Goal: Transaction & Acquisition: Purchase product/service

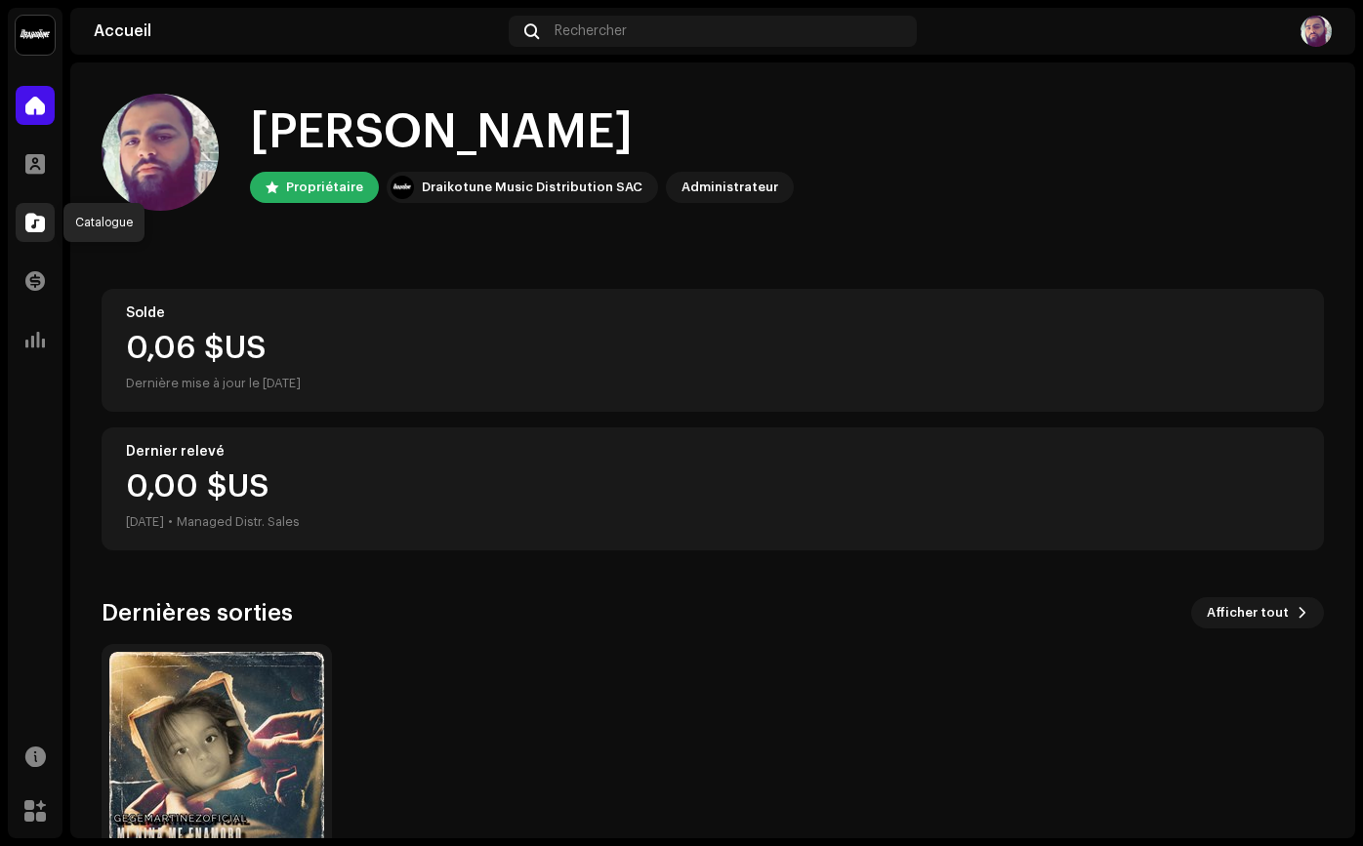
click at [36, 221] on span at bounding box center [35, 223] width 20 height 16
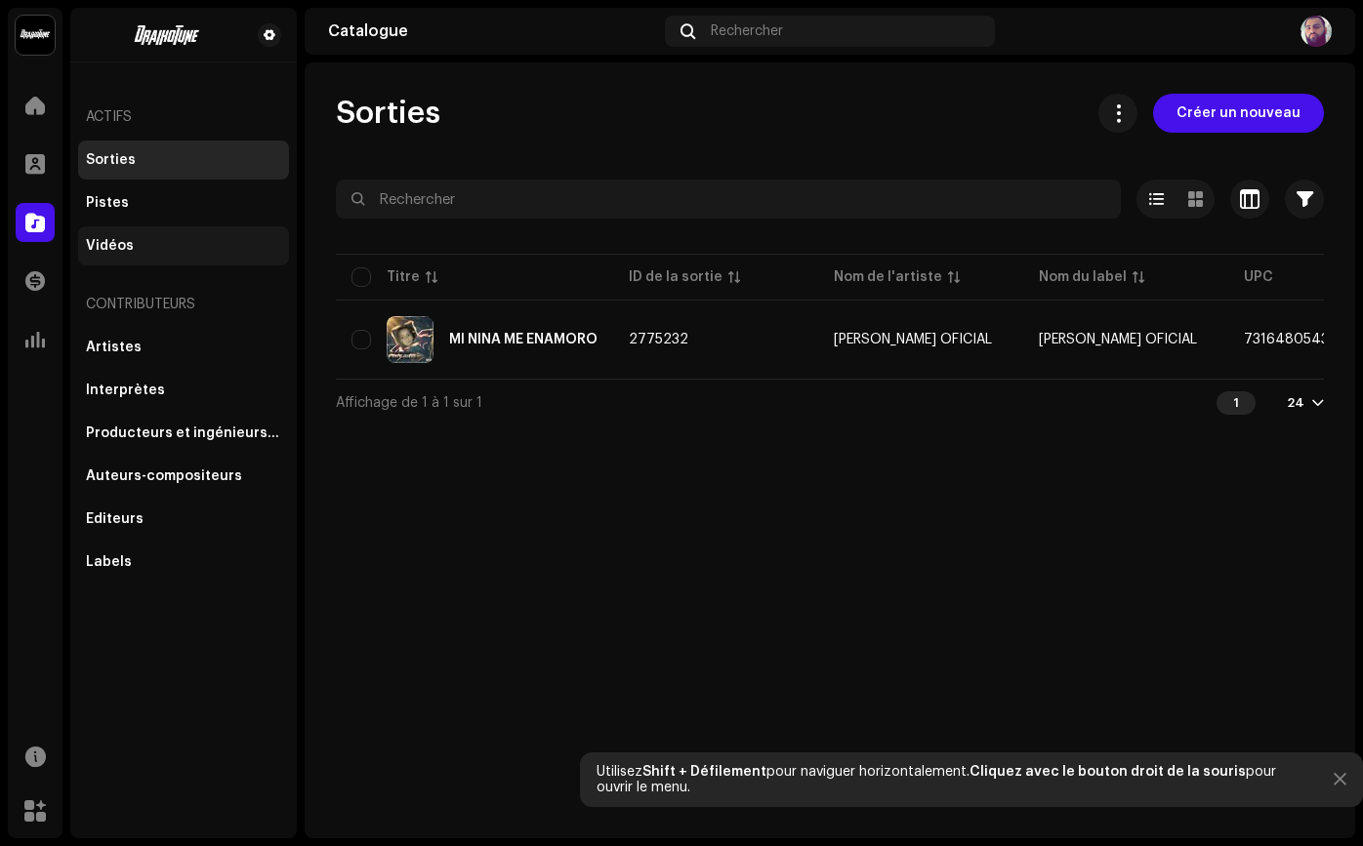
click at [179, 253] on div "Vidéos" at bounding box center [183, 246] width 195 height 16
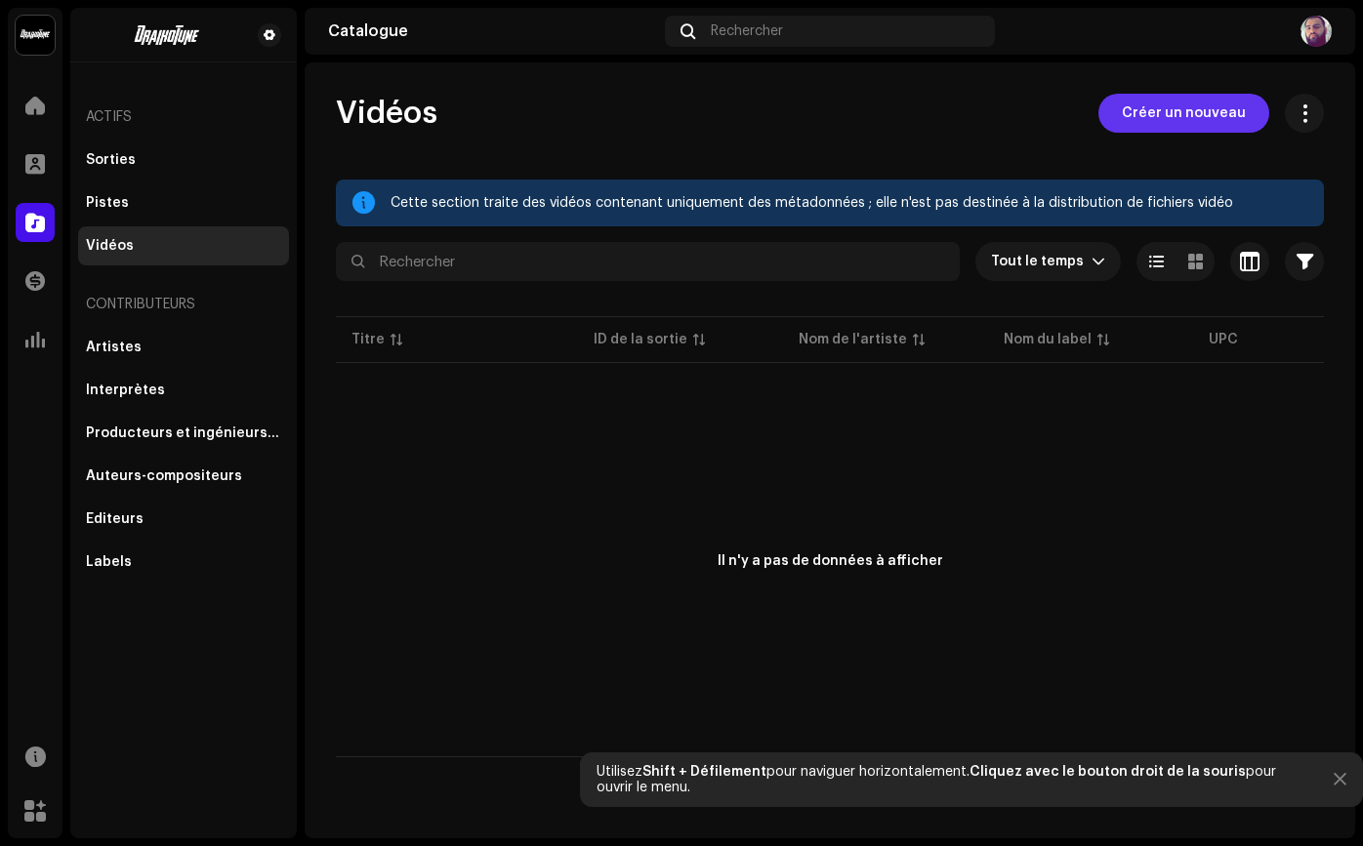
click at [1174, 125] on span "Créer un nouveau" at bounding box center [1183, 113] width 124 height 39
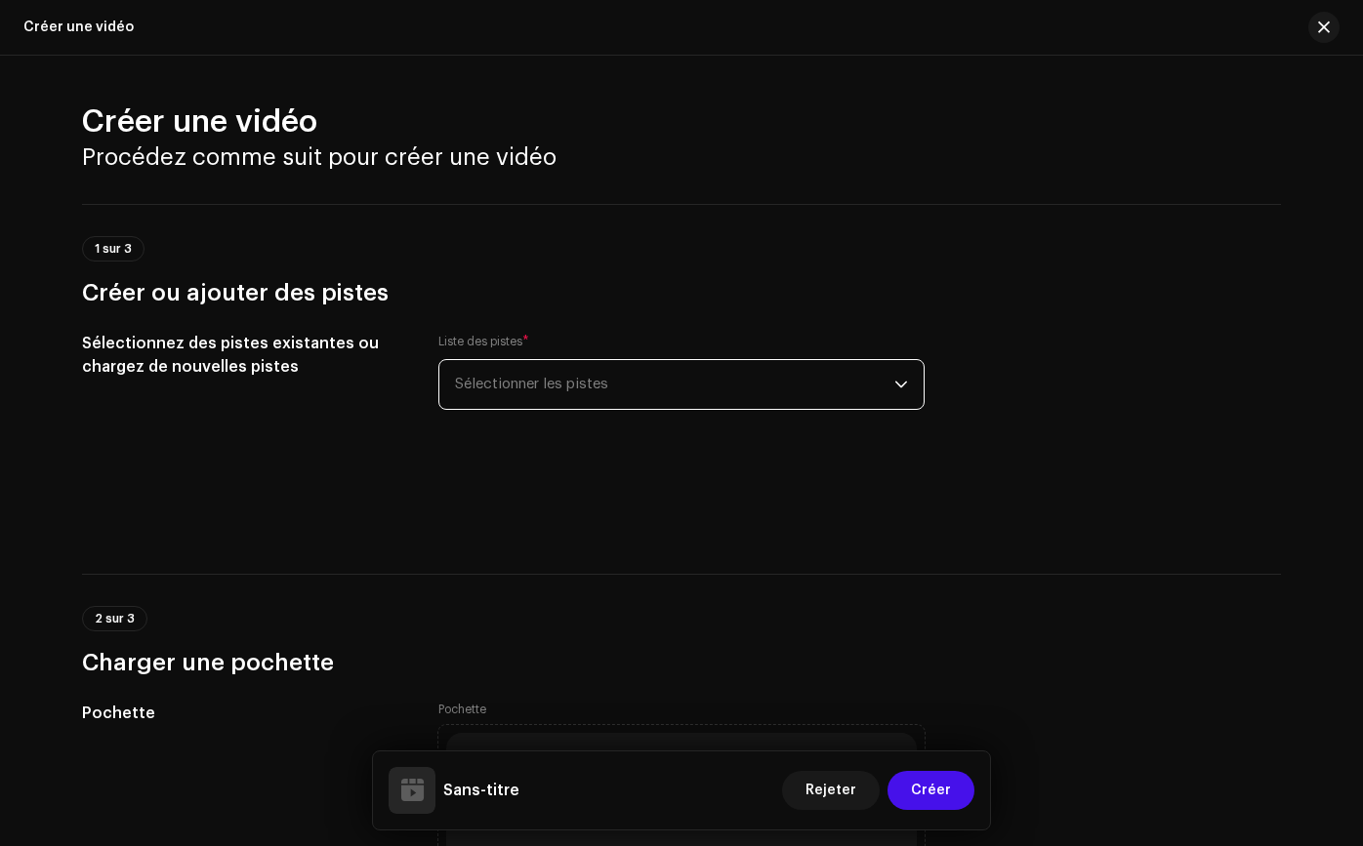
click at [727, 386] on span "Sélectionner les pistes" at bounding box center [674, 384] width 439 height 49
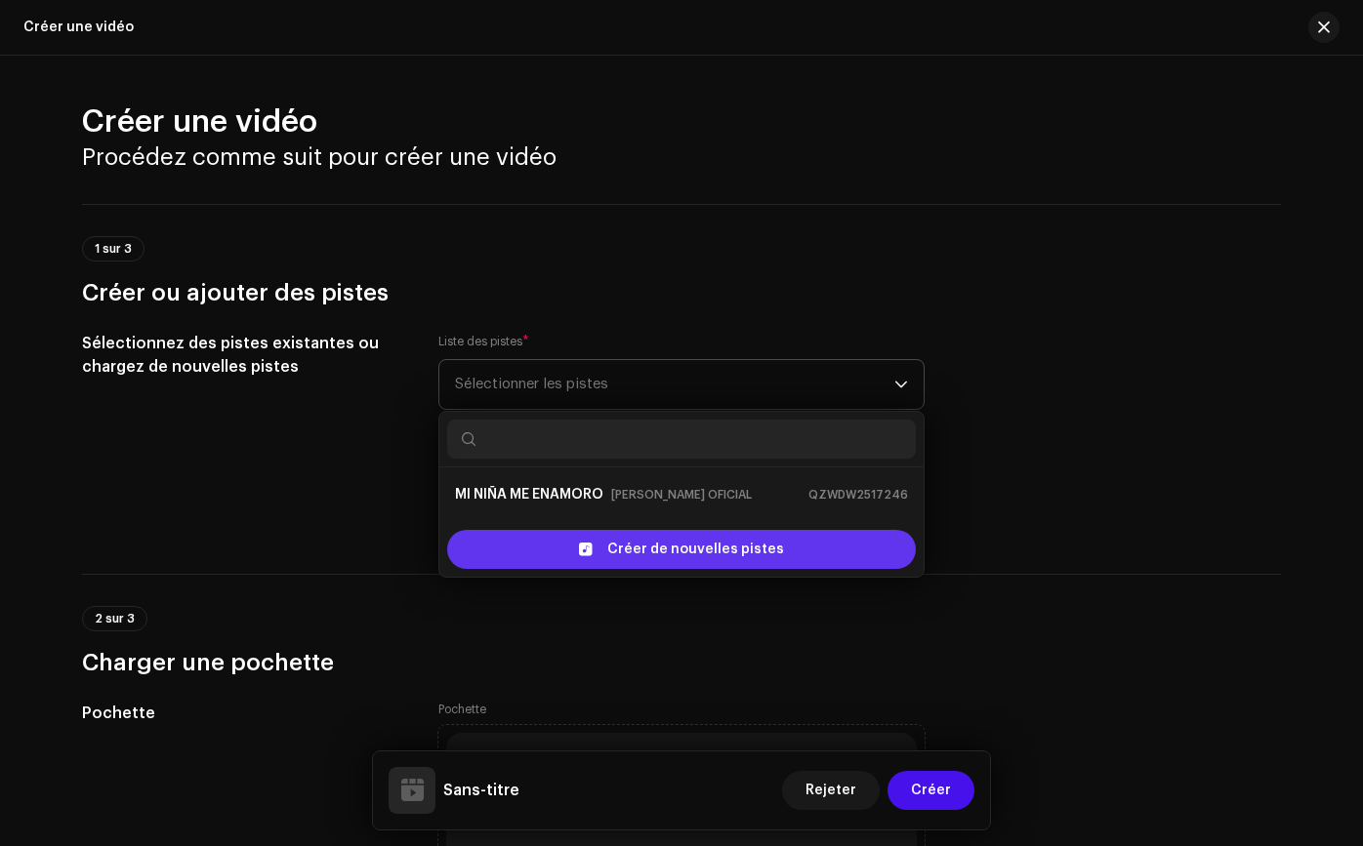
click at [665, 549] on span "Créer de nouvelles pistes" at bounding box center [695, 549] width 177 height 39
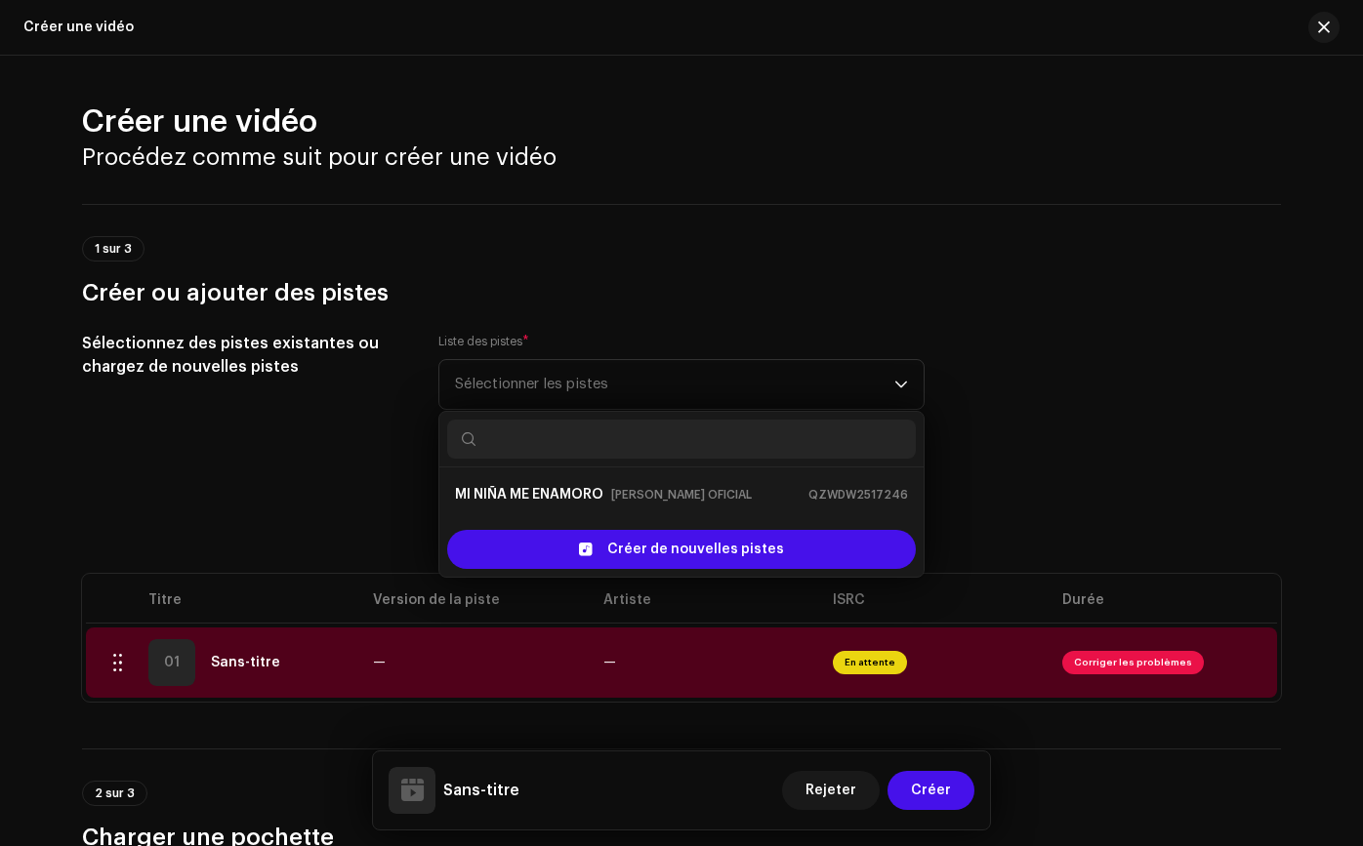
click at [1037, 498] on div "Sélectionnez des pistes existantes ou chargez de nouvelles pistes Liste des pis…" at bounding box center [681, 429] width 1199 height 195
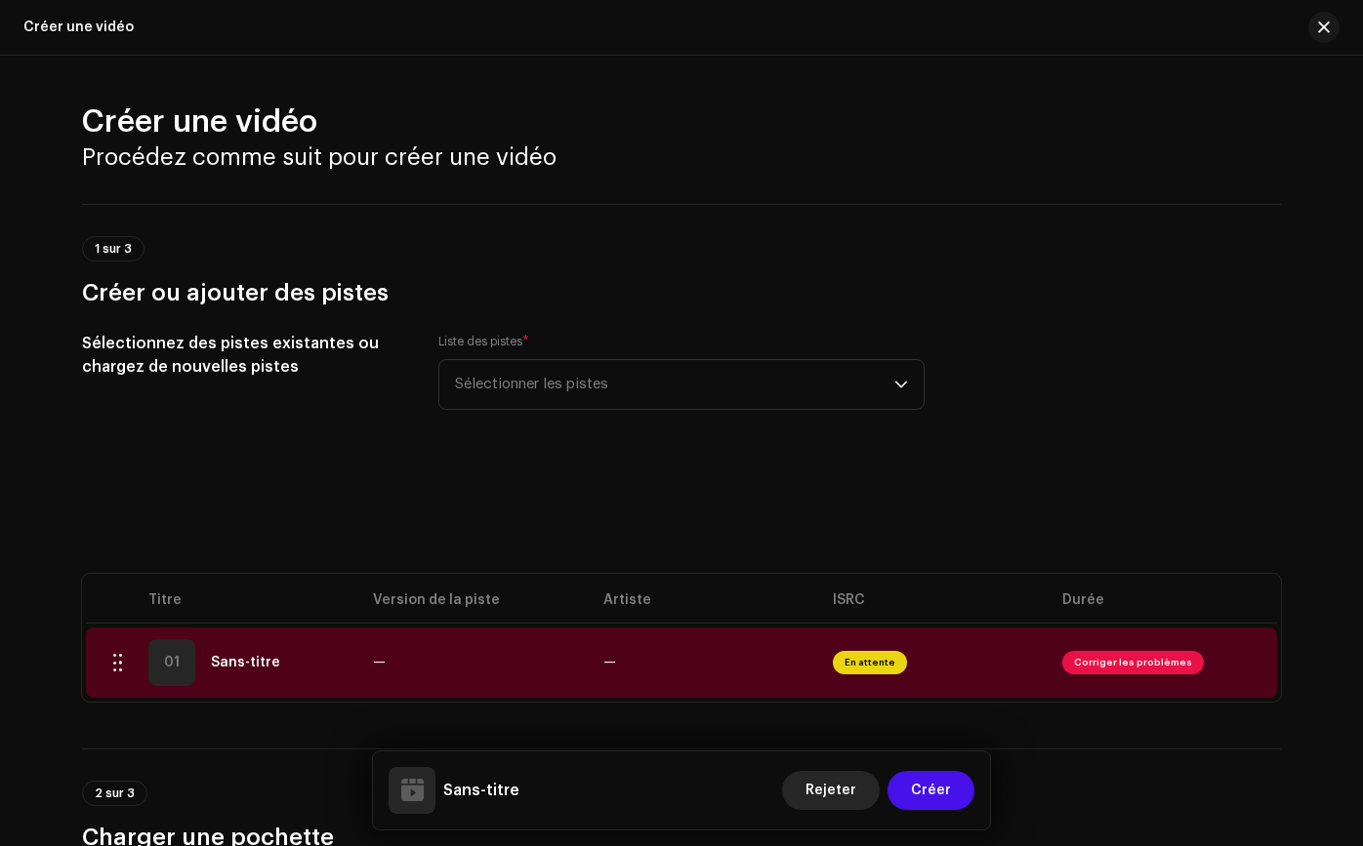
click at [831, 800] on span "Rejeter" at bounding box center [830, 790] width 51 height 39
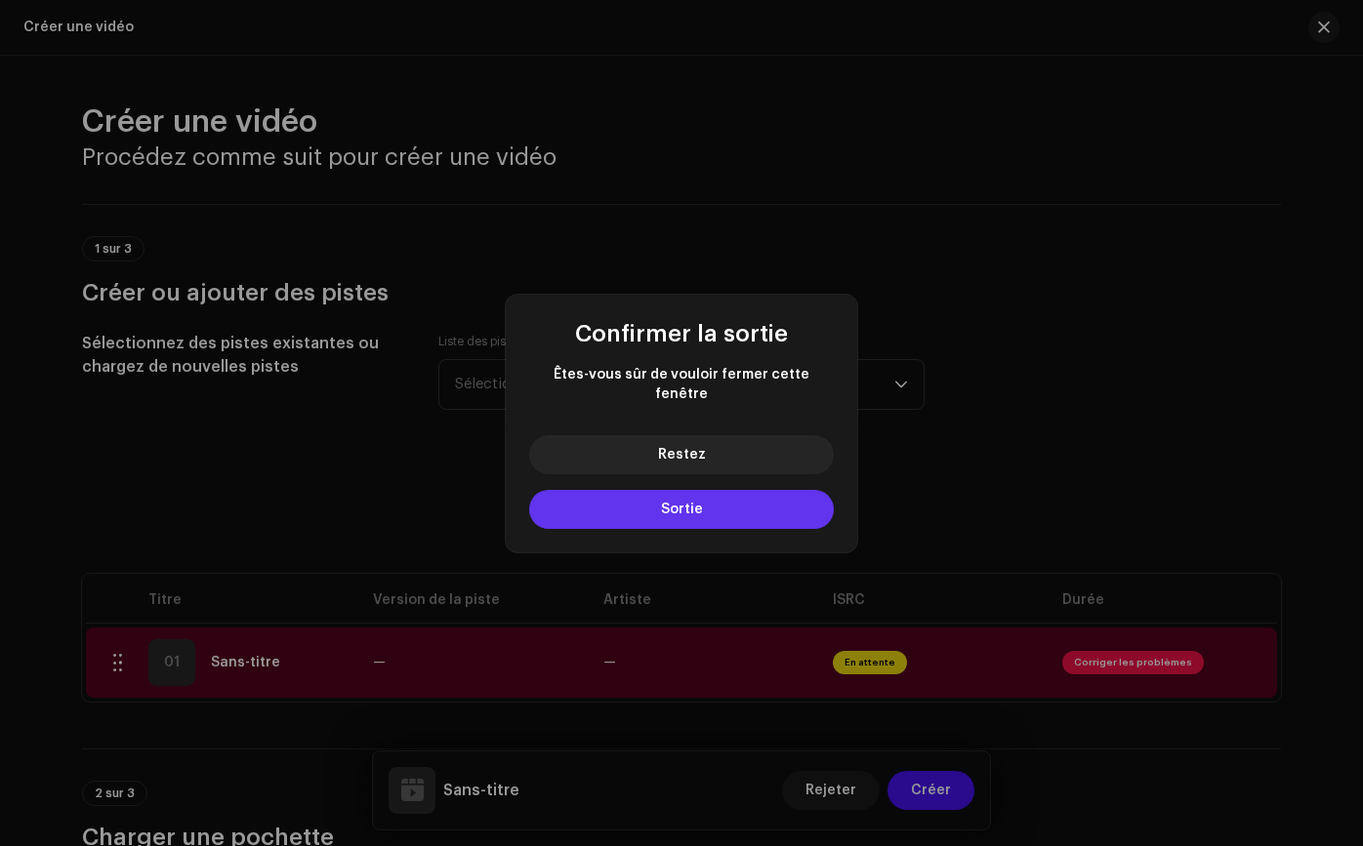
click at [695, 503] on span "Sortie" at bounding box center [682, 510] width 42 height 14
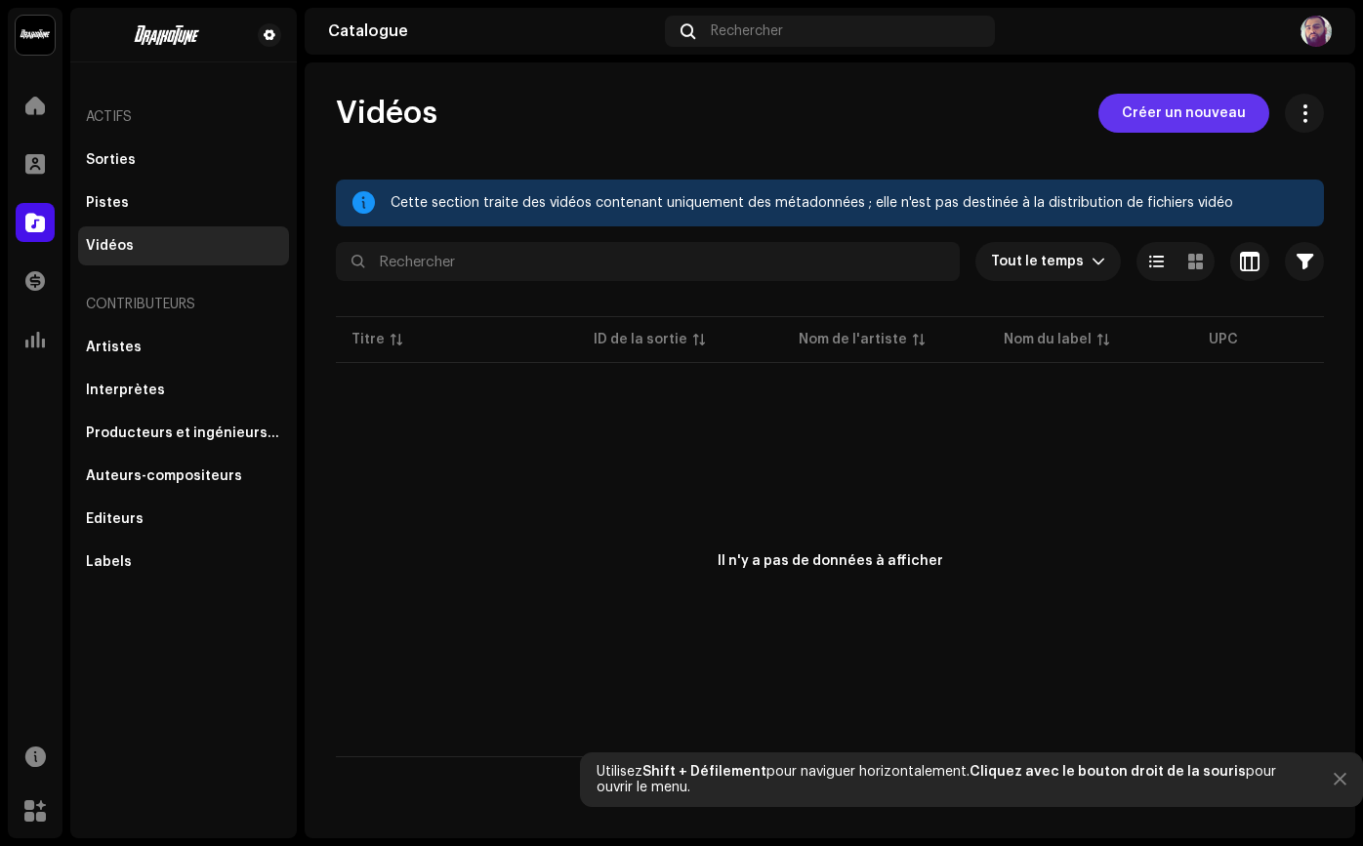
click at [1160, 132] on span "Créer un nouveau" at bounding box center [1183, 113] width 124 height 39
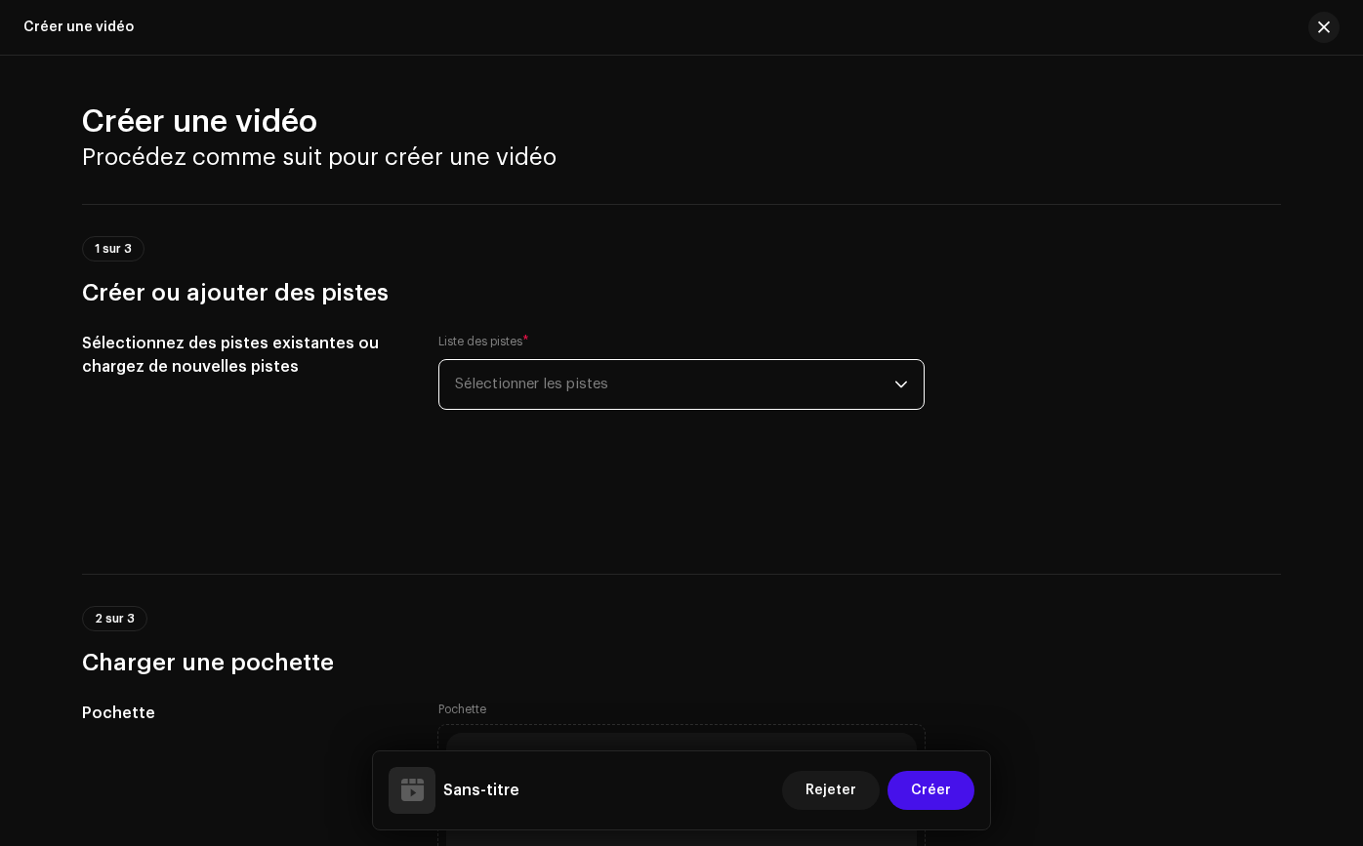
click at [742, 381] on span "Sélectionner les pistes" at bounding box center [674, 384] width 439 height 49
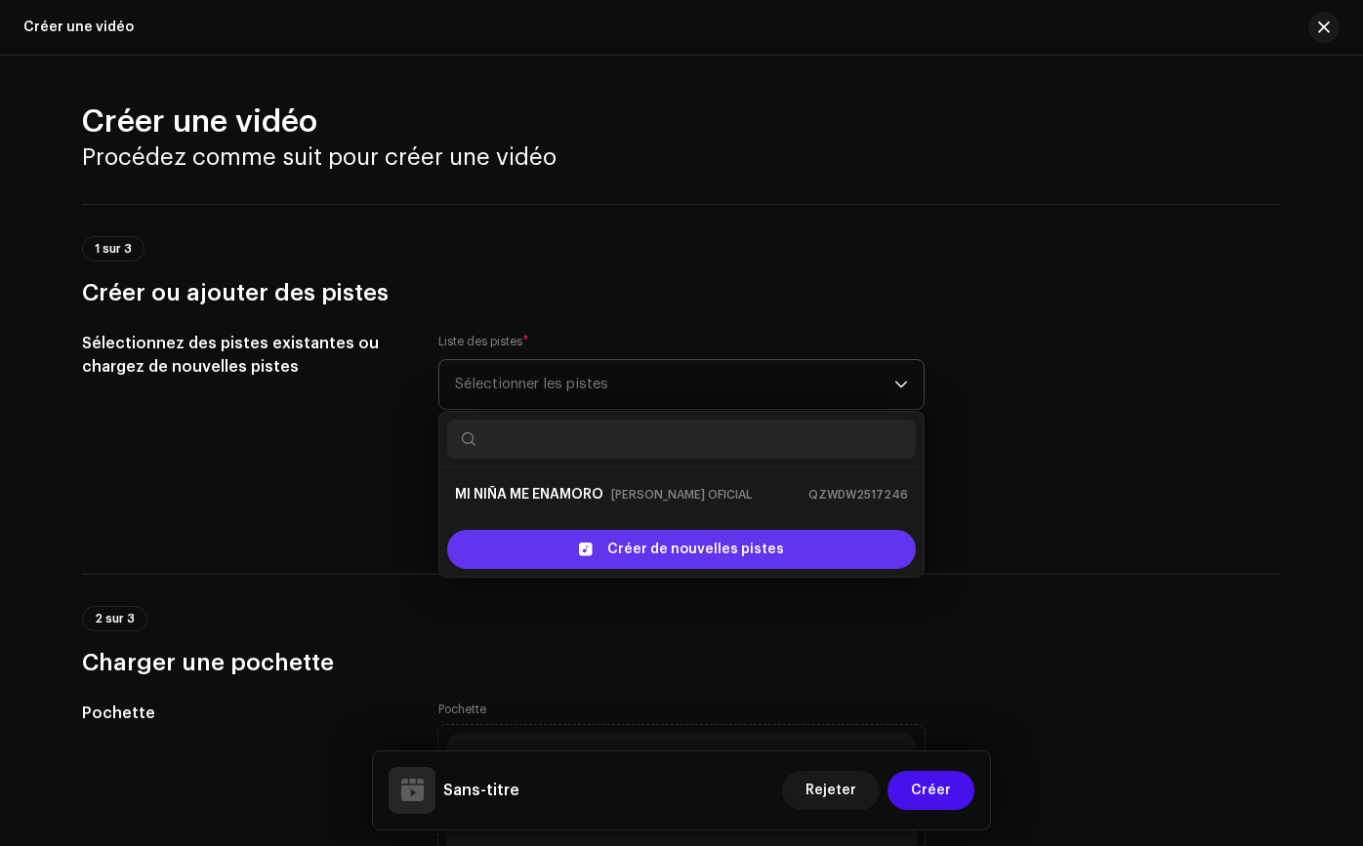
click at [688, 549] on span "Créer de nouvelles pistes" at bounding box center [695, 549] width 177 height 39
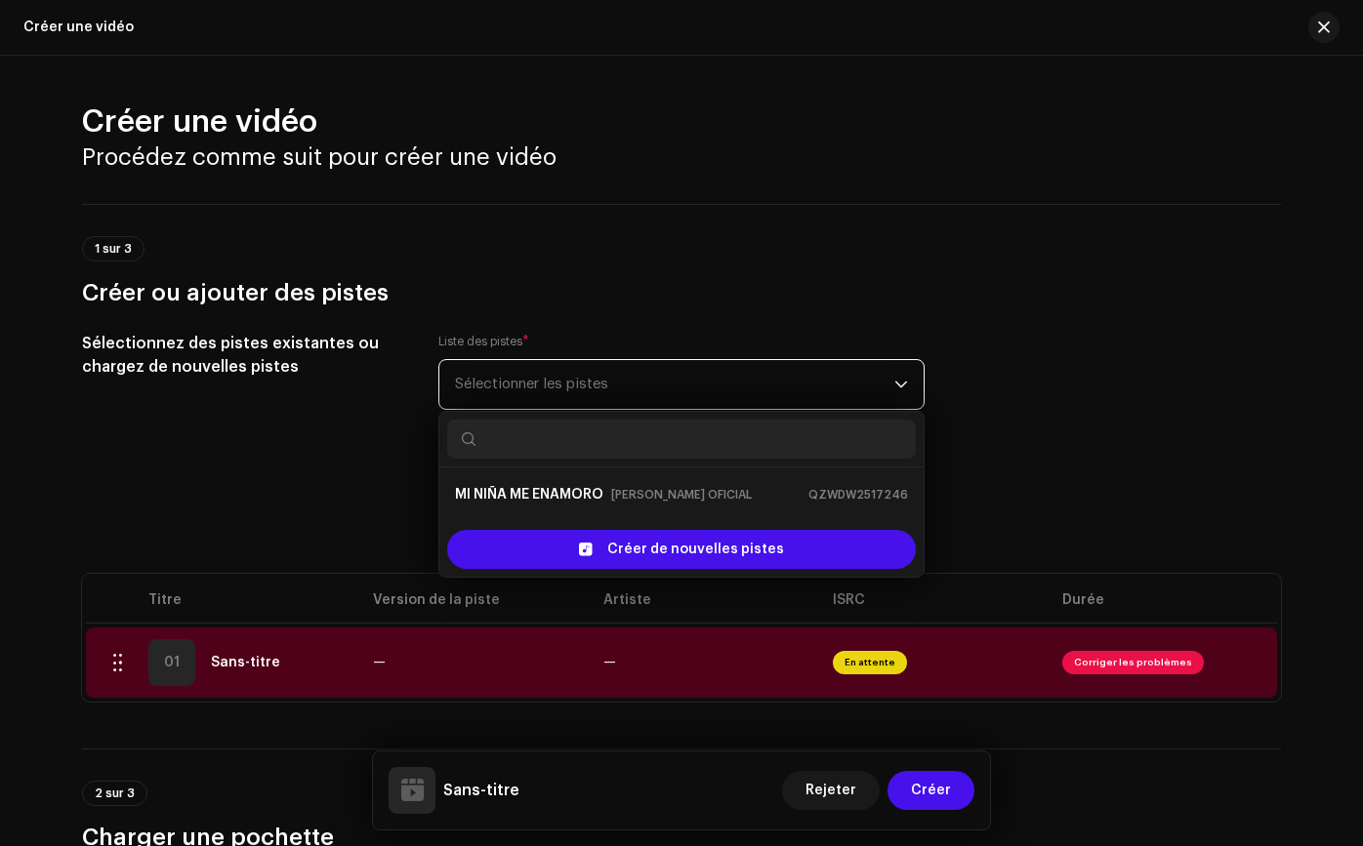
click at [619, 376] on span "Sélectionner les pistes" at bounding box center [674, 384] width 439 height 49
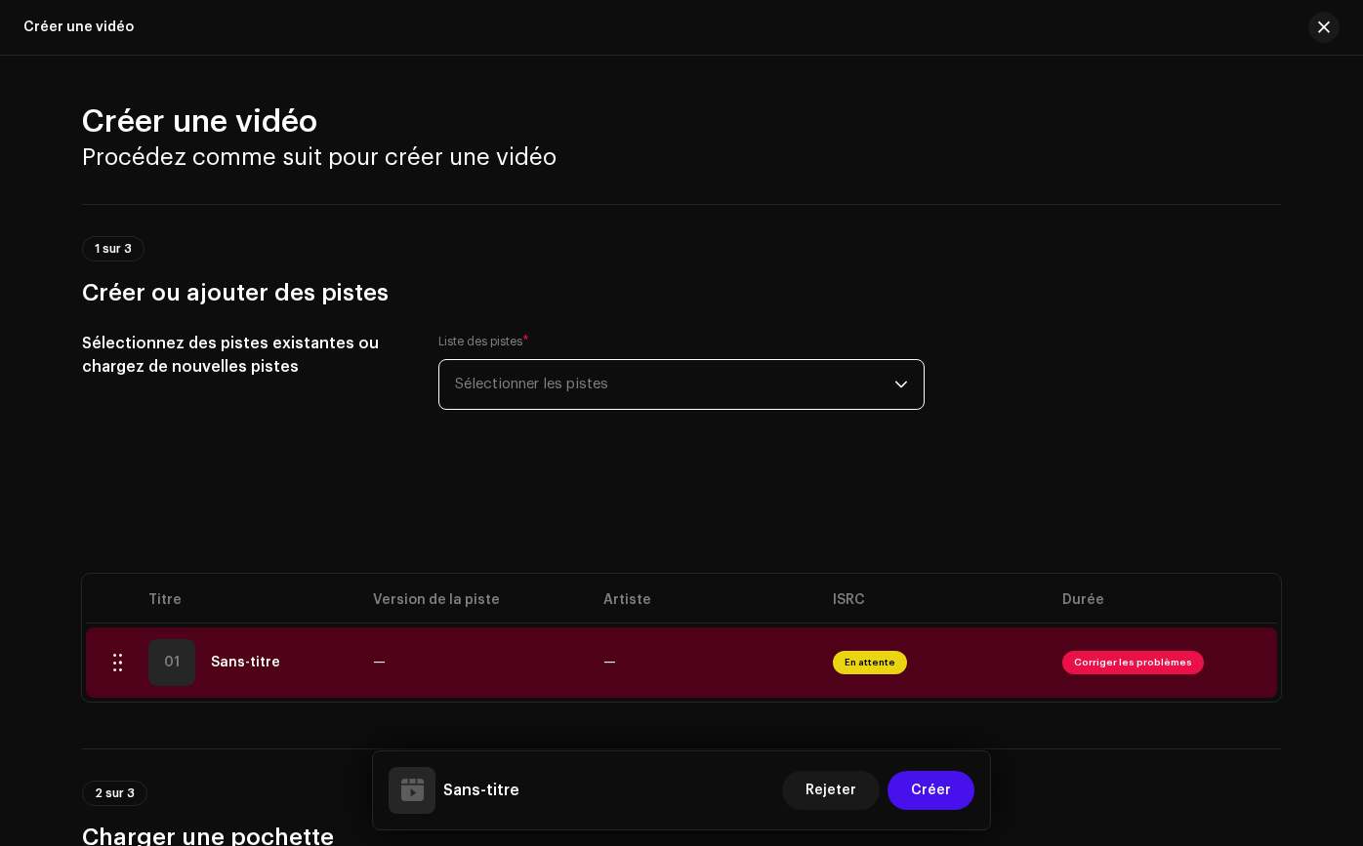
click at [587, 393] on span "Sélectionner les pistes" at bounding box center [674, 384] width 439 height 49
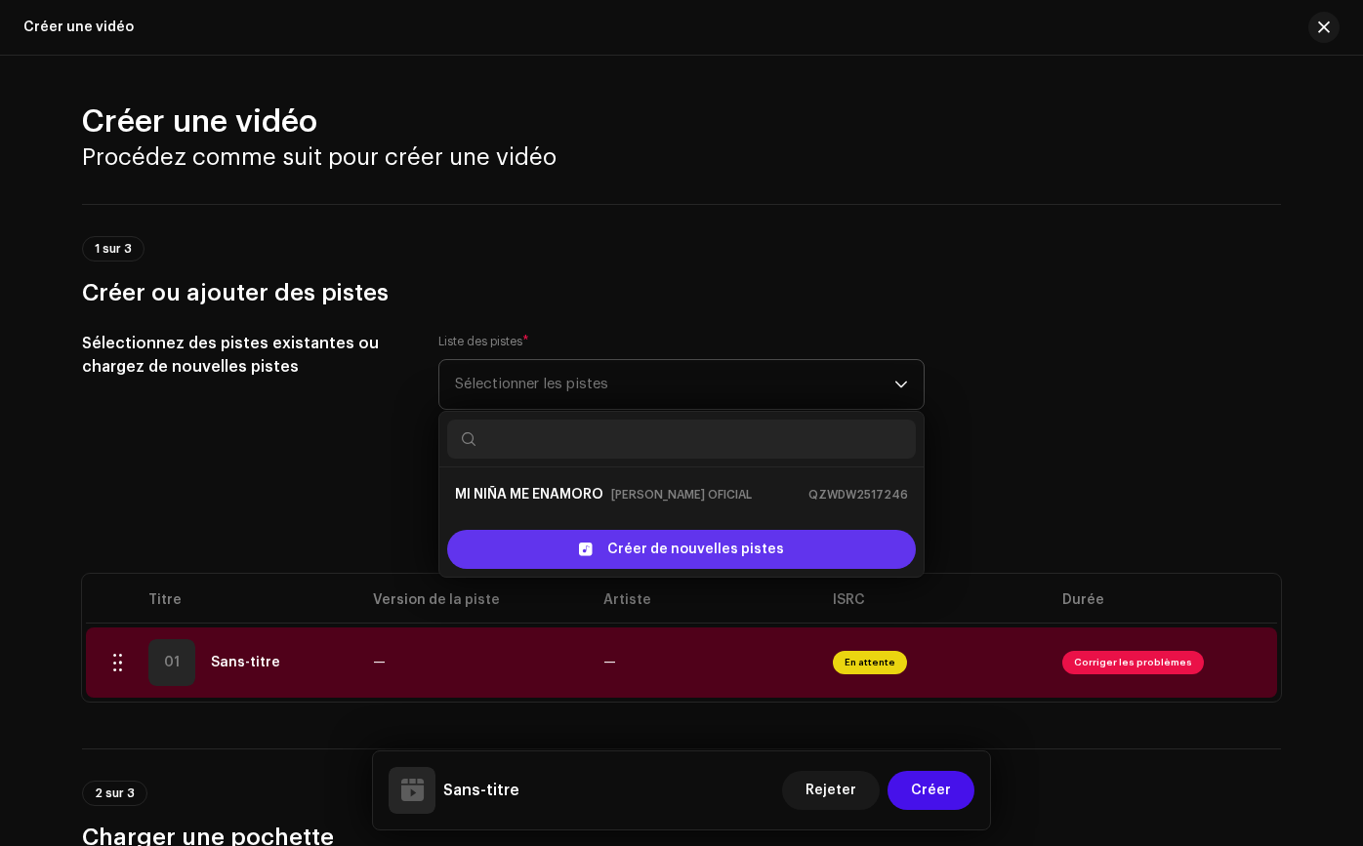
click at [594, 555] on div "Créer de nouvelles pistes" at bounding box center [681, 549] width 468 height 39
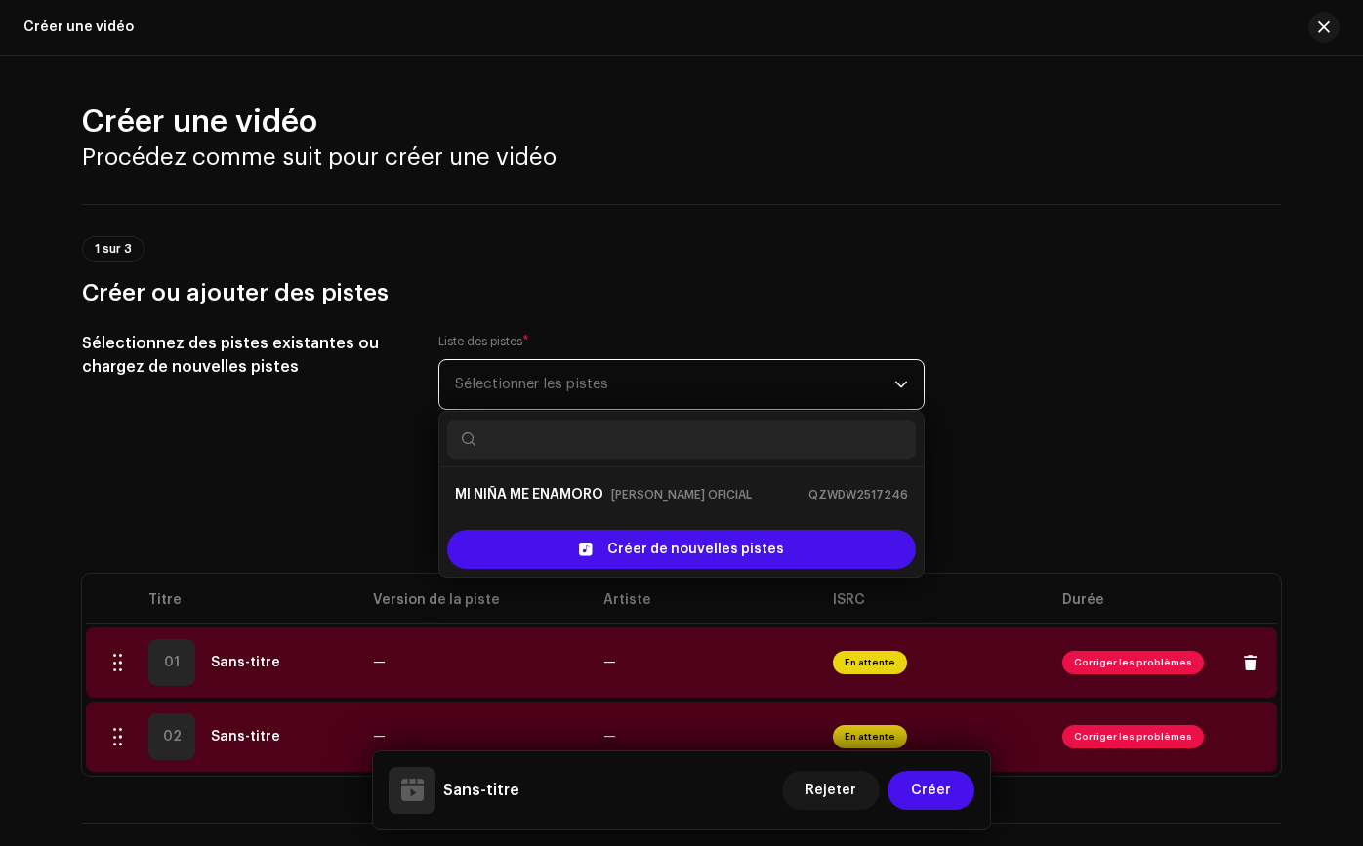
click at [434, 663] on td "—" at bounding box center [471, 663] width 229 height 70
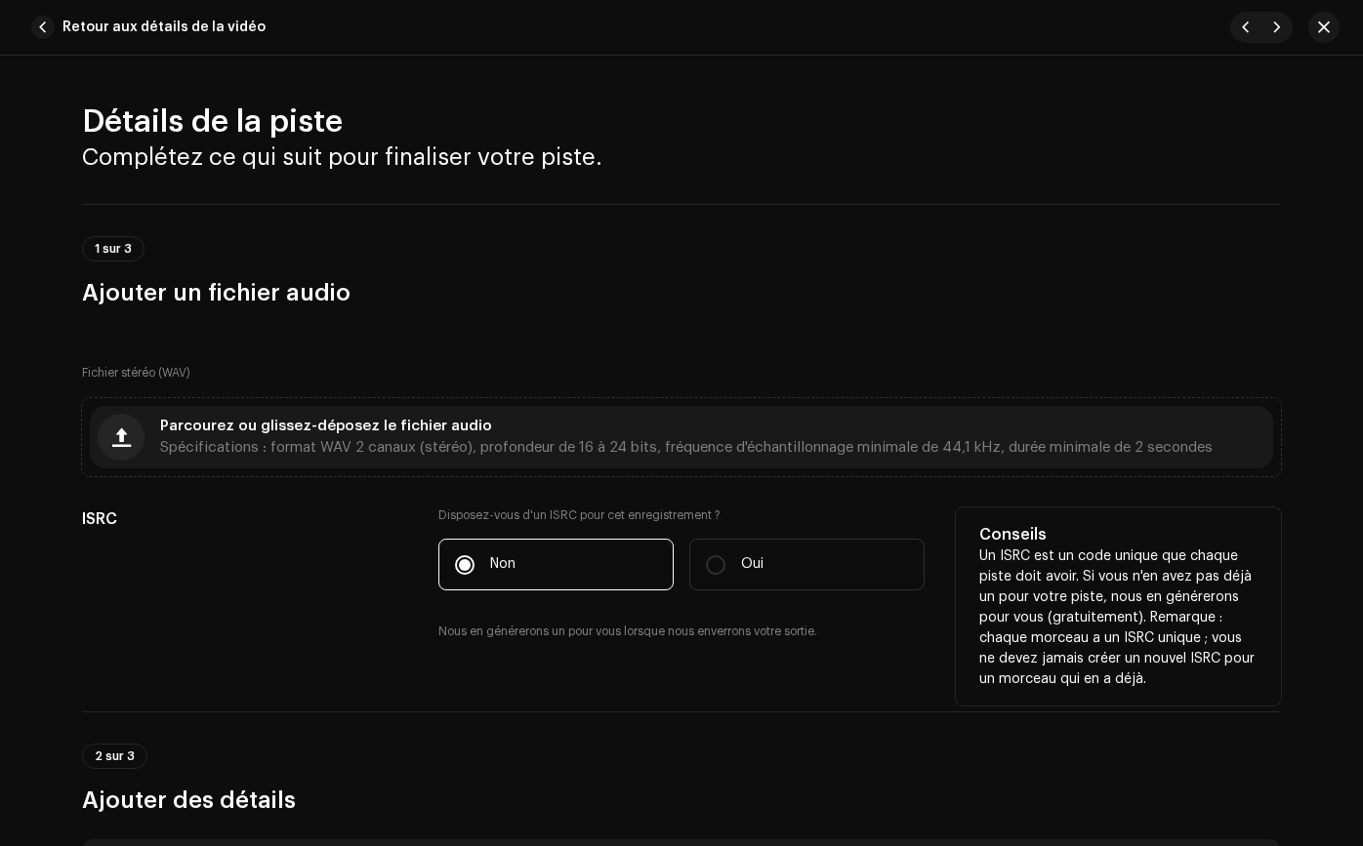
click at [887, 659] on div "Disposez-vous d'un ISRC pour cet enregistrement ? Non Oui Nous en générerons un…" at bounding box center [681, 586] width 486 height 157
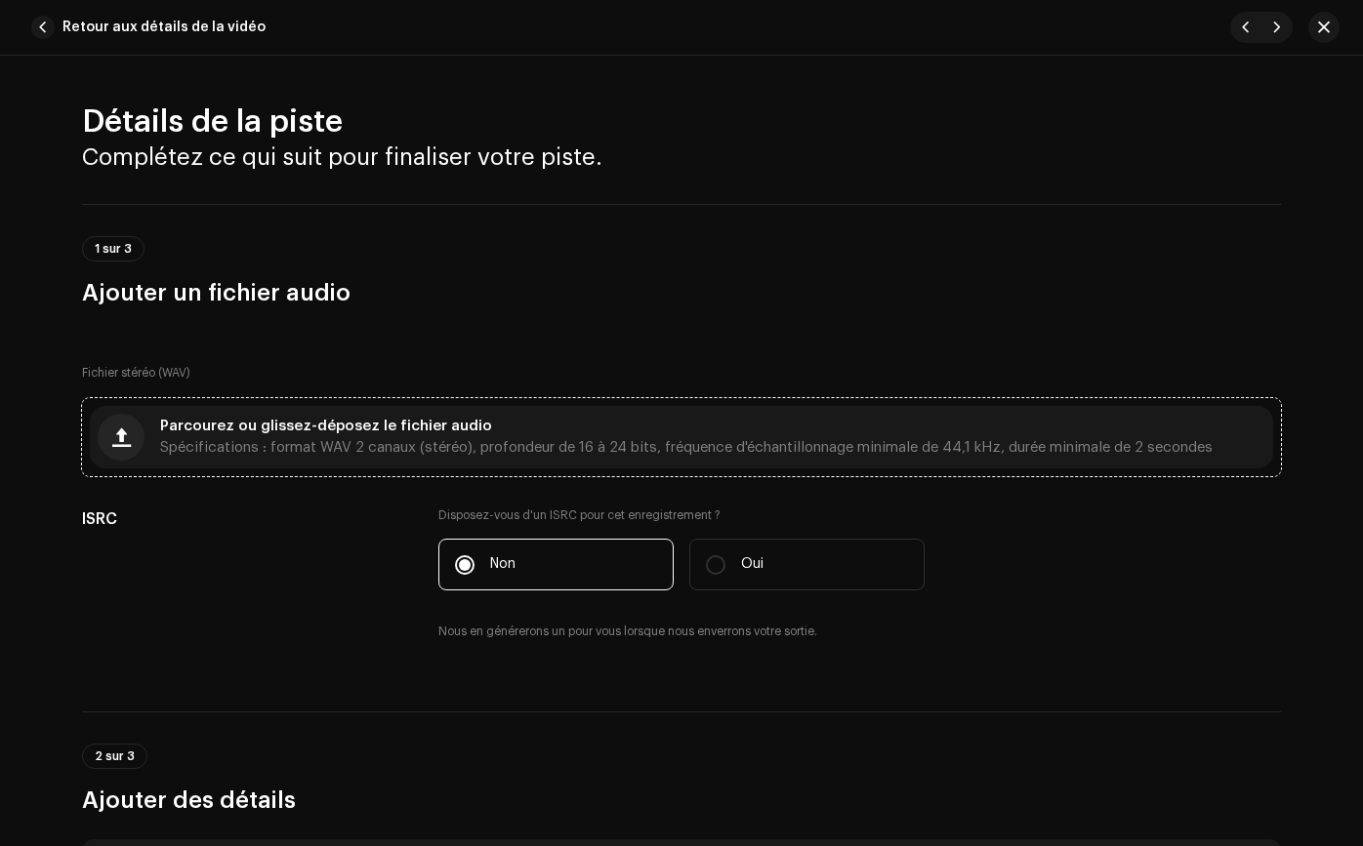
click at [160, 436] on div "Parcourez ou glissez-déposez le fichier audio Spécifications : format WAV 2 can…" at bounding box center [686, 437] width 1052 height 35
click at [34, 29] on span "button" at bounding box center [42, 27] width 23 height 23
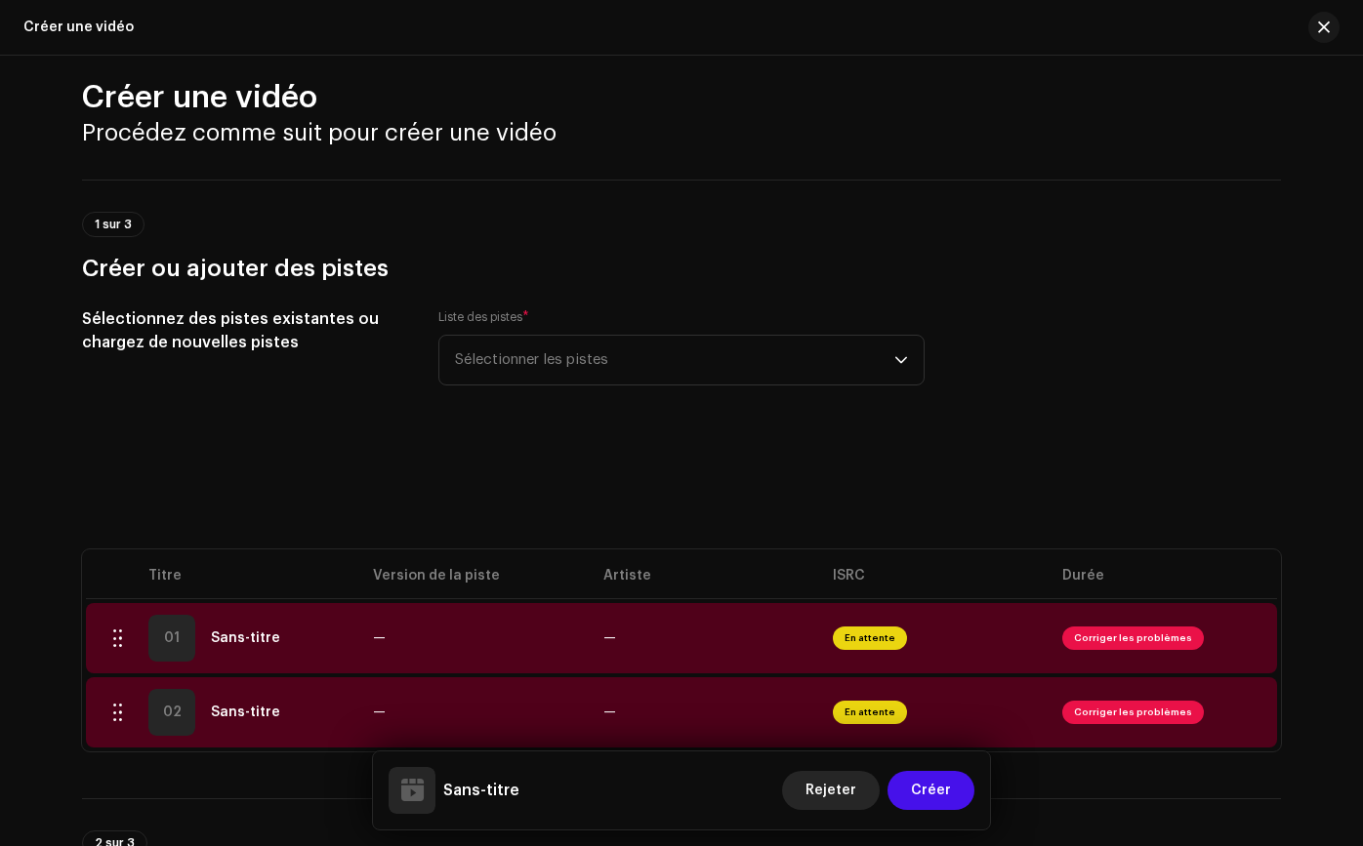
scroll to position [27, 0]
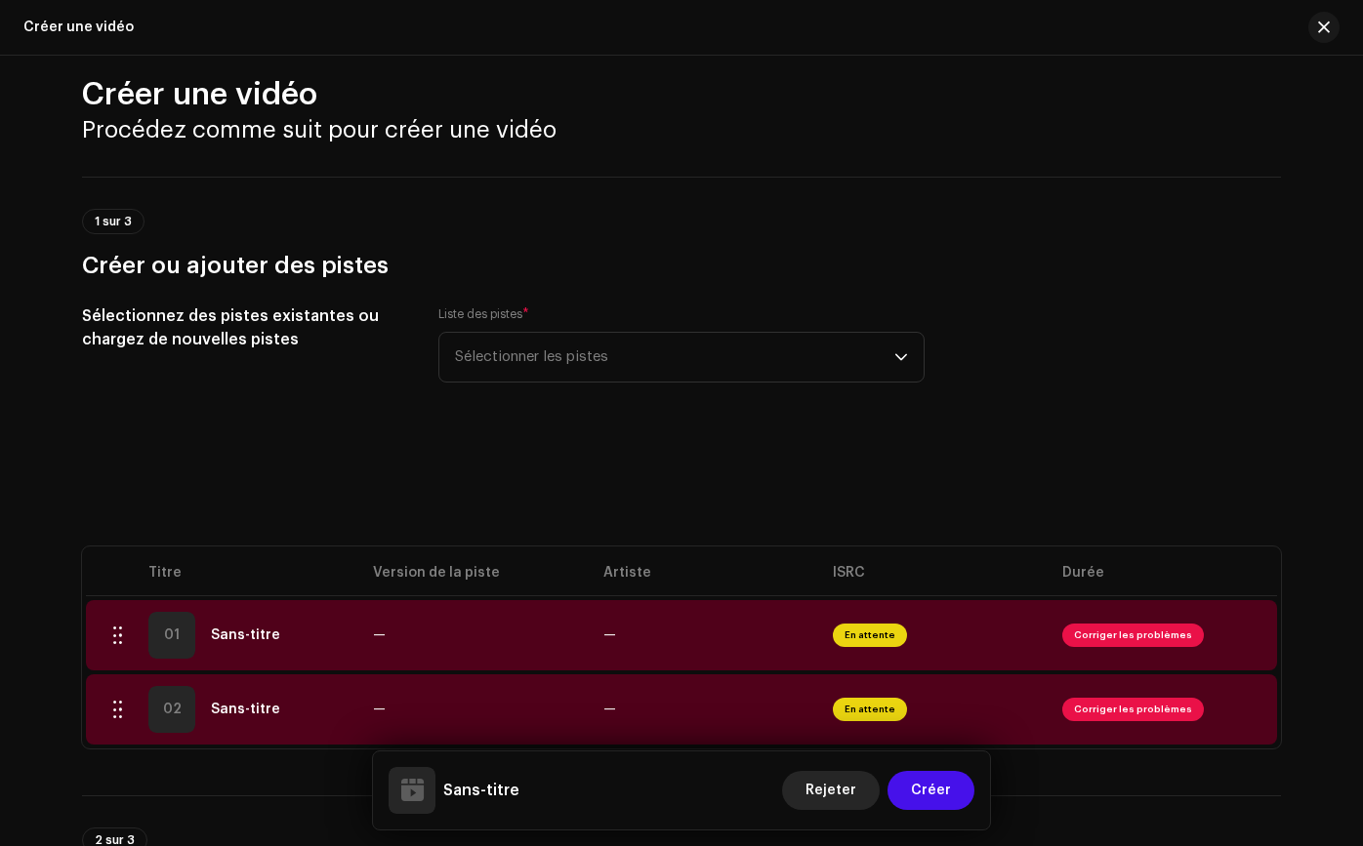
click at [865, 787] on button "Rejeter" at bounding box center [831, 790] width 98 height 39
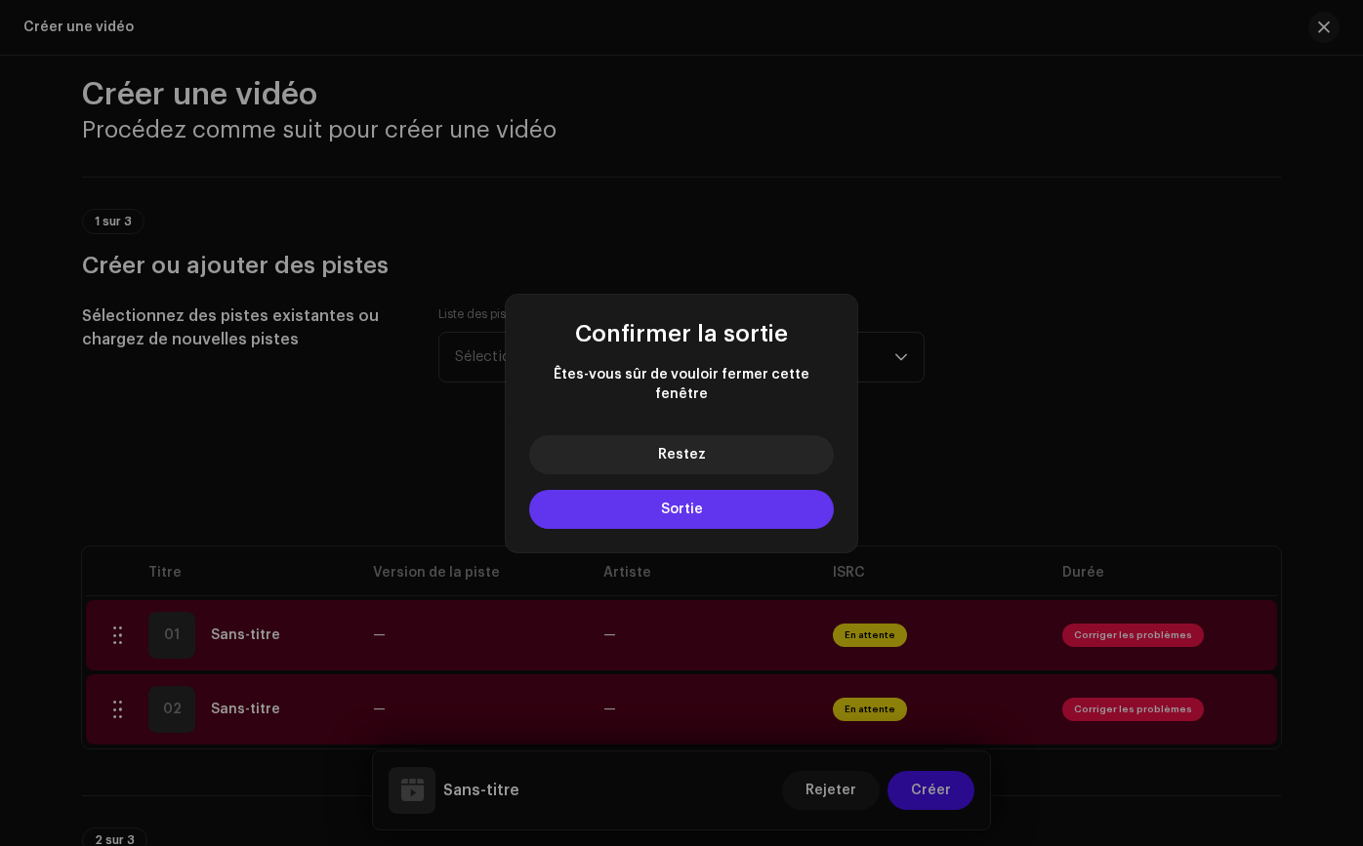
click at [727, 491] on button "Sortie" at bounding box center [681, 509] width 305 height 39
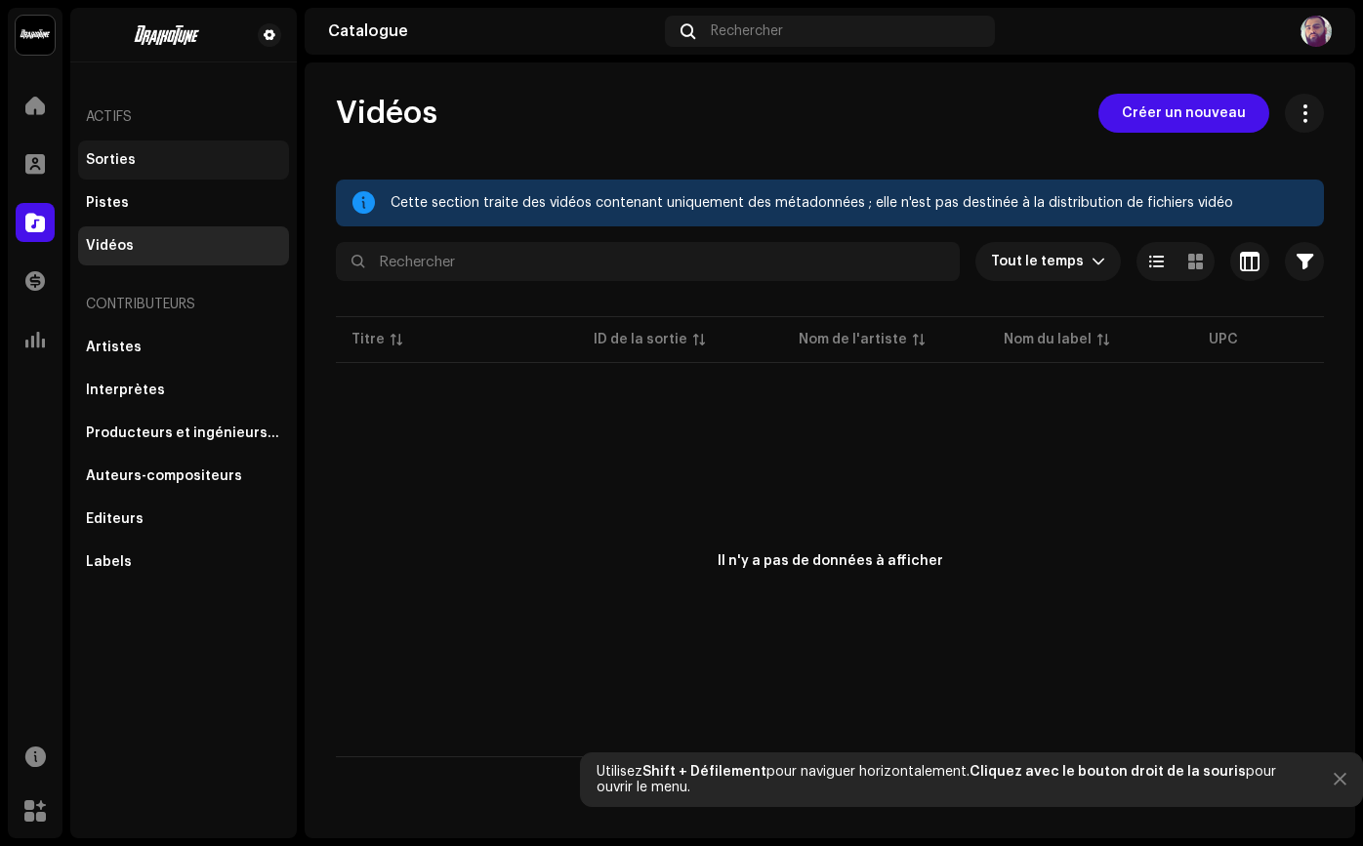
click at [191, 167] on div "Sorties" at bounding box center [183, 160] width 195 height 16
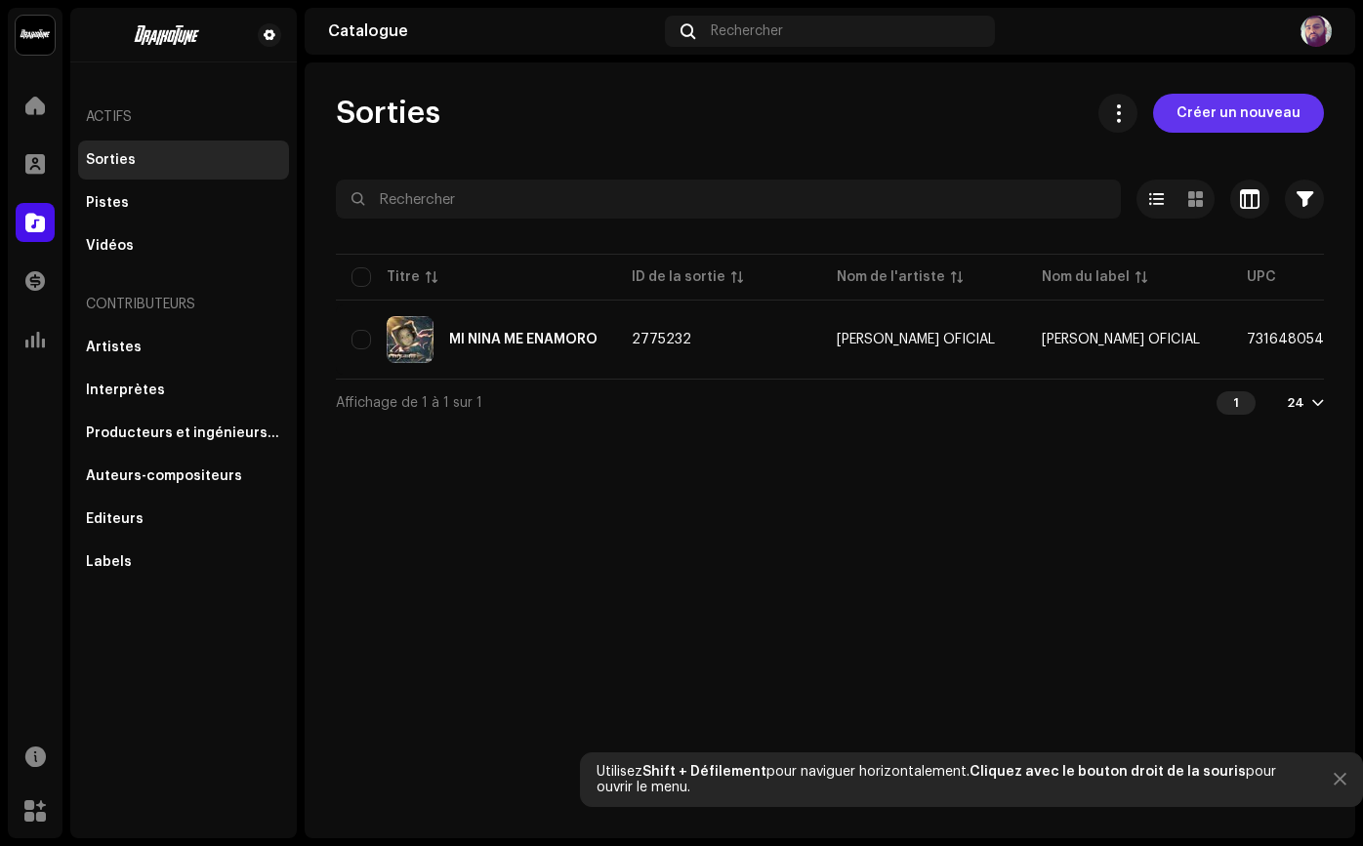
click at [1248, 112] on span "Créer un nouveau" at bounding box center [1238, 113] width 124 height 39
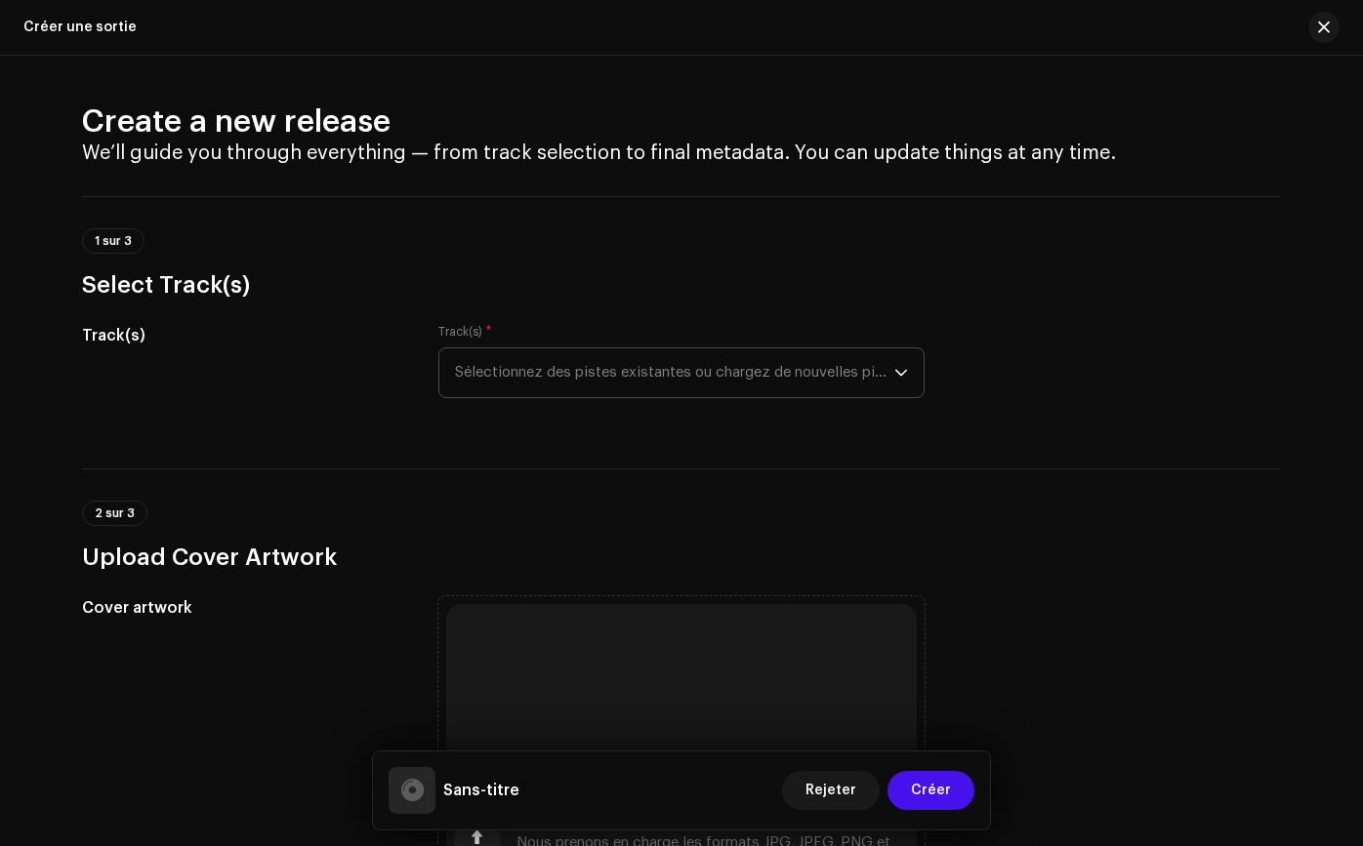
click at [783, 368] on span "Sélectionnez des pistes existantes ou chargez de nouvelles pistes" at bounding box center [674, 372] width 439 height 49
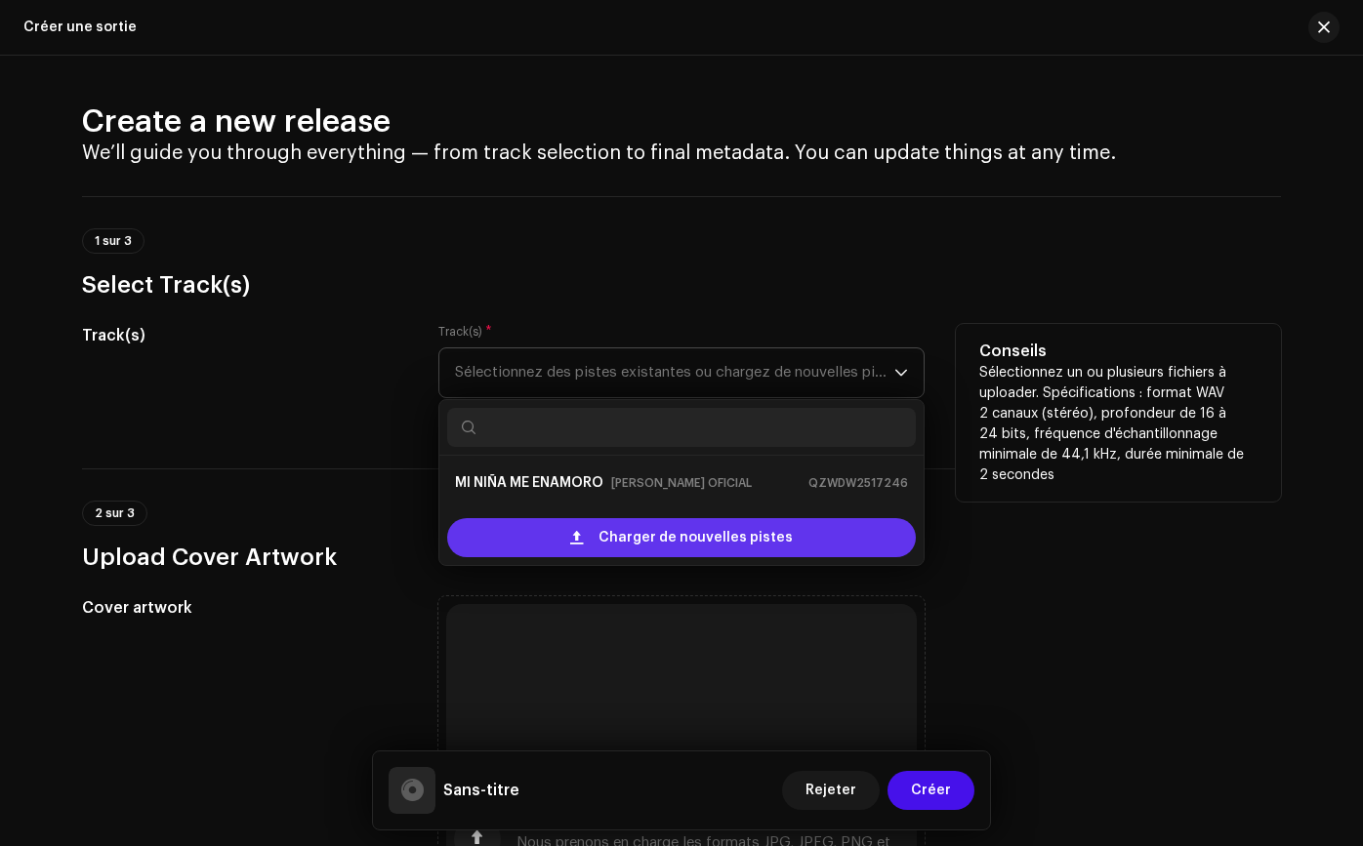
click at [651, 530] on span "Charger de nouvelles pistes" at bounding box center [695, 537] width 194 height 39
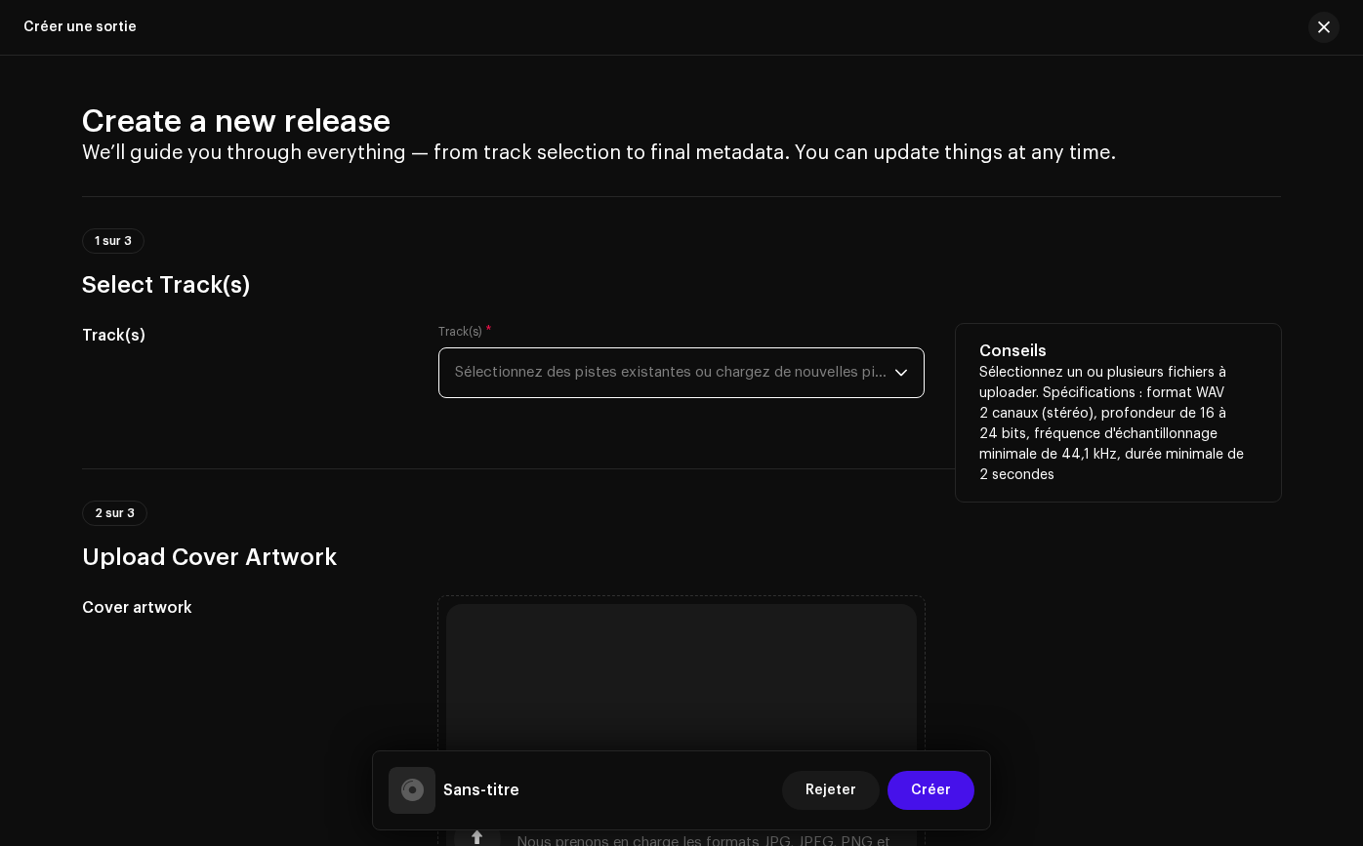
click at [627, 392] on span "Sélectionnez des pistes existantes ou chargez de nouvelles pistes" at bounding box center [674, 372] width 439 height 49
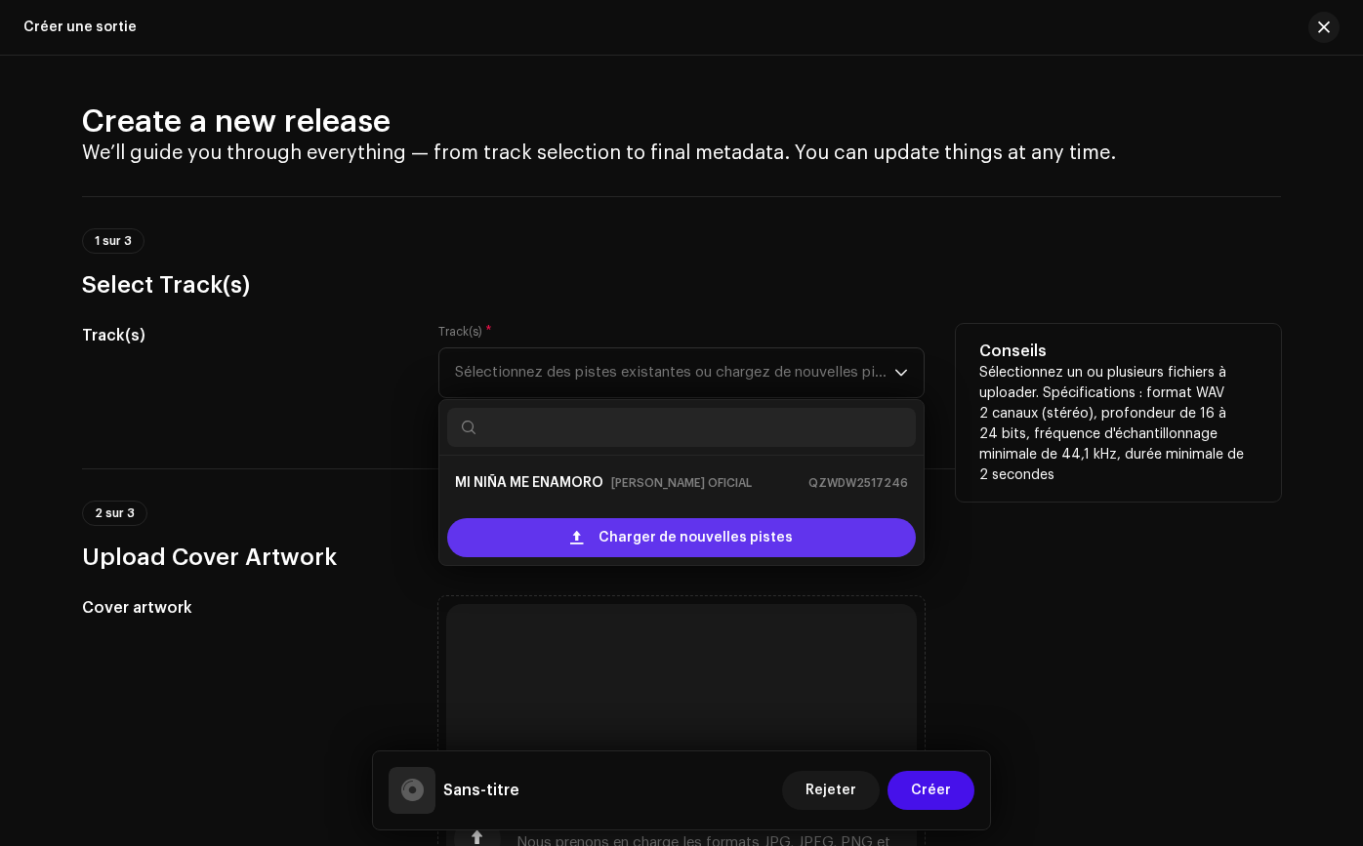
click at [541, 542] on div "Charger de nouvelles pistes" at bounding box center [681, 537] width 468 height 39
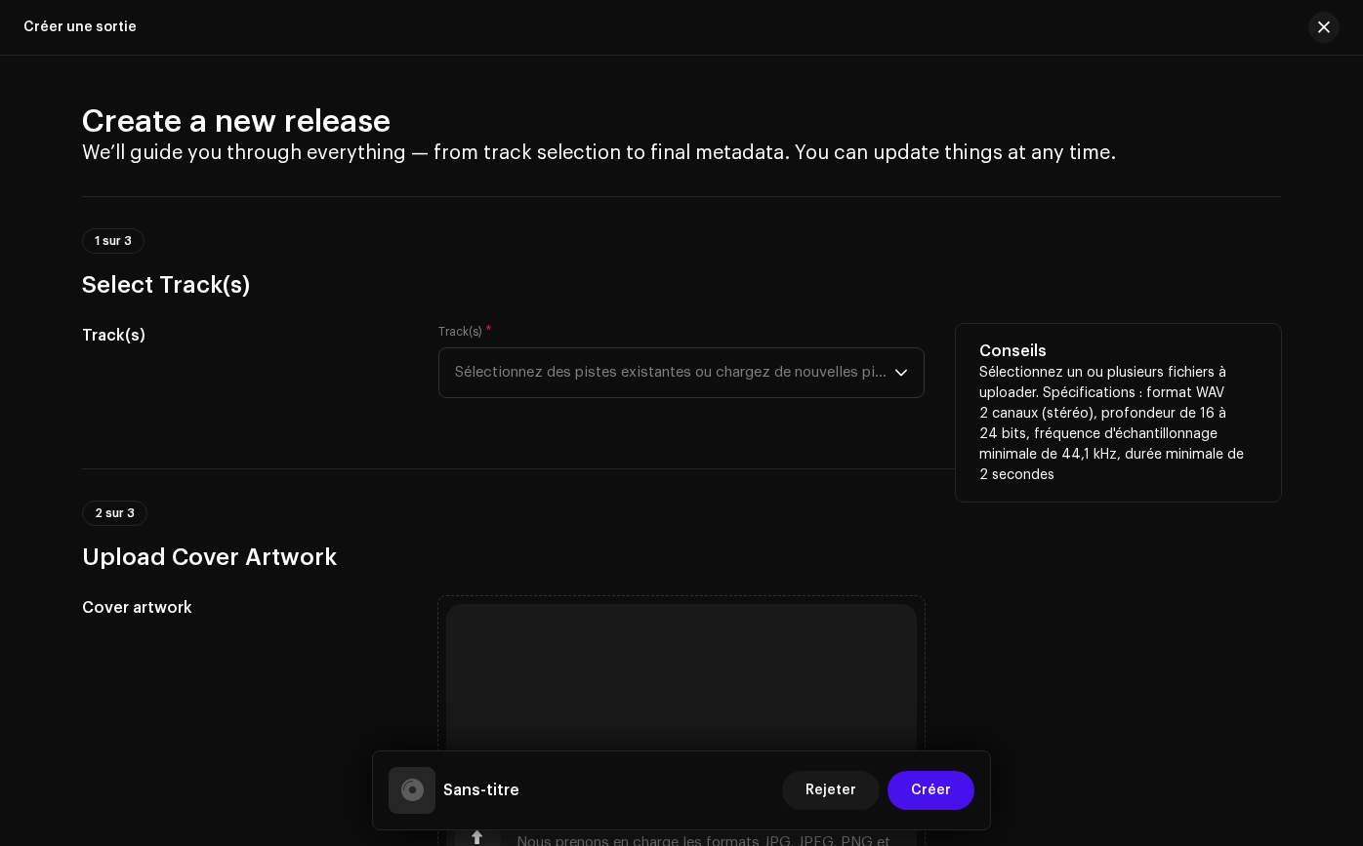
click at [793, 384] on span "Sélectionnez des pistes existantes ou chargez de nouvelles pistes" at bounding box center [674, 372] width 439 height 49
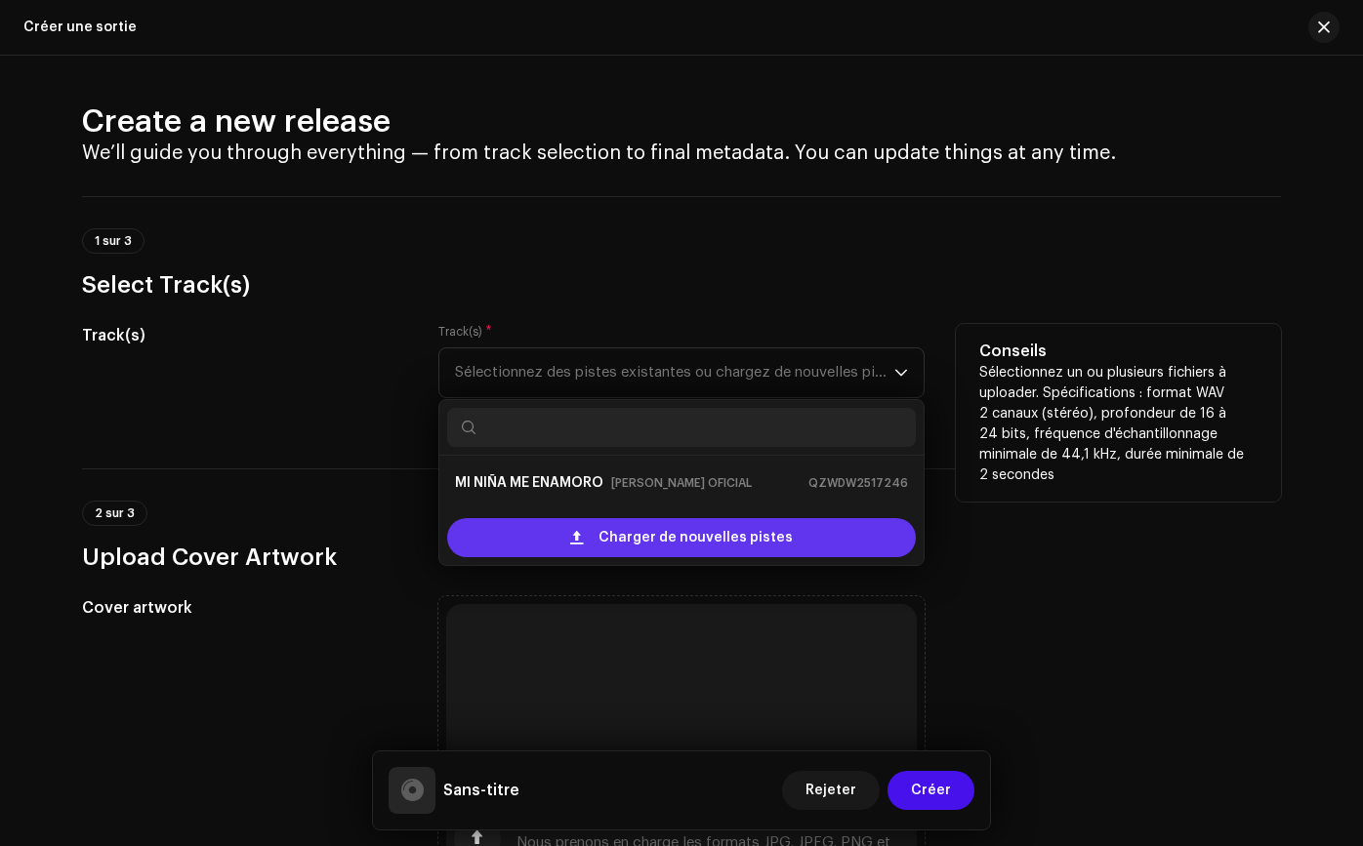
click at [691, 519] on span "Charger de nouvelles pistes" at bounding box center [695, 537] width 194 height 39
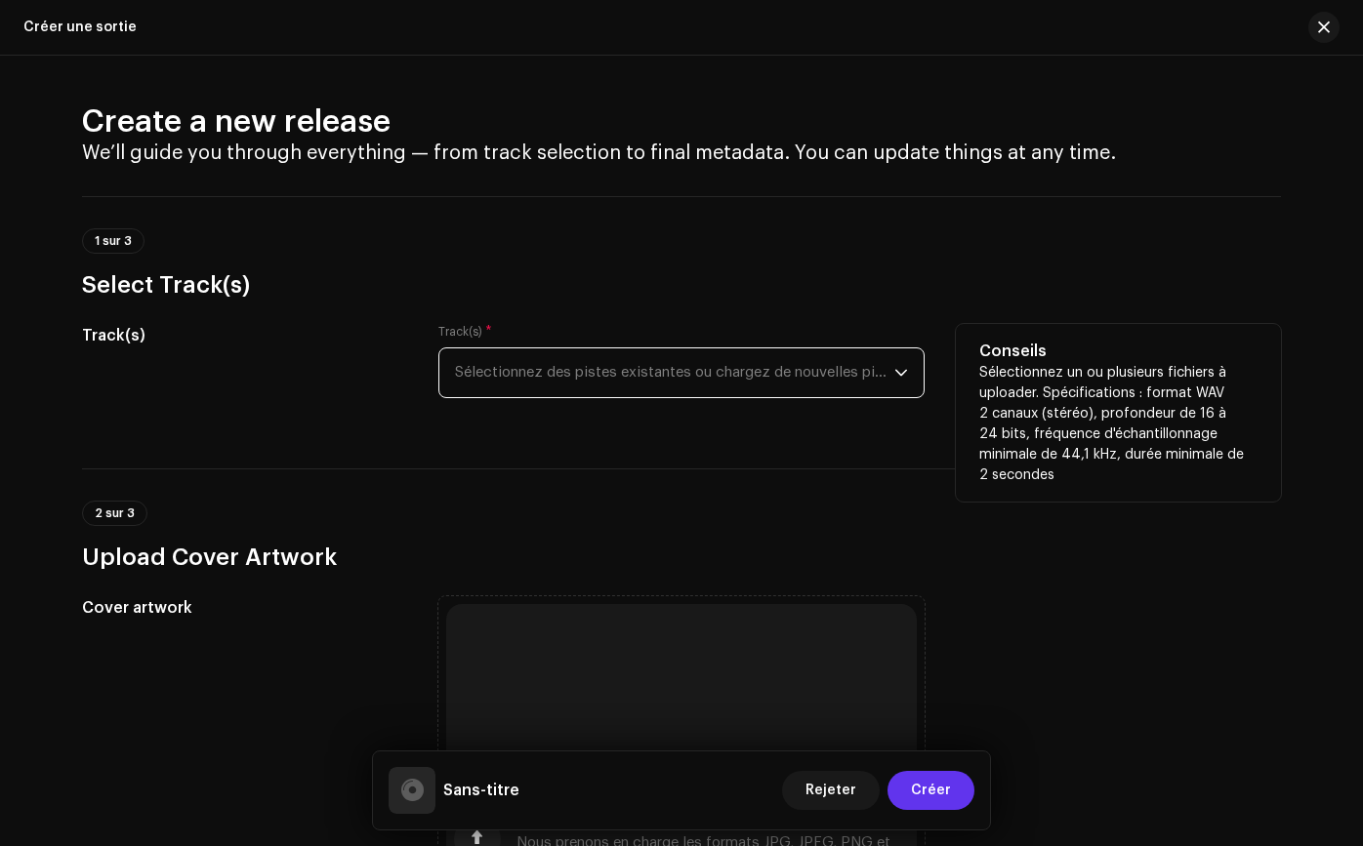
click at [945, 793] on span "Créer" at bounding box center [931, 790] width 40 height 39
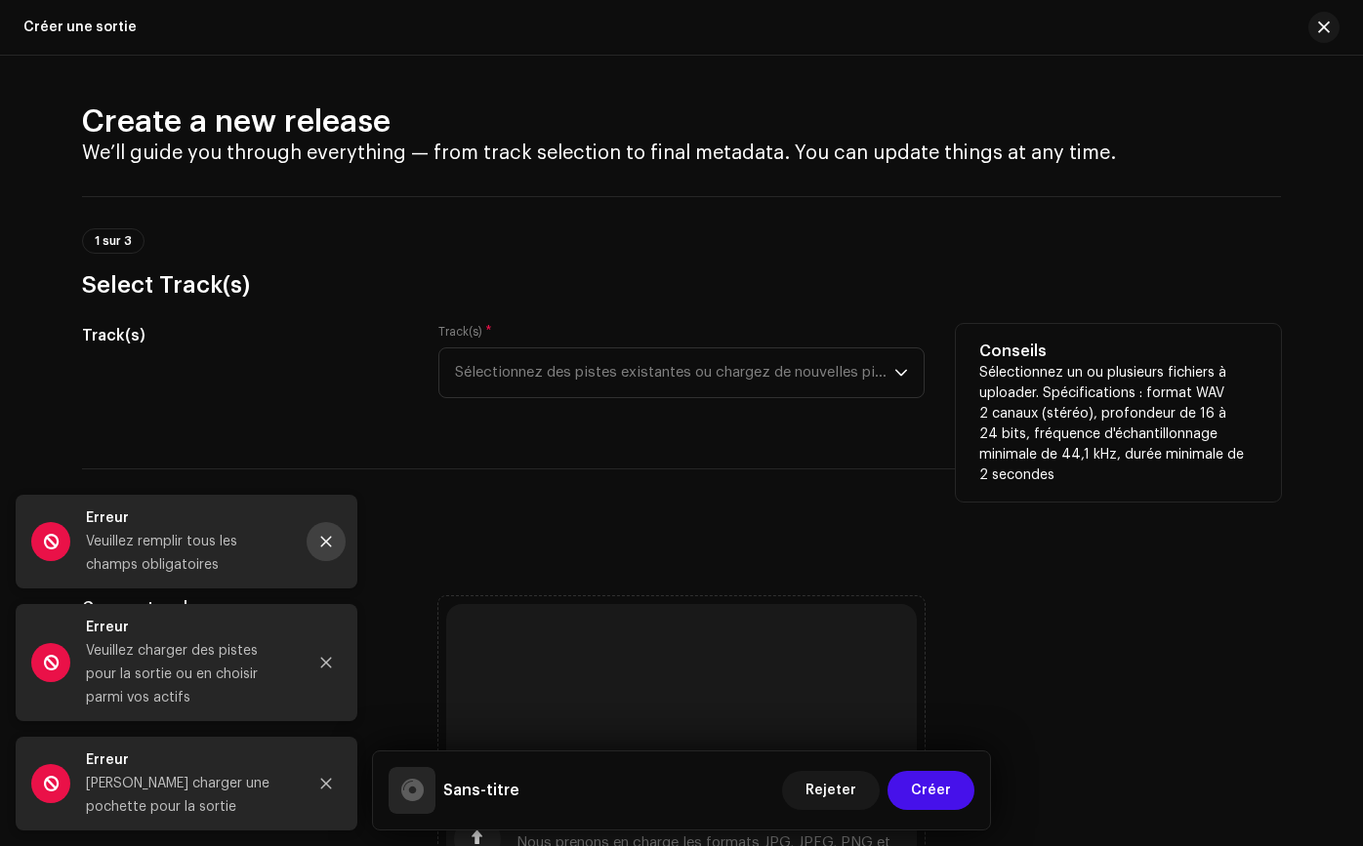
click at [335, 531] on button "Close" at bounding box center [325, 541] width 39 height 39
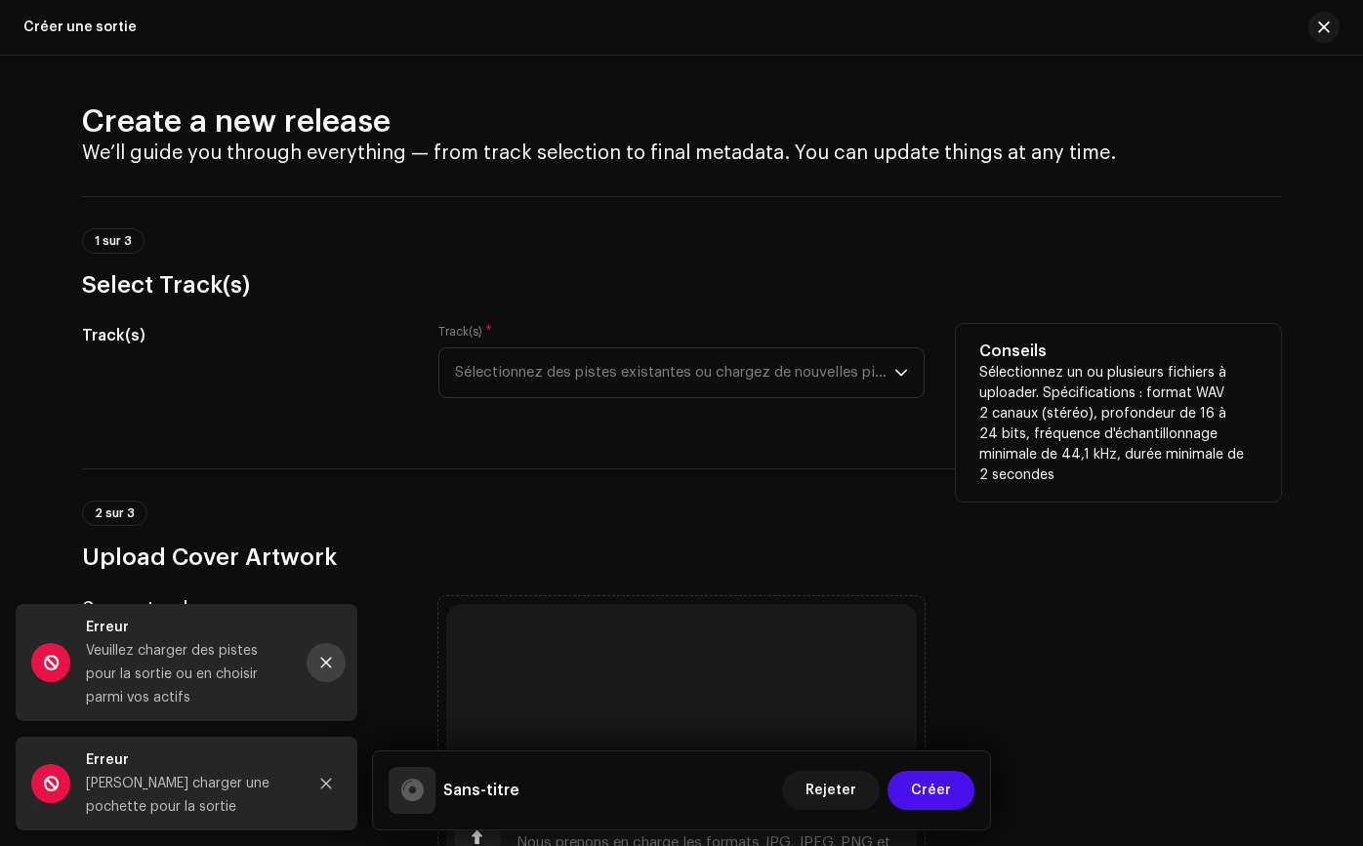
drag, startPoint x: 325, startPoint y: 654, endPoint x: 315, endPoint y: 719, distance: 66.1
click at [325, 654] on button "Close" at bounding box center [325, 662] width 39 height 39
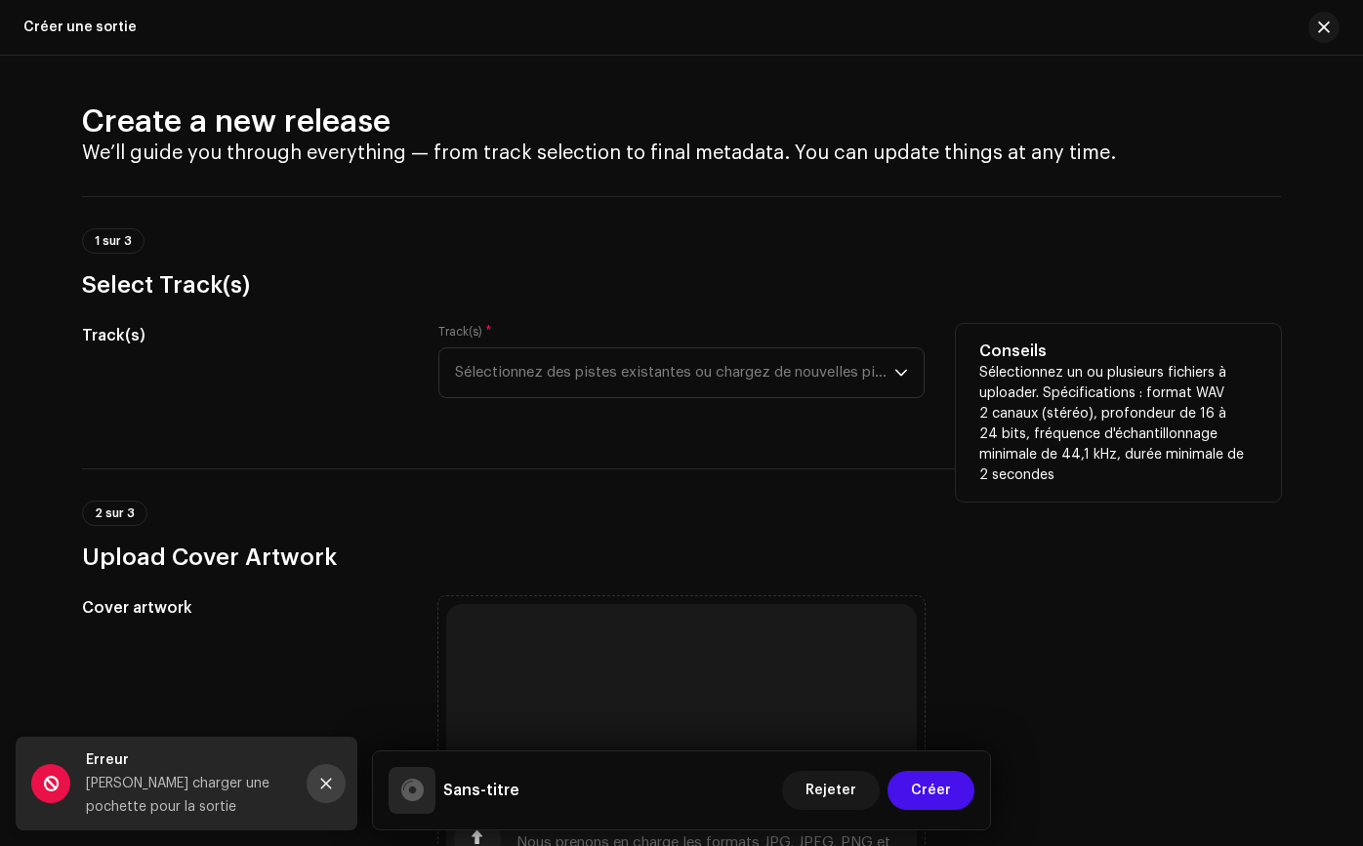
click at [321, 787] on icon "Close" at bounding box center [326, 784] width 11 height 11
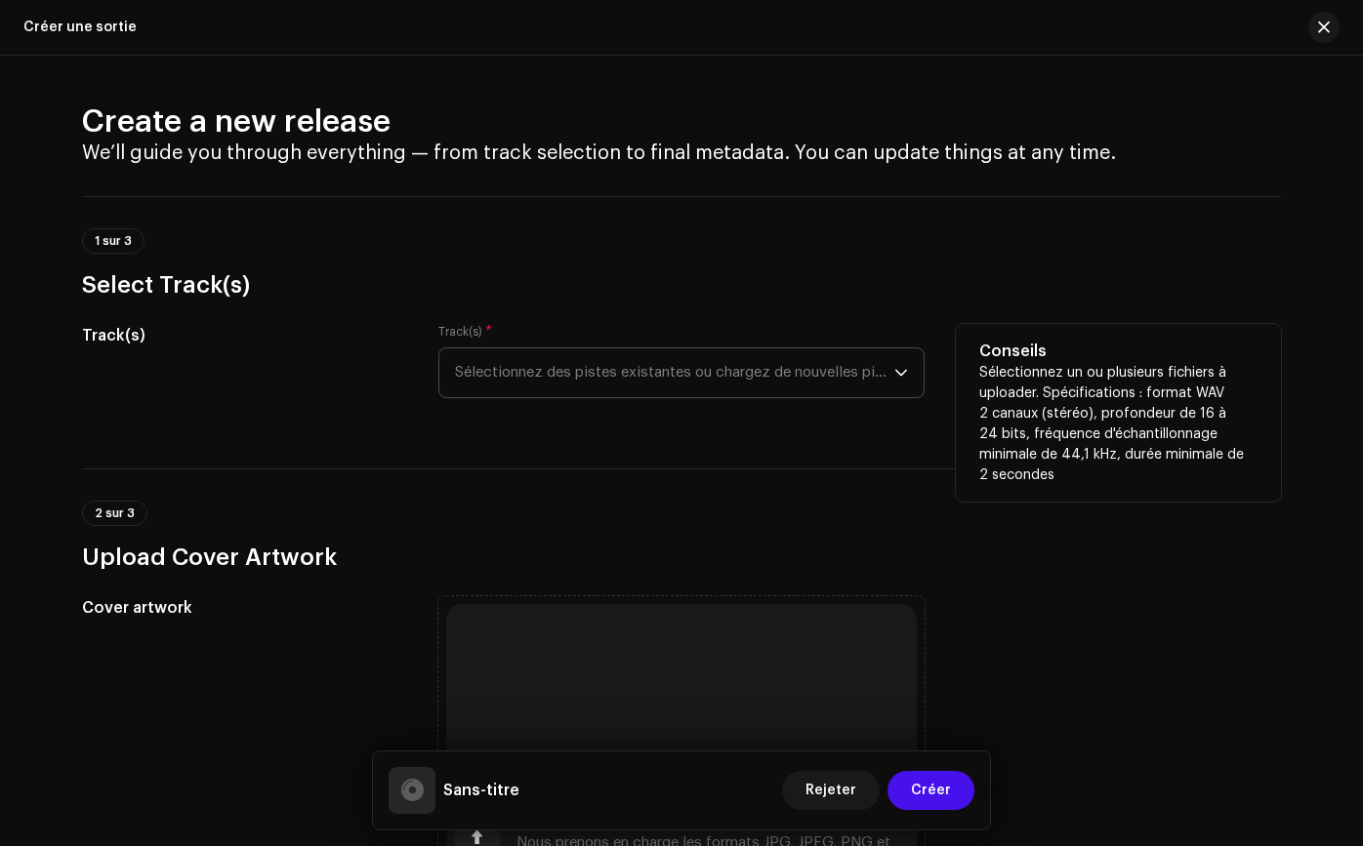
click at [552, 382] on span "Sélectionnez des pistes existantes ou chargez de nouvelles pistes" at bounding box center [674, 372] width 439 height 49
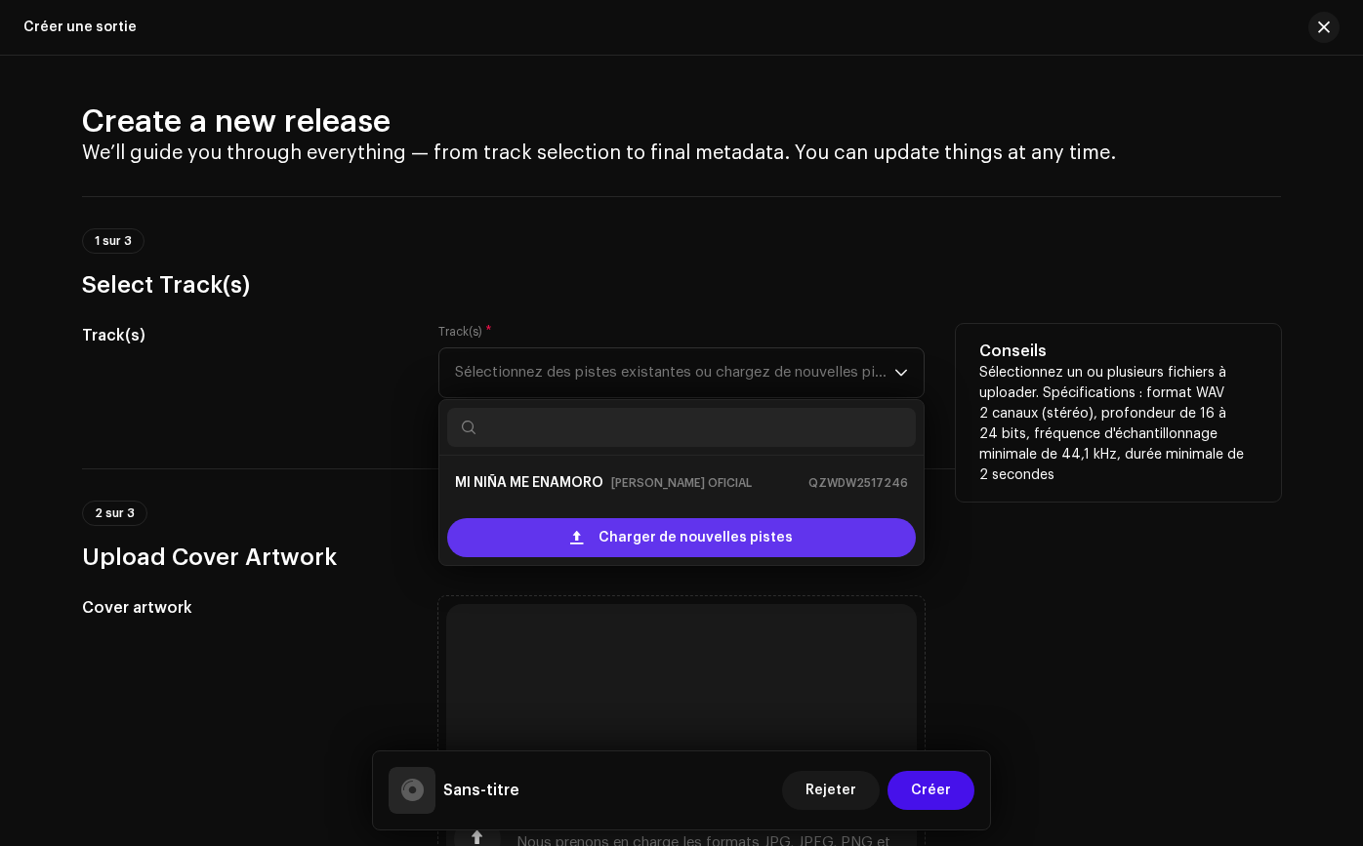
click at [516, 525] on div "Charger de nouvelles pistes" at bounding box center [681, 537] width 468 height 39
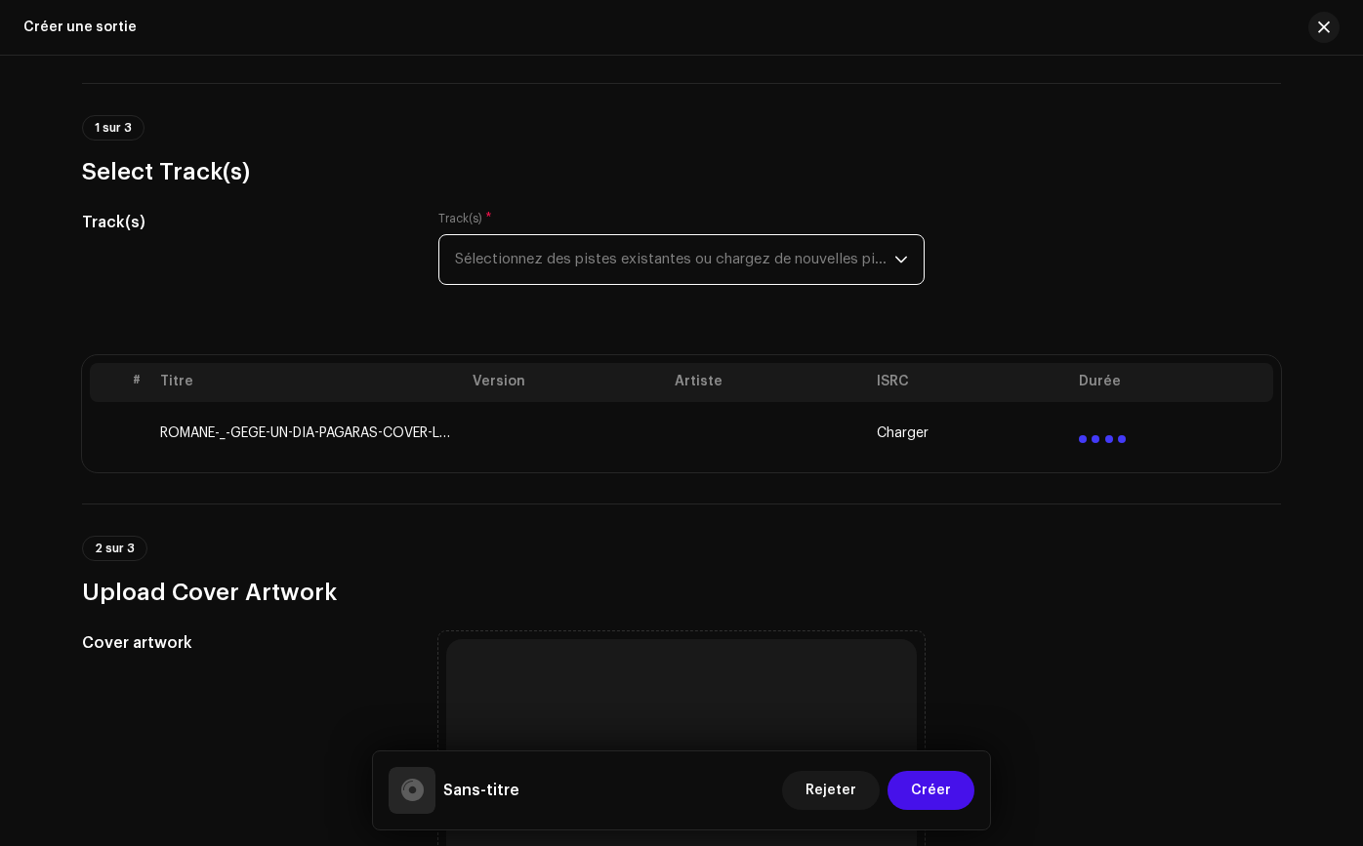
scroll to position [116, 0]
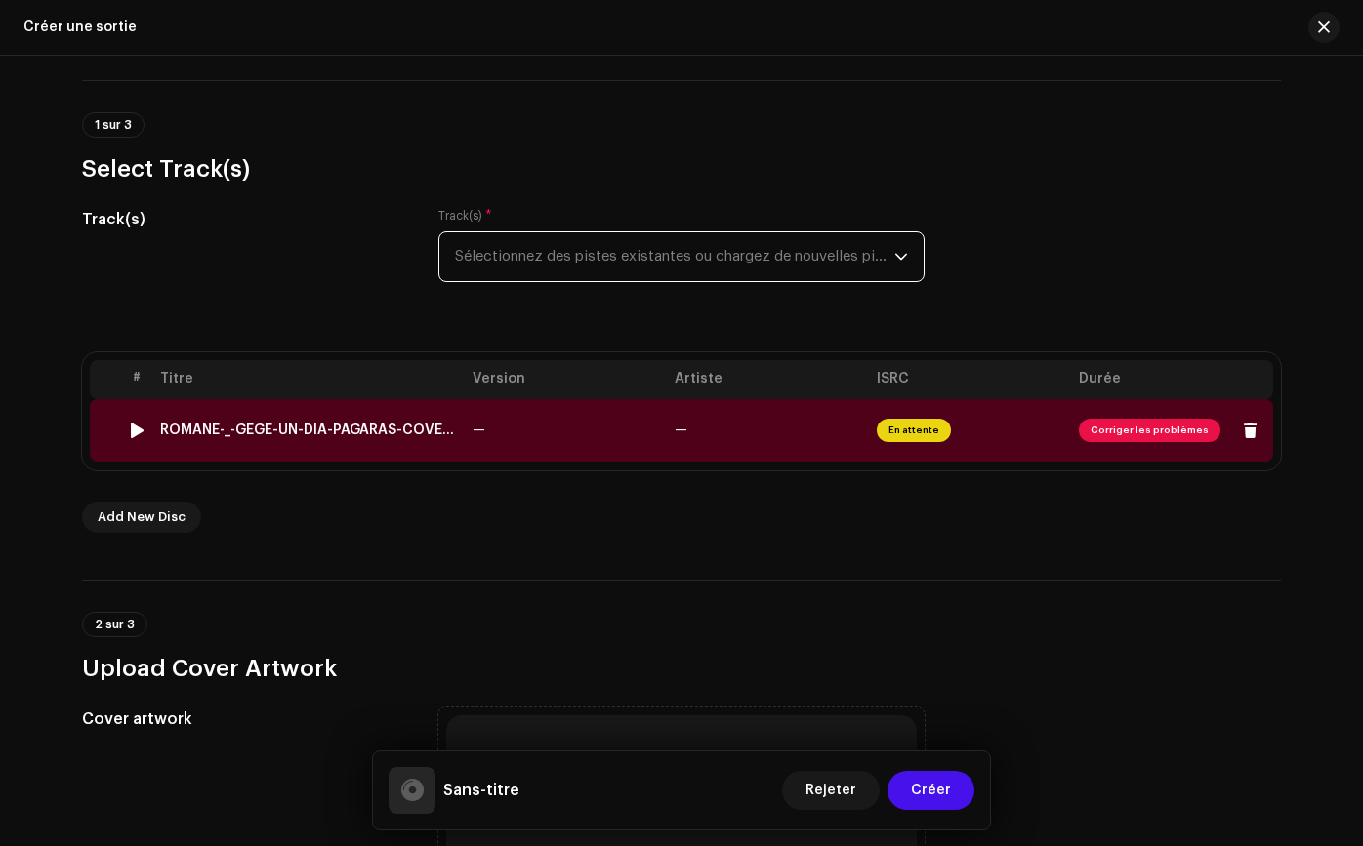
click at [1096, 429] on span "Corriger les problèmes" at bounding box center [1149, 430] width 142 height 23
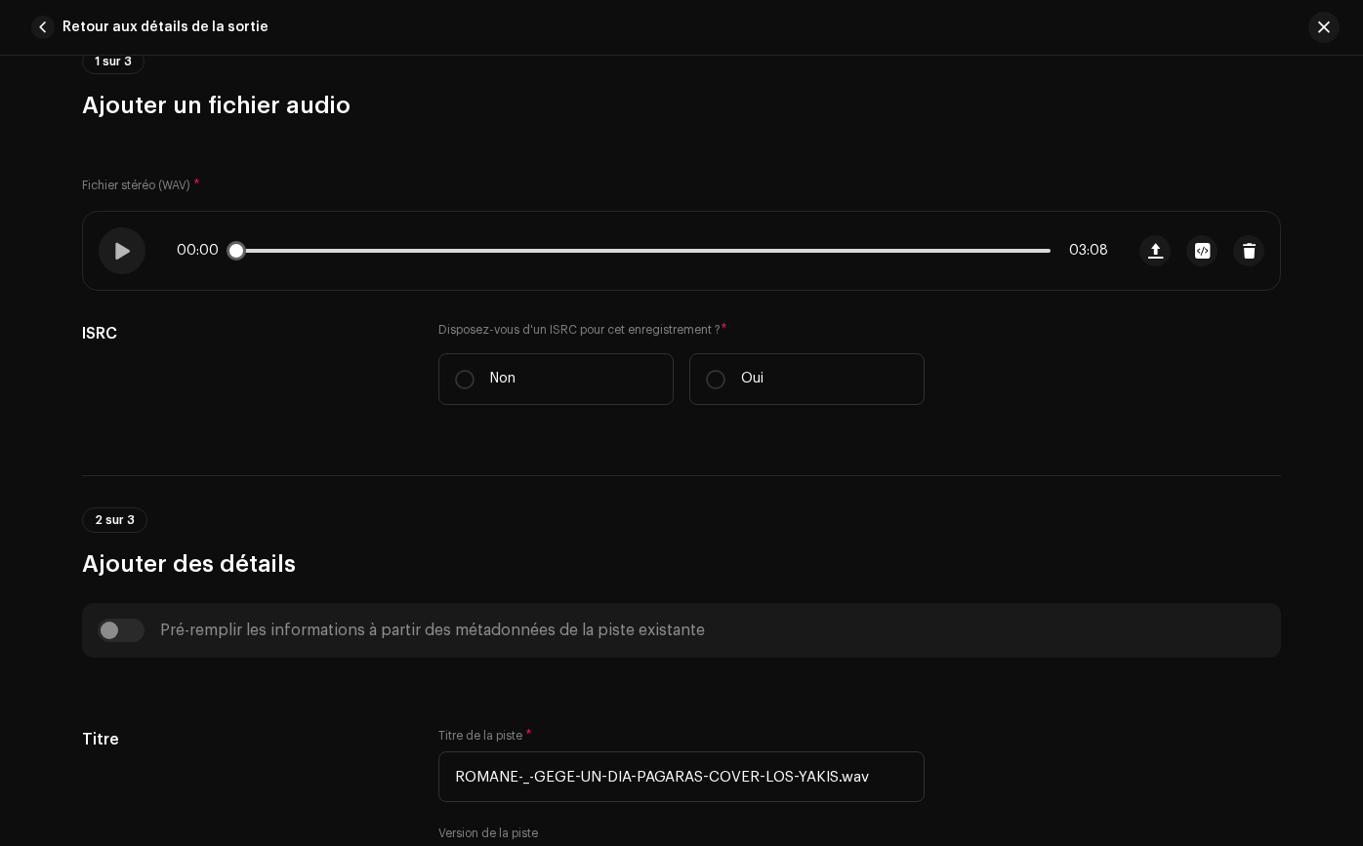
scroll to position [196, 0]
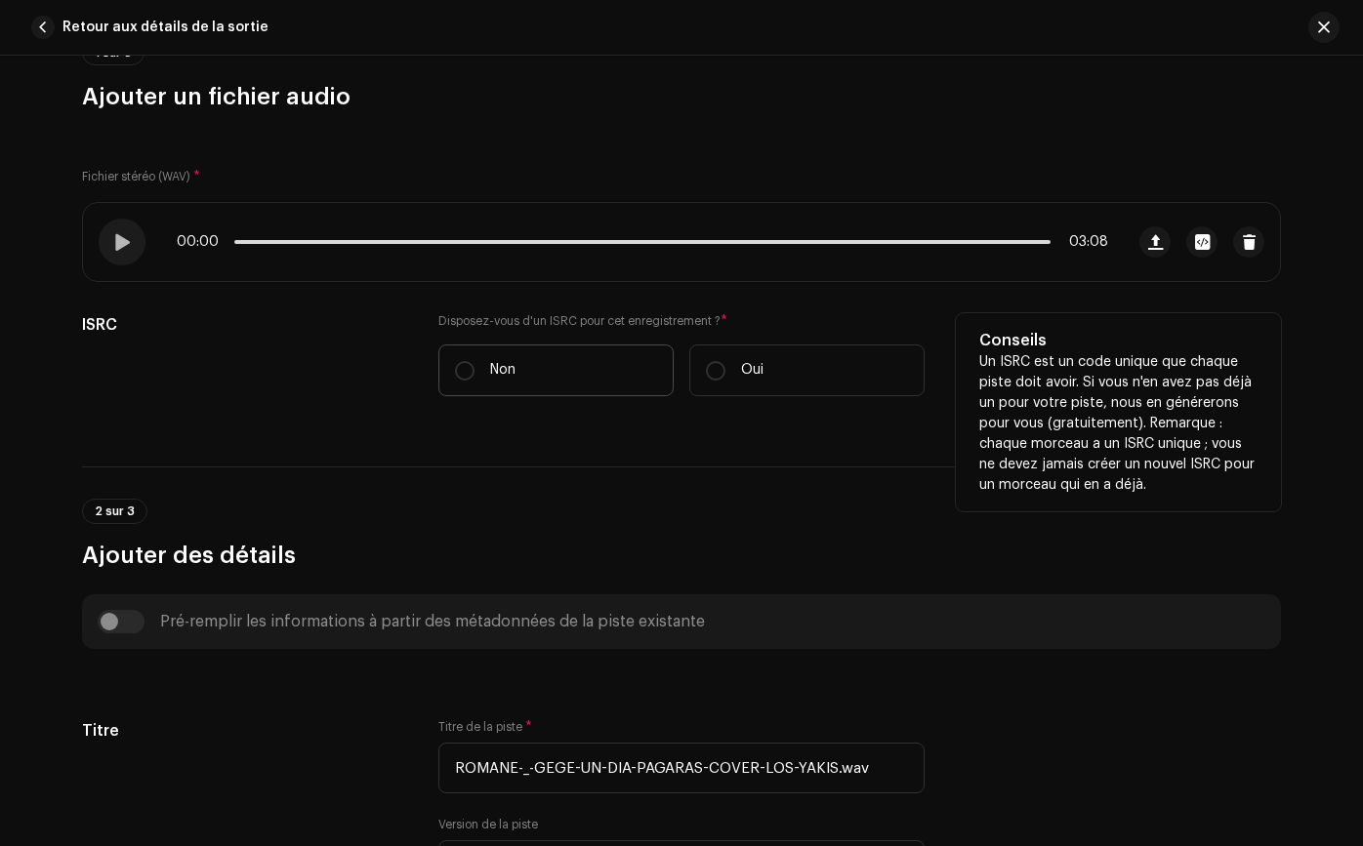
click at [625, 348] on label "Non" at bounding box center [555, 371] width 235 height 52
click at [474, 361] on input "Non" at bounding box center [465, 371] width 20 height 20
radio input "true"
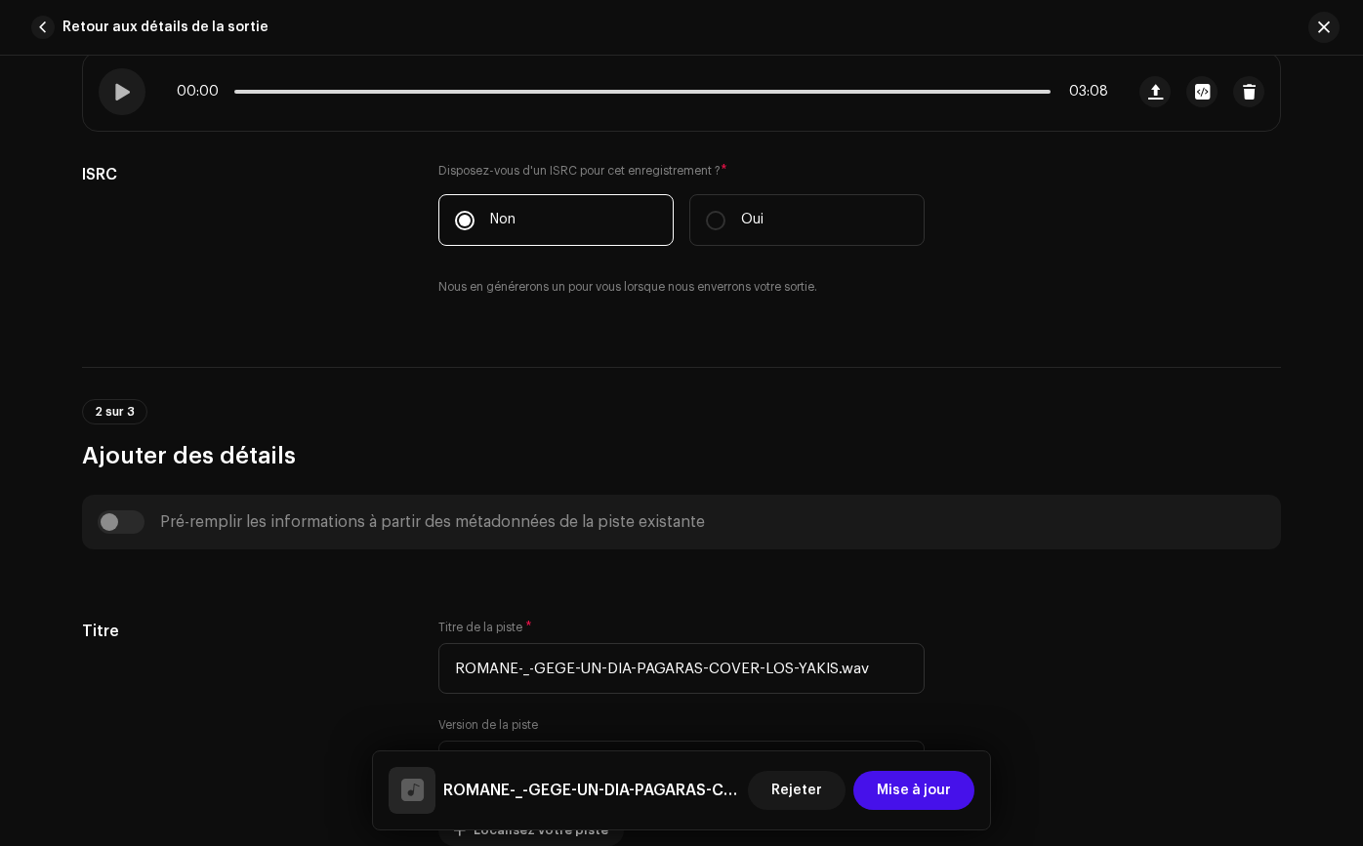
scroll to position [511, 0]
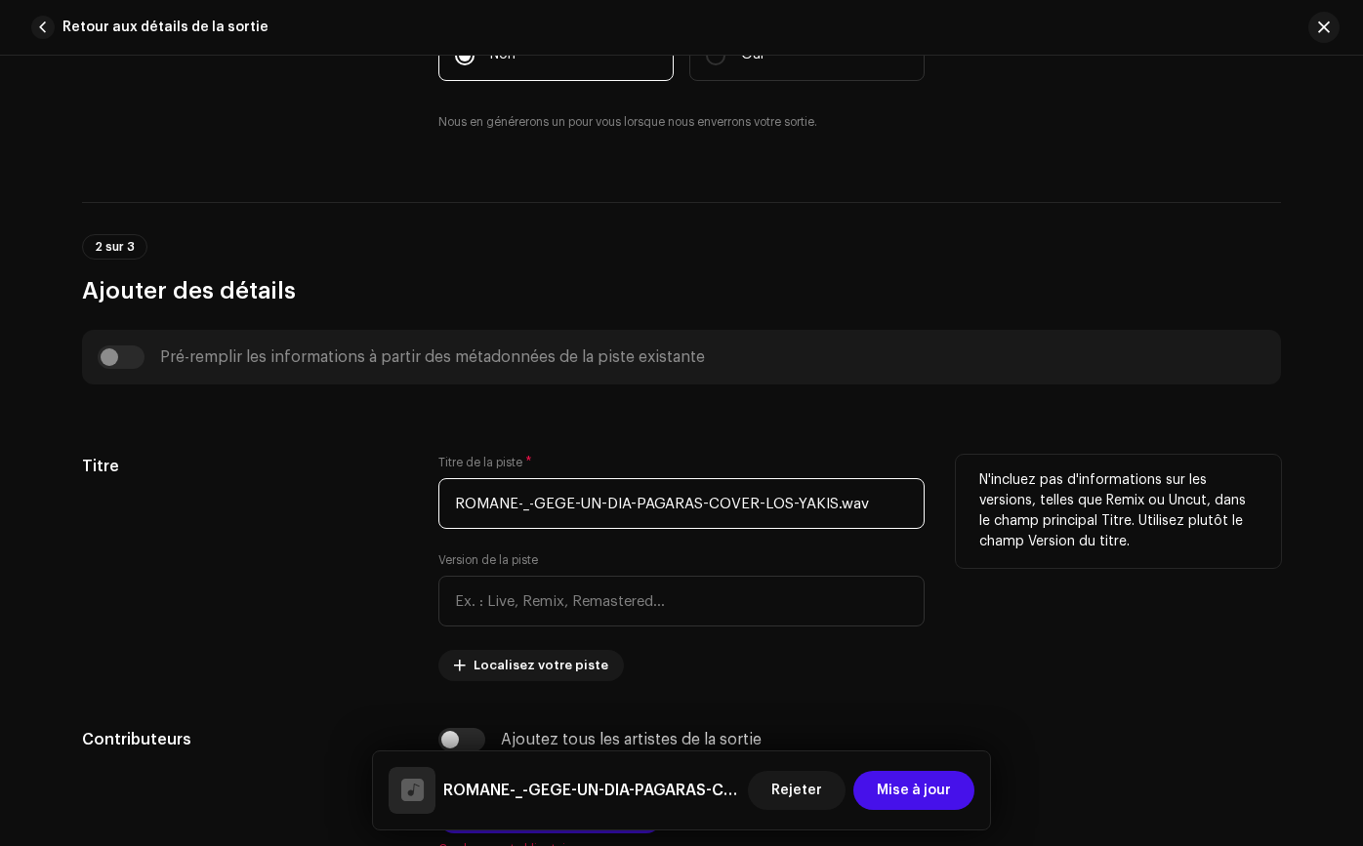
drag, startPoint x: 445, startPoint y: 503, endPoint x: 897, endPoint y: 510, distance: 452.0
click at [897, 510] on input "ROMANE-_-GEGE-UN-DIA-PAGARAS-COVER-LOS-YAKIS.wav" at bounding box center [681, 503] width 486 height 51
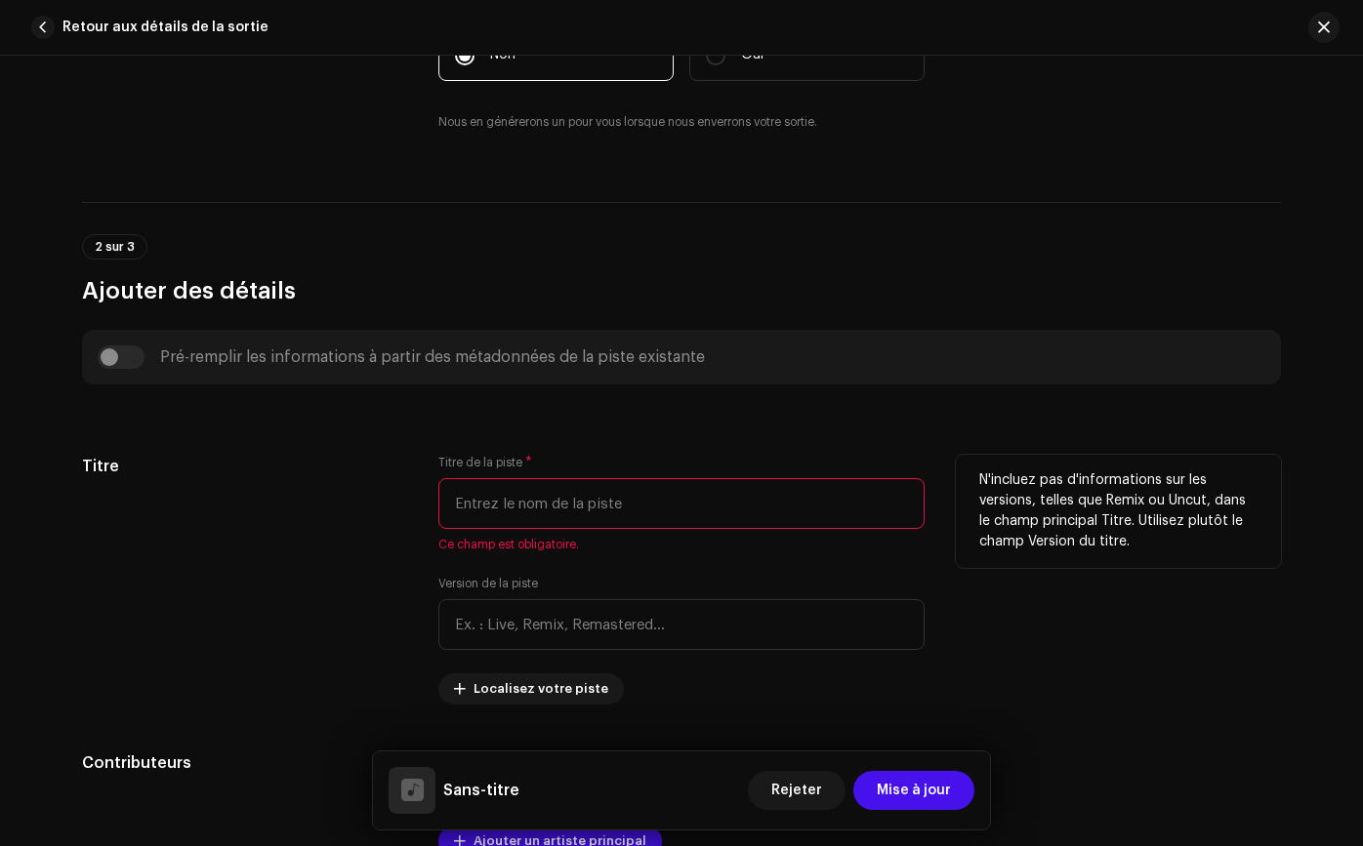
type input "g"
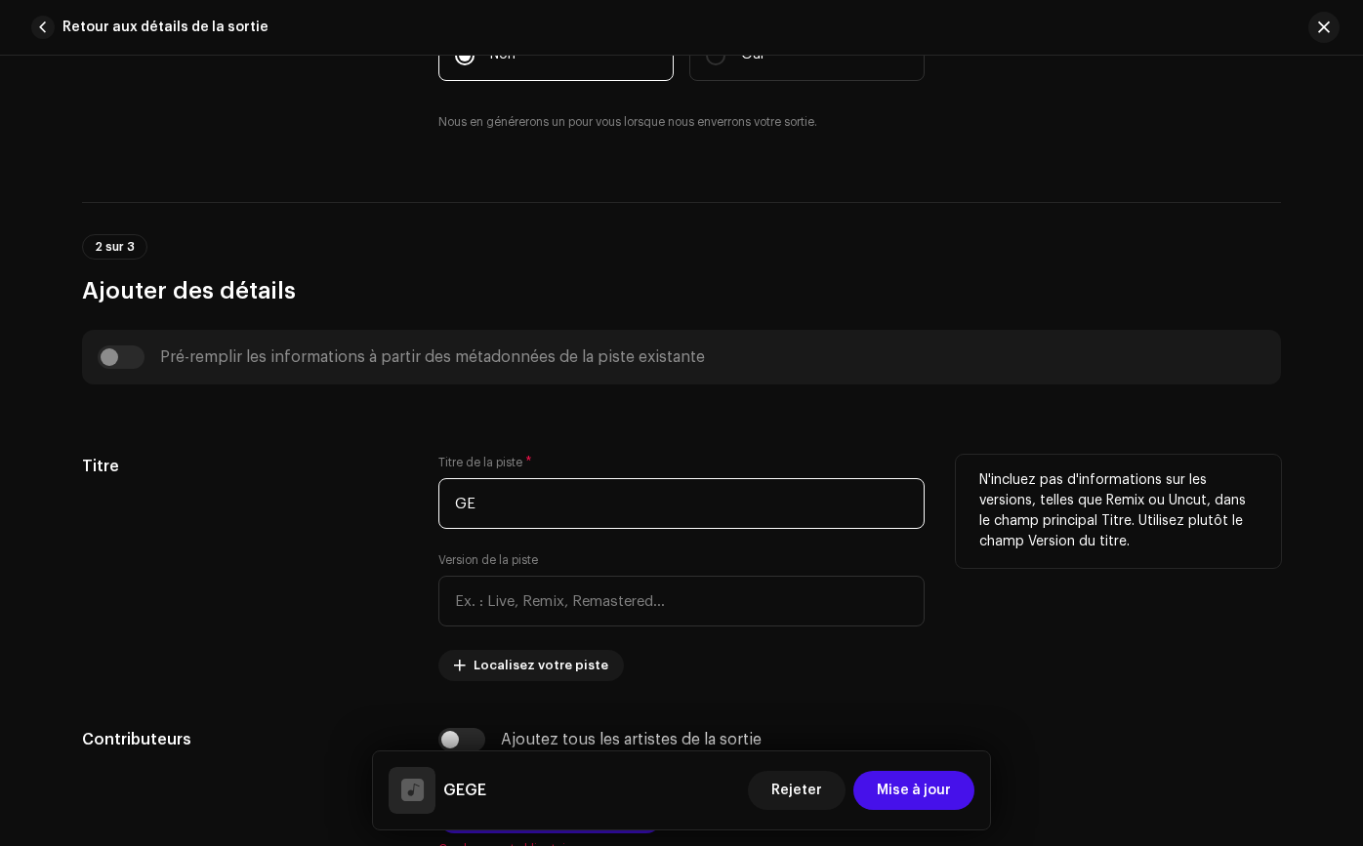
type input "G"
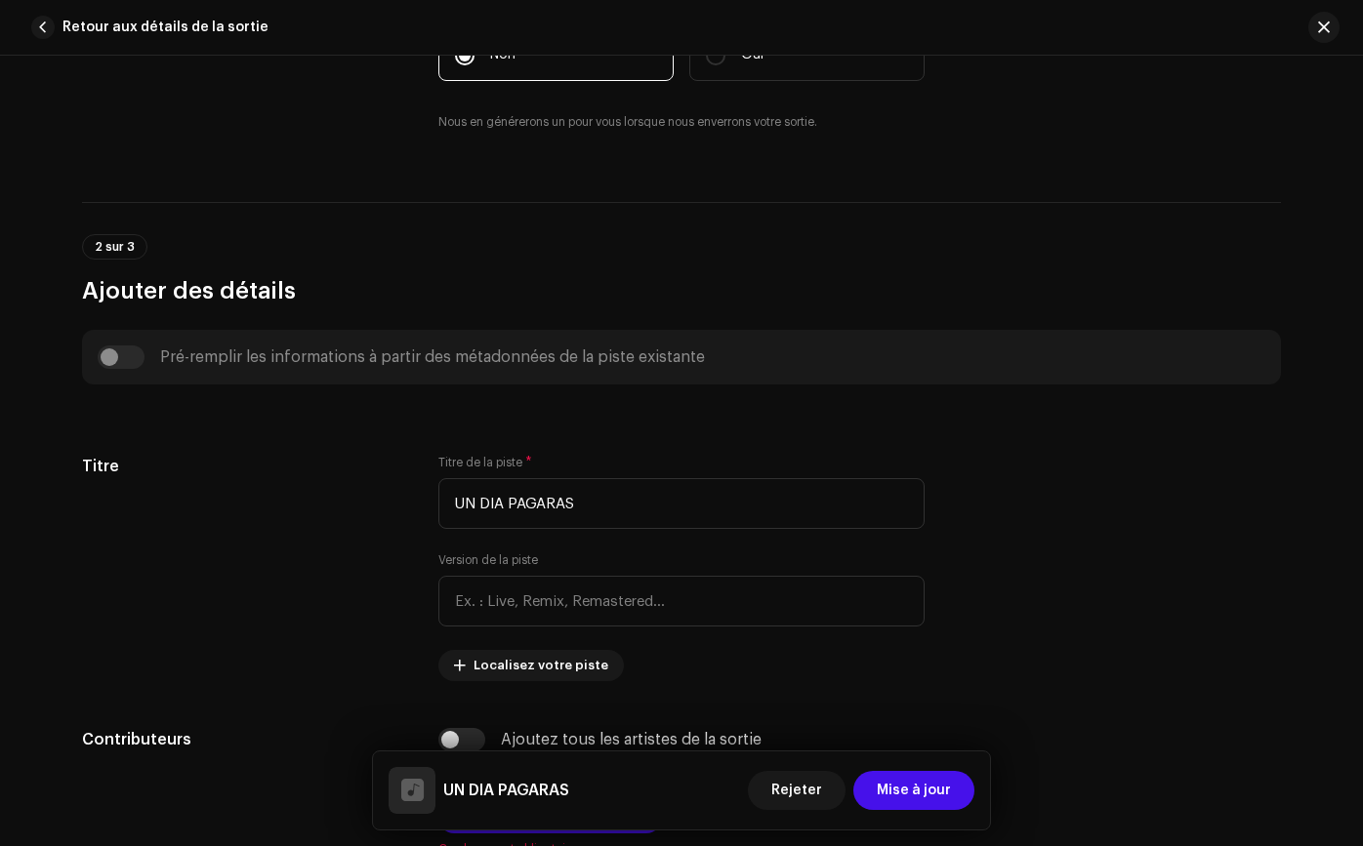
type input "UN DIA PAGARAS"
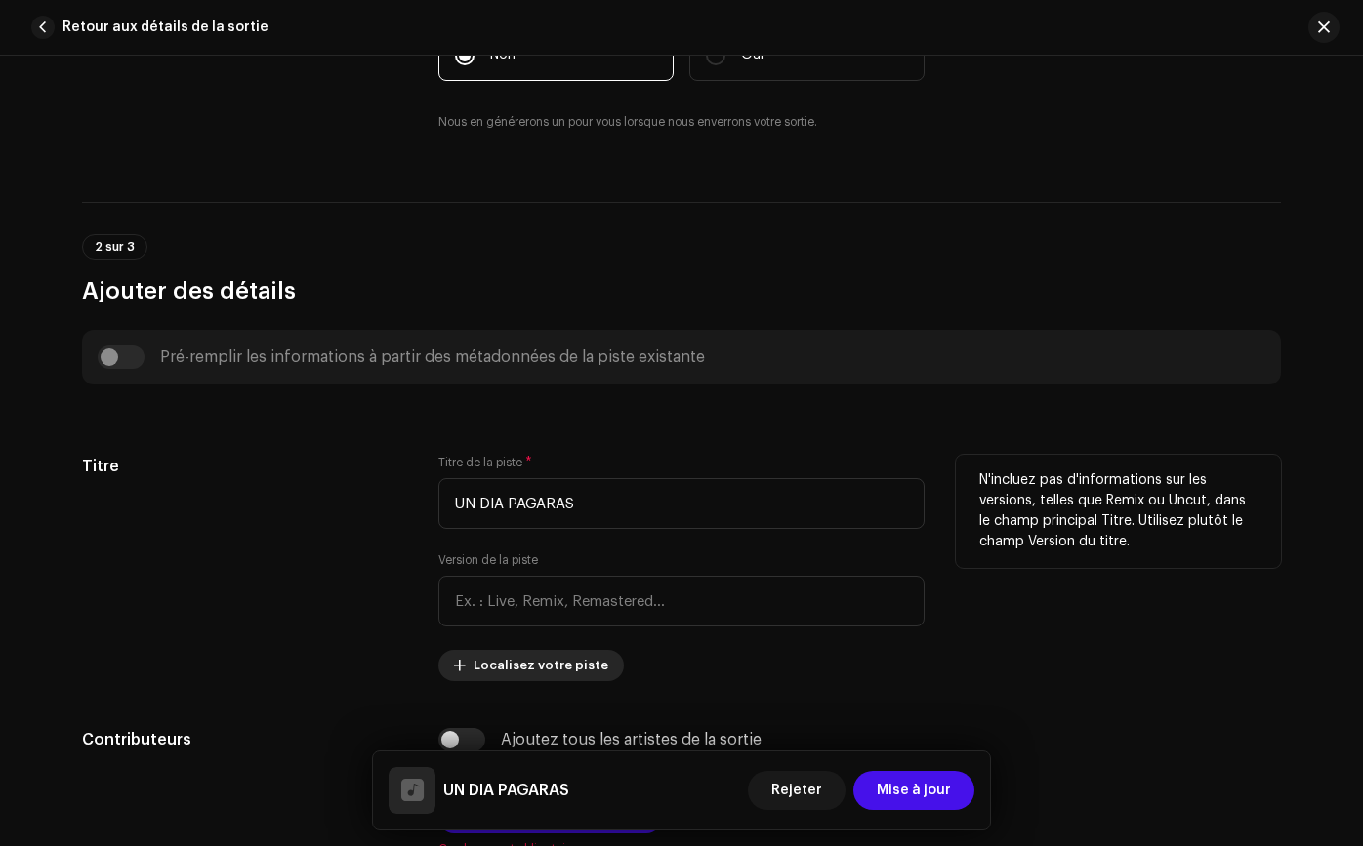
click at [541, 670] on span "Localisez votre piste" at bounding box center [540, 665] width 135 height 39
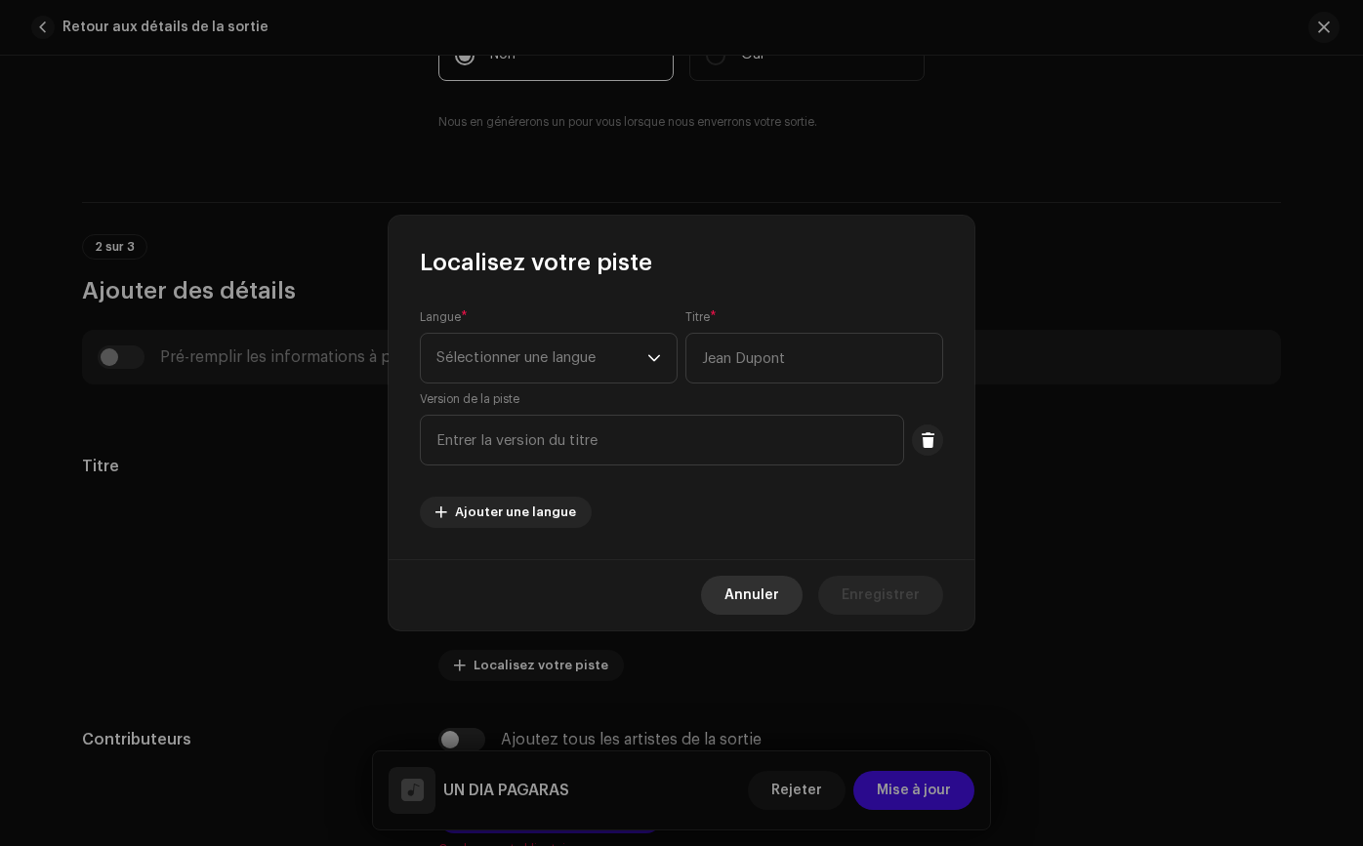
click at [731, 601] on button "Annuler" at bounding box center [752, 595] width 102 height 39
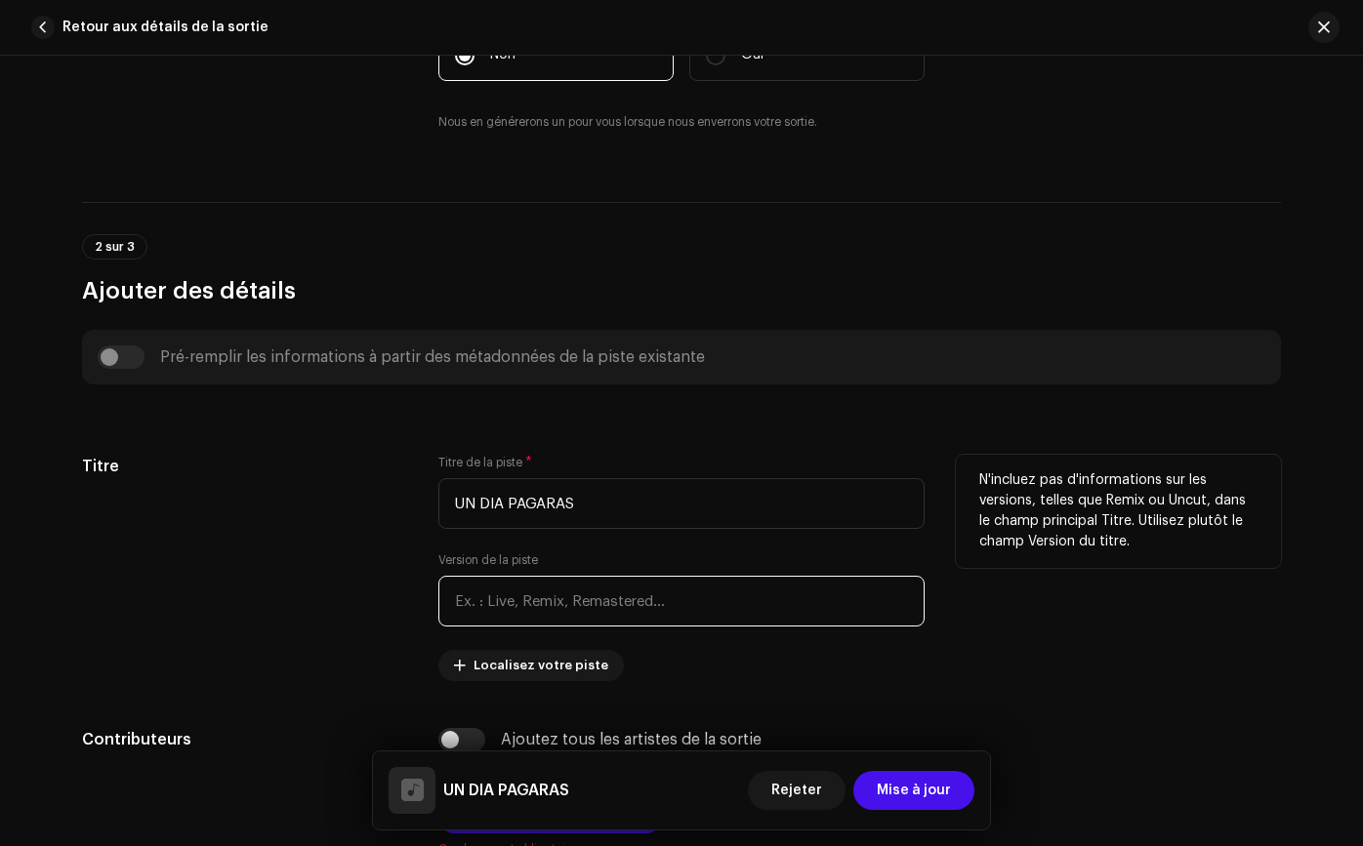
click at [626, 600] on input "text" at bounding box center [681, 601] width 486 height 51
type input "COVER"
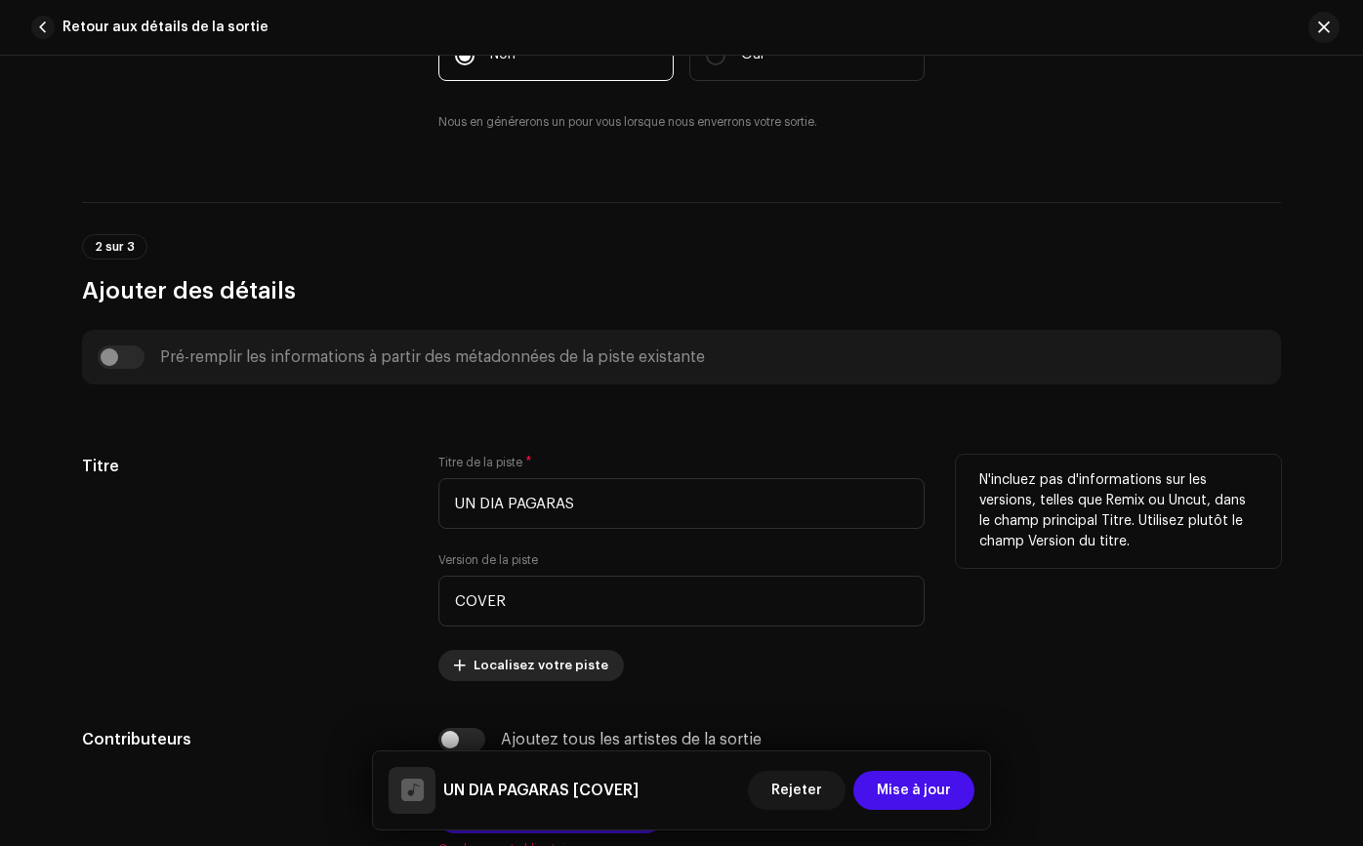
drag, startPoint x: 326, startPoint y: 533, endPoint x: 498, endPoint y: 661, distance: 214.1
click at [329, 536] on div "Titre" at bounding box center [244, 568] width 325 height 226
click at [530, 677] on span "Localisez votre piste" at bounding box center [540, 665] width 135 height 39
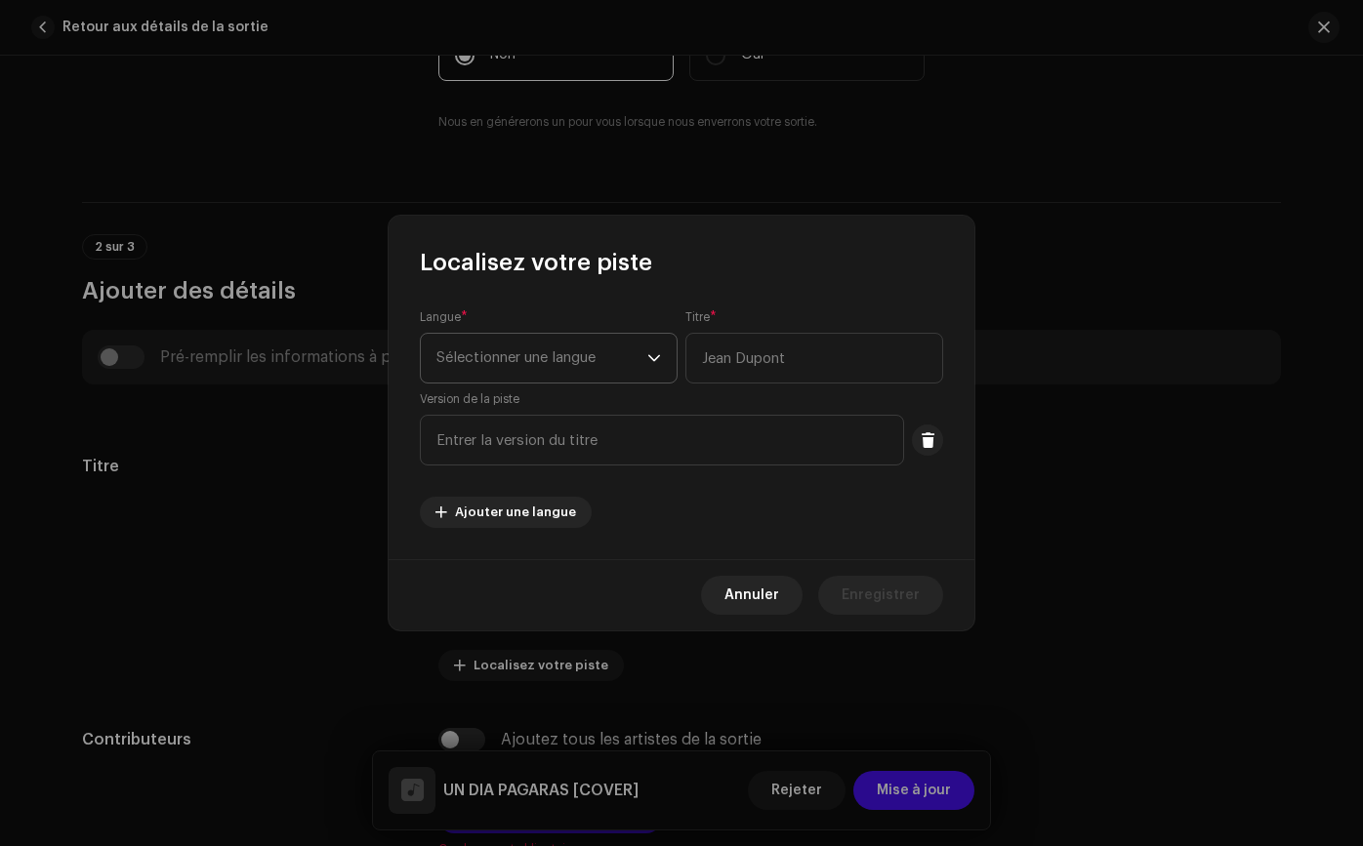
click at [627, 365] on span "Sélectionner une langue" at bounding box center [541, 358] width 211 height 49
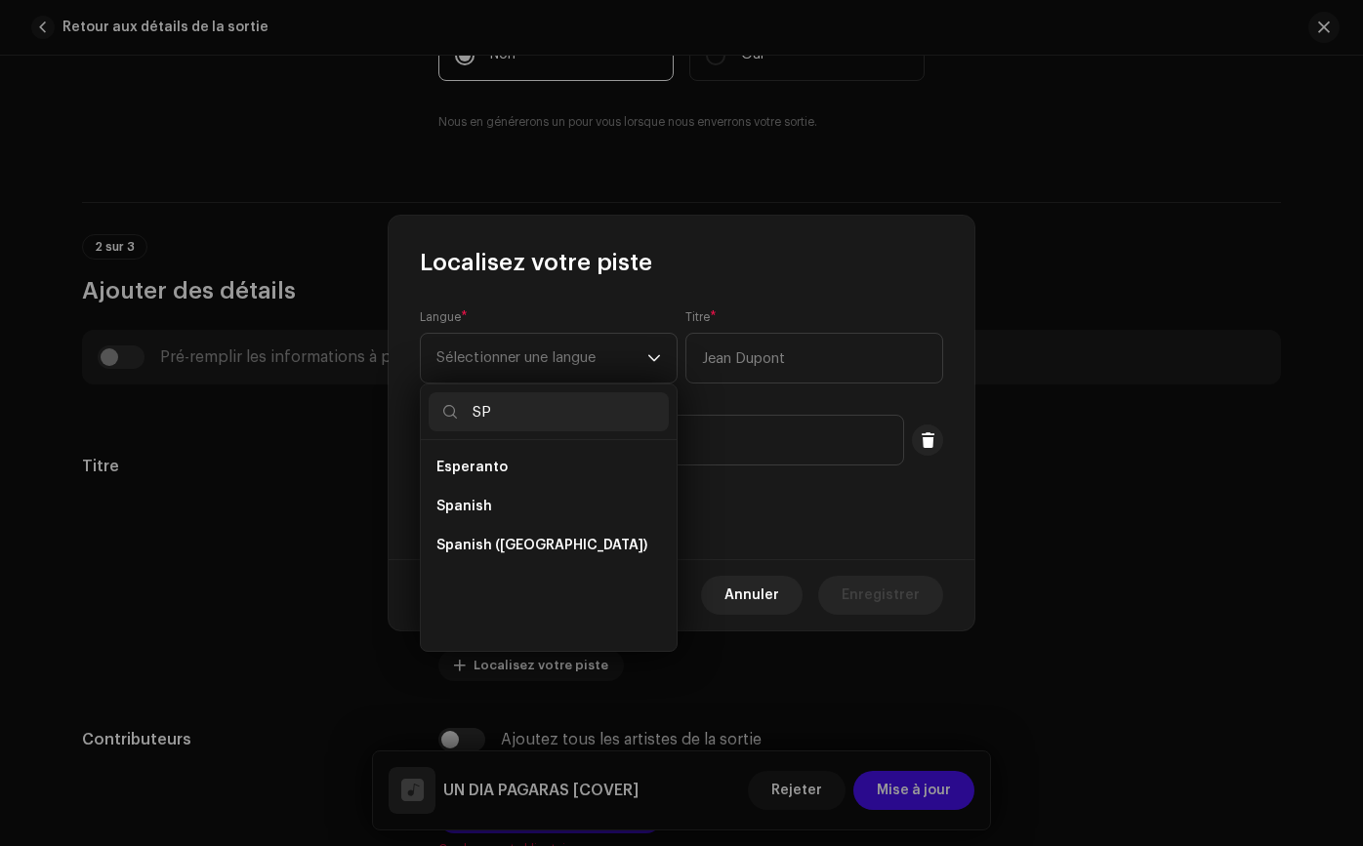
scroll to position [0, 0]
type input "SPA"
click at [574, 467] on li "Spanish" at bounding box center [548, 467] width 240 height 39
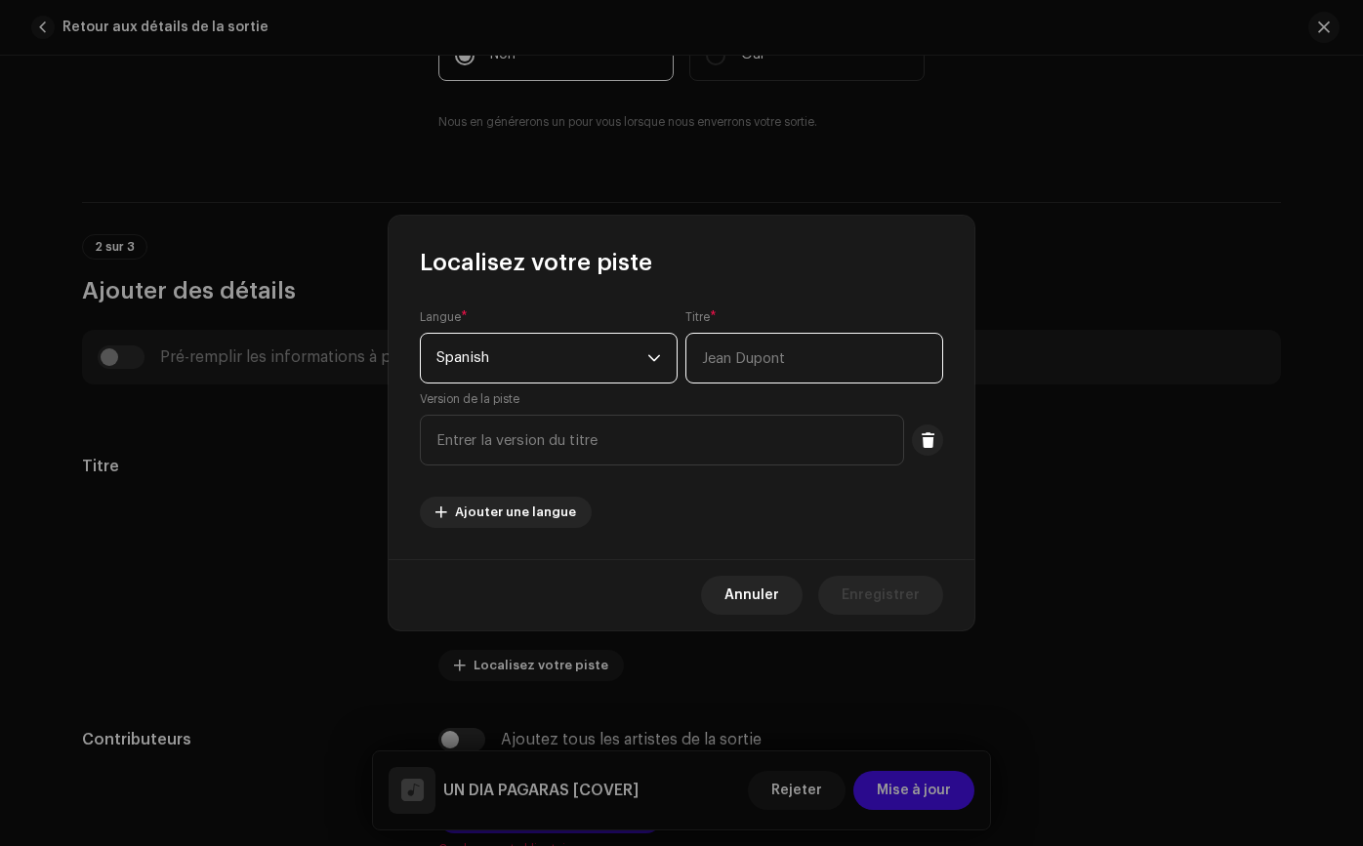
click at [821, 372] on input "text" at bounding box center [814, 358] width 258 height 51
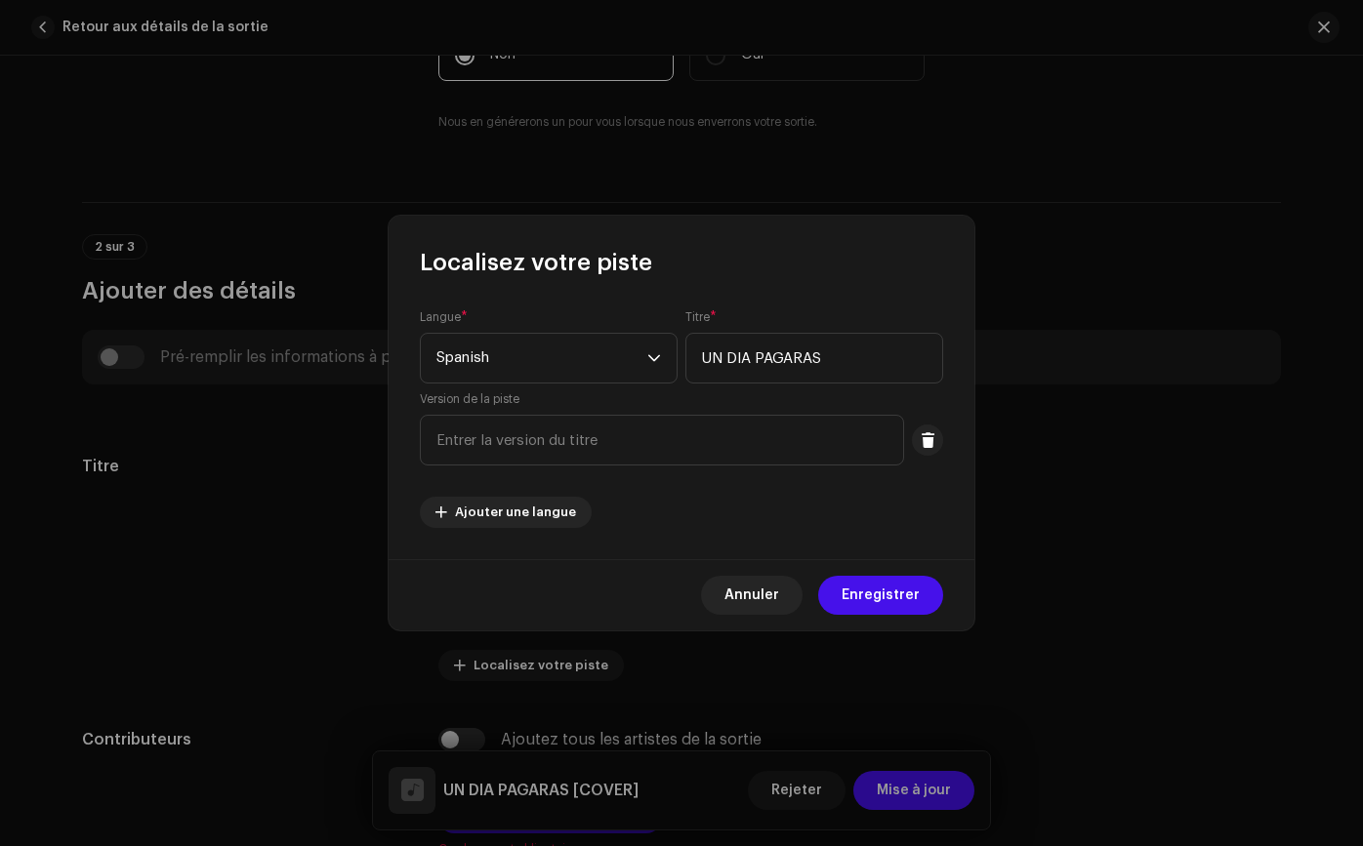
type input "UN DIA PAGARAS"
click at [725, 493] on div "Langue * Spanish Titre * UN DIA PAGARAS Version de la piste Ajouter une langue" at bounding box center [681, 418] width 523 height 219
click at [703, 423] on input "text" at bounding box center [662, 440] width 484 height 51
type input "COVER"
click at [700, 493] on div "Langue * Spanish Titre * UN DIA PAGARAS Version de la piste COVER Ajouter une l…" at bounding box center [681, 418] width 523 height 219
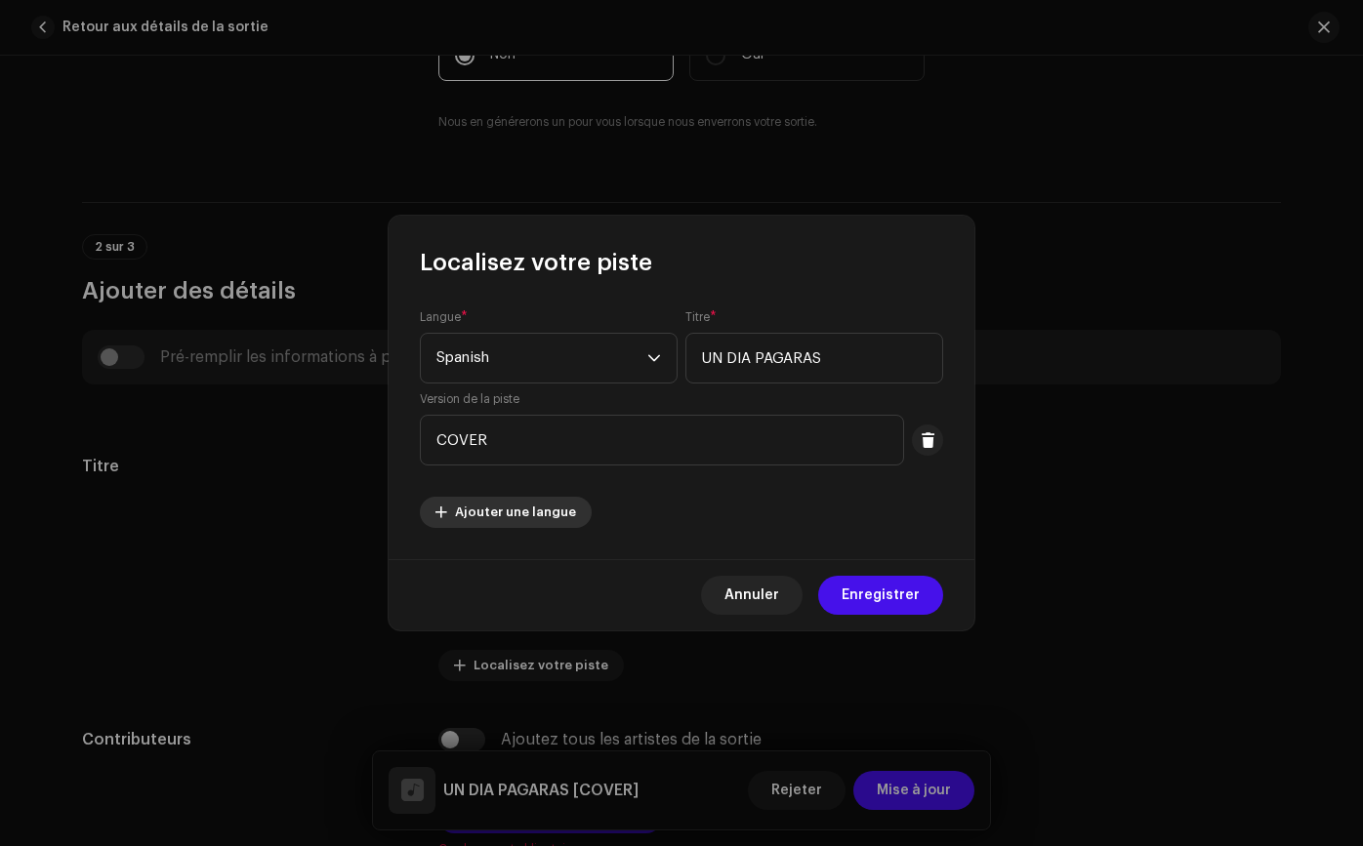
click at [504, 506] on span "Ajouter une langue" at bounding box center [515, 512] width 121 height 39
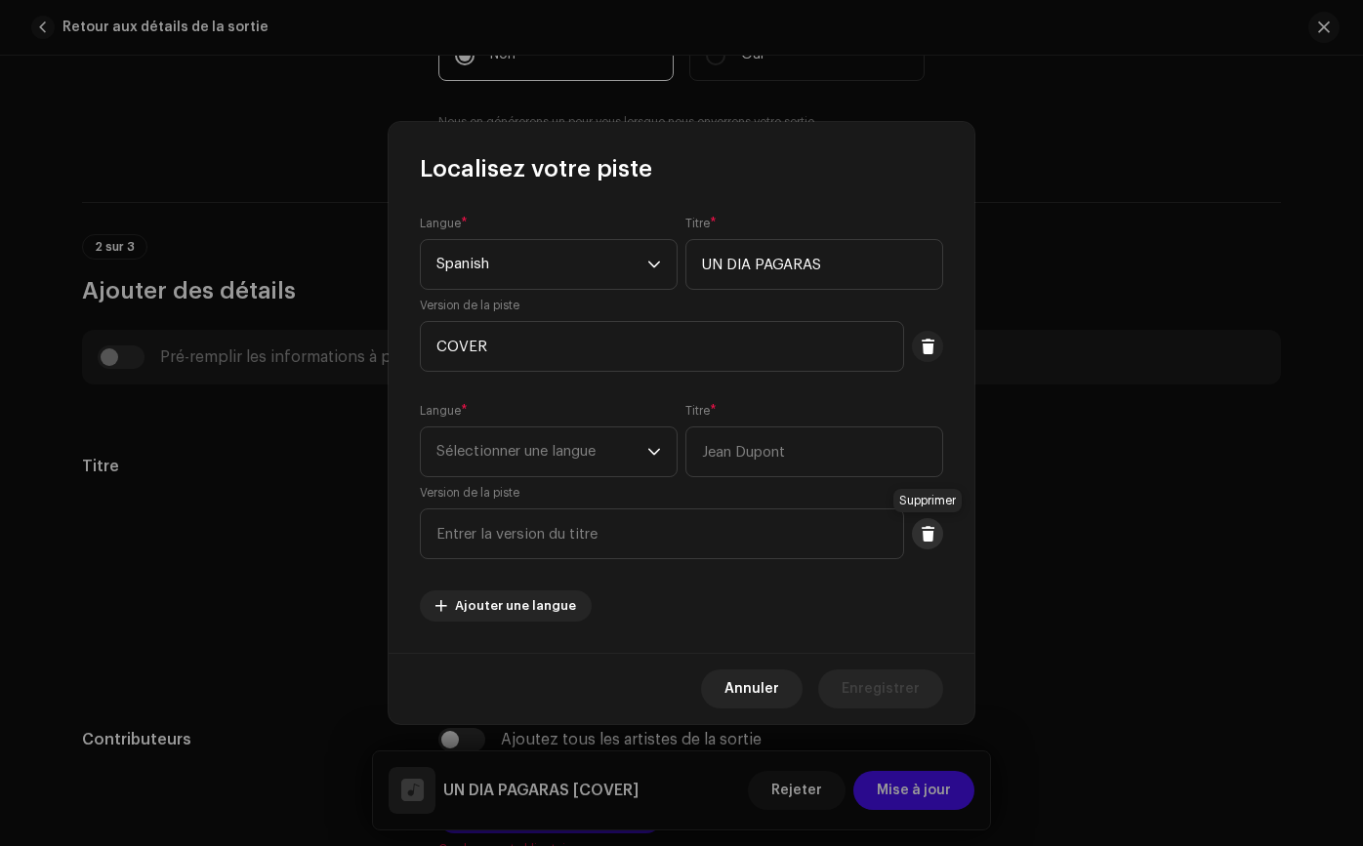
click at [927, 537] on span at bounding box center [927, 534] width 15 height 16
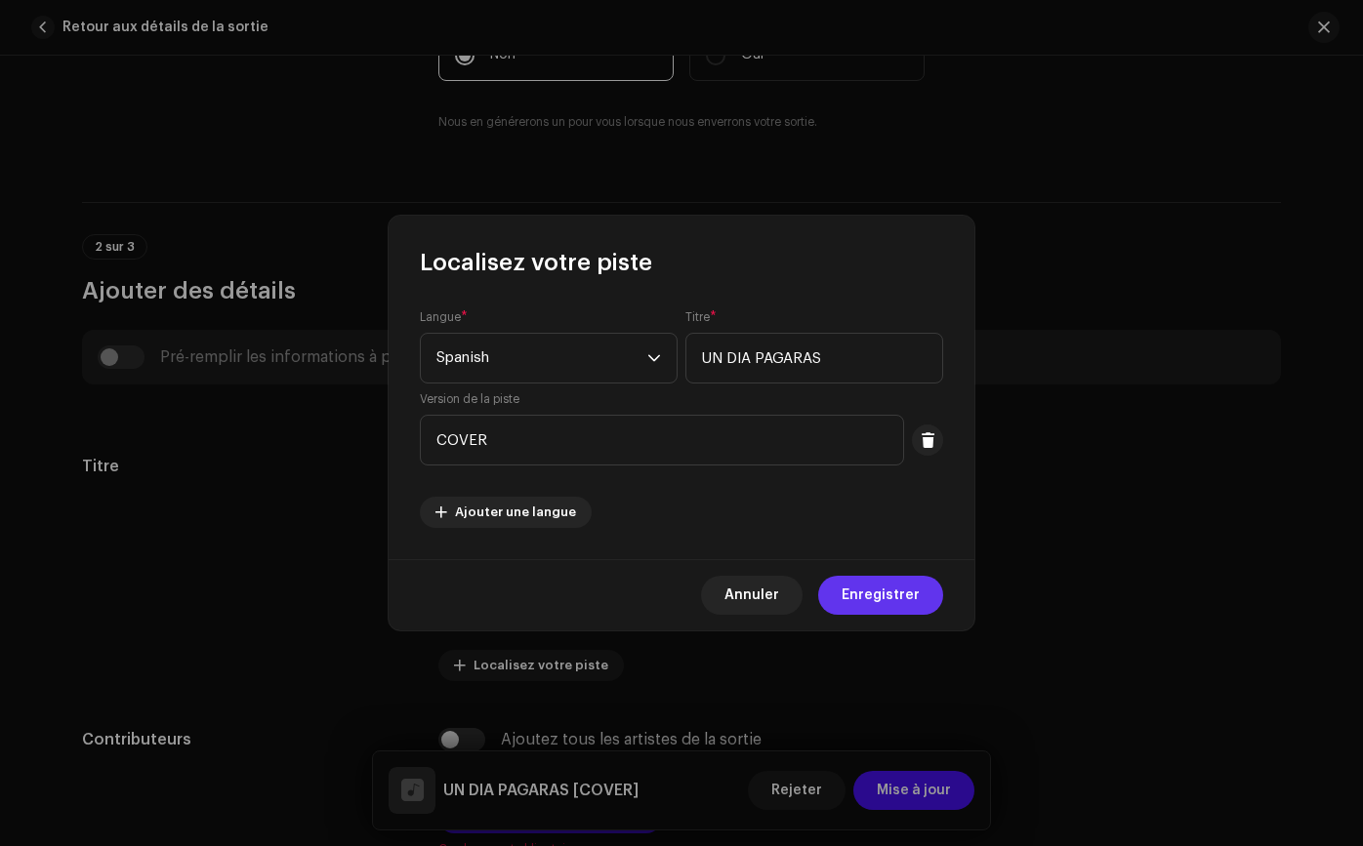
click at [873, 594] on span "Enregistrer" at bounding box center [880, 595] width 78 height 39
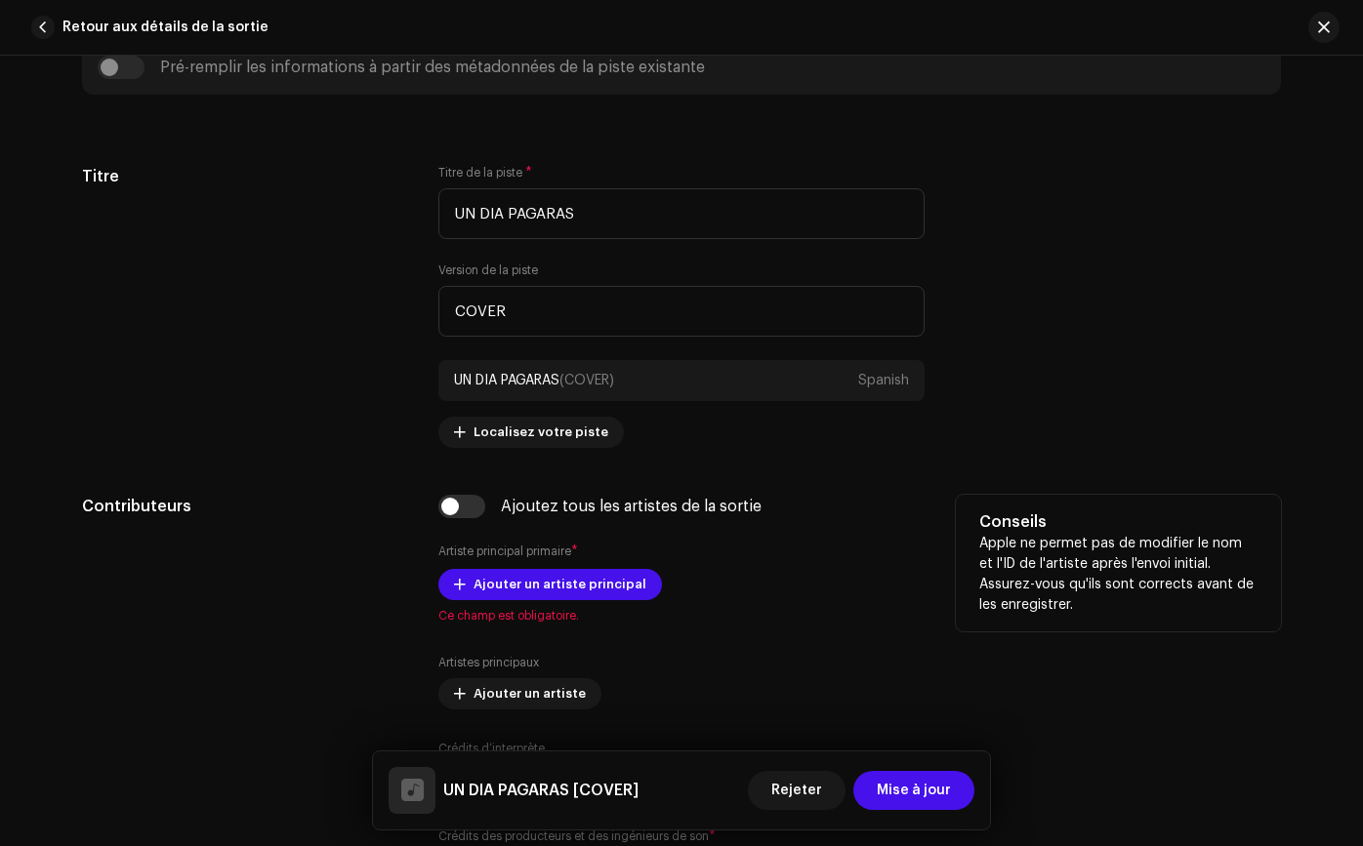
scroll to position [817, 0]
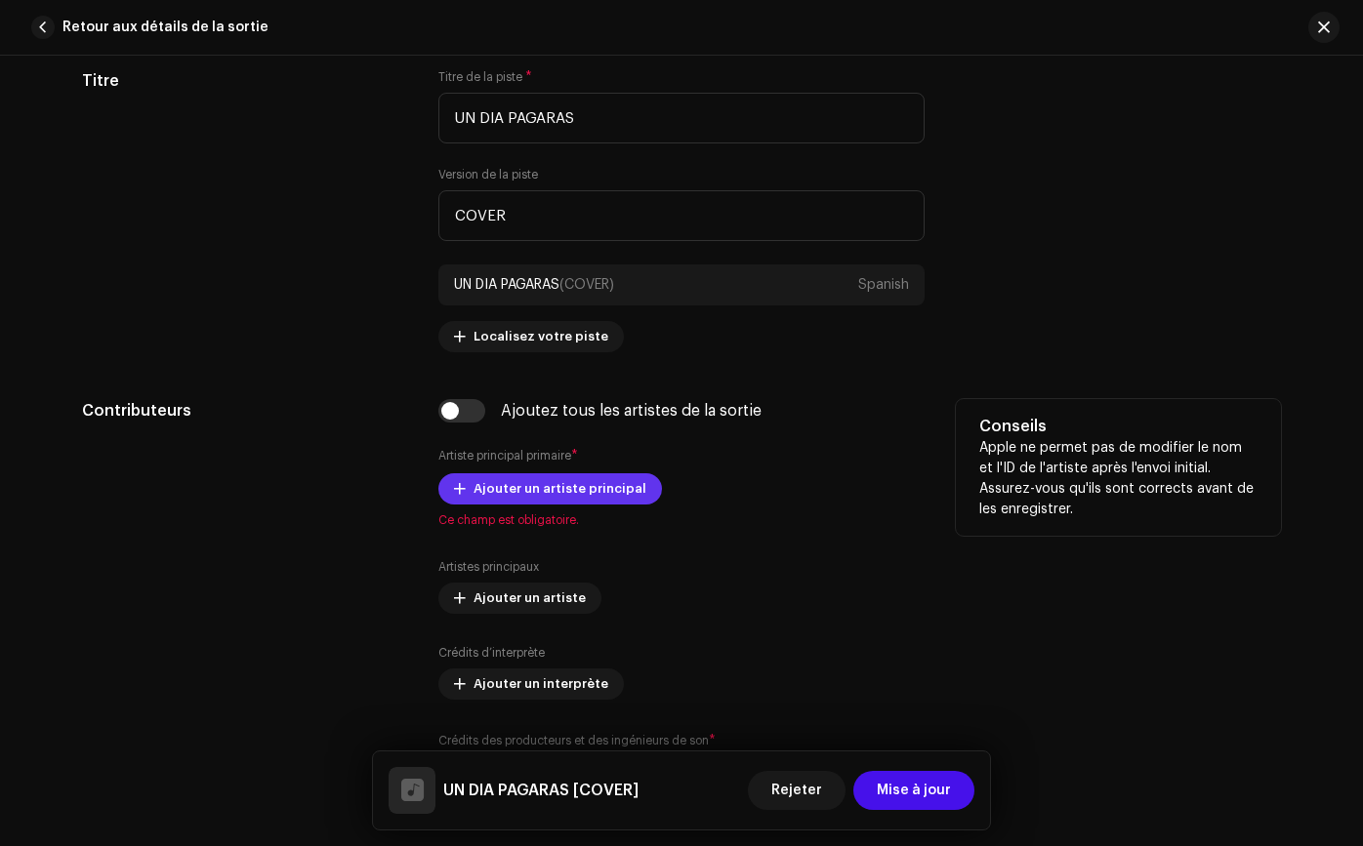
click at [543, 493] on span "Ajouter un artiste principal" at bounding box center [559, 488] width 173 height 39
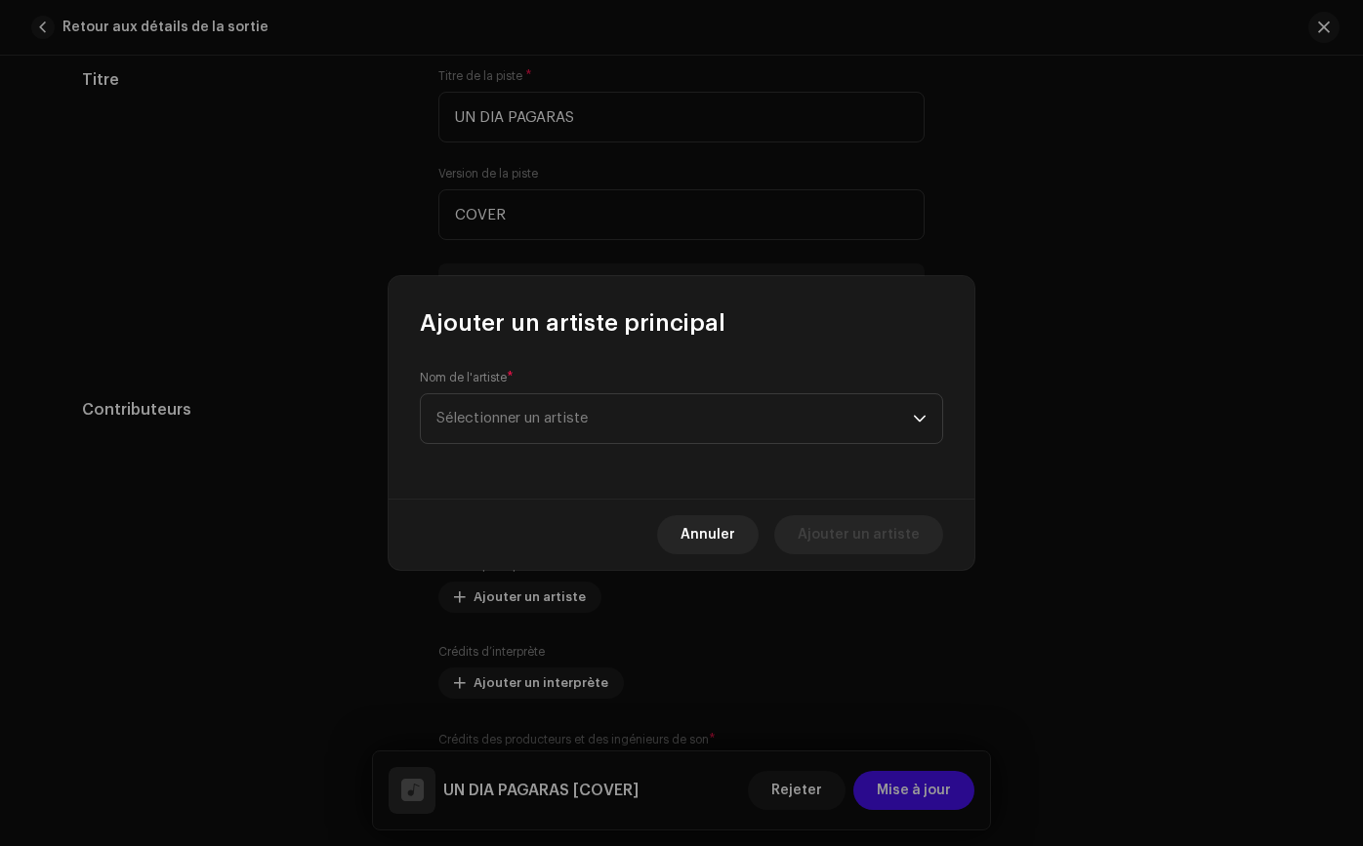
scroll to position [902, 0]
click at [561, 429] on span "Sélectionner un artiste" at bounding box center [674, 418] width 476 height 49
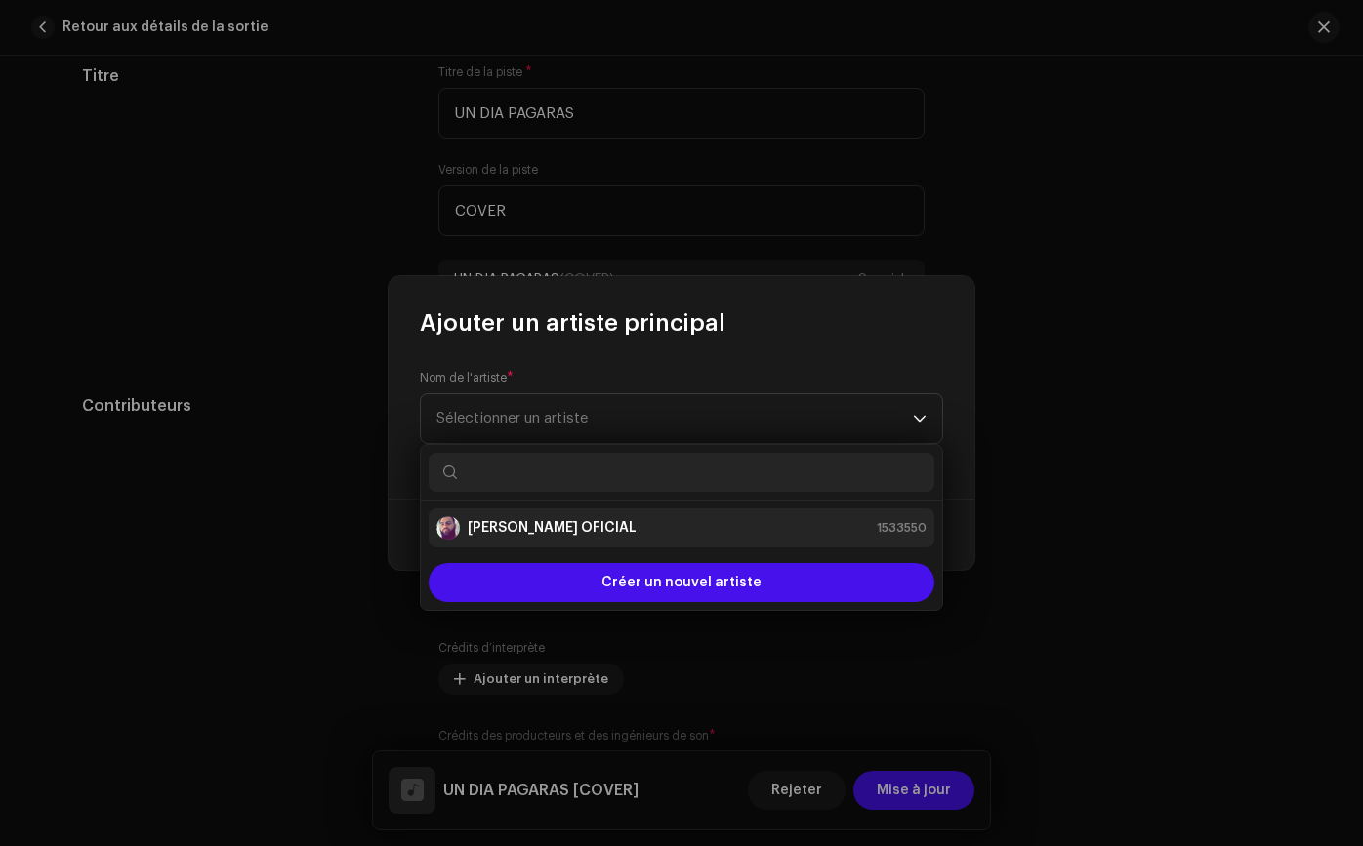
click at [531, 527] on strong "[PERSON_NAME] OFICIAL" at bounding box center [552, 528] width 169 height 20
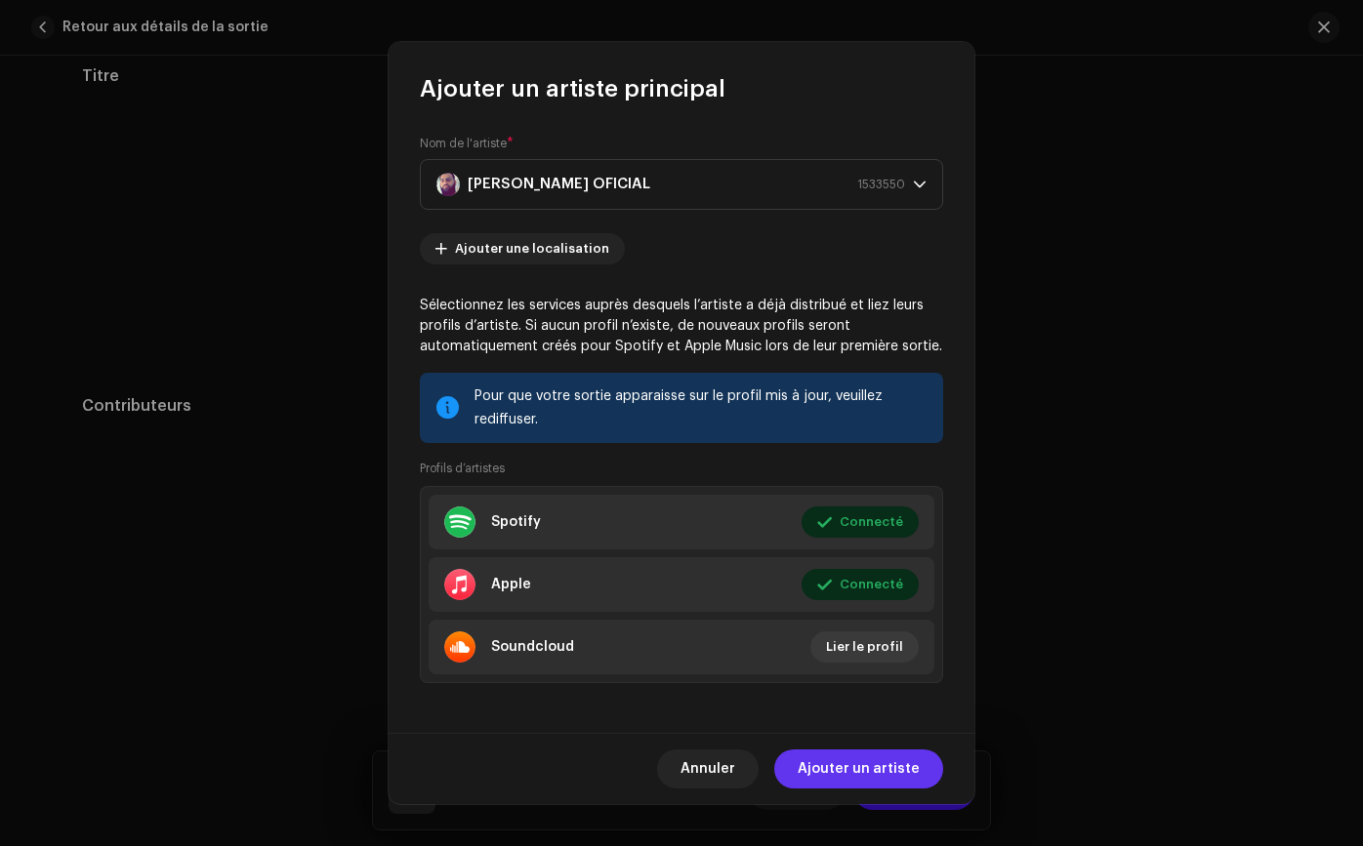
click at [897, 771] on span "Ajouter un artiste" at bounding box center [858, 769] width 122 height 39
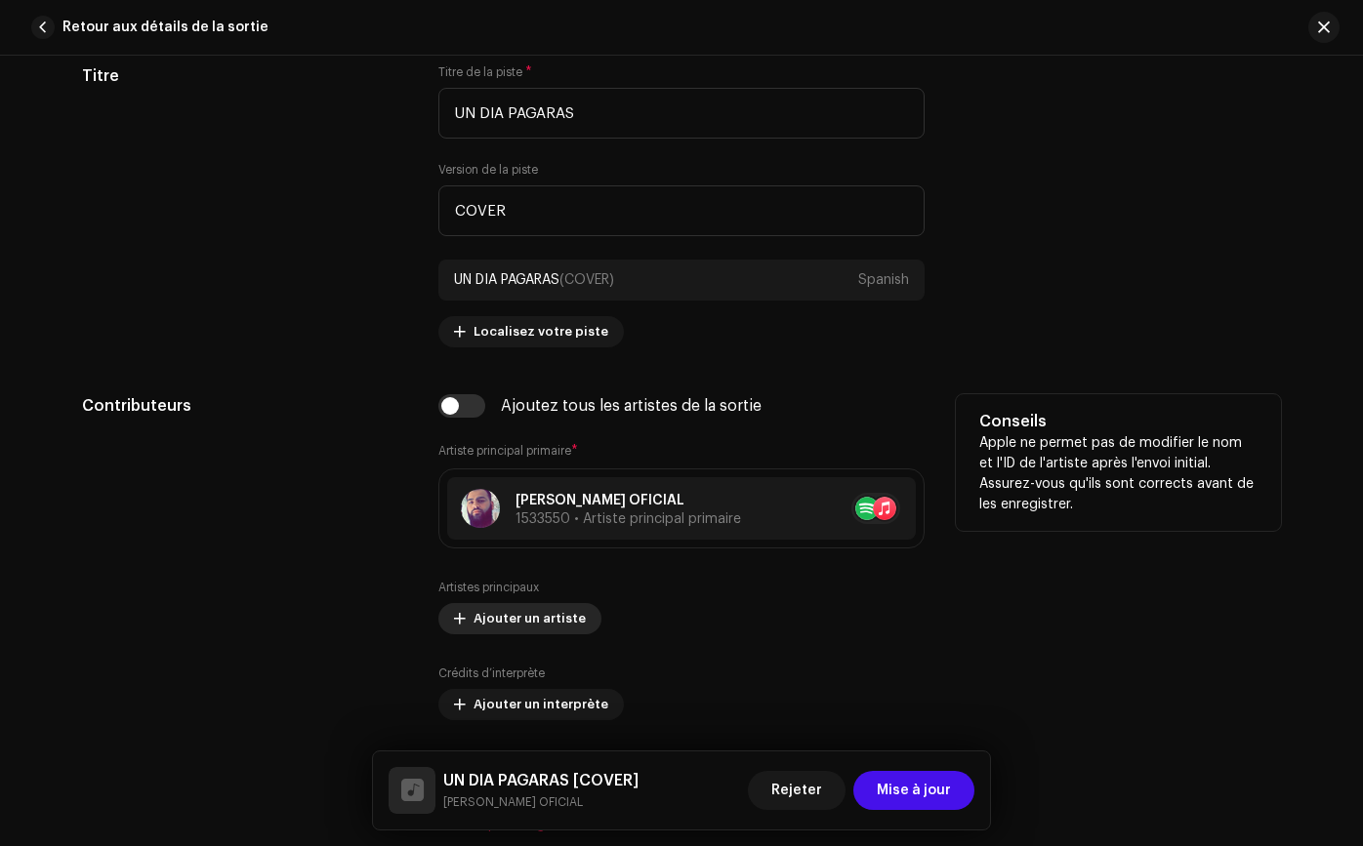
click at [508, 622] on span "Ajouter un artiste" at bounding box center [529, 618] width 112 height 39
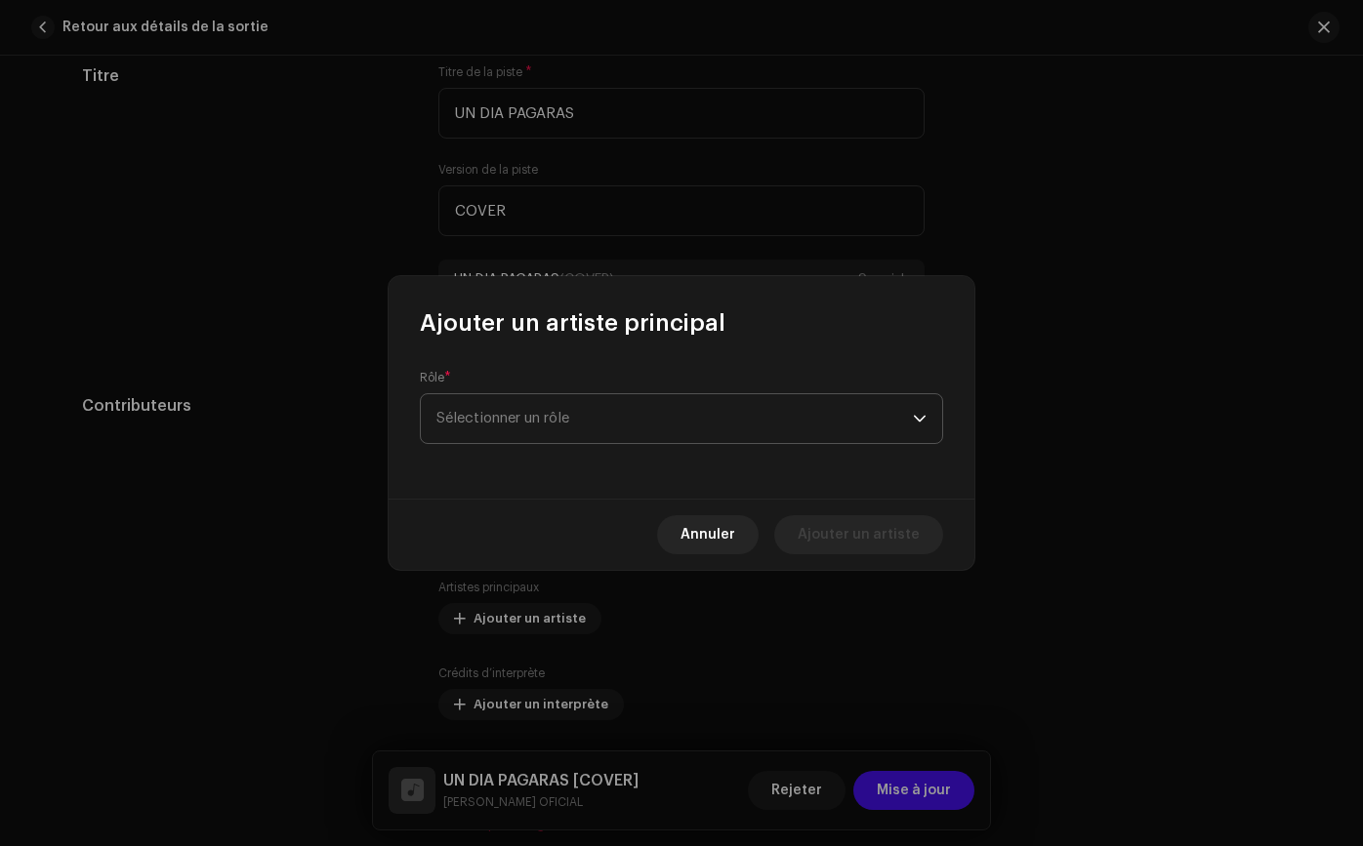
click at [589, 431] on span "Sélectionner un rôle" at bounding box center [674, 418] width 476 height 49
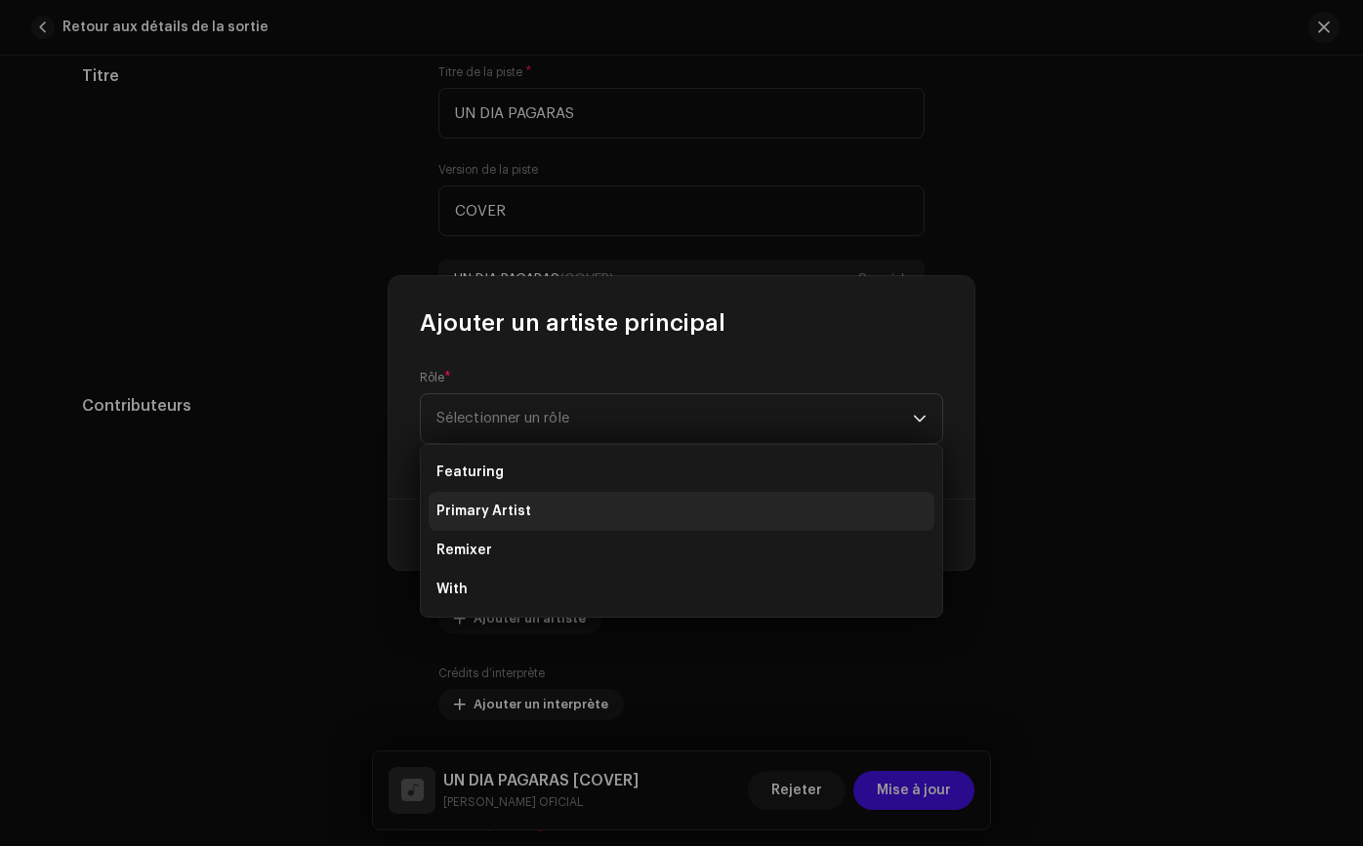
click at [575, 506] on li "Primary Artist" at bounding box center [681, 511] width 506 height 39
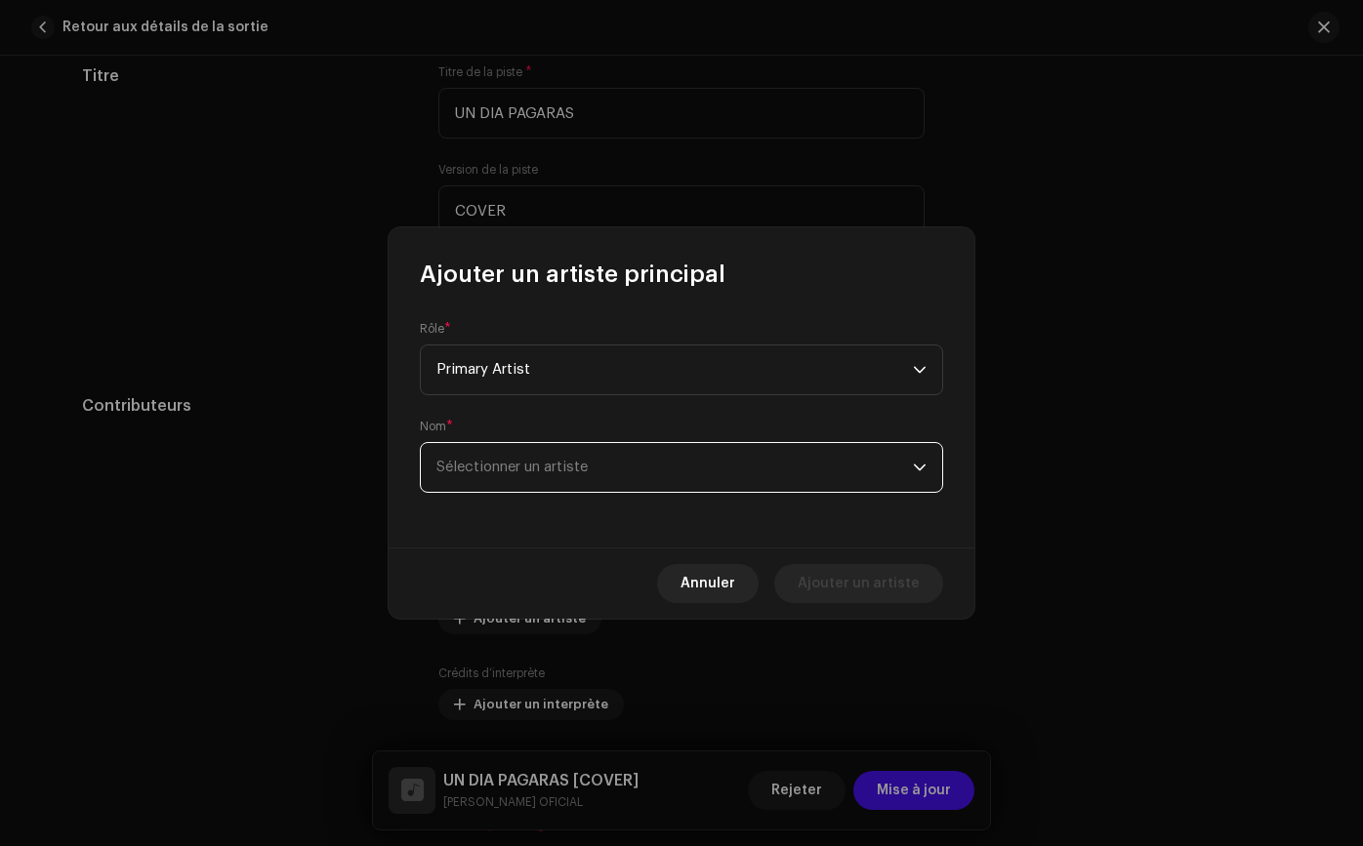
click at [579, 462] on span "Sélectionner un artiste" at bounding box center [511, 467] width 151 height 15
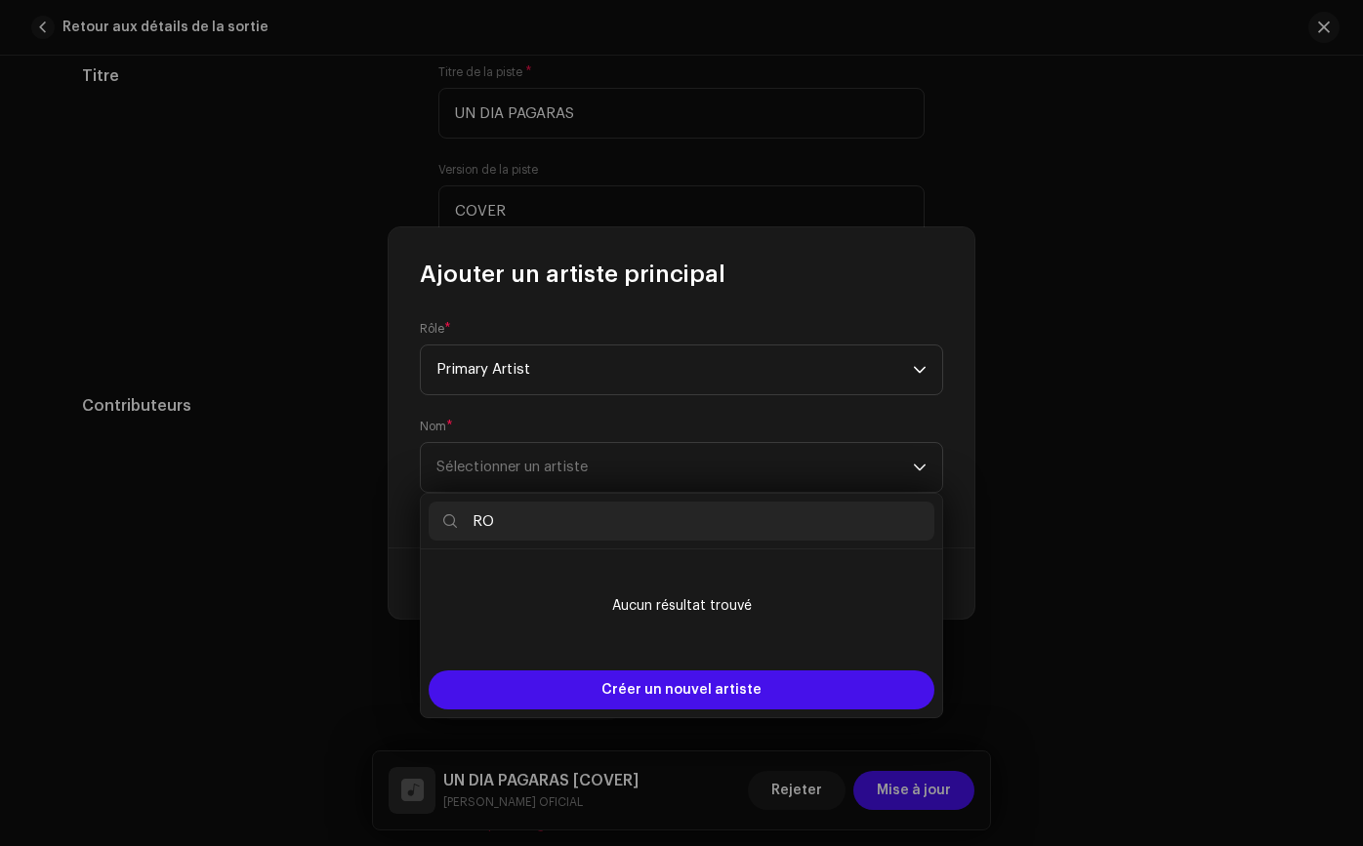
type input "R"
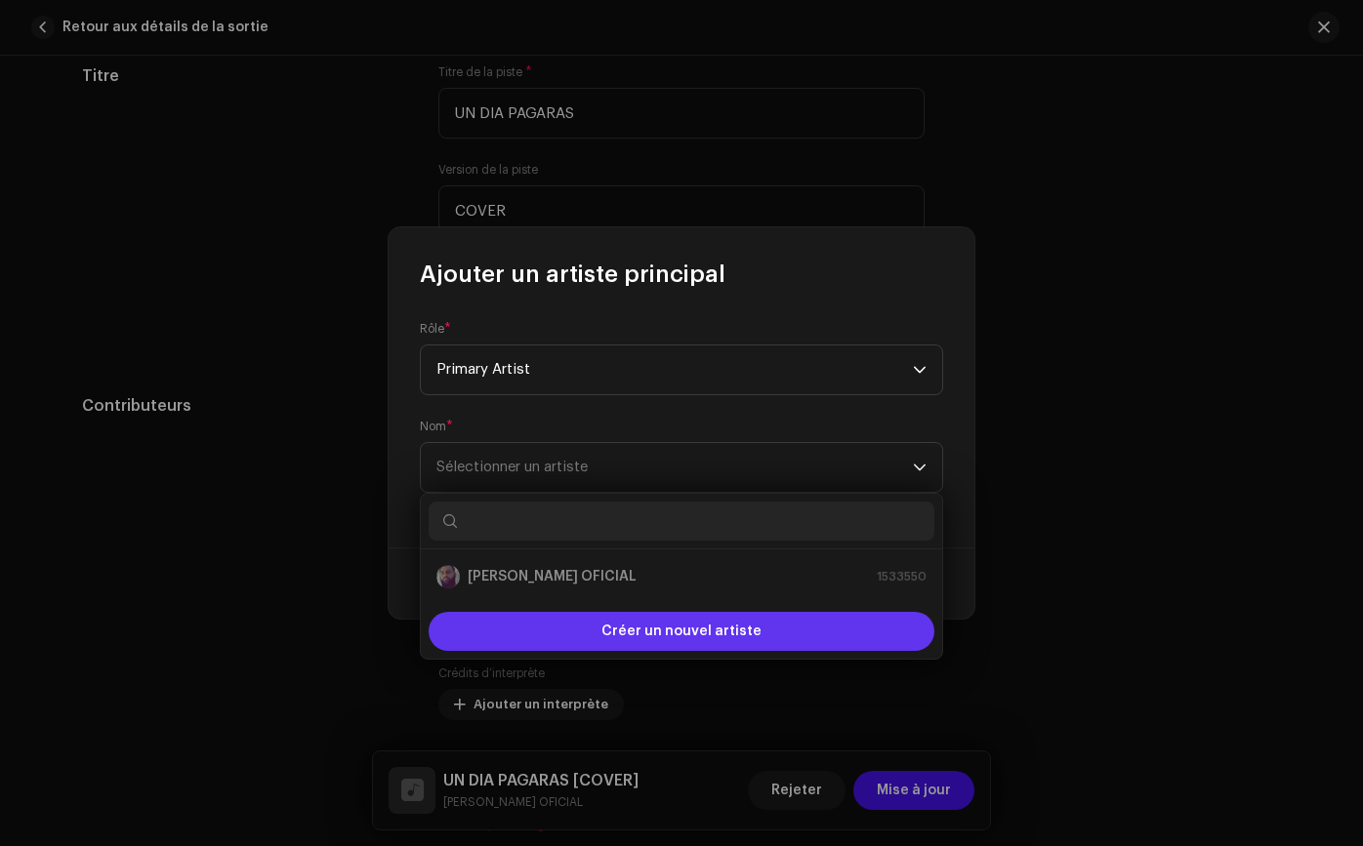
click at [720, 643] on span "Créer un nouvel artiste" at bounding box center [681, 631] width 160 height 39
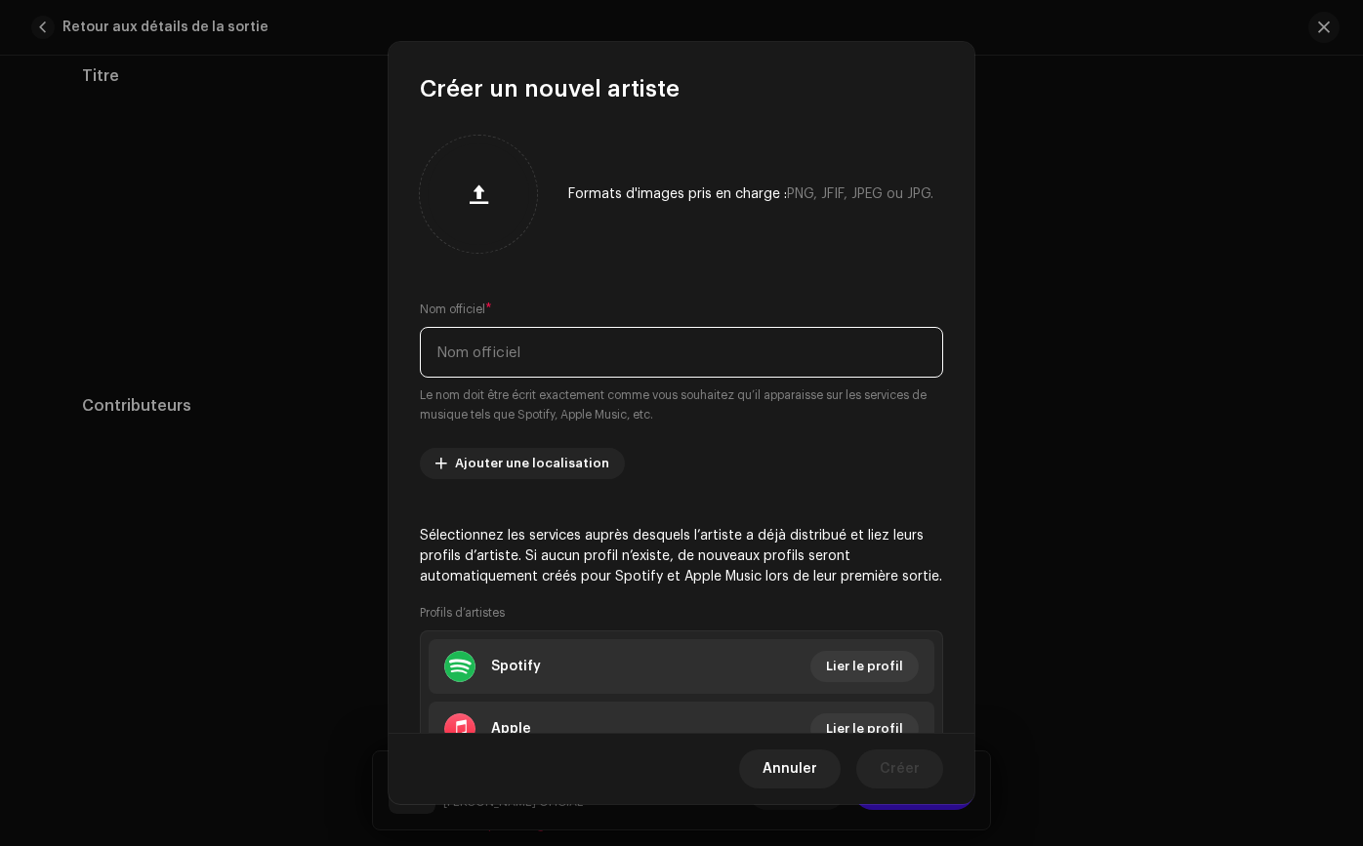
click at [480, 338] on input "text" at bounding box center [681, 352] width 523 height 51
type input "[DEMOGRAPHIC_DATA]"
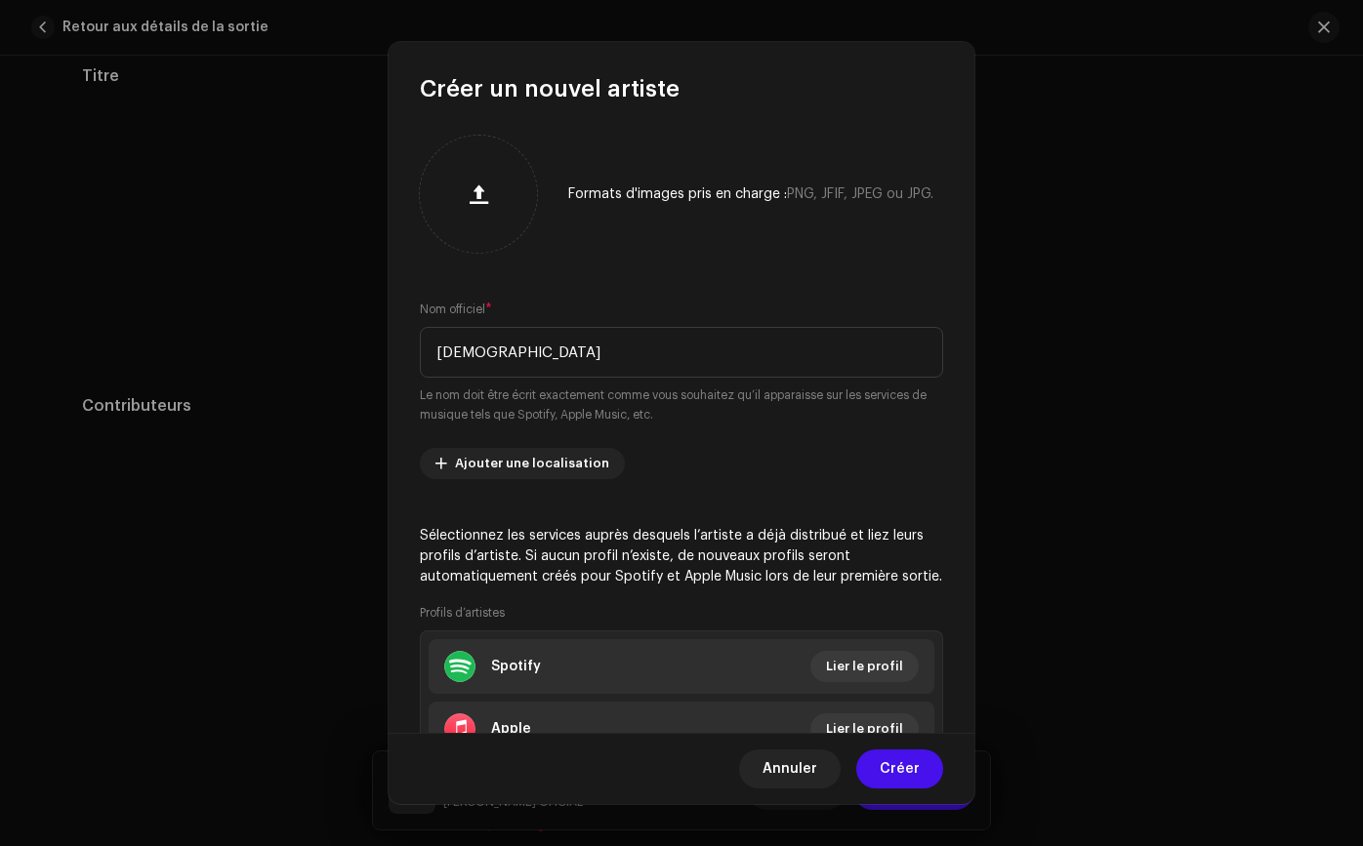
click at [701, 424] on small "Le nom doit être écrit exactement comme vous souhaitez qu’il apparaisse sur les…" at bounding box center [681, 405] width 523 height 39
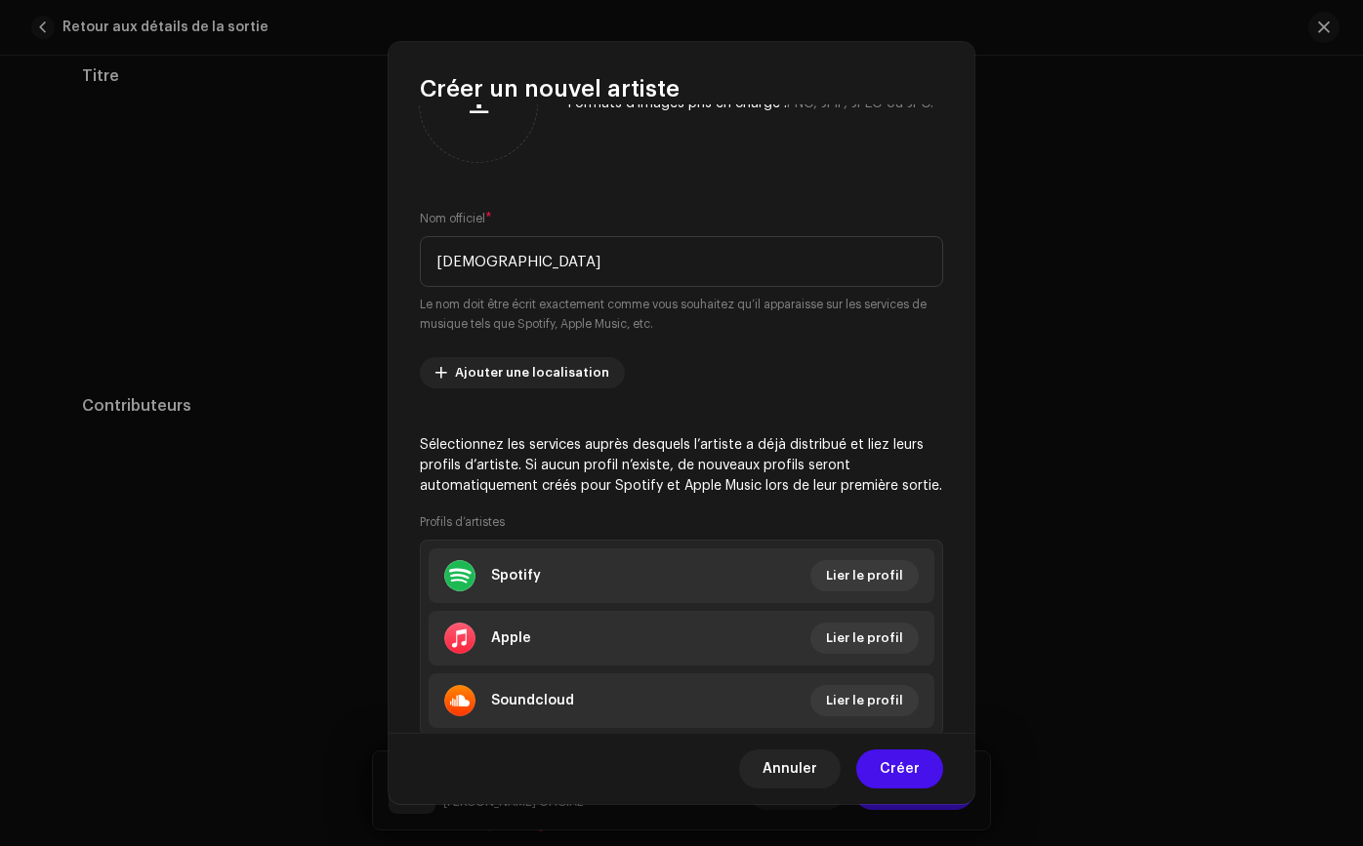
scroll to position [106, 0]
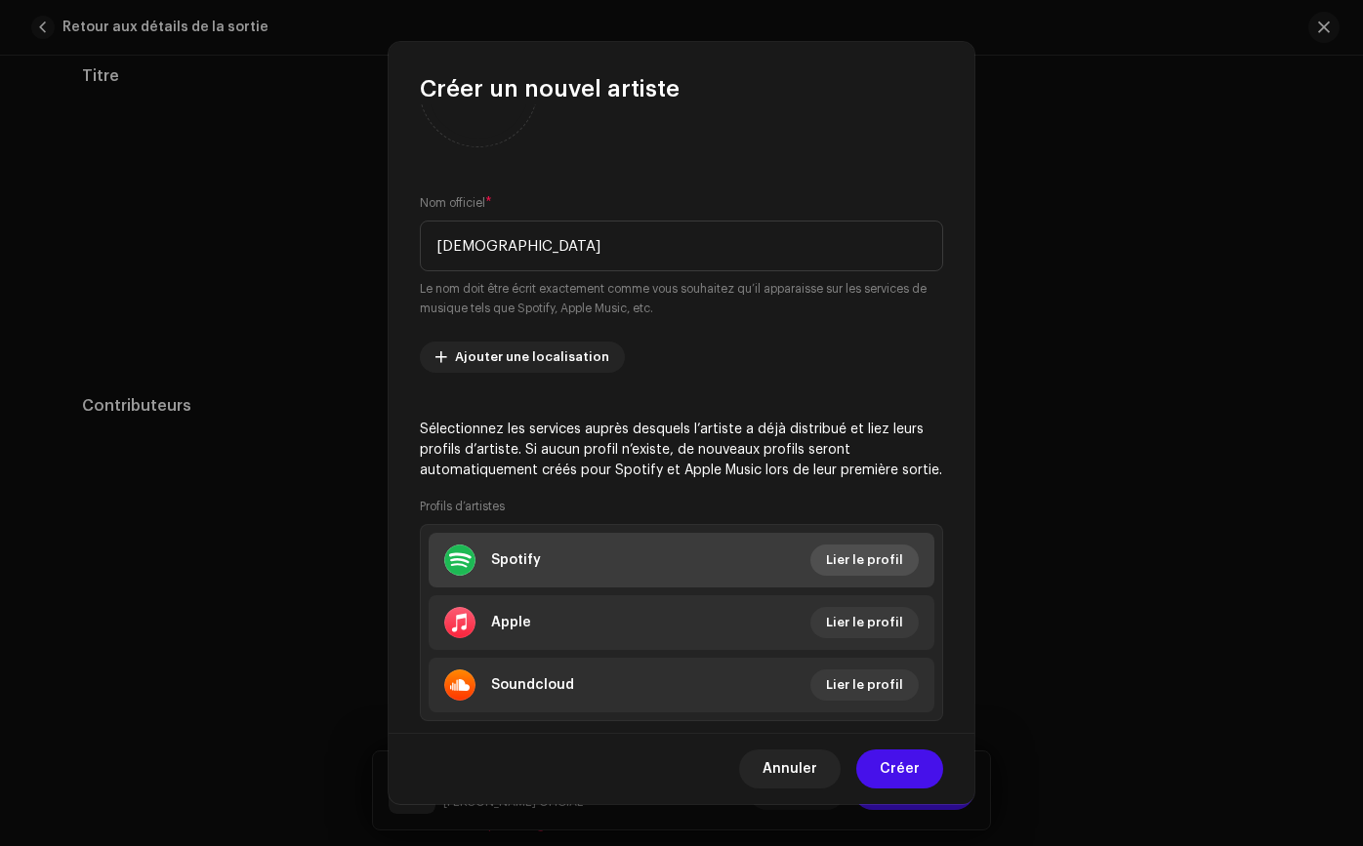
click at [821, 555] on button "Lier le profil" at bounding box center [864, 560] width 108 height 31
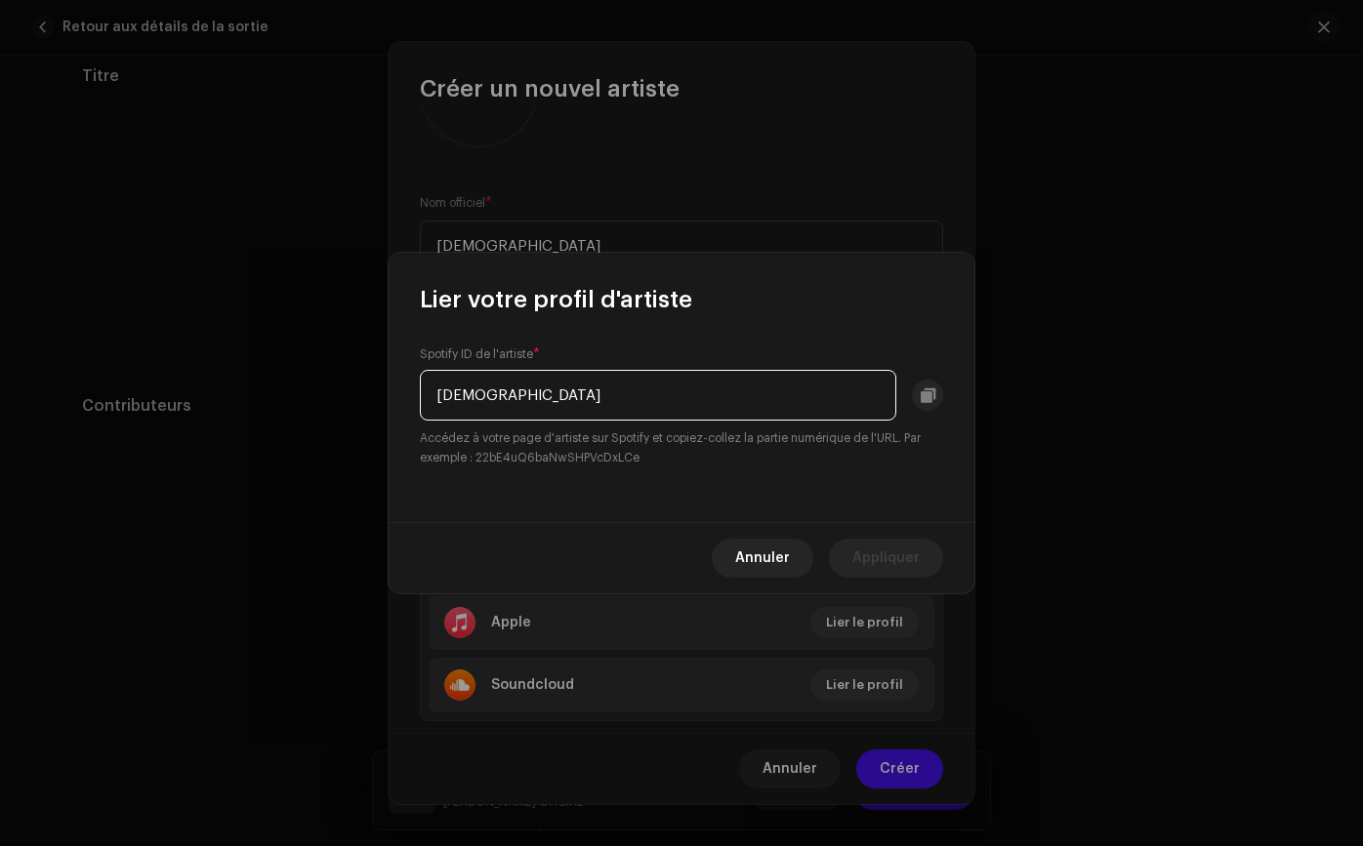
type input "[DEMOGRAPHIC_DATA]"
drag, startPoint x: 627, startPoint y: 411, endPoint x: 366, endPoint y: 396, distance: 261.0
click at [366, 396] on div "Lier votre profil d'artiste Spotify ID de l'artiste * ROMANEOFICIAL Accédez à v…" at bounding box center [681, 423] width 1363 height 846
paste input "4RRmXbgmWnmSyEPxi85dNC"
type input "4RRmXbgmWnmSyEPxi85dNC"
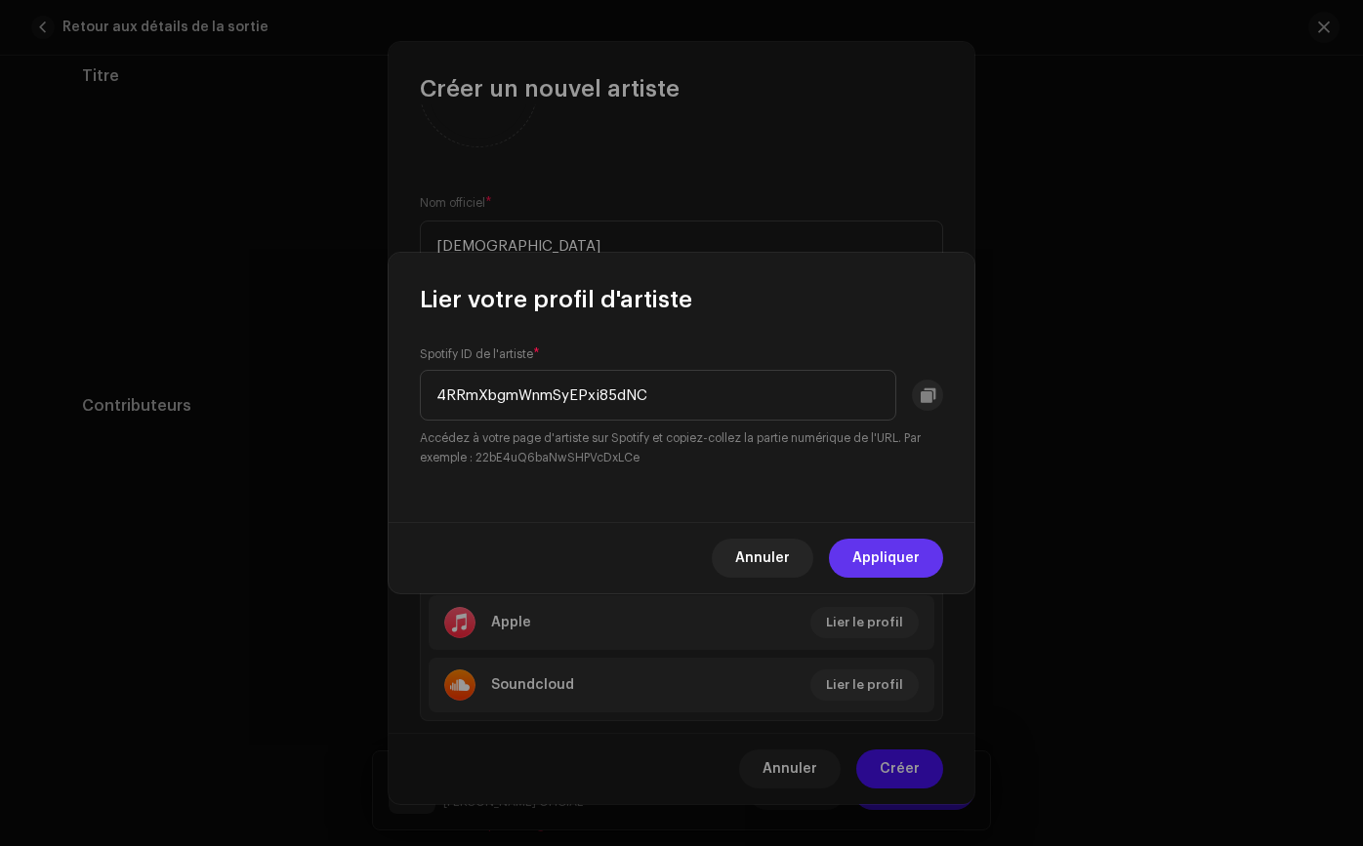
click at [860, 565] on span "Appliquer" at bounding box center [885, 558] width 67 height 39
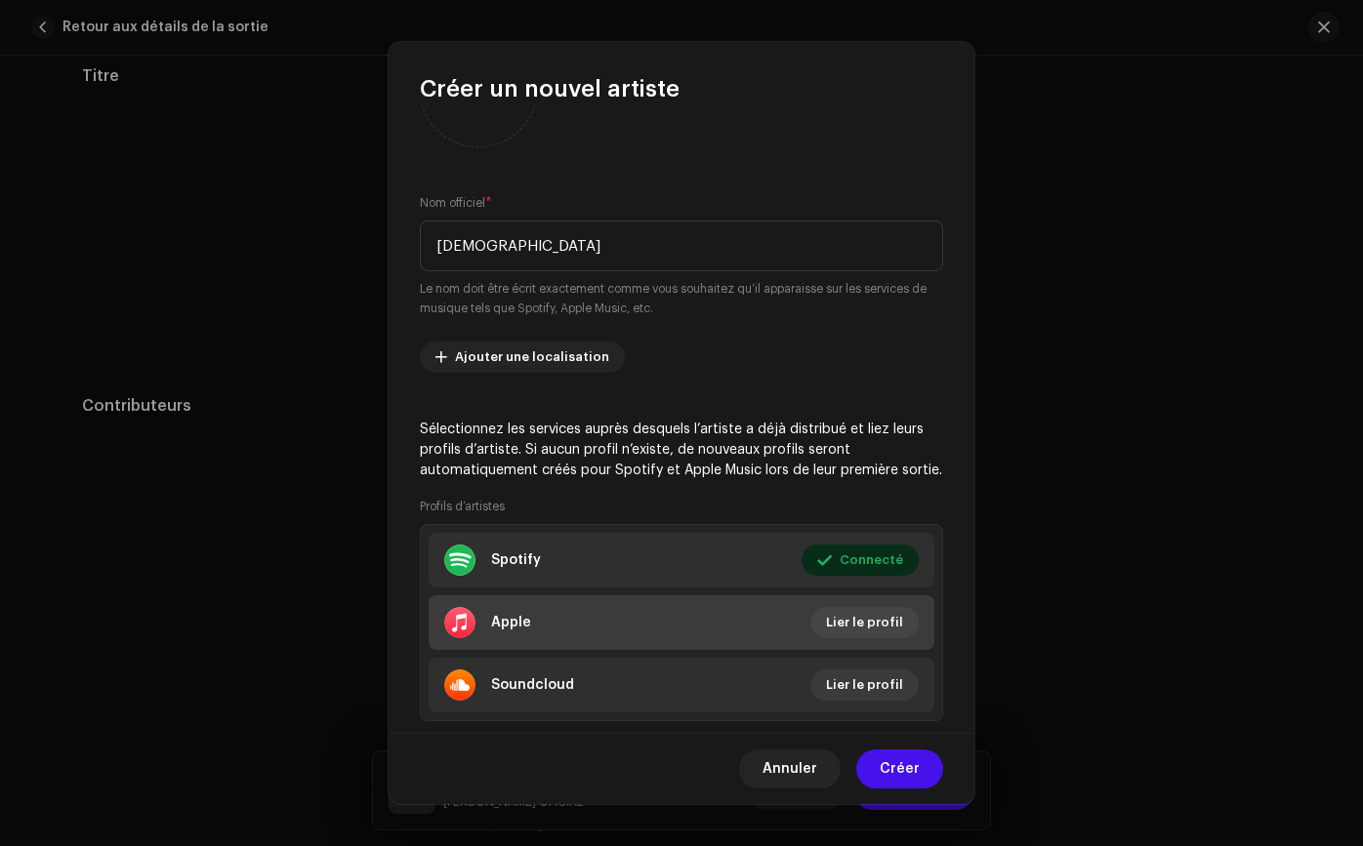
click at [903, 642] on li "Apple Lier le profil" at bounding box center [681, 622] width 506 height 55
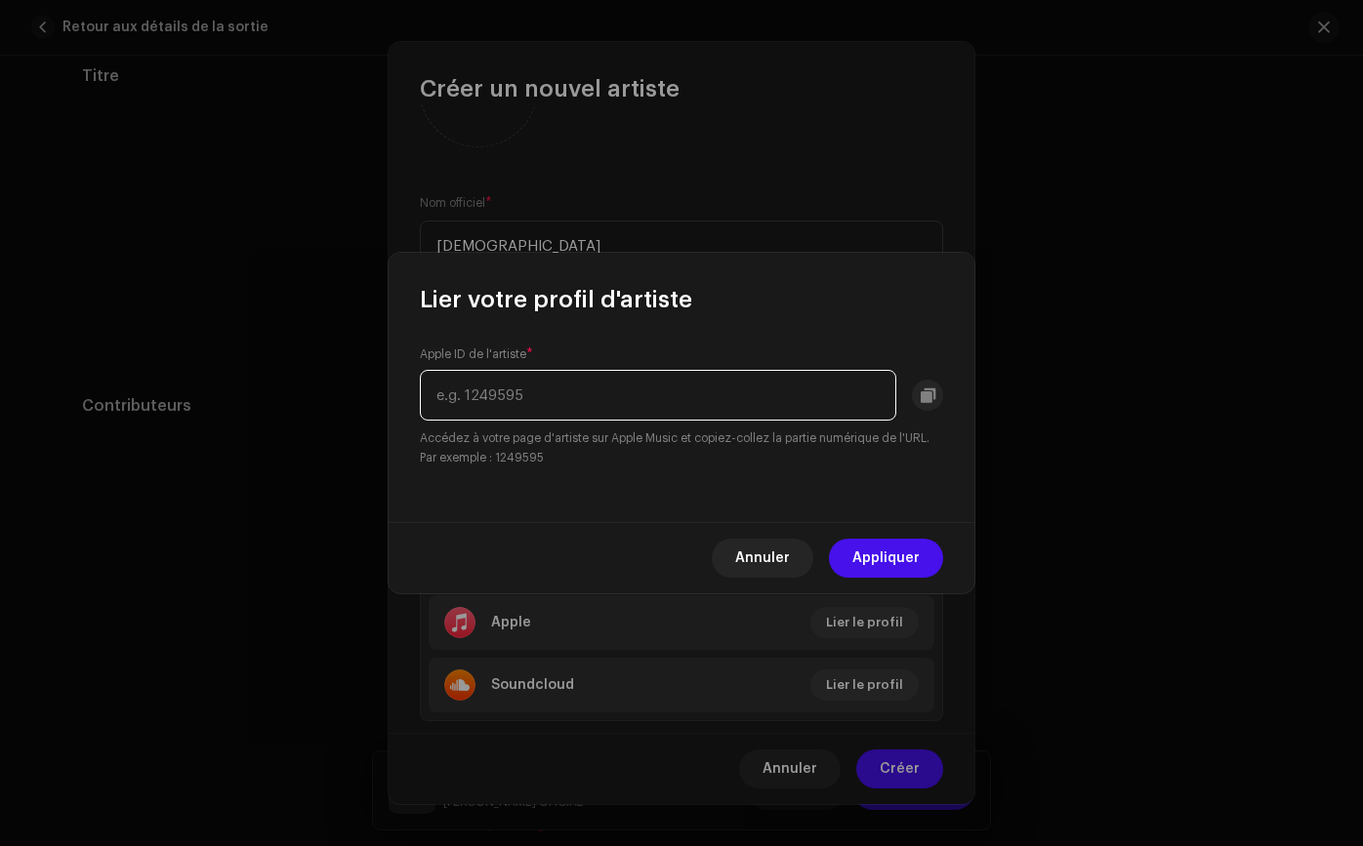
paste input "1807934711"
type input "1807934711"
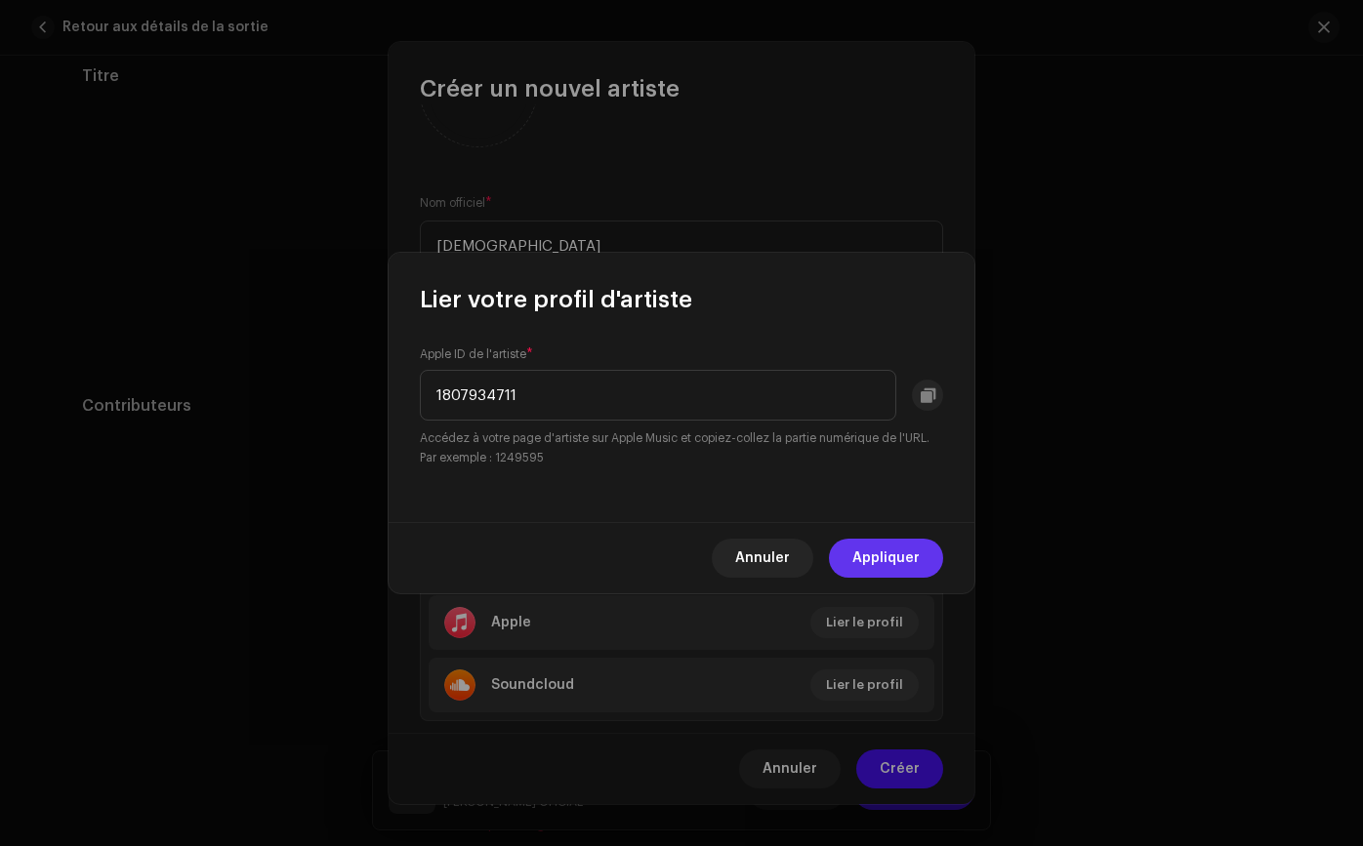
click at [870, 556] on span "Appliquer" at bounding box center [885, 558] width 67 height 39
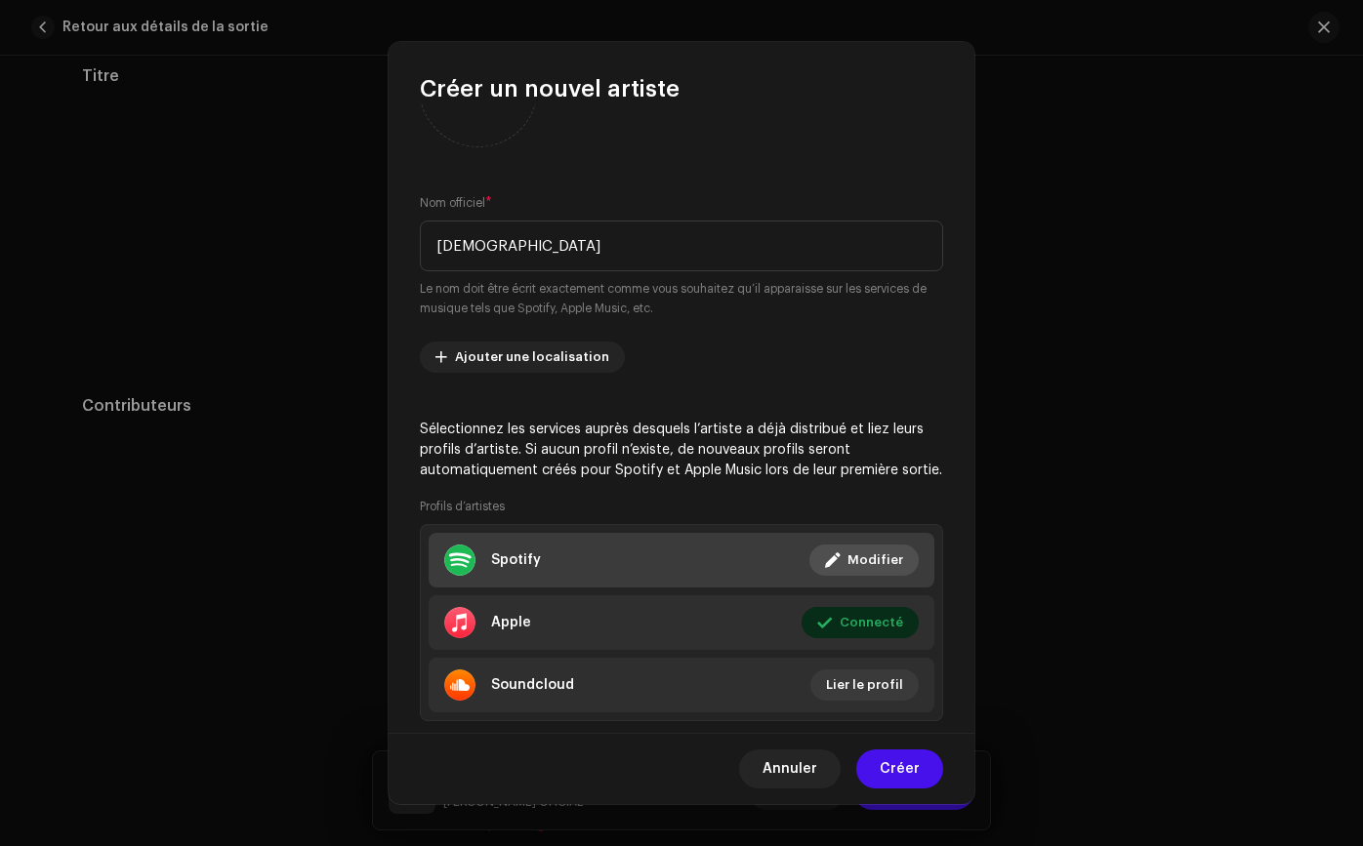
scroll to position [149, 0]
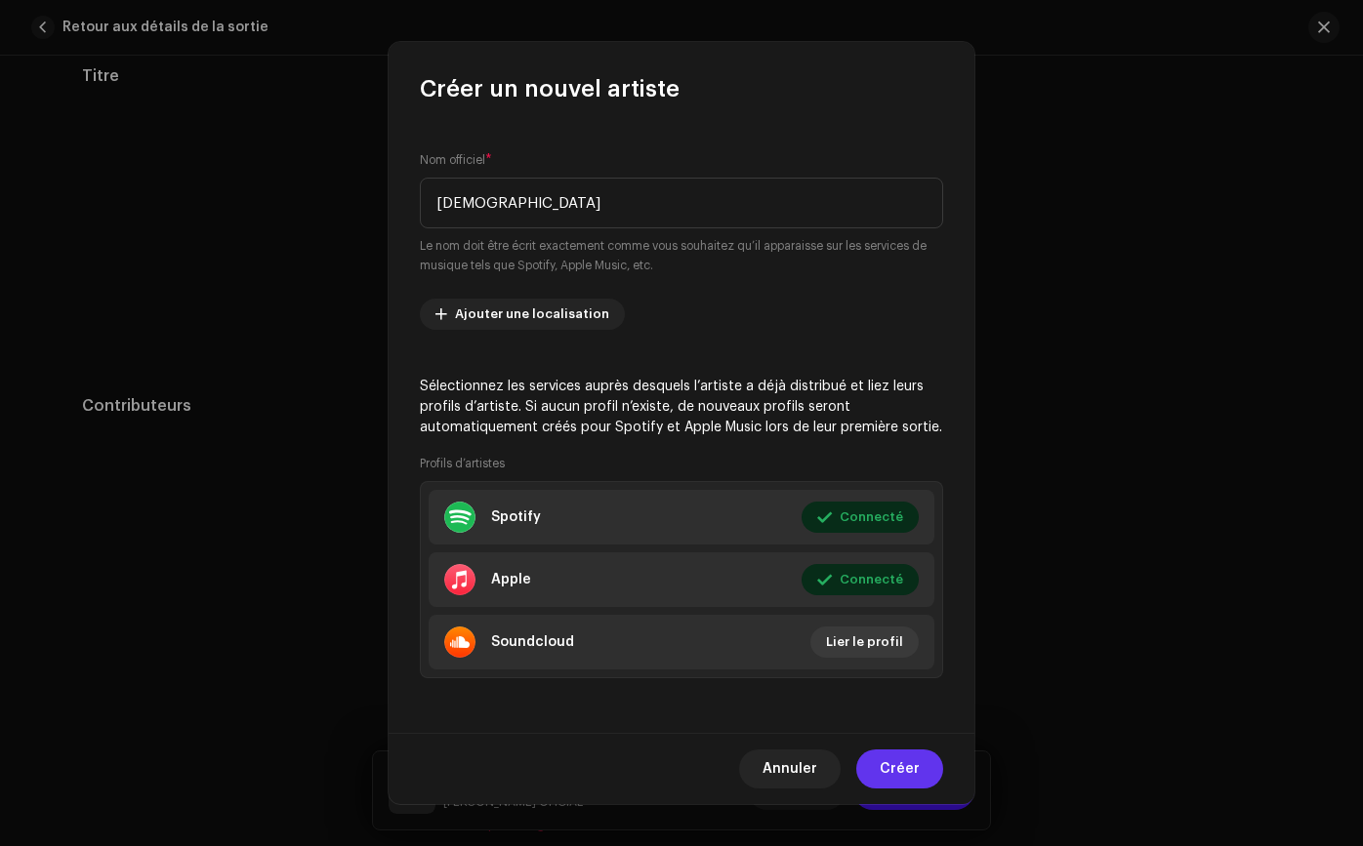
click at [913, 768] on span "Créer" at bounding box center [899, 769] width 40 height 39
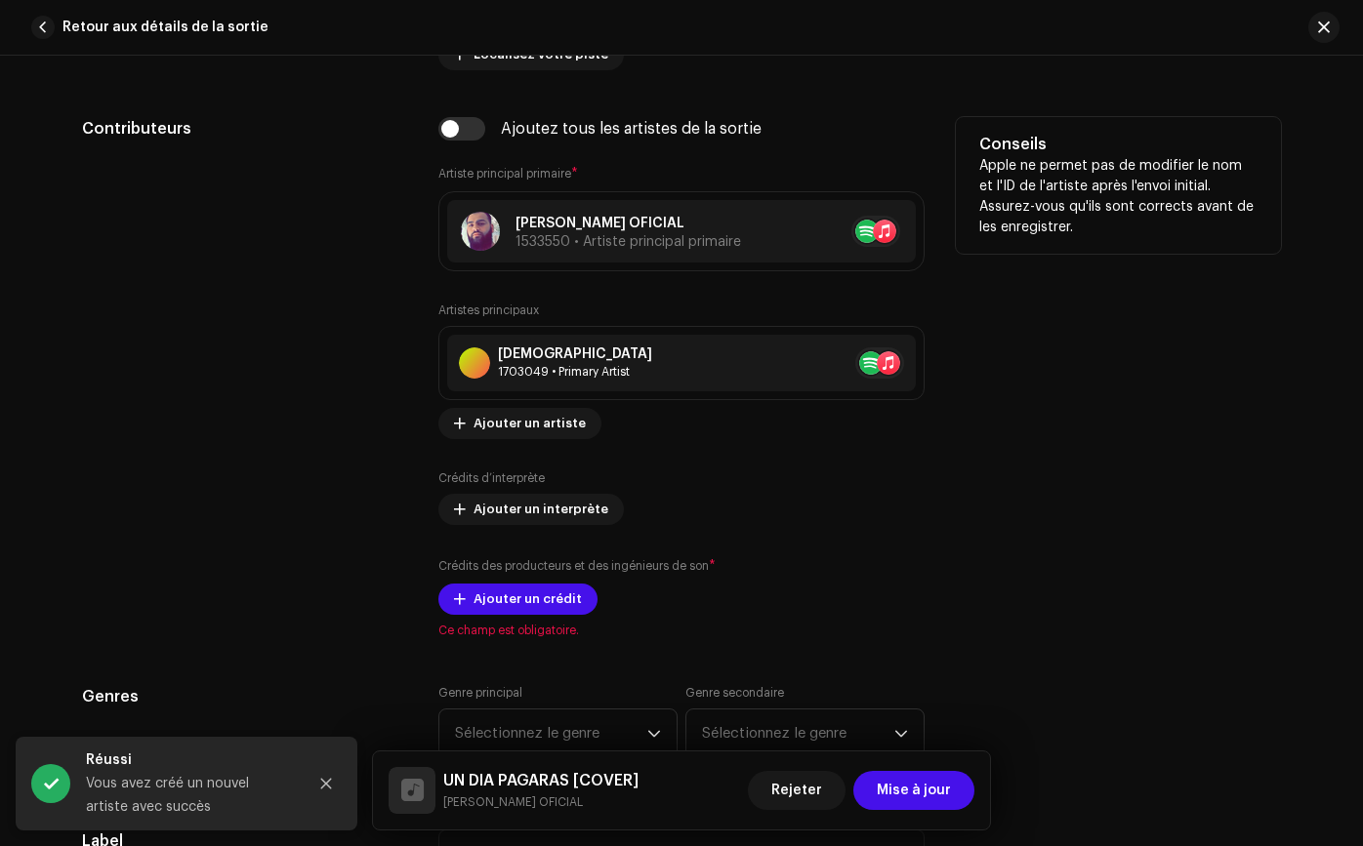
scroll to position [1190, 0]
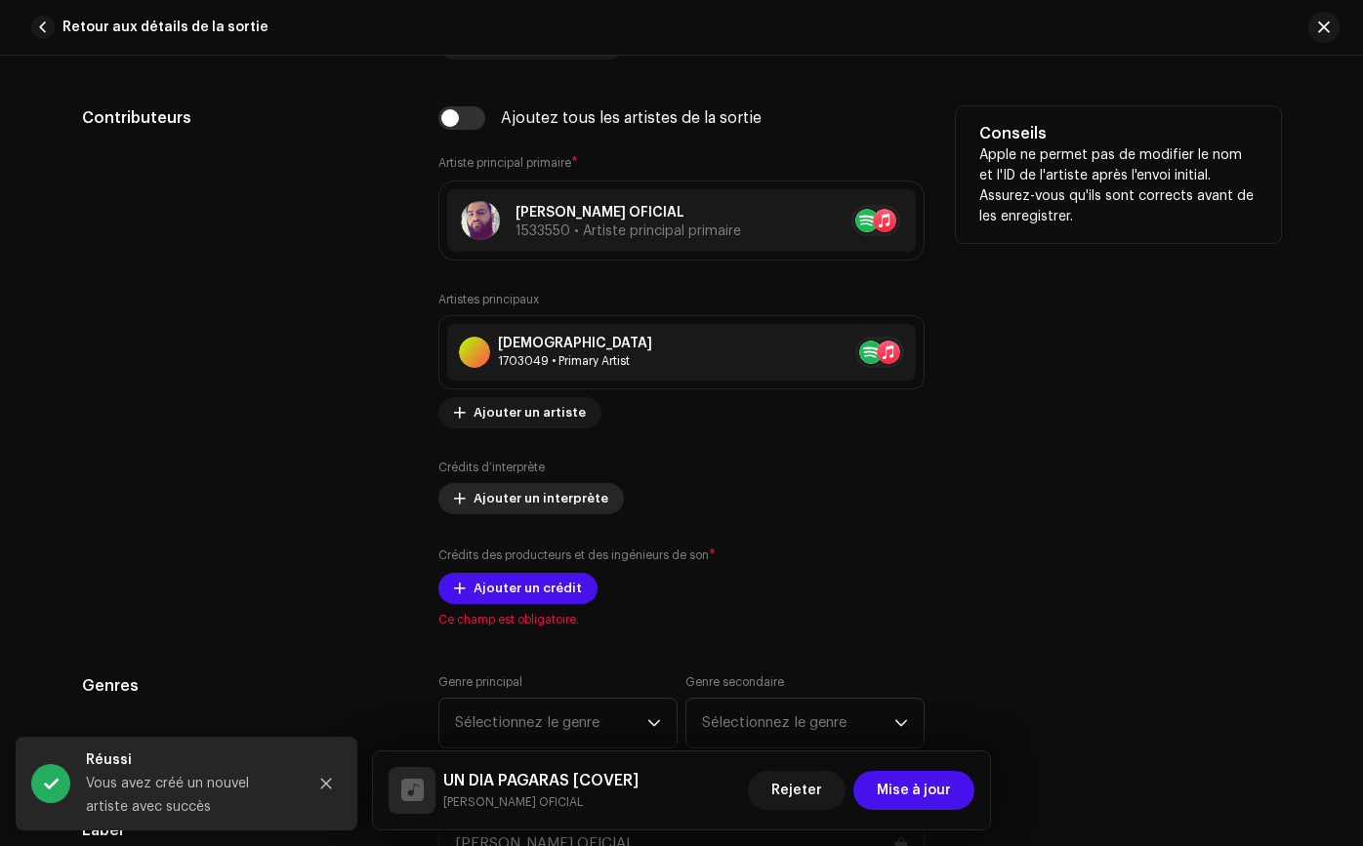
click at [565, 499] on span "Ajouter un interprète" at bounding box center [540, 498] width 135 height 39
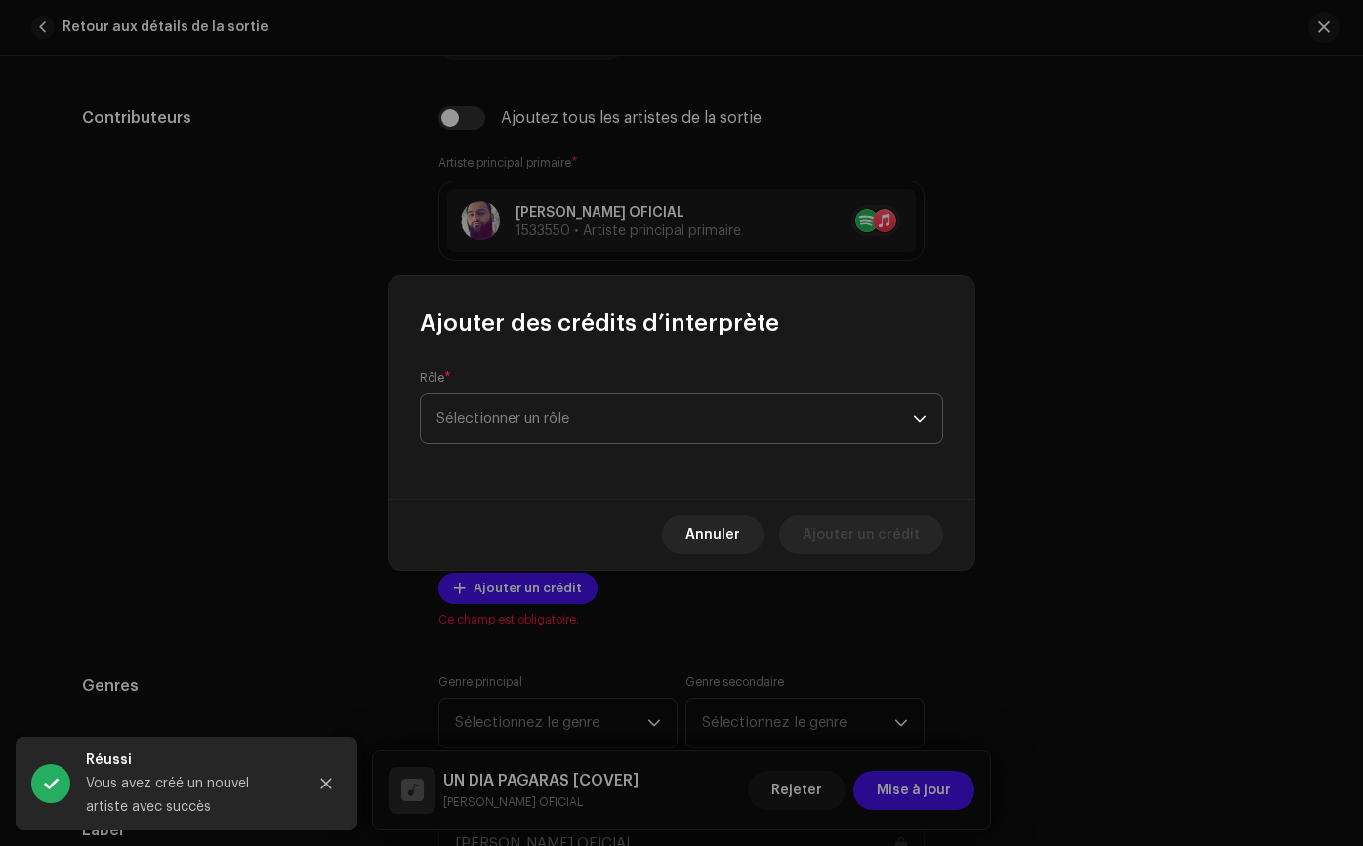
click at [595, 412] on span "Sélectionner un rôle" at bounding box center [674, 418] width 476 height 49
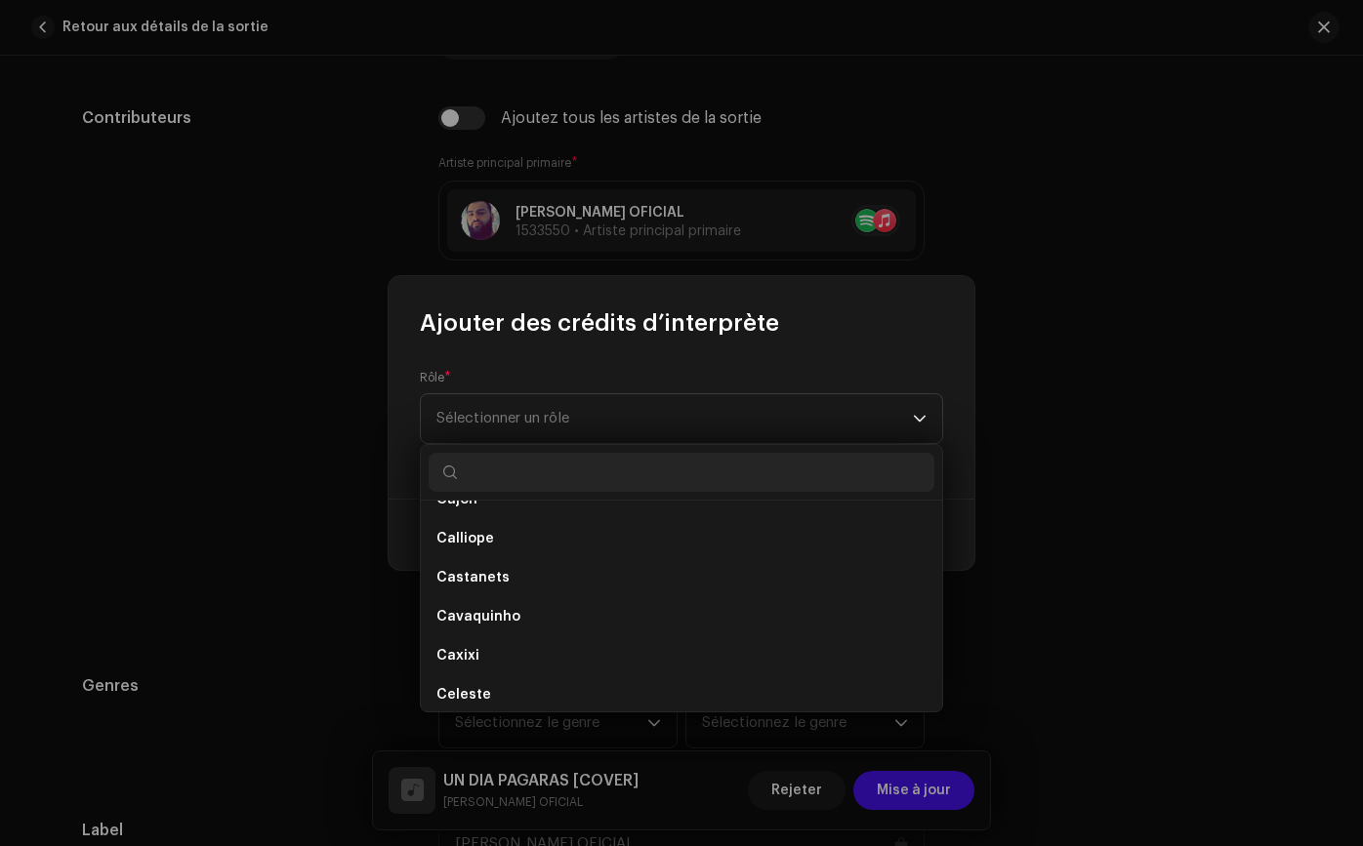
scroll to position [2522, 0]
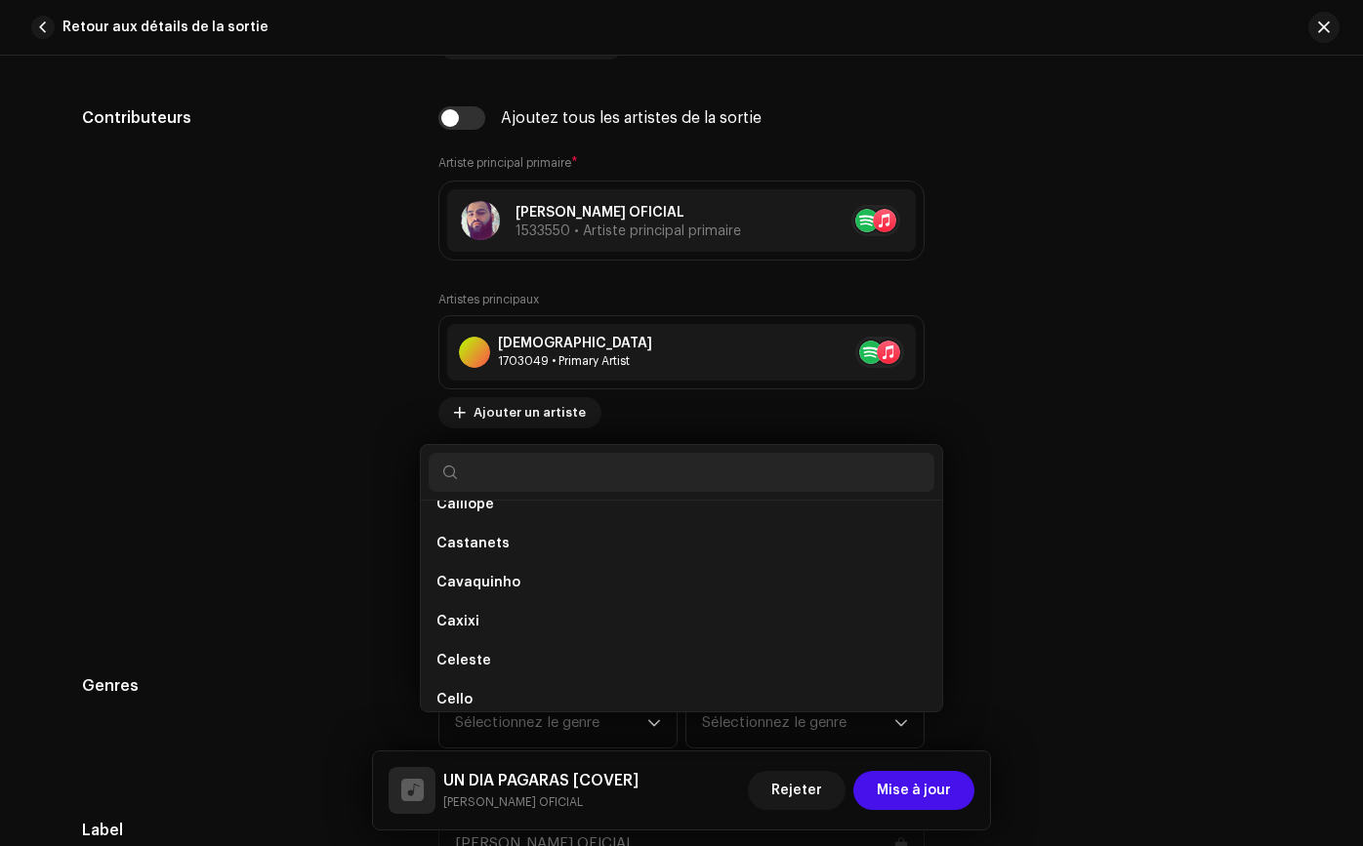
click at [147, 529] on div "Ajouter des crédits d’interprète Rôle * Sélectionner un rôle Annuler Ajouter un…" at bounding box center [681, 423] width 1363 height 846
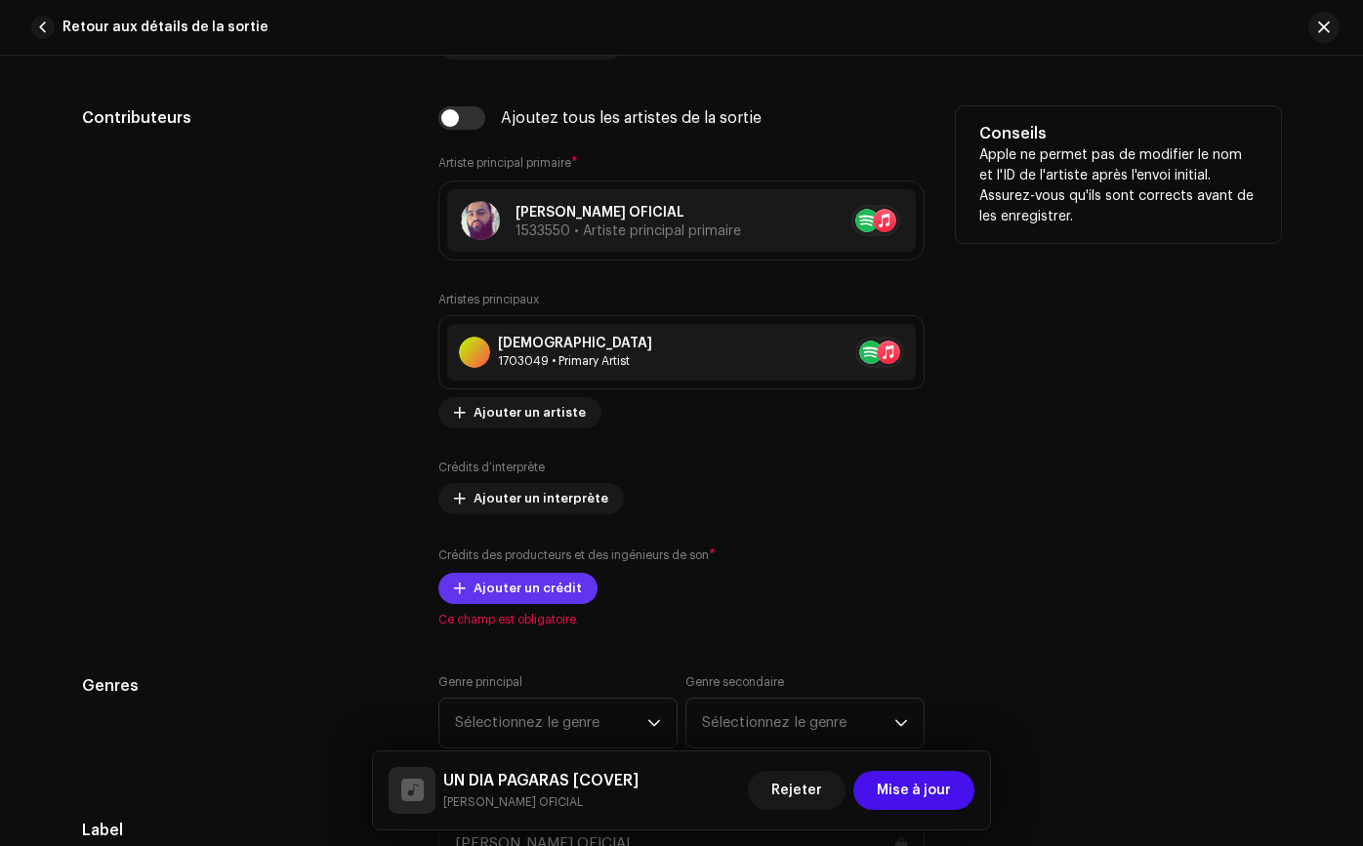
click at [497, 592] on span "Ajouter un crédit" at bounding box center [527, 588] width 108 height 39
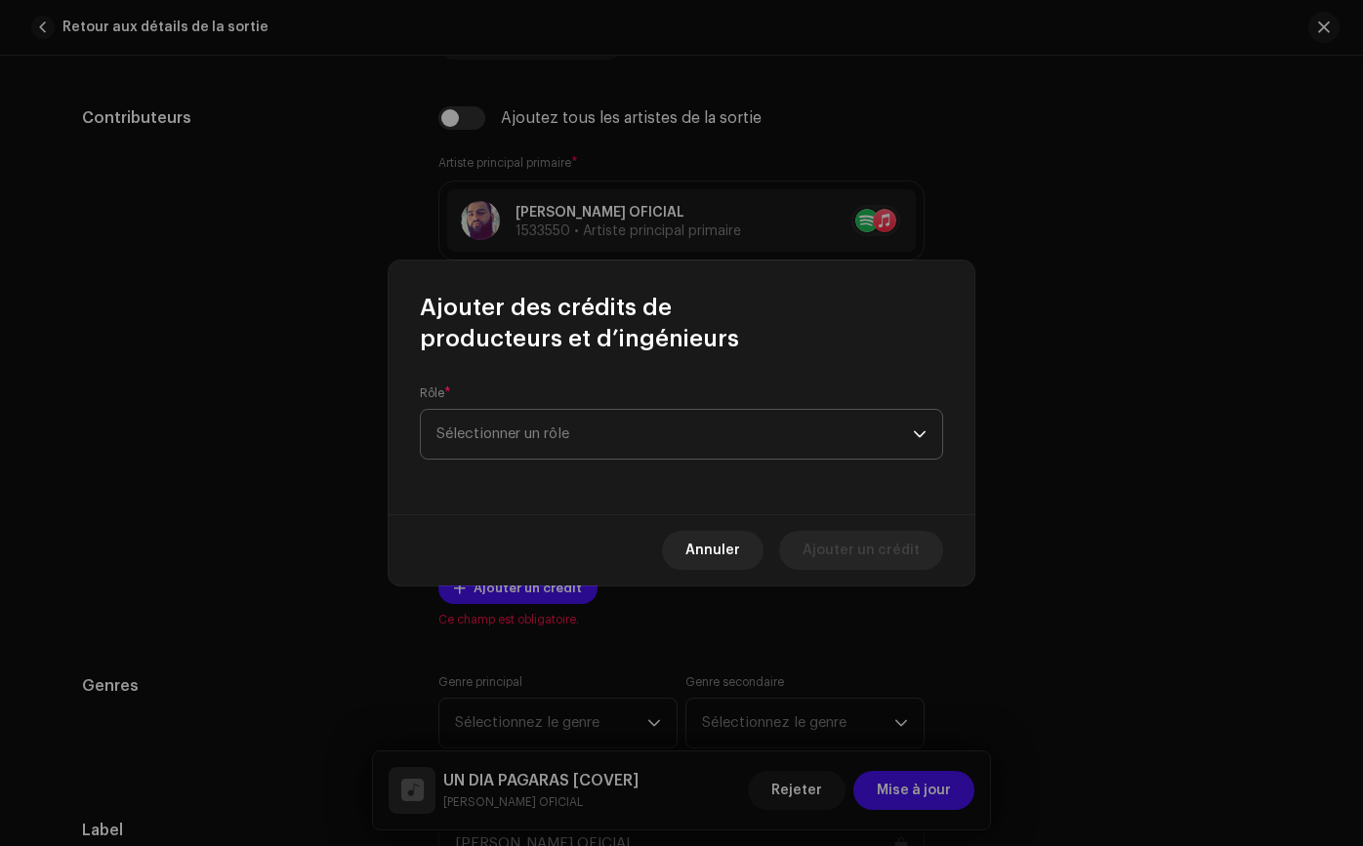
click at [528, 434] on span "Sélectionner un rôle" at bounding box center [674, 434] width 476 height 49
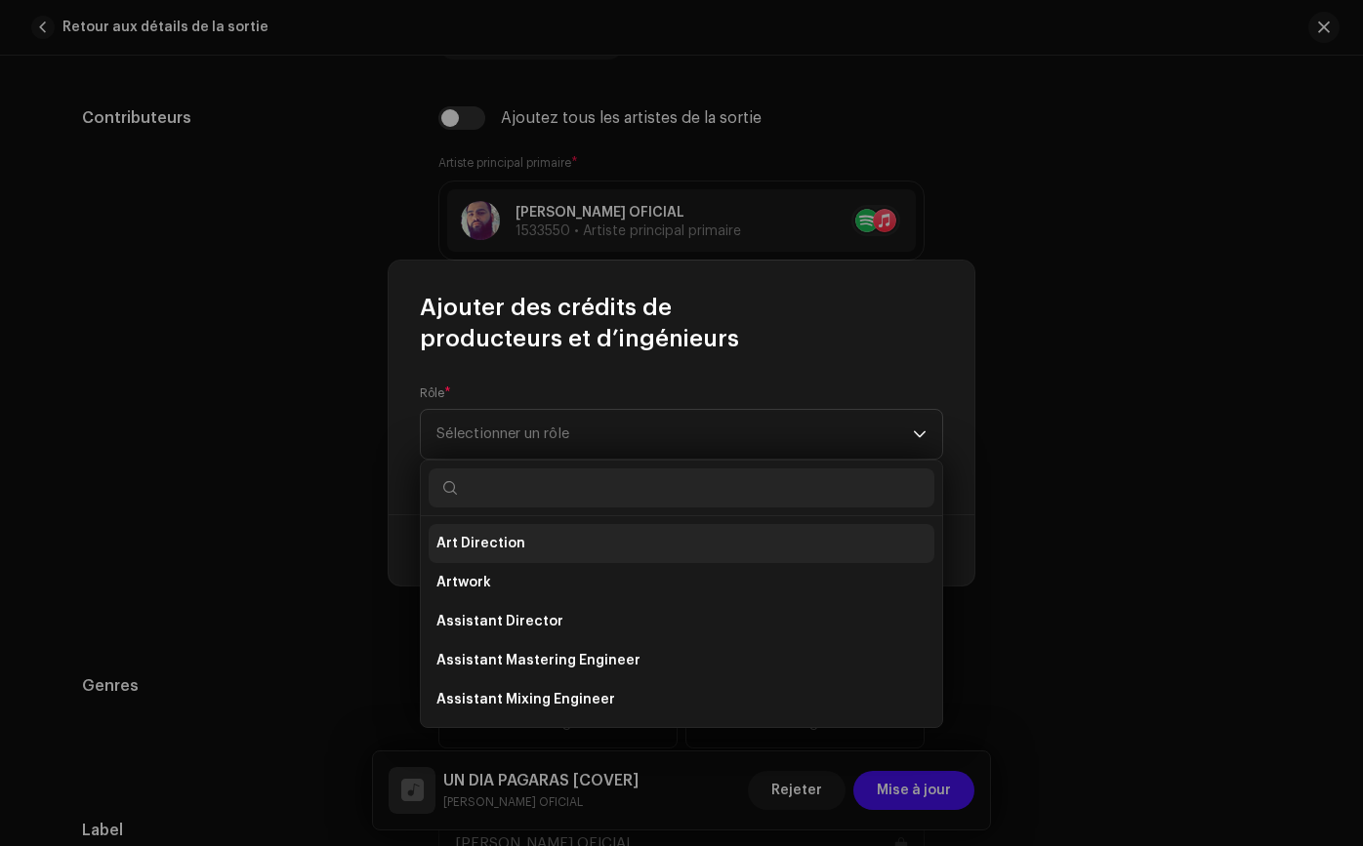
click at [590, 554] on li "Art Direction" at bounding box center [681, 543] width 506 height 39
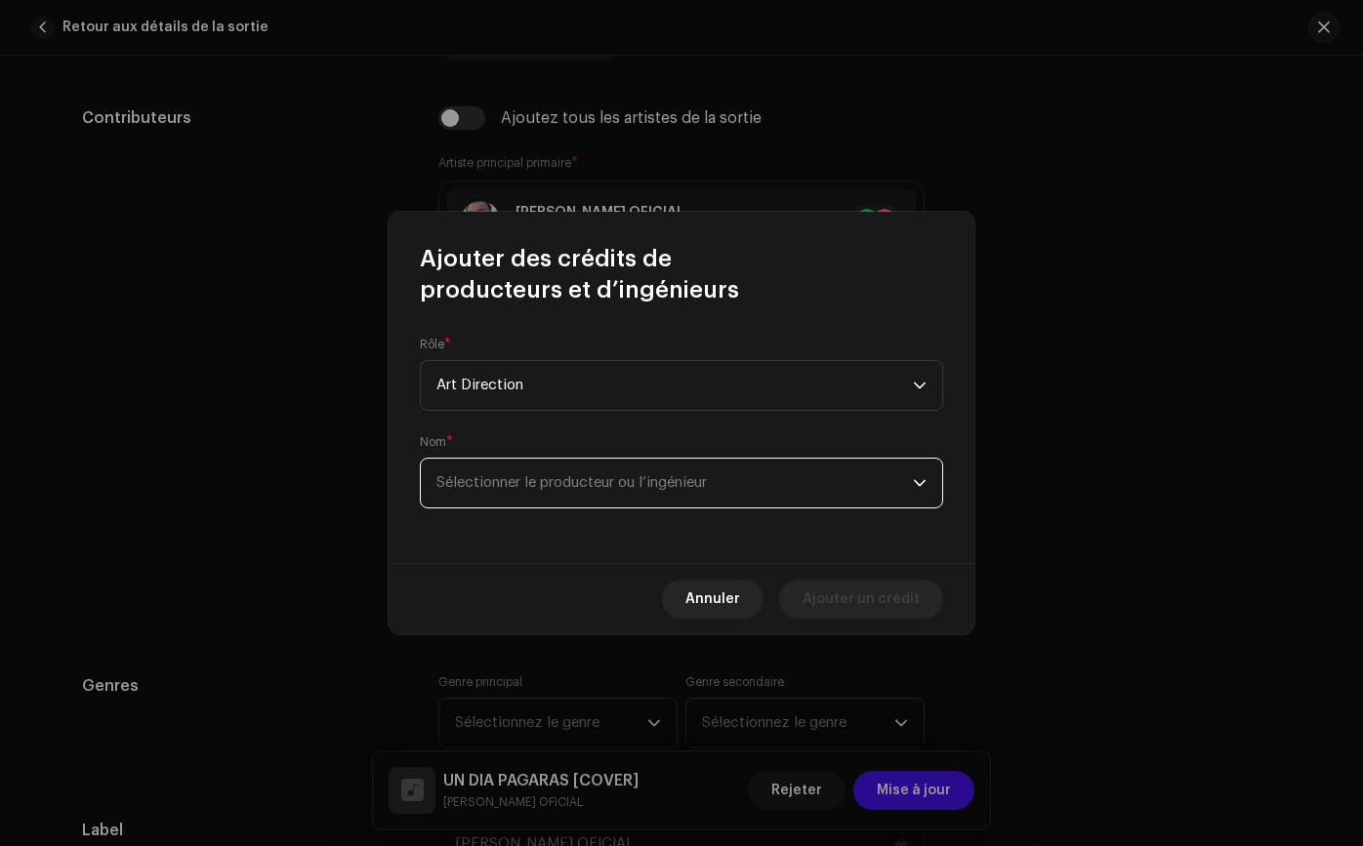
click at [576, 505] on span "Sélectionner le producteur ou l’ingénieur" at bounding box center [674, 483] width 476 height 49
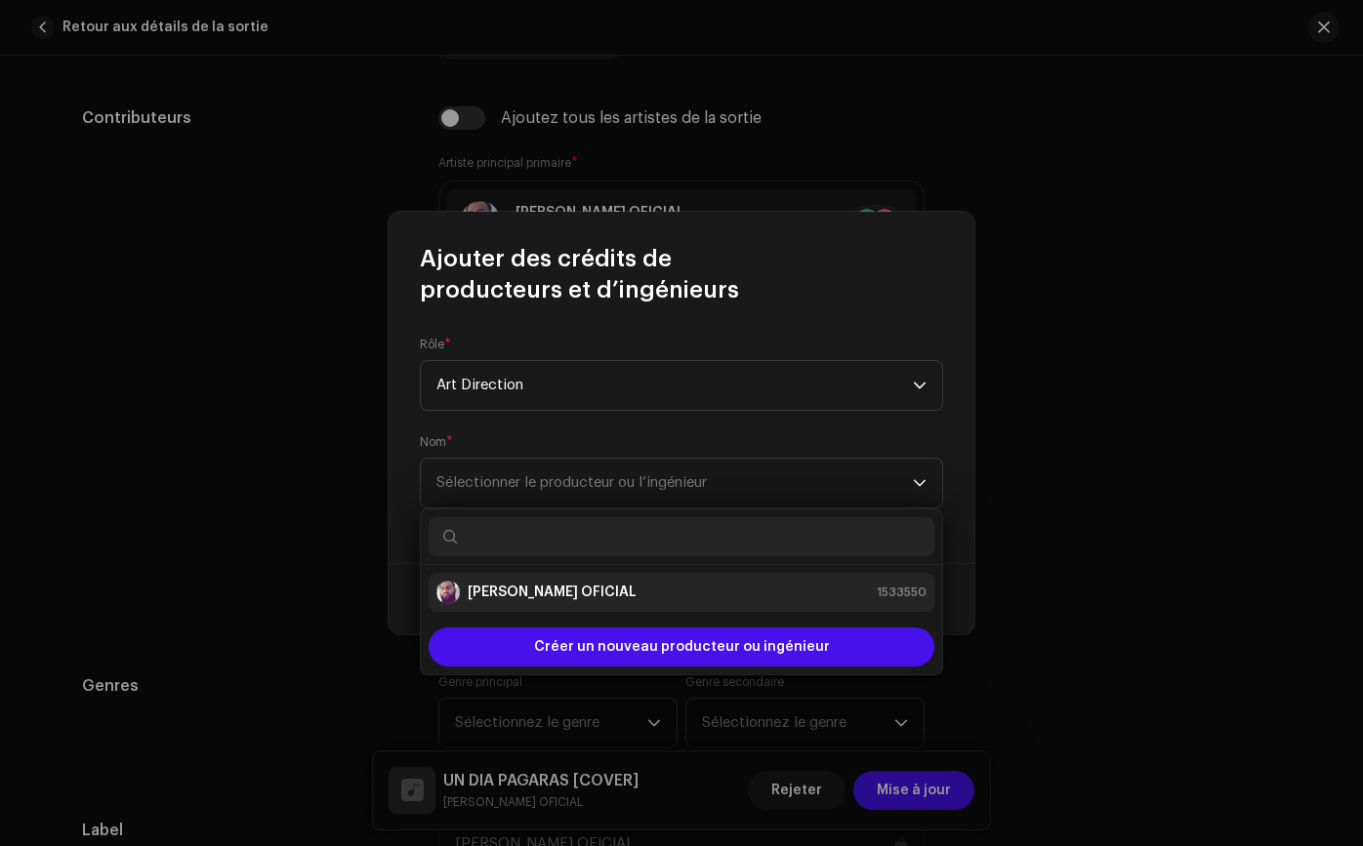
click at [561, 593] on strong "[PERSON_NAME] OFICIAL" at bounding box center [552, 593] width 169 height 20
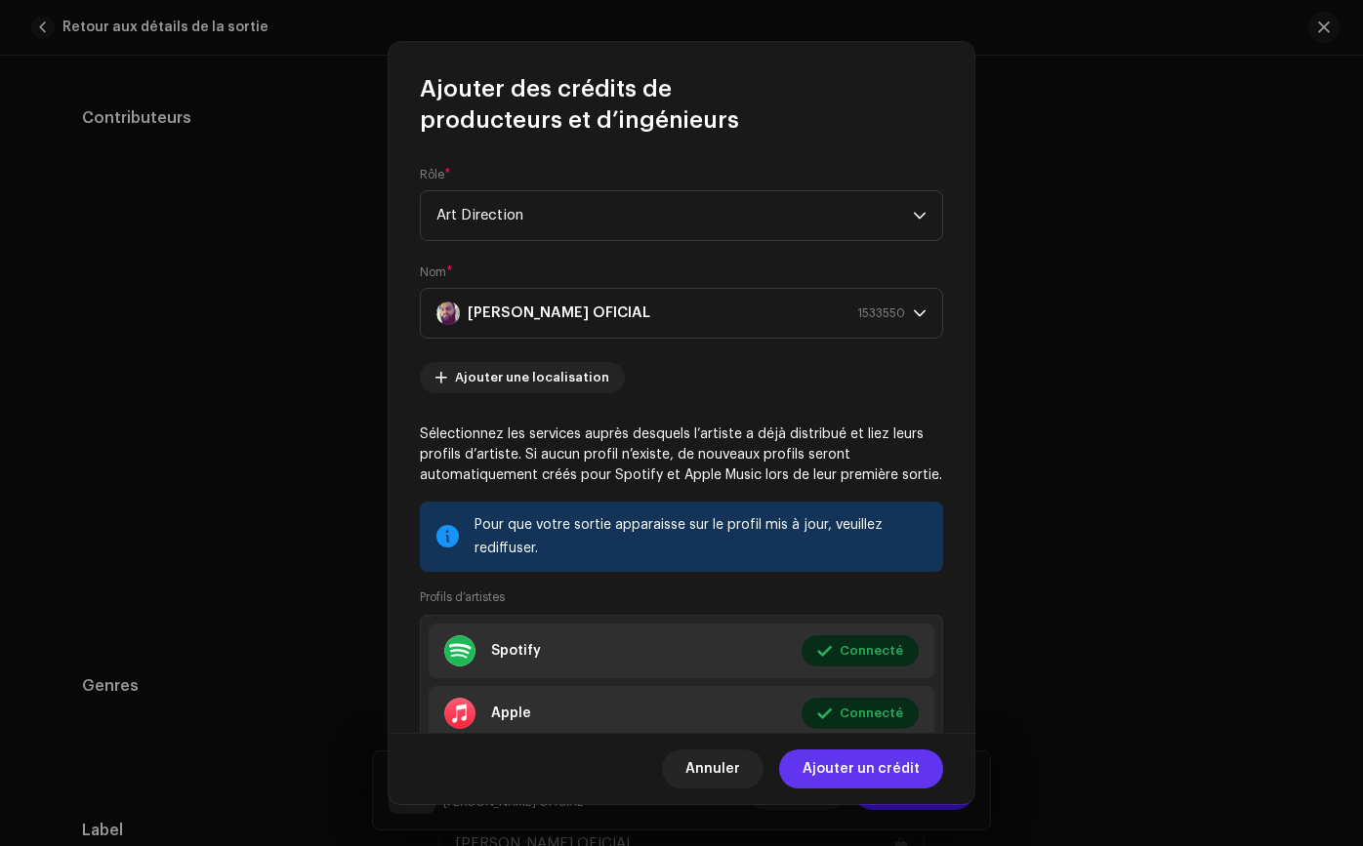
click at [858, 767] on span "Ajouter un crédit" at bounding box center [860, 769] width 117 height 39
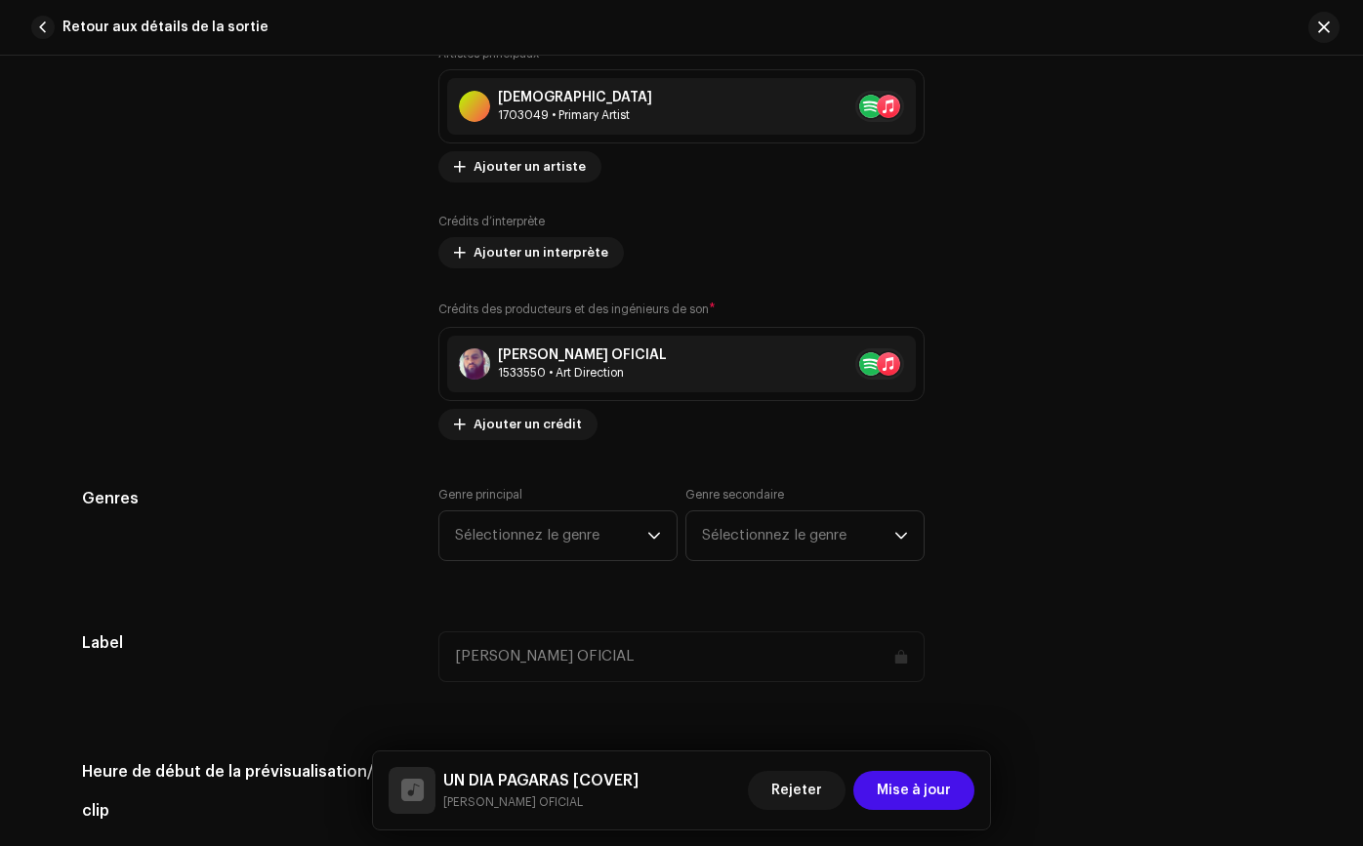
scroll to position [1442, 0]
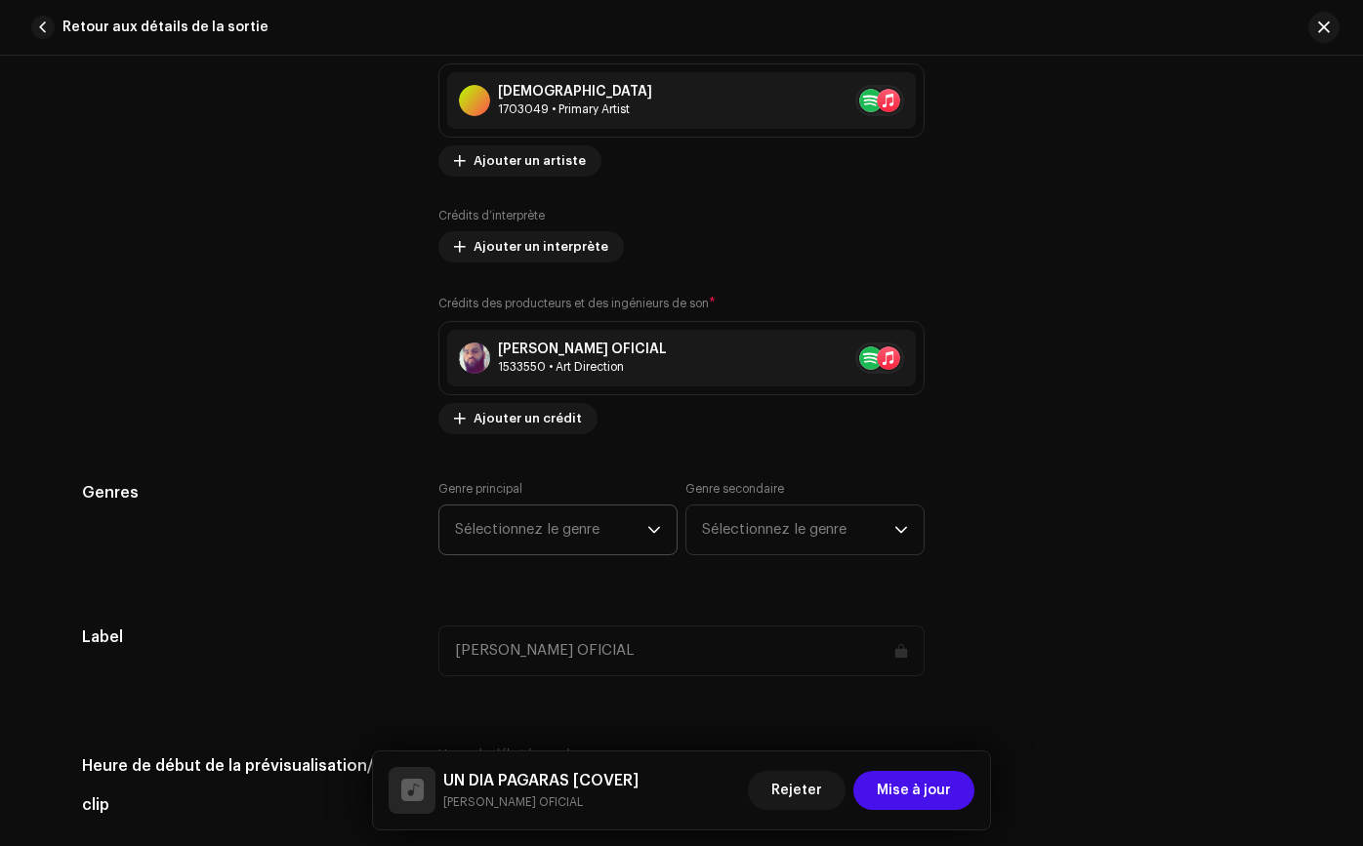
click at [573, 529] on span "Sélectionnez le genre" at bounding box center [551, 530] width 192 height 49
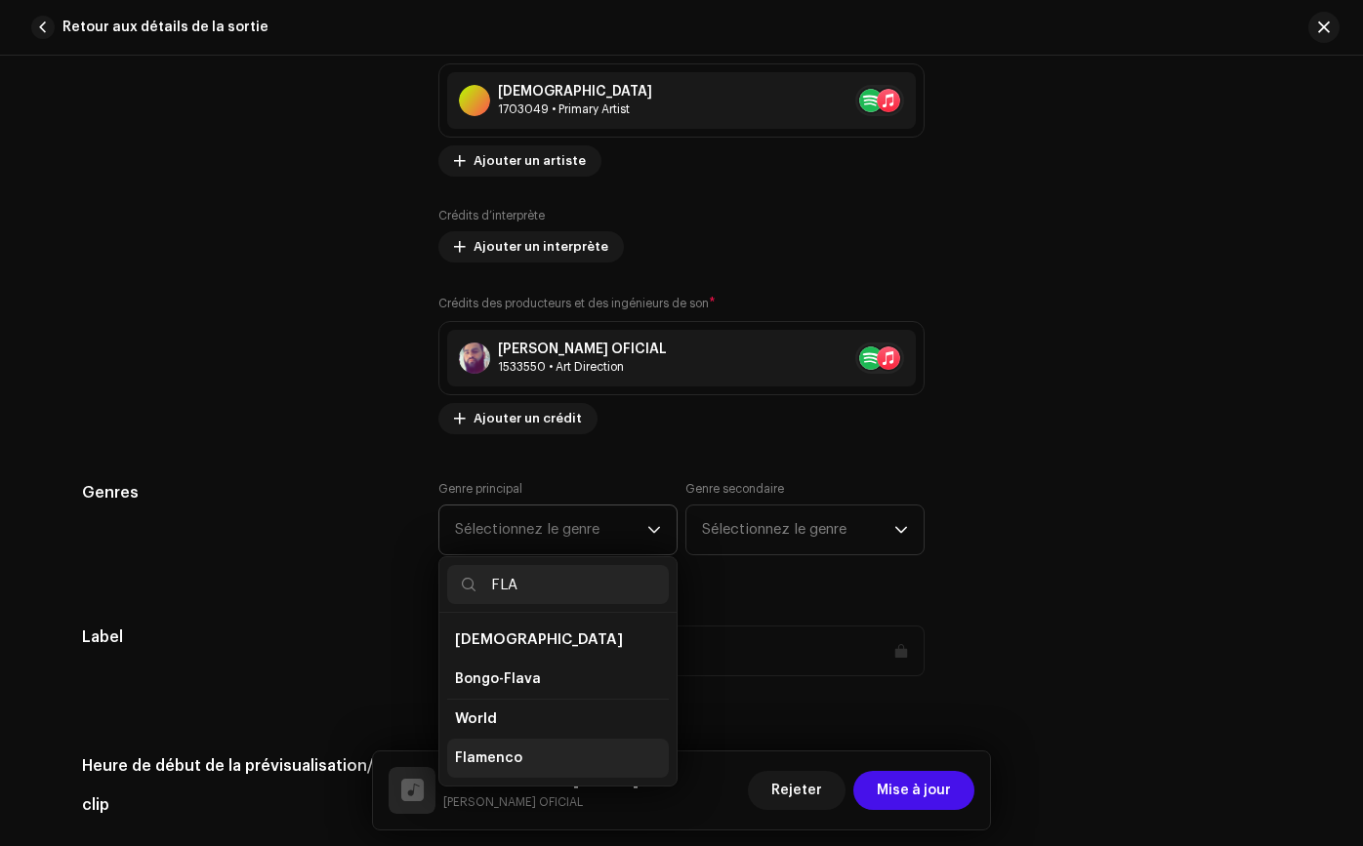
type input "FLA"
click at [535, 766] on li "Flamenco" at bounding box center [558, 758] width 222 height 39
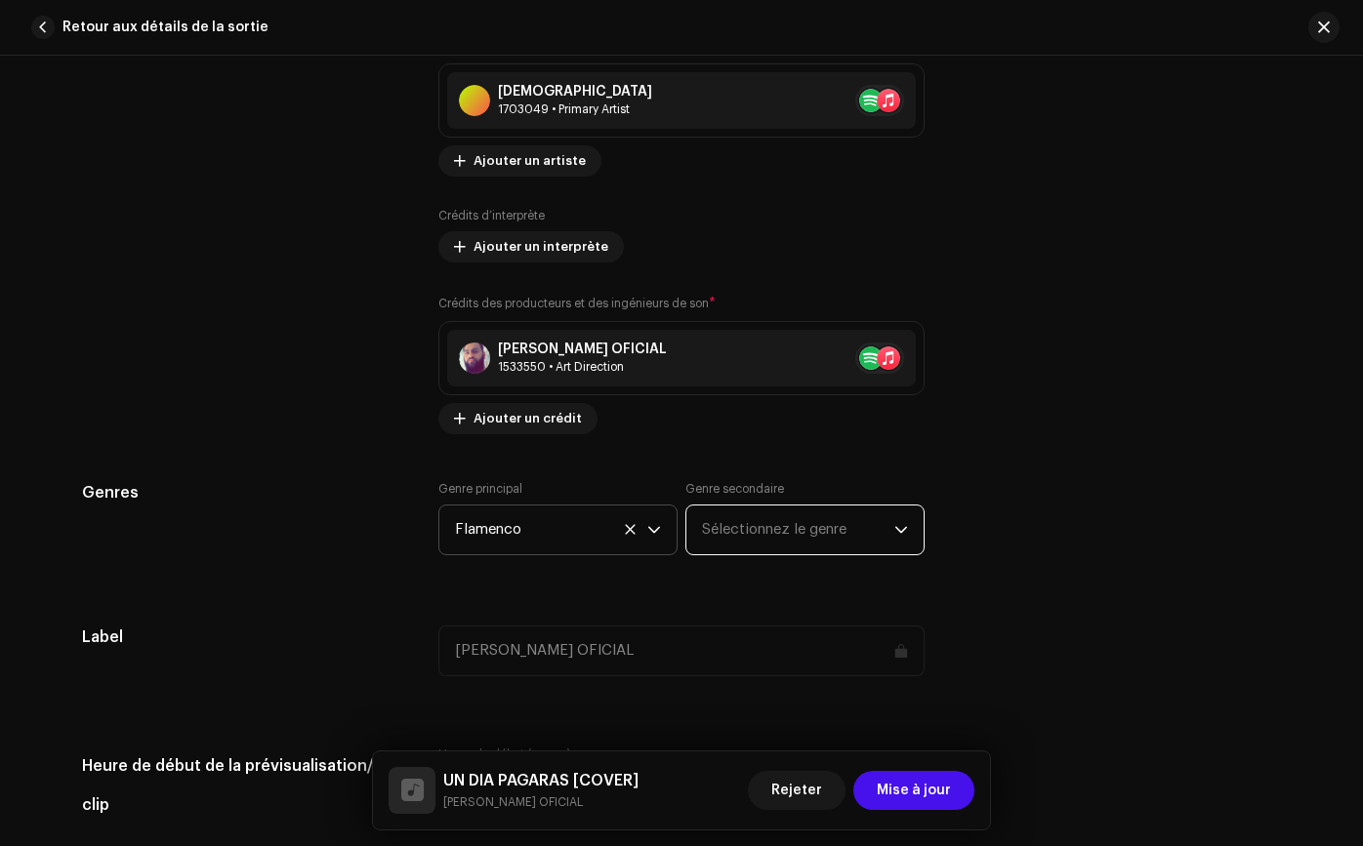
click at [809, 537] on span "Sélectionnez le genre" at bounding box center [798, 530] width 192 height 49
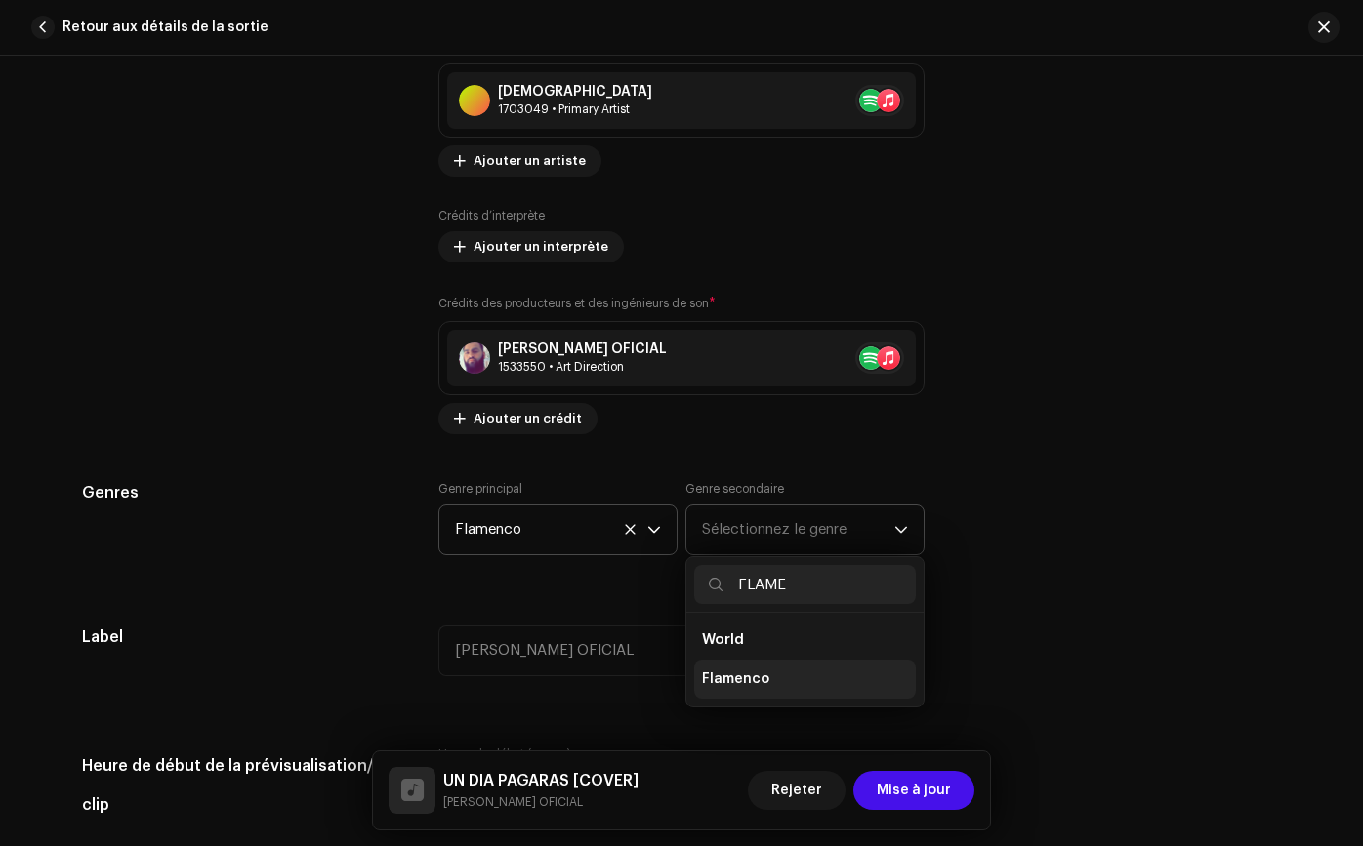
type input "FLAME"
click at [756, 693] on li "Flamenco" at bounding box center [805, 679] width 222 height 39
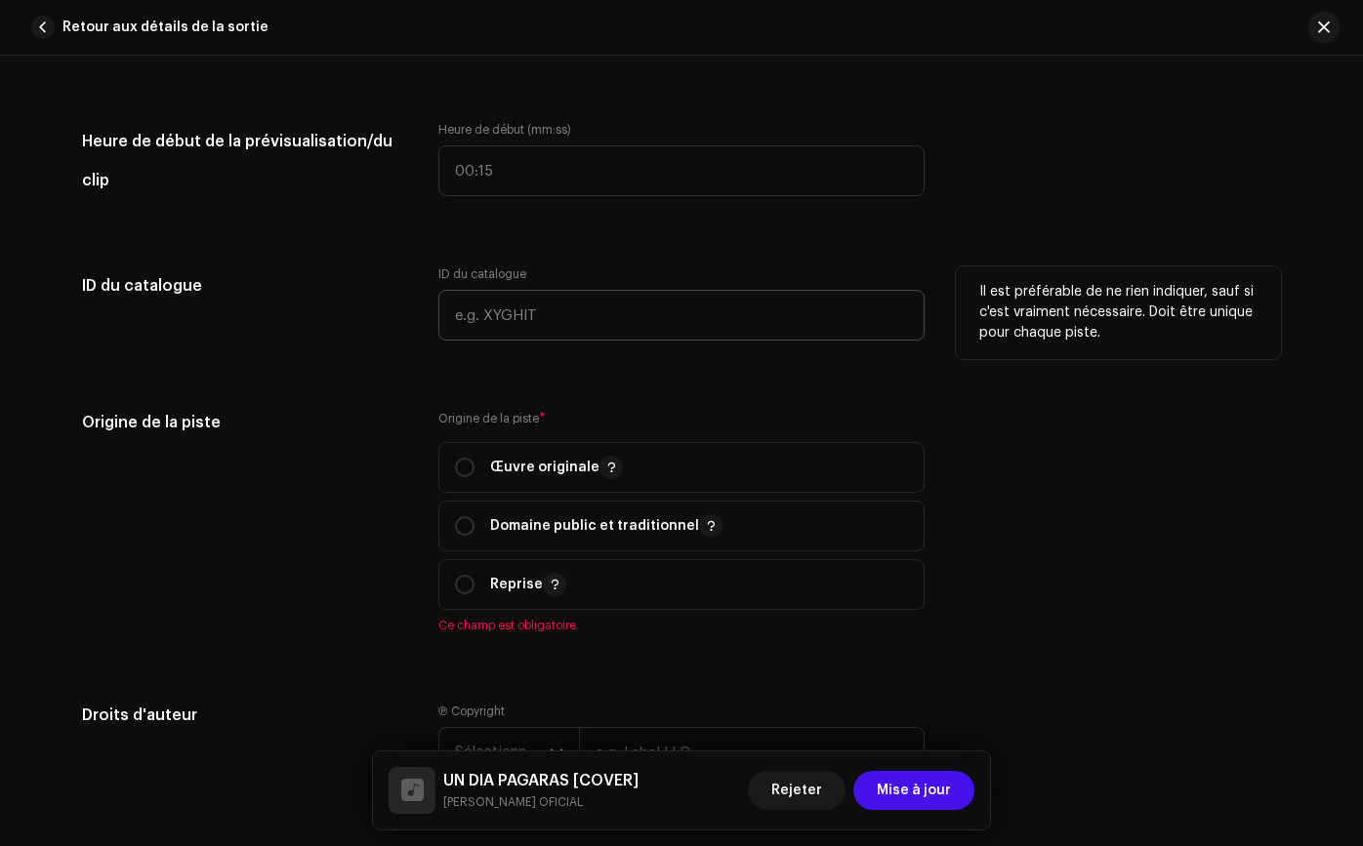
scroll to position [2072, 0]
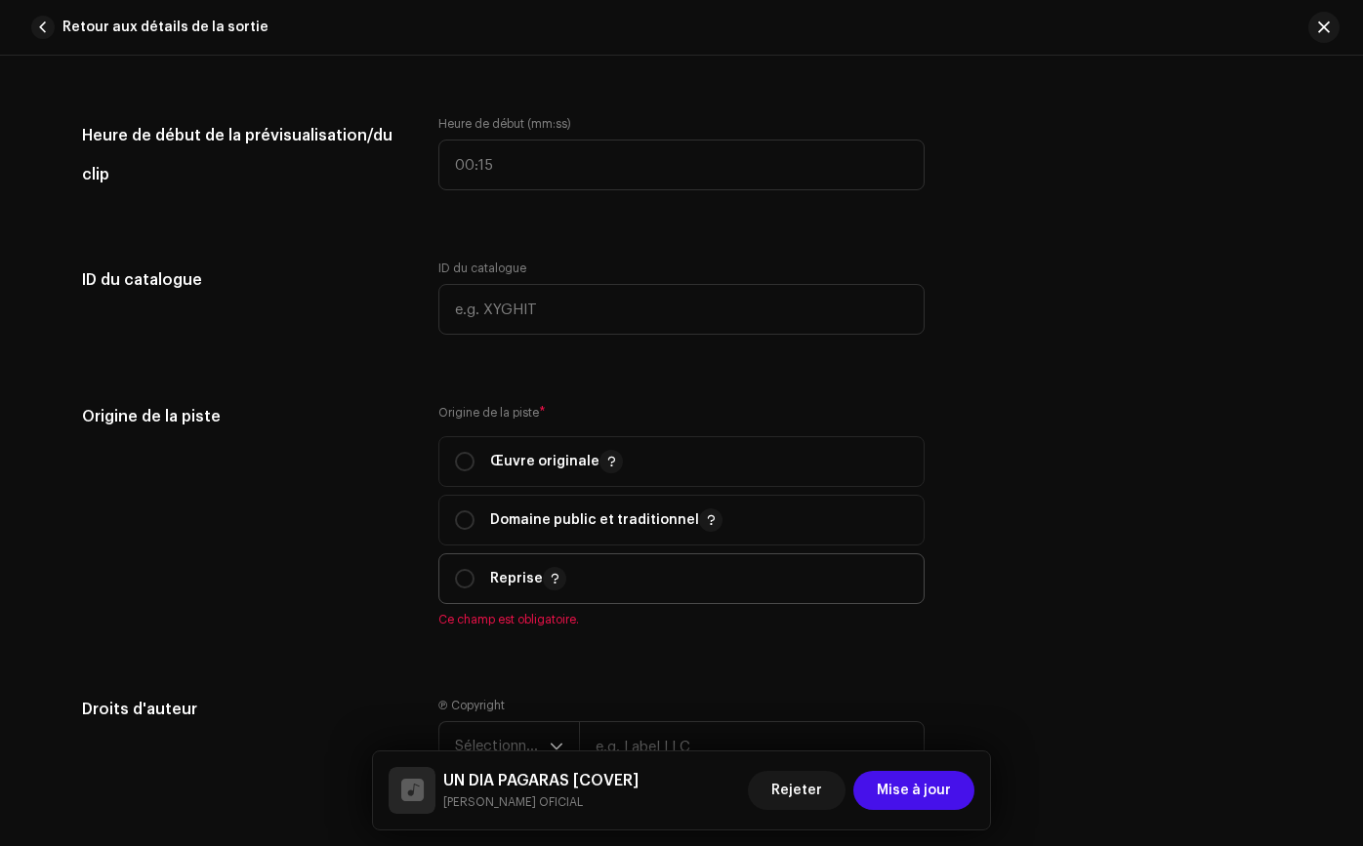
click at [677, 575] on span "Reprise" at bounding box center [681, 578] width 453 height 49
radio input "true"
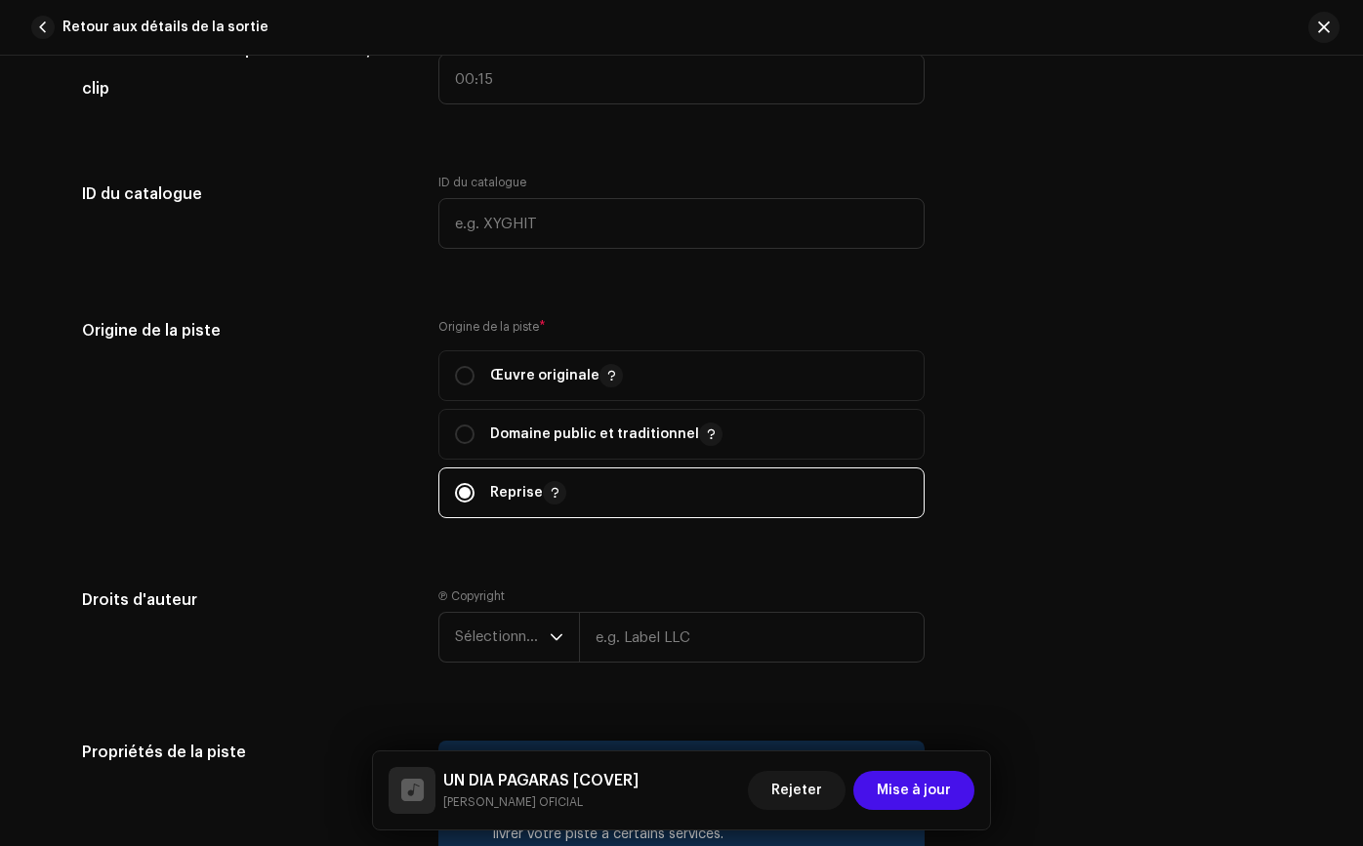
scroll to position [2160, 0]
click at [539, 631] on span "Sélectionner une année" at bounding box center [502, 635] width 95 height 49
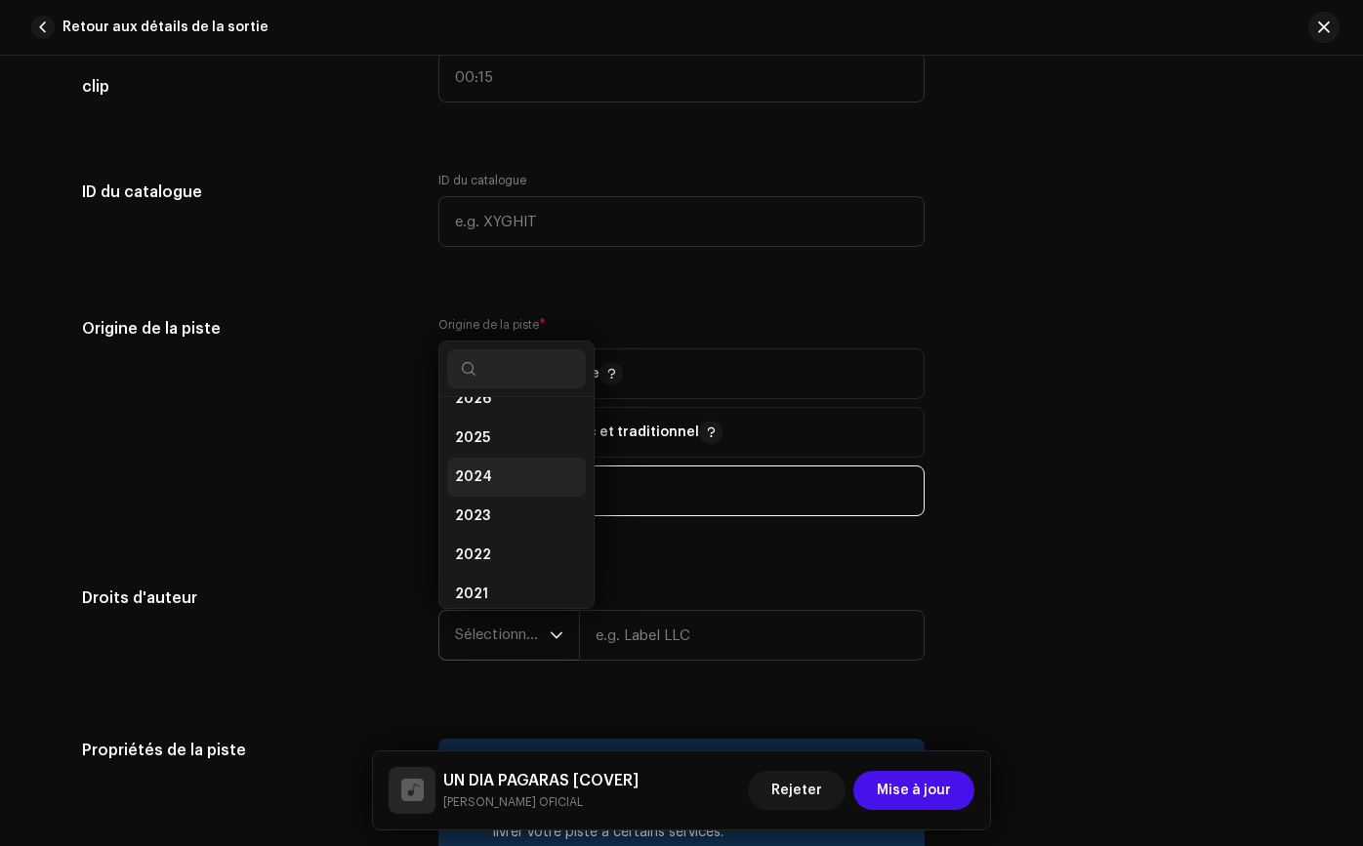
scroll to position [0, 0]
click at [545, 479] on li "2025" at bounding box center [516, 463] width 139 height 39
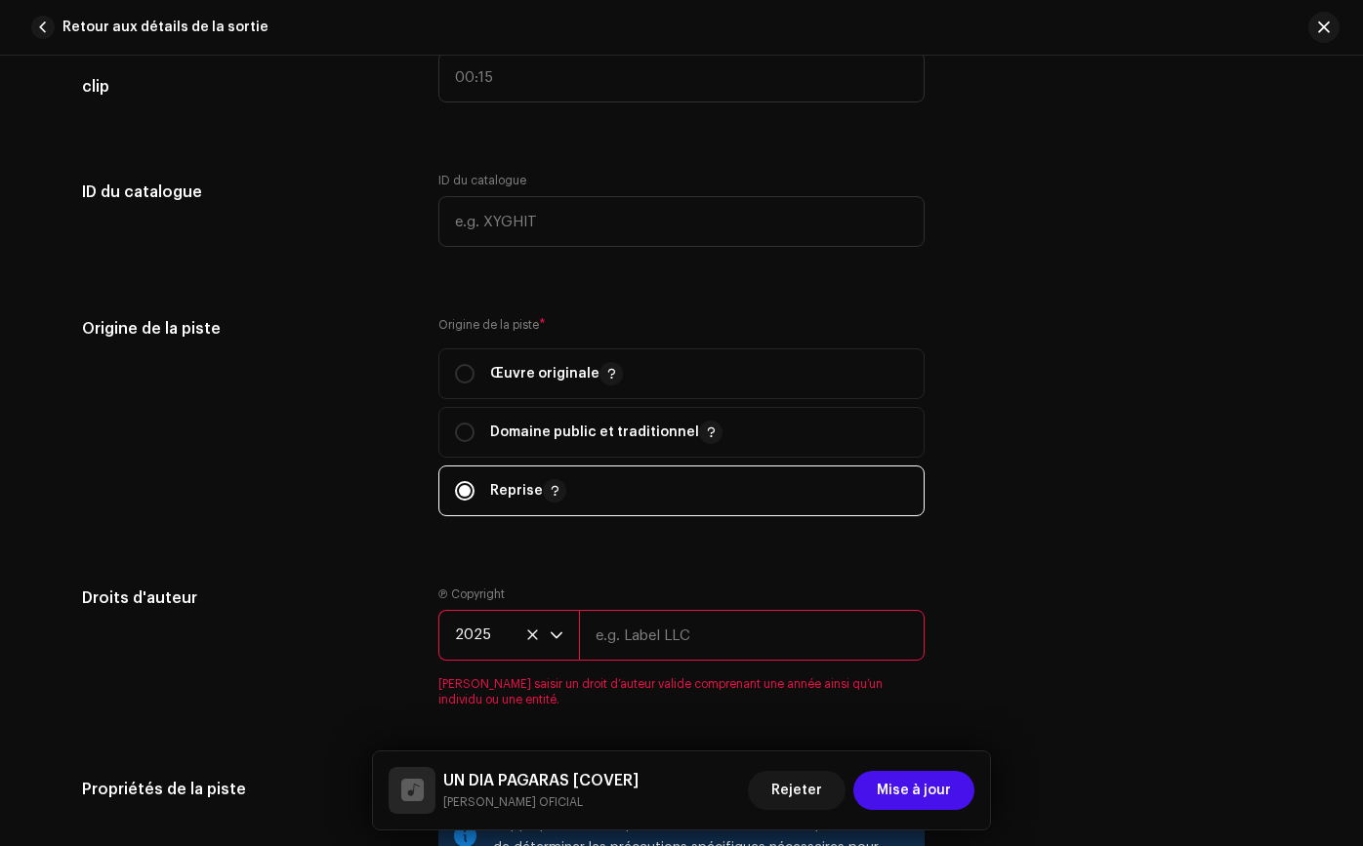
click at [651, 624] on input "text" at bounding box center [752, 635] width 346 height 51
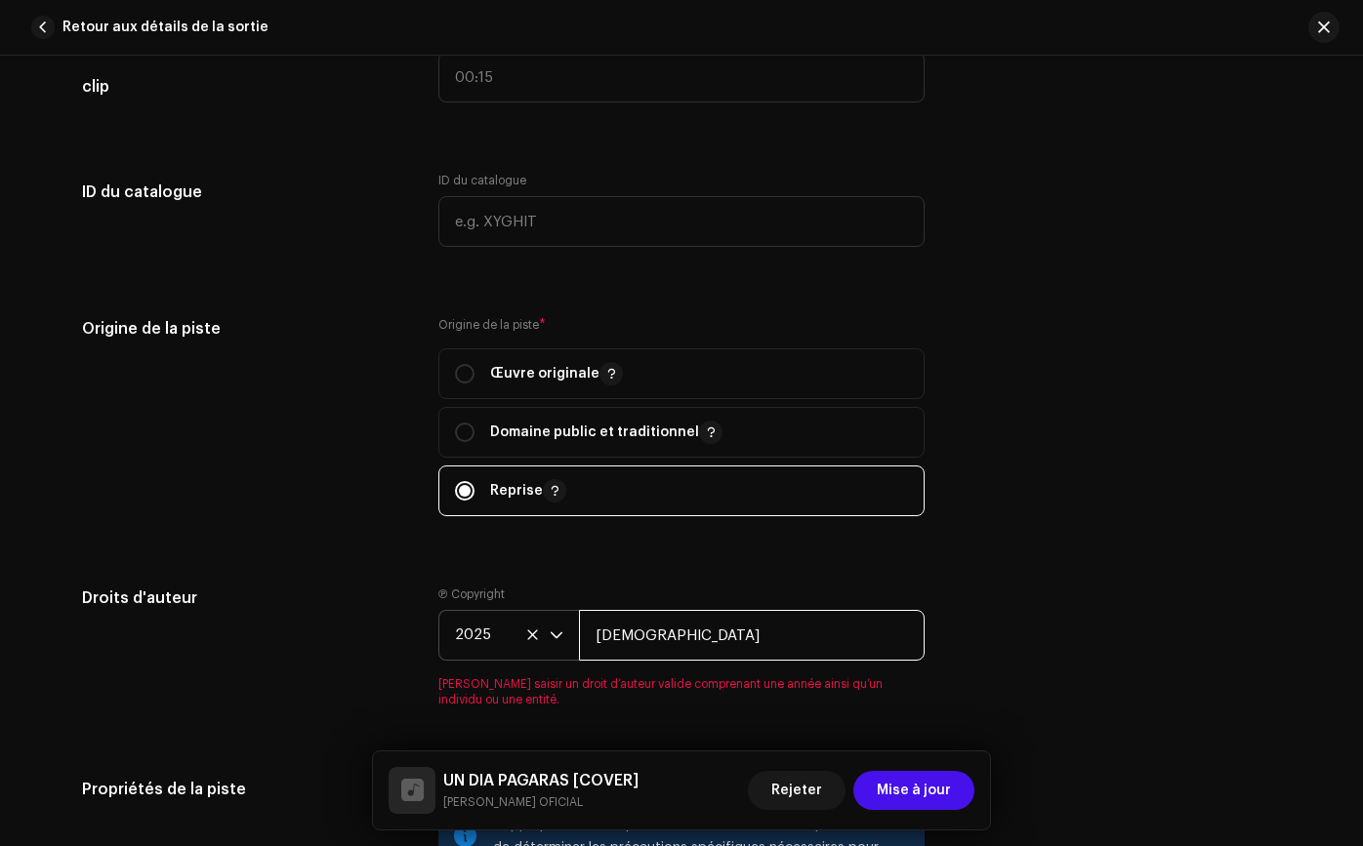
type input "[DEMOGRAPHIC_DATA]"
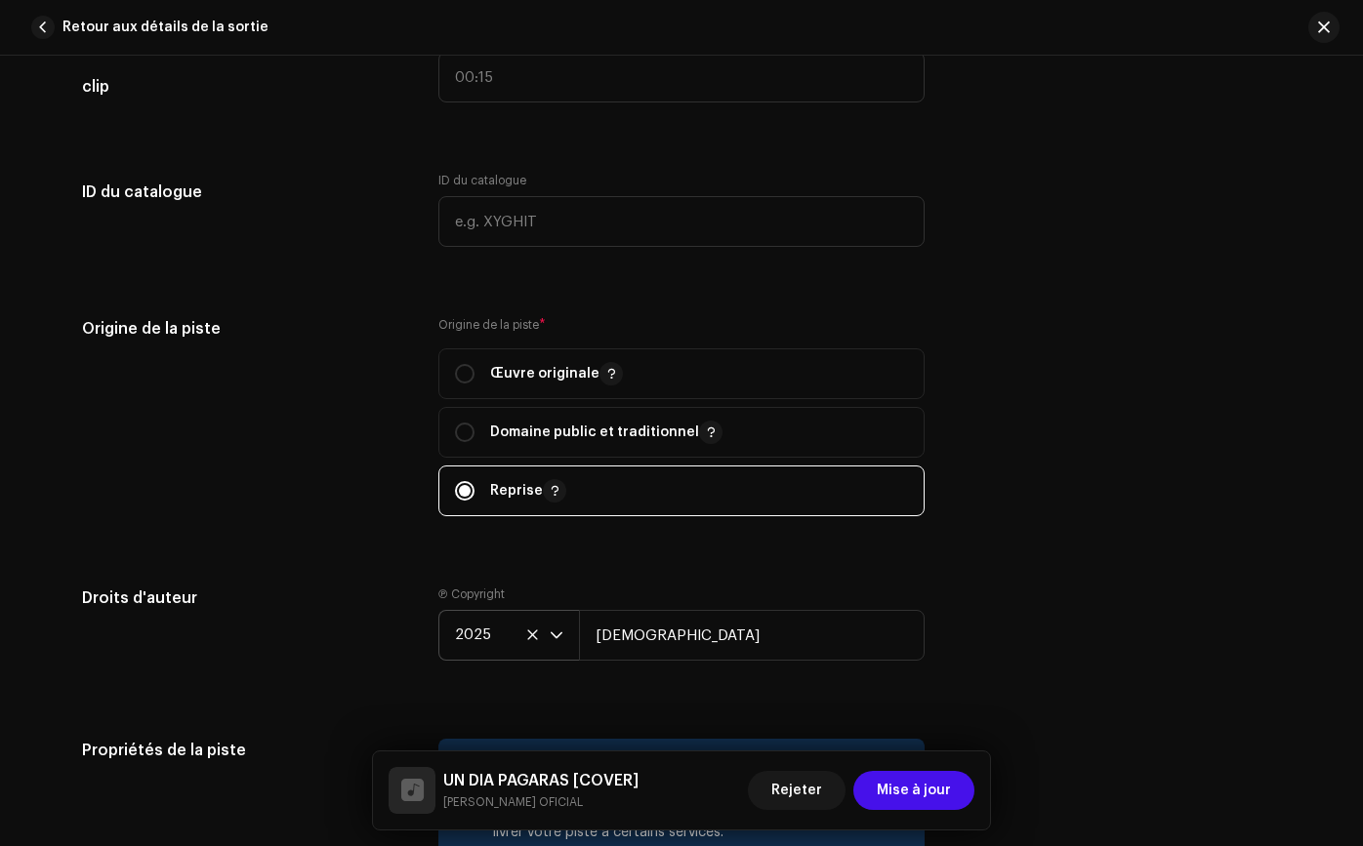
click at [831, 599] on div "Ⓟ Copyright 2025 ROMANEOFICIAL" at bounding box center [681, 628] width 486 height 82
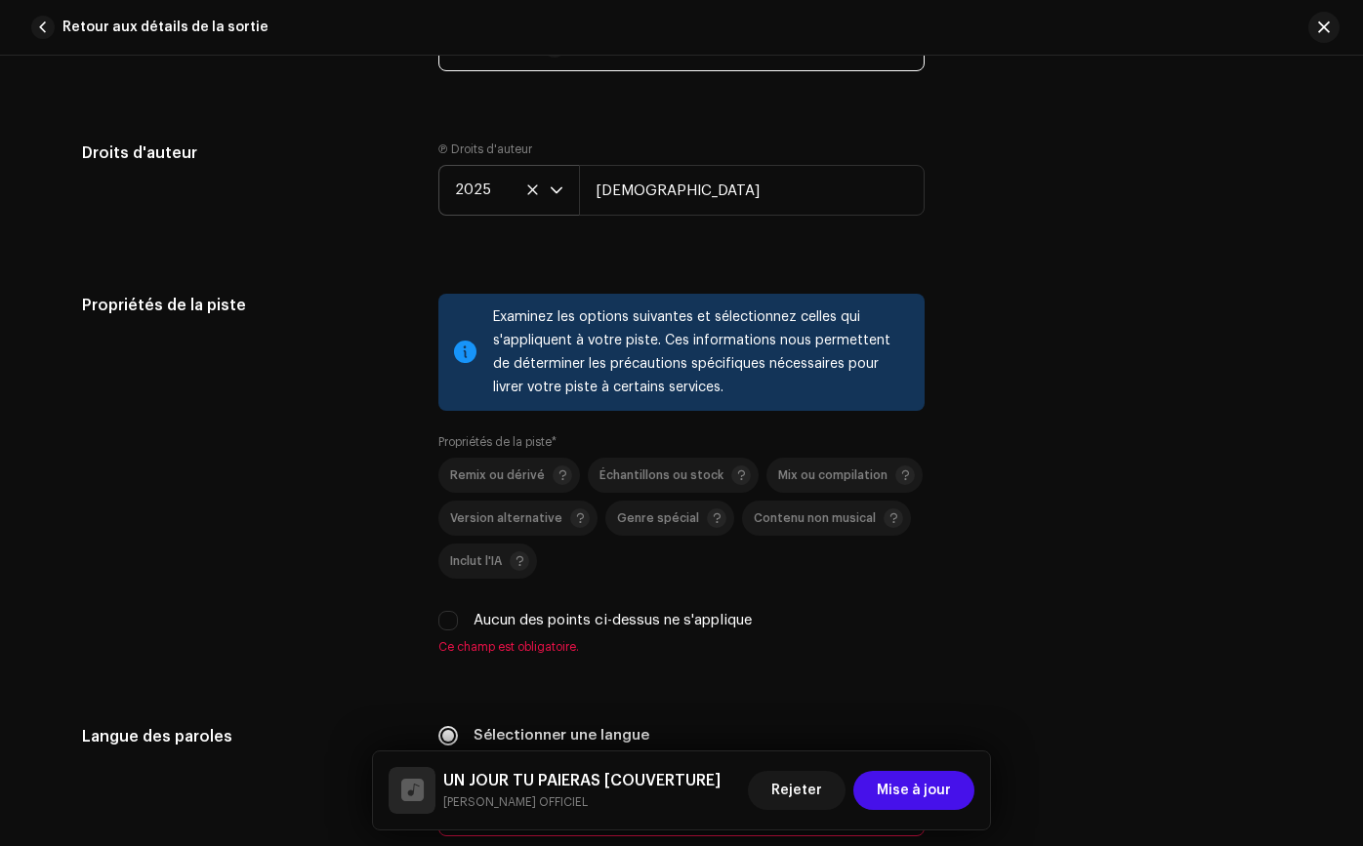
scroll to position [140, 0]
click at [927, 603] on div "Propriétés de la piste Examinez les options suivantes et sélectionnez celles qu…" at bounding box center [681, 486] width 1199 height 385
click at [473, 474] on font "Remix ou dérivé" at bounding box center [497, 475] width 95 height 12
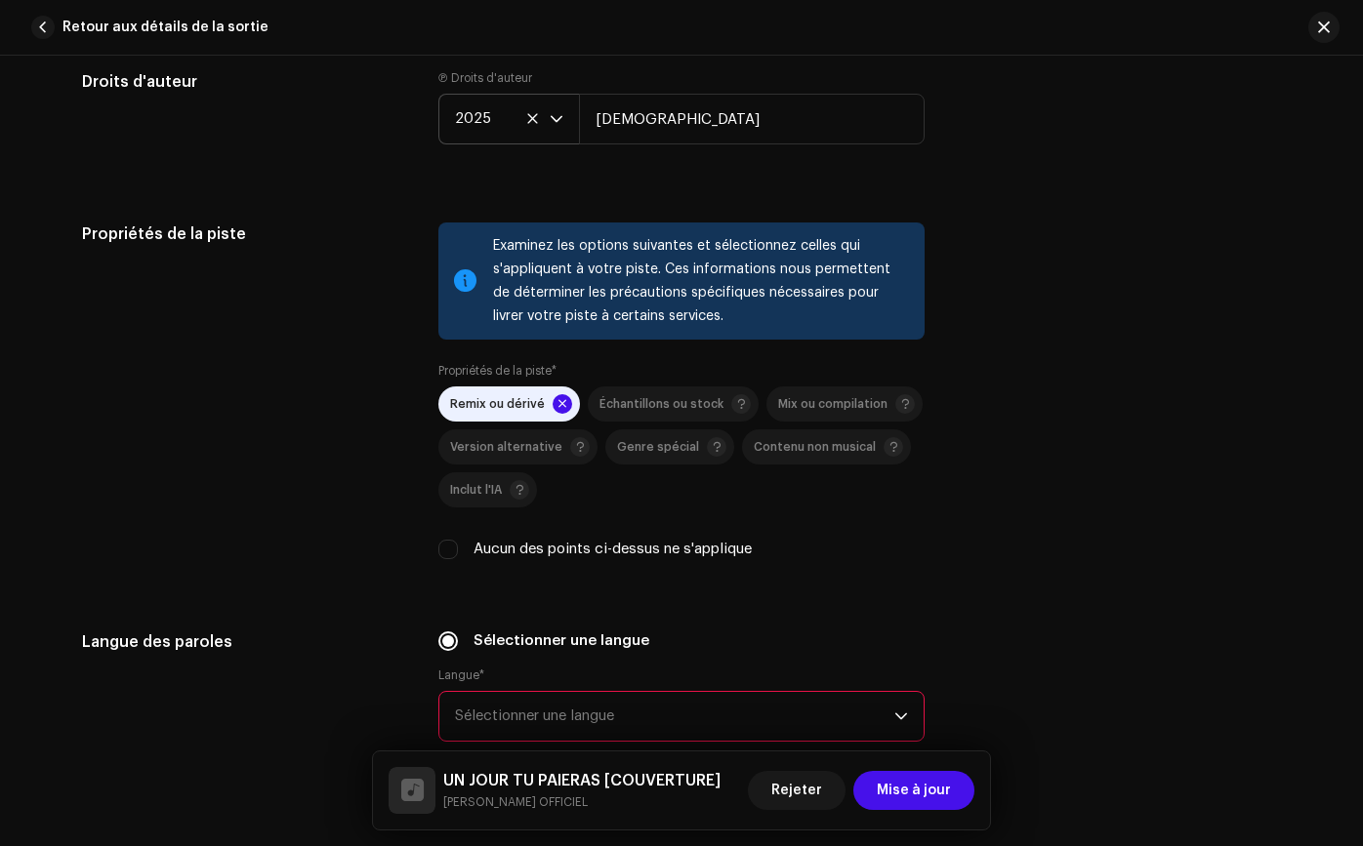
scroll to position [2677, 0]
click at [766, 405] on p-togglebutton "Mix ou compilation" at bounding box center [844, 403] width 156 height 35
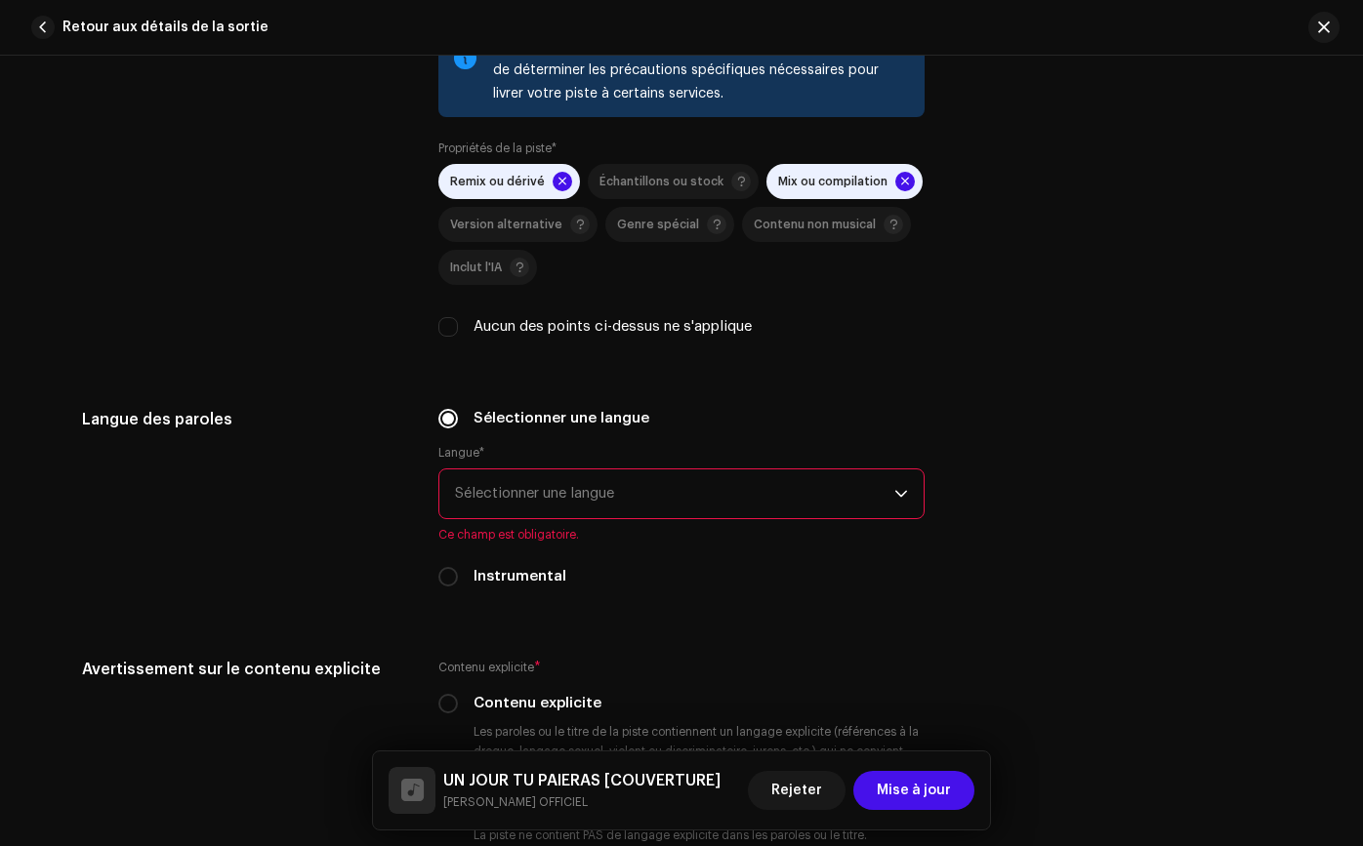
scroll to position [2907, 0]
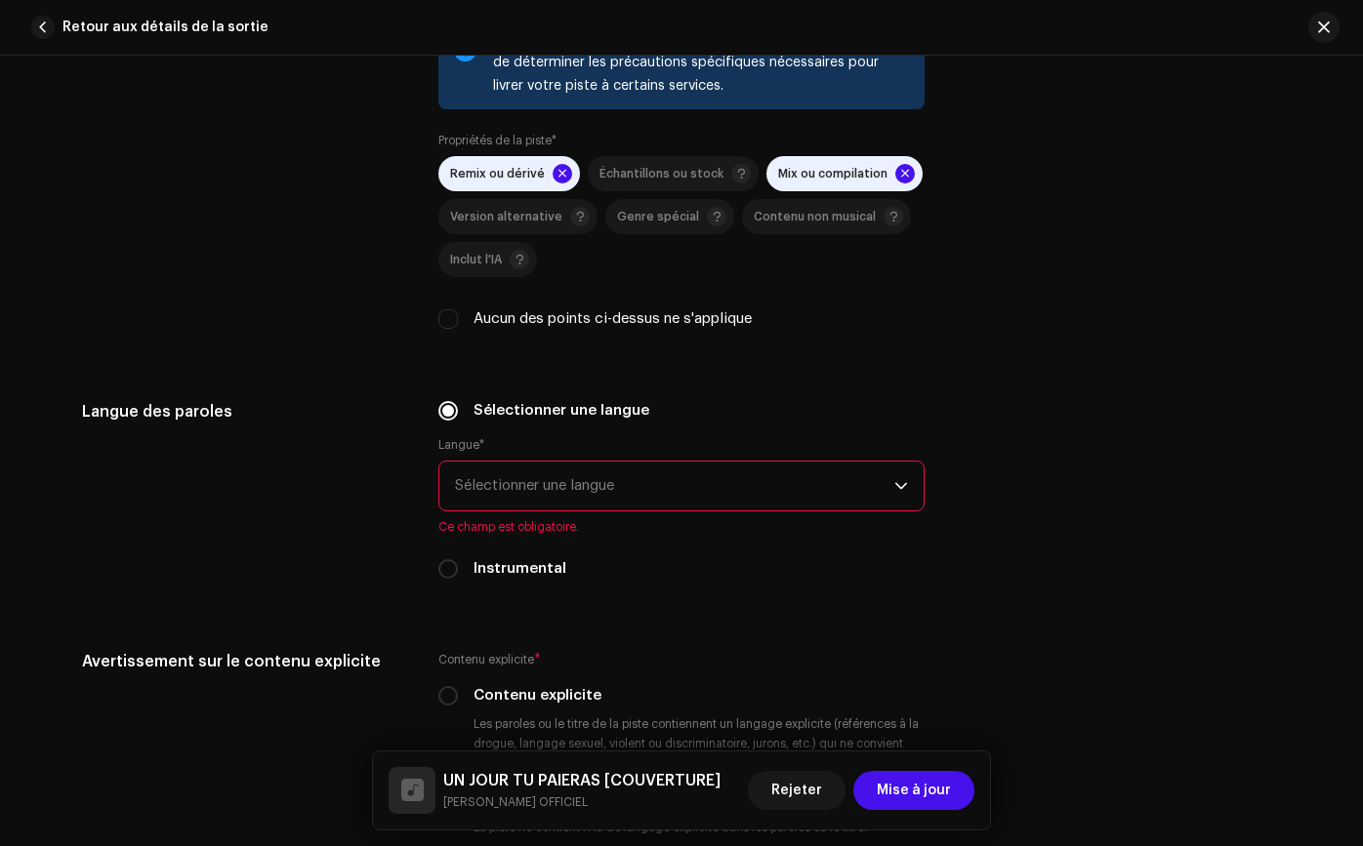
click at [501, 484] on font "Sélectionner une langue" at bounding box center [534, 485] width 159 height 15
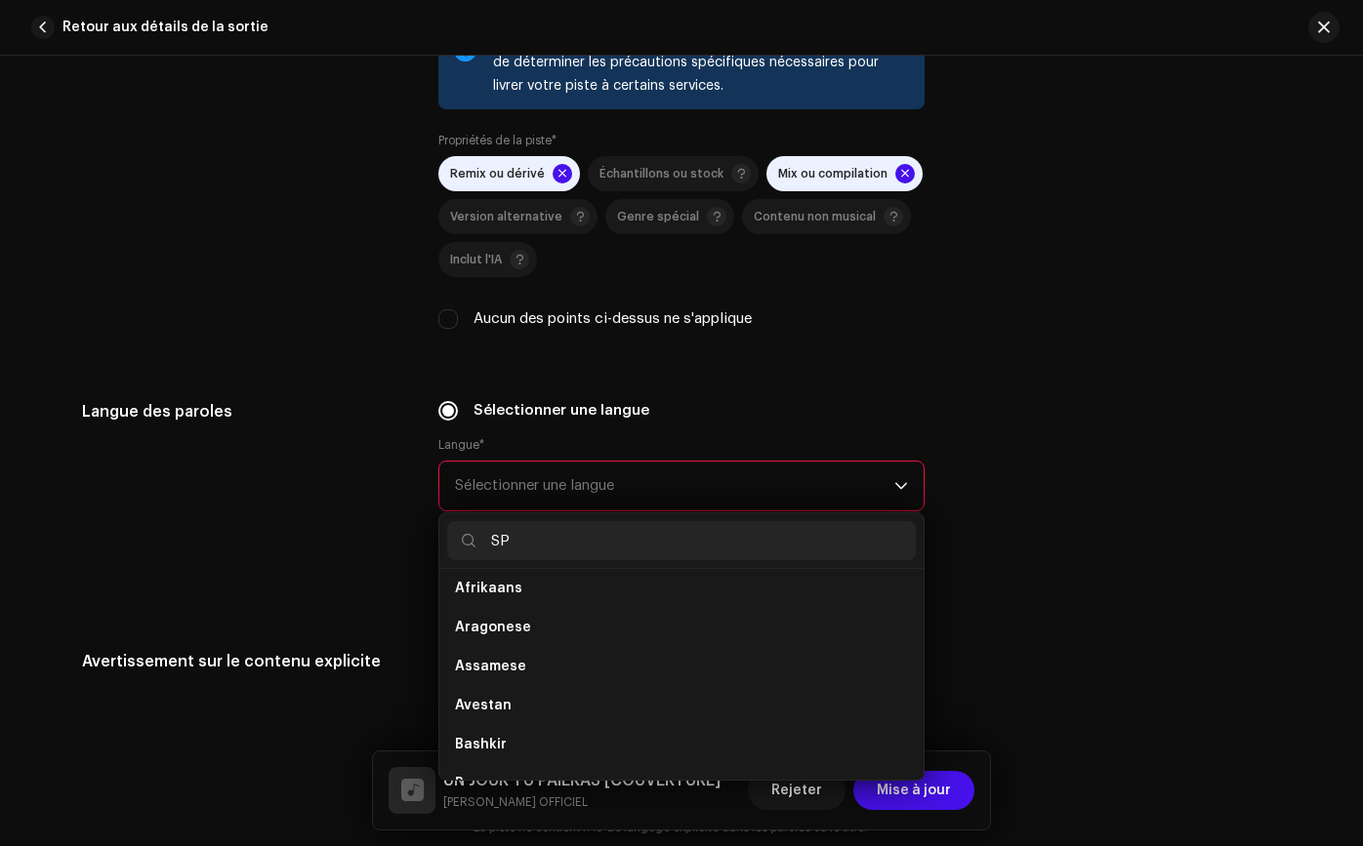
scroll to position [0, 0]
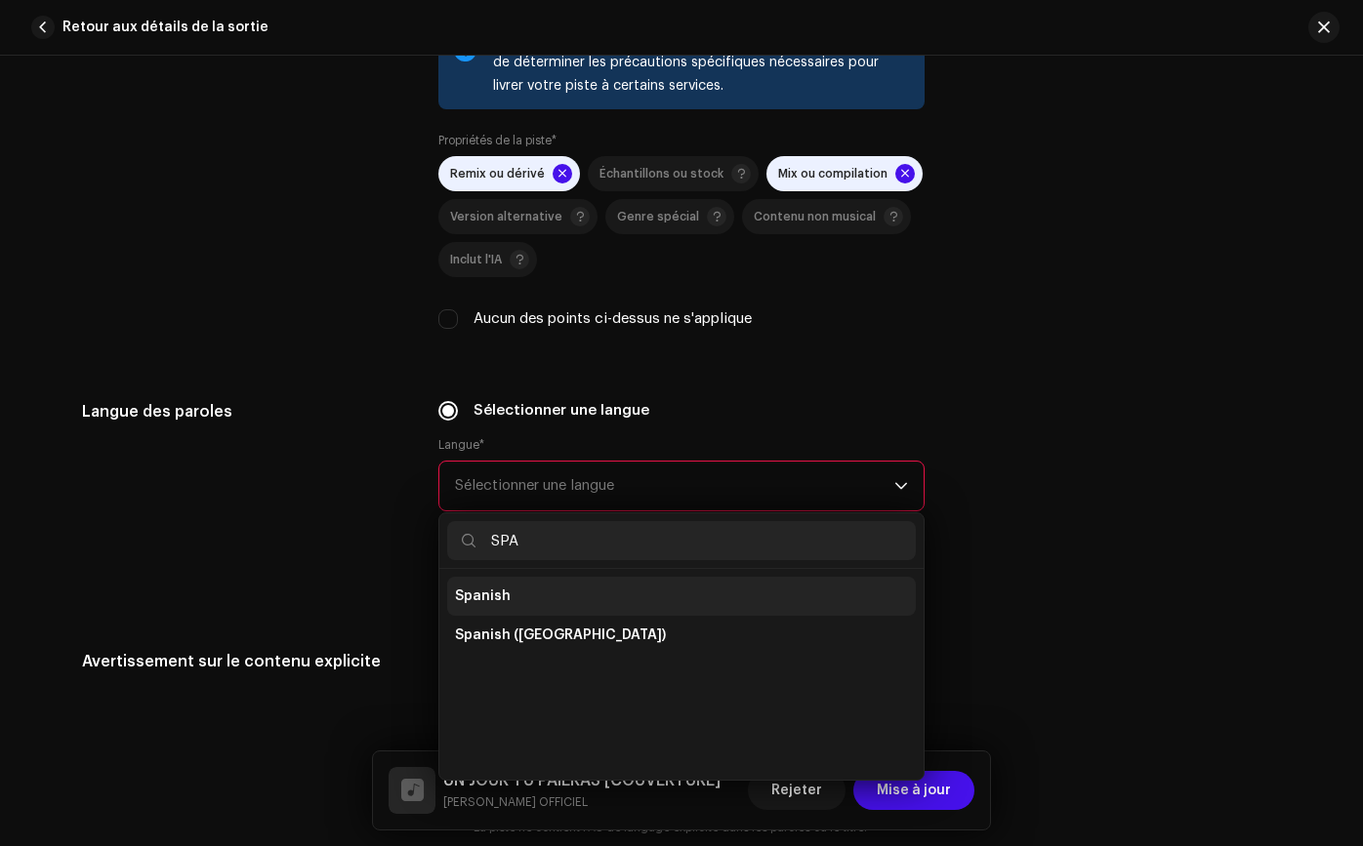
type input "SPA"
click at [512, 600] on li "Spanish" at bounding box center [681, 596] width 468 height 39
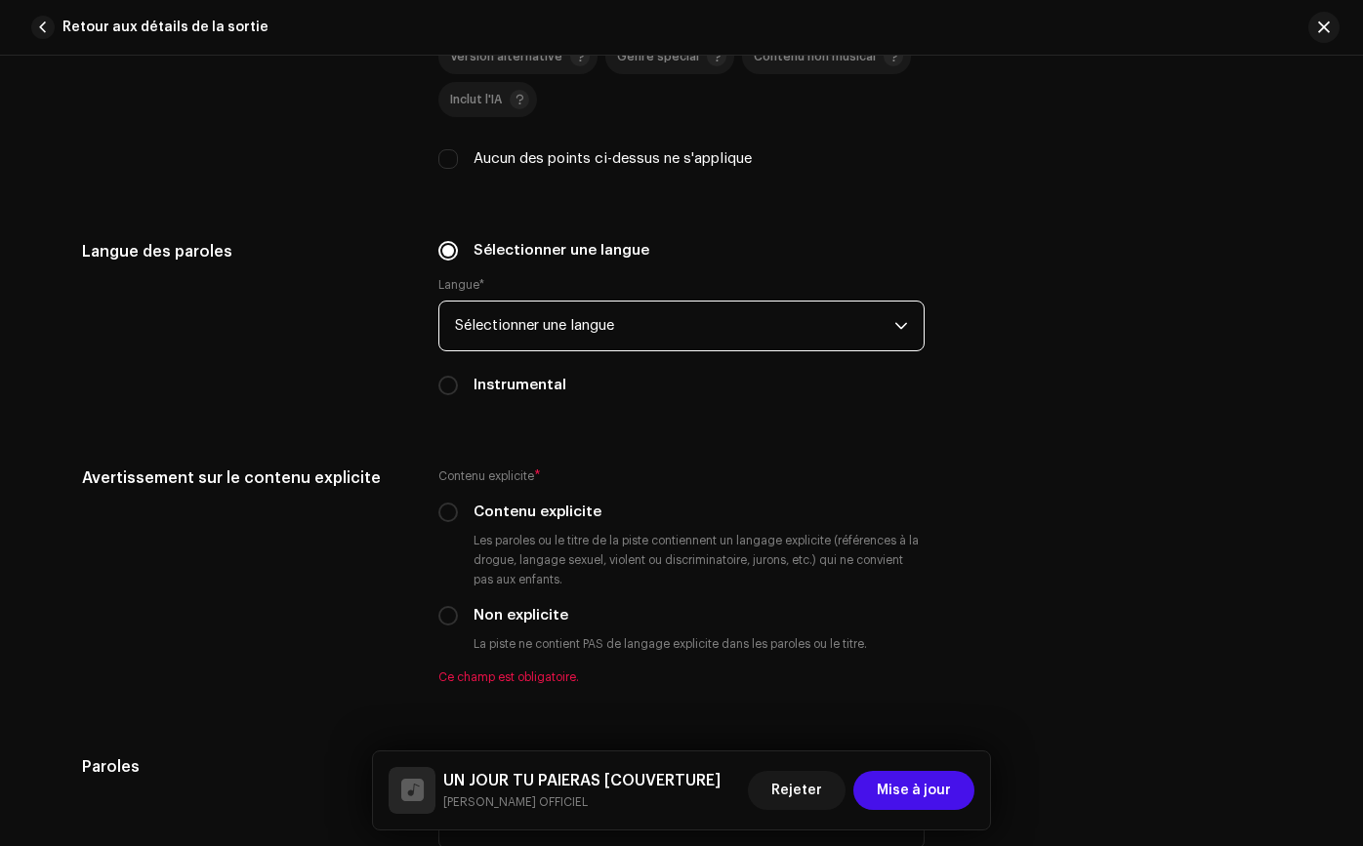
scroll to position [3077, 0]
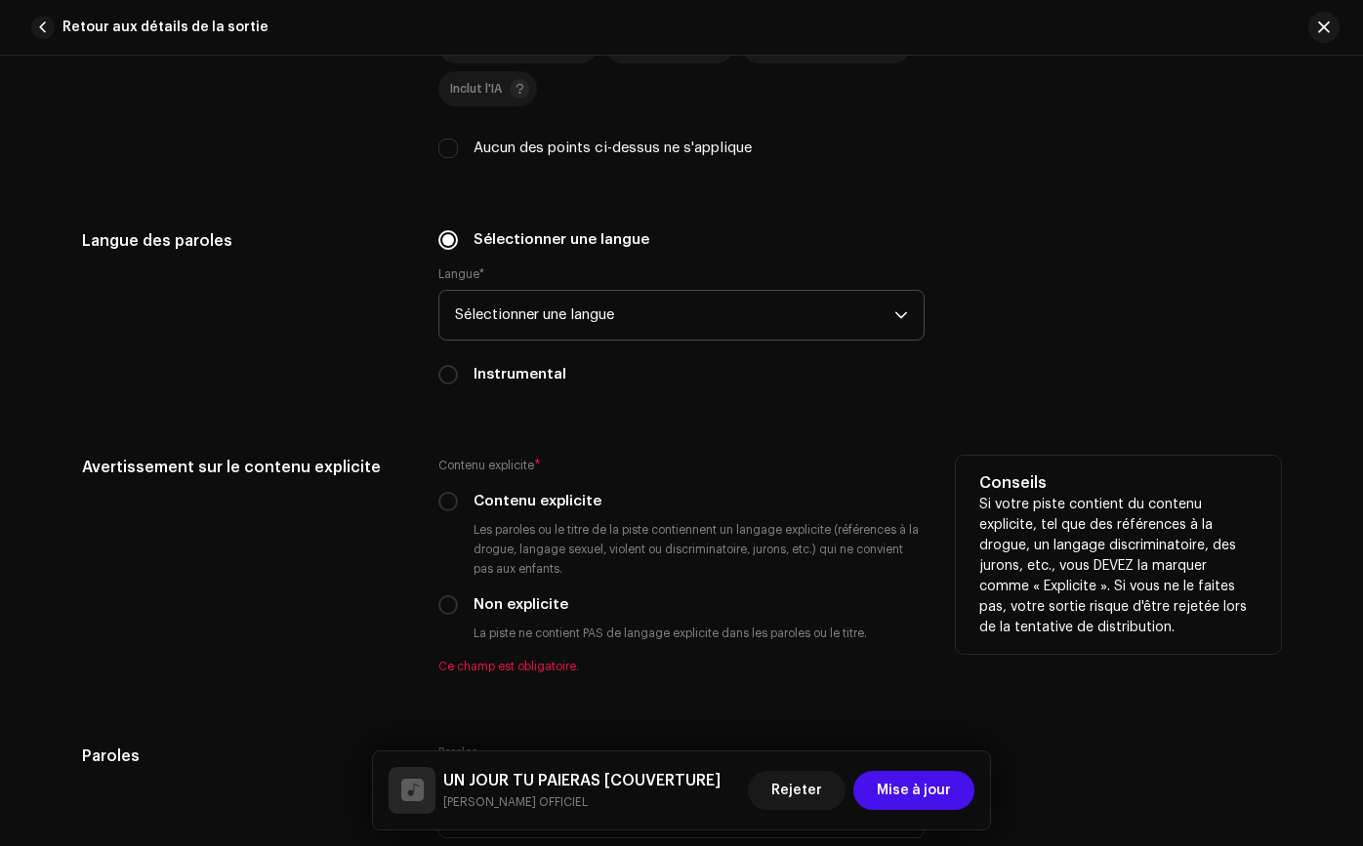
click at [474, 607] on font "Non explicite" at bounding box center [520, 604] width 95 height 15
click at [458, 607] on input "Non explicite" at bounding box center [448, 605] width 20 height 20
radio input "true"
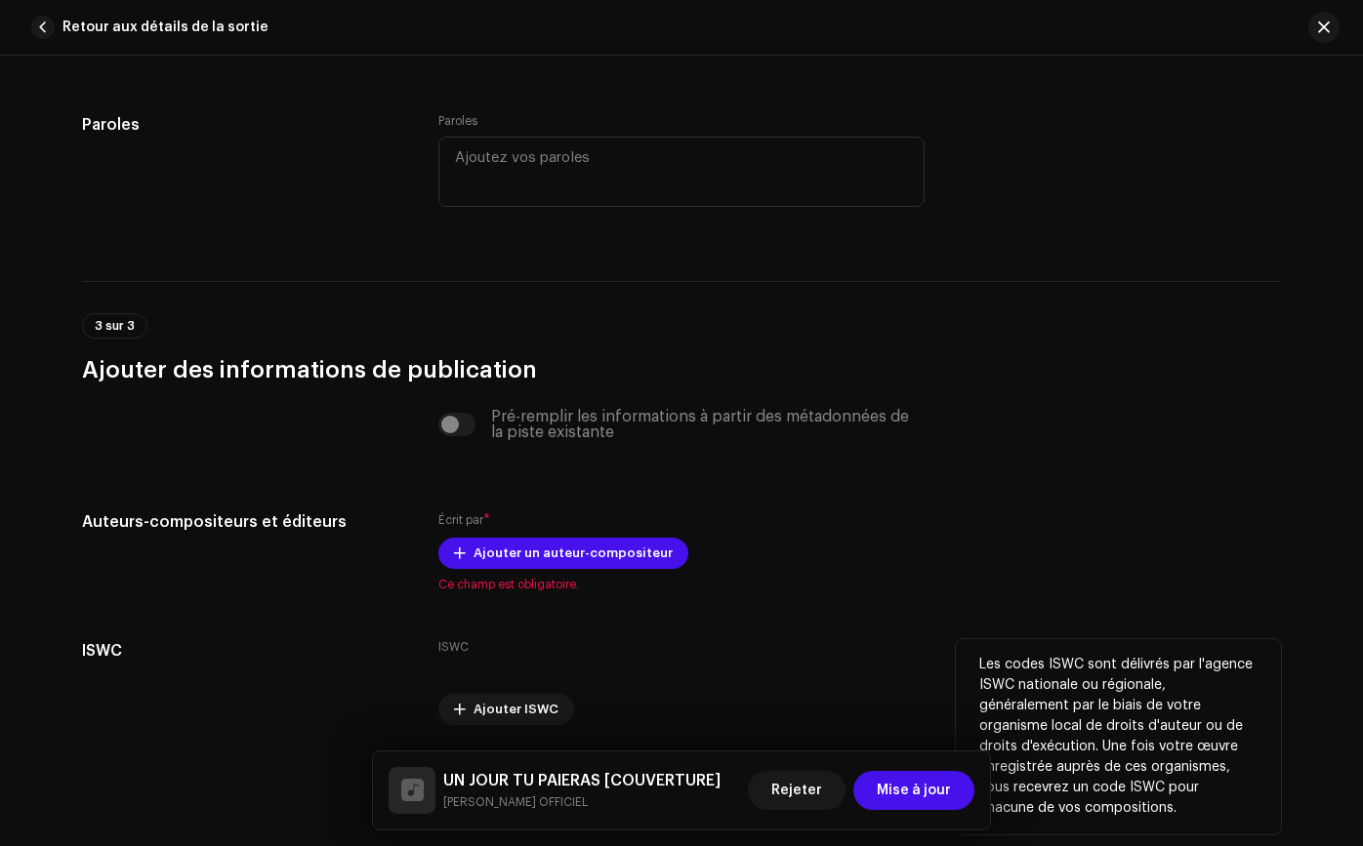
scroll to position [3745, 0]
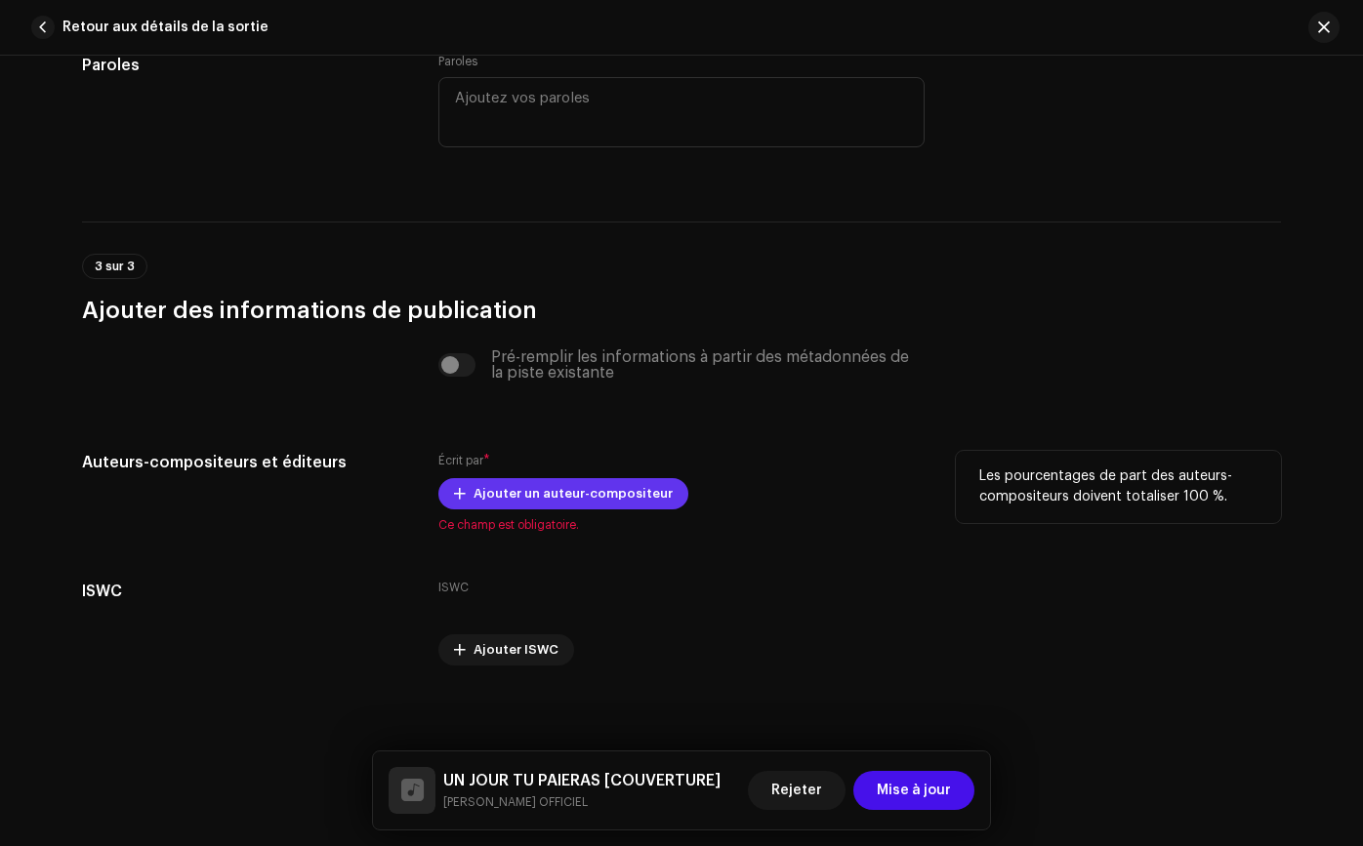
click at [563, 492] on font "Ajouter un auteur-compositeur" at bounding box center [572, 493] width 199 height 13
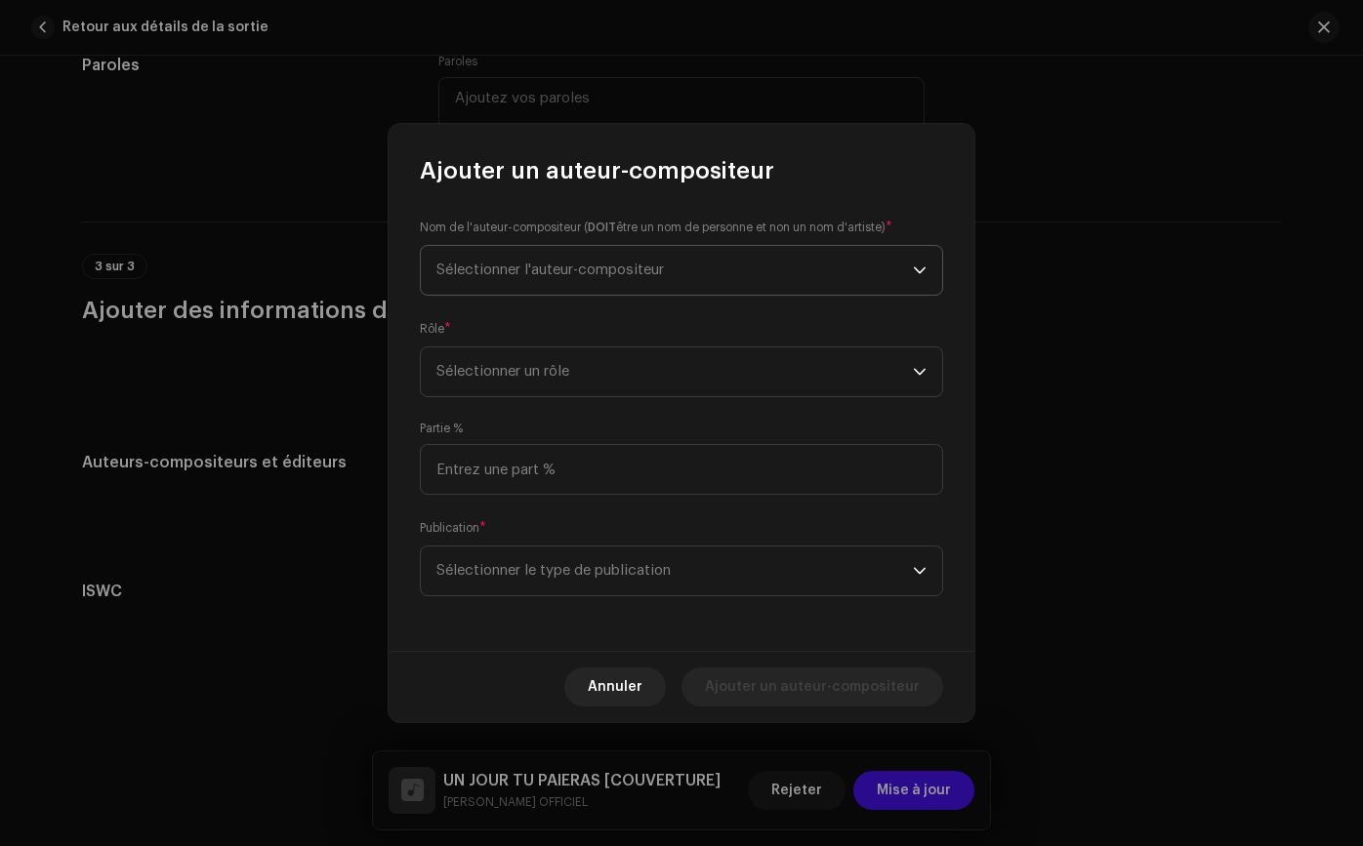
click at [615, 274] on span "Sélectionner l'auteur-compositeur" at bounding box center [549, 270] width 227 height 15
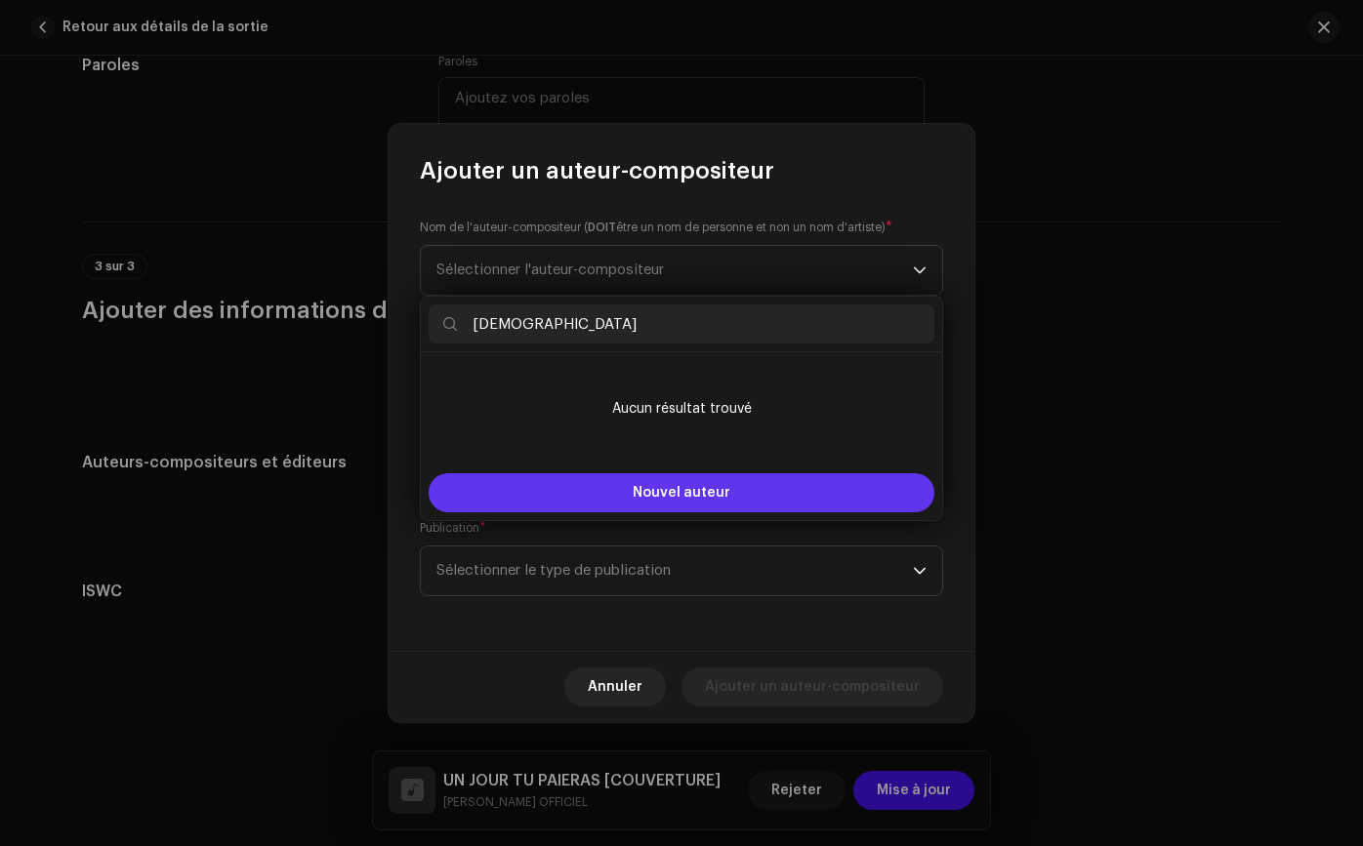
type input "[DEMOGRAPHIC_DATA]"
click at [588, 504] on button "Nouvel auteur" at bounding box center [681, 492] width 506 height 39
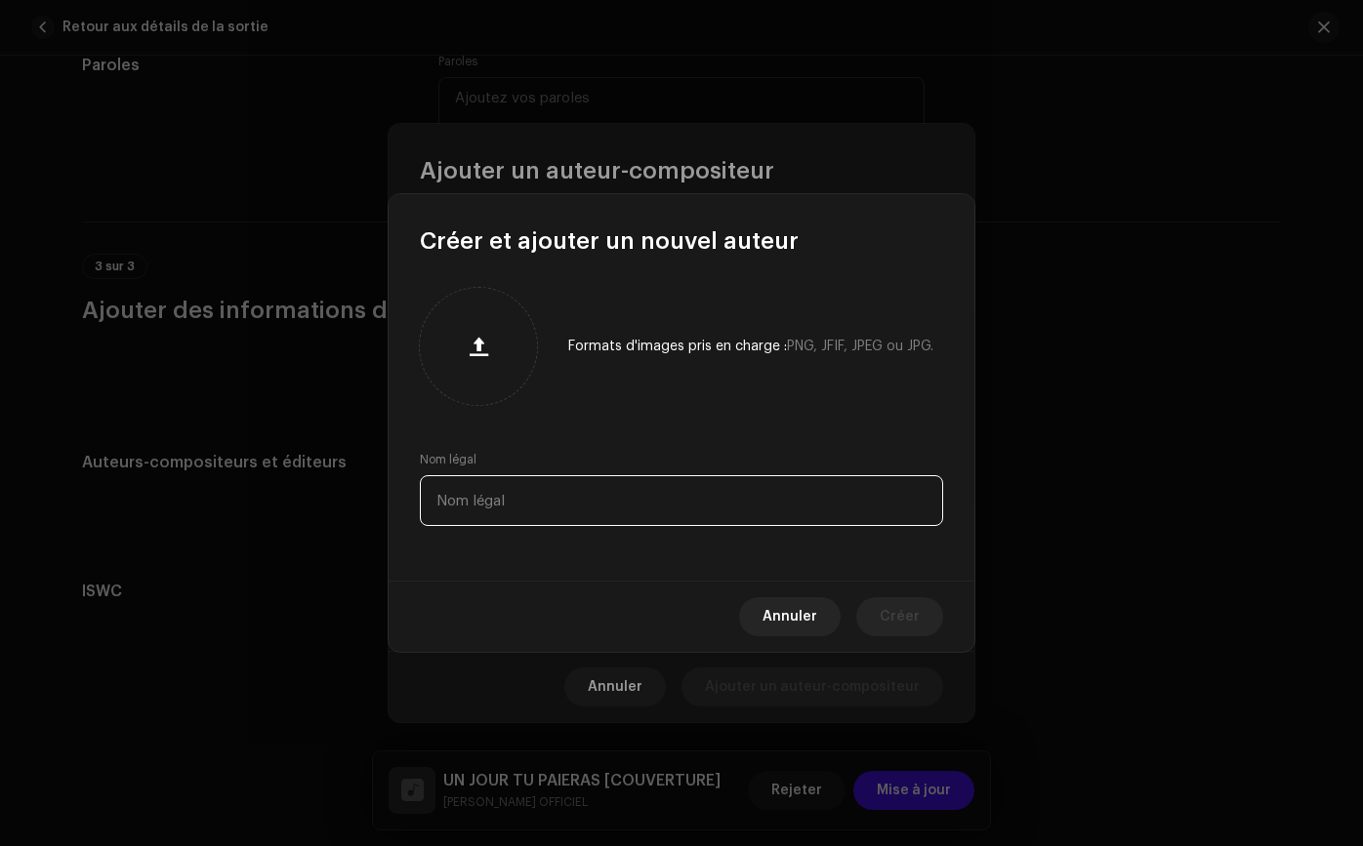
click at [490, 519] on input "text" at bounding box center [681, 500] width 523 height 51
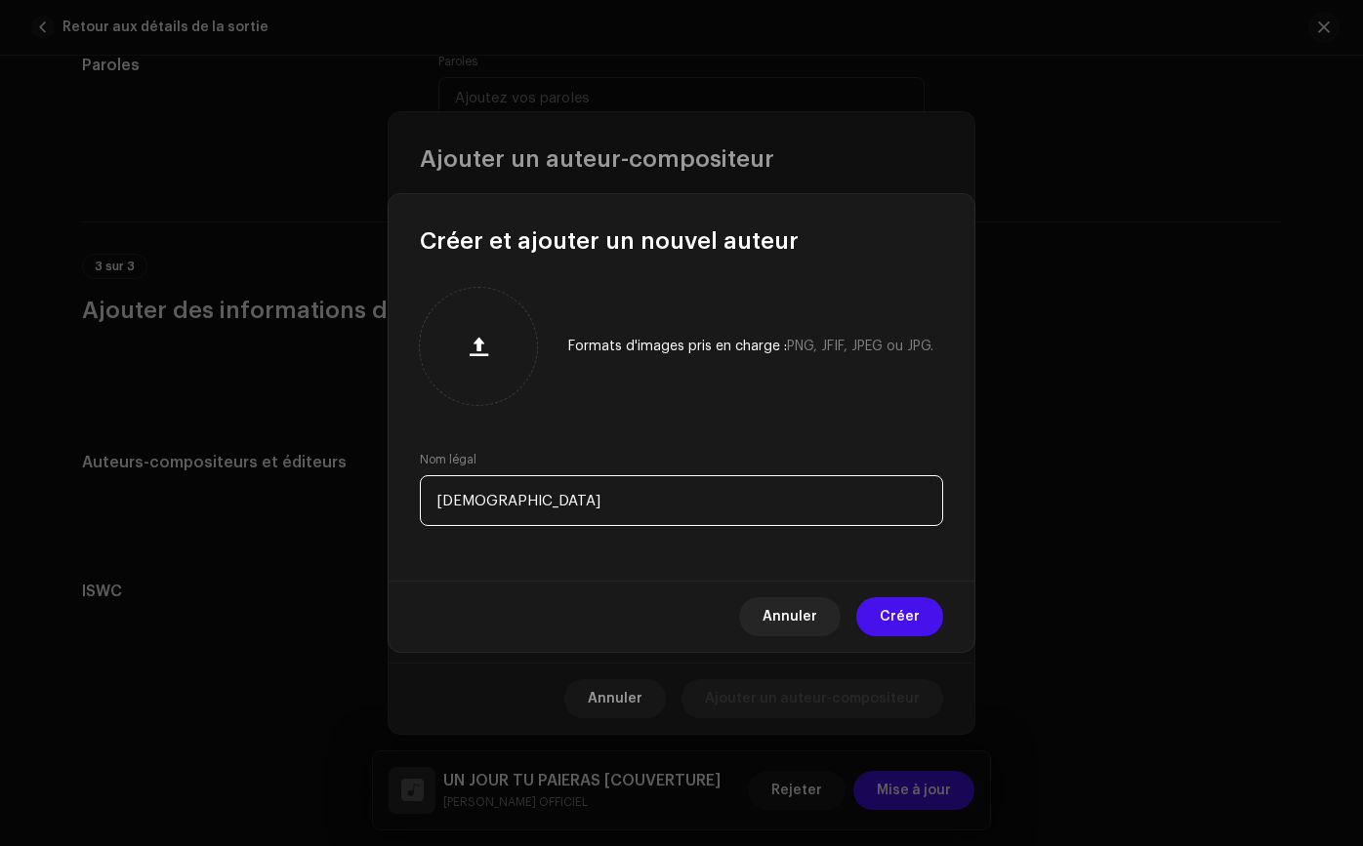
type input "[DEMOGRAPHIC_DATA]"
click at [936, 625] on button "Créer" at bounding box center [899, 616] width 87 height 39
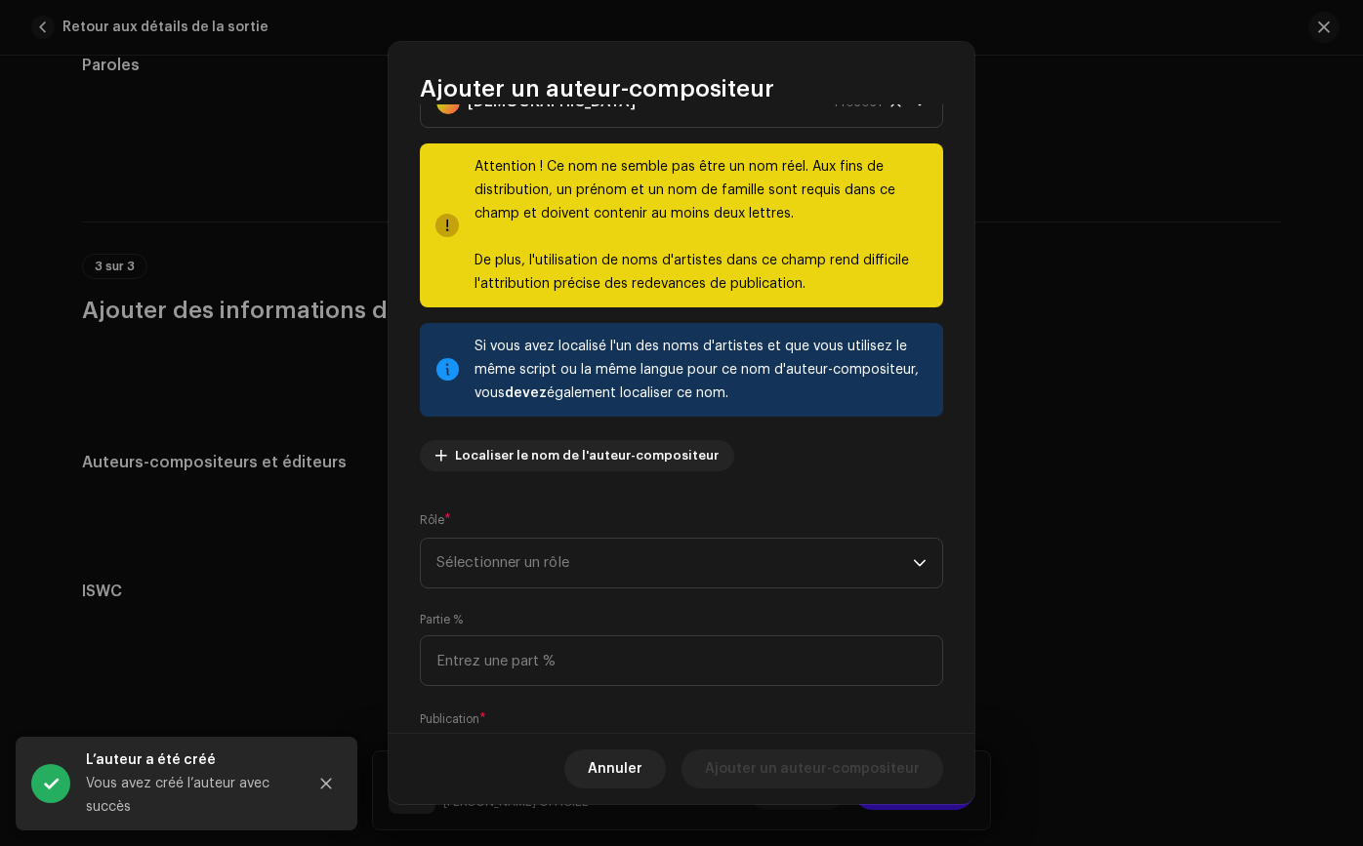
scroll to position [140, 0]
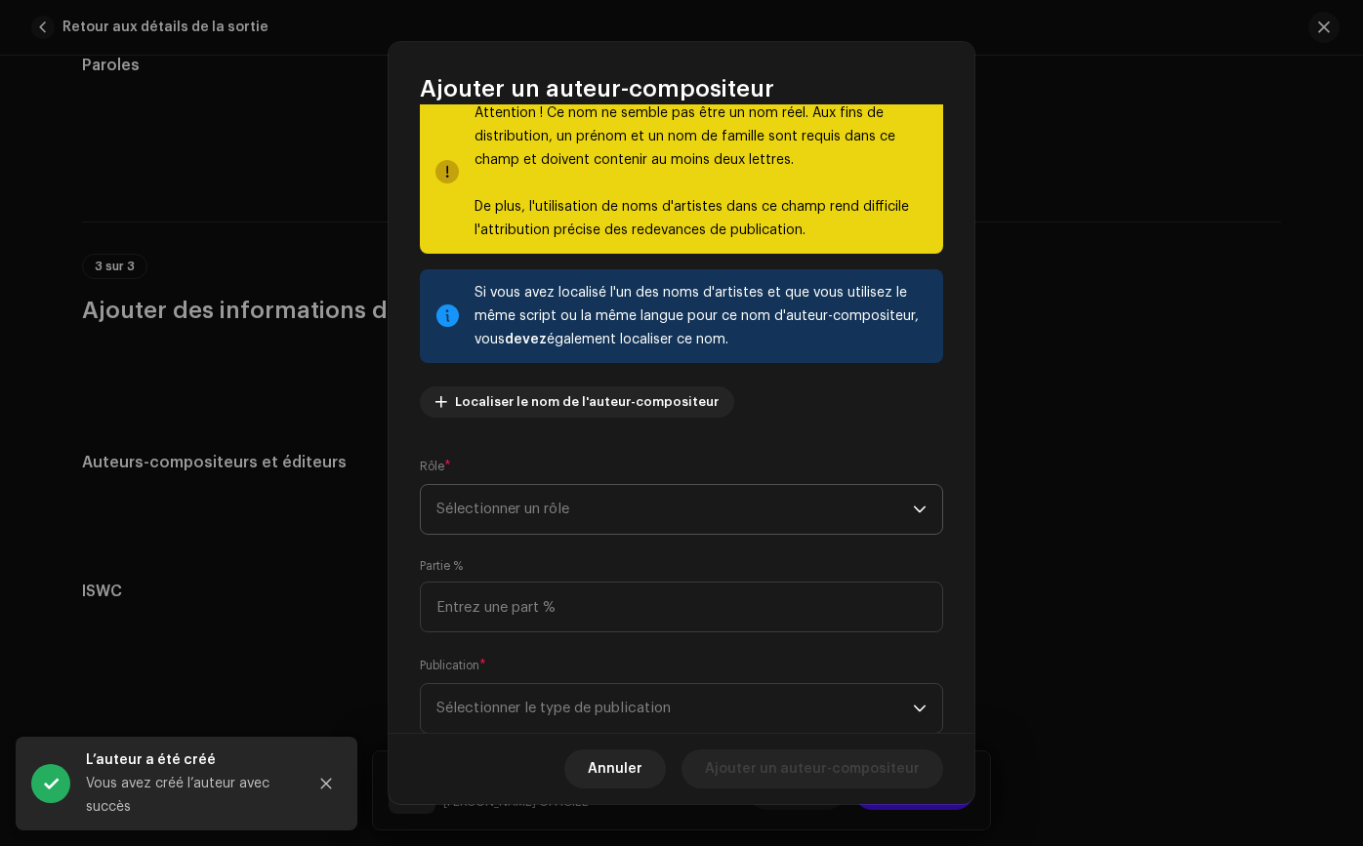
click at [628, 514] on span "Sélectionner un rôle" at bounding box center [674, 509] width 476 height 49
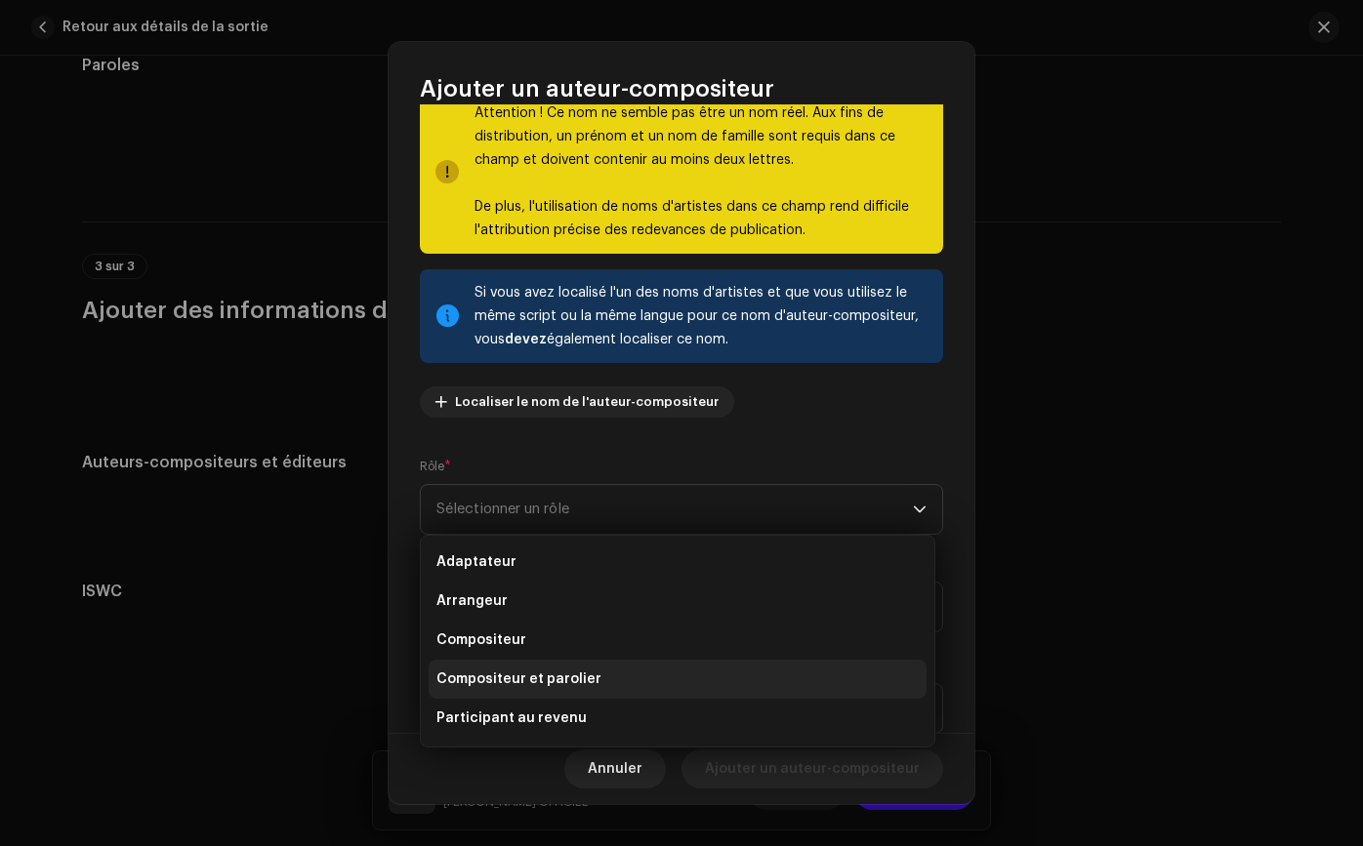
scroll to position [0, 0]
click at [618, 668] on li "Compositeur et parolier" at bounding box center [677, 680] width 498 height 39
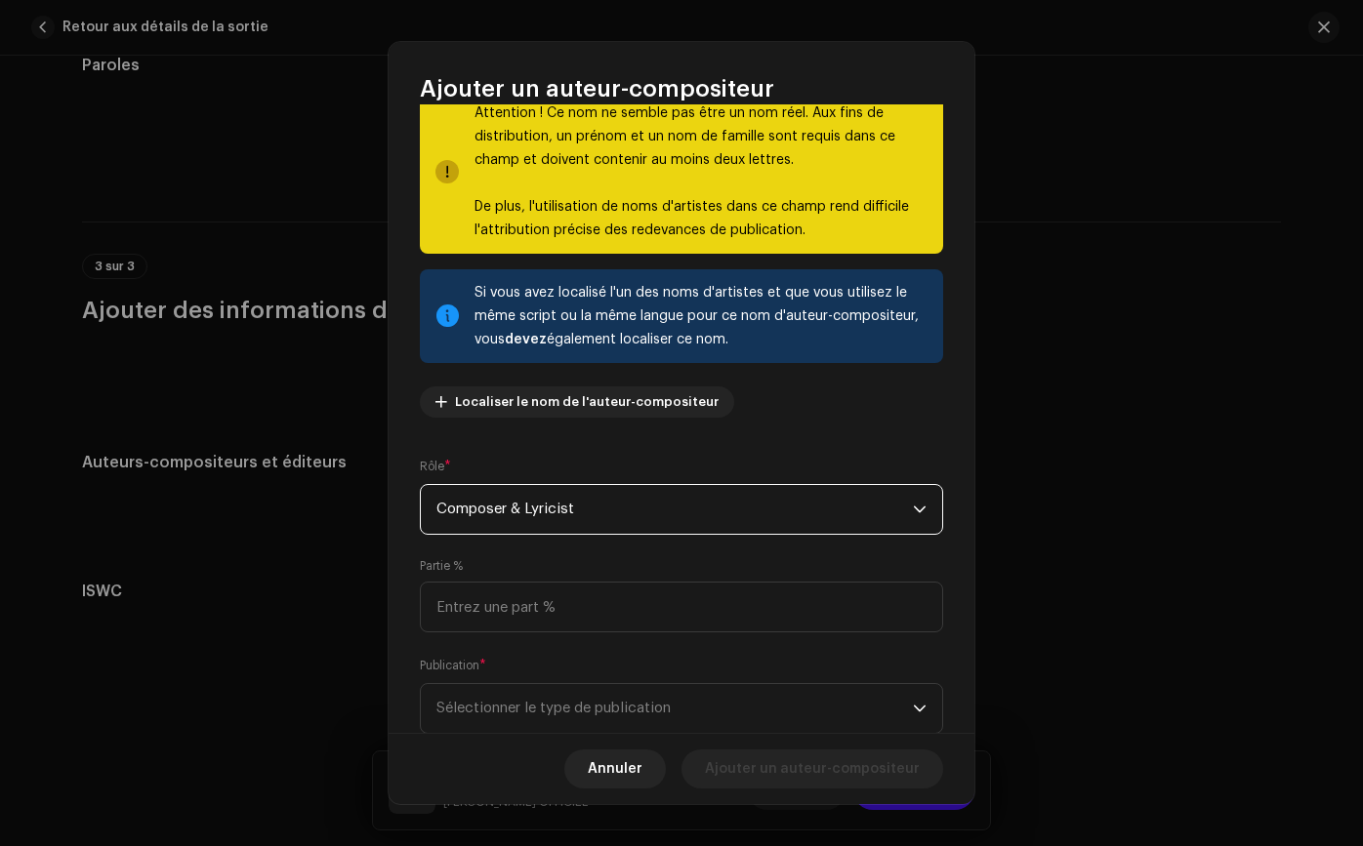
scroll to position [195, 0]
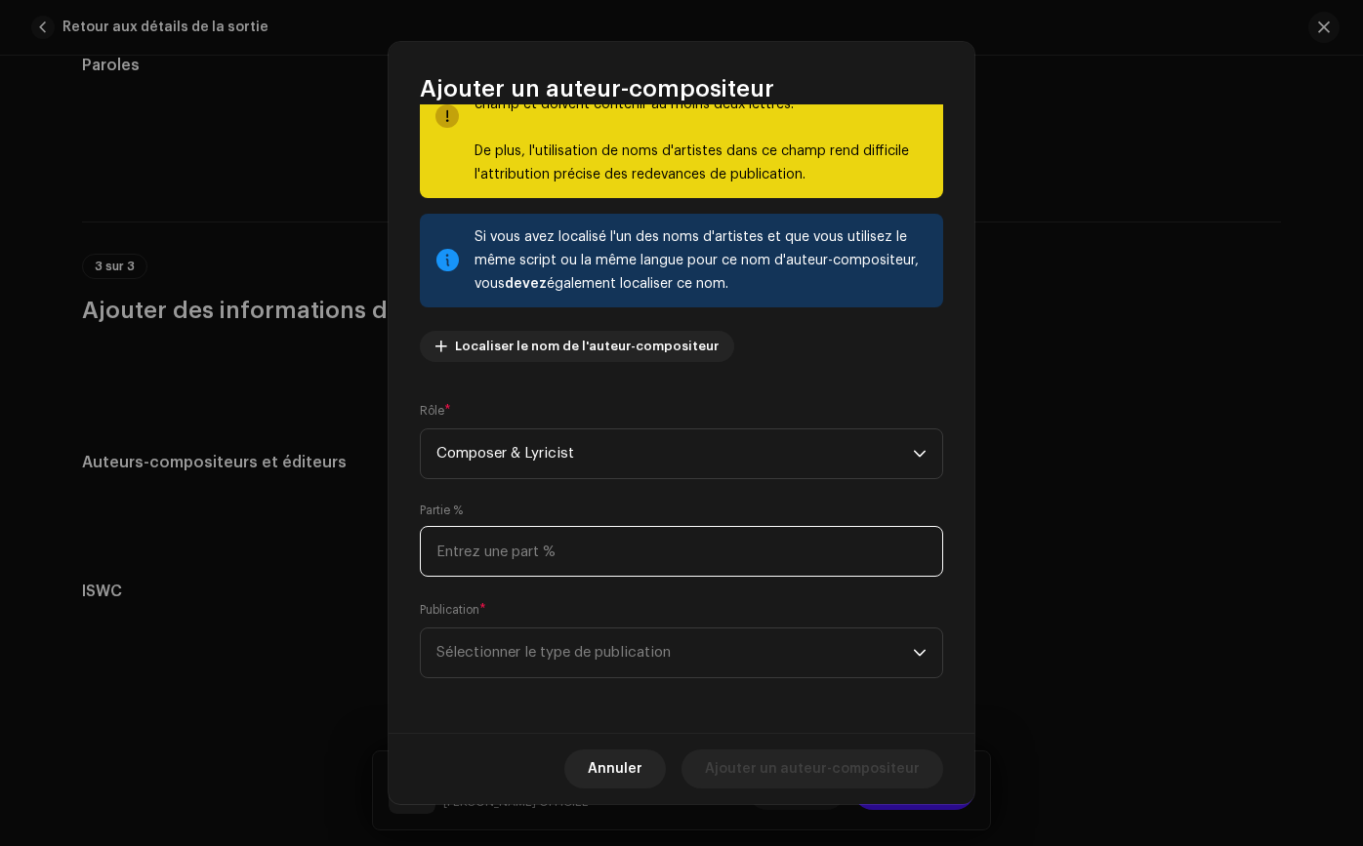
click at [616, 561] on input at bounding box center [681, 551] width 523 height 51
type input "100,00"
click at [705, 510] on div "Partie % 100,00" at bounding box center [681, 540] width 523 height 74
click at [681, 652] on span "Sélectionner le type de publication" at bounding box center [674, 653] width 476 height 49
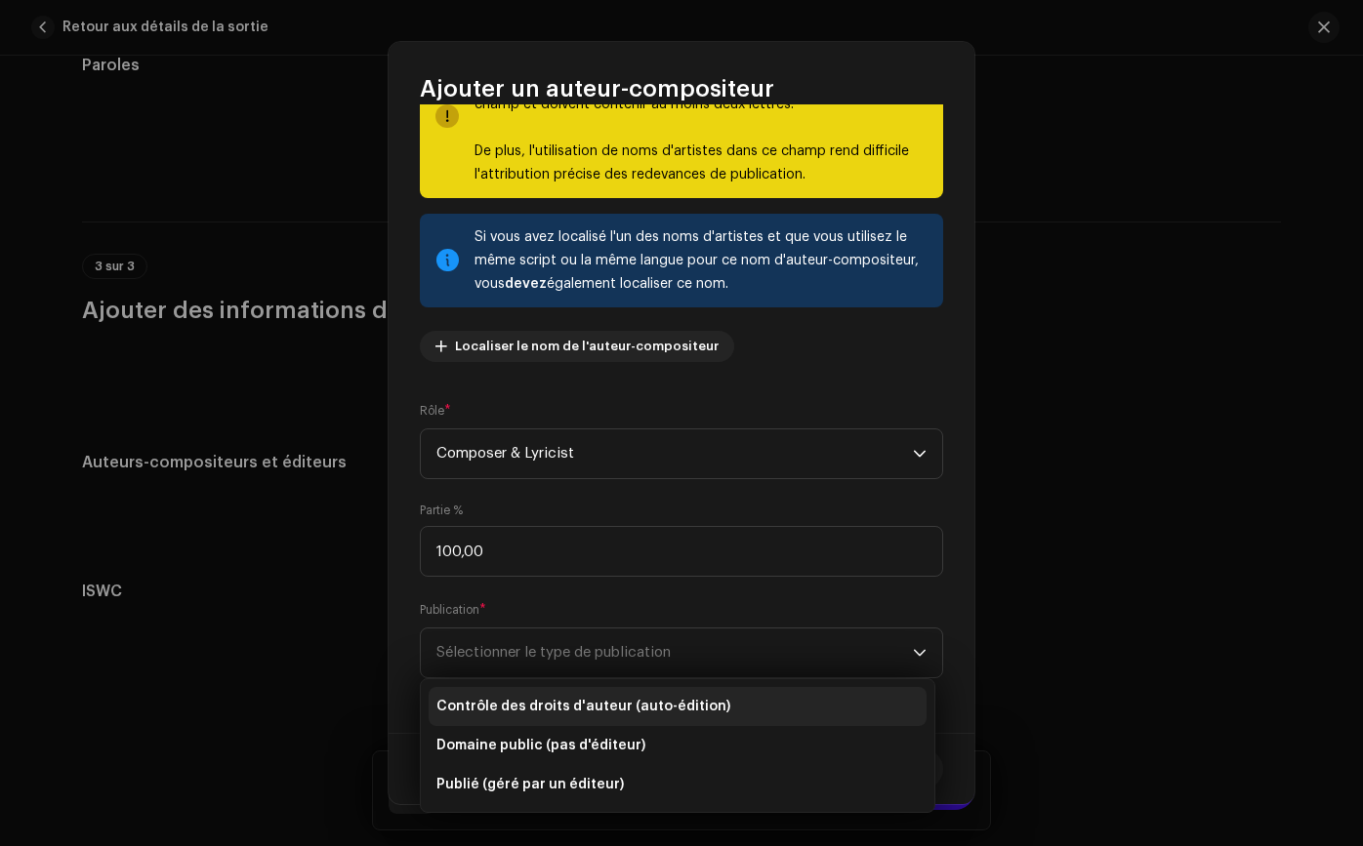
click at [678, 690] on li "Contrôle des droits d'auteur (auto-édition)" at bounding box center [677, 706] width 498 height 39
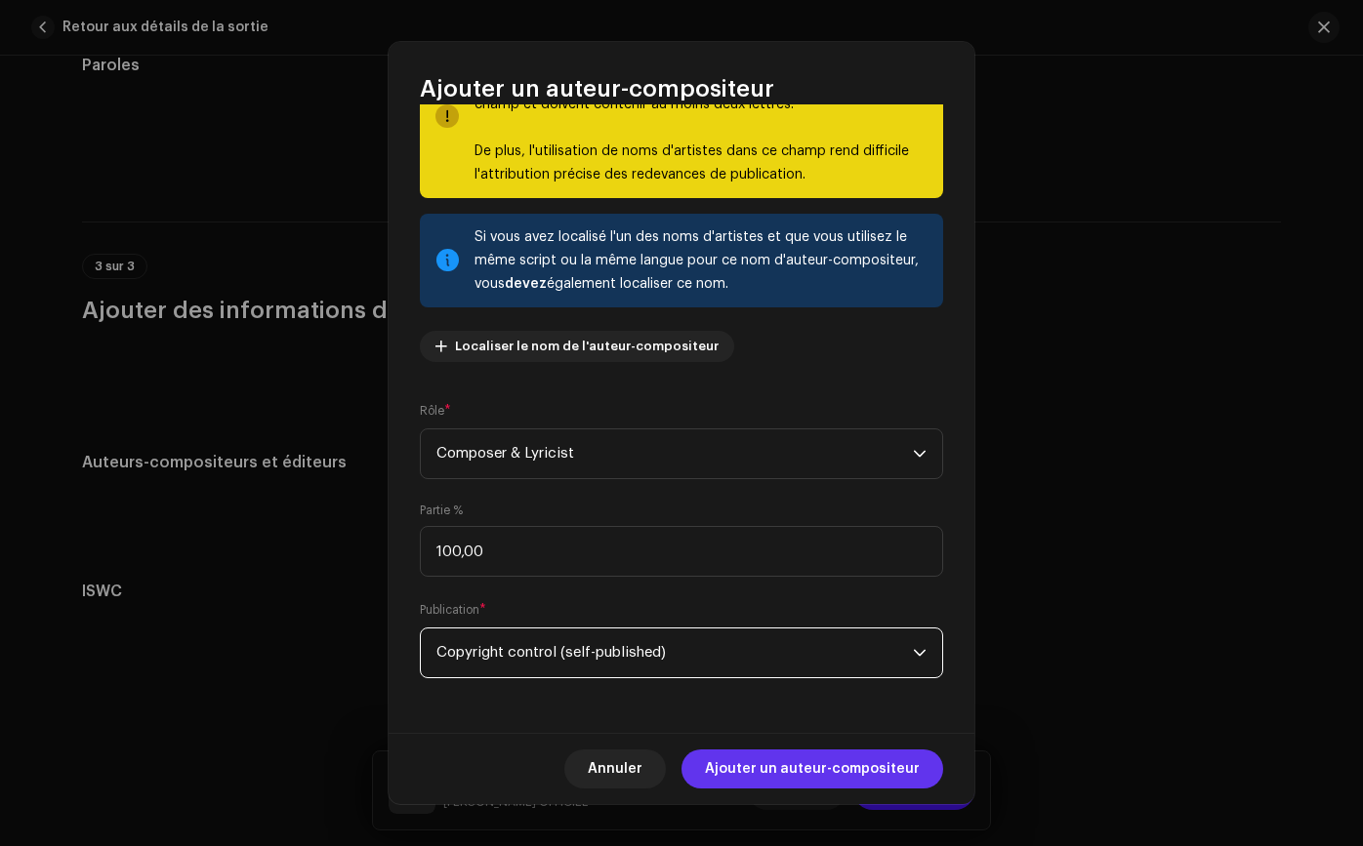
click at [815, 773] on font "Ajouter un auteur-compositeur" at bounding box center [812, 769] width 215 height 14
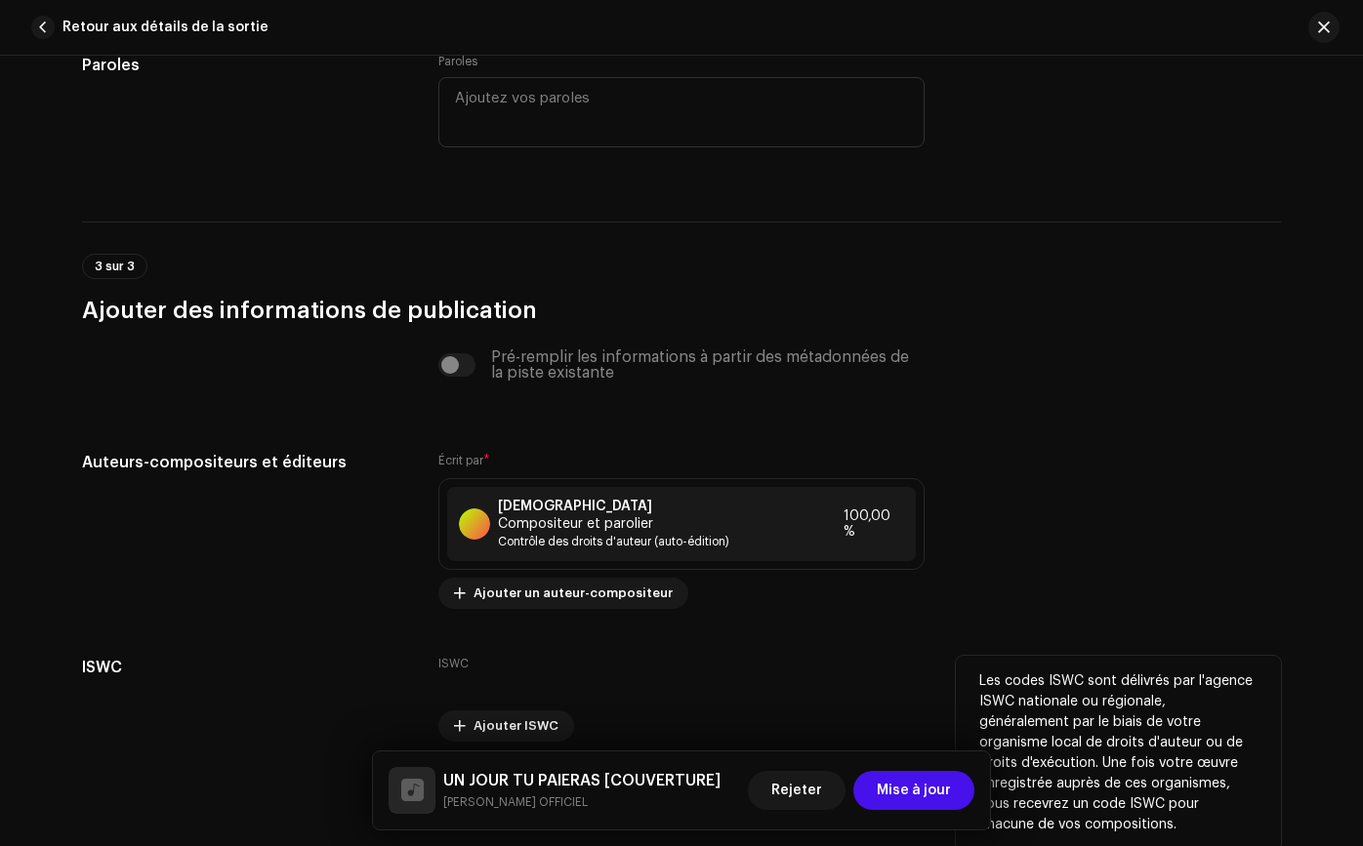
scroll to position [3810, 0]
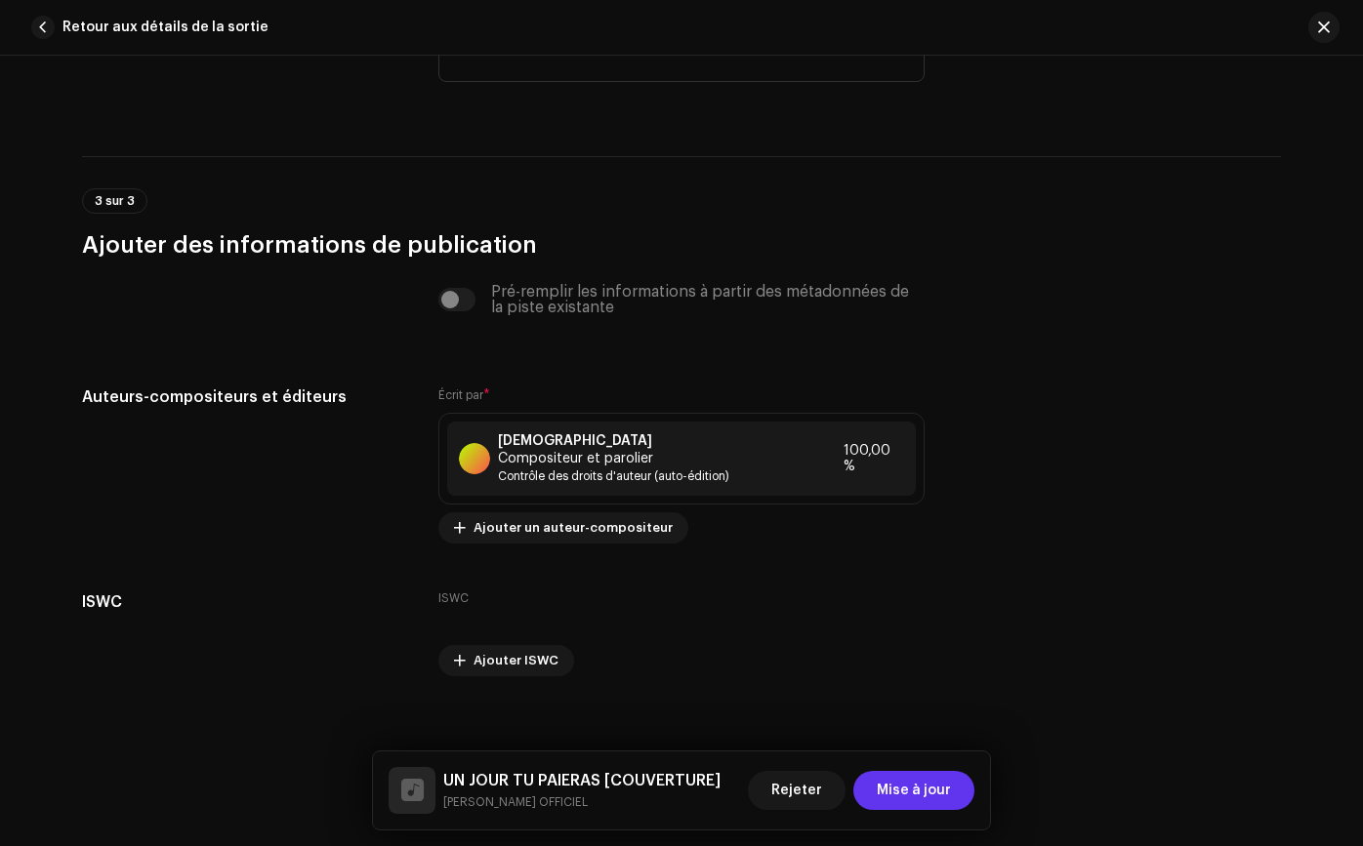
click at [877, 785] on button "Mise à jour" at bounding box center [913, 790] width 121 height 39
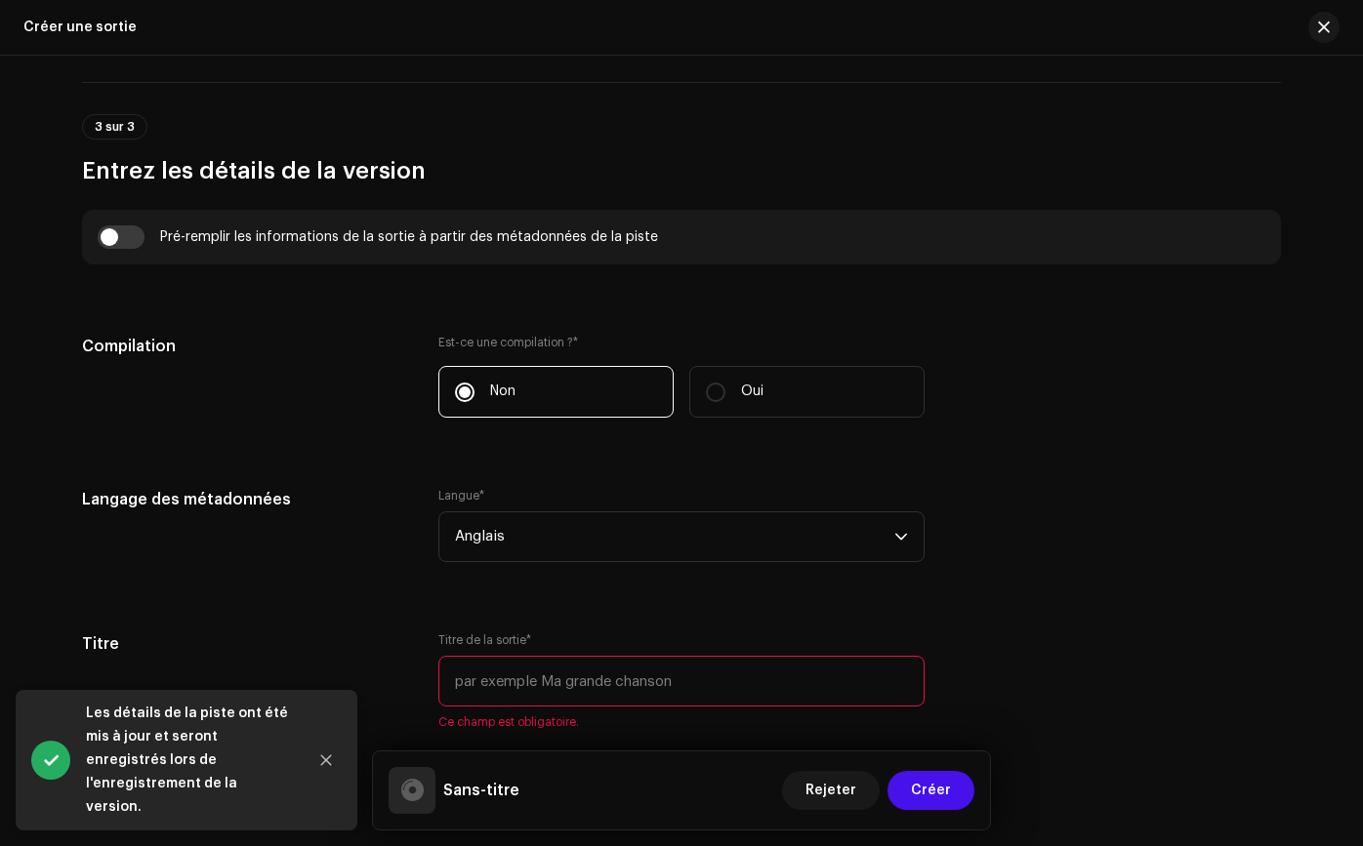
scroll to position [1301, 0]
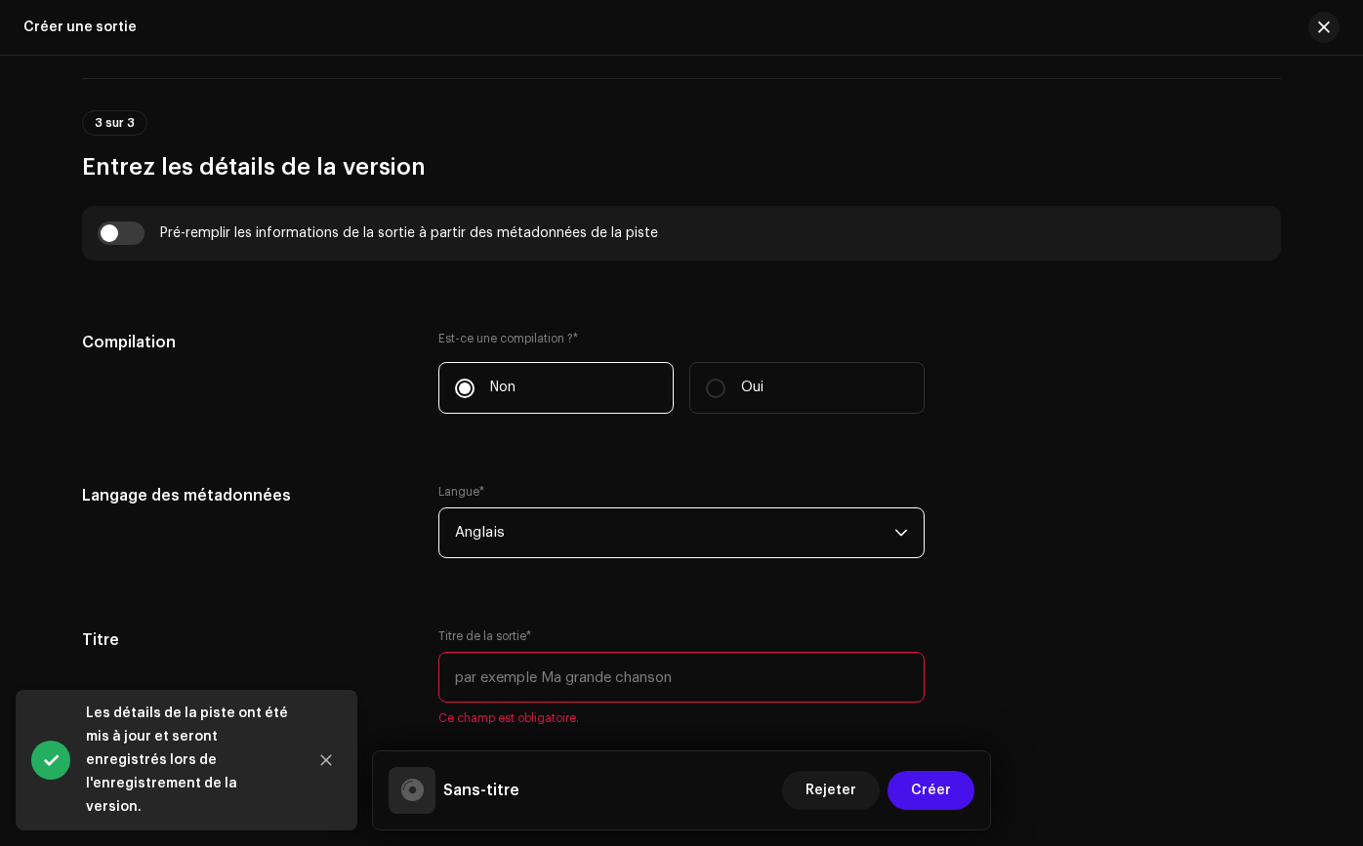
click at [802, 531] on span "Anglais" at bounding box center [674, 533] width 439 height 49
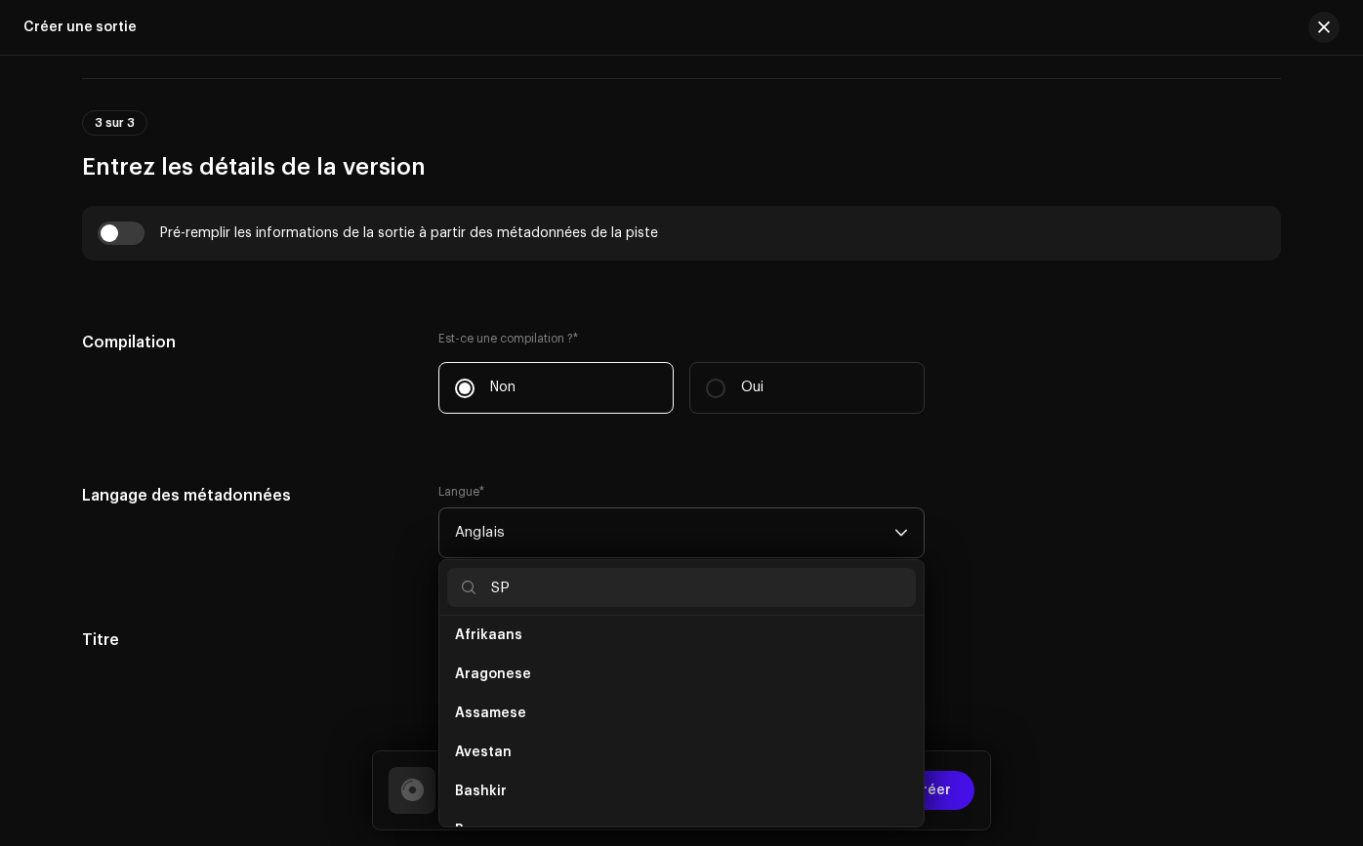
scroll to position [0, 0]
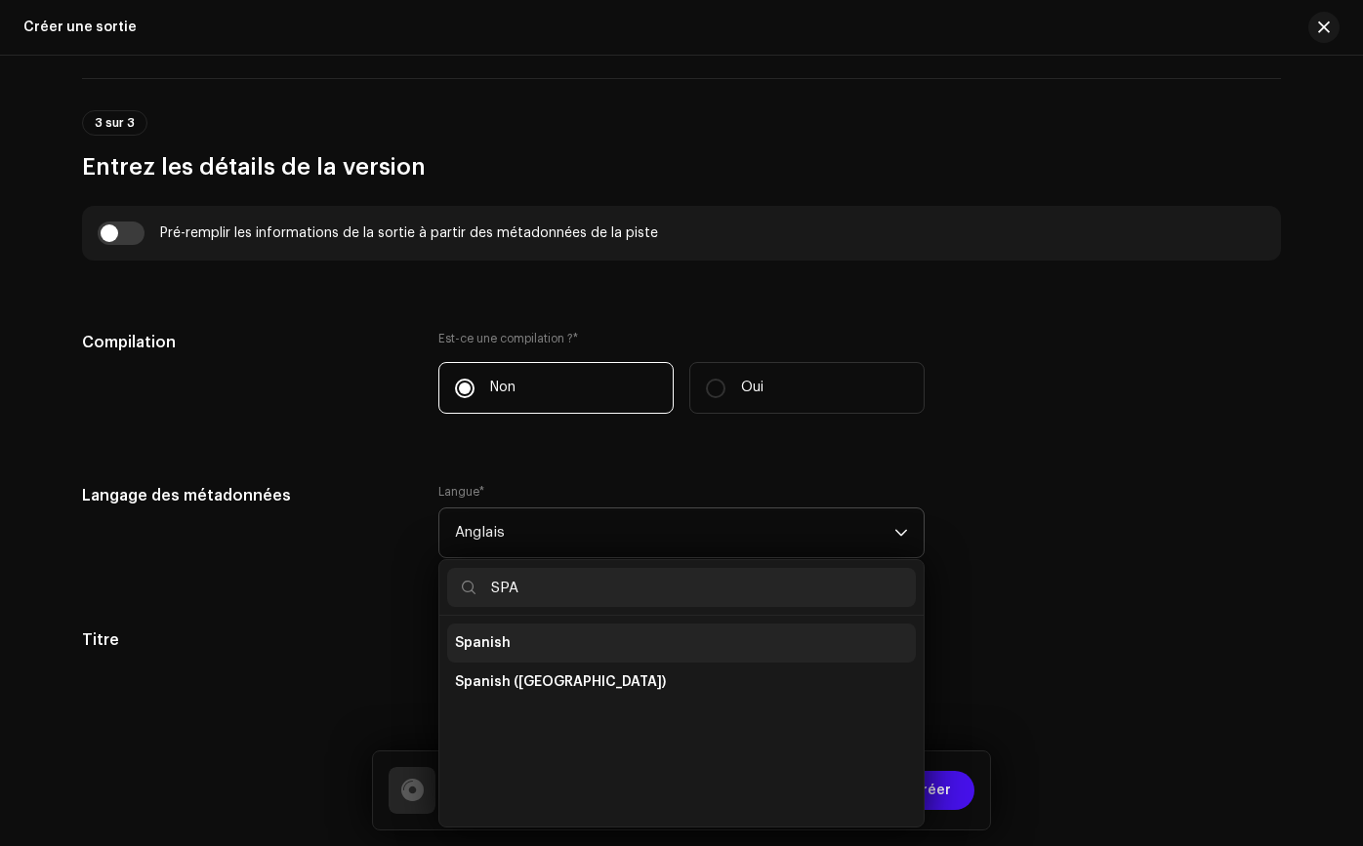
type input "SPA"
click at [756, 628] on li "Spanish" at bounding box center [681, 643] width 468 height 39
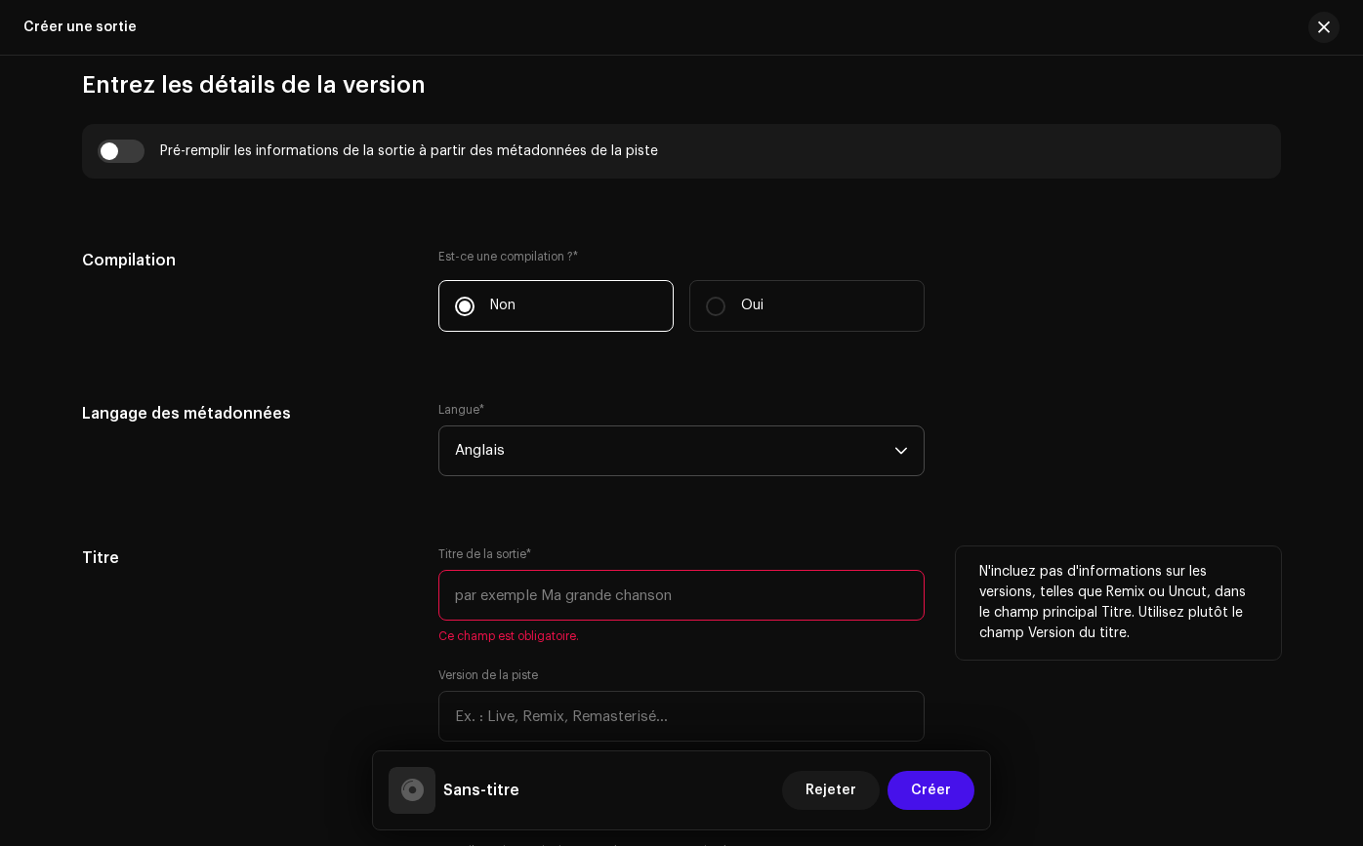
click at [746, 591] on input "text" at bounding box center [681, 595] width 486 height 51
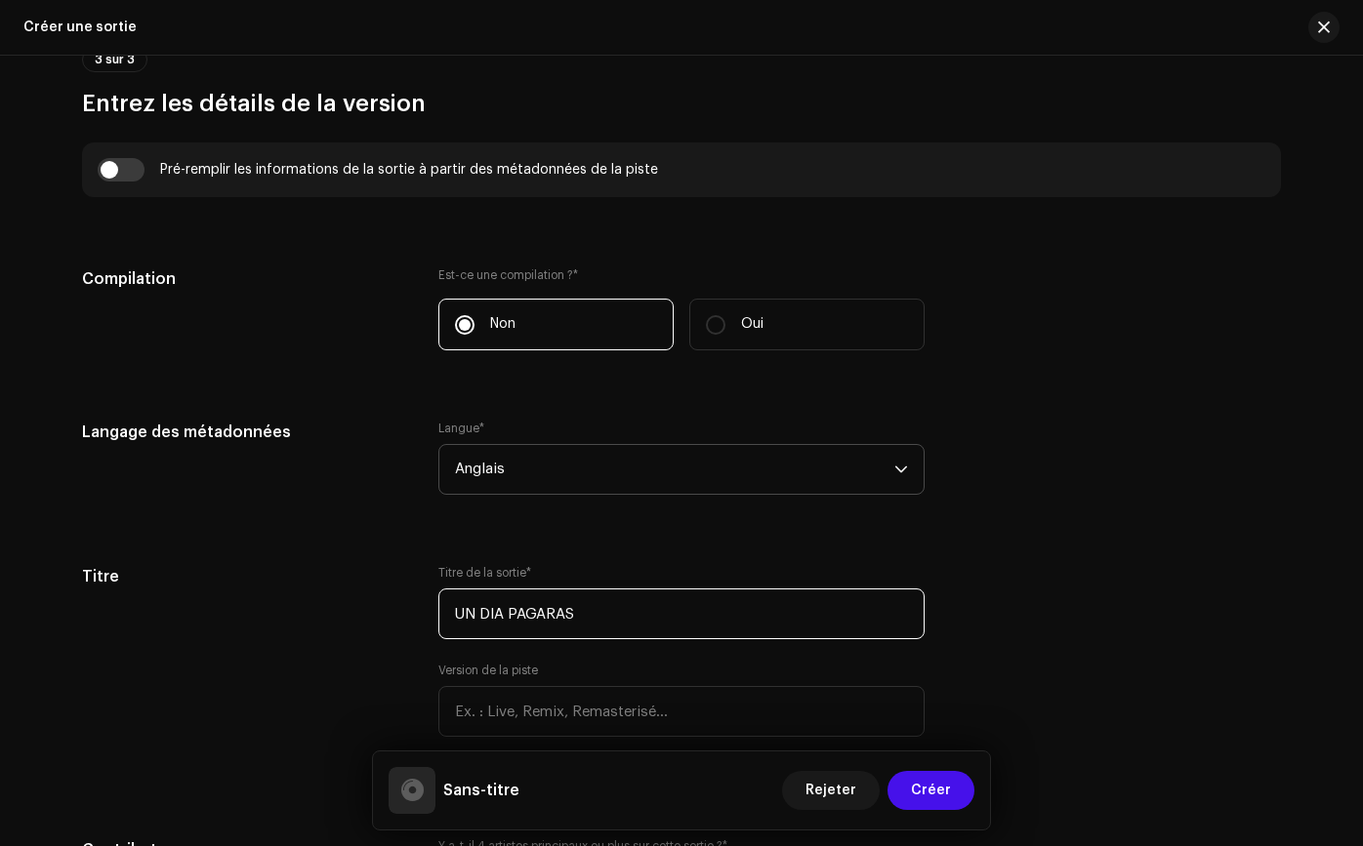
type input "UN DIA PAGARAS"
drag, startPoint x: 322, startPoint y: 554, endPoint x: 675, endPoint y: 753, distance: 405.6
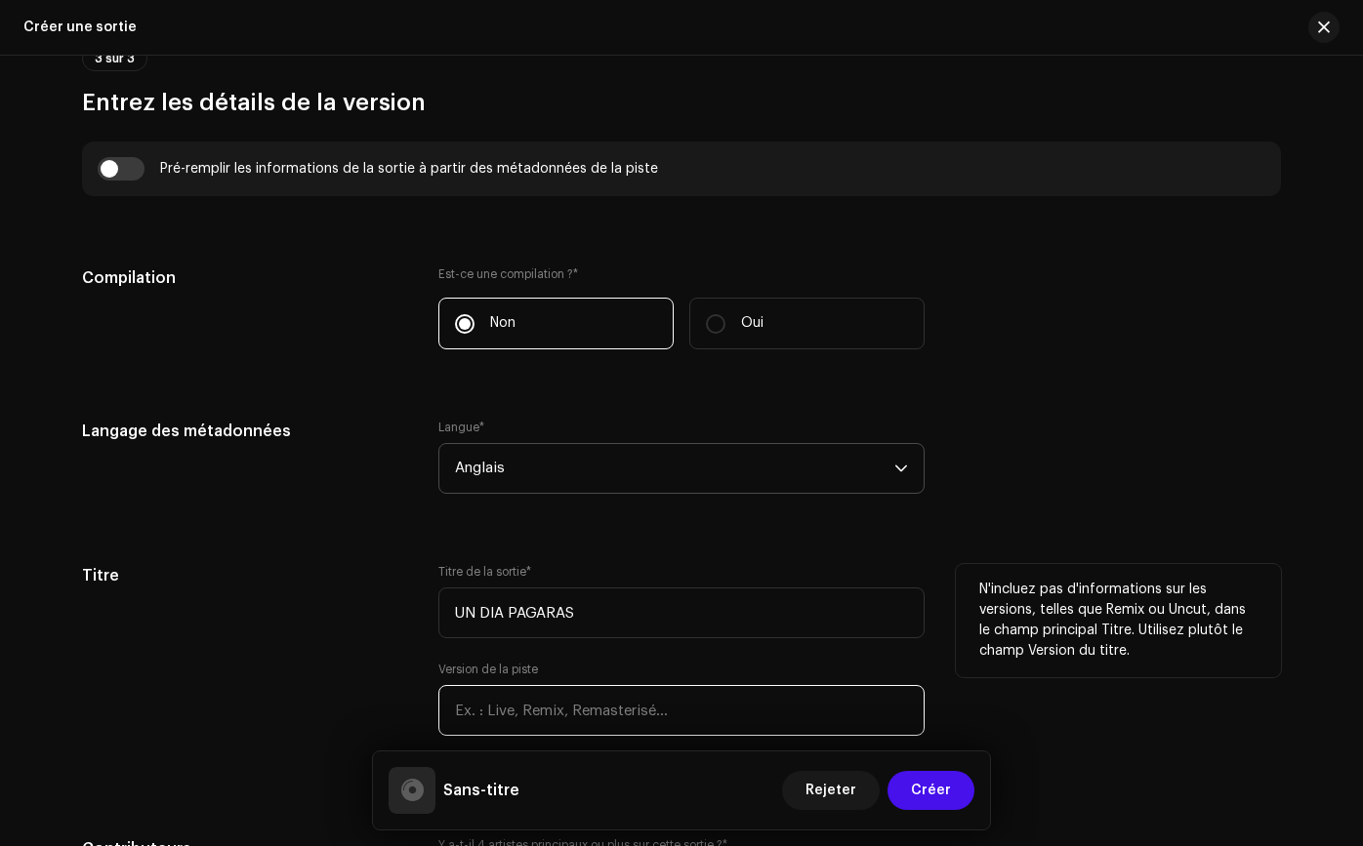
click at [669, 689] on input "text" at bounding box center [681, 710] width 486 height 51
type input "COVER"
click at [276, 583] on h5 "Titre" at bounding box center [244, 575] width 325 height 23
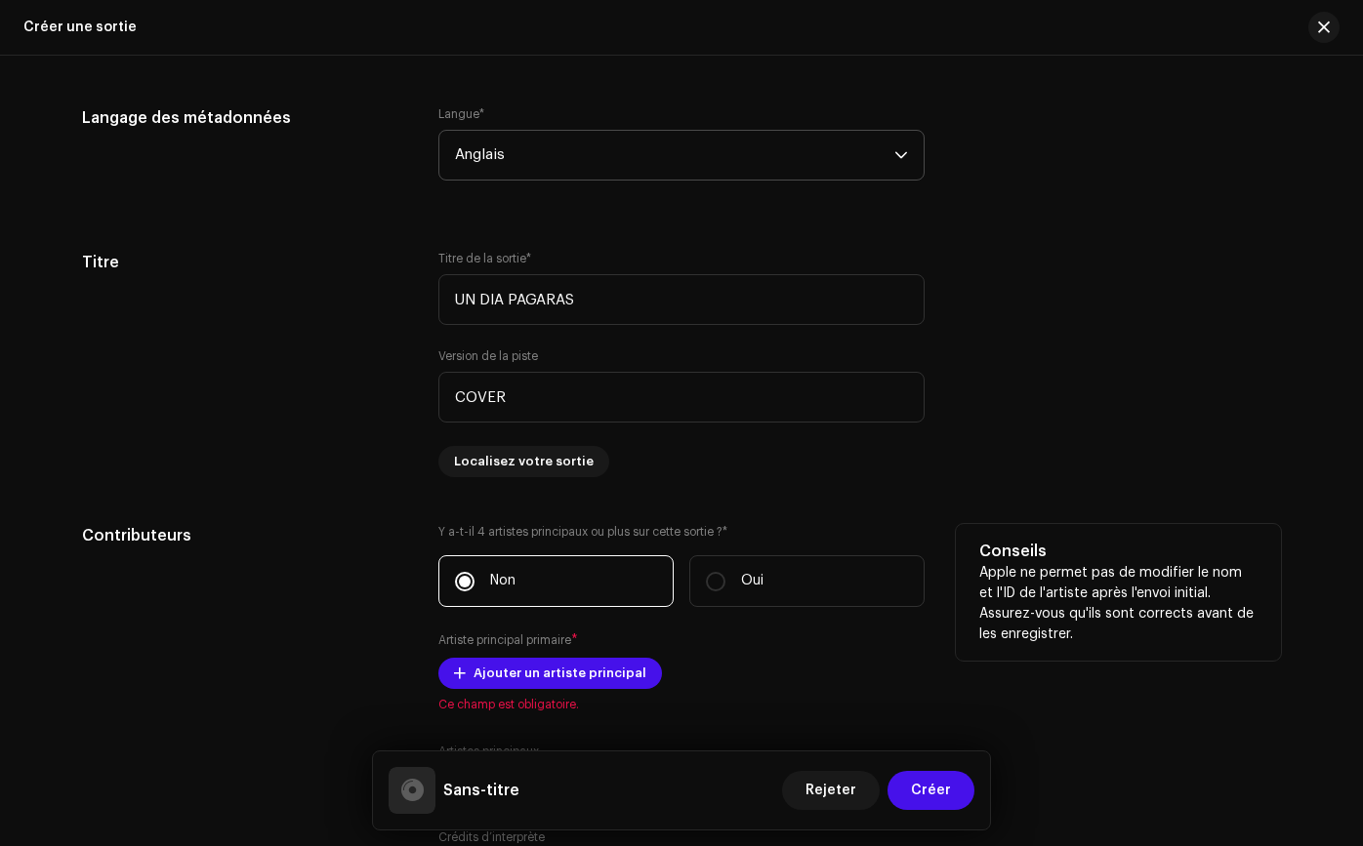
scroll to position [1688, 0]
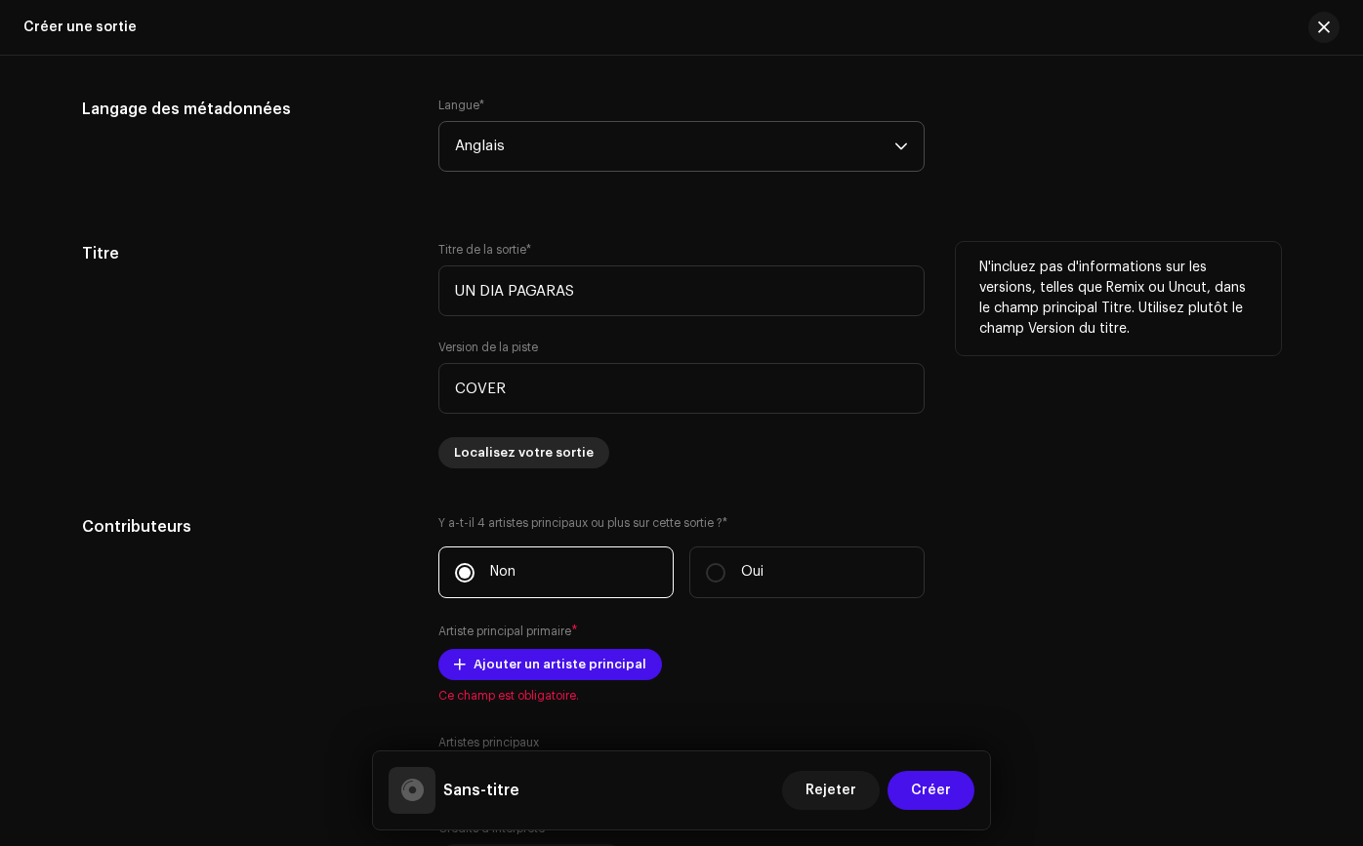
click at [496, 465] on span "Localisez votre sortie" at bounding box center [524, 452] width 140 height 39
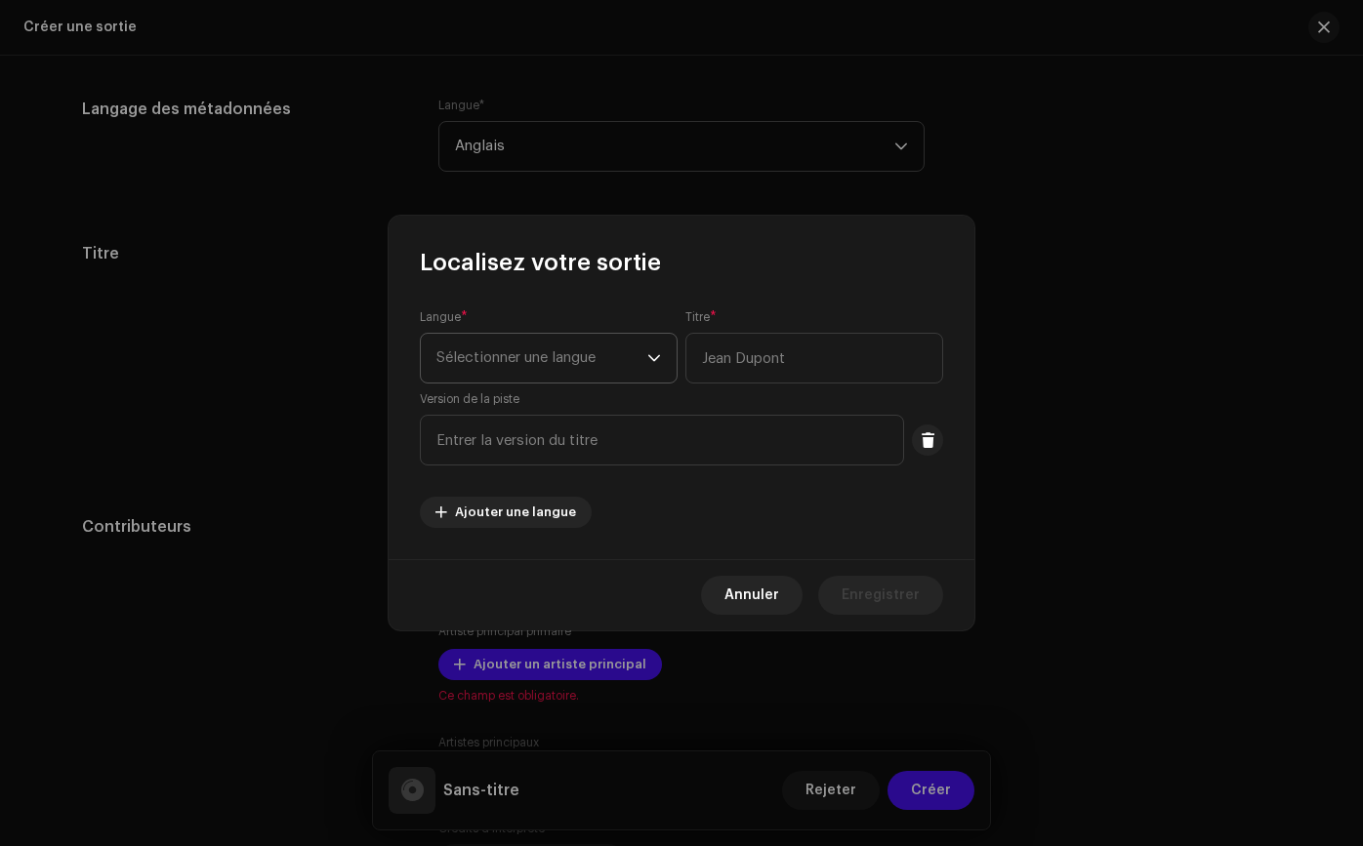
click at [531, 366] on span "Sélectionner une langue" at bounding box center [541, 358] width 211 height 49
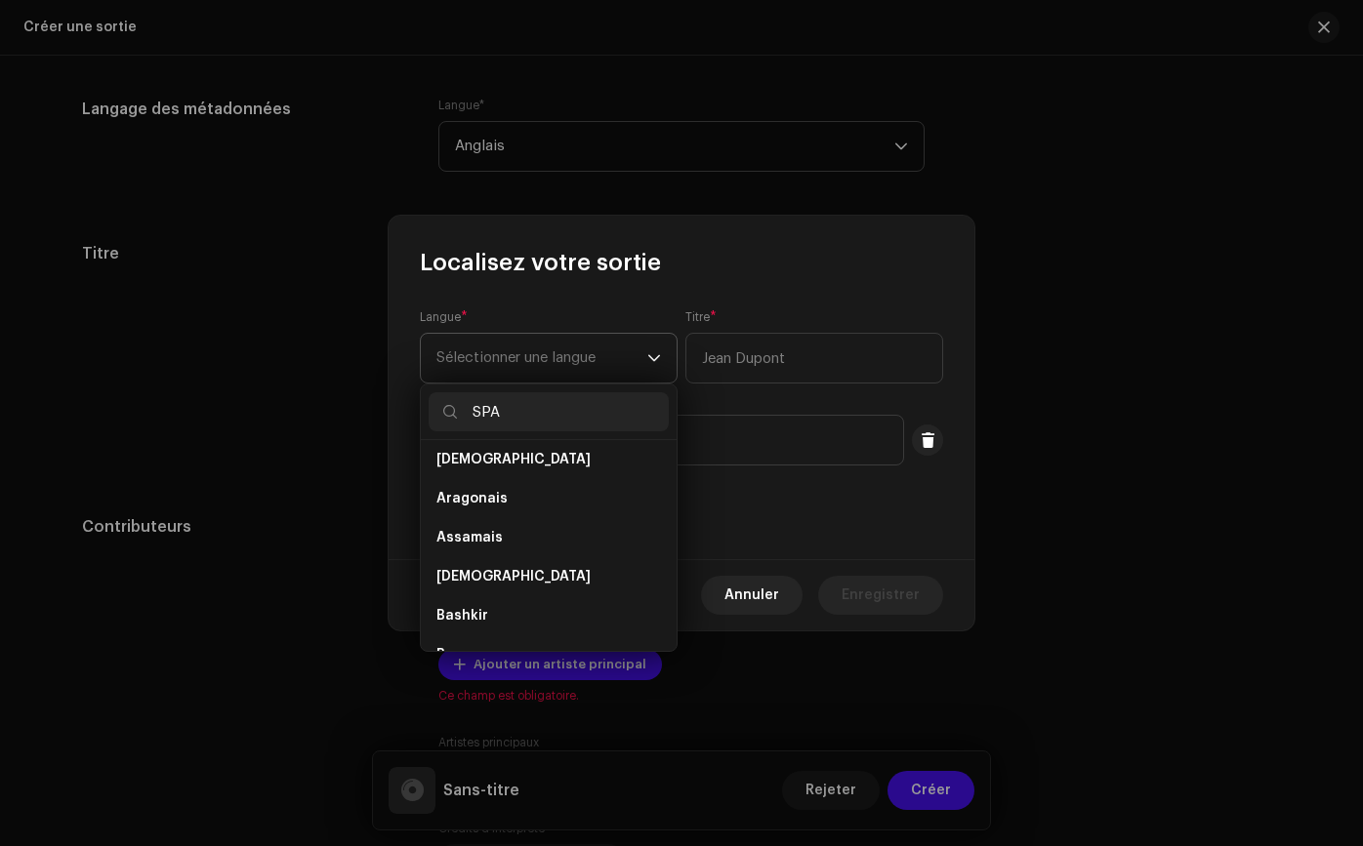
scroll to position [0, 0]
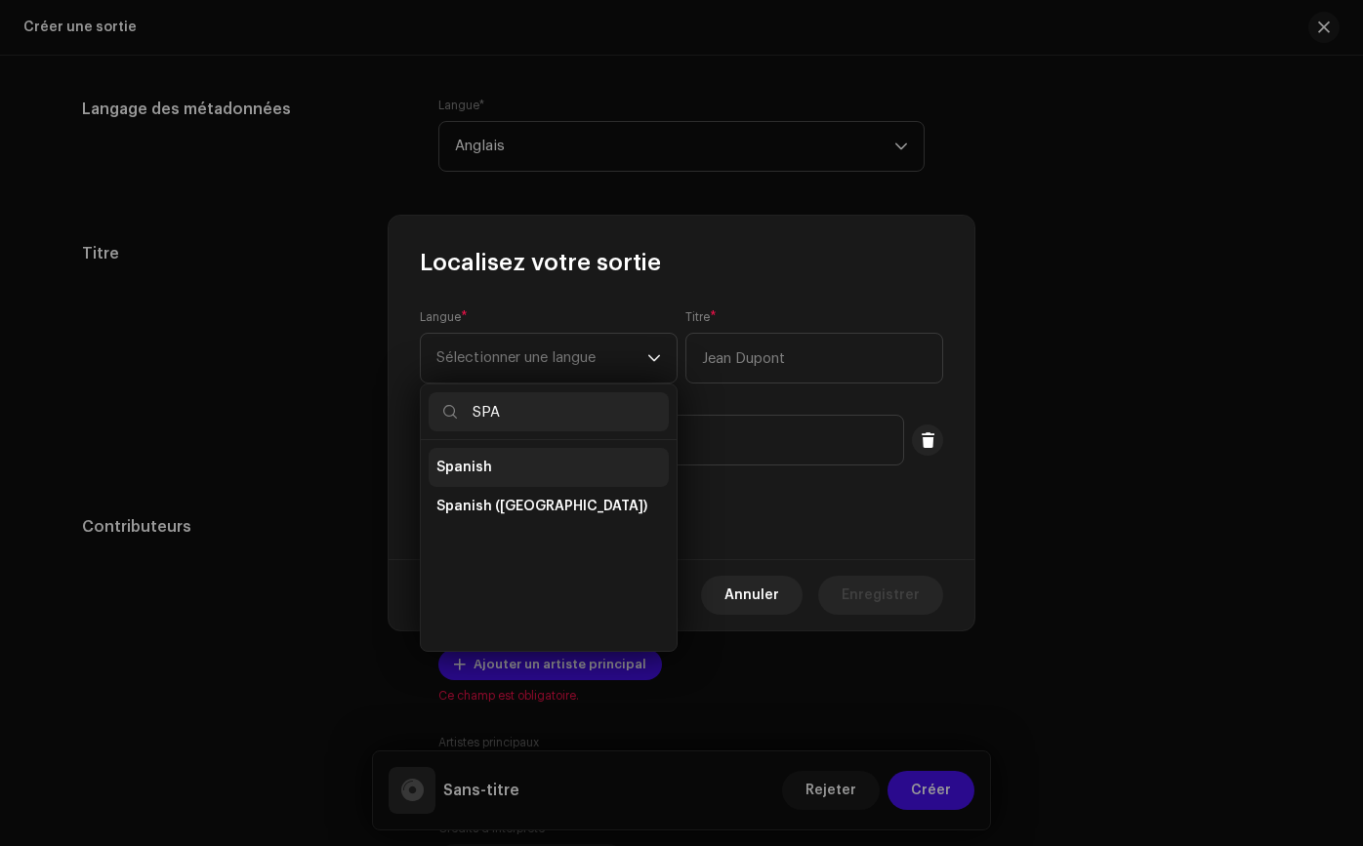
type input "SPA"
drag, startPoint x: 514, startPoint y: 463, endPoint x: 658, endPoint y: 440, distance: 145.2
click at [514, 463] on li "Spanish" at bounding box center [548, 467] width 240 height 39
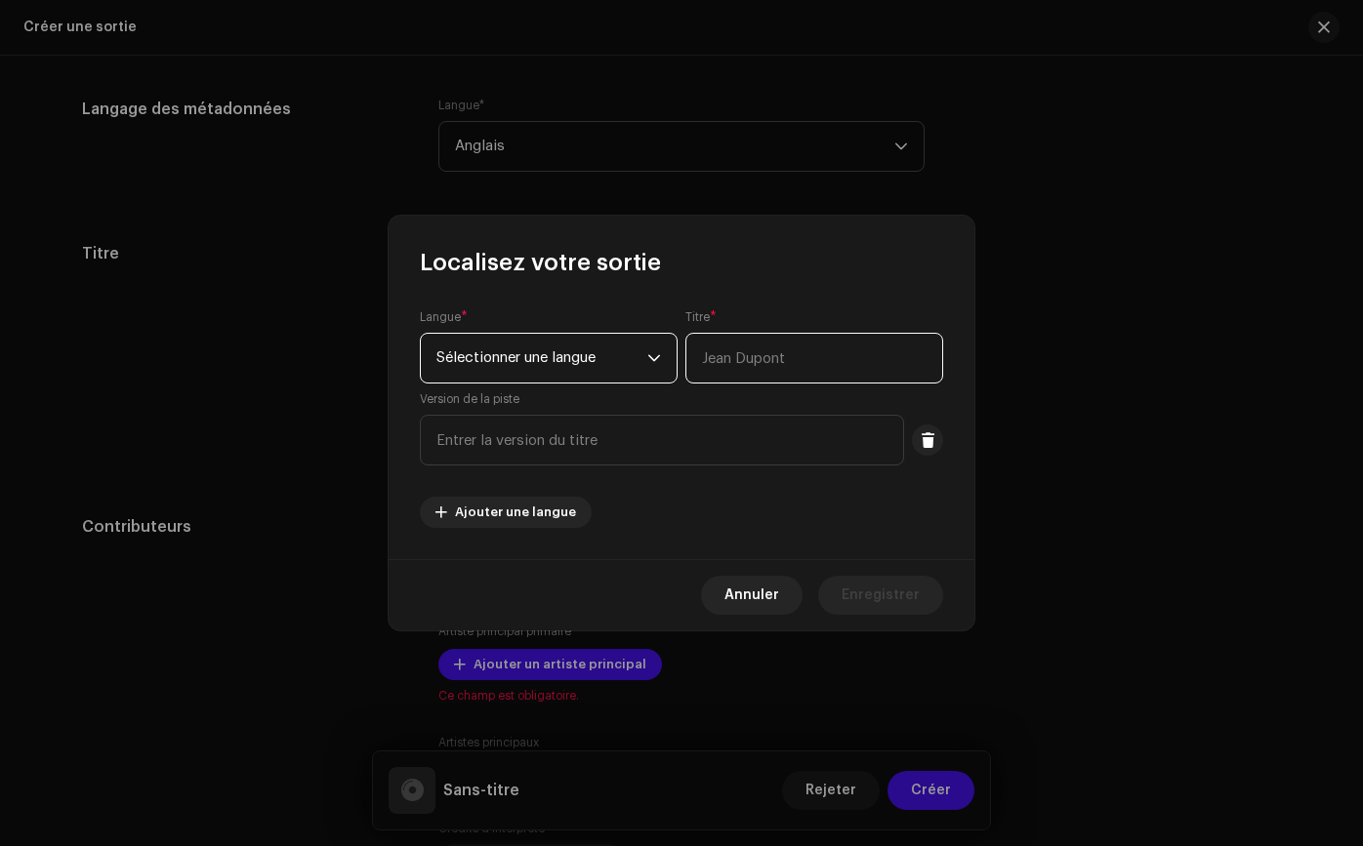
click at [734, 370] on input "text" at bounding box center [814, 358] width 258 height 51
type input "UN DIA PAGARAS"
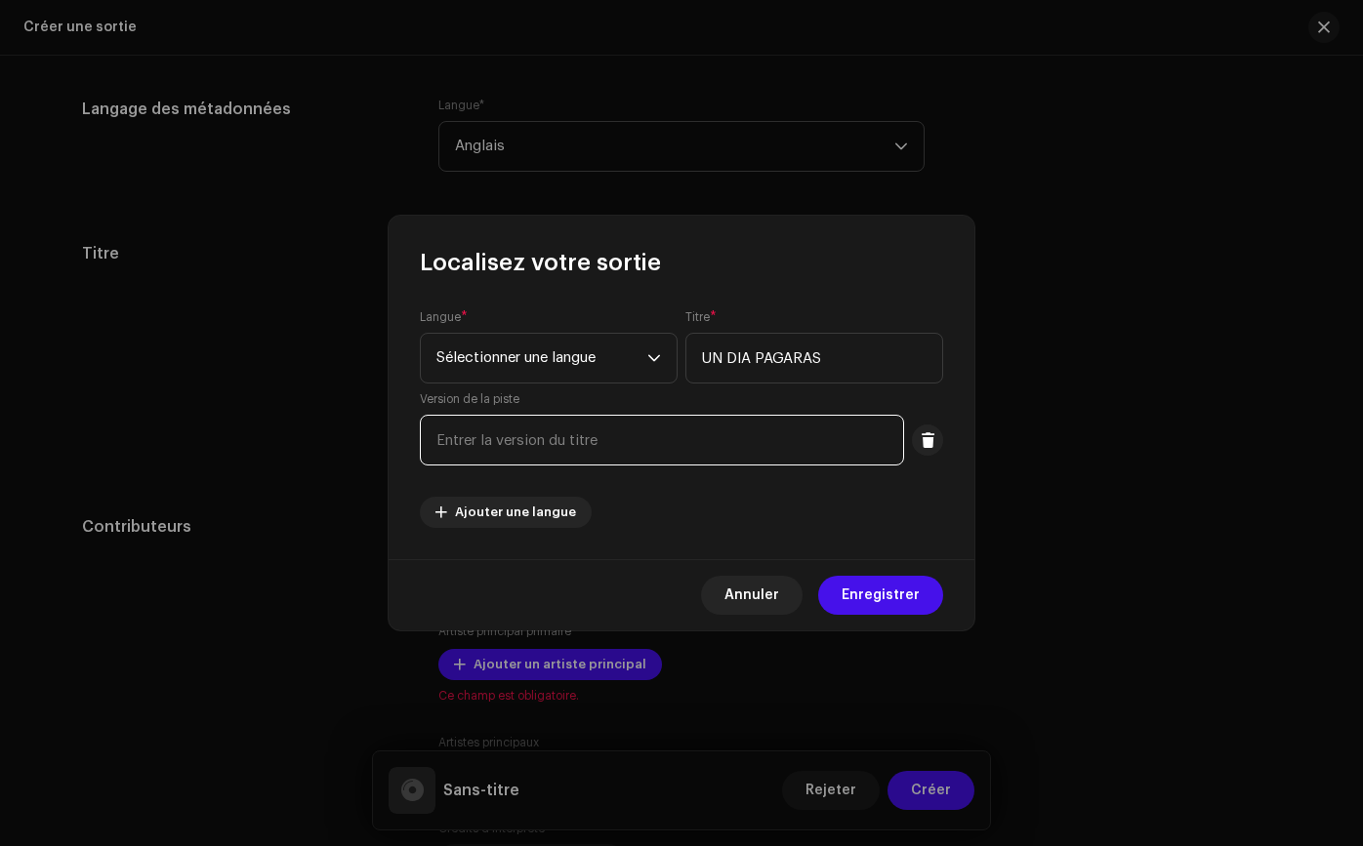
click at [747, 434] on input "text" at bounding box center [662, 440] width 484 height 51
type input "COVER"
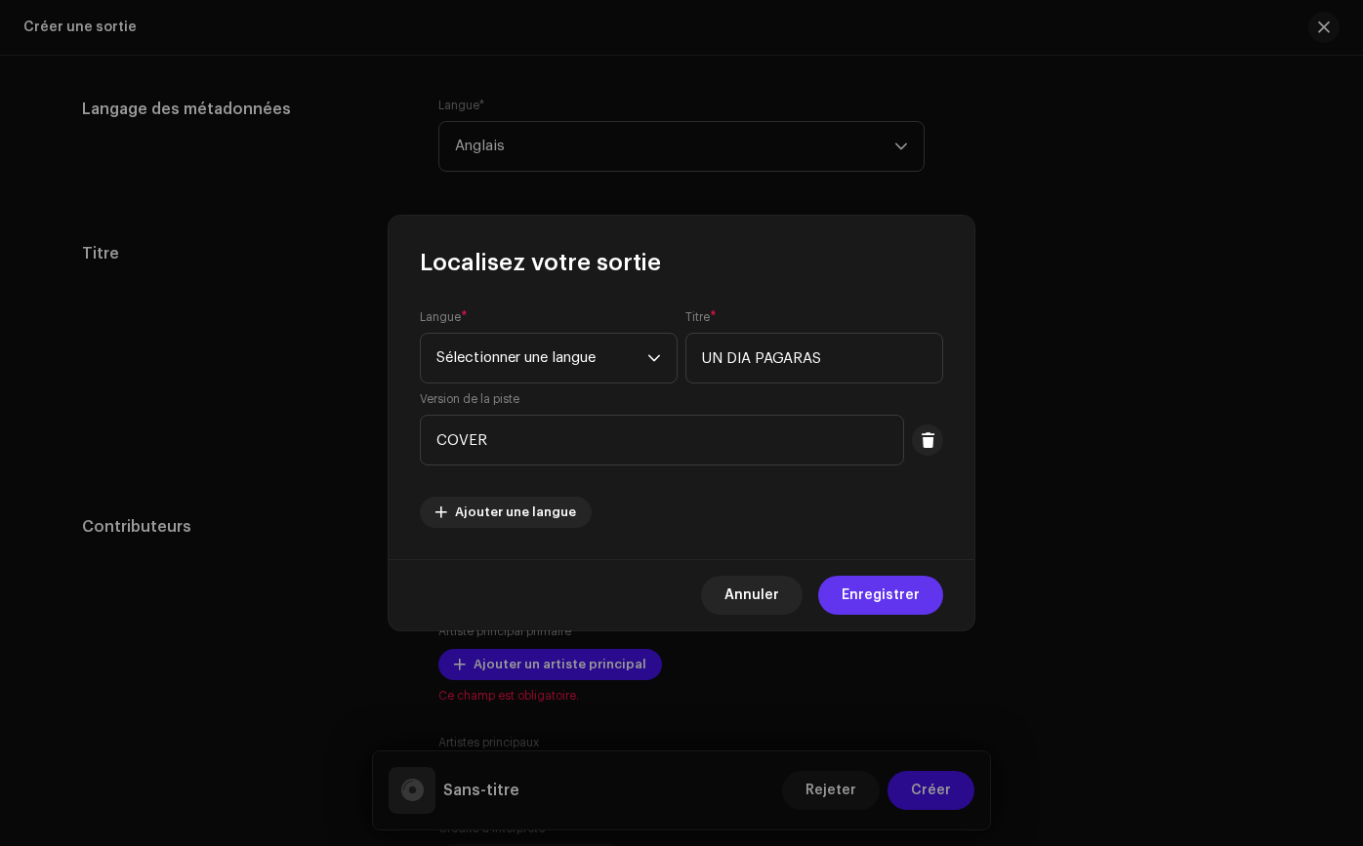
click at [885, 588] on span "Enregistrer" at bounding box center [880, 595] width 78 height 39
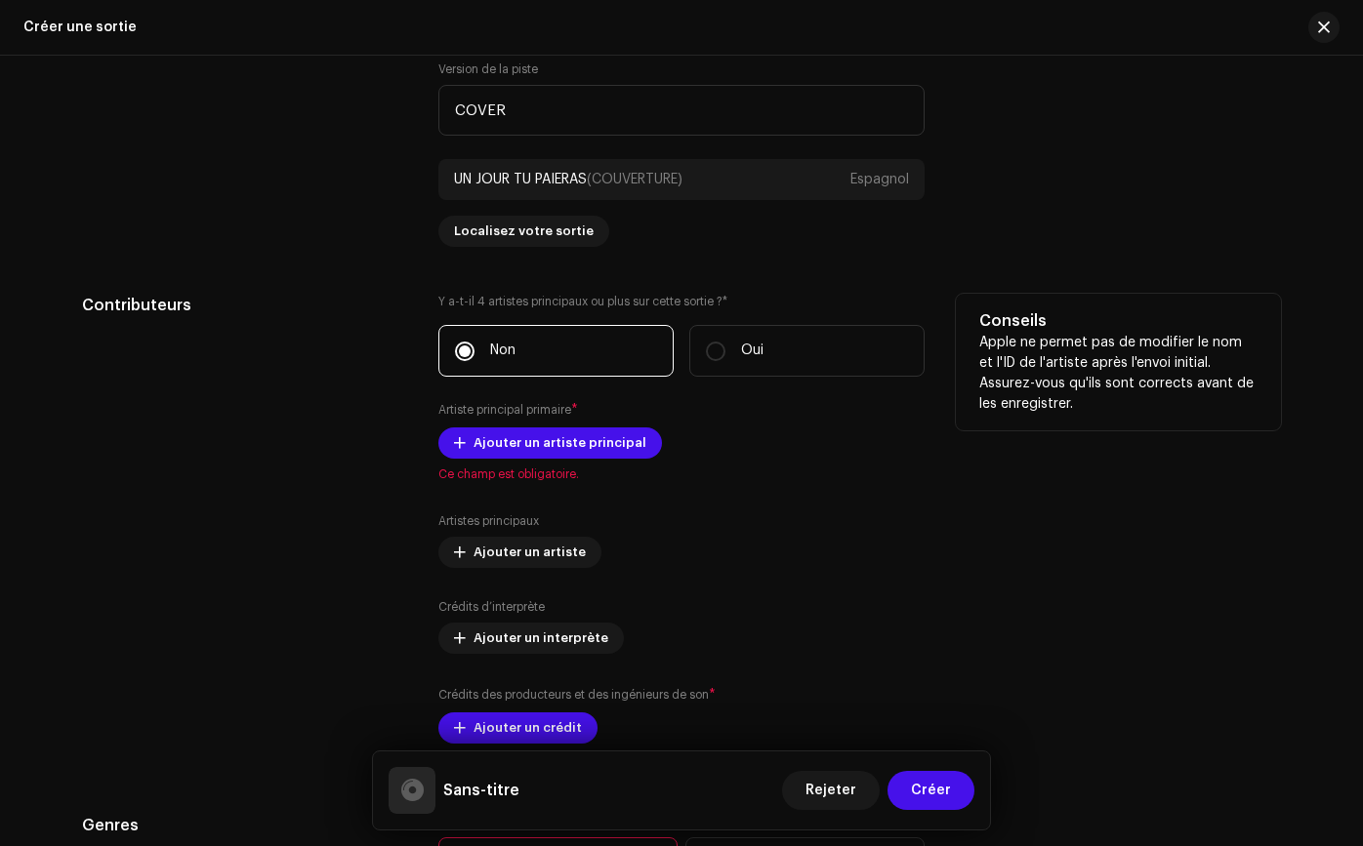
scroll to position [1970, 0]
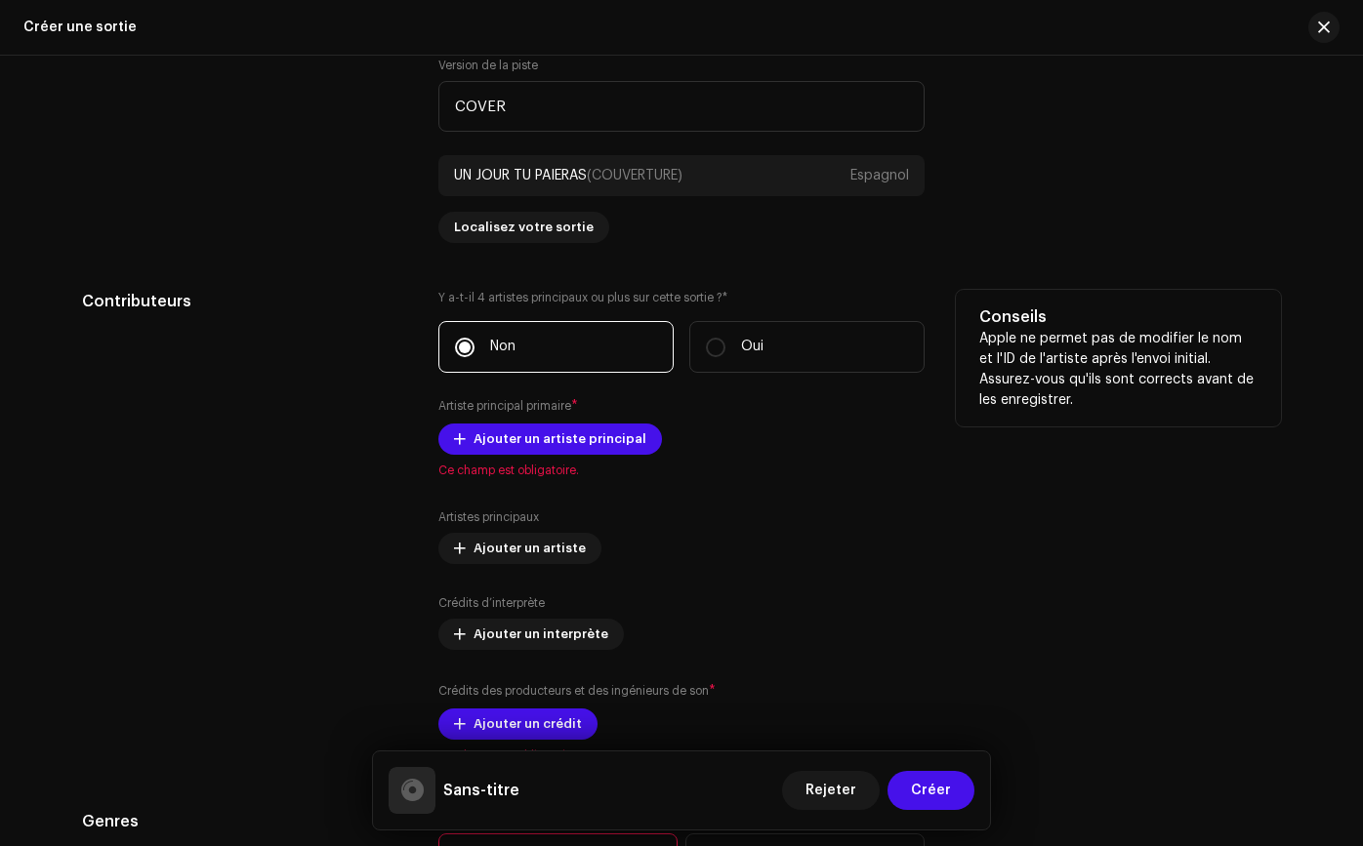
click at [591, 456] on div "Ajouter un artiste principal Ce champ est obligatoire." at bounding box center [681, 451] width 486 height 55
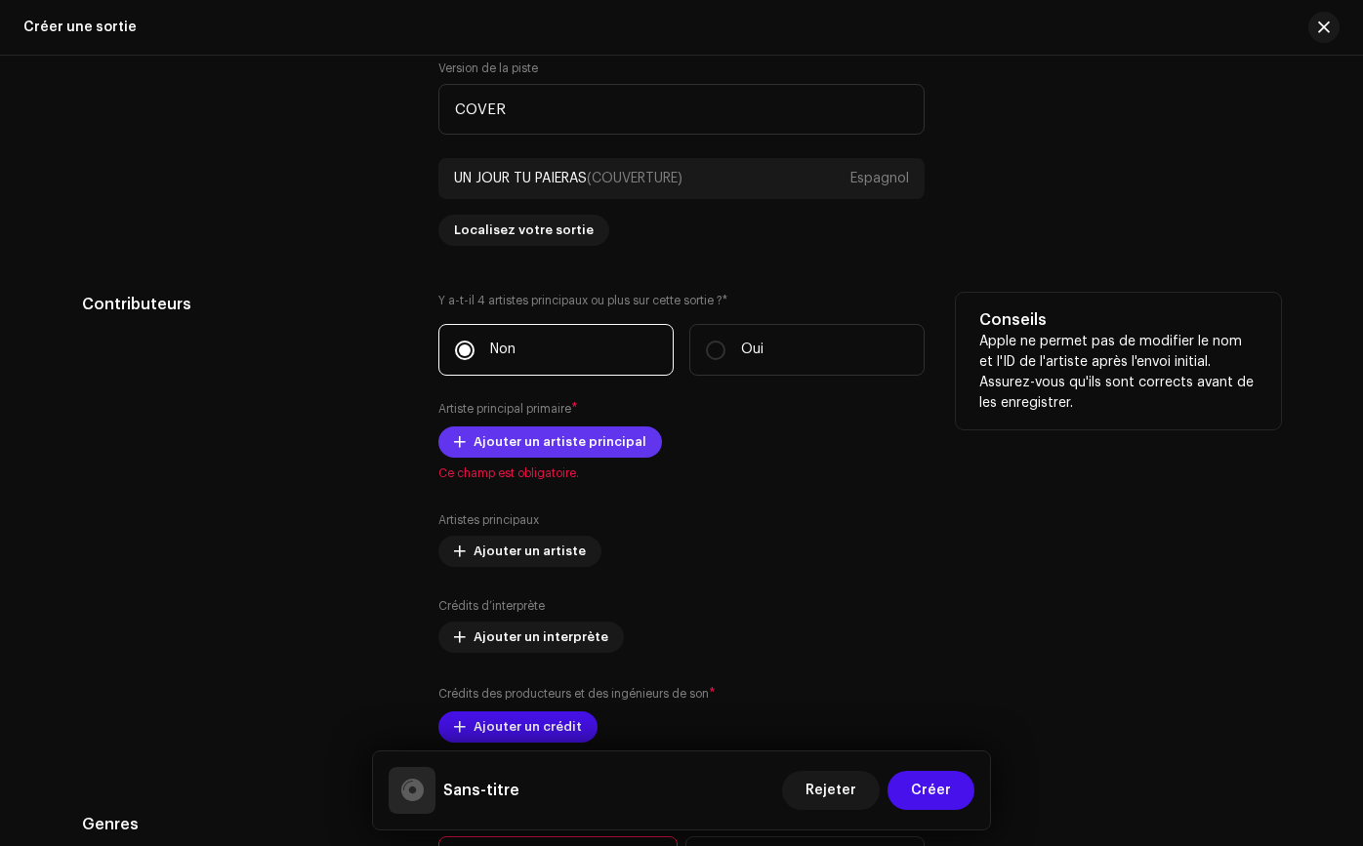
click at [599, 445] on font "Ajouter un artiste principal" at bounding box center [559, 441] width 173 height 13
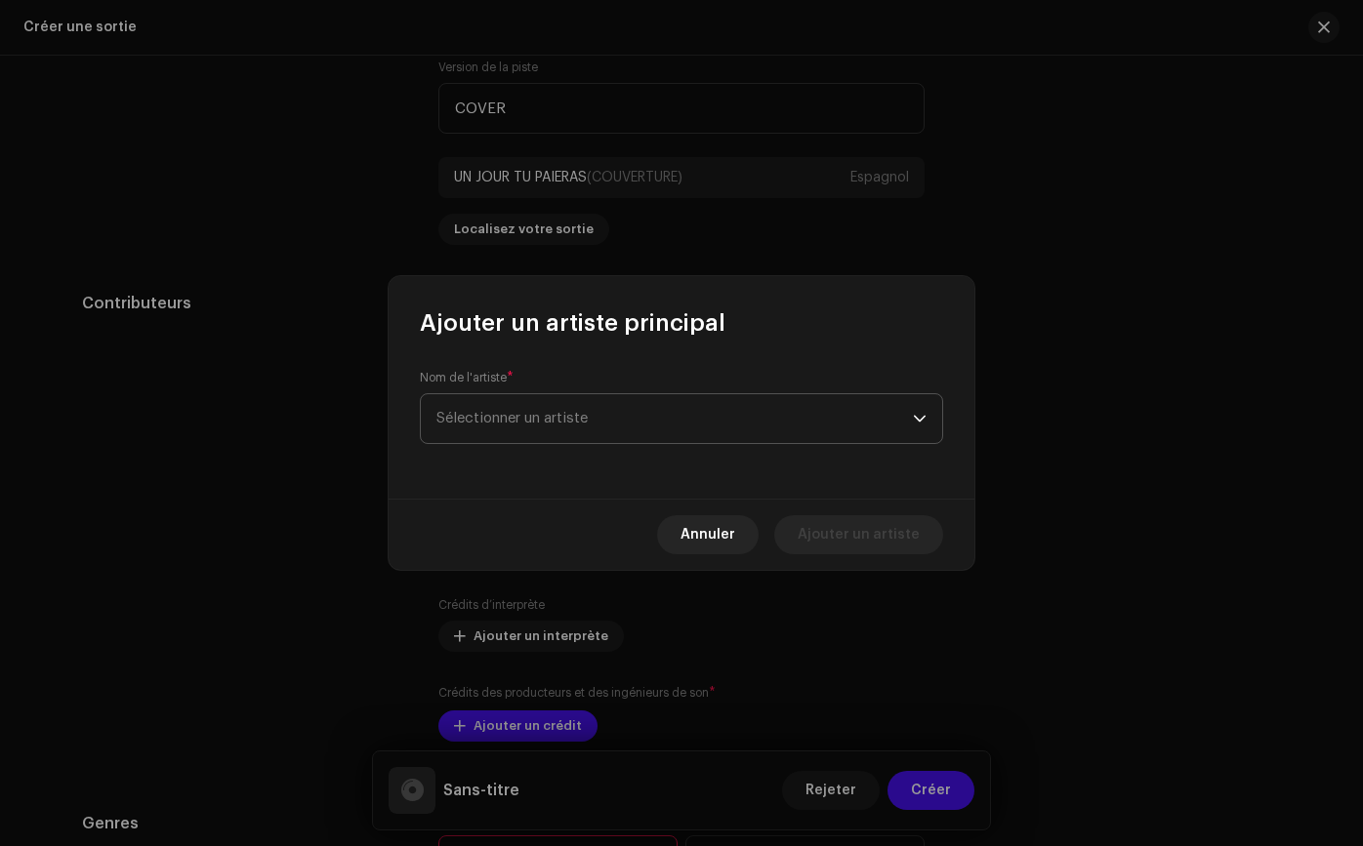
click at [609, 427] on span "Sélectionner un artiste" at bounding box center [674, 418] width 476 height 49
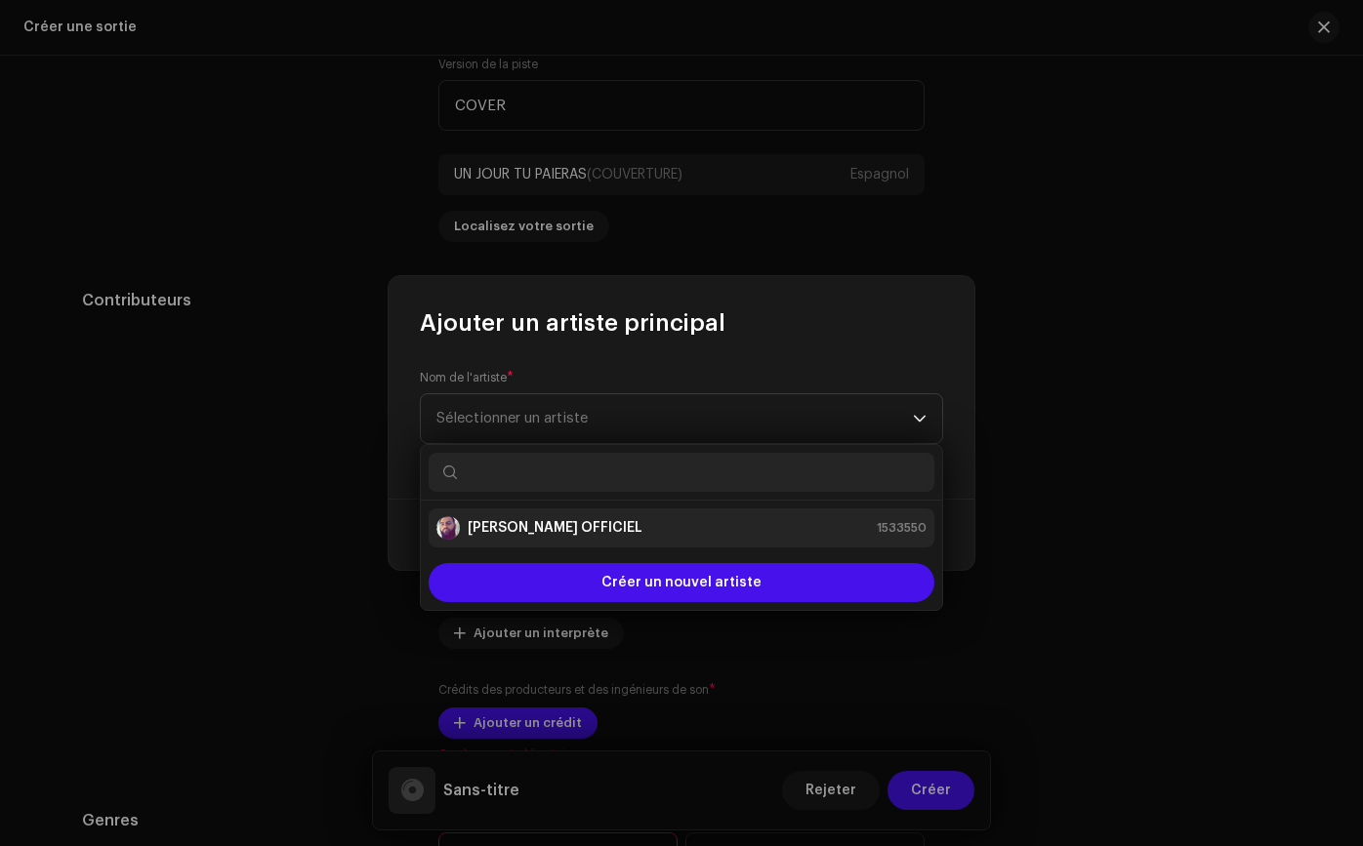
click at [588, 537] on strong "[PERSON_NAME] OFFICIEL" at bounding box center [555, 528] width 175 height 20
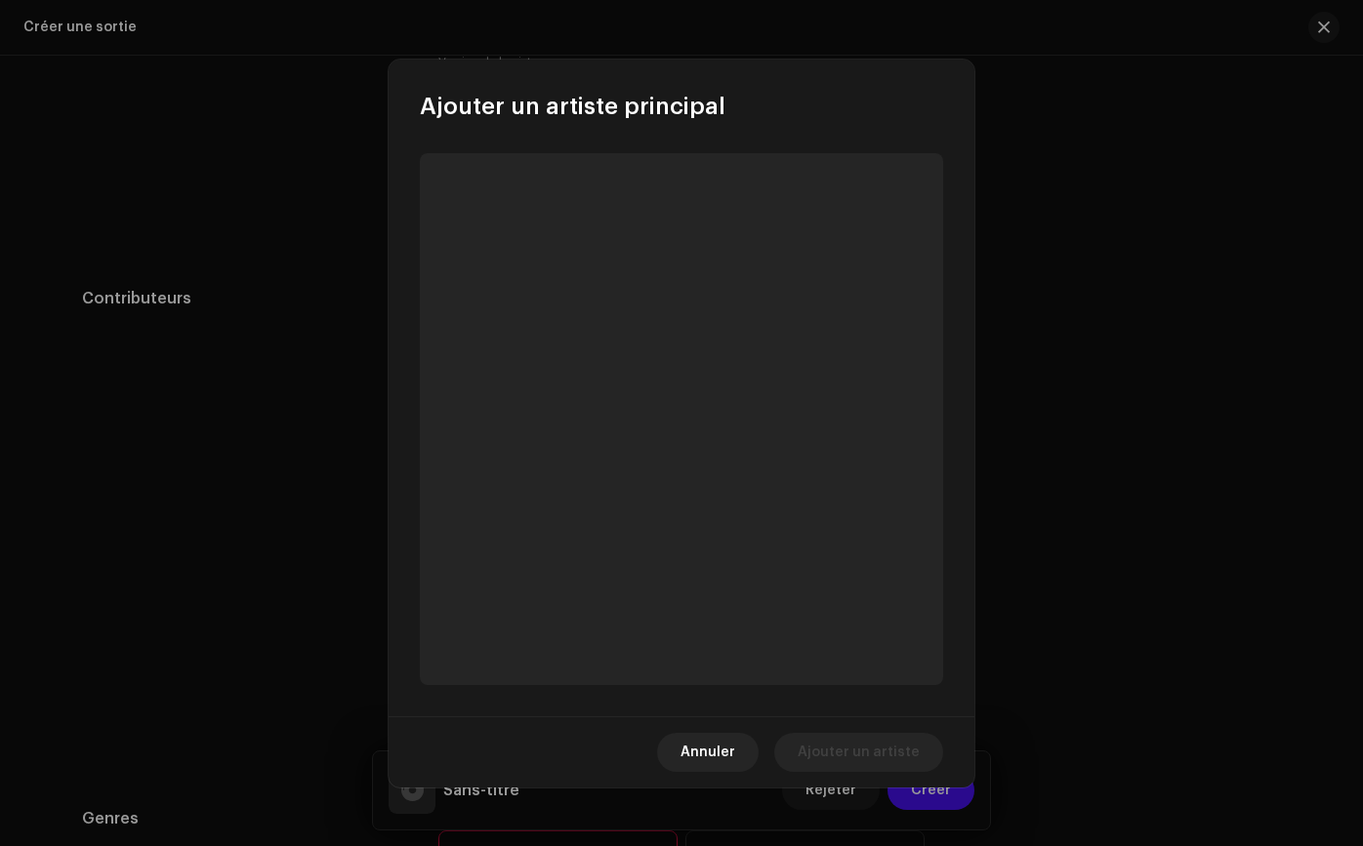
scroll to position [1973, 0]
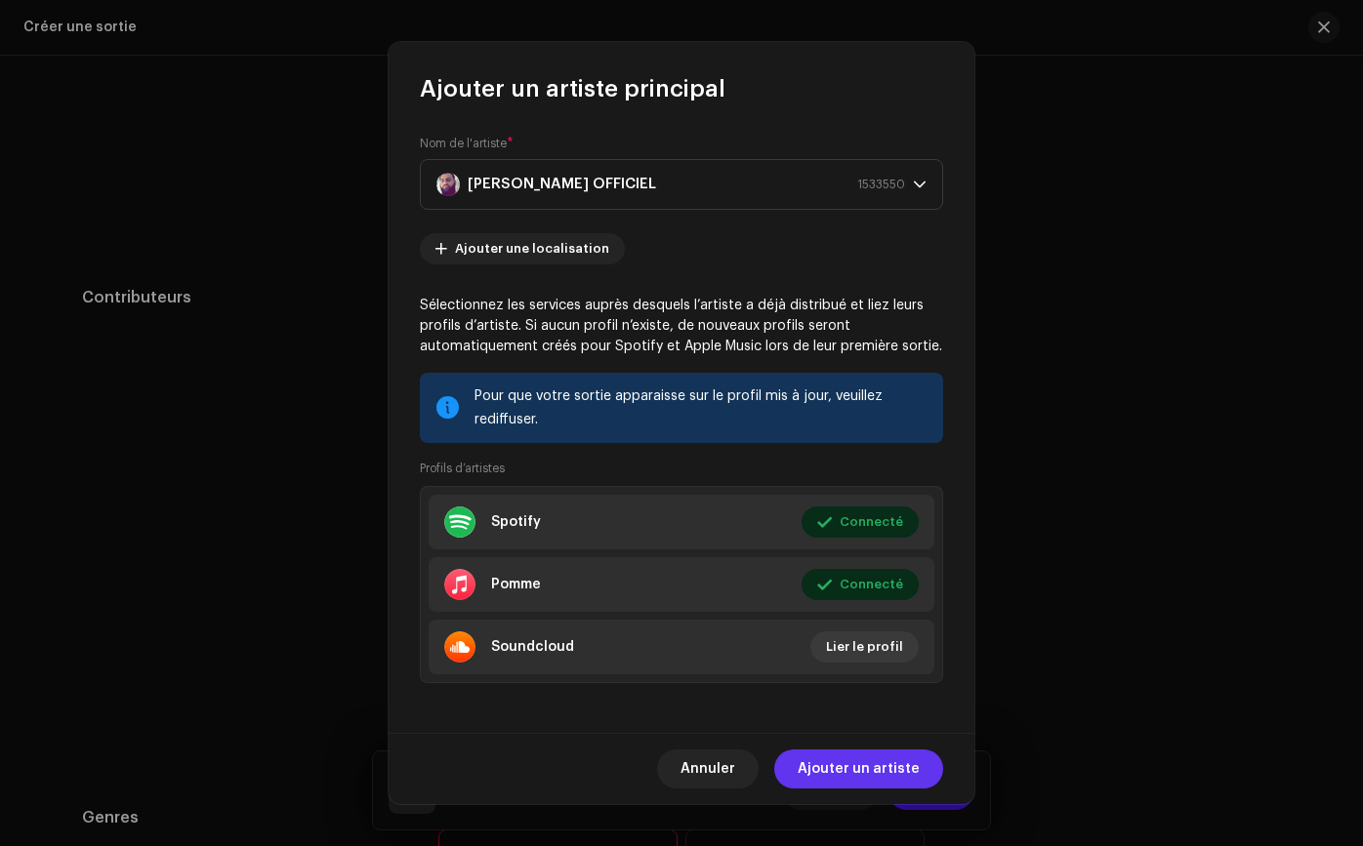
click at [892, 759] on span "Ajouter un artiste" at bounding box center [858, 769] width 122 height 39
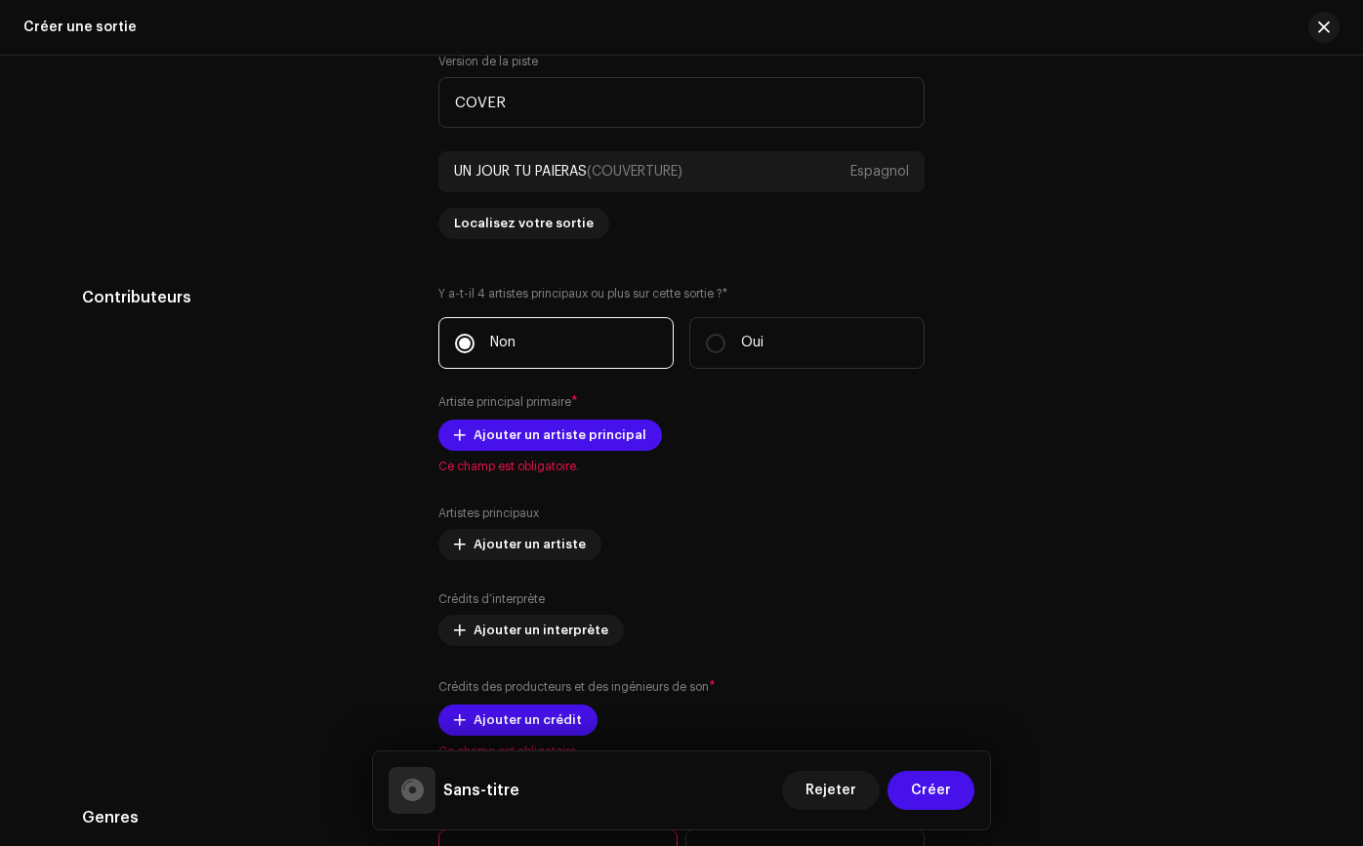
scroll to position [1974, 0]
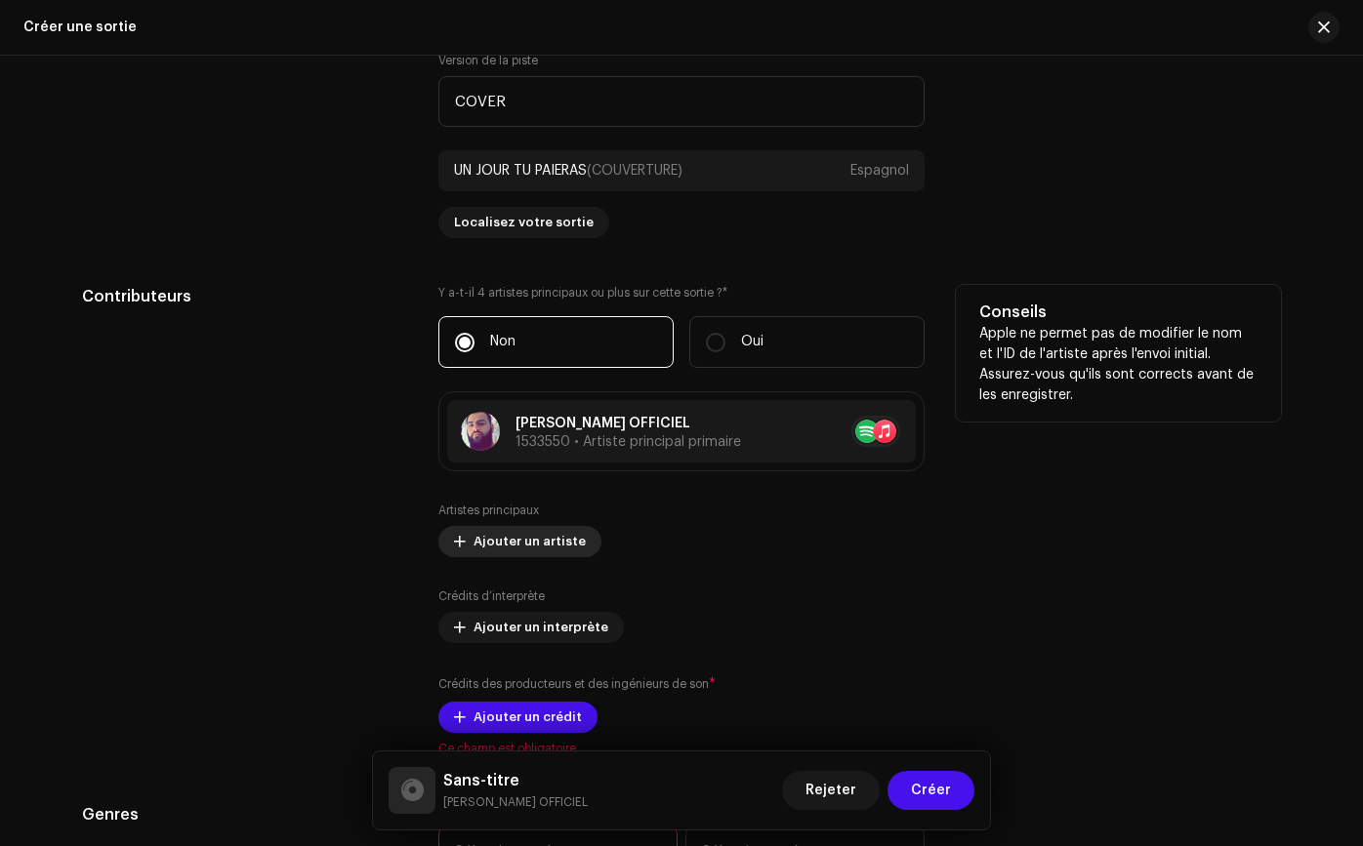
click at [553, 538] on font "Ajouter un artiste" at bounding box center [529, 541] width 112 height 13
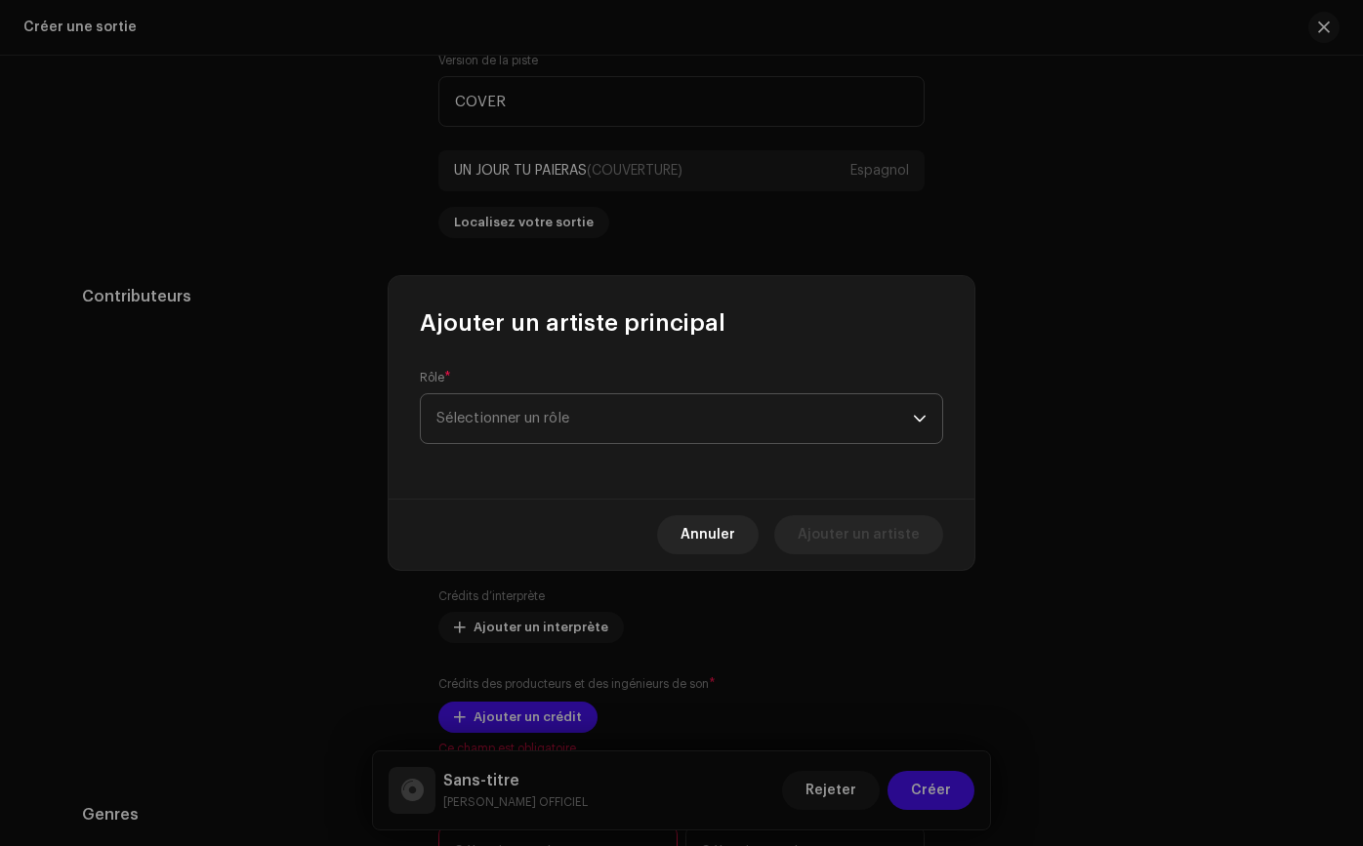
click at [654, 391] on div "Rôle * Sélectionner un rôle" at bounding box center [681, 407] width 523 height 74
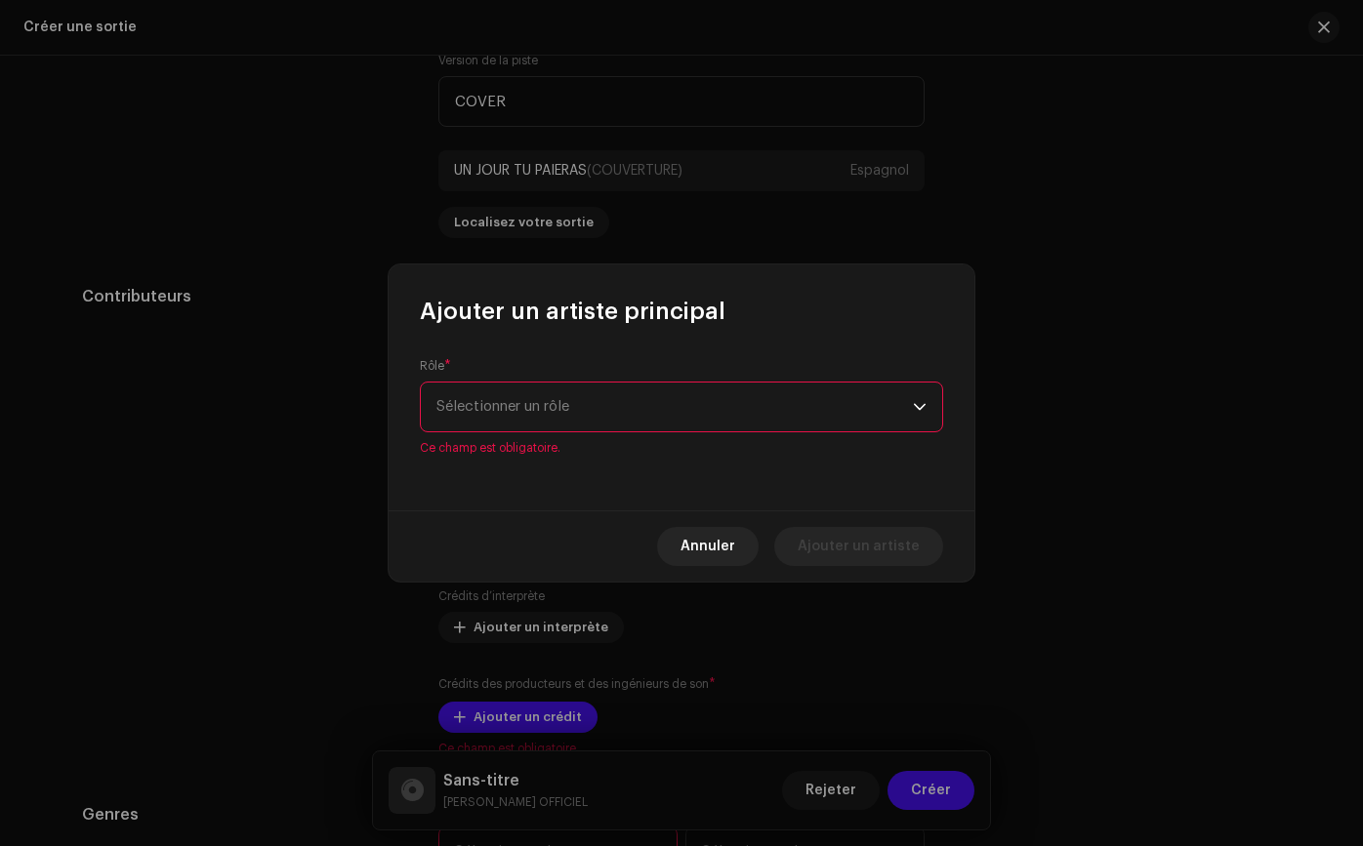
click at [652, 398] on span "Sélectionner un rôle" at bounding box center [674, 407] width 476 height 49
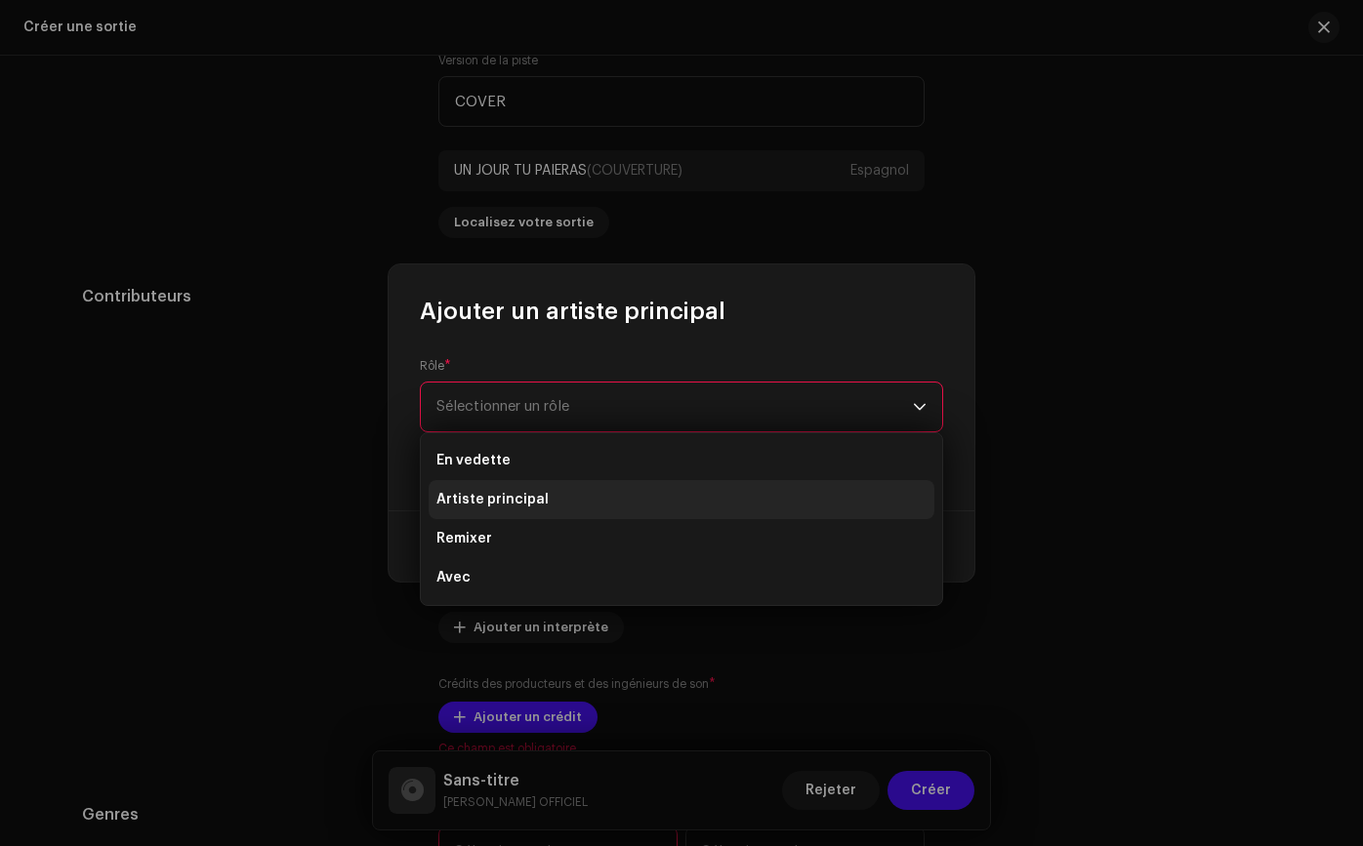
click at [636, 488] on li "Artiste principal" at bounding box center [681, 499] width 506 height 39
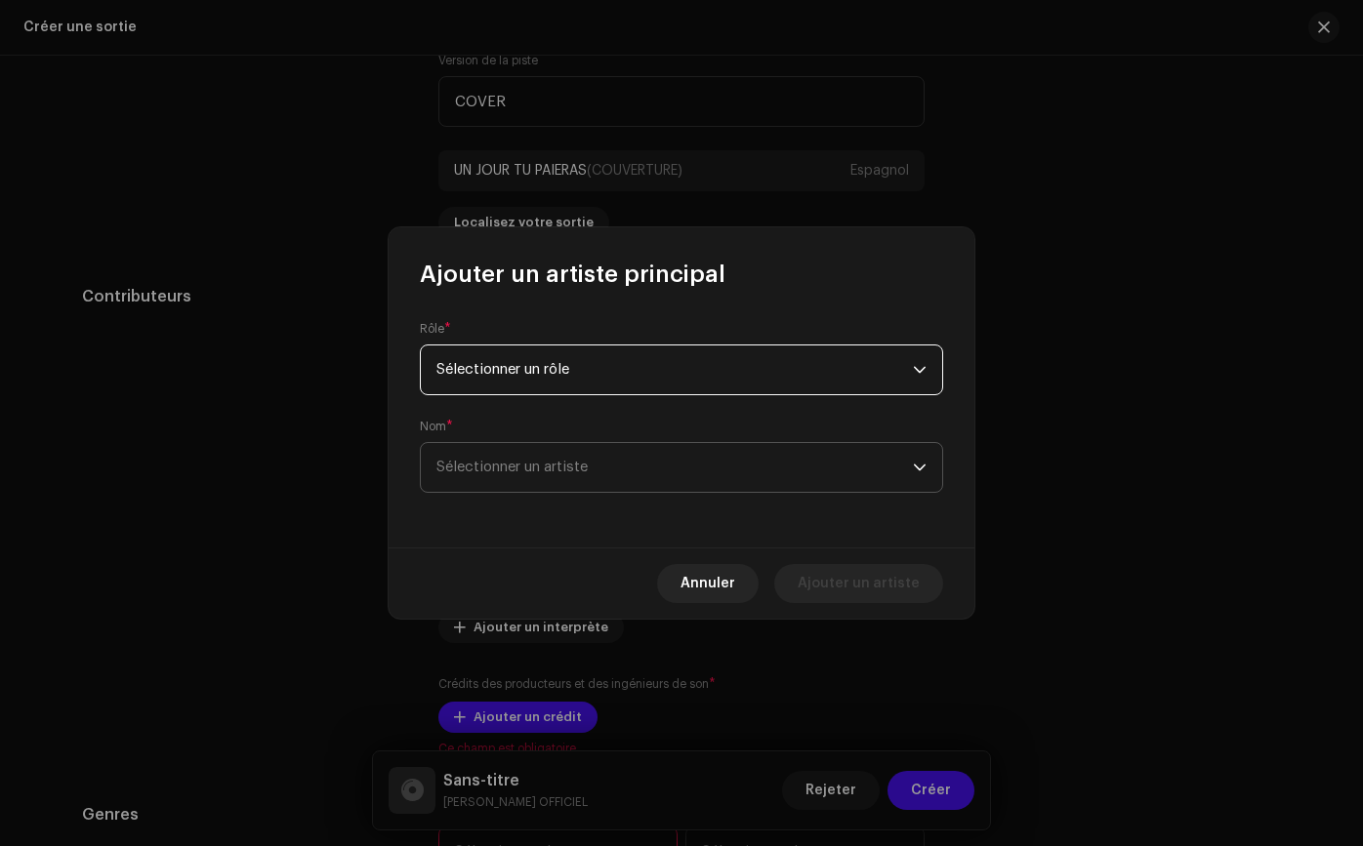
click at [629, 465] on span "Sélectionner un artiste" at bounding box center [674, 467] width 476 height 49
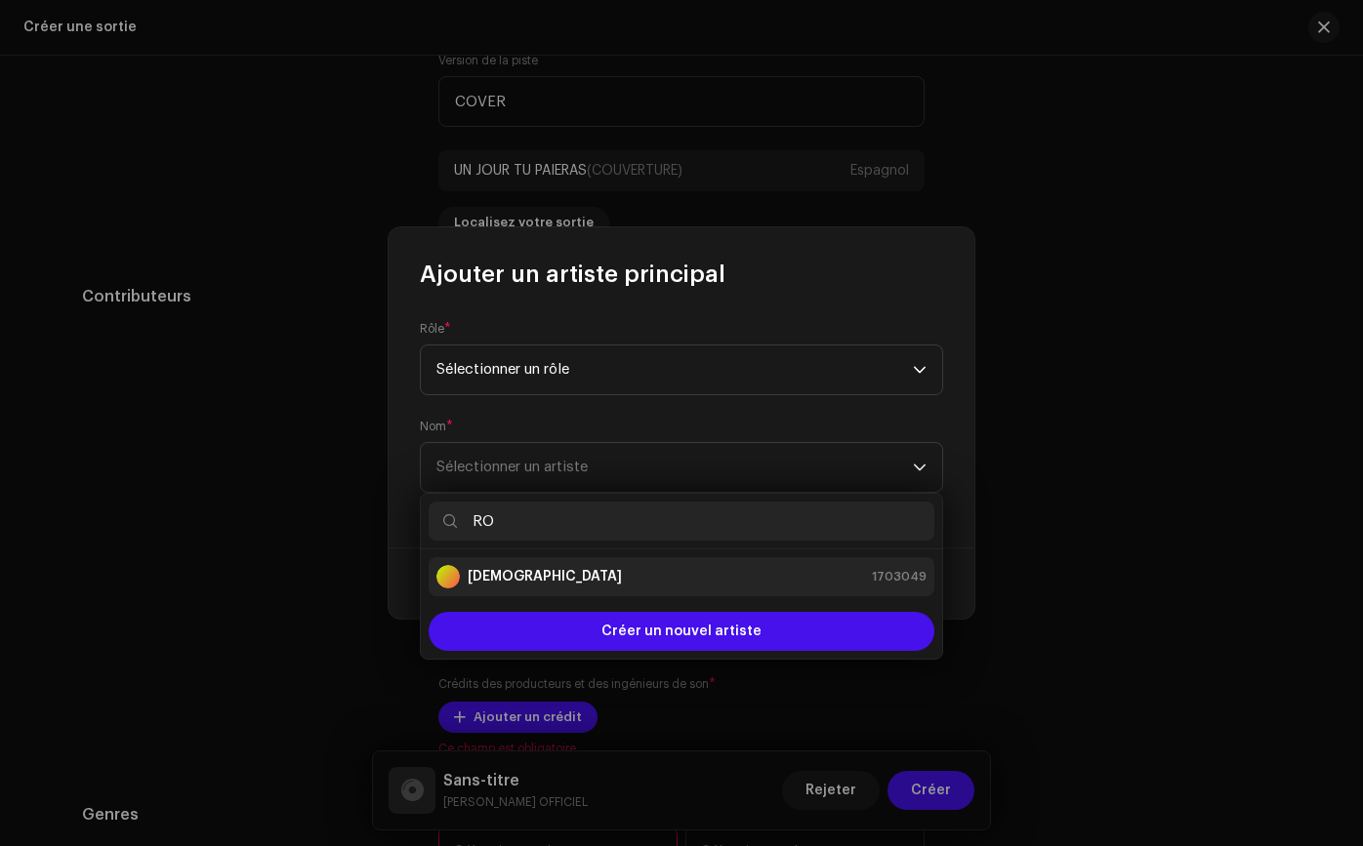
type input "RO"
click at [644, 562] on li "ROMANEOFICIAL 1703049" at bounding box center [681, 576] width 506 height 39
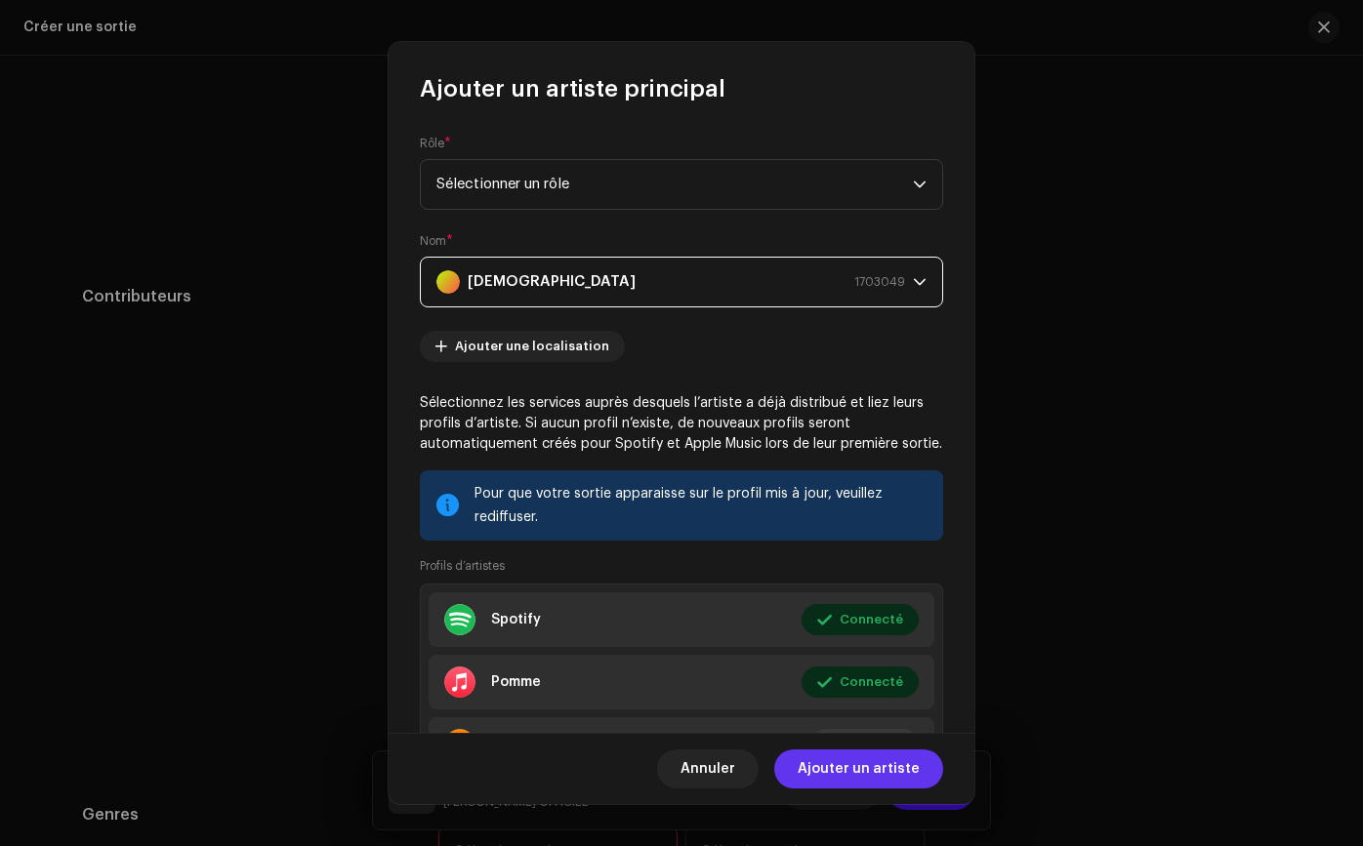
click at [817, 756] on span "Ajouter un artiste" at bounding box center [858, 769] width 122 height 39
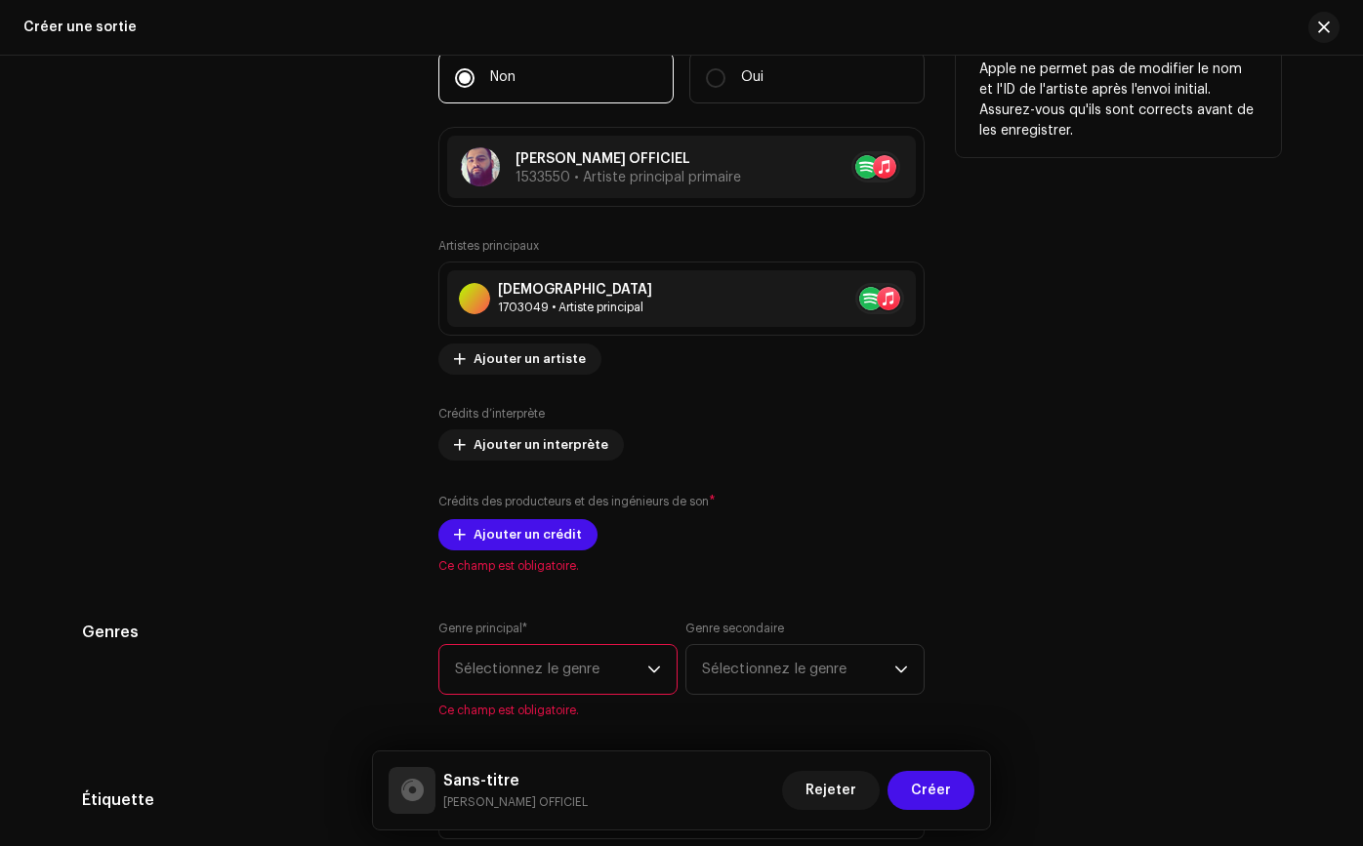
scroll to position [2266, 0]
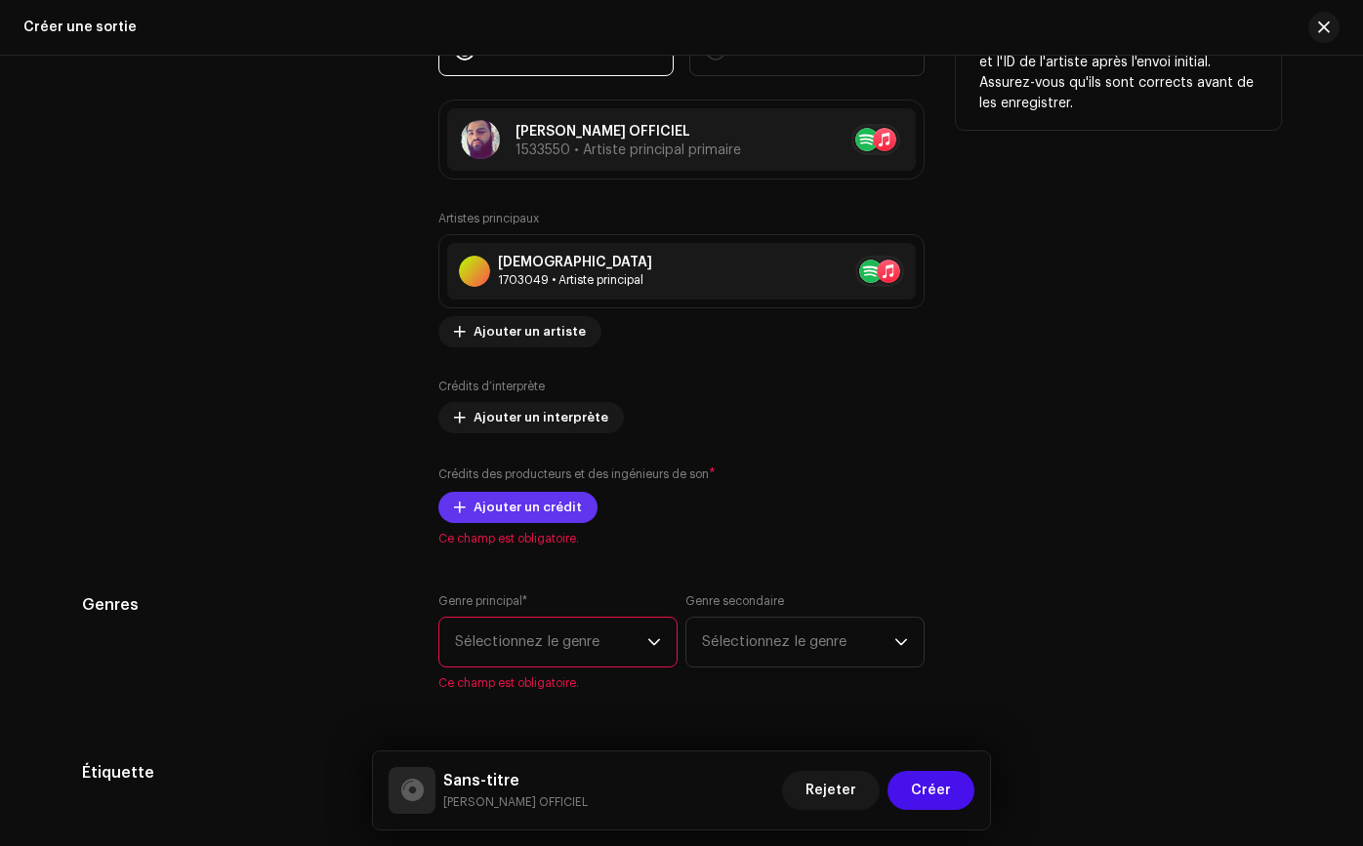
click at [493, 507] on font "Ajouter un crédit" at bounding box center [527, 507] width 108 height 13
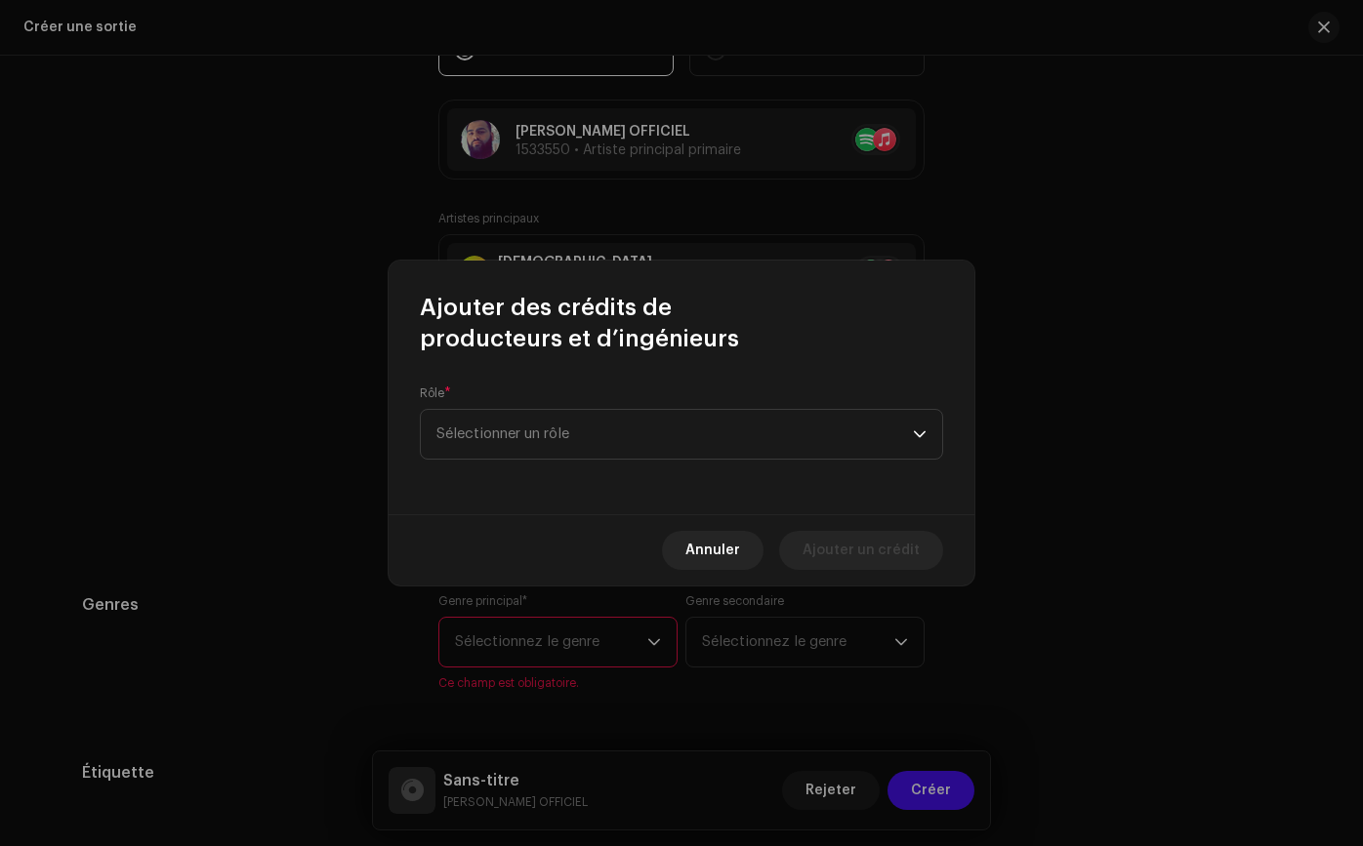
click at [595, 406] on div "Rôle * Sélectionner un rôle" at bounding box center [681, 423] width 523 height 74
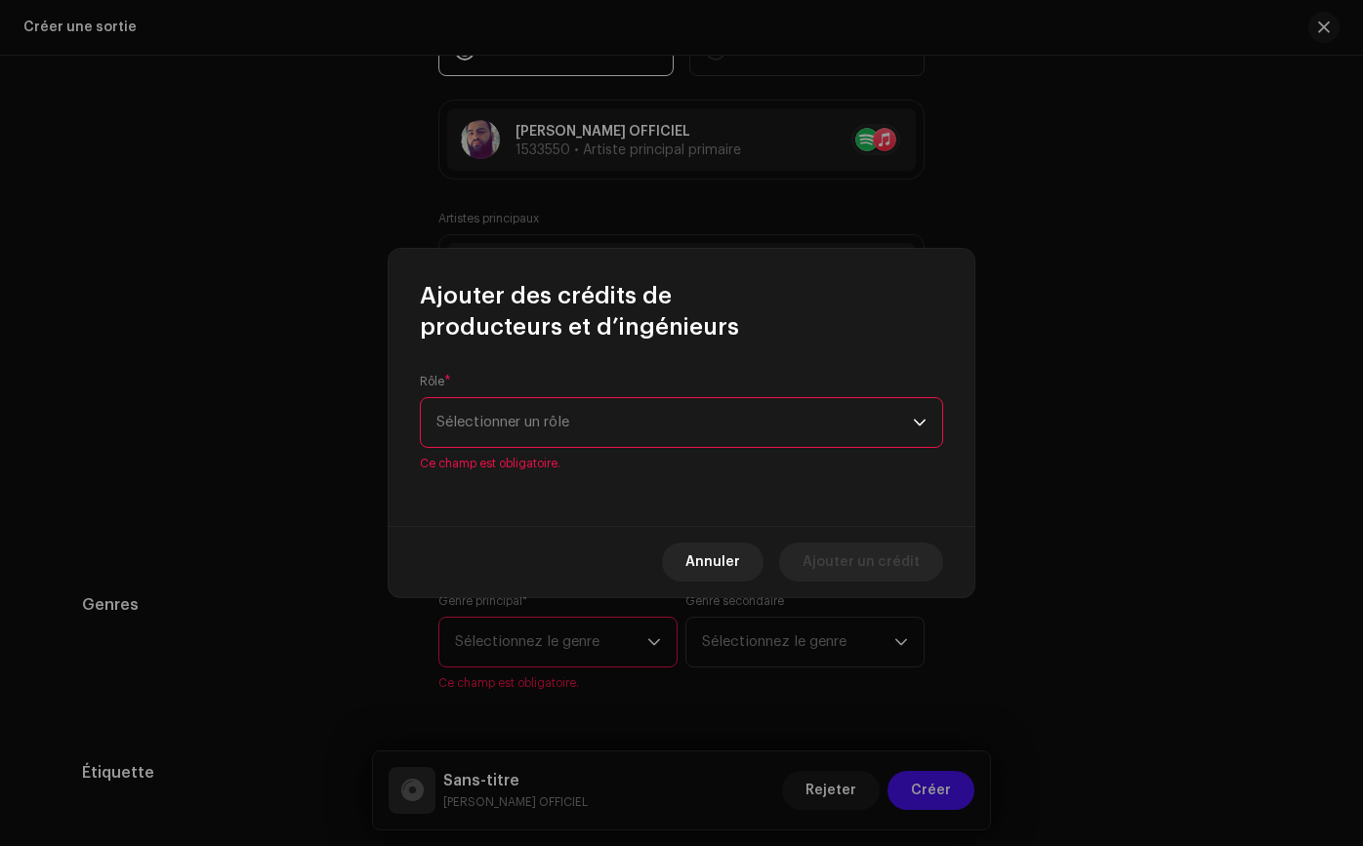
click at [592, 415] on span "Sélectionner un rôle" at bounding box center [674, 422] width 476 height 49
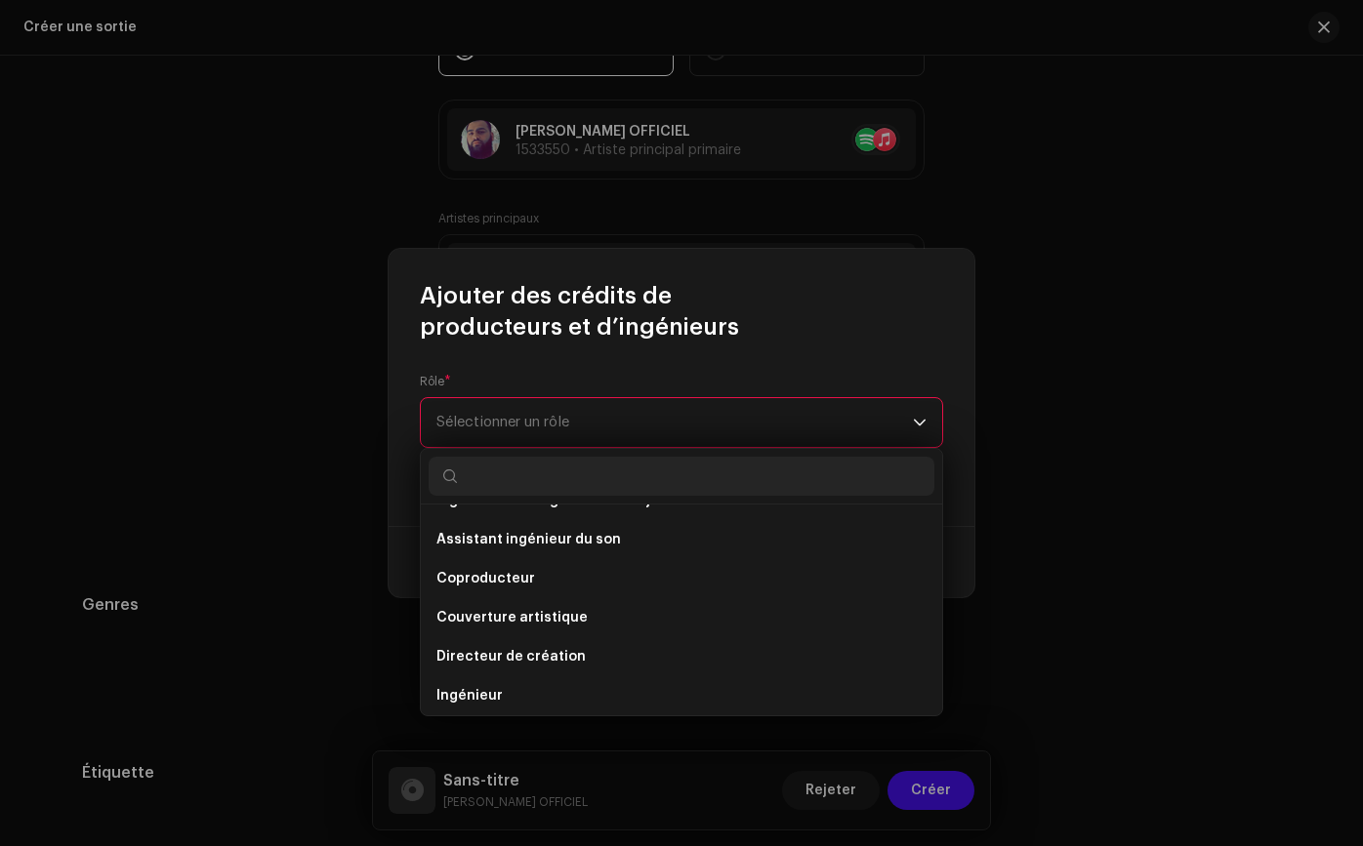
scroll to position [0, 0]
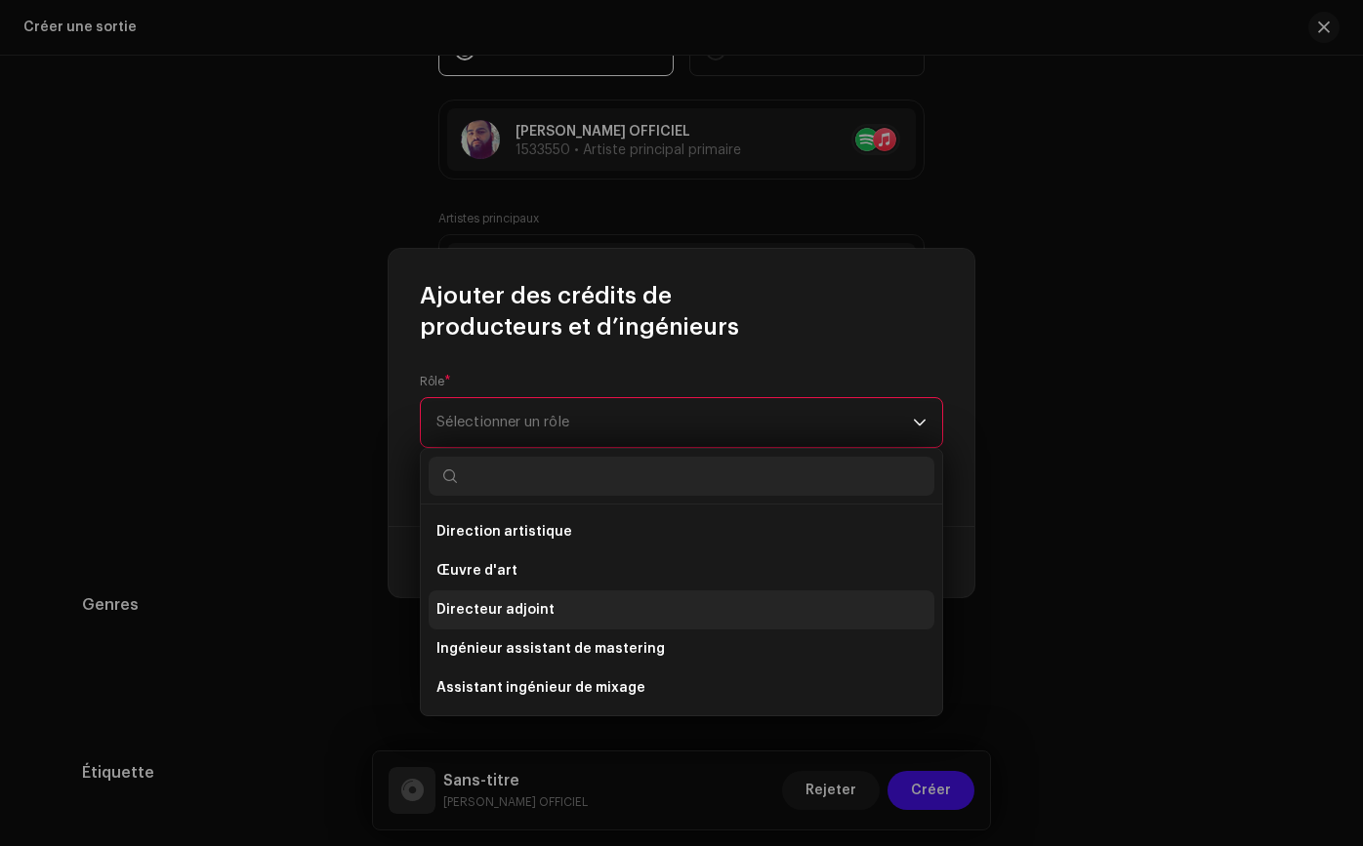
click at [597, 600] on li "Directeur adjoint" at bounding box center [681, 609] width 506 height 39
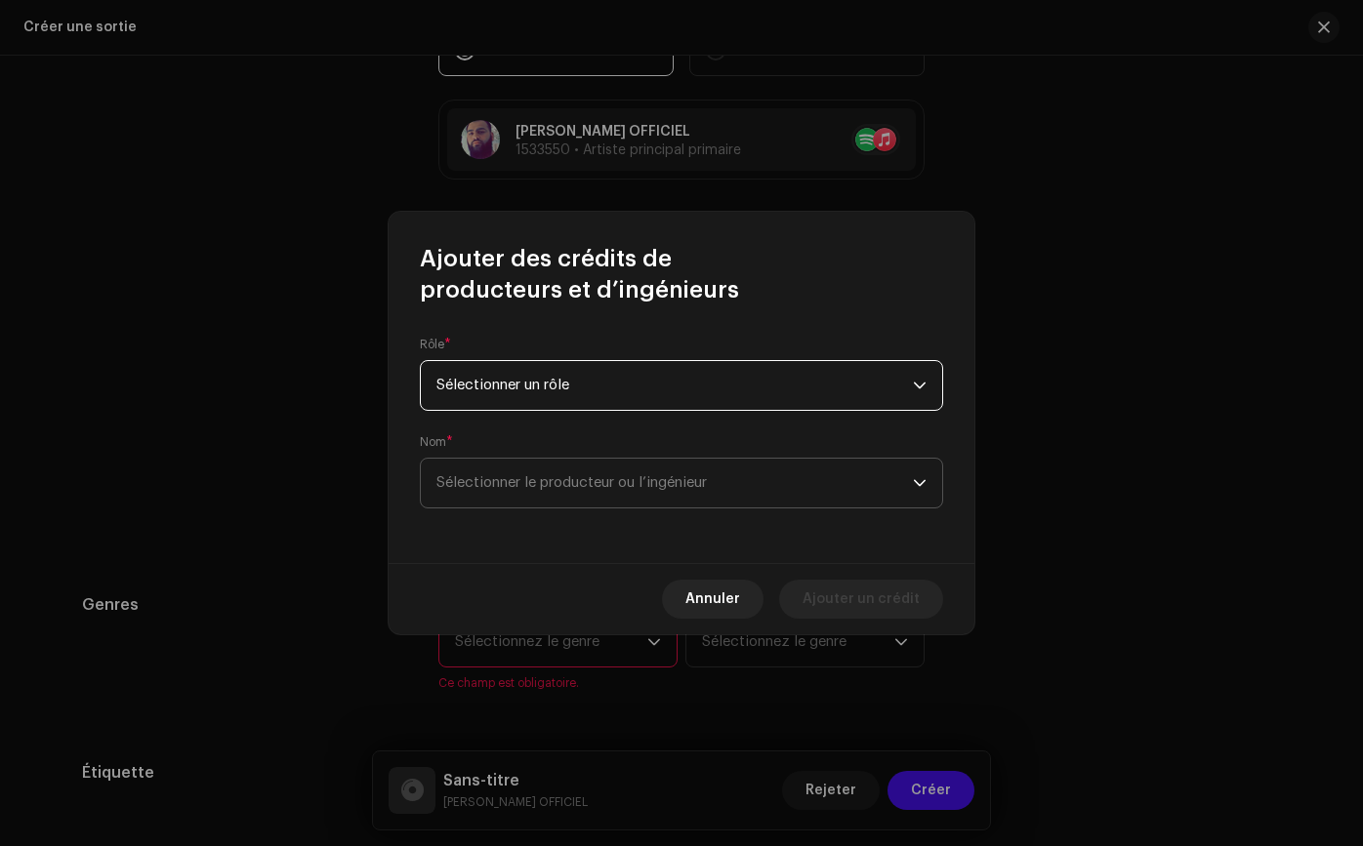
click at [582, 484] on span "Sélectionner le producteur ou l’ingénieur" at bounding box center [571, 482] width 270 height 15
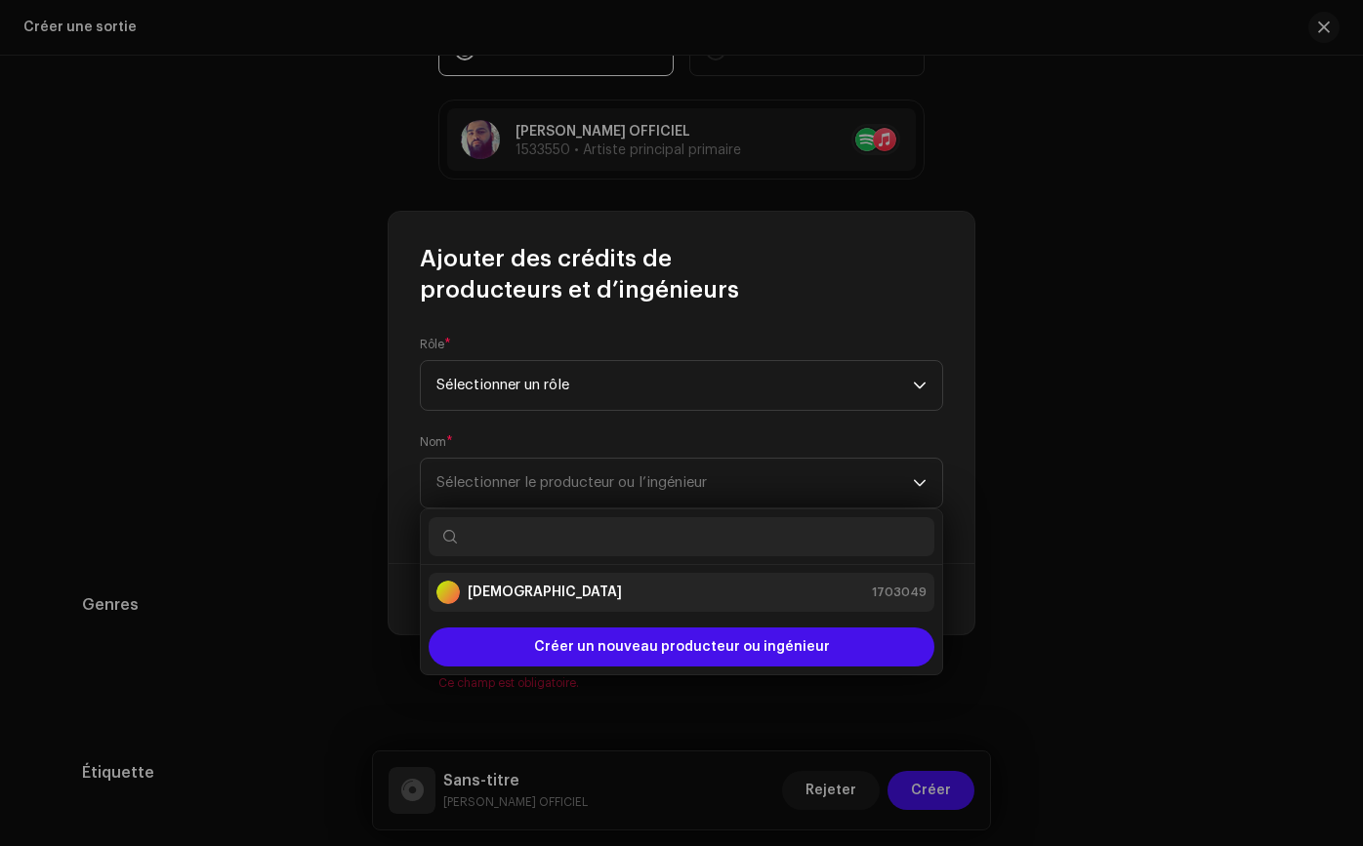
click at [563, 602] on div "[DEMOGRAPHIC_DATA]" at bounding box center [528, 592] width 185 height 23
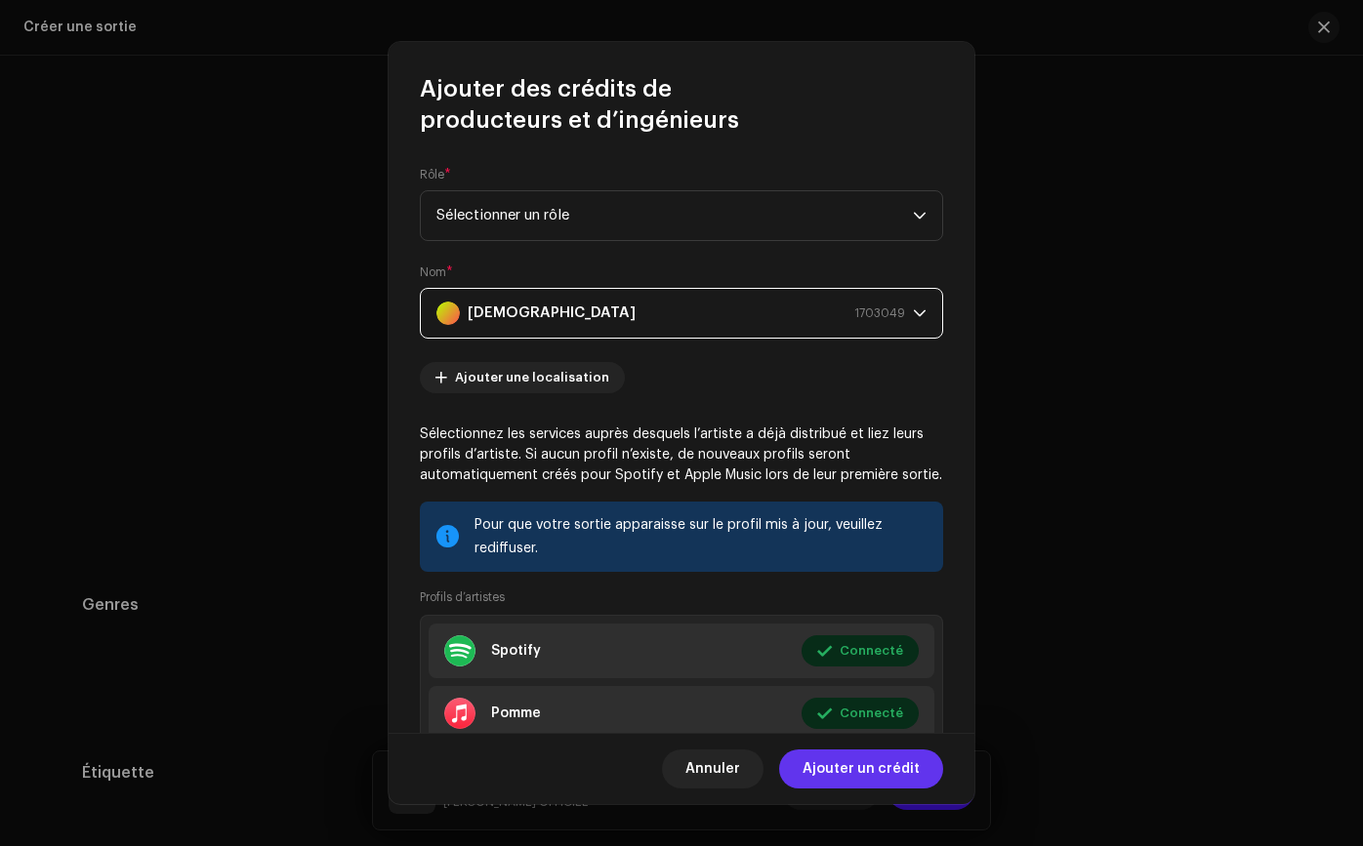
click at [840, 777] on span "Ajouter un crédit" at bounding box center [860, 769] width 117 height 39
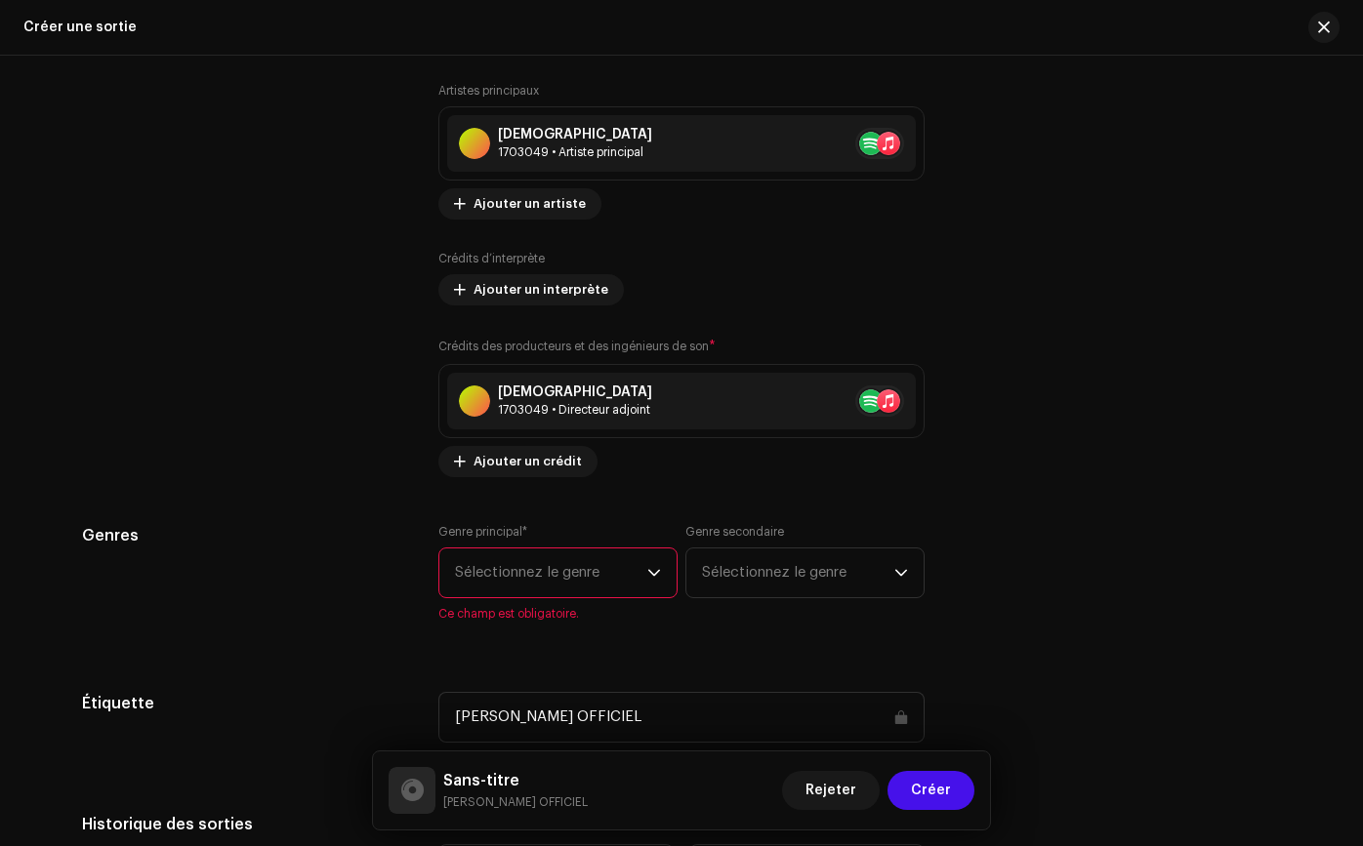
scroll to position [2405, 0]
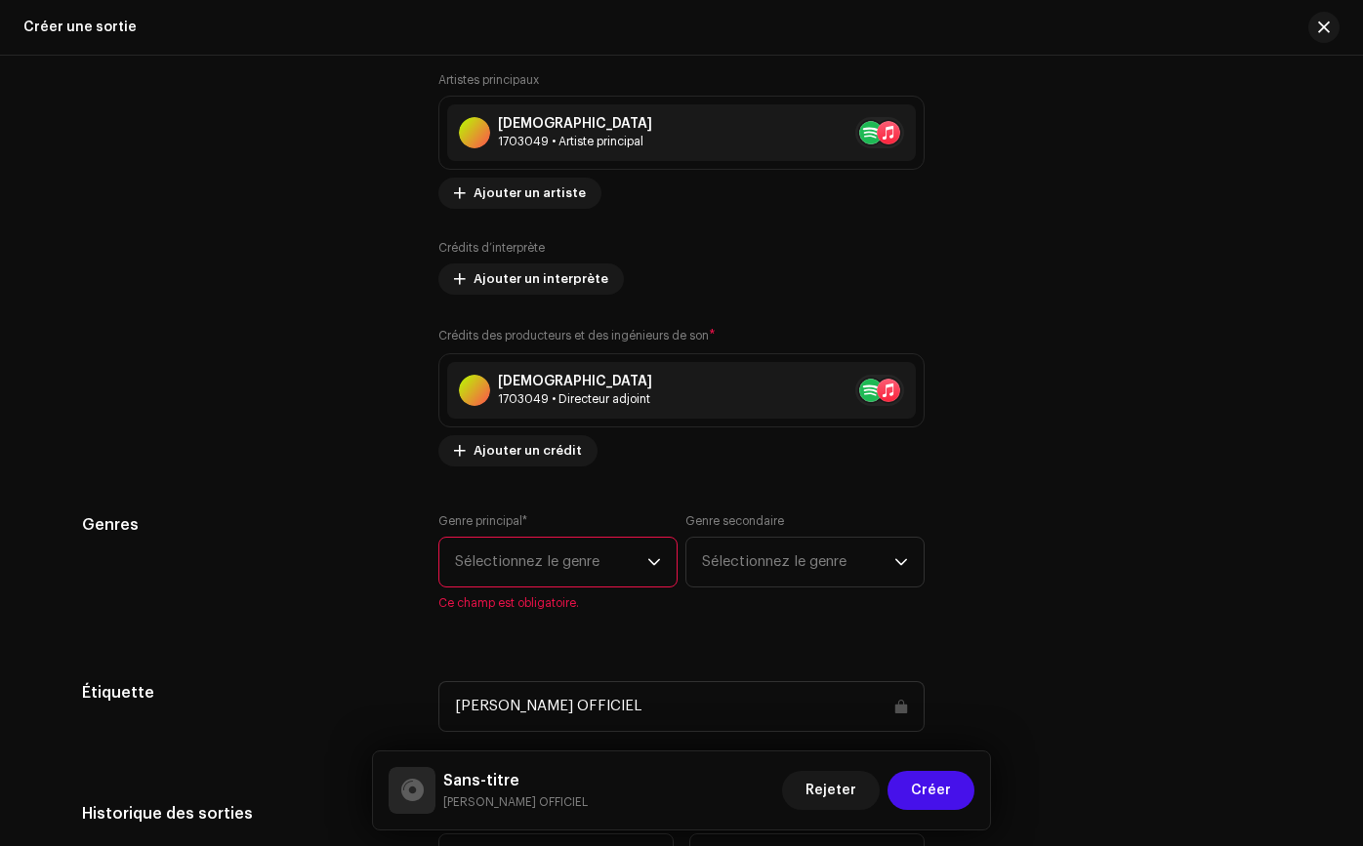
click at [596, 572] on span "Sélectionnez le genre" at bounding box center [551, 562] width 192 height 49
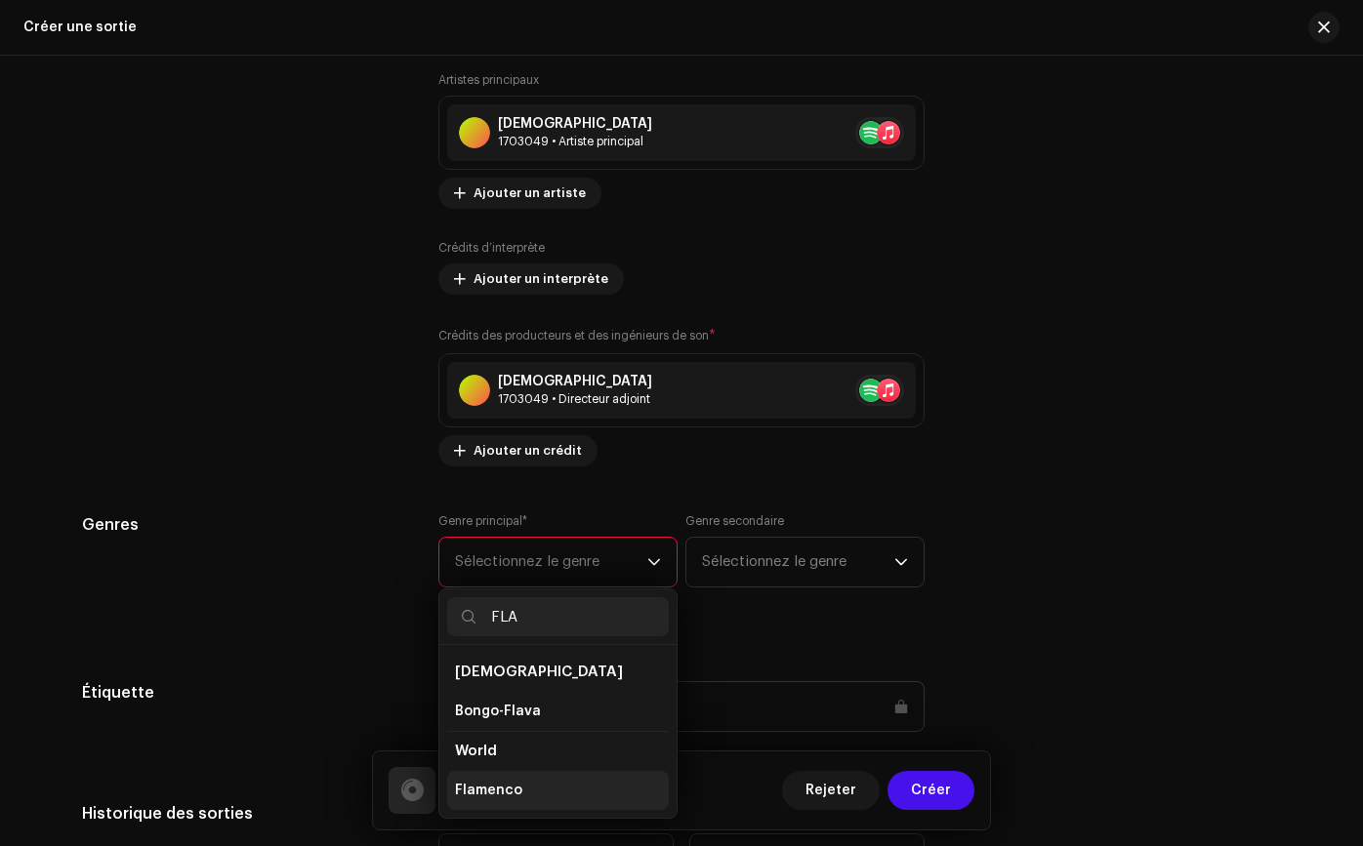
type input "FLA"
click at [540, 803] on li "Flamenco" at bounding box center [558, 790] width 222 height 39
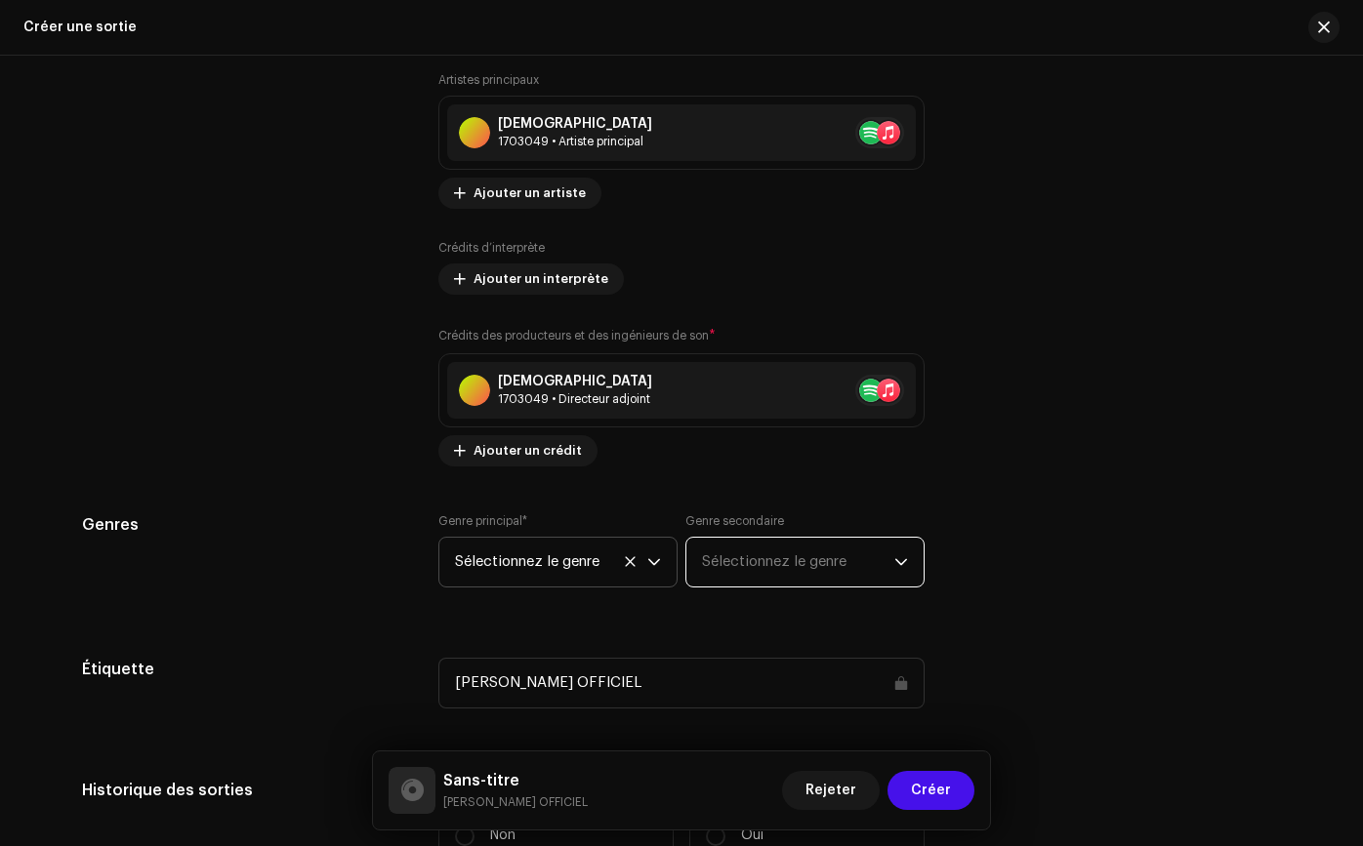
click at [742, 565] on font "Sélectionnez le genre" at bounding box center [774, 561] width 144 height 15
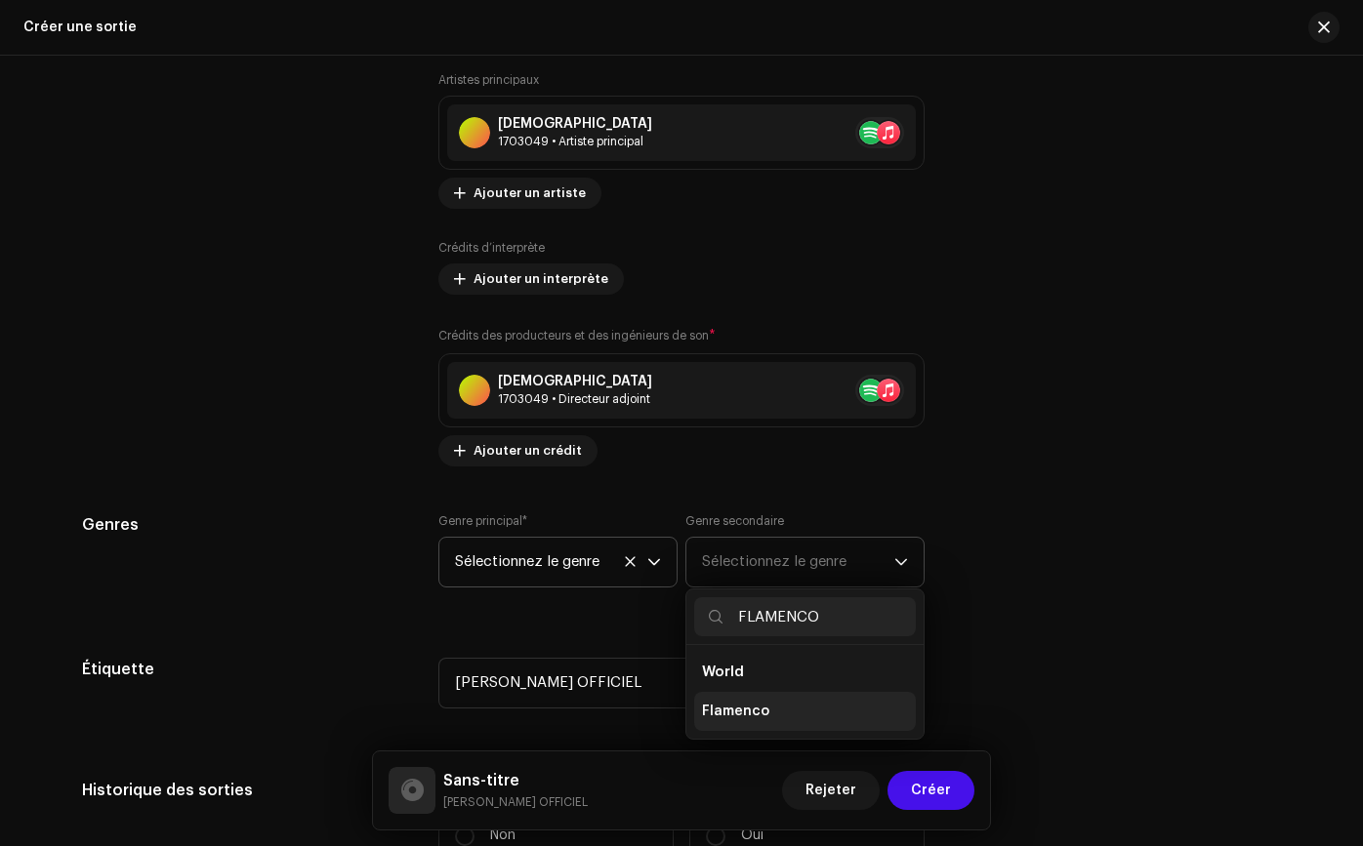
type input "FLAMENCO"
click at [721, 699] on li "Flamenco" at bounding box center [805, 711] width 222 height 39
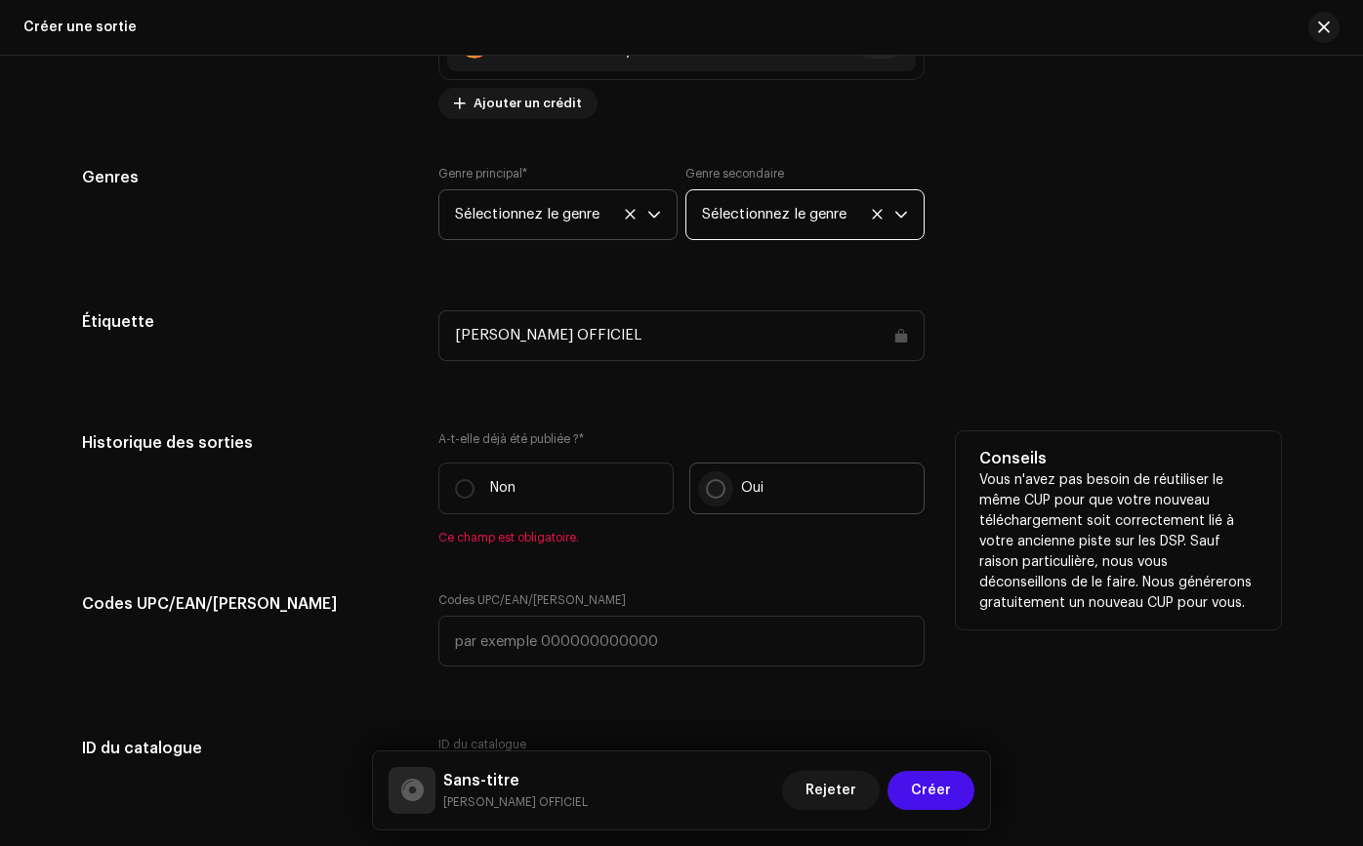
scroll to position [2757, 0]
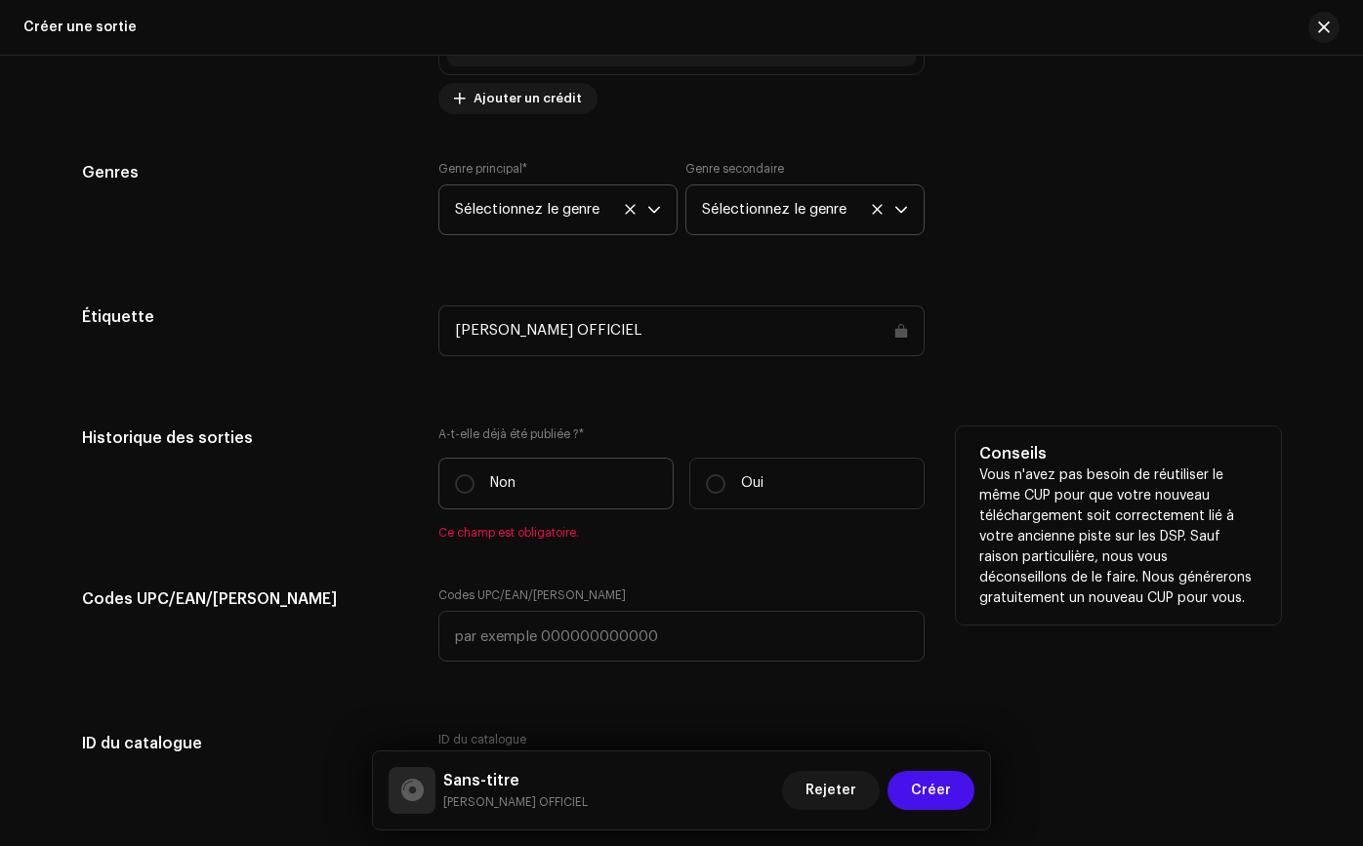
click at [515, 488] on label "Non" at bounding box center [555, 484] width 235 height 52
click at [474, 488] on input "Non" at bounding box center [465, 484] width 20 height 20
radio input "true"
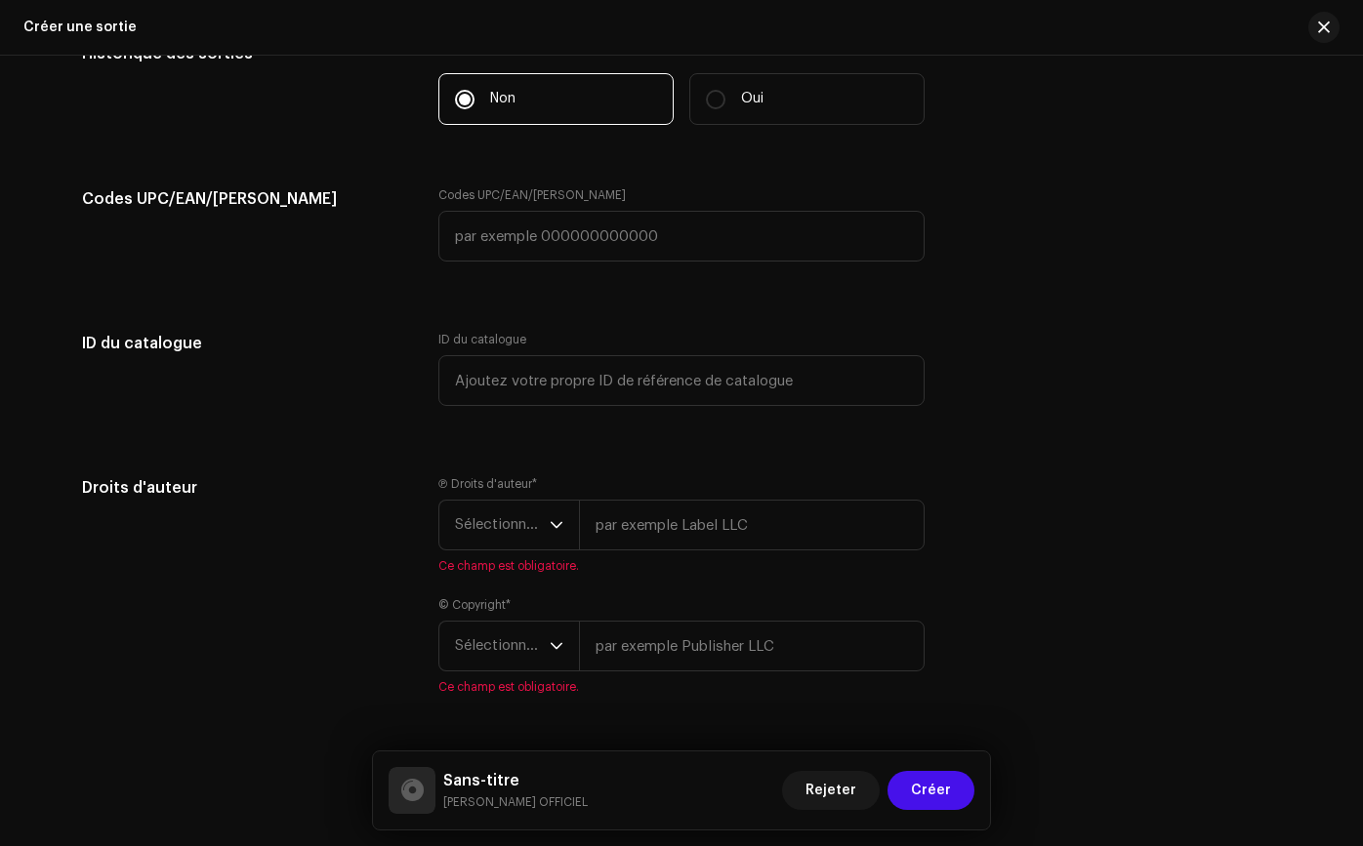
scroll to position [3182, 0]
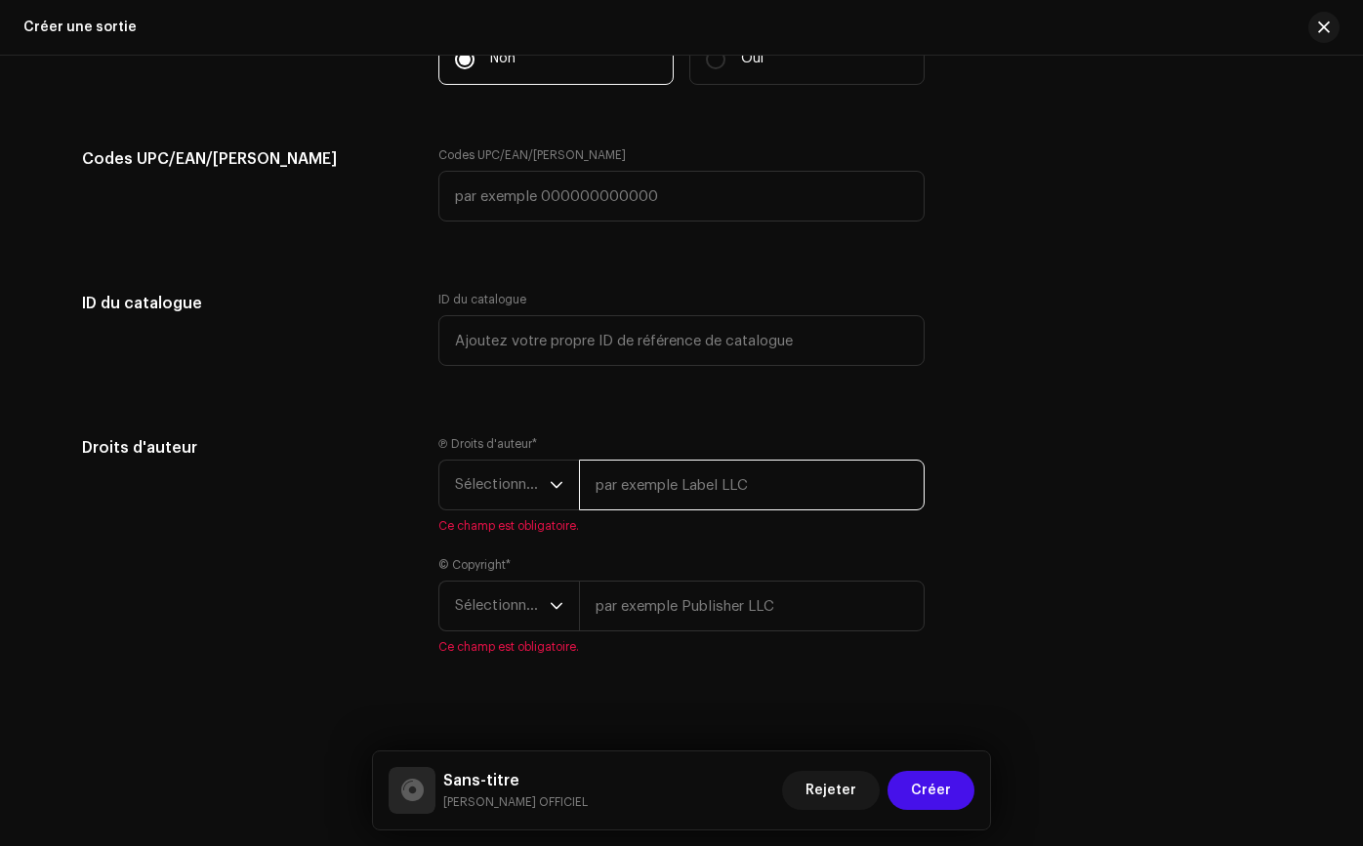
click at [626, 495] on input "text" at bounding box center [752, 485] width 346 height 51
type input "[DEMOGRAPHIC_DATA]"
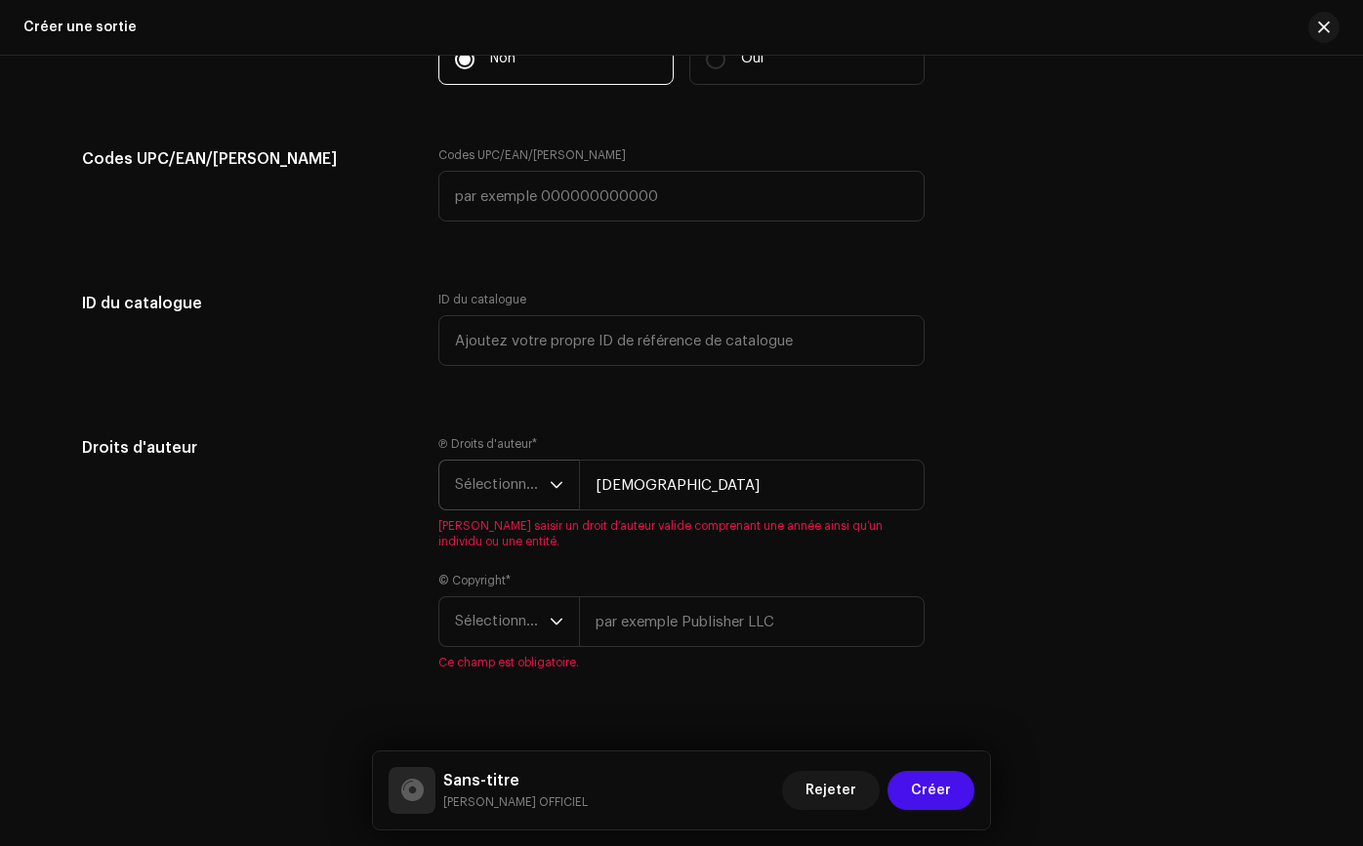
click at [549, 504] on div "déclencheur déroulant" at bounding box center [556, 485] width 14 height 49
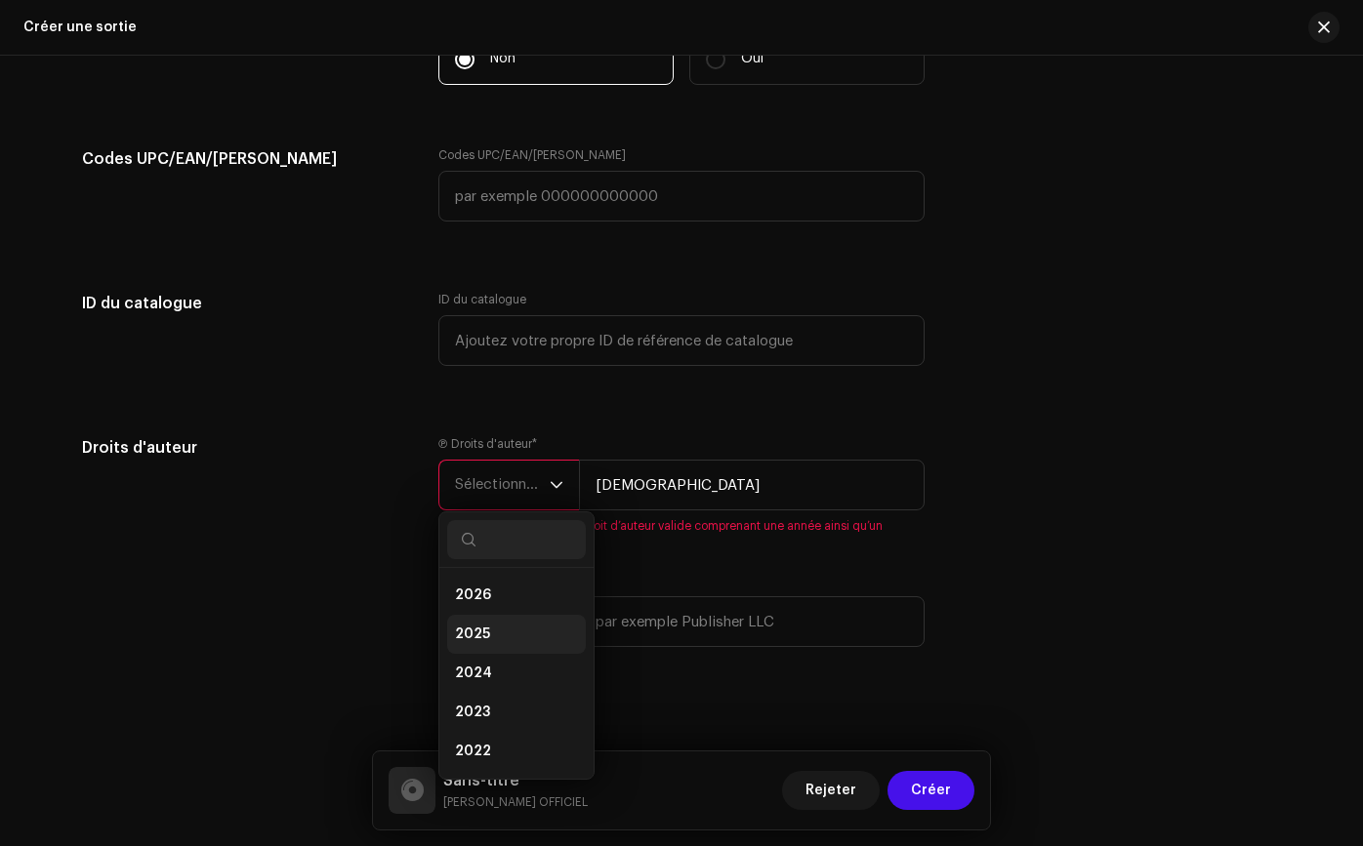
drag, startPoint x: 510, startPoint y: 621, endPoint x: 527, endPoint y: 622, distance: 16.6
click at [510, 622] on li "2025" at bounding box center [516, 634] width 139 height 39
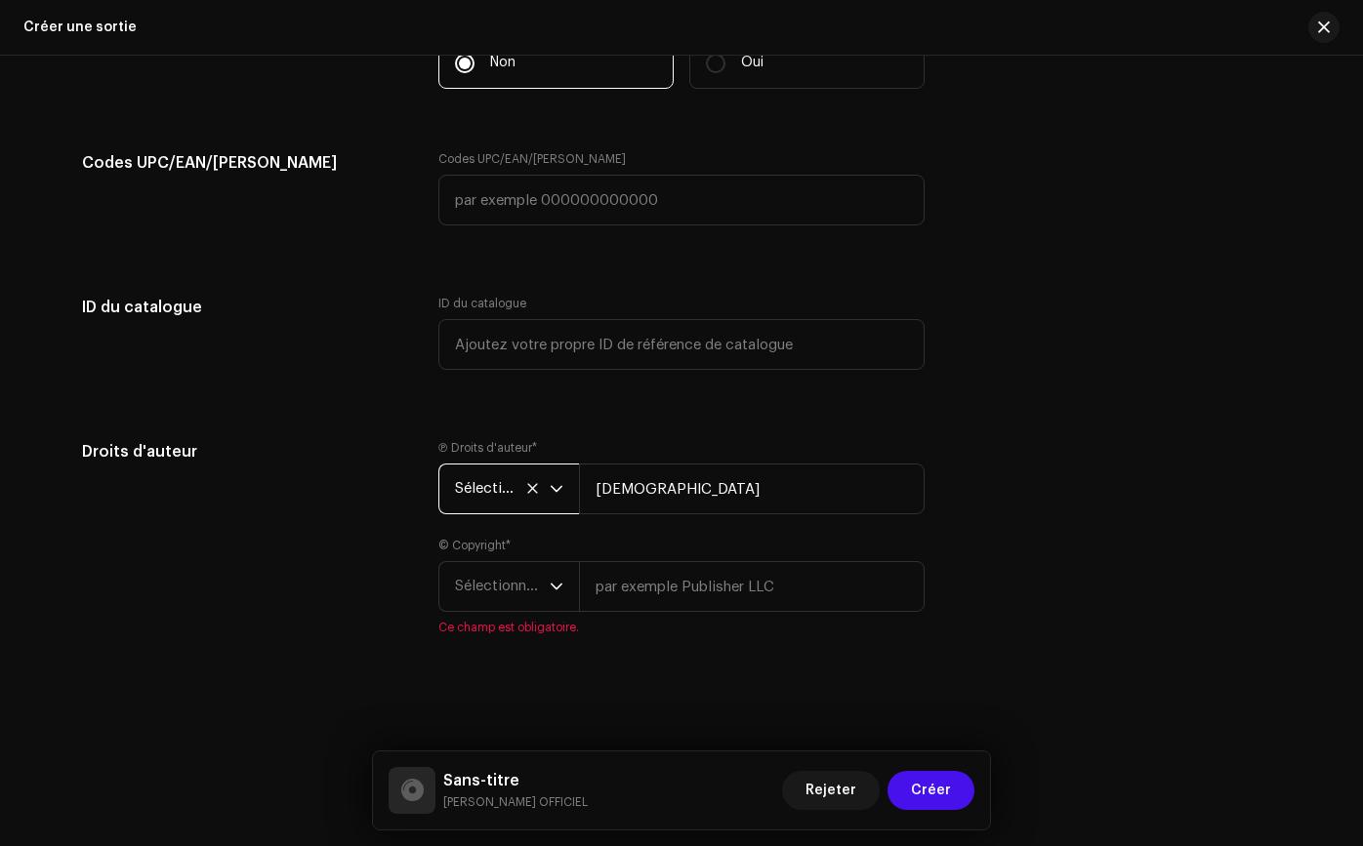
scroll to position [3178, 0]
click at [615, 604] on input "text" at bounding box center [752, 586] width 346 height 51
type input "[DEMOGRAPHIC_DATA]"
click at [535, 595] on span "Sélectionner une année" at bounding box center [502, 586] width 95 height 49
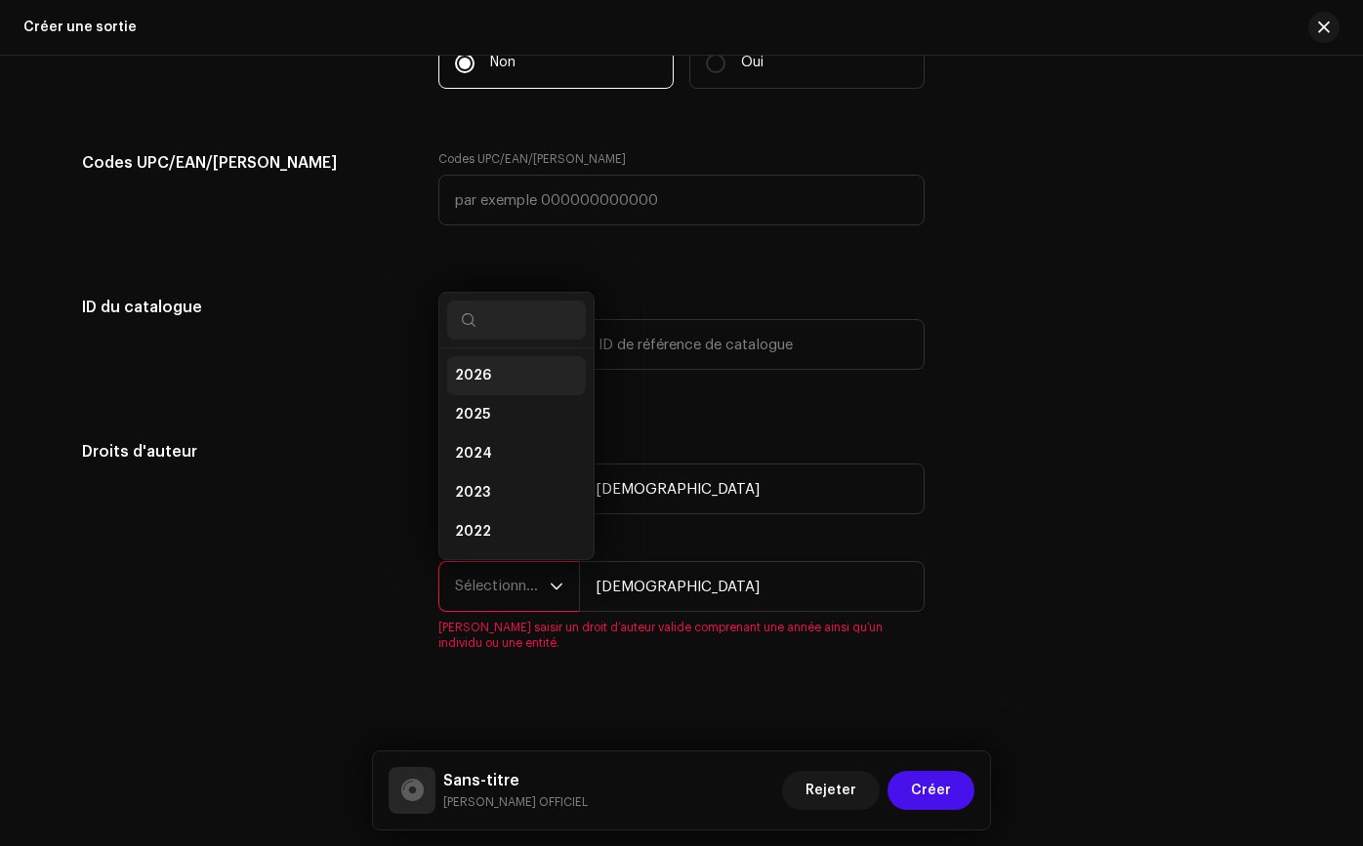
click at [505, 408] on li "2025" at bounding box center [516, 414] width 139 height 39
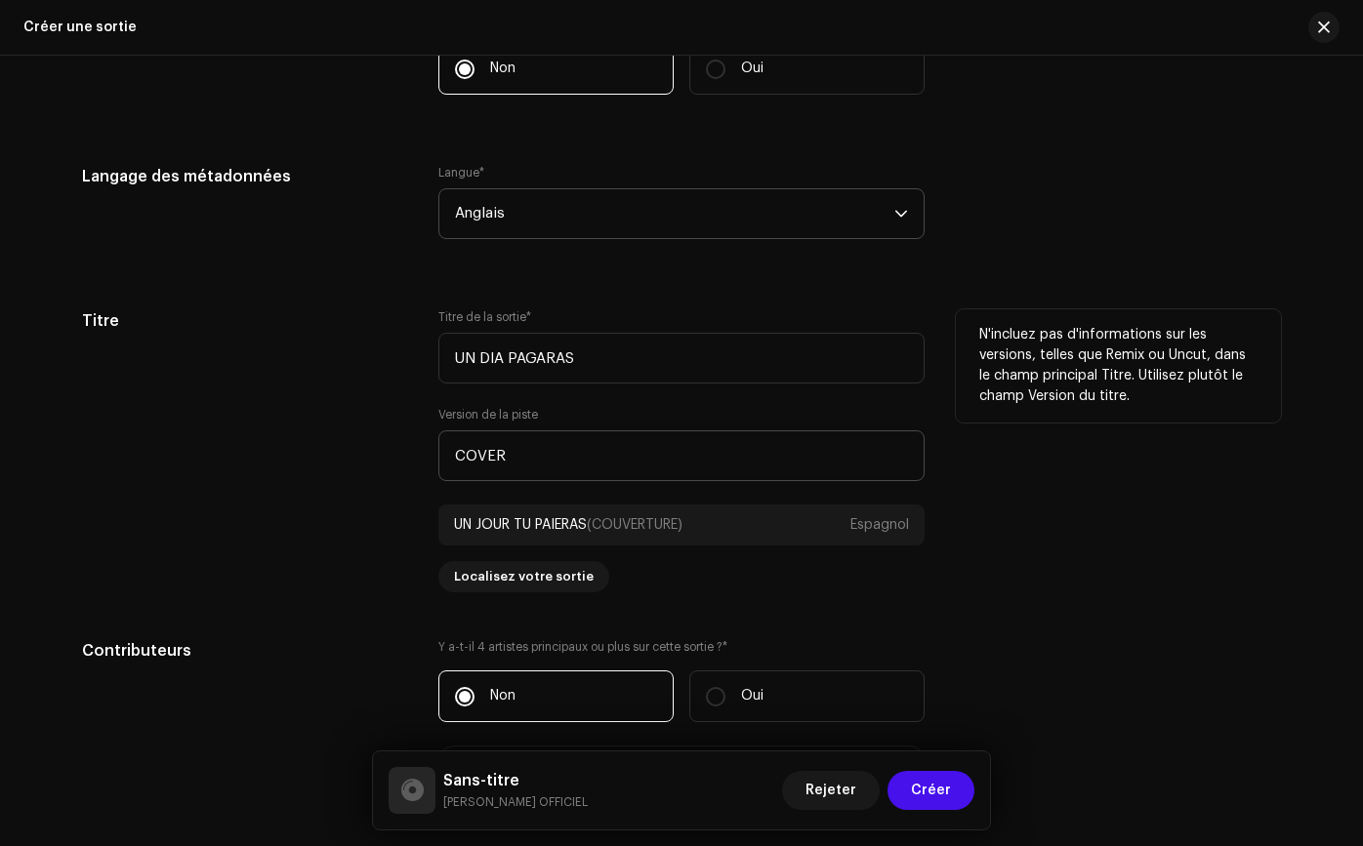
scroll to position [1619, 0]
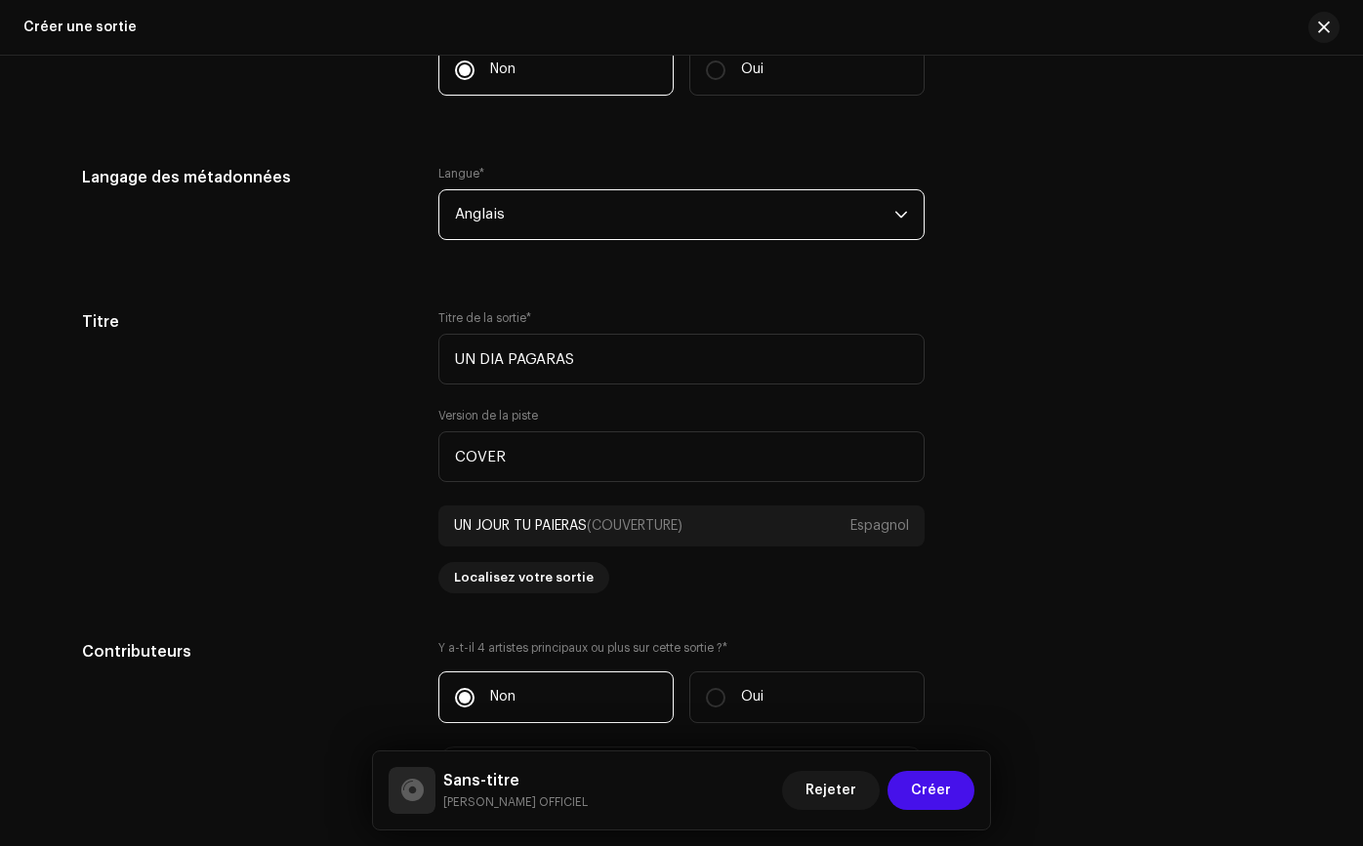
click at [631, 236] on span "Anglais" at bounding box center [674, 214] width 439 height 49
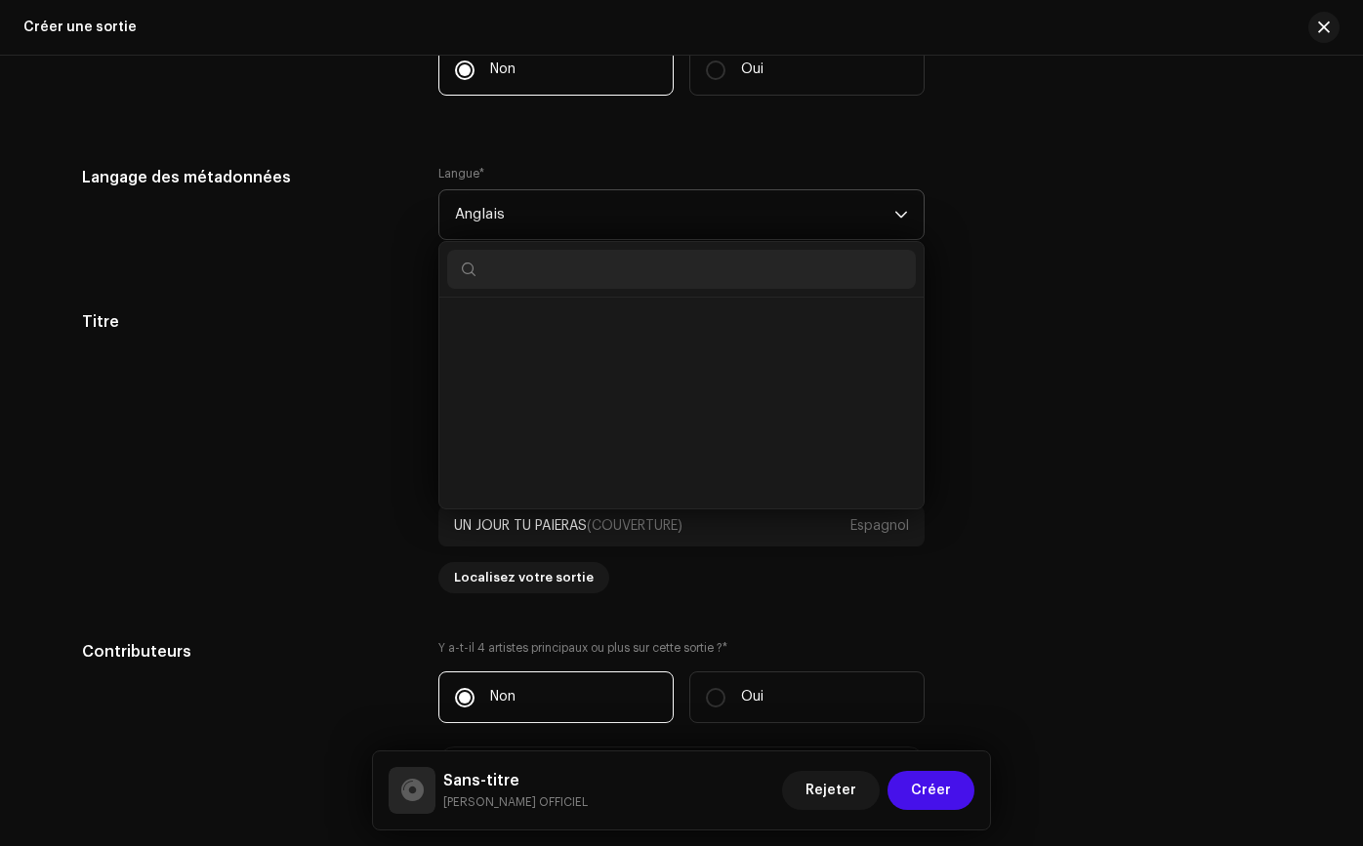
scroll to position [6215, 0]
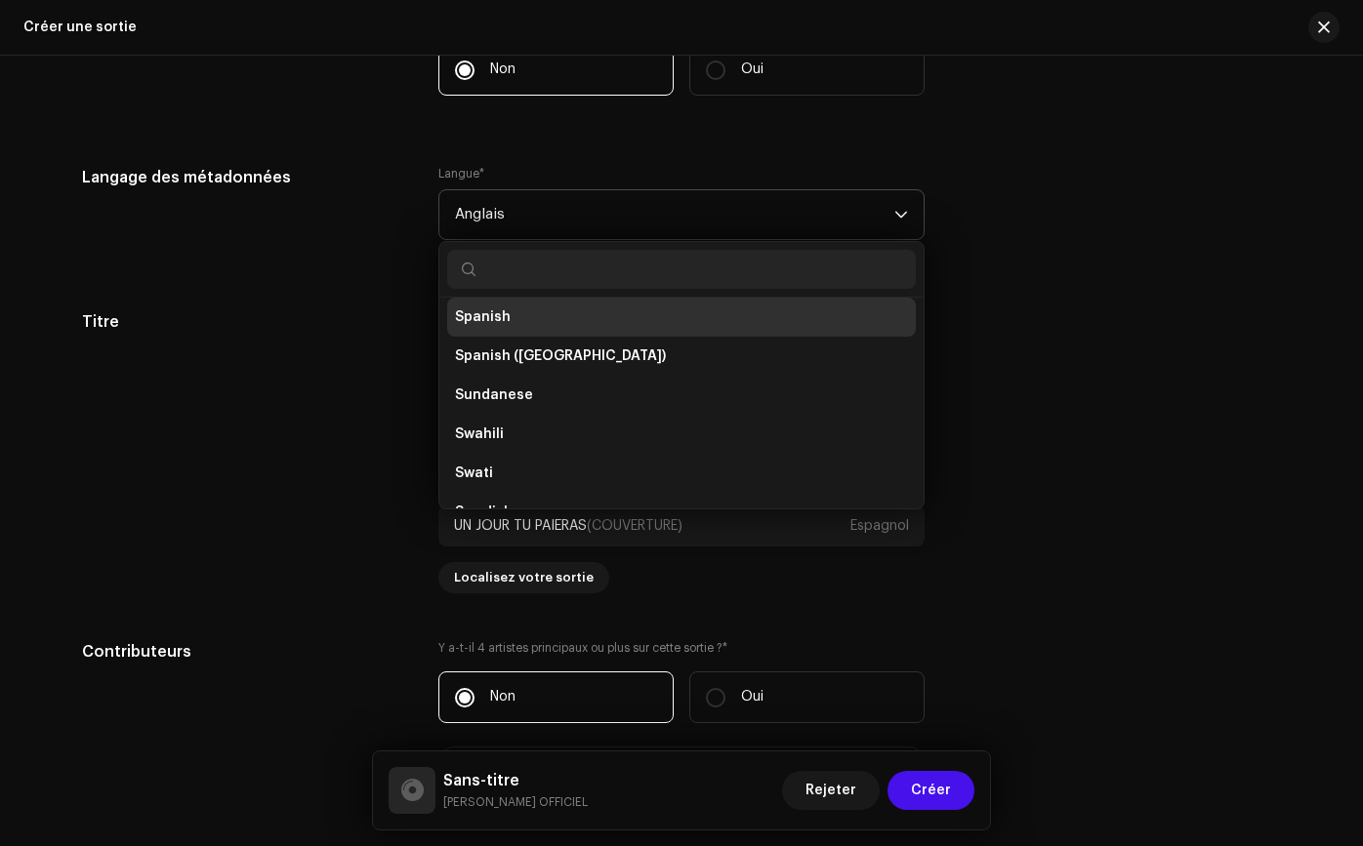
click at [631, 220] on span "Anglais" at bounding box center [674, 214] width 439 height 49
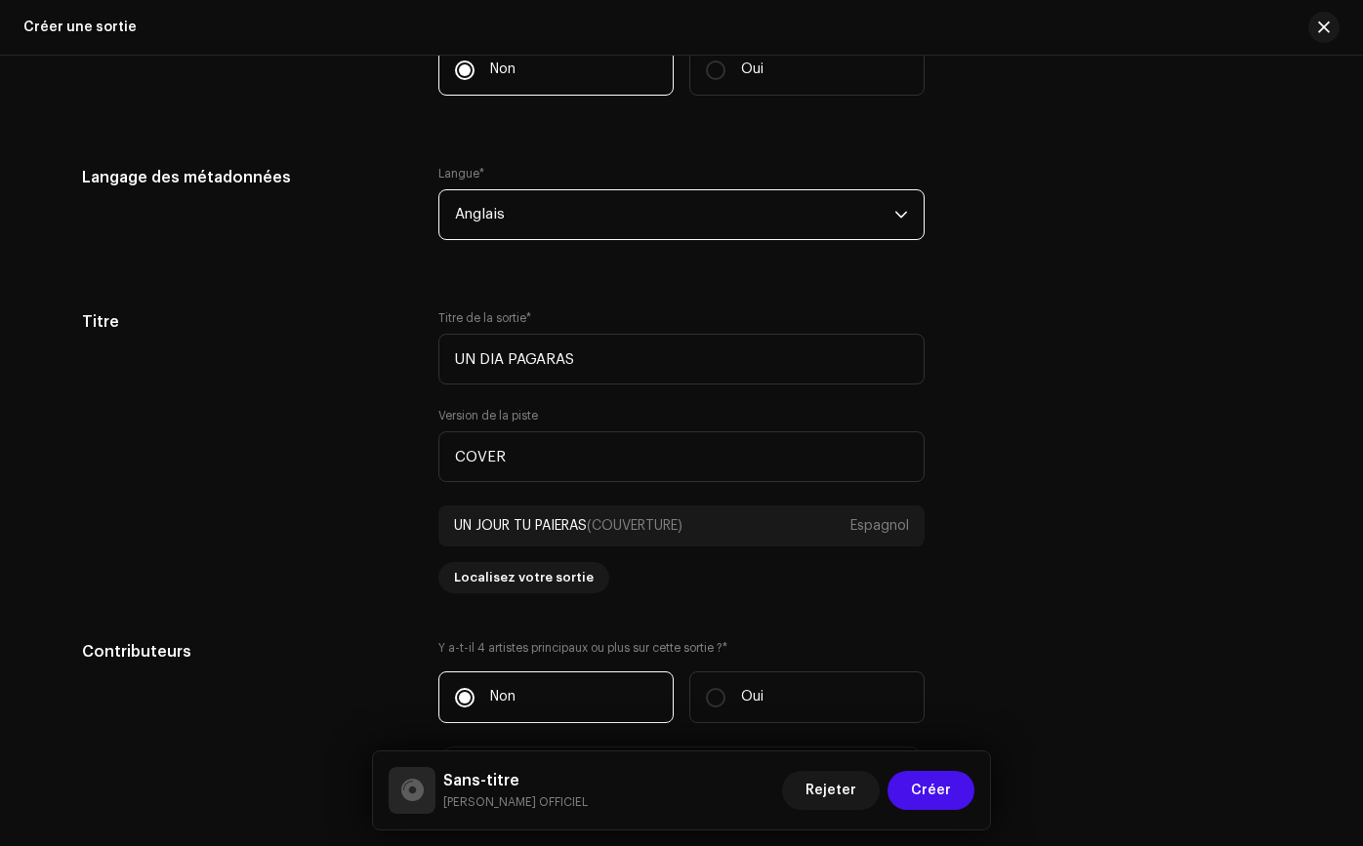
click at [631, 220] on span "Anglais" at bounding box center [674, 214] width 439 height 49
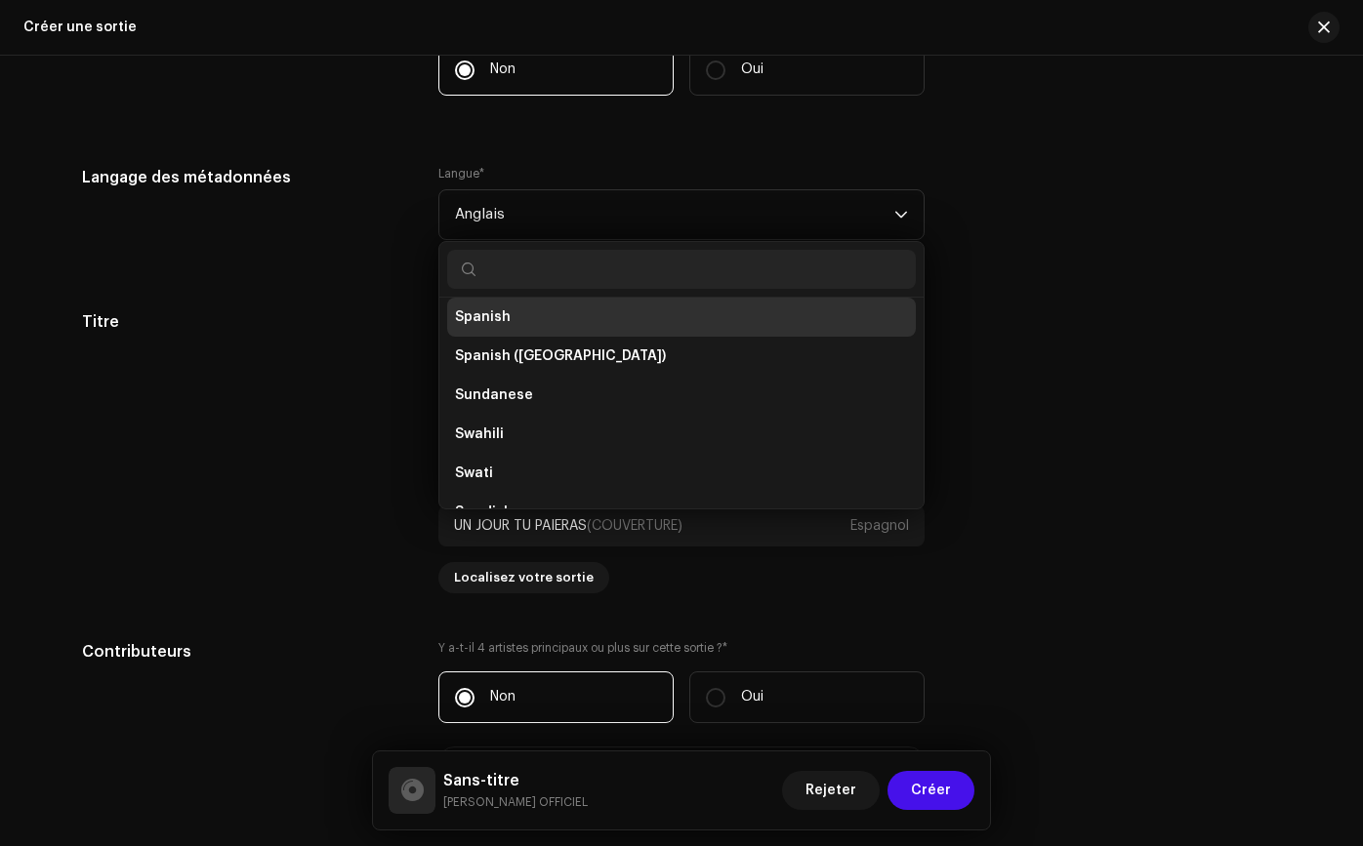
click at [589, 325] on li "Spanish" at bounding box center [681, 317] width 468 height 39
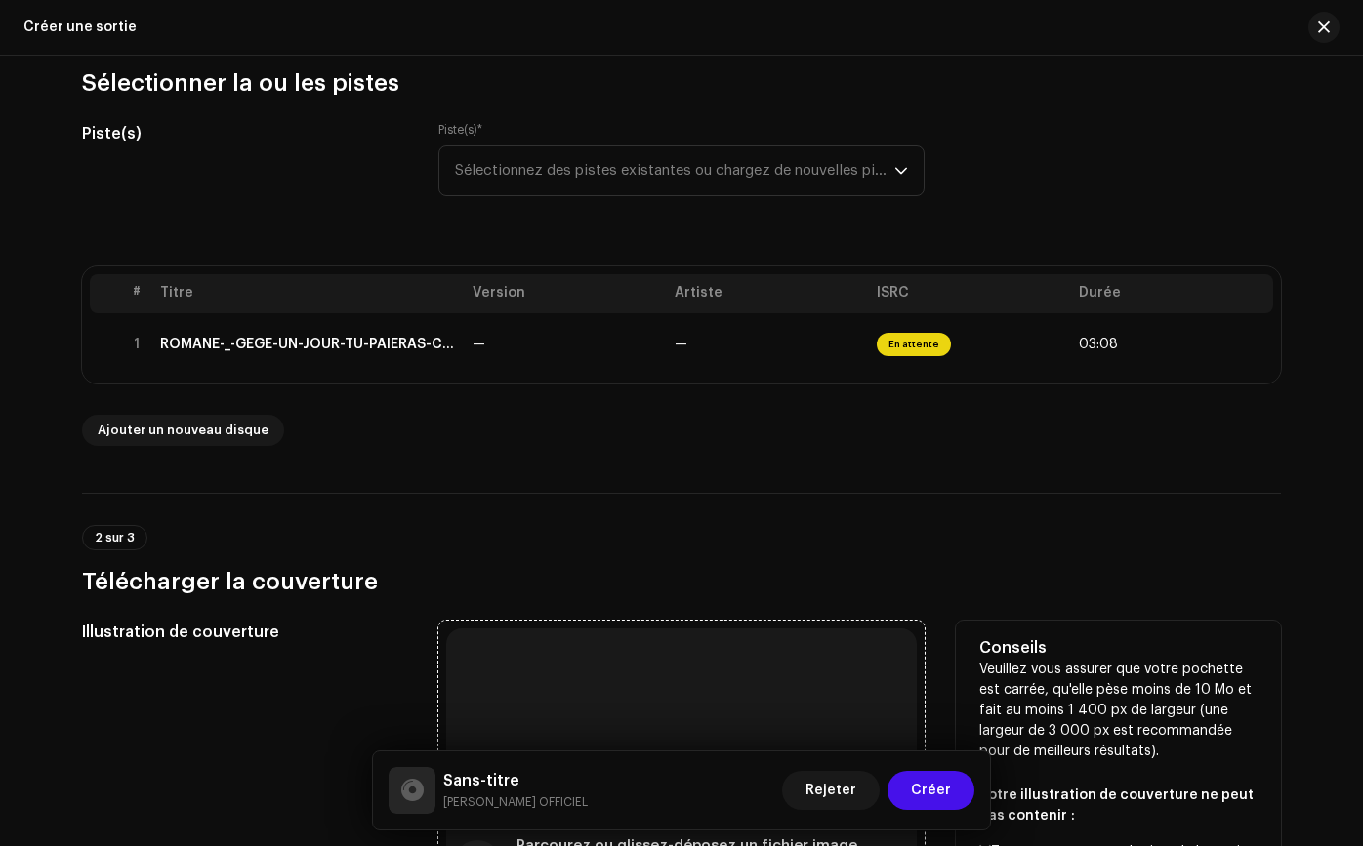
scroll to position [118, 0]
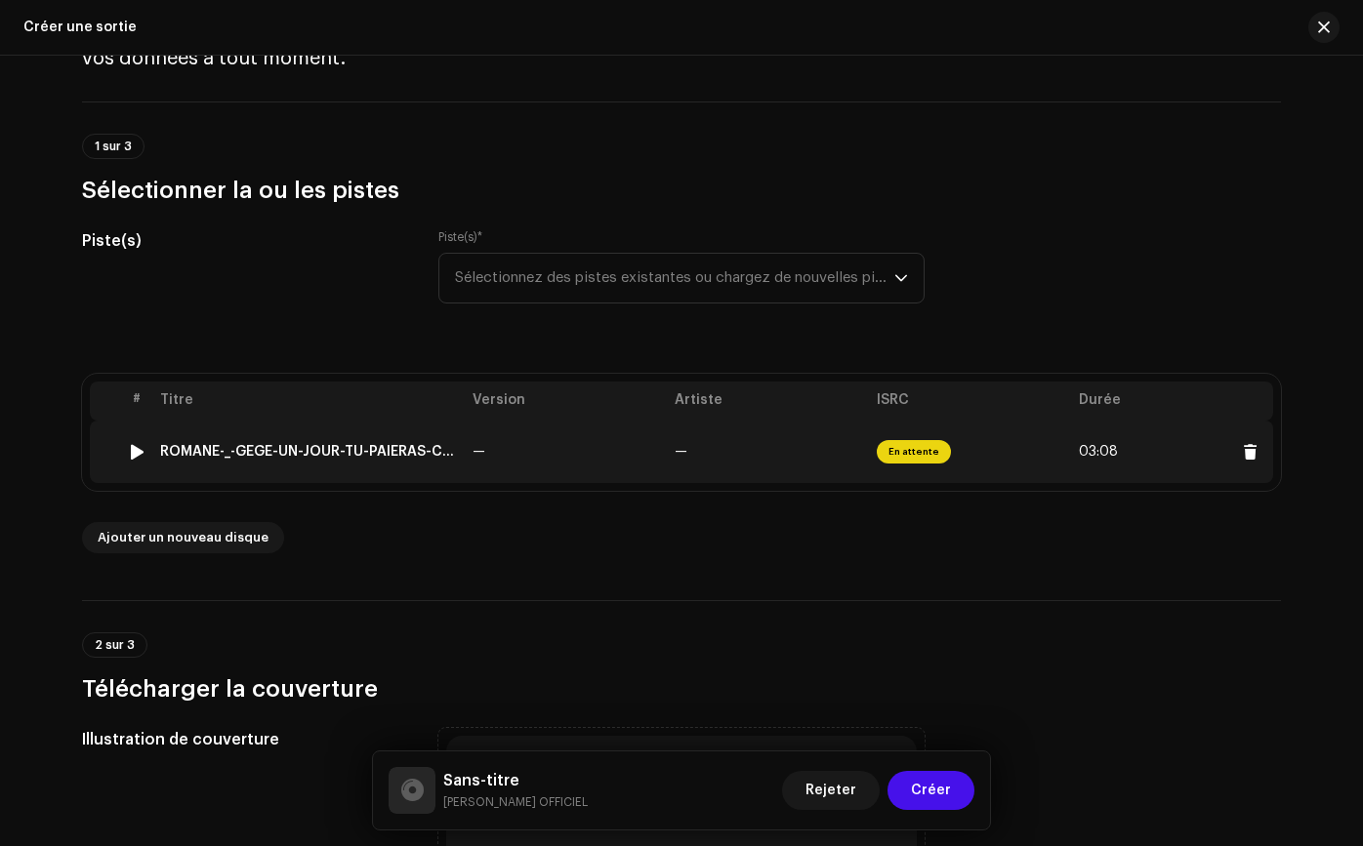
click at [920, 448] on font "En attente" at bounding box center [913, 452] width 51 height 10
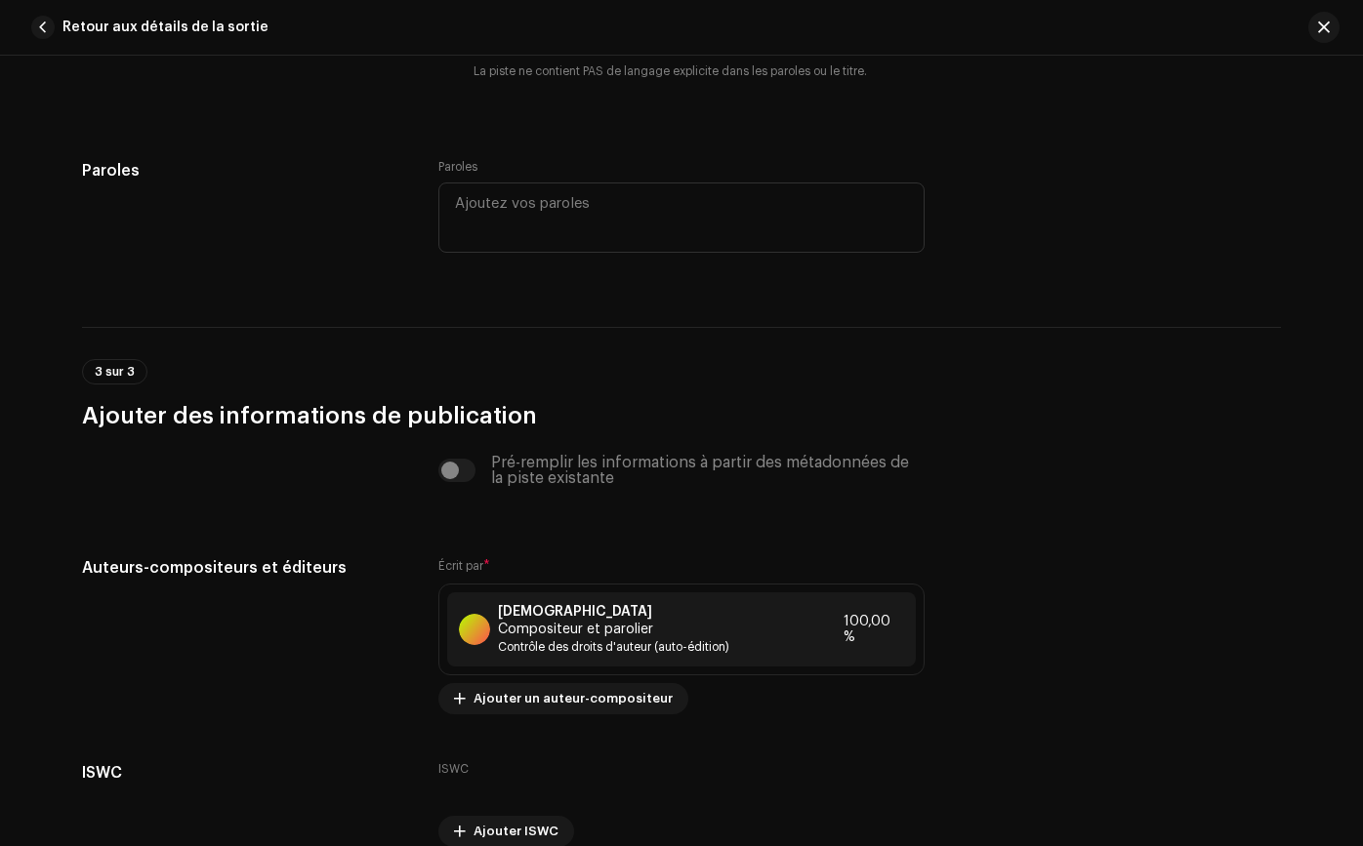
scroll to position [3635, 0]
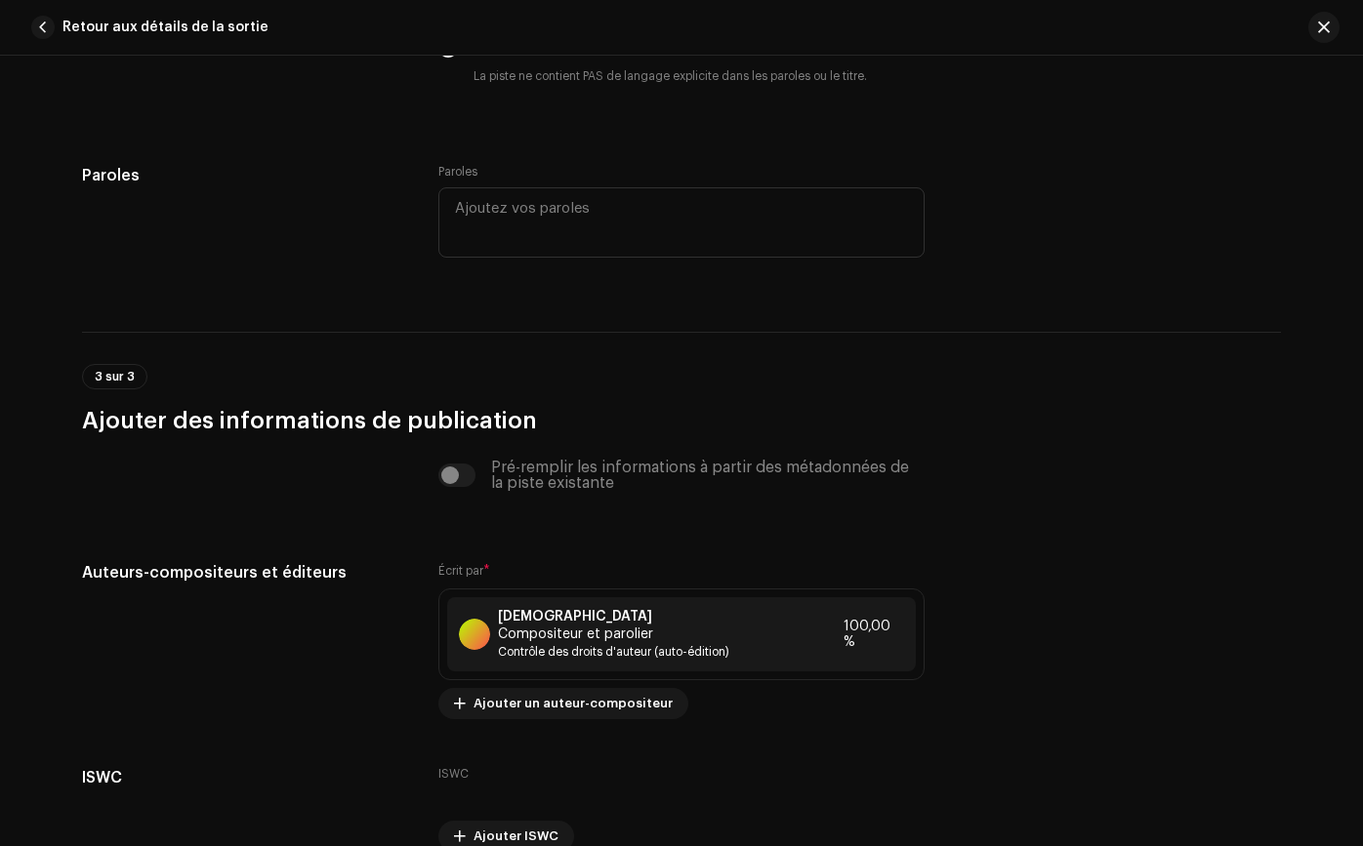
click at [1316, 20] on button "button" at bounding box center [1323, 27] width 31 height 31
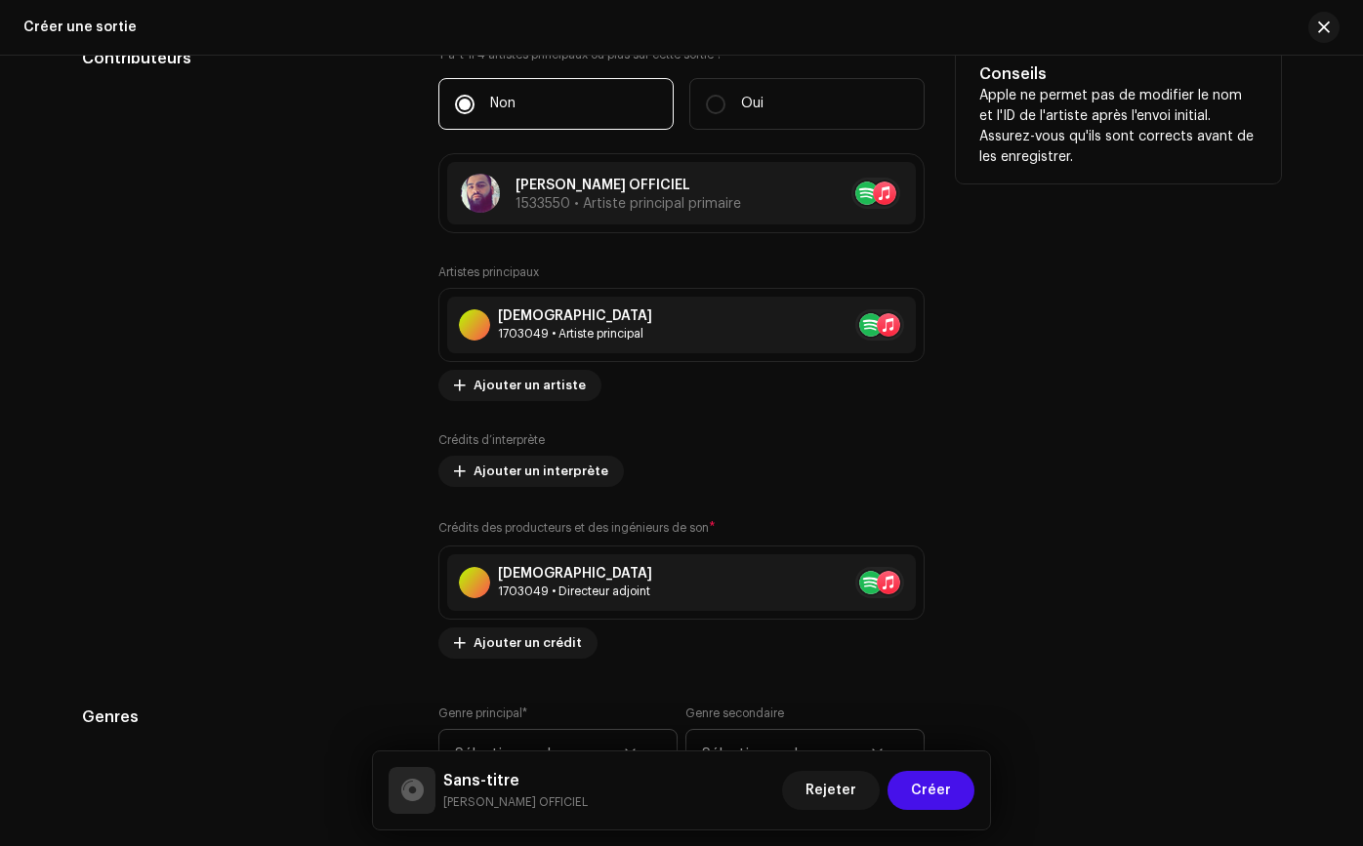
scroll to position [2220, 0]
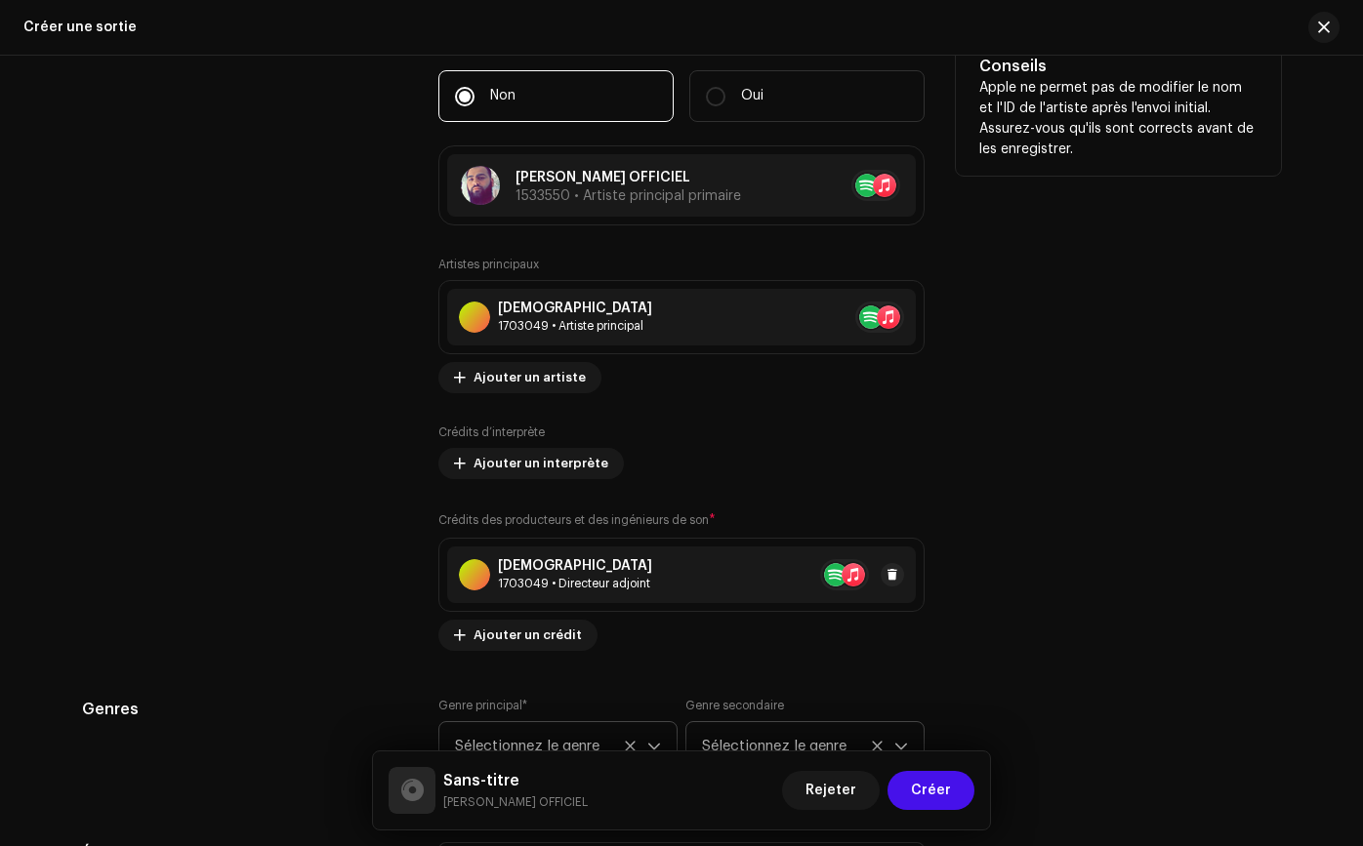
click at [756, 574] on div "ROMANEOFICIAL 1703049 • Directeur adjoint" at bounding box center [681, 575] width 468 height 57
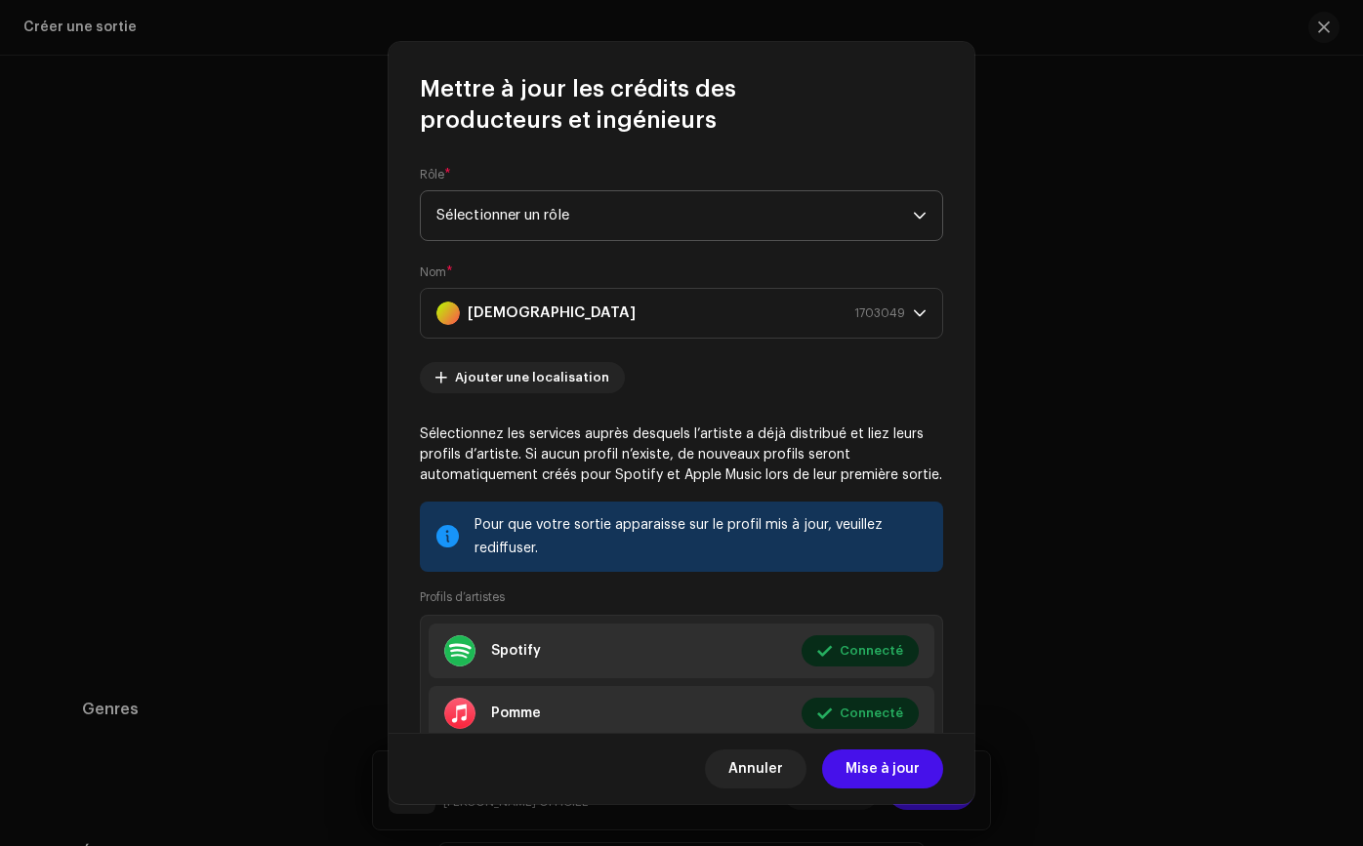
click at [711, 197] on span "Sélectionner un rôle" at bounding box center [674, 215] width 476 height 49
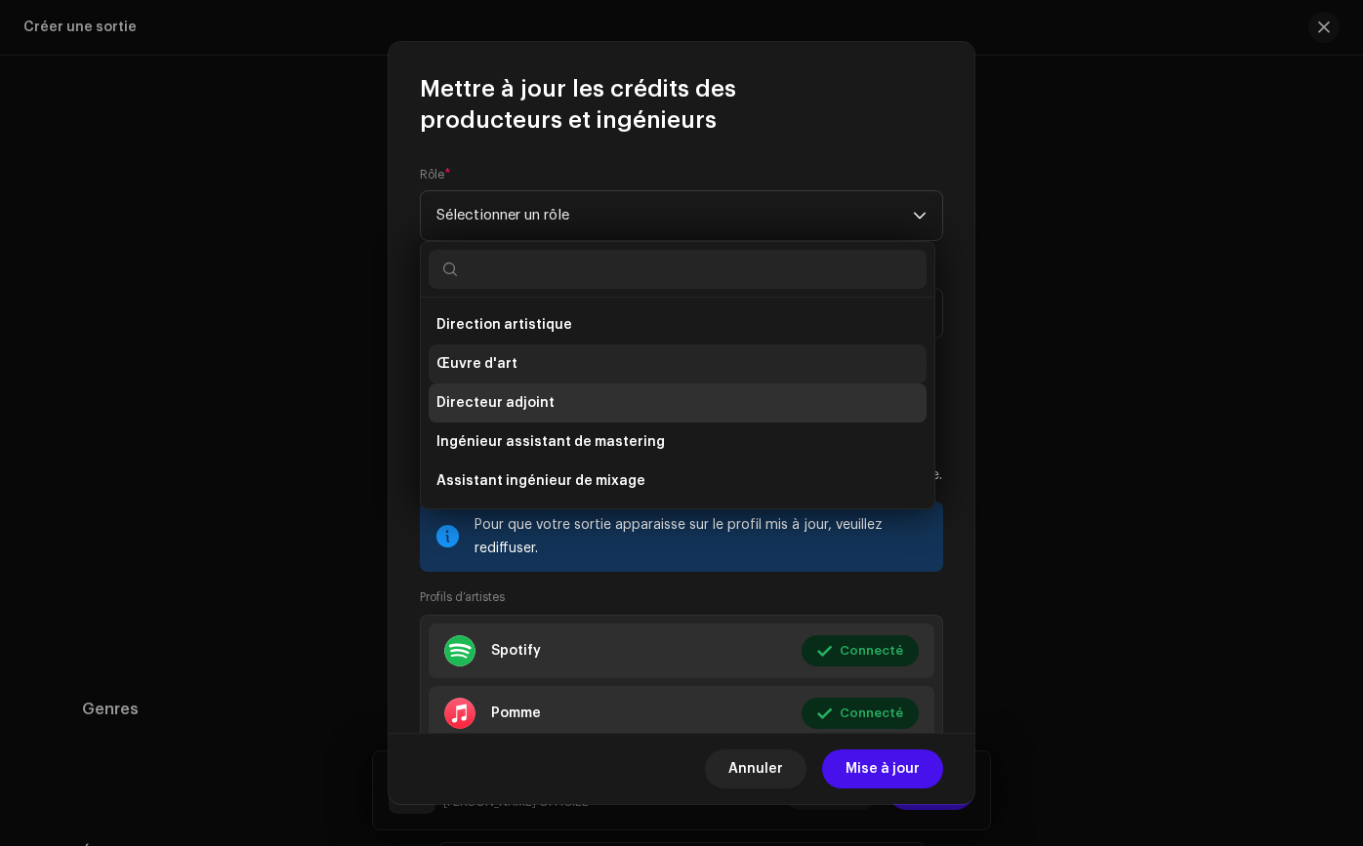
scroll to position [8, 0]
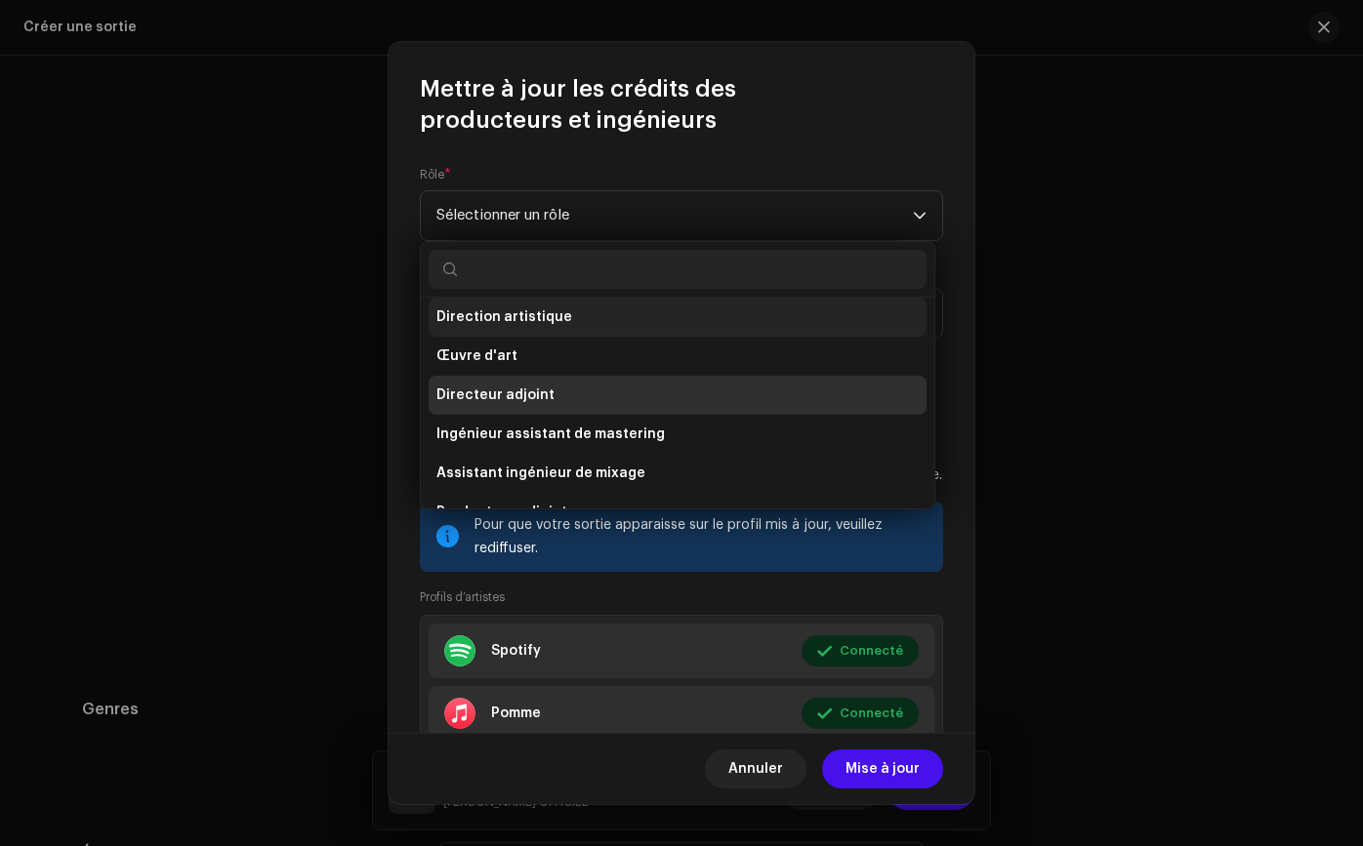
click at [720, 325] on li "Direction artistique" at bounding box center [677, 317] width 498 height 39
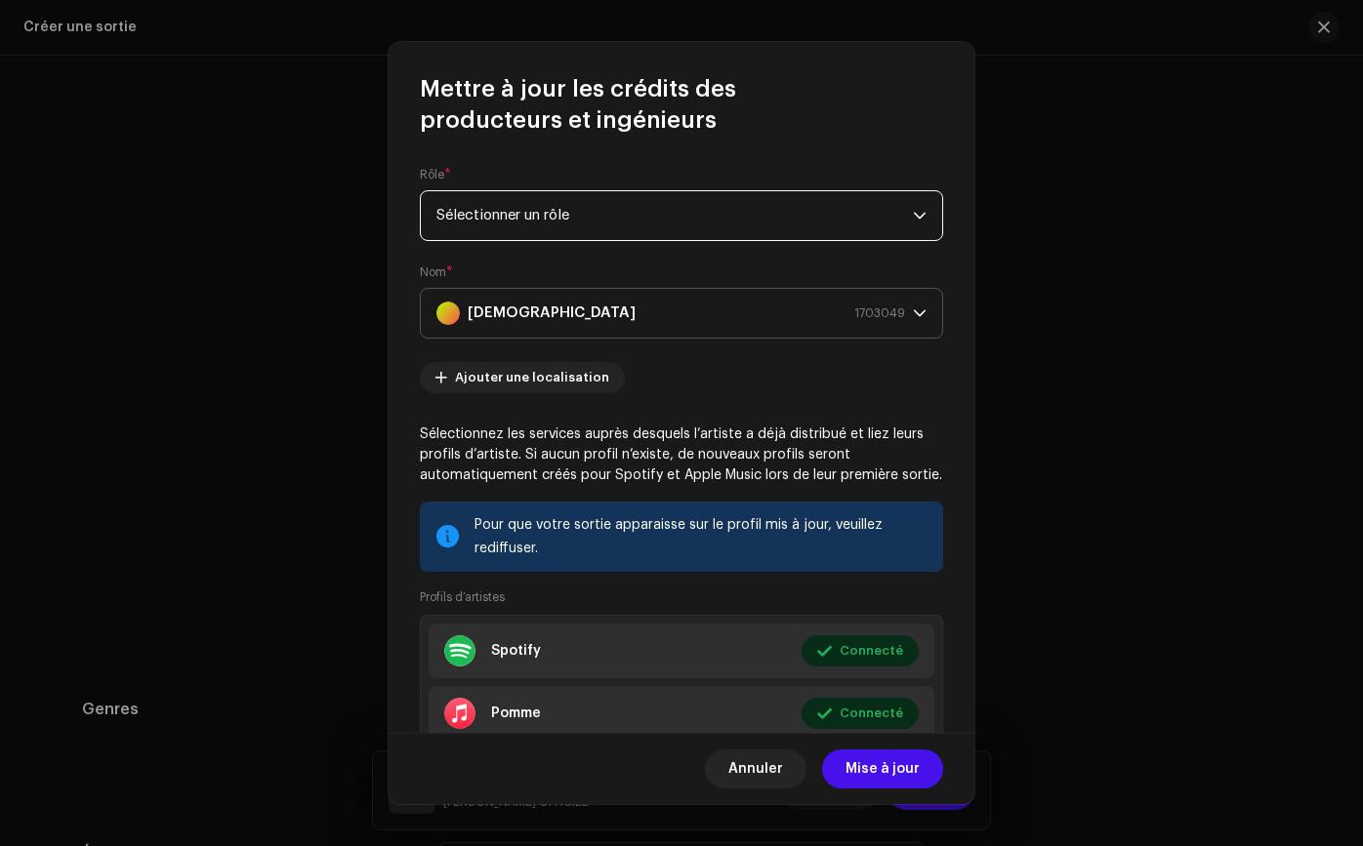
click at [725, 318] on div "ROMANEOFICIAL 1703049" at bounding box center [670, 313] width 468 height 49
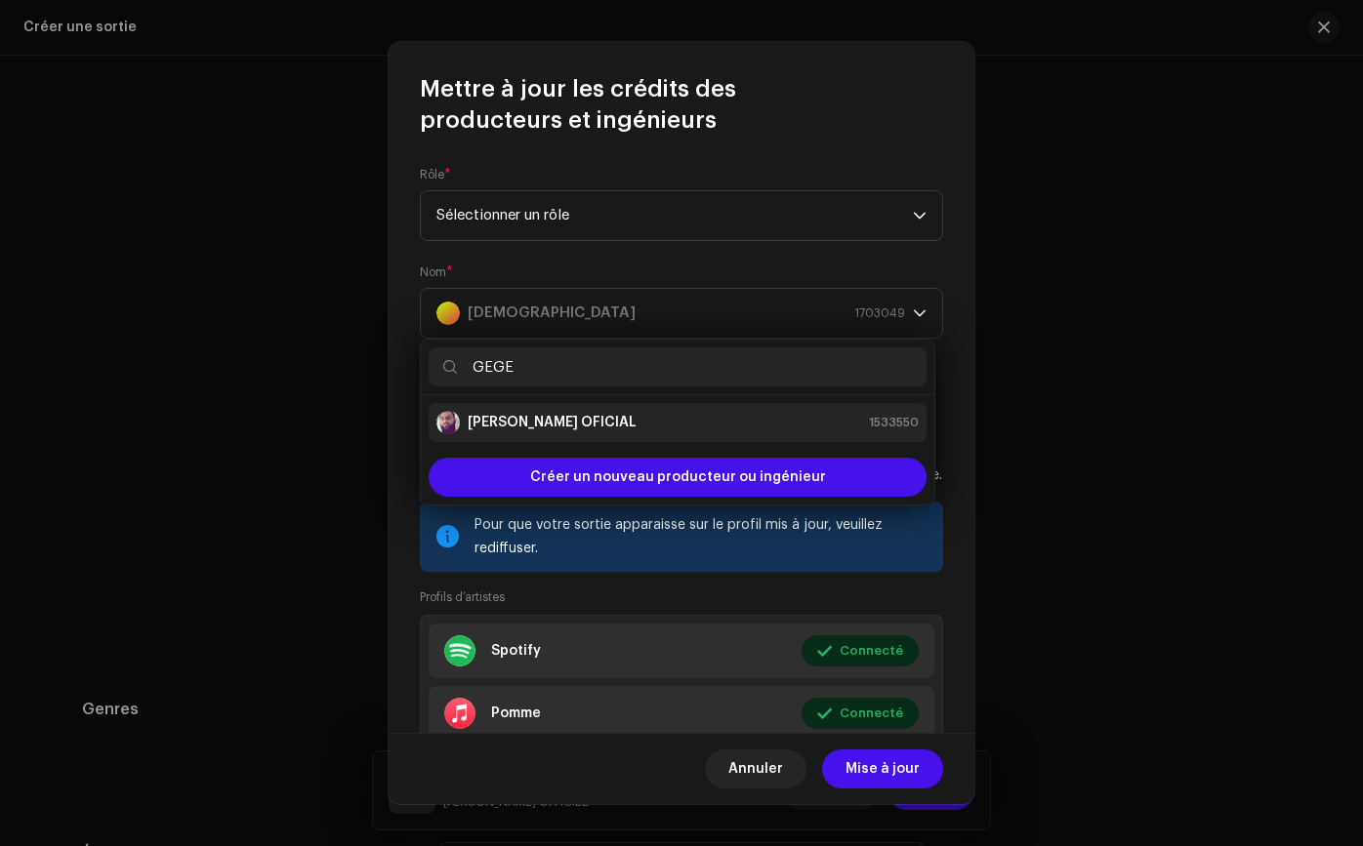
type input "GEGE"
click at [655, 438] on li "GEGE MARTINEZ OFICIAL 1533550" at bounding box center [677, 422] width 498 height 39
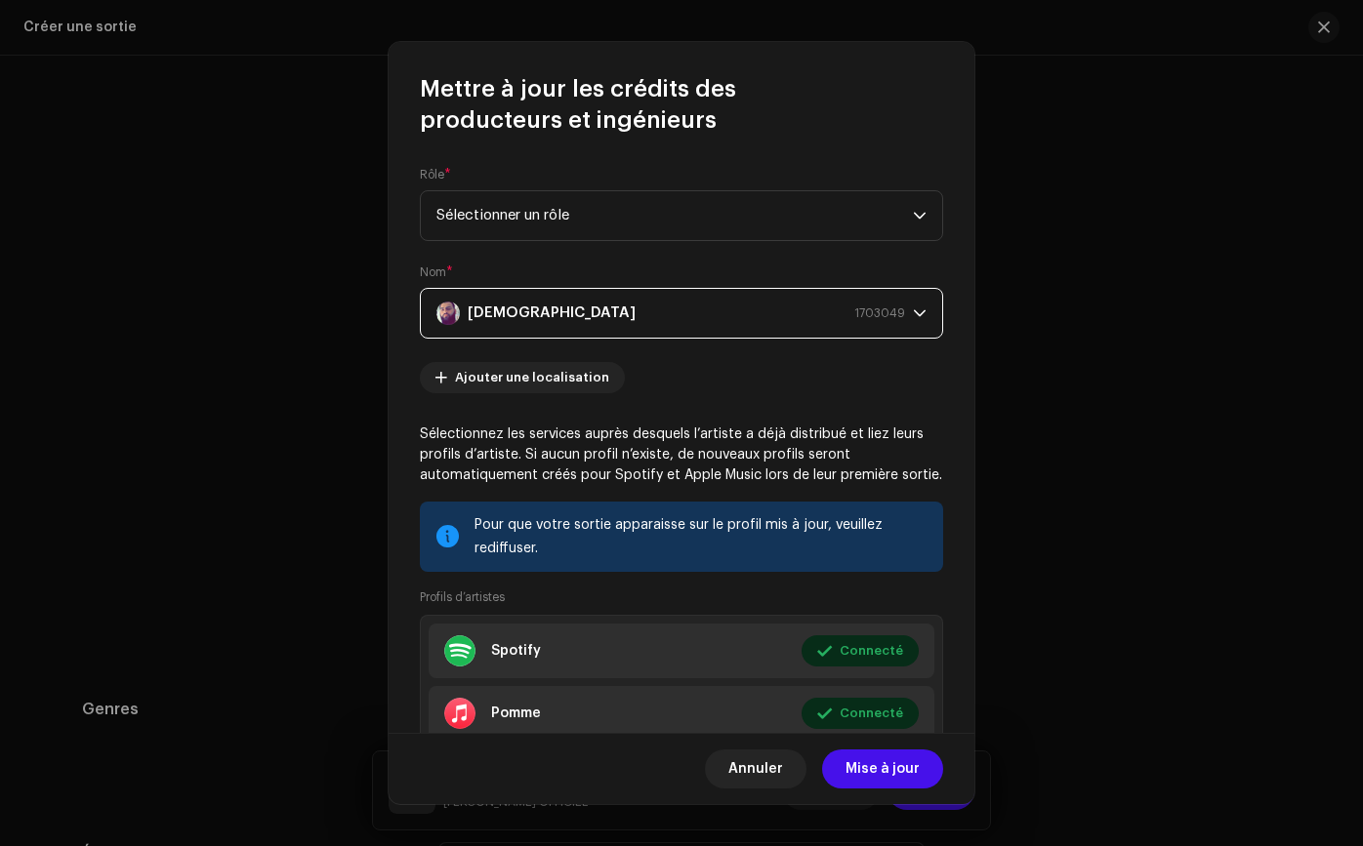
click at [852, 744] on div "Annuler Mise à jour" at bounding box center [681, 768] width 586 height 71
click at [853, 762] on font "Mise à jour" at bounding box center [882, 769] width 74 height 14
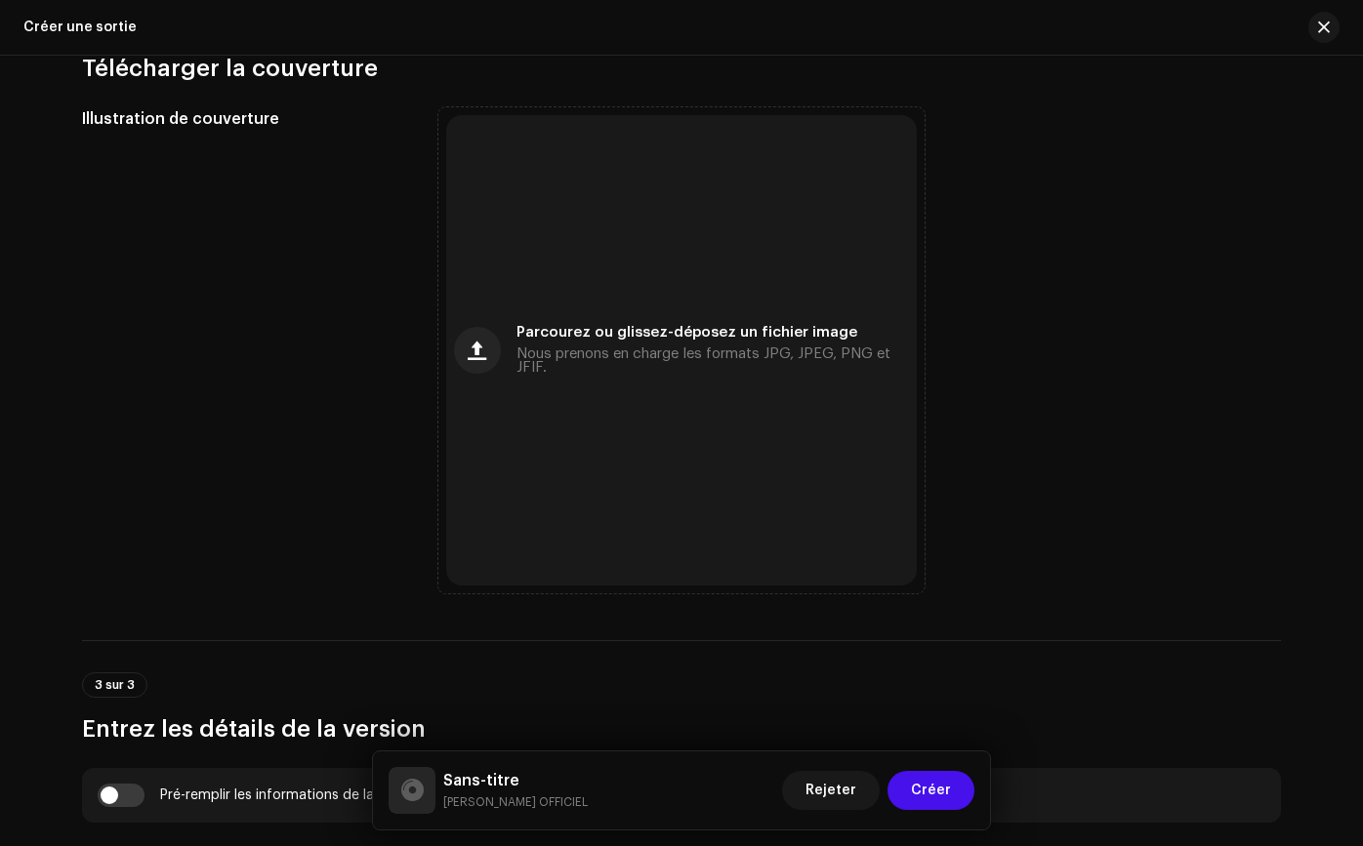
scroll to position [653, 0]
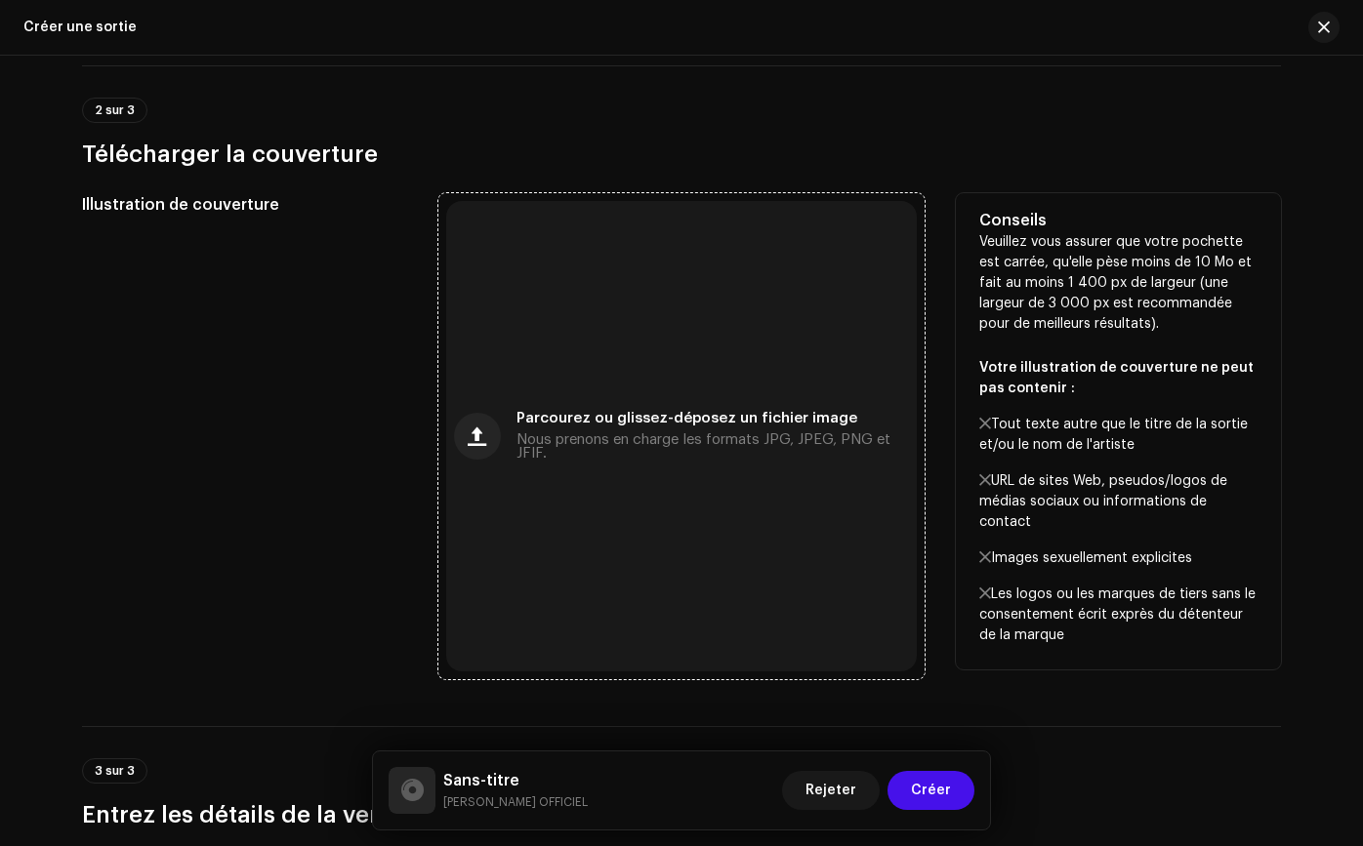
click at [542, 413] on font "Parcourez ou glissez-déposez un fichier image" at bounding box center [686, 418] width 341 height 15
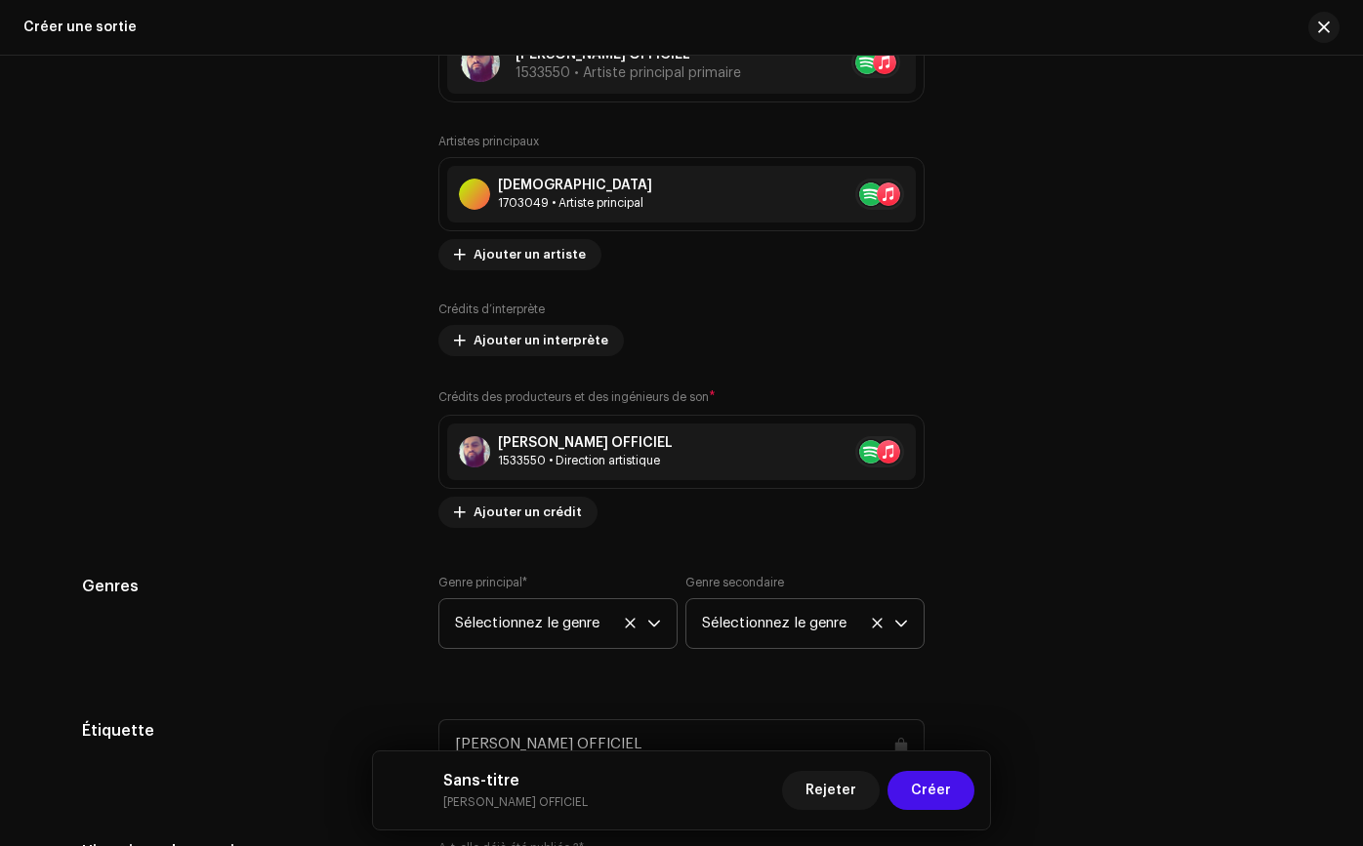
scroll to position [2344, 0]
click at [506, 341] on font "Ajouter un interprète" at bounding box center [540, 339] width 135 height 13
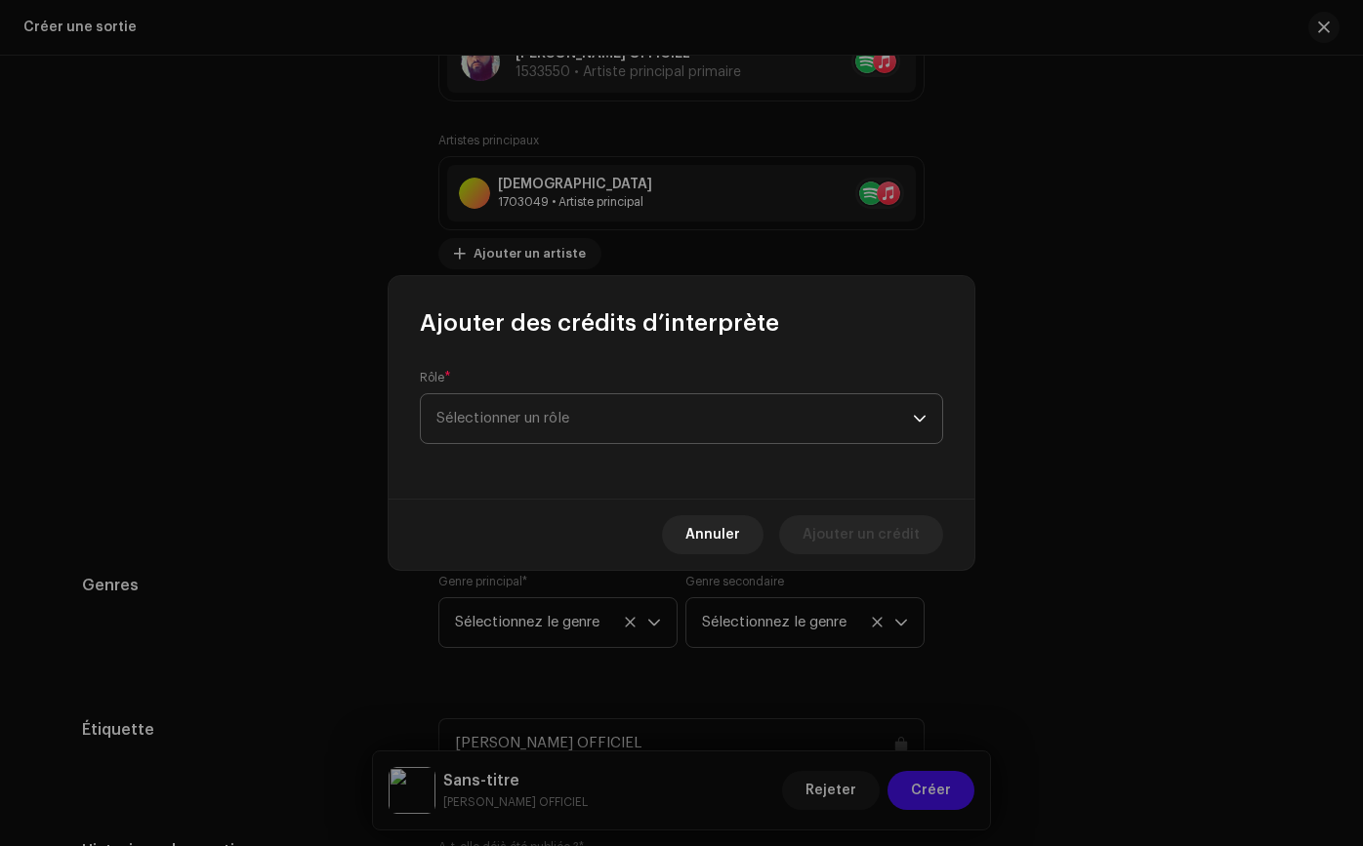
click at [532, 431] on span "Sélectionner un rôle" at bounding box center [674, 418] width 476 height 49
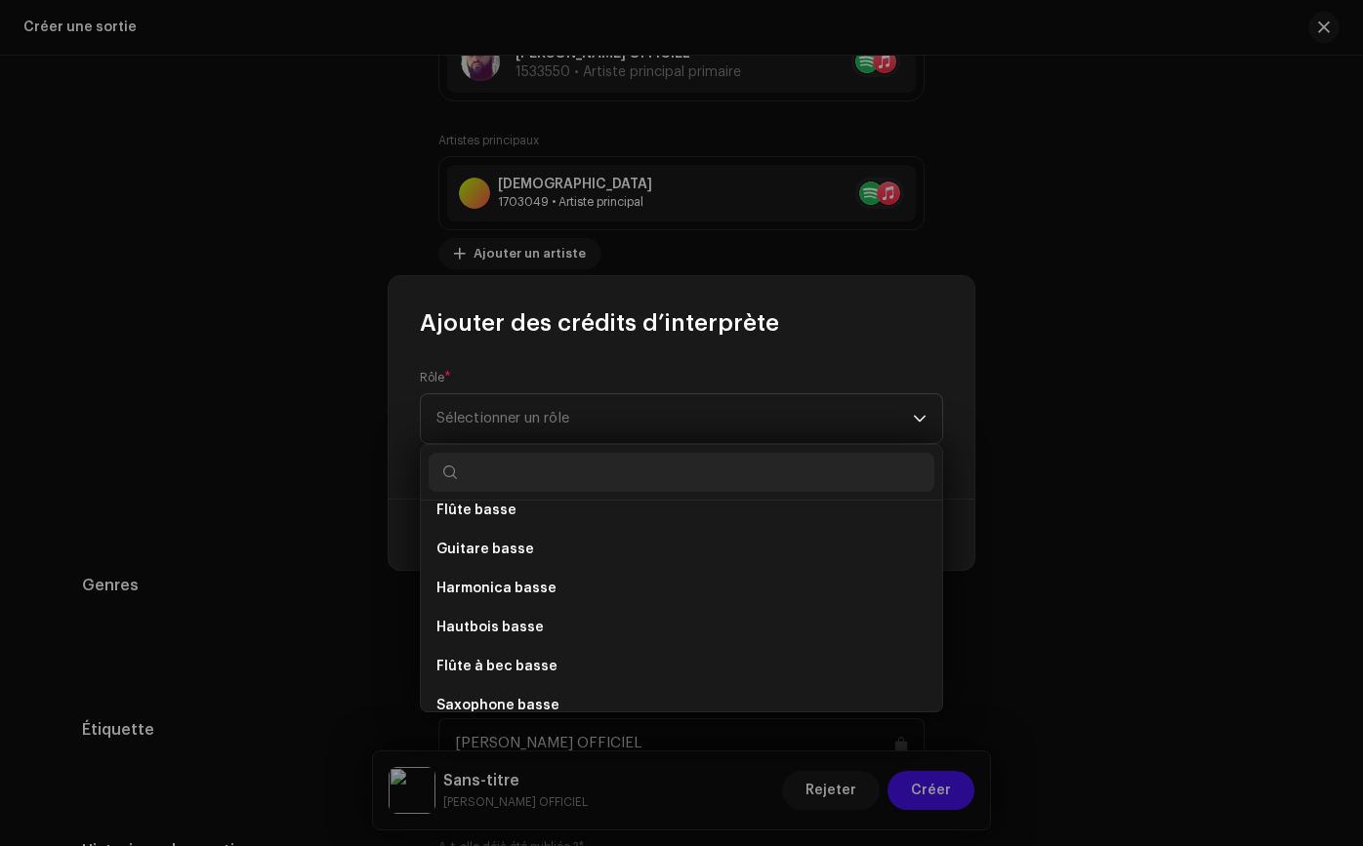
scroll to position [1810, 0]
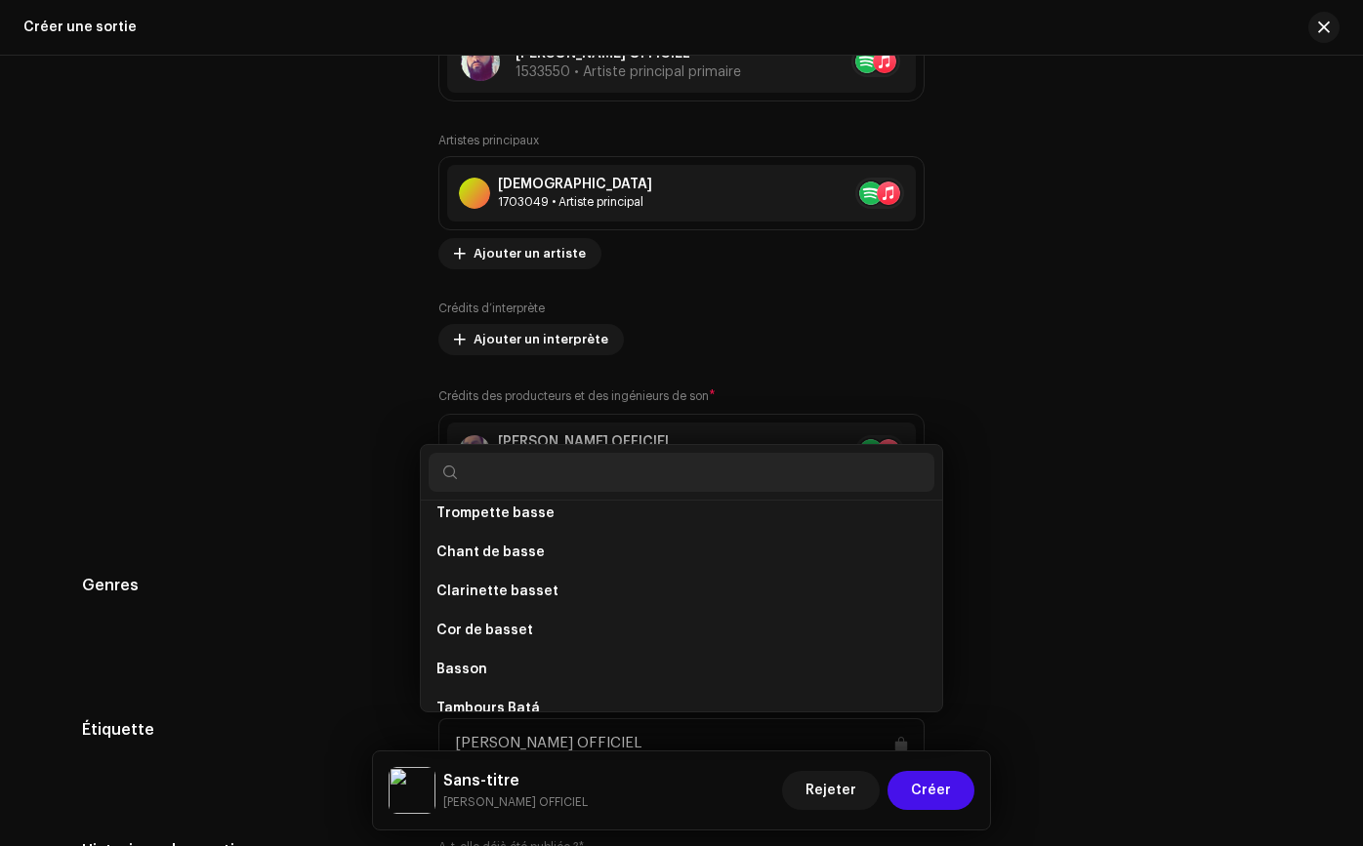
drag, startPoint x: 18, startPoint y: 500, endPoint x: 44, endPoint y: 492, distance: 27.5
click at [19, 500] on div "Ajouter des crédits d’interprète Rôle * Sélectionner un rôle Annuler Ajouter un…" at bounding box center [681, 423] width 1363 height 846
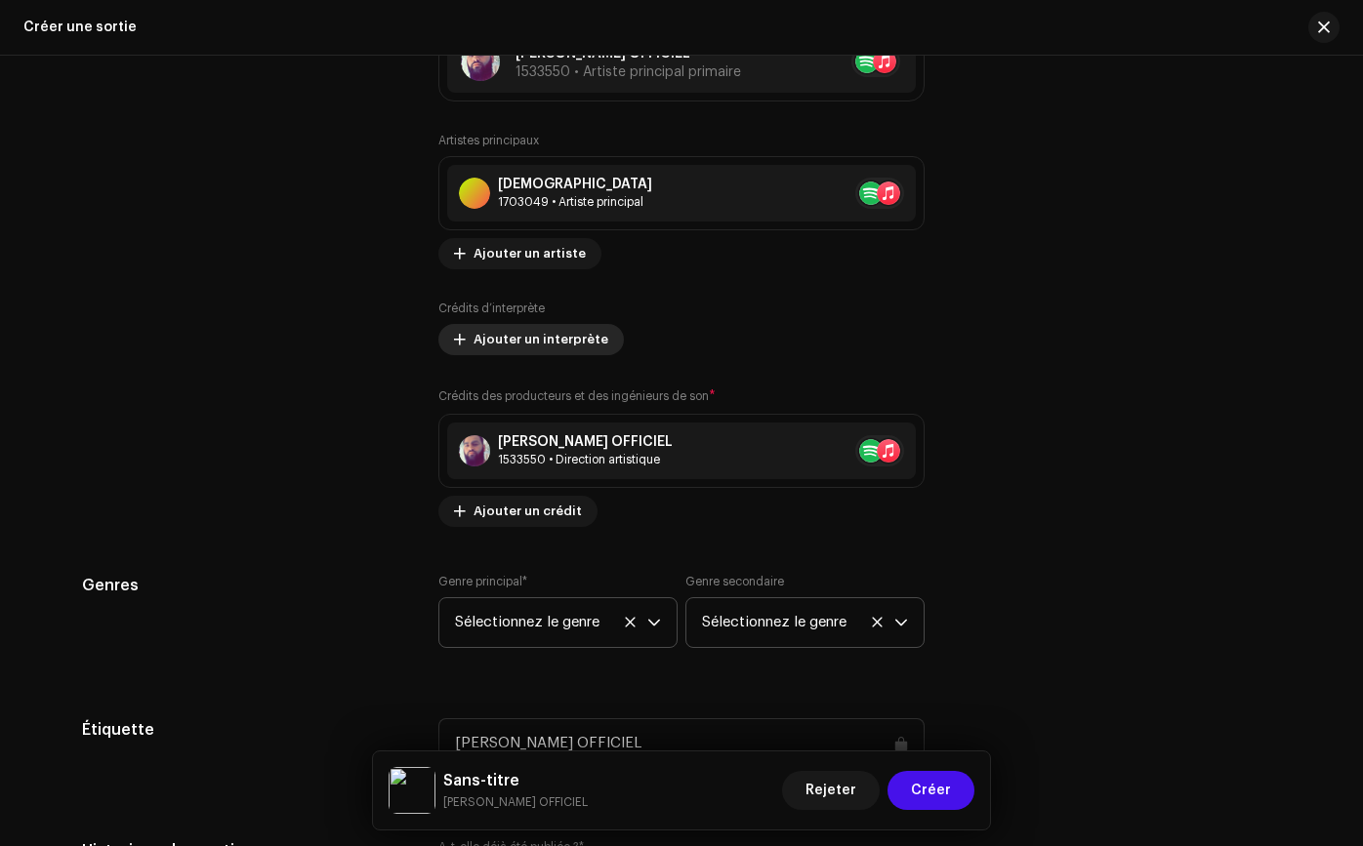
click at [549, 337] on font "Ajouter un interprète" at bounding box center [540, 339] width 135 height 13
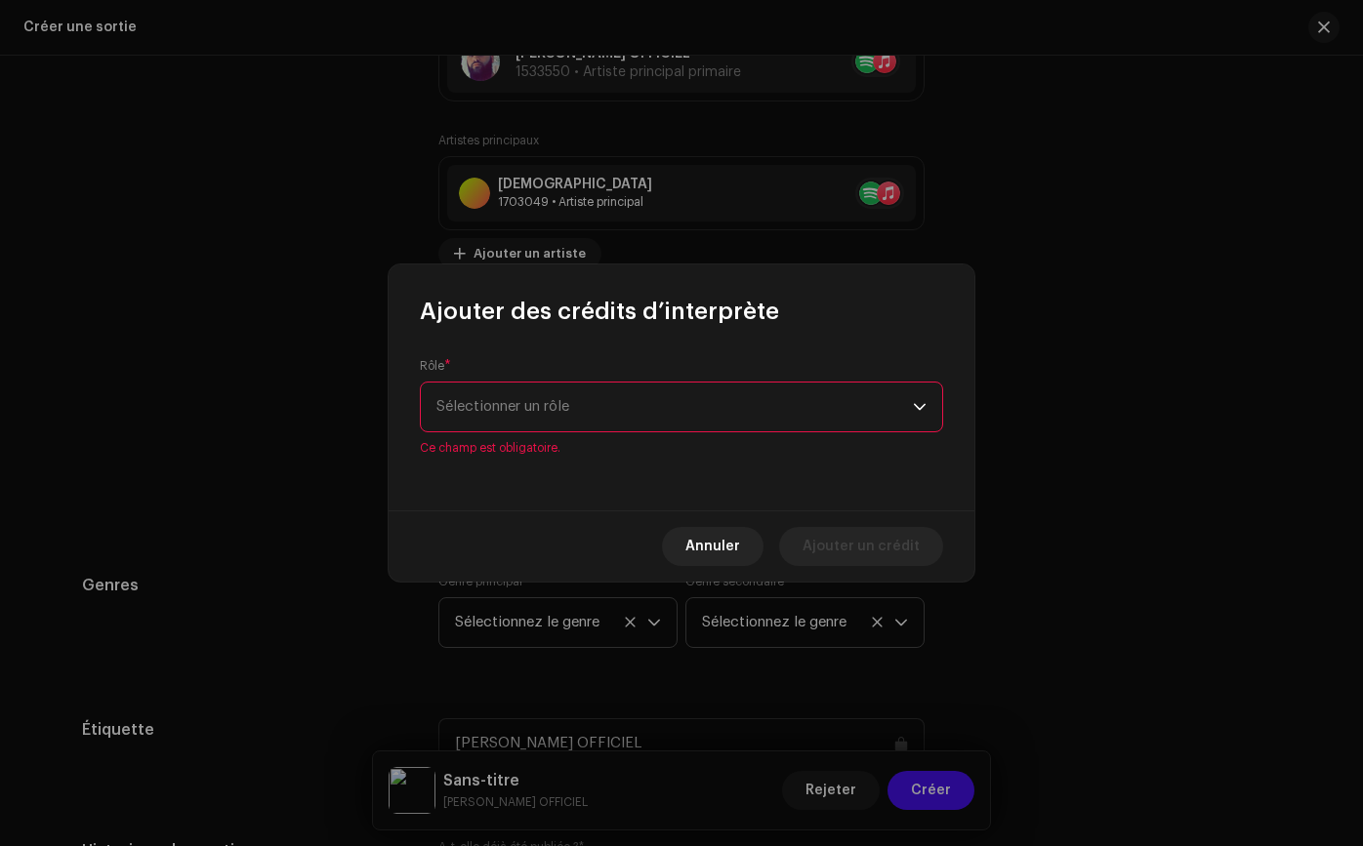
drag, startPoint x: 535, startPoint y: 391, endPoint x: 530, endPoint y: 404, distance: 13.6
click at [535, 391] on div "Rôle * Sélectionner un rôle Ce champ est obligatoire." at bounding box center [681, 407] width 523 height 98
click at [531, 405] on font "Sélectionner un rôle" at bounding box center [502, 406] width 133 height 15
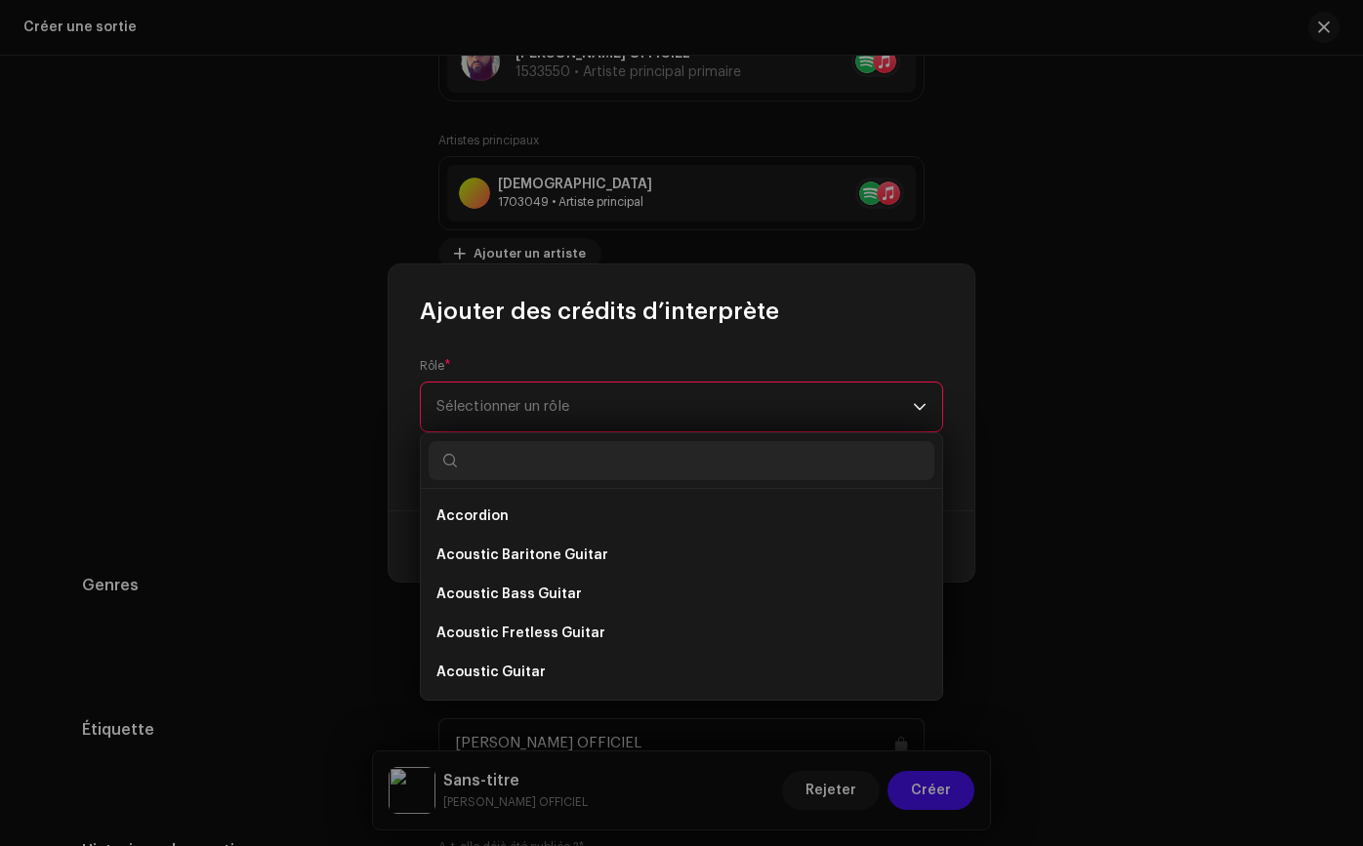
click at [530, 406] on font "Sélectionner un rôle" at bounding box center [502, 406] width 133 height 15
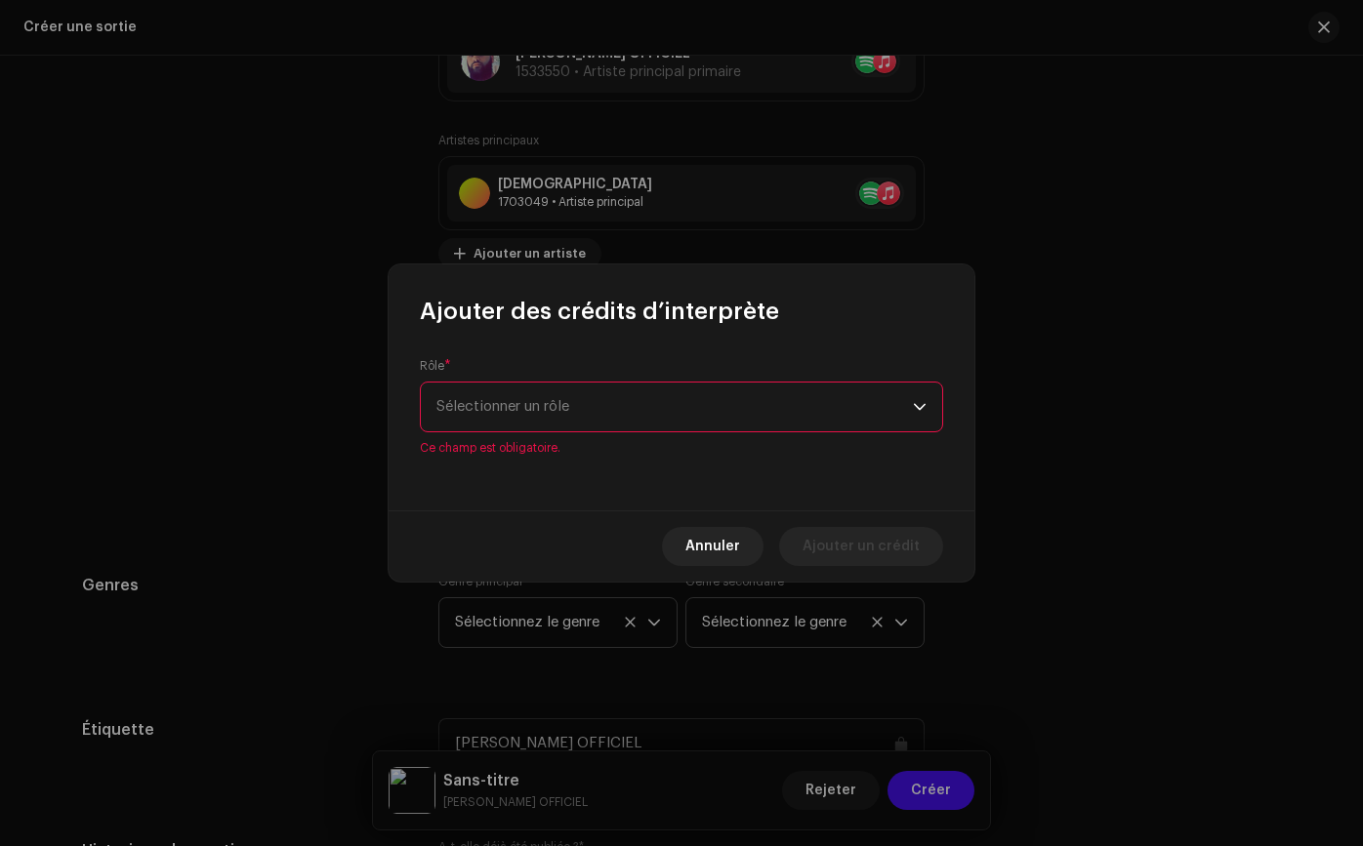
click at [530, 406] on font "Sélectionner un rôle" at bounding box center [502, 406] width 133 height 15
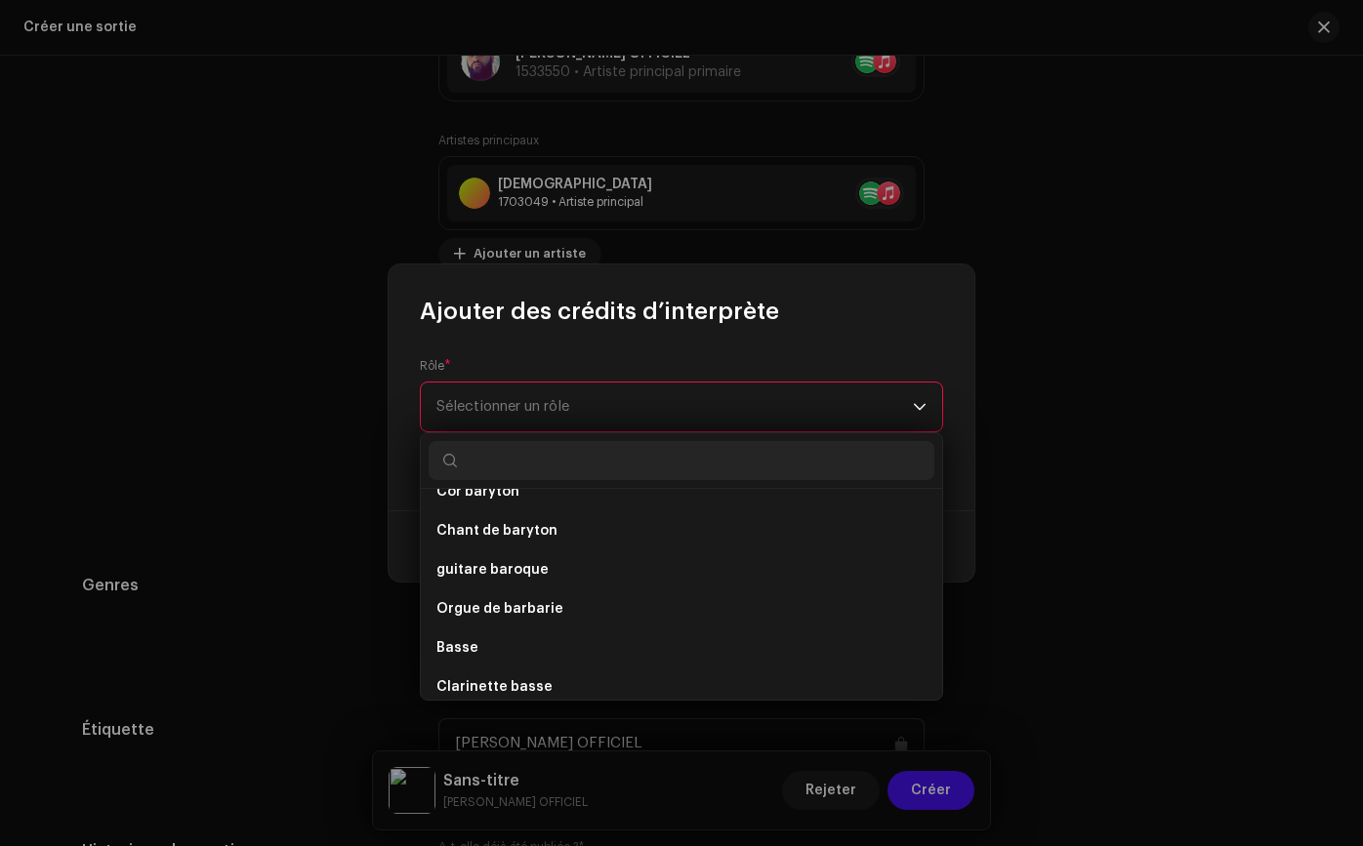
scroll to position [1322, 0]
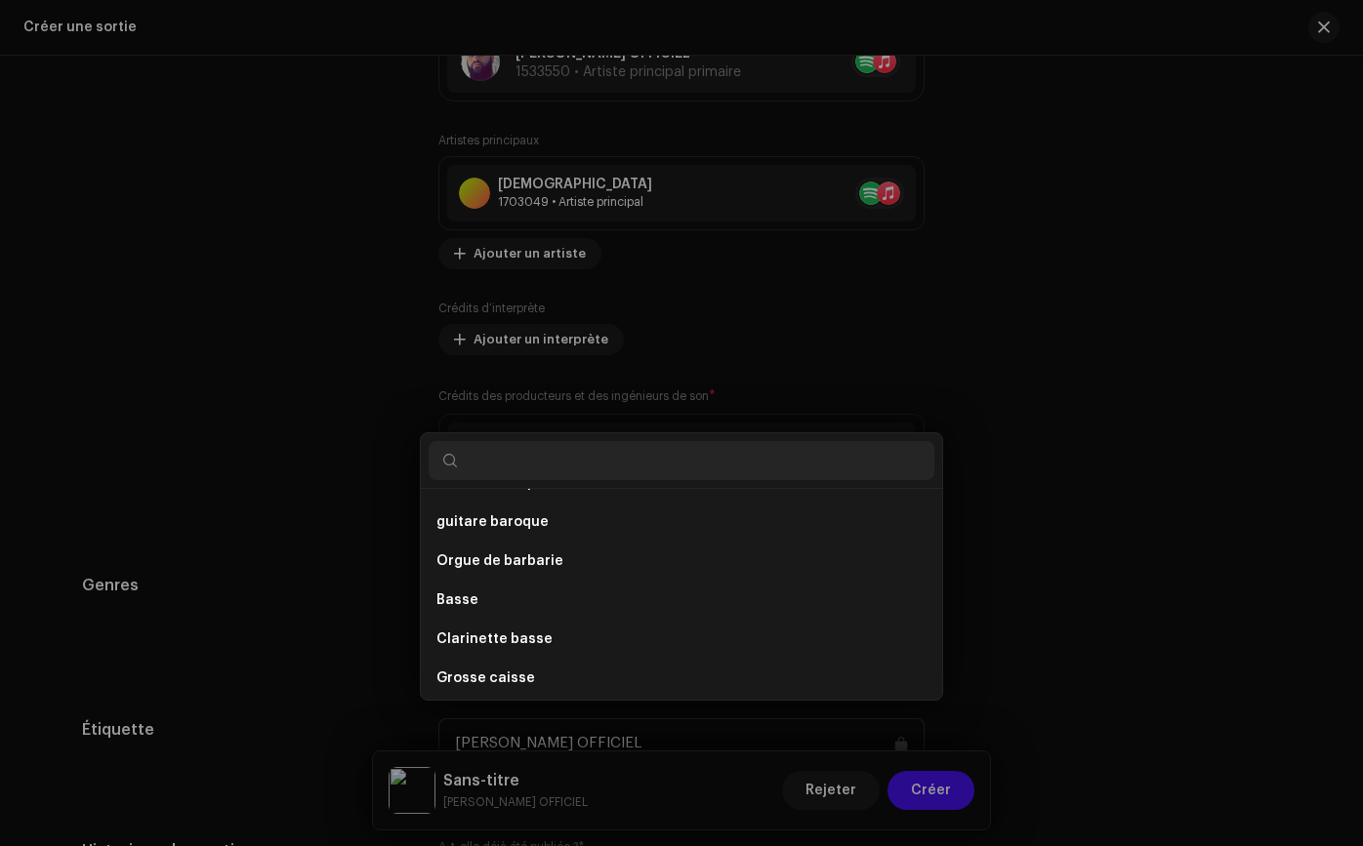
click at [374, 426] on div "Ajouter des crédits d’interprète Rôle * Sélectionner un rôle Ce champ est oblig…" at bounding box center [681, 423] width 1363 height 846
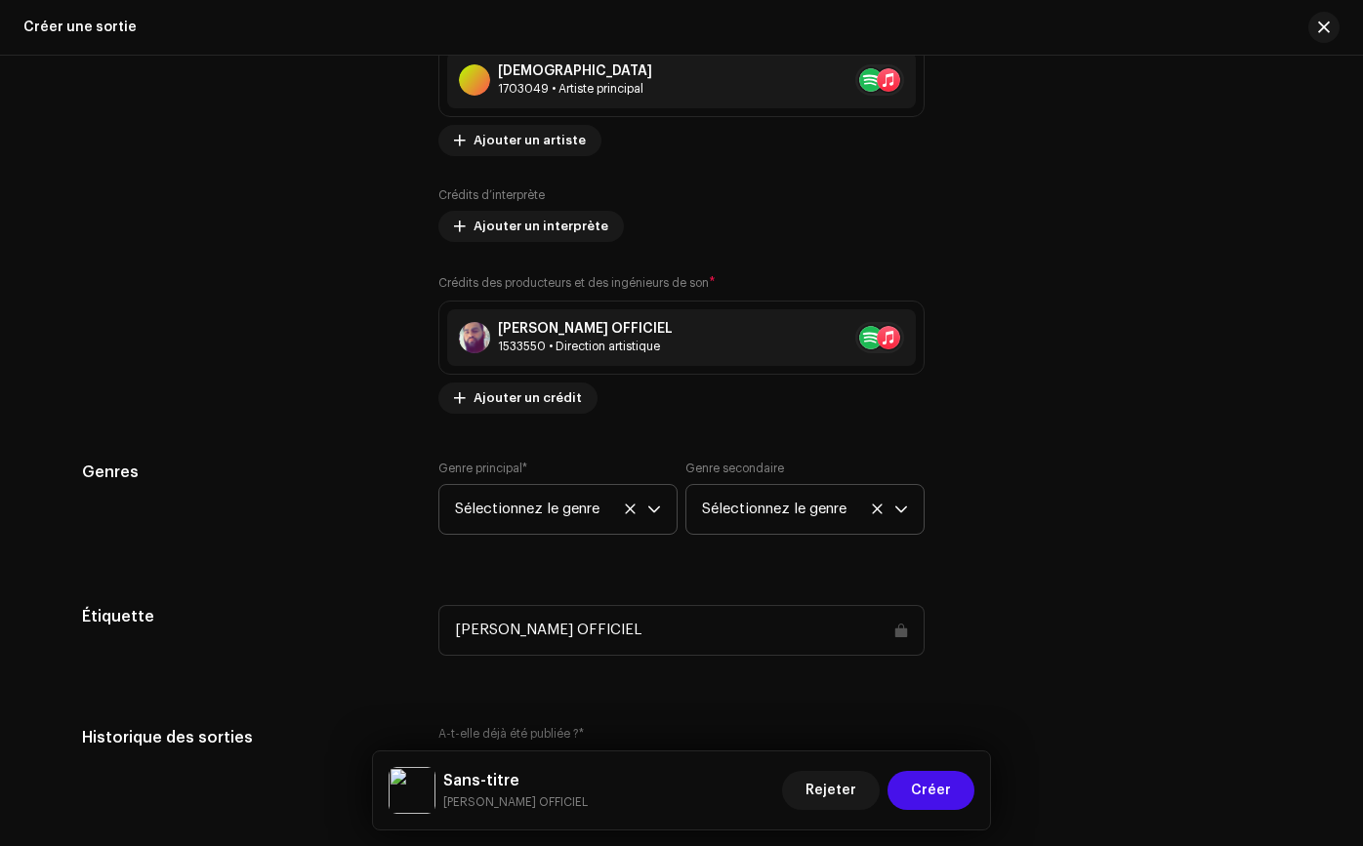
scroll to position [2459, 0]
click at [498, 406] on span "Ajouter un crédit" at bounding box center [527, 397] width 108 height 39
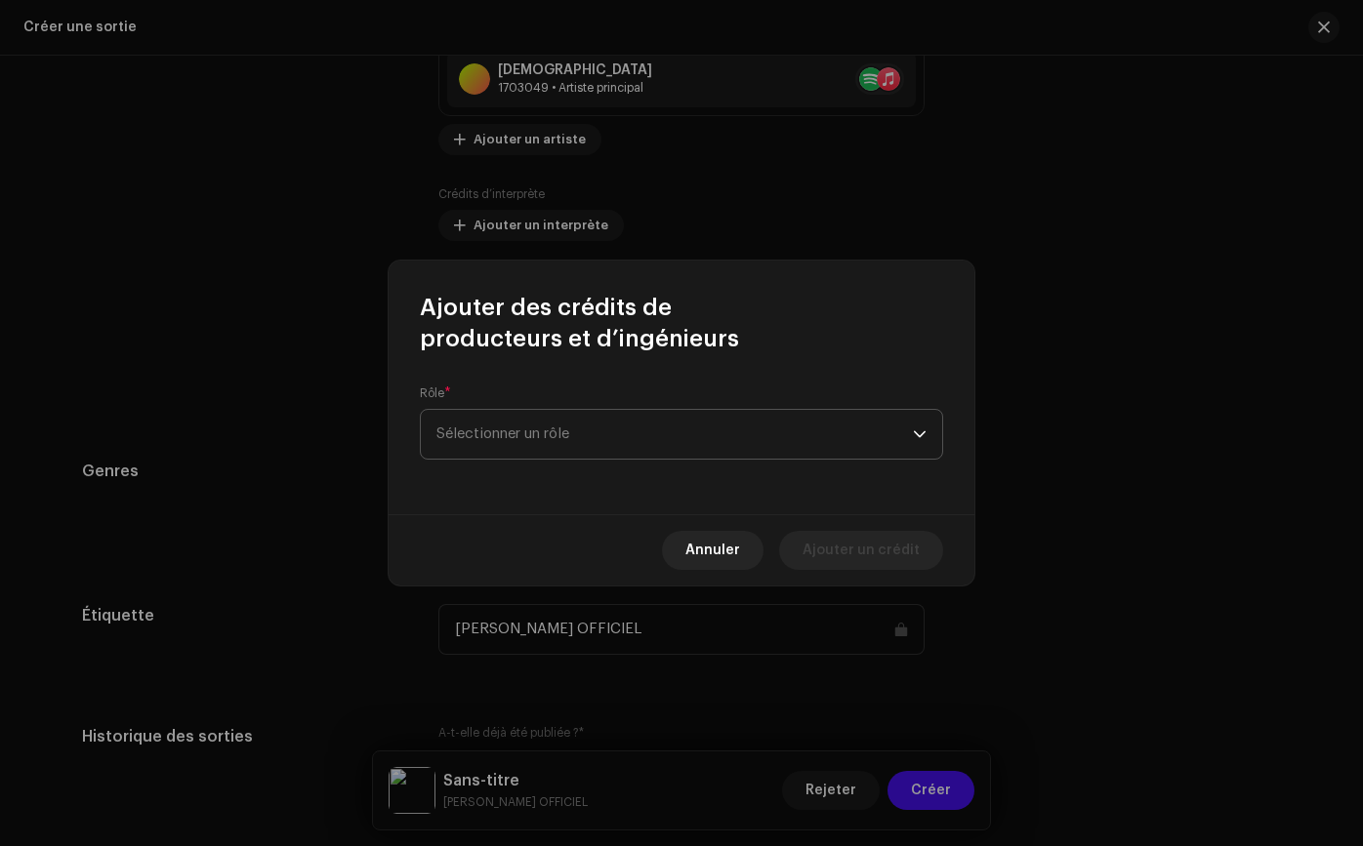
click at [478, 431] on font "Sélectionner un rôle" at bounding box center [502, 434] width 133 height 15
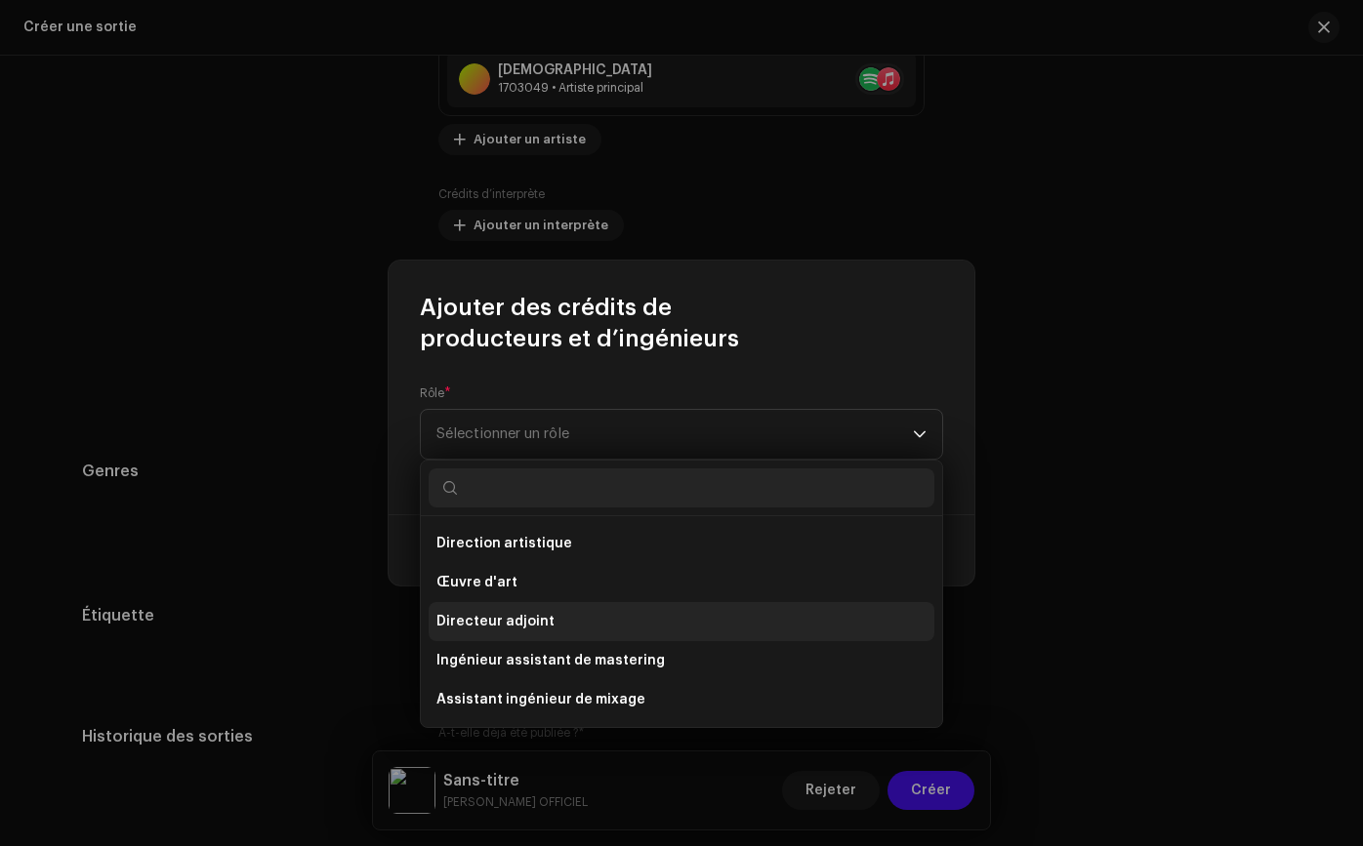
click at [617, 628] on li "Directeur adjoint" at bounding box center [681, 621] width 506 height 39
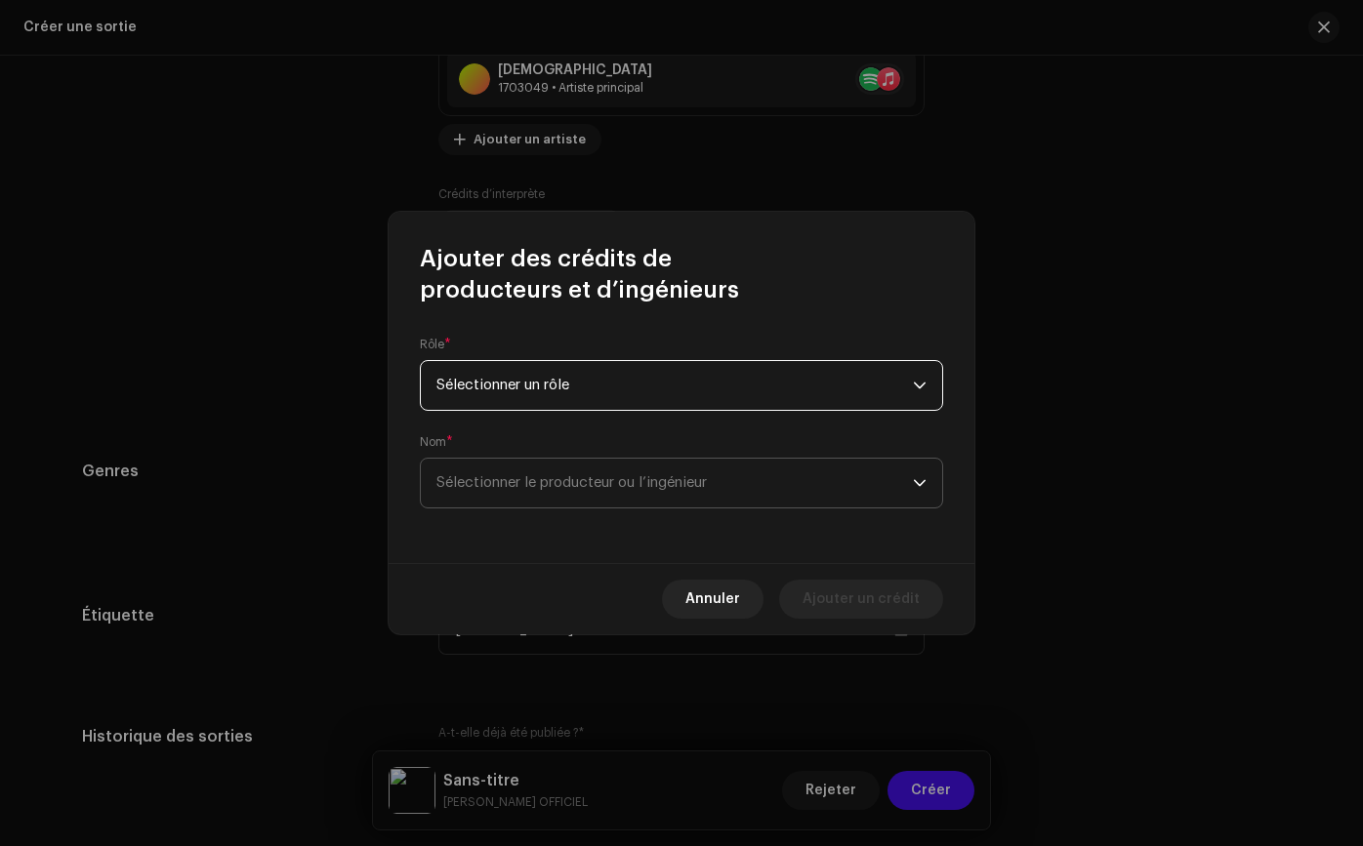
click at [545, 496] on span "Sélectionner le producteur ou l’ingénieur" at bounding box center [674, 483] width 476 height 49
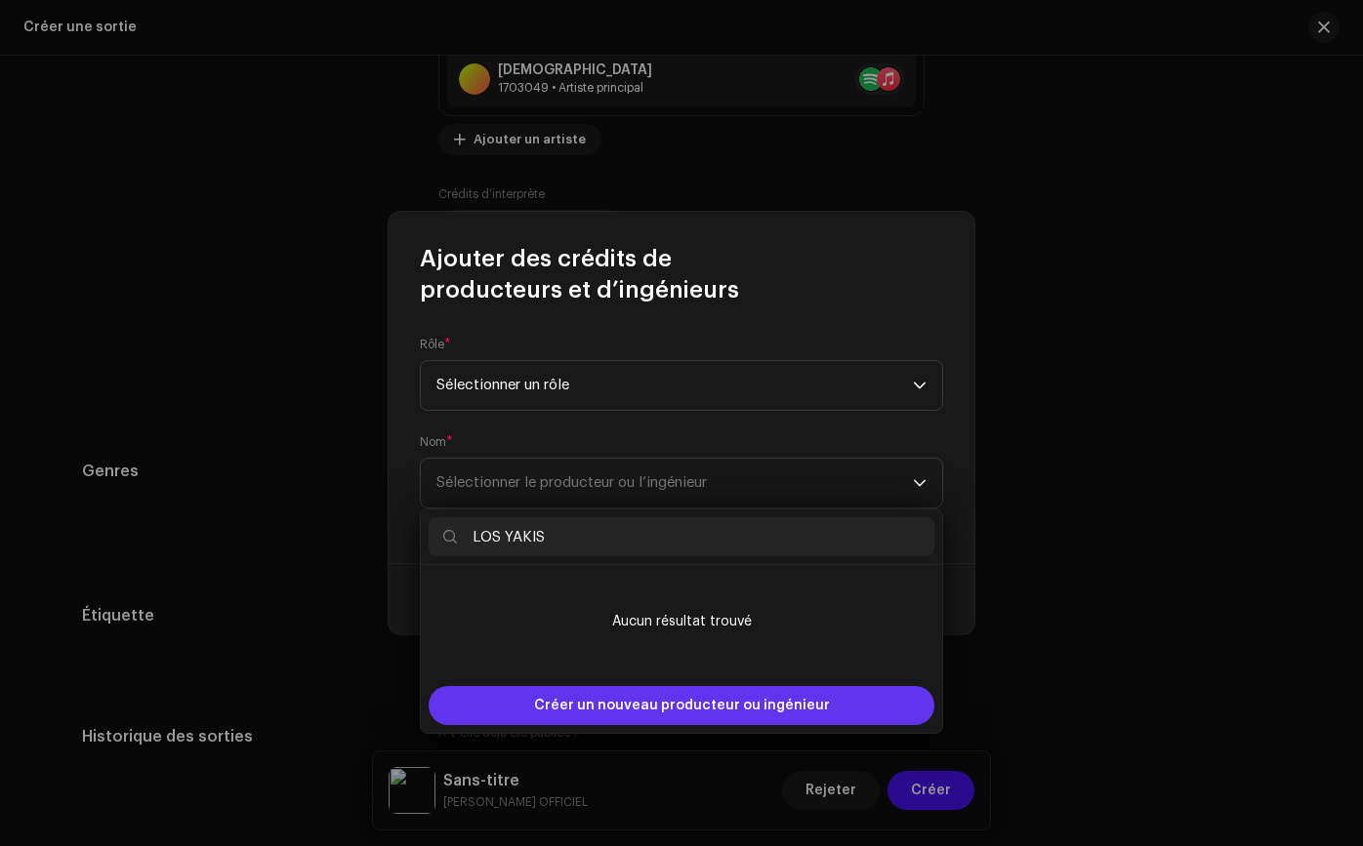
type input "LOS YAKIS"
click at [614, 701] on font "Créer un nouveau producteur ou ingénieur" at bounding box center [682, 706] width 296 height 14
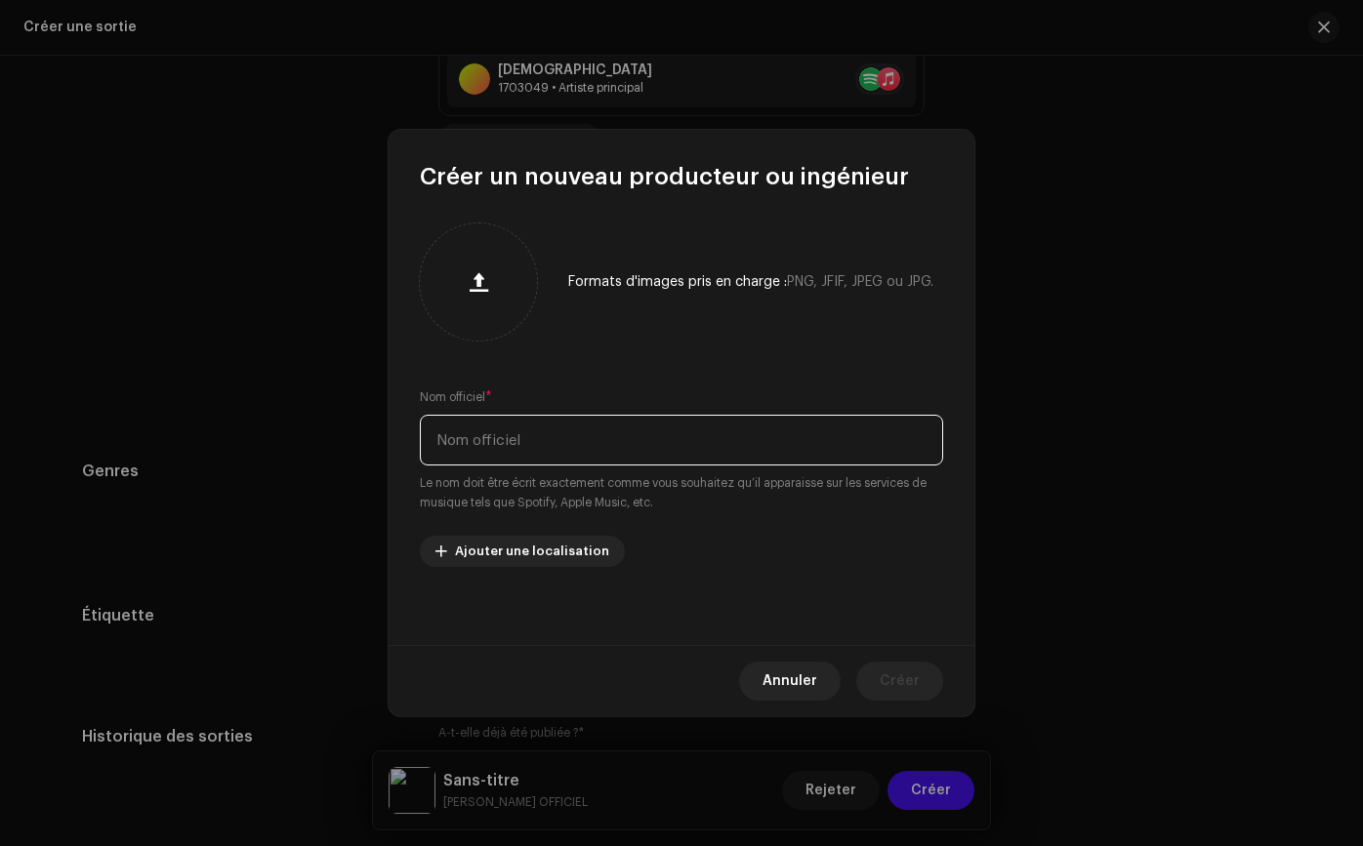
click at [552, 450] on input "text" at bounding box center [681, 440] width 523 height 51
type input "LOS YAKIS"
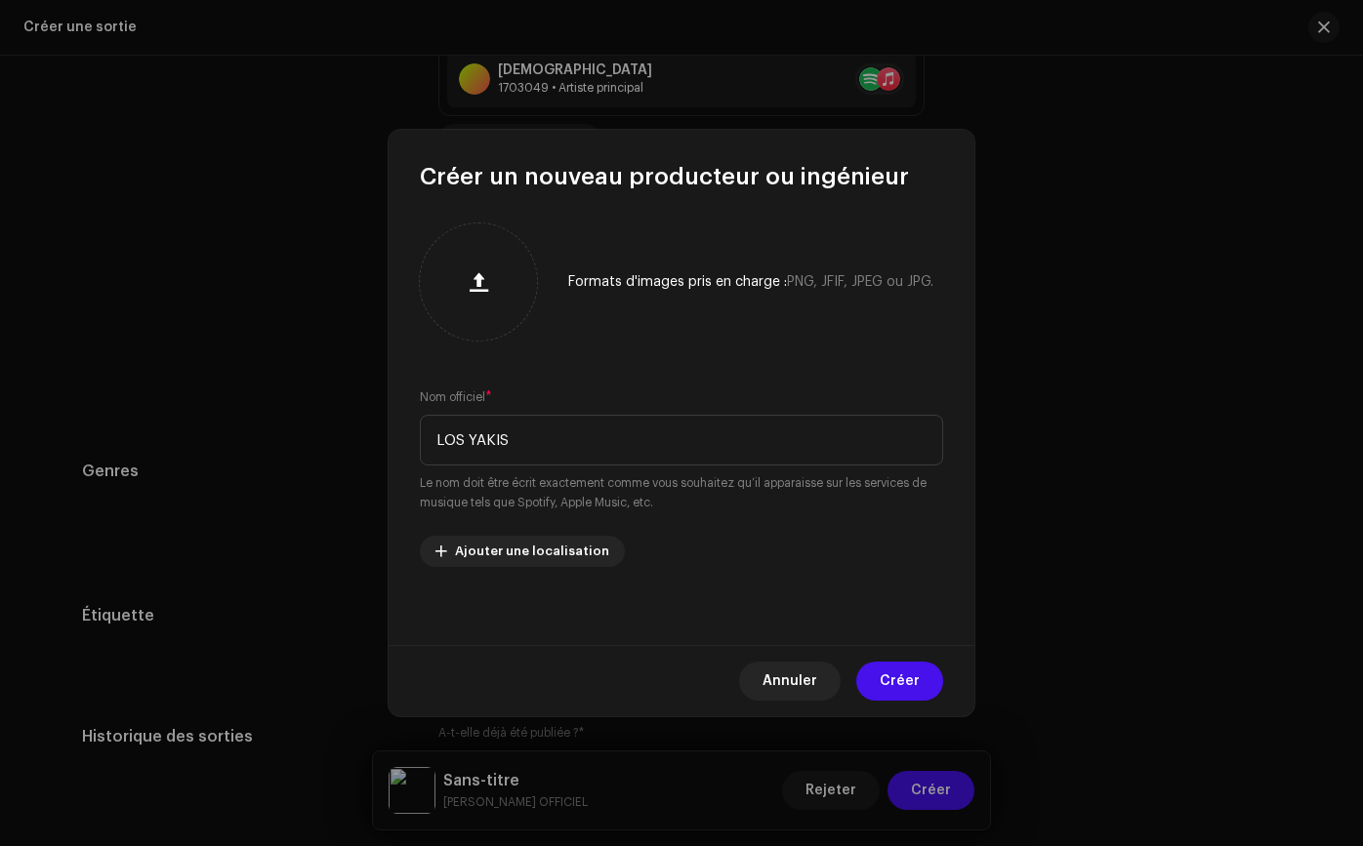
click at [888, 674] on font "Créer" at bounding box center [899, 681] width 40 height 14
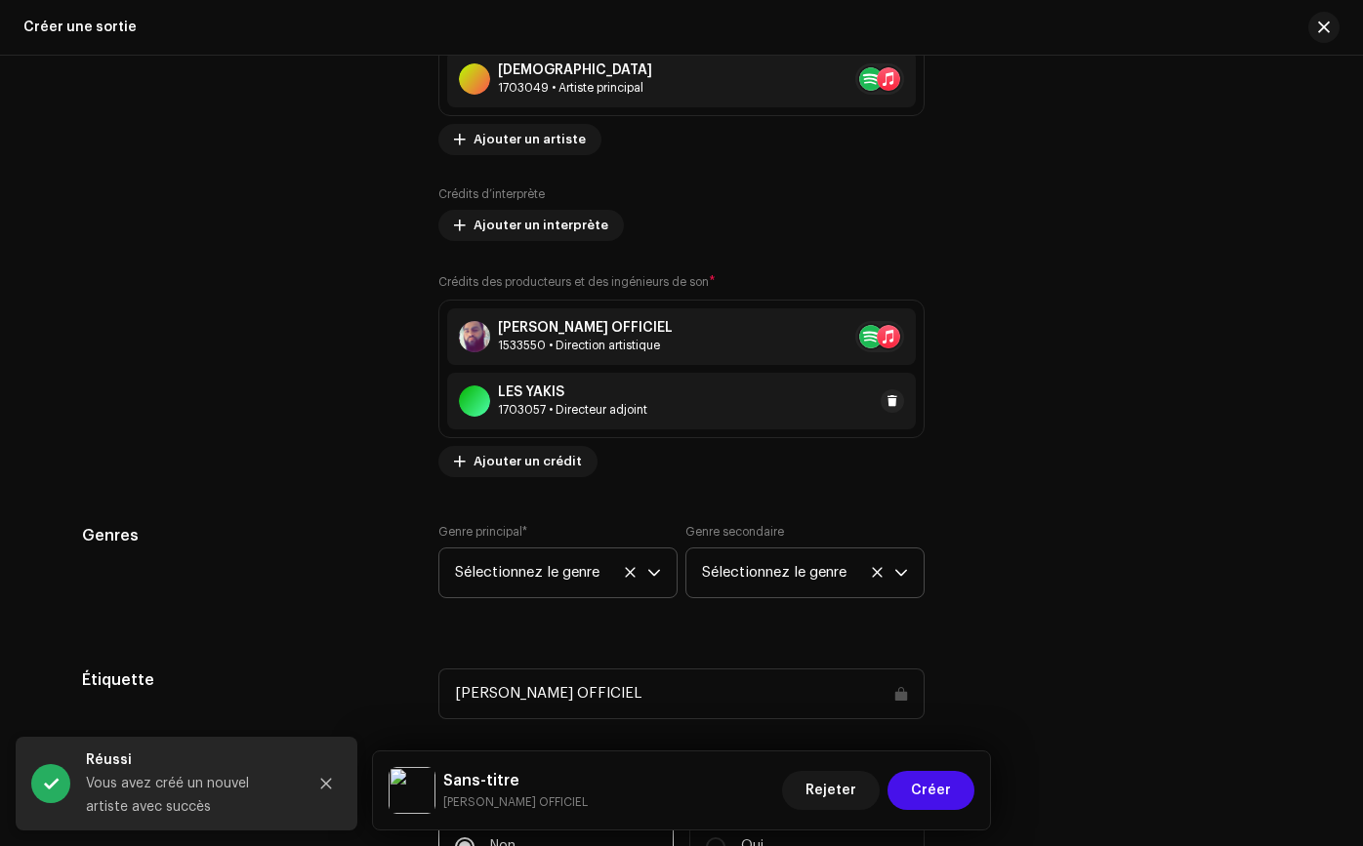
click at [643, 411] on div "LES YAKIS 1703057 • Directeur adjoint" at bounding box center [681, 401] width 468 height 57
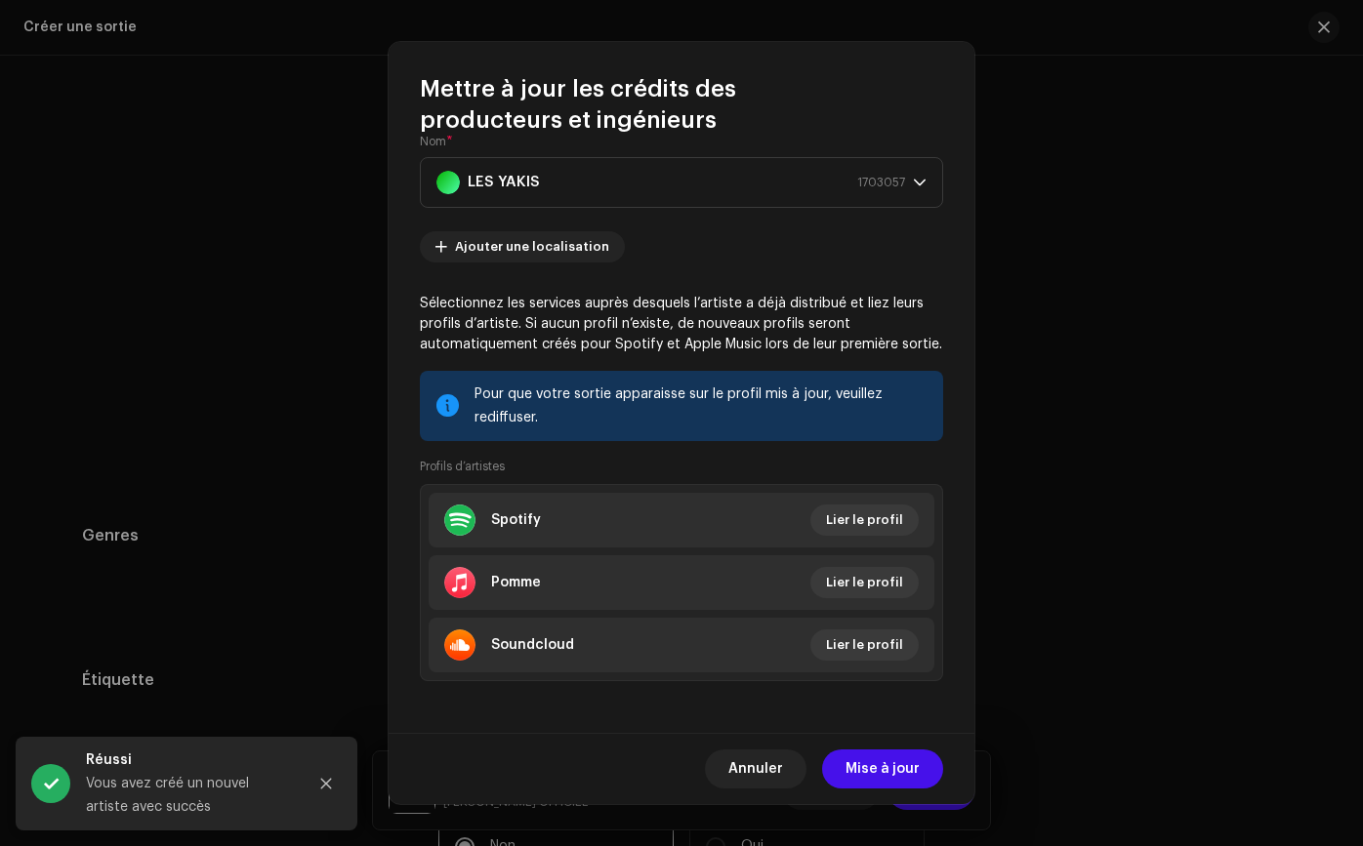
scroll to position [130, 0]
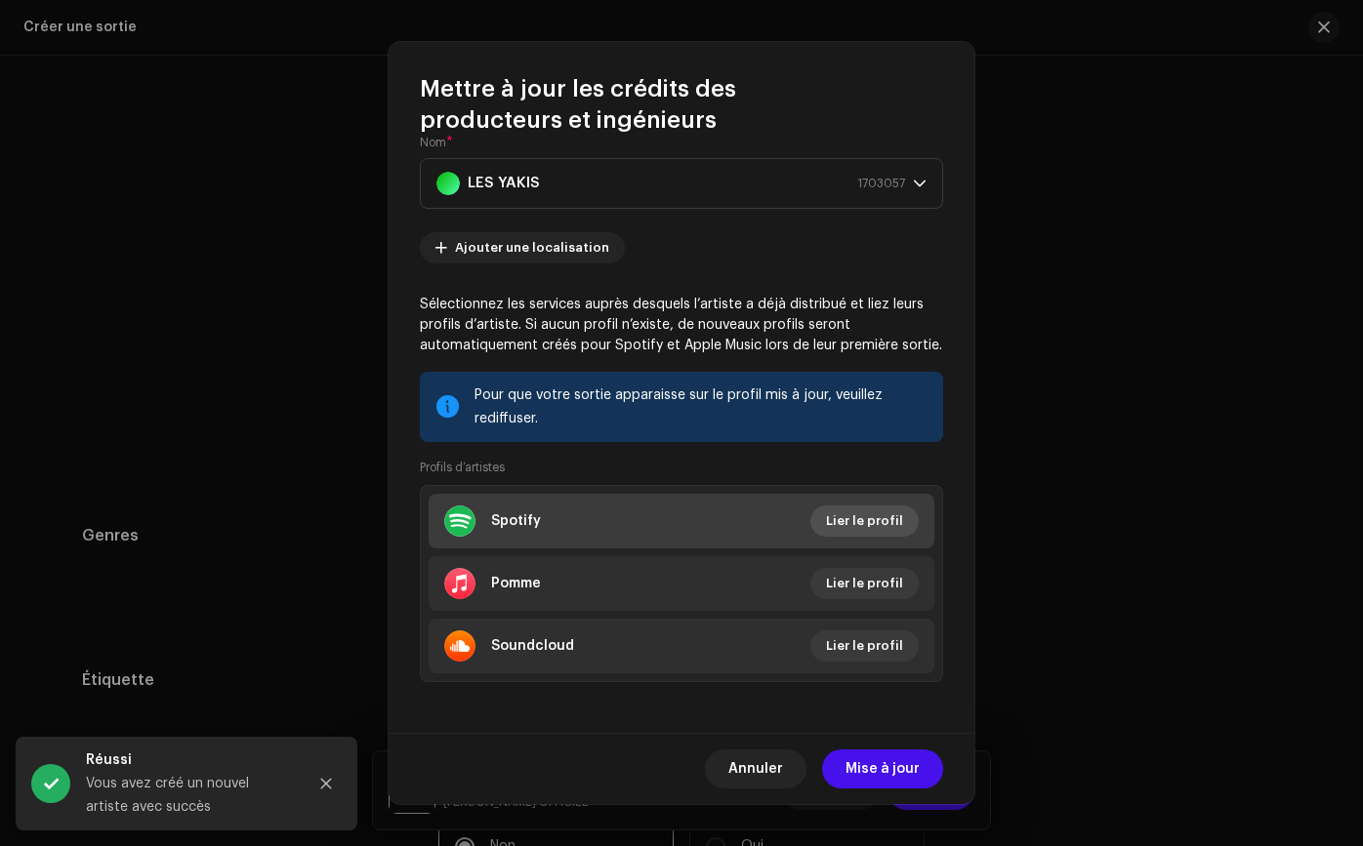
click at [883, 519] on font "Lier le profil" at bounding box center [864, 520] width 77 height 13
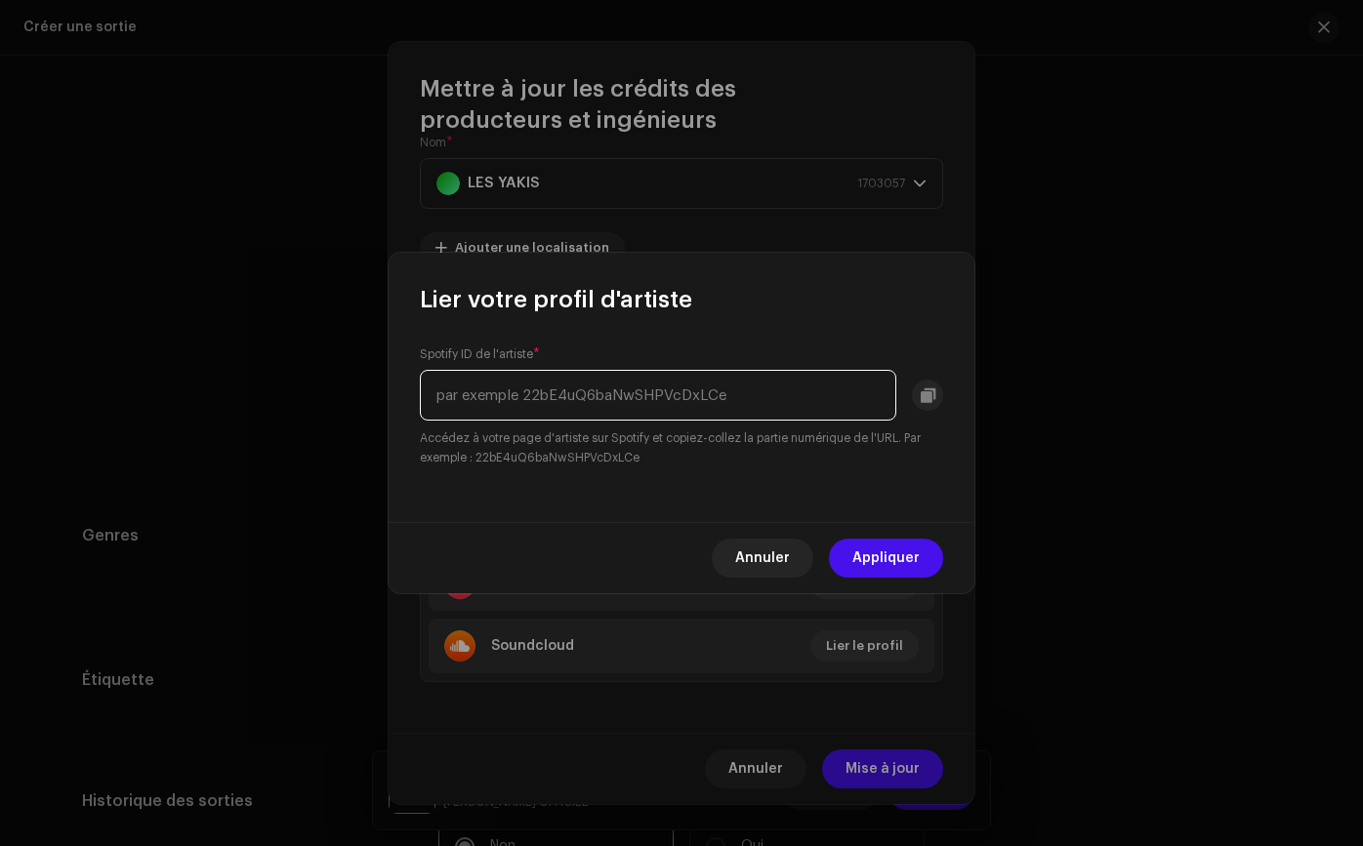
paste input "79595318"
type input "79595318"
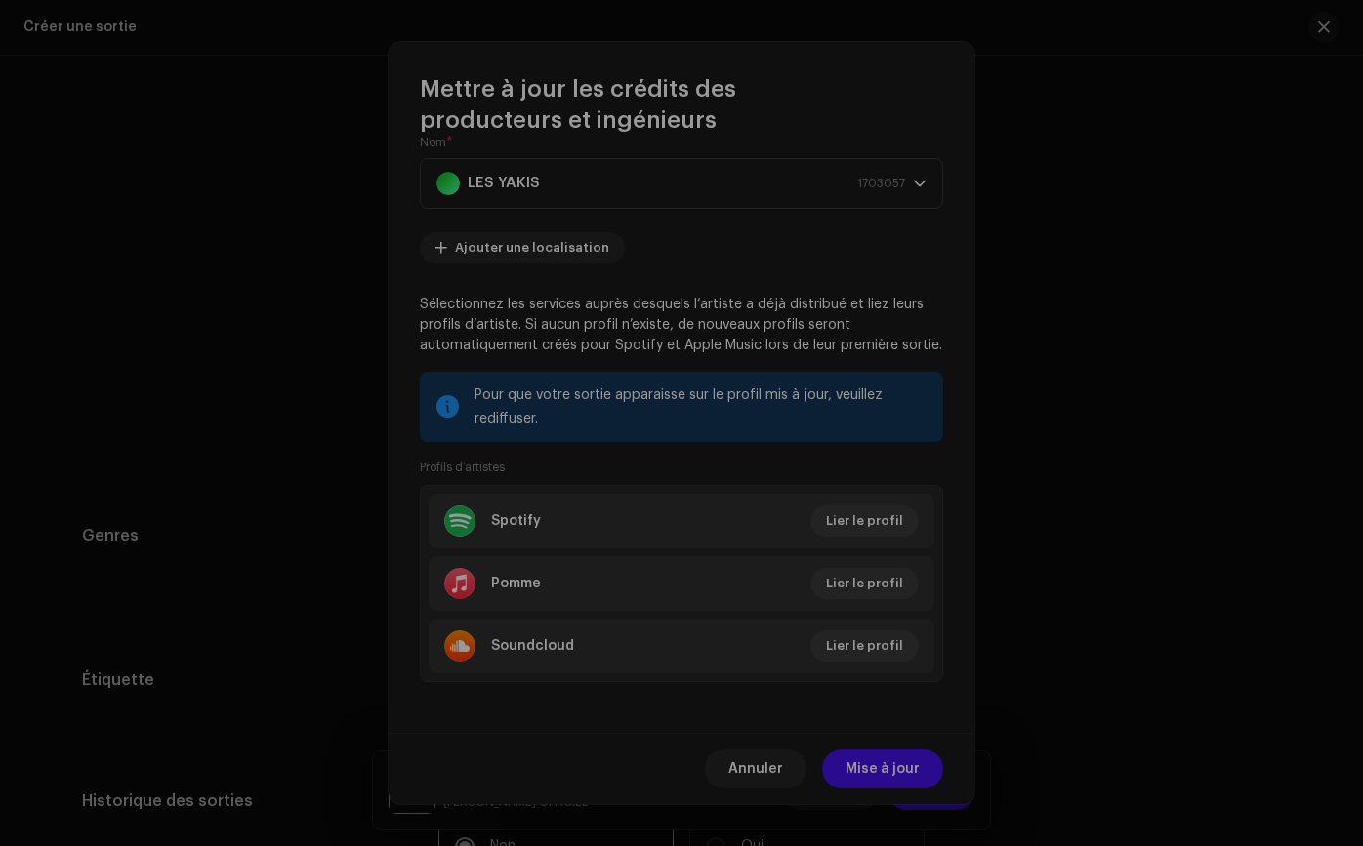
click at [127, 310] on div "Lier votre profil d'artiste Spotify ID de l'artiste * 79595318 Identifiant Spot…" at bounding box center [681, 423] width 1363 height 846
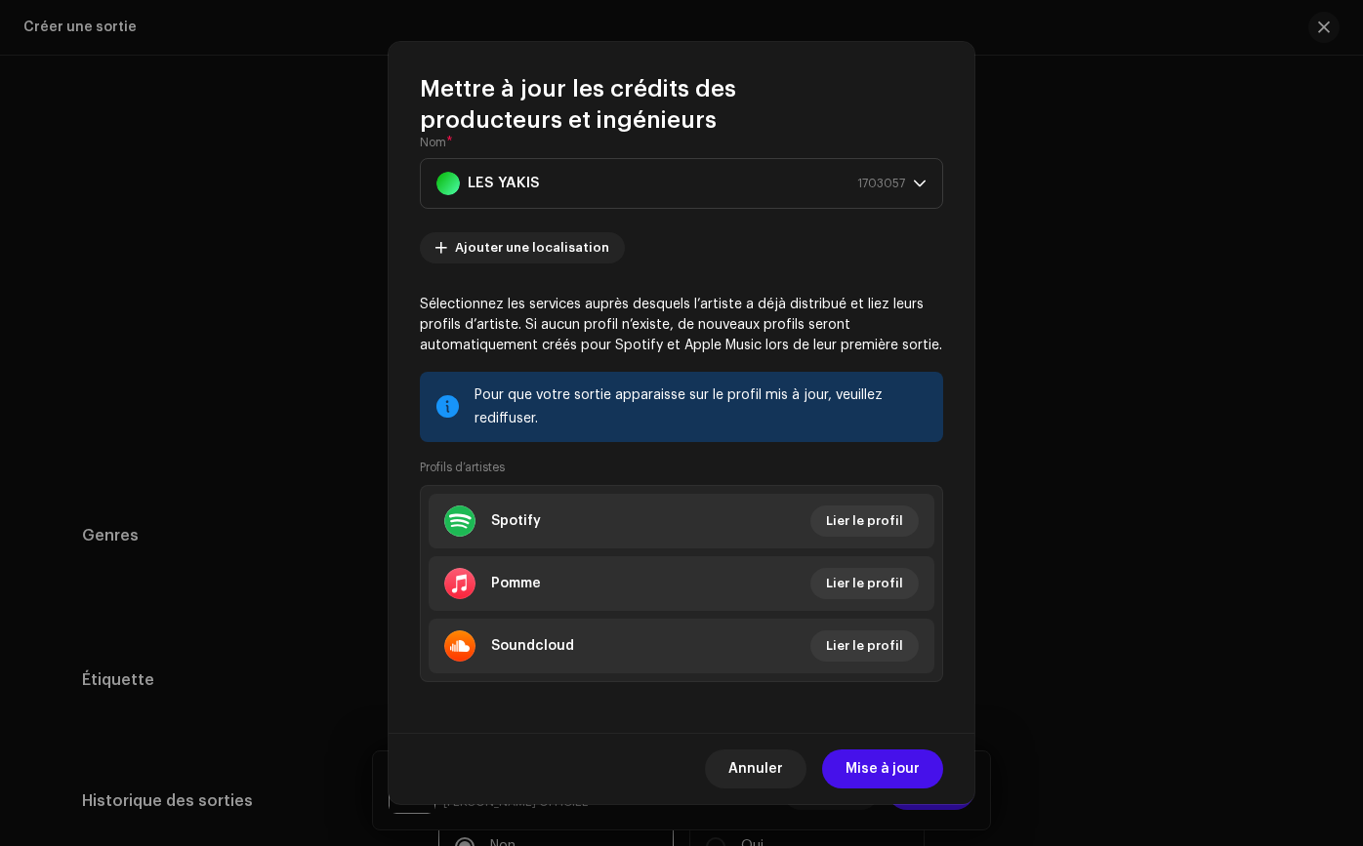
click at [895, 599] on li "Pomme Lier le profil" at bounding box center [681, 583] width 506 height 55
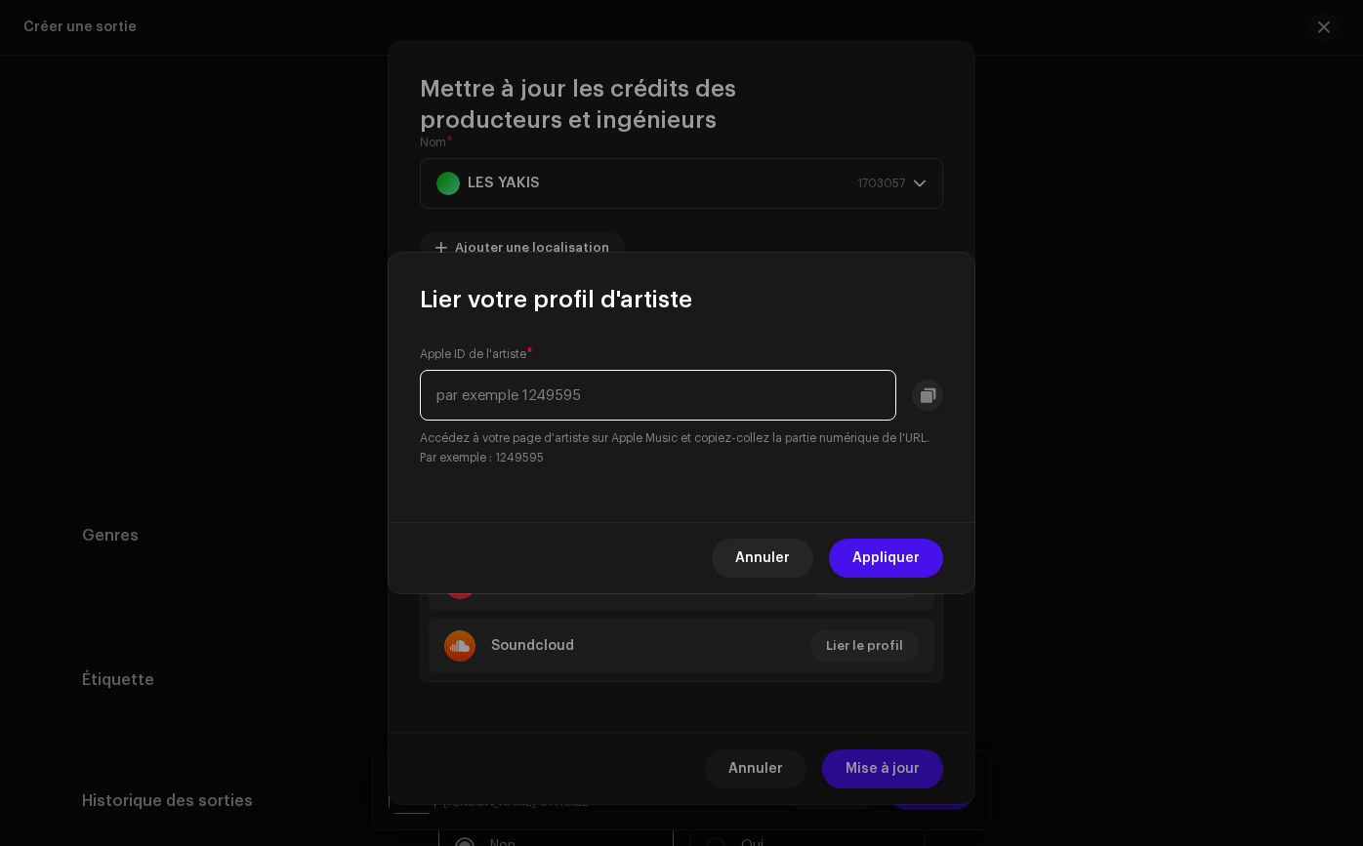
paste input "79595318"
type input "79595318"
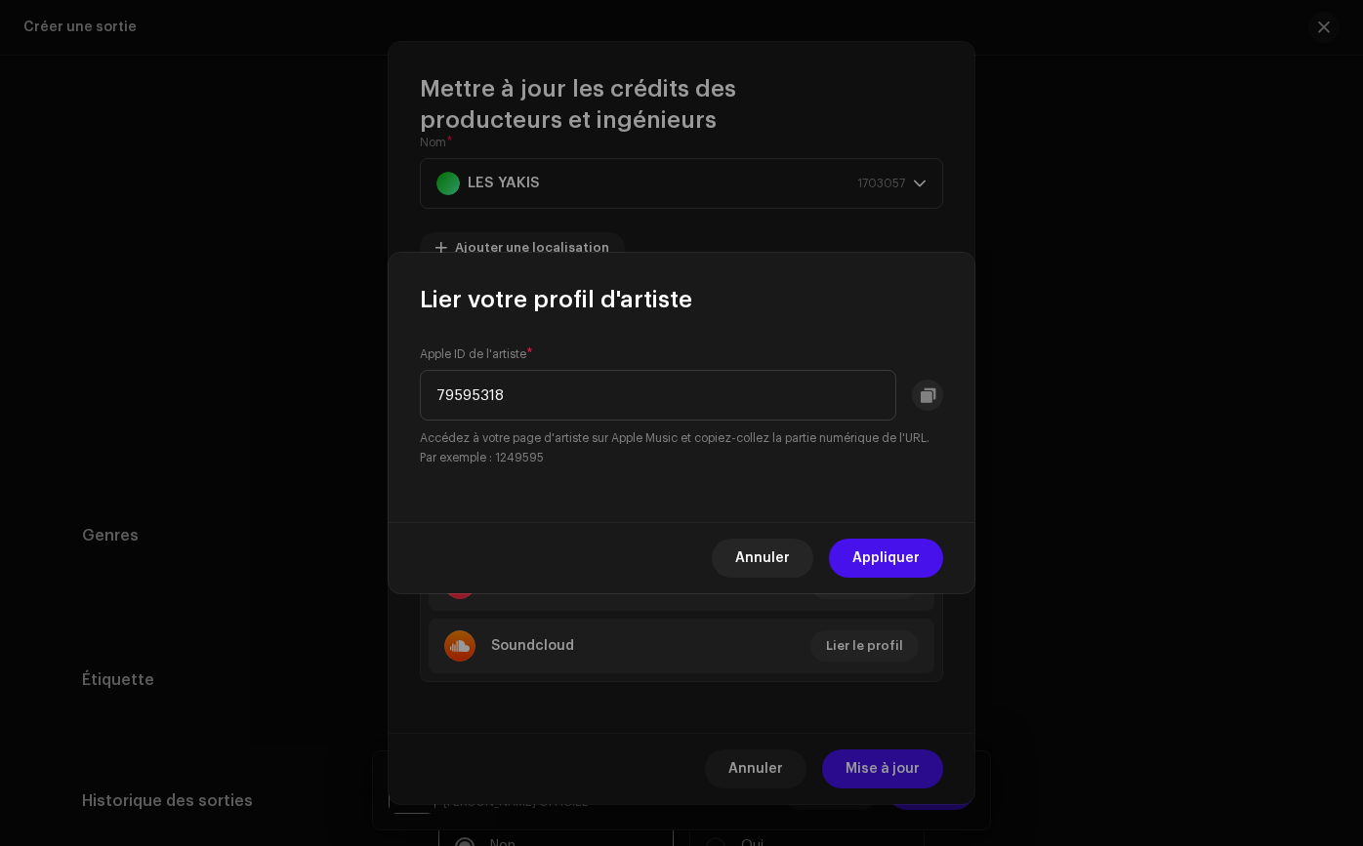
click at [902, 554] on font "Appliquer" at bounding box center [885, 558] width 67 height 14
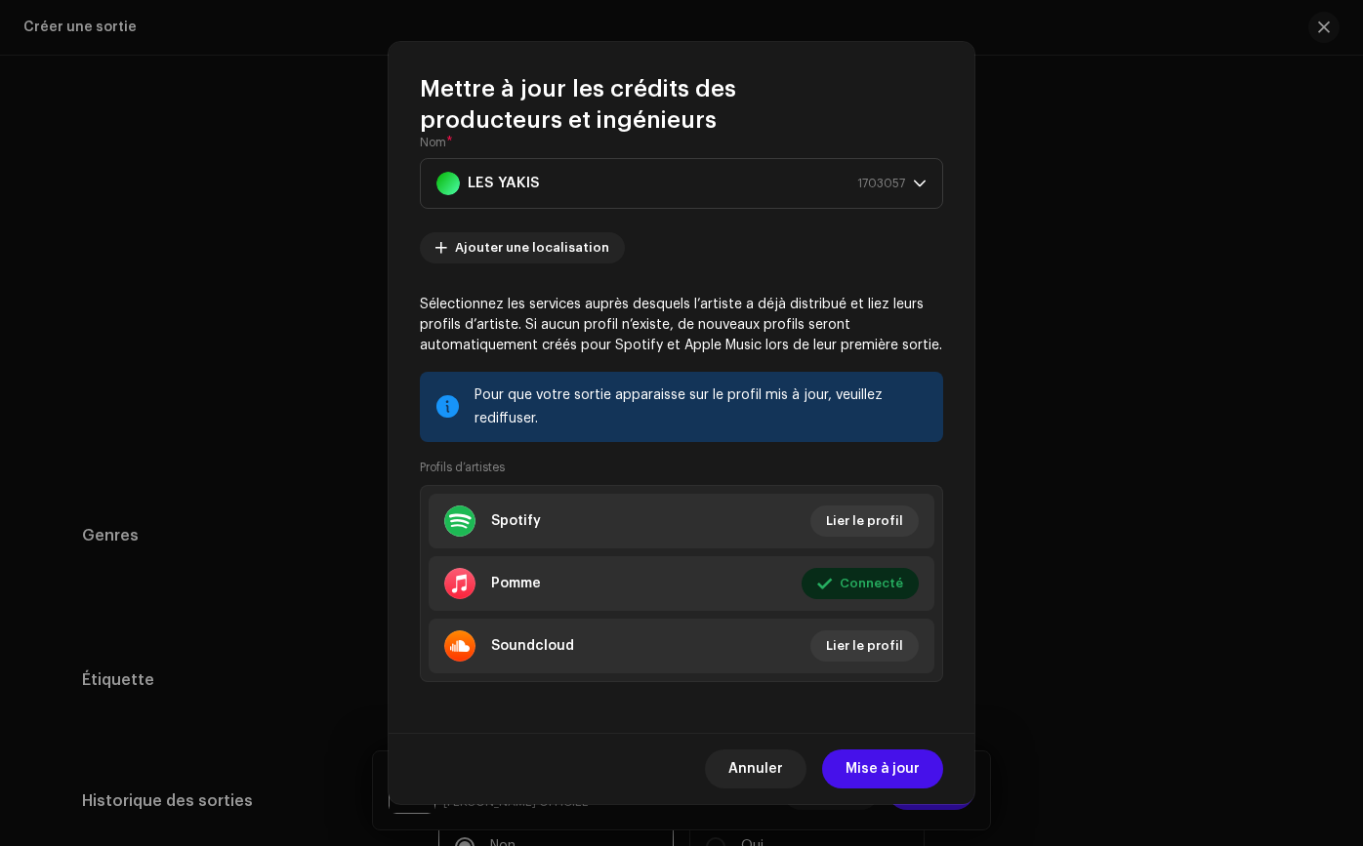
scroll to position [134, 0]
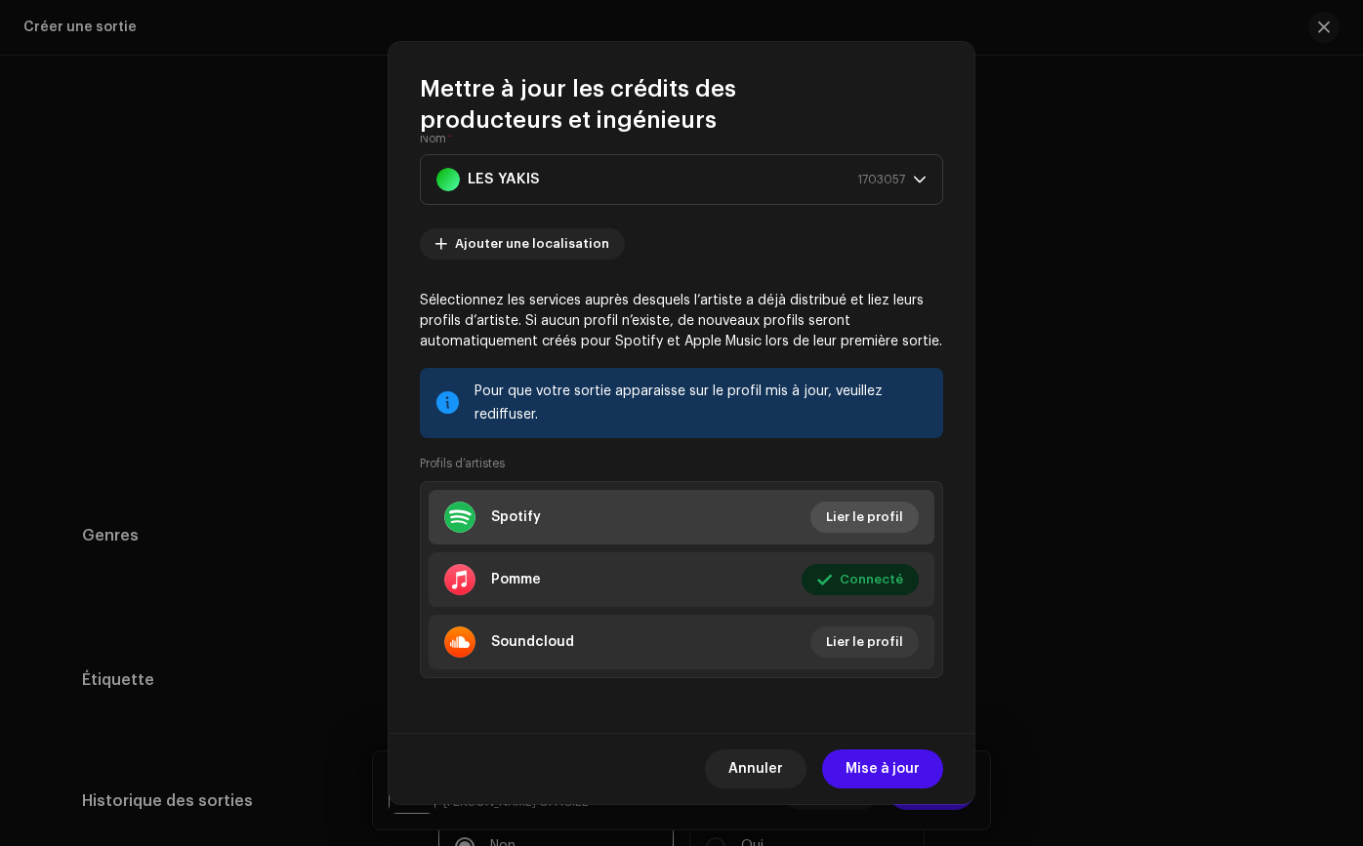
click at [852, 511] on font "Lier le profil" at bounding box center [864, 516] width 77 height 13
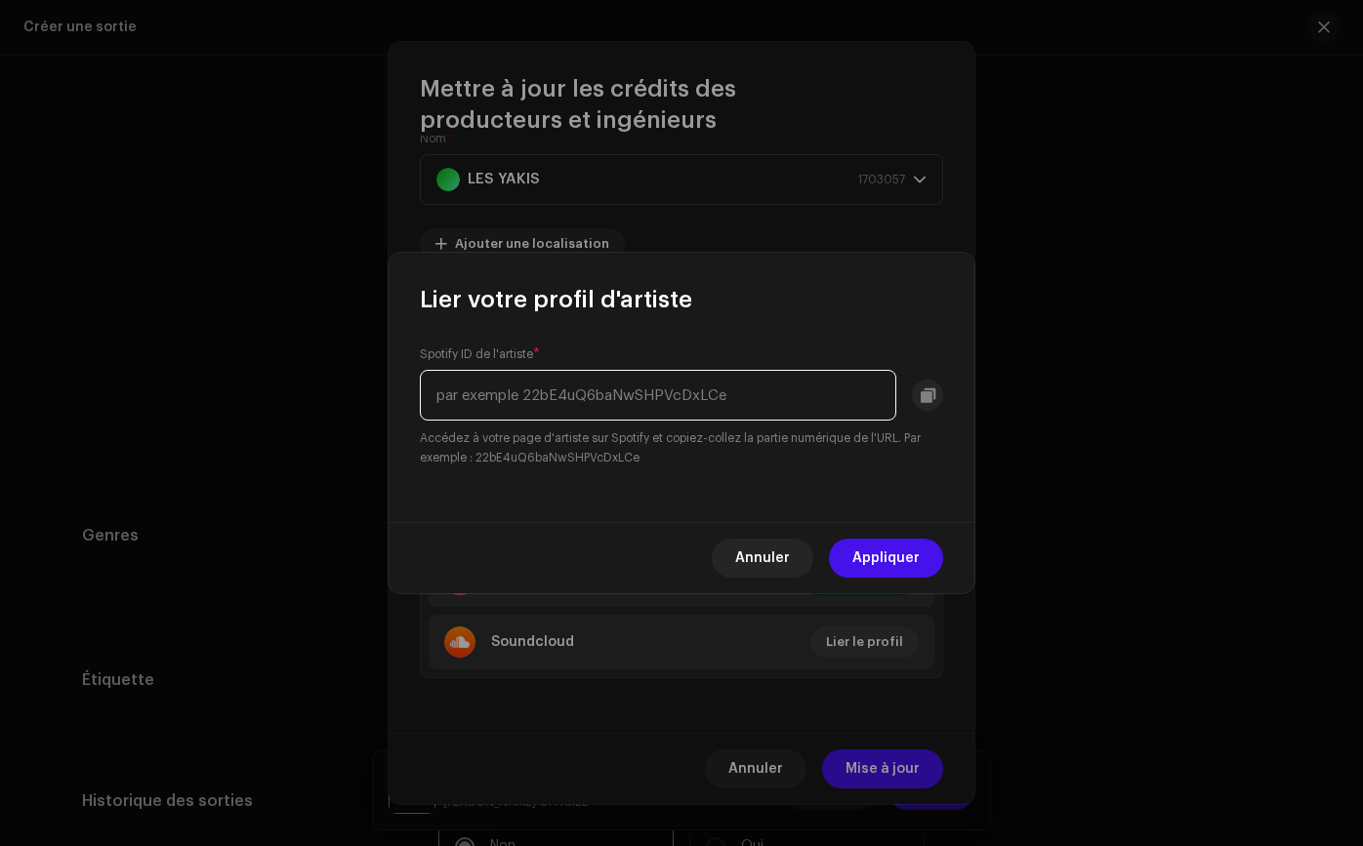
paste input "0IeW4k5OZdeYhrqtILPrb1"
type input "0IeW4k5OZdeYhrqtILPrb1"
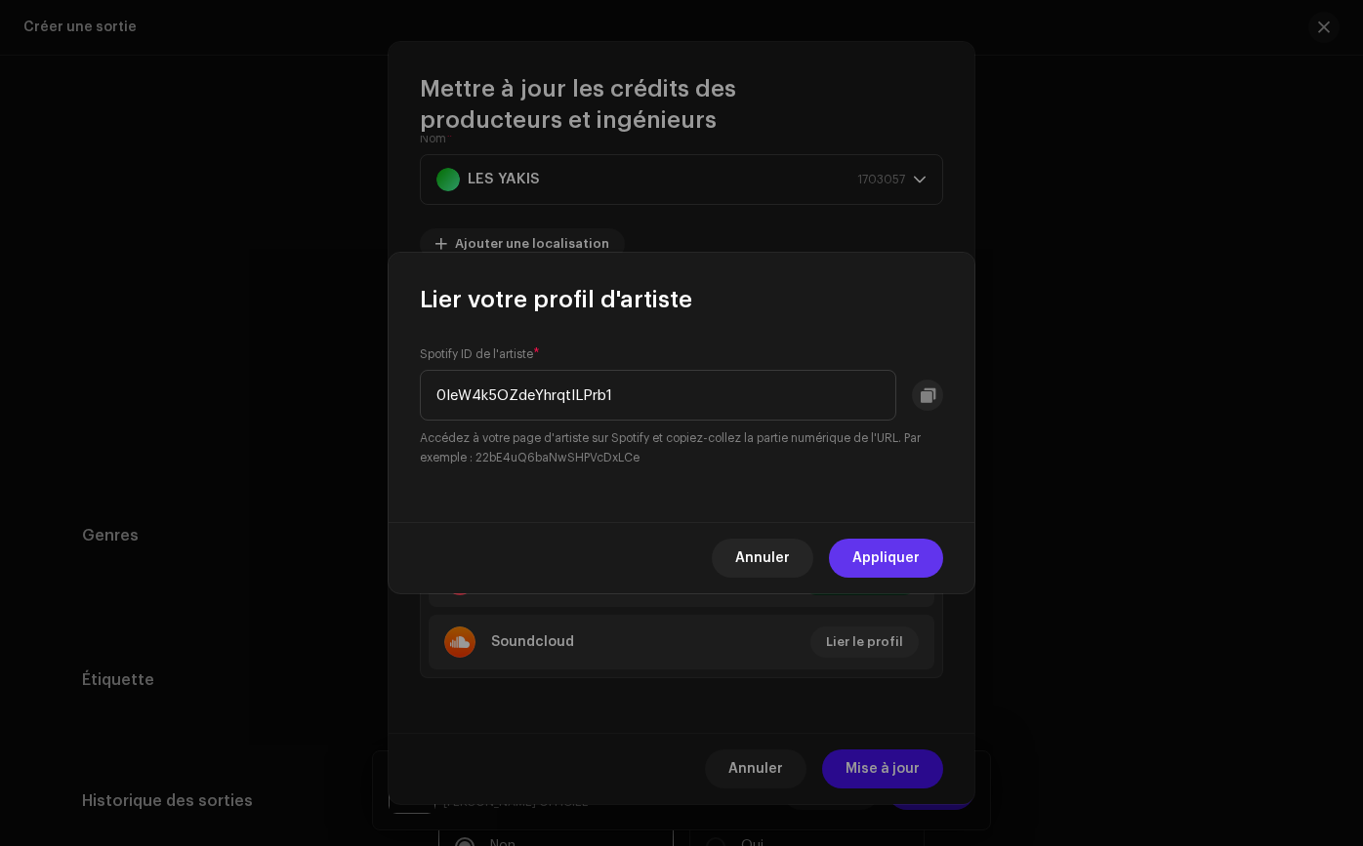
click at [854, 564] on font "Appliquer" at bounding box center [885, 558] width 67 height 14
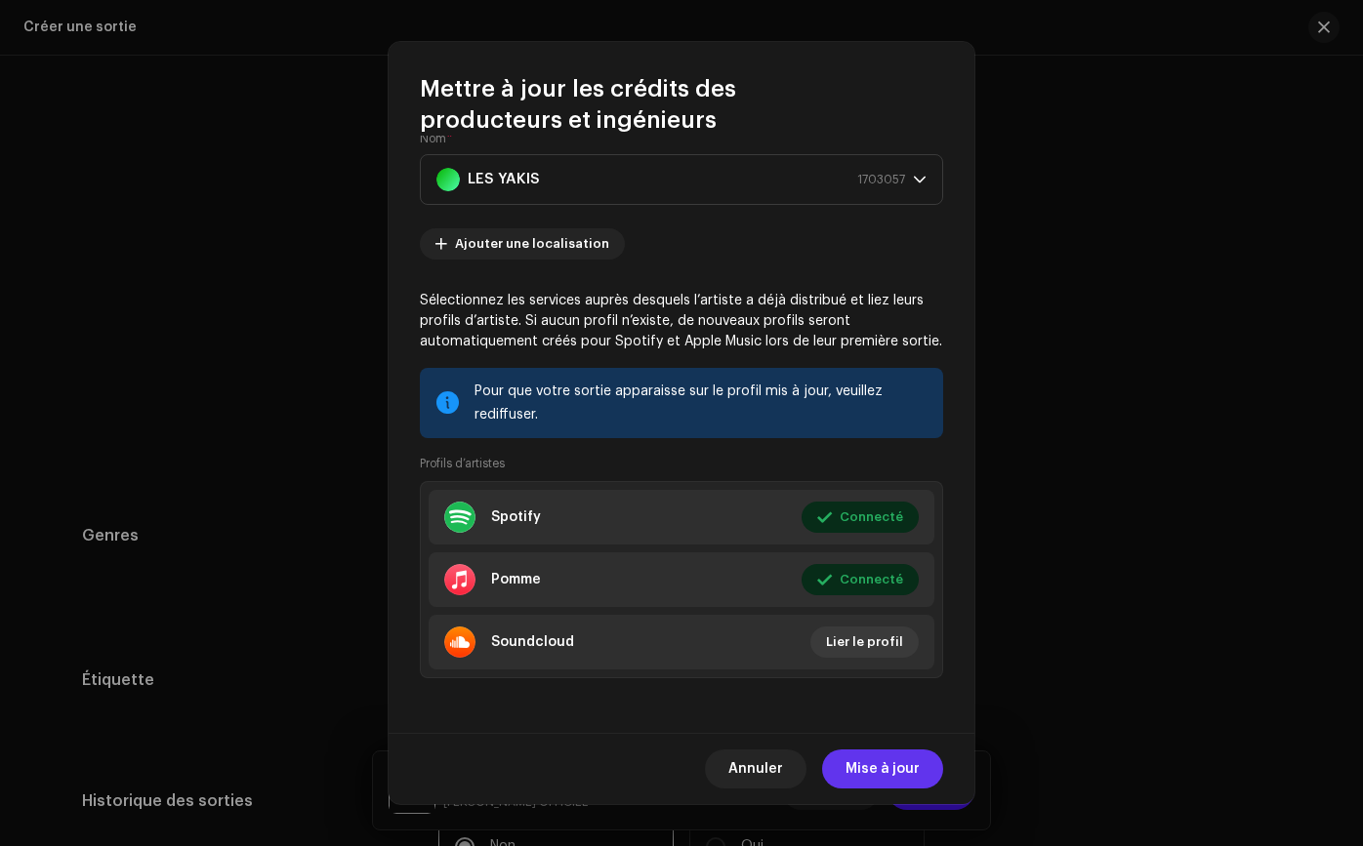
click at [884, 754] on span "Mise à jour" at bounding box center [882, 769] width 74 height 39
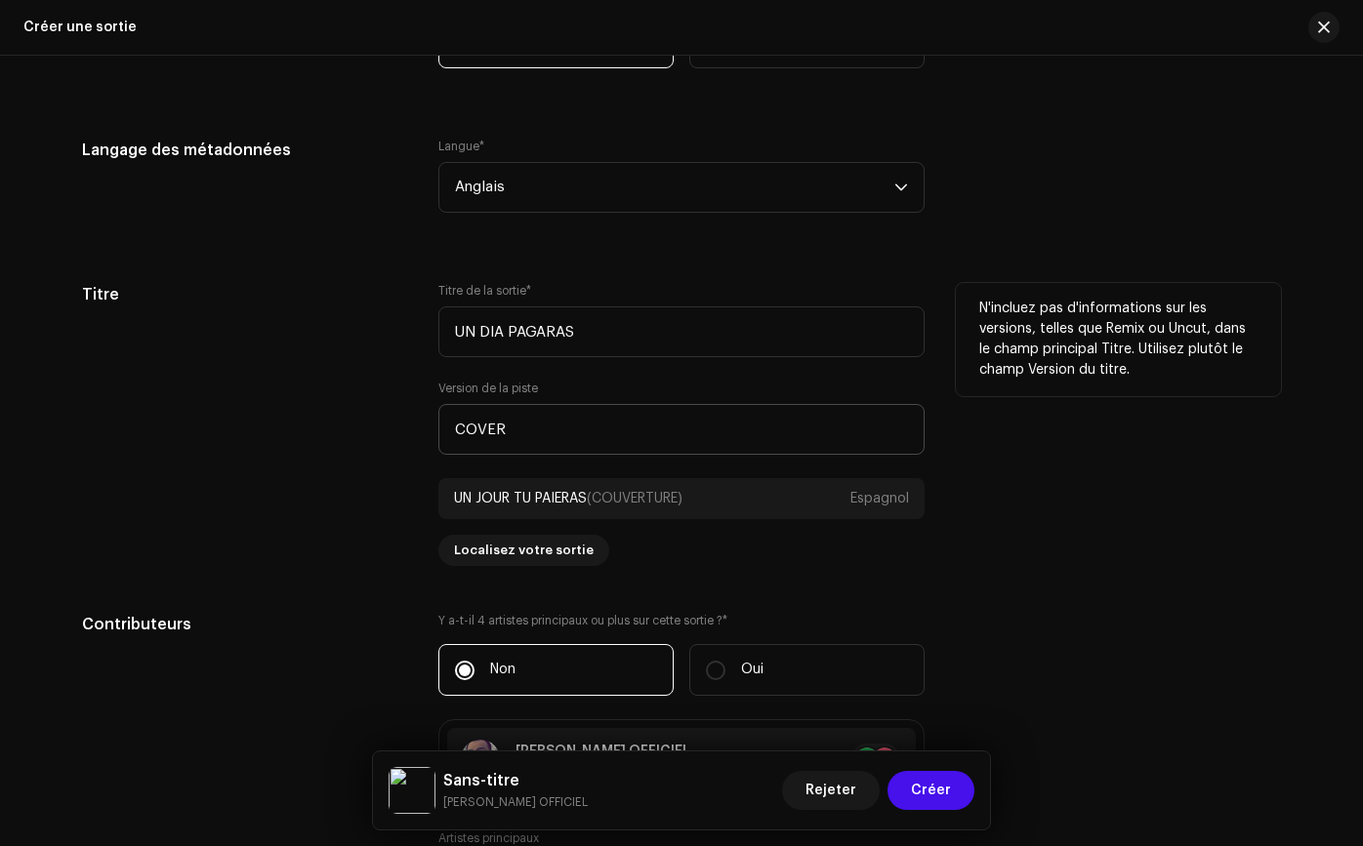
scroll to position [1642, 0]
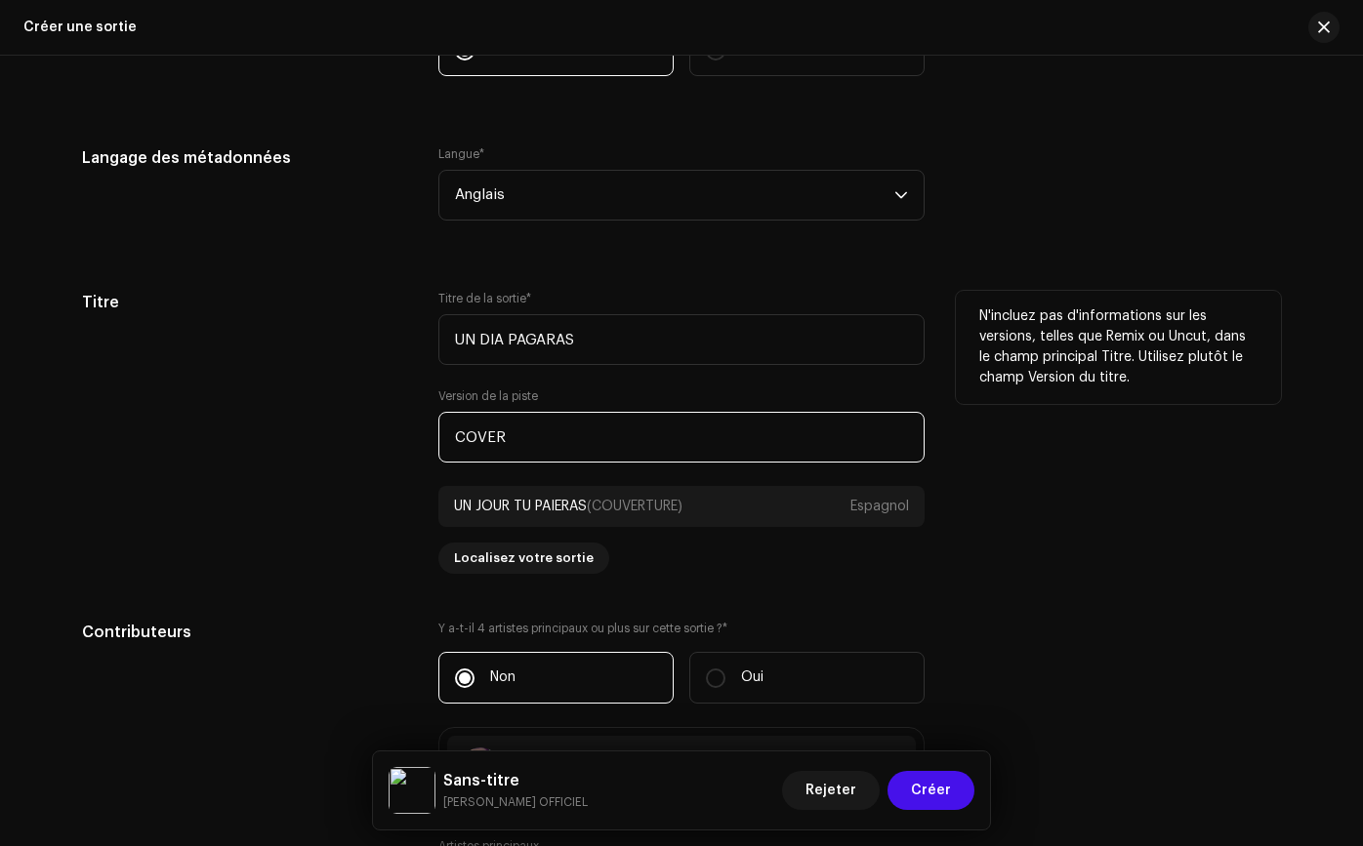
click at [584, 438] on input "COVER" at bounding box center [681, 437] width 486 height 51
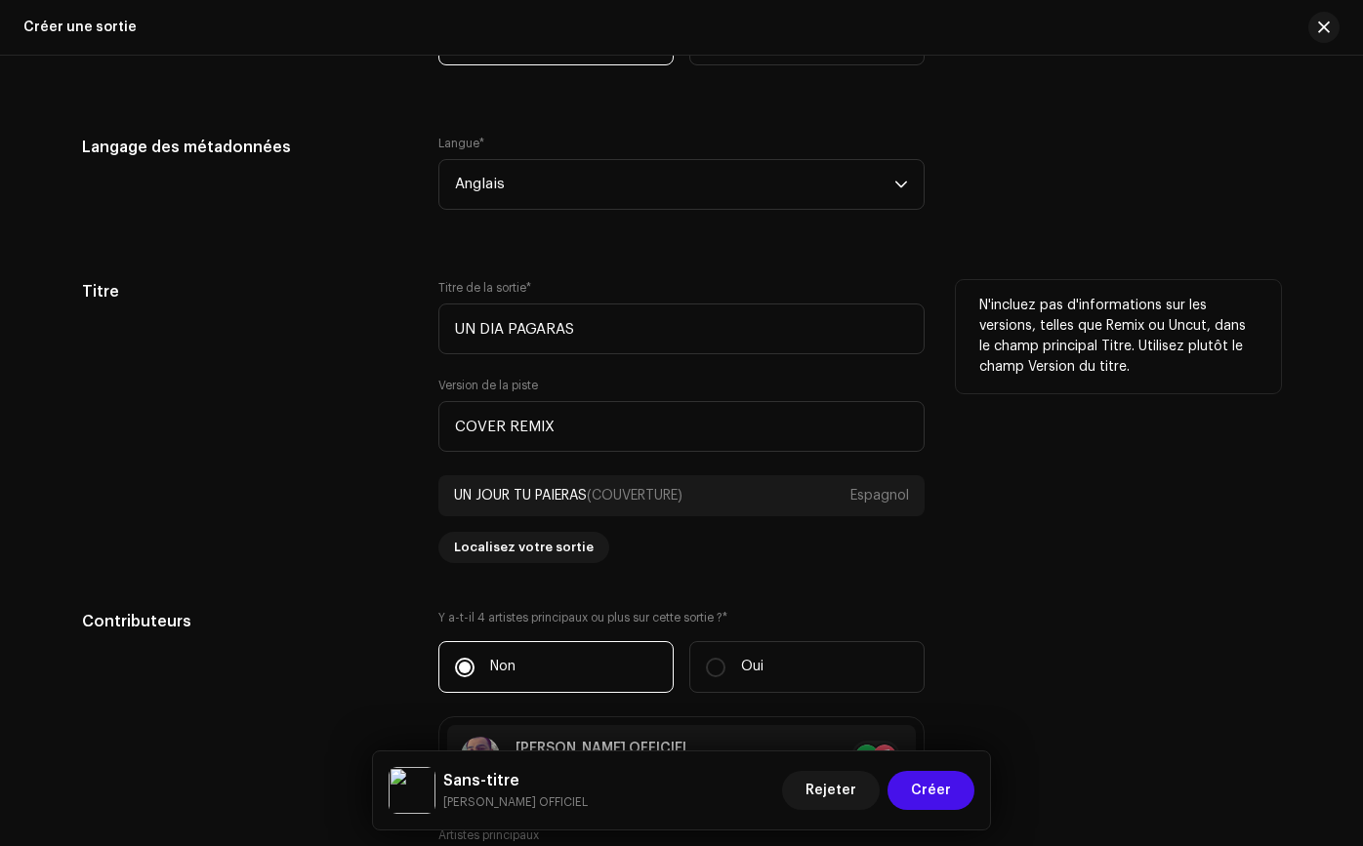
type input "COVER REMIX"
click at [313, 441] on div "Titre" at bounding box center [244, 421] width 325 height 283
click at [642, 506] on div "UN JOUR TU PAIERAS (COUVERTURE) Espagnol" at bounding box center [681, 495] width 486 height 41
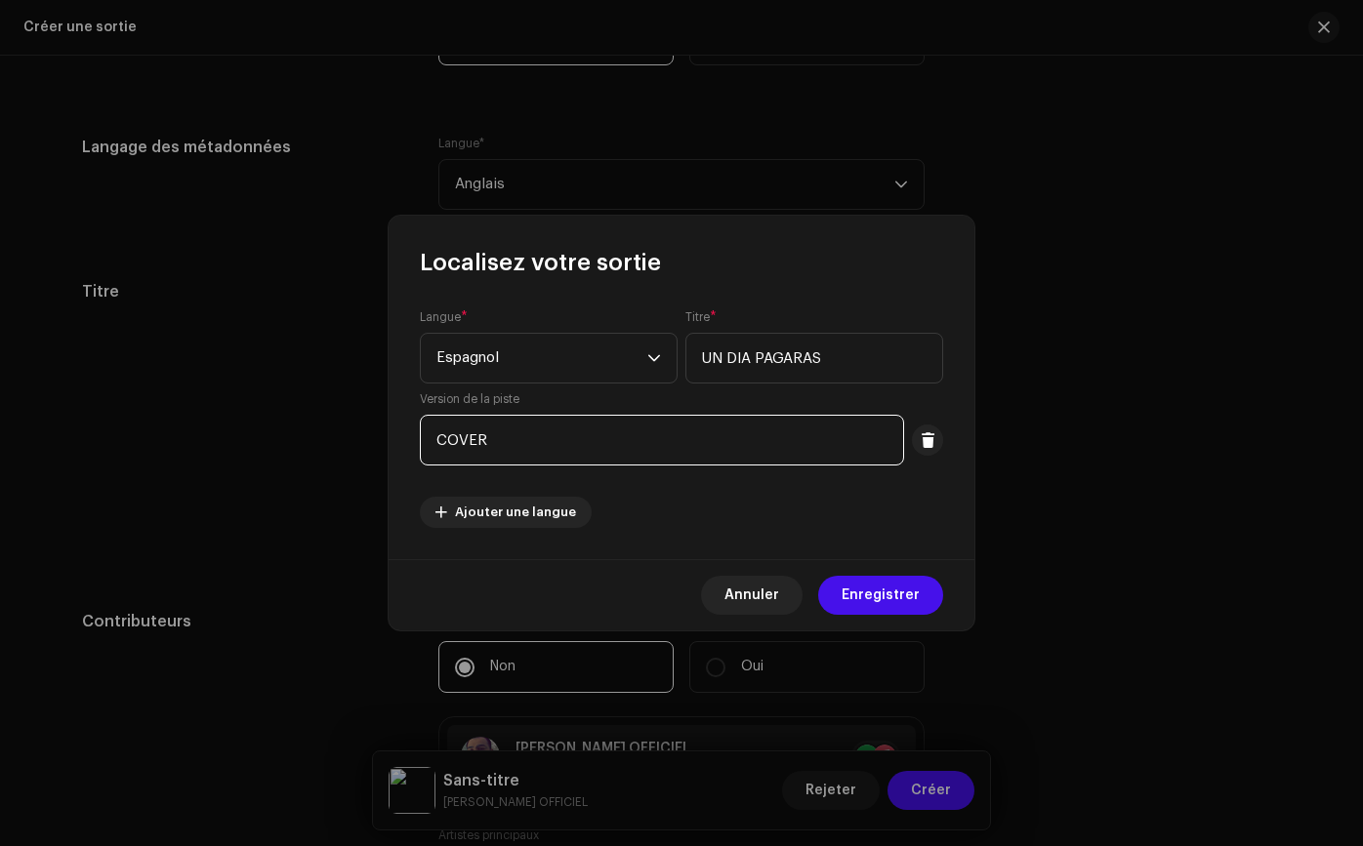
click at [620, 449] on input "COVER" at bounding box center [662, 440] width 484 height 51
type input "COVER REMIX"
click at [913, 615] on div "Annuler Enregistrer" at bounding box center [681, 594] width 586 height 71
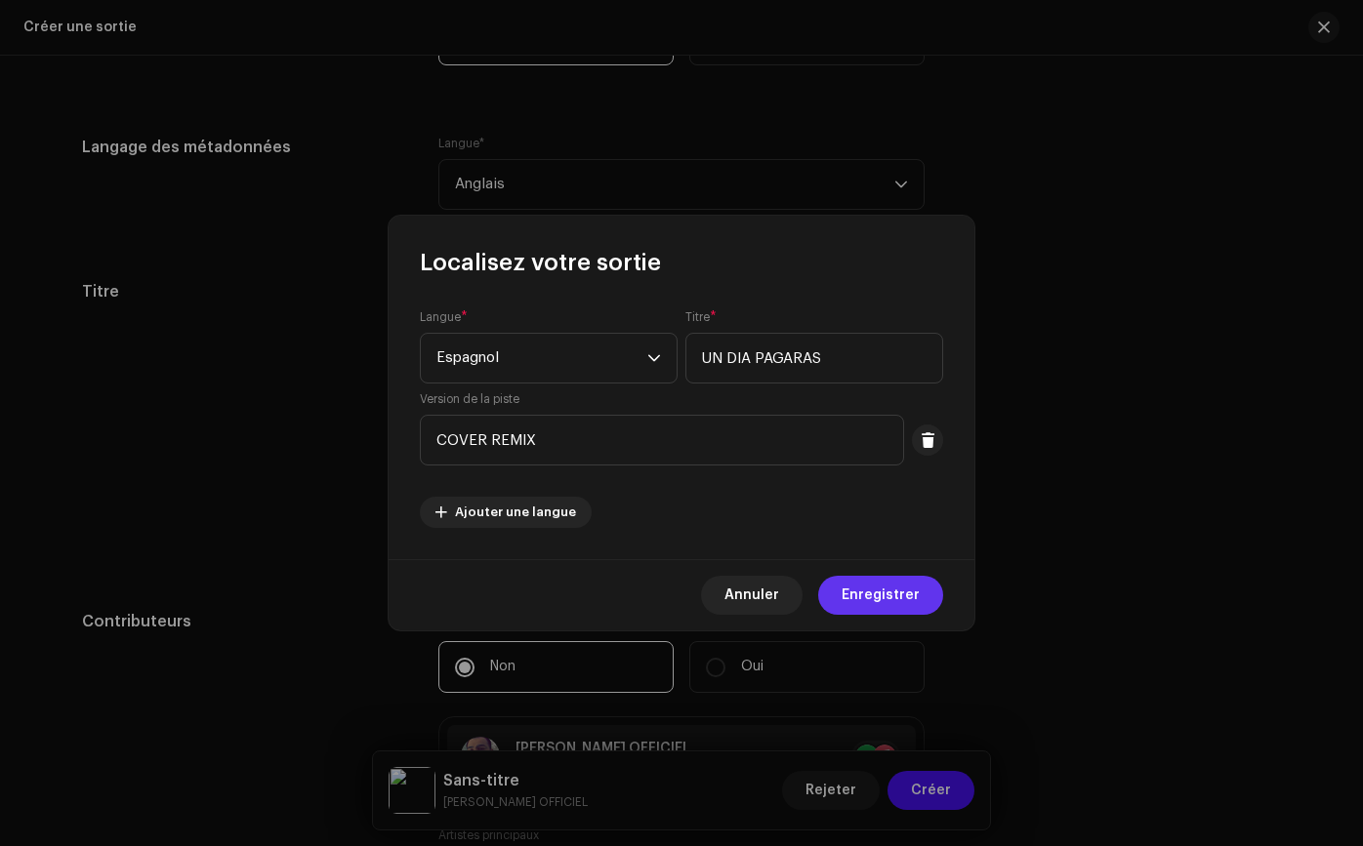
click at [902, 609] on span "Enregistrer" at bounding box center [880, 595] width 78 height 39
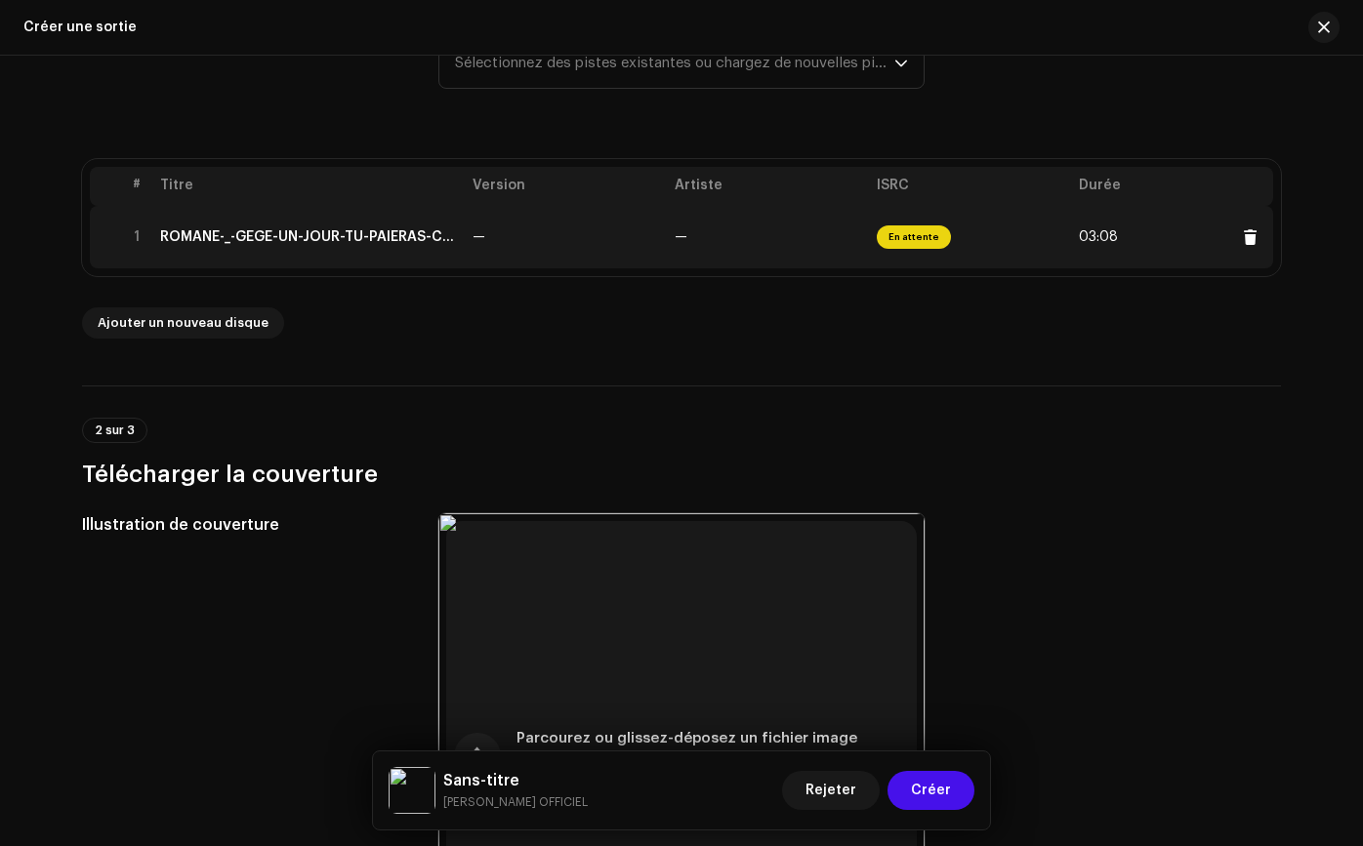
scroll to position [313, 0]
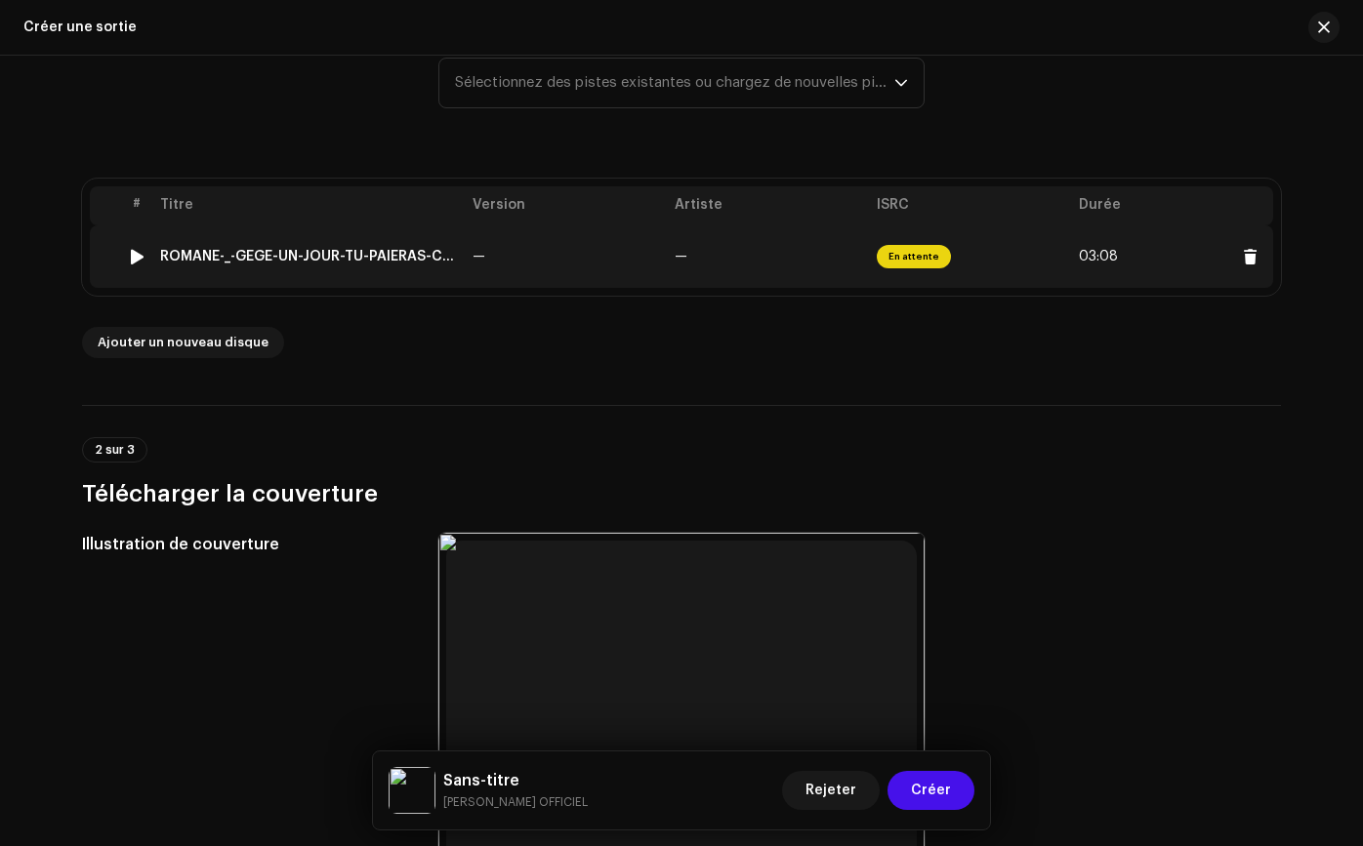
click at [967, 257] on td "En attente" at bounding box center [970, 256] width 202 height 62
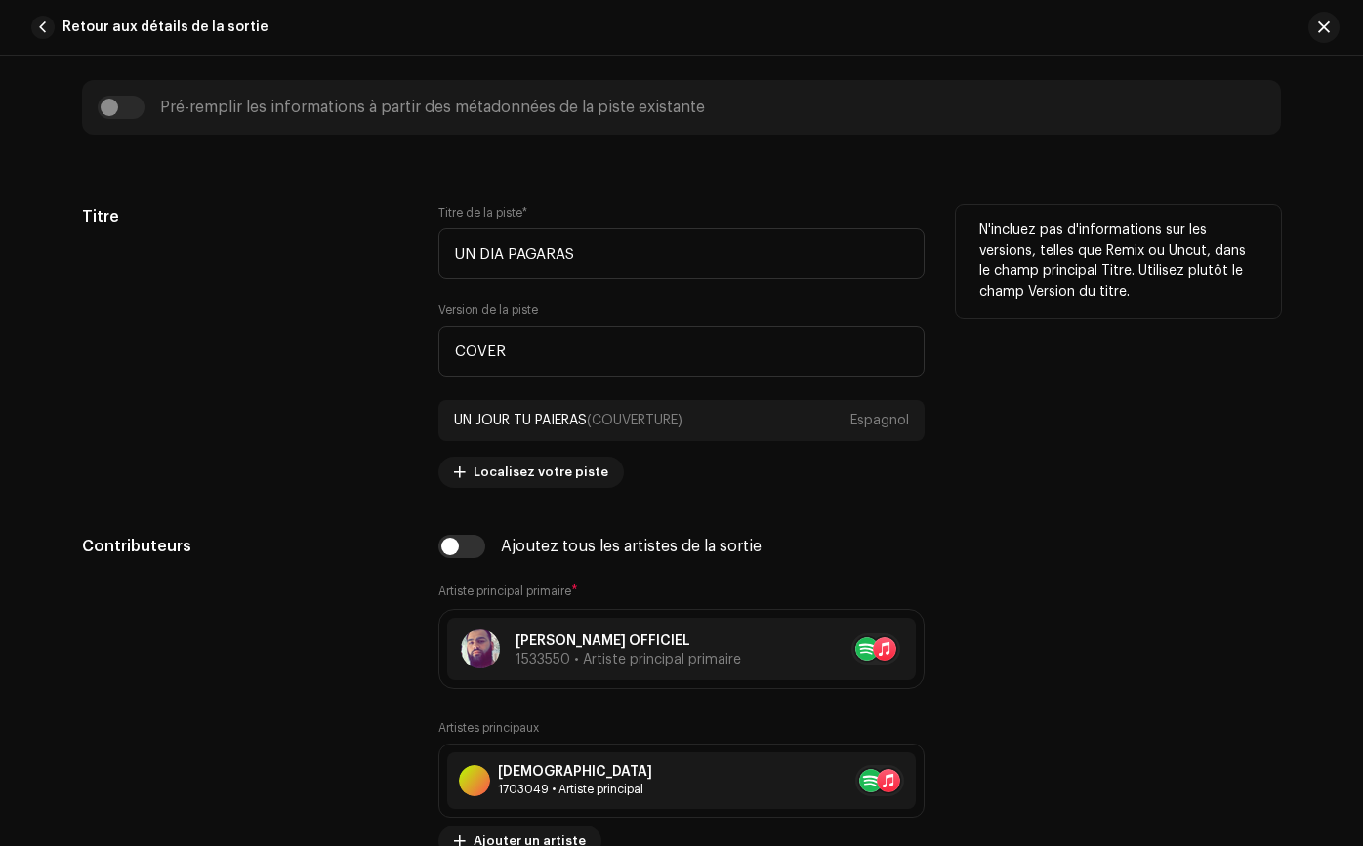
scroll to position [793, 0]
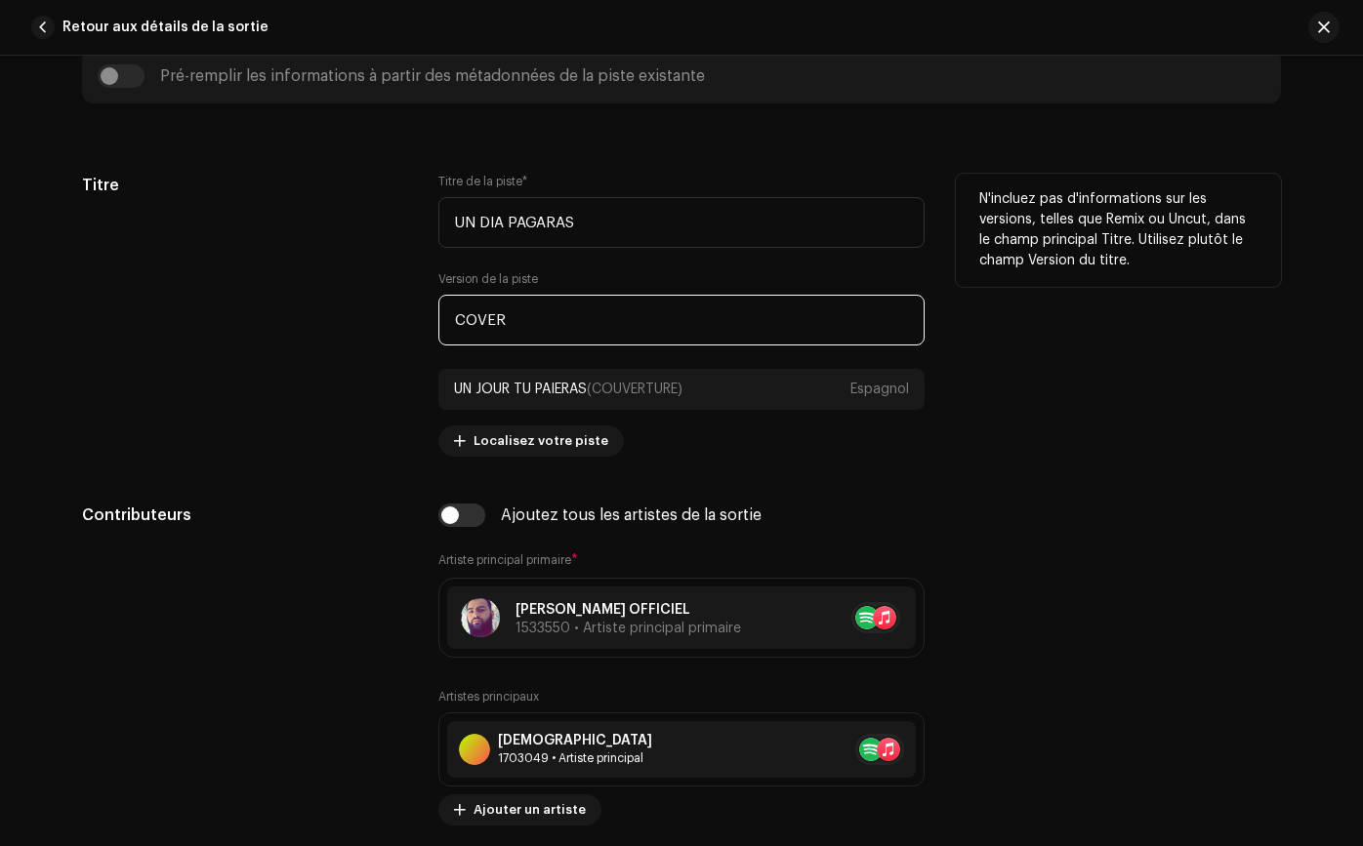
click at [674, 328] on input "COVER" at bounding box center [681, 320] width 486 height 51
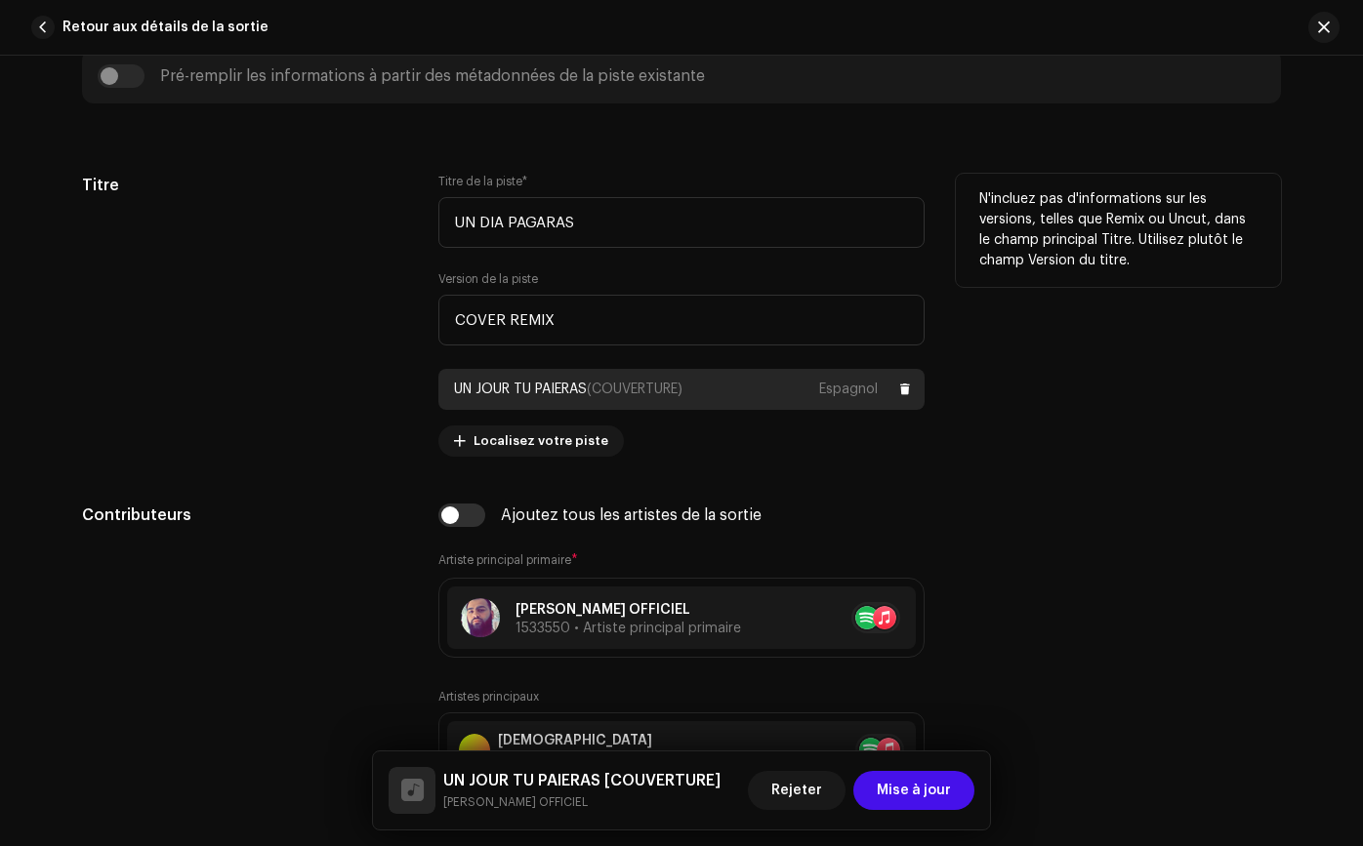
click at [662, 396] on div "UN JOUR TU PAIERAS (COUVERTURE)" at bounding box center [568, 390] width 228 height 16
type input "COVER REMIX"
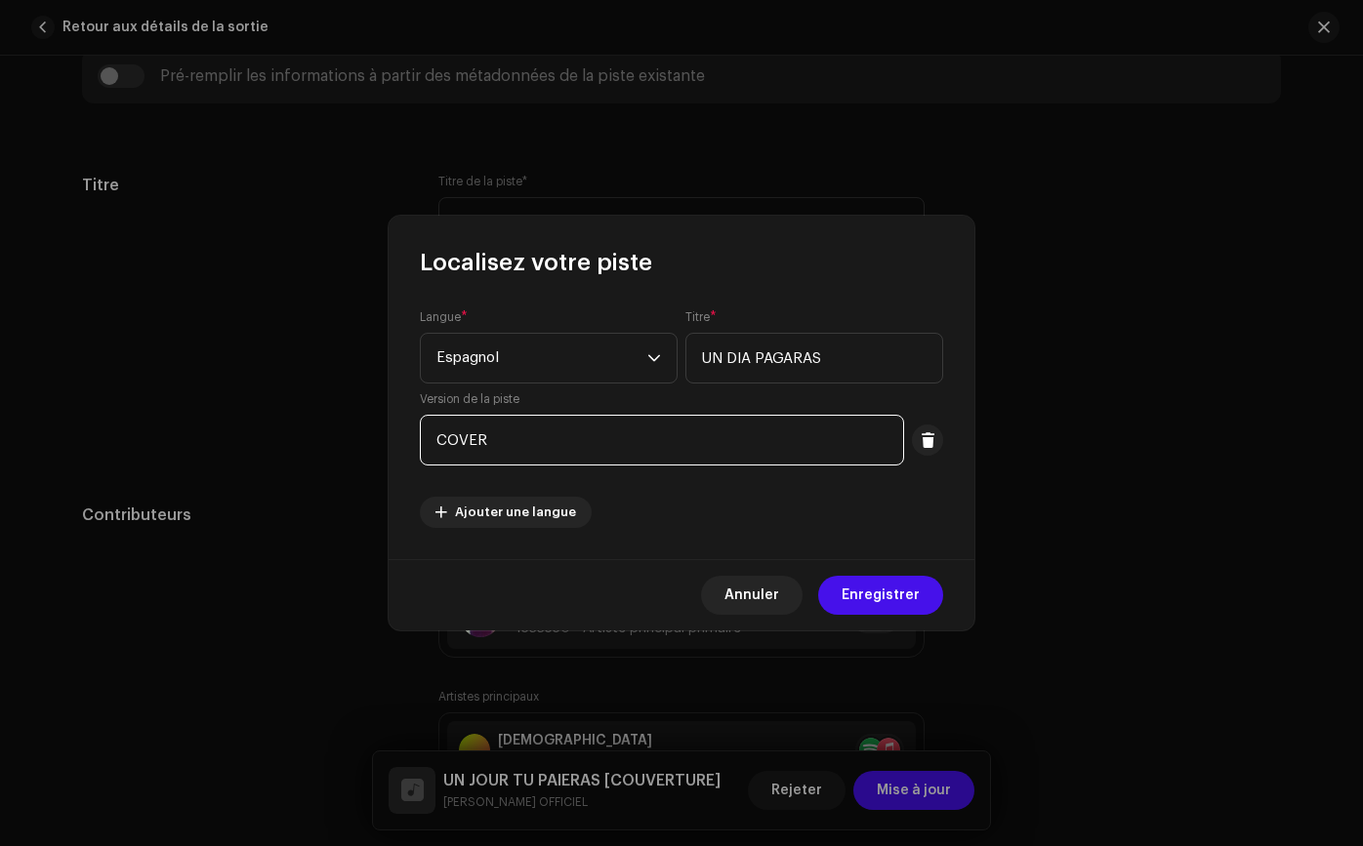
click at [633, 433] on input "COVER" at bounding box center [662, 440] width 484 height 51
type input "COVER REMIX"
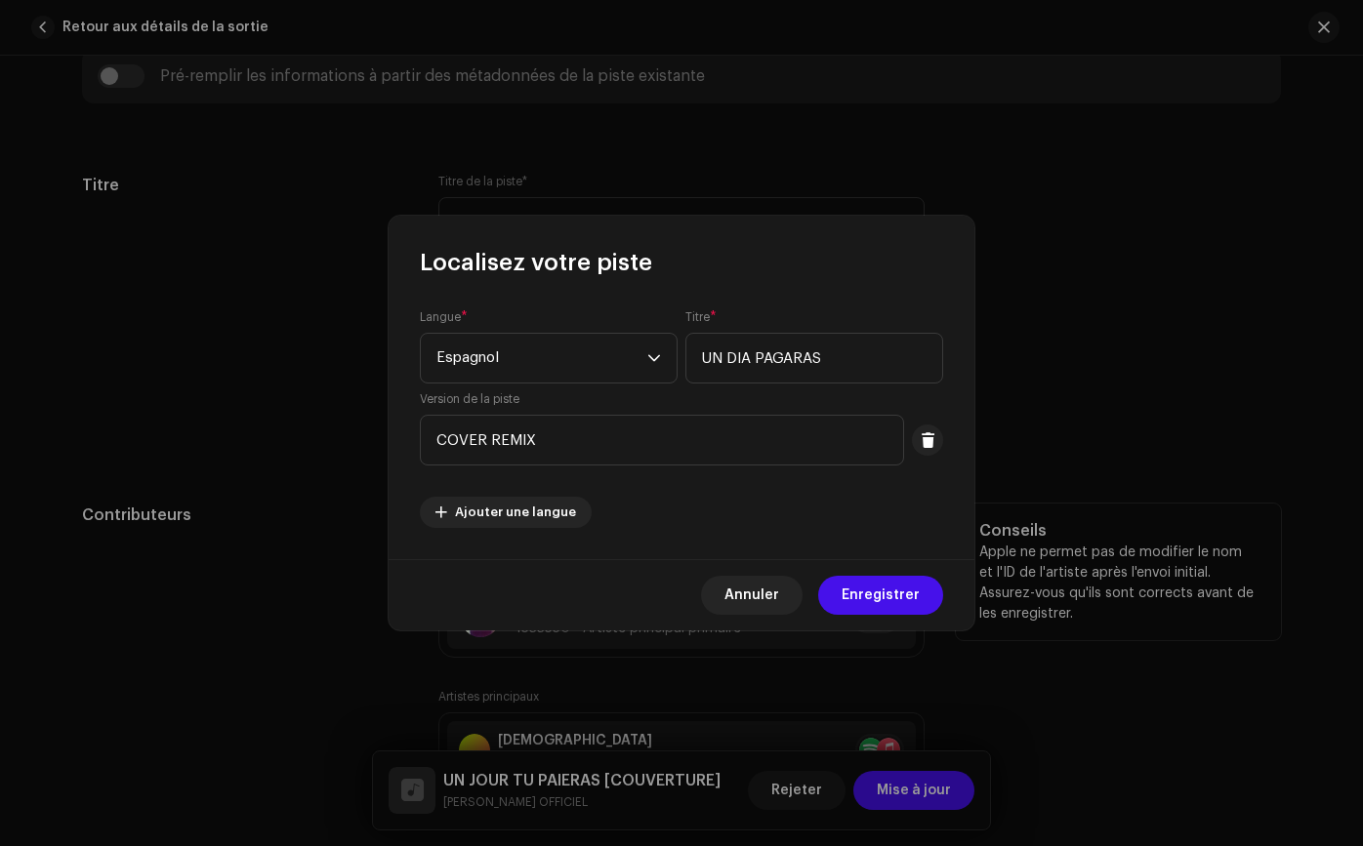
click at [920, 595] on button "Enregistrer" at bounding box center [880, 595] width 125 height 39
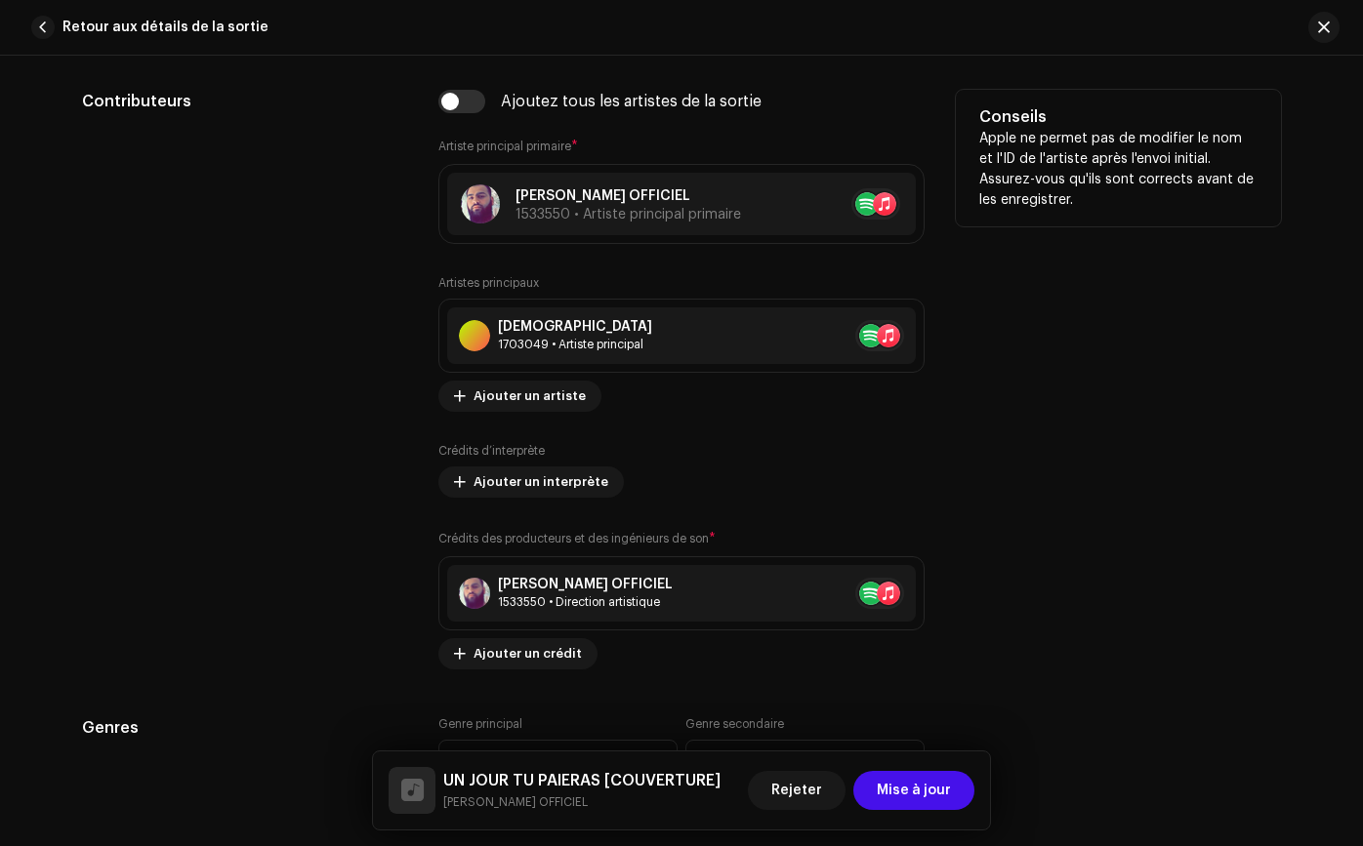
scroll to position [1254, 0]
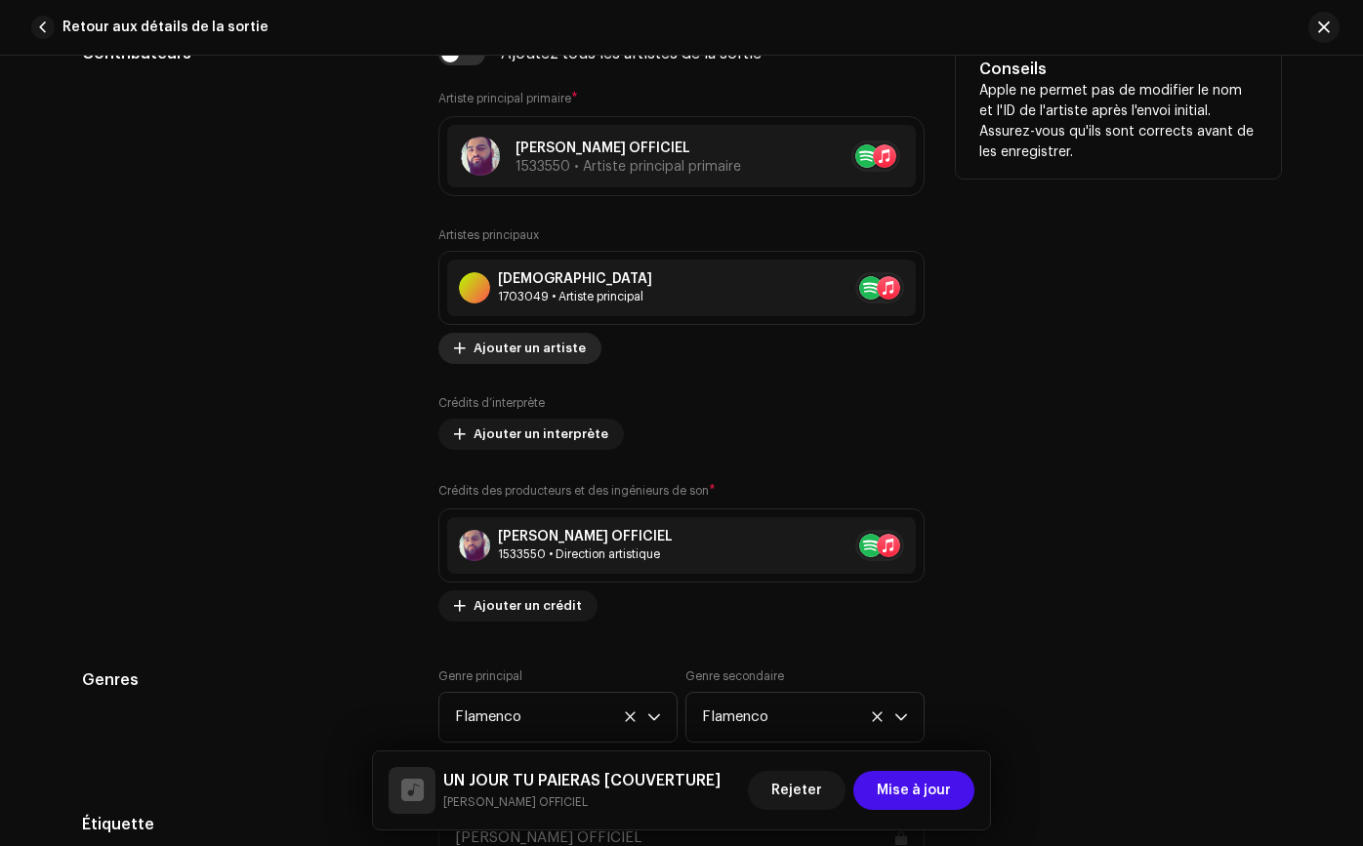
click at [553, 355] on span "Ajouter un artiste" at bounding box center [529, 348] width 112 height 39
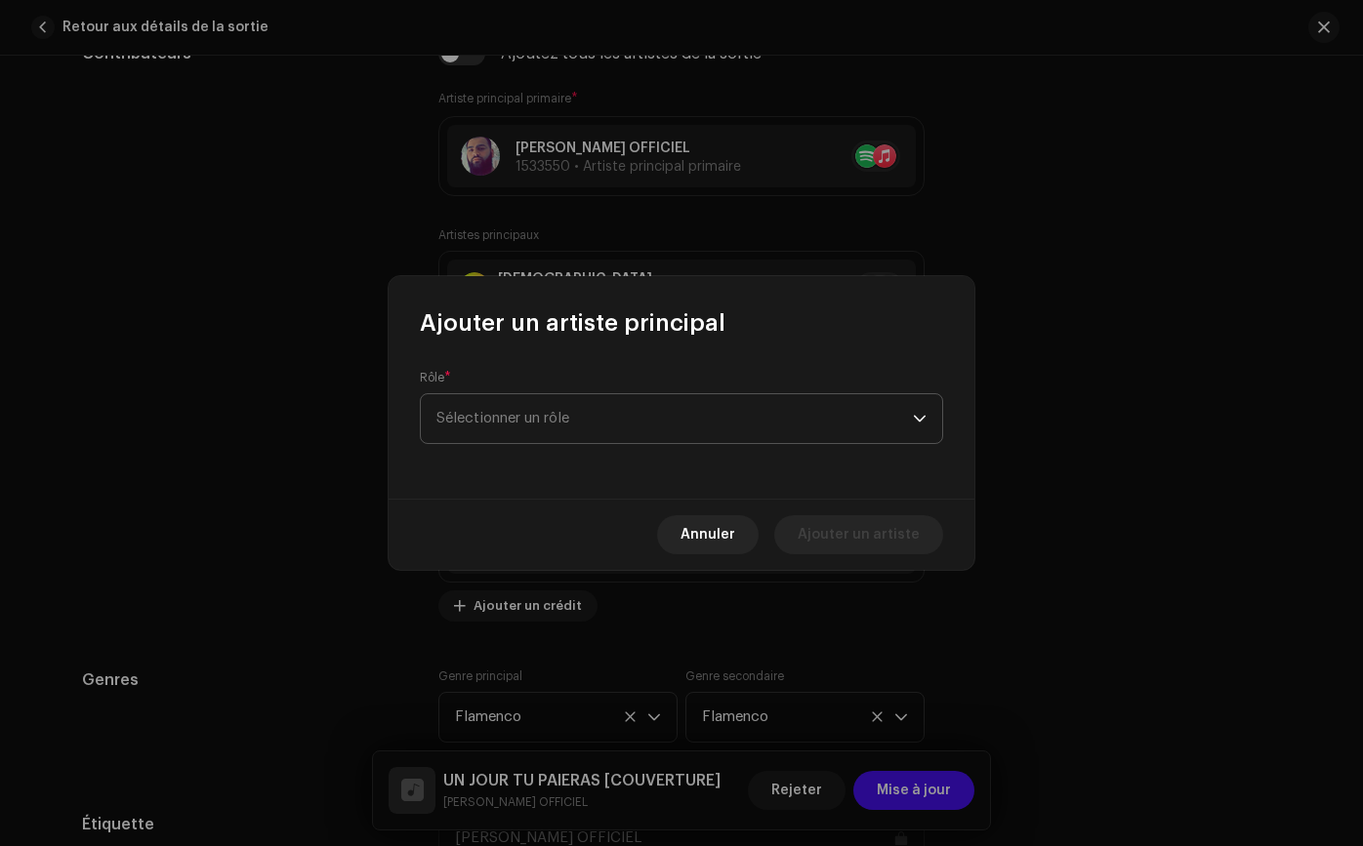
click at [564, 418] on font "Sélectionner un rôle" at bounding box center [502, 418] width 133 height 15
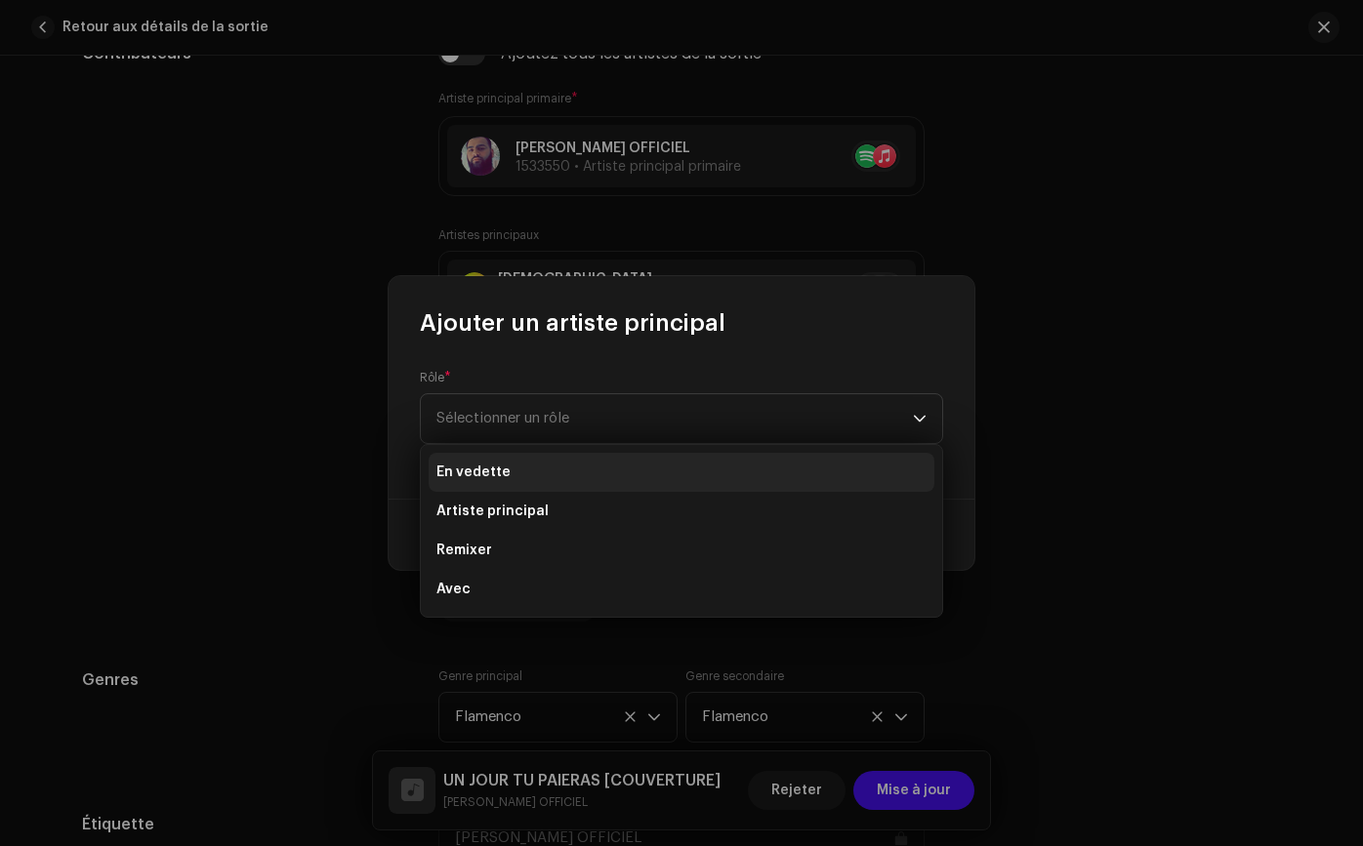
click at [562, 468] on li "En vedette" at bounding box center [681, 472] width 506 height 39
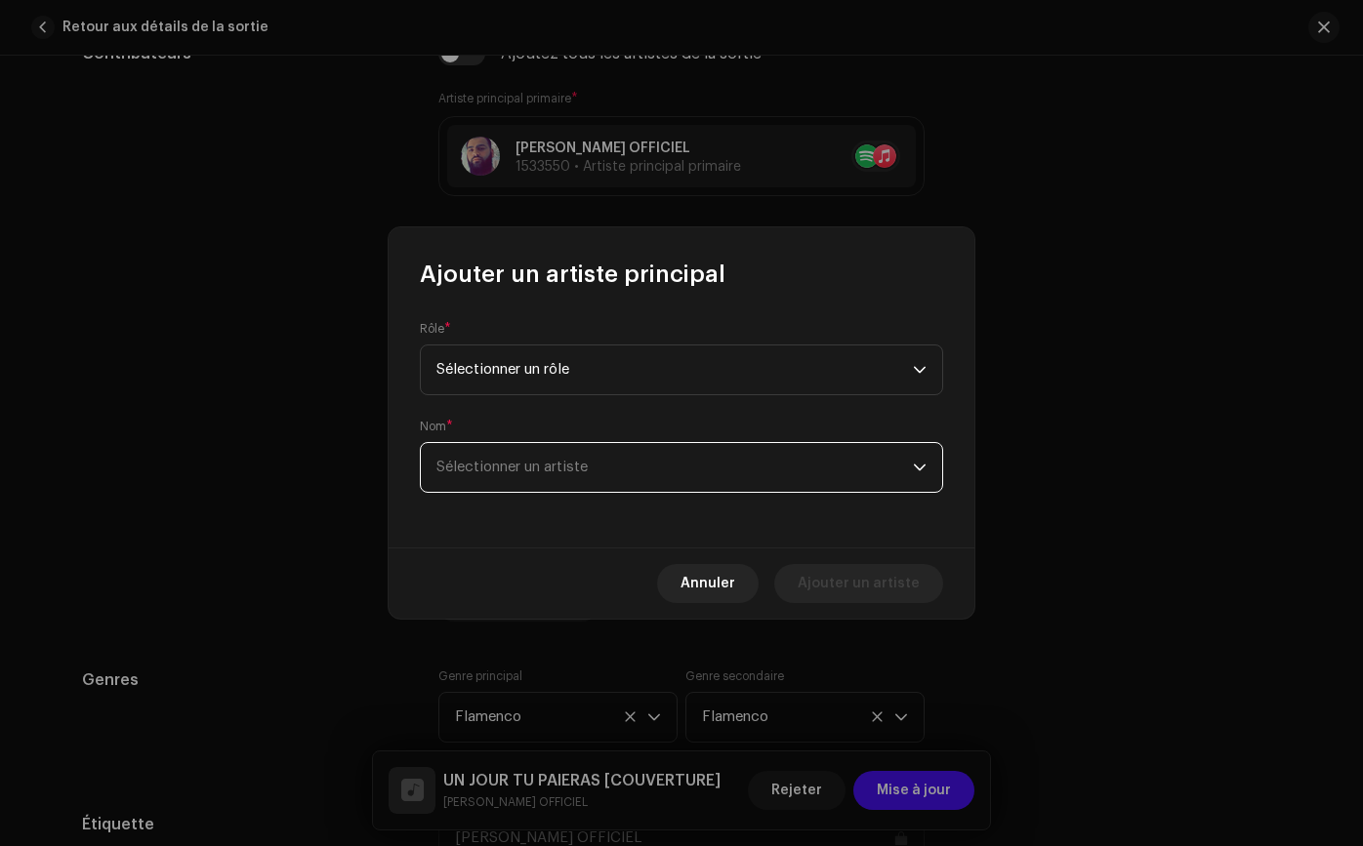
click at [563, 466] on font "Sélectionner un artiste" at bounding box center [511, 467] width 151 height 15
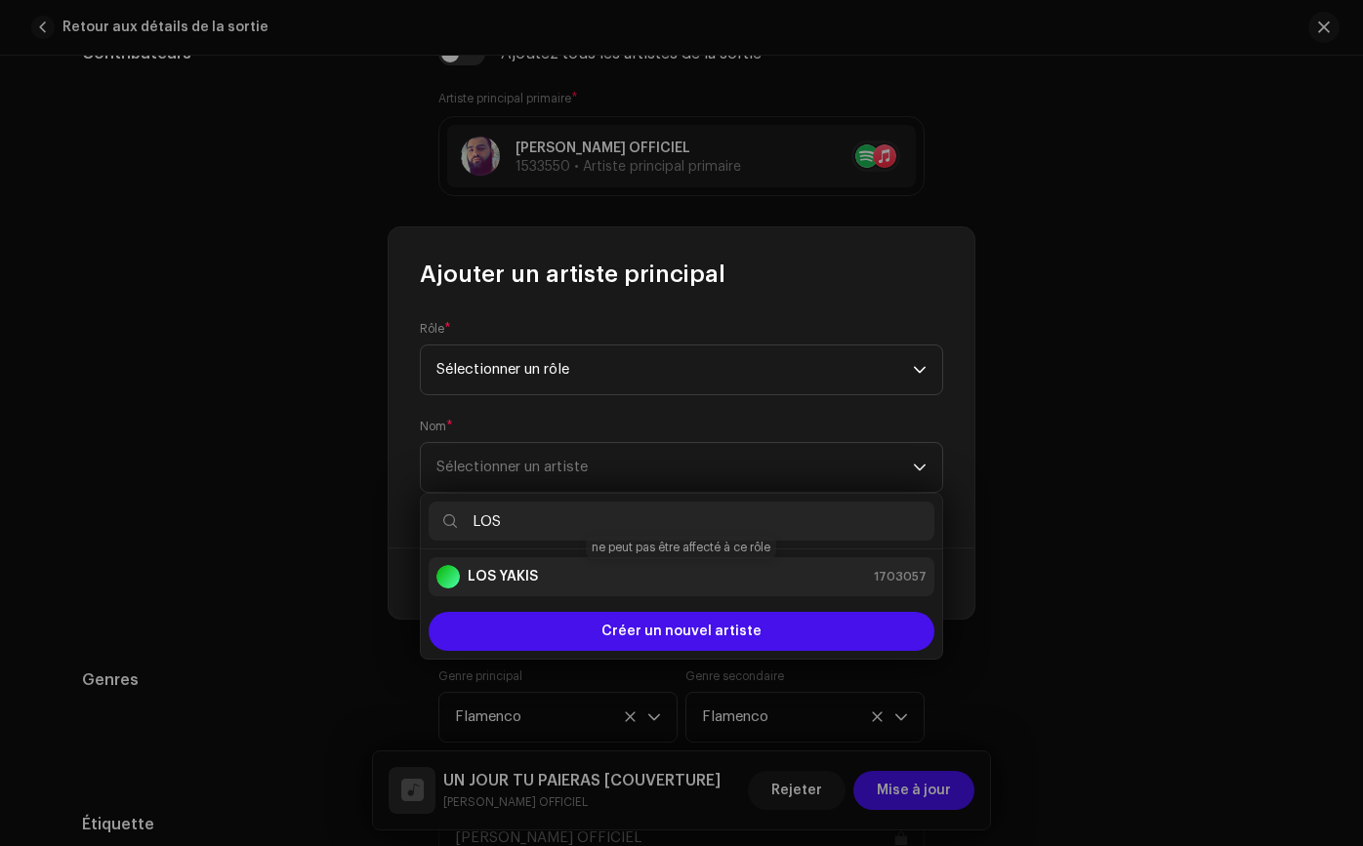
type input "LOS"
click at [571, 582] on div "LOS YAKIS 1703057" at bounding box center [681, 576] width 490 height 23
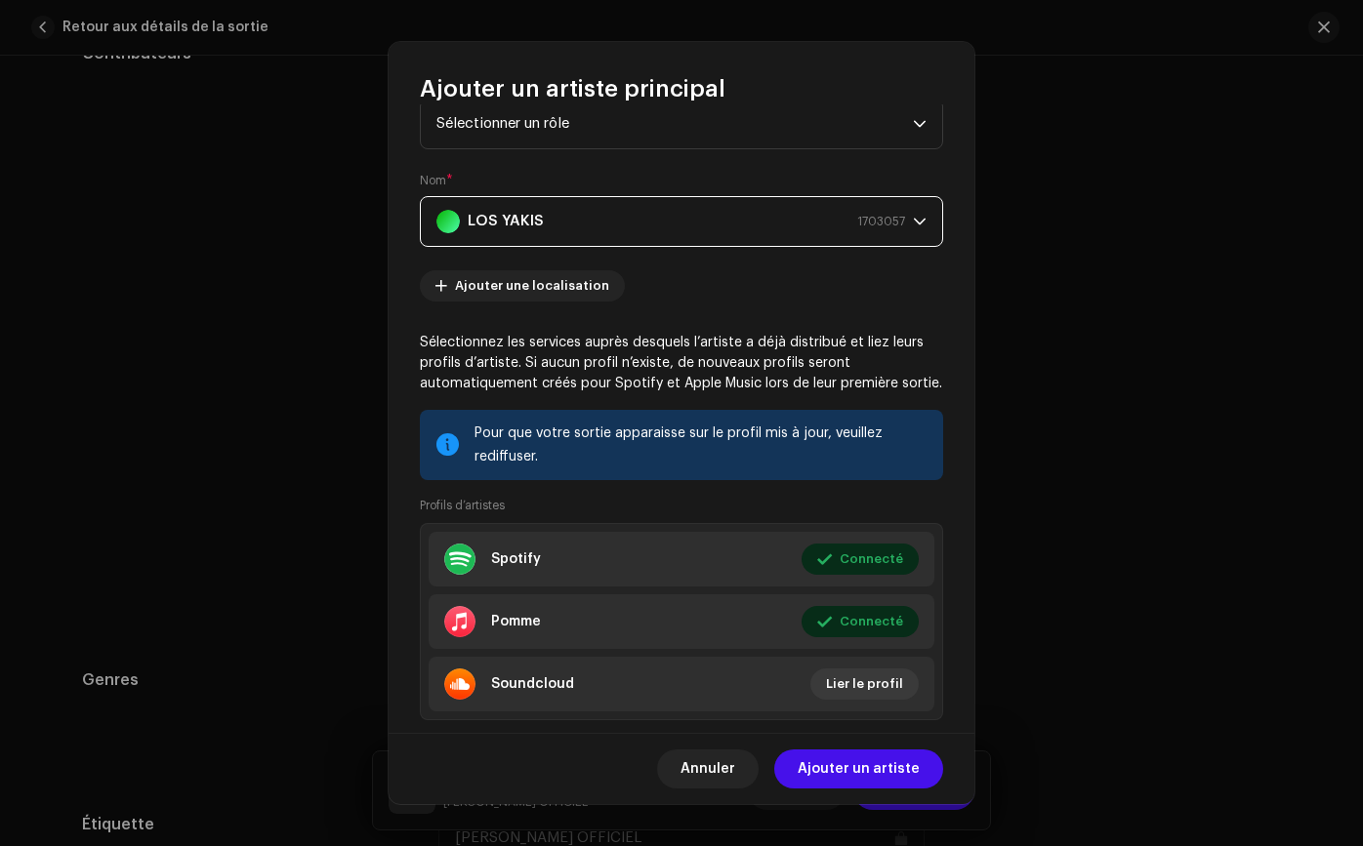
scroll to position [69, 0]
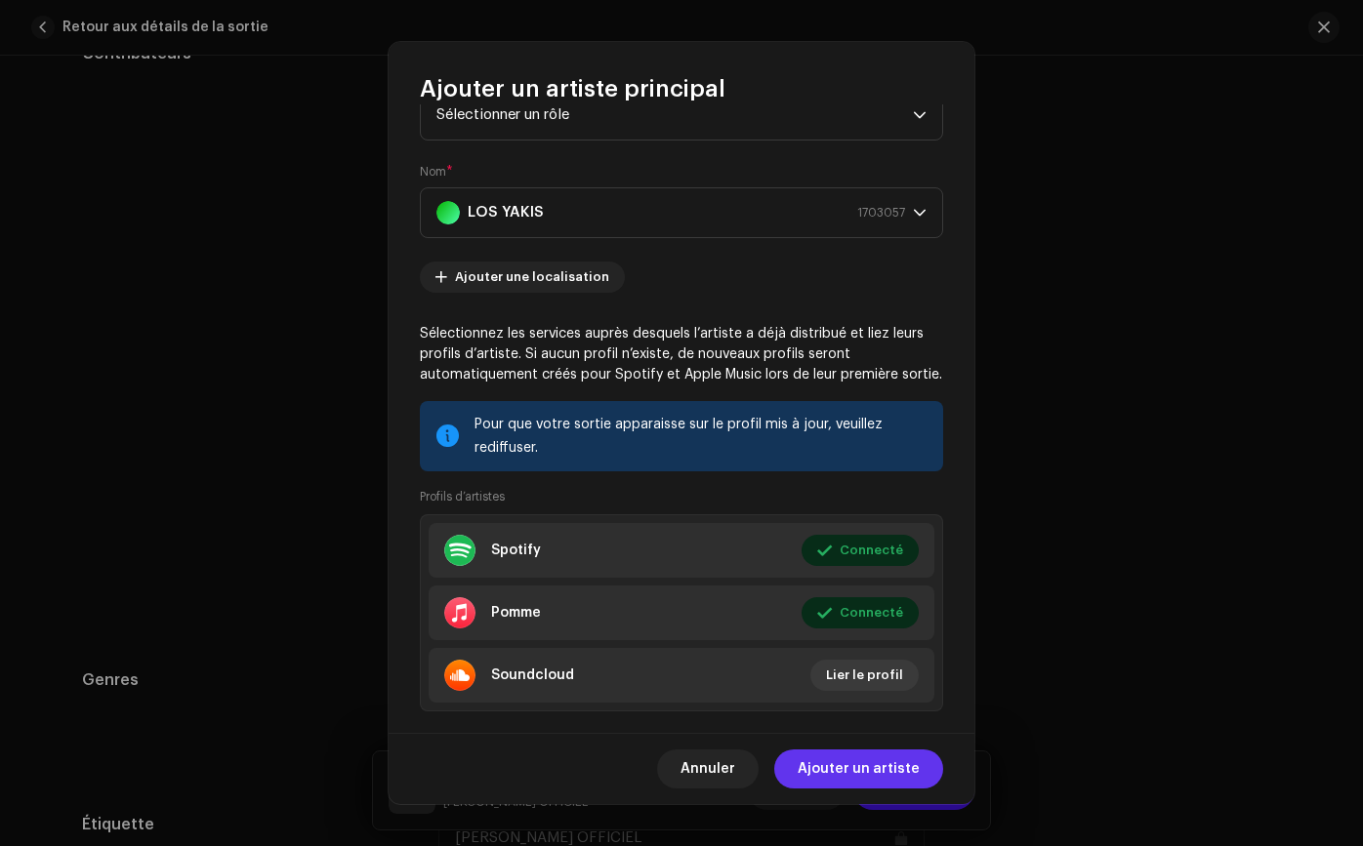
click at [861, 758] on span "Ajouter un artiste" at bounding box center [858, 769] width 122 height 39
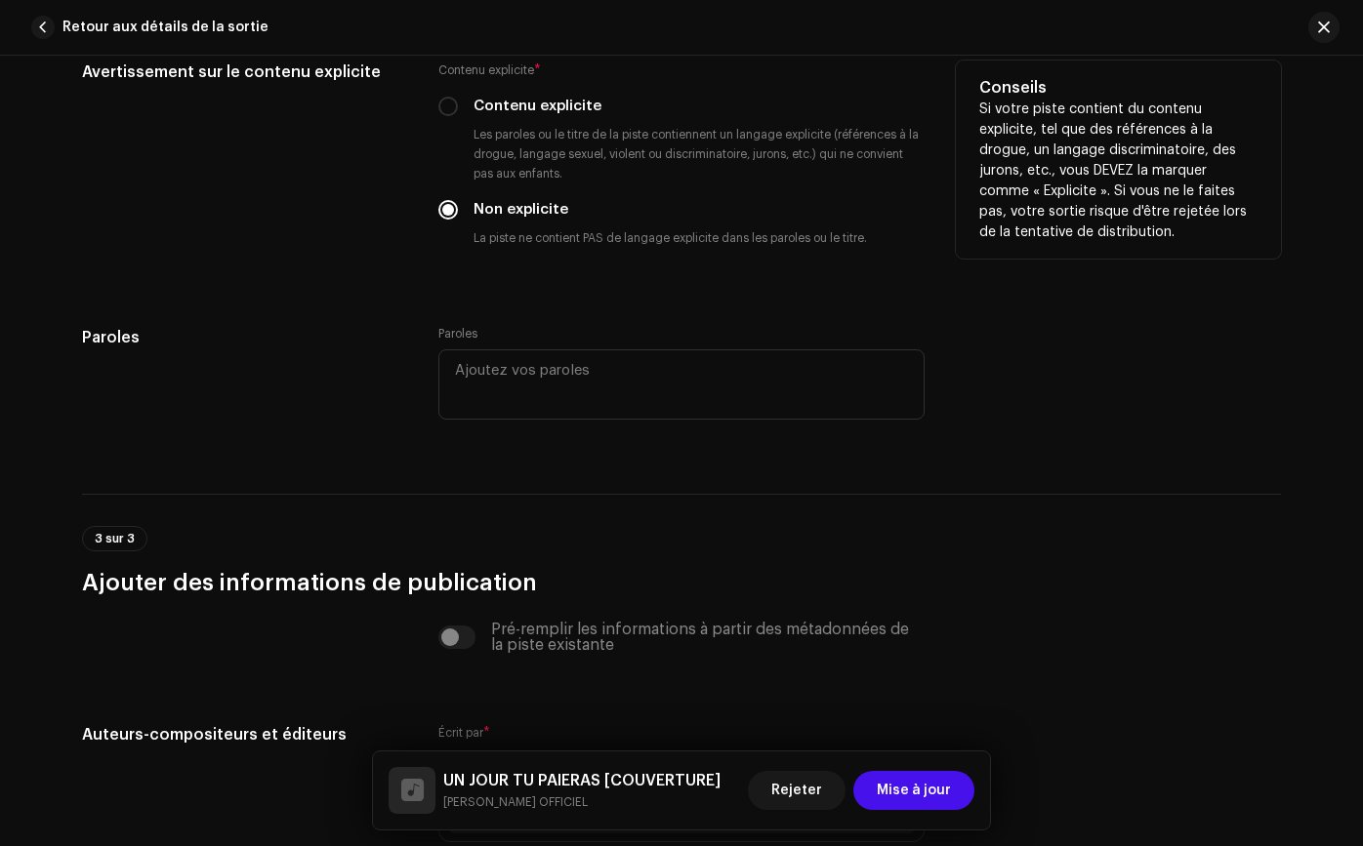
scroll to position [3875, 0]
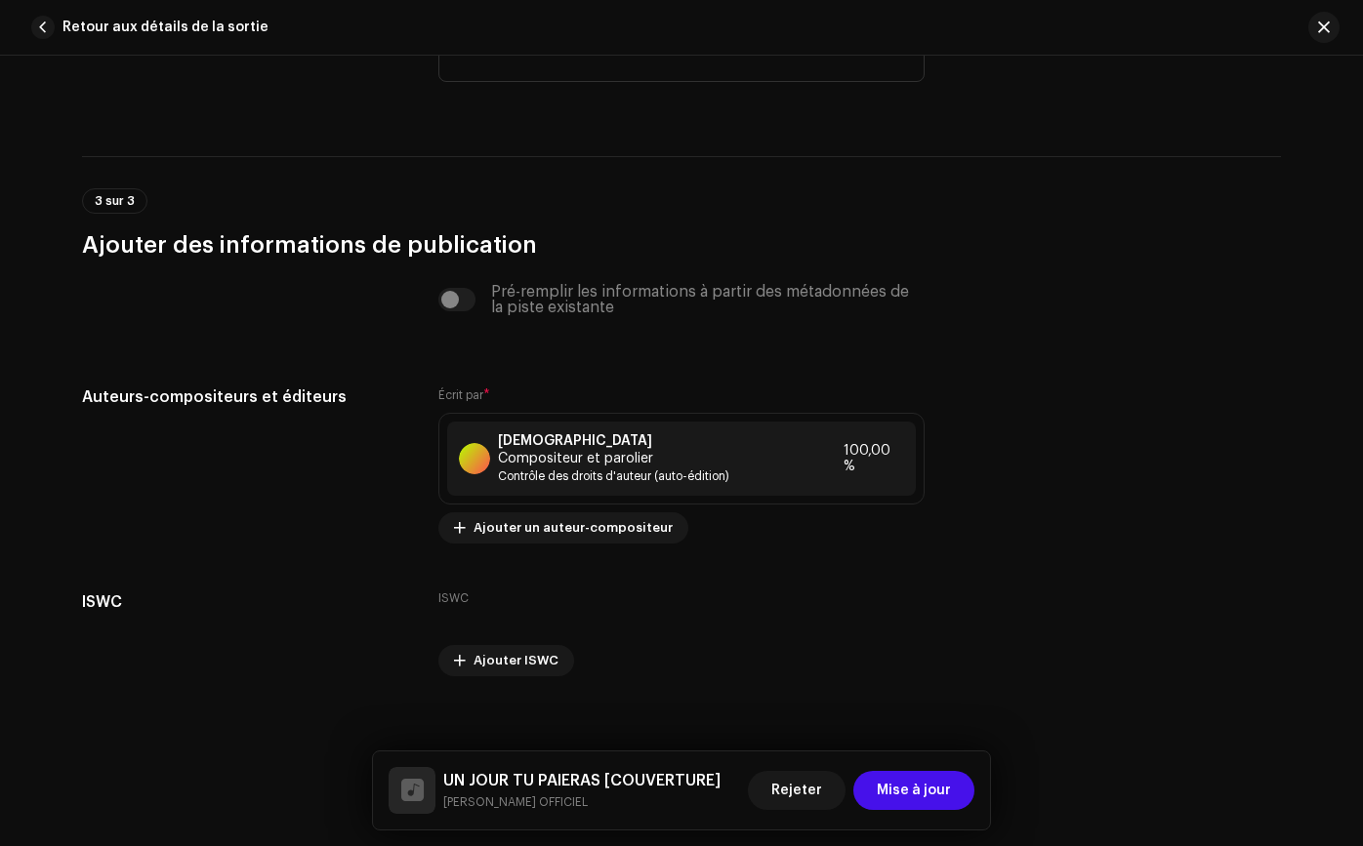
click at [915, 794] on font "Mise à jour" at bounding box center [913, 791] width 74 height 14
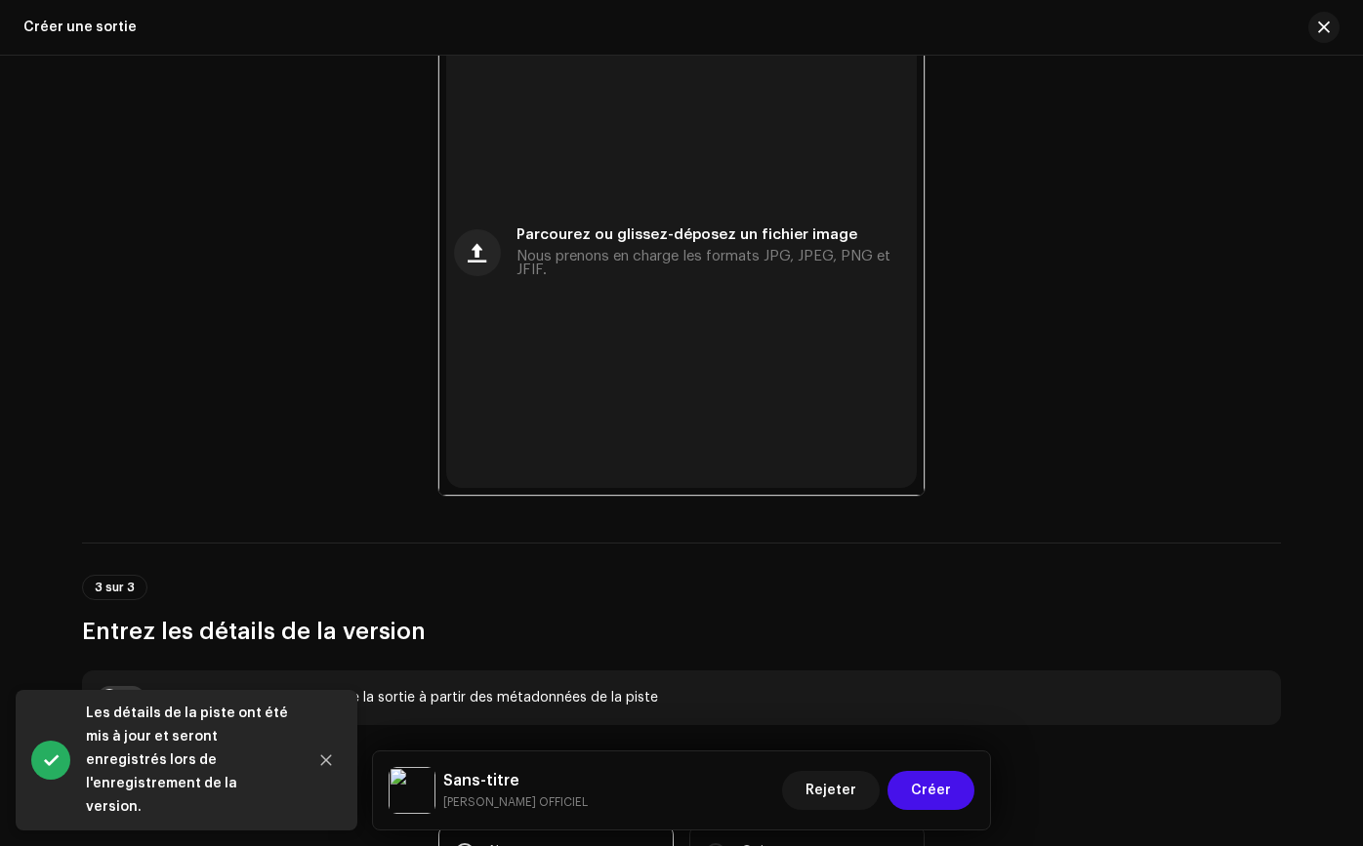
scroll to position [840, 0]
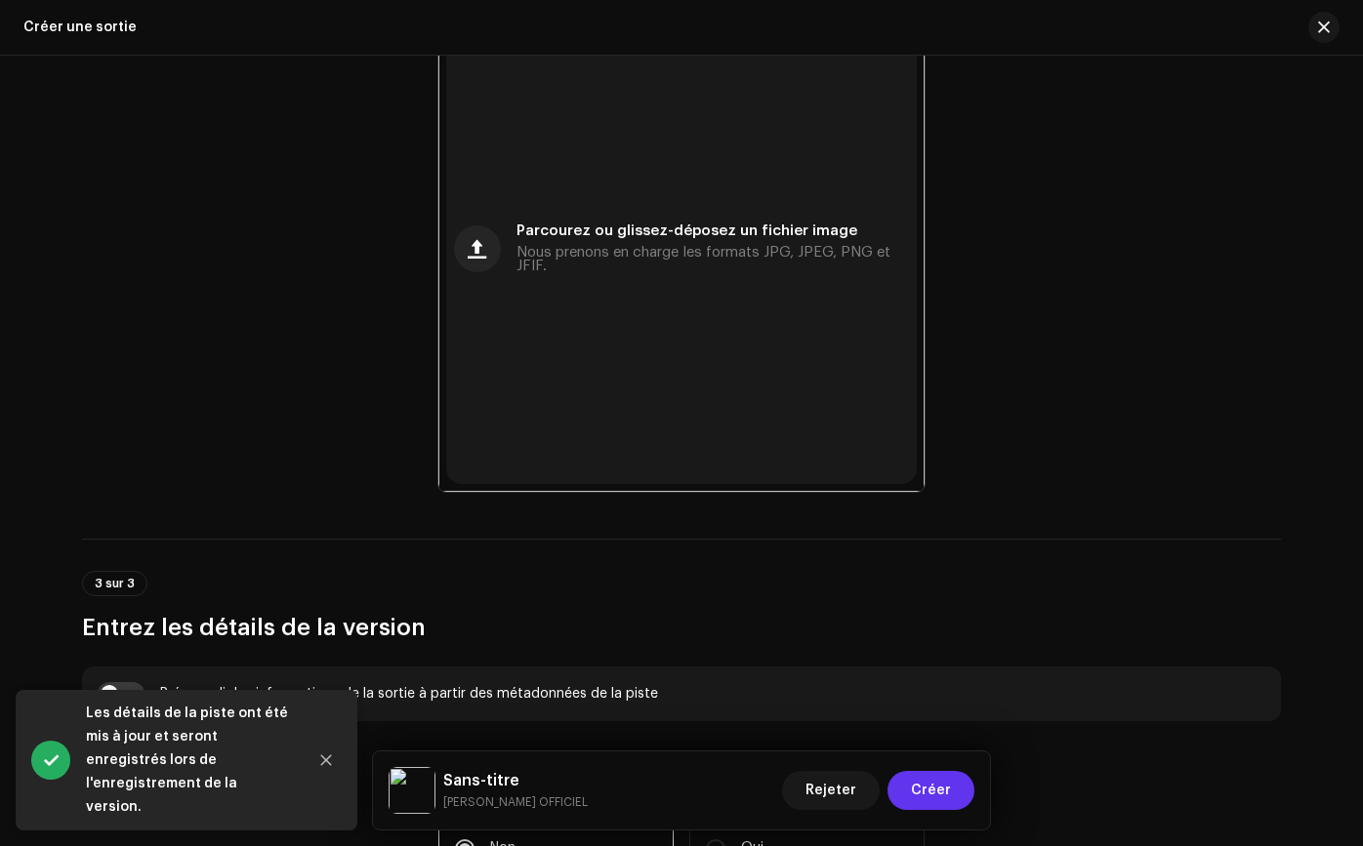
click at [928, 796] on font "Créer" at bounding box center [931, 791] width 40 height 14
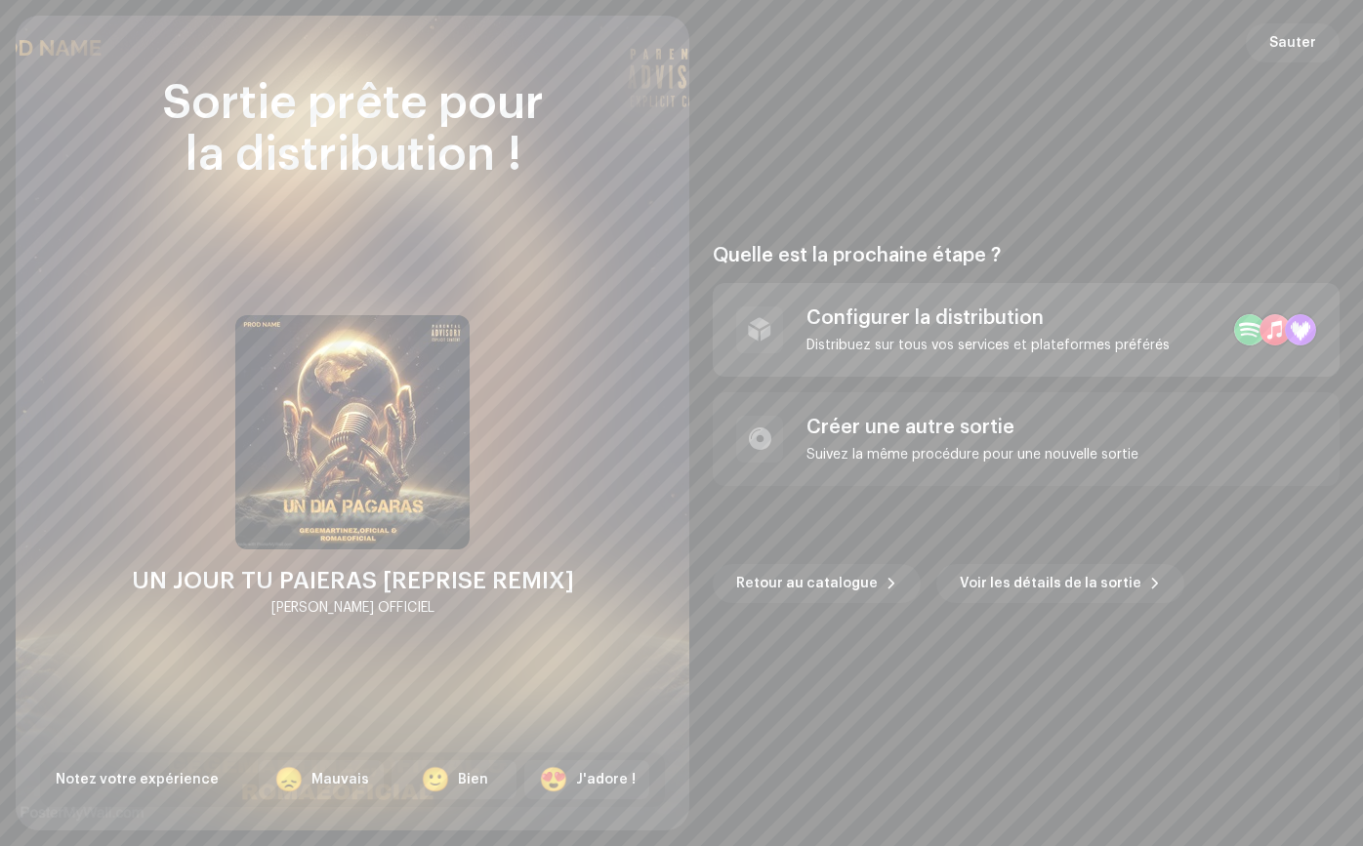
click at [1021, 363] on div "Configurer la distribution Distribuez sur tous vos services et plateformes préf…" at bounding box center [1025, 330] width 627 height 94
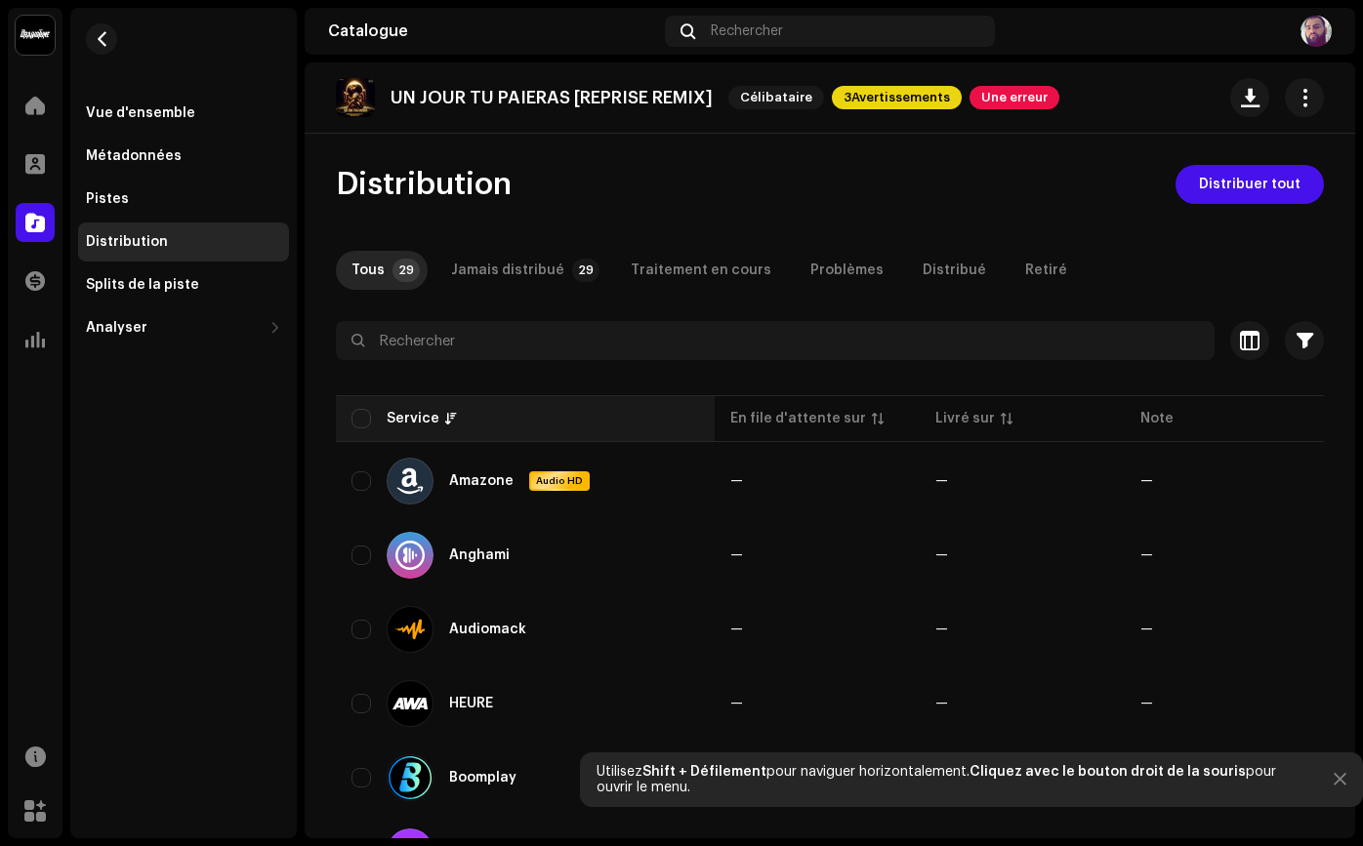
drag, startPoint x: 359, startPoint y: 412, endPoint x: 383, endPoint y: 402, distance: 25.4
click at [359, 412] on input "checkbox" at bounding box center [361, 419] width 20 height 20
checkbox input "true"
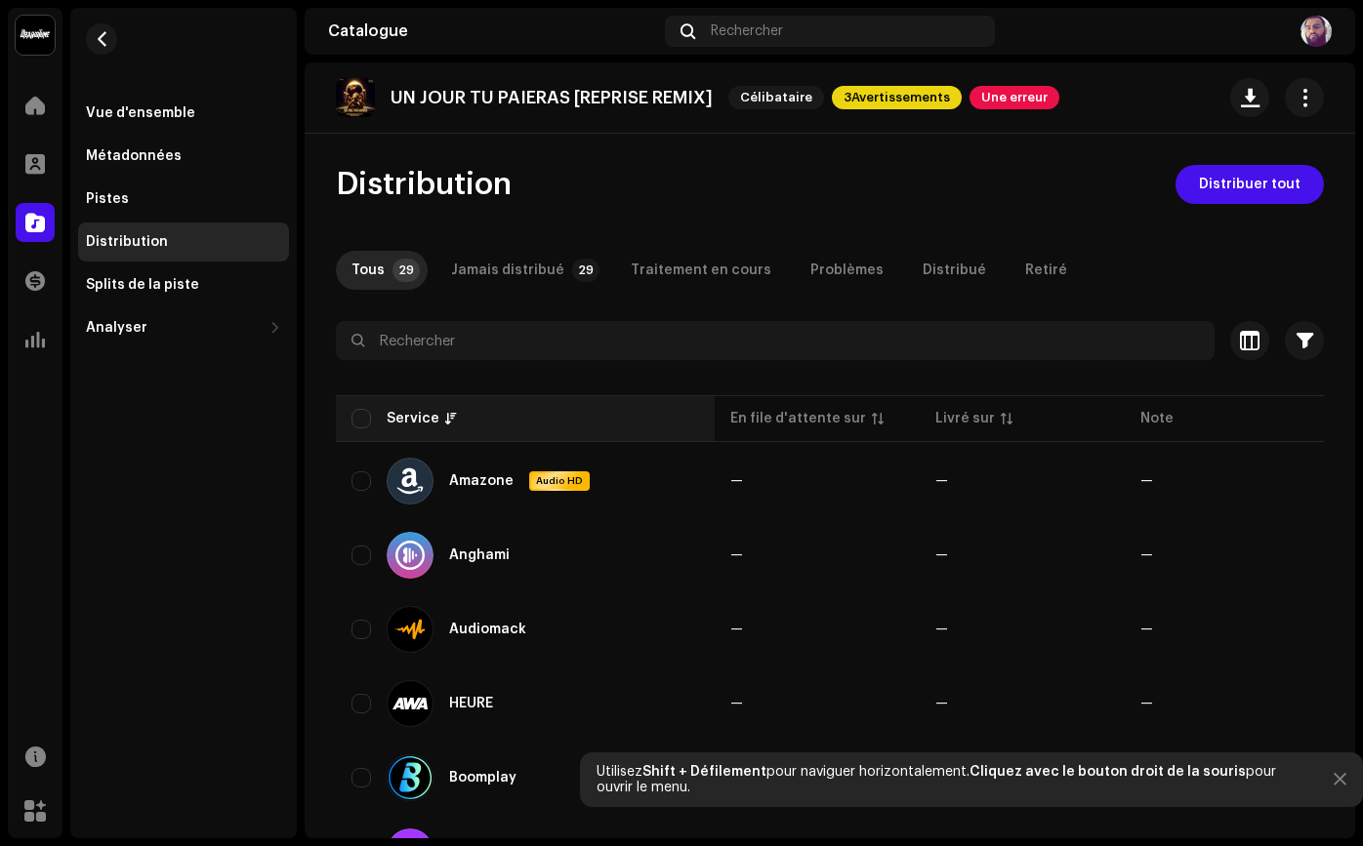
checkbox input "true"
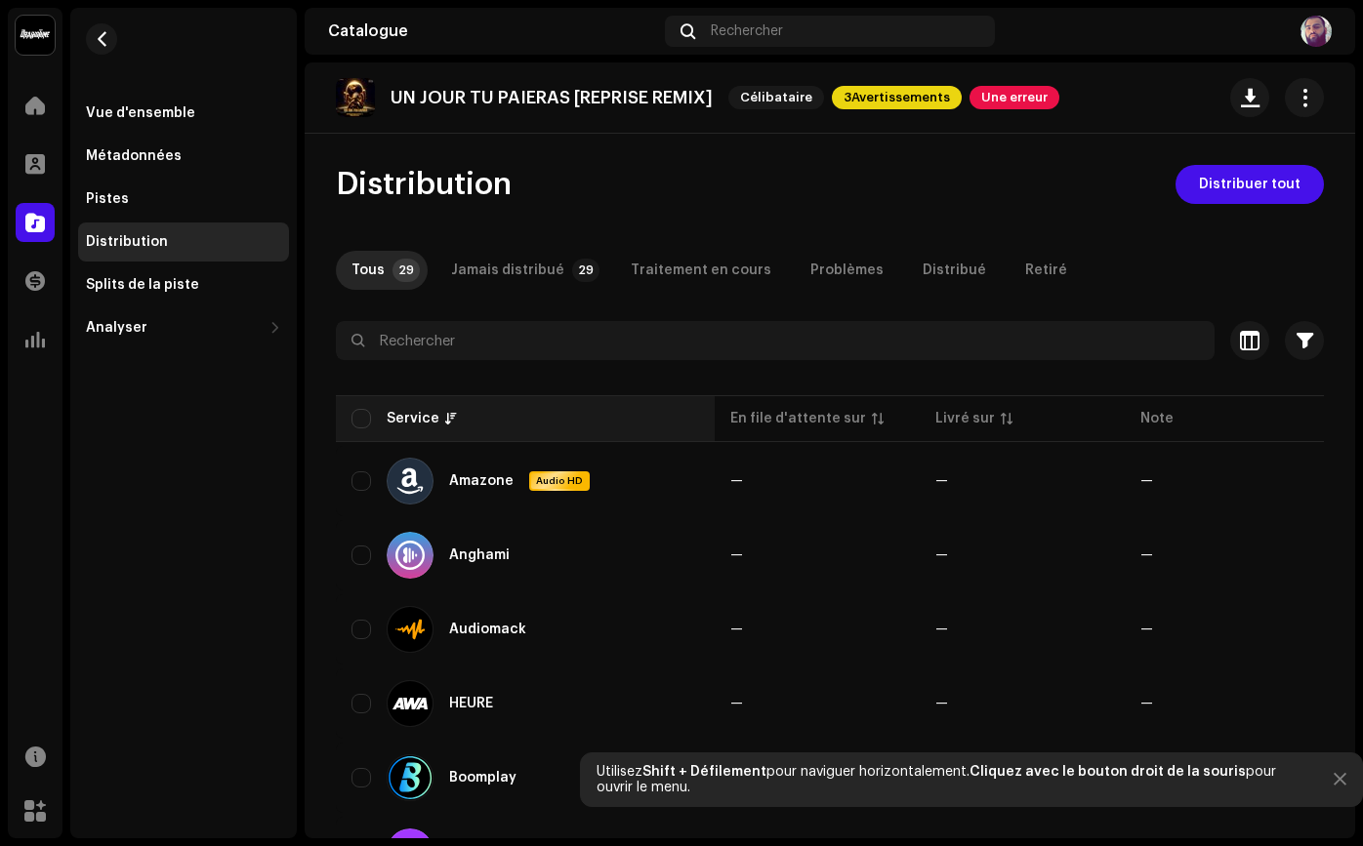
checkbox input "true"
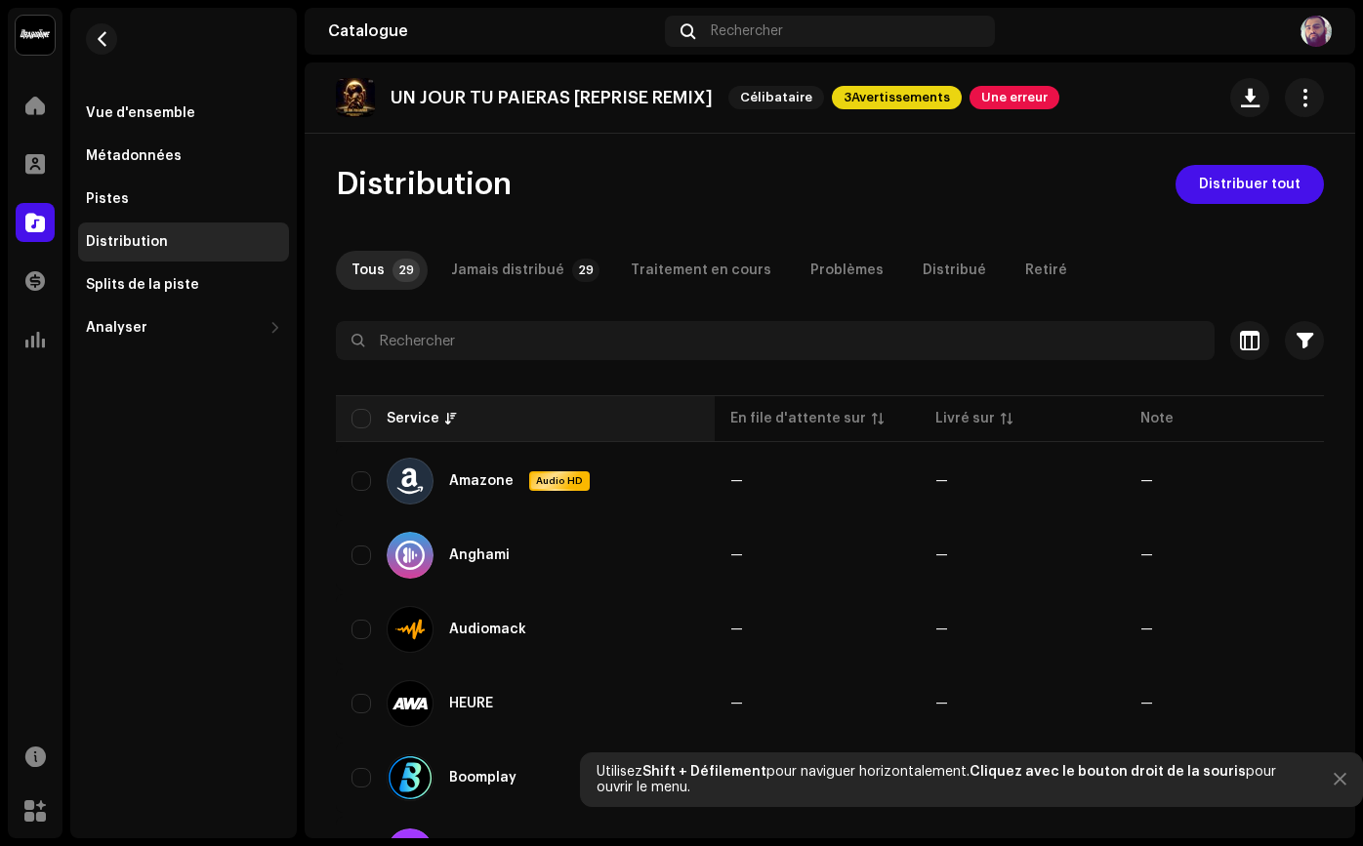
checkbox input "true"
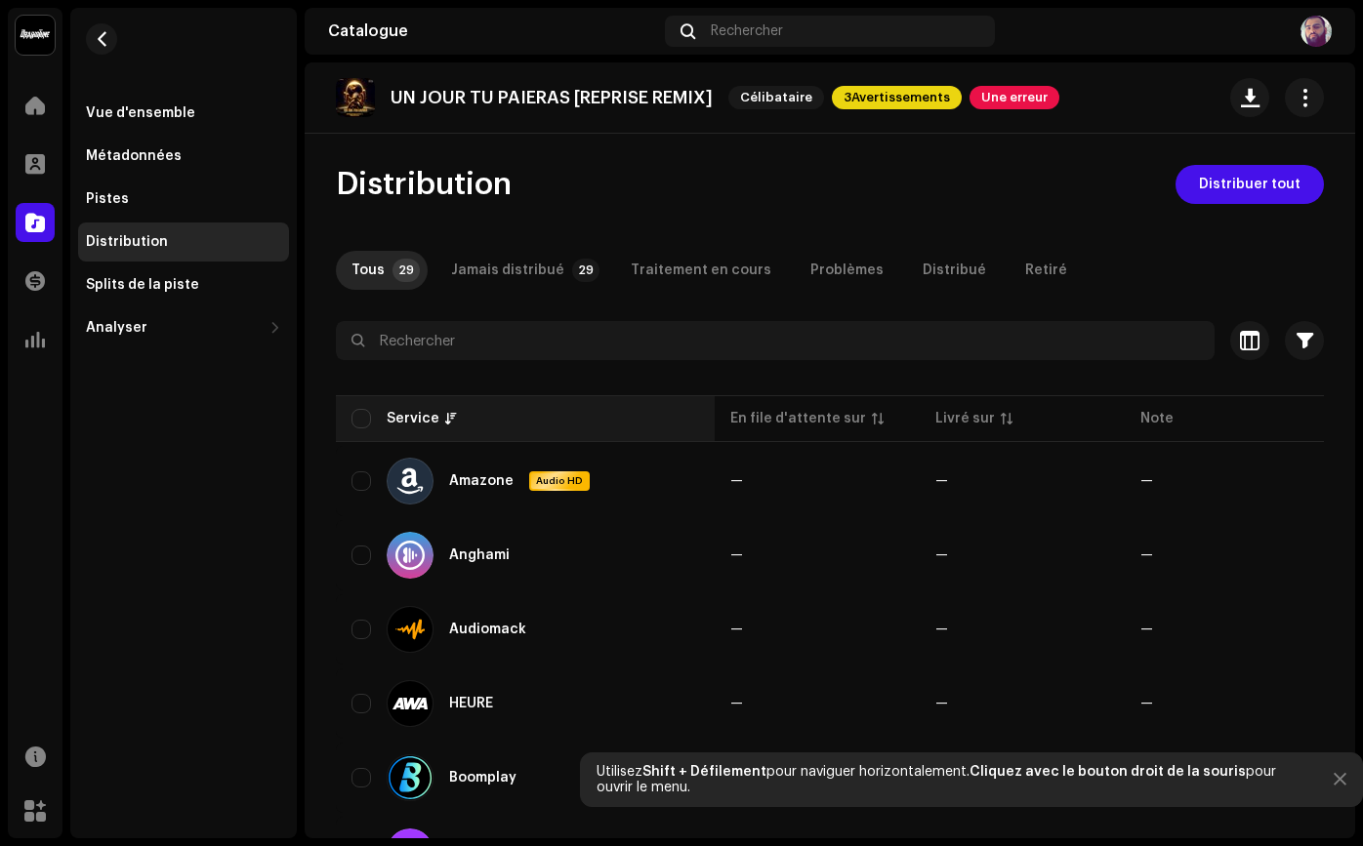
checkbox input "true"
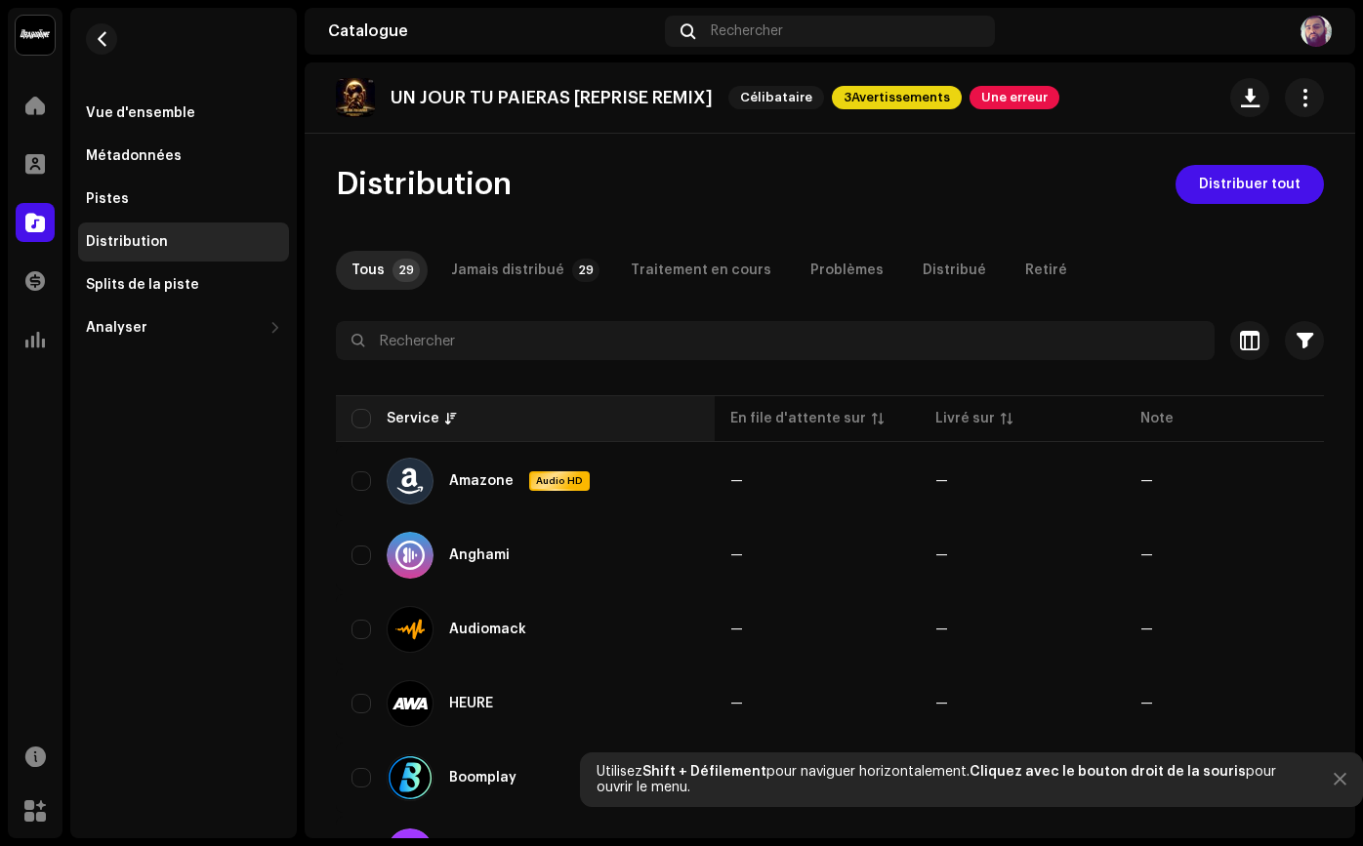
checkbox input "true"
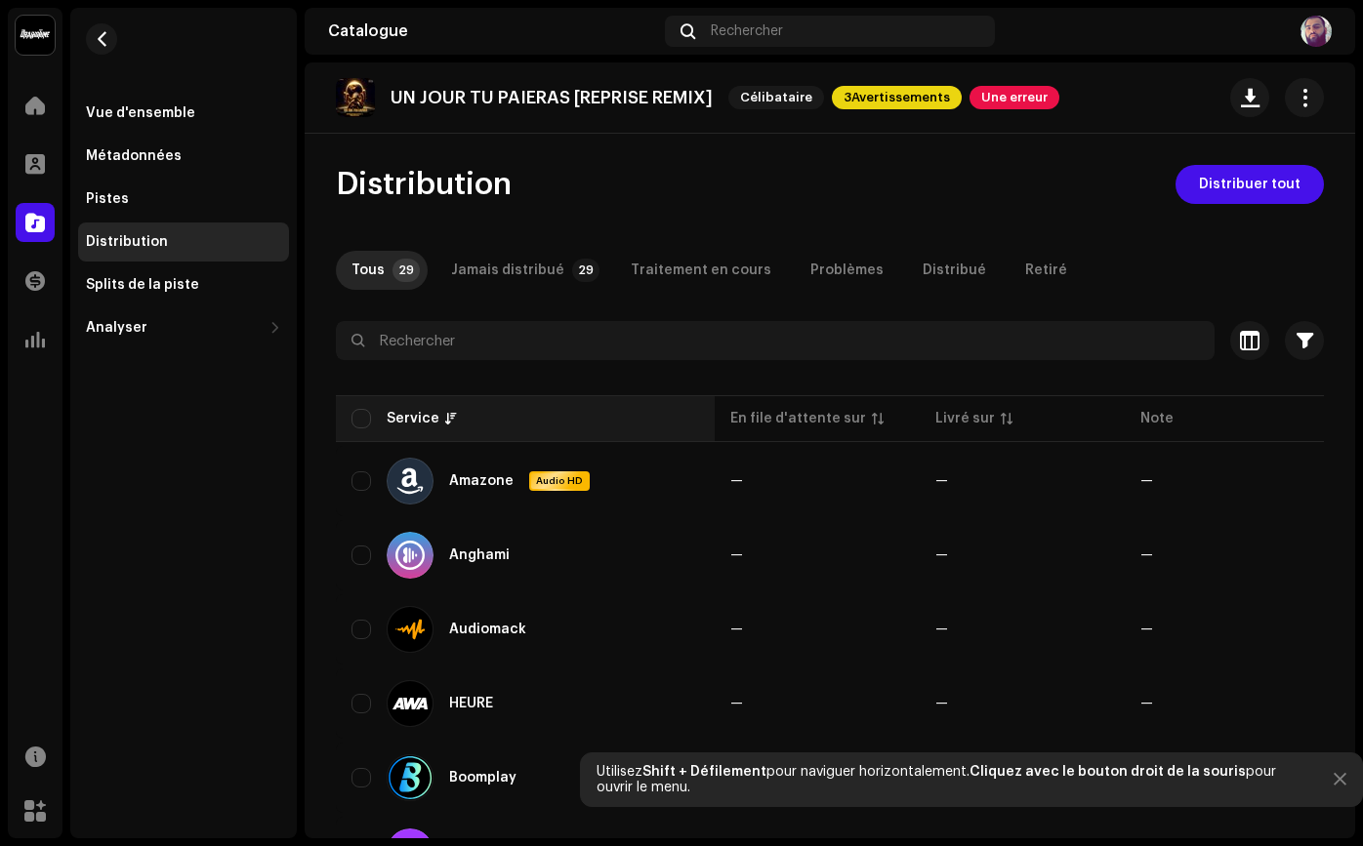
checkbox input "true"
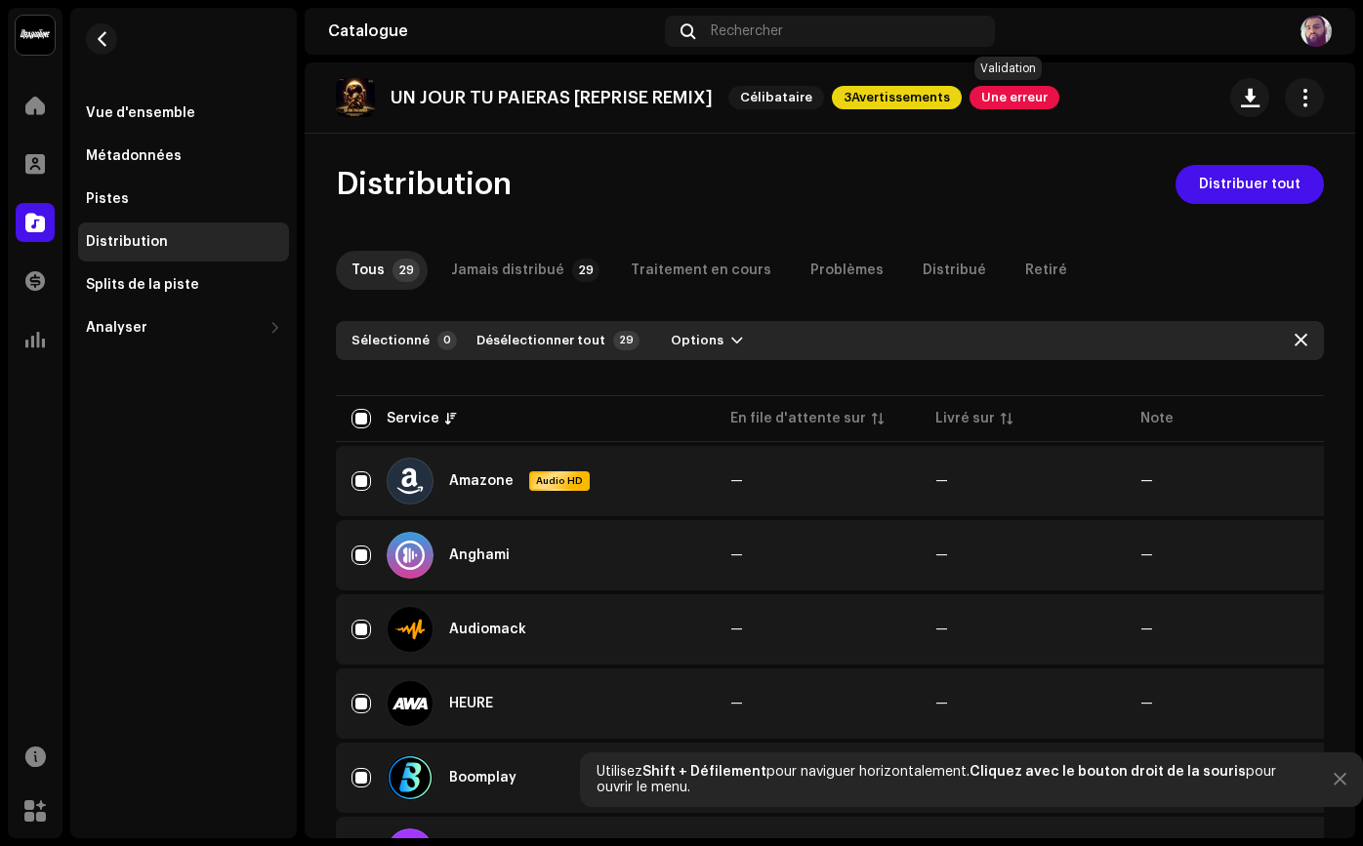
click at [969, 98] on span "Une erreur" at bounding box center [1014, 97] width 90 height 23
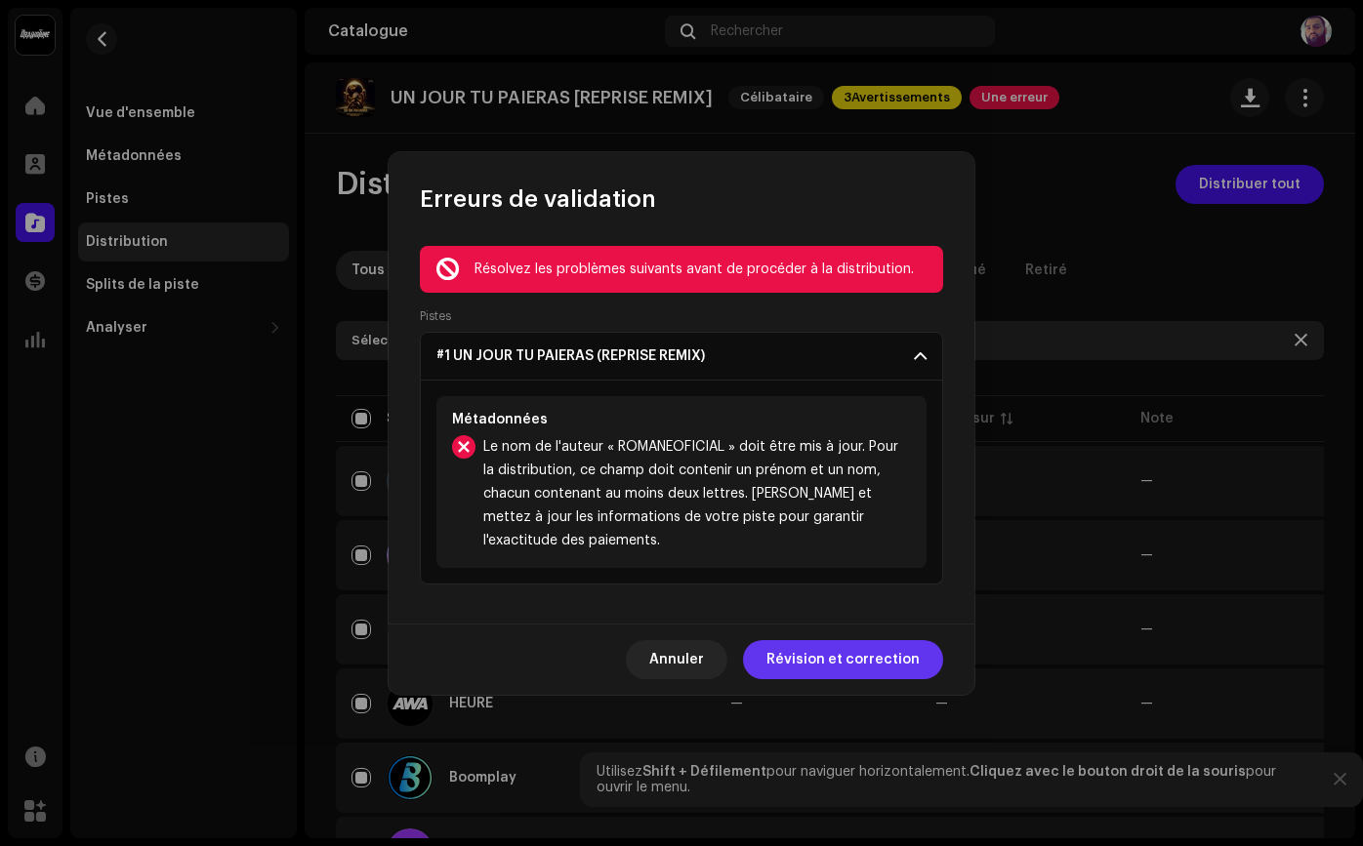
click at [804, 651] on span "Révision et correction" at bounding box center [842, 659] width 153 height 39
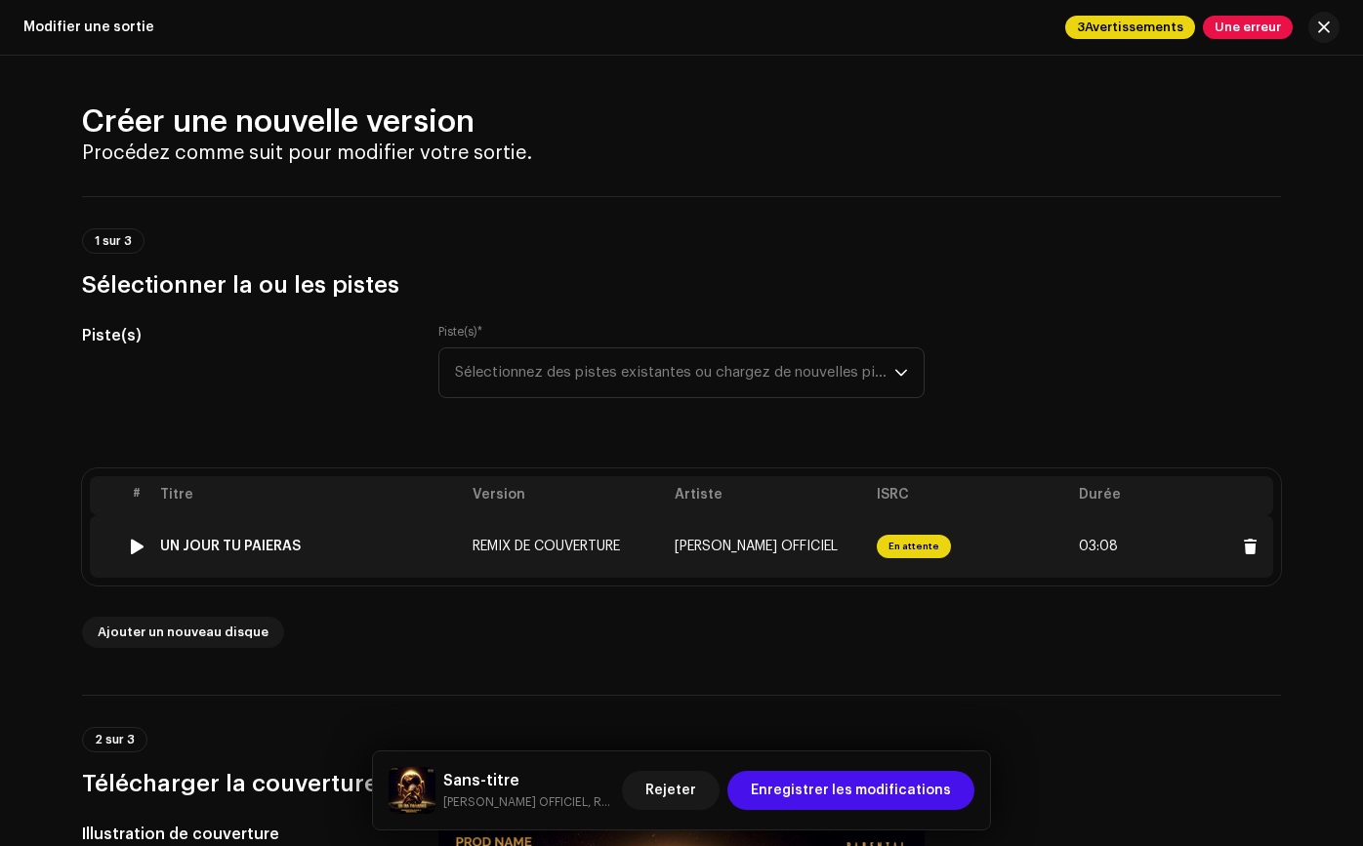
click at [632, 553] on td "REMIX DE COUVERTURE" at bounding box center [566, 546] width 202 height 62
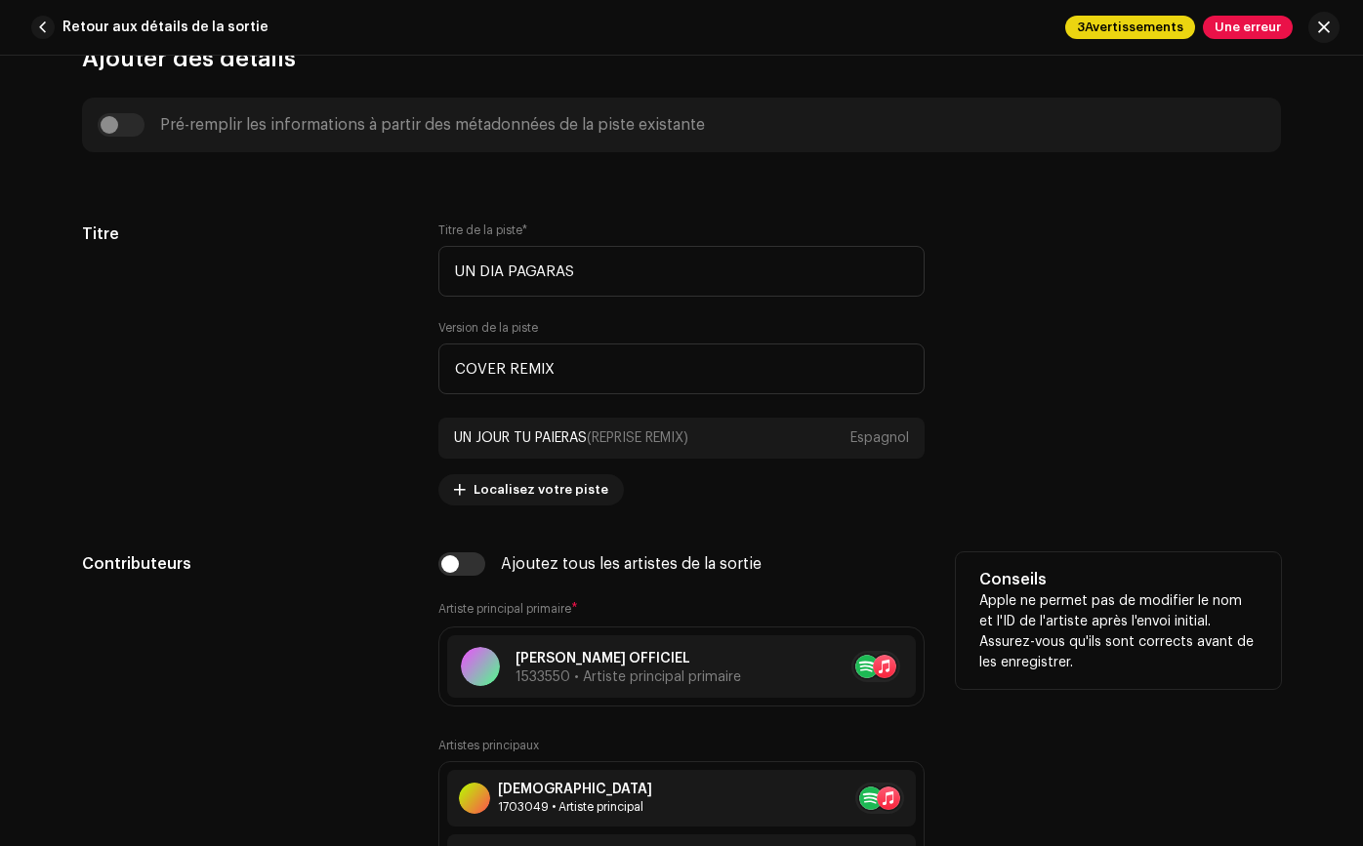
scroll to position [1162, 0]
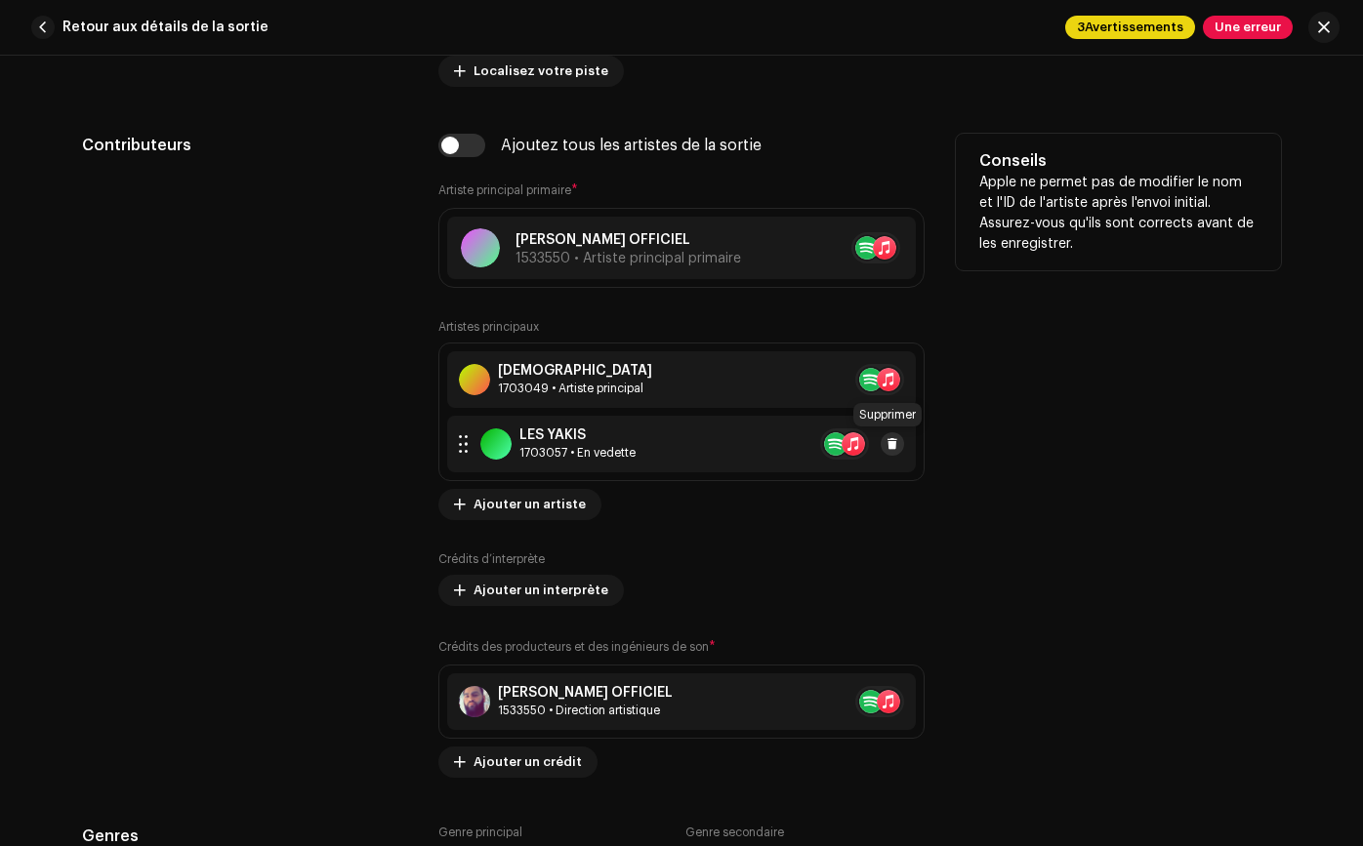
click at [886, 442] on span at bounding box center [892, 444] width 12 height 16
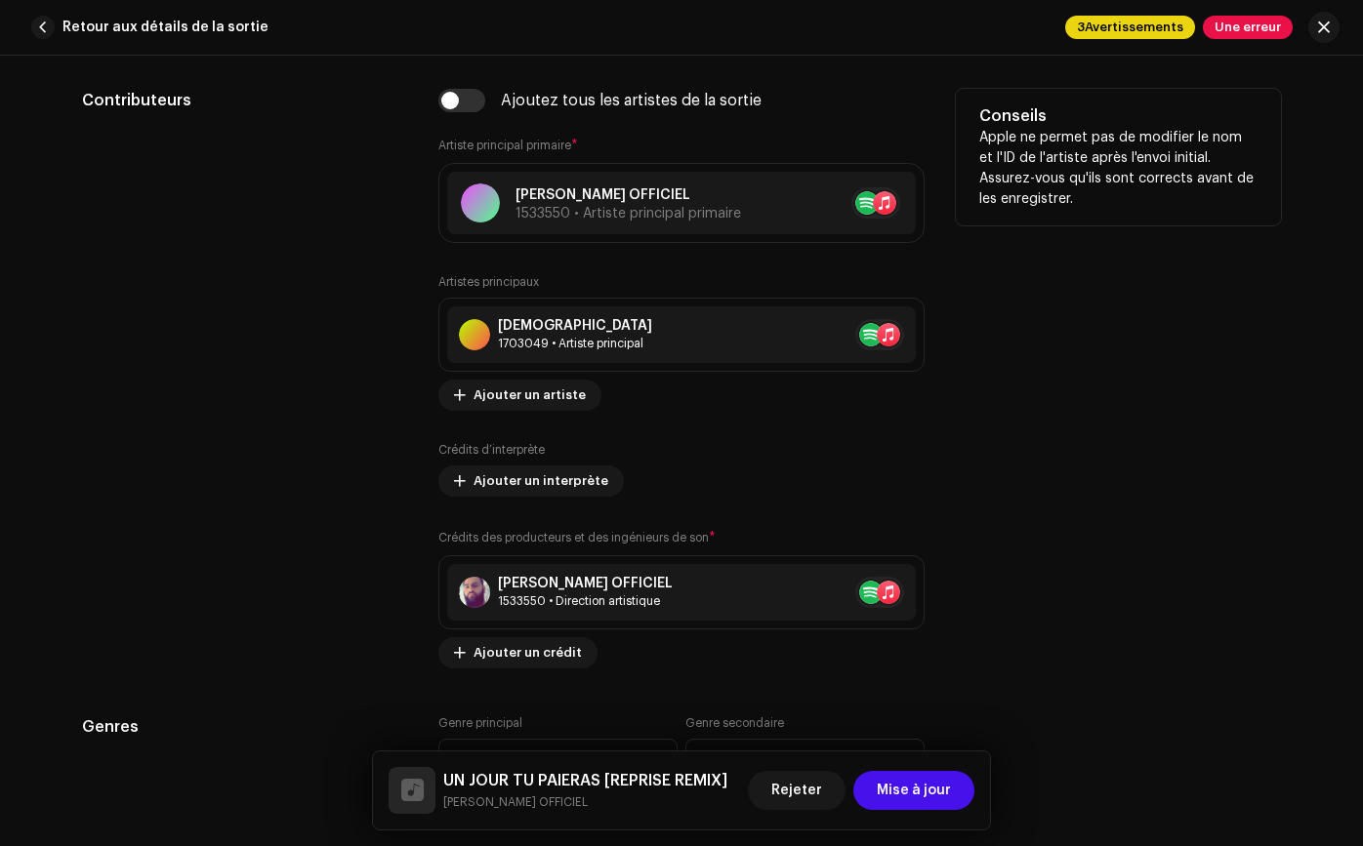
scroll to position [1231, 0]
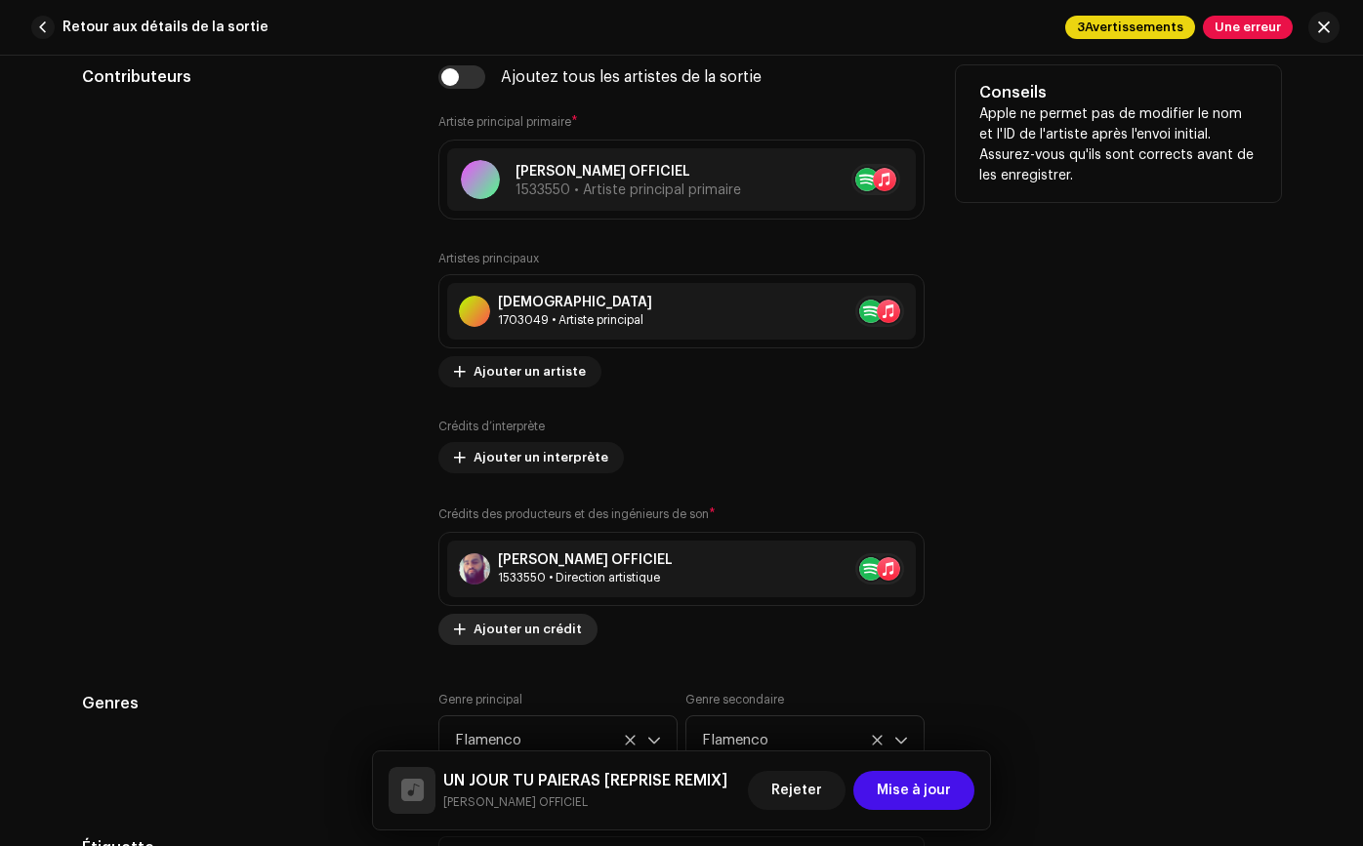
click at [579, 624] on button "Ajouter un crédit" at bounding box center [517, 629] width 159 height 31
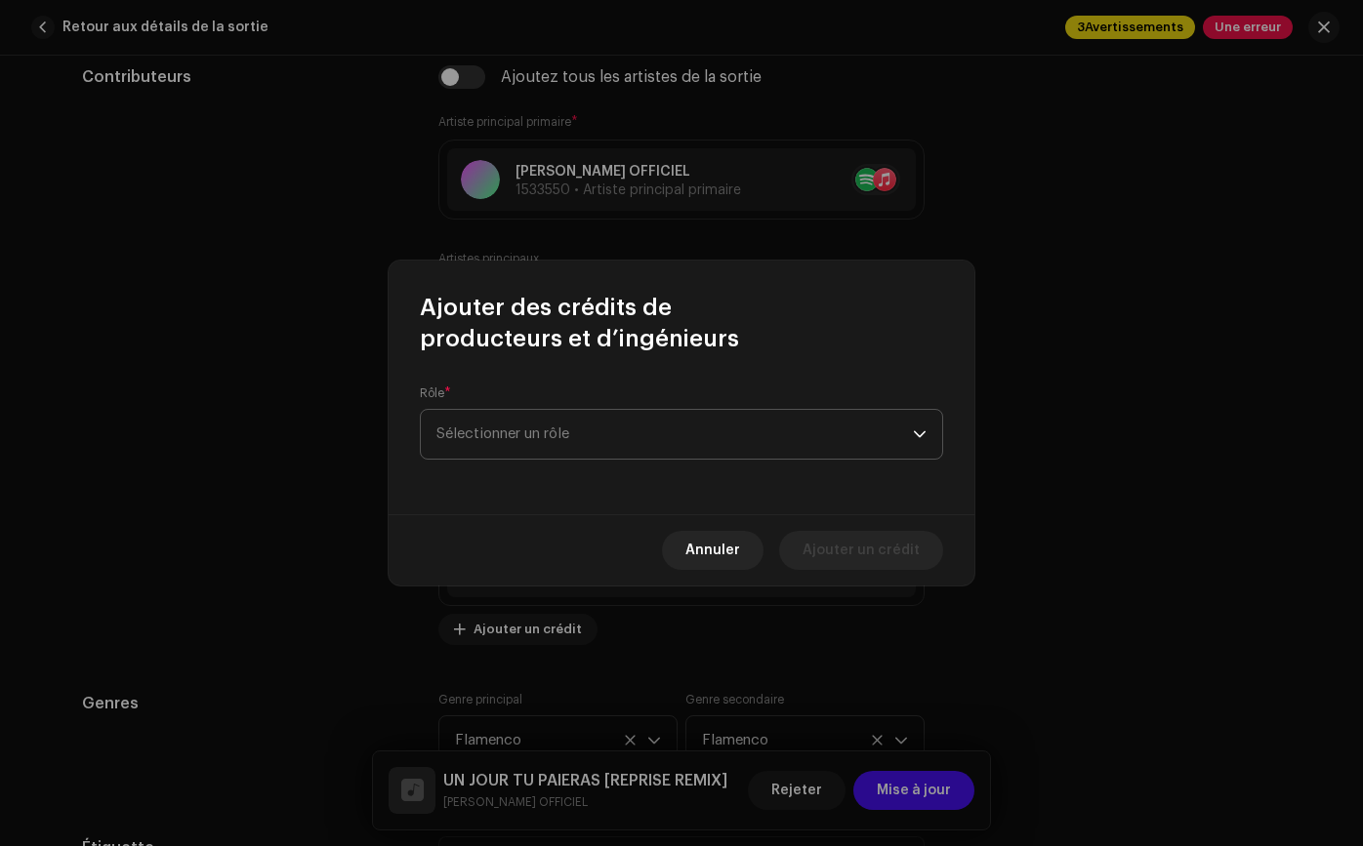
click at [656, 446] on span "Sélectionner un rôle" at bounding box center [674, 434] width 476 height 49
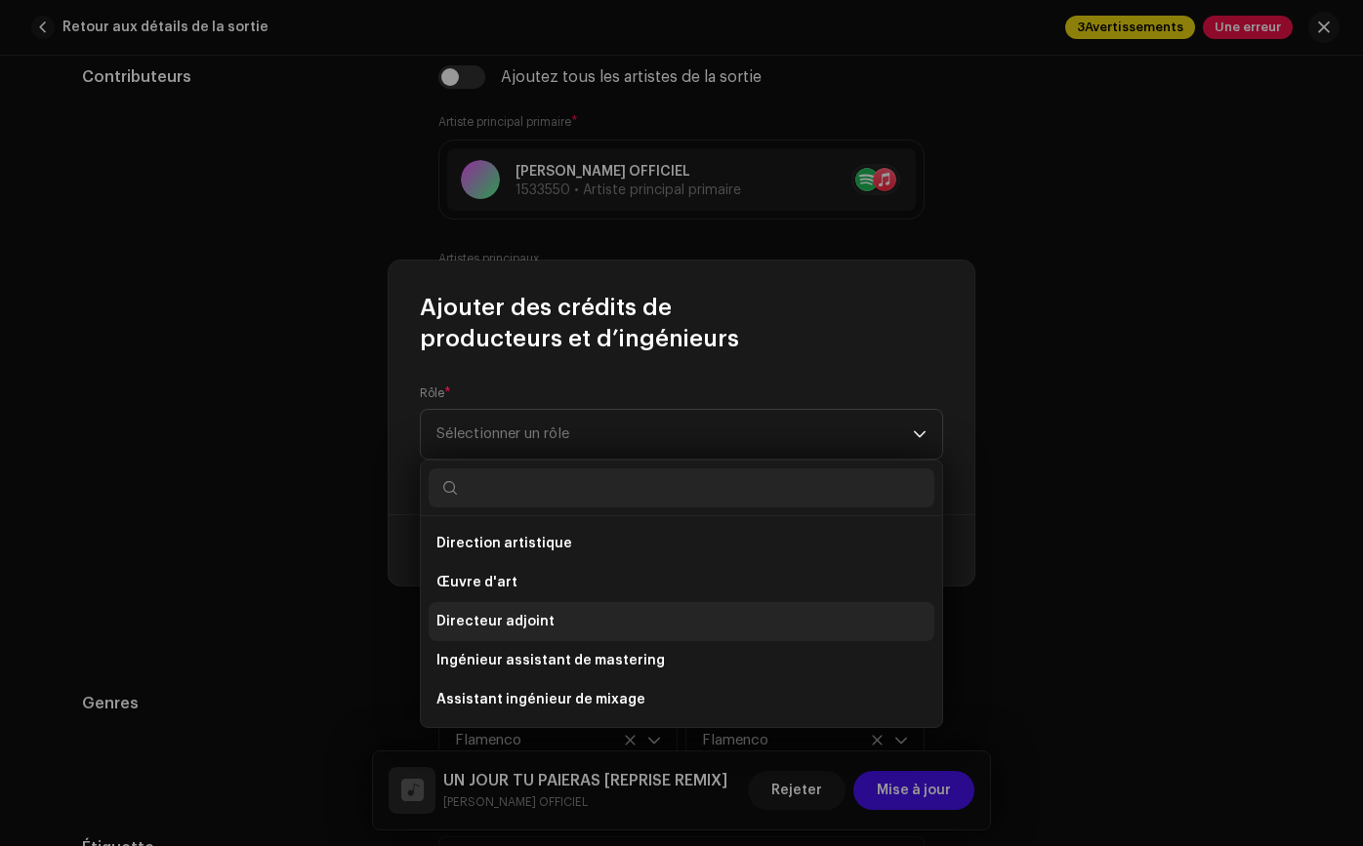
click at [582, 612] on li "Directeur adjoint" at bounding box center [681, 621] width 506 height 39
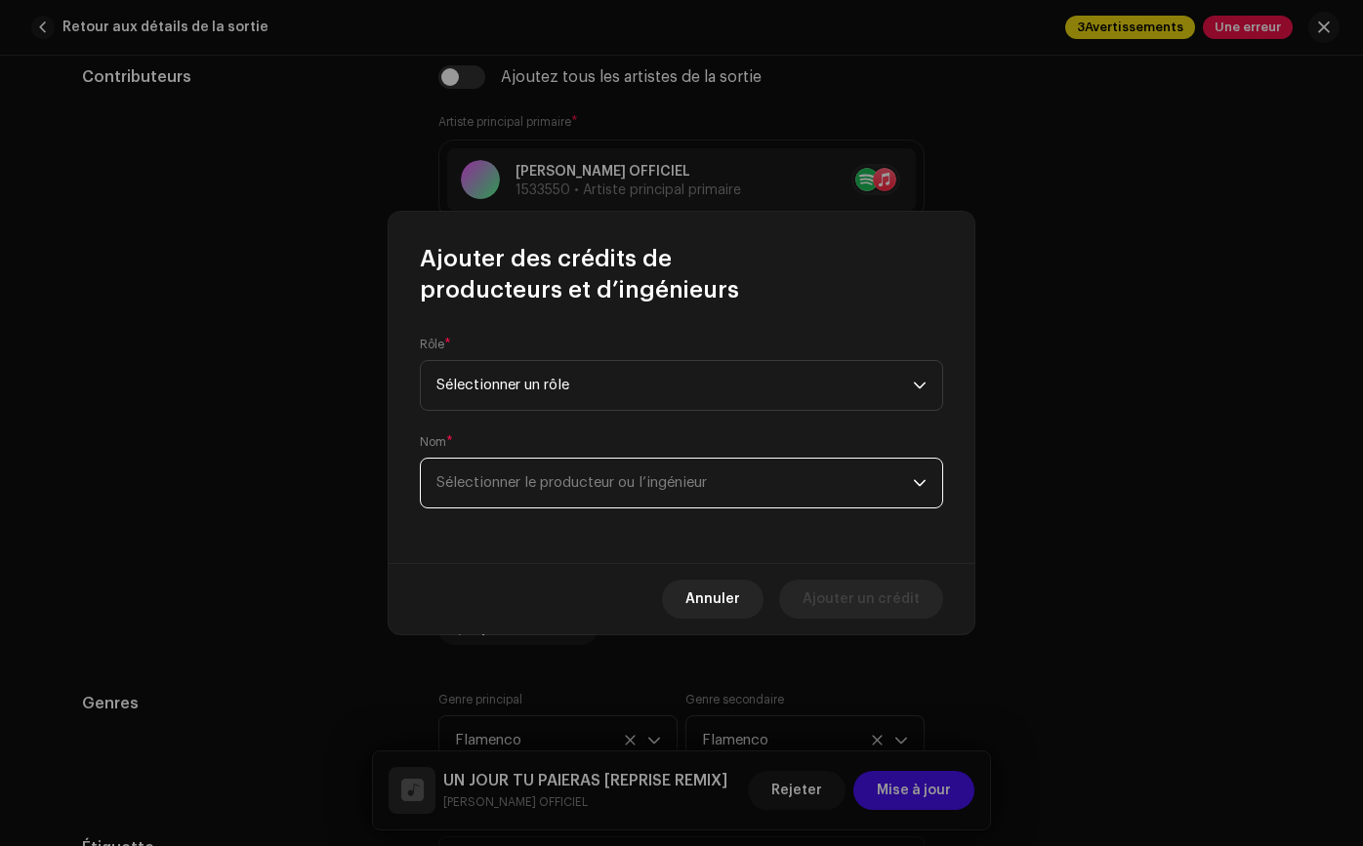
click at [626, 475] on font "Sélectionner le producteur ou l’ingénieur" at bounding box center [571, 482] width 270 height 15
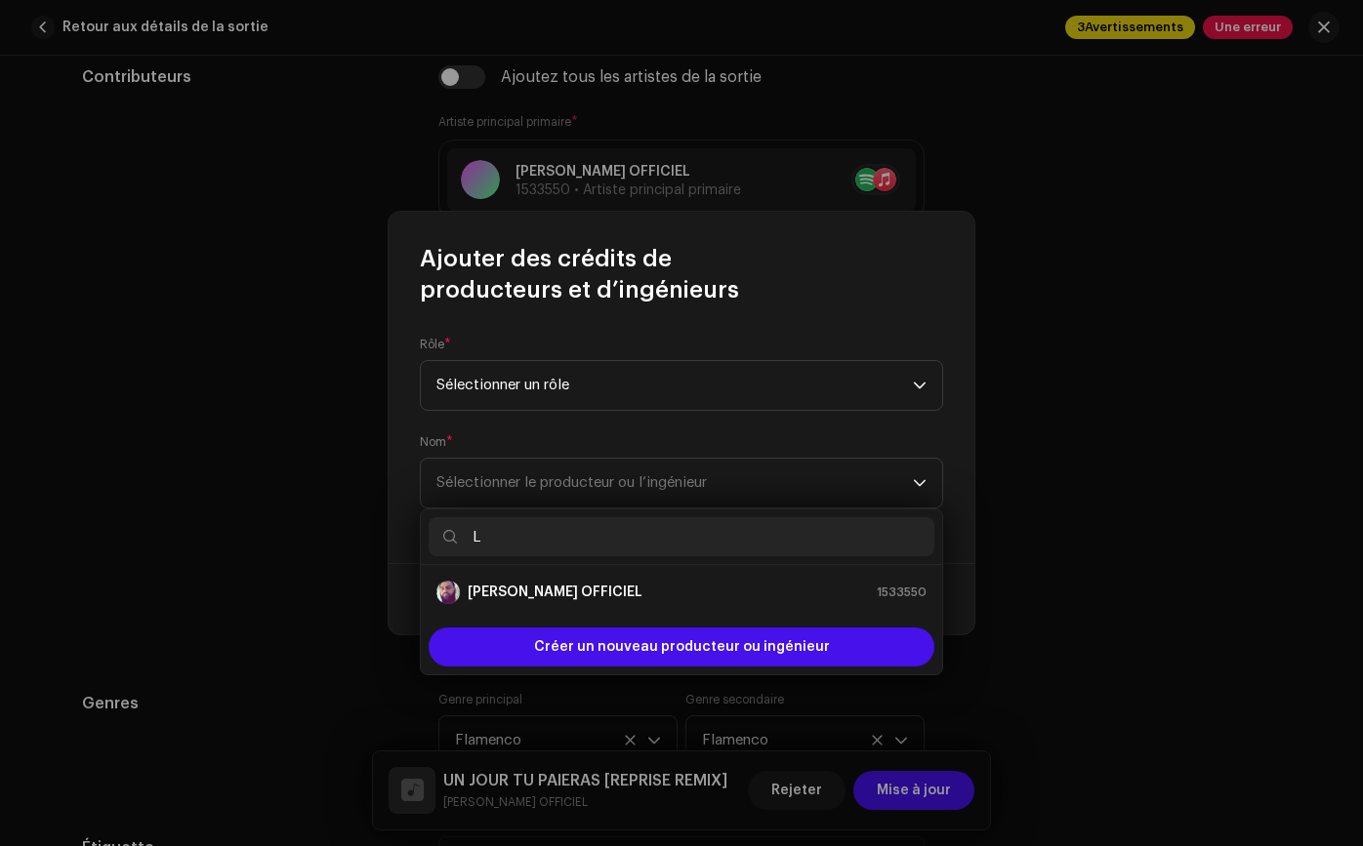
type input "LO"
drag, startPoint x: 588, startPoint y: 585, endPoint x: 594, endPoint y: 595, distance: 12.7
click at [588, 585] on div "LOS YAKIS 1703057" at bounding box center [681, 592] width 490 height 23
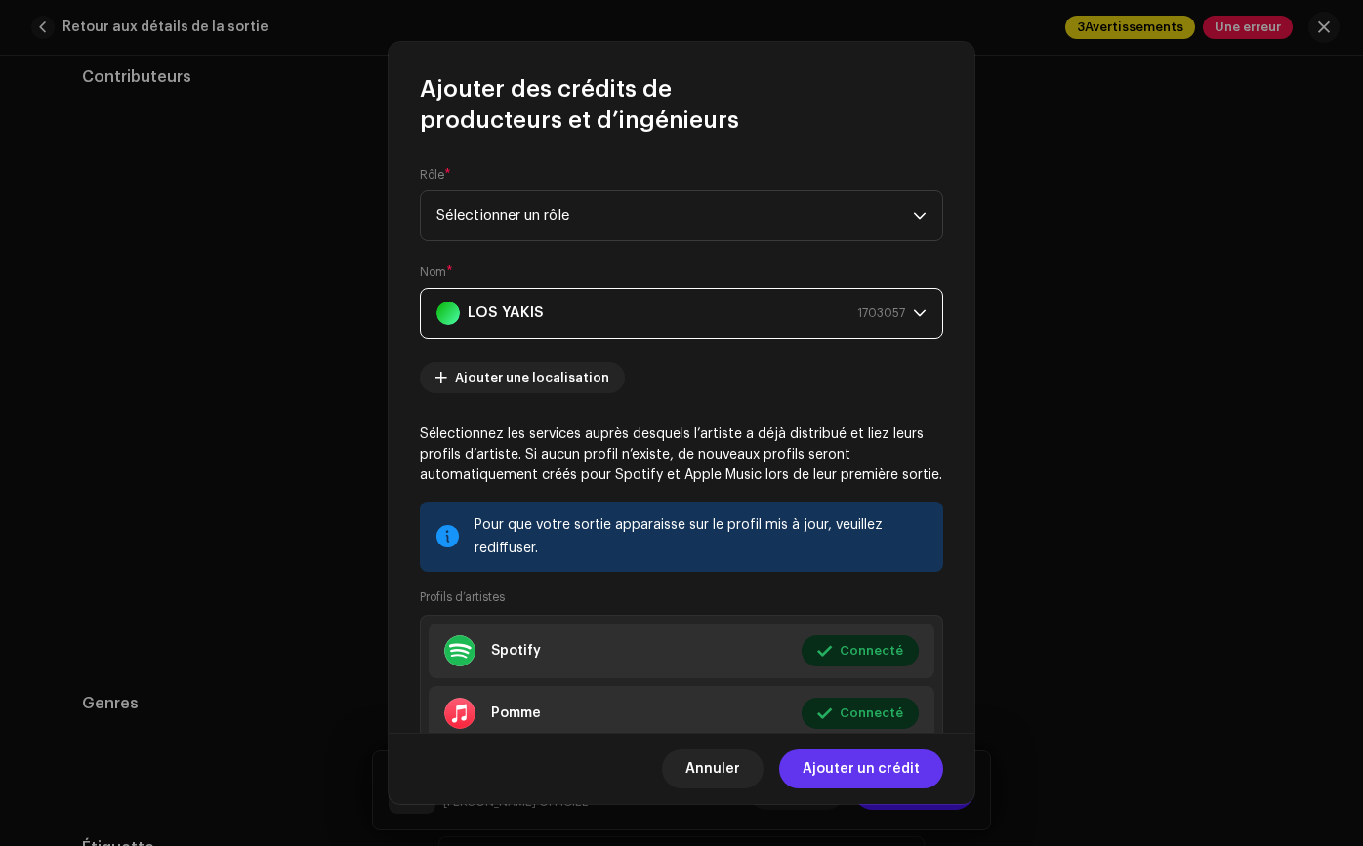
click at [859, 762] on font "Ajouter un crédit" at bounding box center [860, 769] width 117 height 14
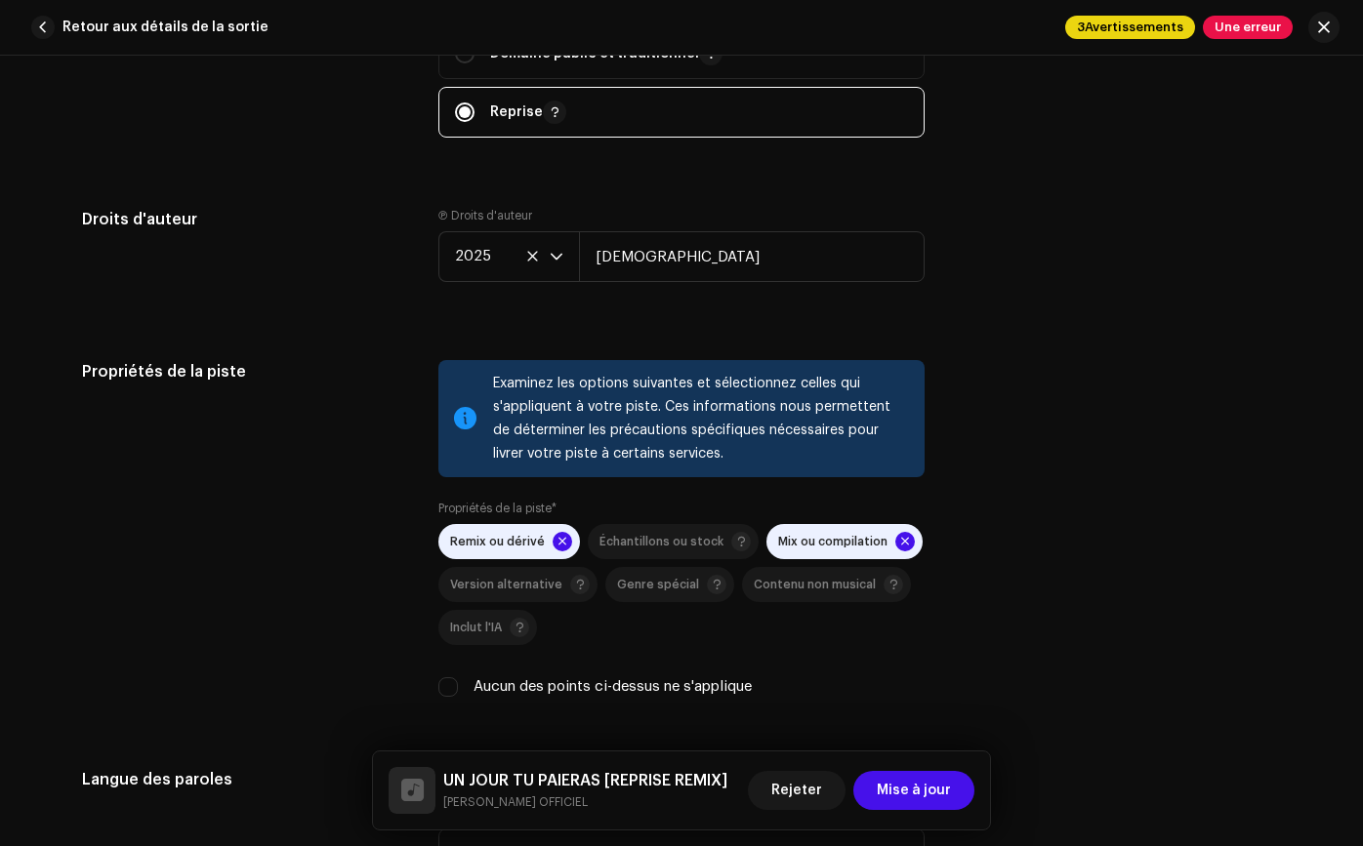
scroll to position [2488, 0]
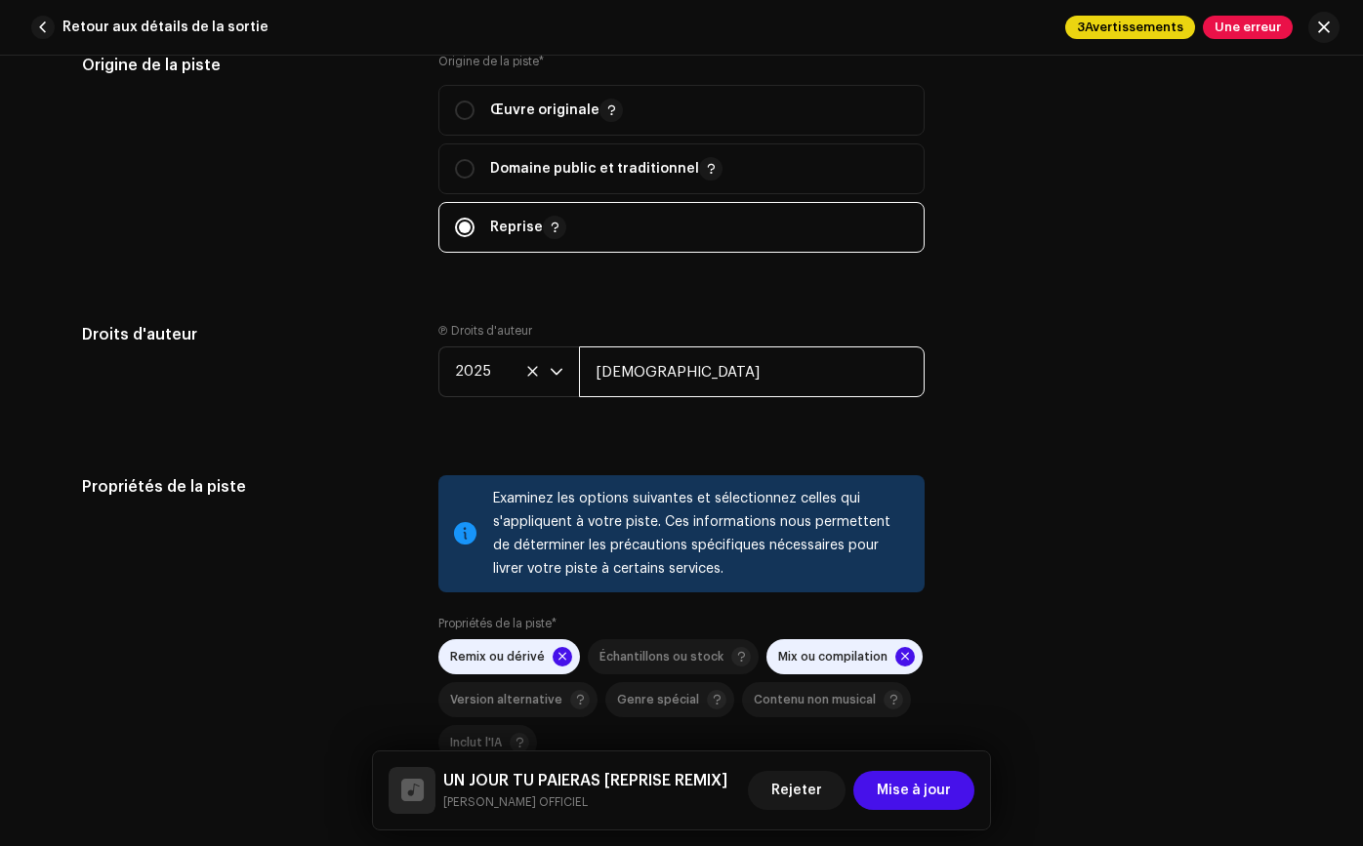
click at [728, 375] on input "[DEMOGRAPHIC_DATA]" at bounding box center [752, 371] width 346 height 51
type input "[DEMOGRAPHIC_DATA]"
click at [753, 422] on div "Ⓟ Droits d'auteur 2025 ROMANEOFICIAL" at bounding box center [681, 375] width 486 height 105
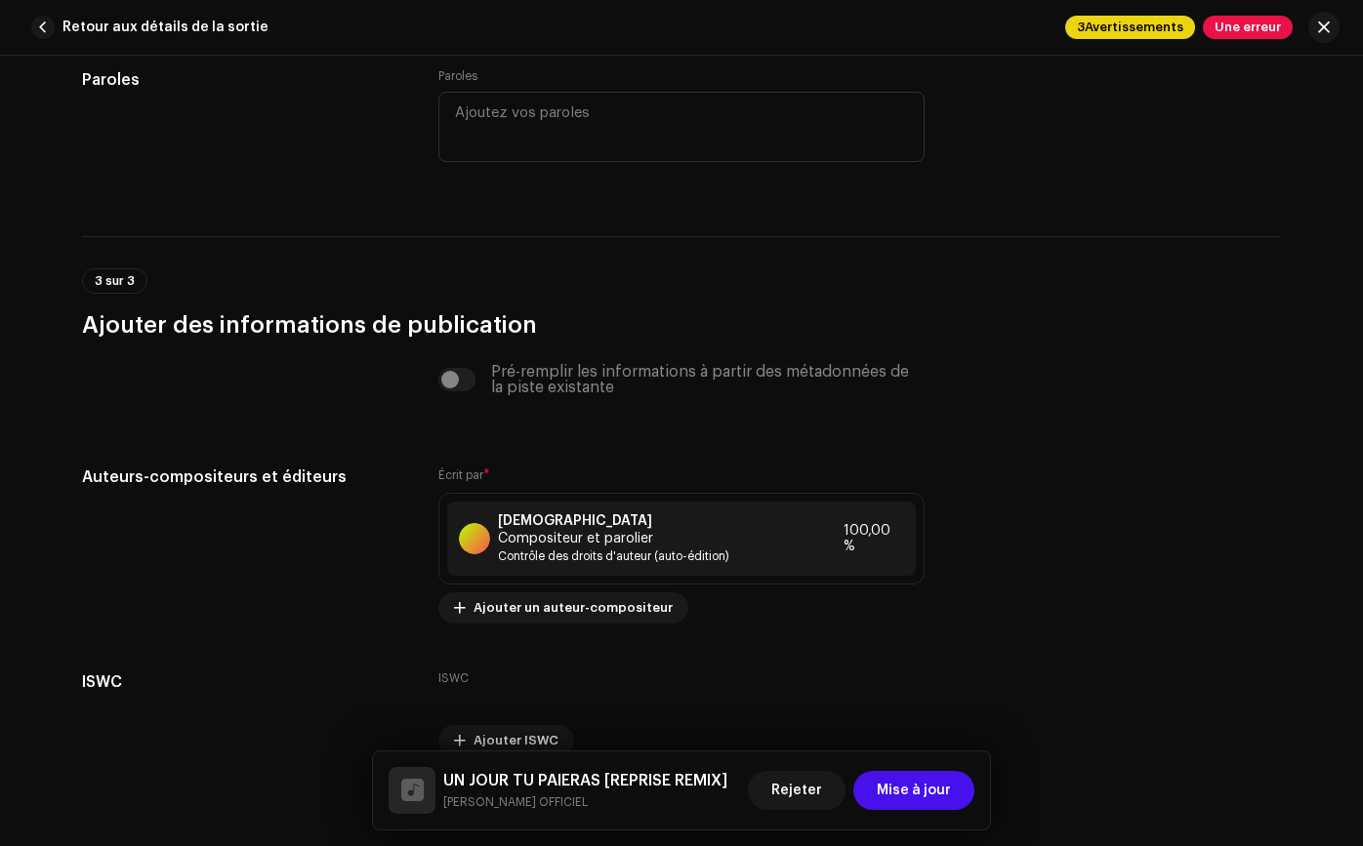
scroll to position [3875, 0]
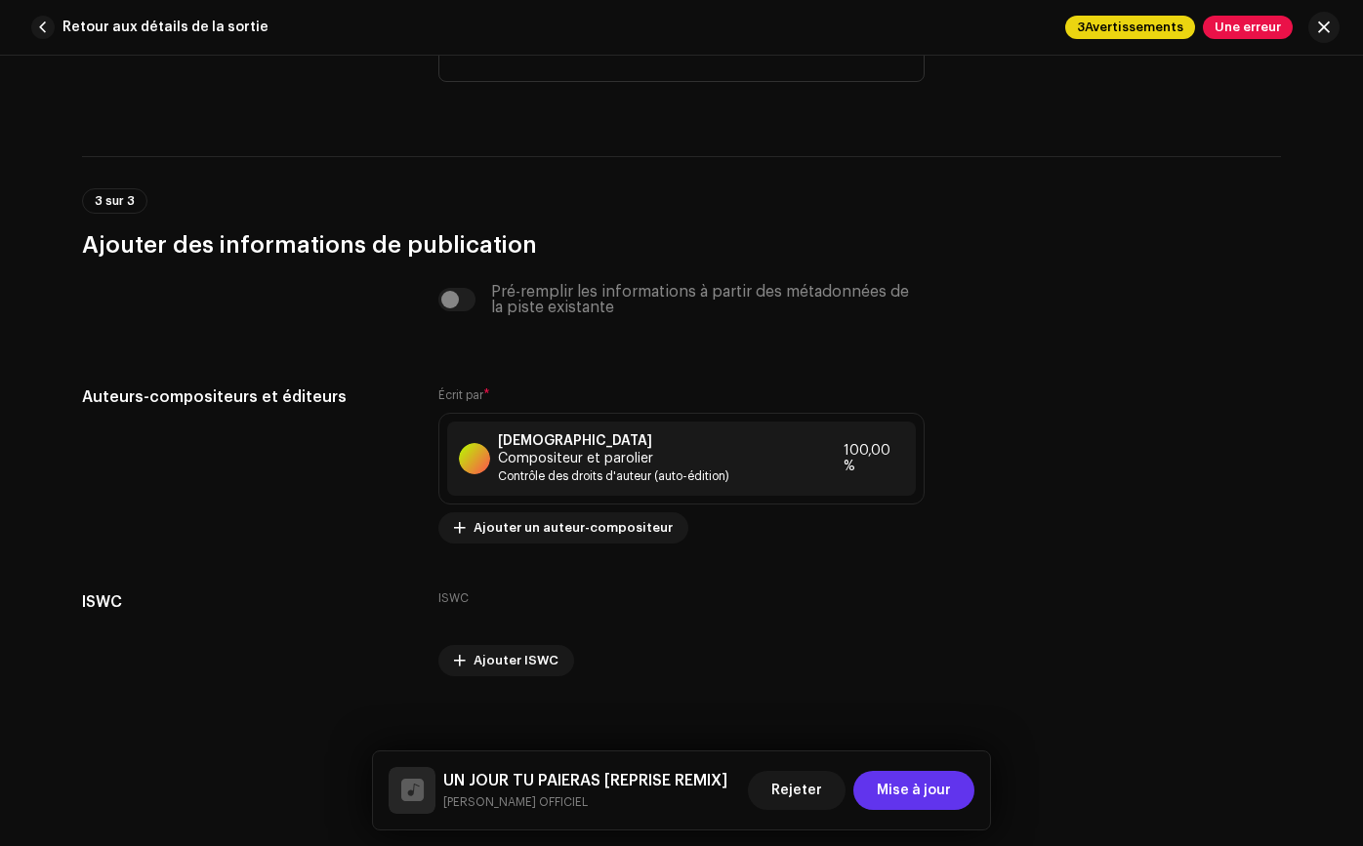
click at [907, 801] on span "Mise à jour" at bounding box center [913, 790] width 74 height 39
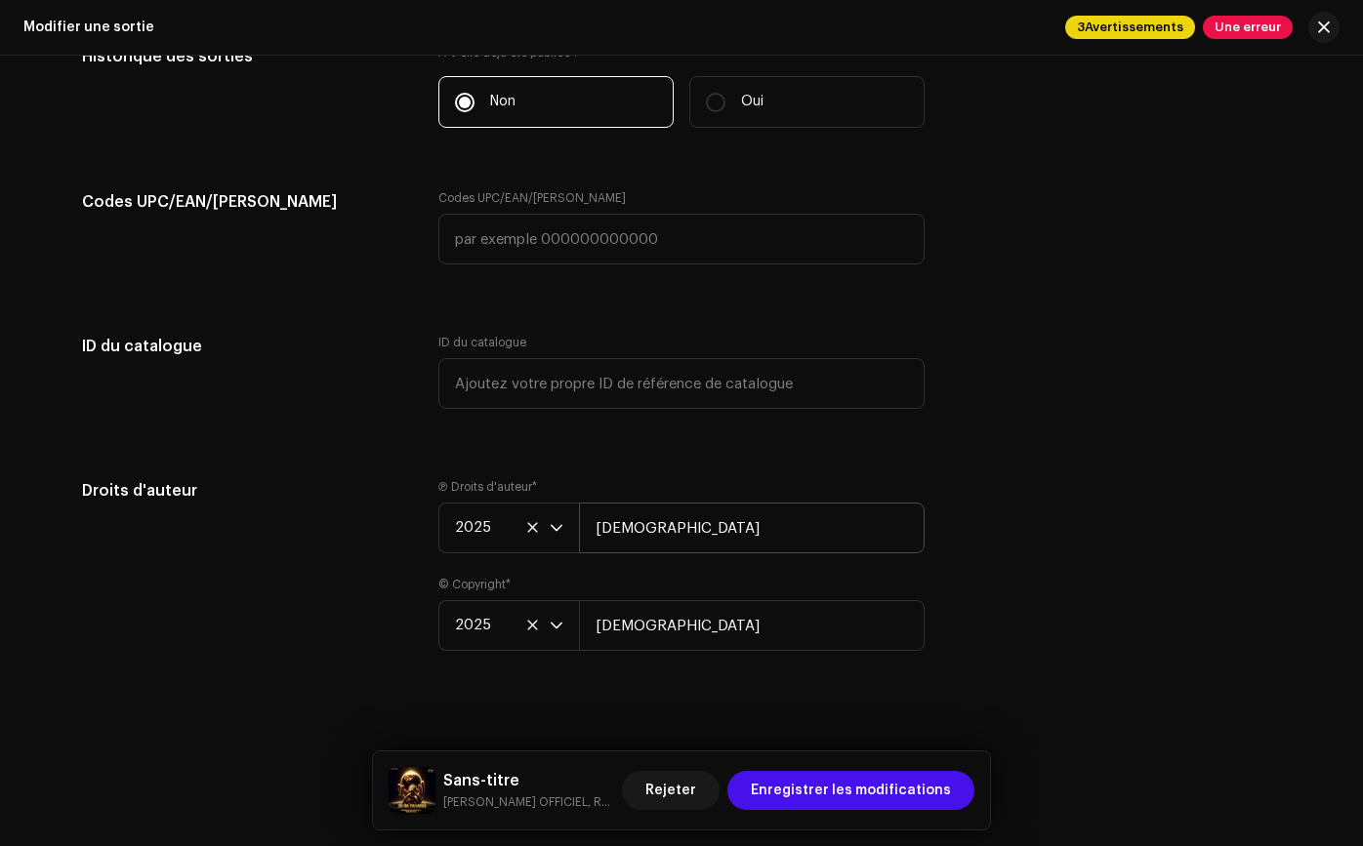
scroll to position [3195, 0]
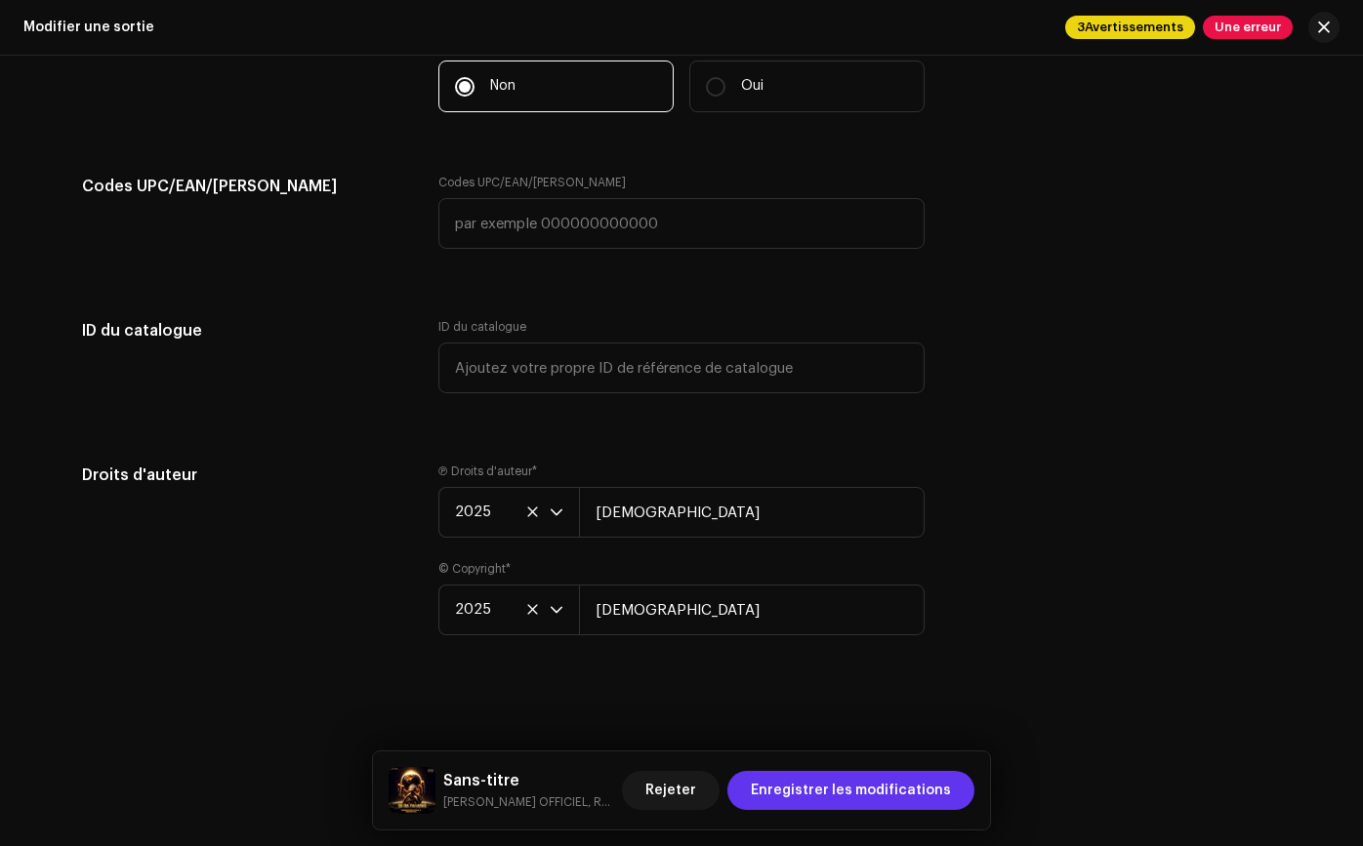
click at [878, 787] on span "Enregistrer les modifications" at bounding box center [851, 790] width 200 height 39
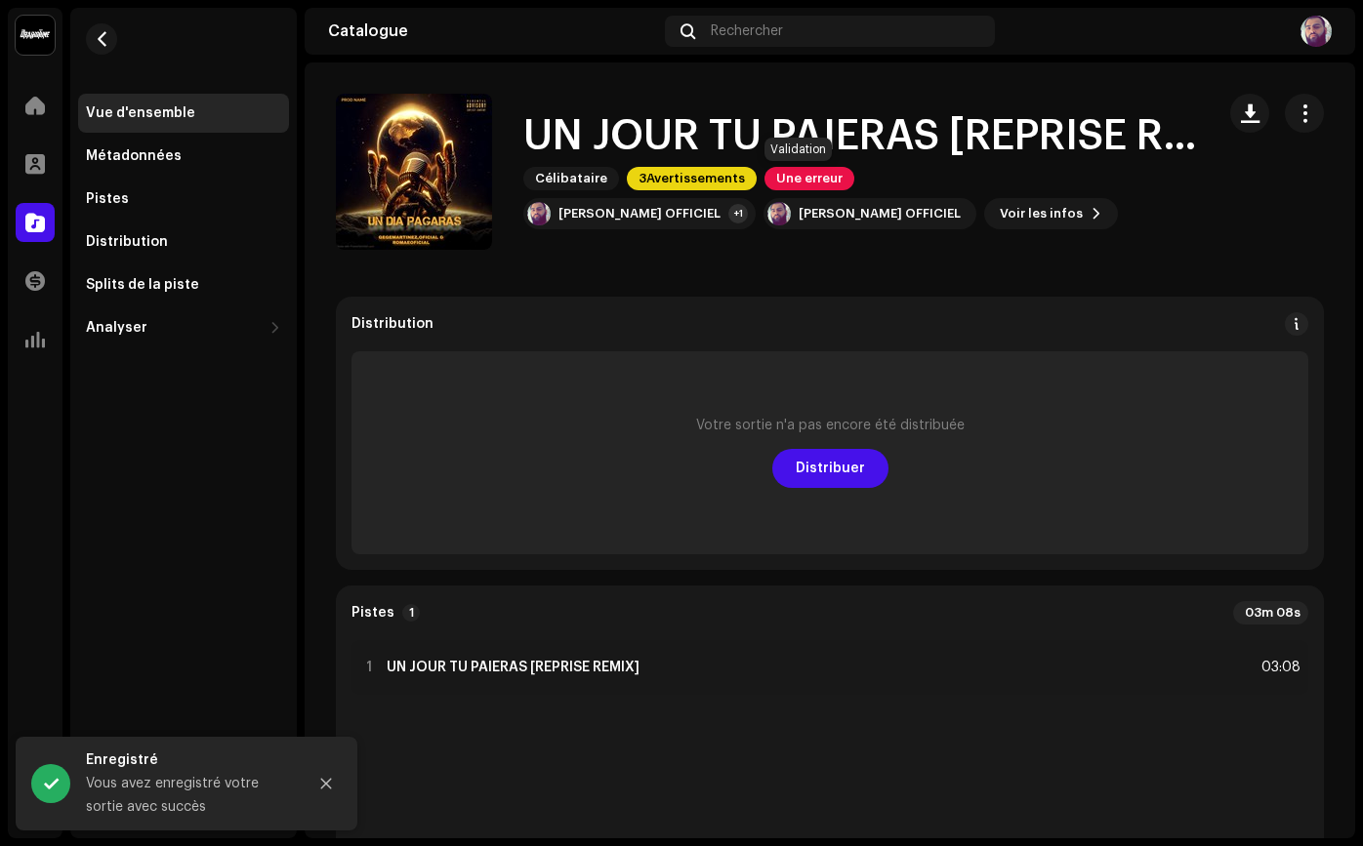
click at [794, 183] on font "Une erreur" at bounding box center [809, 178] width 66 height 13
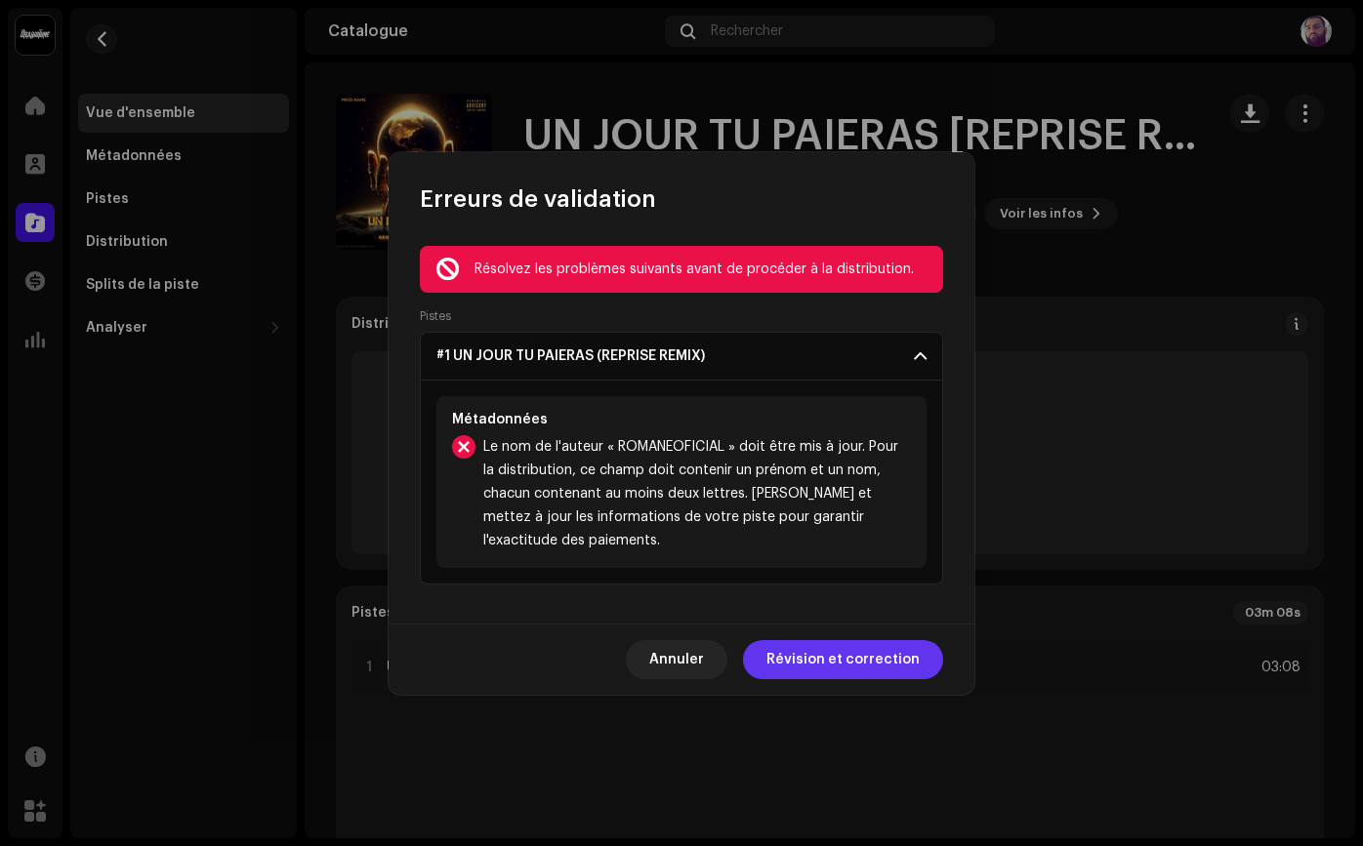
click at [771, 652] on button "Révision et correction" at bounding box center [843, 659] width 200 height 39
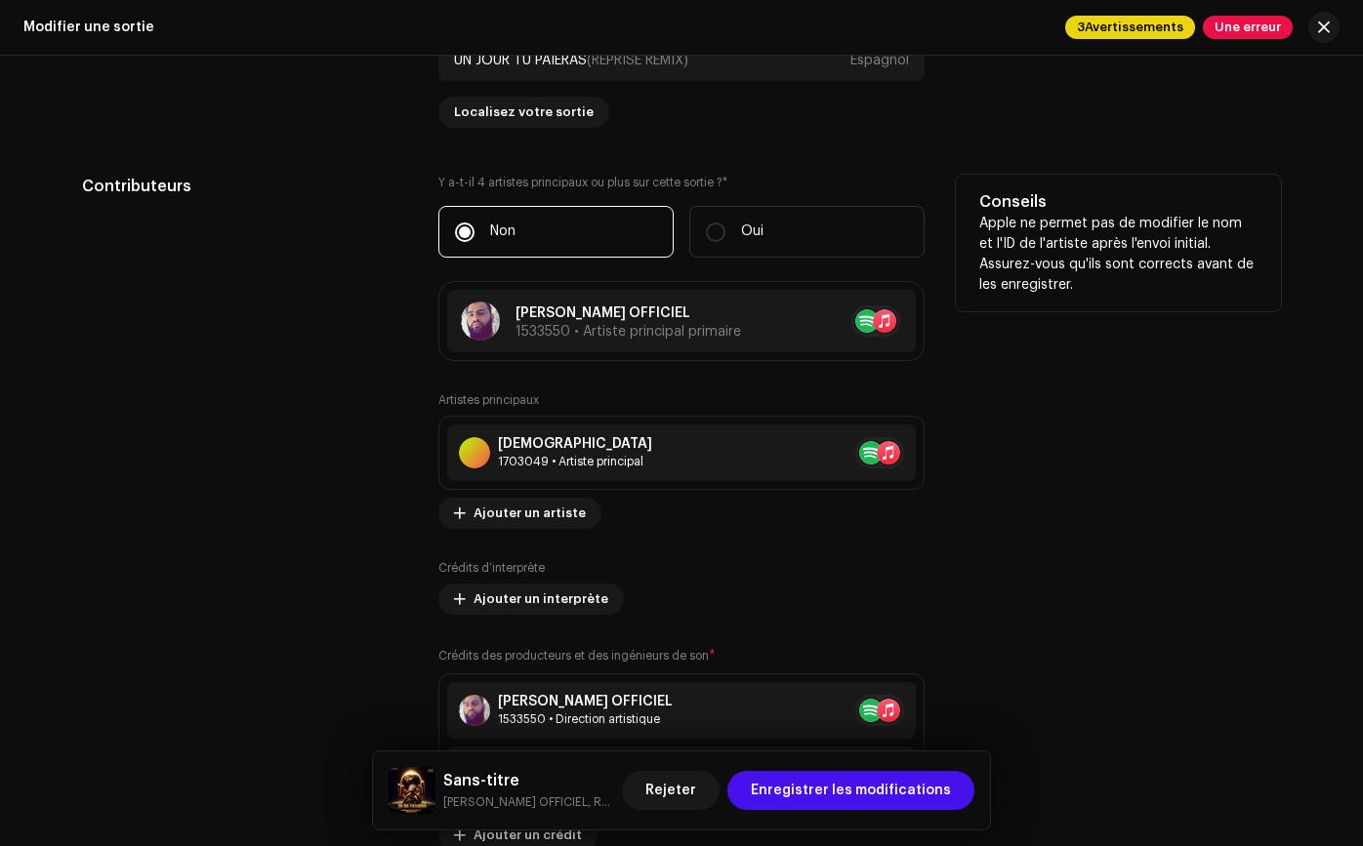
scroll to position [2078, 0]
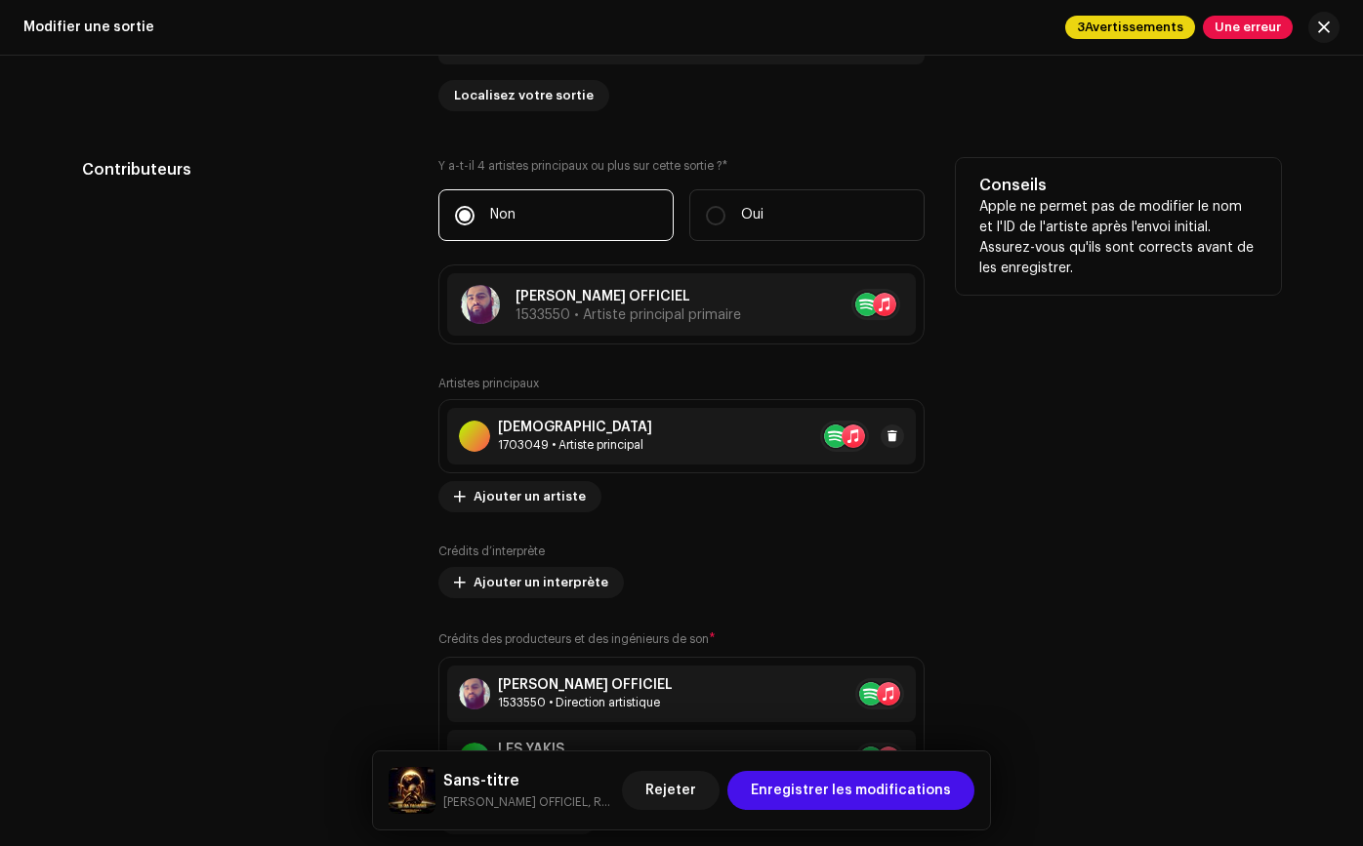
click at [739, 441] on div "ROMANEOFICIAL 1703049 • Artiste principal" at bounding box center [681, 436] width 468 height 57
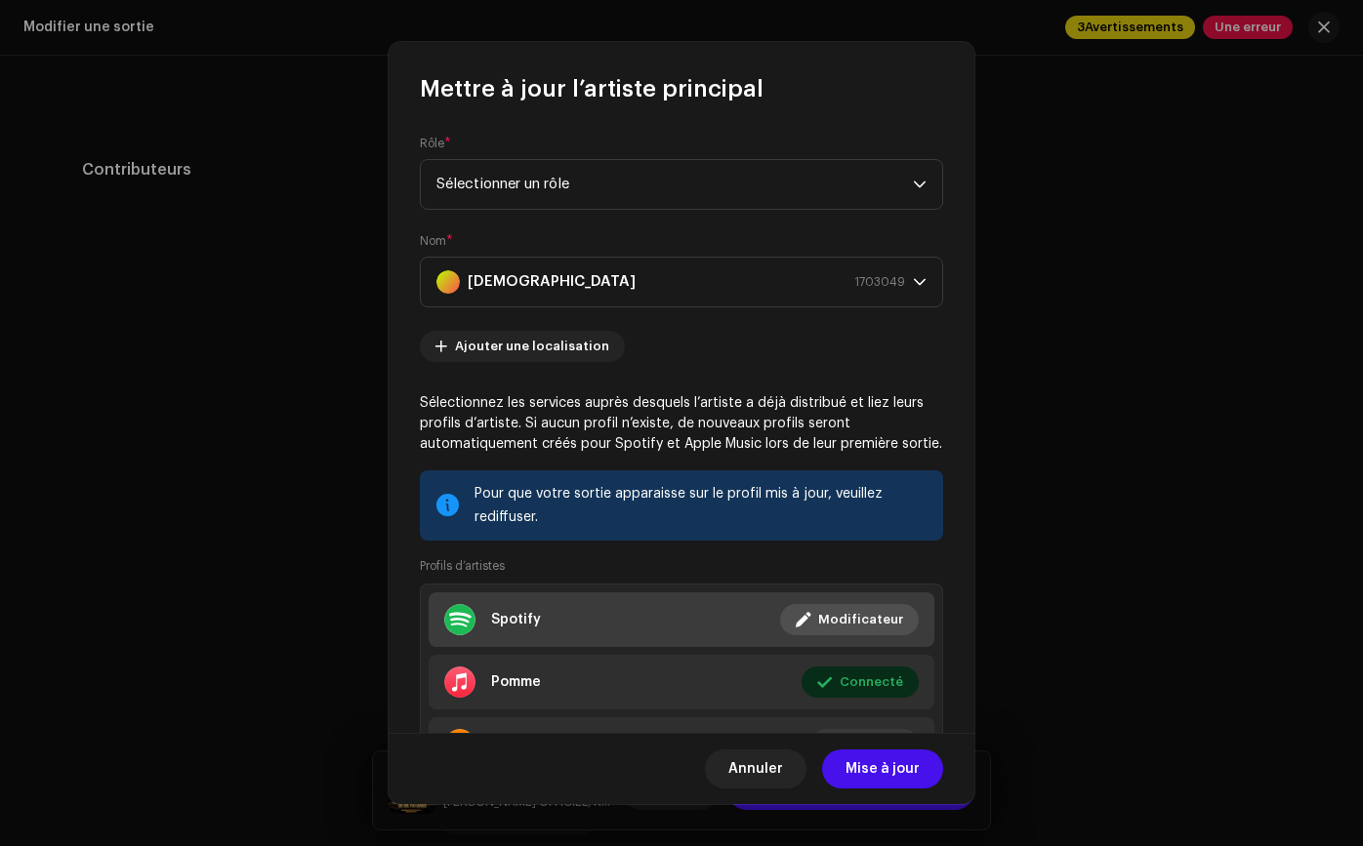
scroll to position [102, 0]
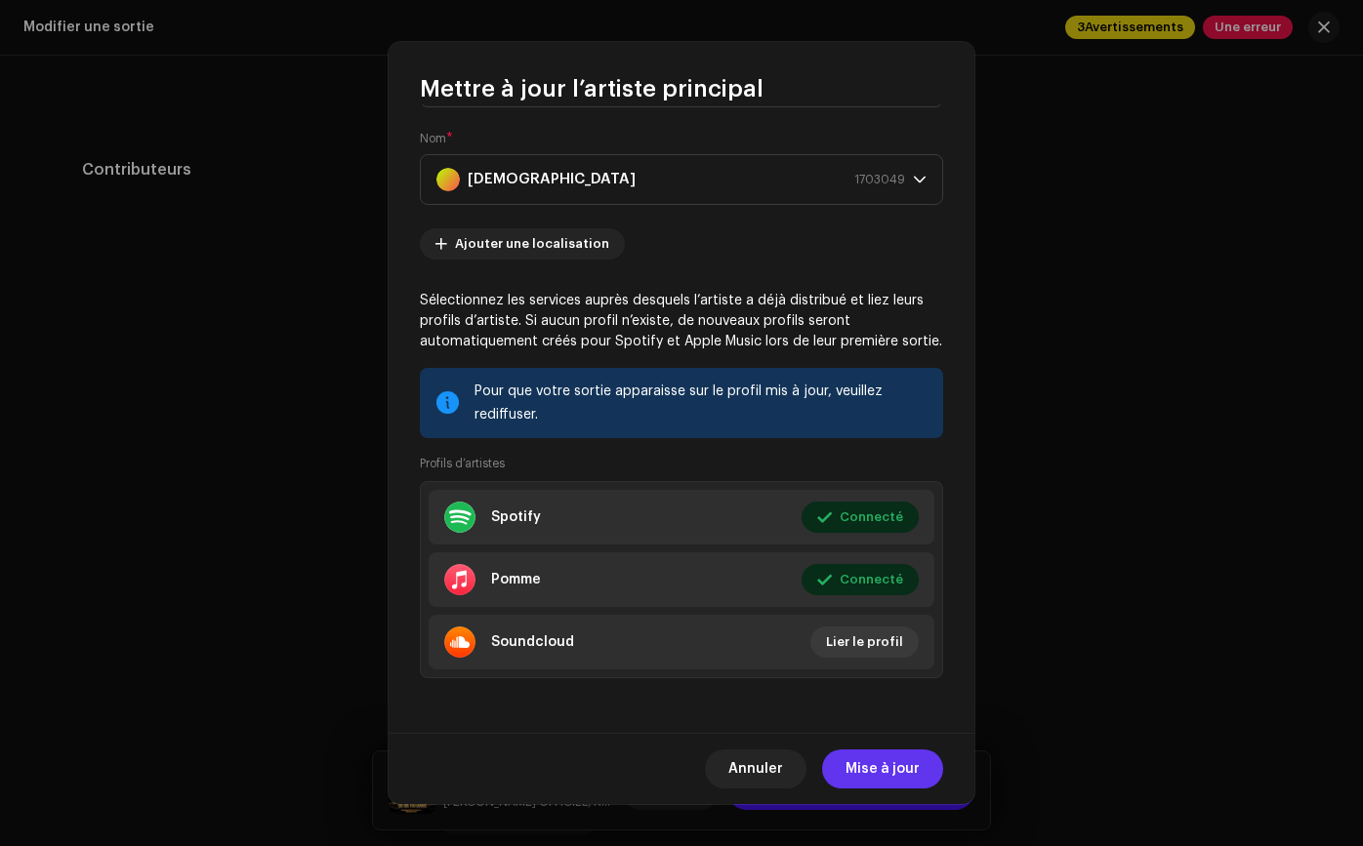
click at [897, 772] on font "Mise à jour" at bounding box center [882, 769] width 74 height 14
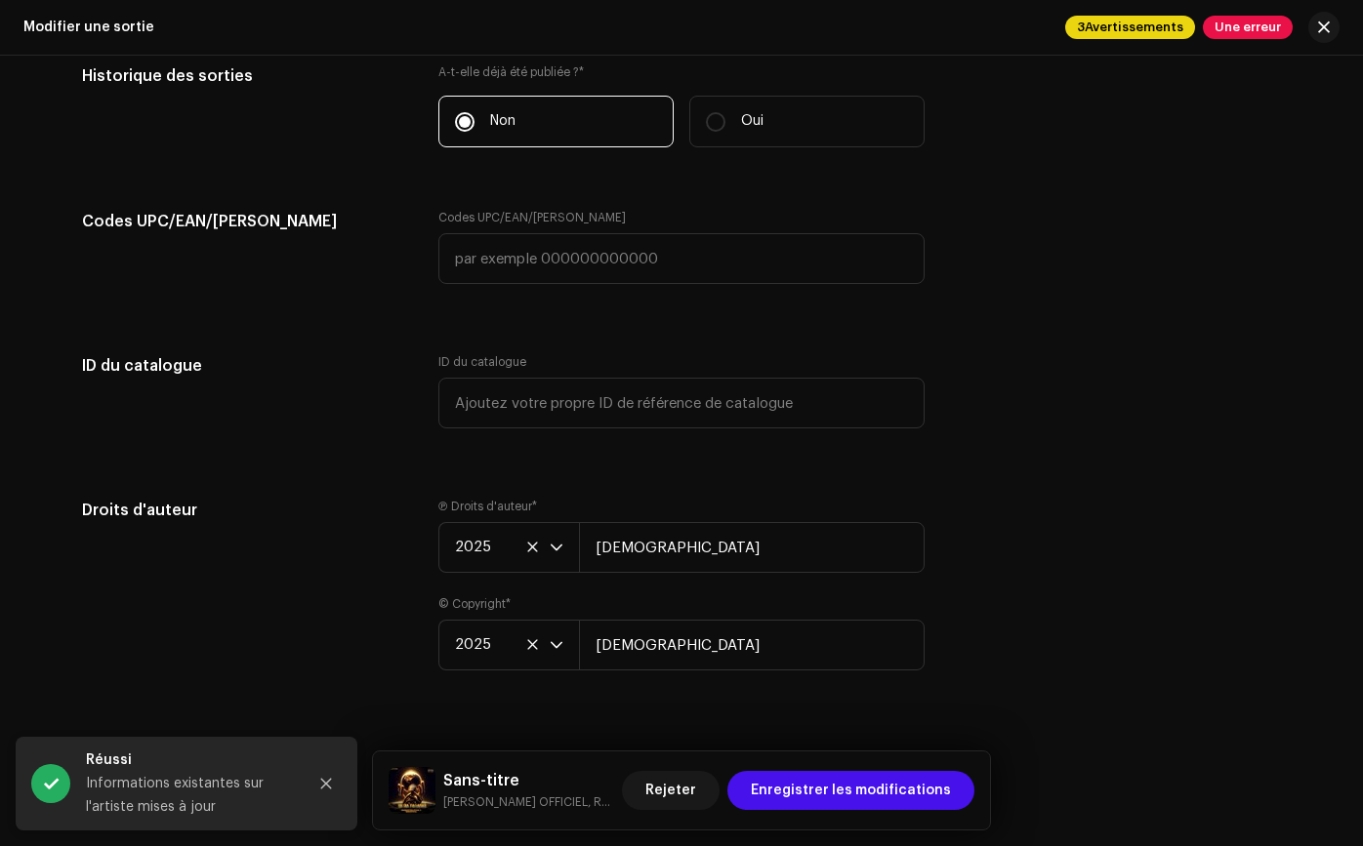
scroll to position [3190, 0]
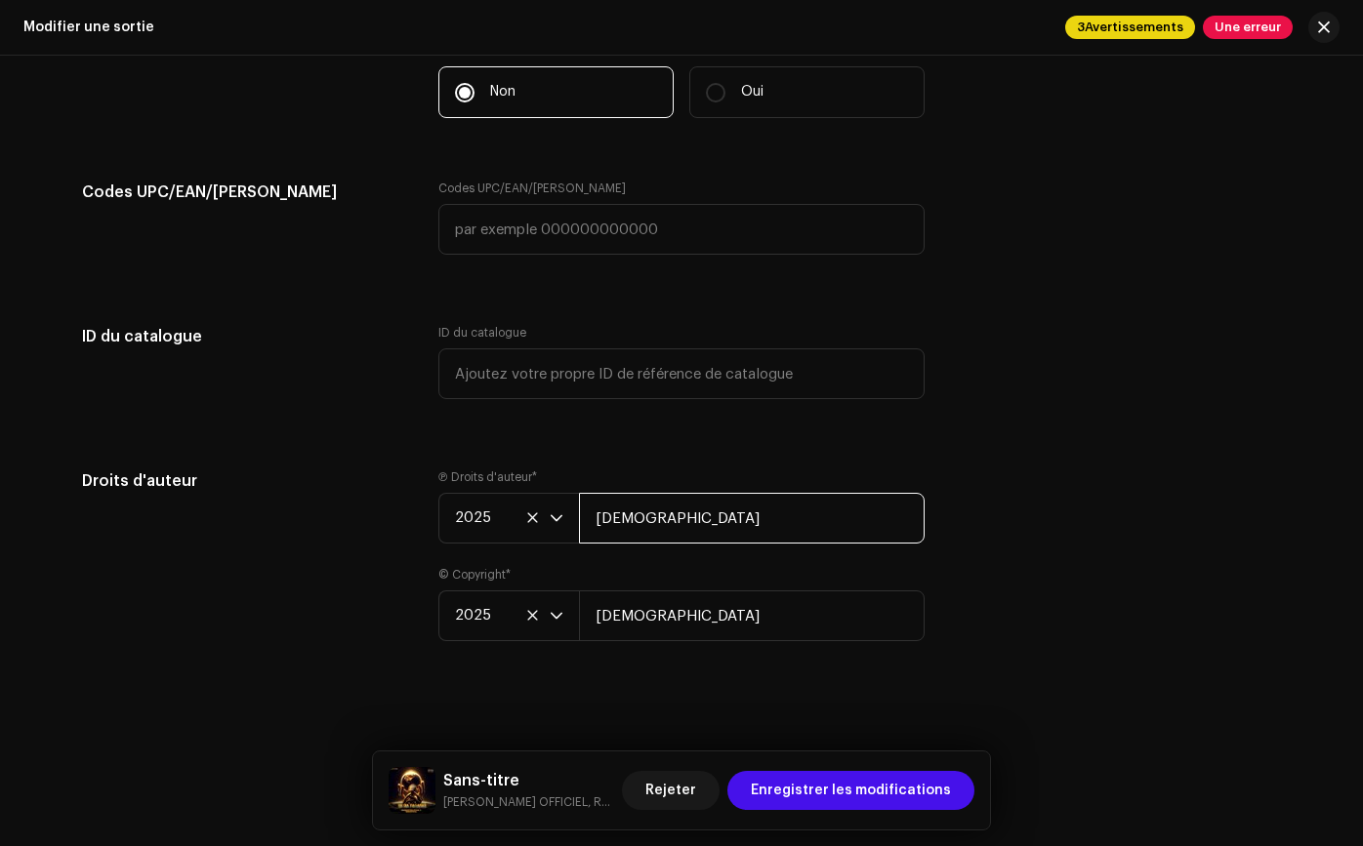
click at [705, 513] on input "[DEMOGRAPHIC_DATA]" at bounding box center [752, 518] width 346 height 51
drag, startPoint x: 726, startPoint y: 518, endPoint x: 617, endPoint y: 507, distance: 109.9
click at [617, 507] on input "[DEMOGRAPHIC_DATA]" at bounding box center [752, 518] width 346 height 51
type input "[DEMOGRAPHIC_DATA]"
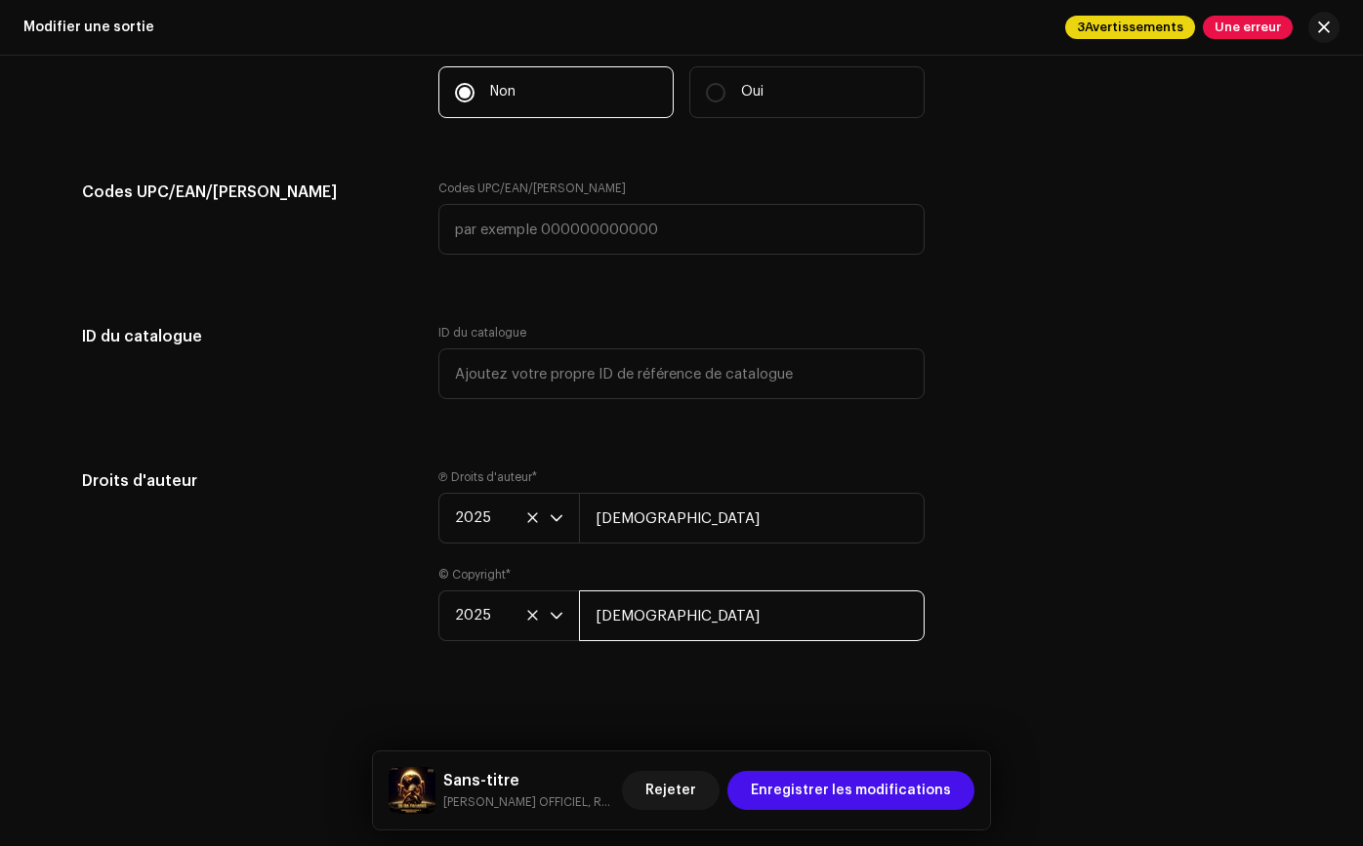
click at [747, 626] on input "[DEMOGRAPHIC_DATA]" at bounding box center [752, 615] width 346 height 51
type input "R"
type input "[DEMOGRAPHIC_DATA]"
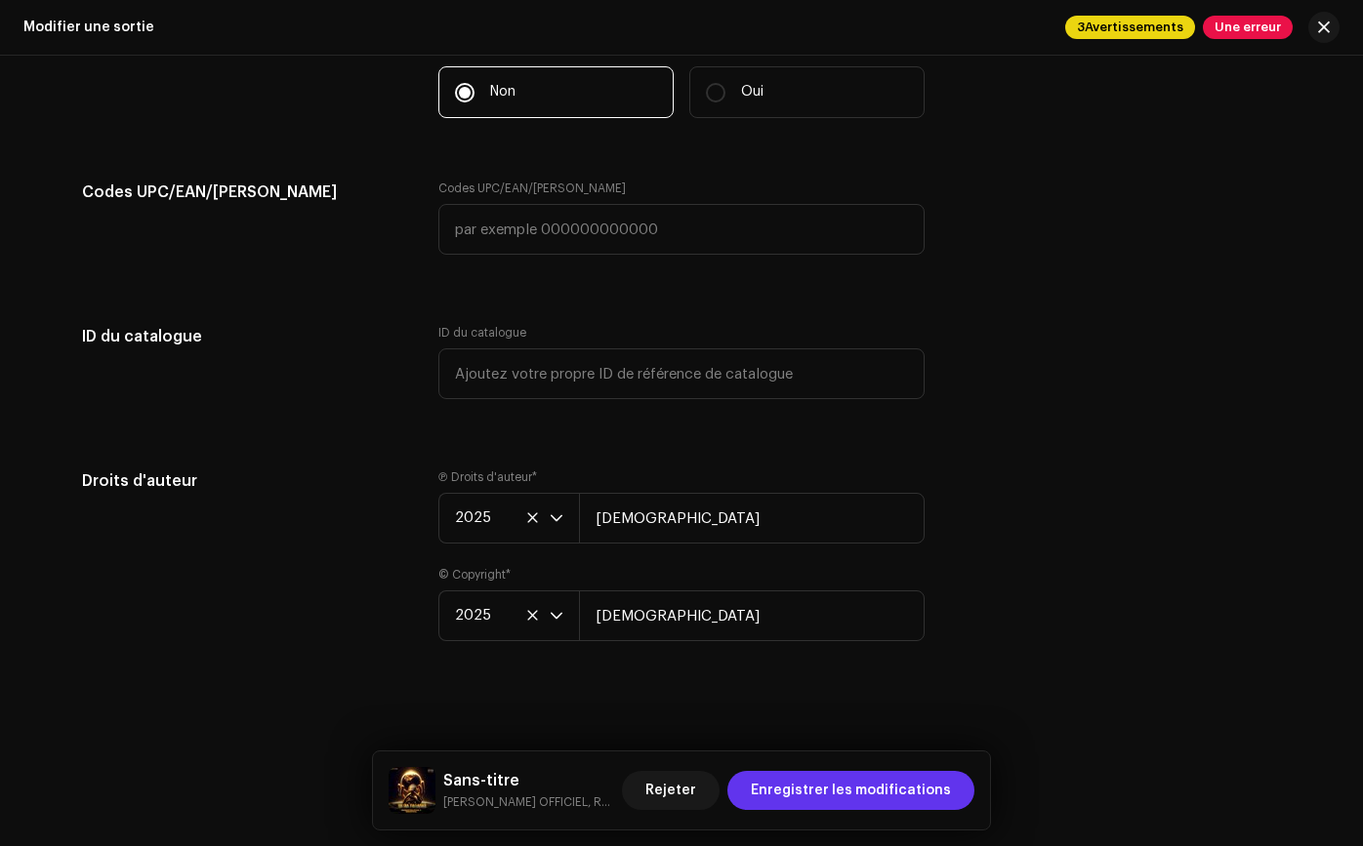
click at [845, 780] on span "Enregistrer les modifications" at bounding box center [851, 790] width 200 height 39
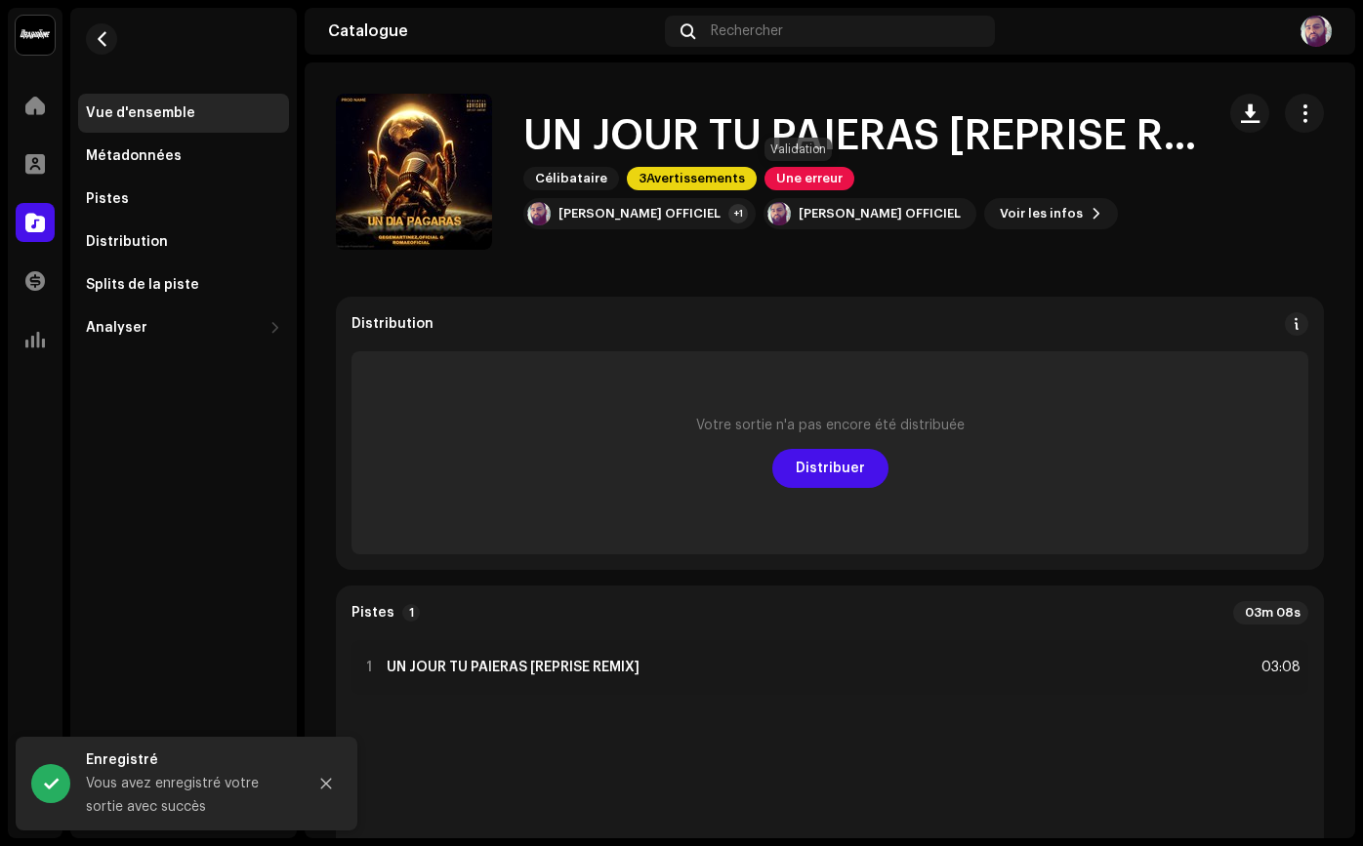
click at [795, 183] on font "Une erreur" at bounding box center [809, 178] width 66 height 13
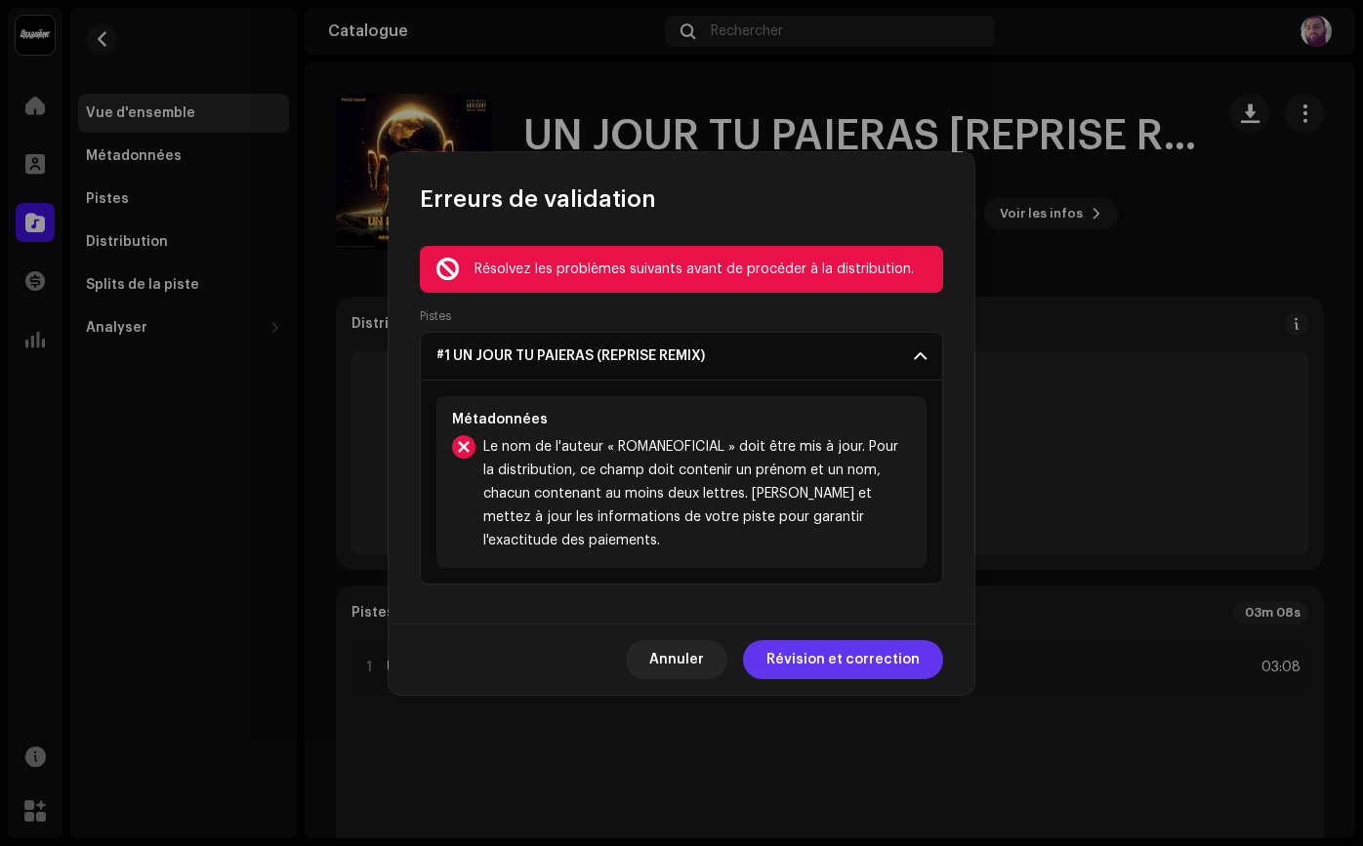
click at [846, 655] on font "Révision et correction" at bounding box center [842, 660] width 153 height 14
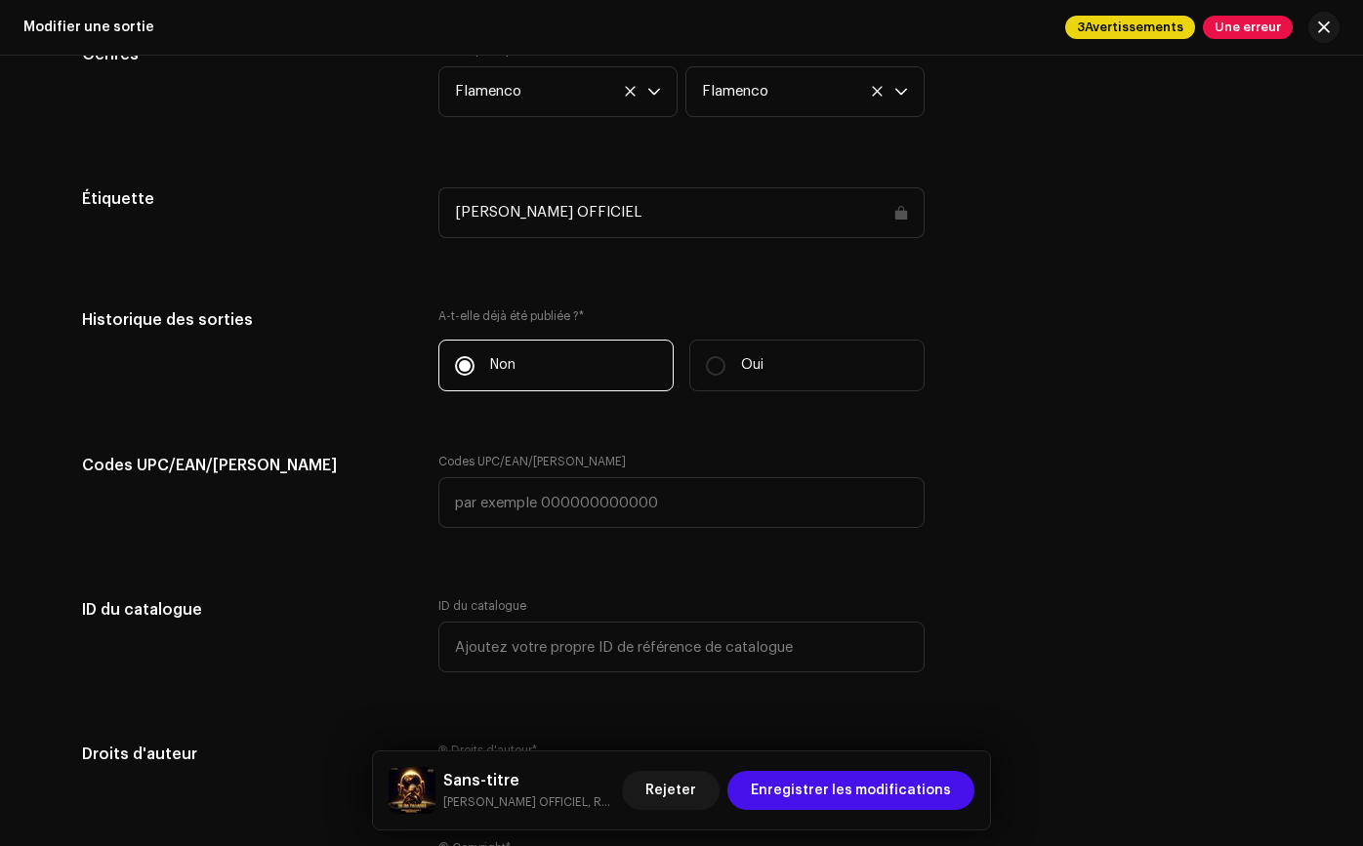
scroll to position [3195, 0]
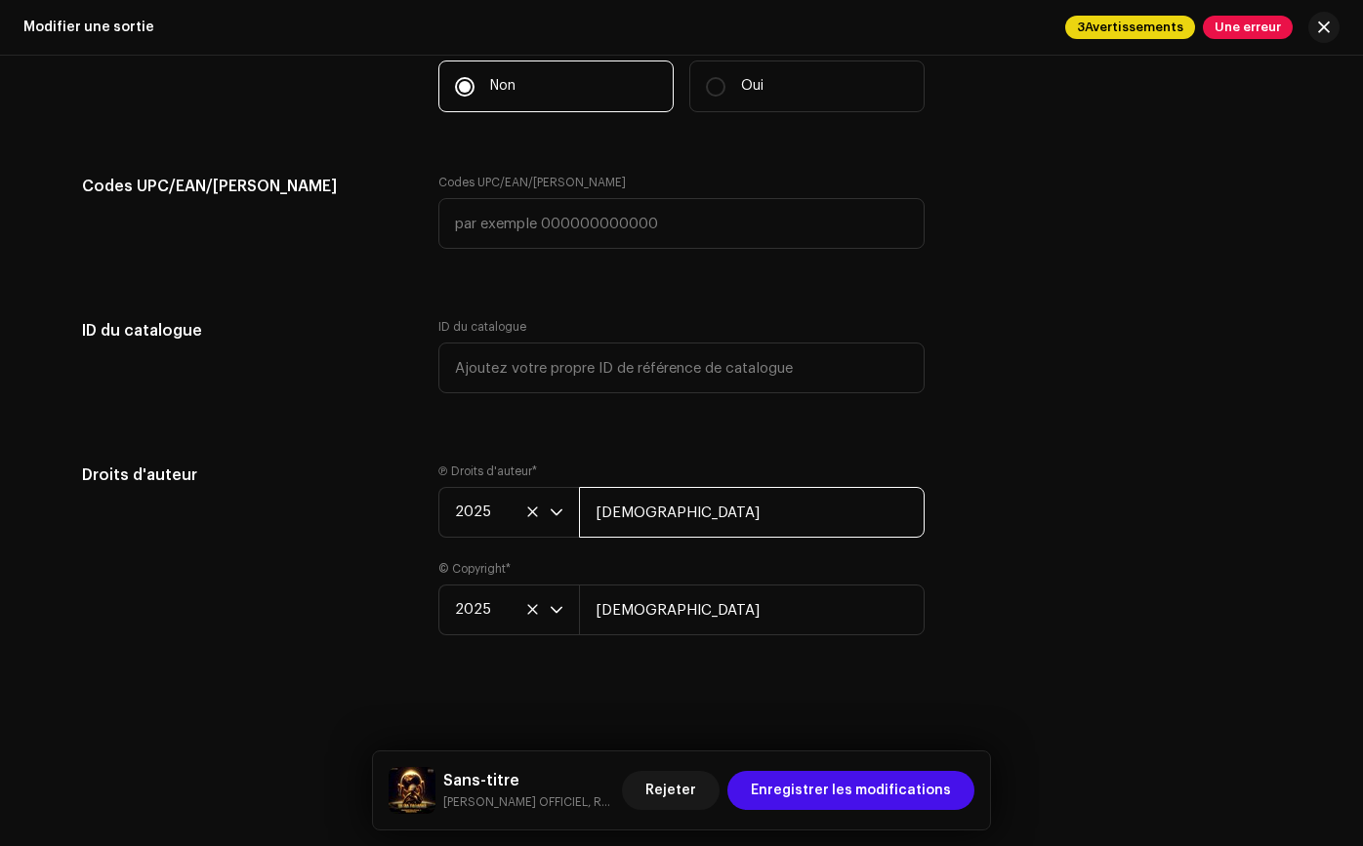
drag, startPoint x: 790, startPoint y: 518, endPoint x: 623, endPoint y: 496, distance: 168.4
click at [623, 496] on input "[DEMOGRAPHIC_DATA]" at bounding box center [752, 512] width 346 height 51
type input "RAYMOND MARTINEZ"
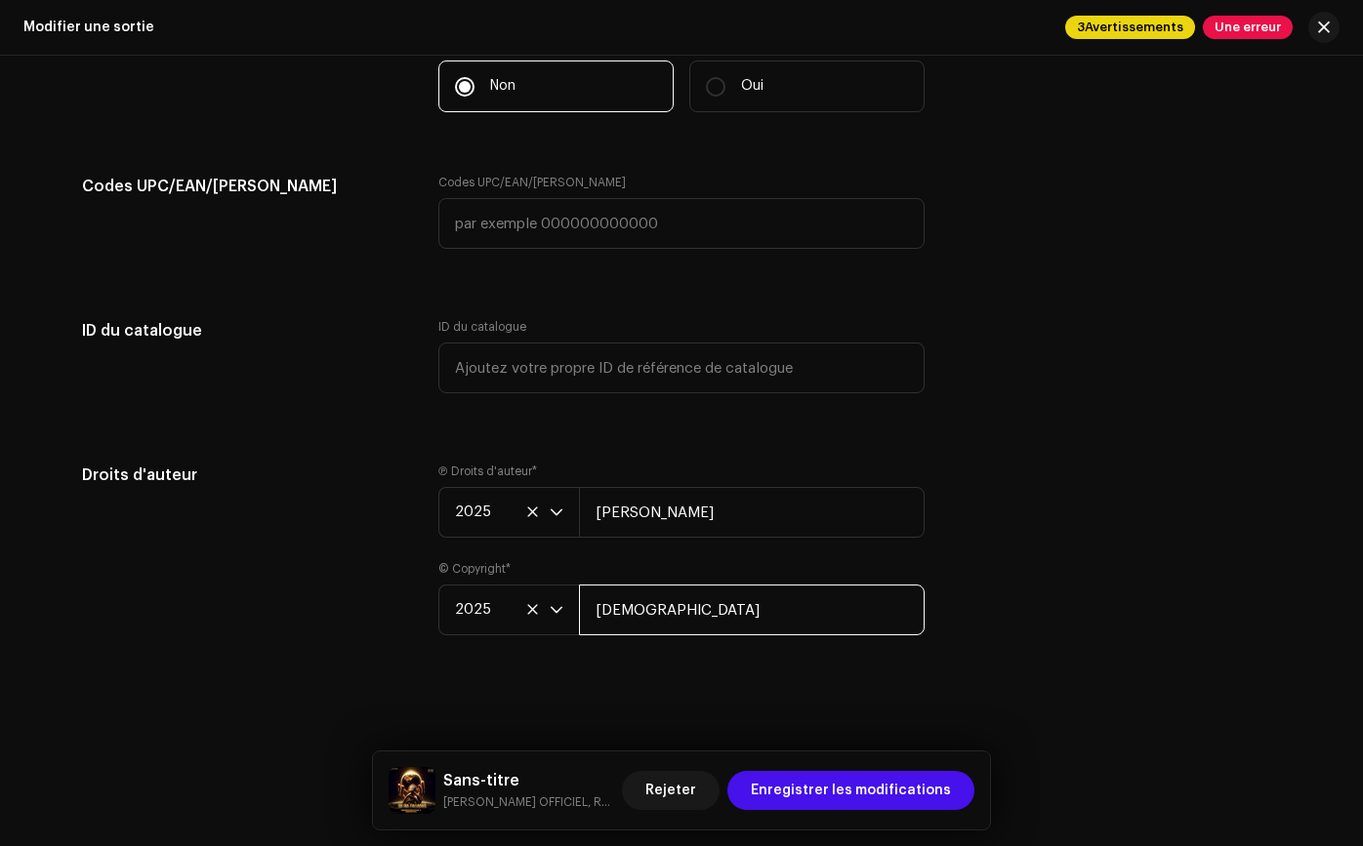
drag, startPoint x: 714, startPoint y: 615, endPoint x: 405, endPoint y: 586, distance: 310.8
click at [405, 585] on div "Droits d'auteur Ⓟ Droits d'auteur * 2025 RAYMOND MARTINEZ © Copyright * 2025 RO…" at bounding box center [681, 561] width 1199 height 195
type input "RAYMOND MARTINEZ"
click at [1084, 489] on div "Droits d'auteur Ⓟ Droits d'auteur * 2025 RAYMOND MARTINEZ © Copyright * 2025 RA…" at bounding box center [681, 561] width 1199 height 195
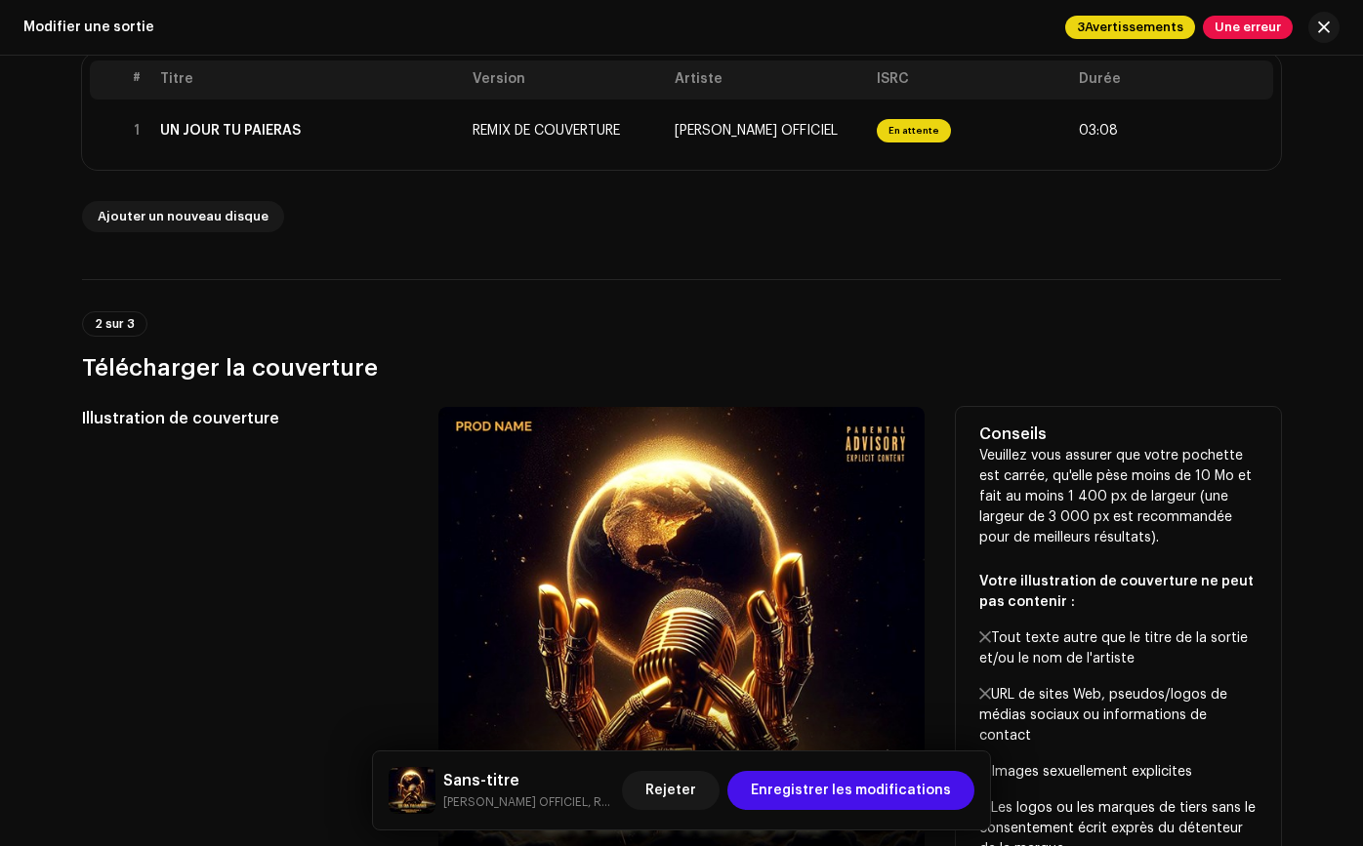
scroll to position [130, 0]
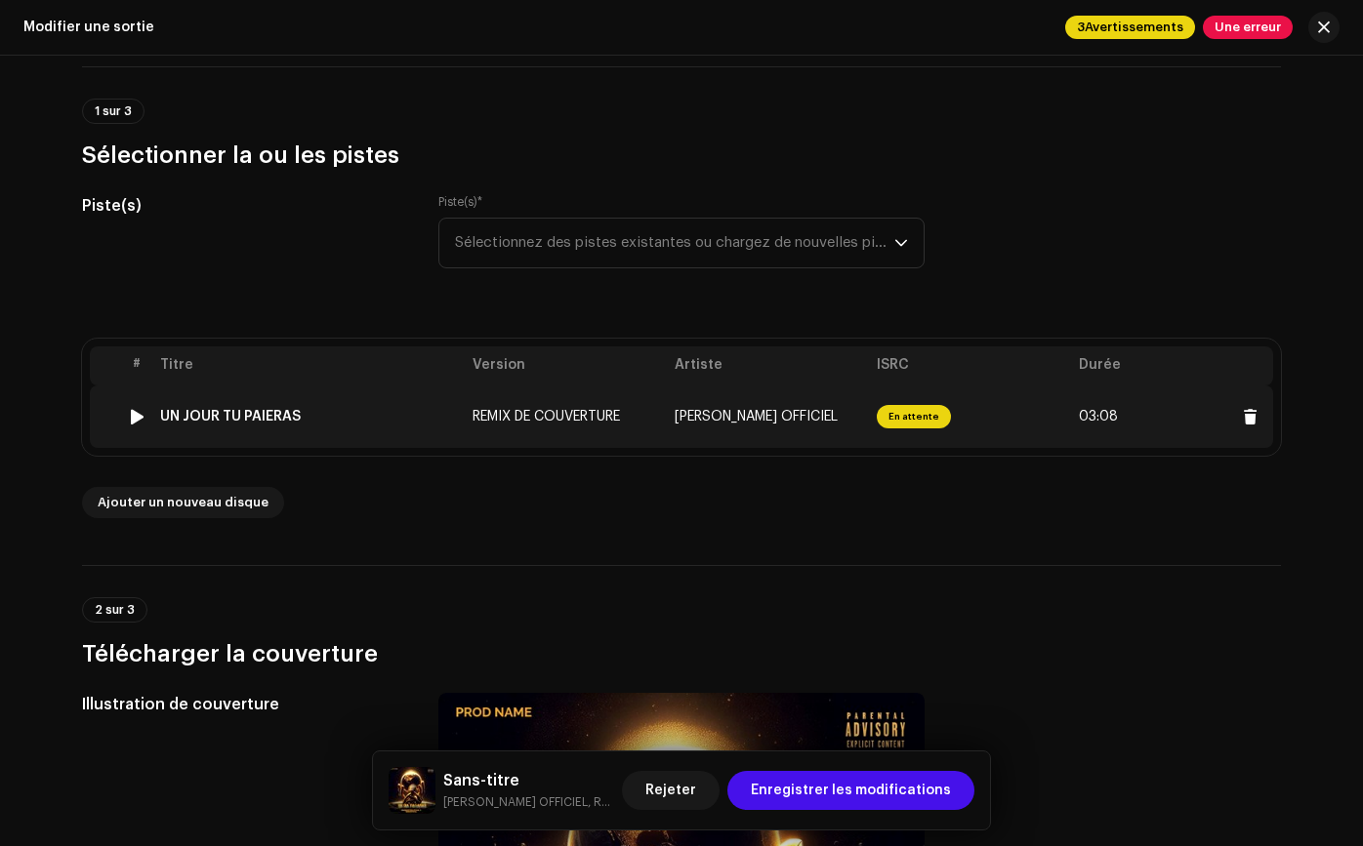
click at [938, 431] on td "En attente" at bounding box center [970, 417] width 202 height 62
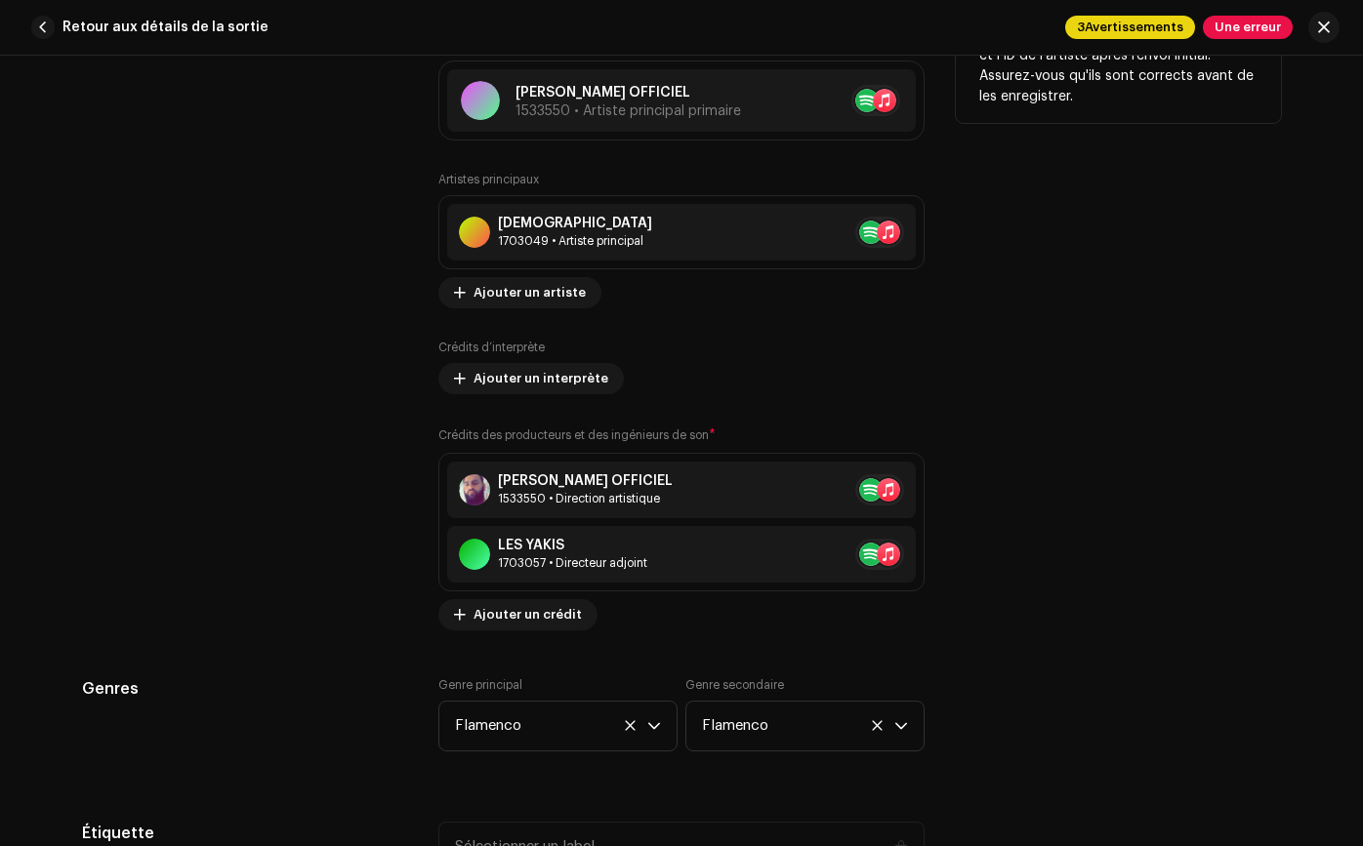
scroll to position [1316, 0]
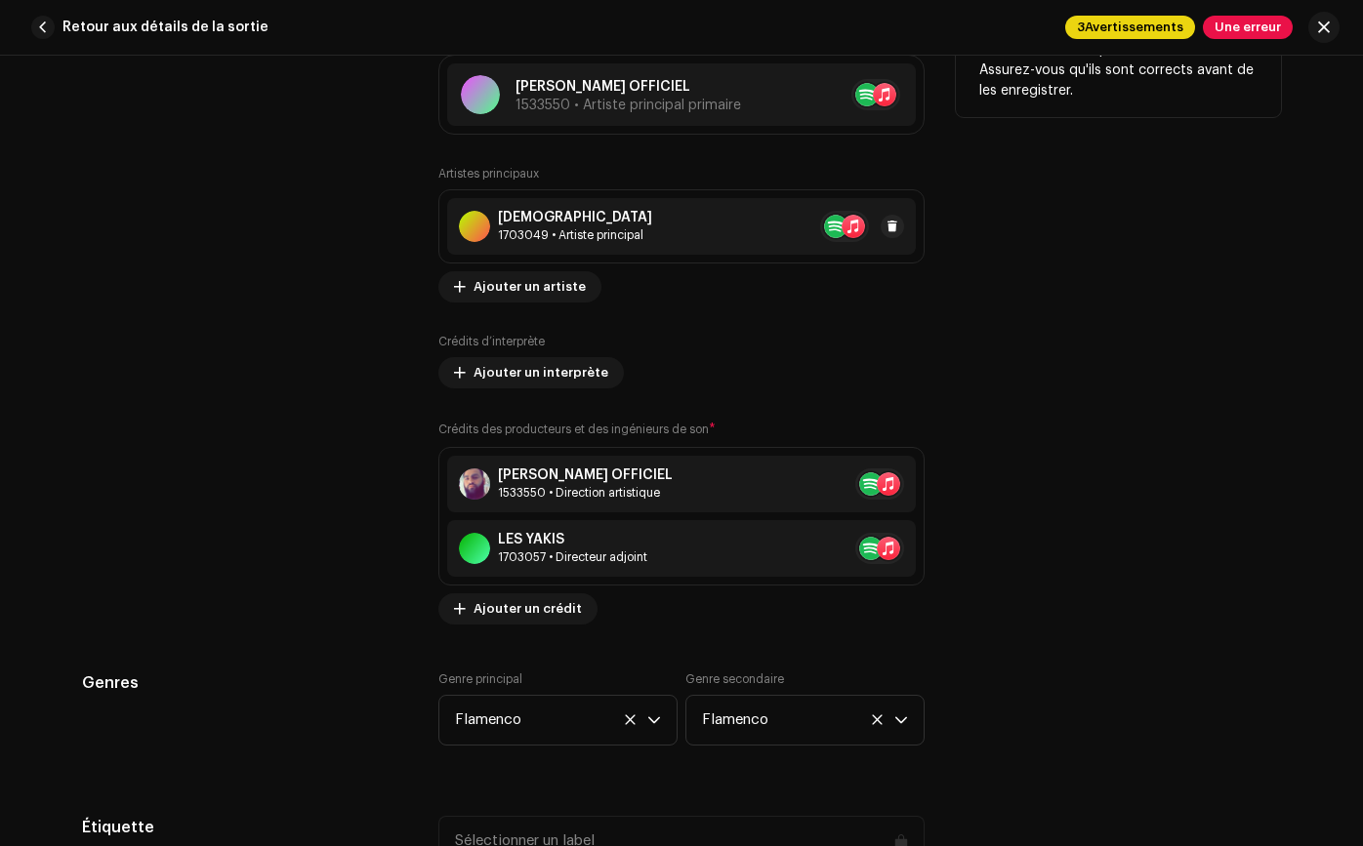
click at [786, 245] on div "ROMANEOFICIAL 1703049 • Artiste principal" at bounding box center [681, 226] width 468 height 57
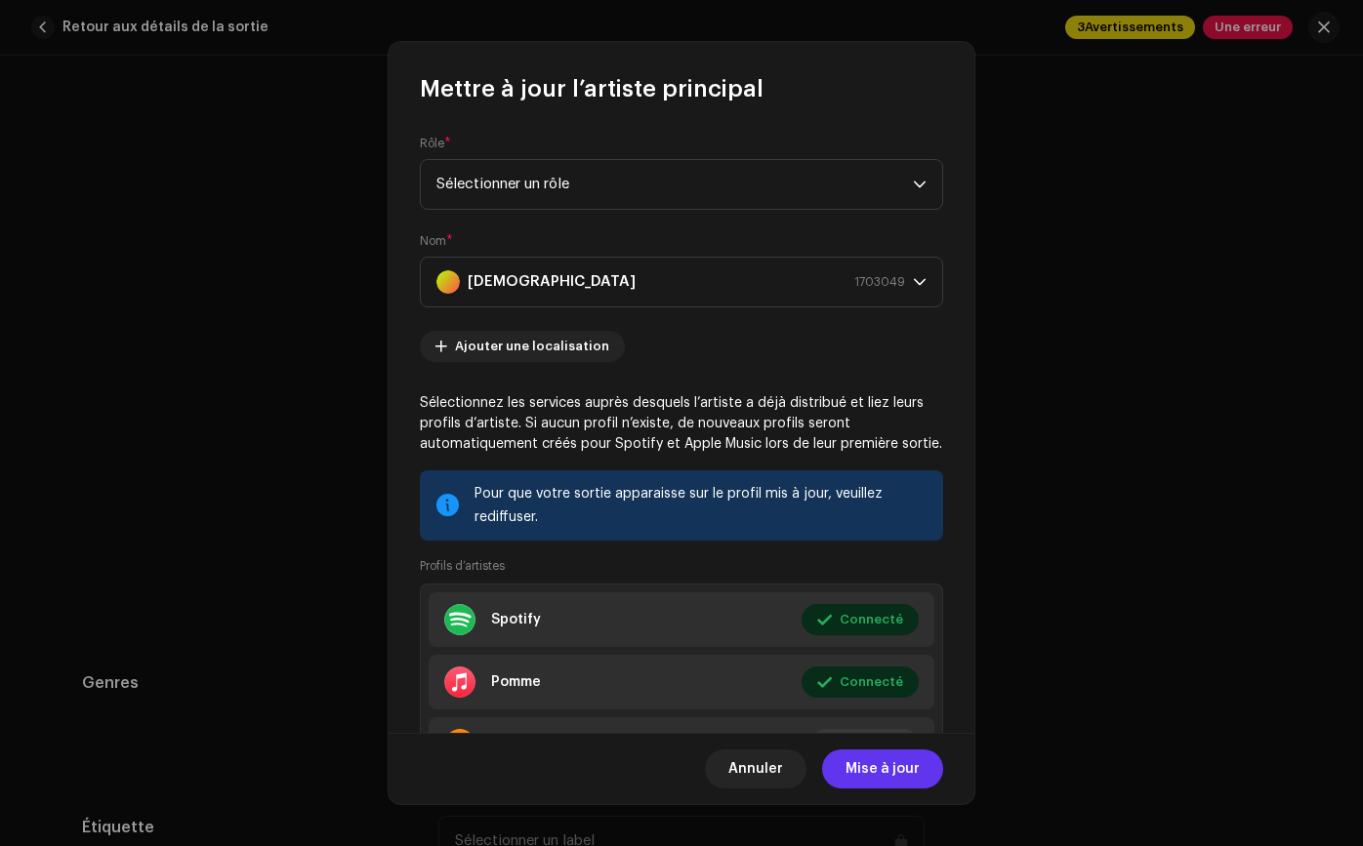
click at [858, 770] on font "Mise à jour" at bounding box center [882, 769] width 74 height 14
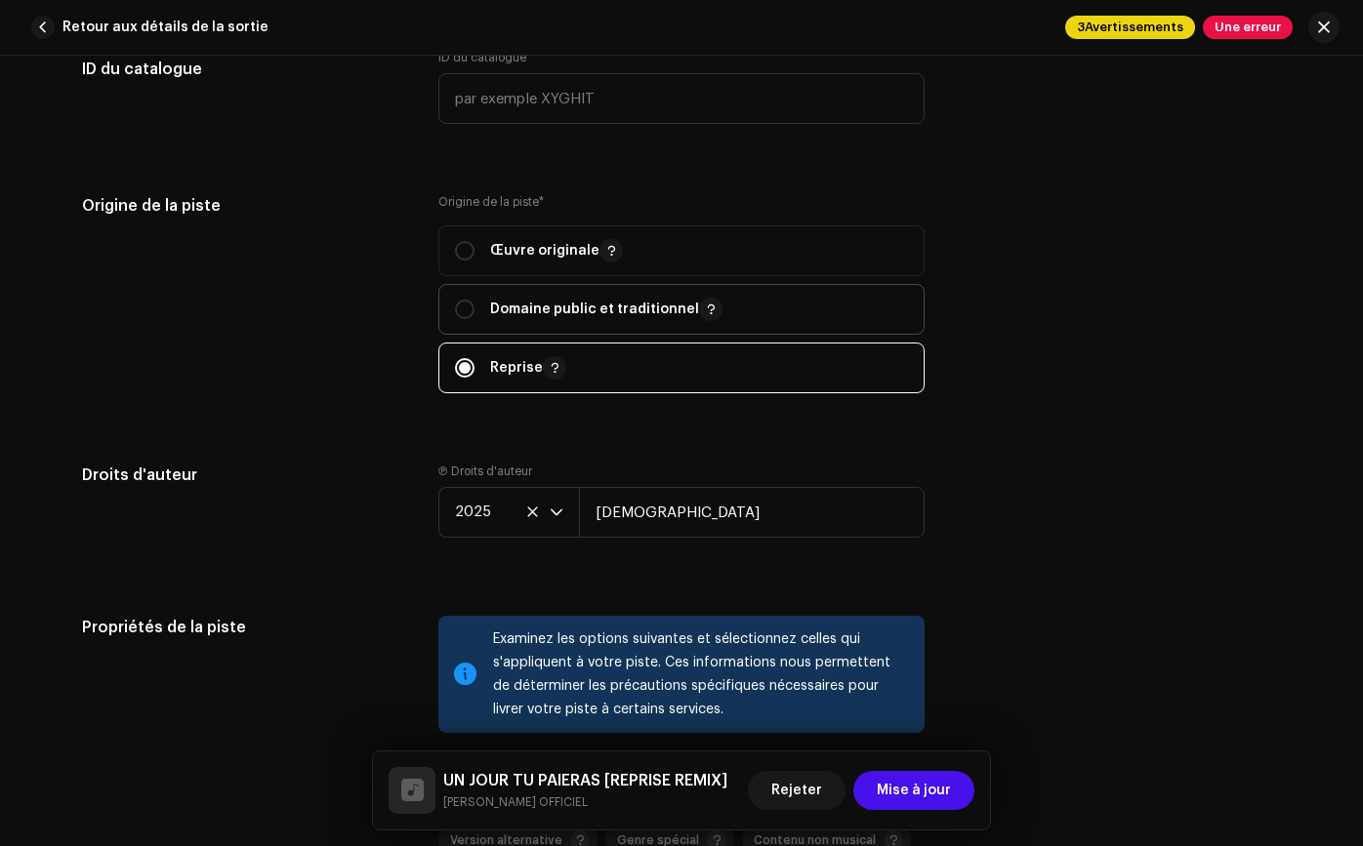
scroll to position [2597, 0]
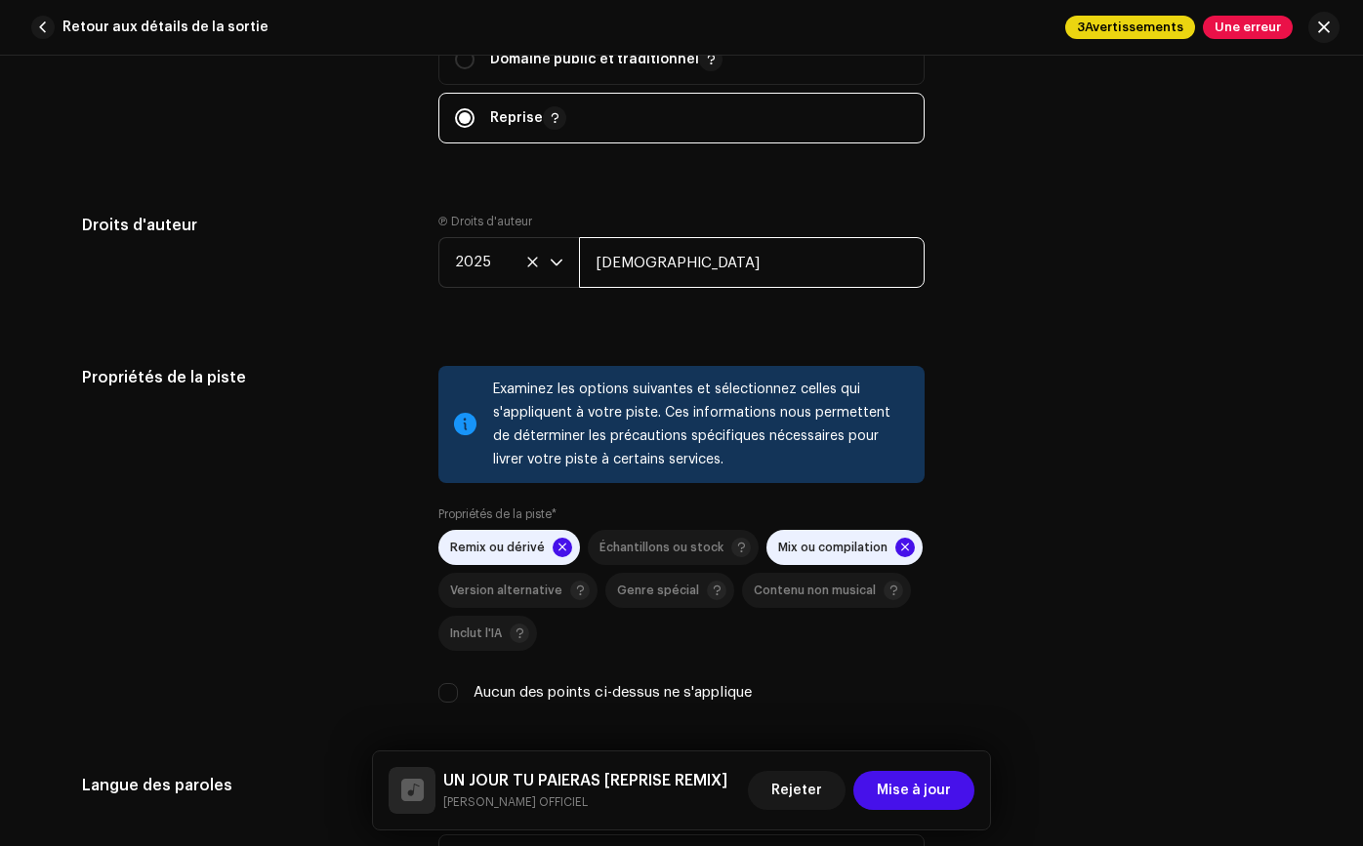
drag, startPoint x: 709, startPoint y: 258, endPoint x: 594, endPoint y: 267, distance: 114.6
click at [594, 267] on input "[DEMOGRAPHIC_DATA]" at bounding box center [752, 262] width 346 height 51
click at [726, 248] on input "[DEMOGRAPHIC_DATA]" at bounding box center [752, 262] width 346 height 51
click at [743, 268] on input "[DEMOGRAPHIC_DATA]" at bounding box center [752, 262] width 346 height 51
type input "R"
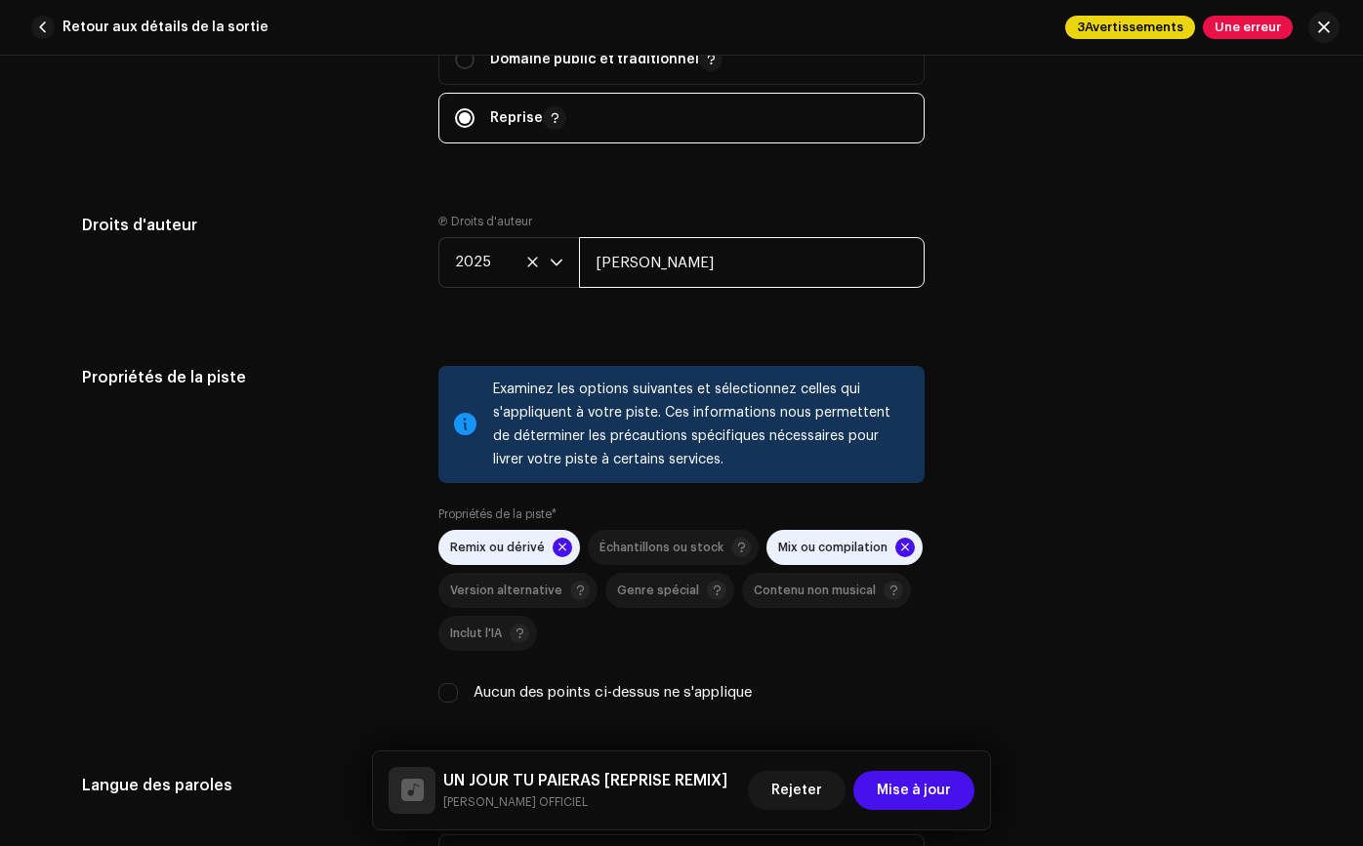
type input "RAYMOND MARTINEZ"
click at [1069, 285] on div "Droits d'auteur Ⓟ Droits d'auteur 2025 RAYMOND MARTINEZ" at bounding box center [681, 266] width 1199 height 105
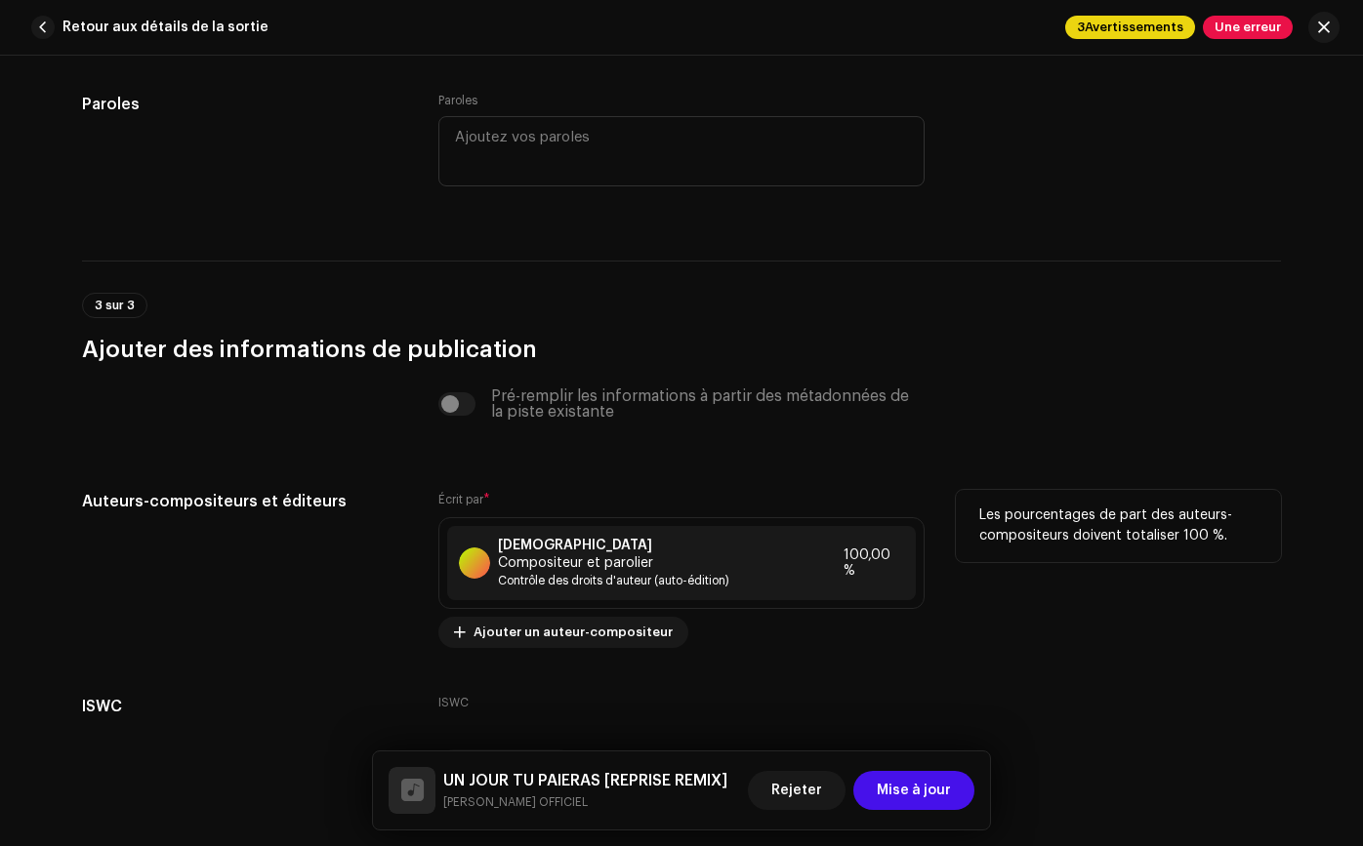
scroll to position [3875, 0]
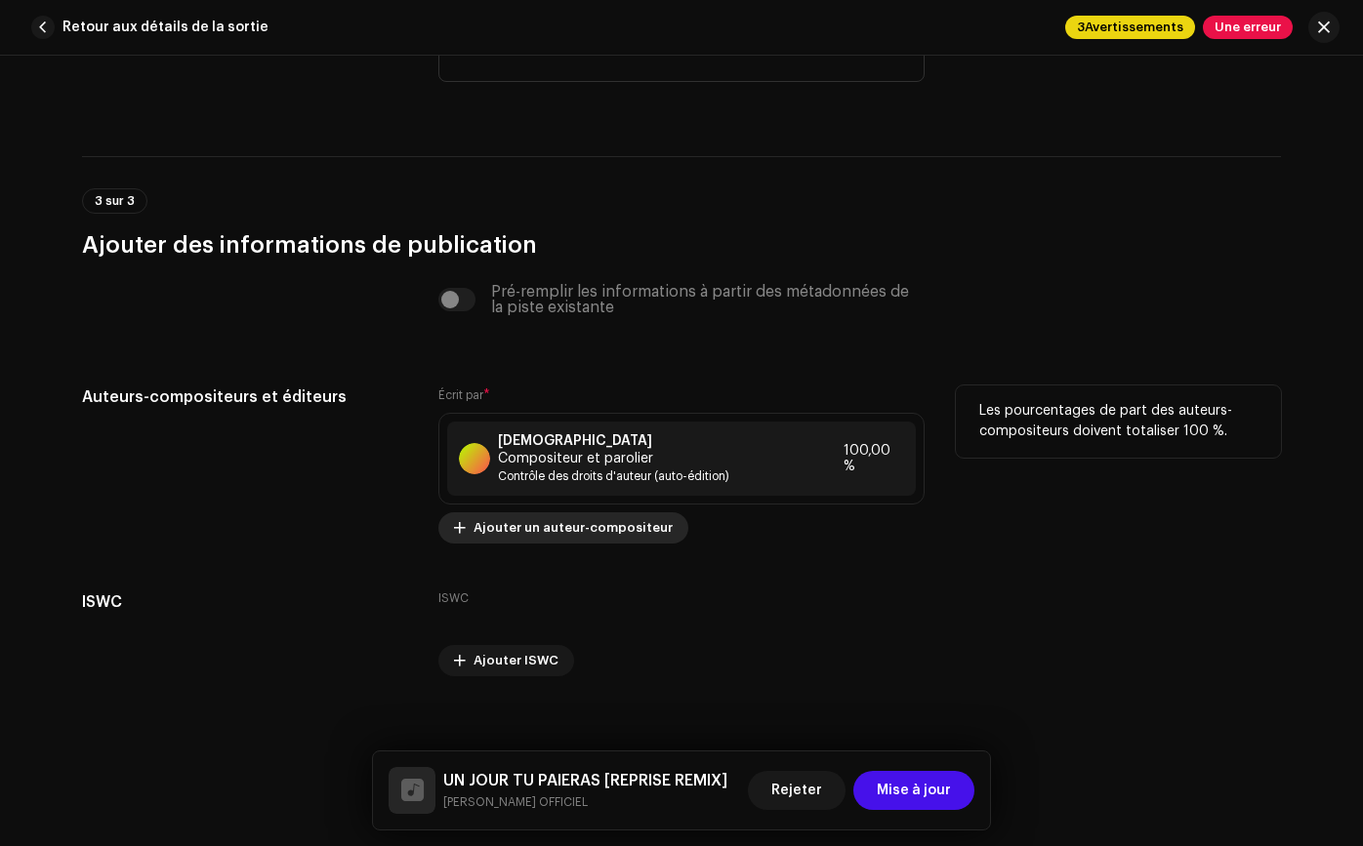
click at [639, 521] on span "Ajouter un auteur-compositeur" at bounding box center [572, 528] width 199 height 39
click at [1131, 355] on div "Ajouter un auteur-compositeur Nom de l'auteur-compositeur ( DOIT être un nom de…" at bounding box center [681, 423] width 1363 height 846
click at [640, 470] on font "Contrôle des droits d'auteur (auto-édition)" at bounding box center [613, 476] width 231 height 12
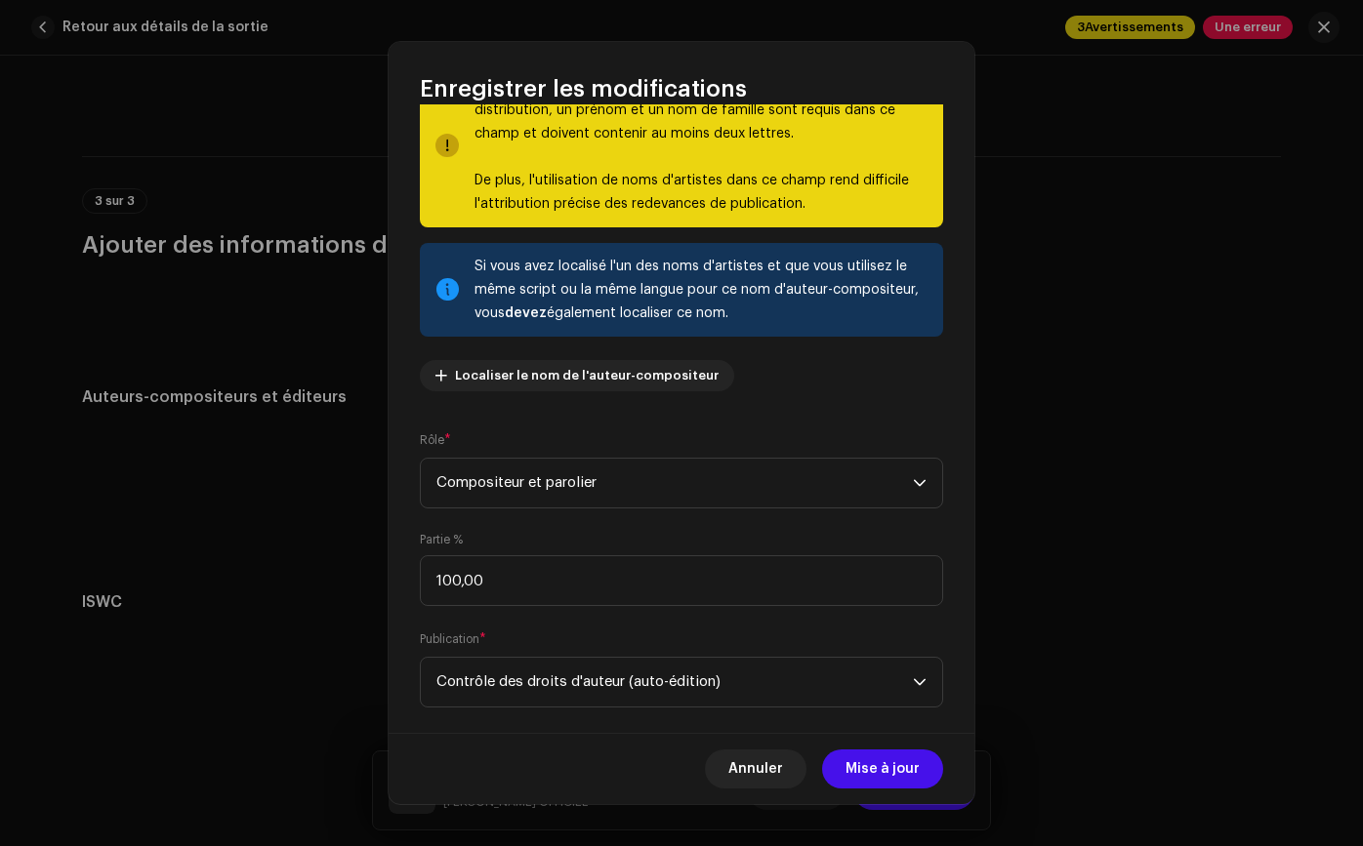
scroll to position [195, 0]
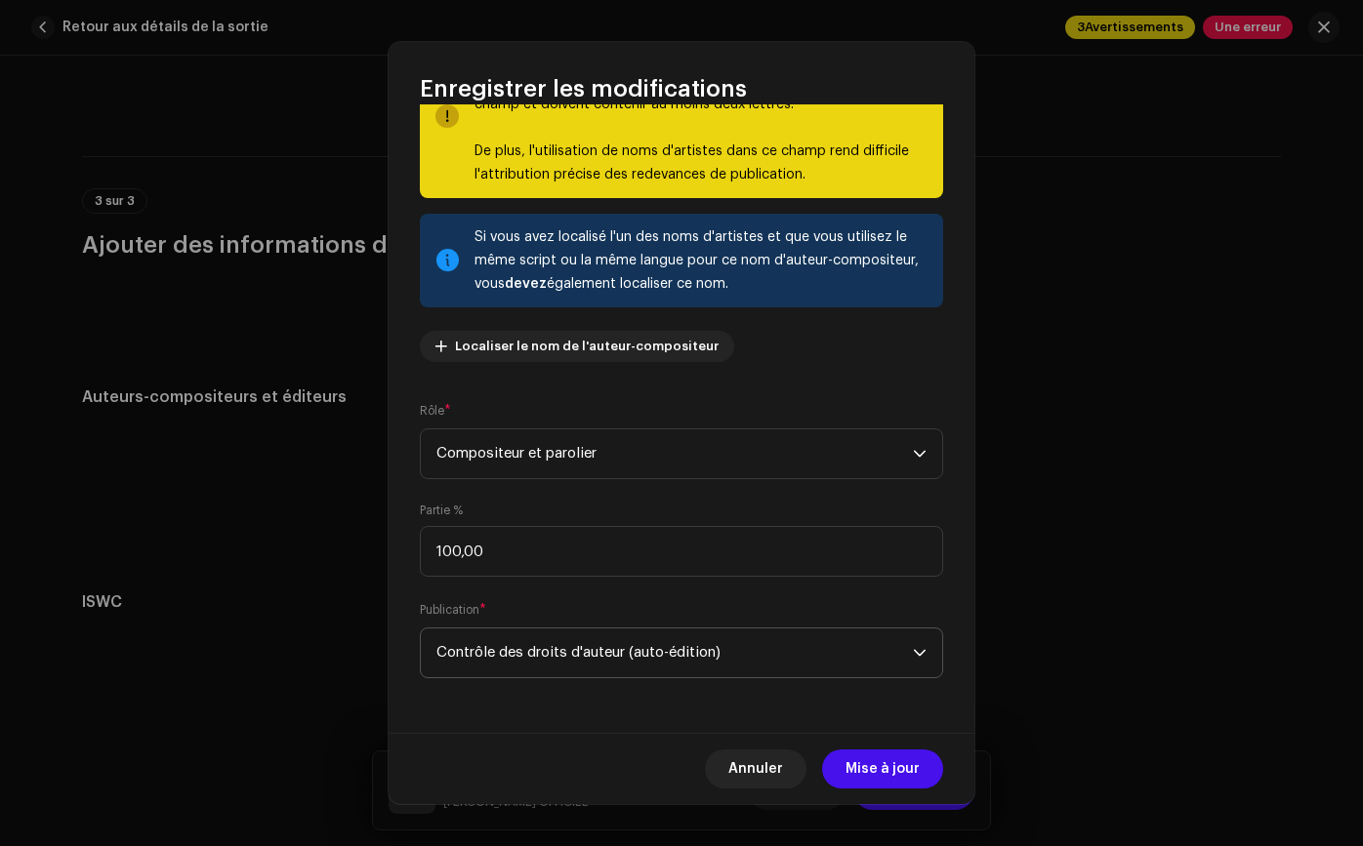
click at [693, 636] on span "Contrôle des droits d'auteur (auto-édition)" at bounding box center [674, 653] width 476 height 49
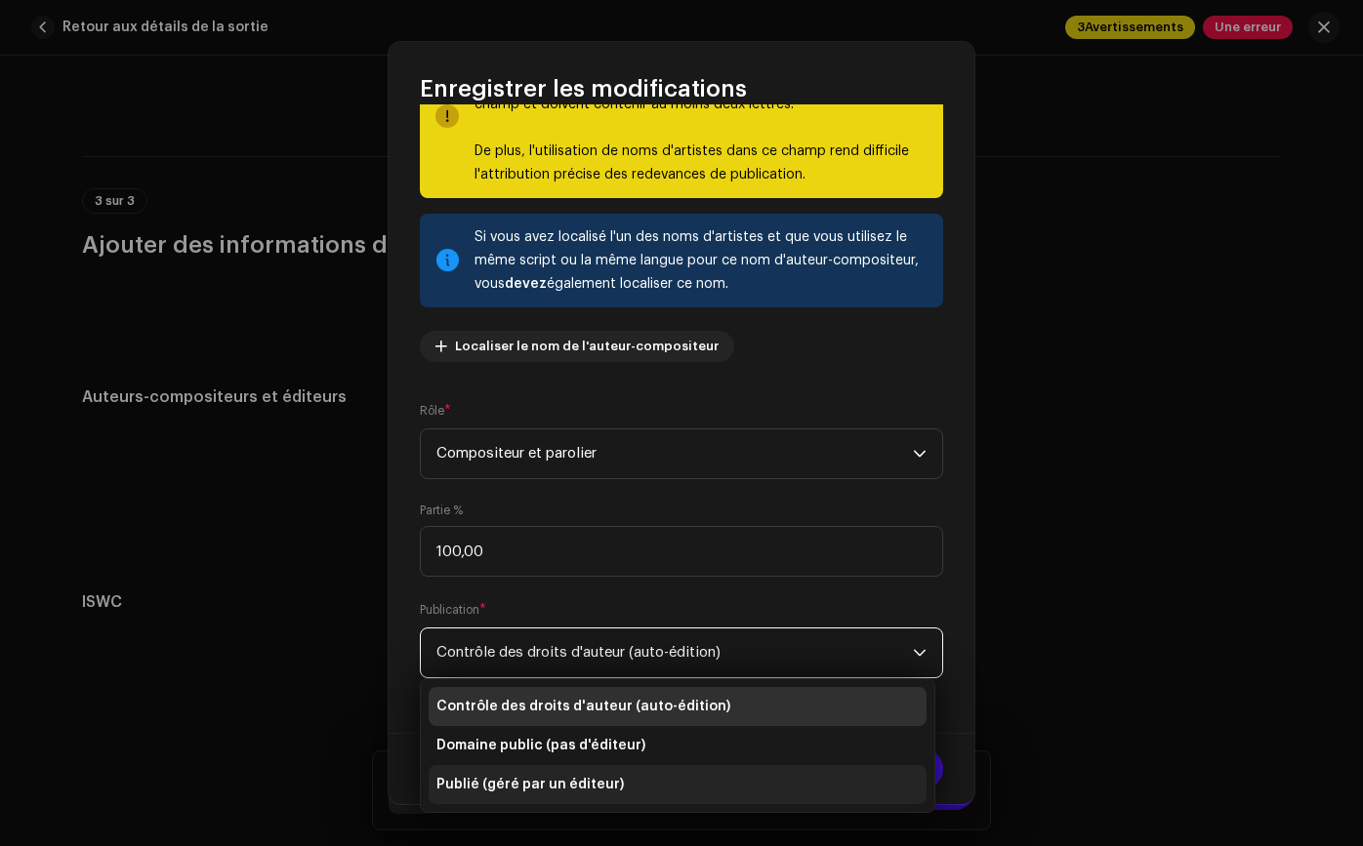
click at [697, 787] on li "Publié (géré par un éditeur)" at bounding box center [677, 784] width 498 height 39
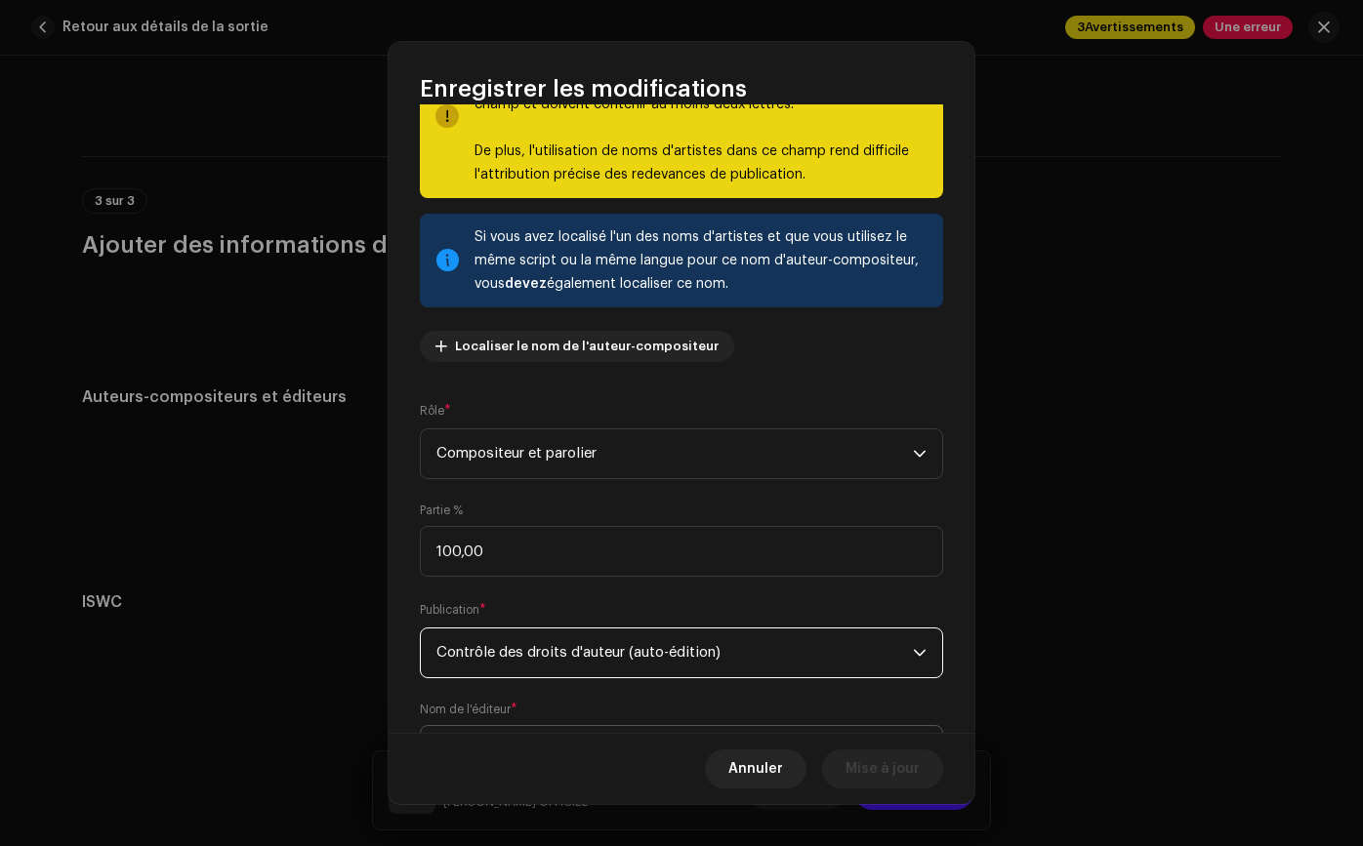
scroll to position [293, 0]
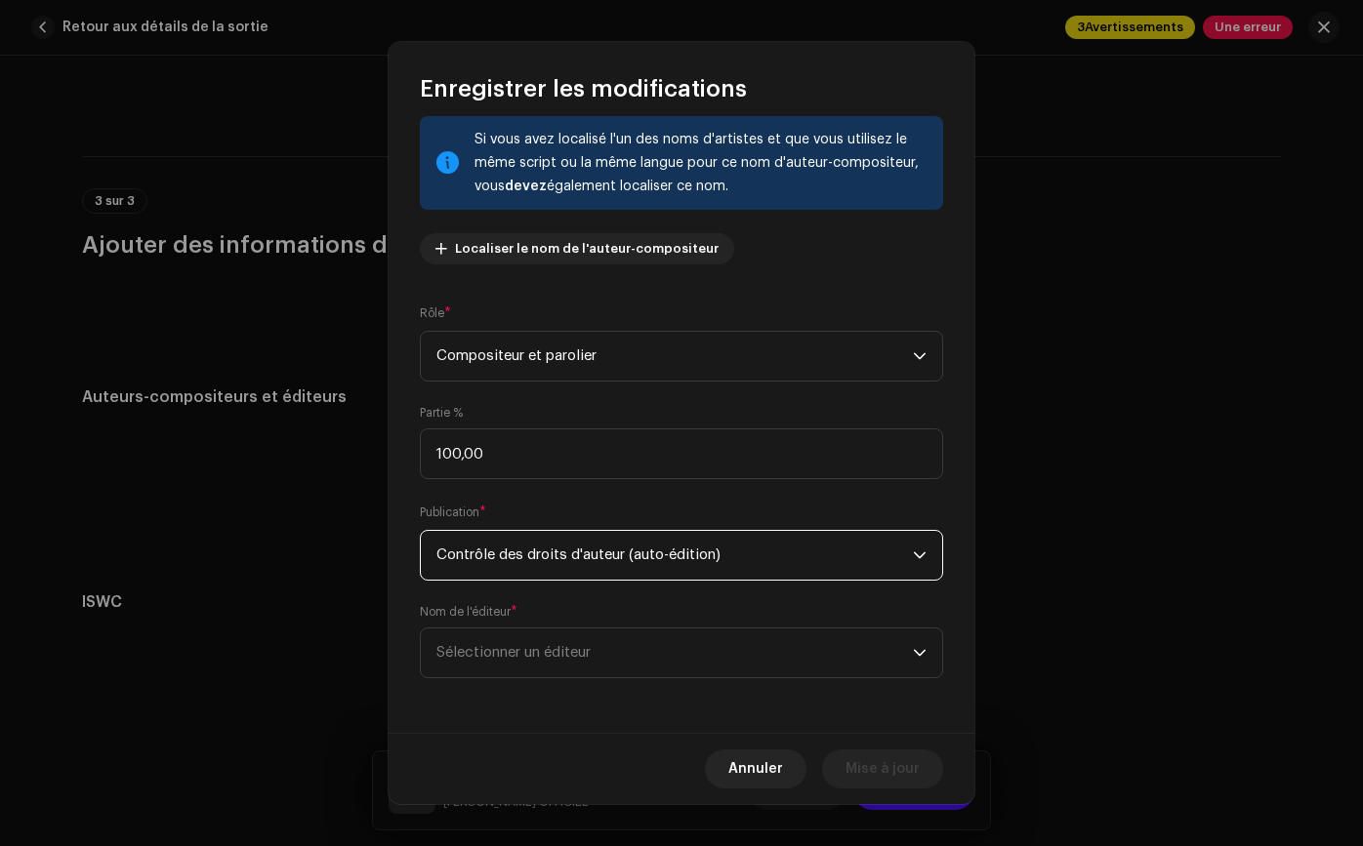
click at [761, 552] on span "Contrôle des droits d'auteur (auto-édition)" at bounding box center [674, 555] width 476 height 49
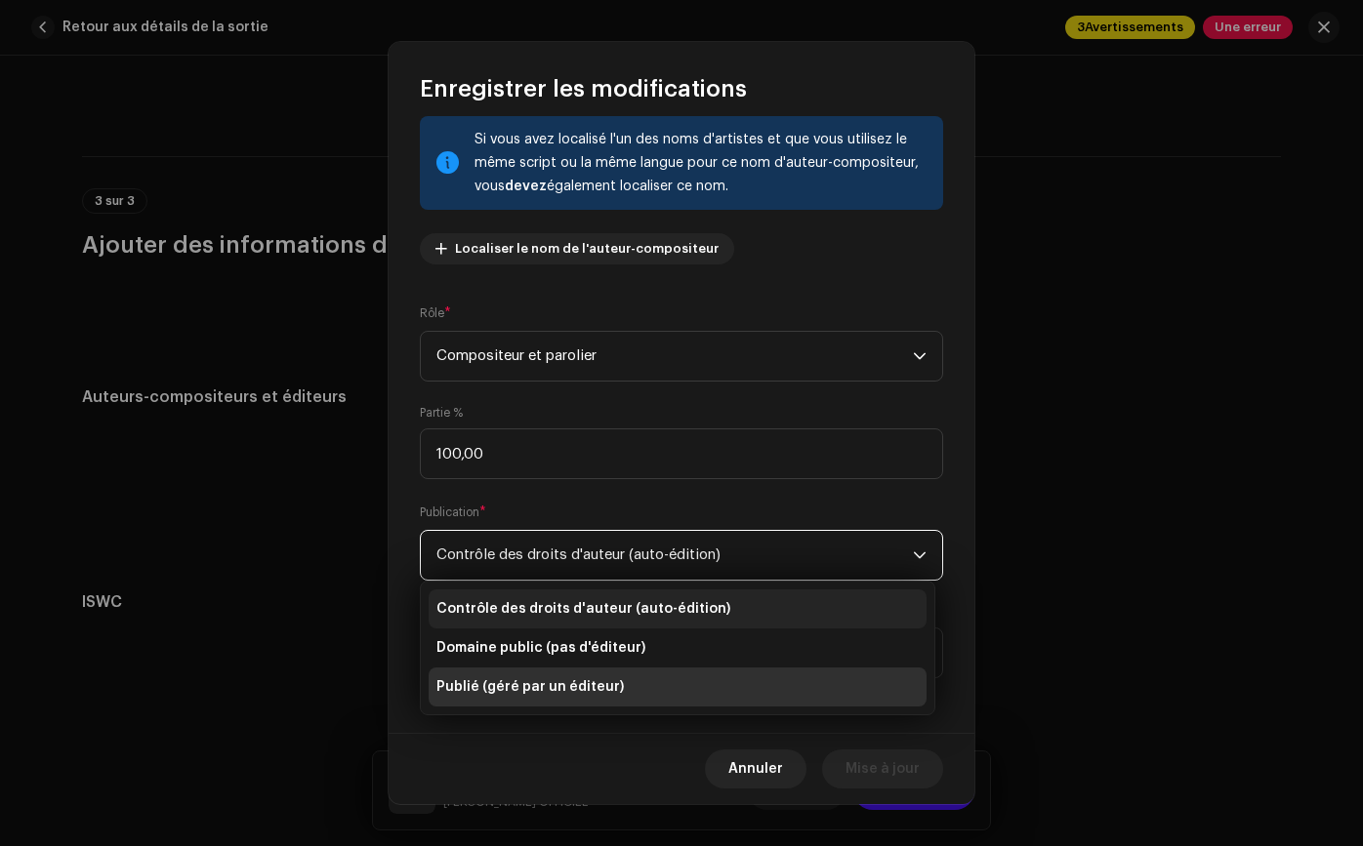
click at [740, 600] on li "Contrôle des droits d'auteur (auto-édition)" at bounding box center [677, 609] width 498 height 39
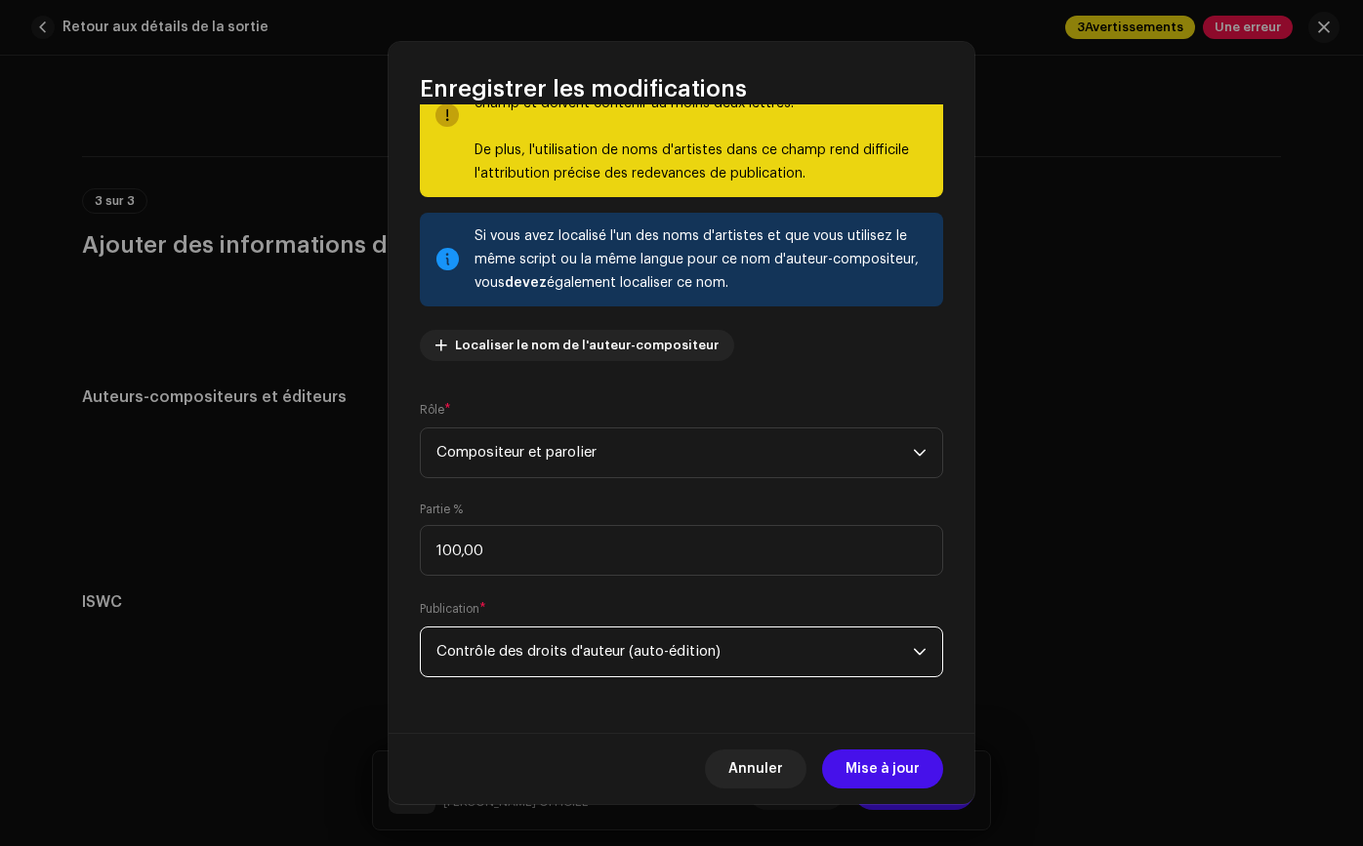
scroll to position [195, 0]
click at [786, 451] on span "Compositeur et parolier" at bounding box center [674, 453] width 476 height 49
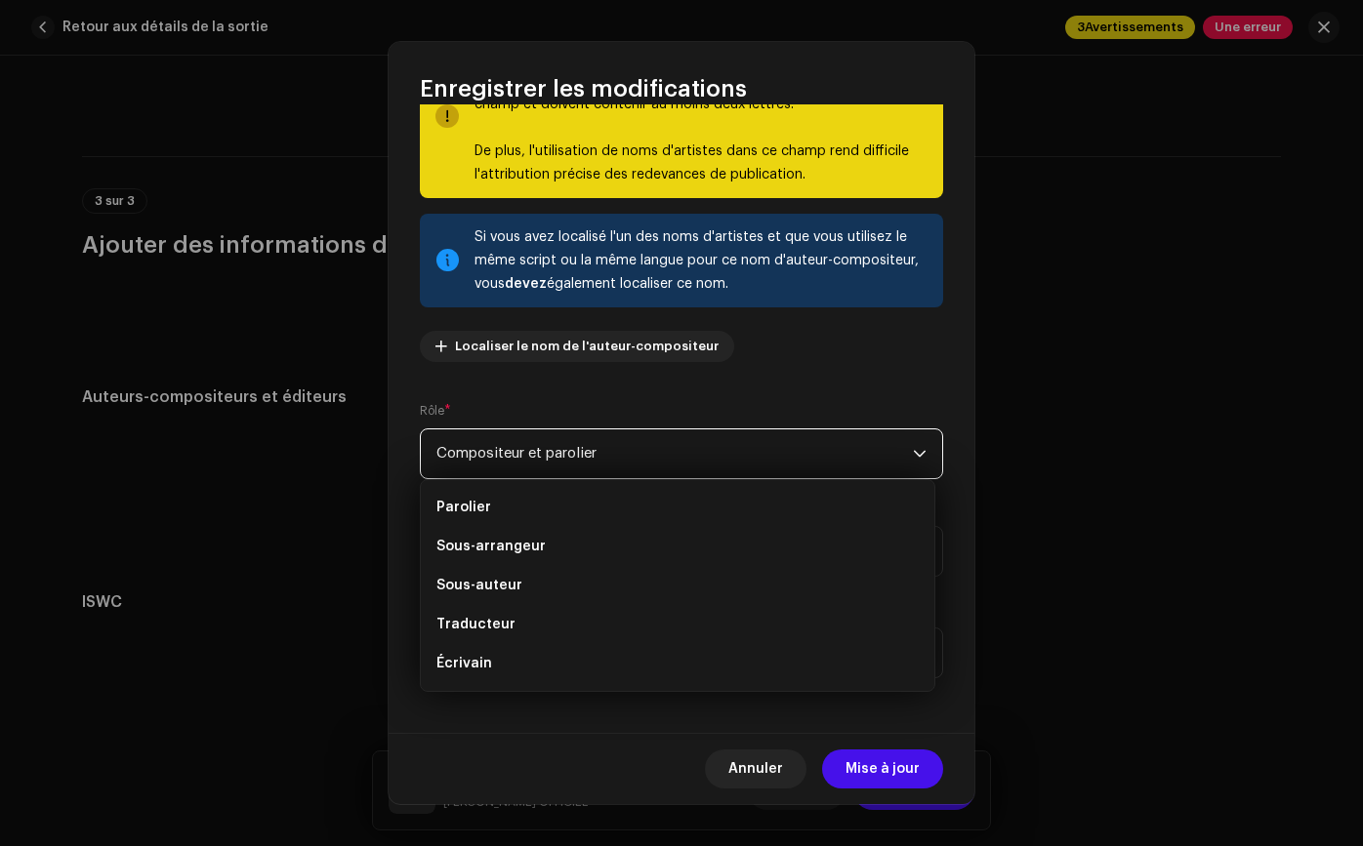
scroll to position [0, 0]
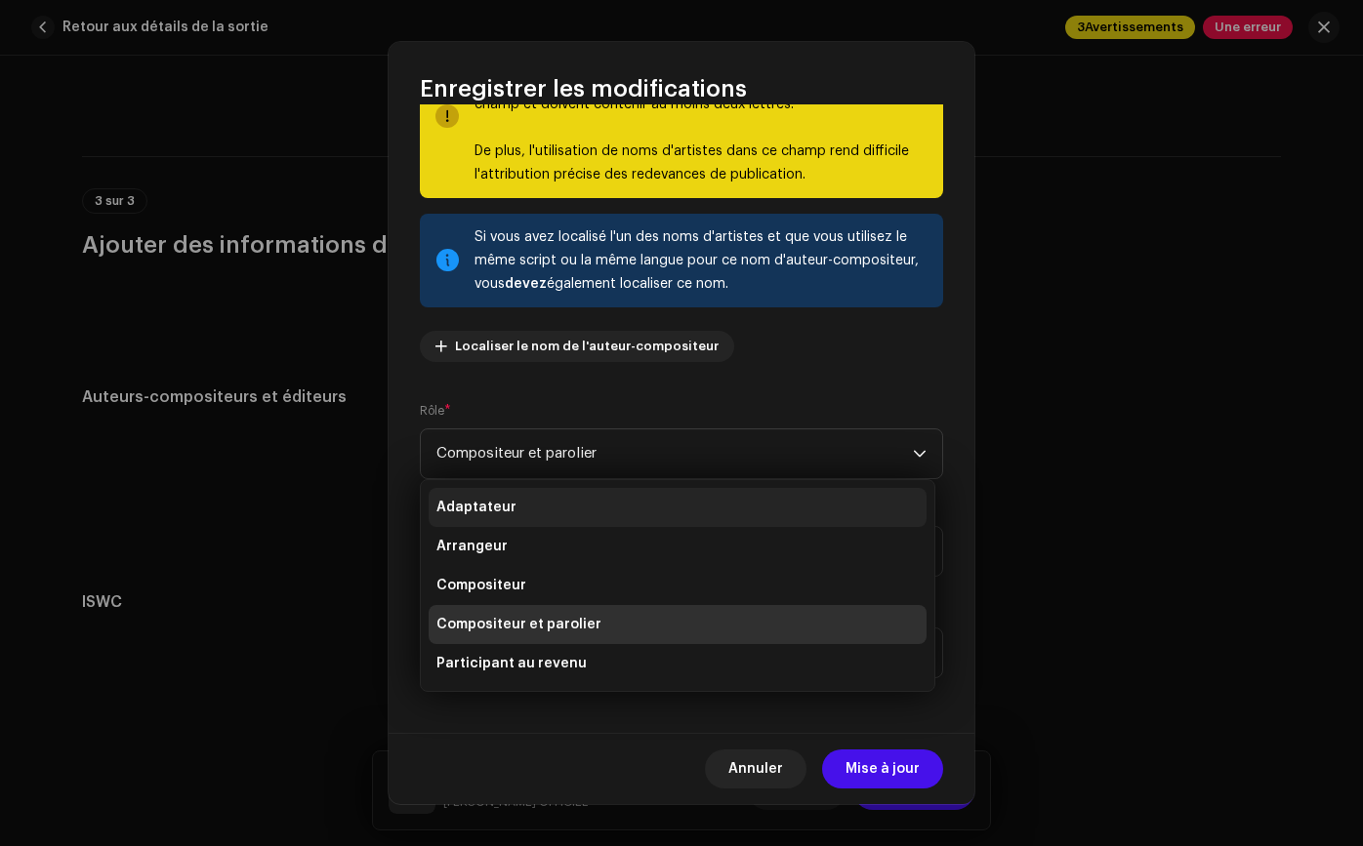
click at [783, 489] on li "Adaptateur" at bounding box center [677, 507] width 498 height 39
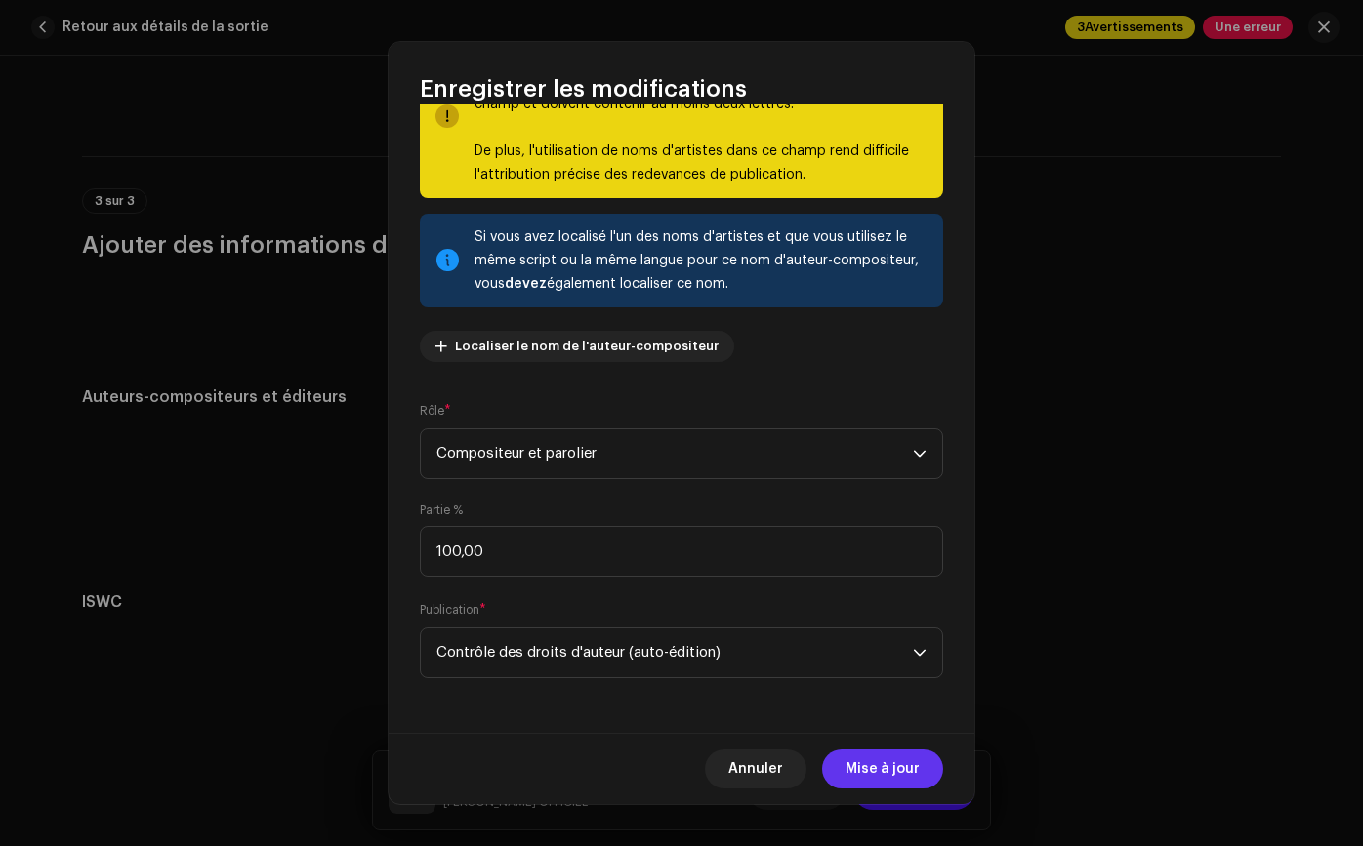
click at [898, 767] on font "Mise à jour" at bounding box center [882, 769] width 74 height 14
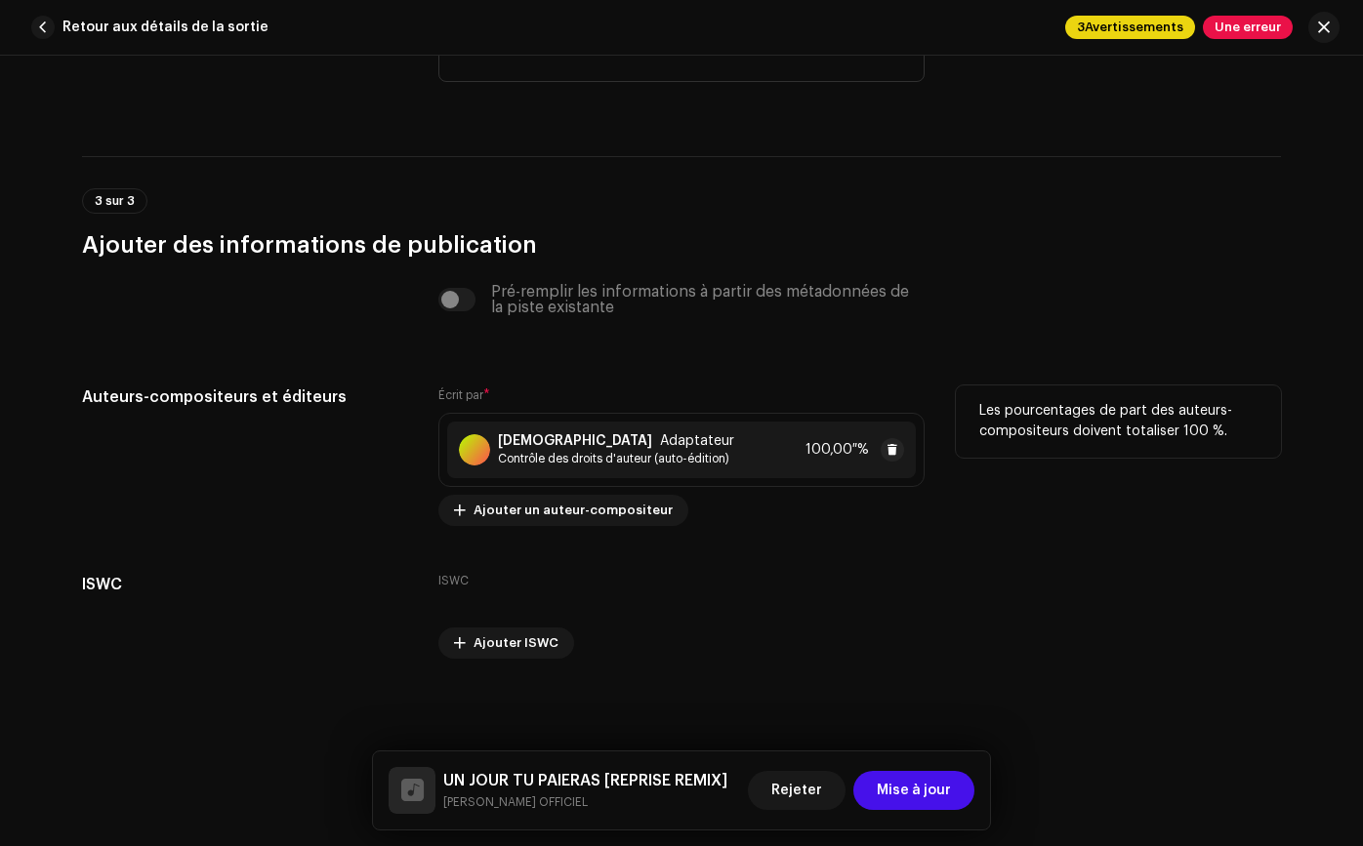
click at [785, 458] on div "ROMANEOFICIAL Adaptateur Contrôle des droits d'auteur (auto-édition) 100,00 %" at bounding box center [681, 450] width 468 height 57
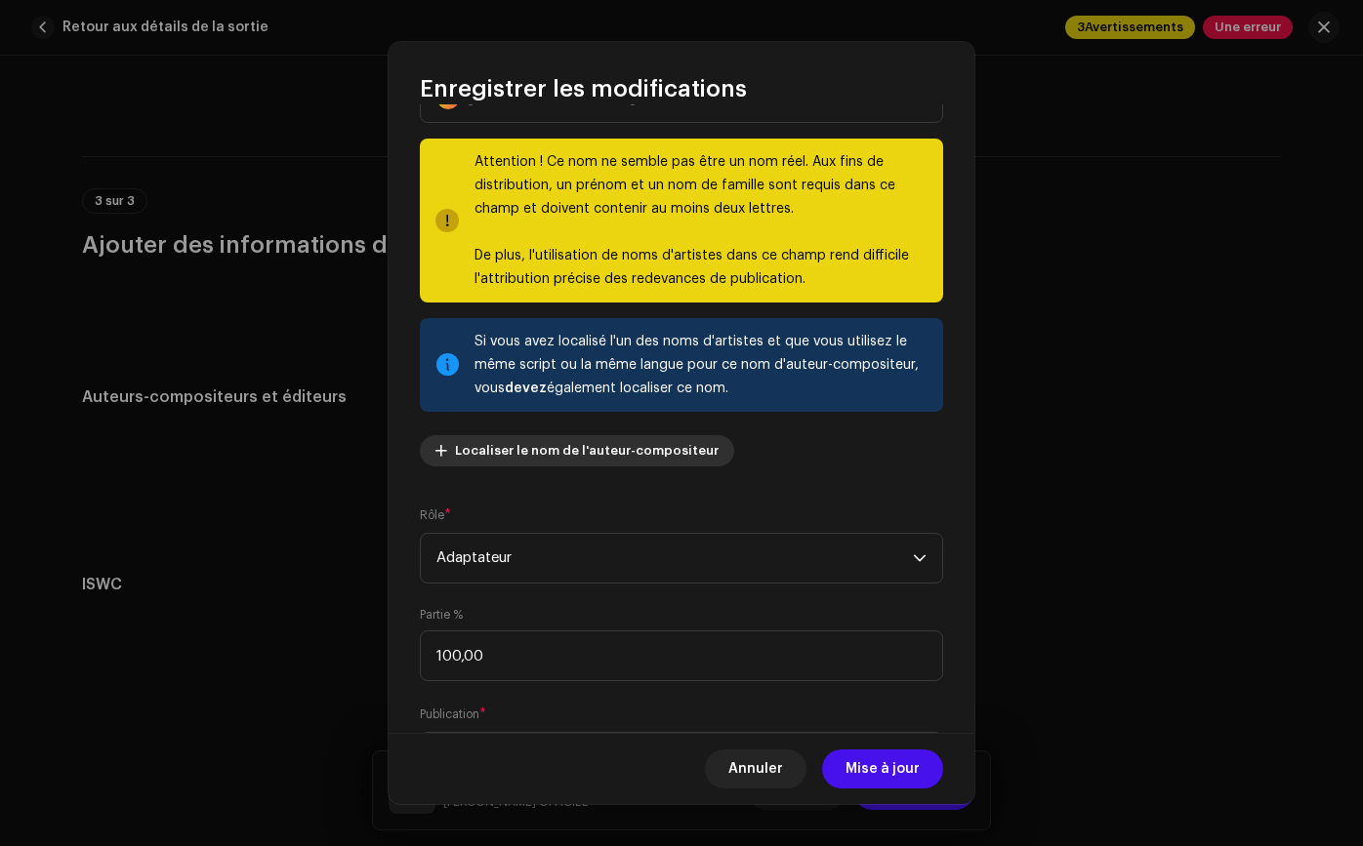
scroll to position [104, 0]
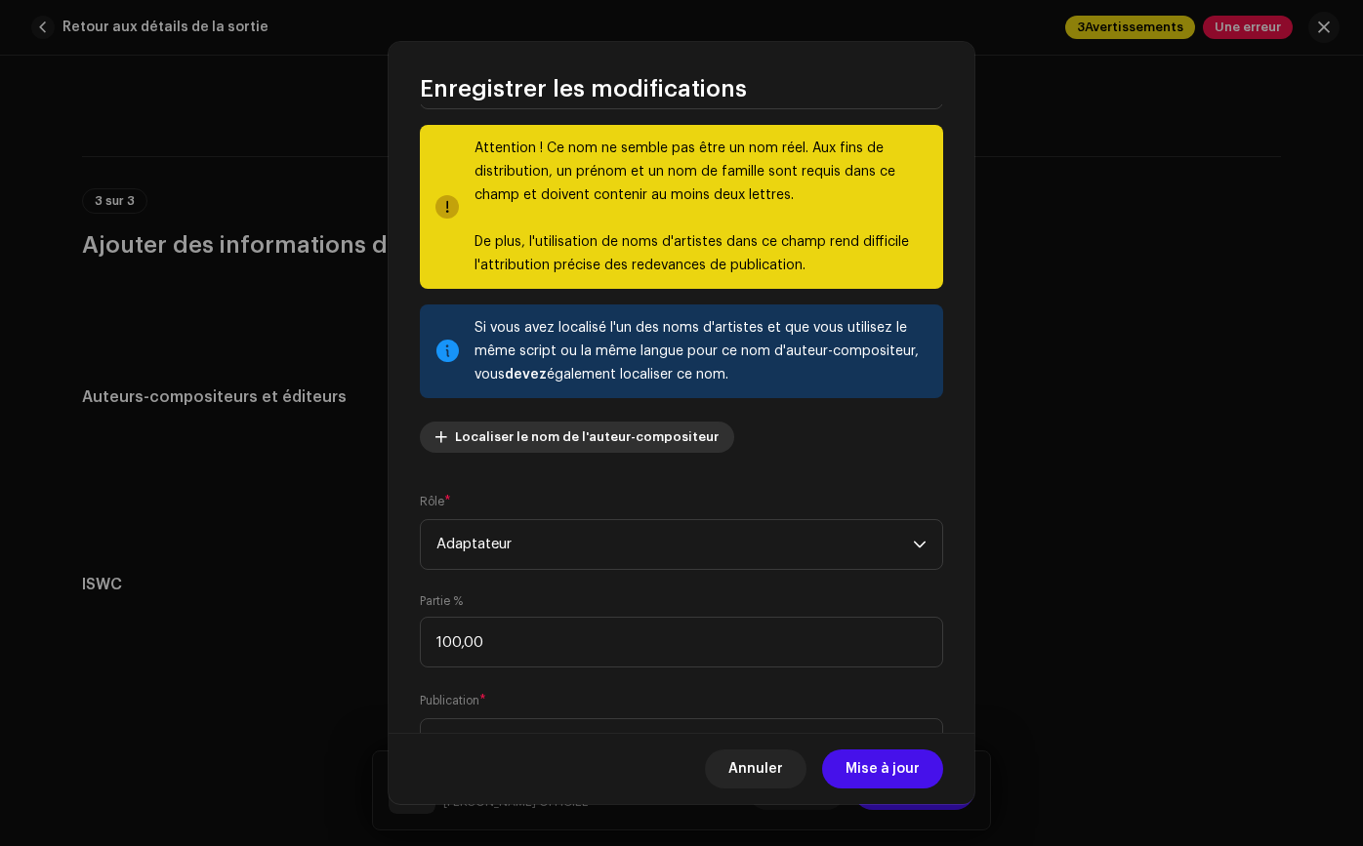
click at [688, 437] on font "Localiser le nom de l'auteur-compositeur" at bounding box center [587, 436] width 264 height 13
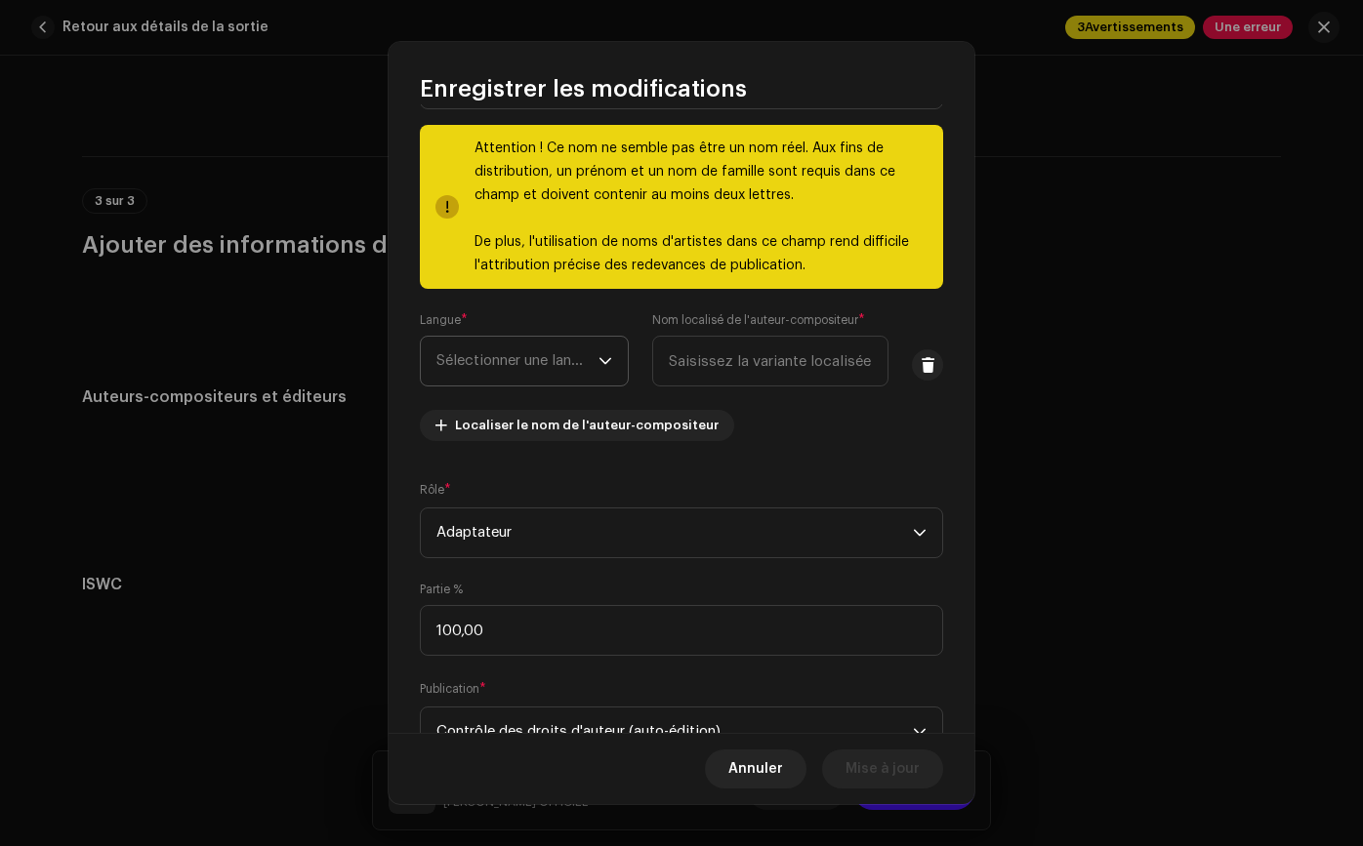
click at [599, 377] on div "déclencheur déroulant" at bounding box center [605, 361] width 14 height 49
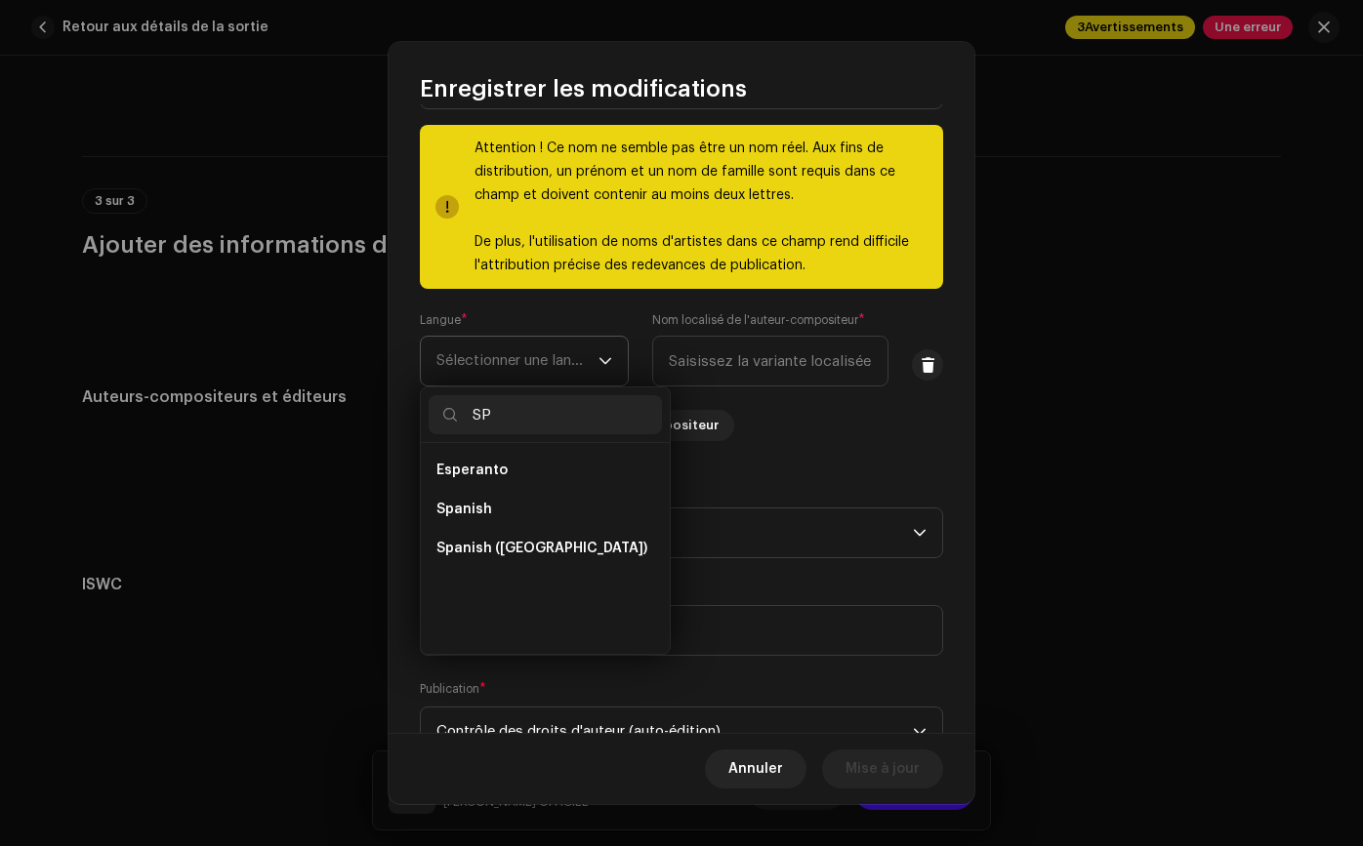
scroll to position [0, 0]
type input "SPA"
click at [579, 465] on li "Spanish" at bounding box center [544, 470] width 233 height 39
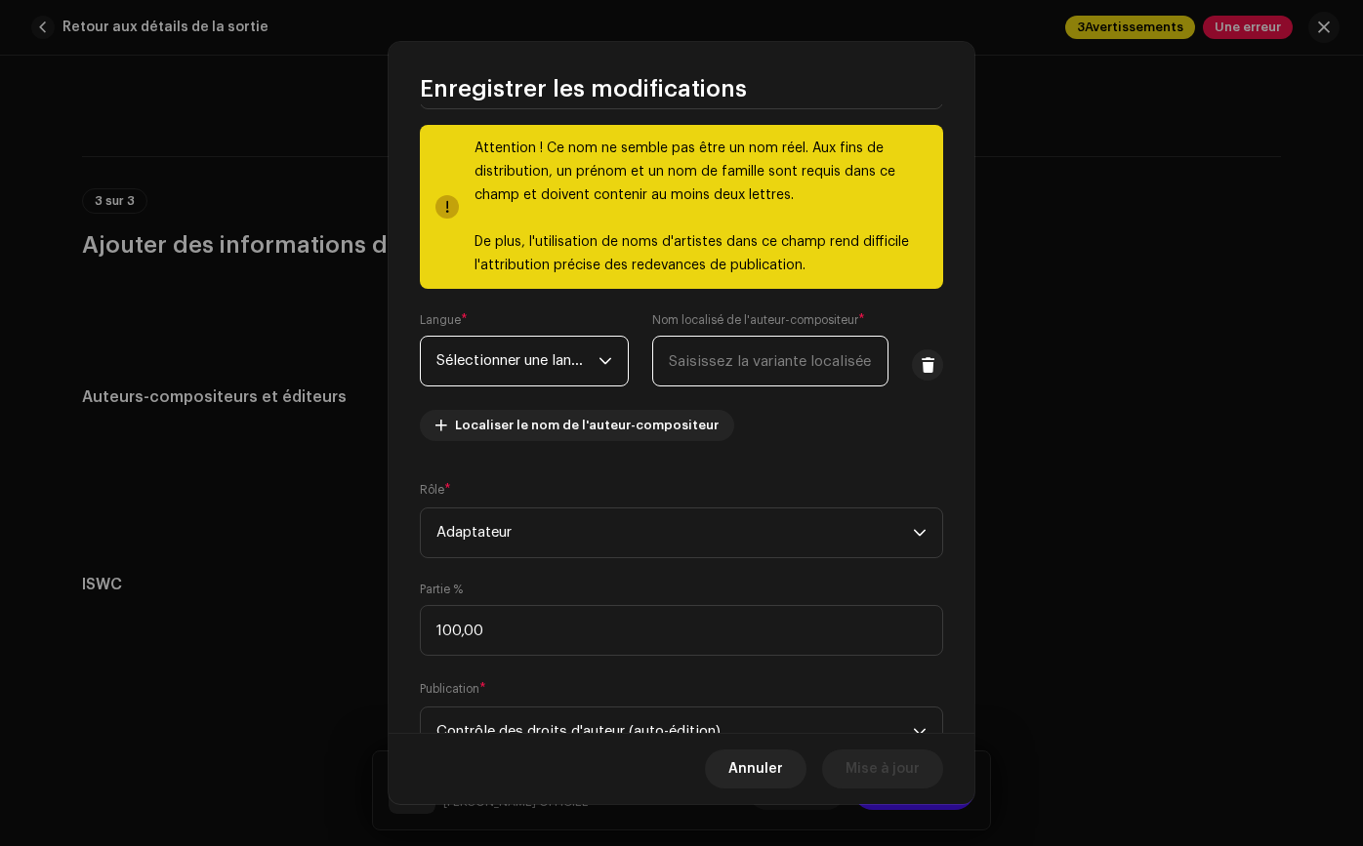
click at [773, 359] on input "text" at bounding box center [770, 361] width 236 height 51
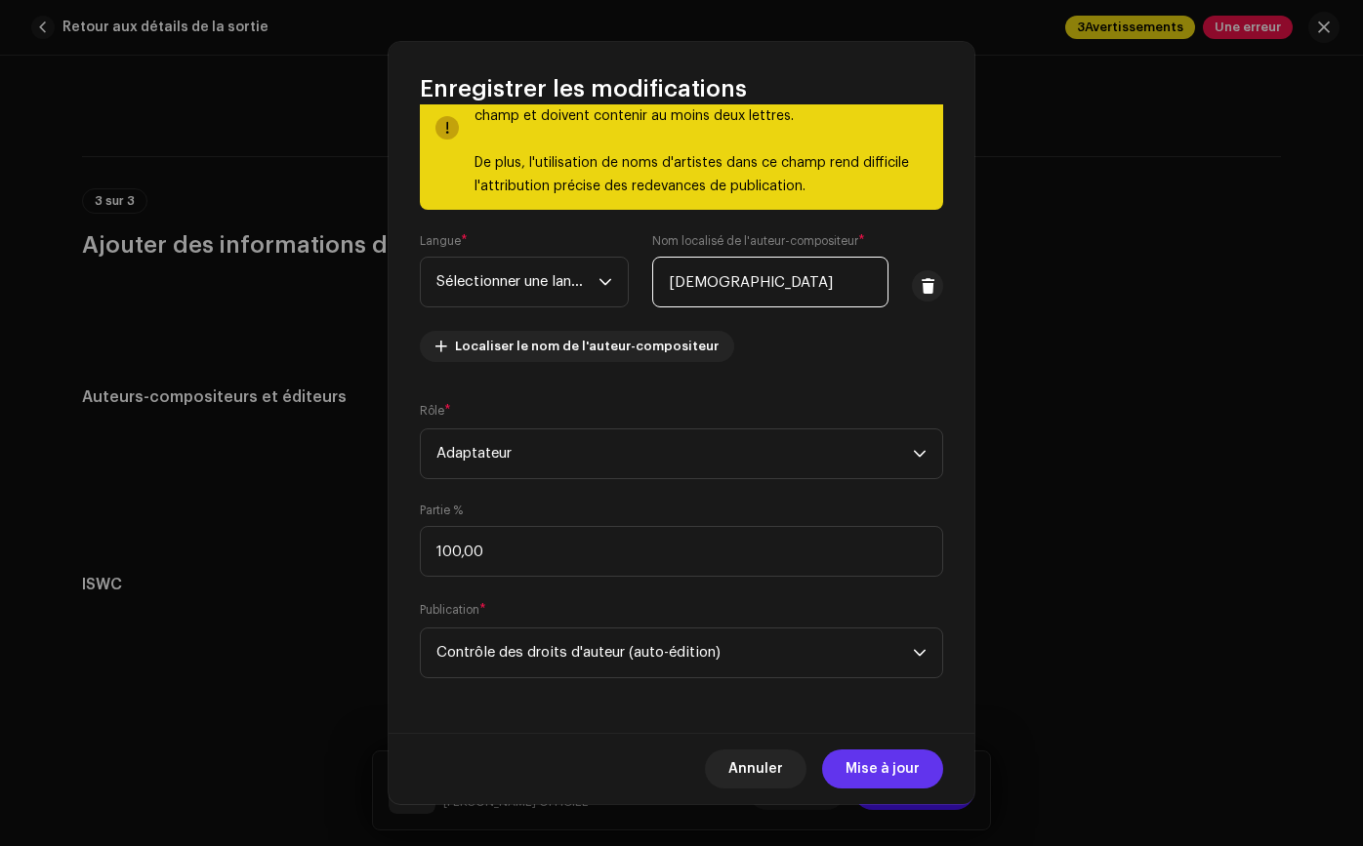
type input "[DEMOGRAPHIC_DATA]"
click at [863, 776] on span "Mise à jour" at bounding box center [882, 769] width 74 height 39
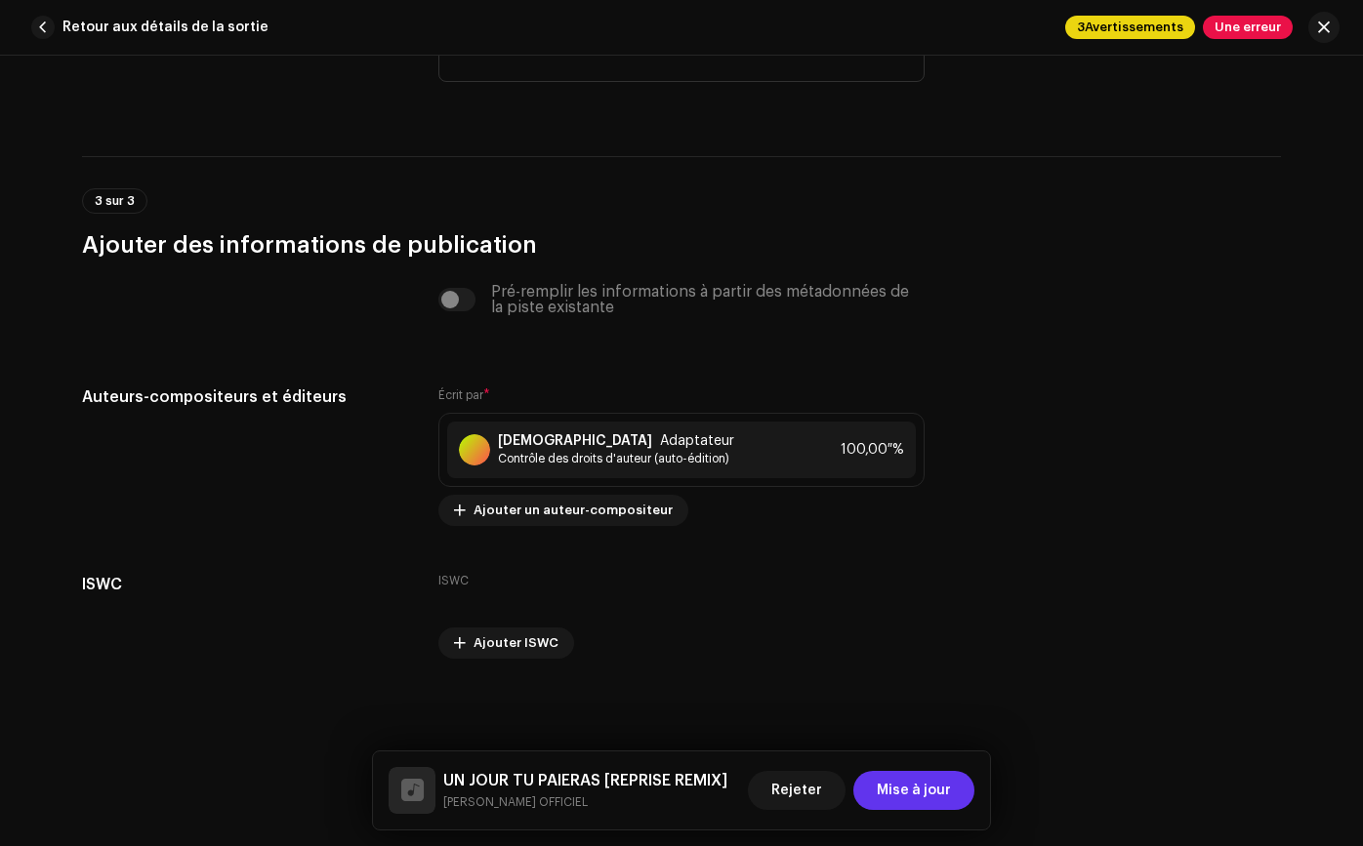
click at [902, 775] on span "Mise à jour" at bounding box center [913, 790] width 74 height 39
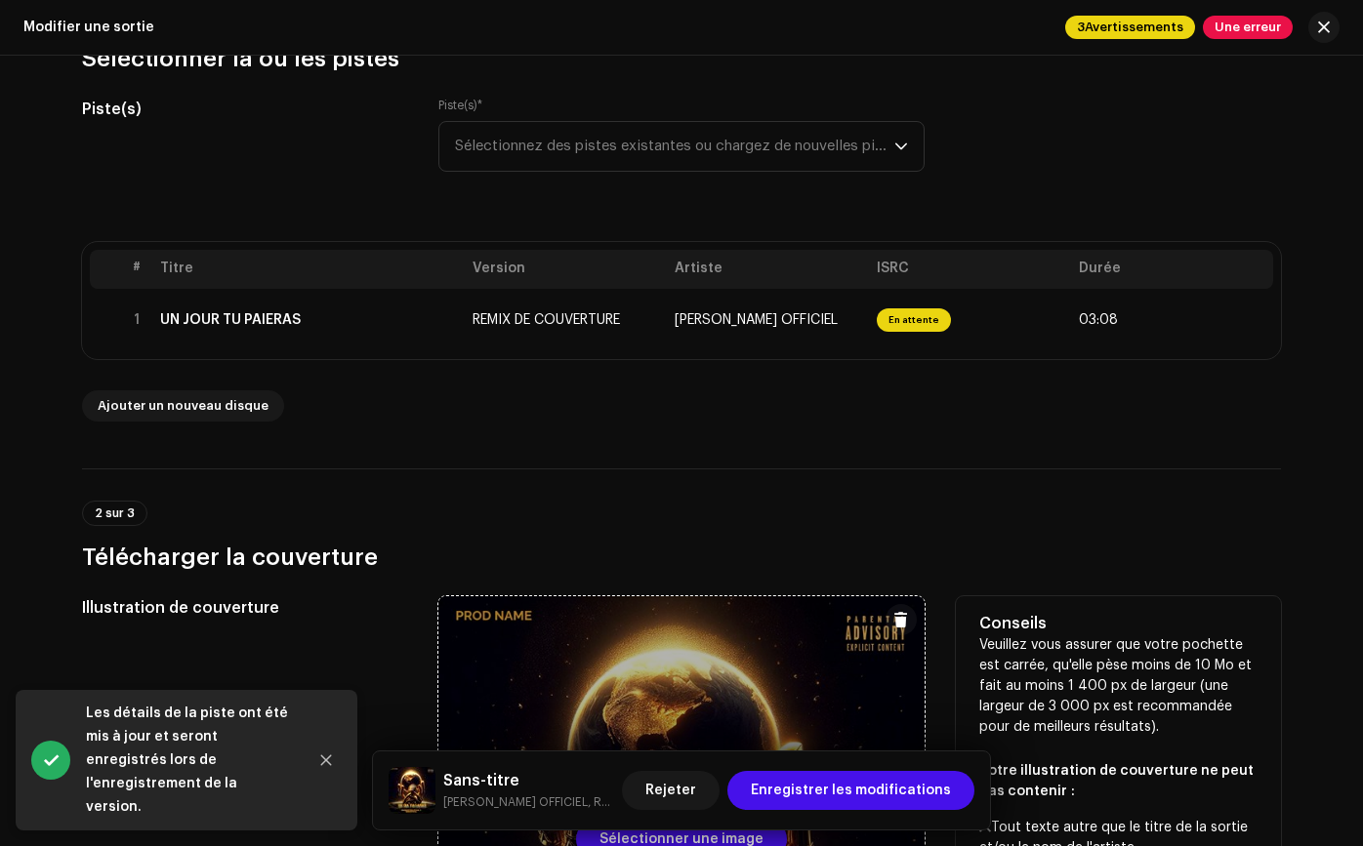
scroll to position [227, 0]
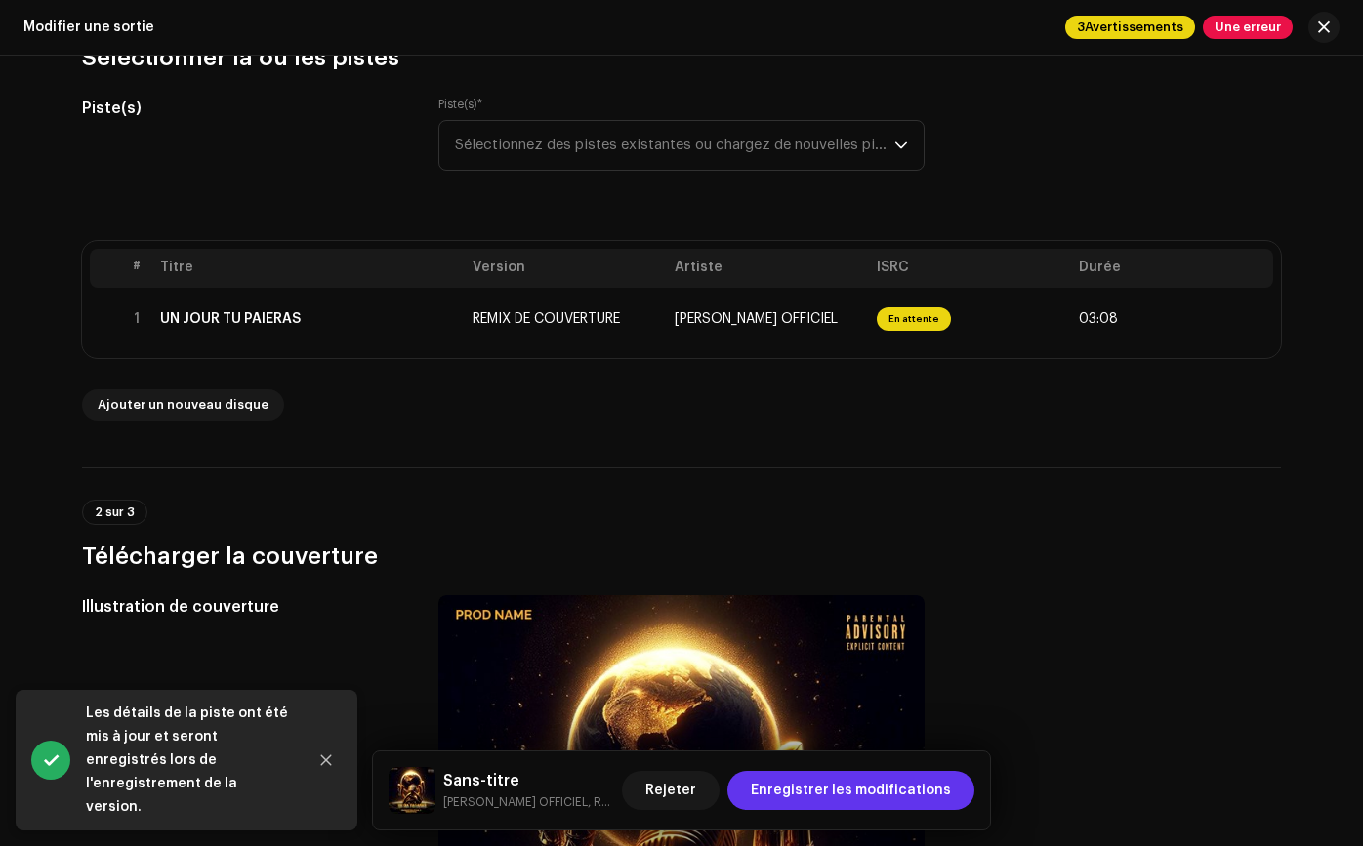
click at [850, 795] on font "Enregistrer les modifications" at bounding box center [851, 791] width 200 height 14
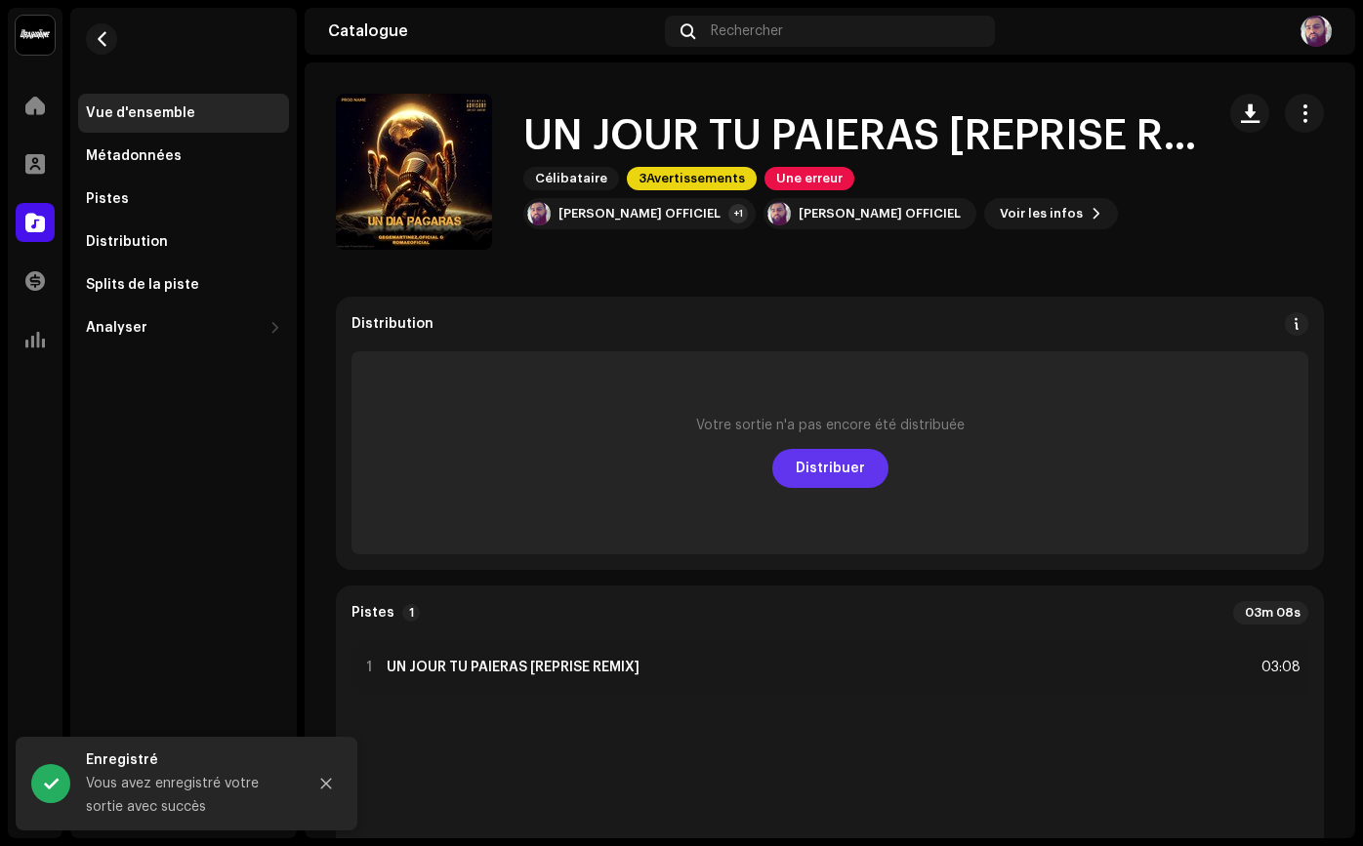
click at [841, 476] on span "Distribuer" at bounding box center [829, 468] width 69 height 39
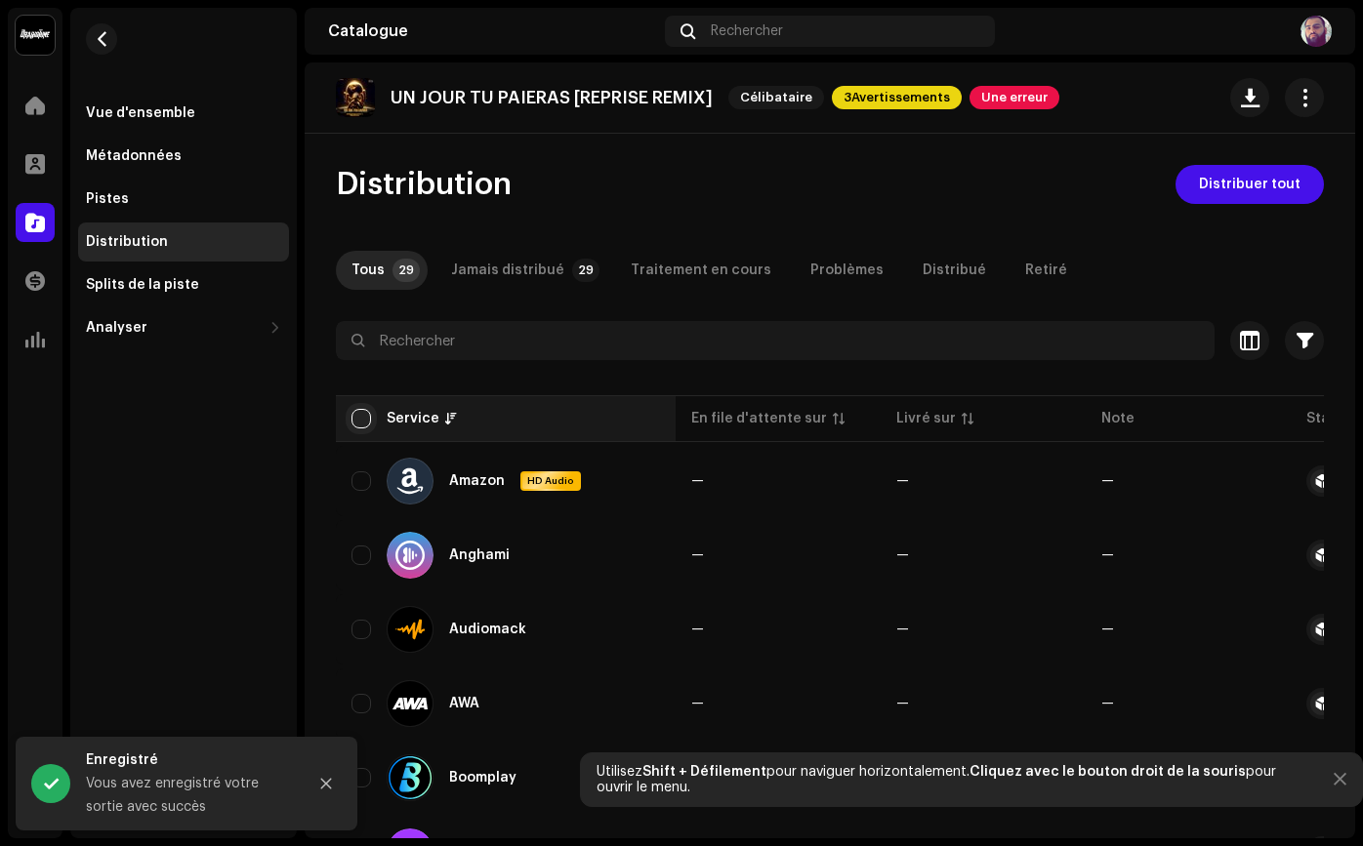
click at [358, 414] on input "checkbox" at bounding box center [361, 419] width 20 height 20
checkbox input "true"
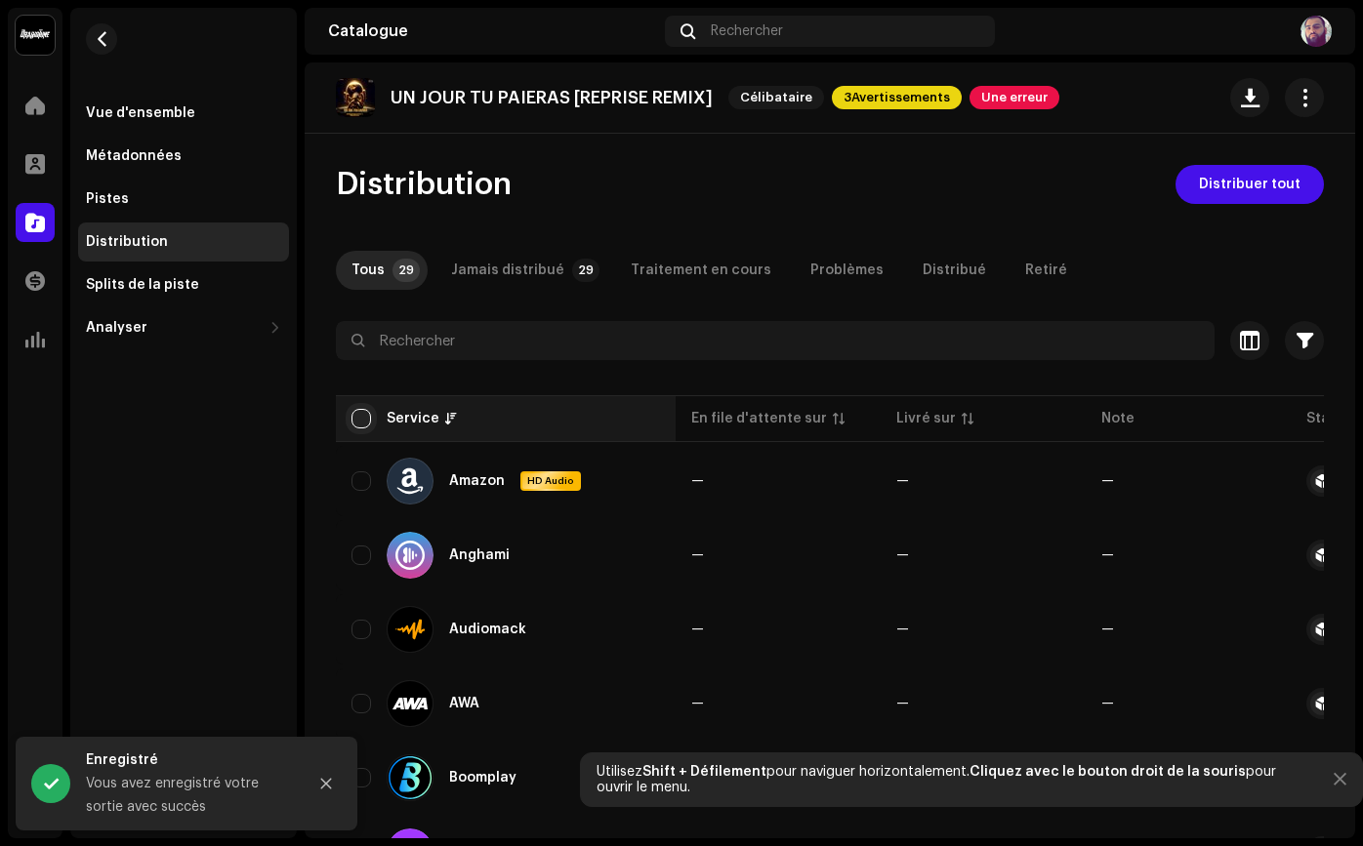
checkbox input "true"
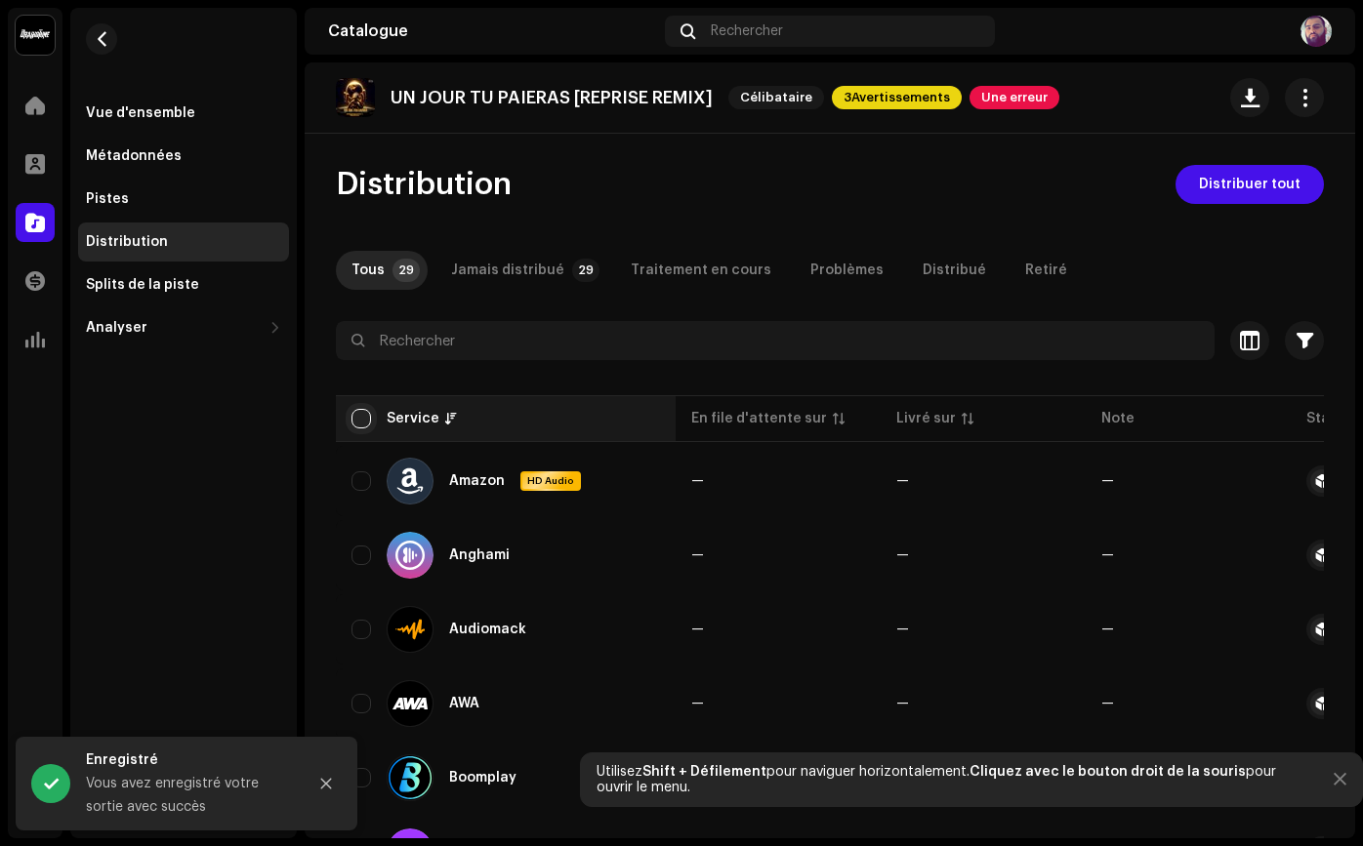
checkbox input "true"
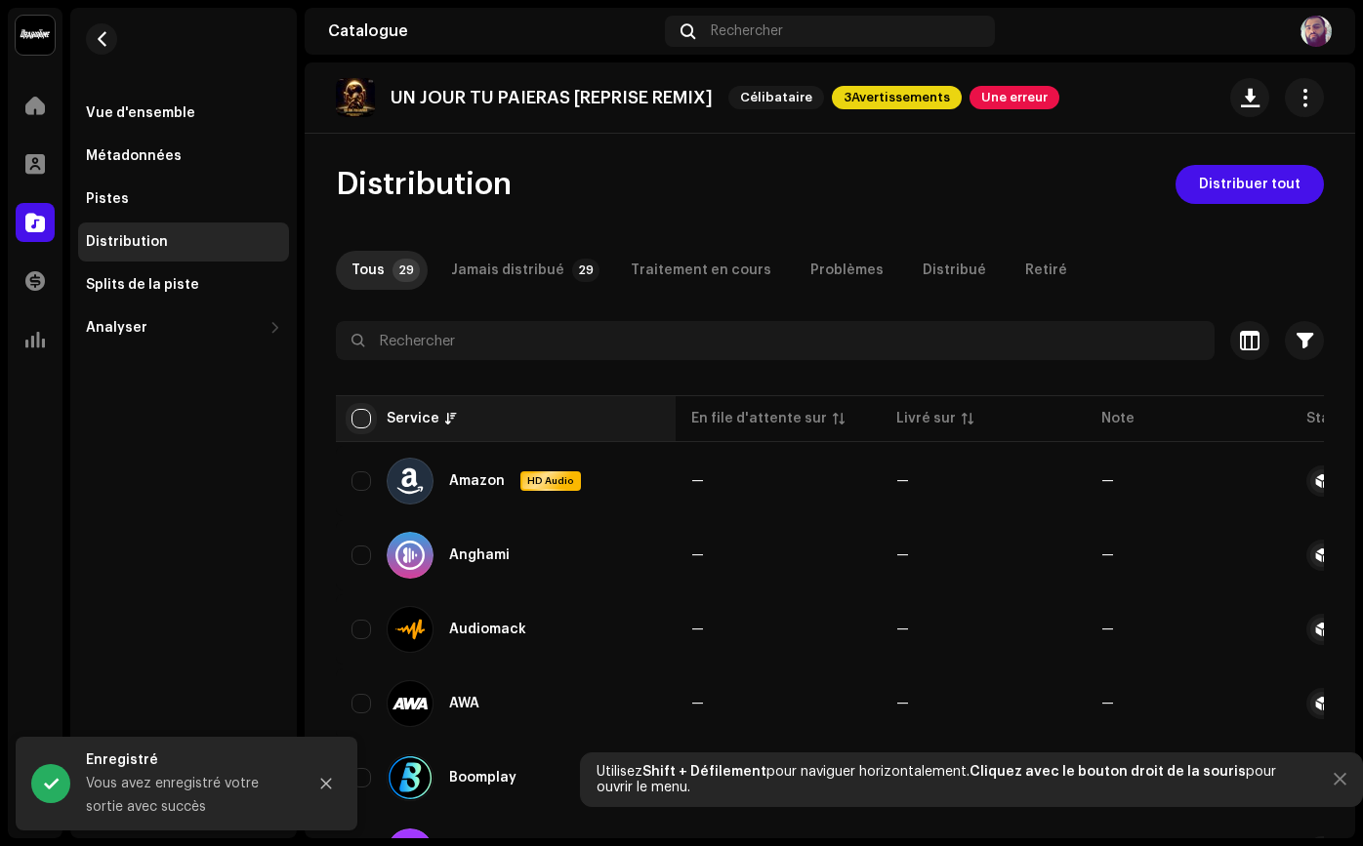
checkbox input "true"
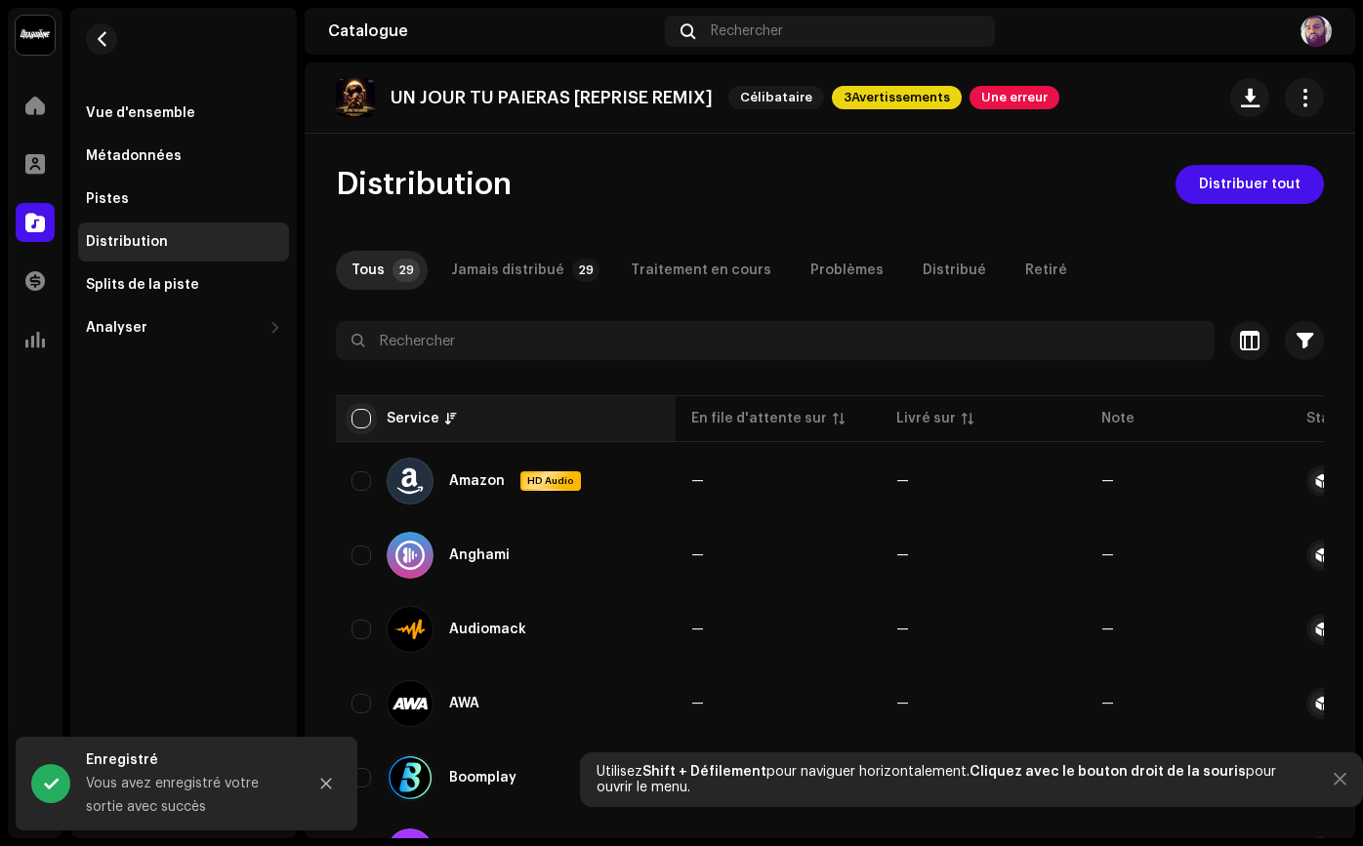
checkbox input "true"
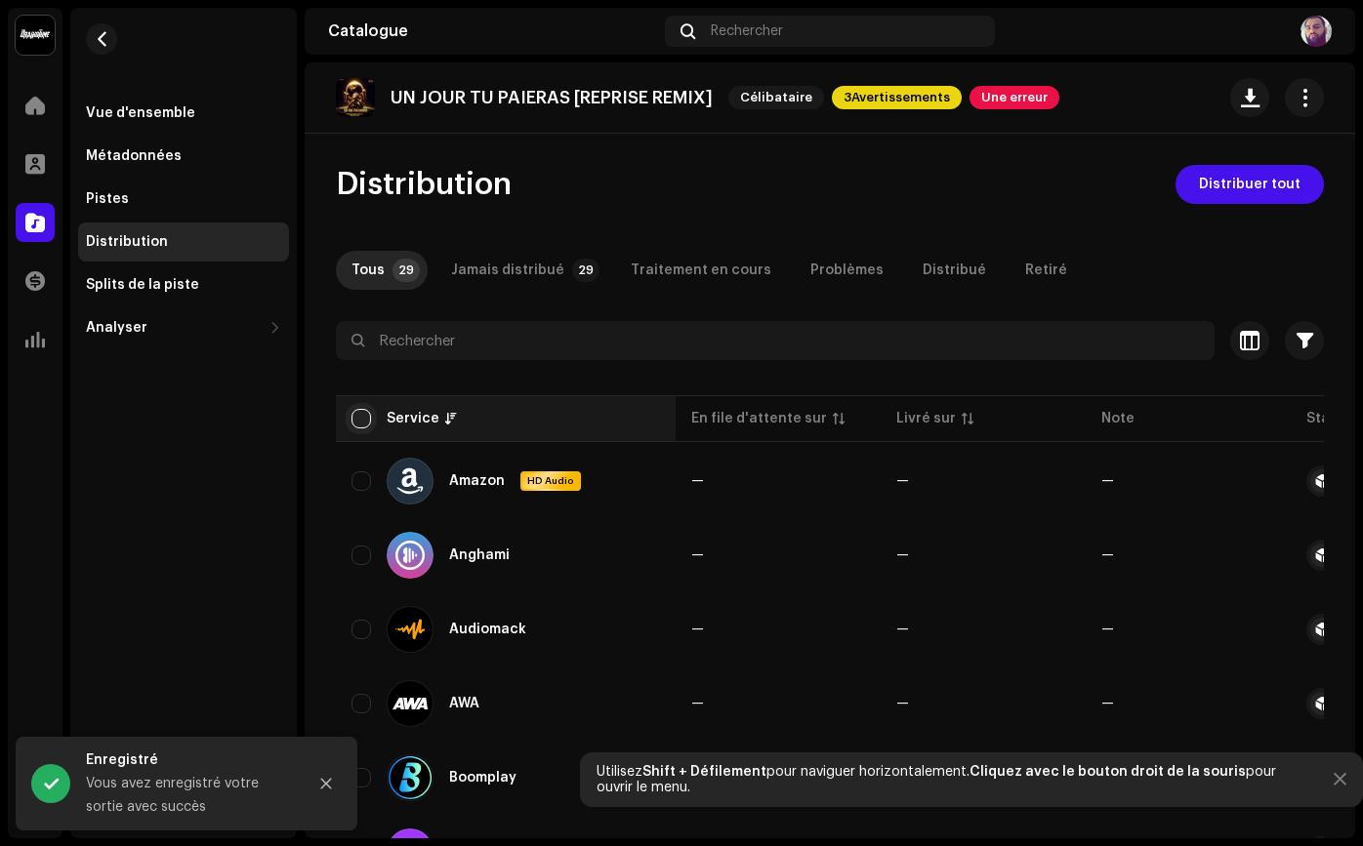
checkbox input "true"
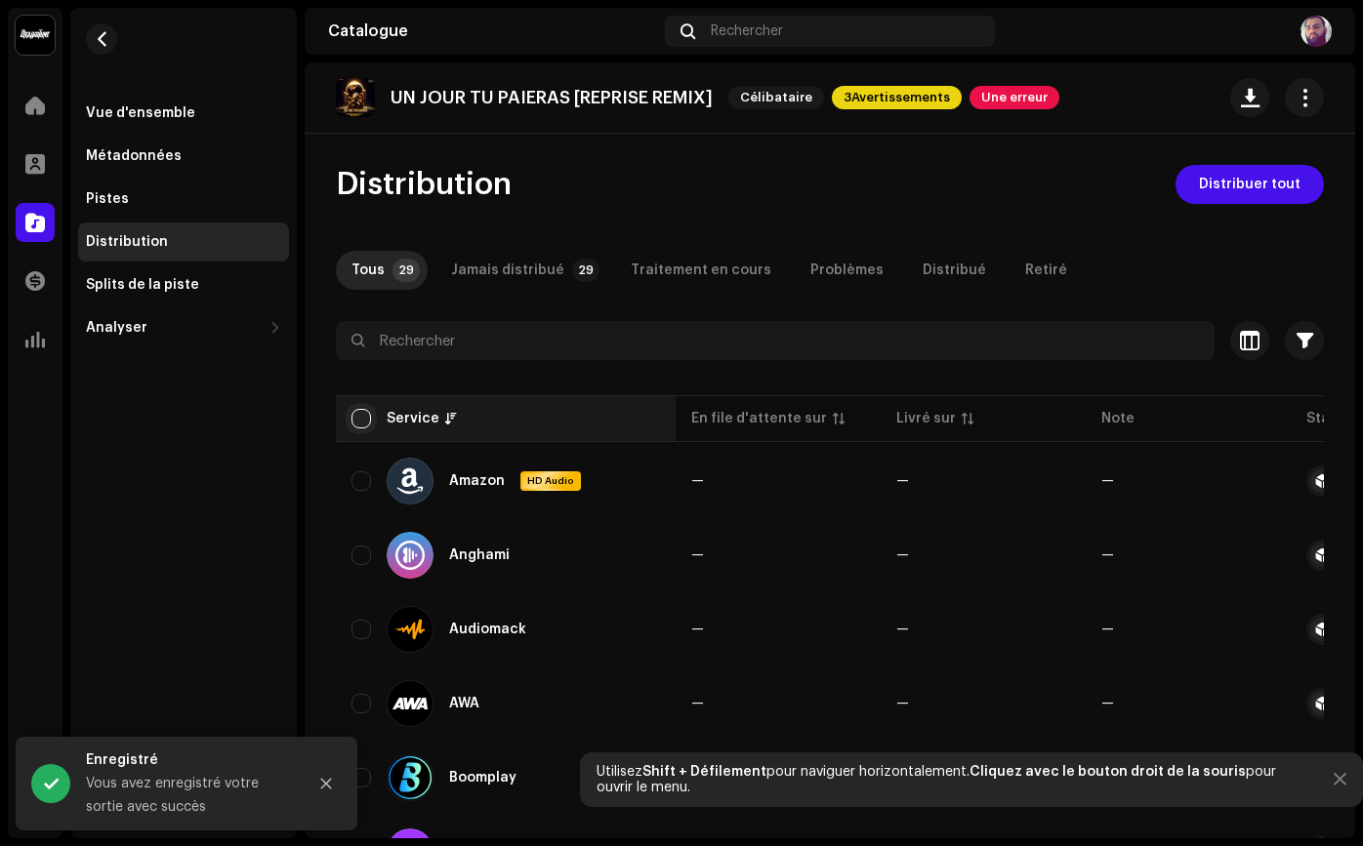
checkbox input "true"
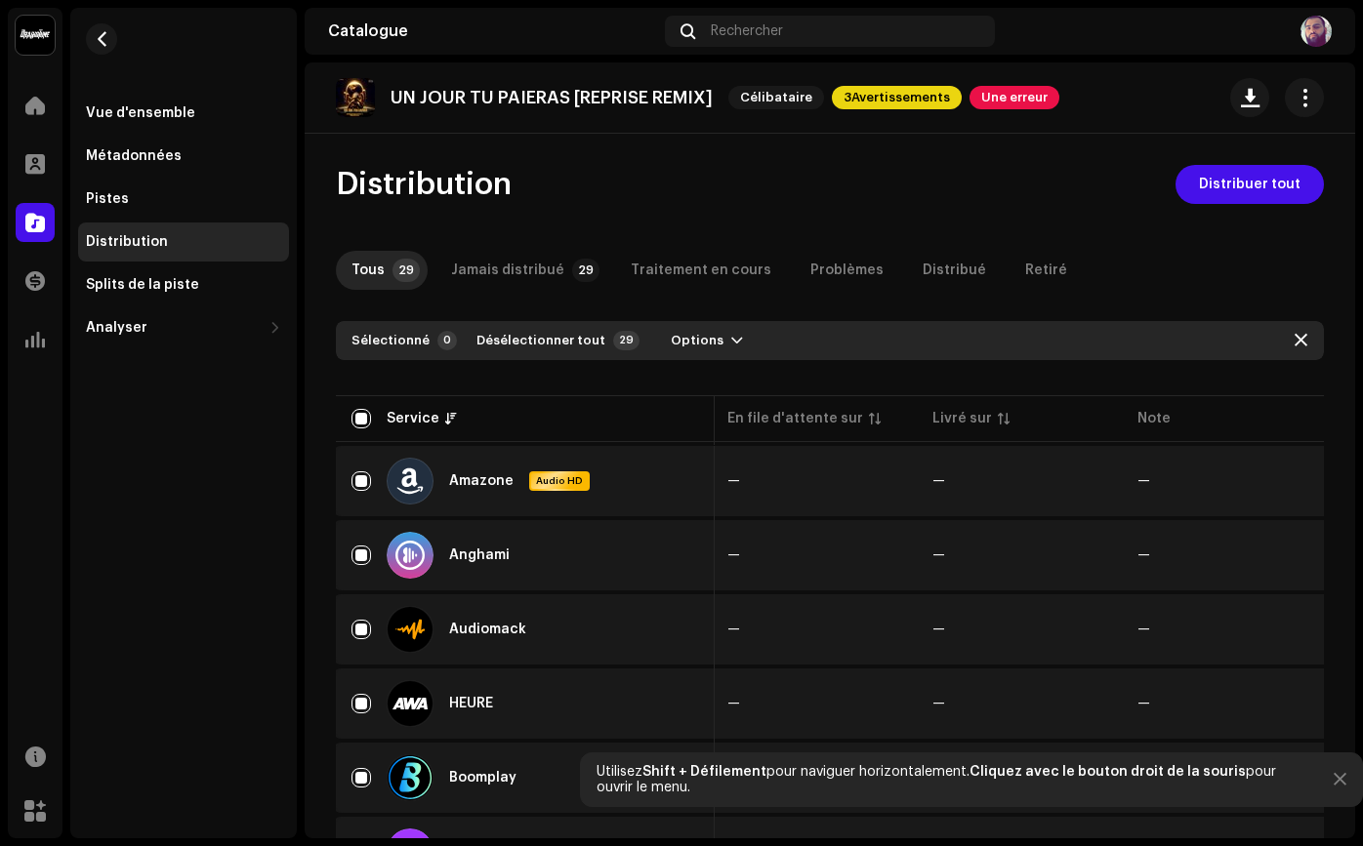
scroll to position [31, 0]
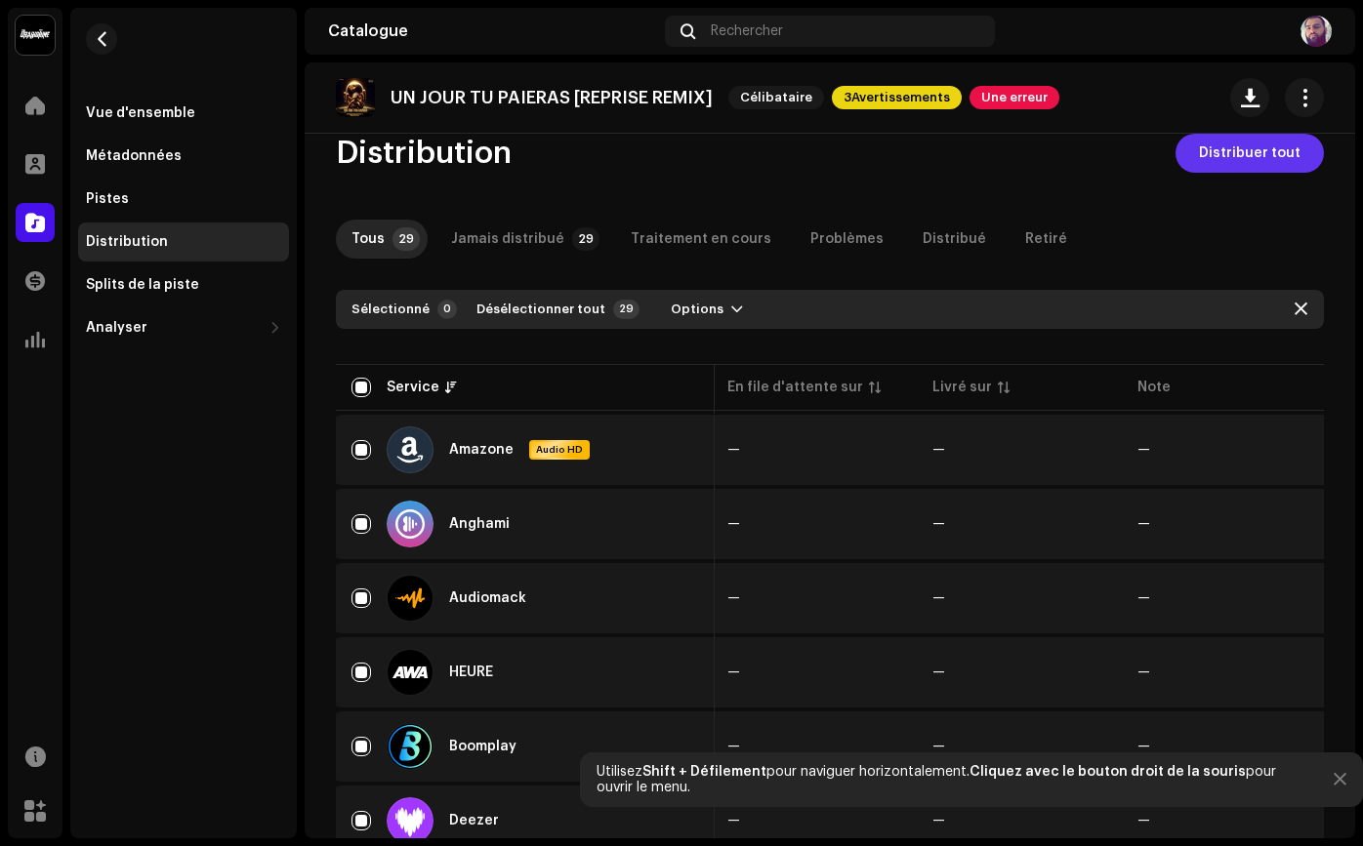
click at [1212, 163] on span "Distribuer tout" at bounding box center [1250, 153] width 102 height 39
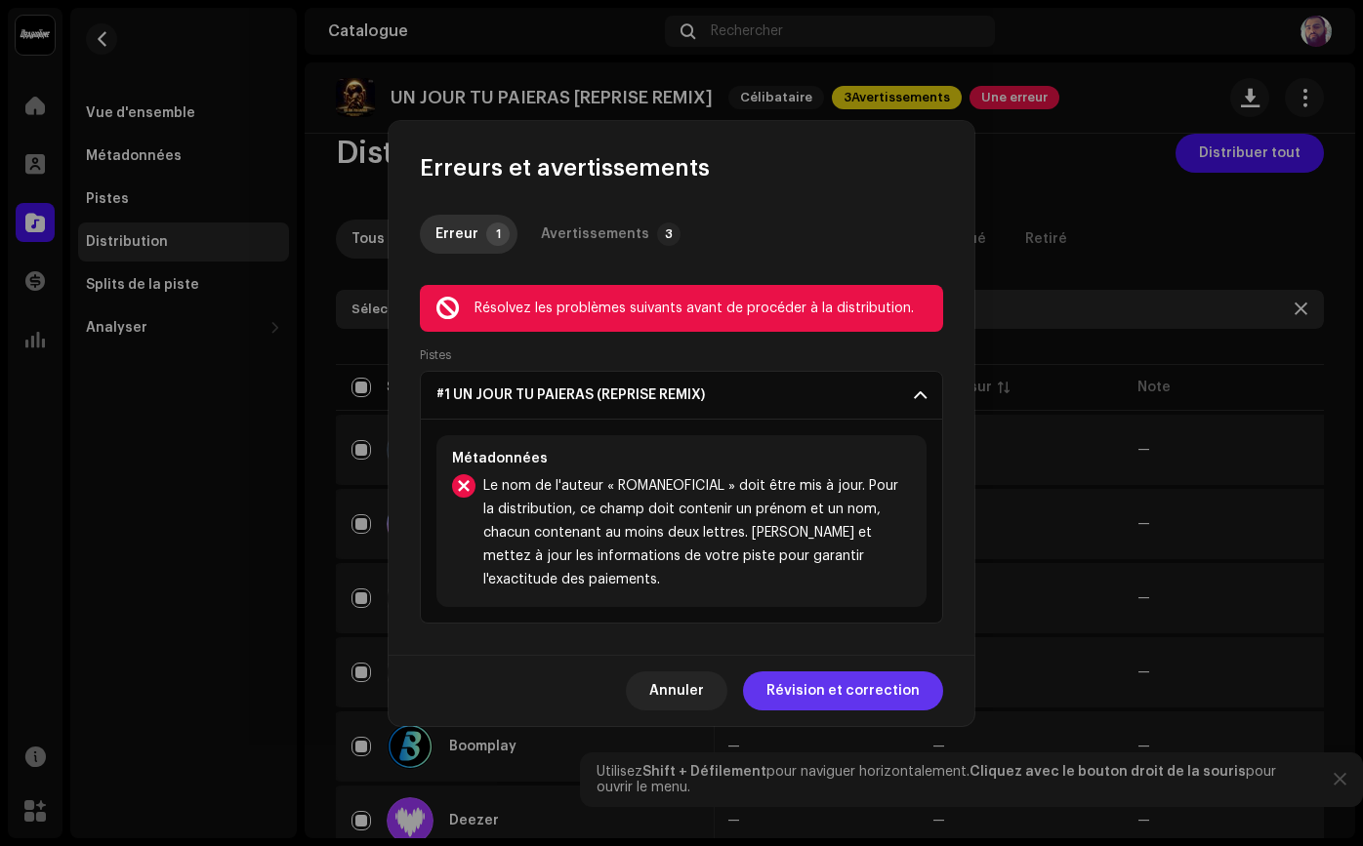
click at [790, 686] on font "Révision et correction" at bounding box center [842, 691] width 153 height 14
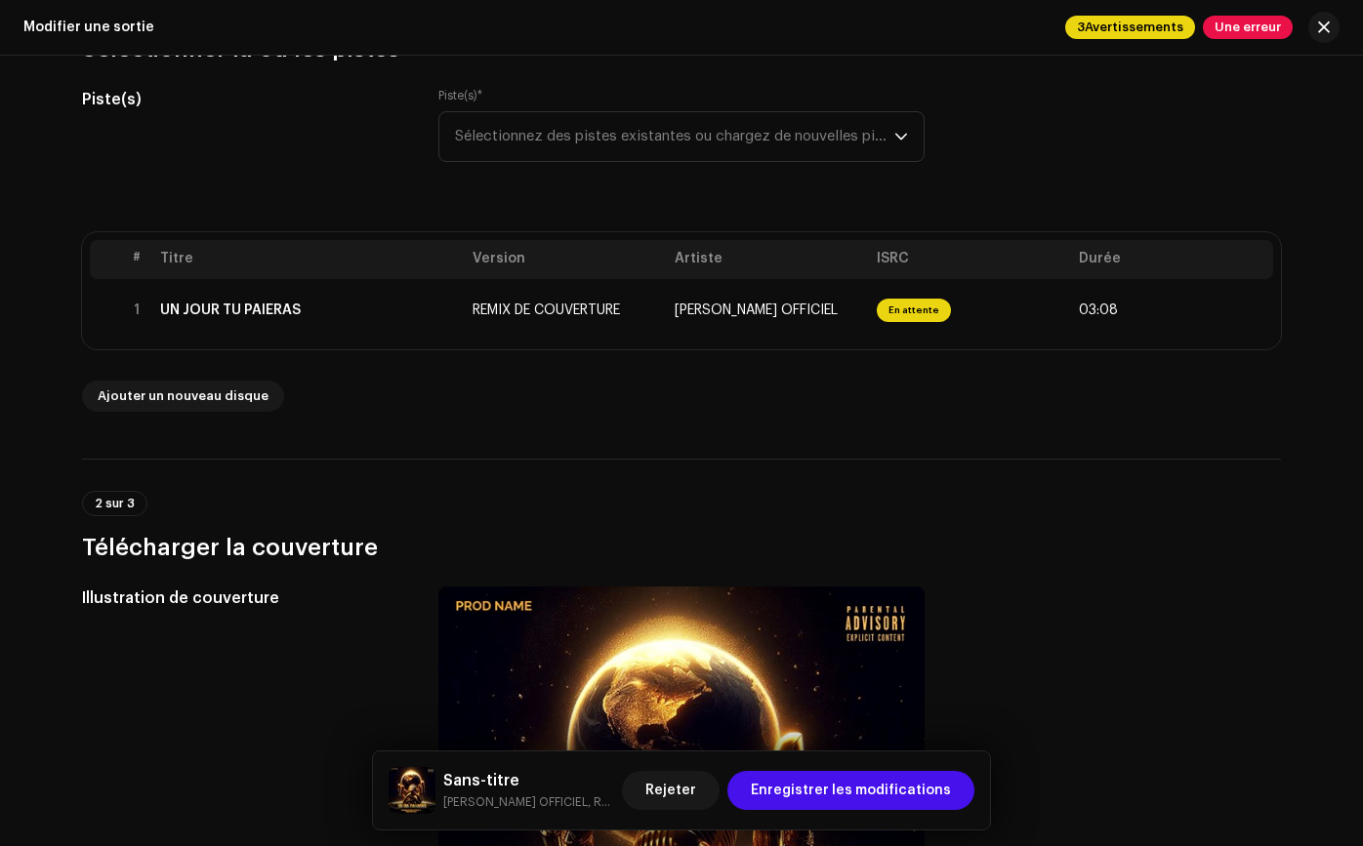
scroll to position [184, 0]
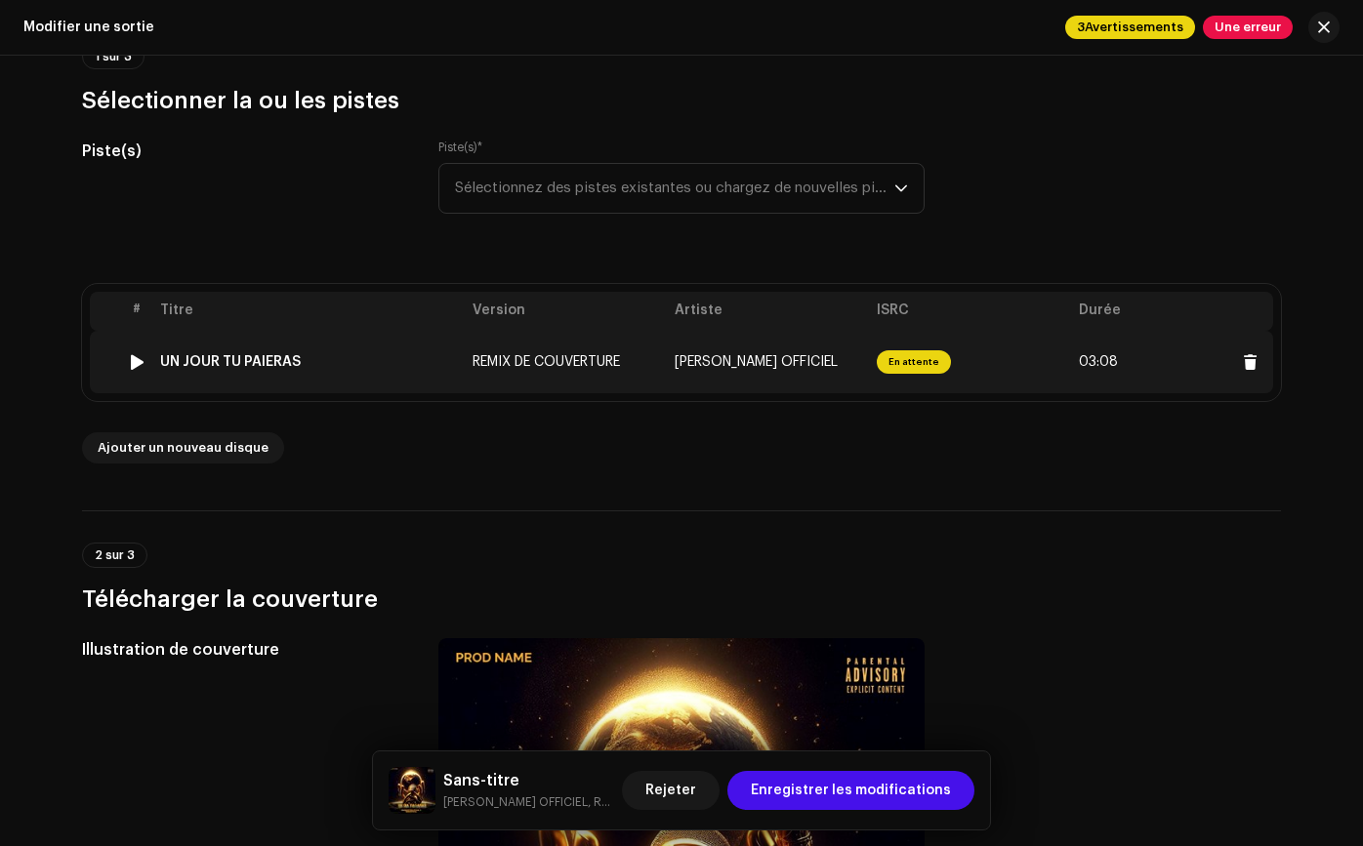
click at [806, 347] on td "[PERSON_NAME] OFFICIEL" at bounding box center [768, 362] width 202 height 62
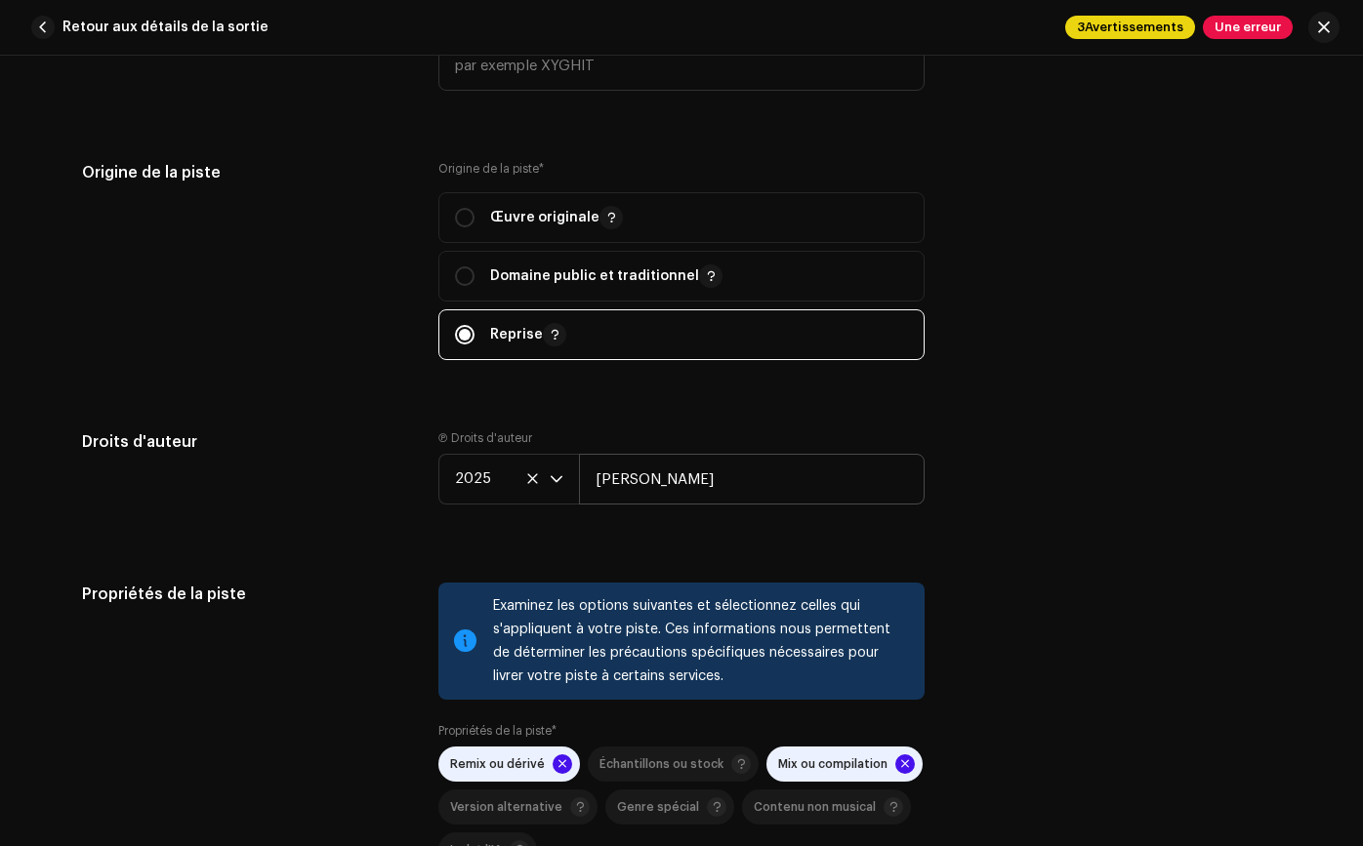
scroll to position [2406, 0]
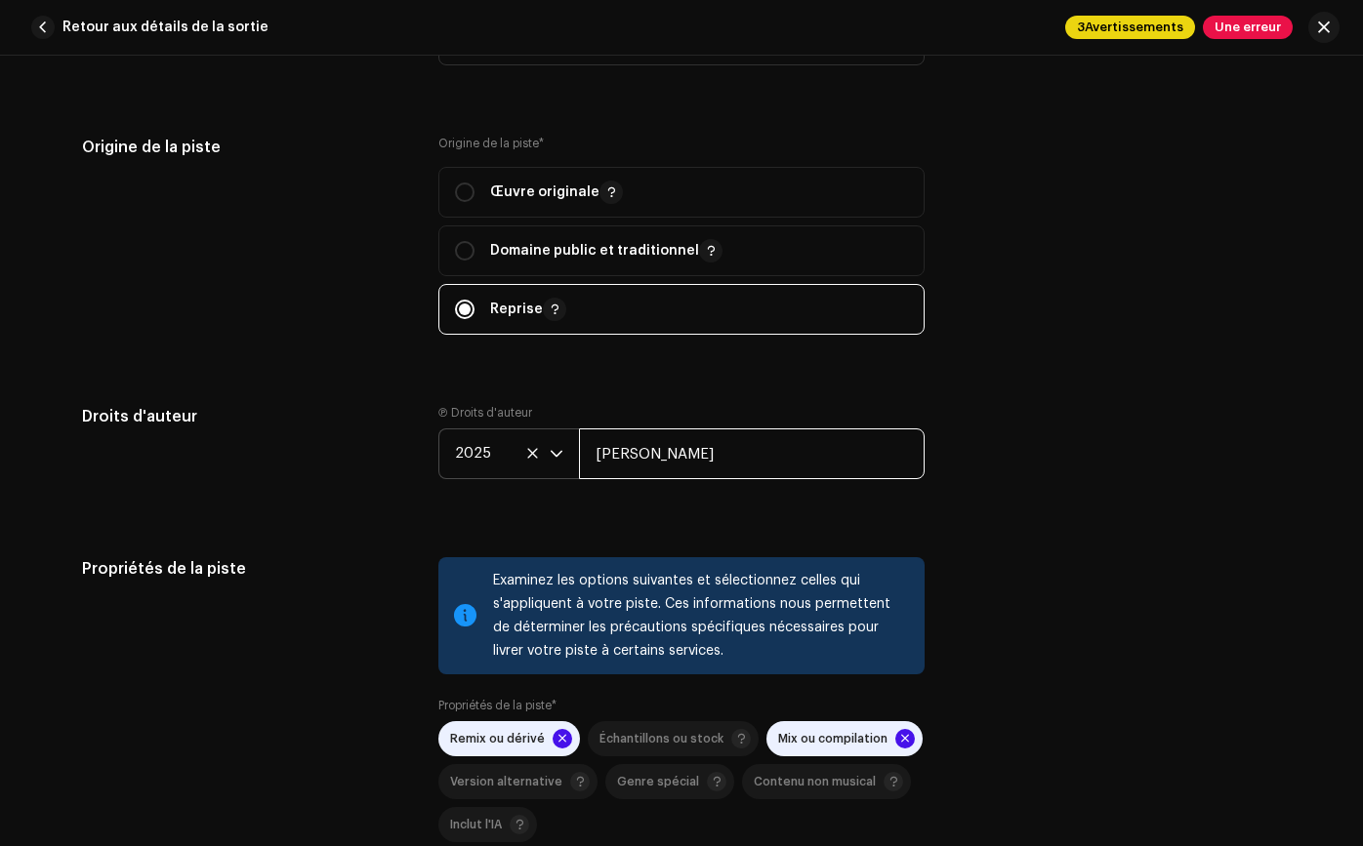
drag, startPoint x: 810, startPoint y: 454, endPoint x: 574, endPoint y: 429, distance: 237.5
click at [573, 429] on div "2025 RAYMOND MARTINEZ" at bounding box center [681, 453] width 486 height 51
type input "[PERSON_NAME]"
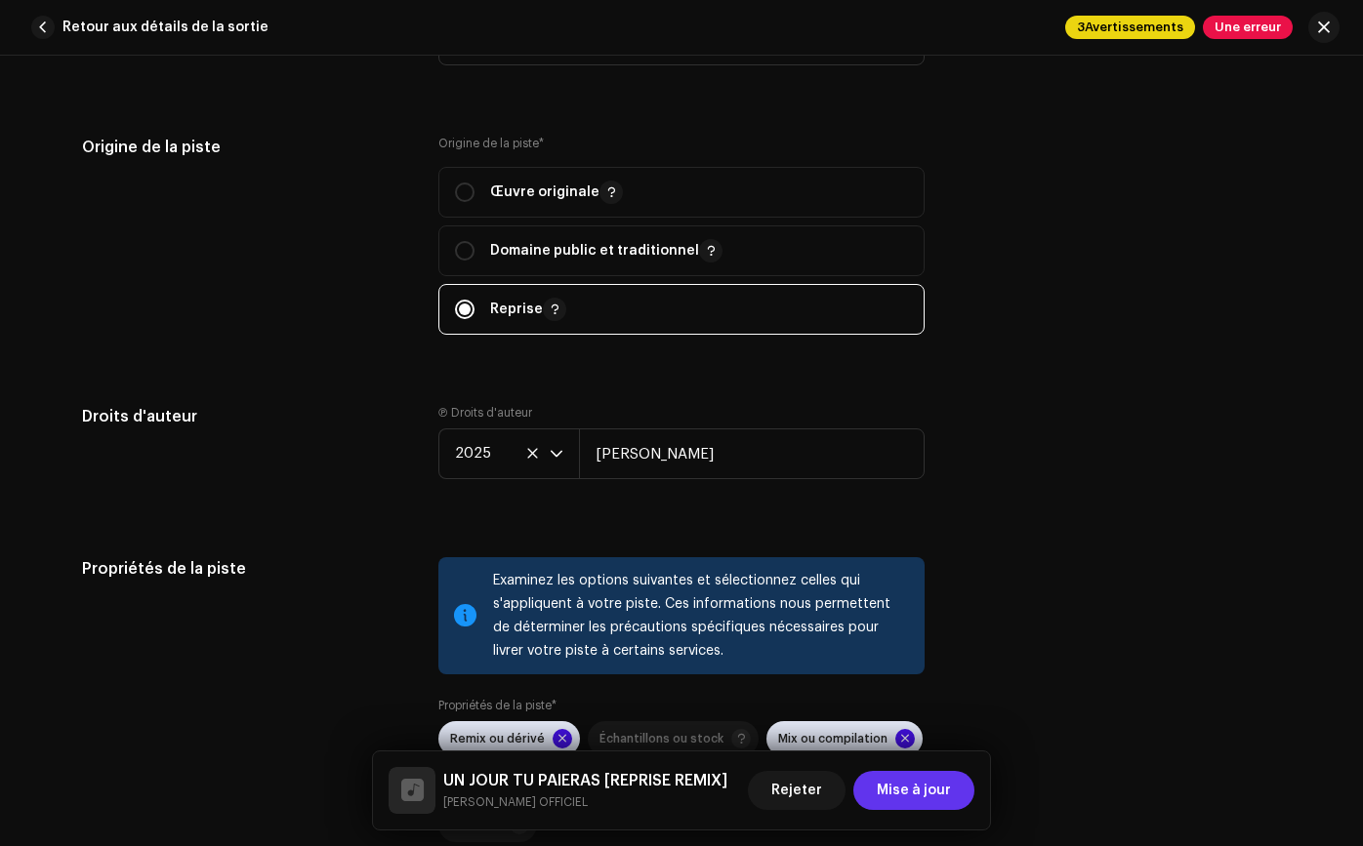
click at [929, 782] on span "Mise à jour" at bounding box center [913, 790] width 74 height 39
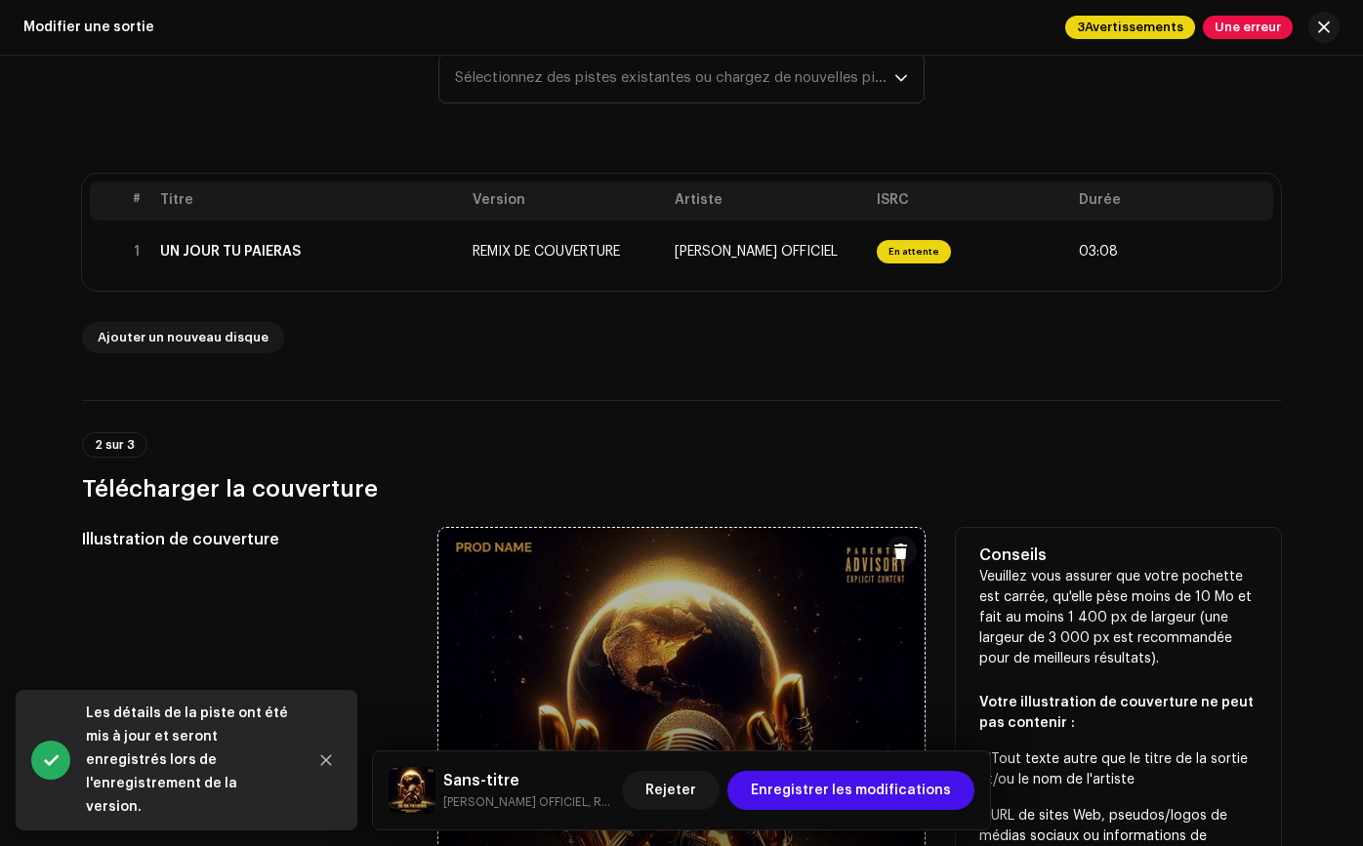
scroll to position [362, 0]
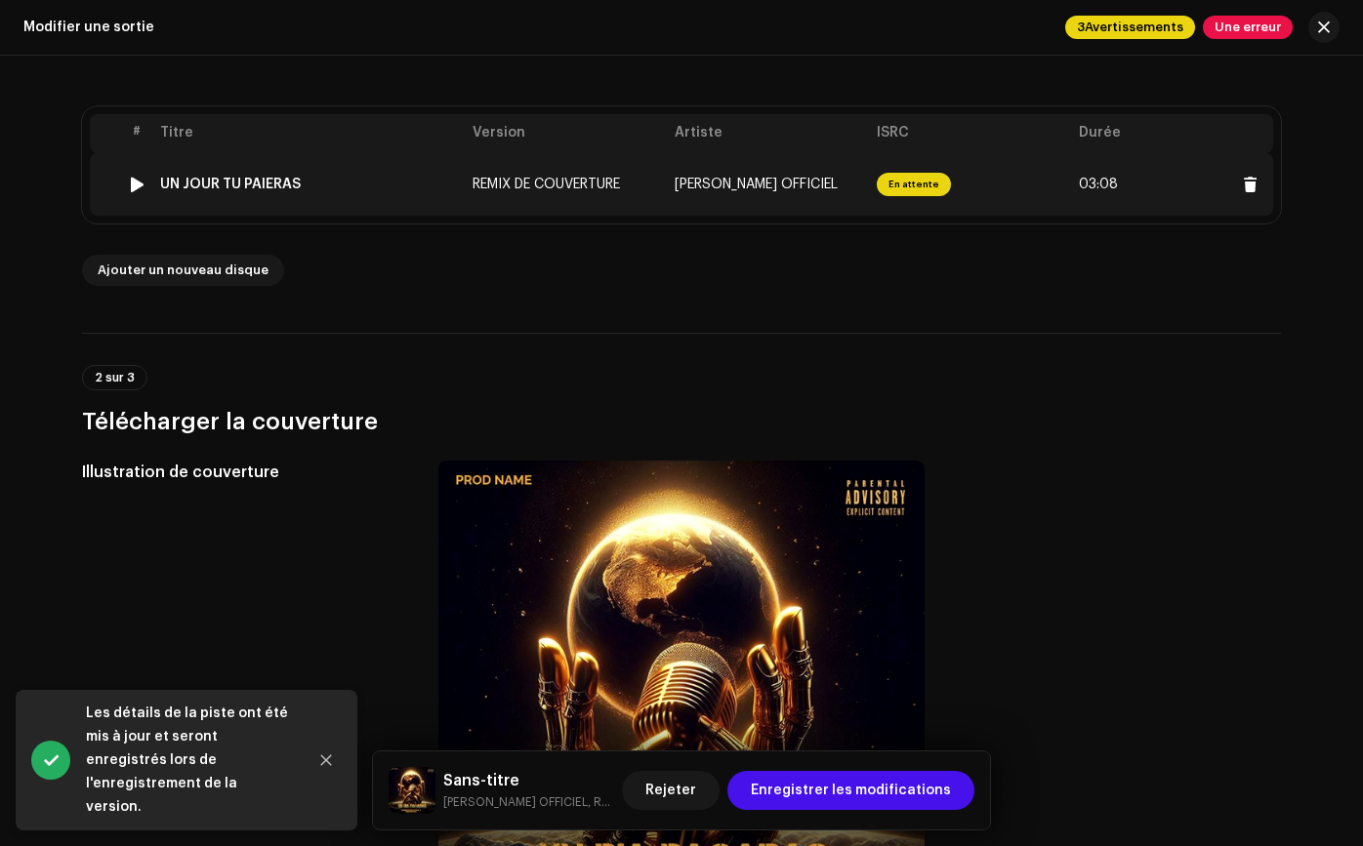
click at [813, 191] on td "[PERSON_NAME] OFFICIEL" at bounding box center [768, 184] width 202 height 62
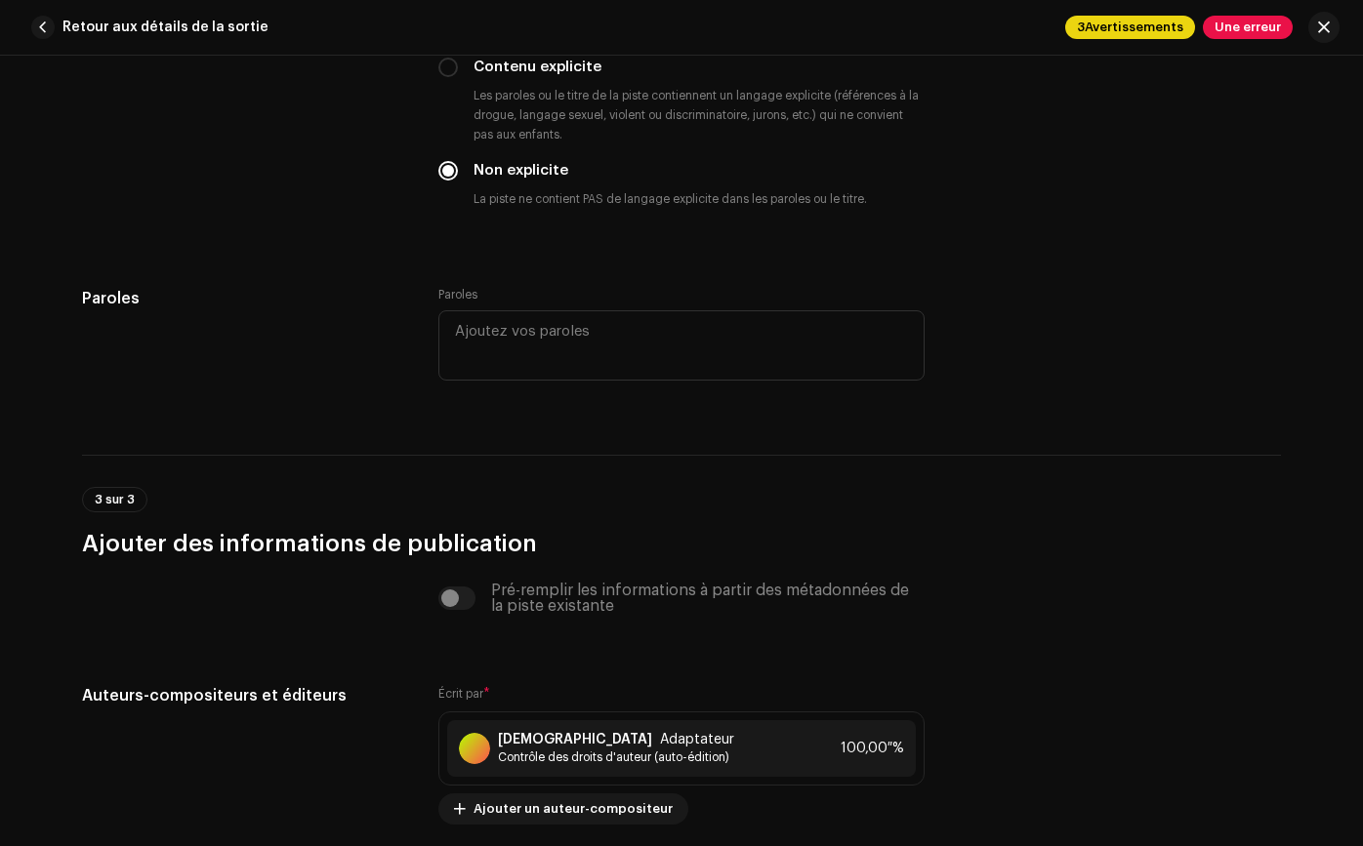
scroll to position [3875, 0]
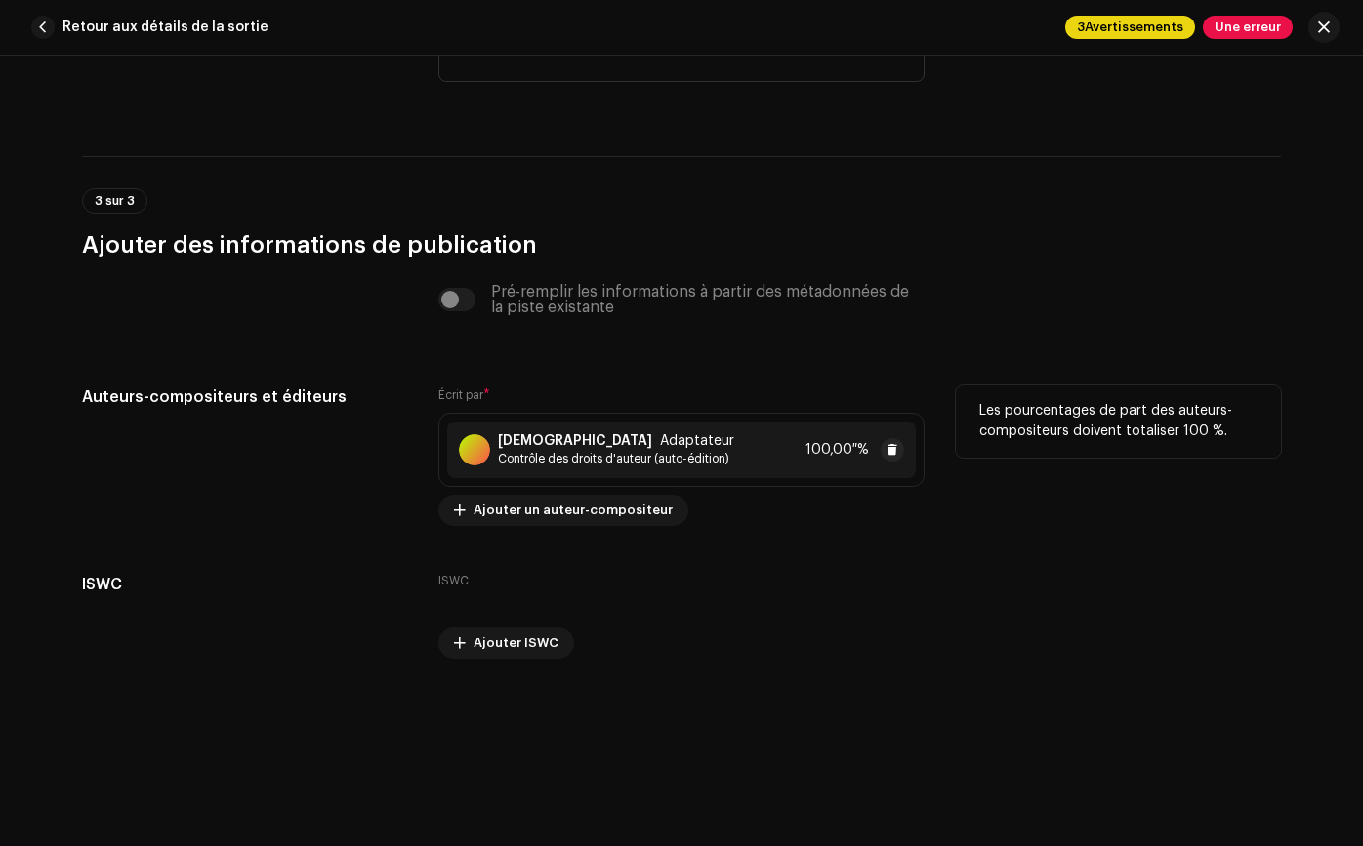
click at [786, 468] on div "ROMANEOFICIAL Adaptateur Contrôle des droits d'auteur (auto-édition) 100,00 %" at bounding box center [681, 450] width 468 height 57
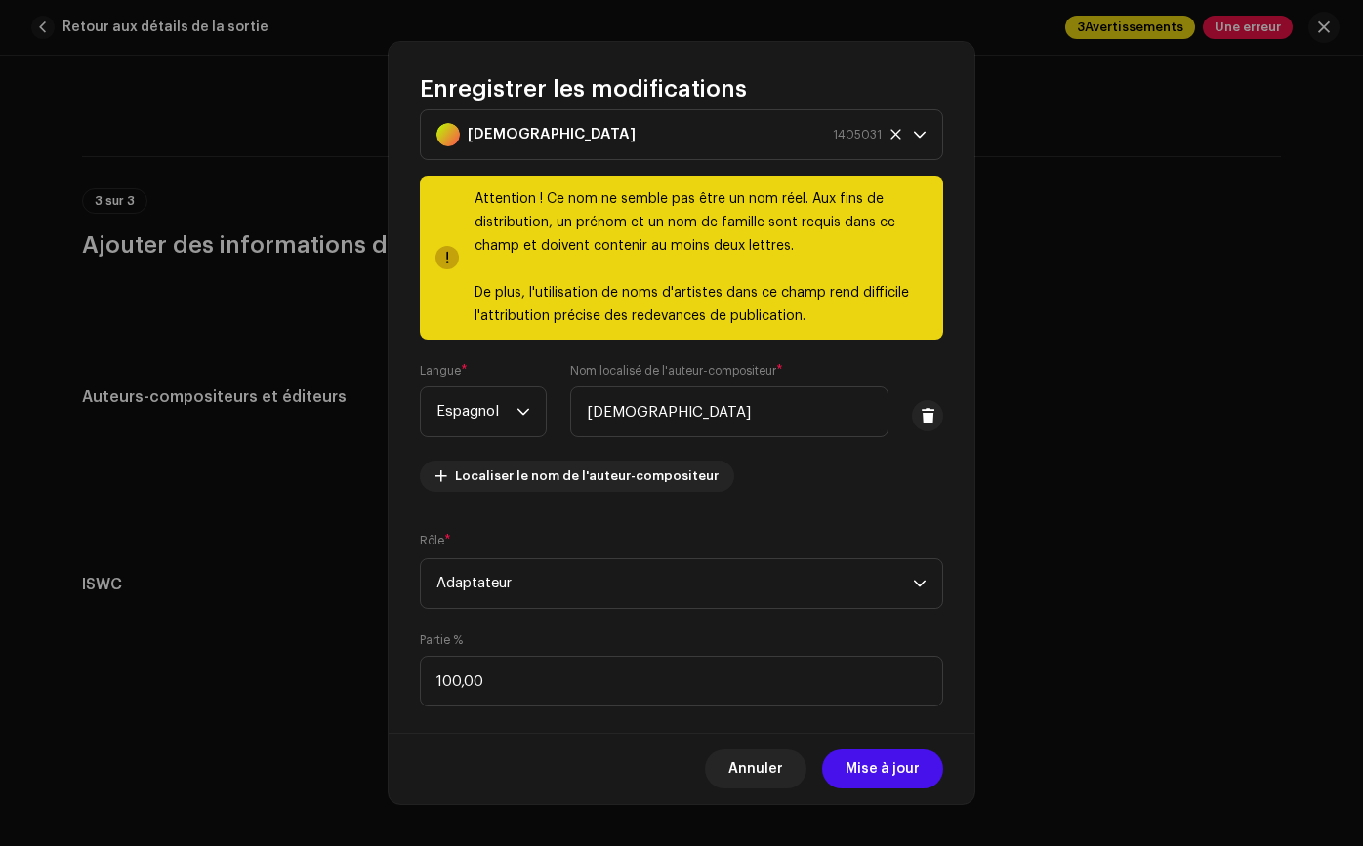
scroll to position [61, 0]
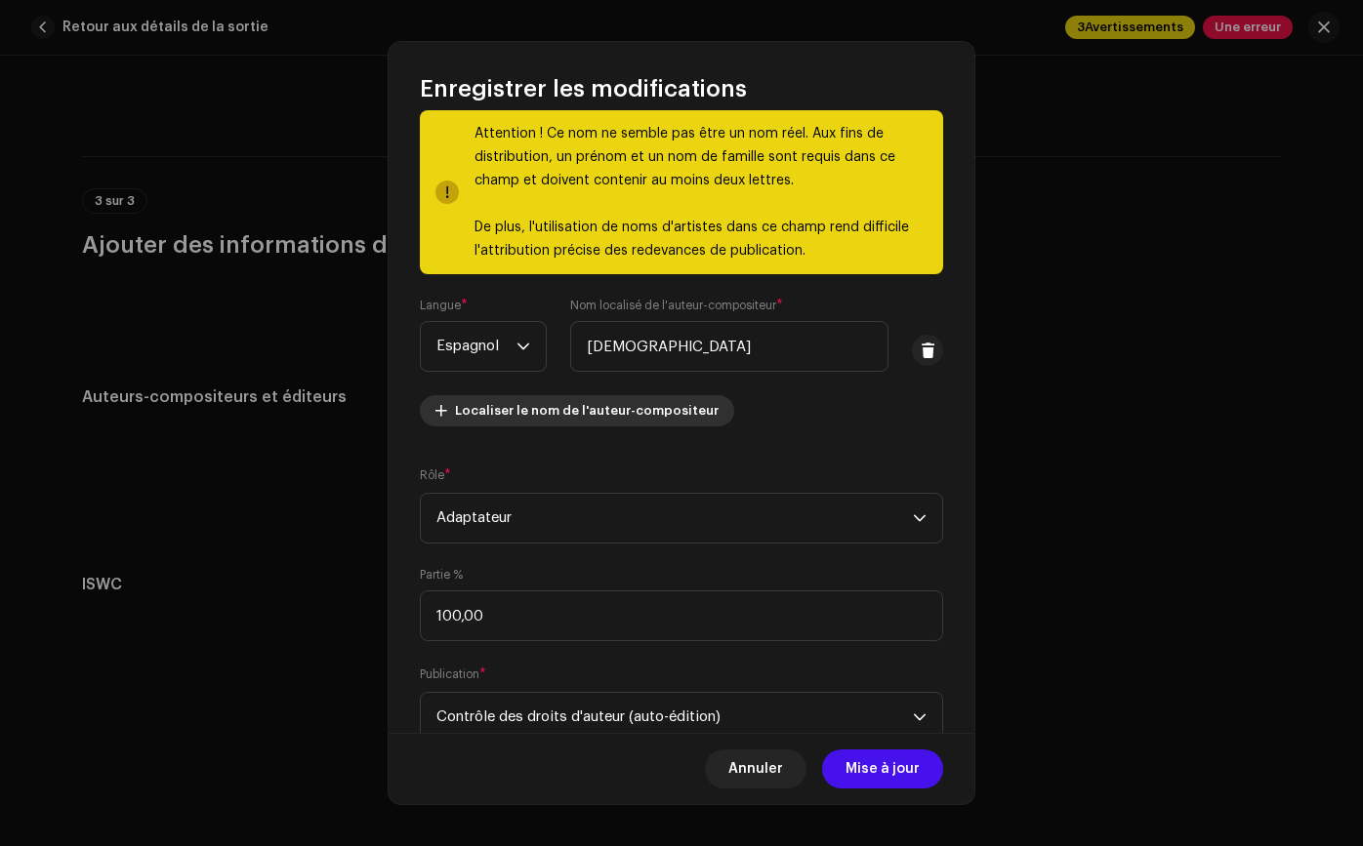
click at [662, 408] on font "Localiser le nom de l'auteur-compositeur" at bounding box center [587, 410] width 264 height 13
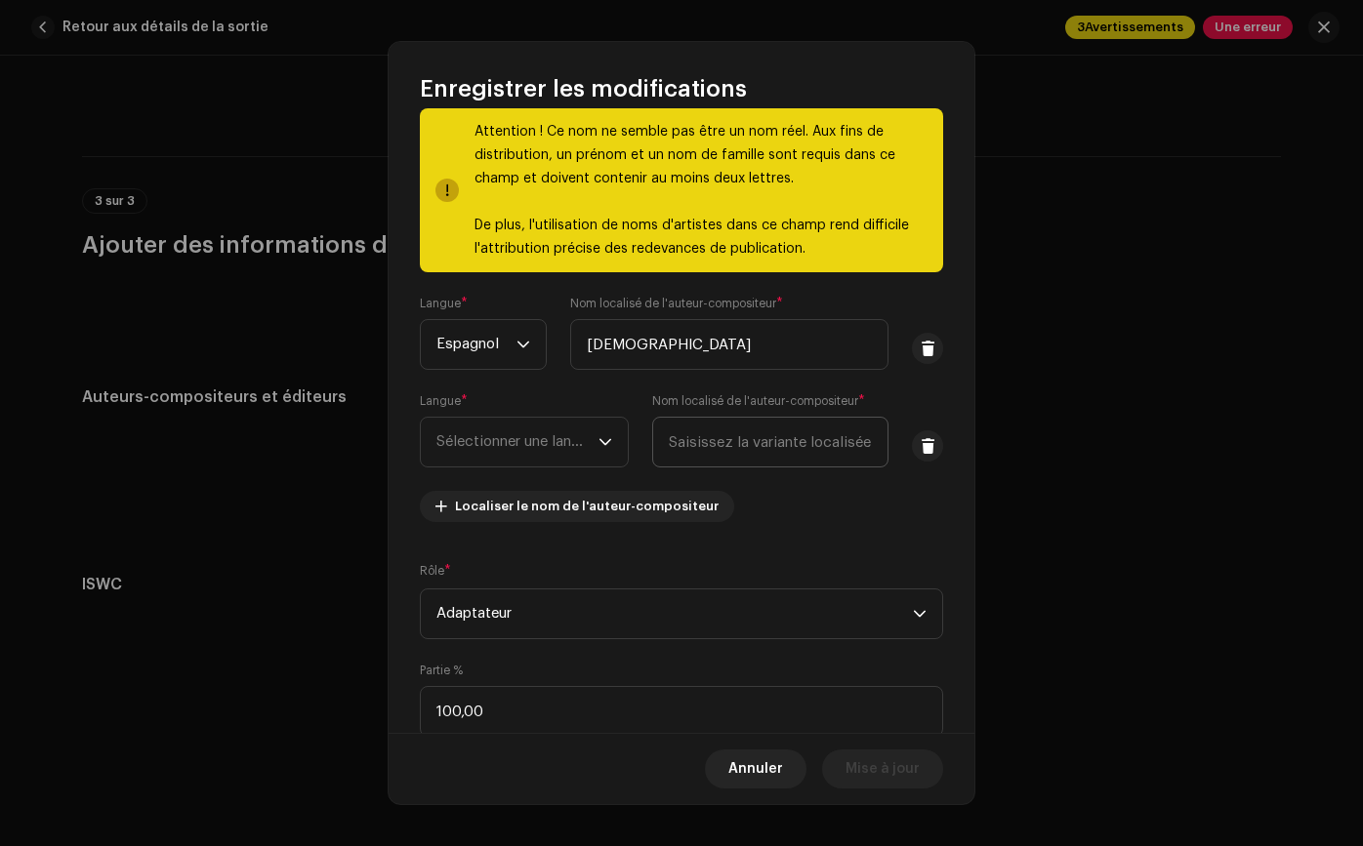
scroll to position [122, 0]
click at [901, 436] on div "Langue * Sélectionner une langue Nom localisé de l'auteur-compositeur *" at bounding box center [681, 429] width 523 height 74
click at [920, 446] on span at bounding box center [927, 445] width 15 height 16
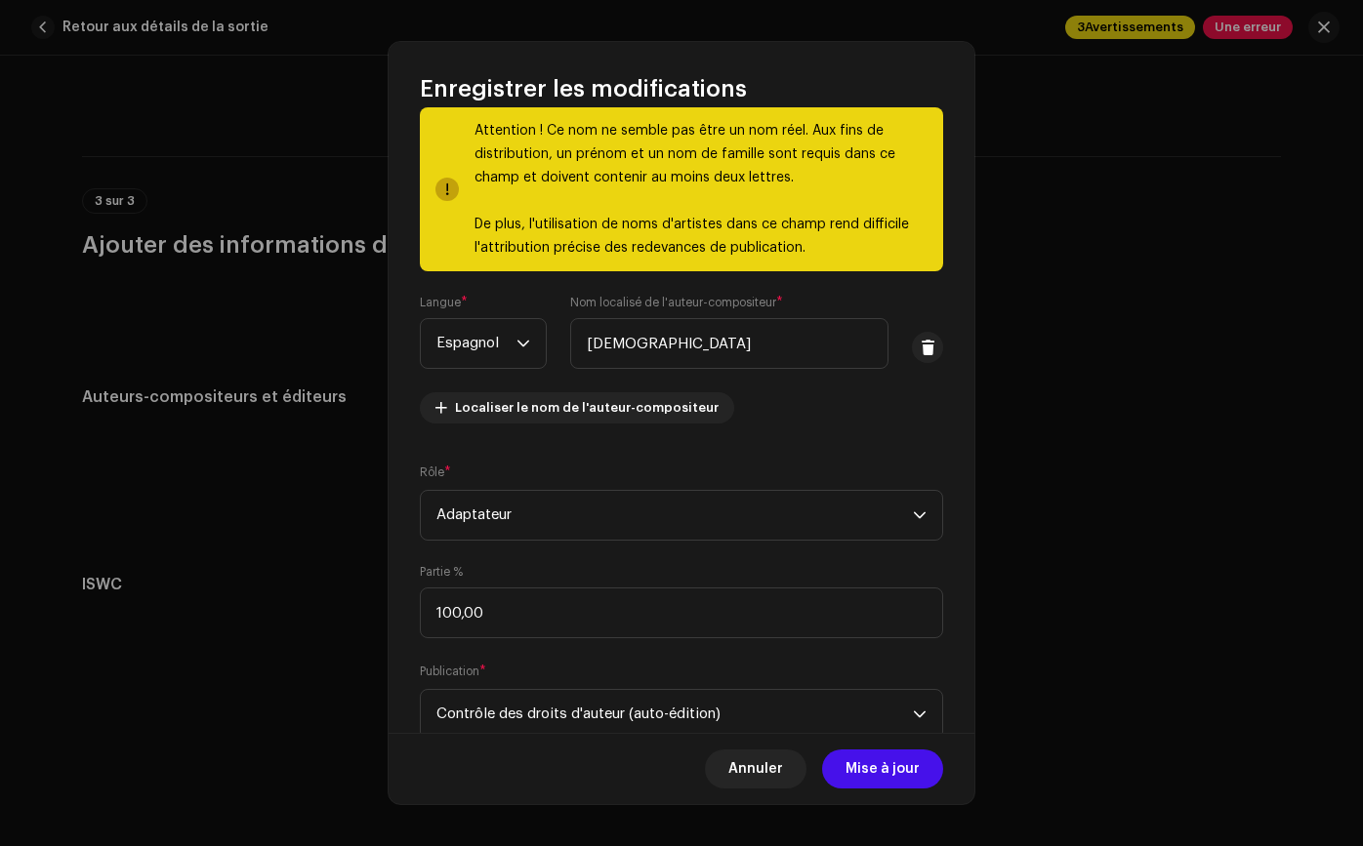
scroll to position [120, 0]
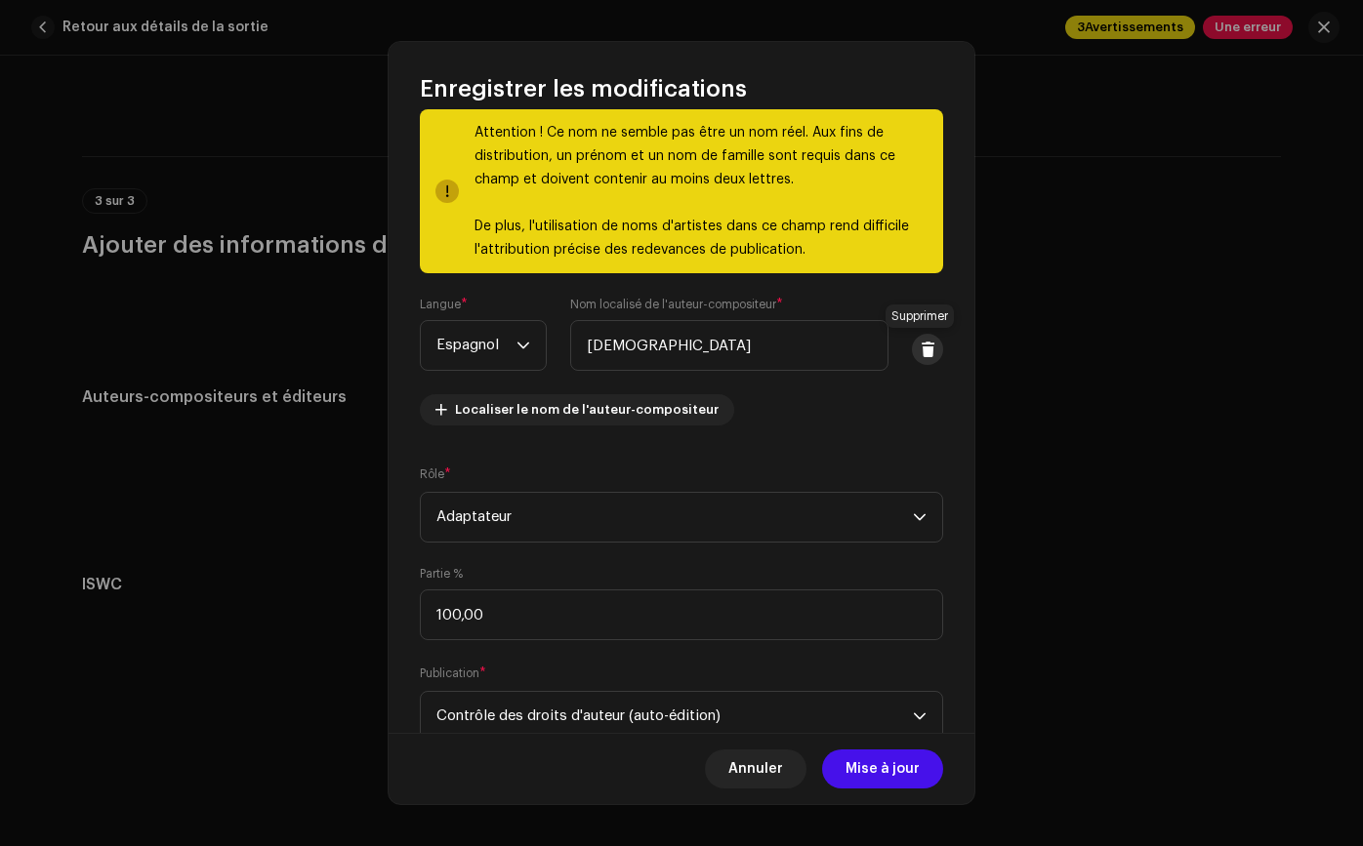
click at [923, 340] on button at bounding box center [927, 349] width 31 height 31
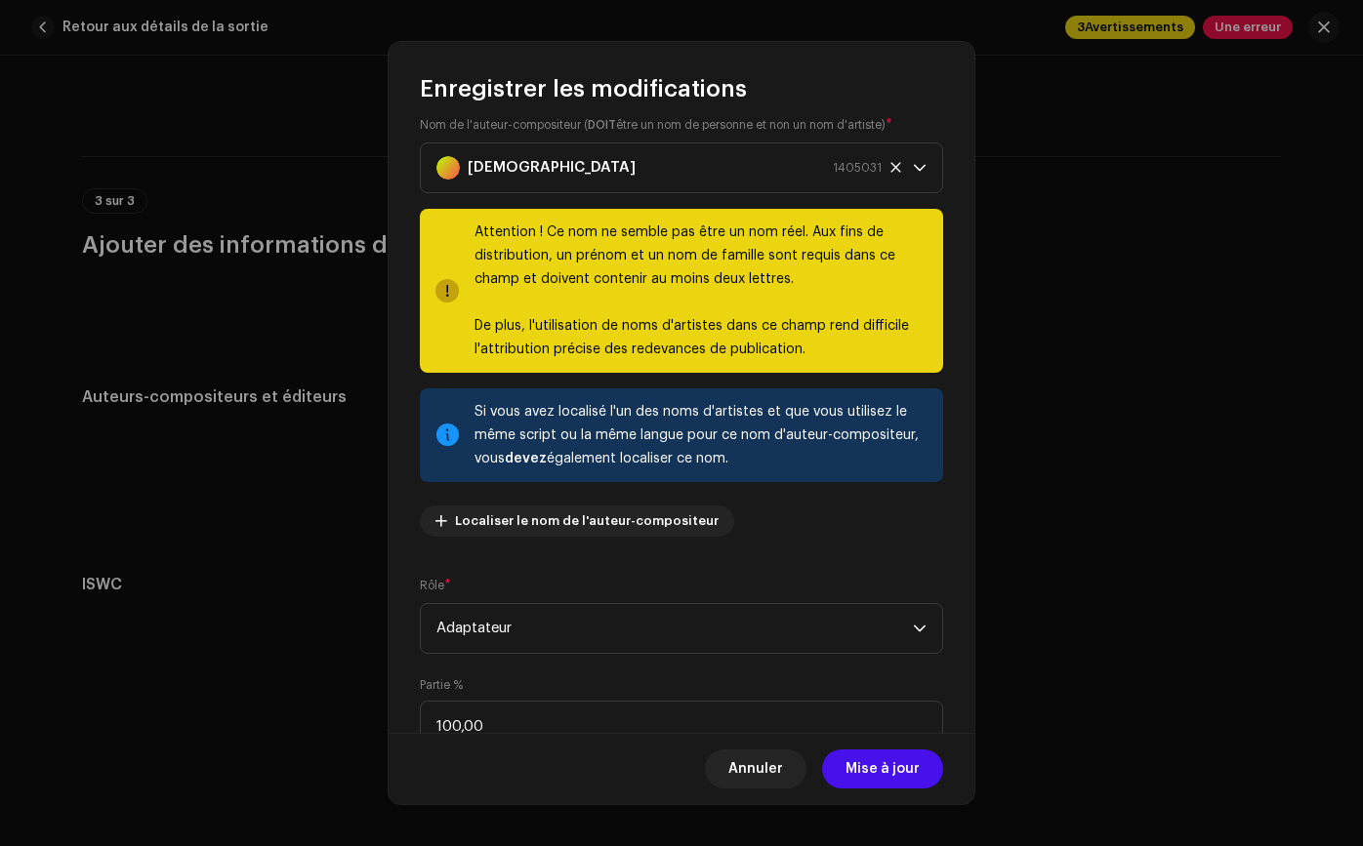
scroll to position [0, 0]
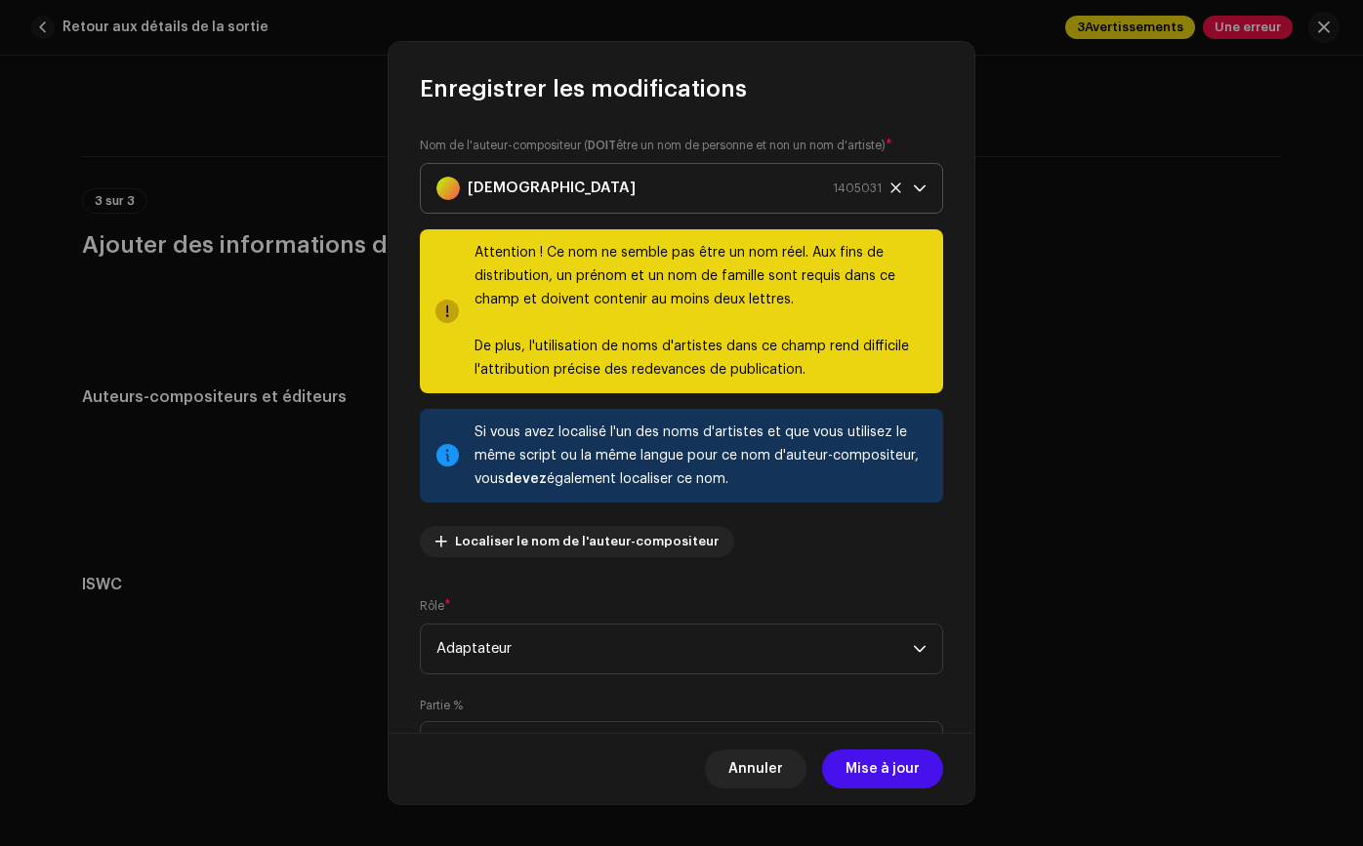
click at [913, 192] on icon "déclencheur déroulant" at bounding box center [920, 189] width 14 height 14
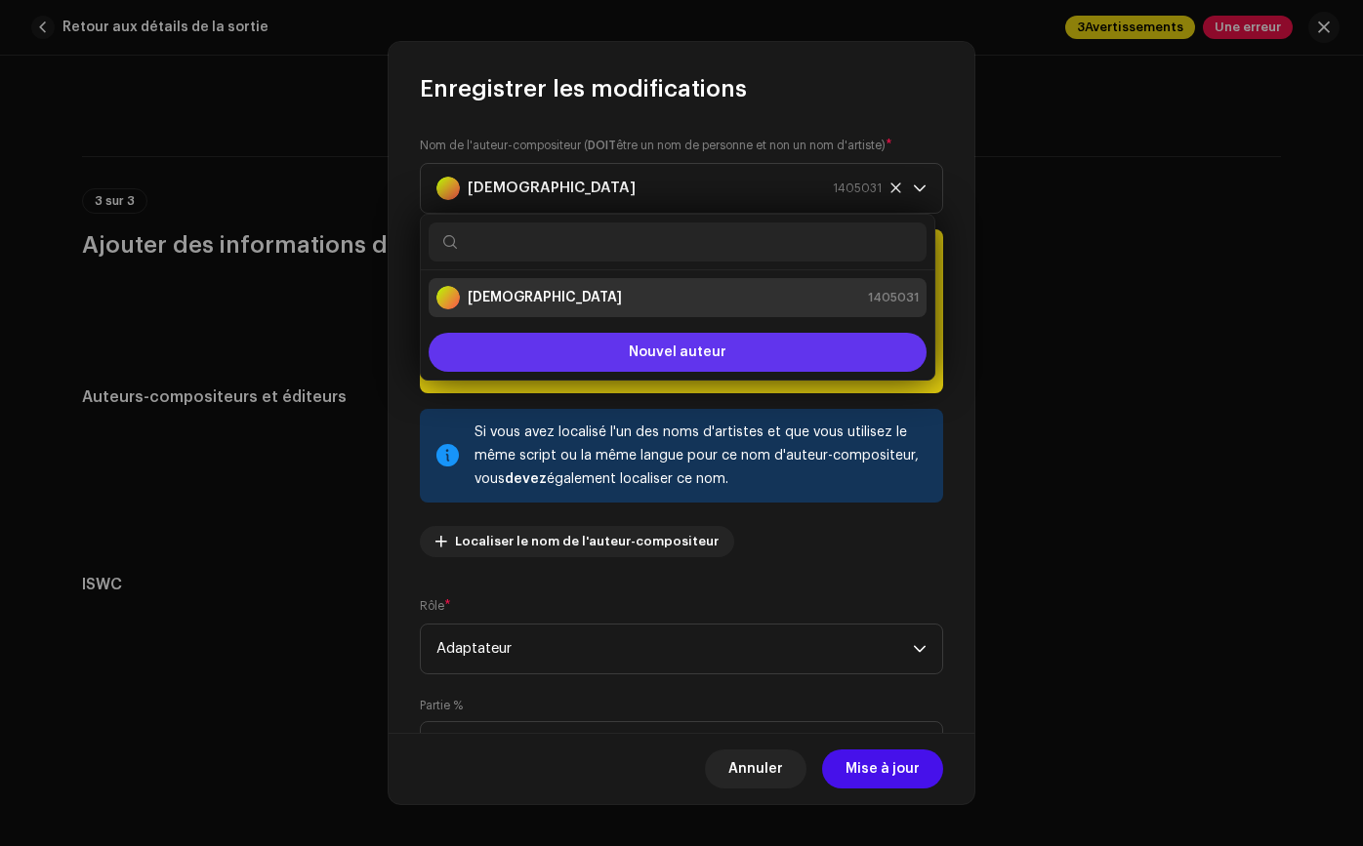
click at [763, 348] on button "Nouvel auteur" at bounding box center [677, 352] width 498 height 39
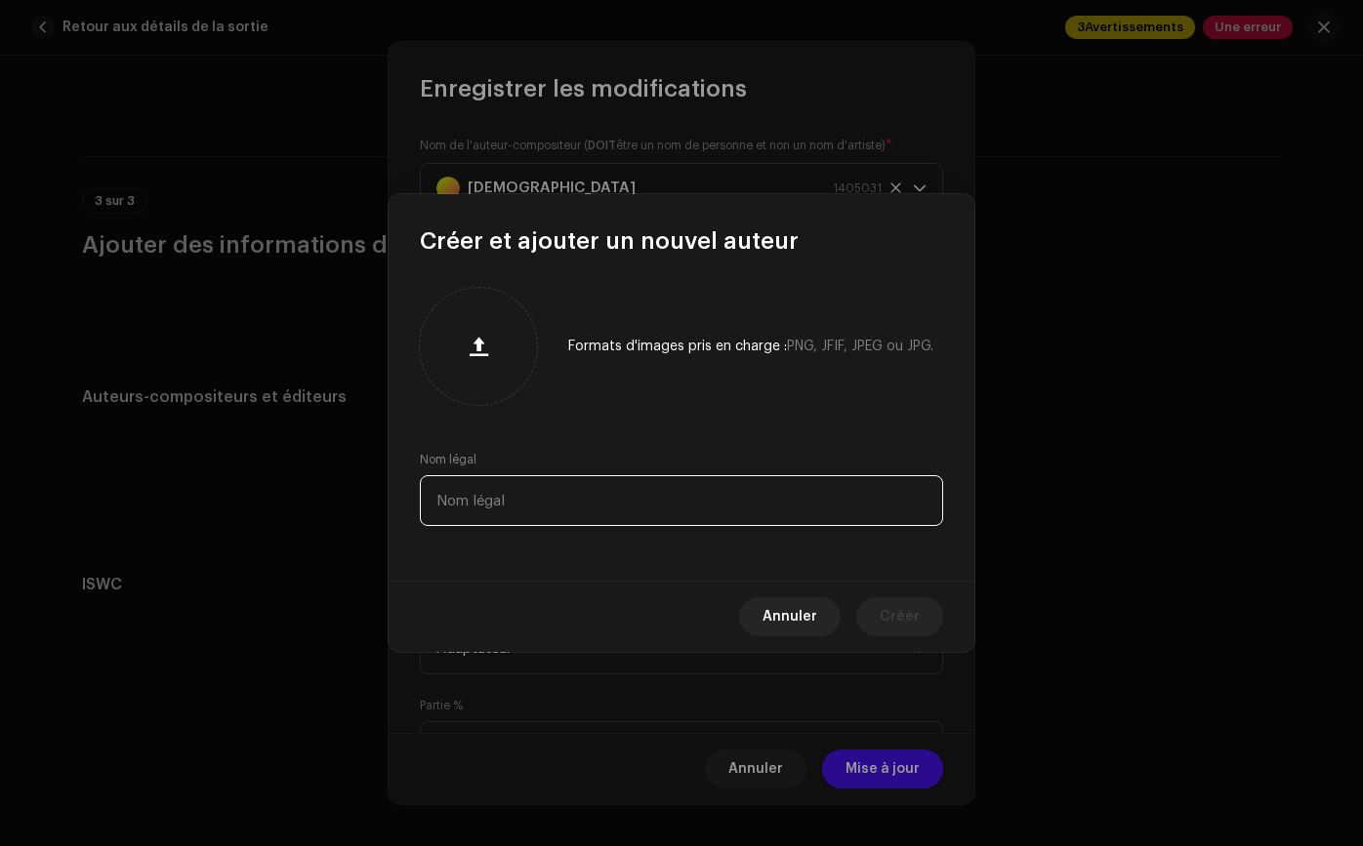
click at [639, 480] on input "text" at bounding box center [681, 500] width 523 height 51
type input "GEGEMARTINEZ"
click at [913, 616] on font "Créer" at bounding box center [899, 617] width 40 height 14
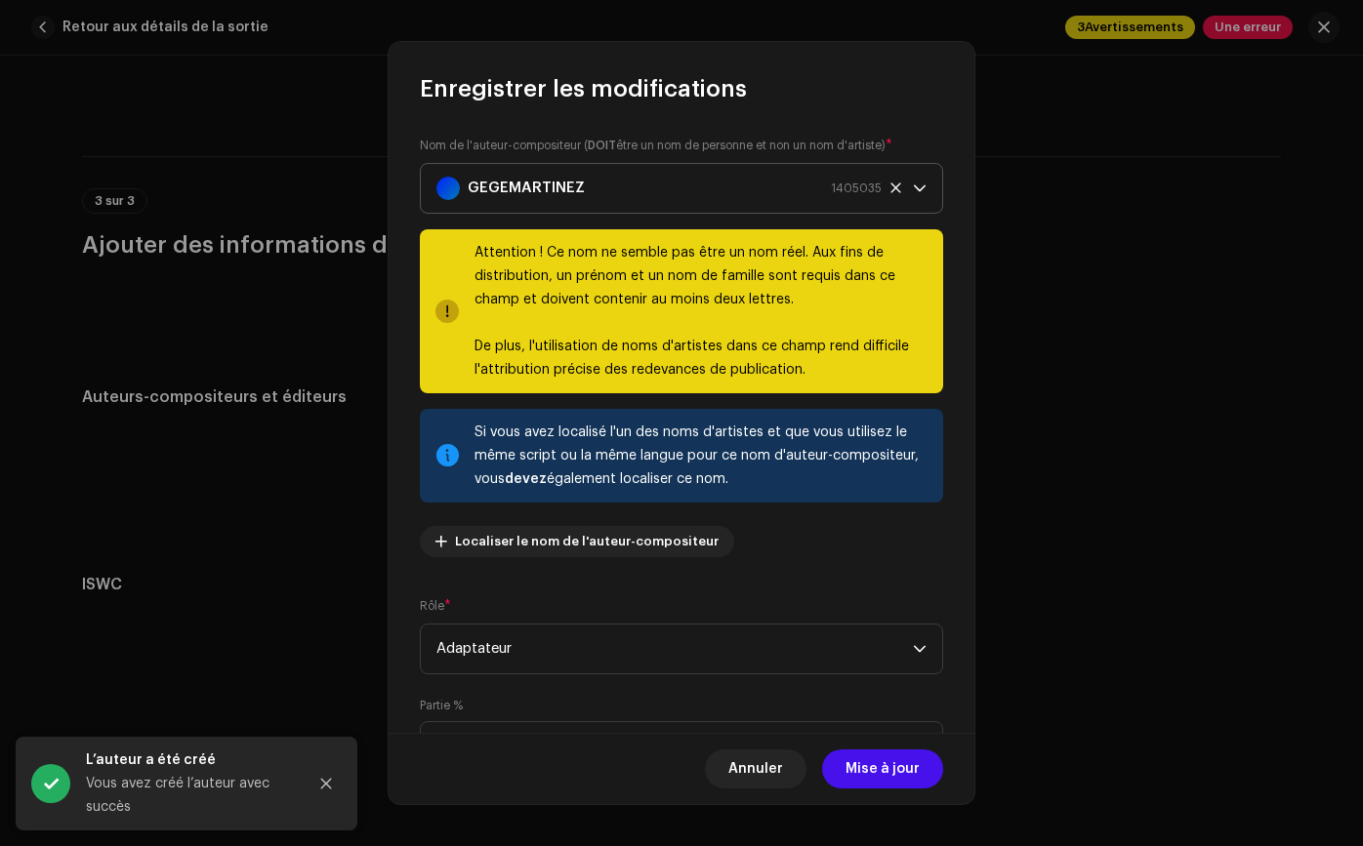
click at [692, 178] on div "GEGEMARTINEZ 1405035" at bounding box center [658, 188] width 445 height 49
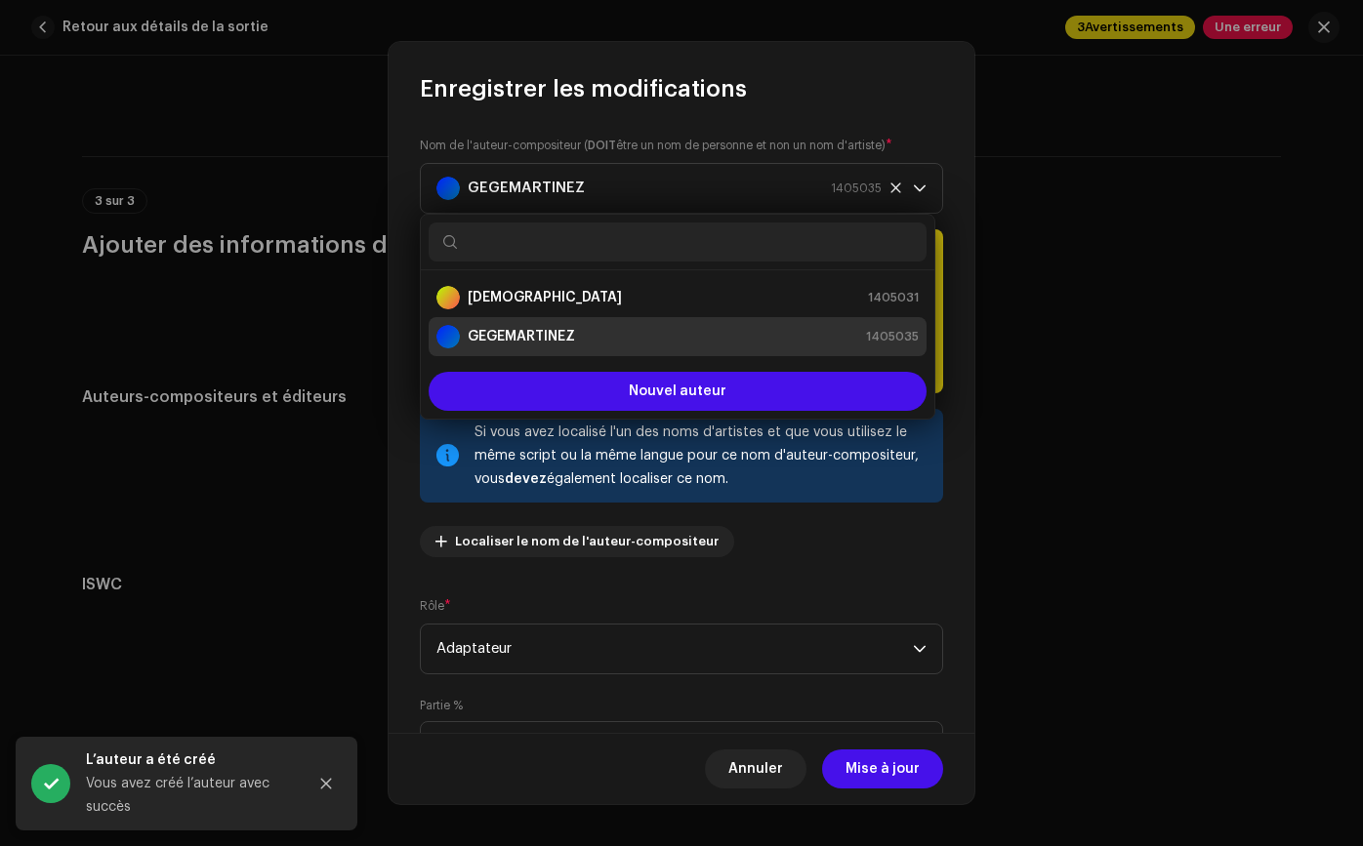
click at [612, 341] on div "GEGEMARTINEZ 1405035" at bounding box center [677, 336] width 482 height 23
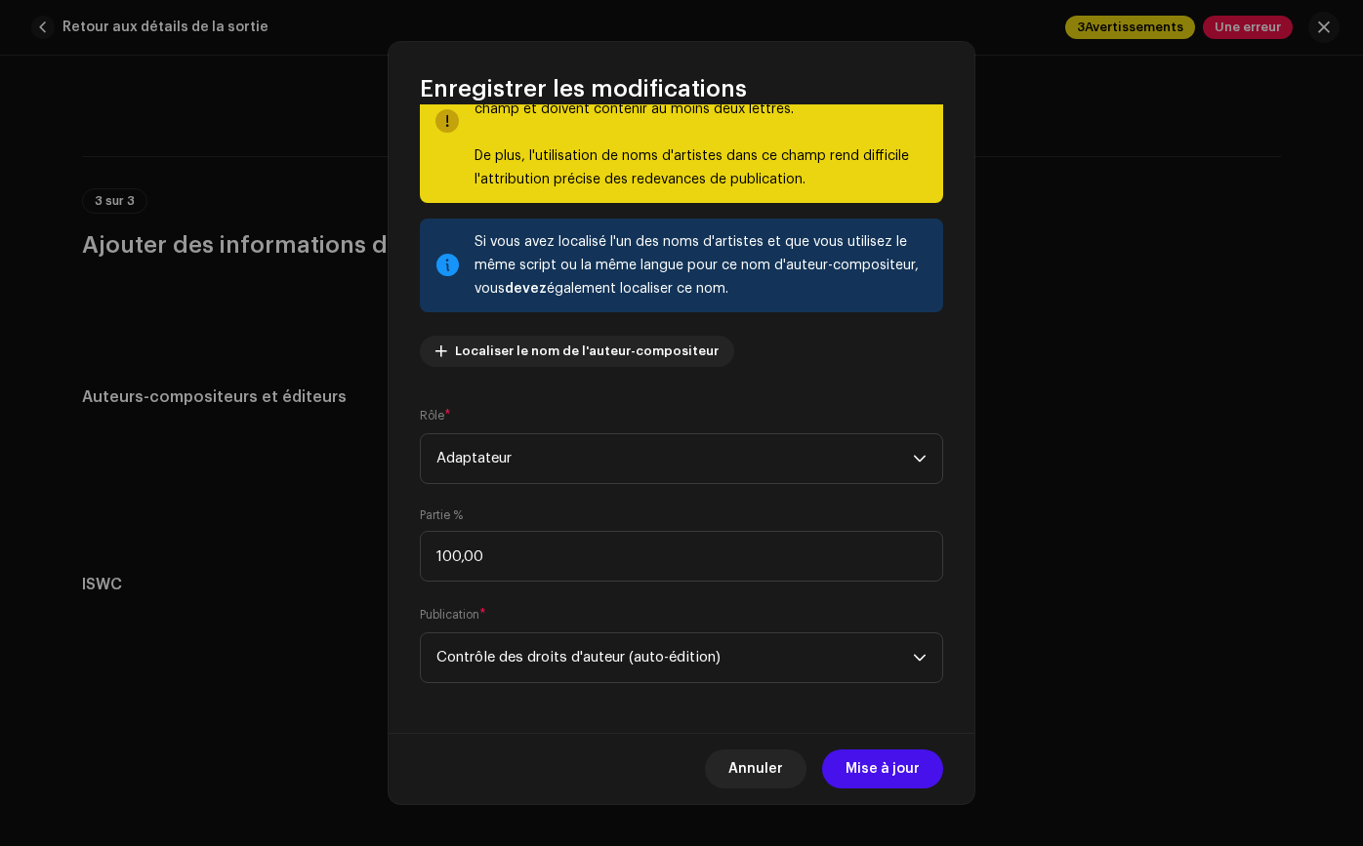
scroll to position [195, 0]
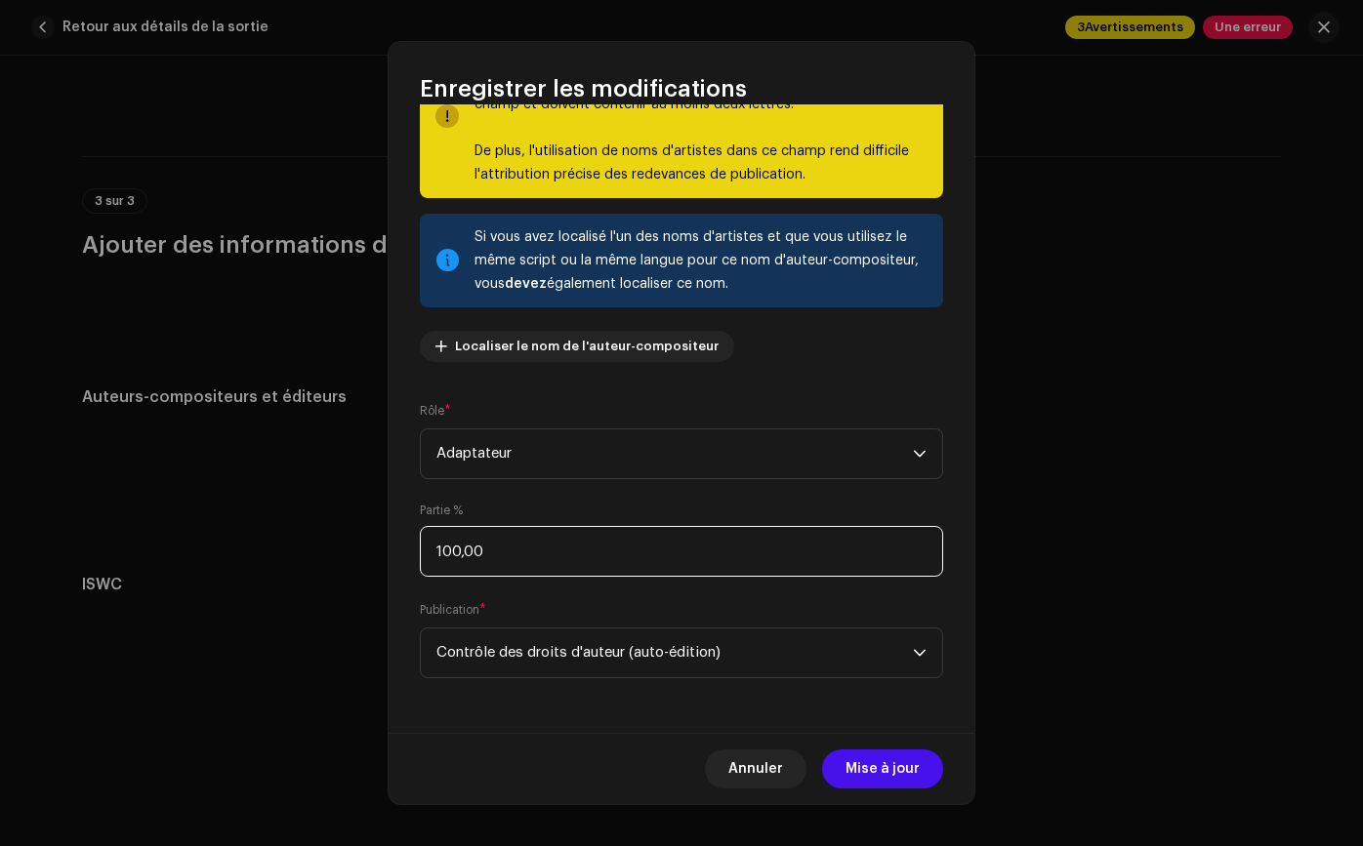
drag, startPoint x: 522, startPoint y: 550, endPoint x: 464, endPoint y: 549, distance: 58.6
click at [464, 549] on input "100,00" at bounding box center [681, 551] width 523 height 51
drag, startPoint x: 518, startPoint y: 555, endPoint x: 126, endPoint y: 510, distance: 394.9
click at [126, 510] on div "Enregistrer les modifications Nom de l'auteur-compositeur ( DOIT être un nom de…" at bounding box center [681, 423] width 1363 height 846
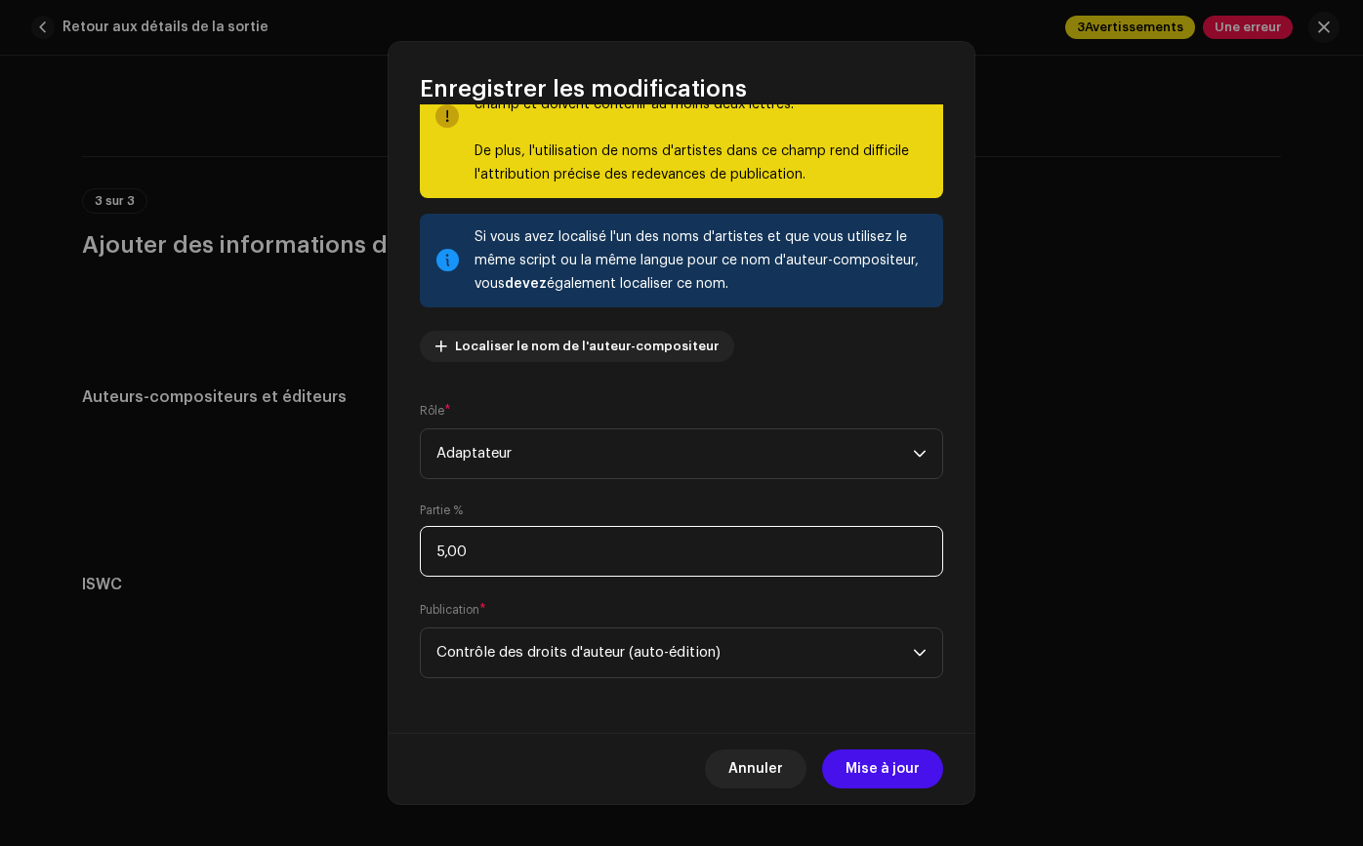
type input "50,00"
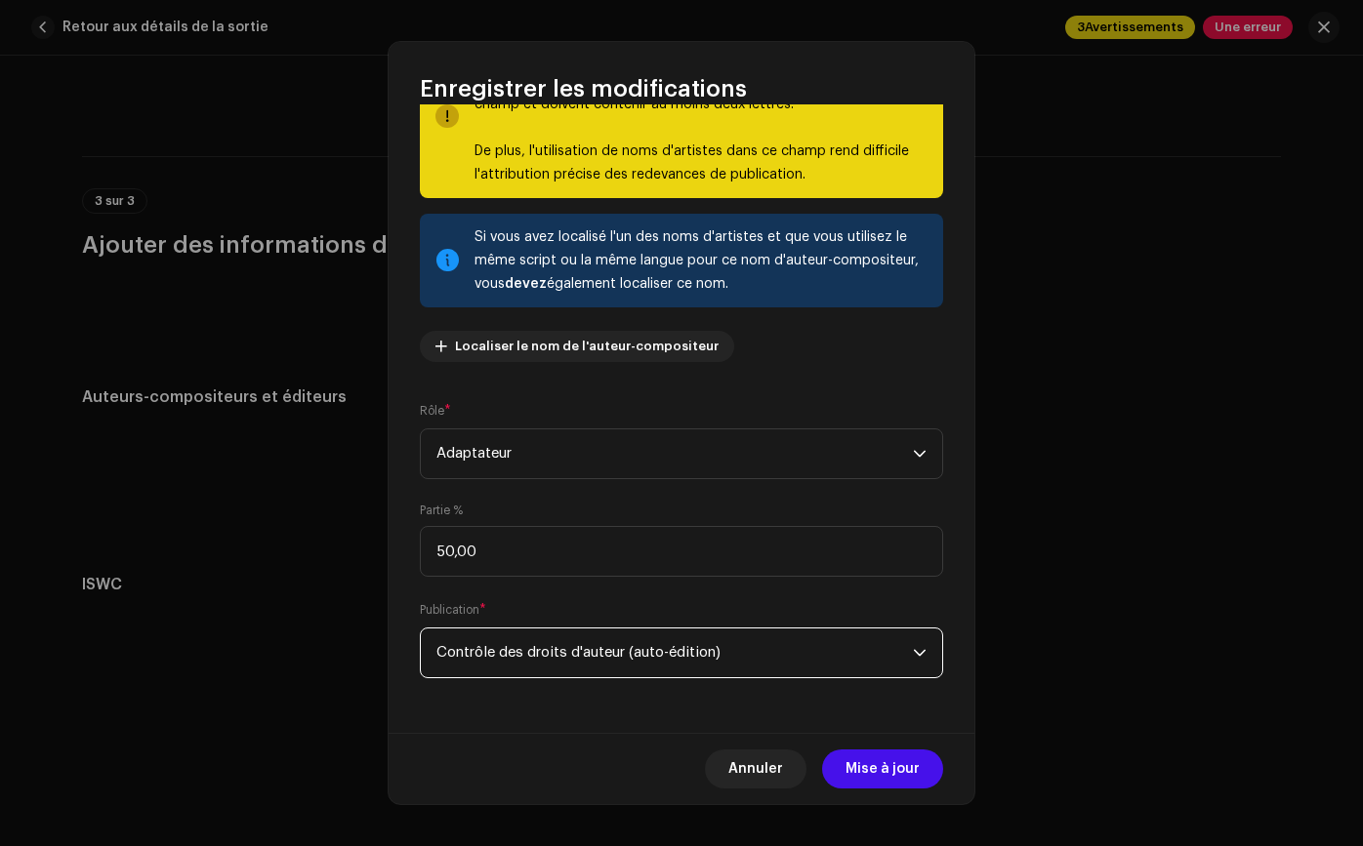
click at [798, 668] on span "Contrôle des droits d'auteur (auto-édition)" at bounding box center [674, 653] width 476 height 49
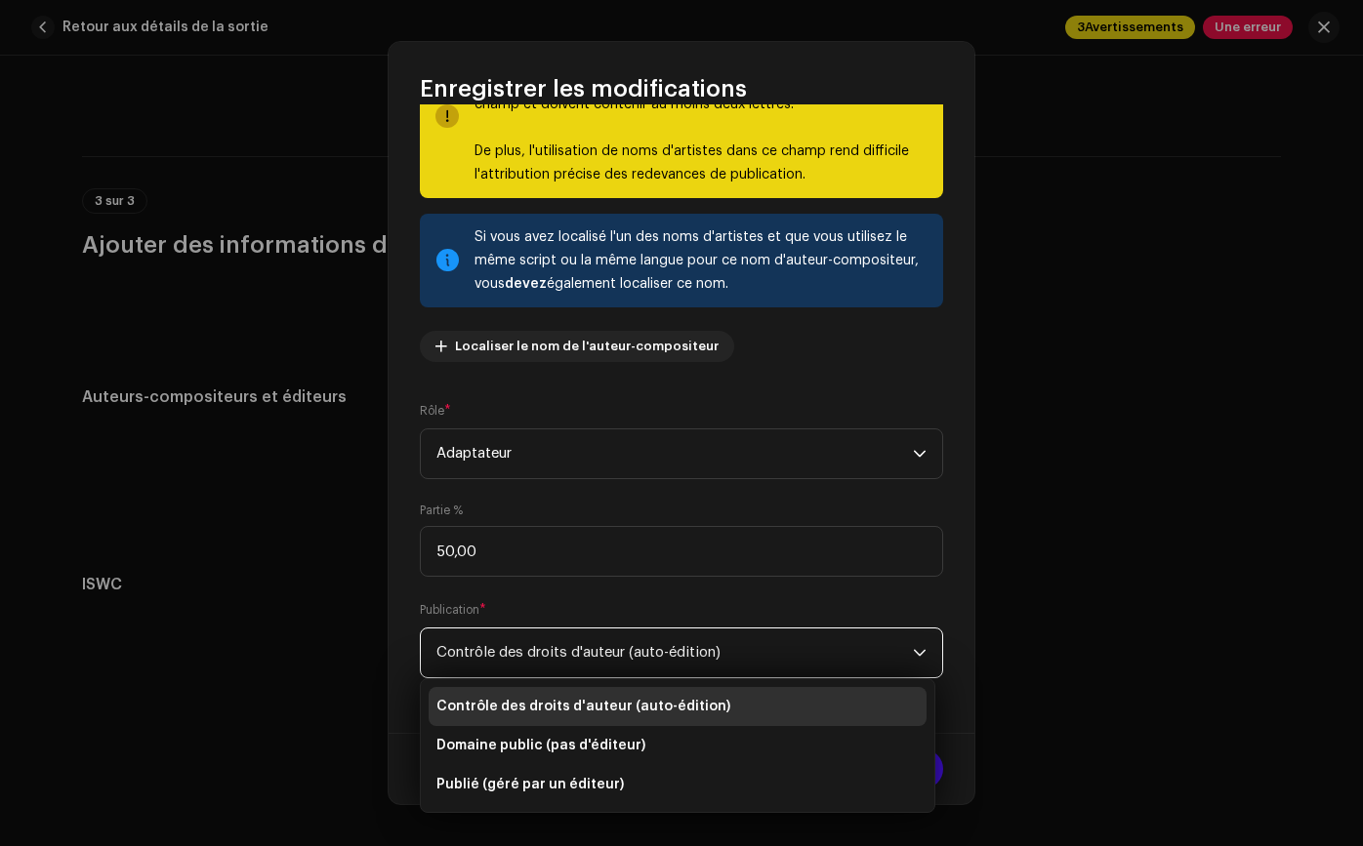
click at [714, 712] on li "Contrôle des droits d'auteur (auto-édition)" at bounding box center [677, 706] width 498 height 39
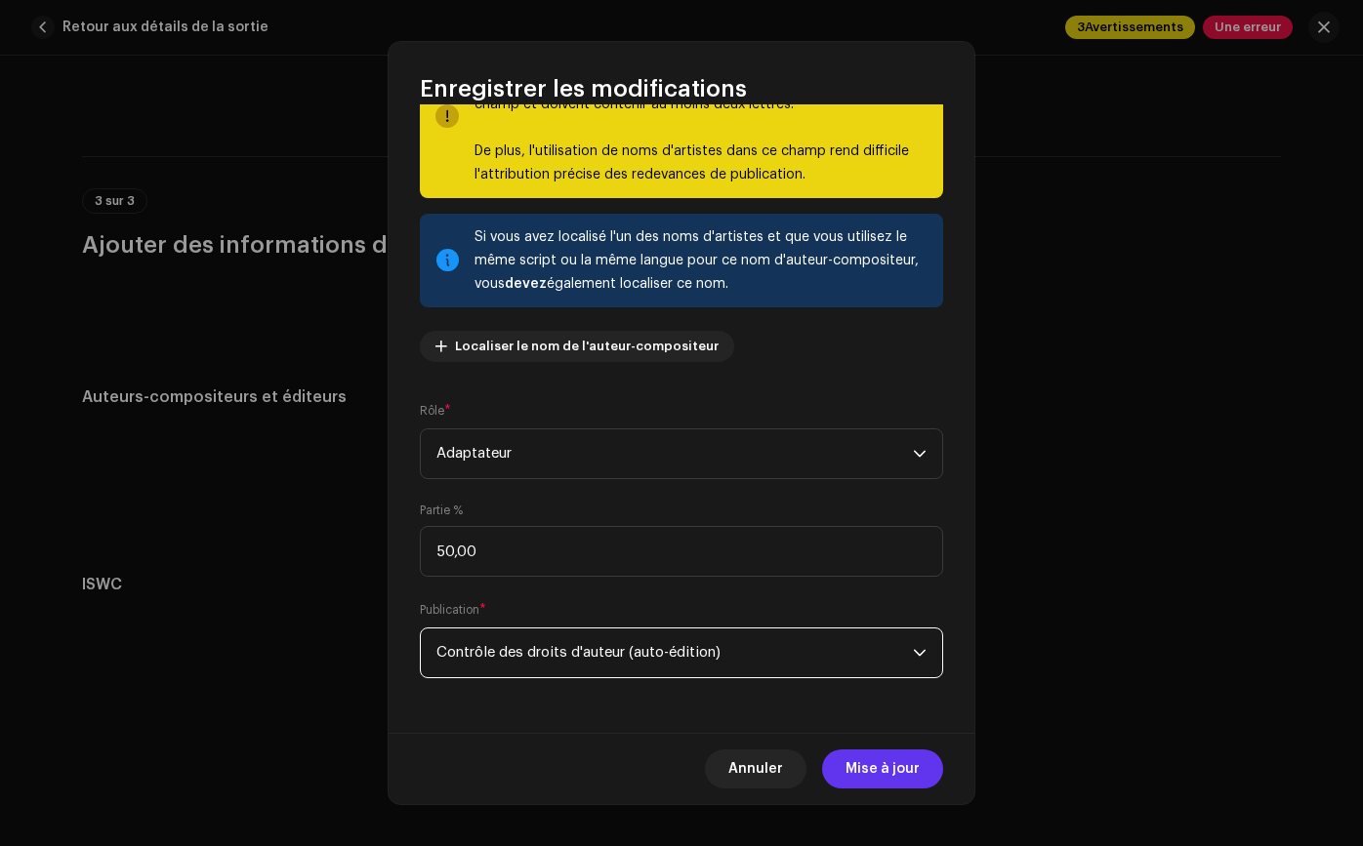
click at [869, 769] on font "Mise à jour" at bounding box center [882, 769] width 74 height 14
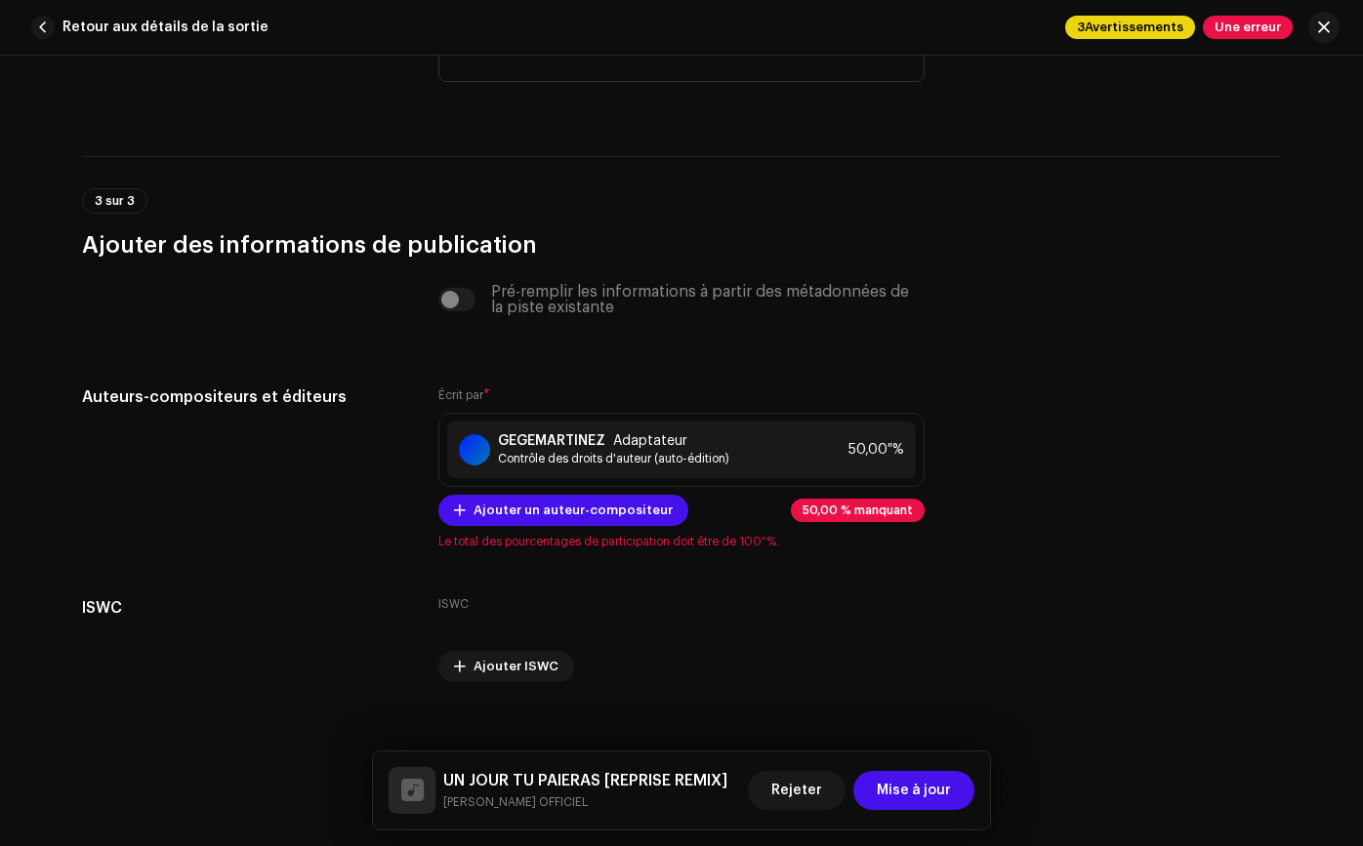
scroll to position [3876, 0]
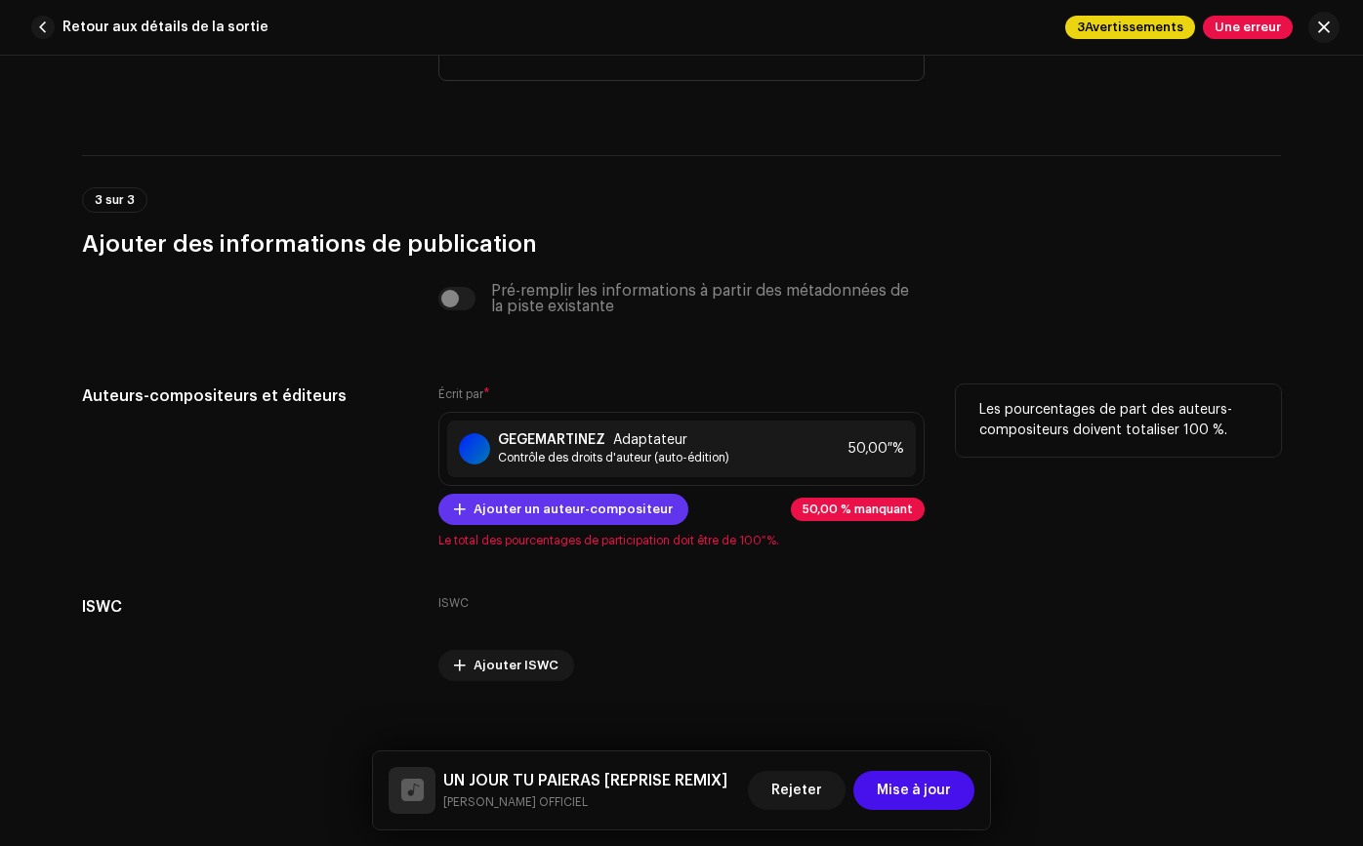
click at [644, 512] on font "Ajouter un auteur-compositeur" at bounding box center [572, 509] width 199 height 13
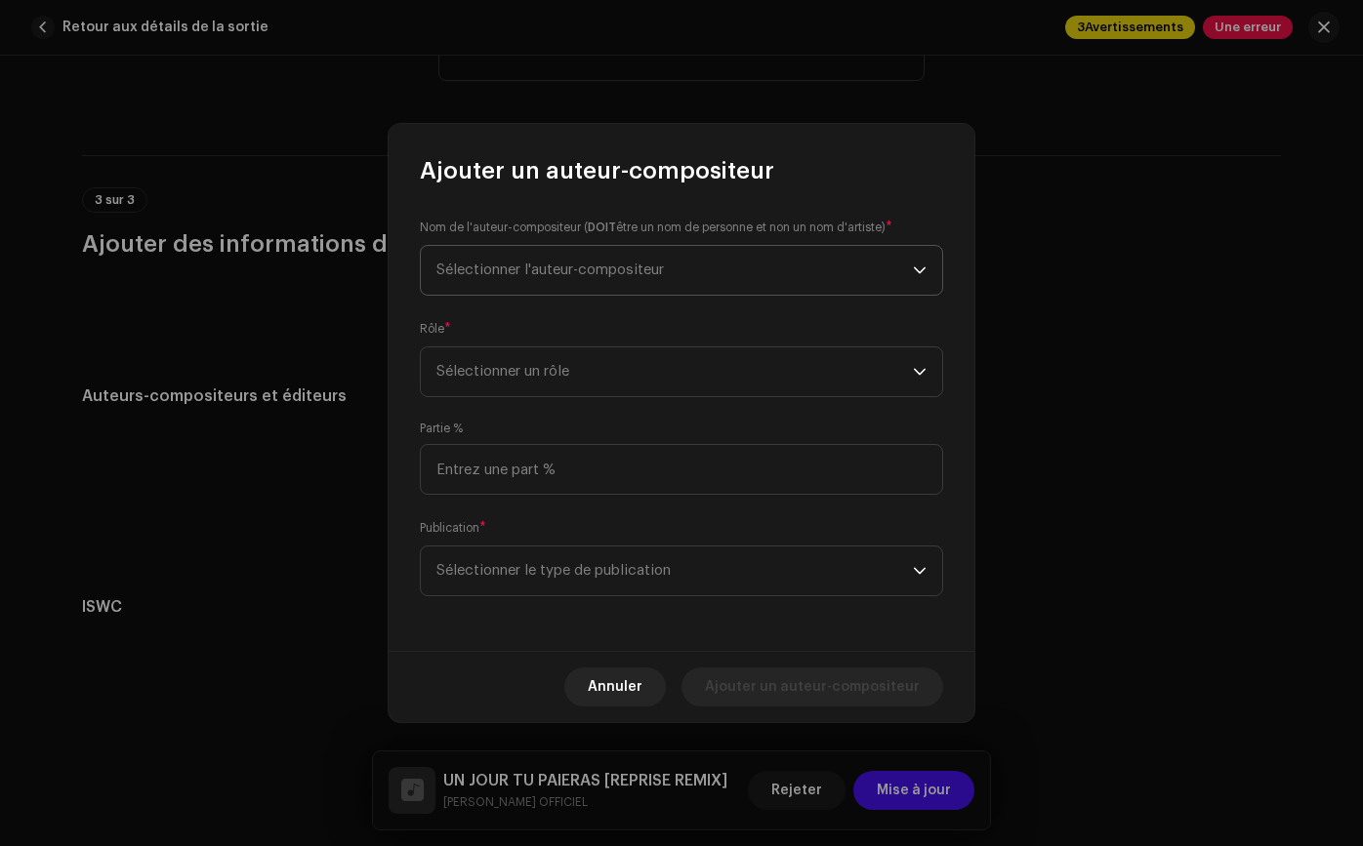
click at [639, 281] on span "Sélectionner l'auteur-compositeur" at bounding box center [674, 270] width 476 height 49
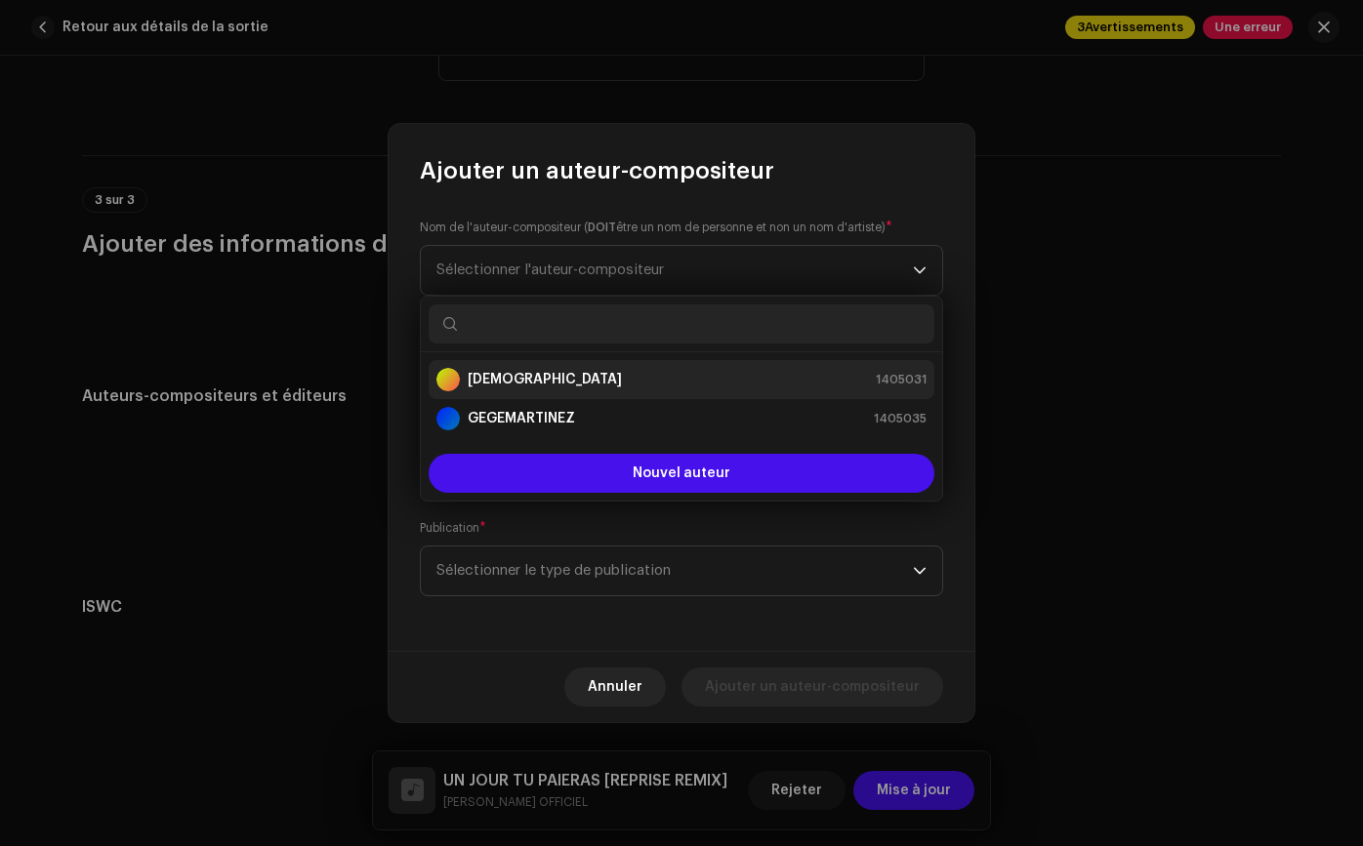
click at [595, 379] on div "ROMANEOFICIAL 1405031" at bounding box center [681, 379] width 490 height 23
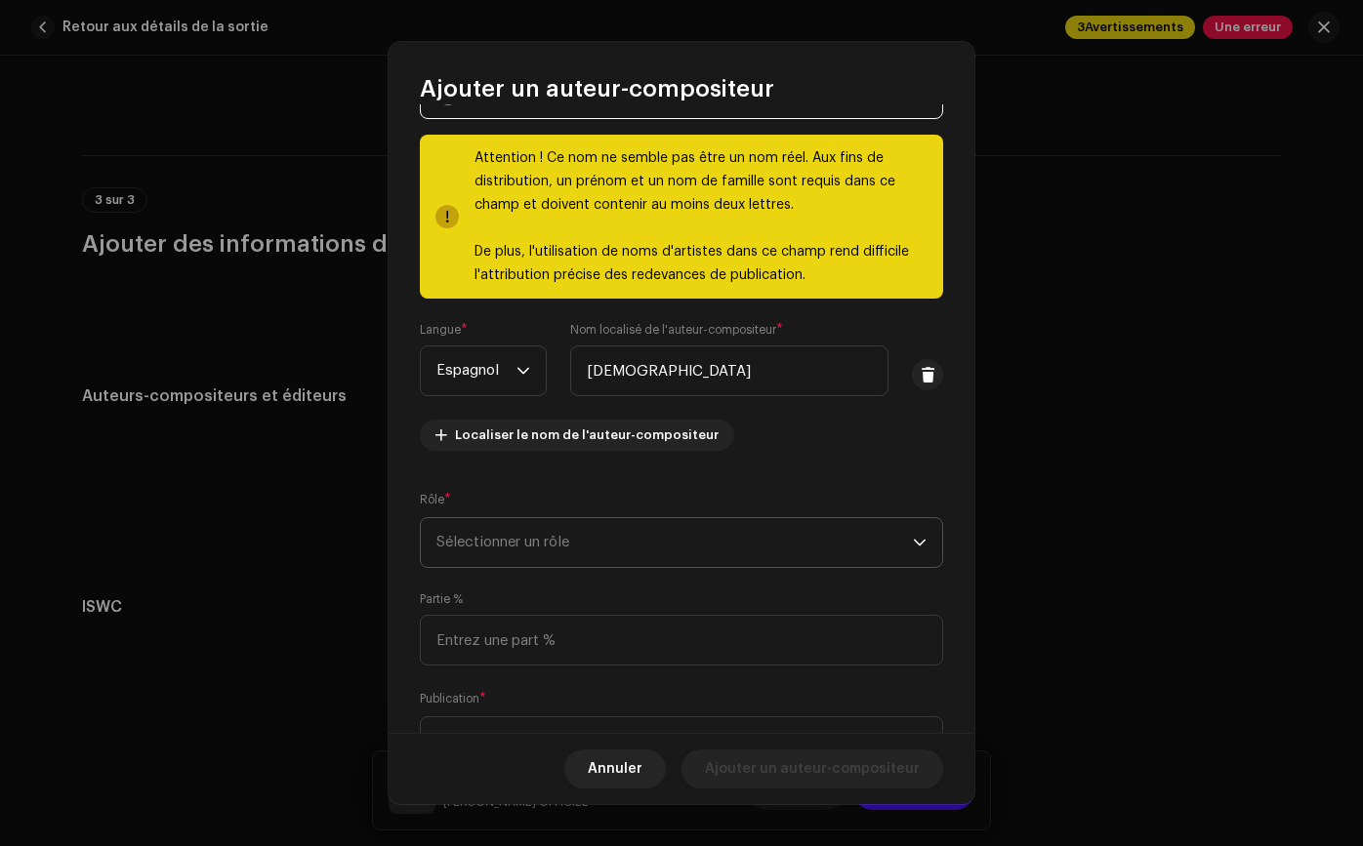
scroll to position [159, 0]
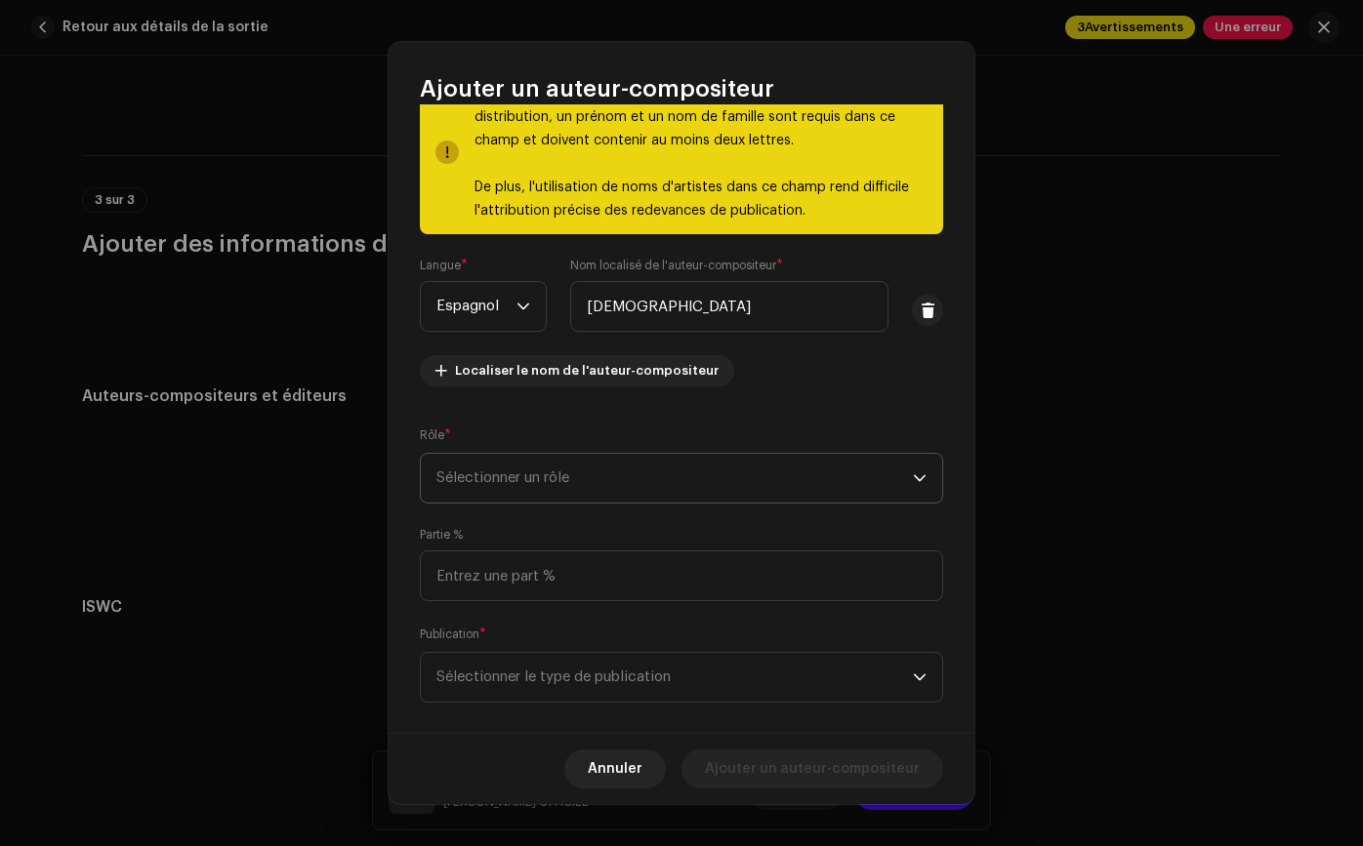
click at [609, 484] on span "Sélectionner un rôle" at bounding box center [674, 478] width 476 height 49
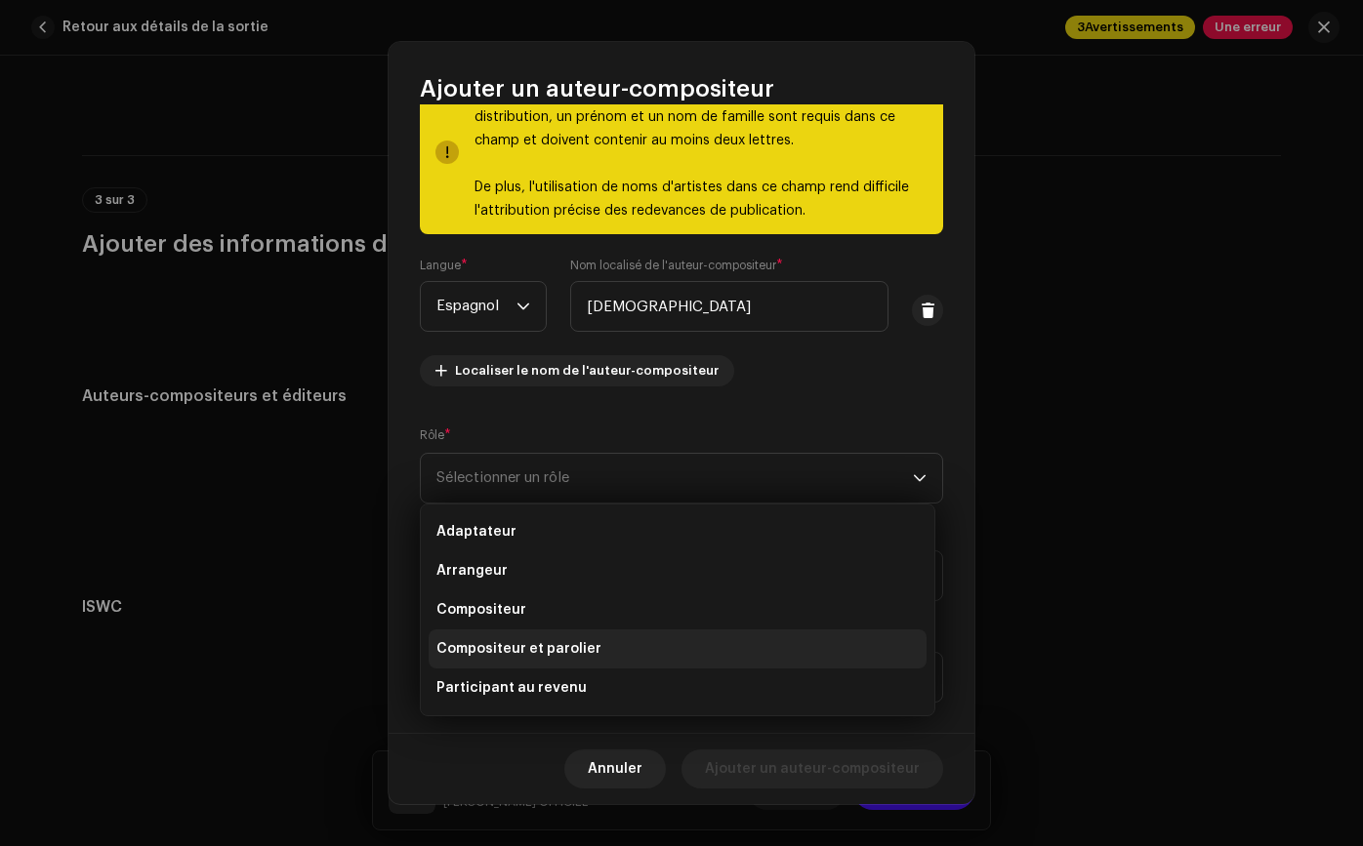
click at [664, 647] on li "Compositeur et parolier" at bounding box center [677, 649] width 498 height 39
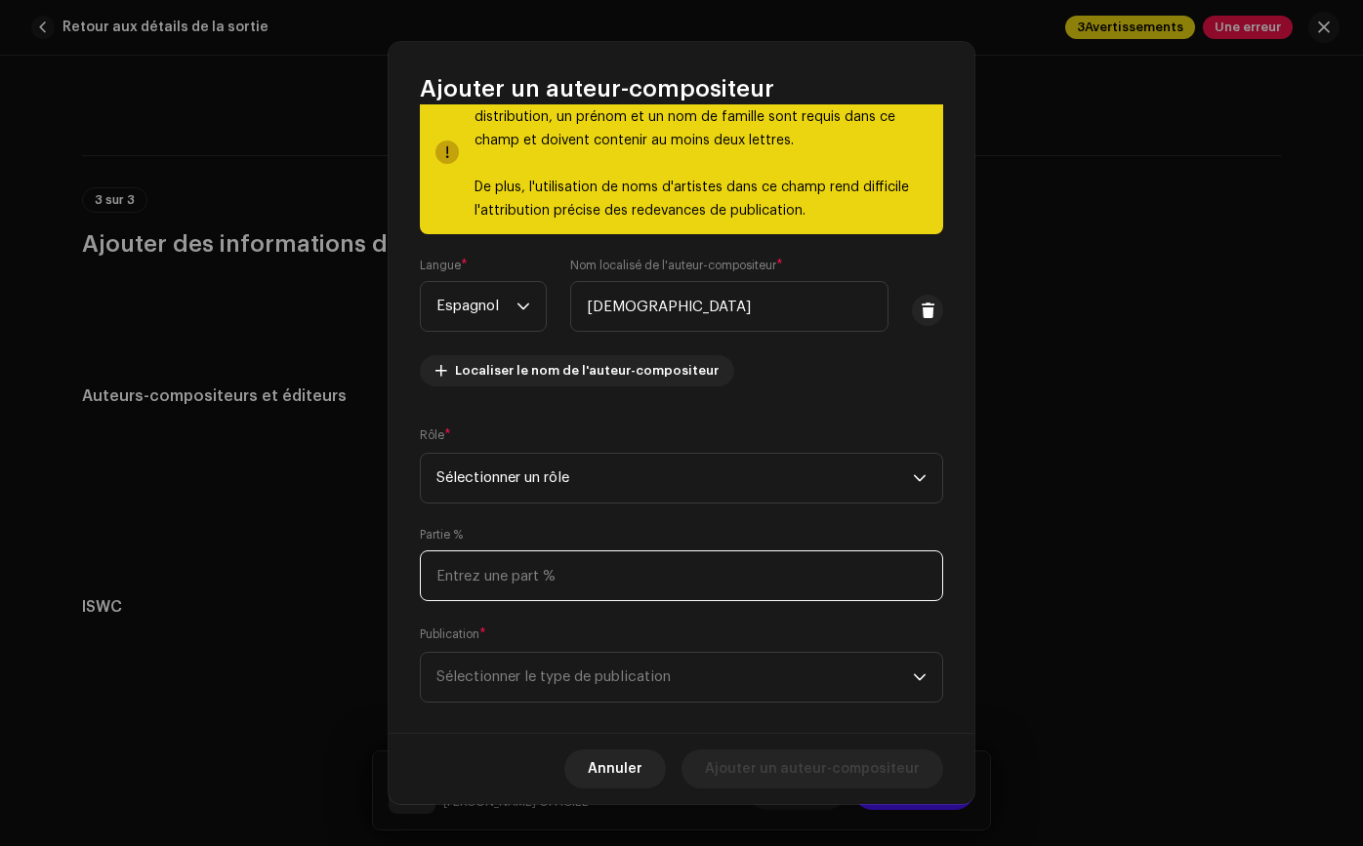
click at [657, 577] on input at bounding box center [681, 575] width 523 height 51
click at [448, 571] on input "500,00" at bounding box center [681, 575] width 523 height 51
click at [453, 572] on input "500,00" at bounding box center [681, 575] width 523 height 51
type input "50,00"
click at [510, 662] on span "Sélectionner le type de publication" at bounding box center [674, 677] width 476 height 49
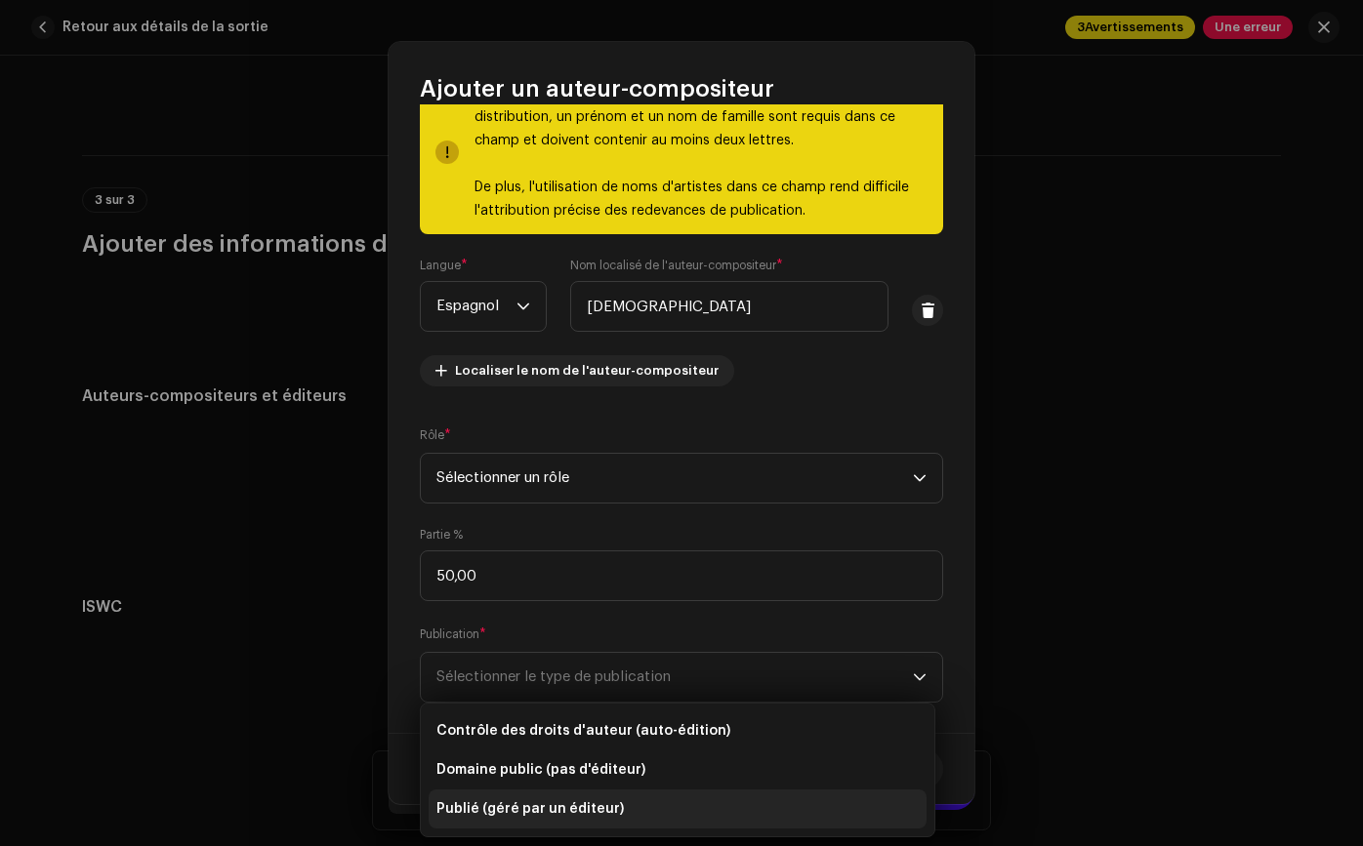
click at [561, 801] on span "Publié (géré par un éditeur)" at bounding box center [529, 809] width 187 height 20
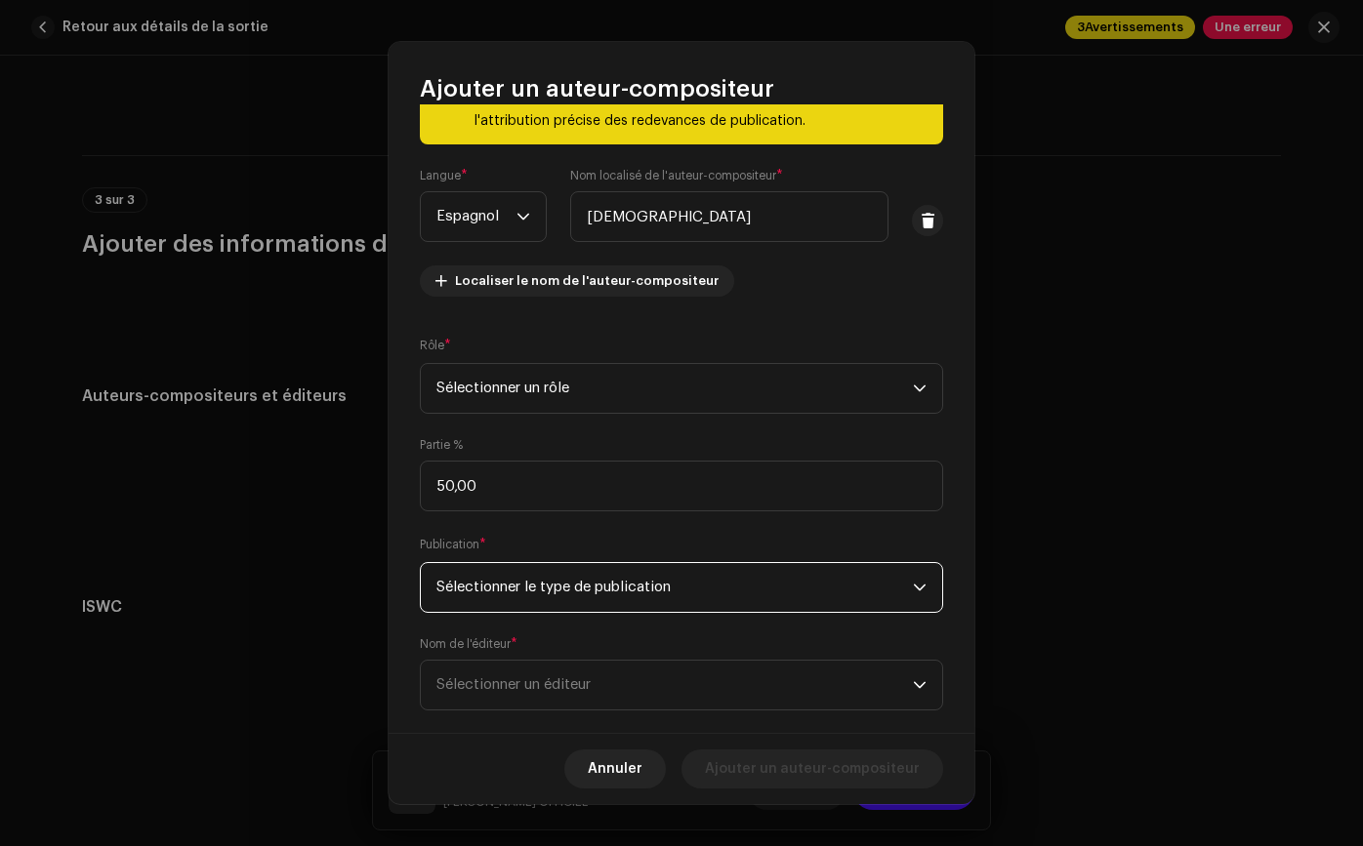
scroll to position [281, 0]
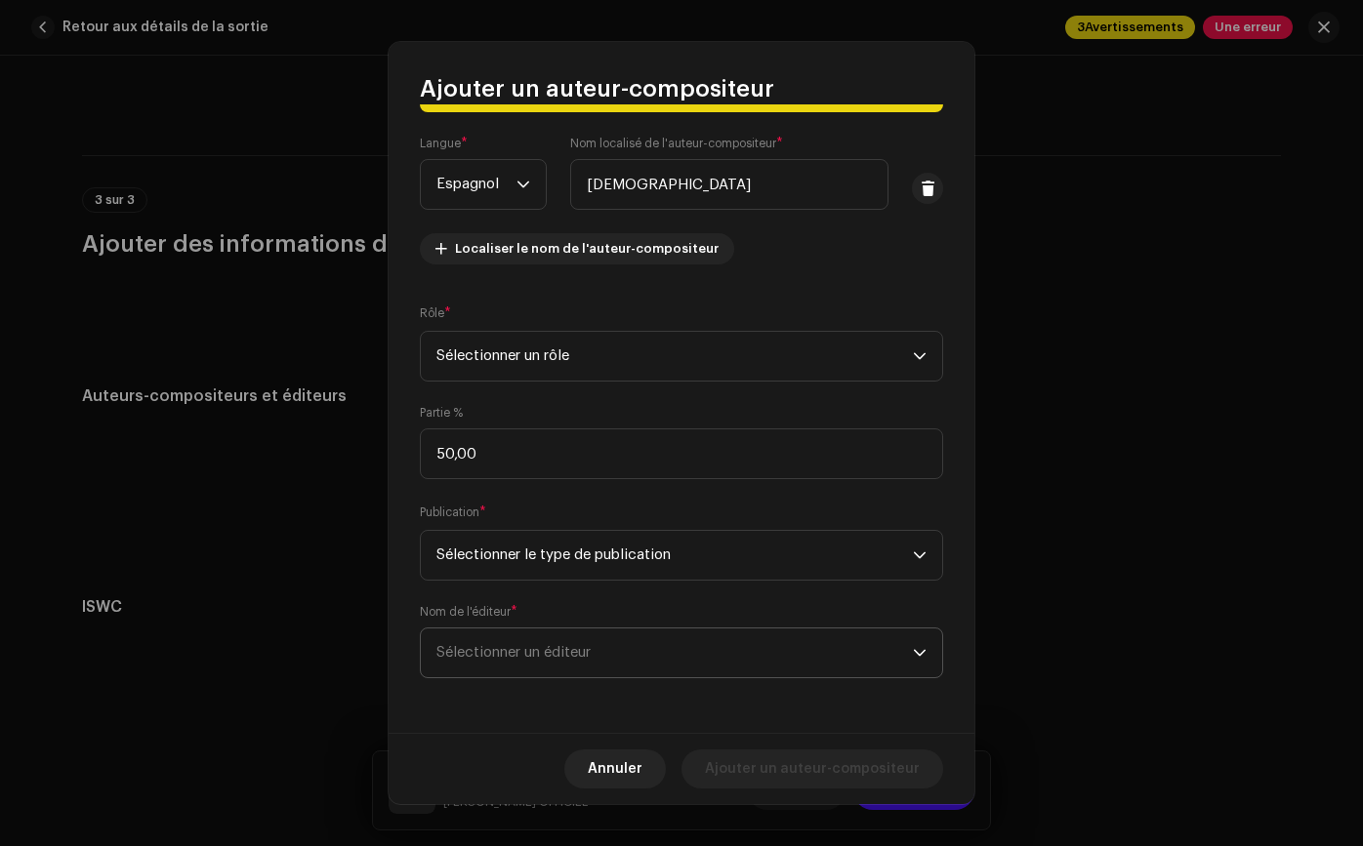
click at [733, 671] on span "Sélectionner un éditeur" at bounding box center [674, 653] width 476 height 49
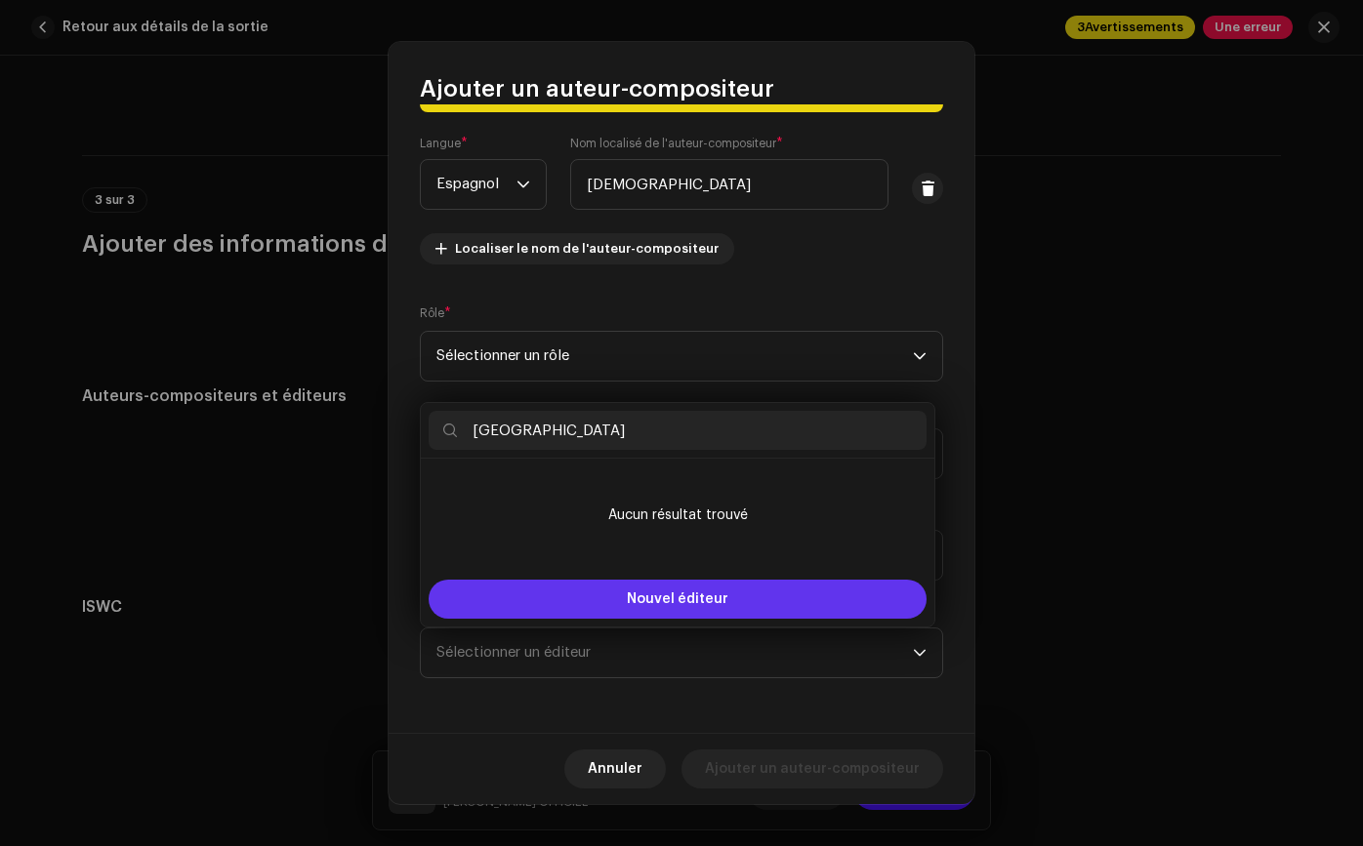
type input "ROMA"
click at [647, 609] on button "Nouvel éditeur" at bounding box center [677, 599] width 498 height 39
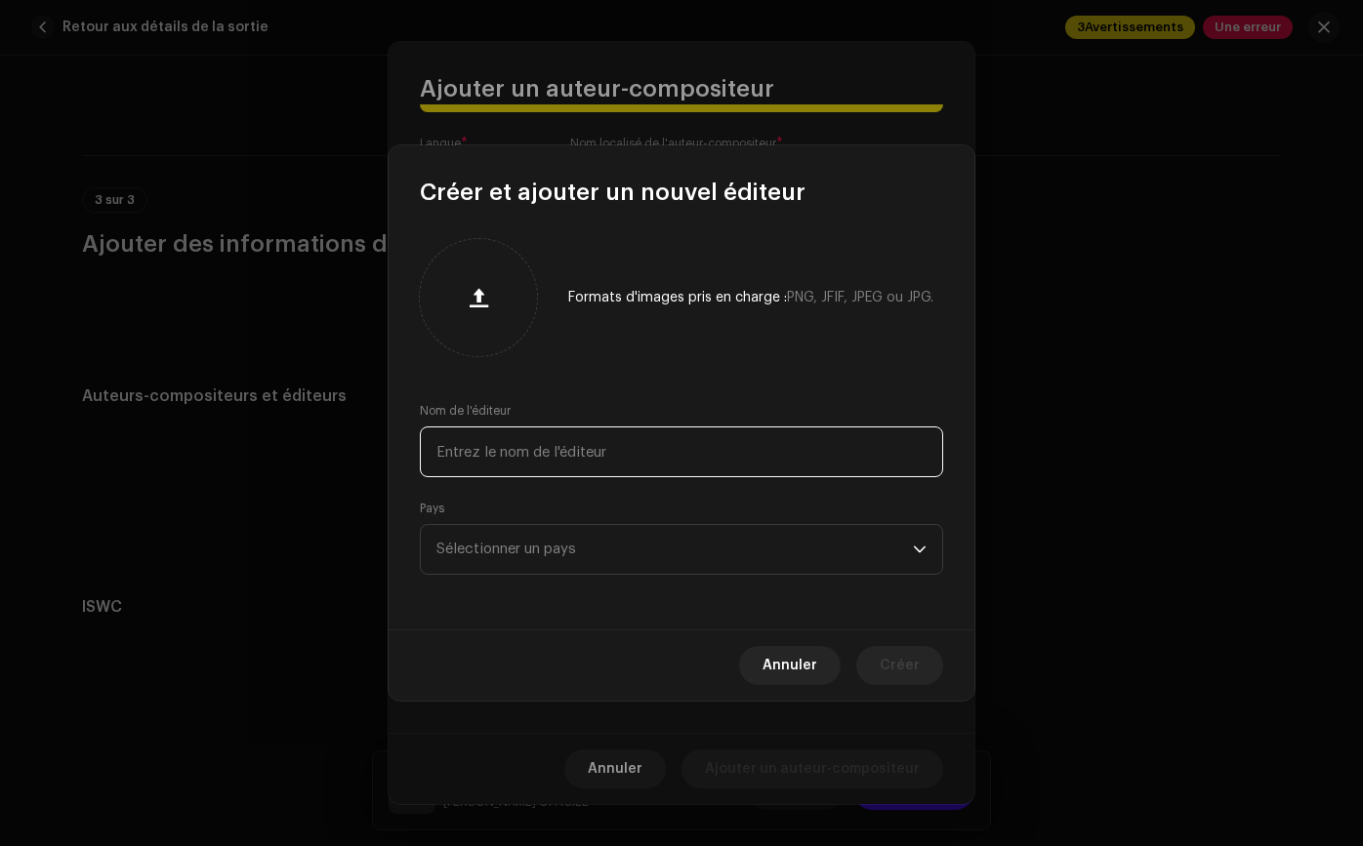
click at [560, 467] on input "text" at bounding box center [681, 452] width 523 height 51
type input "[DEMOGRAPHIC_DATA]"
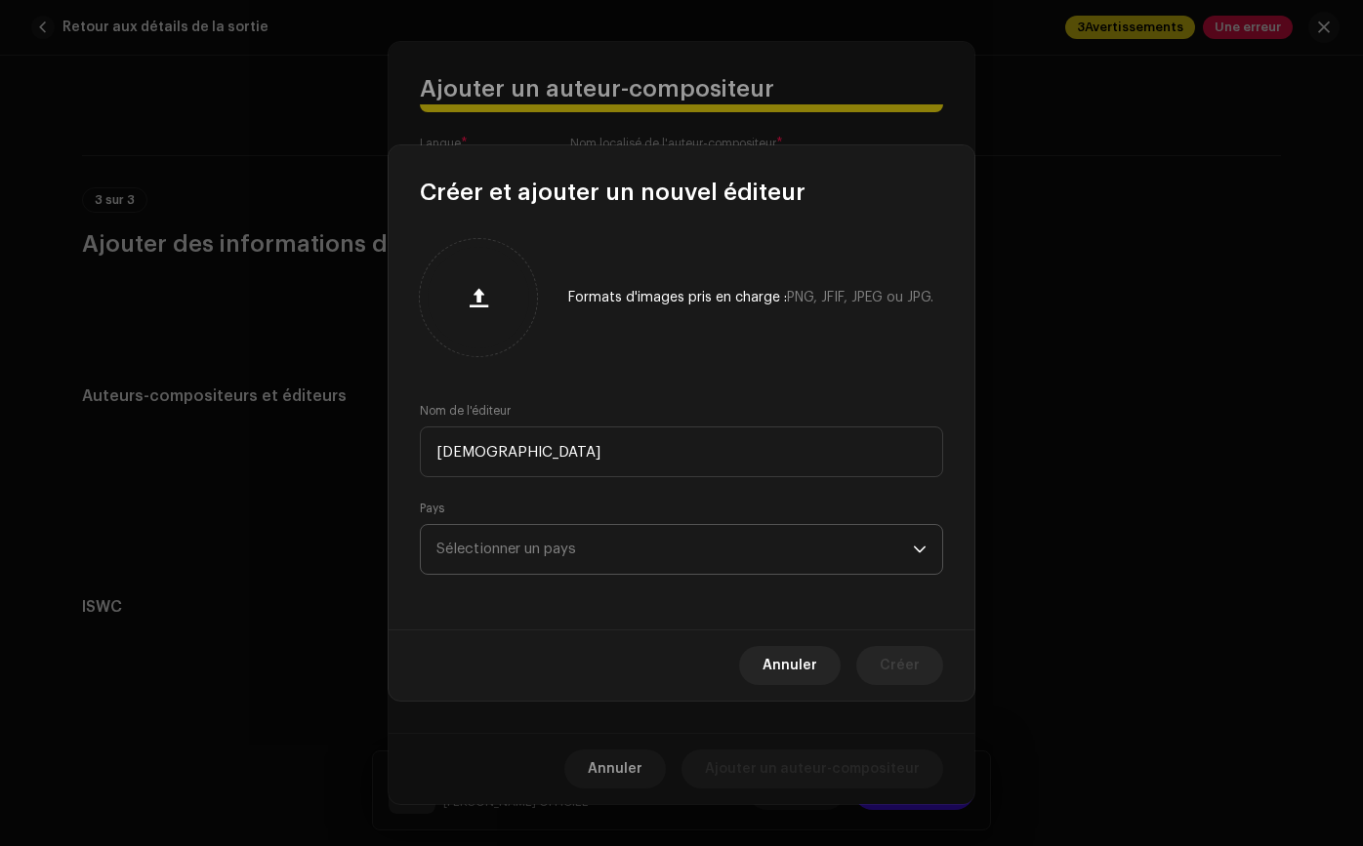
click at [510, 554] on span "Sélectionner un pays" at bounding box center [506, 549] width 140 height 15
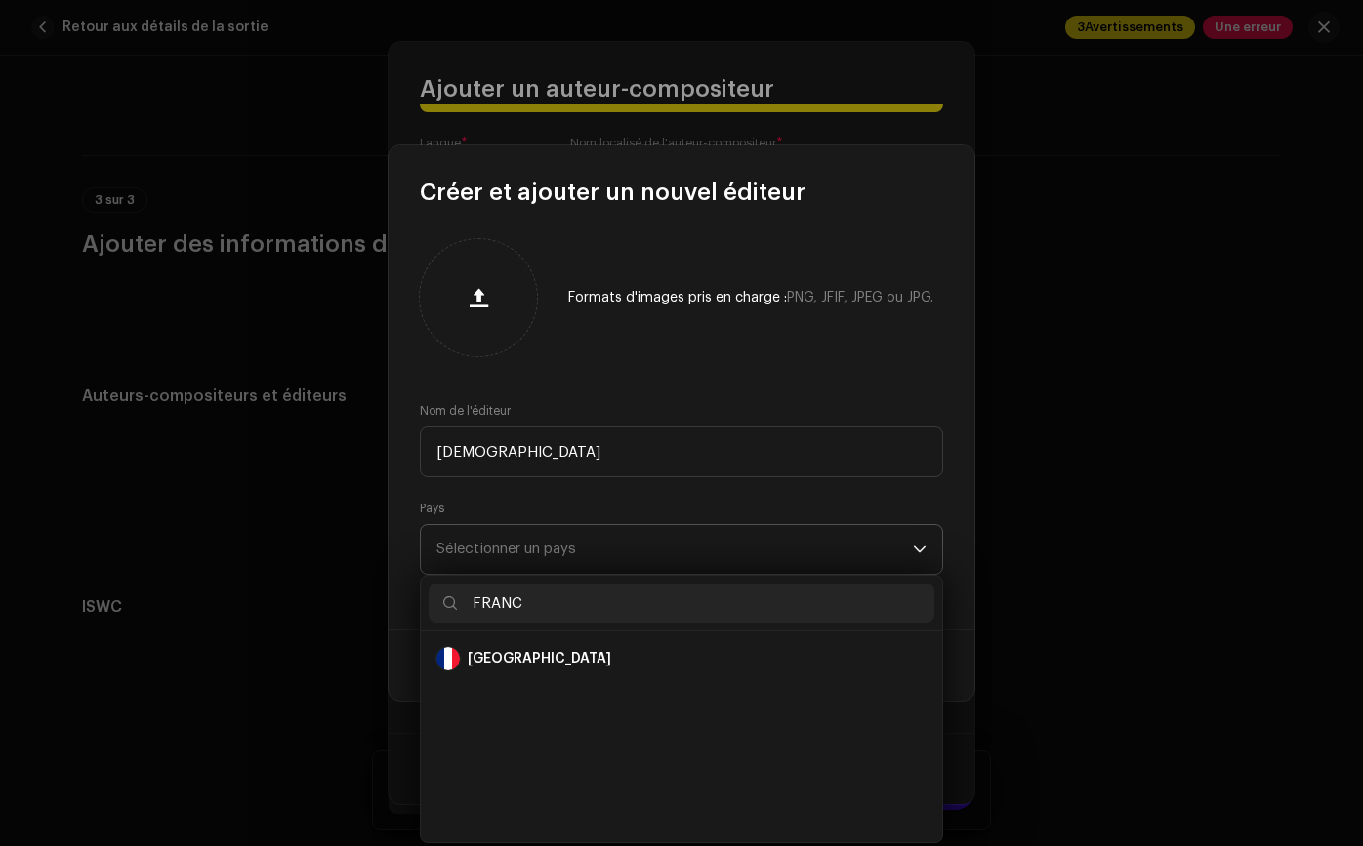
type input "FRANCE"
click at [494, 644] on li "[GEOGRAPHIC_DATA]" at bounding box center [681, 658] width 506 height 39
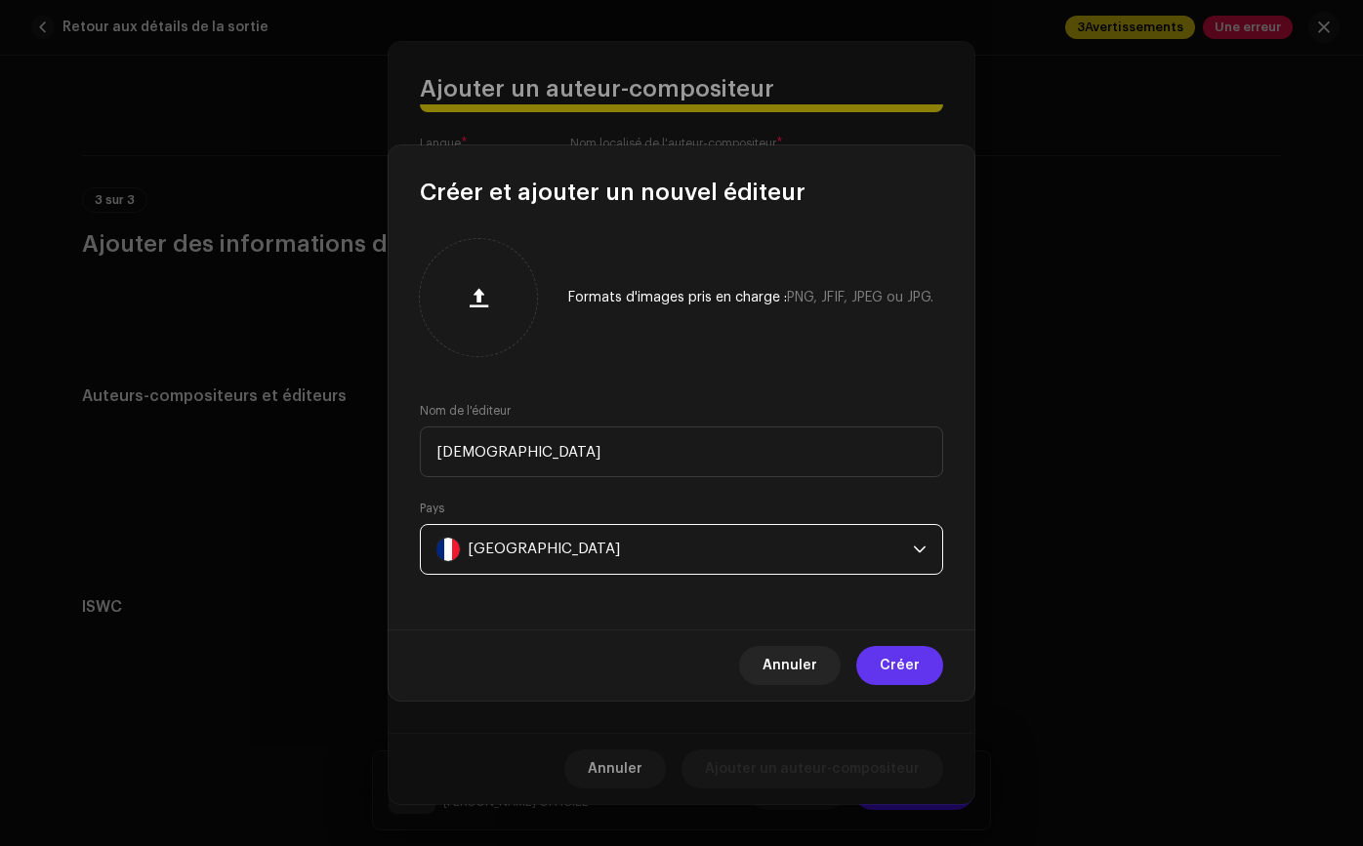
click at [929, 663] on button "Créer" at bounding box center [899, 665] width 87 height 39
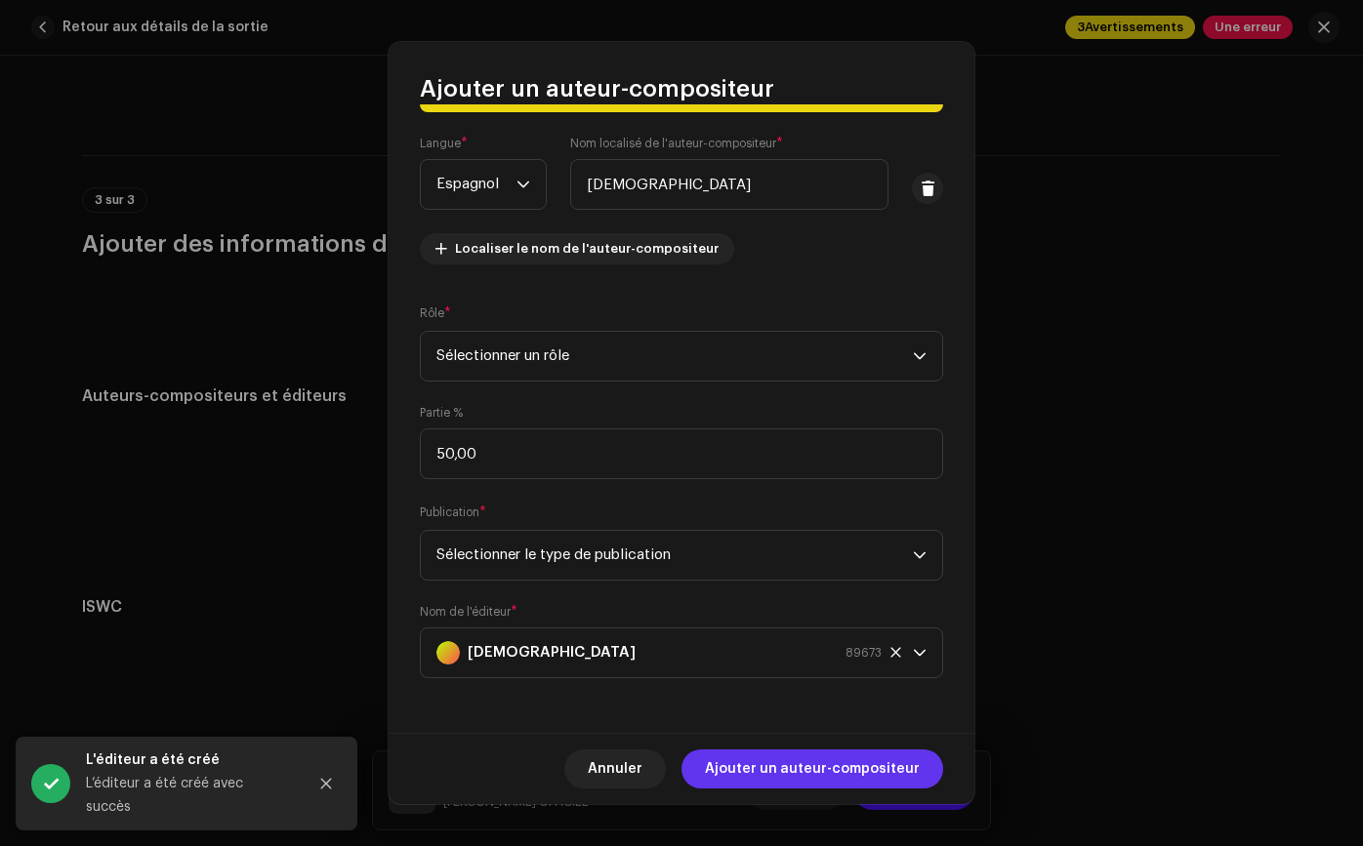
click at [837, 755] on span "Ajouter un auteur-compositeur" at bounding box center [812, 769] width 215 height 39
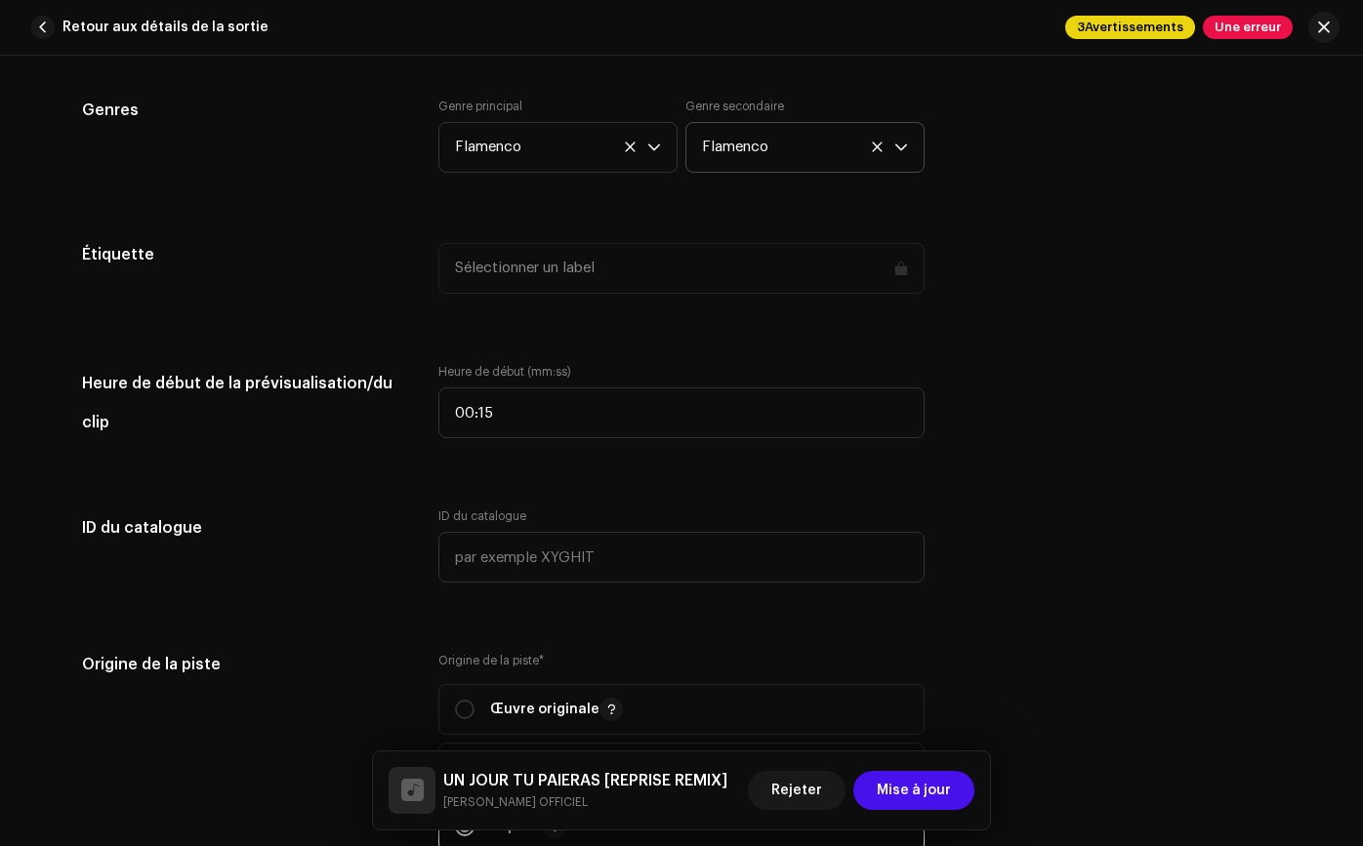
scroll to position [1308, 0]
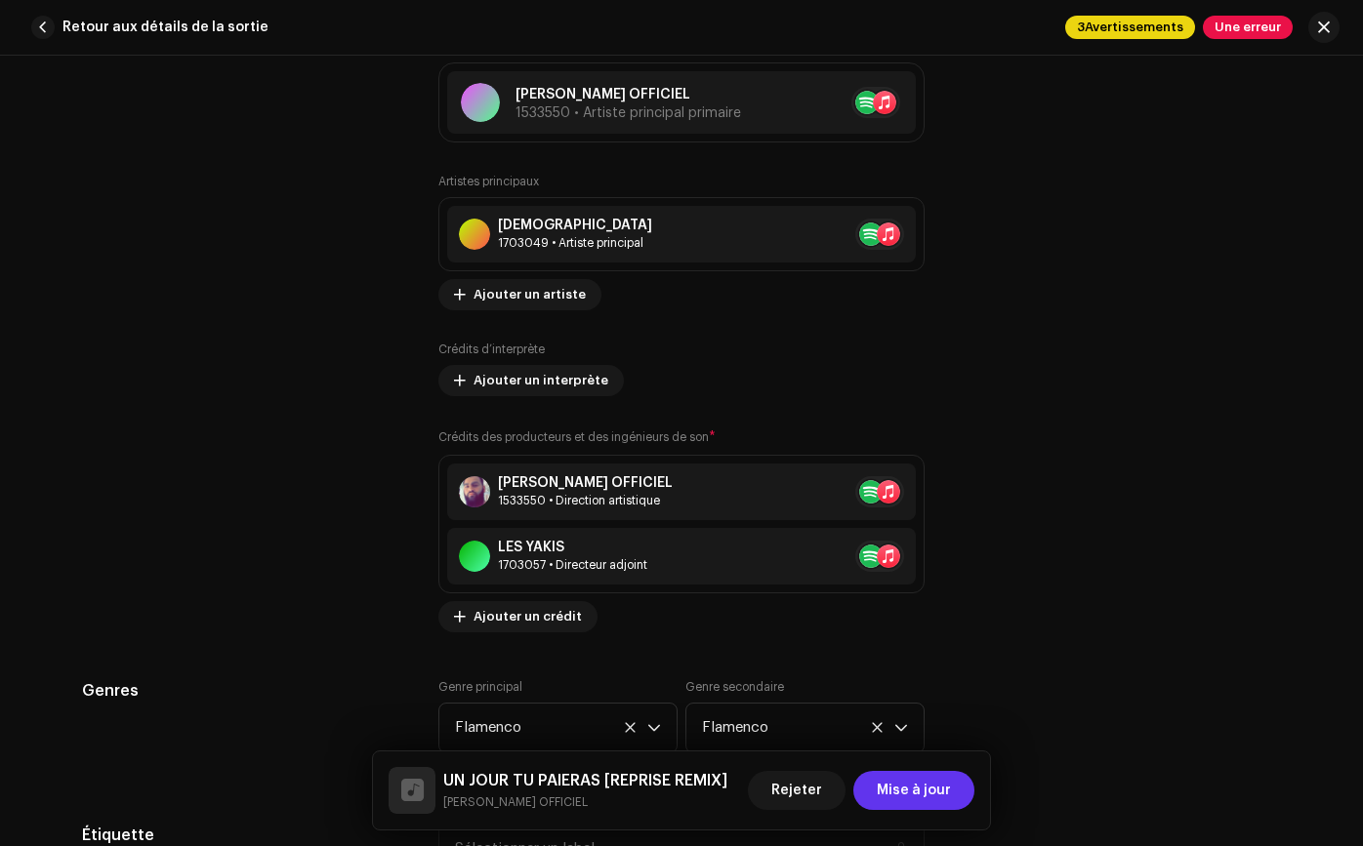
click at [959, 797] on button "Mise à jour" at bounding box center [913, 790] width 121 height 39
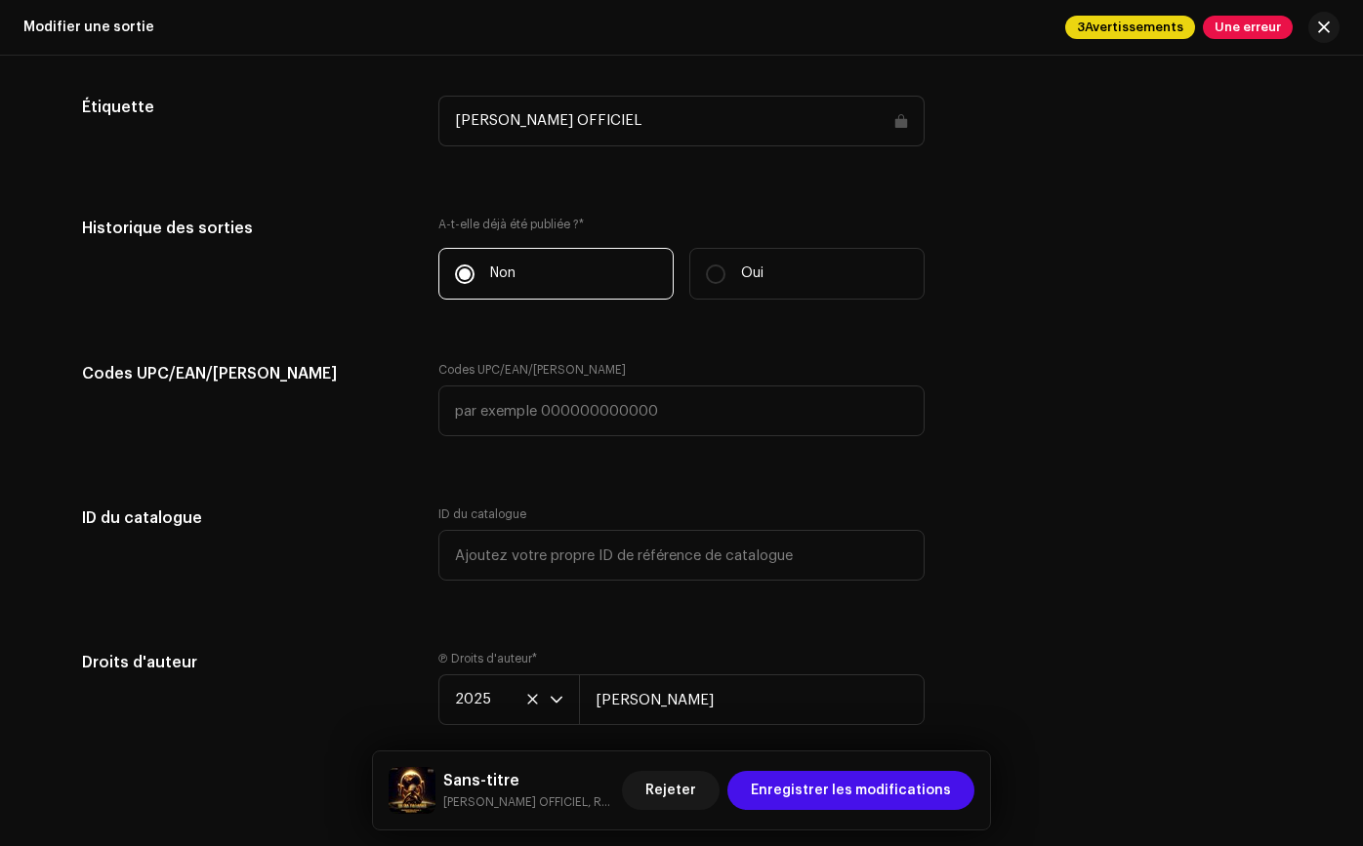
scroll to position [3195, 0]
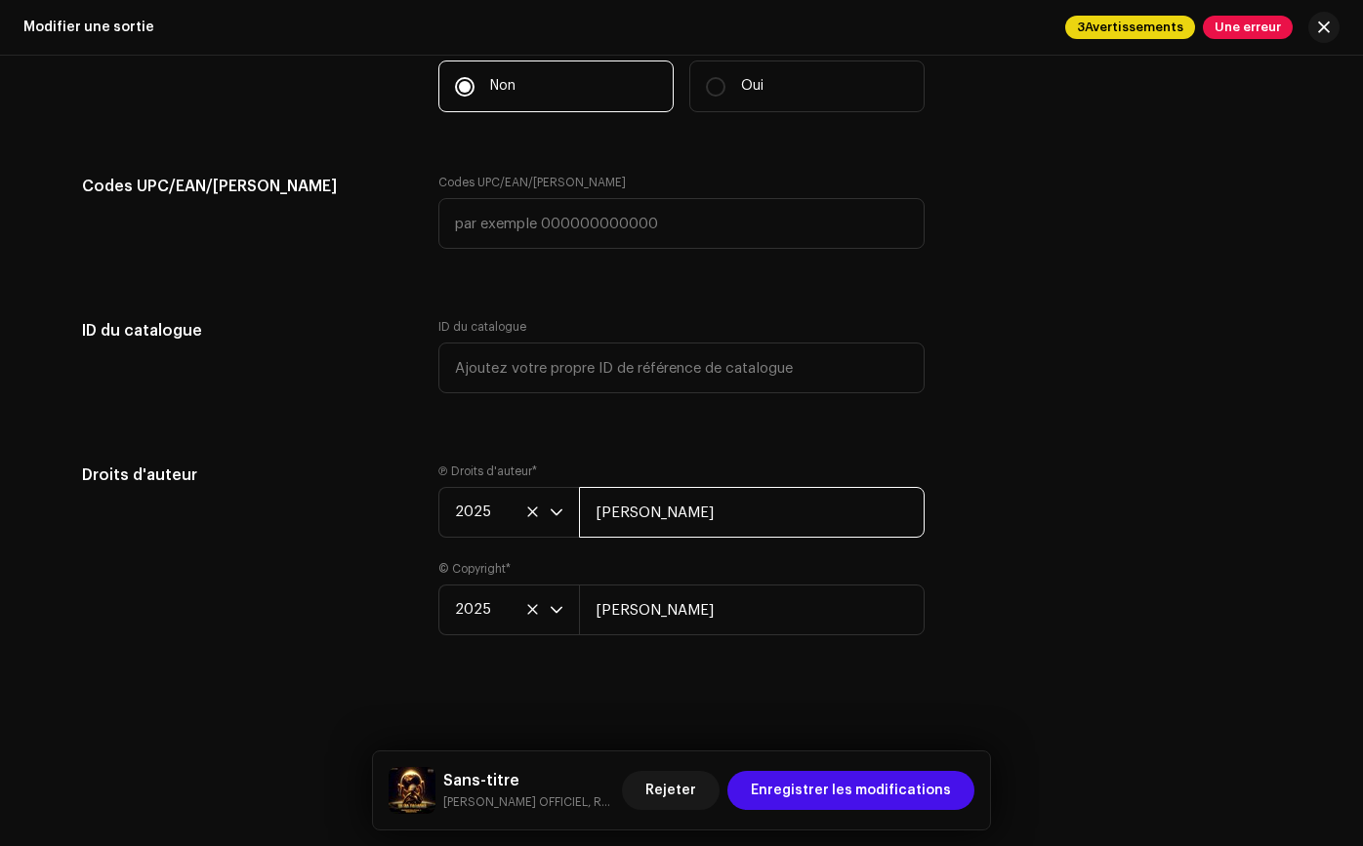
drag, startPoint x: 781, startPoint y: 527, endPoint x: 396, endPoint y: 509, distance: 385.0
click at [396, 509] on div "Droits d'auteur Ⓟ Droits d'auteur * 2025 RAYMOND MARTINEZ © Copyright * 2025 RA…" at bounding box center [681, 561] width 1199 height 195
type input "[PERSON_NAME]"
drag, startPoint x: 743, startPoint y: 613, endPoint x: 505, endPoint y: 596, distance: 238.7
click at [505, 596] on div "2025 RAYMOND MARTINEZ" at bounding box center [681, 610] width 486 height 51
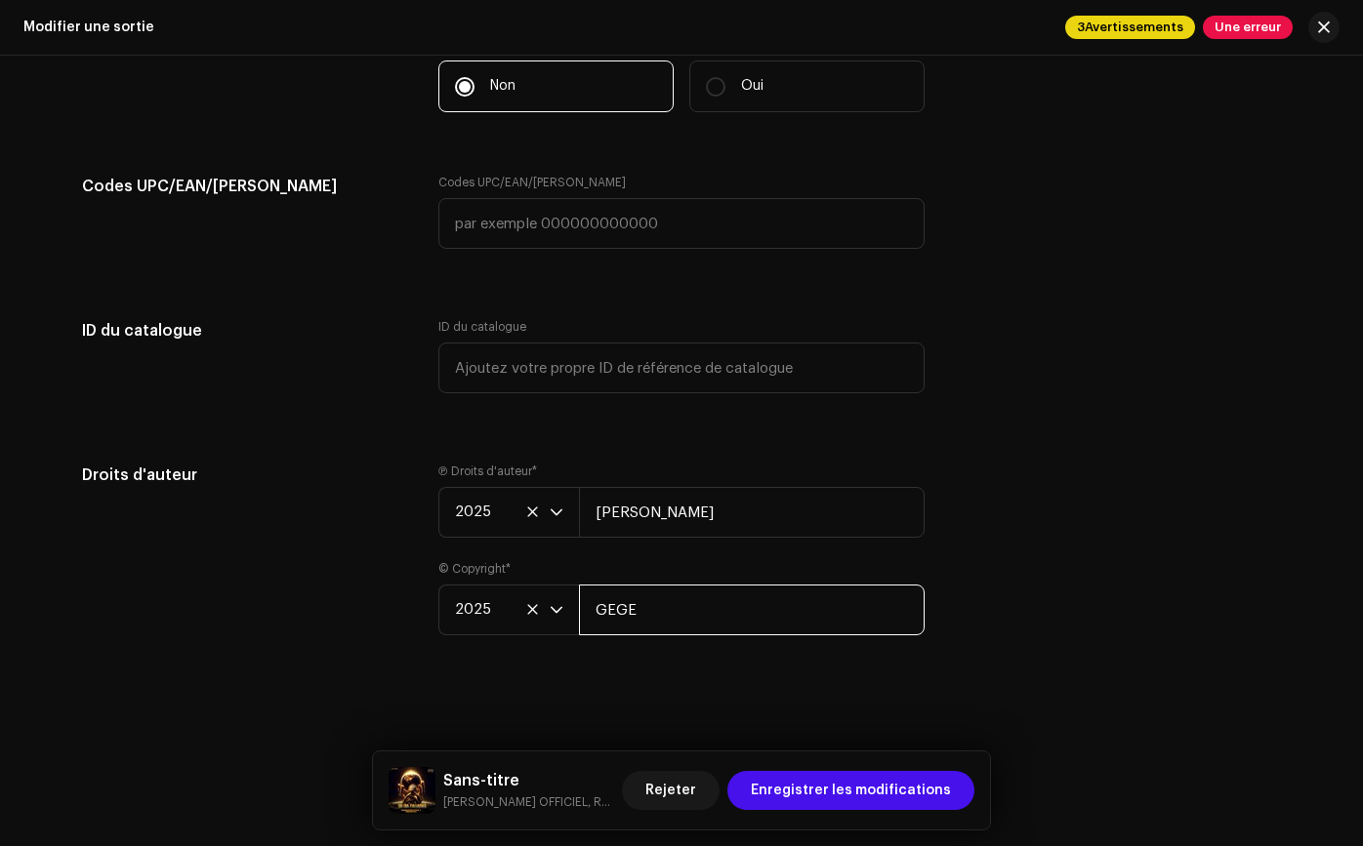
type input "[PERSON_NAME]"
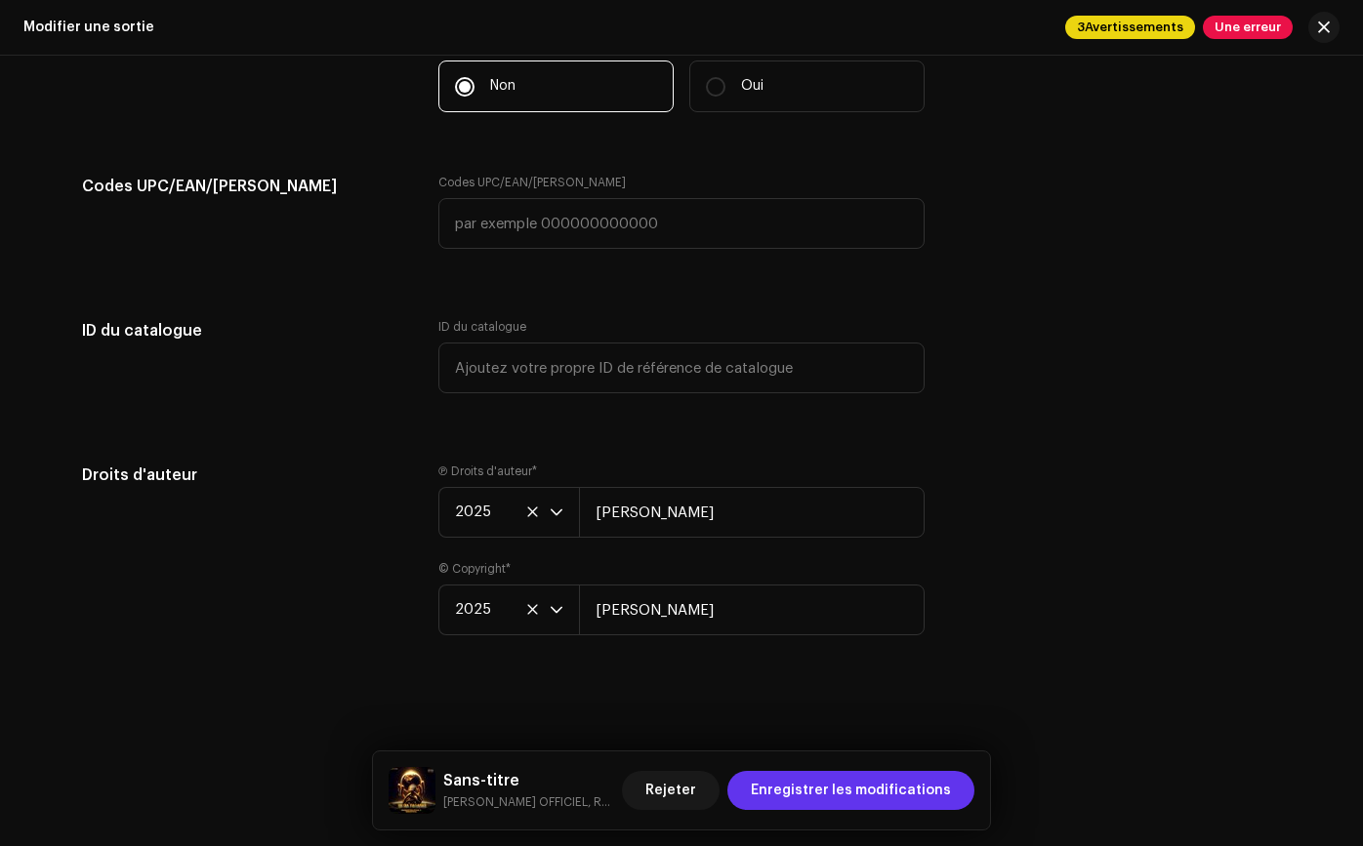
click at [912, 800] on span "Enregistrer les modifications" at bounding box center [851, 790] width 200 height 39
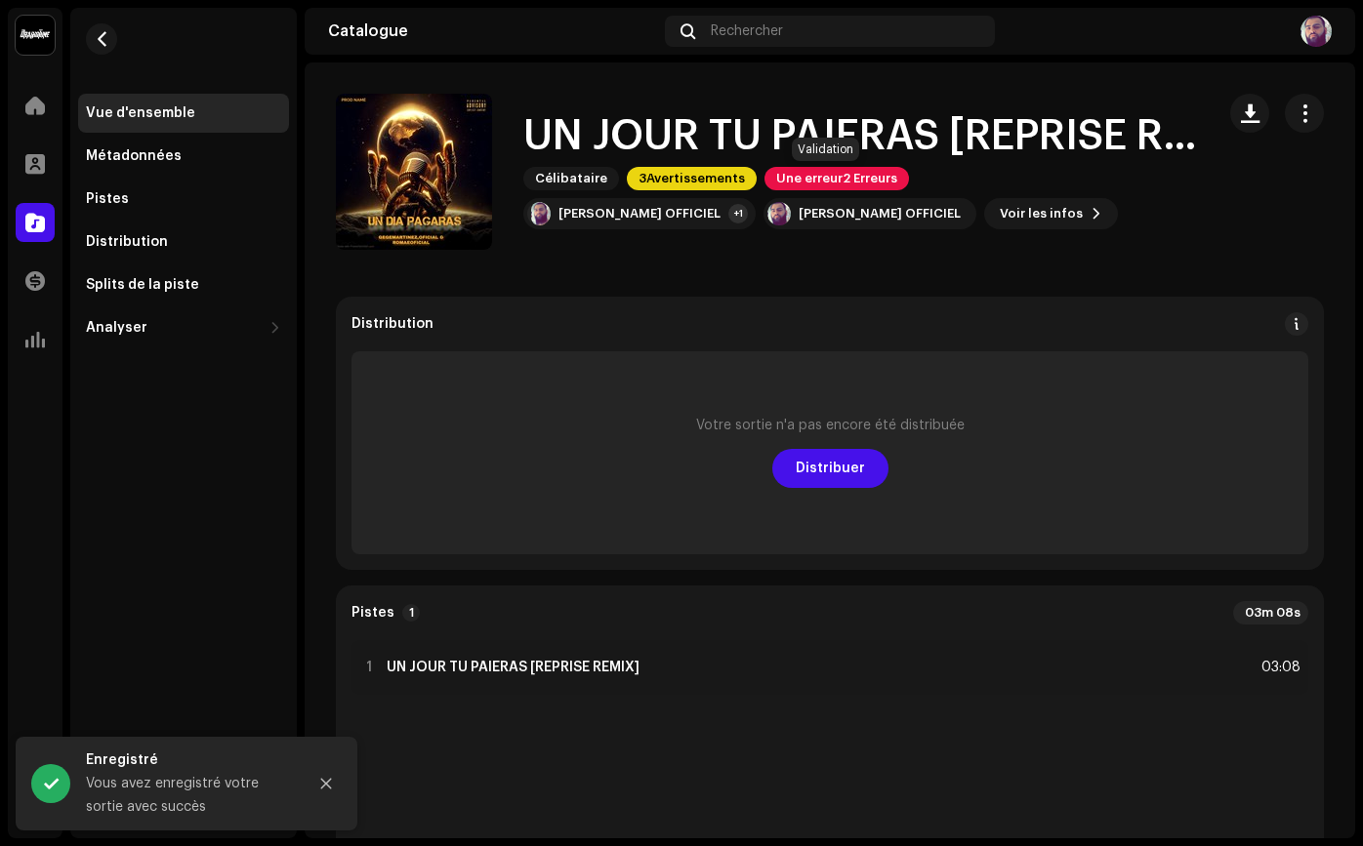
click at [867, 172] on font "2 Erreurs" at bounding box center [869, 178] width 55 height 13
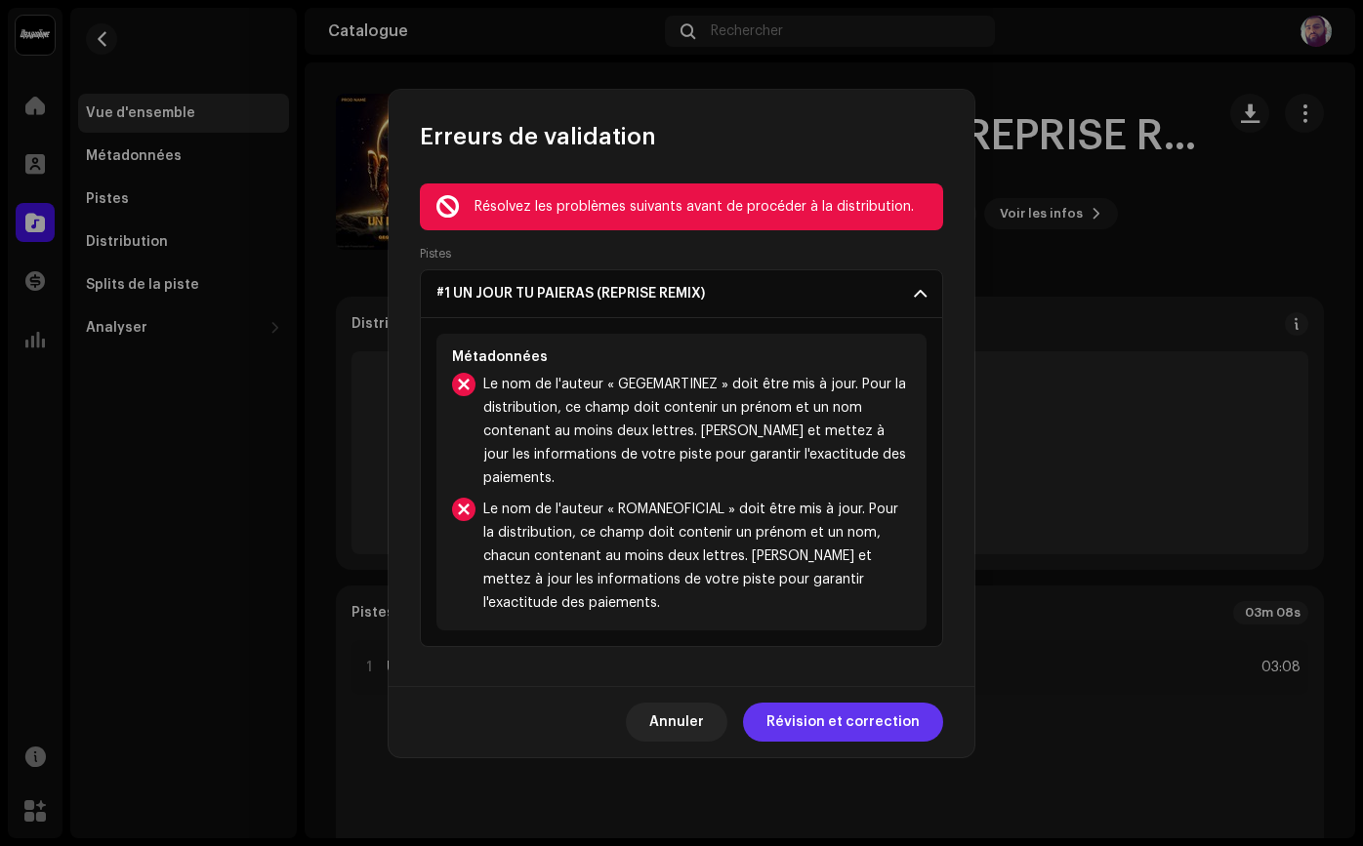
click at [774, 723] on button "Révision et correction" at bounding box center [843, 722] width 200 height 39
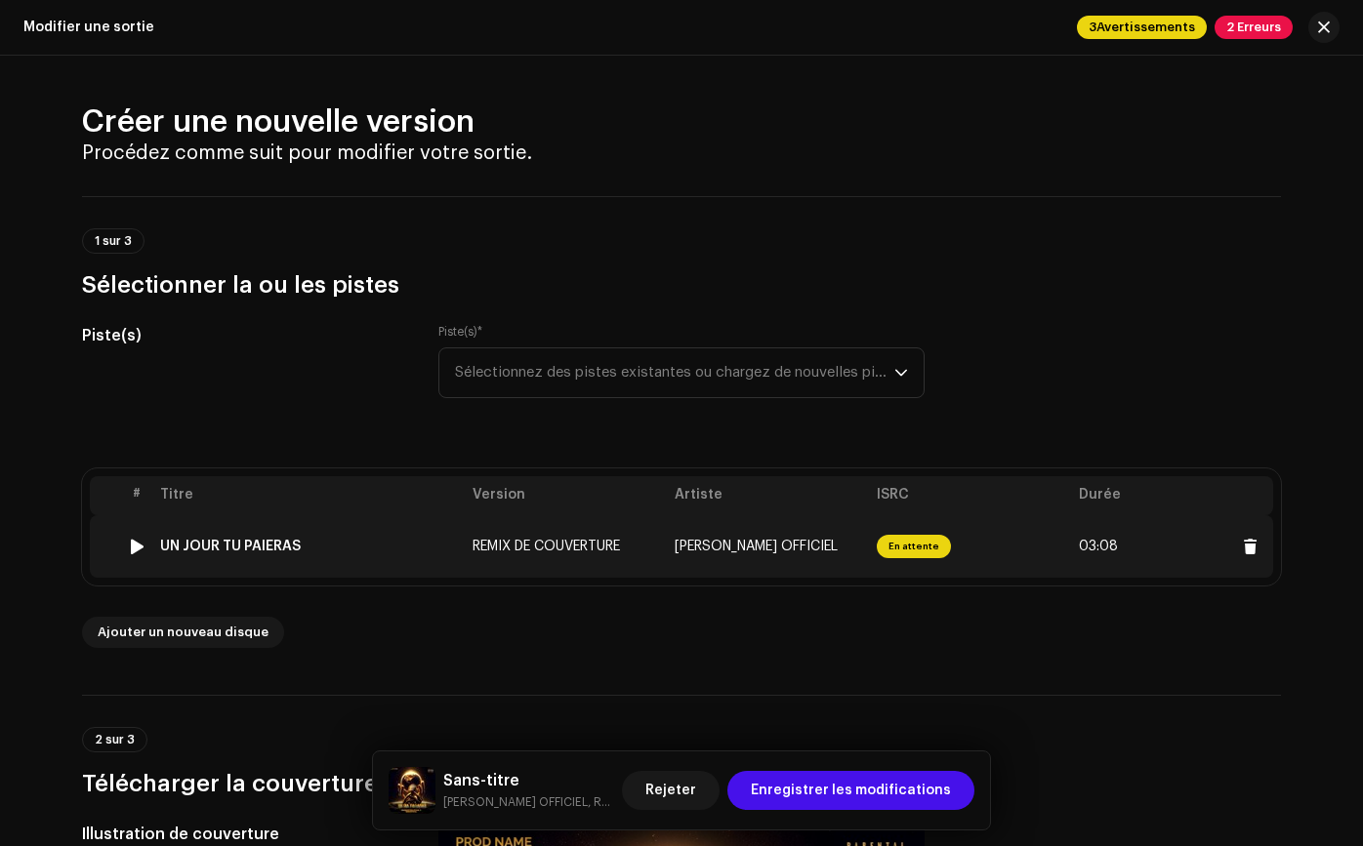
click at [869, 541] on td "En attente" at bounding box center [970, 546] width 202 height 62
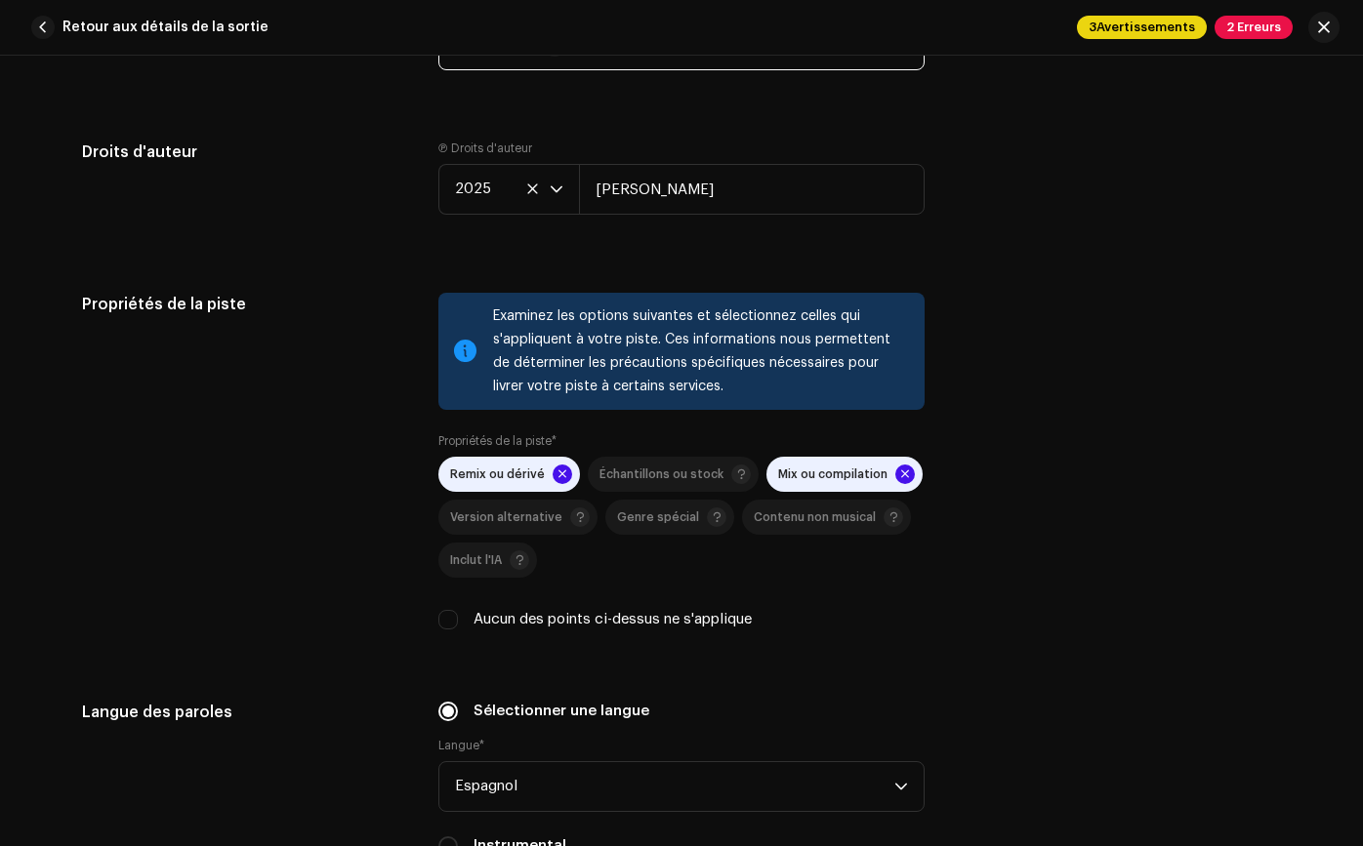
scroll to position [2677, 0]
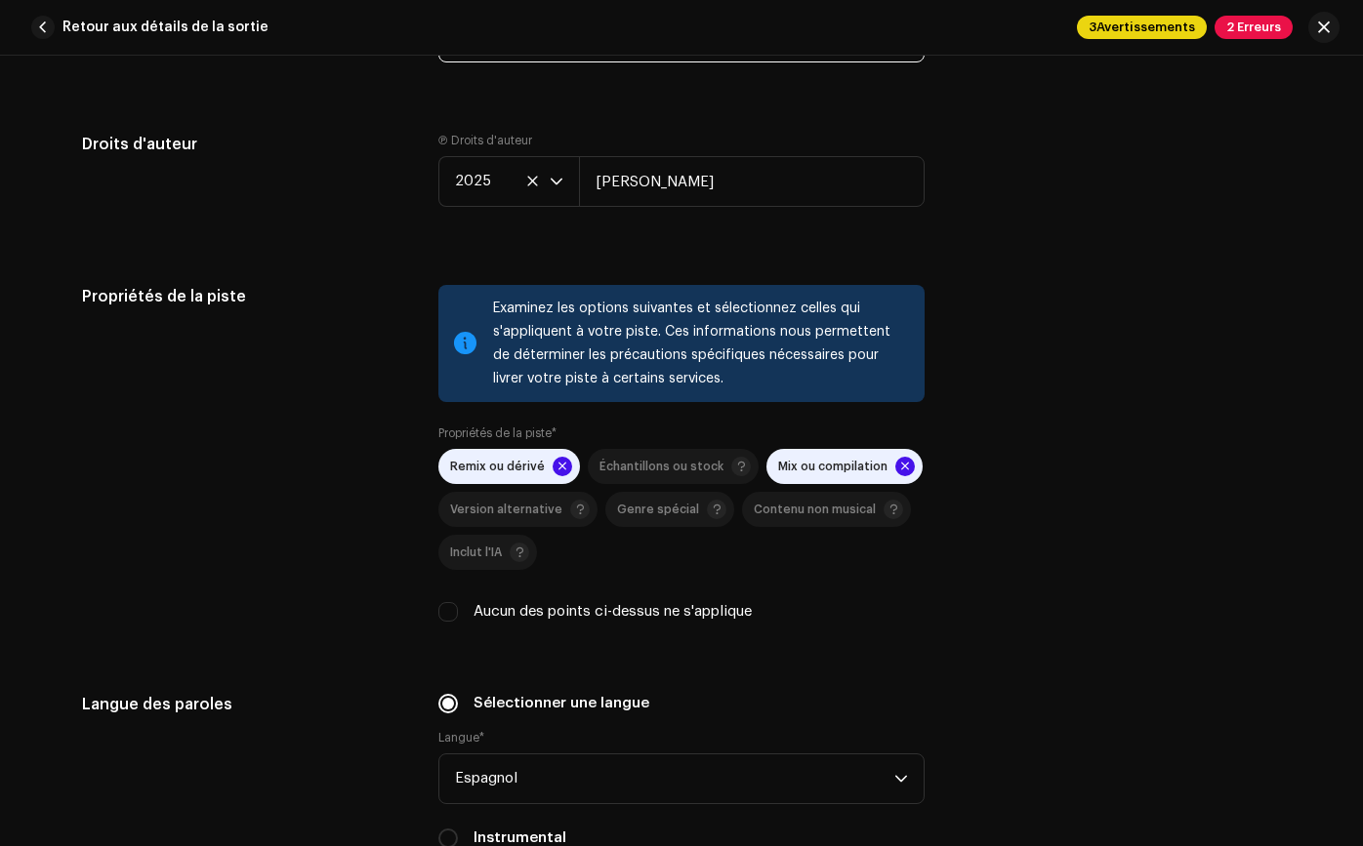
click at [864, 477] on span "Mix ou compilation" at bounding box center [846, 466] width 137 height 23
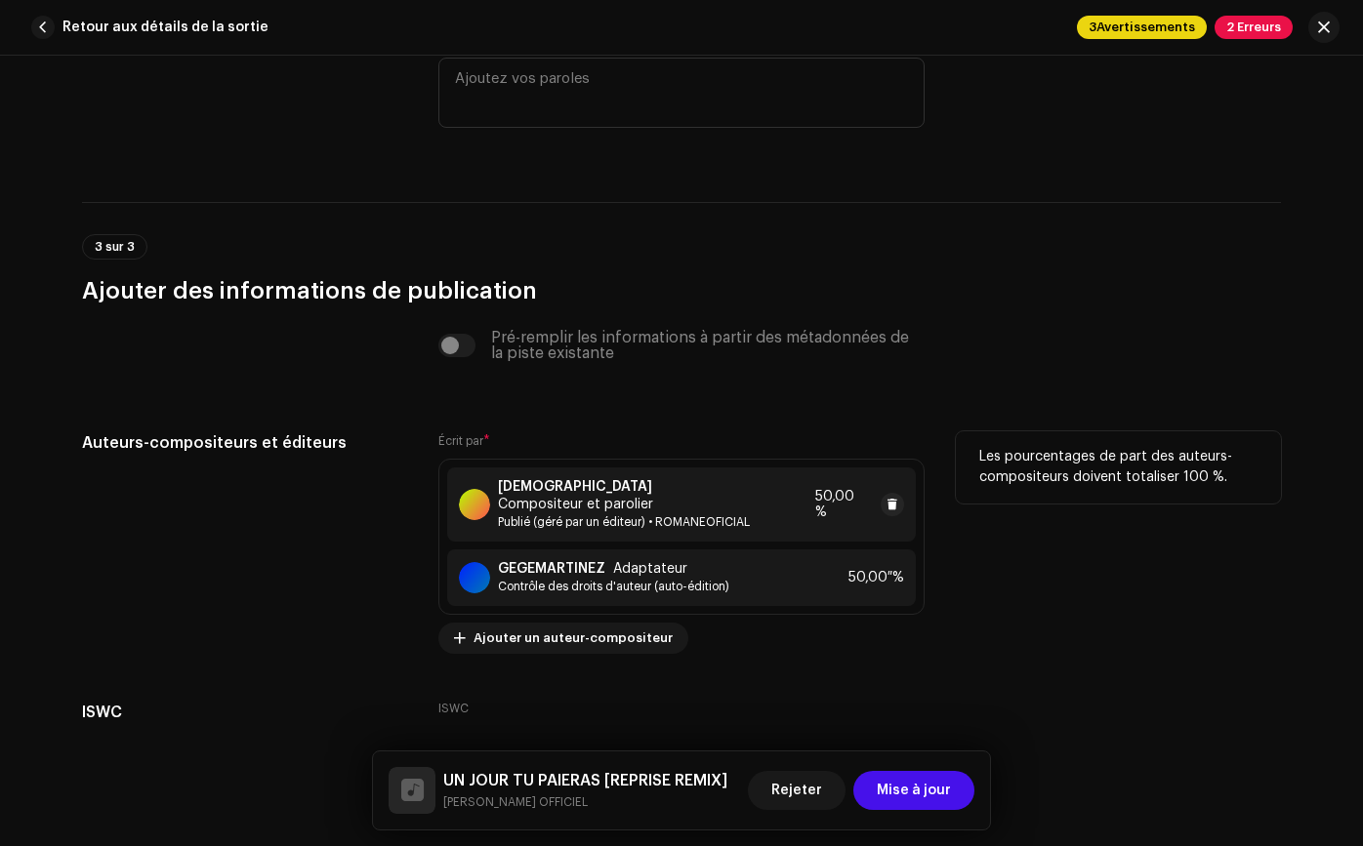
scroll to position [3844, 0]
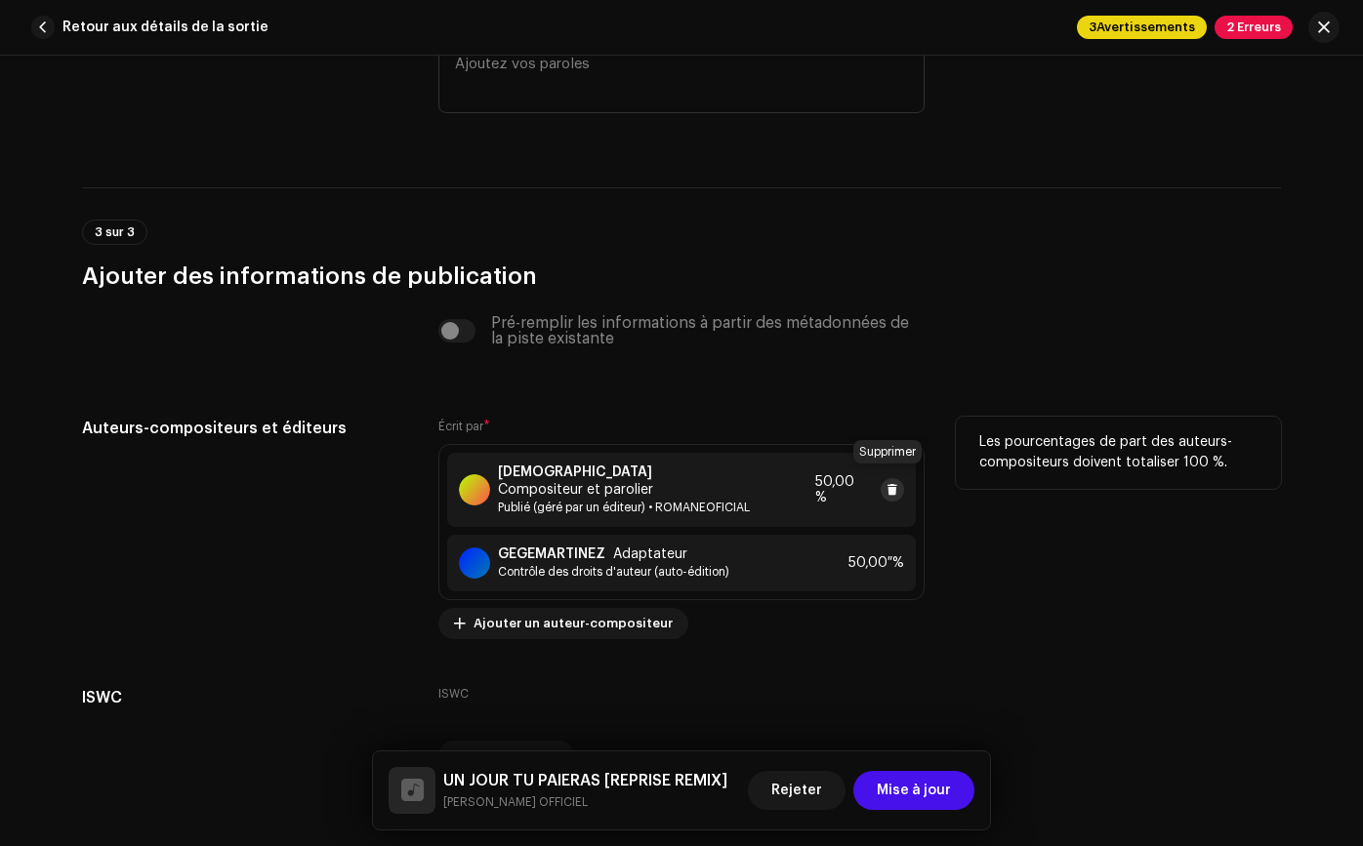
click at [897, 482] on button at bounding box center [891, 489] width 23 height 23
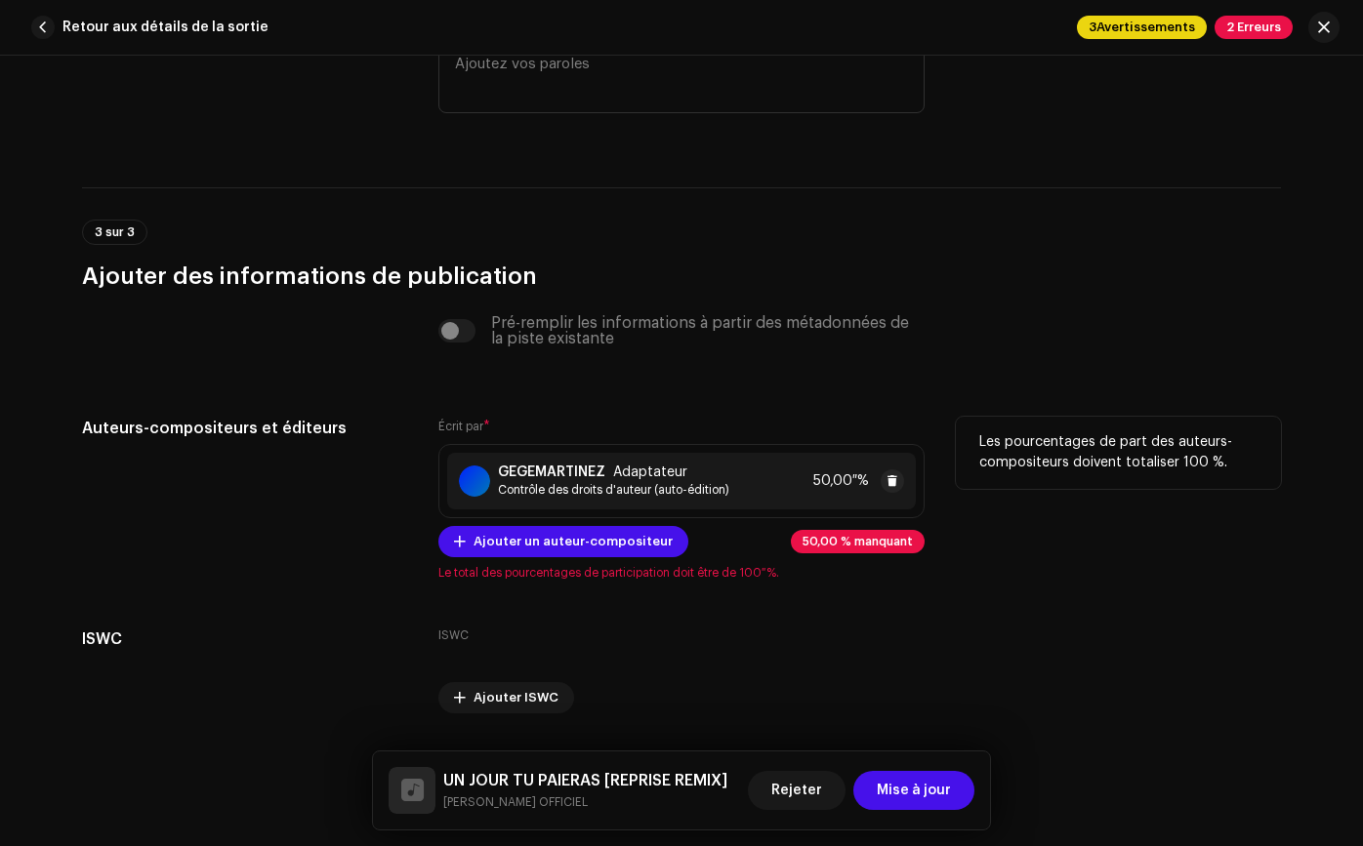
click at [856, 485] on font "50,00 %" at bounding box center [841, 481] width 56 height 14
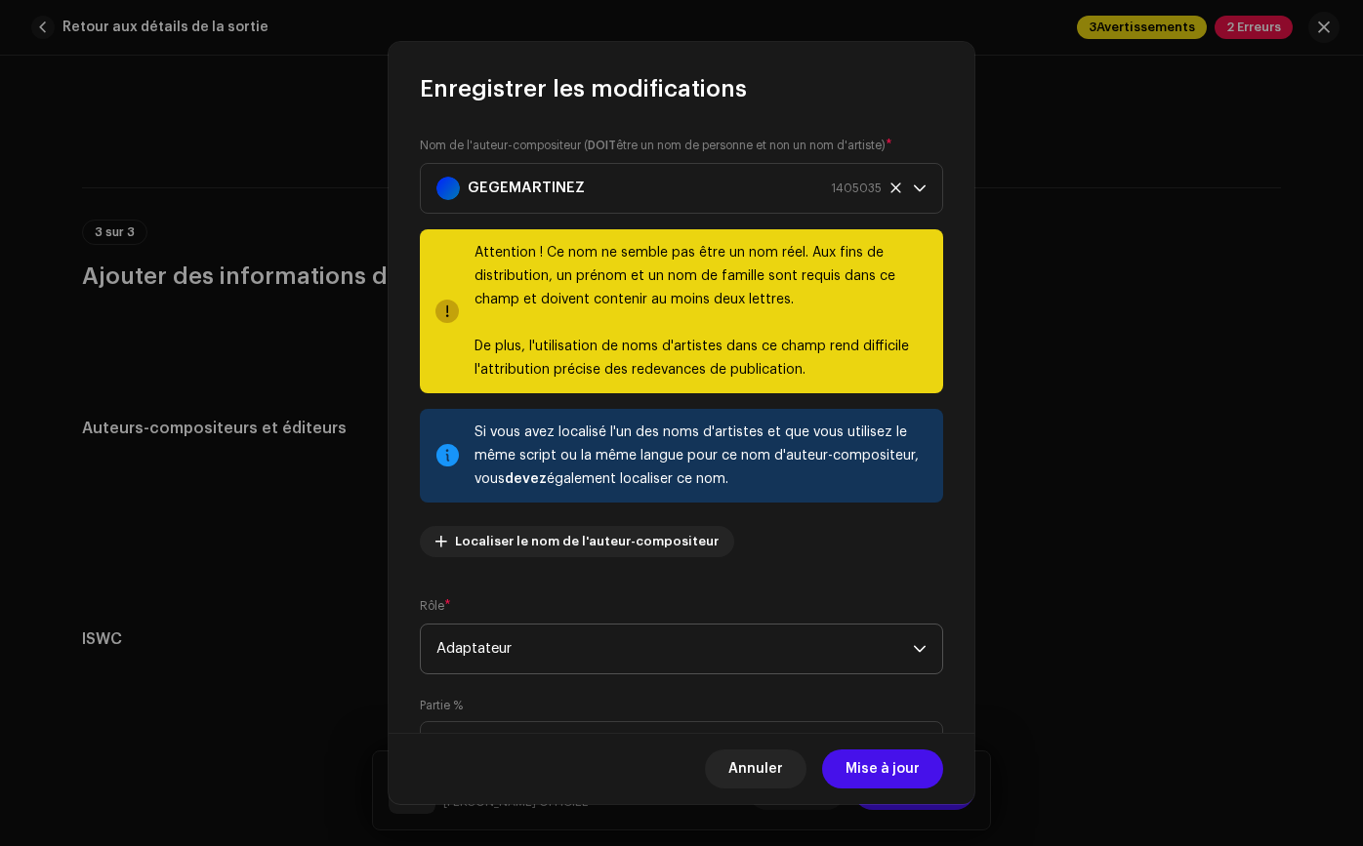
click at [654, 647] on span "Adaptateur" at bounding box center [674, 649] width 476 height 49
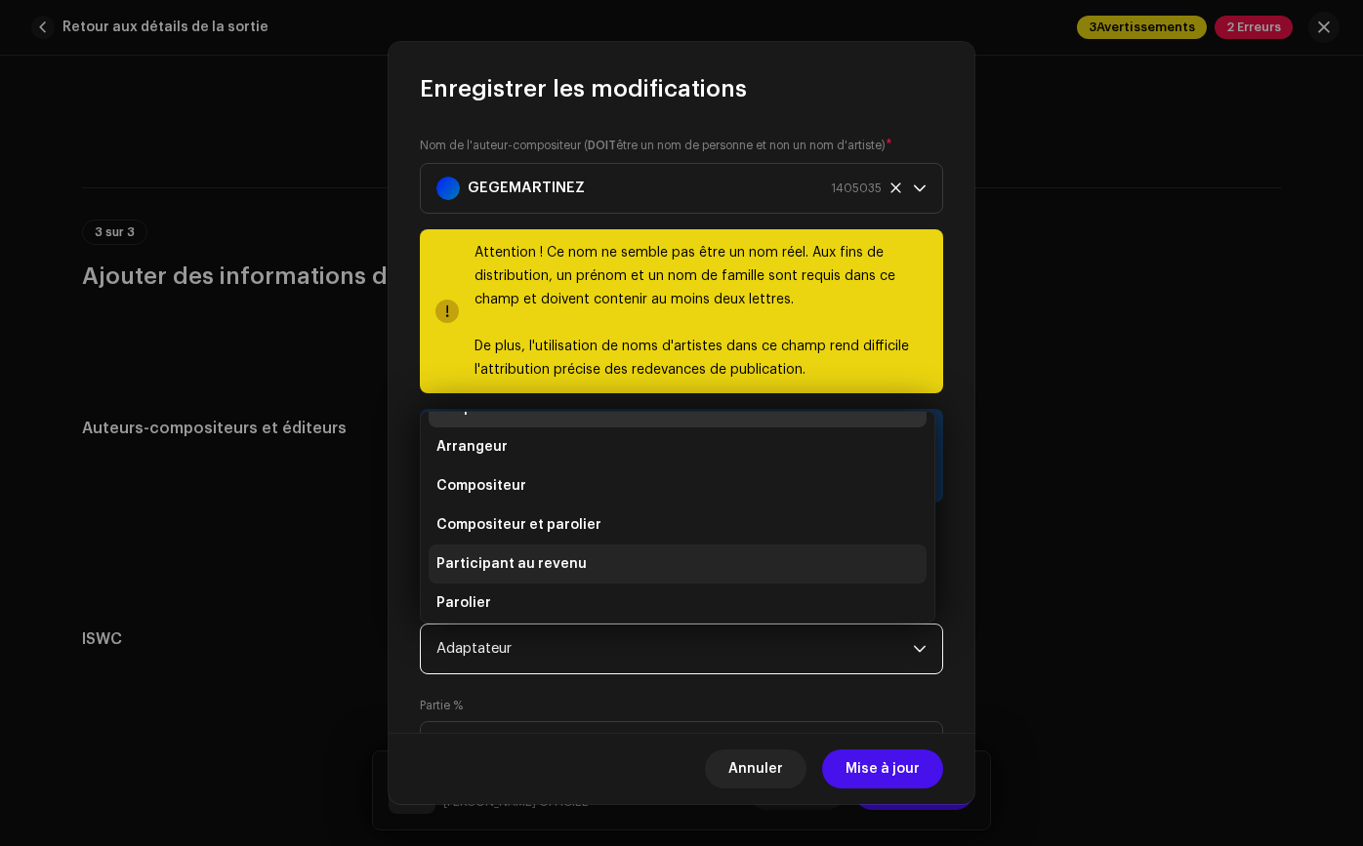
scroll to position [0, 0]
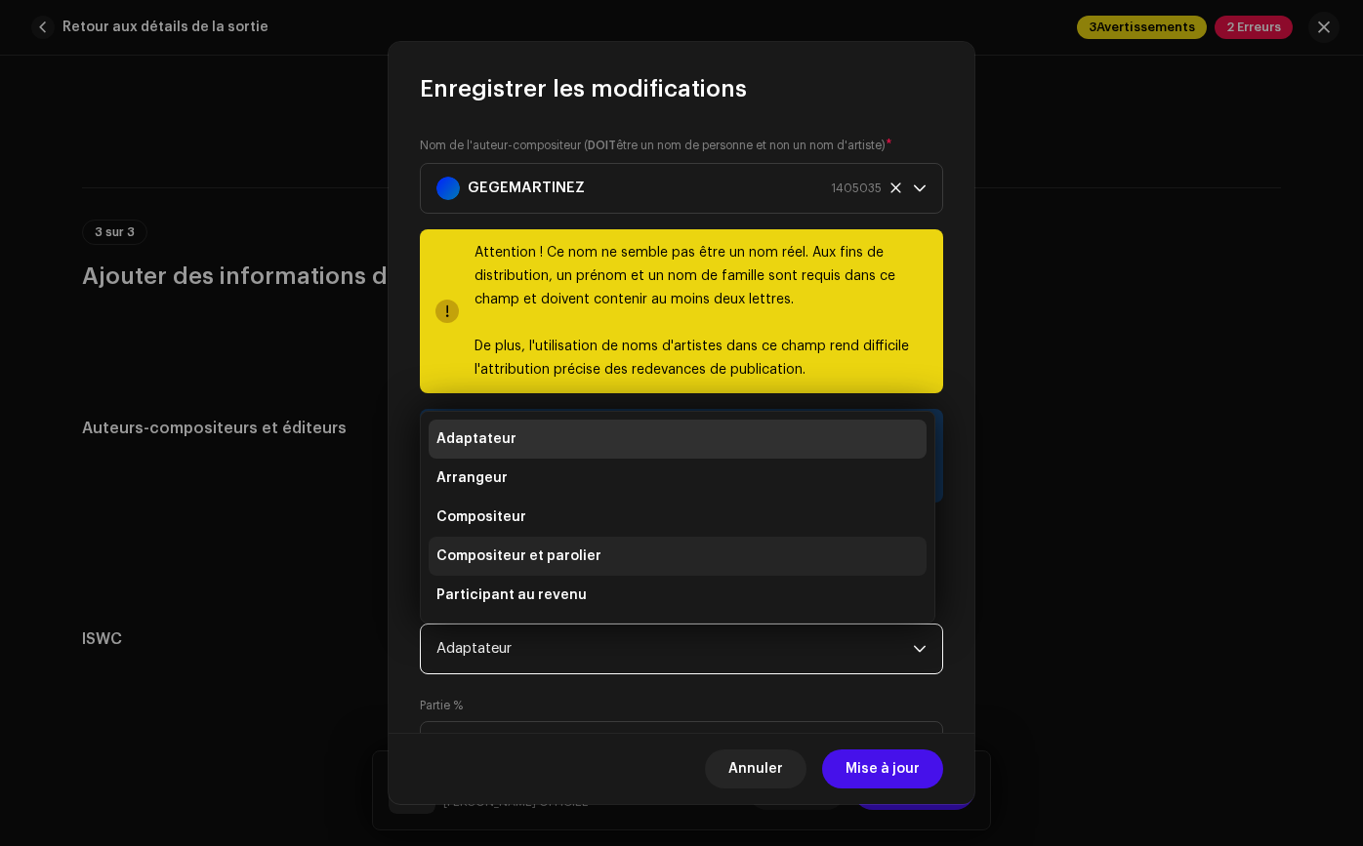
click at [687, 541] on li "Compositeur et parolier" at bounding box center [677, 556] width 498 height 39
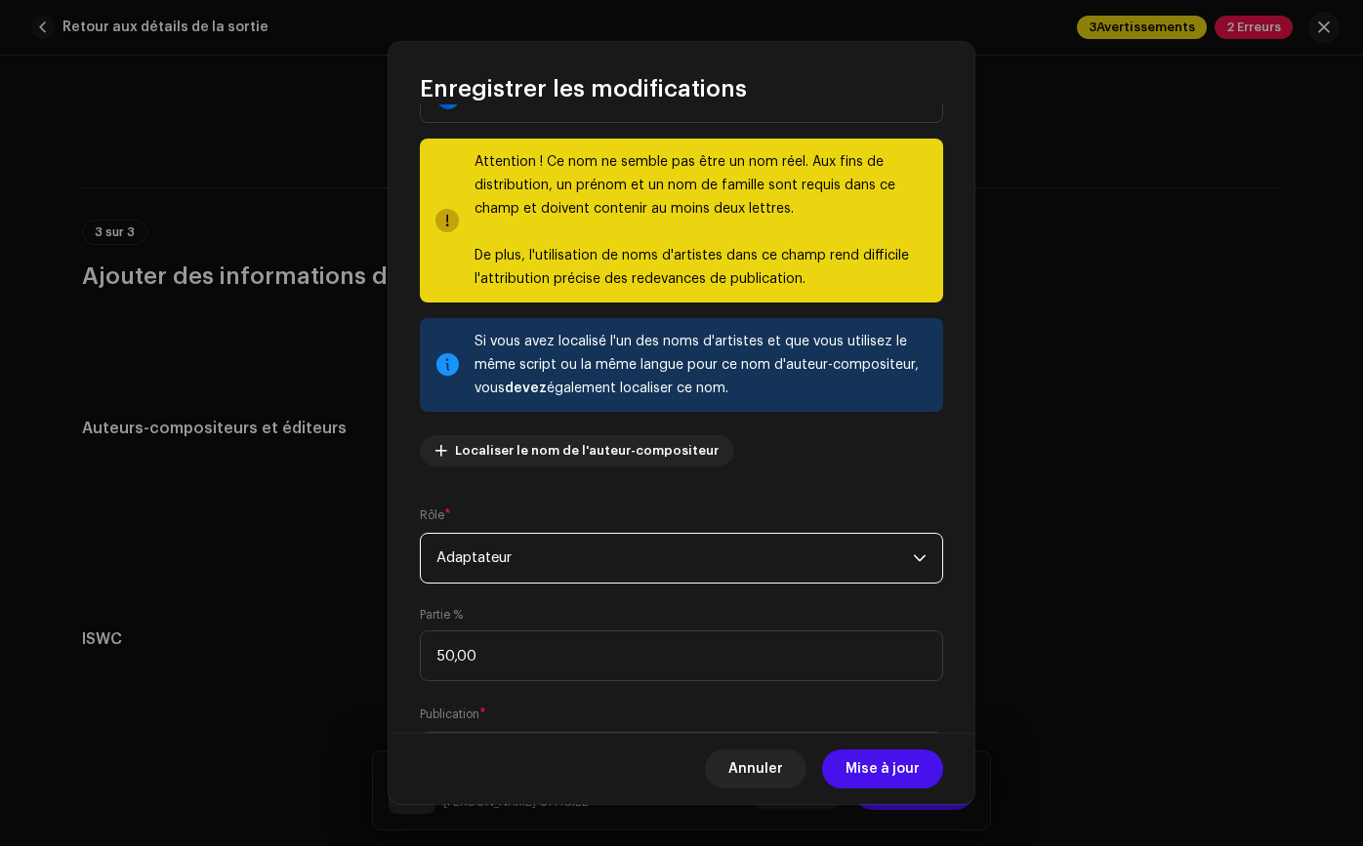
scroll to position [90, 0]
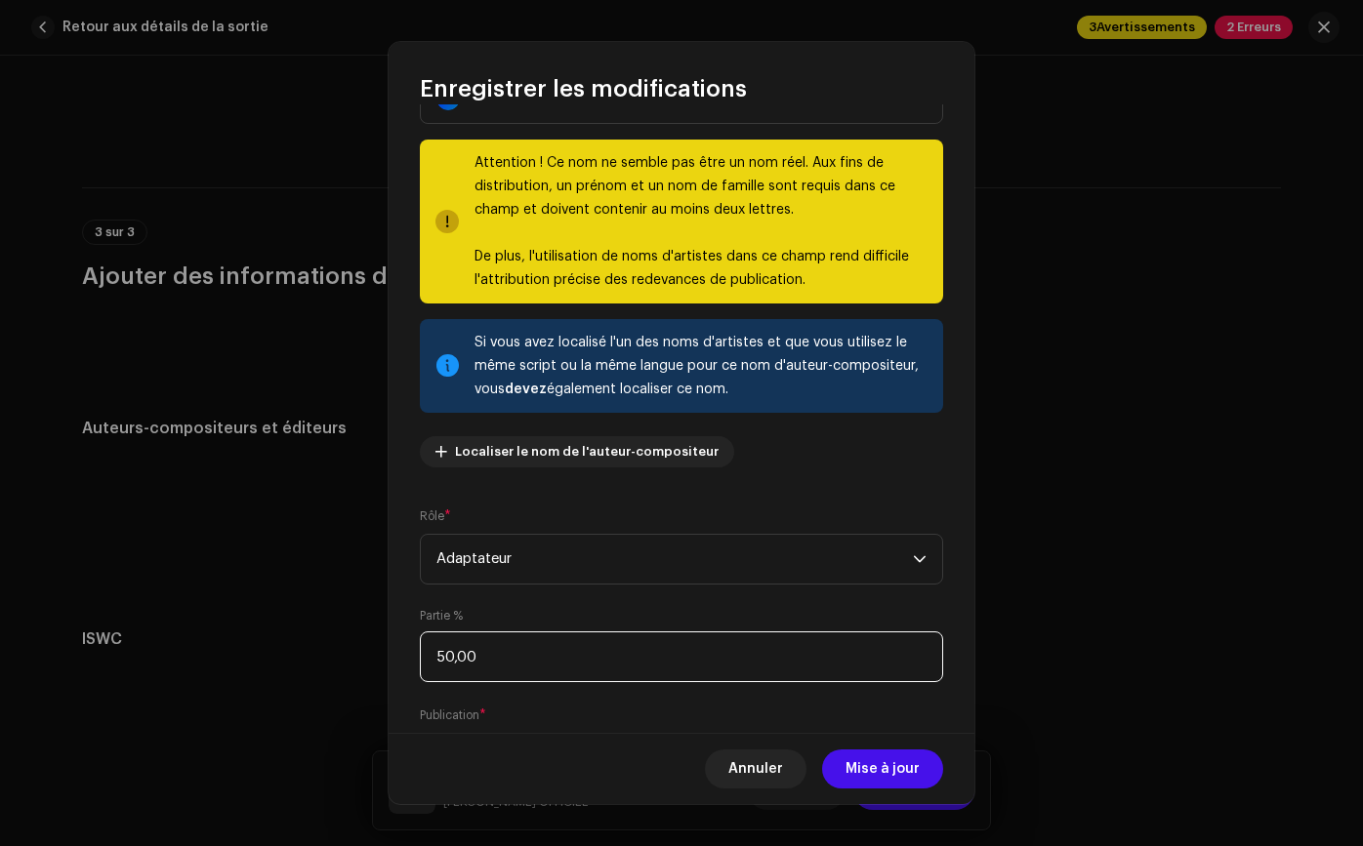
drag, startPoint x: 614, startPoint y: 660, endPoint x: 401, endPoint y: 645, distance: 213.3
click at [400, 645] on div "Nom de l'auteur-compositeur ( DOIT être un nom de personne et non un nom d'arti…" at bounding box center [681, 418] width 586 height 628
type input "100,00"
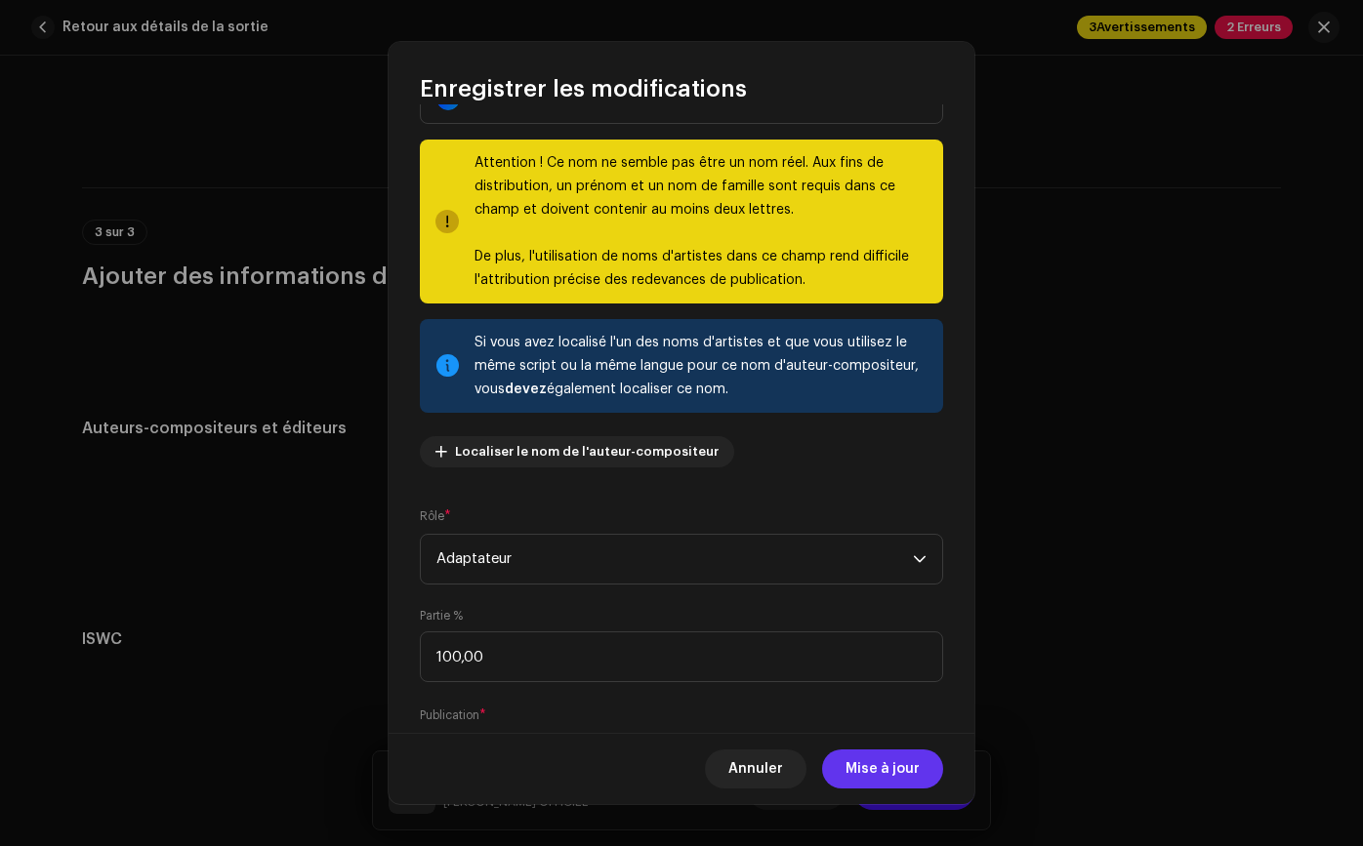
click at [852, 763] on font "Mise à jour" at bounding box center [882, 769] width 74 height 14
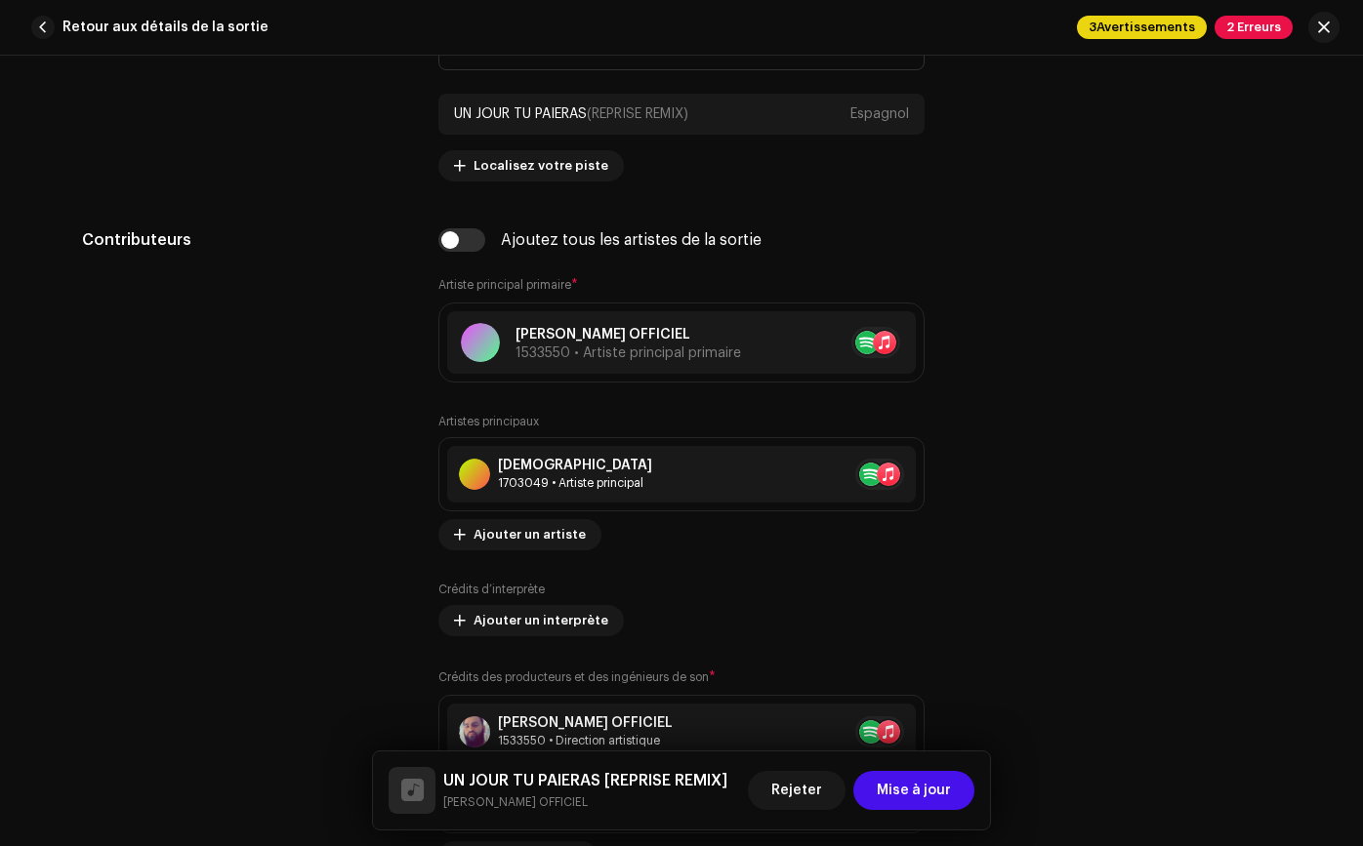
scroll to position [1054, 0]
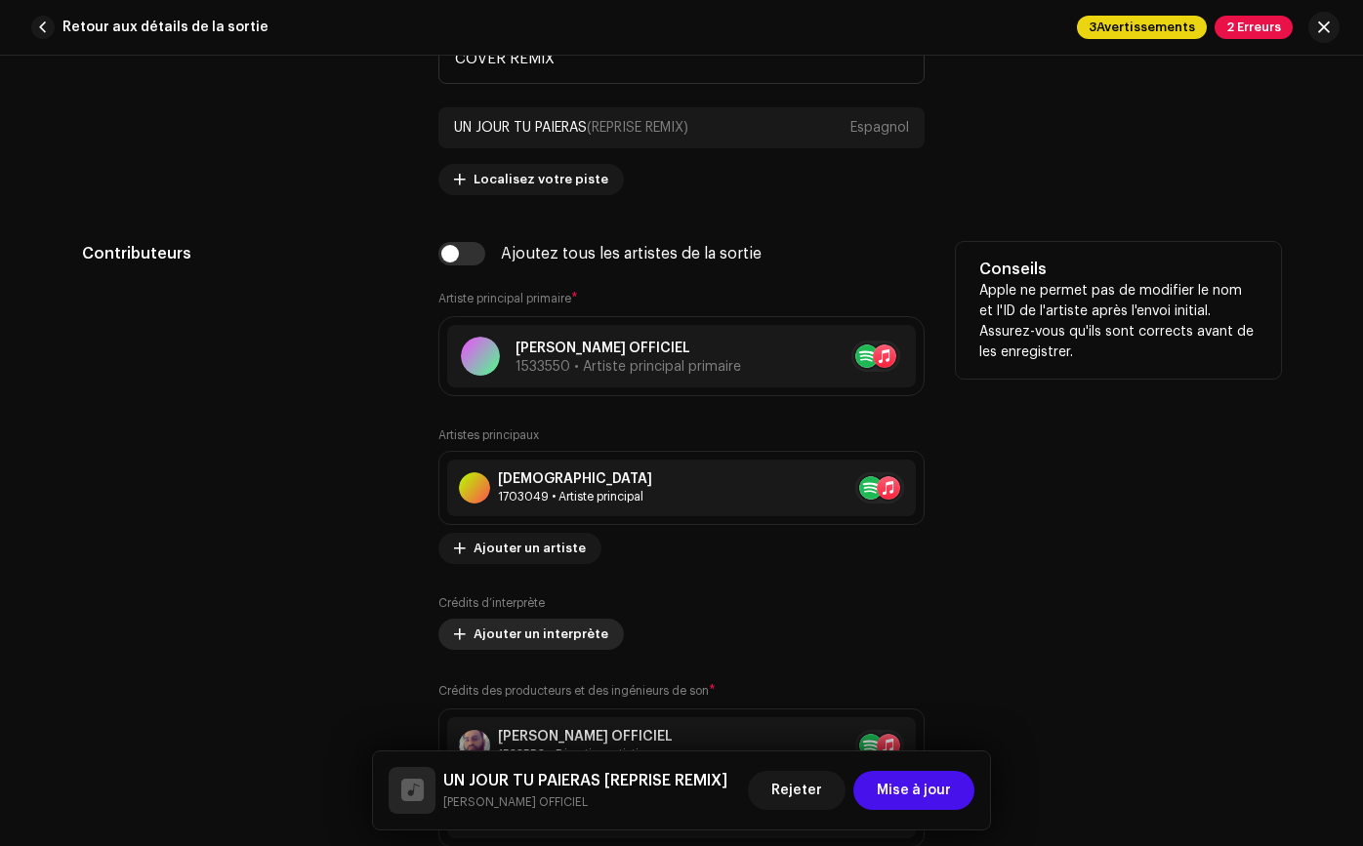
click at [595, 634] on button "Ajouter un interprète" at bounding box center [530, 634] width 185 height 31
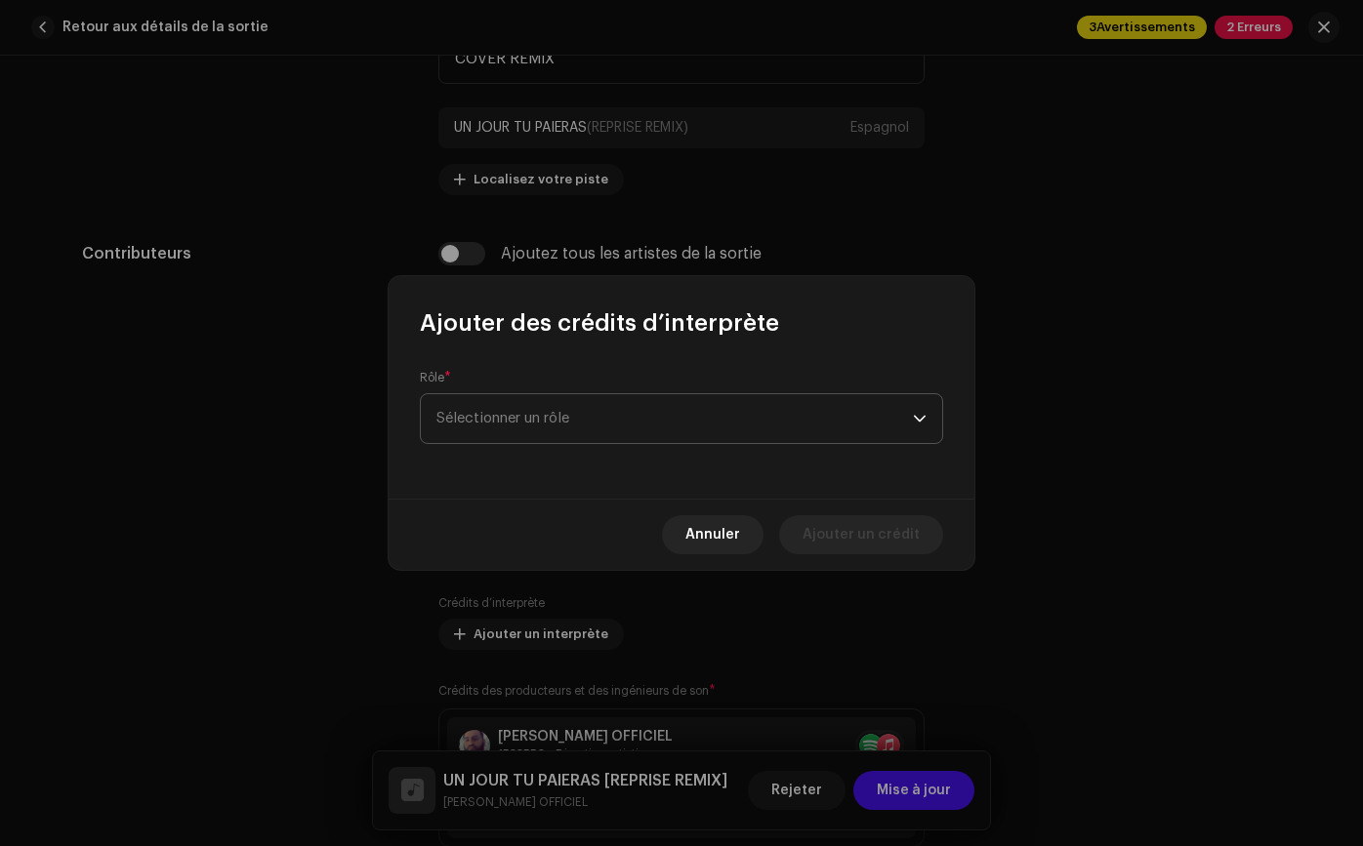
click at [641, 431] on span "Sélectionner un rôle" at bounding box center [674, 418] width 476 height 49
click at [642, 416] on span "Sélectionner un rôle" at bounding box center [674, 418] width 476 height 49
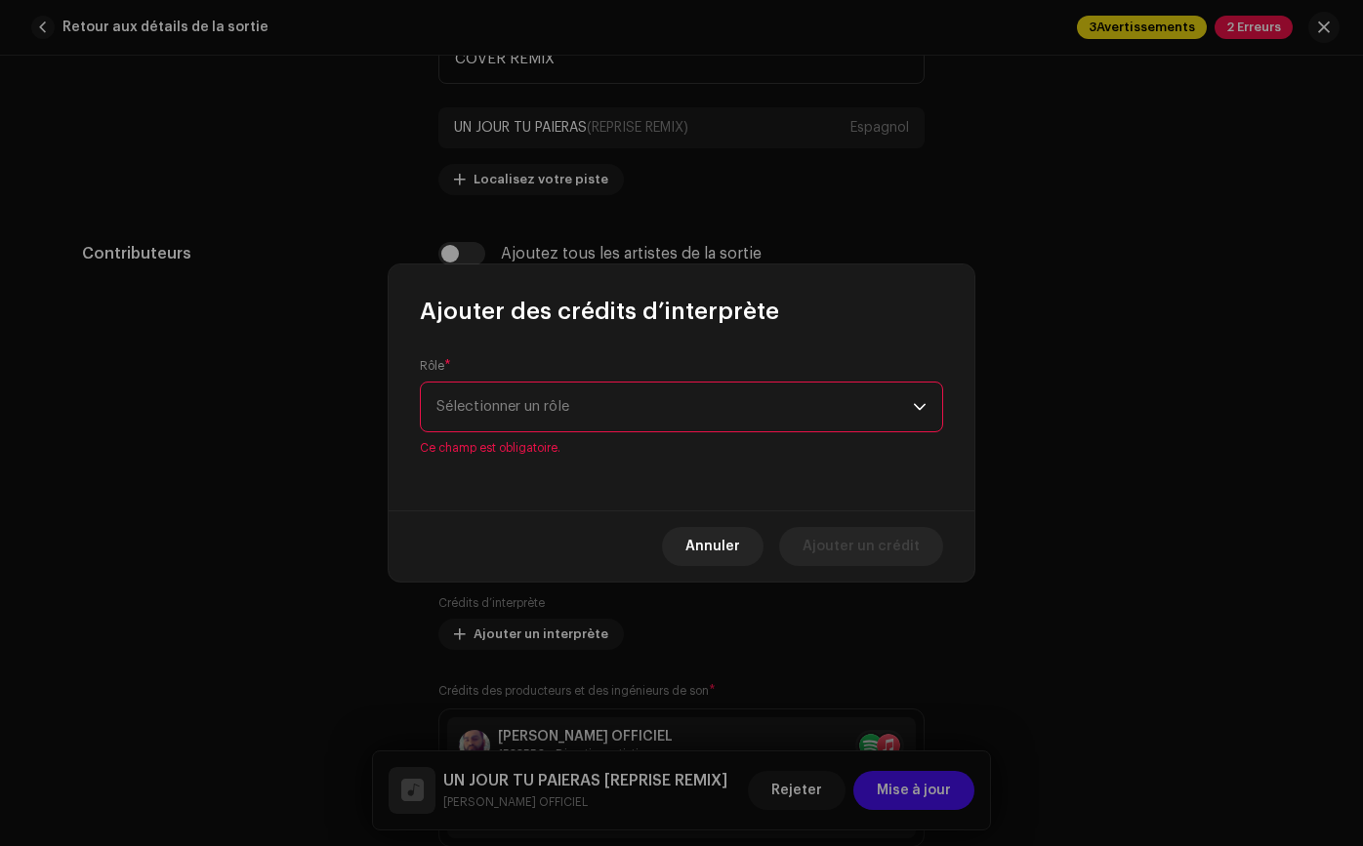
click at [642, 416] on span "Sélectionner un rôle" at bounding box center [674, 407] width 476 height 49
click at [687, 416] on span "Sélectionner un rôle" at bounding box center [674, 407] width 476 height 49
click at [805, 397] on span "Sélectionner un rôle" at bounding box center [674, 407] width 476 height 49
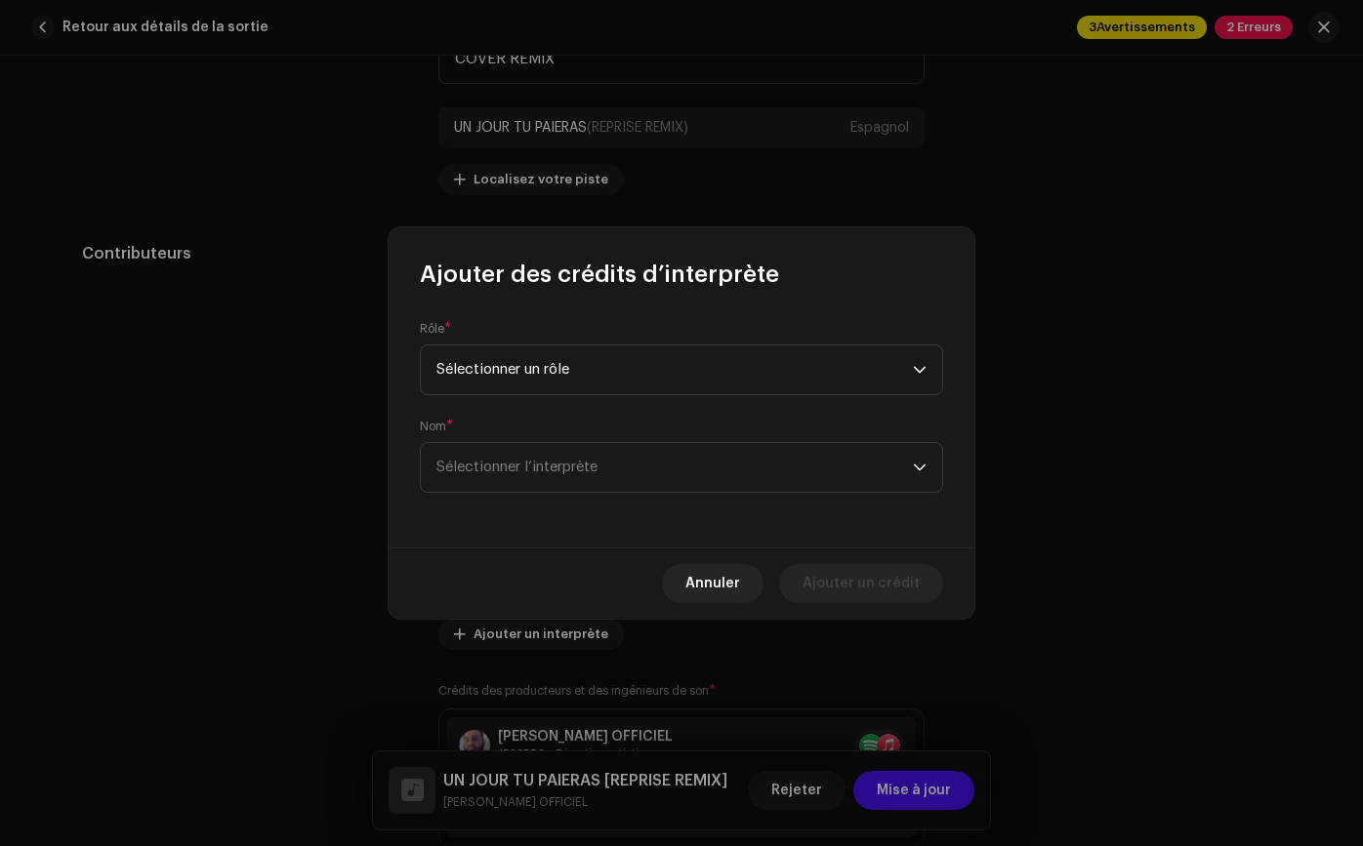
click at [849, 395] on form "Rôle * Sélectionner un rôle Nom * Sélectionner l’interprète" at bounding box center [681, 407] width 523 height 172
click at [851, 374] on span "Sélectionner un rôle" at bounding box center [674, 370] width 476 height 49
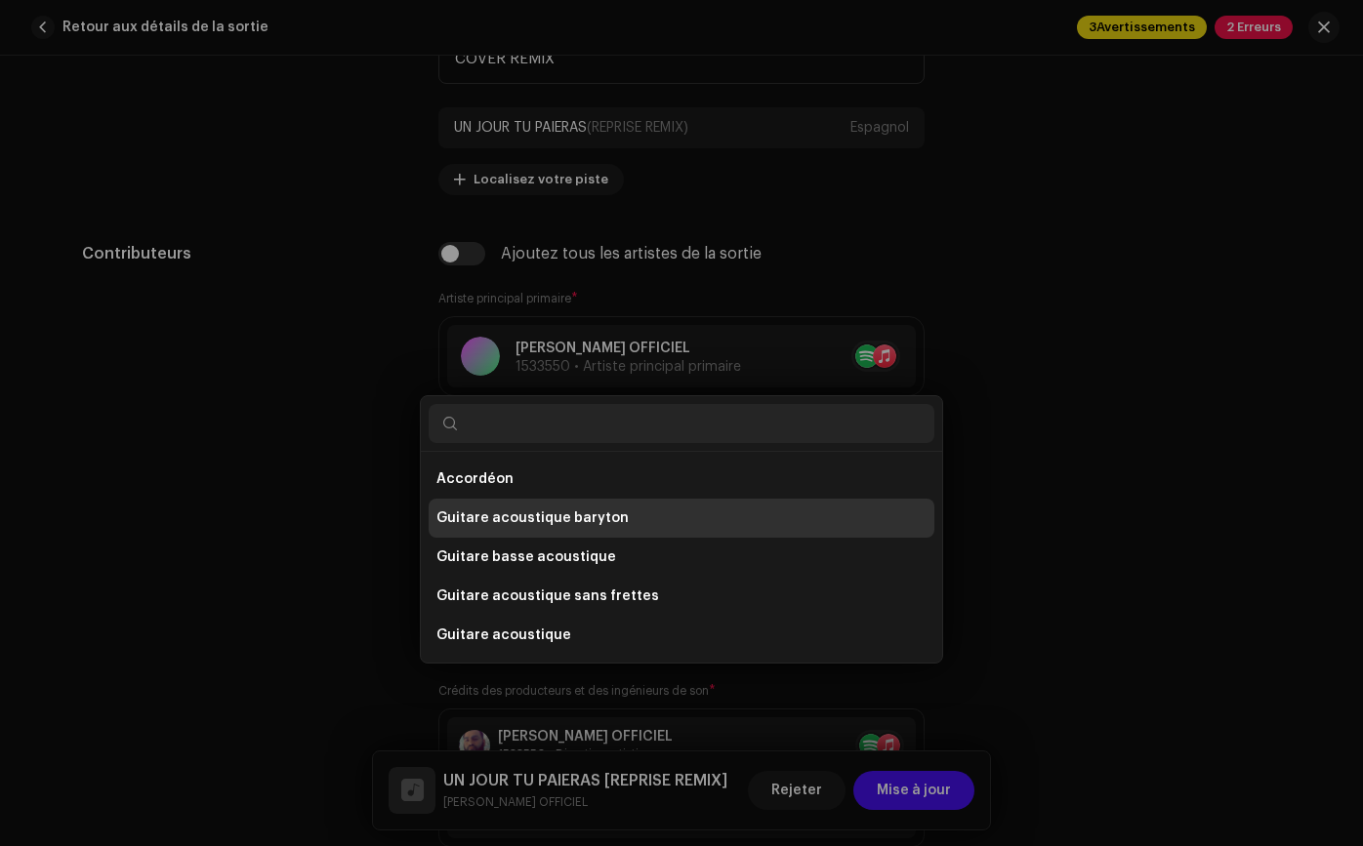
drag, startPoint x: 729, startPoint y: 219, endPoint x: 743, endPoint y: 211, distance: 15.7
click at [729, 219] on div "Ajouter des crédits d’interprète Rôle * Sélectionner un rôle Nom * Sélectionner…" at bounding box center [681, 423] width 1363 height 846
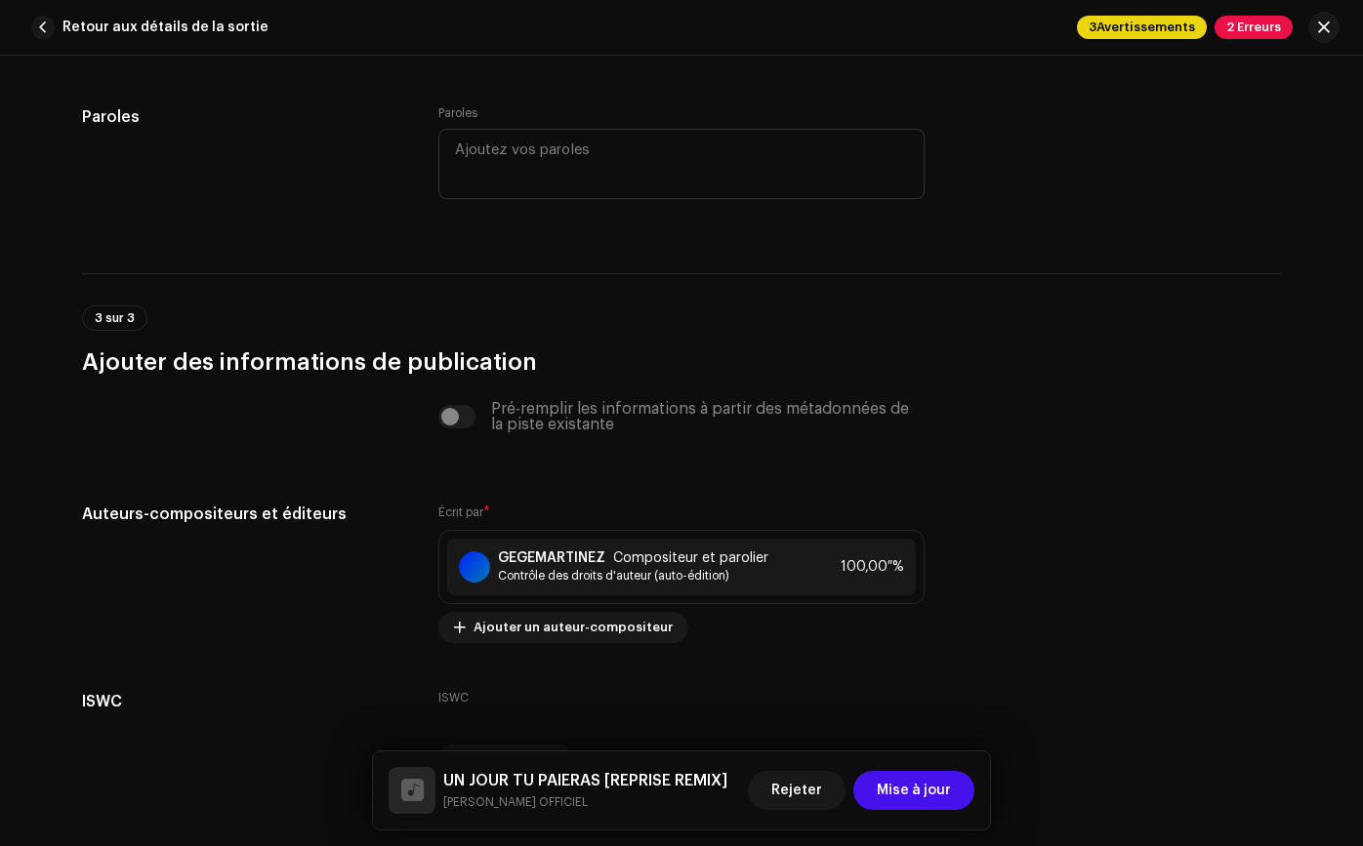
scroll to position [3875, 0]
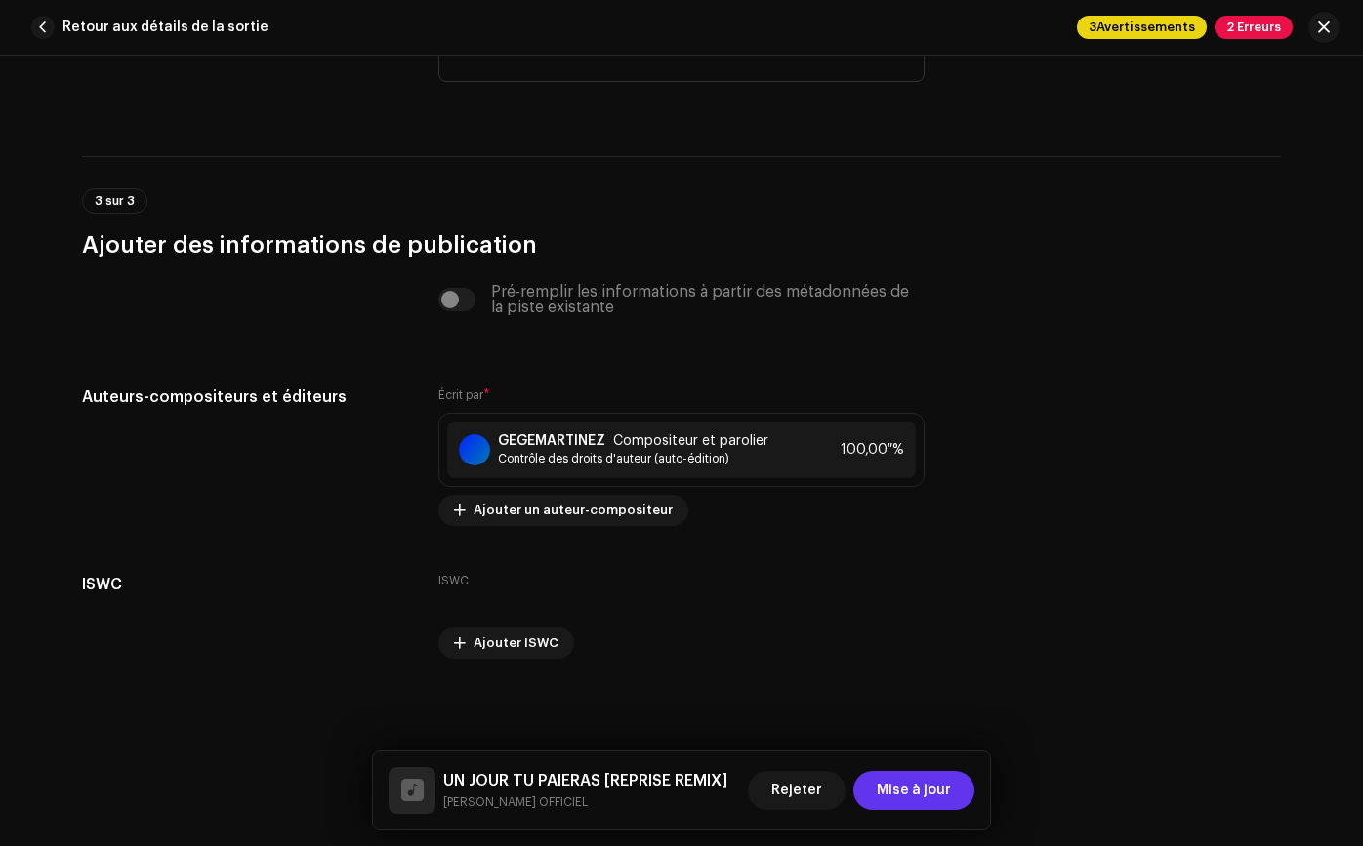
click at [944, 807] on span "Mise à jour" at bounding box center [913, 790] width 74 height 39
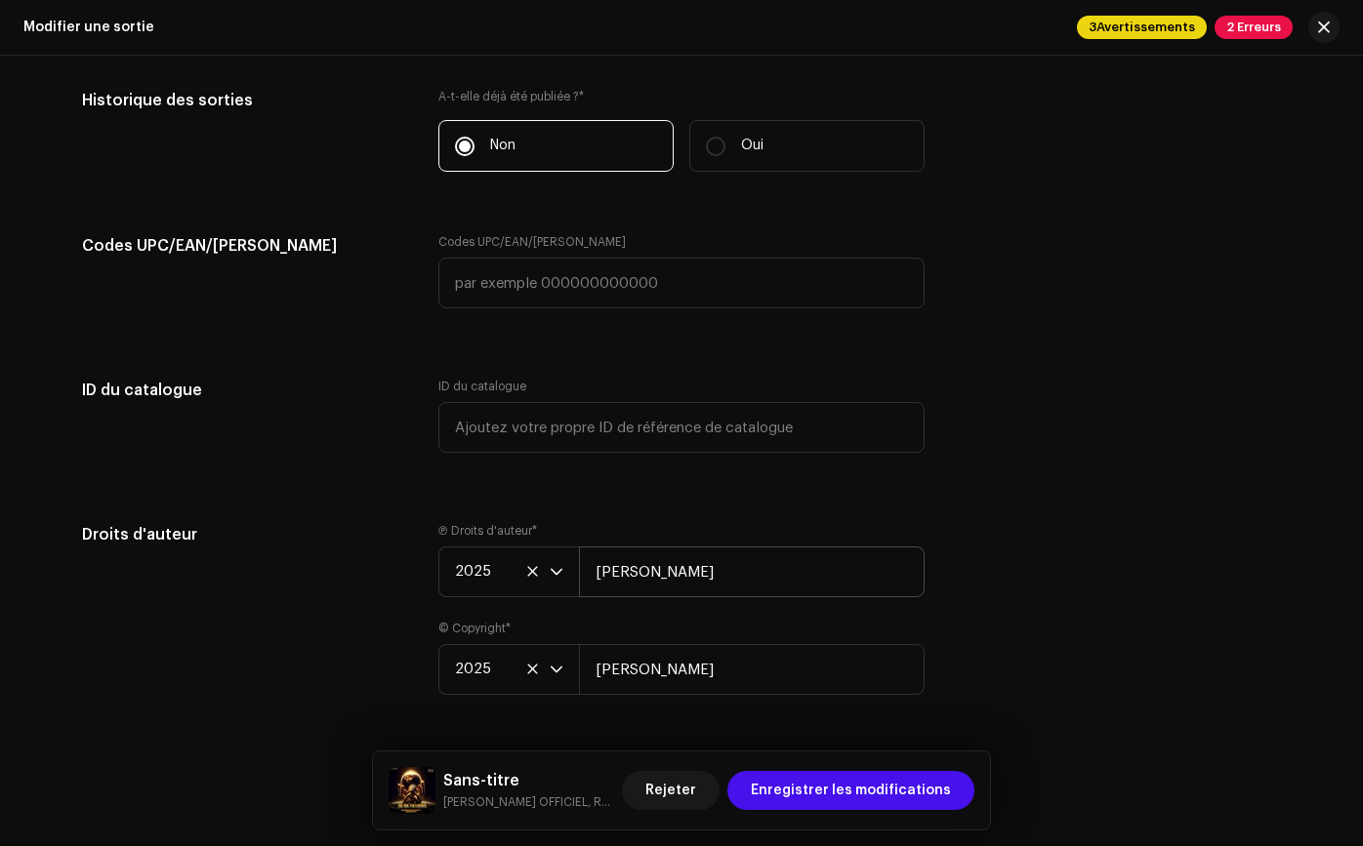
scroll to position [3195, 0]
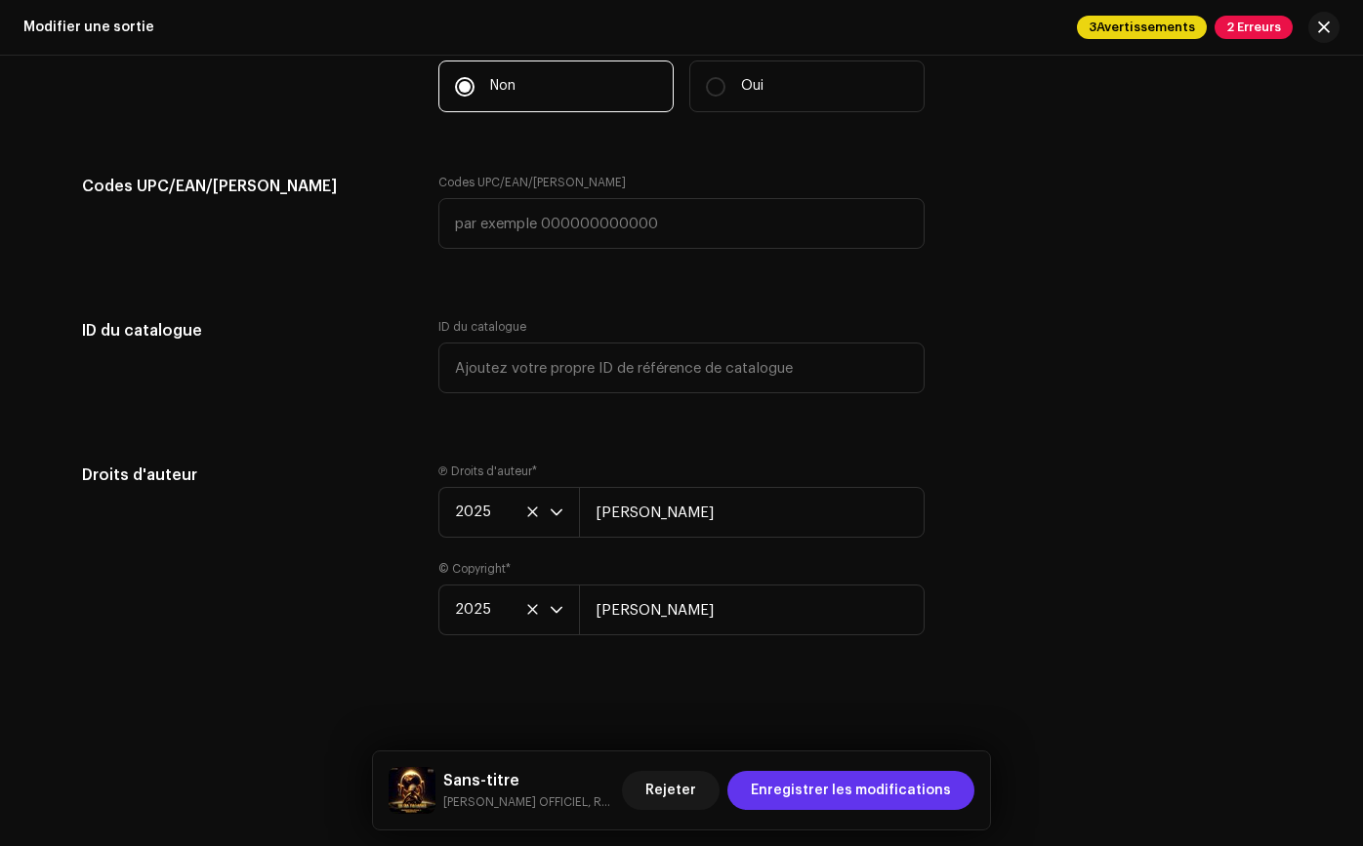
click at [884, 787] on font "Enregistrer les modifications" at bounding box center [851, 791] width 200 height 14
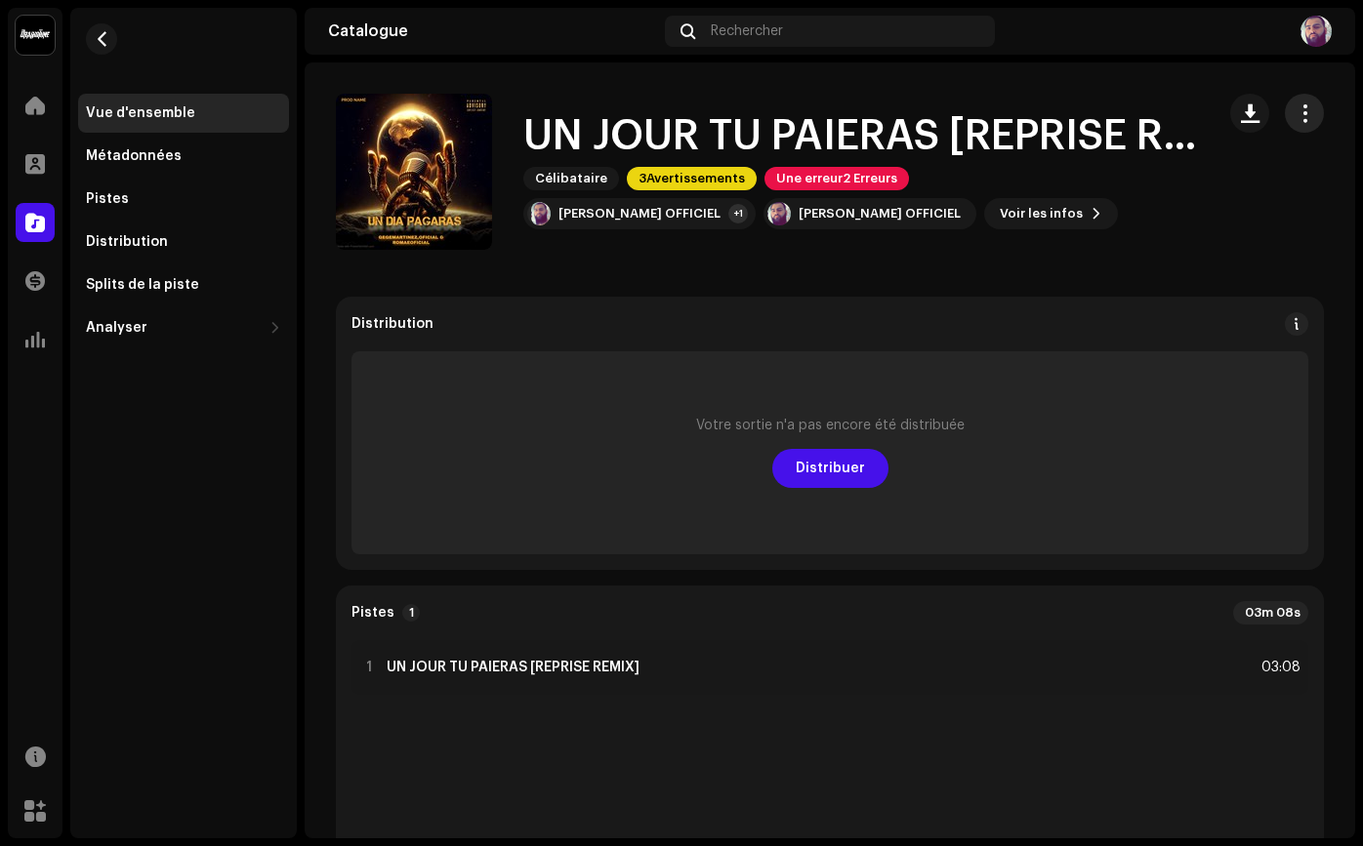
click at [1295, 118] on span "button" at bounding box center [1304, 113] width 19 height 16
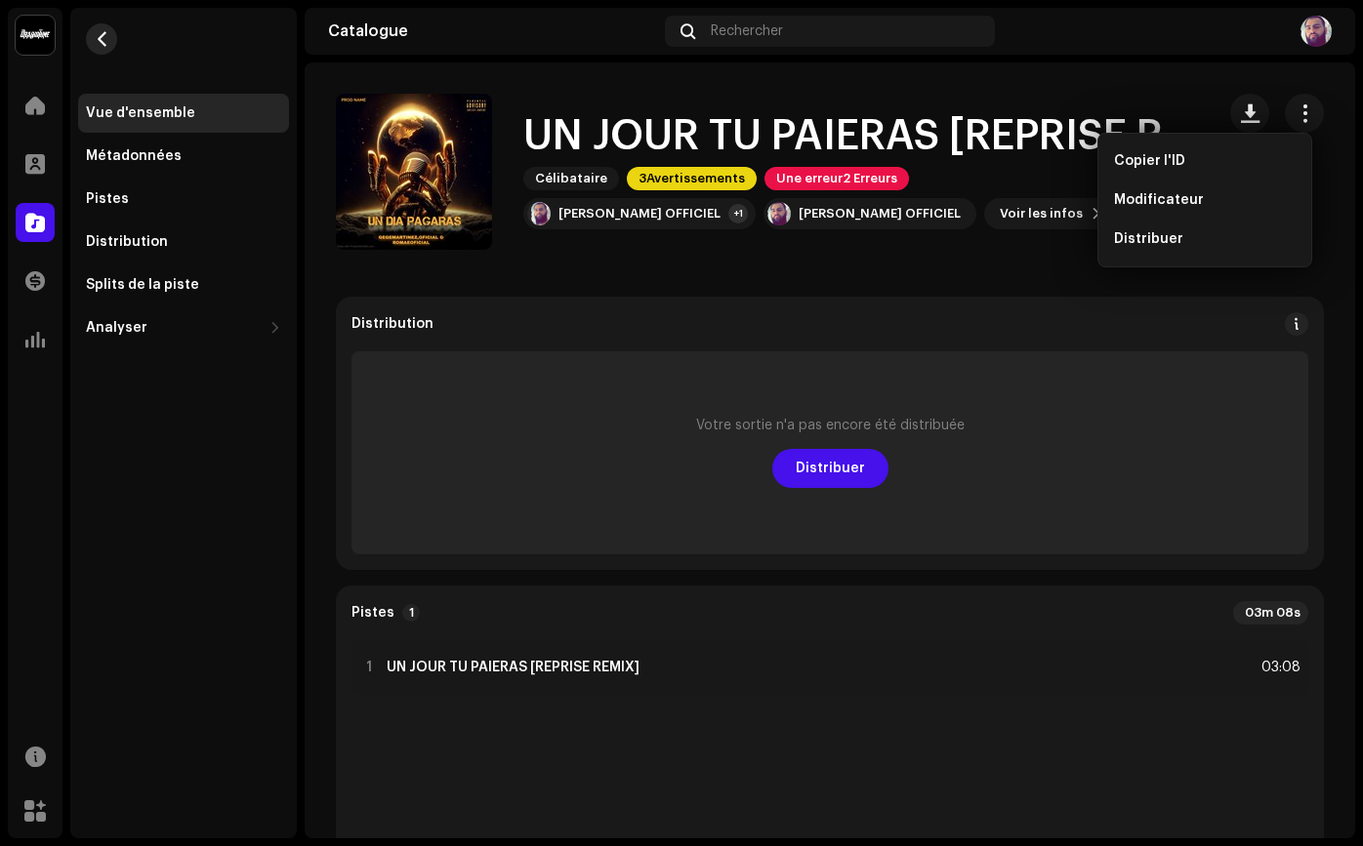
click at [110, 40] on button "button" at bounding box center [101, 38] width 31 height 31
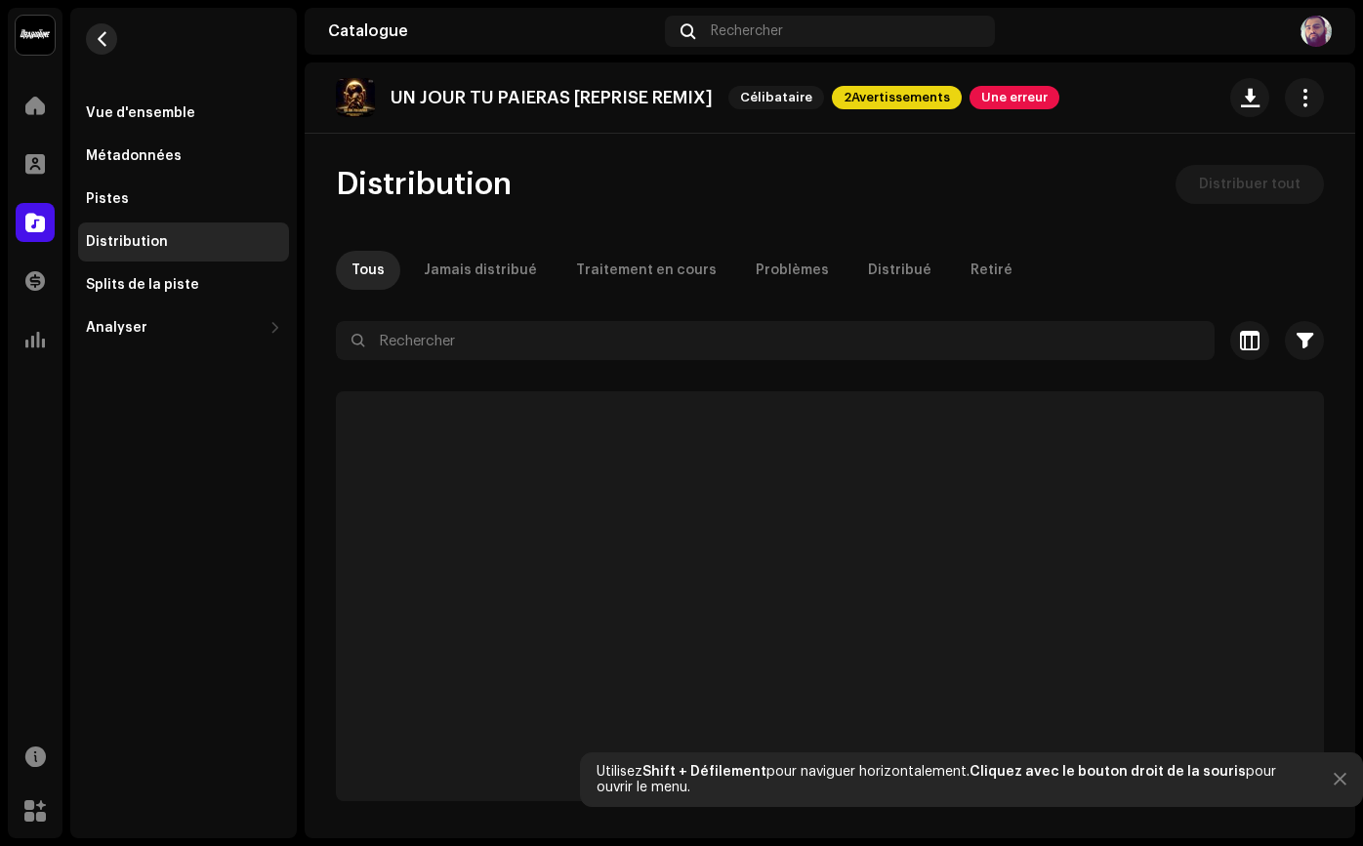
click at [110, 40] on button "button" at bounding box center [101, 38] width 31 height 31
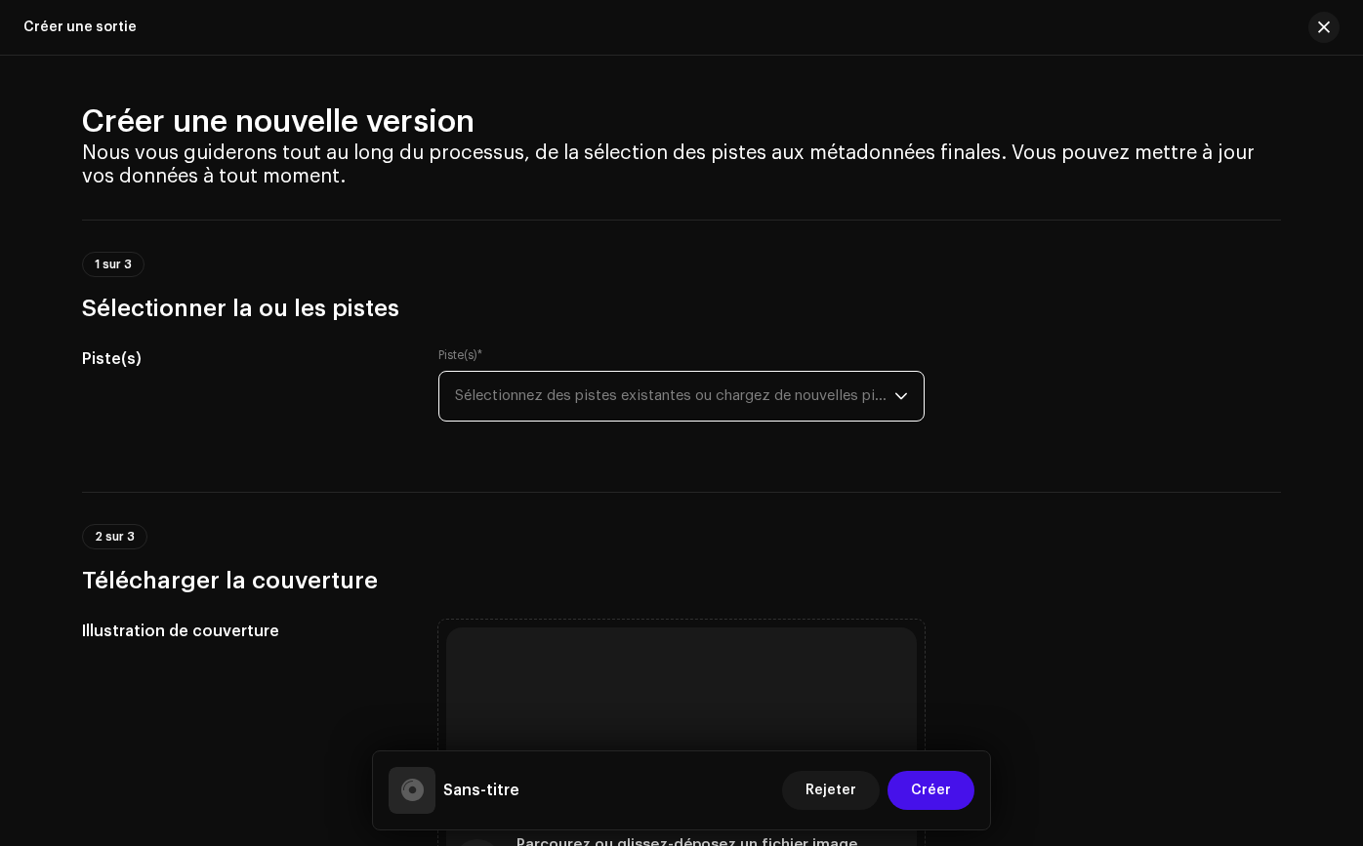
click at [675, 404] on span "Sélectionnez des pistes existantes ou chargez de nouvelles pistes" at bounding box center [674, 396] width 439 height 49
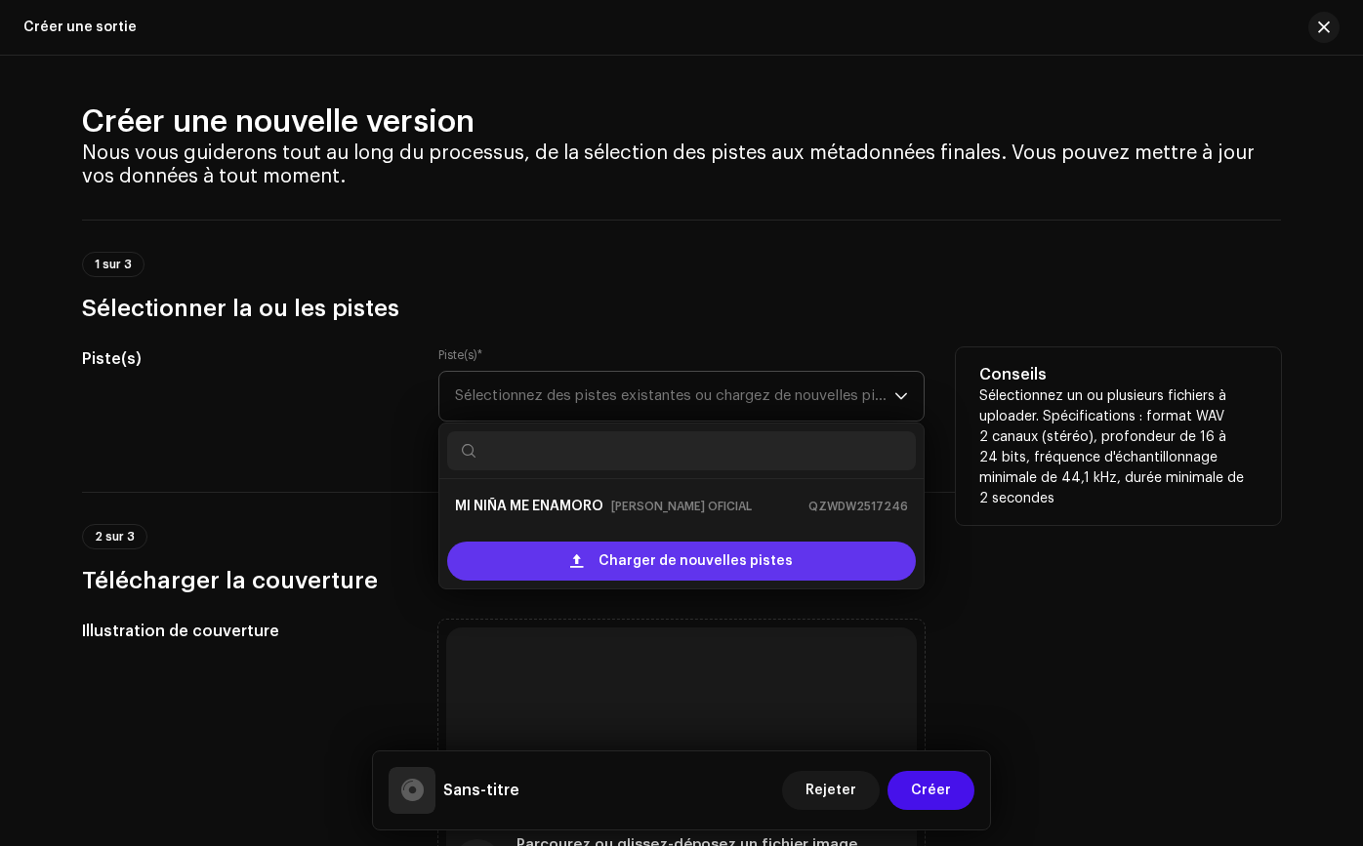
click at [663, 555] on span "Charger de nouvelles pistes" at bounding box center [695, 561] width 194 height 39
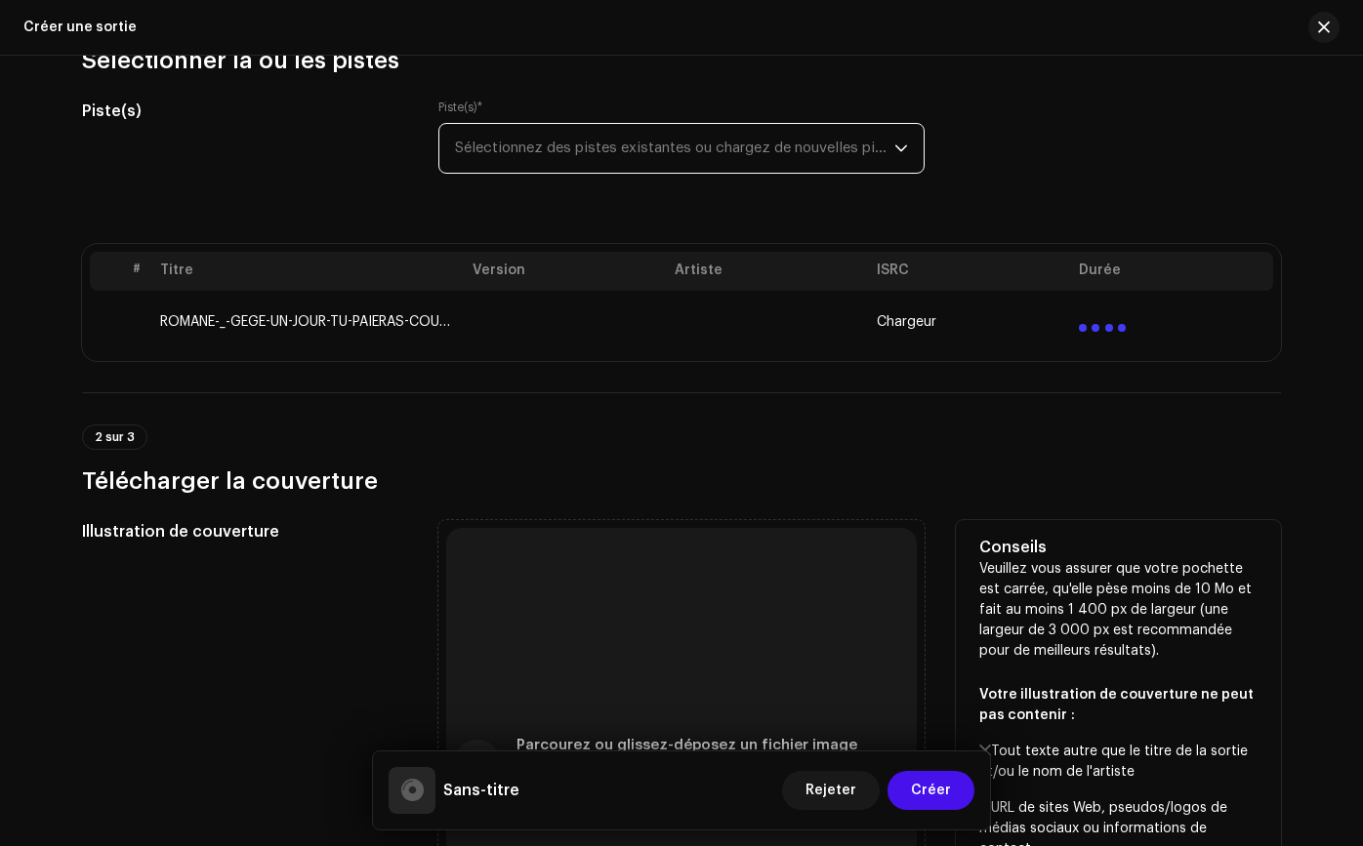
scroll to position [247, 0]
click at [867, 600] on div "Parcourez ou glissez-déposez un fichier image Nous prenons en charge les format…" at bounding box center [681, 764] width 470 height 470
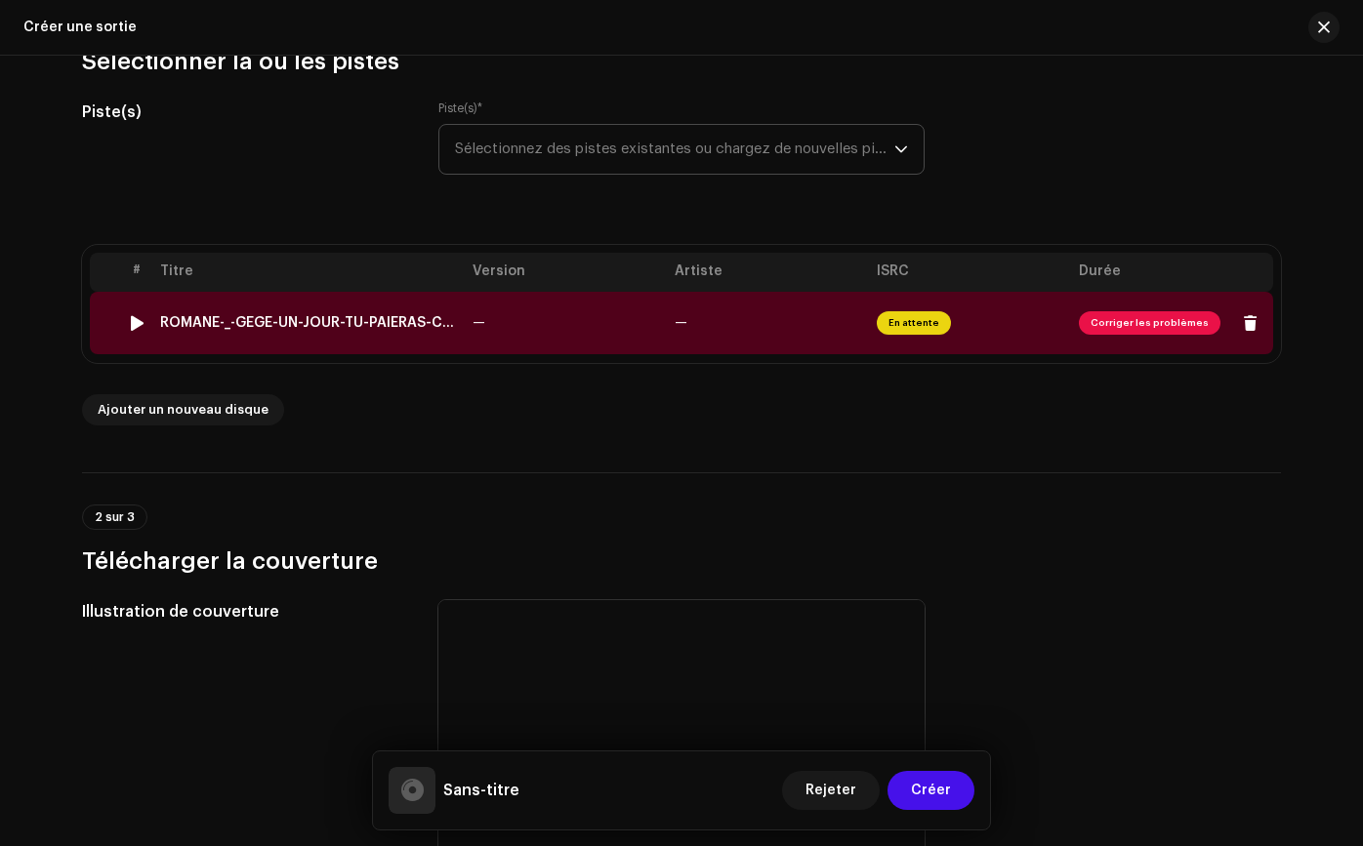
click at [1079, 327] on span "Corriger les problèmes" at bounding box center [1149, 322] width 142 height 23
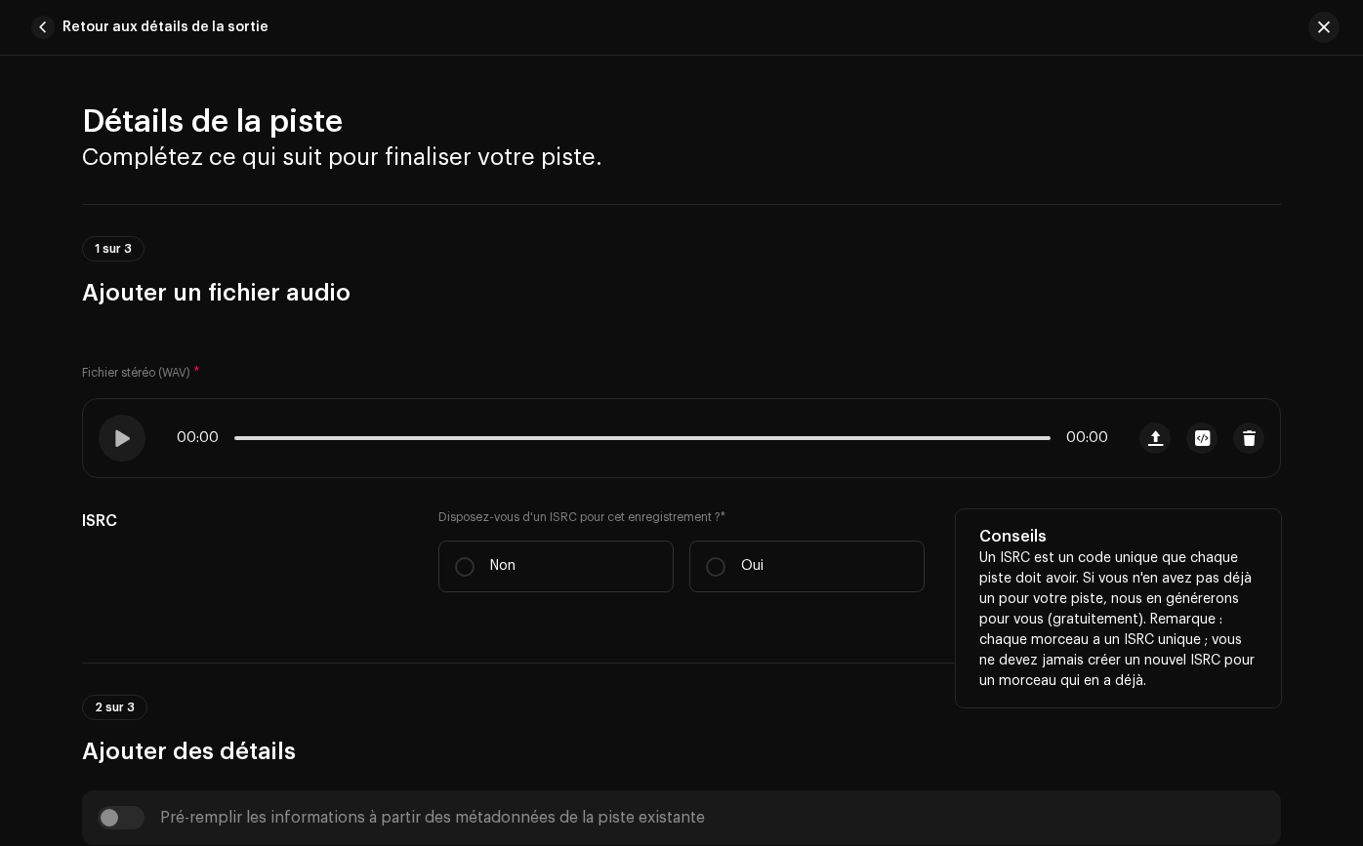
scroll to position [141, 0]
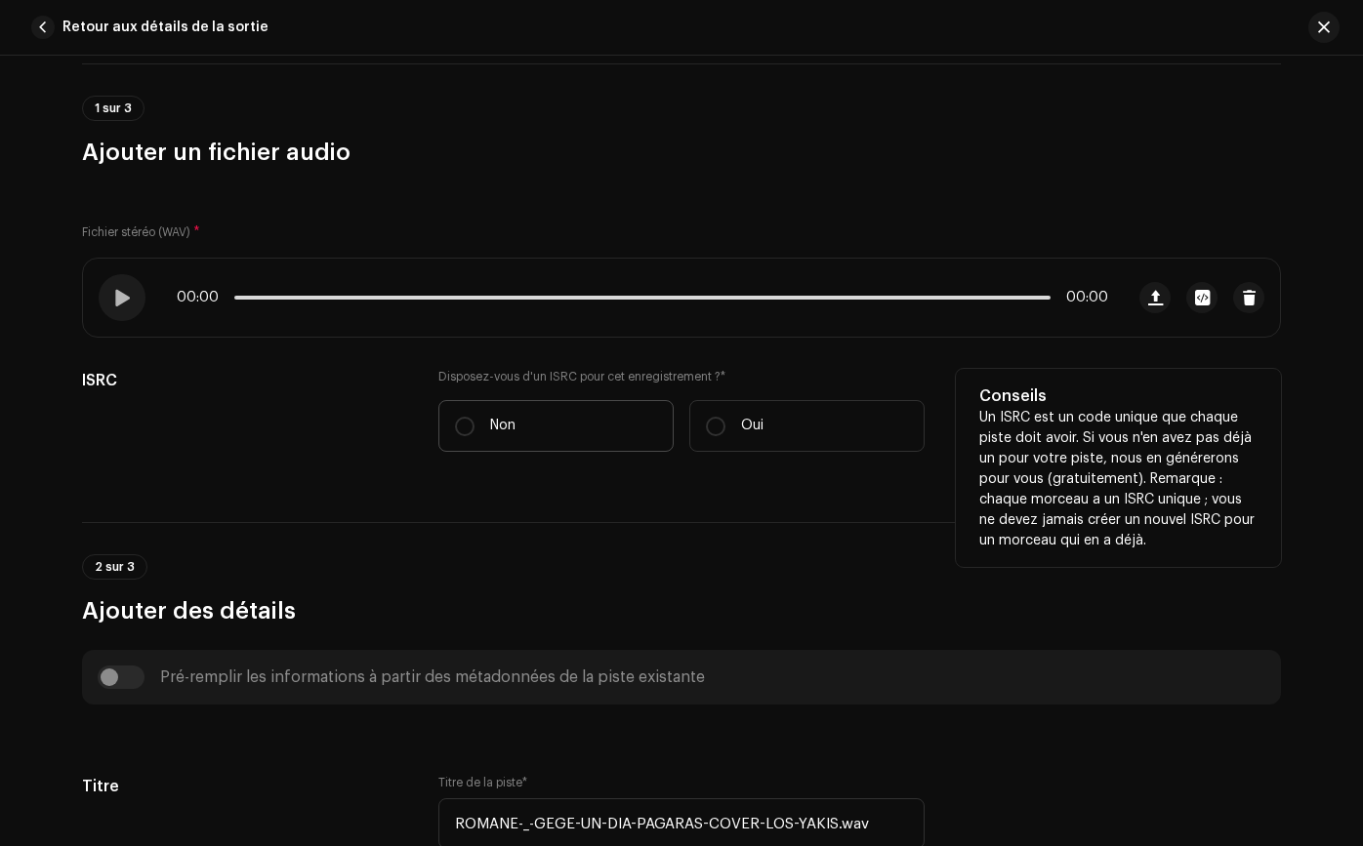
click at [651, 439] on label "Non" at bounding box center [555, 426] width 235 height 52
click at [474, 436] on input "Non" at bounding box center [465, 427] width 20 height 20
radio input "true"
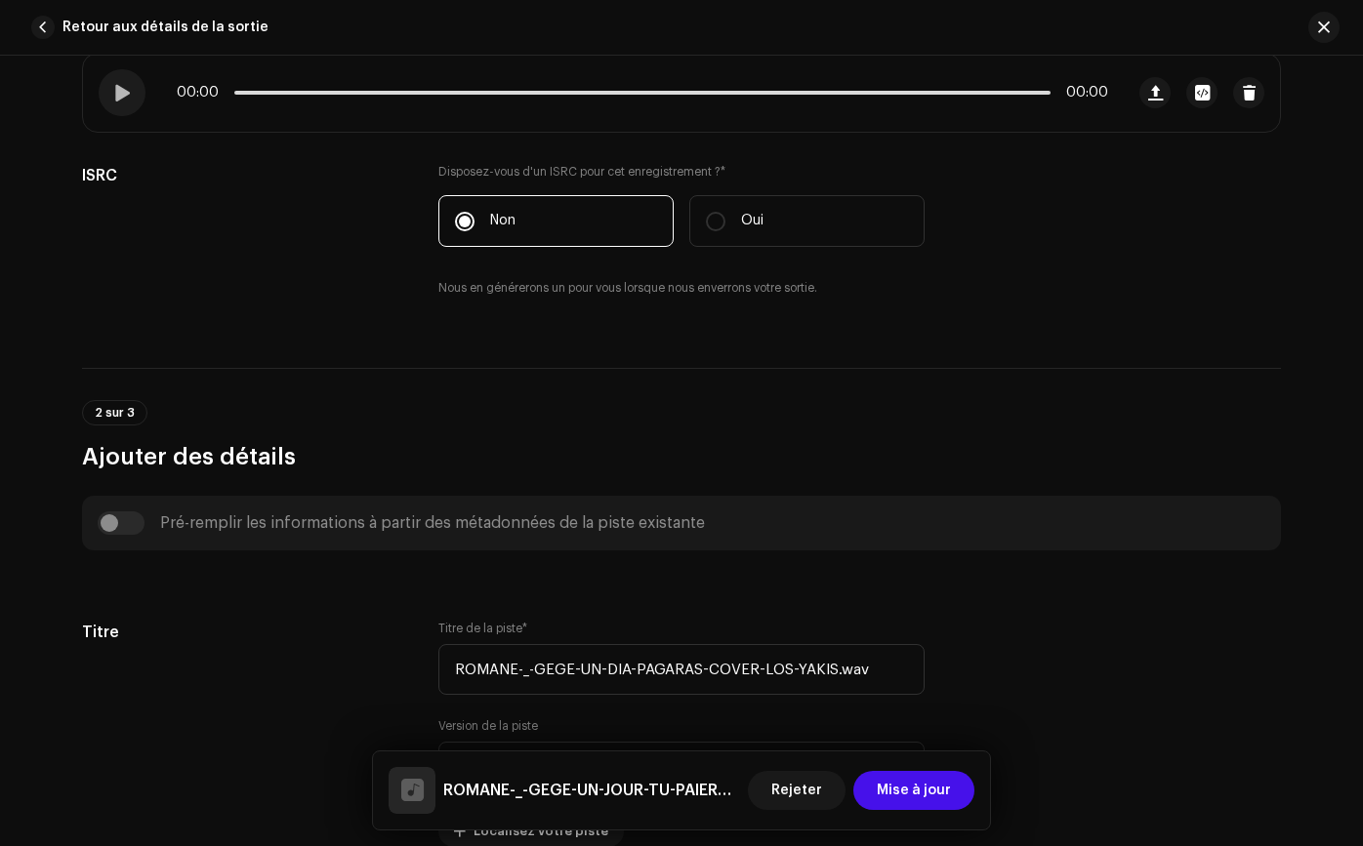
scroll to position [448, 0]
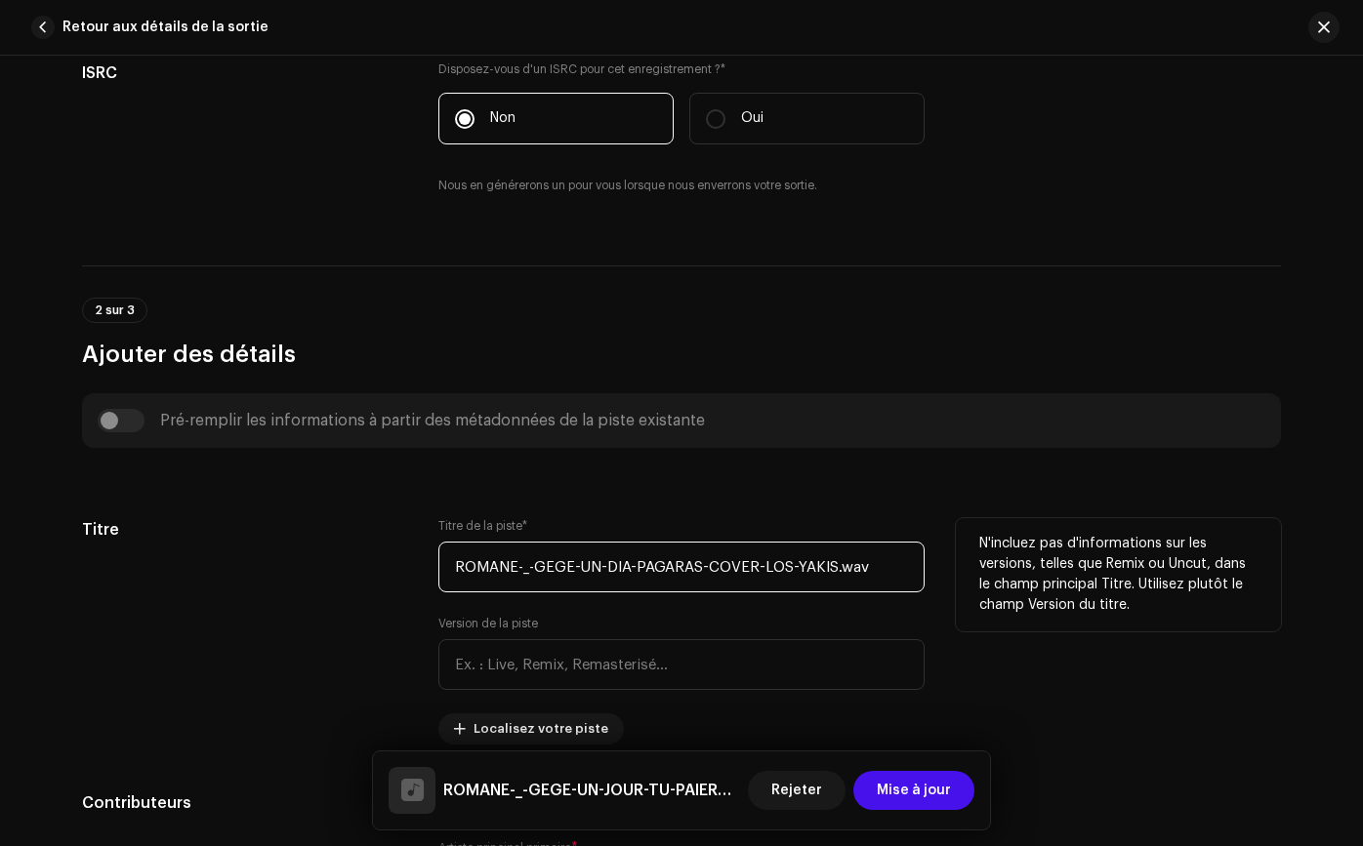
drag, startPoint x: 899, startPoint y: 565, endPoint x: 407, endPoint y: 534, distance: 492.9
click at [407, 534] on div "Titre Titre de la piste * ROMANE-_-GEGE-UN-DIA-PAGARAS-COVER-LOS-YAKIS.wav Vers…" at bounding box center [681, 631] width 1199 height 226
click at [697, 570] on input "ROMANE-_-GEGE-UN-DIA-PAGARAS-COVER-LOS-YAKIS.wav" at bounding box center [681, 567] width 486 height 51
drag, startPoint x: 692, startPoint y: 570, endPoint x: 874, endPoint y: 560, distance: 181.8
click at [875, 560] on input "ROMANE-_-GEGE-UN-DIA-PAGARAS-COVER-LOS-YAKIS.wav" at bounding box center [681, 567] width 486 height 51
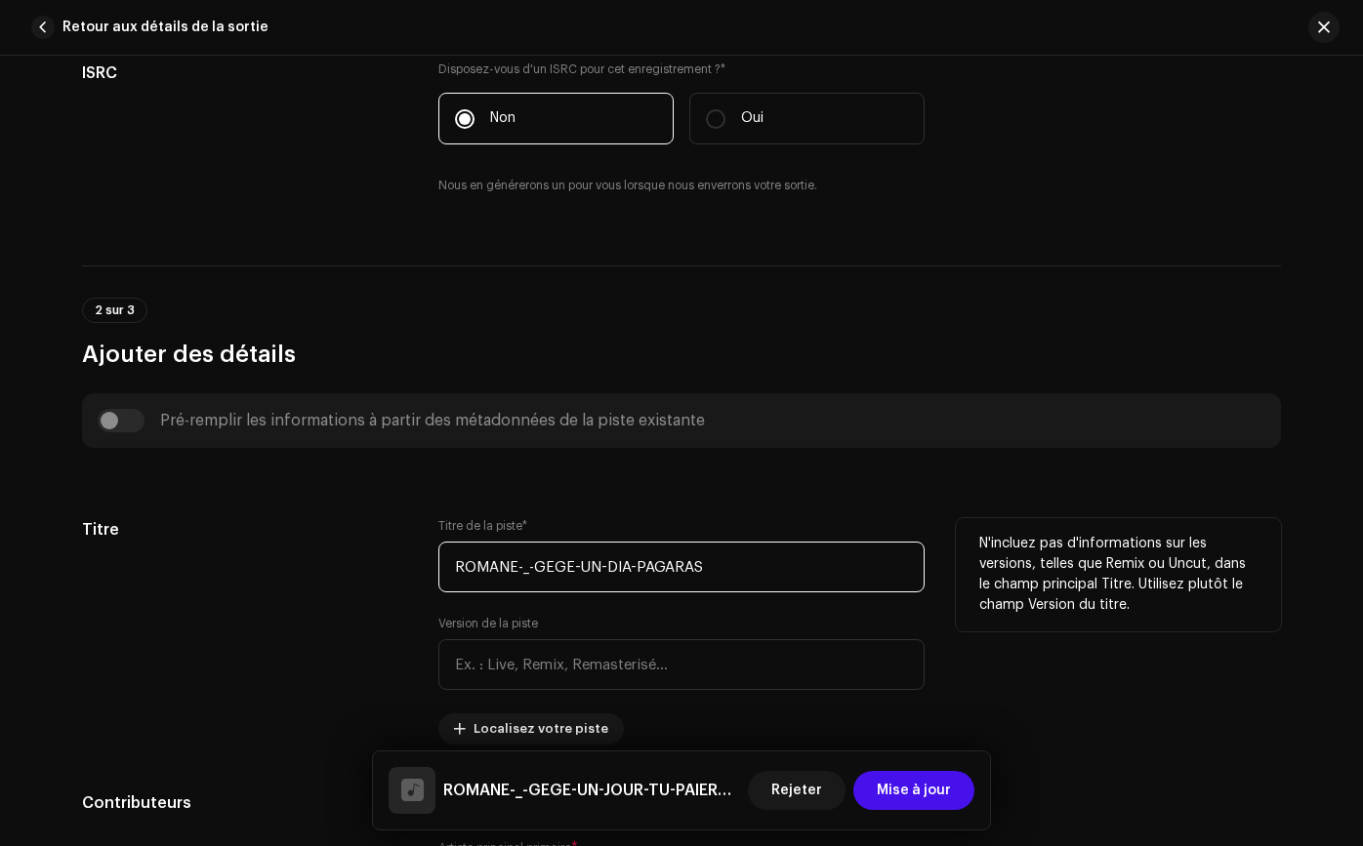
click at [527, 566] on input "ROMANE-_-GEGE-UN-DIA-PAGARAS" at bounding box center [681, 567] width 486 height 51
drag, startPoint x: 527, startPoint y: 566, endPoint x: 420, endPoint y: 554, distance: 108.0
click at [420, 554] on div "Titre Titre de la piste * ROMANE-_-GEGE-UN-DIA-PAGARAS Version de la piste Loca…" at bounding box center [681, 631] width 1199 height 226
click at [457, 570] on input "-UN-DIA-PAGARAS" at bounding box center [681, 567] width 486 height 51
click at [477, 570] on input "UN-DIA-PAGARAS" at bounding box center [681, 567] width 486 height 51
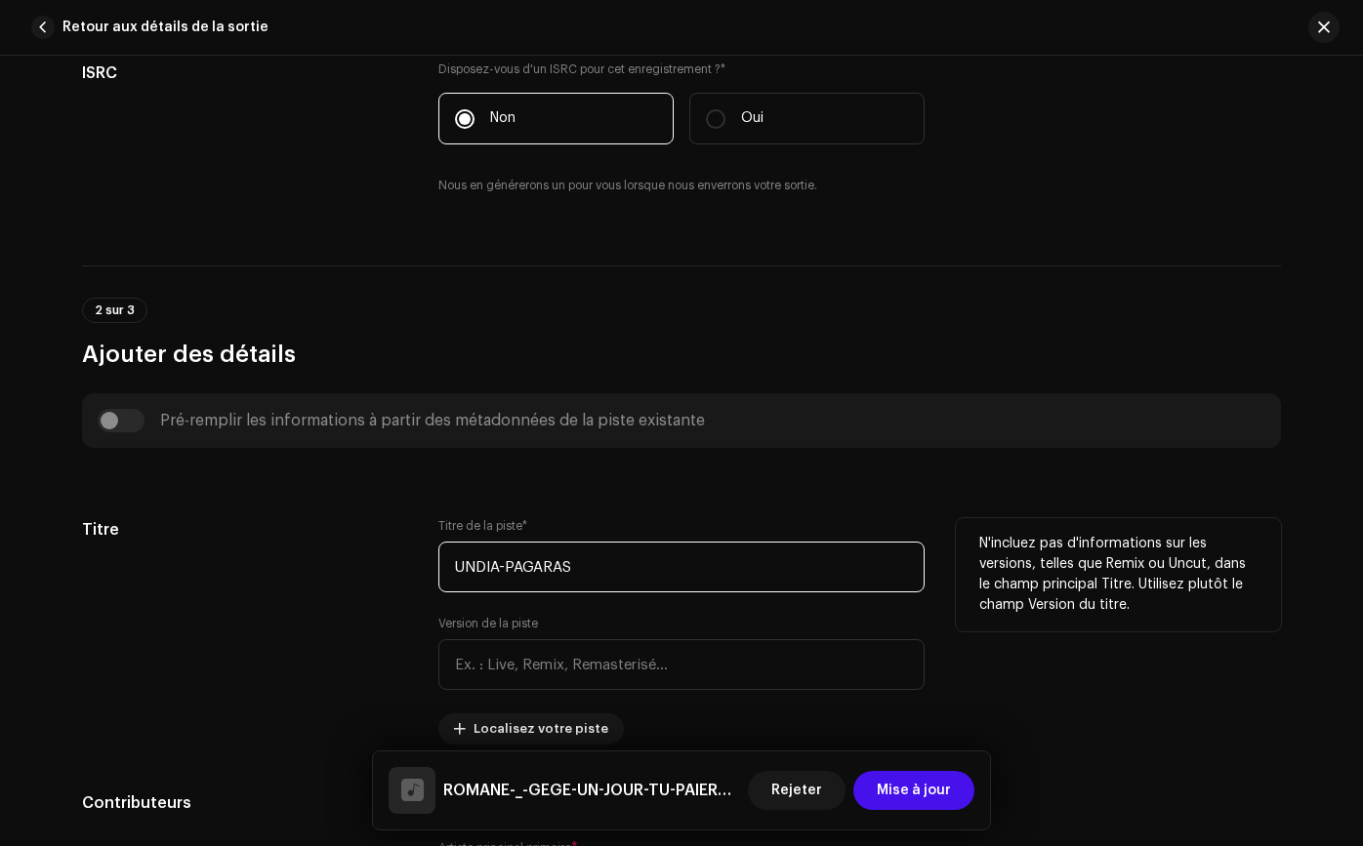
click at [500, 569] on input "UNDIA-PAGARAS" at bounding box center [681, 567] width 486 height 51
click at [470, 568] on input "UNDIA PAGARAS" at bounding box center [681, 567] width 486 height 51
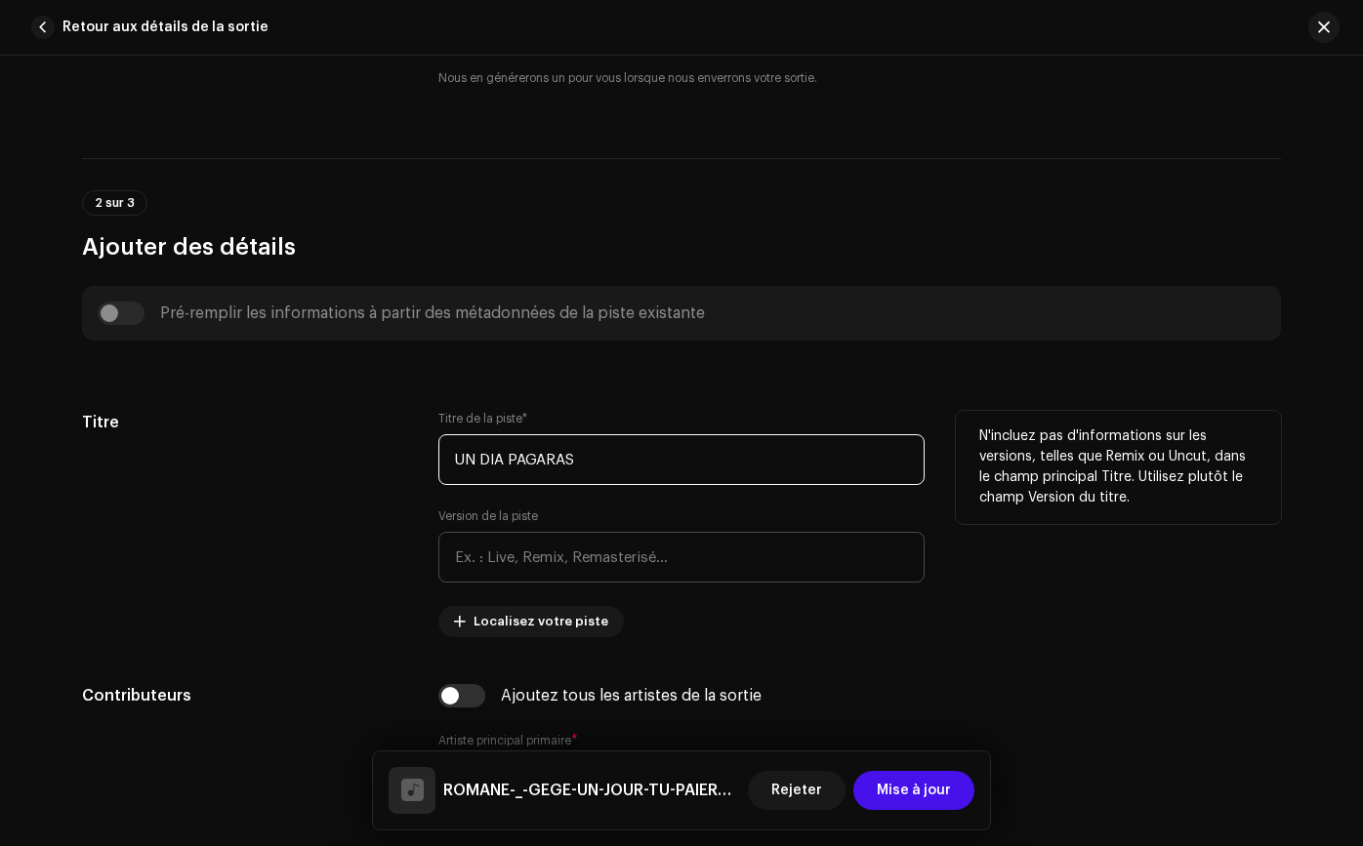
type input "UN DIA PAGARAS"
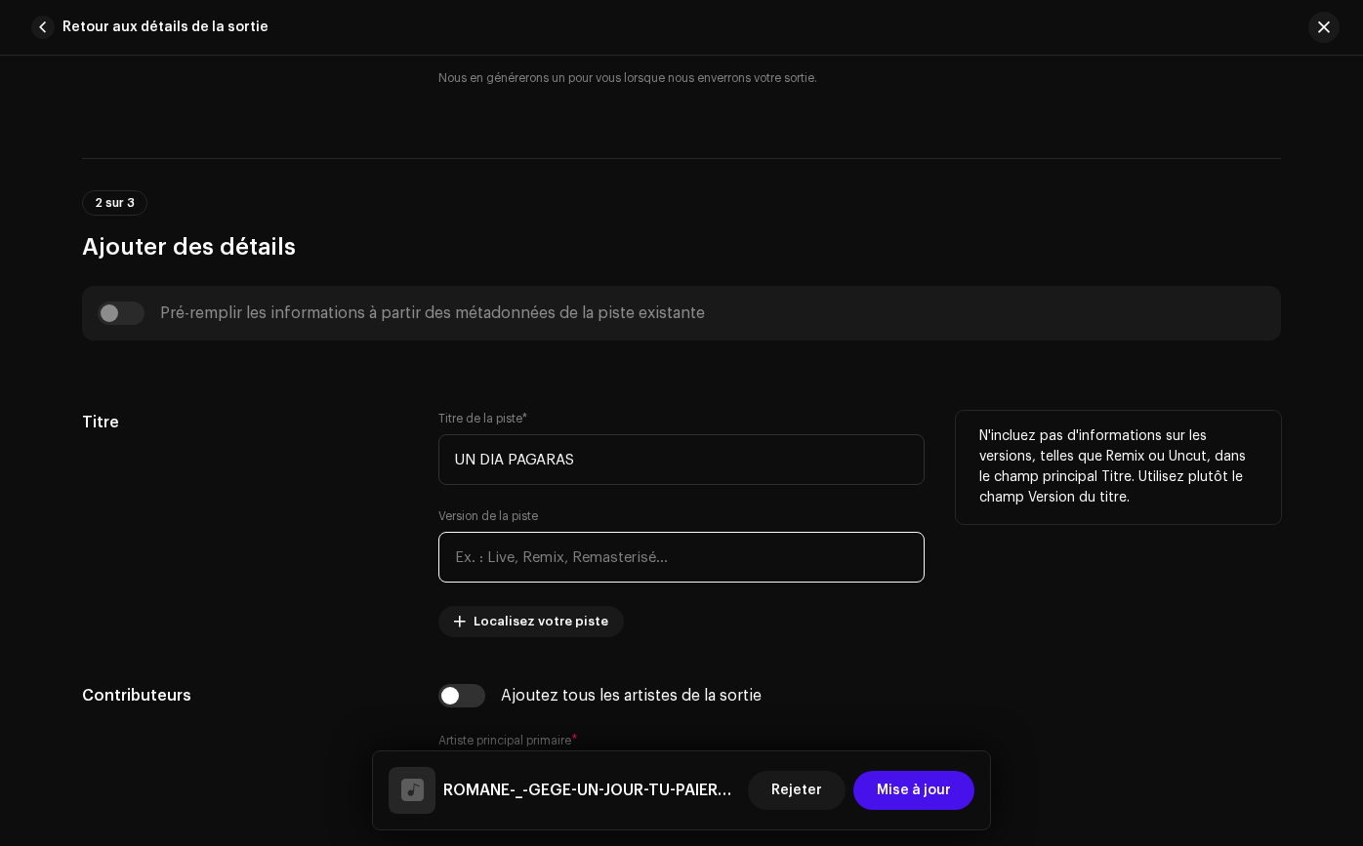
click at [466, 567] on input "text" at bounding box center [681, 557] width 486 height 51
type input "REMIX"
drag, startPoint x: 400, startPoint y: 593, endPoint x: 415, endPoint y: 594, distance: 14.7
click at [400, 593] on div "Titre" at bounding box center [244, 525] width 325 height 226
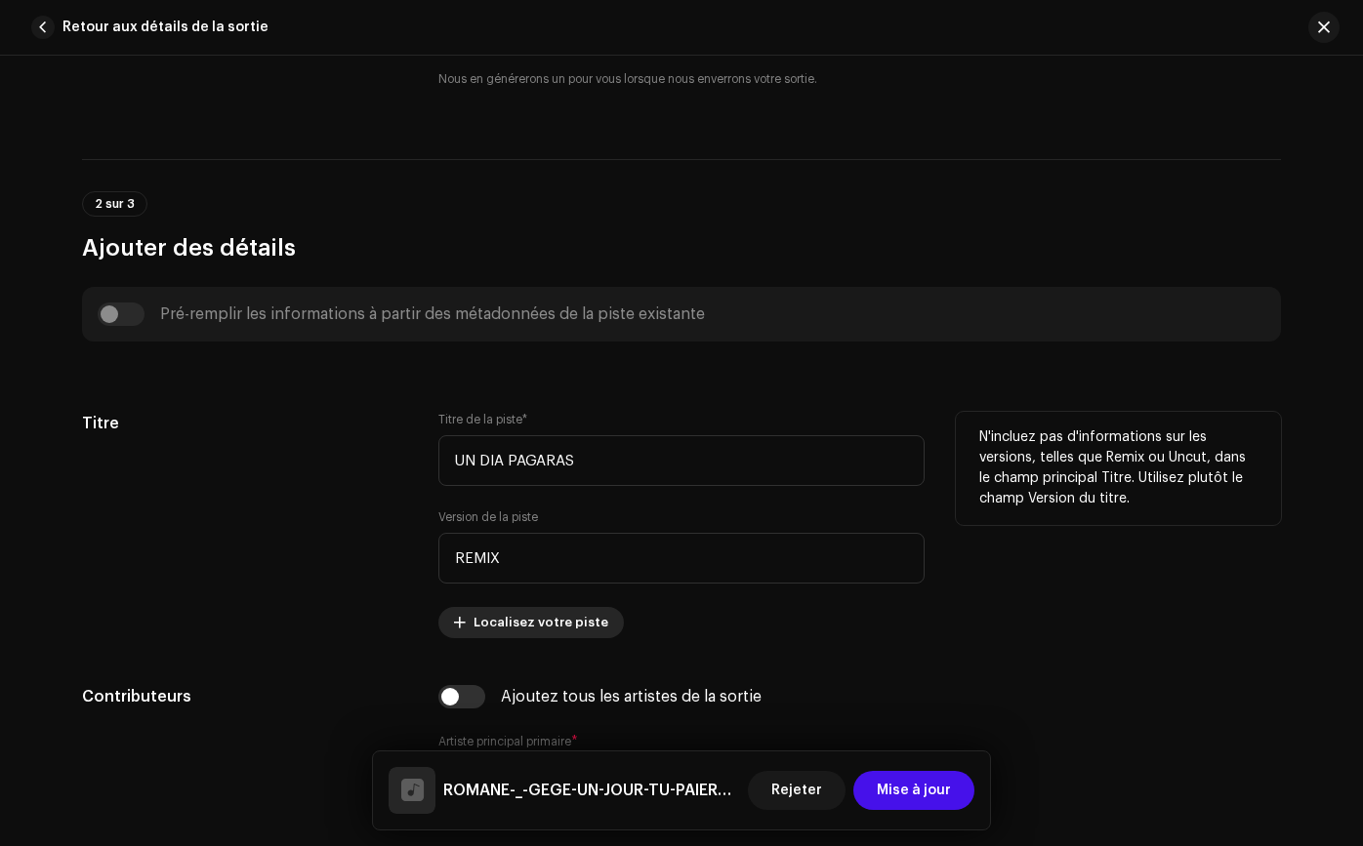
click at [474, 635] on span "Localisez votre piste" at bounding box center [540, 622] width 135 height 39
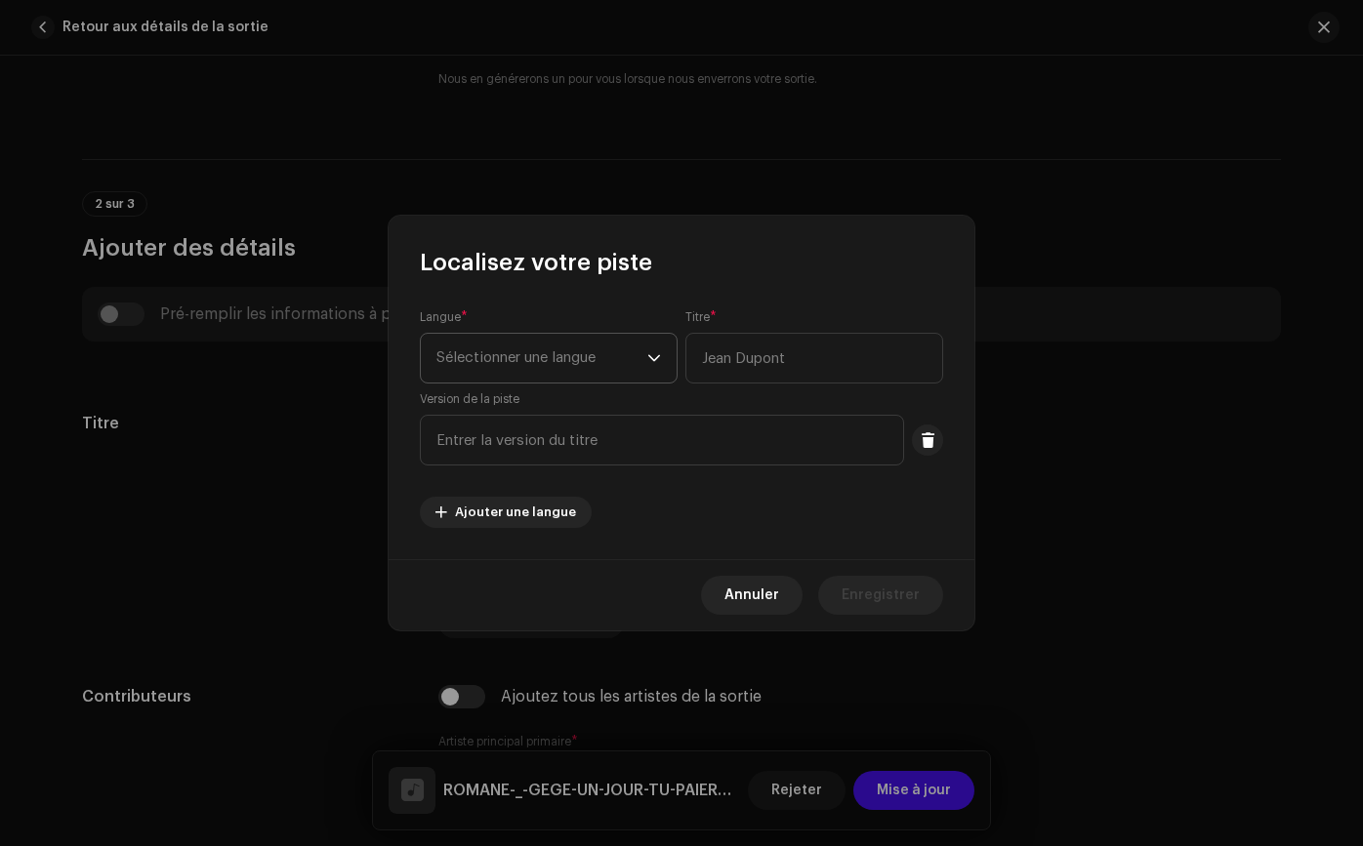
drag, startPoint x: 575, startPoint y: 330, endPoint x: 571, endPoint y: 344, distance: 14.2
click at [575, 330] on div "Langue * Sélectionner une langue" at bounding box center [549, 346] width 258 height 74
click at [569, 350] on font "Sélectionner une langue" at bounding box center [515, 357] width 159 height 15
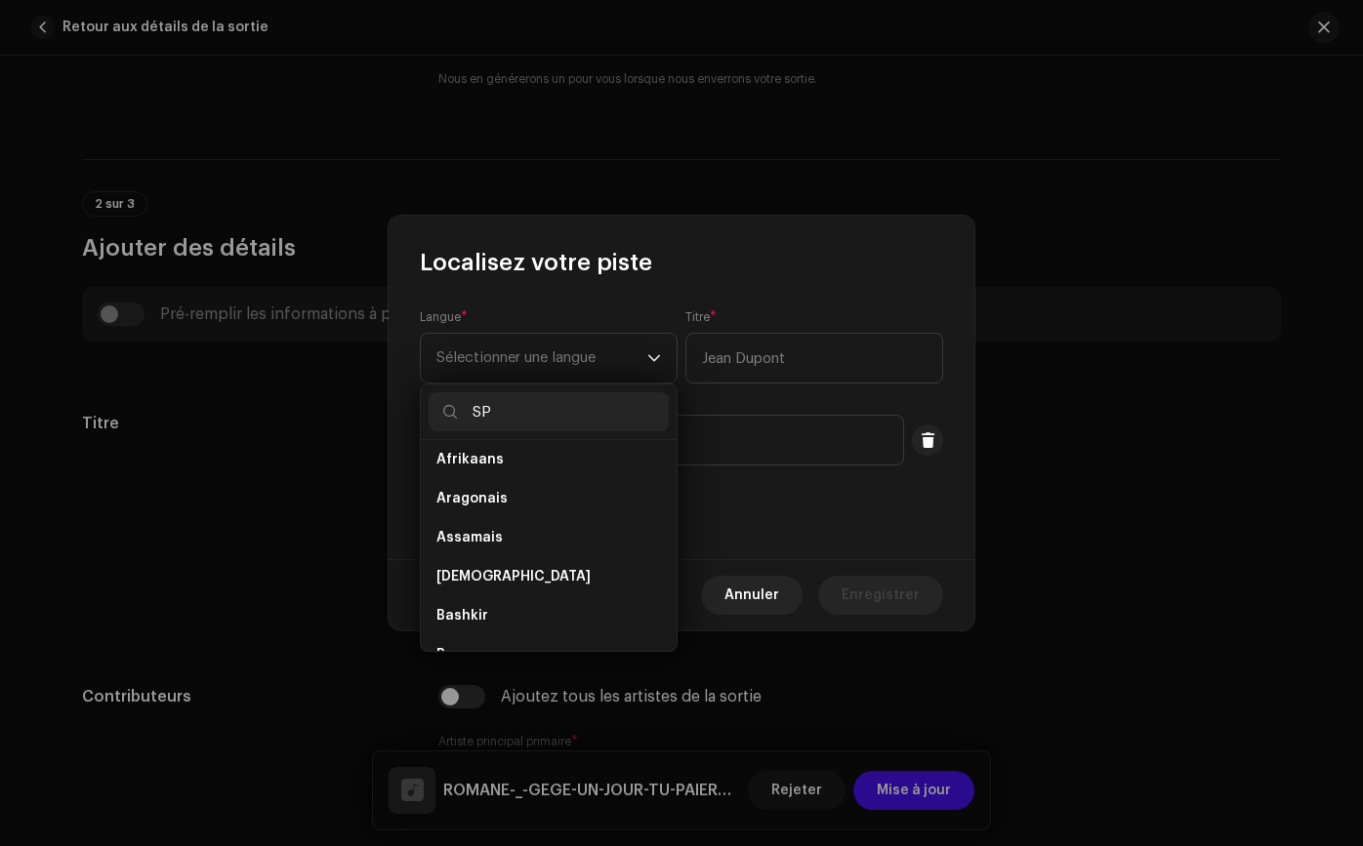
scroll to position [0, 0]
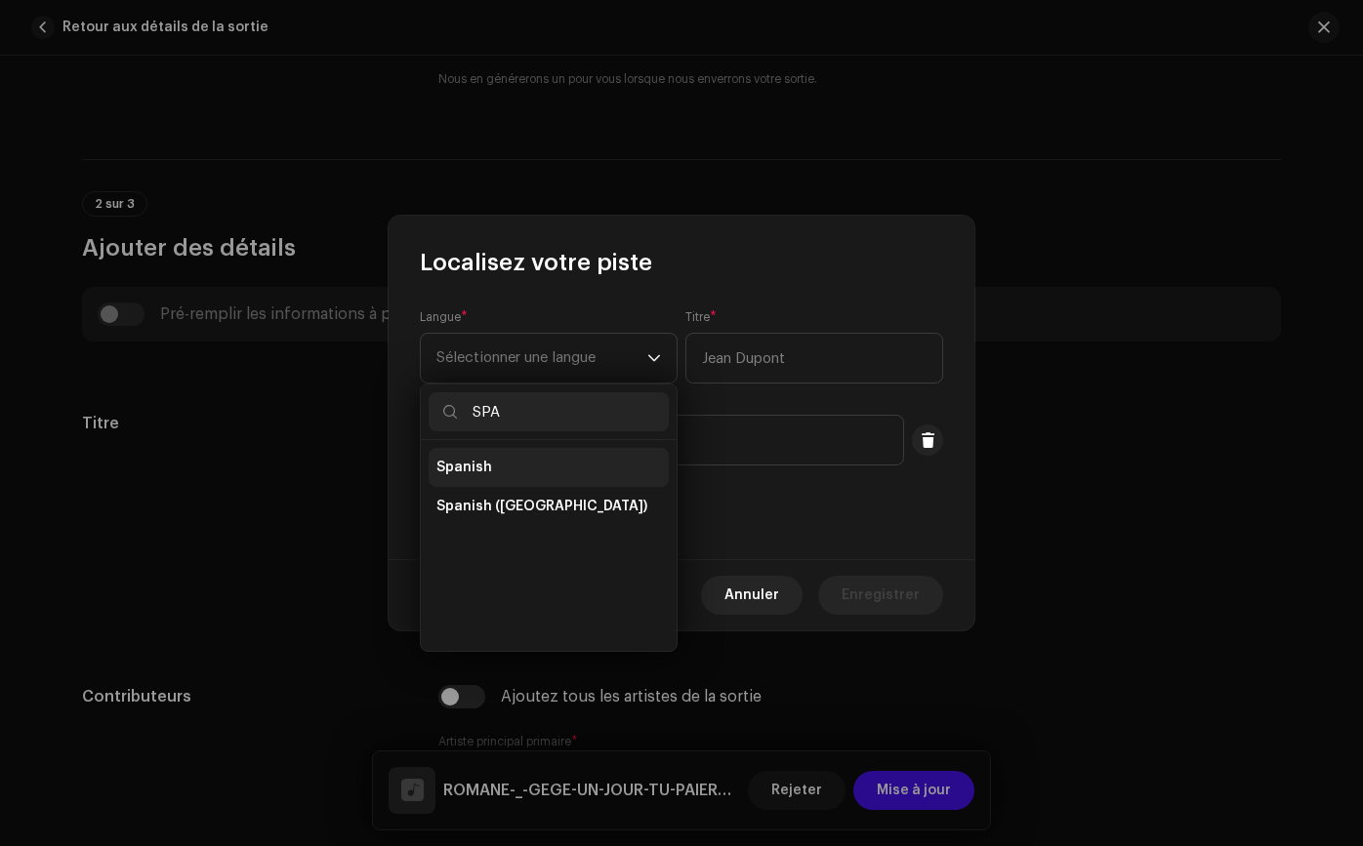
type input "SPA"
click at [568, 482] on li "Spanish" at bounding box center [548, 467] width 240 height 39
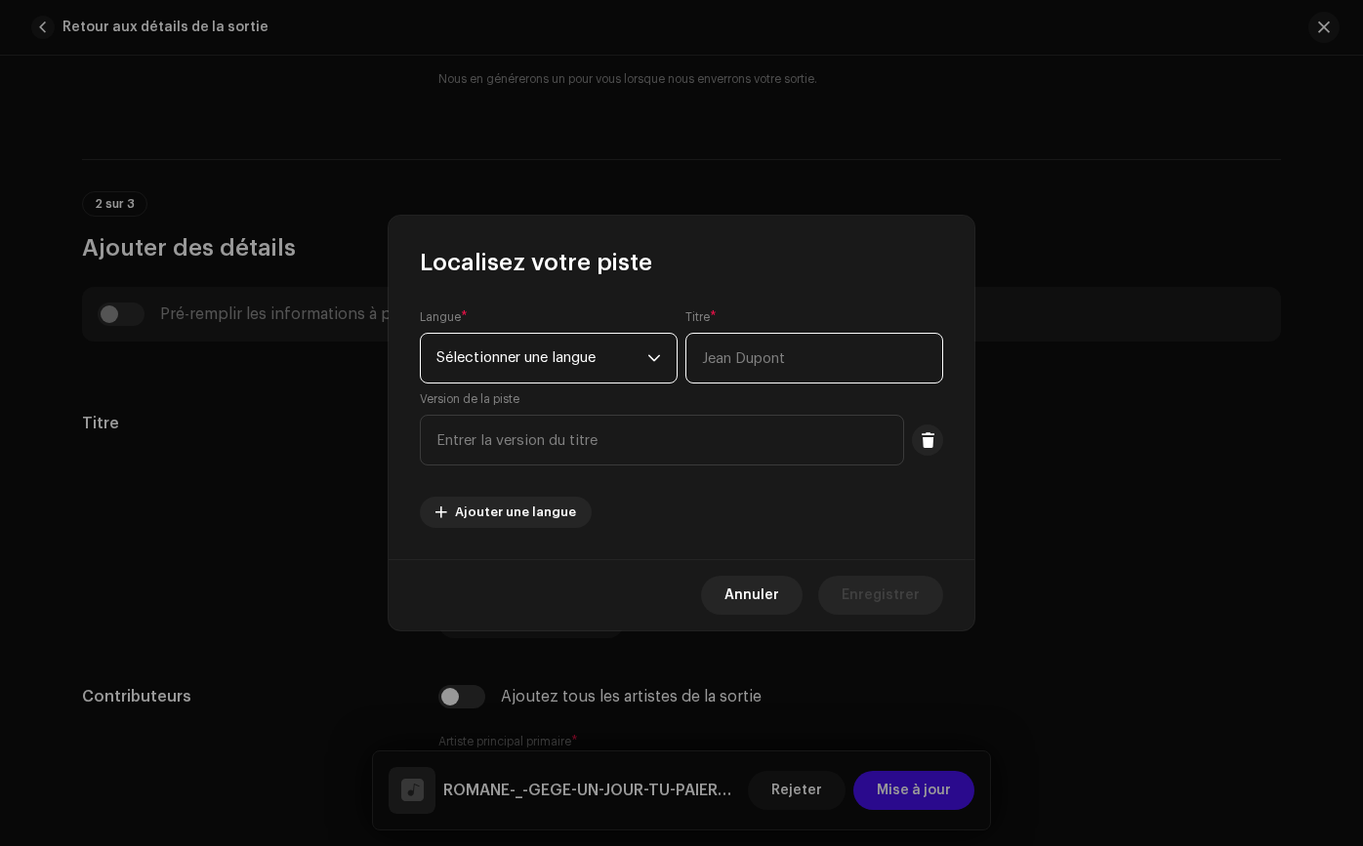
click at [789, 348] on input "text" at bounding box center [814, 358] width 258 height 51
type input "UN DIA PAGARAS"
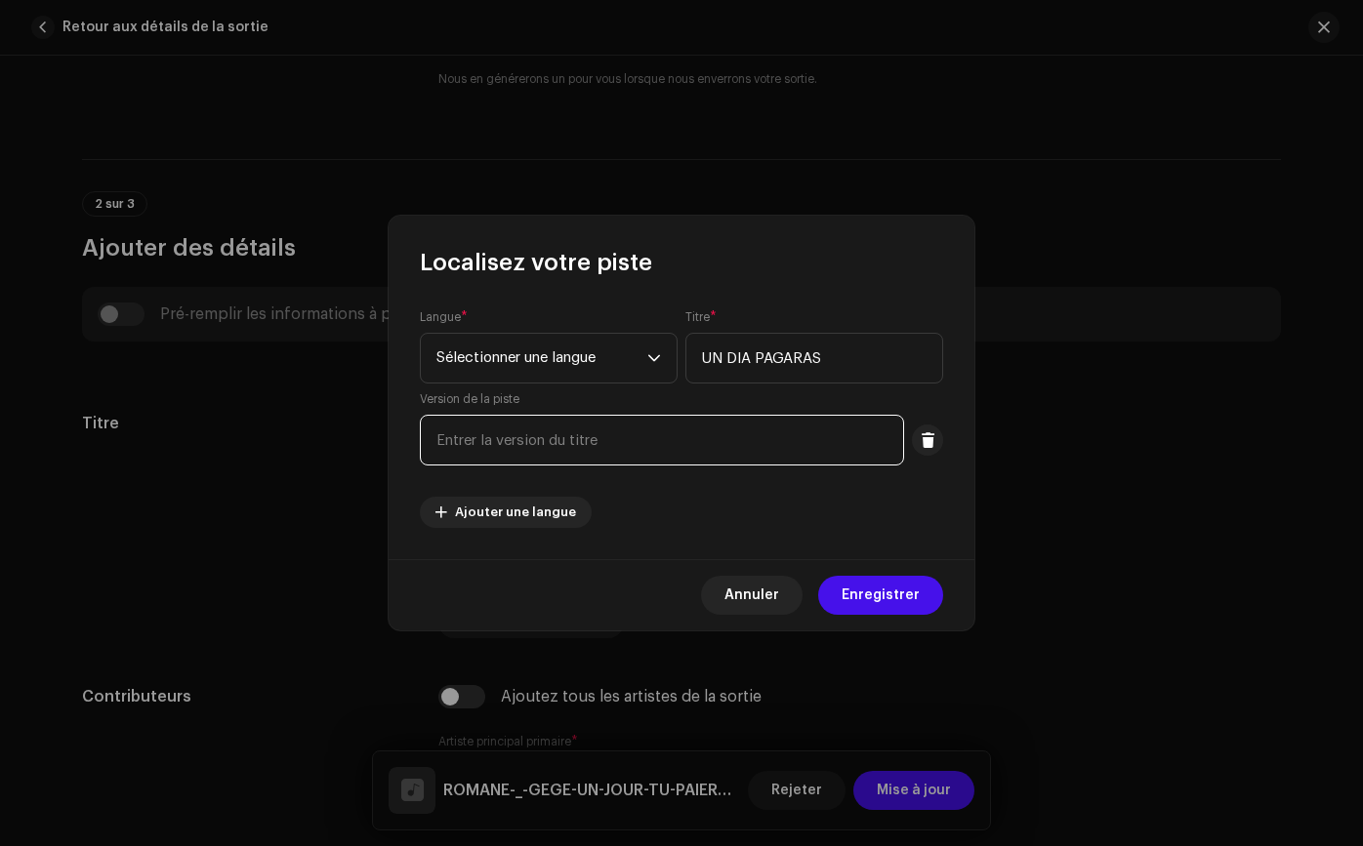
click at [655, 436] on input "text" at bounding box center [662, 440] width 484 height 51
type input "COVER REMIX"
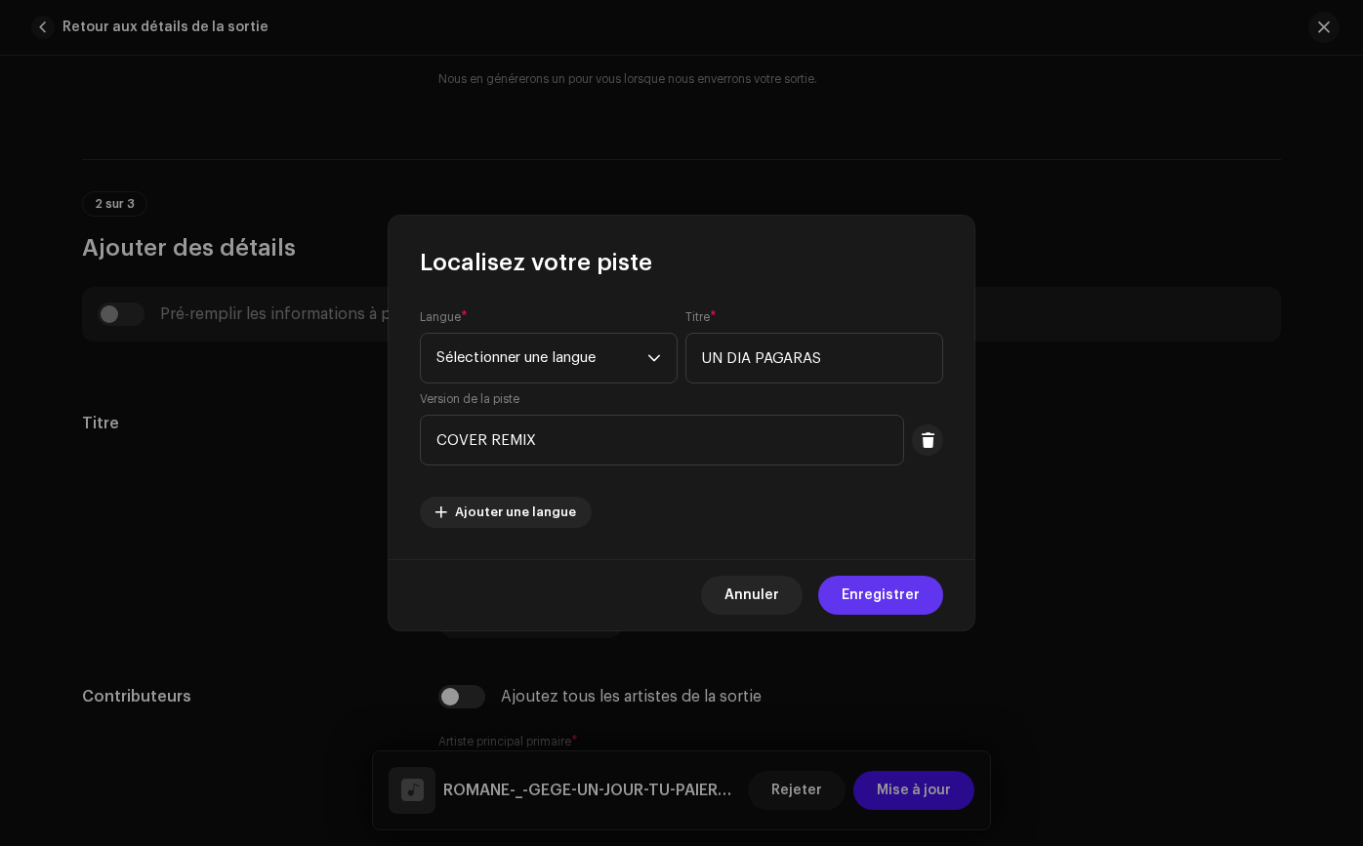
click at [876, 604] on span "Enregistrer" at bounding box center [880, 595] width 78 height 39
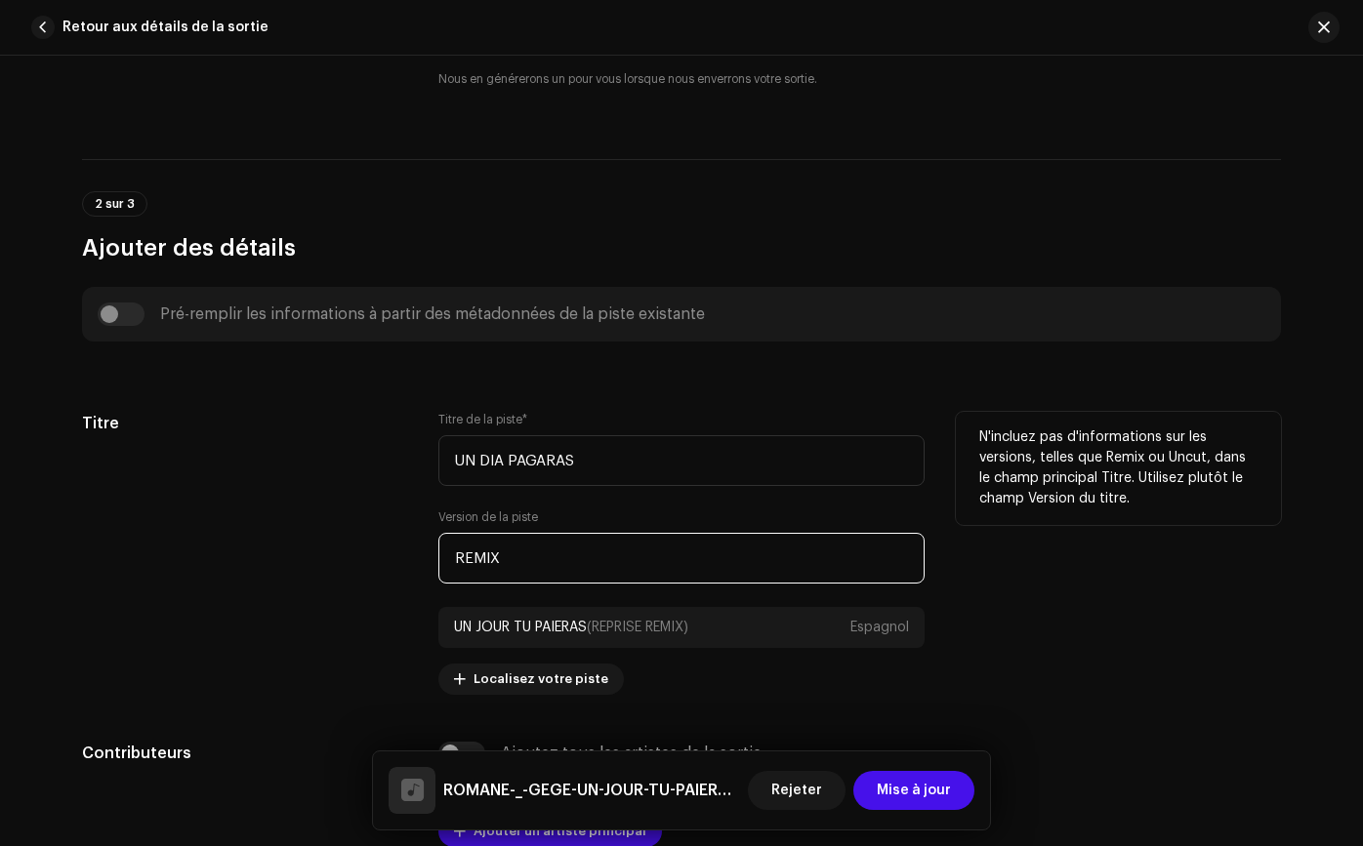
click at [453, 557] on input "REMIX" at bounding box center [681, 558] width 486 height 51
type input "COVER REMIX"
click at [276, 431] on h5 "Titre" at bounding box center [244, 423] width 325 height 23
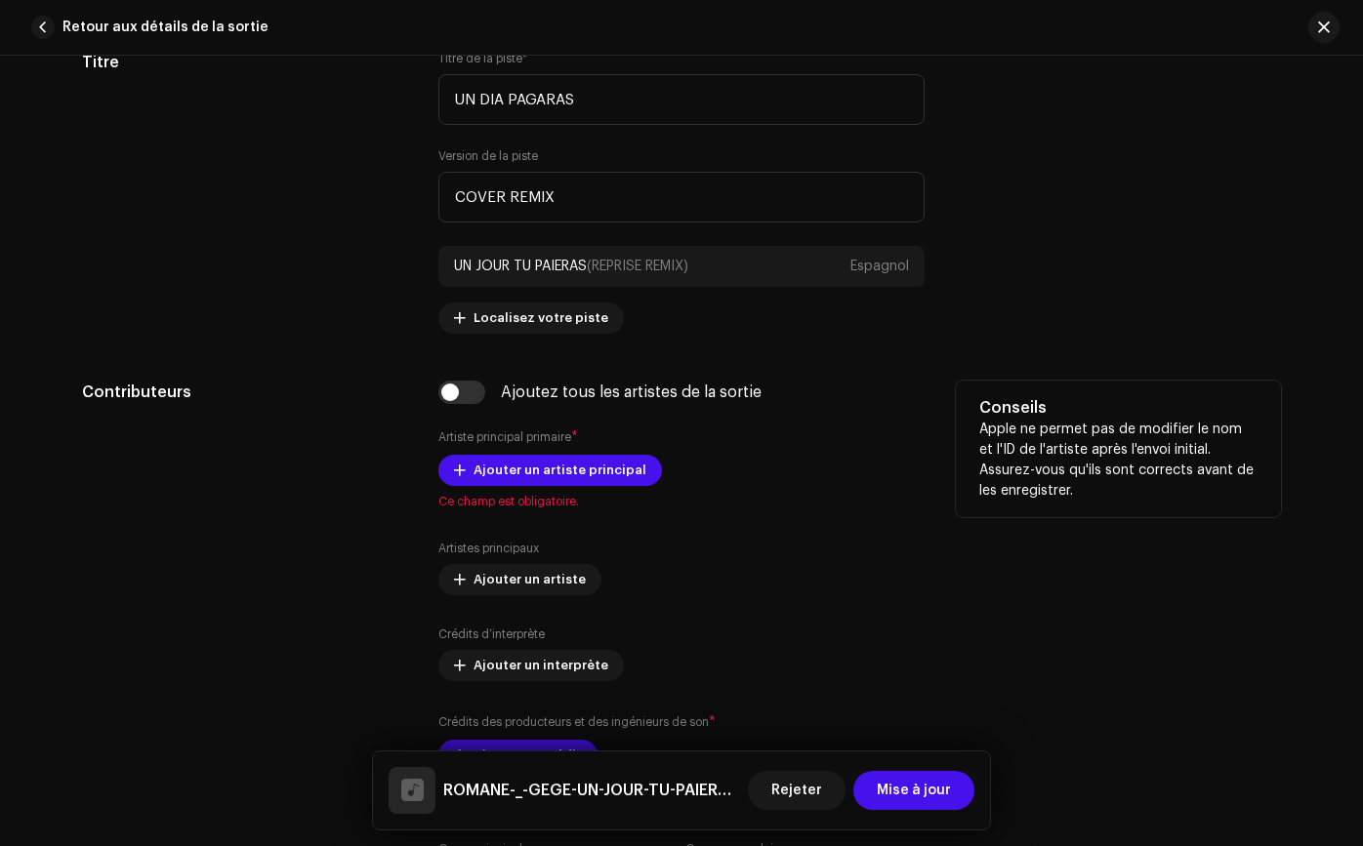
scroll to position [916, 0]
click at [455, 472] on span at bounding box center [460, 470] width 12 height 16
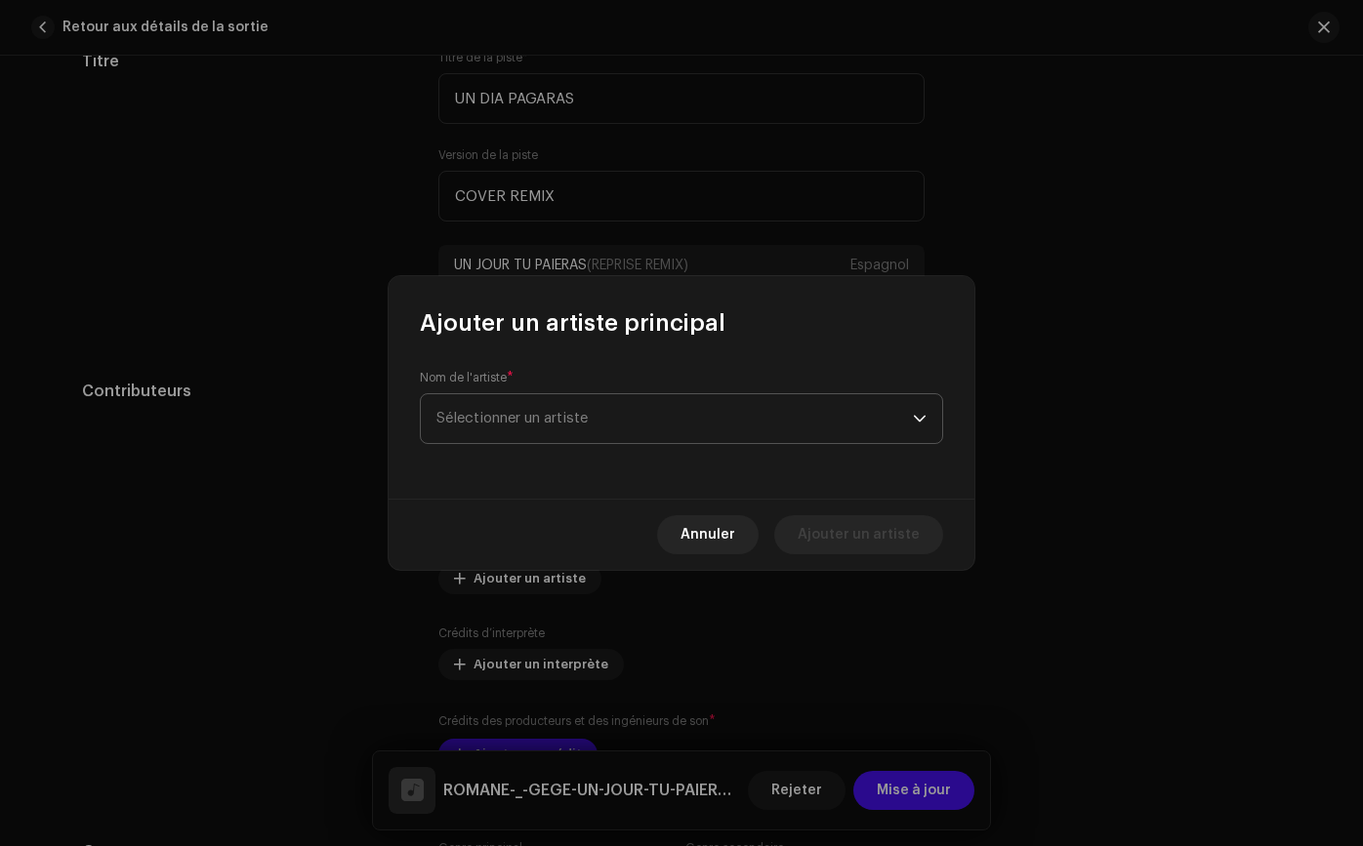
click at [493, 435] on span "Sélectionner un artiste" at bounding box center [674, 418] width 476 height 49
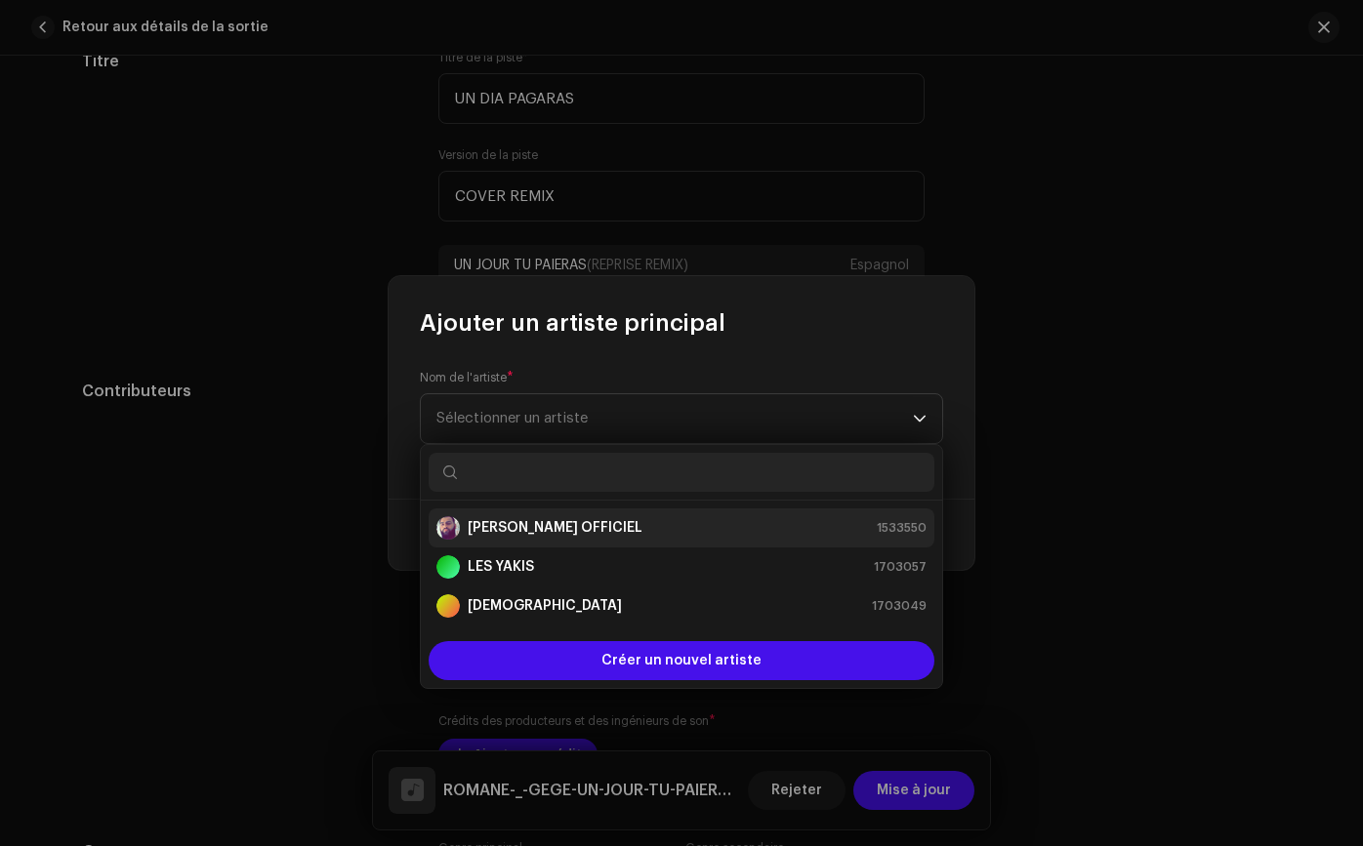
click at [472, 532] on font "[PERSON_NAME] OFFICIEL" at bounding box center [555, 528] width 175 height 14
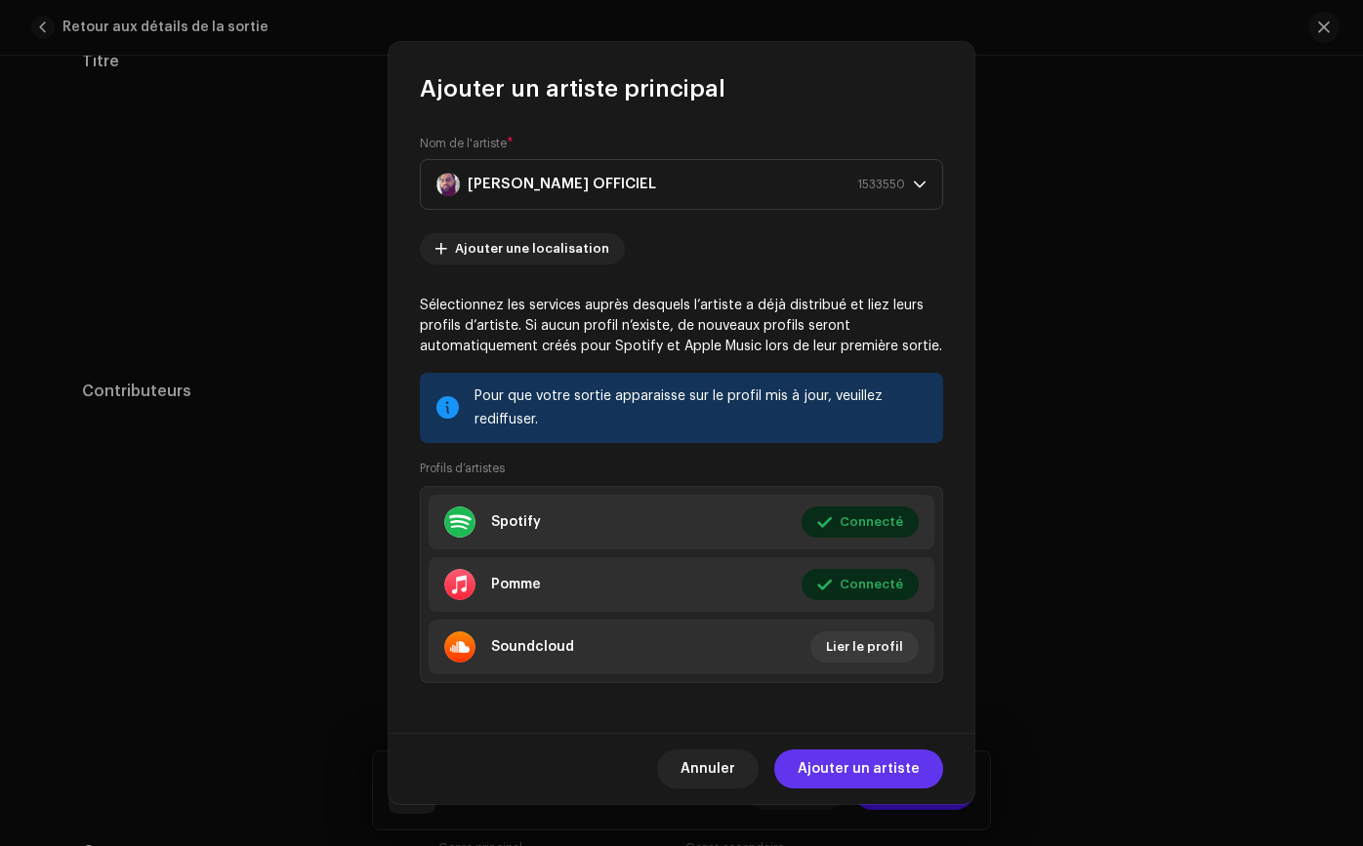
click at [860, 753] on span "Ajouter un artiste" at bounding box center [858, 769] width 122 height 39
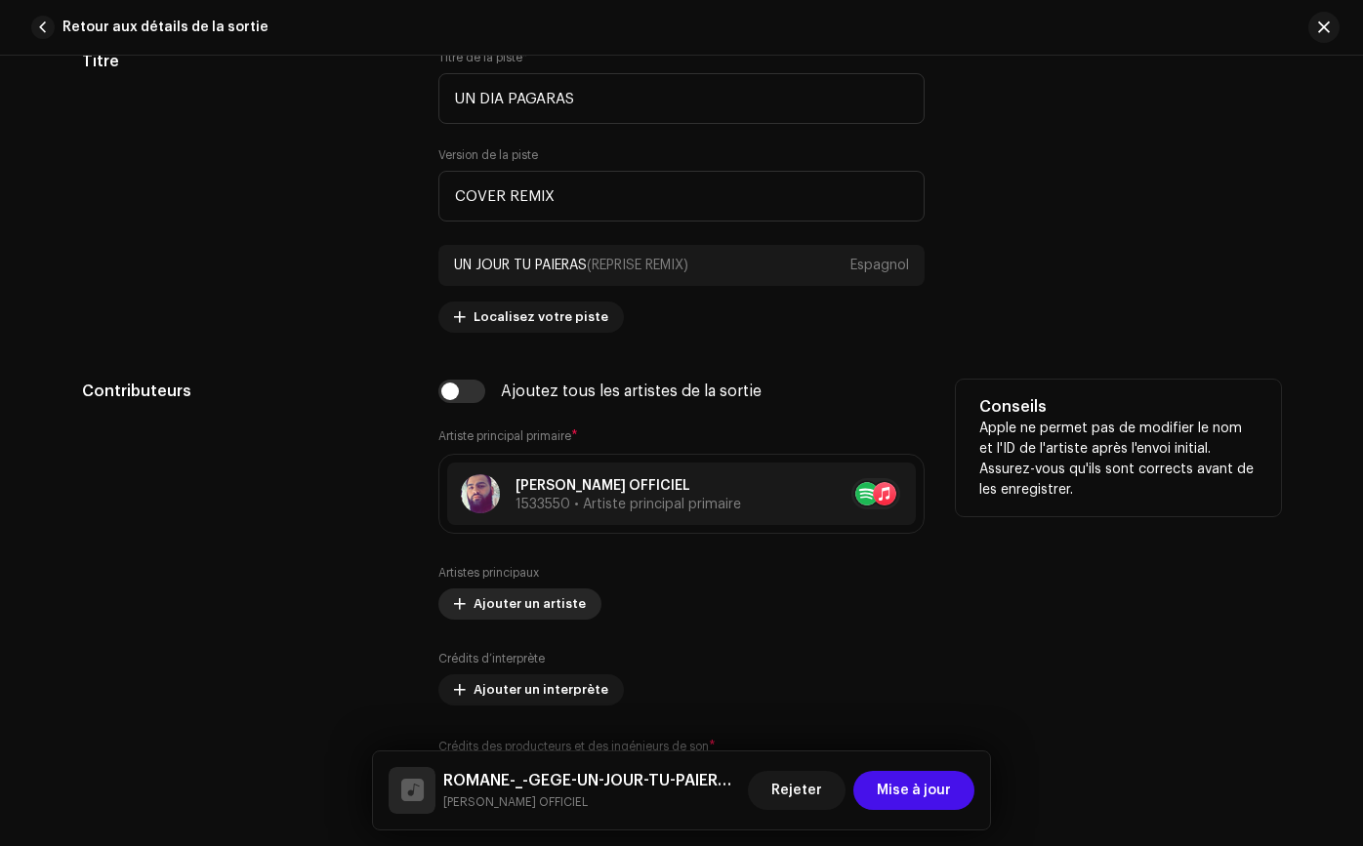
click at [463, 603] on button "Ajouter un artiste" at bounding box center [519, 604] width 163 height 31
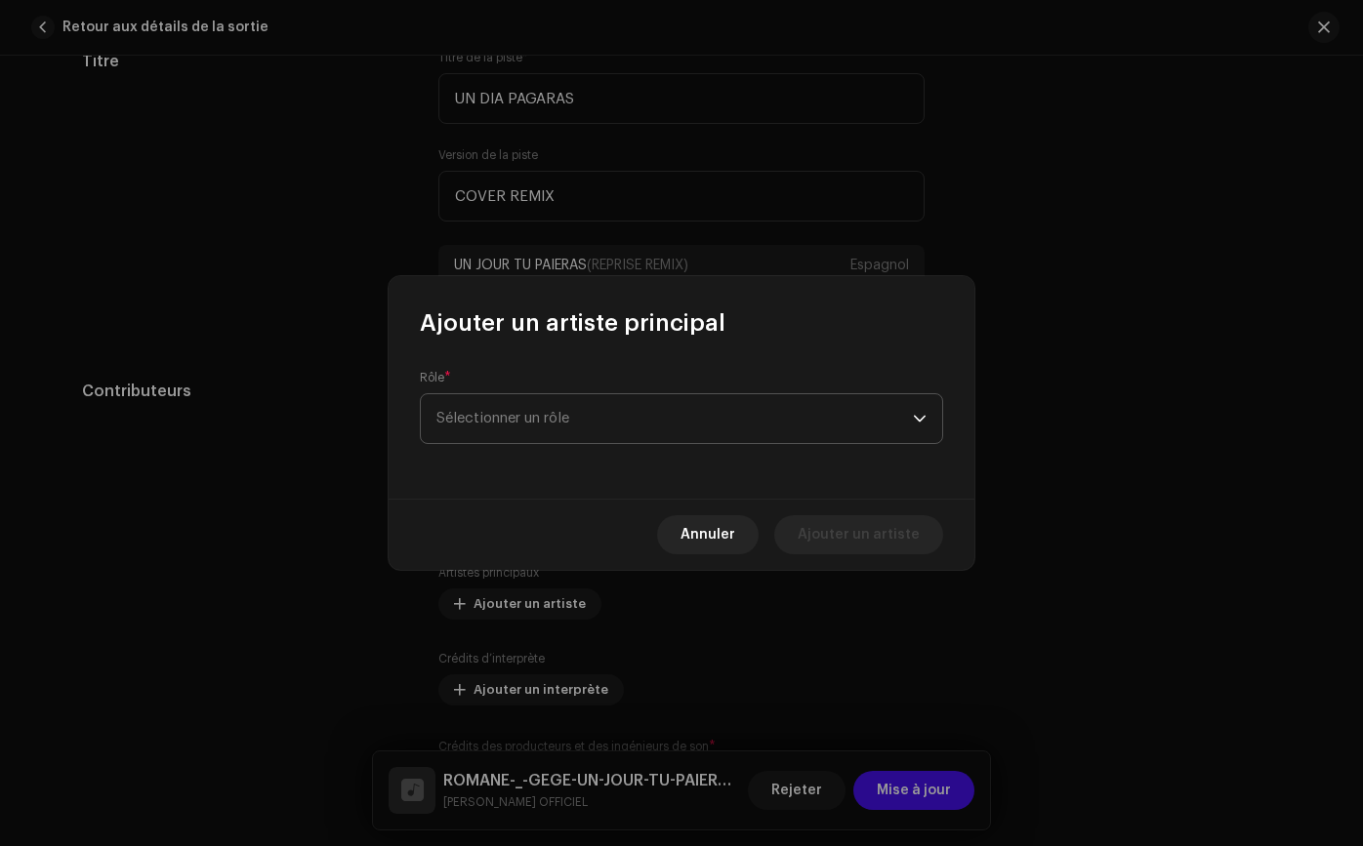
click at [527, 426] on span "Sélectionner un rôle" at bounding box center [674, 418] width 476 height 49
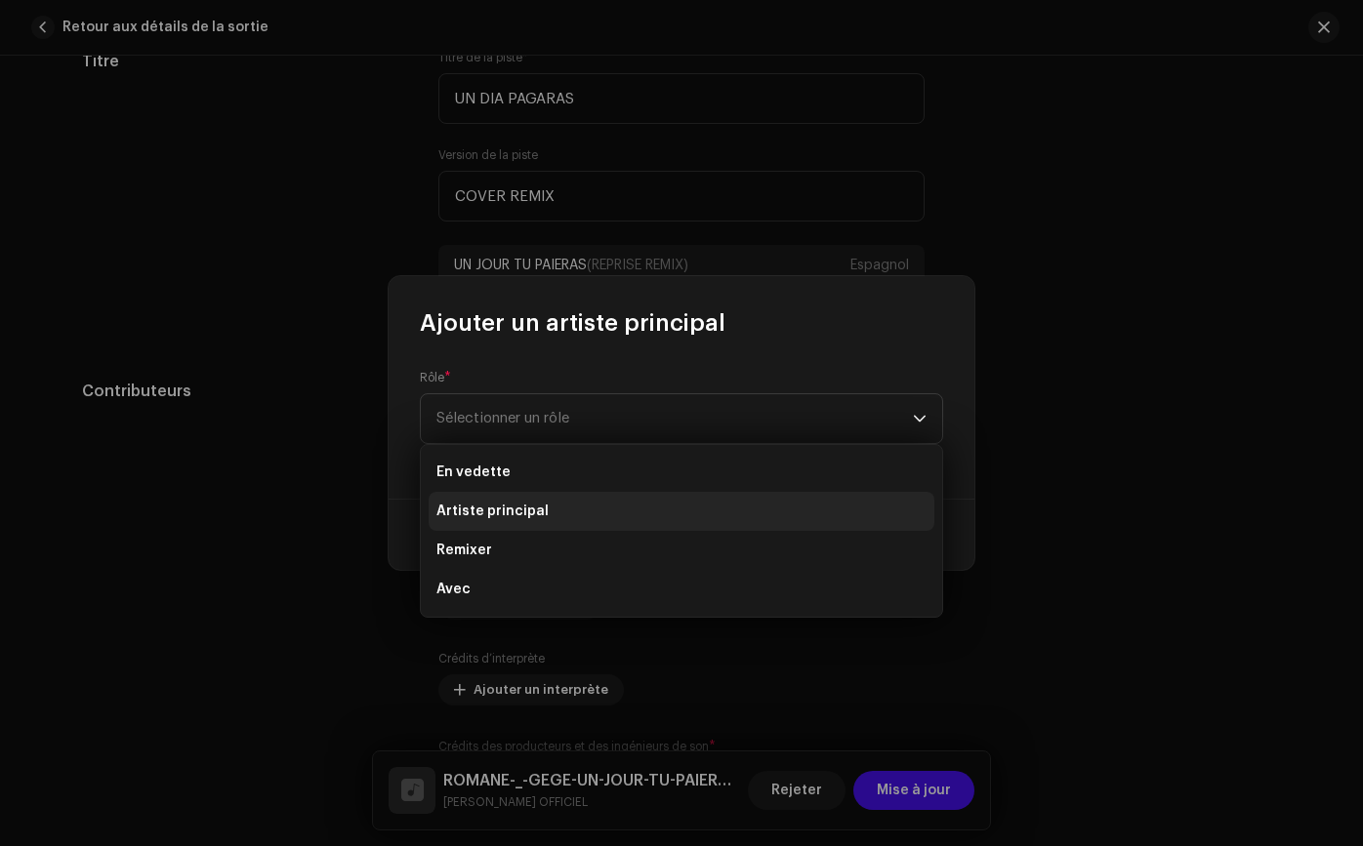
click at [522, 502] on span "Artiste principal" at bounding box center [492, 512] width 112 height 20
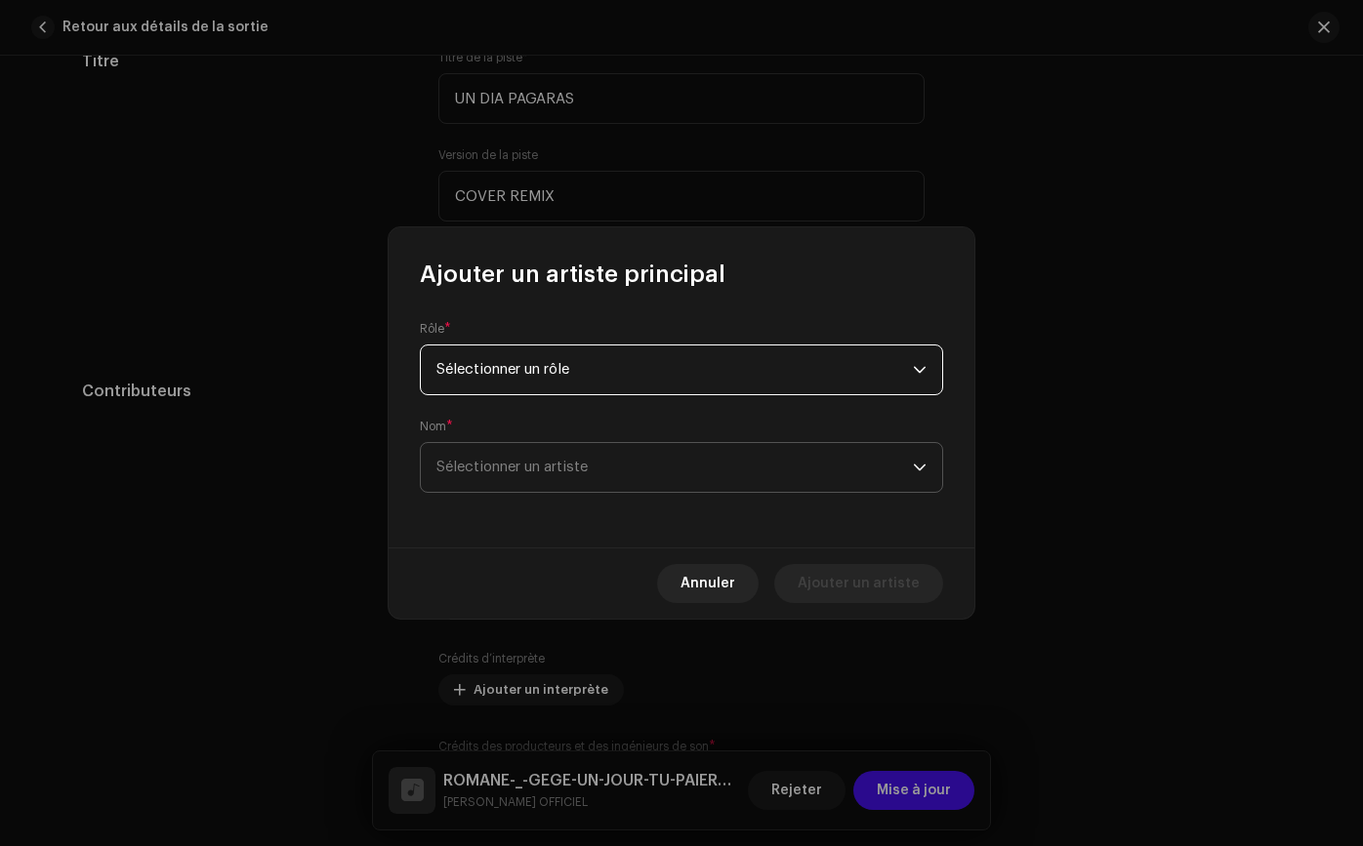
click at [569, 480] on span "Sélectionner un artiste" at bounding box center [674, 467] width 476 height 49
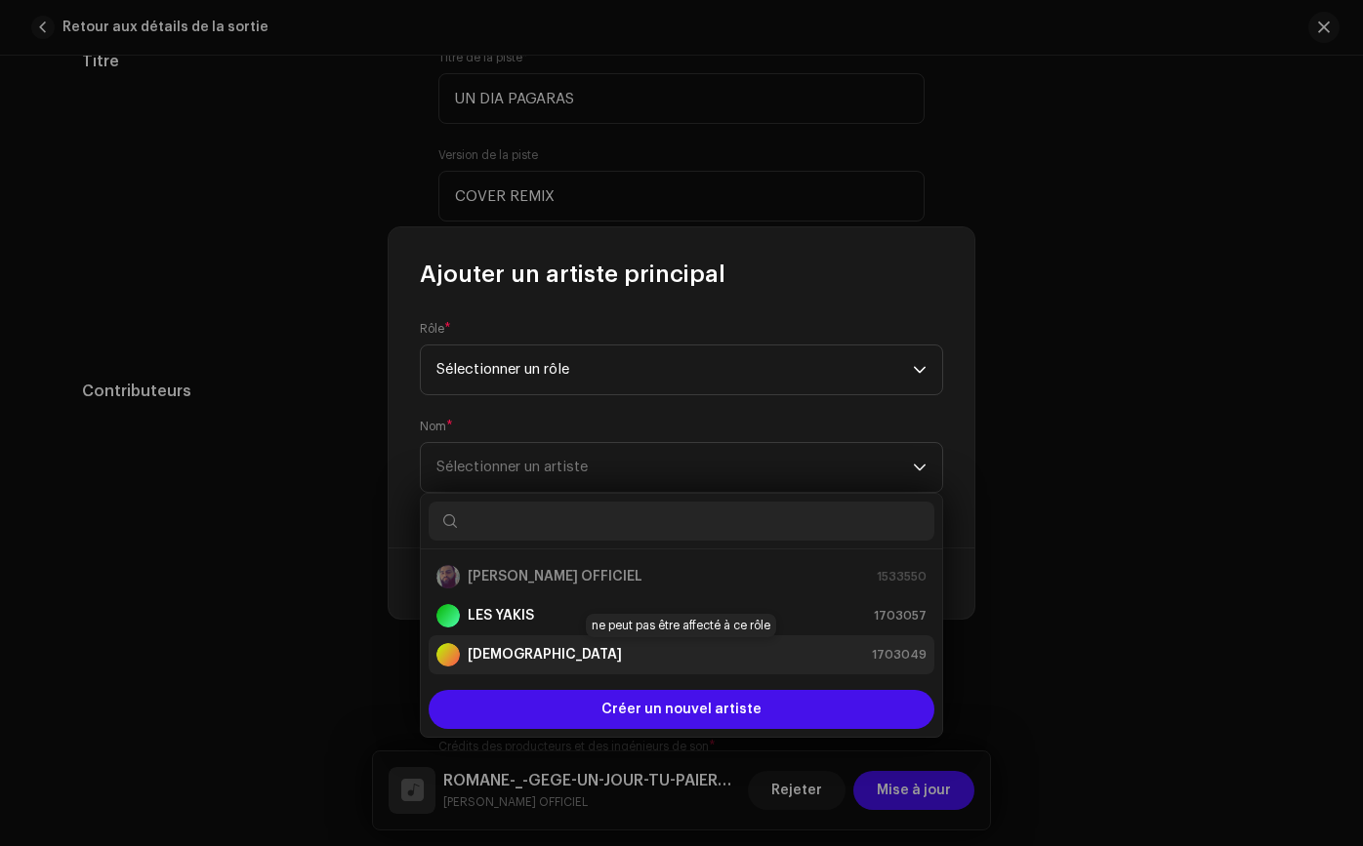
click at [487, 645] on strong "[DEMOGRAPHIC_DATA]" at bounding box center [545, 655] width 154 height 20
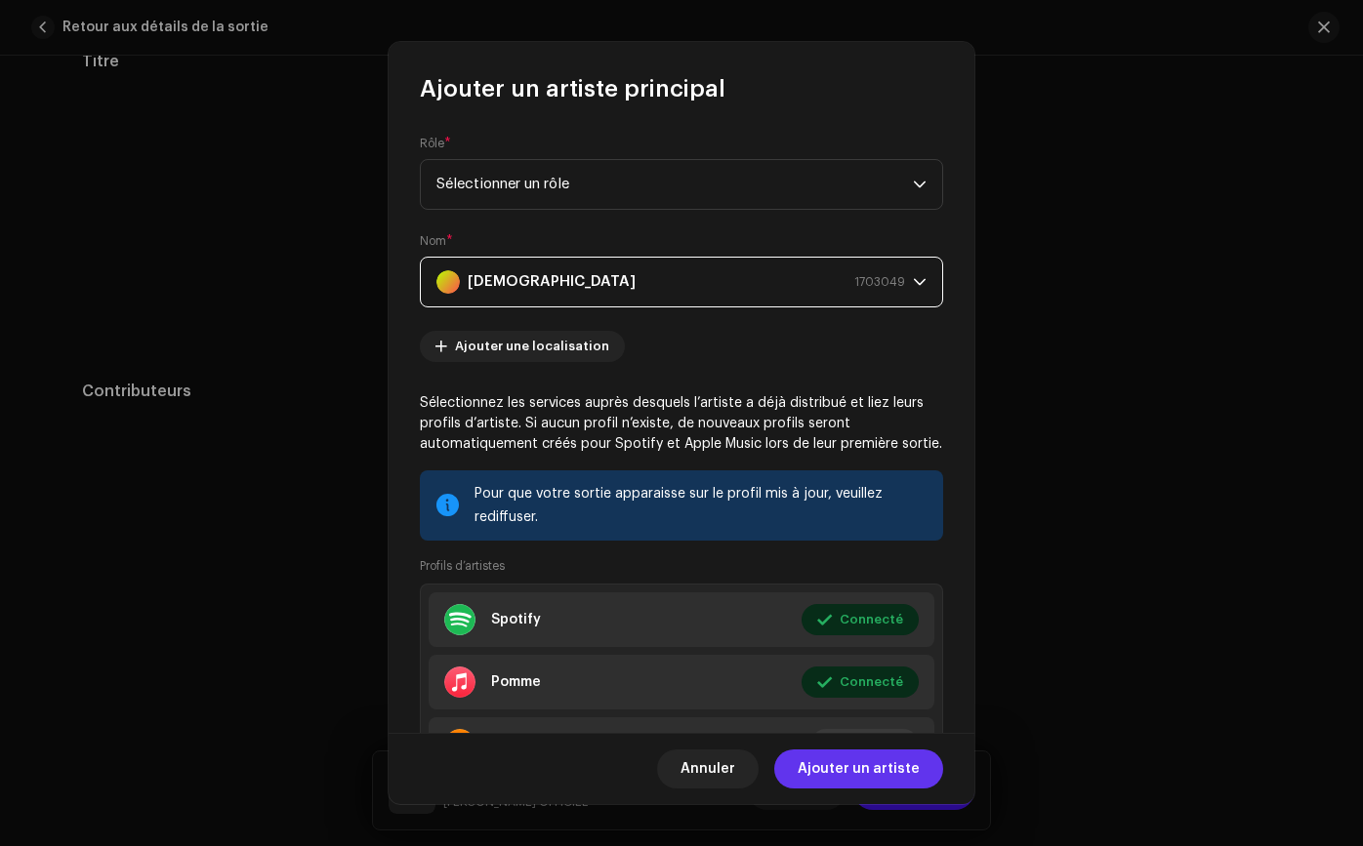
click at [884, 781] on span "Ajouter un artiste" at bounding box center [858, 769] width 122 height 39
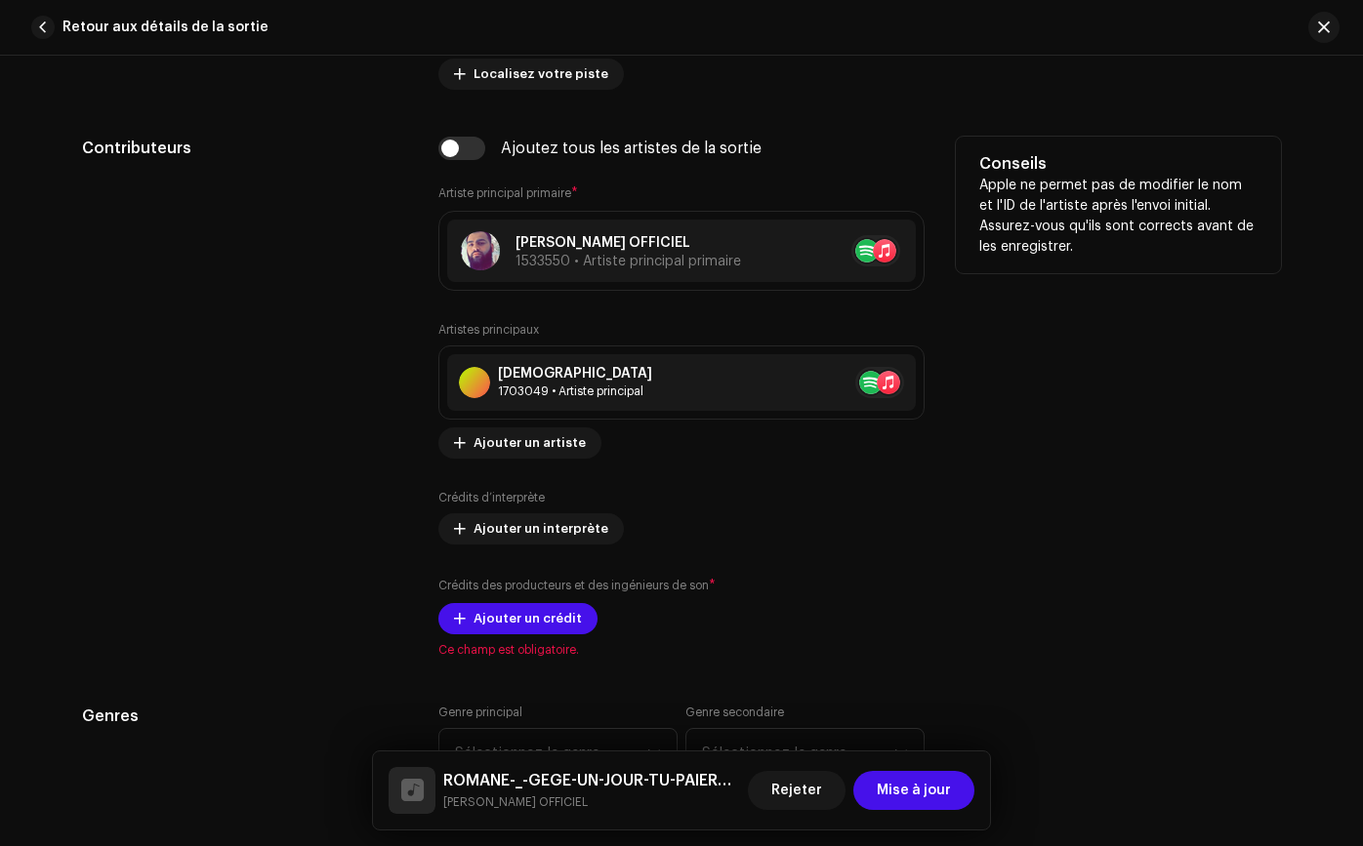
scroll to position [1170, 0]
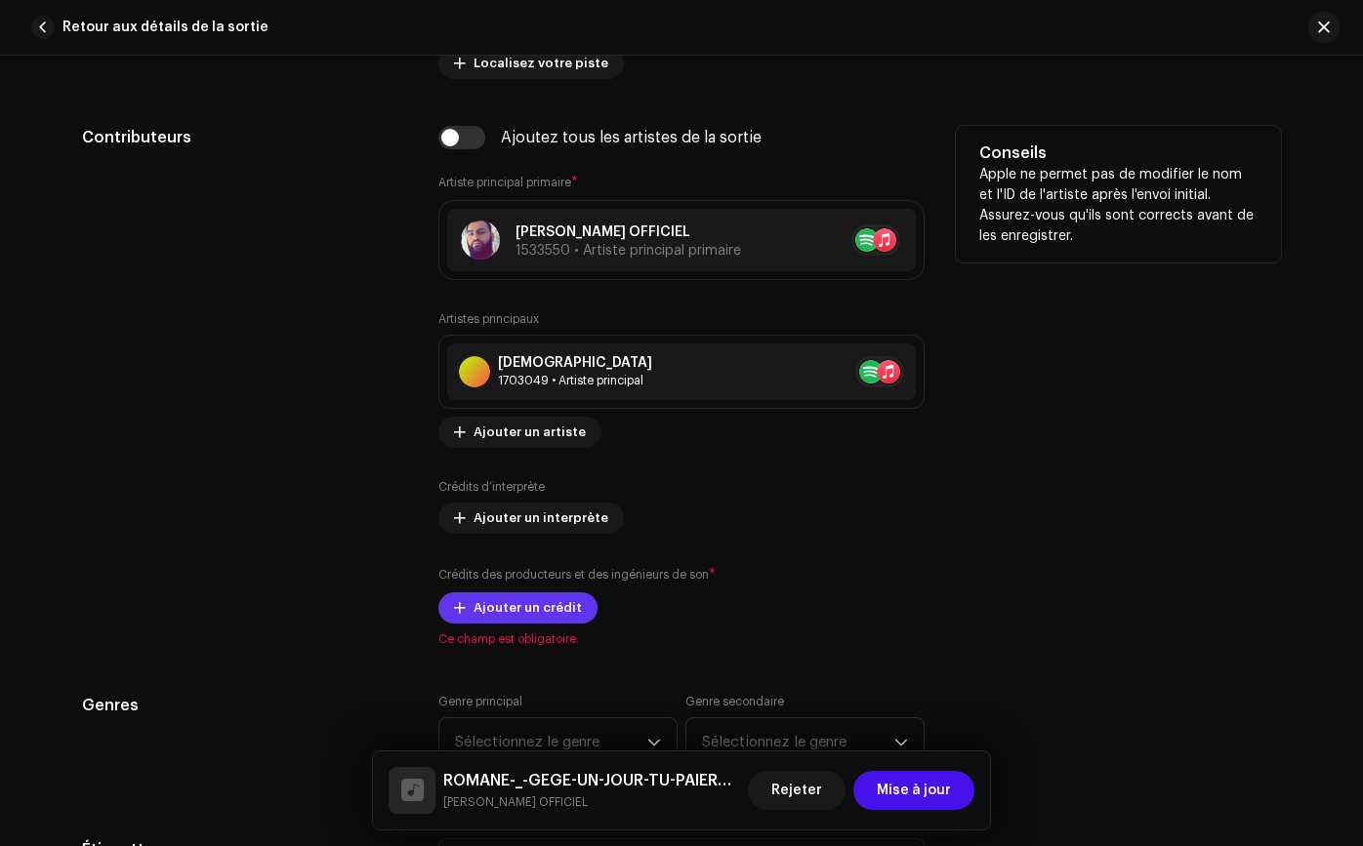
click at [560, 619] on span "Ajouter un crédit" at bounding box center [527, 608] width 108 height 39
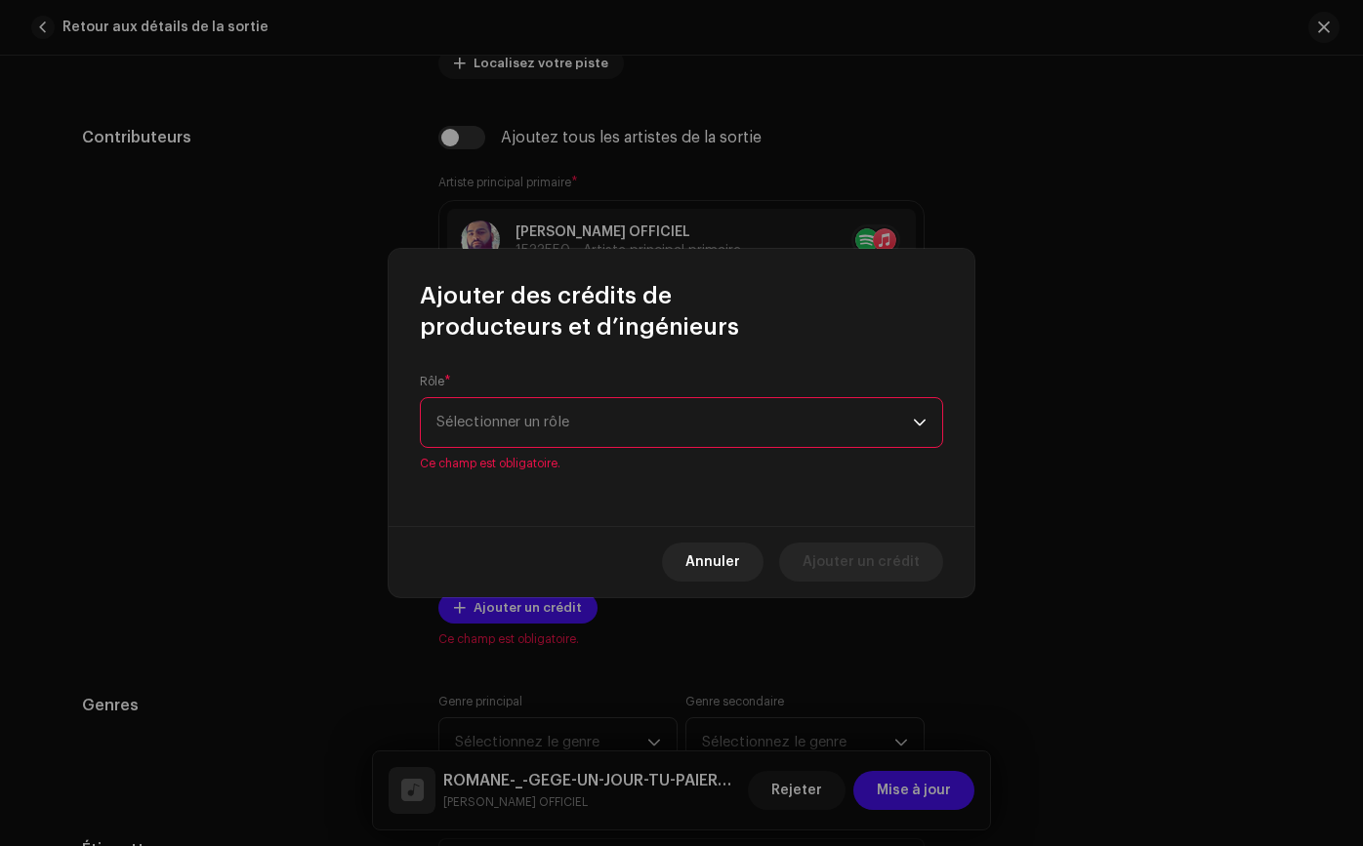
click at [561, 461] on div "Rôle * Sélectionner un rôle Ce champ est obligatoire." at bounding box center [681, 434] width 586 height 183
click at [562, 445] on span "Sélectionner un rôle" at bounding box center [674, 422] width 476 height 49
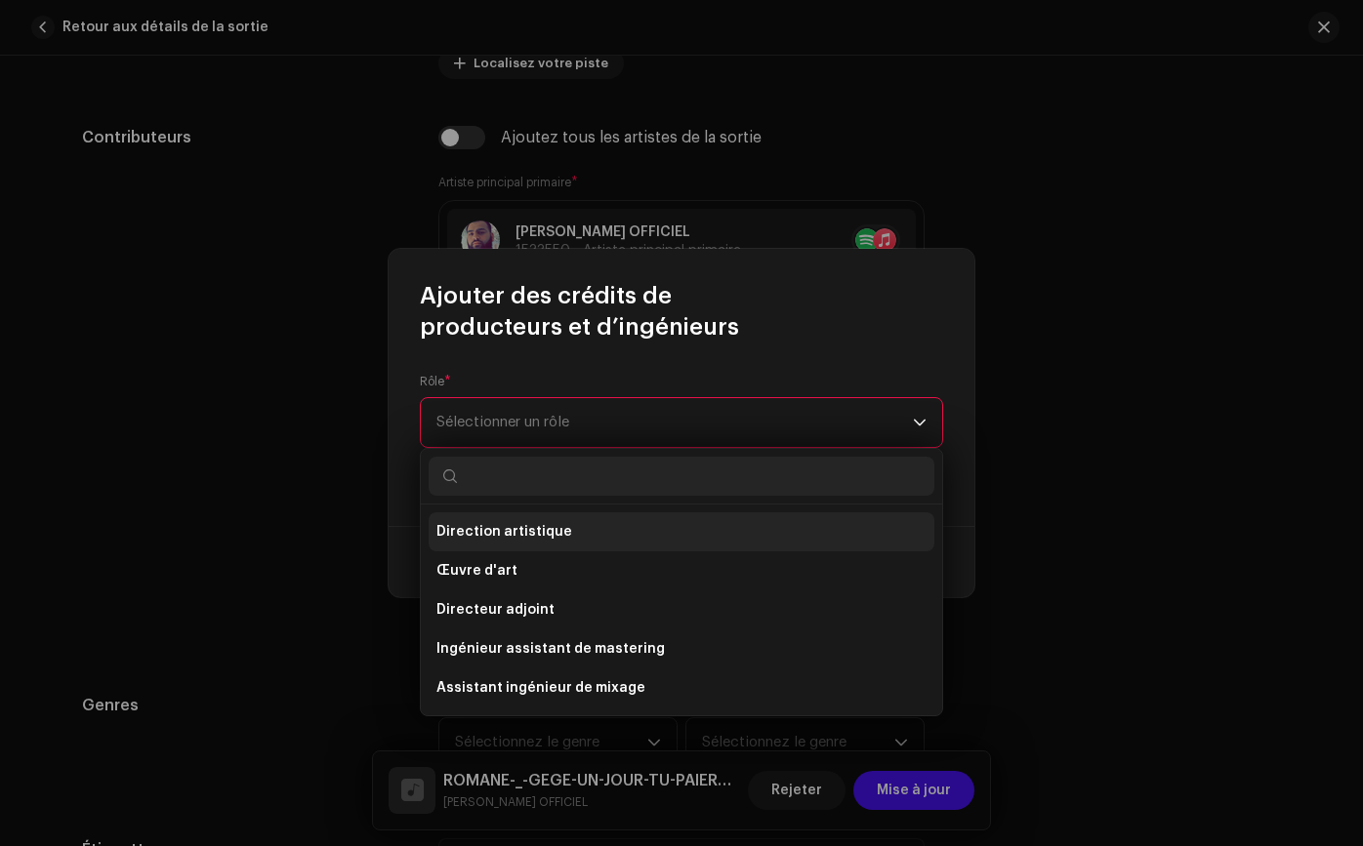
click at [590, 538] on li "Direction artistique" at bounding box center [681, 531] width 506 height 39
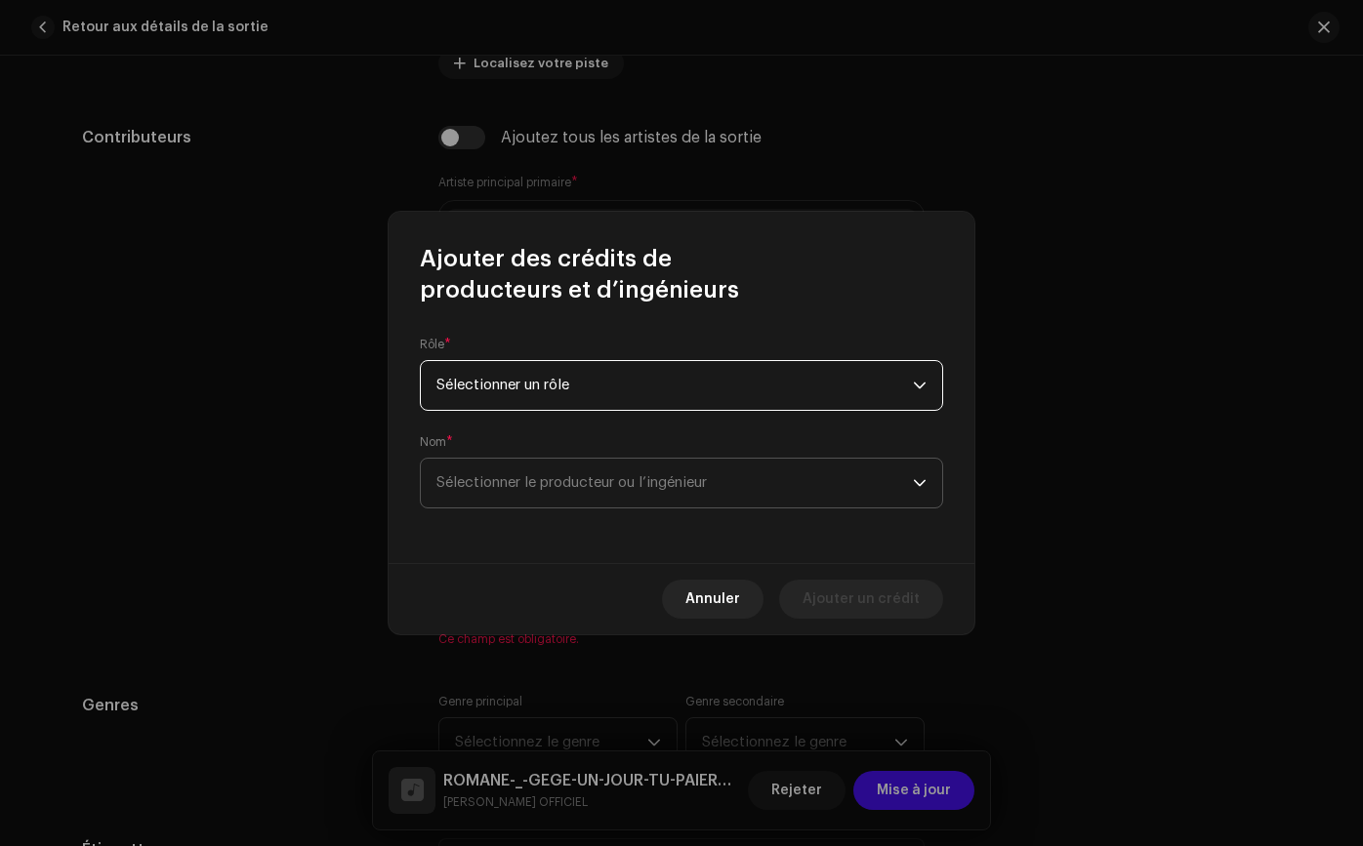
click at [581, 489] on font "Sélectionner le producteur ou l’ingénieur" at bounding box center [571, 482] width 270 height 15
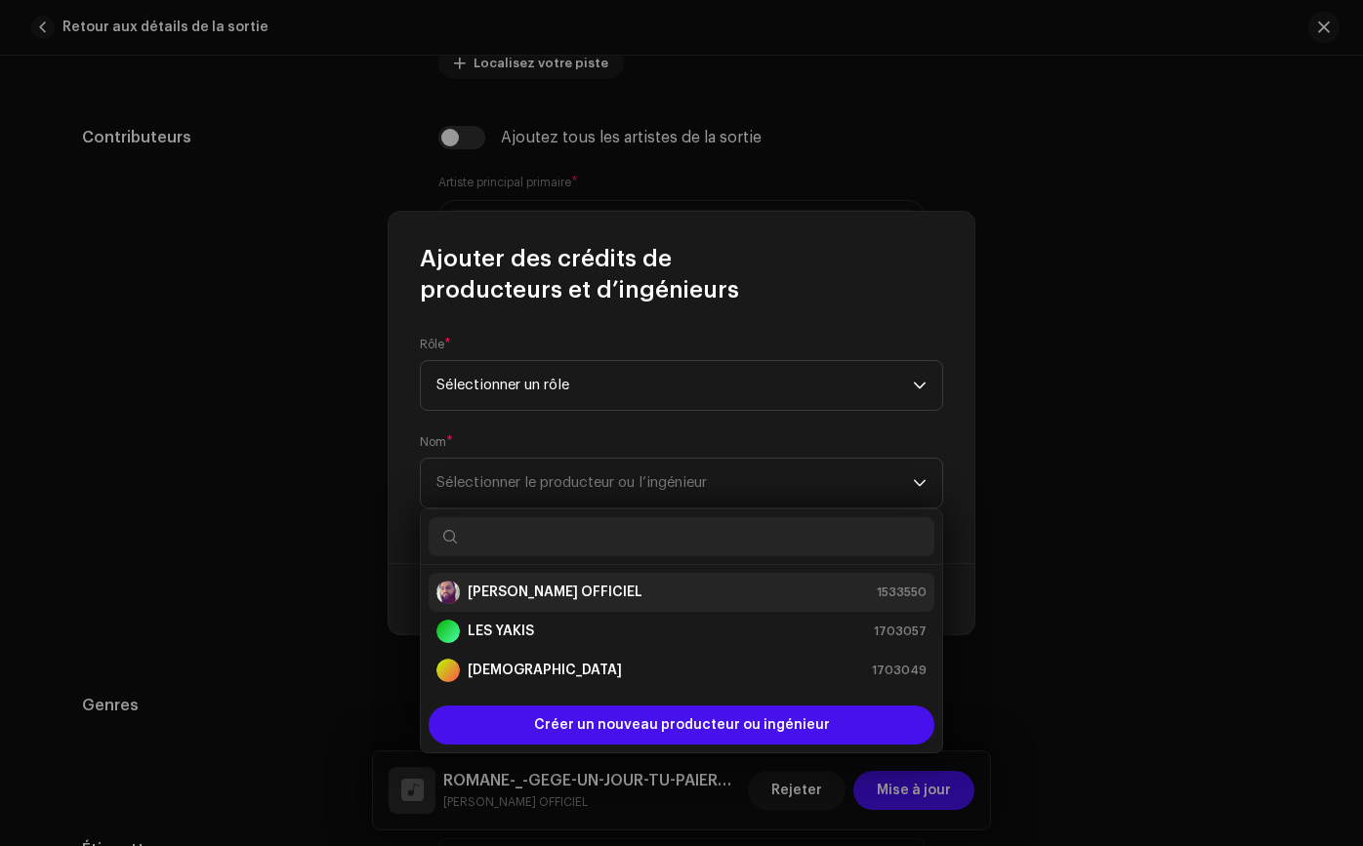
click at [550, 590] on font "[PERSON_NAME] OFFICIEL" at bounding box center [555, 593] width 175 height 14
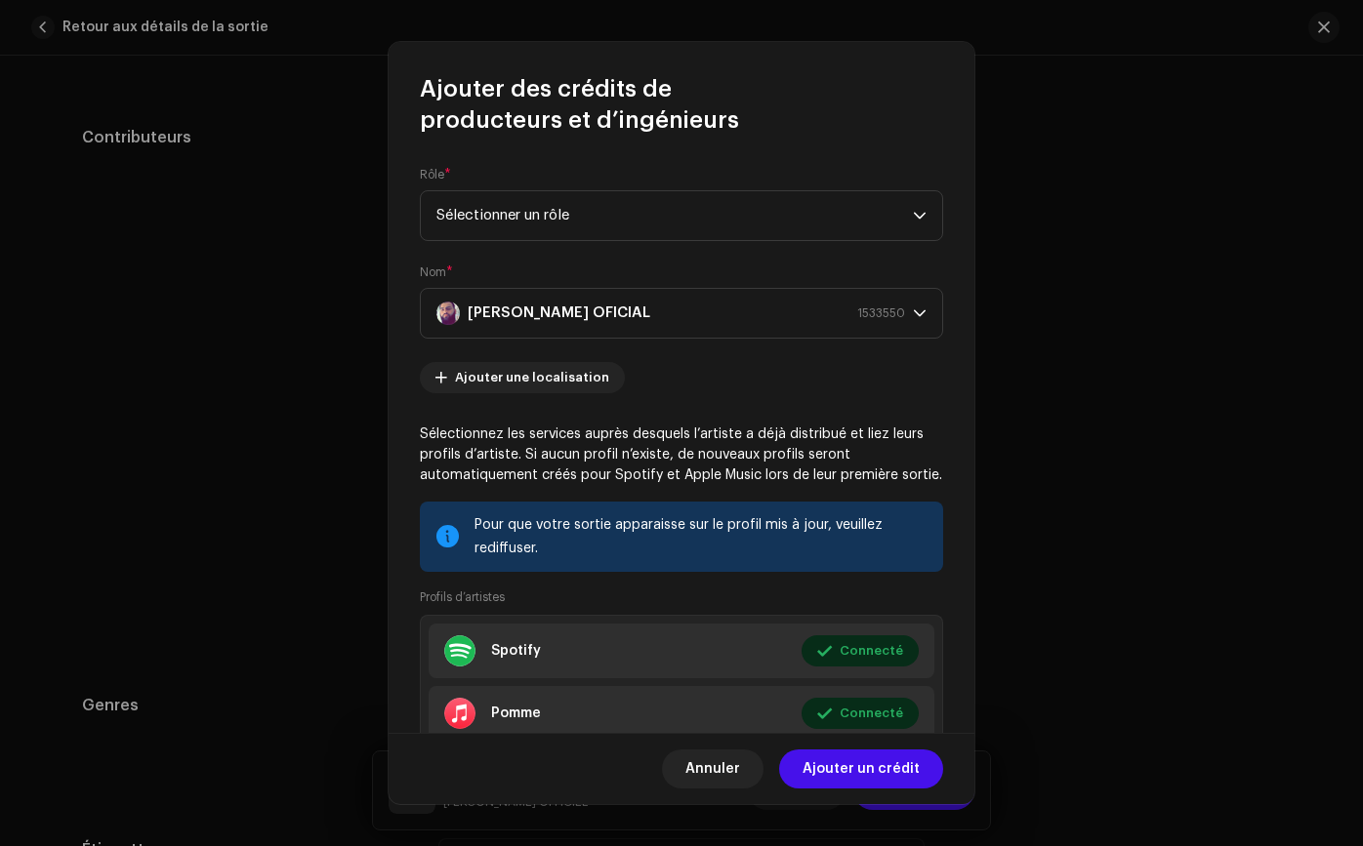
click at [853, 783] on span "Ajouter un crédit" at bounding box center [860, 769] width 117 height 39
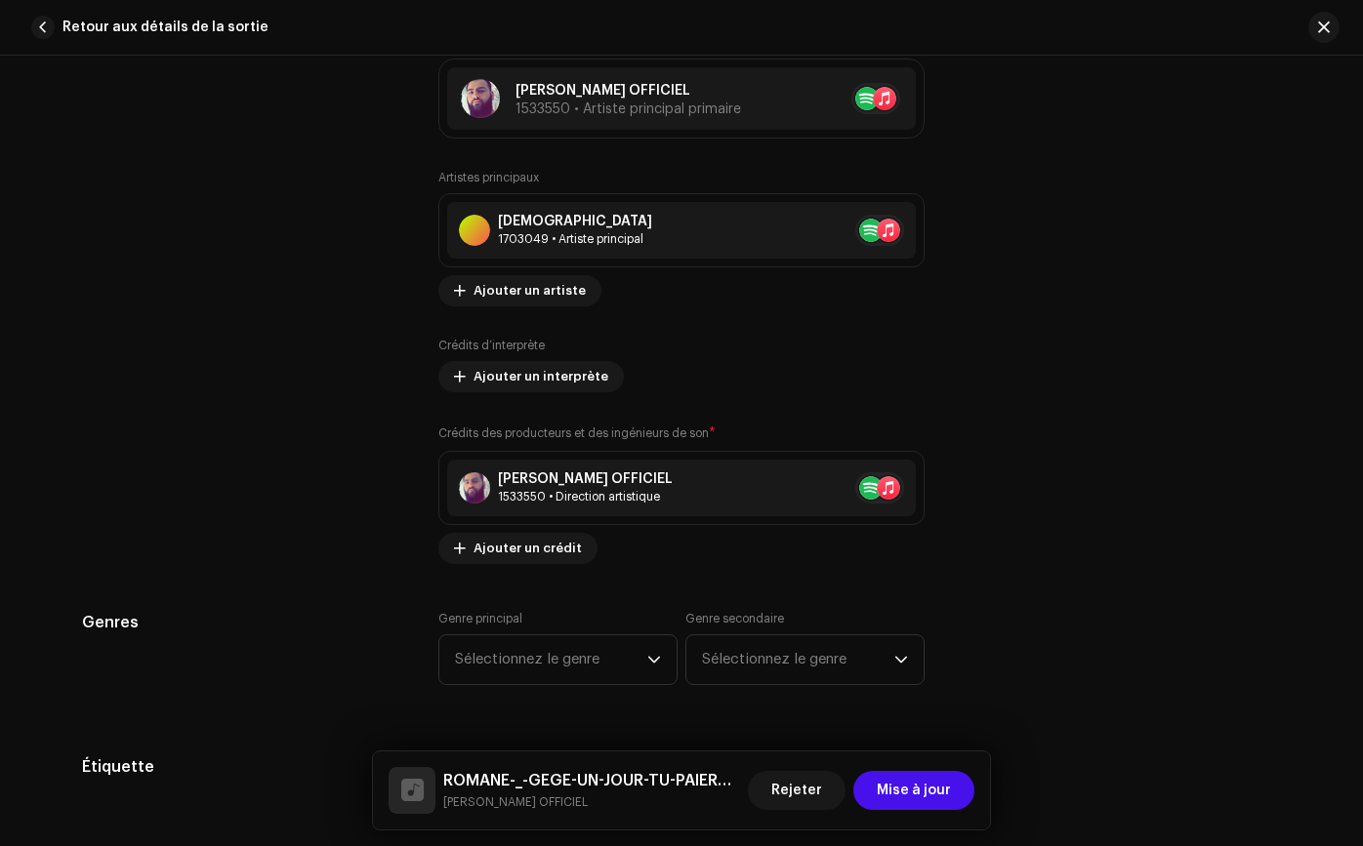
scroll to position [1372, 0]
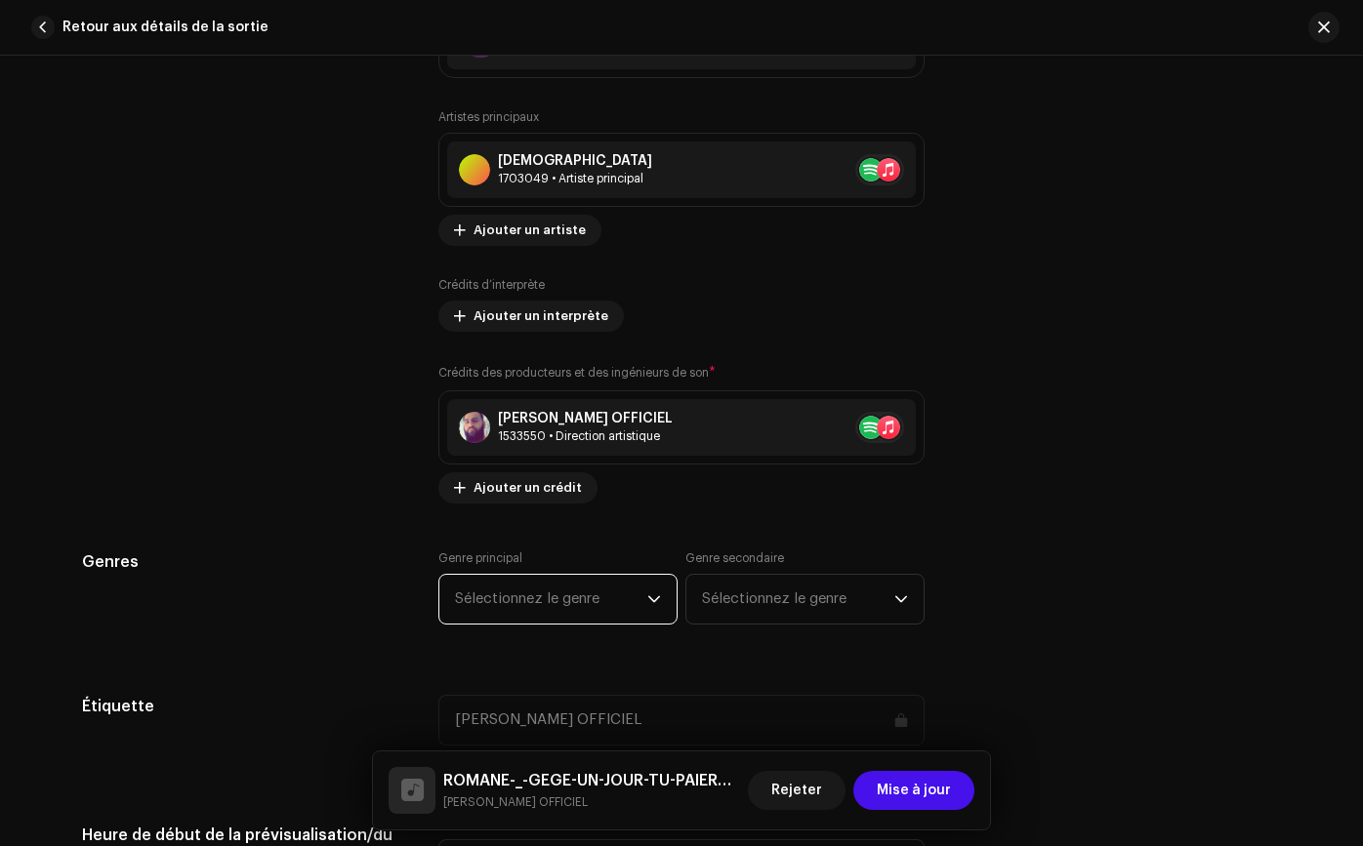
click at [630, 594] on span "Sélectionnez le genre" at bounding box center [551, 599] width 192 height 49
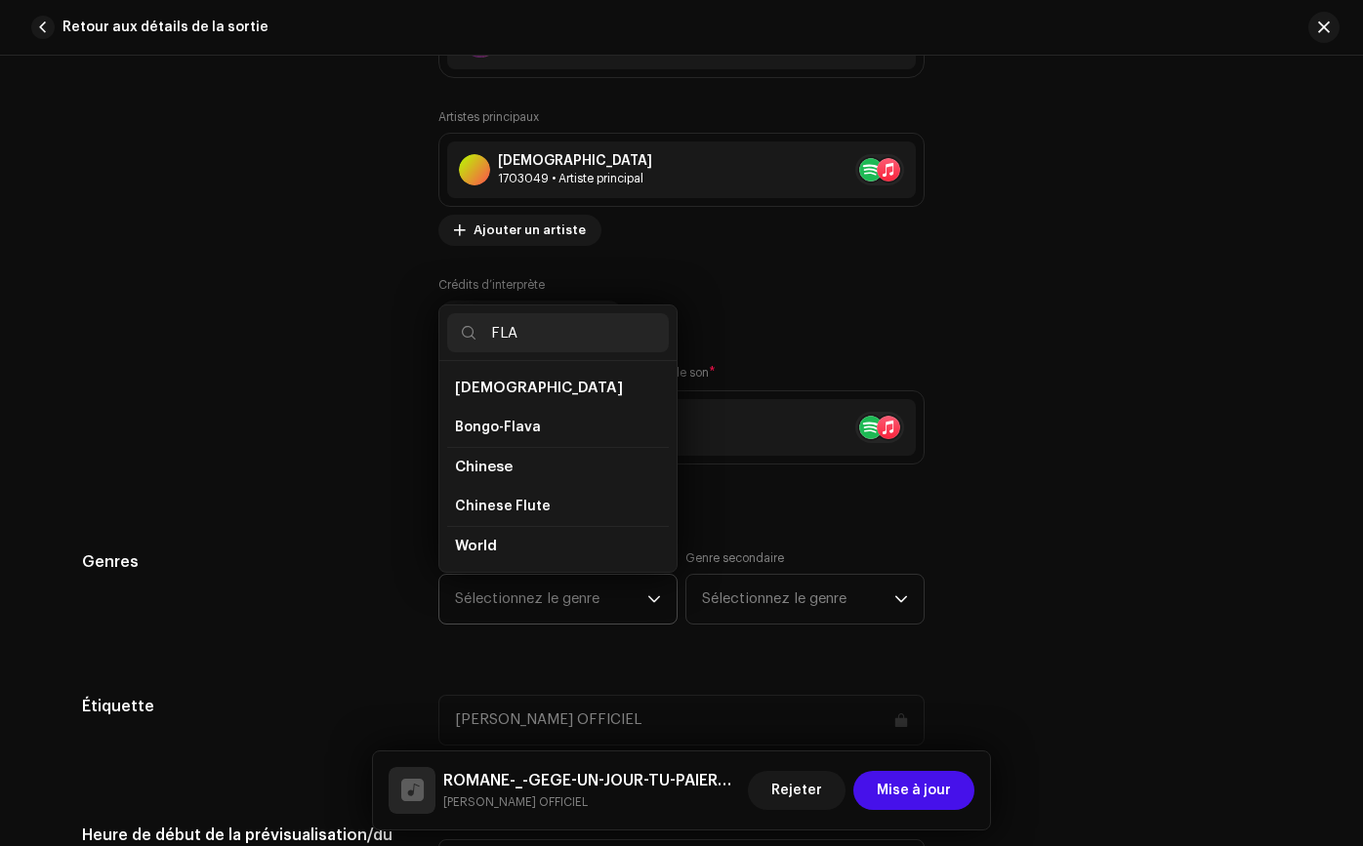
type input "FLAM"
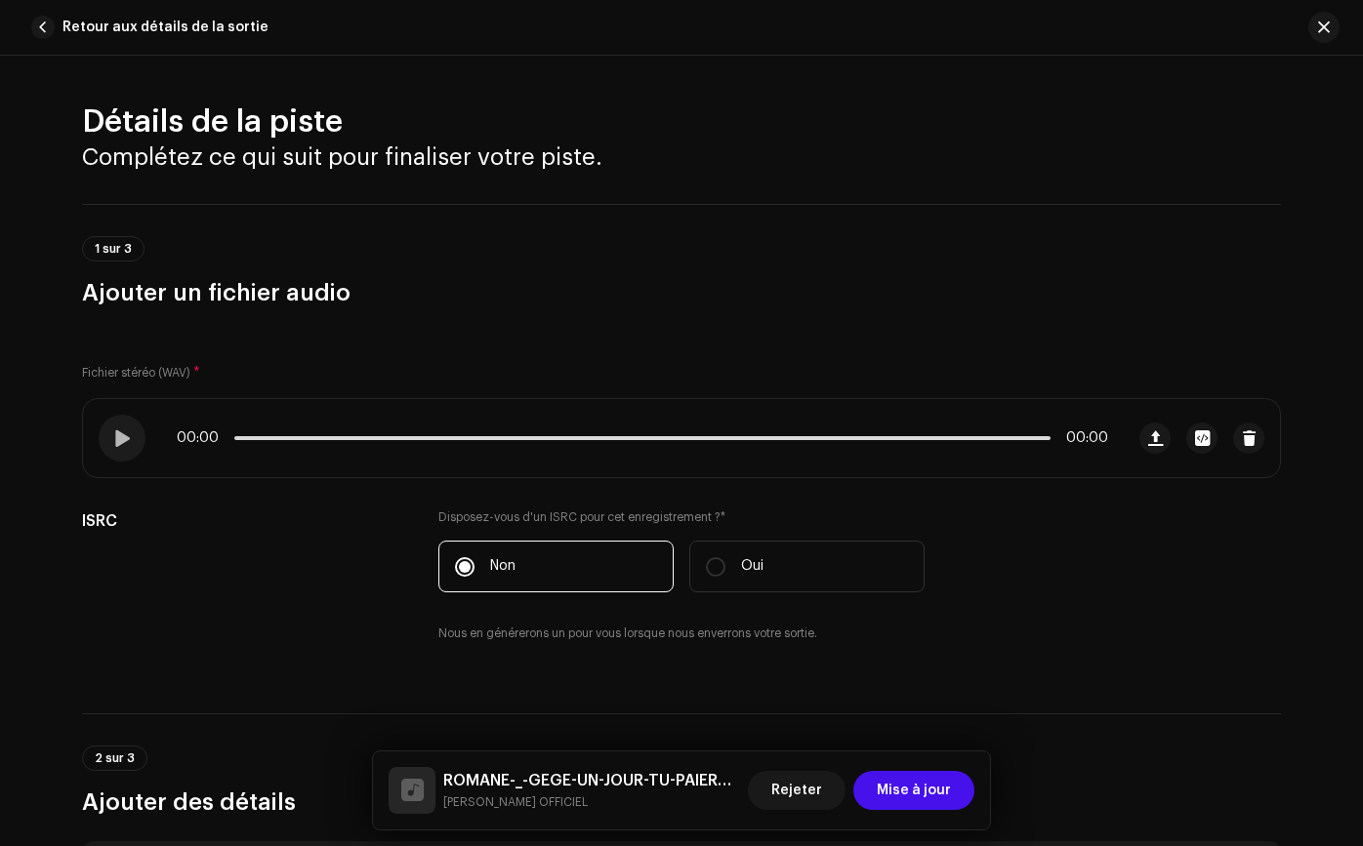
scroll to position [1372, 0]
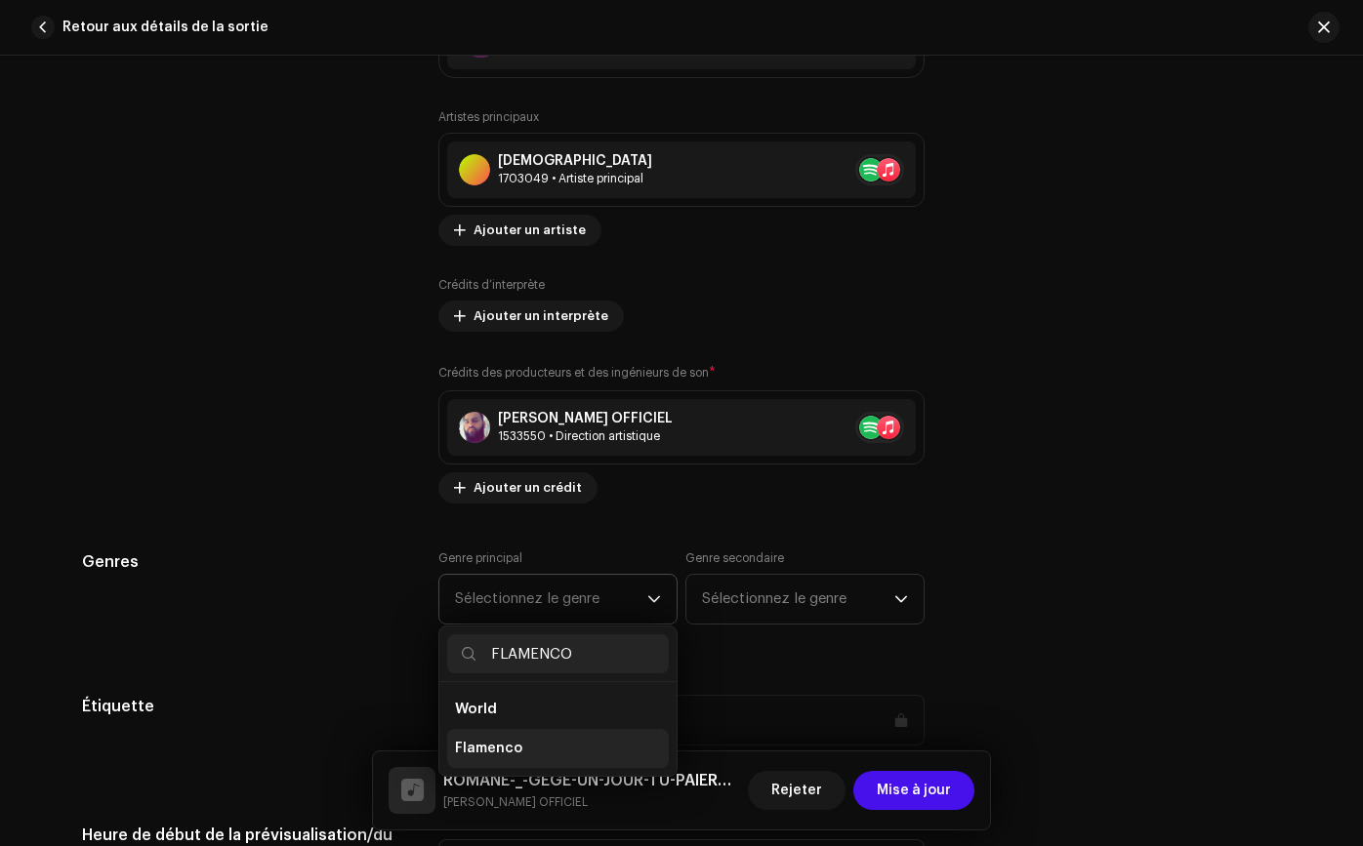
type input "FLAMENCO"
click at [540, 741] on li "Flamenco" at bounding box center [558, 748] width 222 height 39
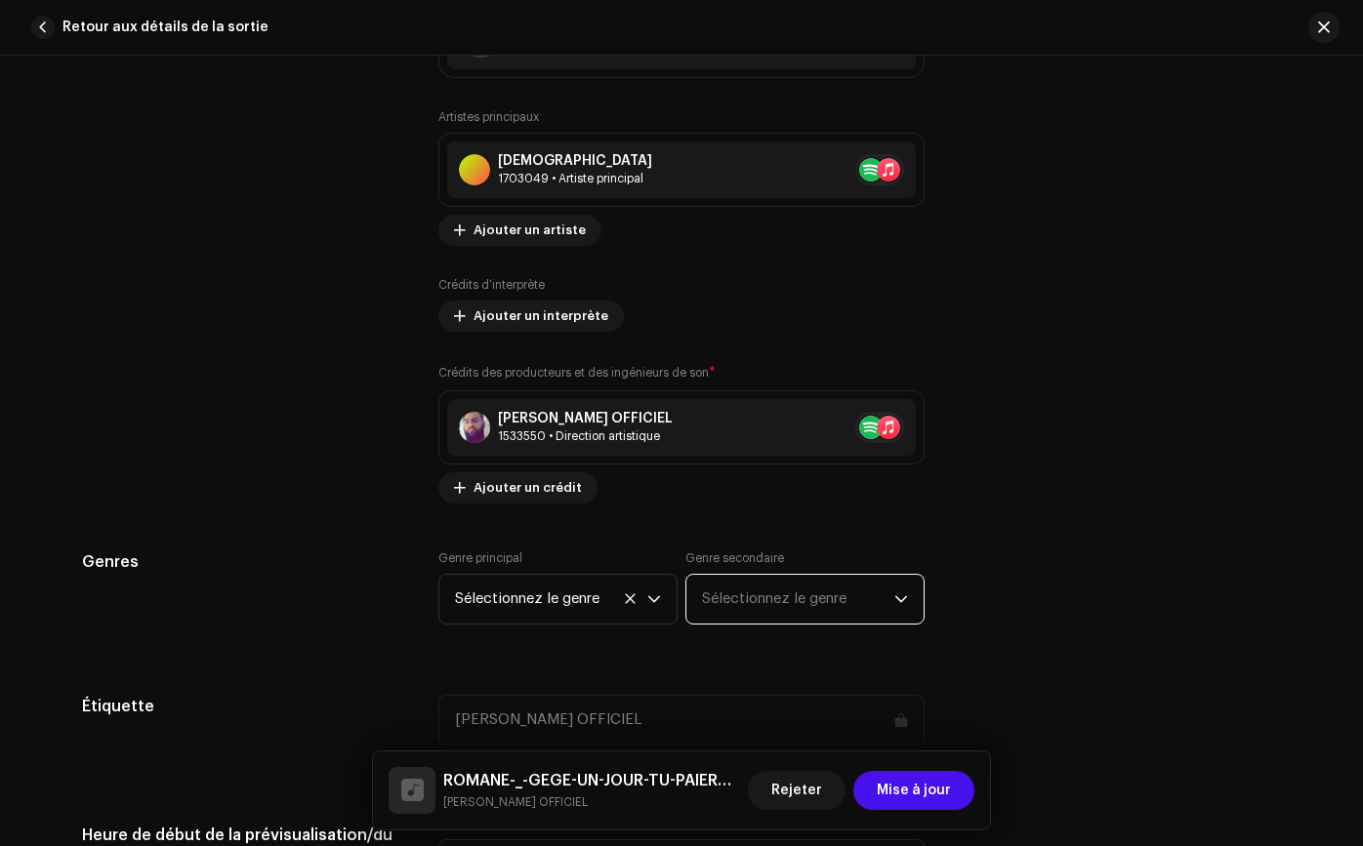
click at [841, 604] on font "Sélectionnez le genre" at bounding box center [774, 598] width 144 height 15
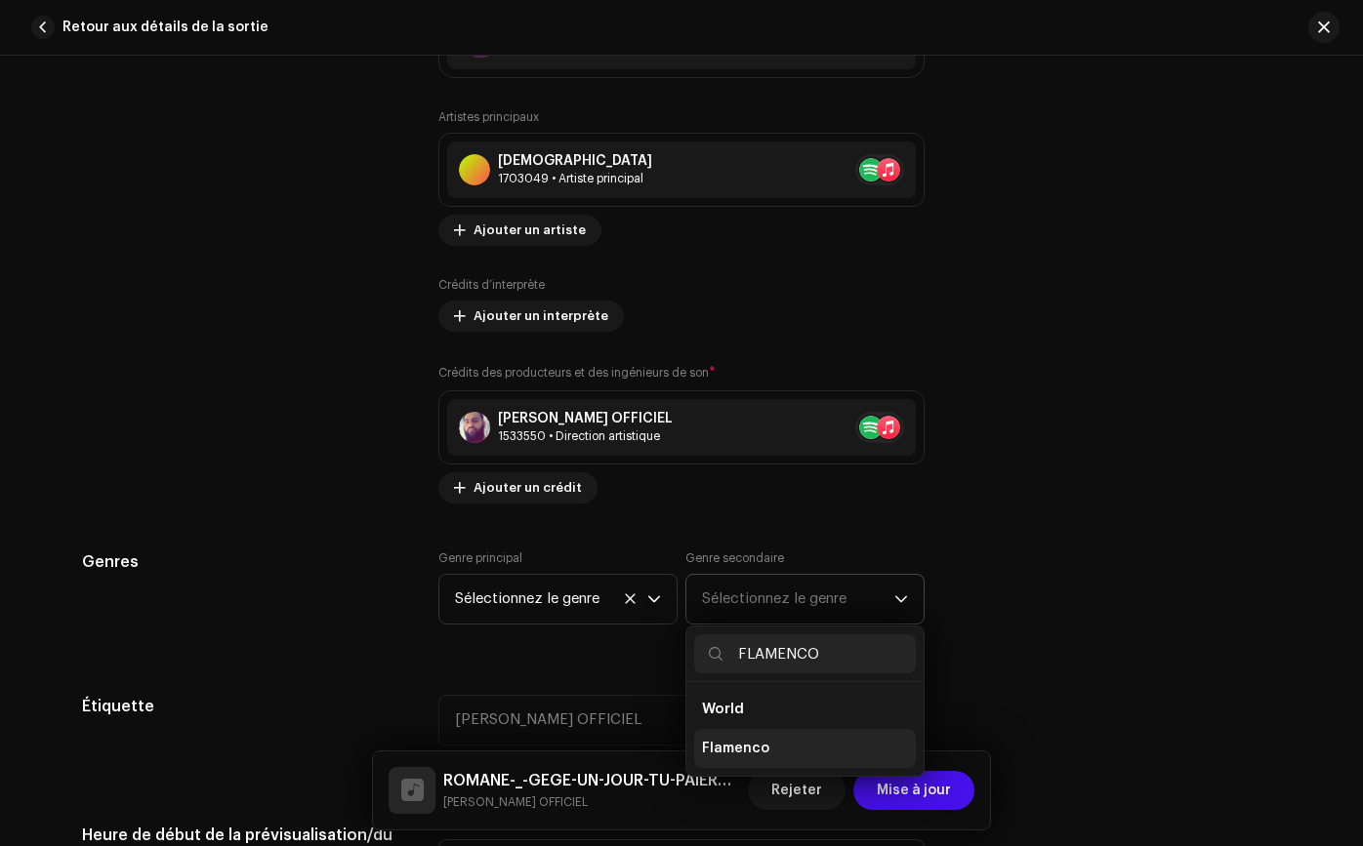
type input "FLAMENCO"
click at [777, 741] on li "Flamenco" at bounding box center [805, 748] width 222 height 39
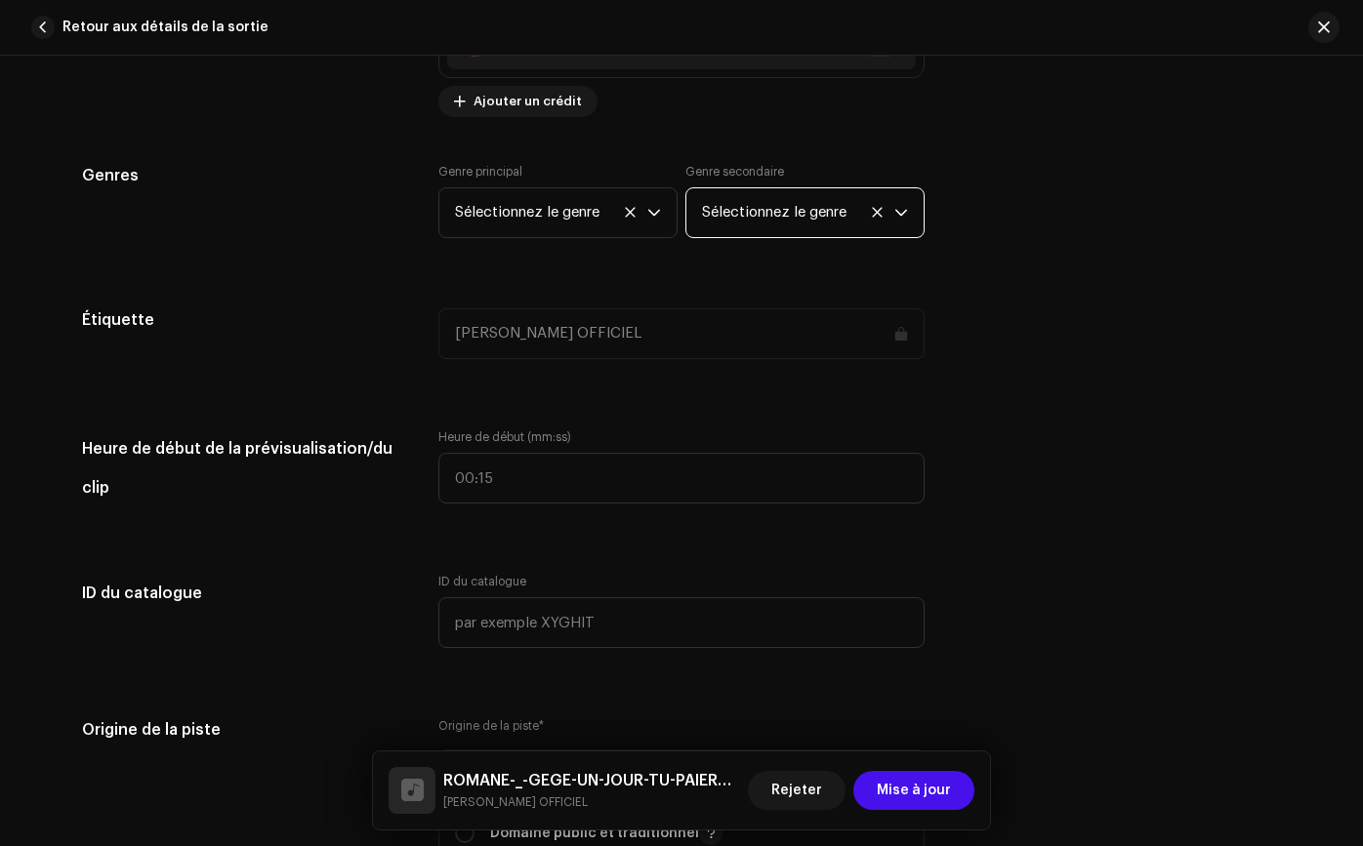
scroll to position [2040, 0]
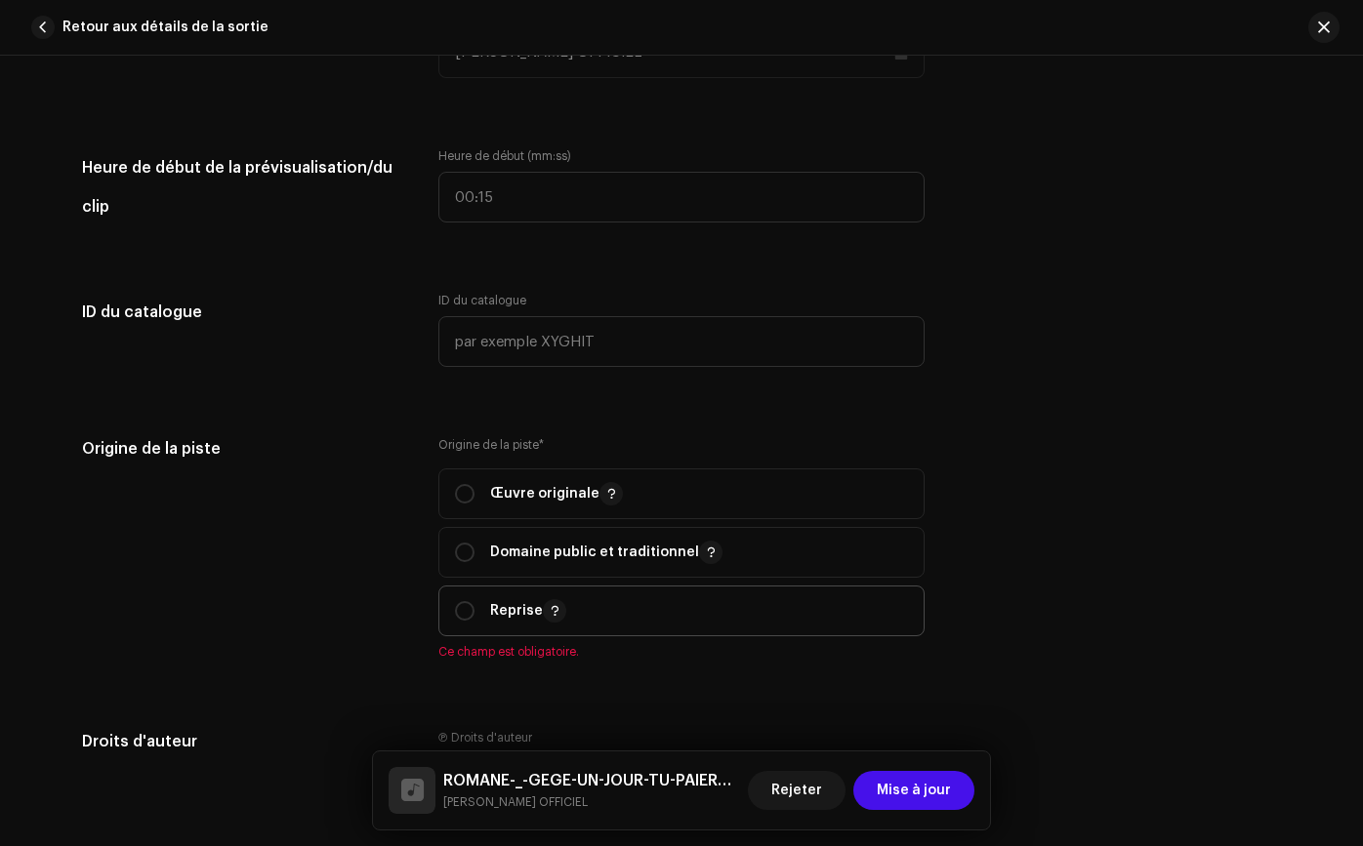
click at [702, 600] on span "Reprise" at bounding box center [681, 611] width 453 height 49
radio input "true"
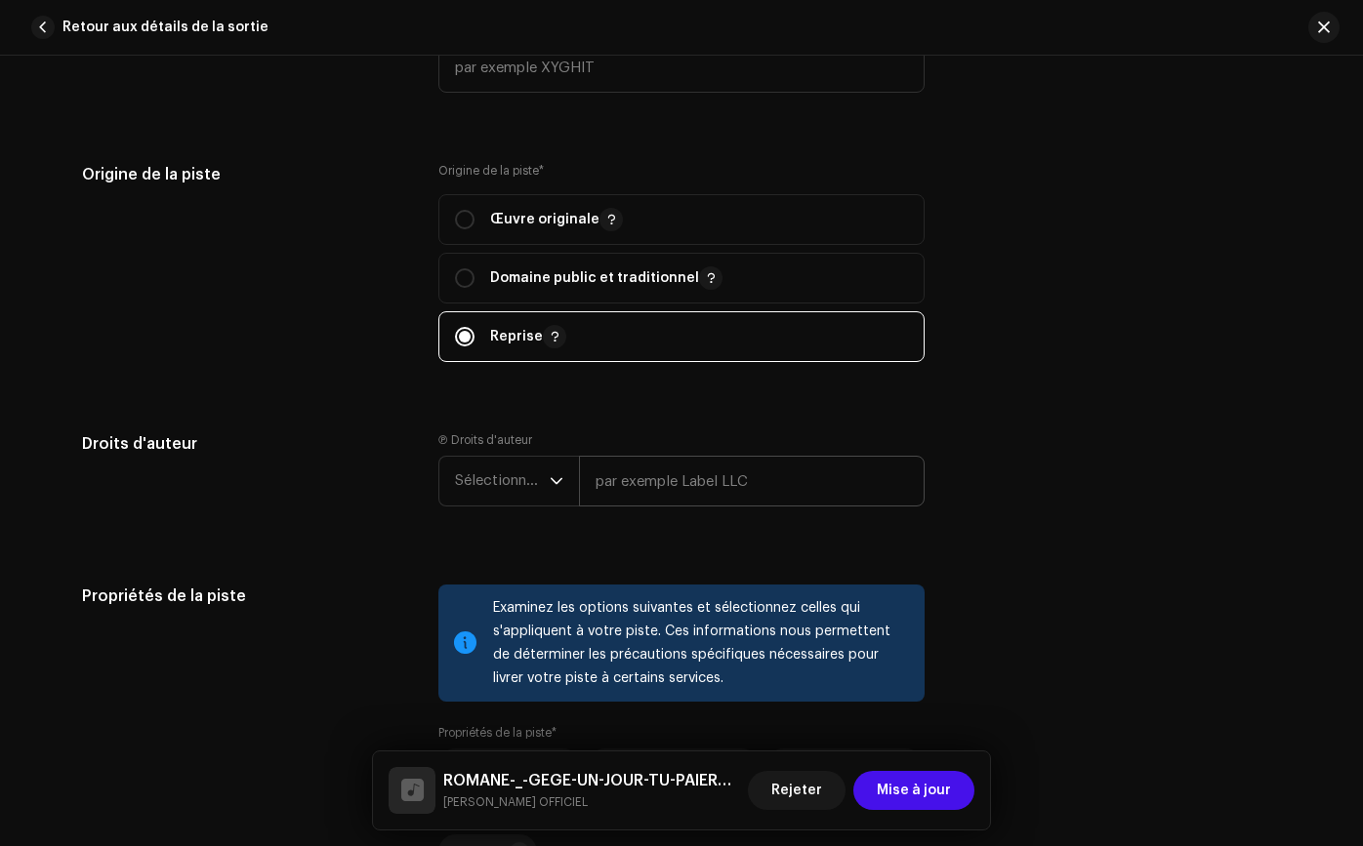
scroll to position [2318, 0]
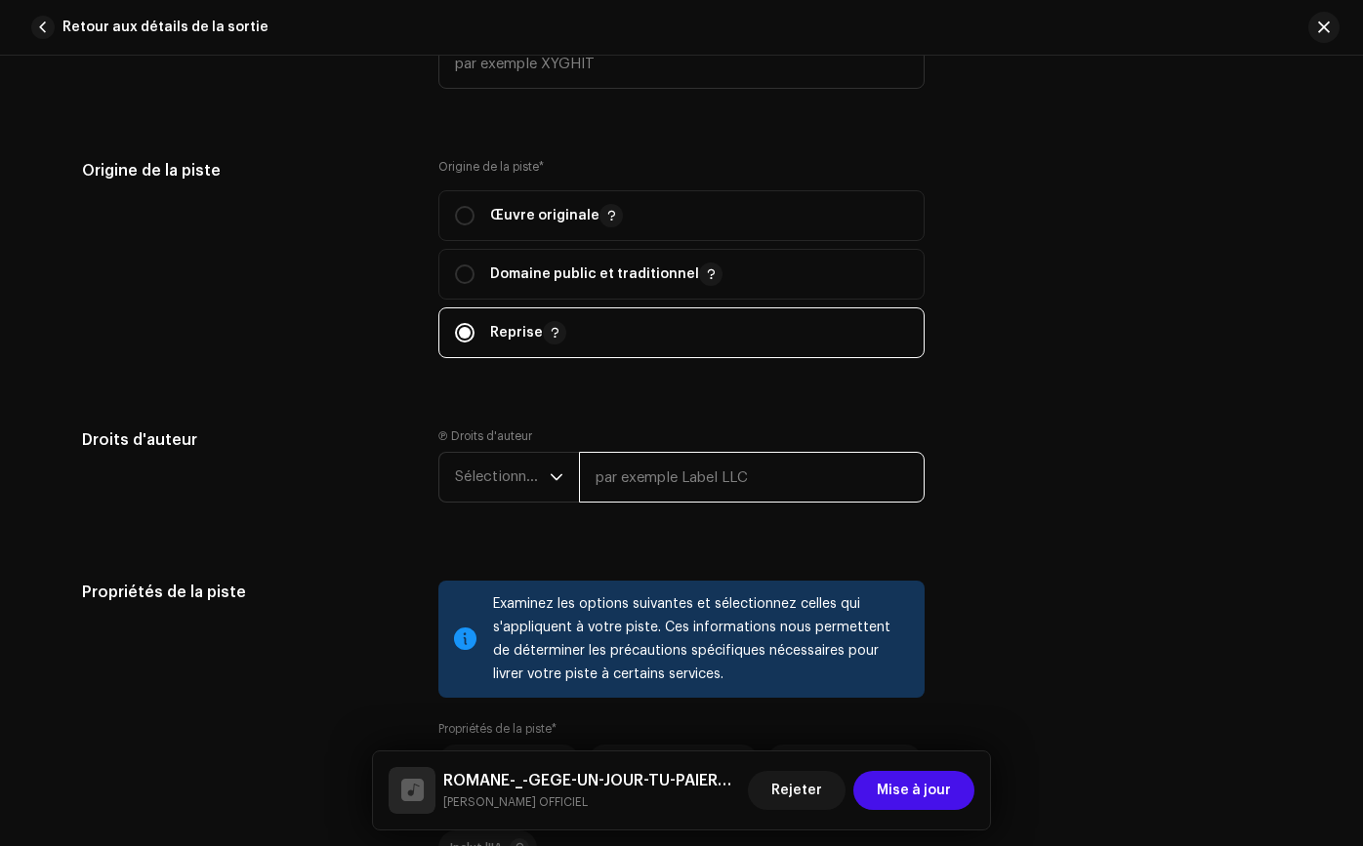
click at [729, 471] on input "text" at bounding box center [752, 477] width 346 height 51
type input "[PERSON_NAME]"
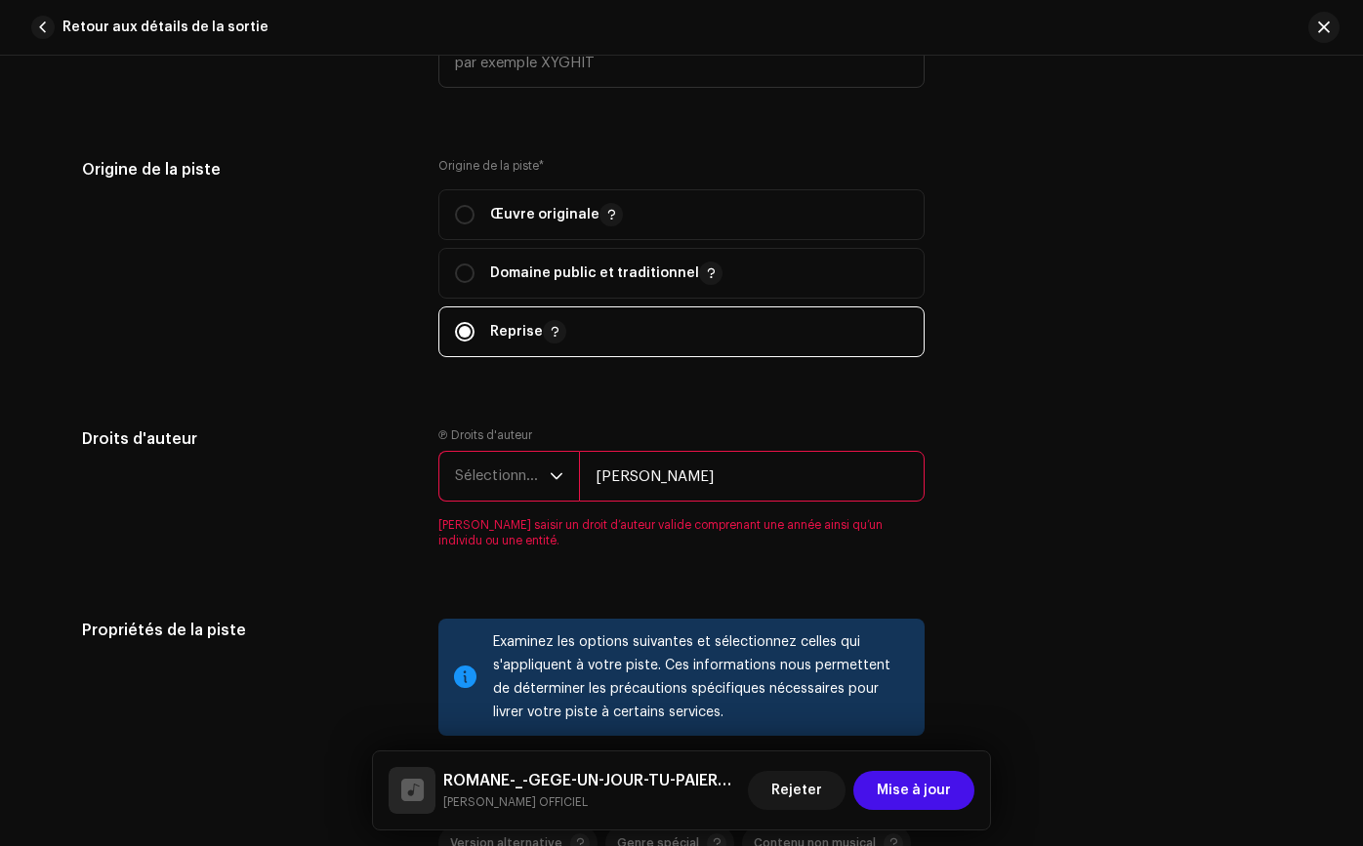
click at [552, 469] on icon "déclencheur déroulant" at bounding box center [556, 476] width 14 height 14
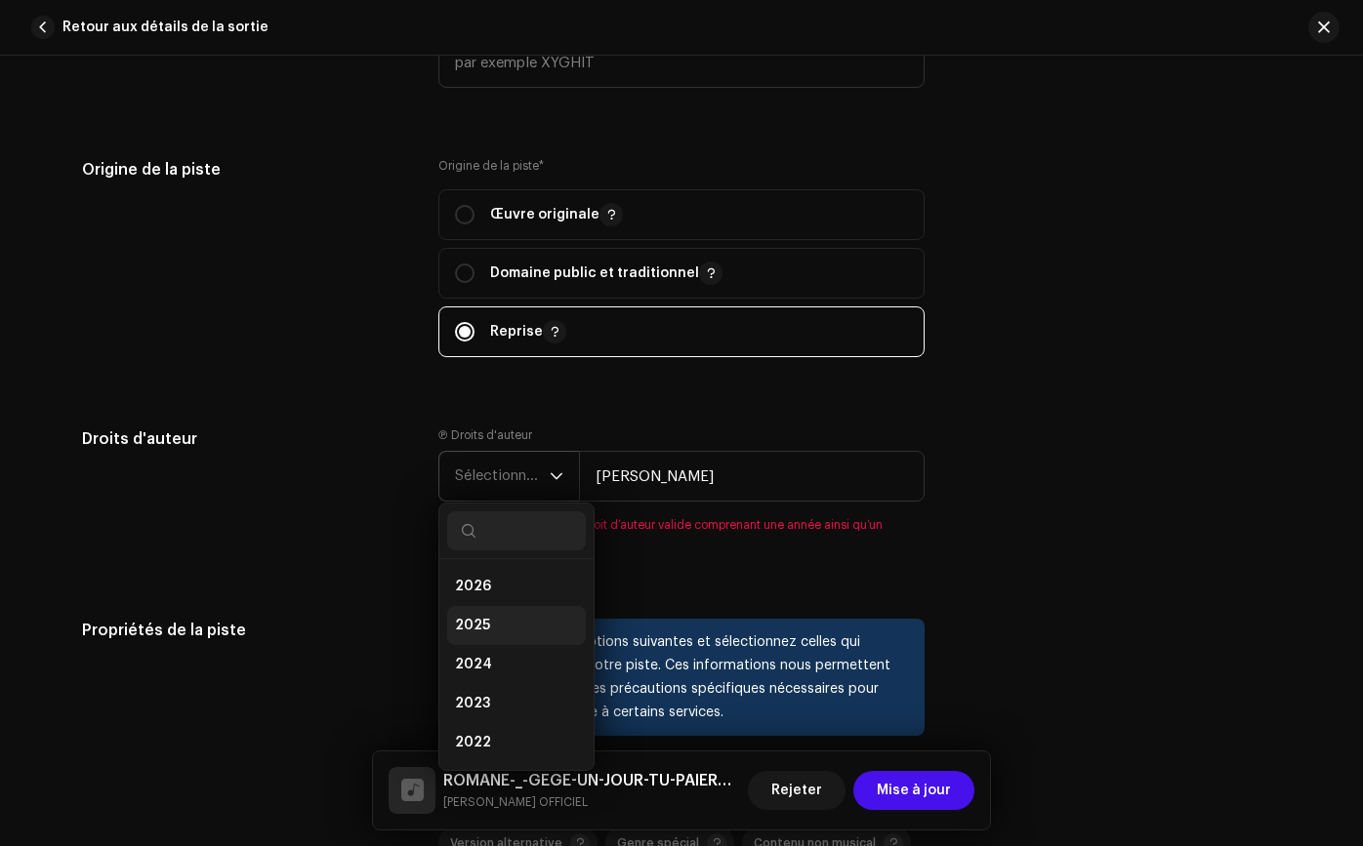
click at [513, 615] on li "2025" at bounding box center [516, 625] width 139 height 39
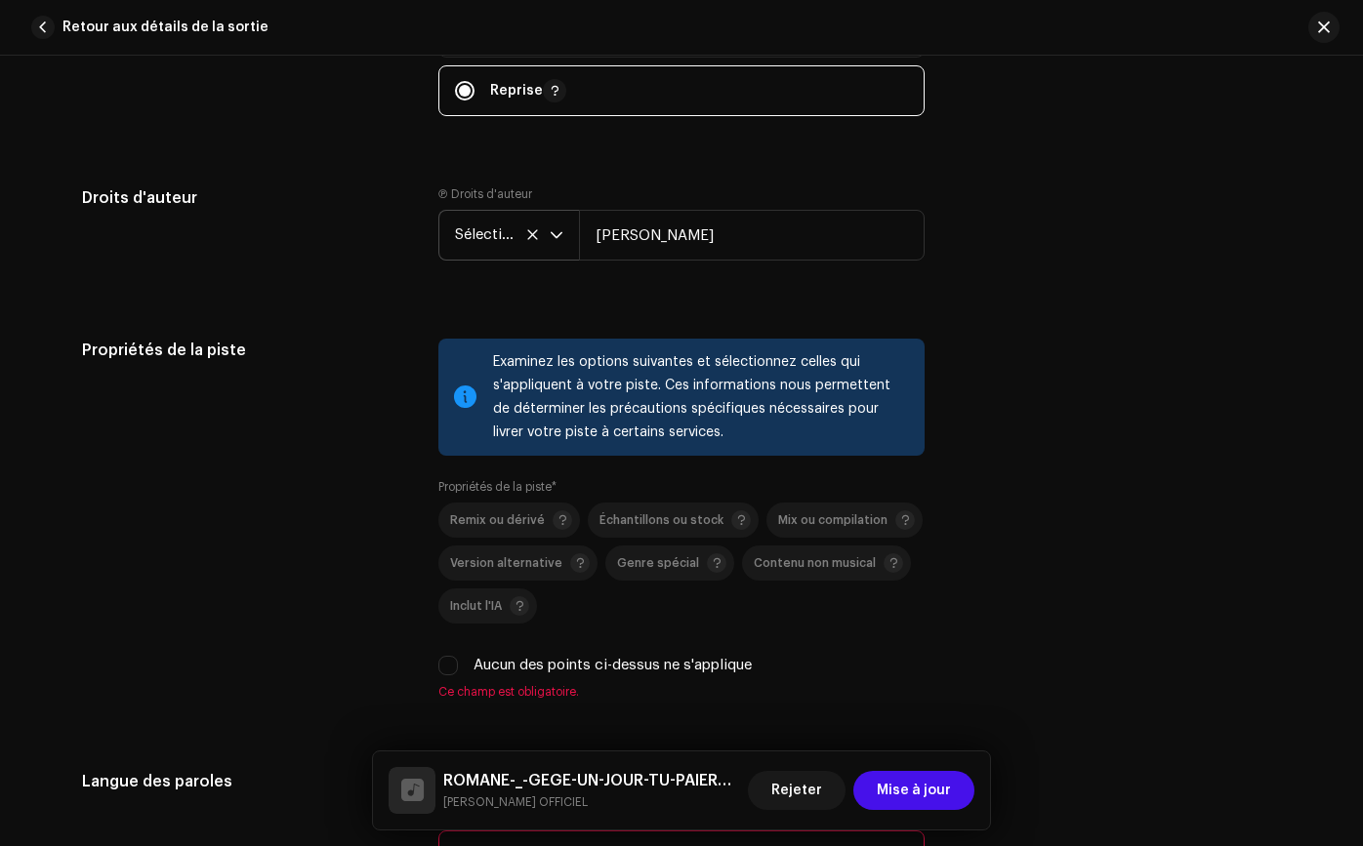
scroll to position [2609, 0]
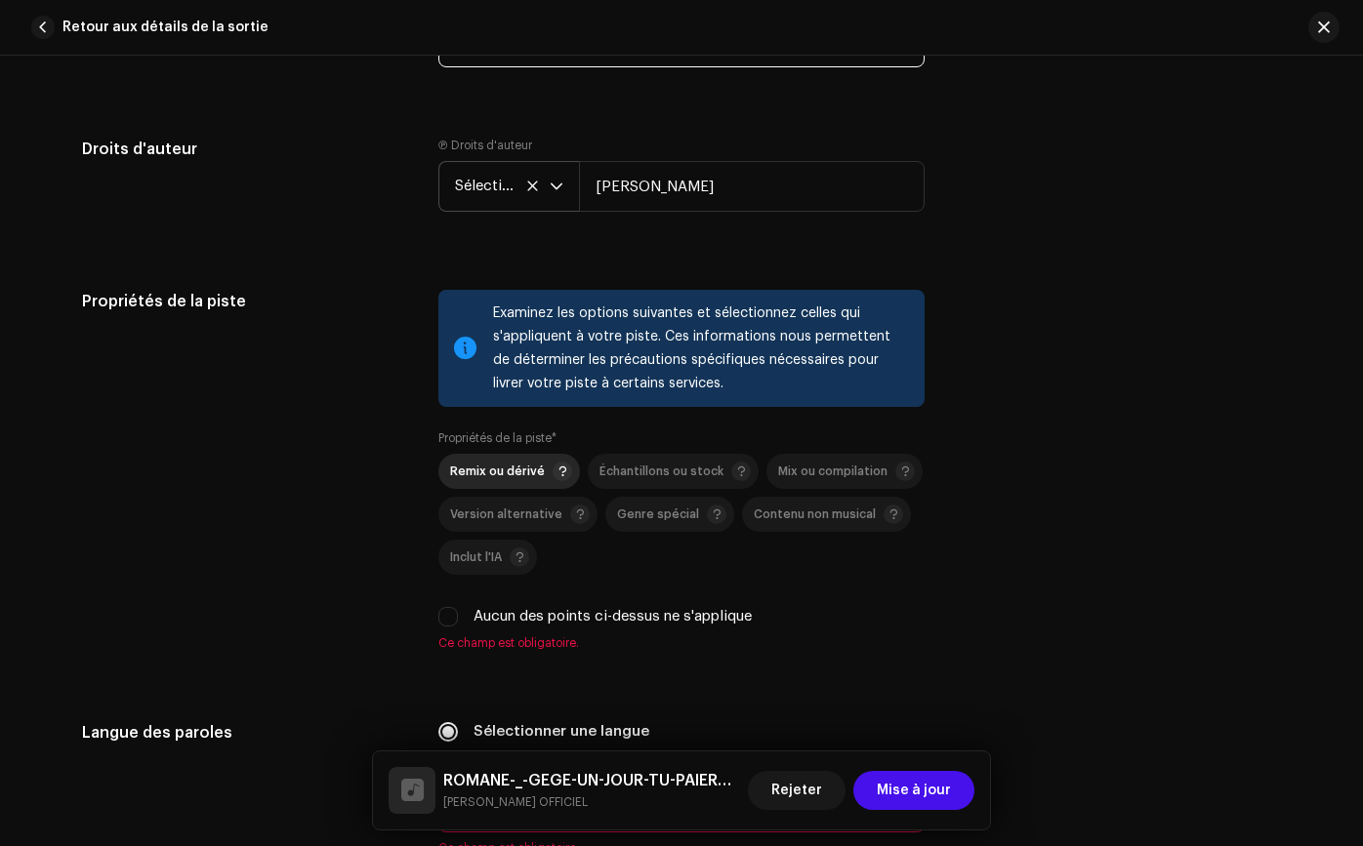
click at [528, 474] on font "Remix ou dérivé" at bounding box center [497, 472] width 95 height 12
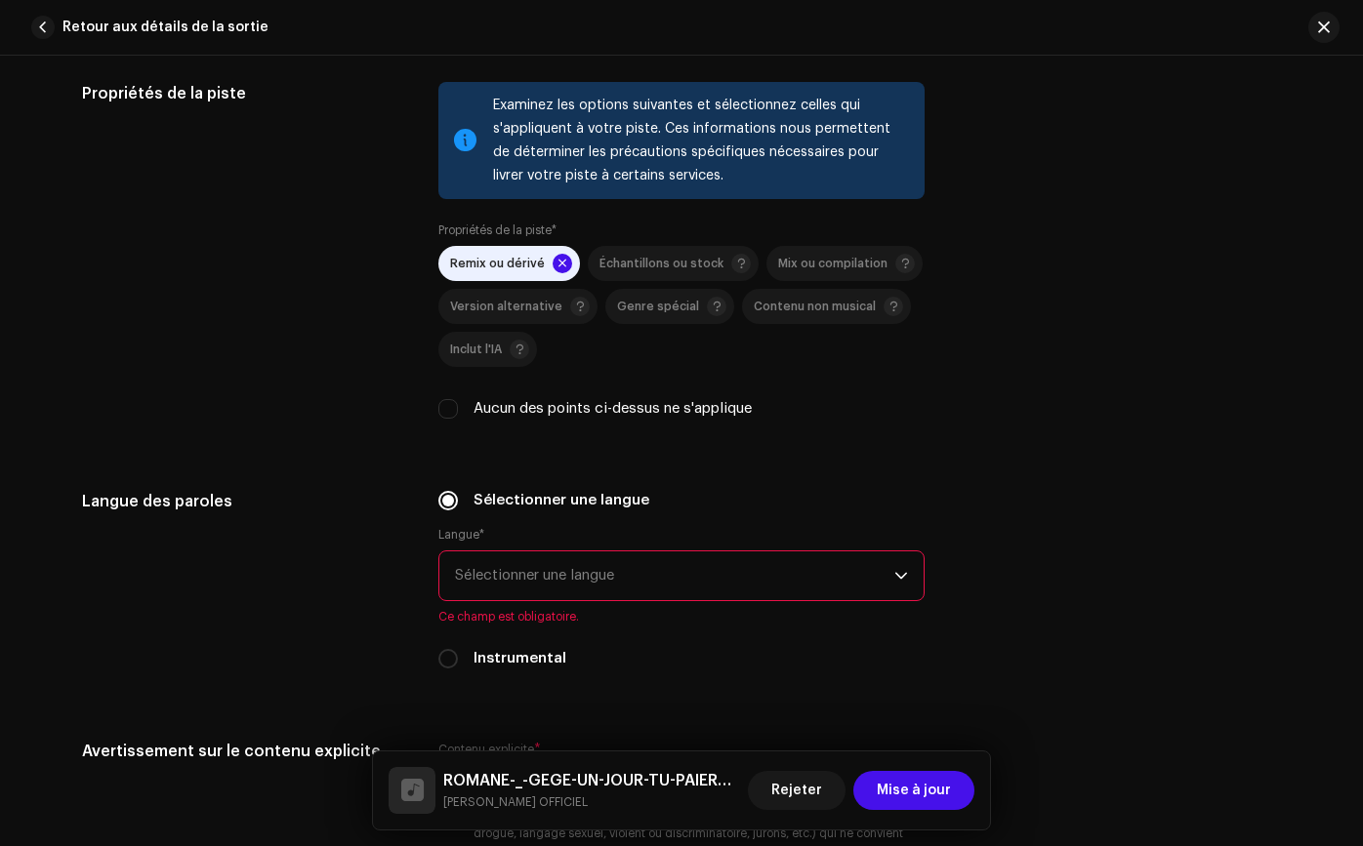
scroll to position [2920, 0]
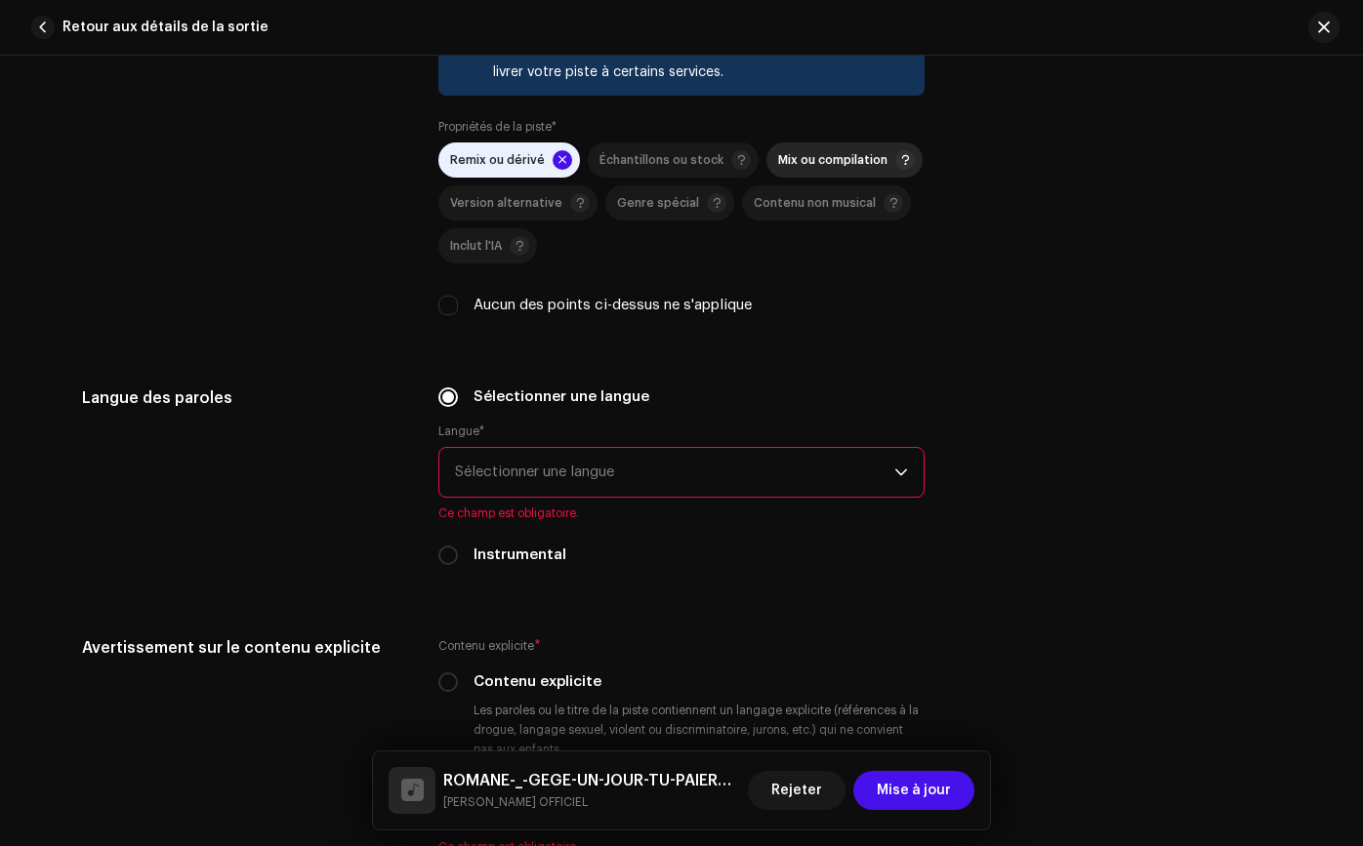
click at [861, 155] on font "Mix ou compilation" at bounding box center [832, 160] width 109 height 12
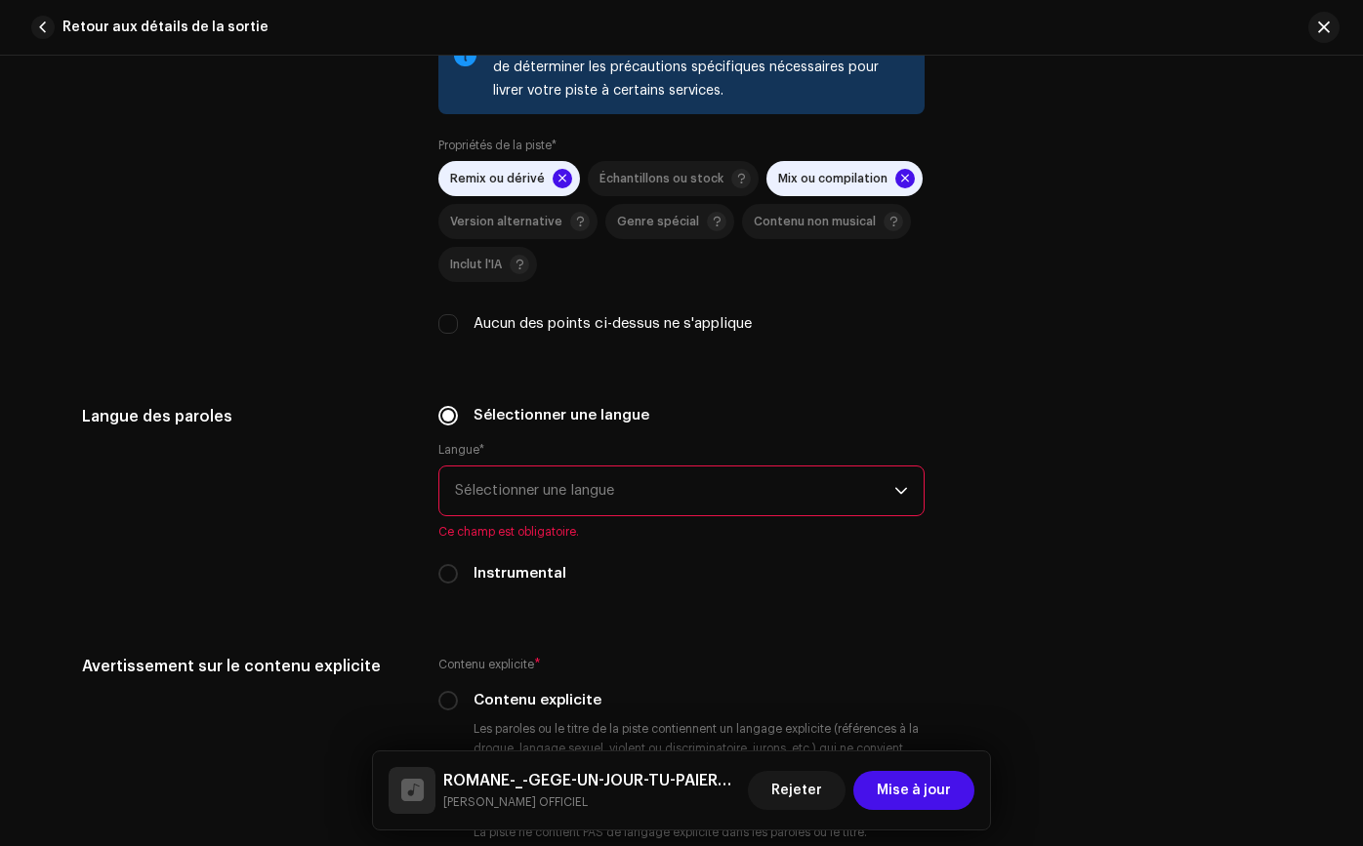
scroll to position [2894, 0]
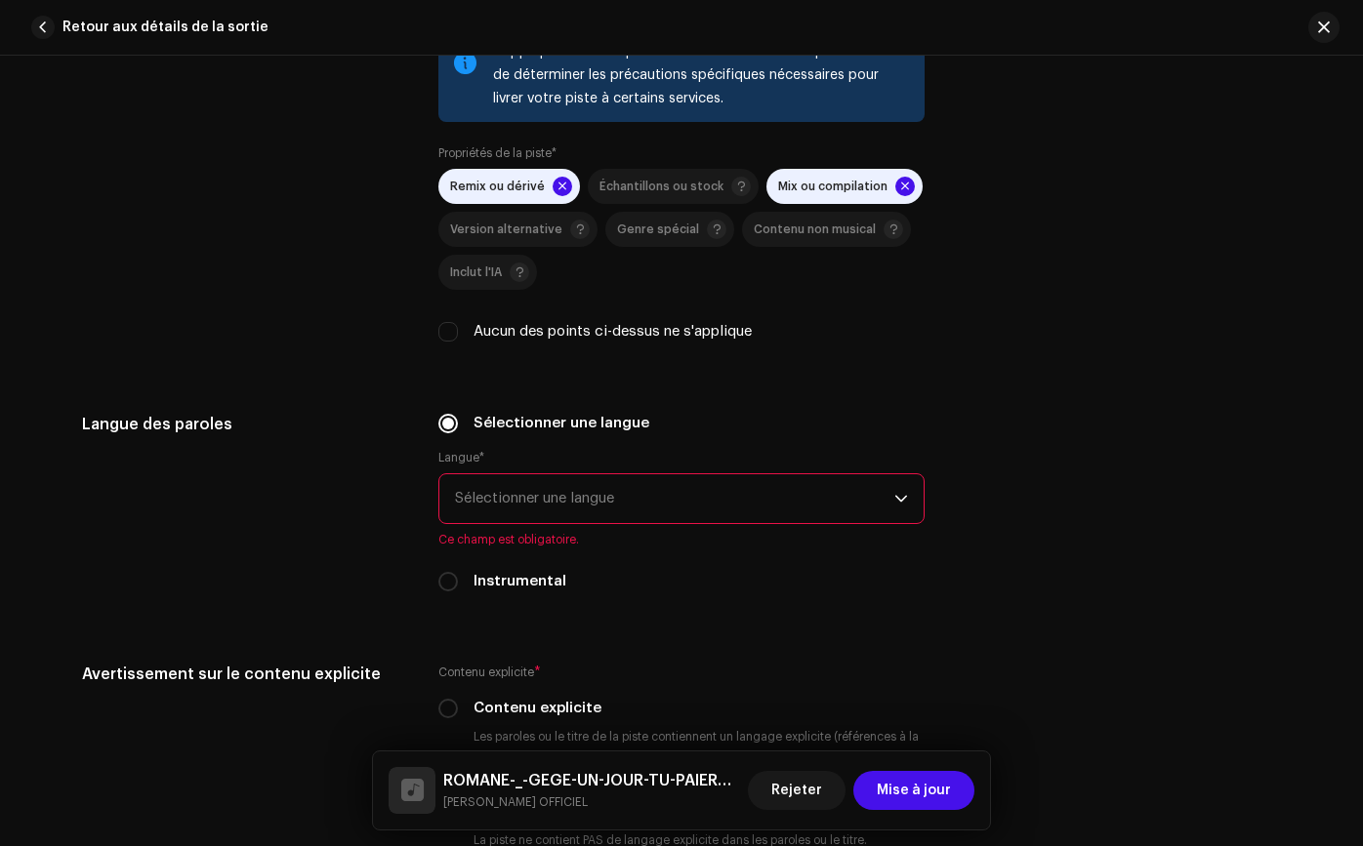
click at [895, 183] on span at bounding box center [905, 187] width 20 height 20
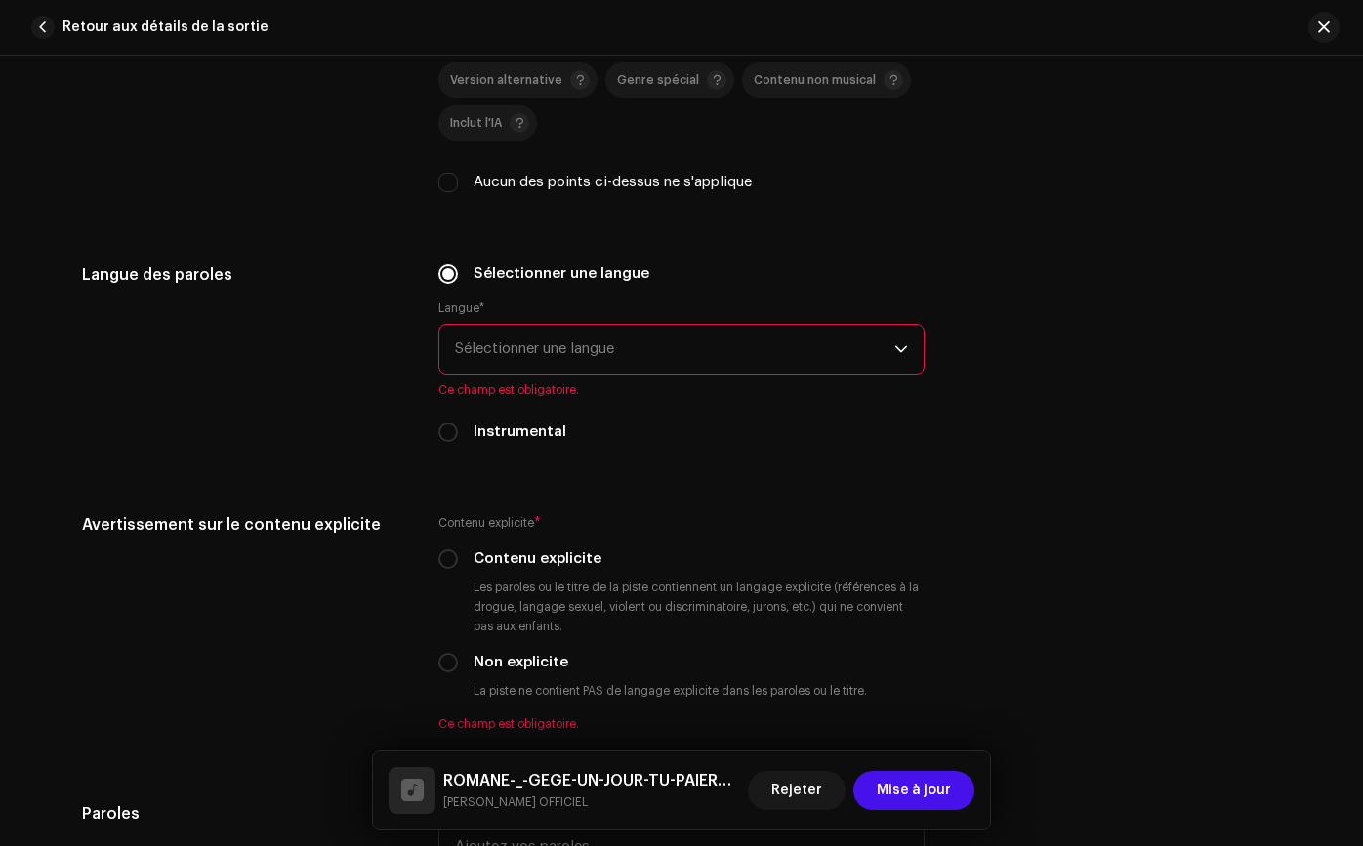
scroll to position [3101, 0]
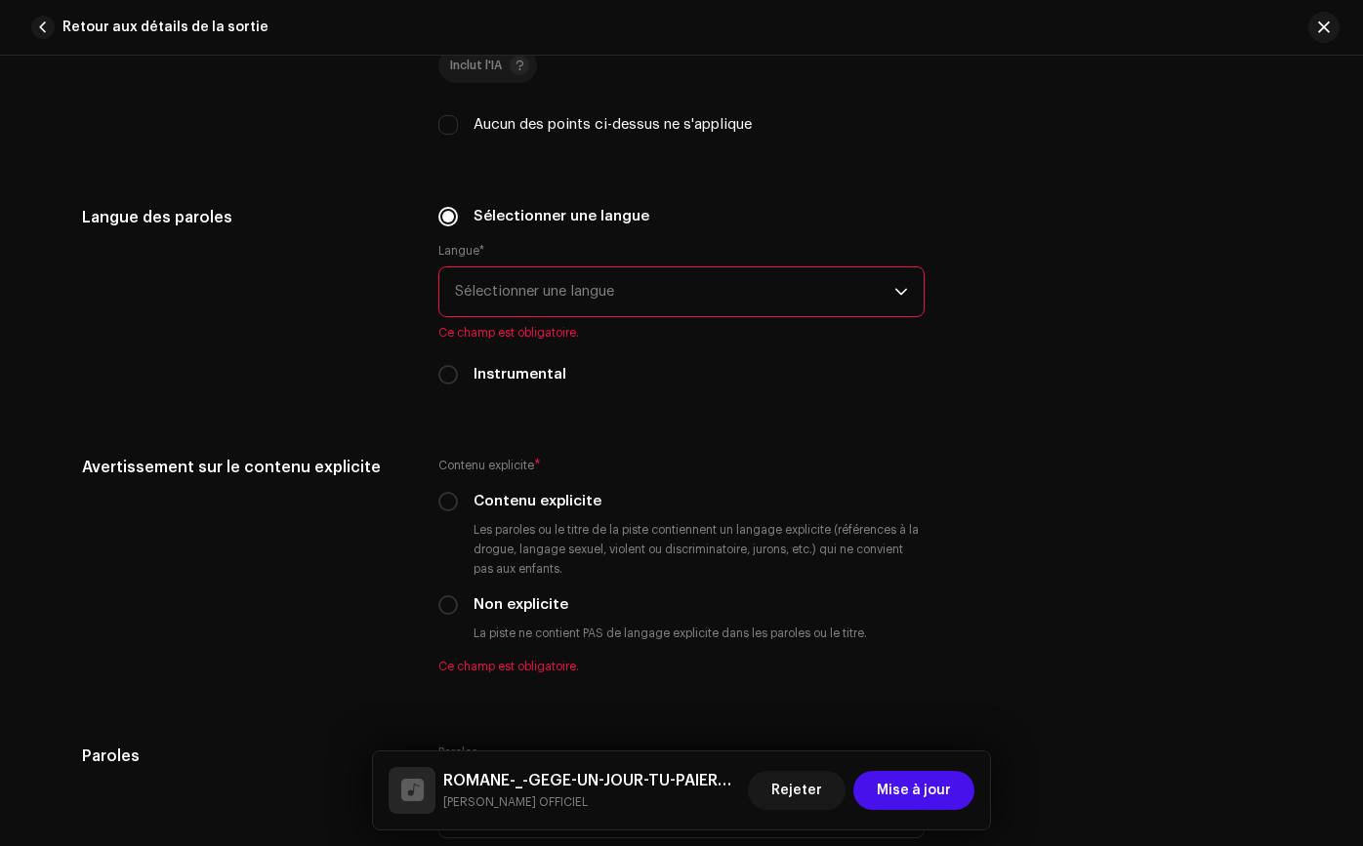
click at [620, 275] on span "Sélectionner une langue" at bounding box center [674, 291] width 439 height 49
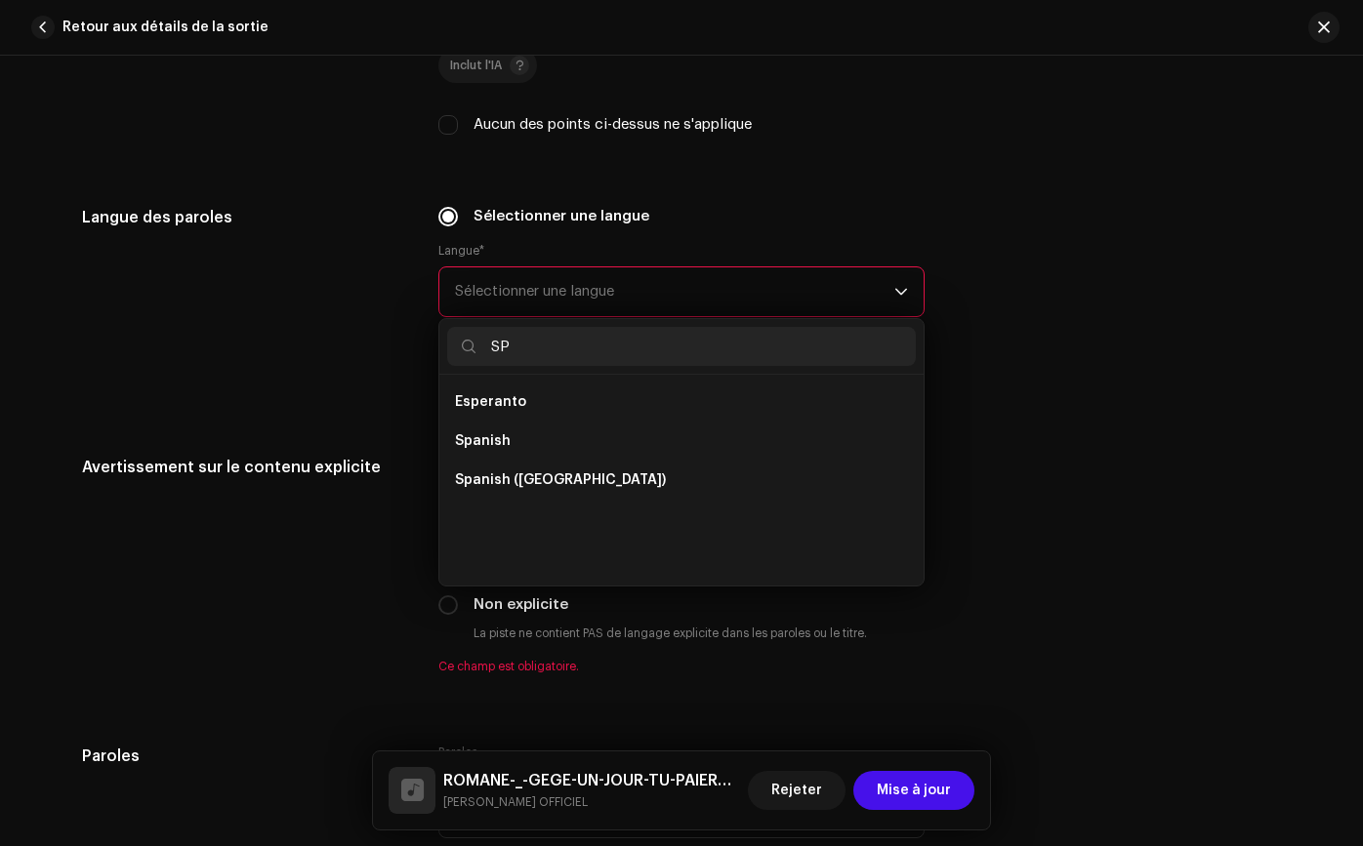
scroll to position [0, 0]
type input "SP"
click at [551, 442] on li "Spanish" at bounding box center [681, 441] width 468 height 39
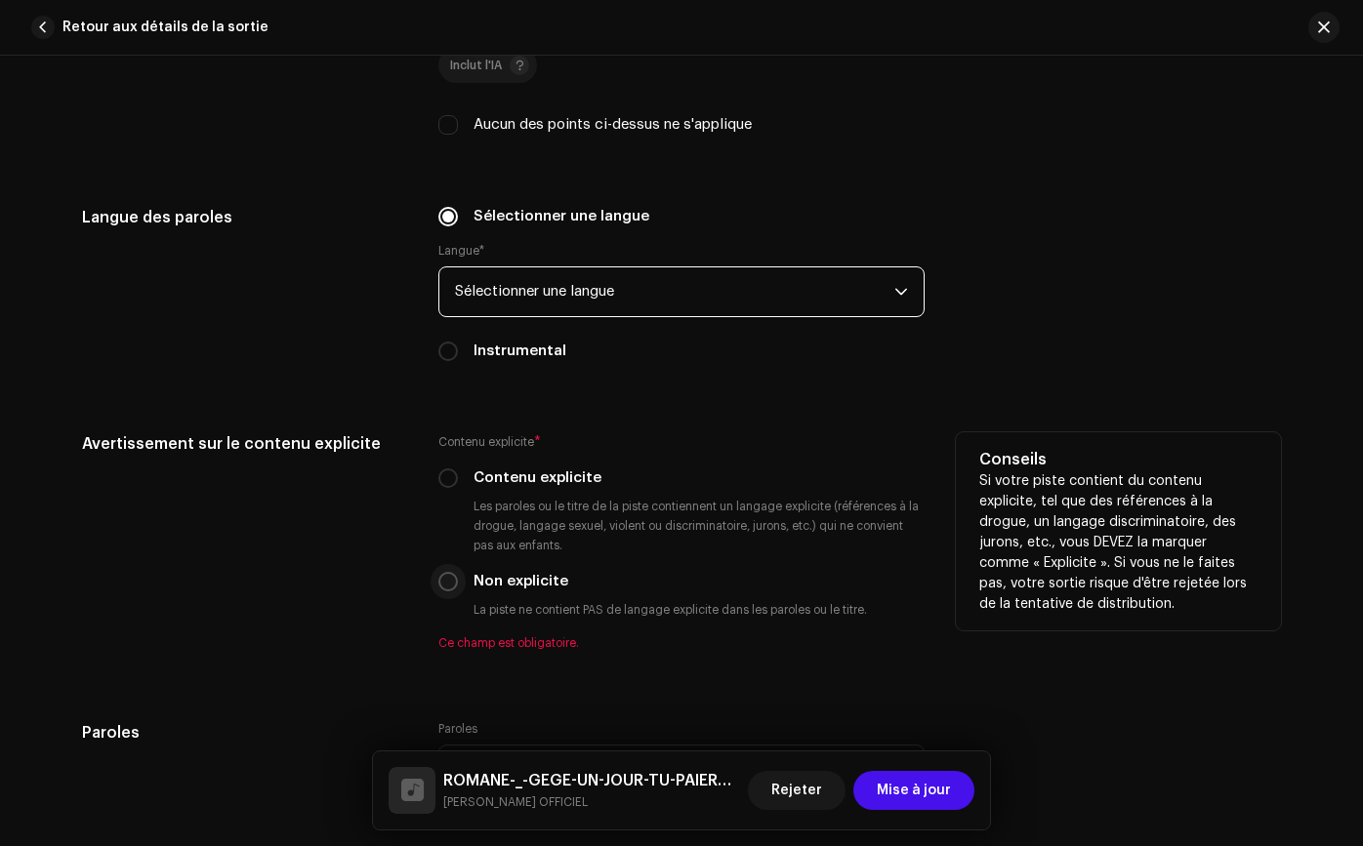
click at [450, 581] on input "Non explicite" at bounding box center [448, 582] width 20 height 20
radio input "true"
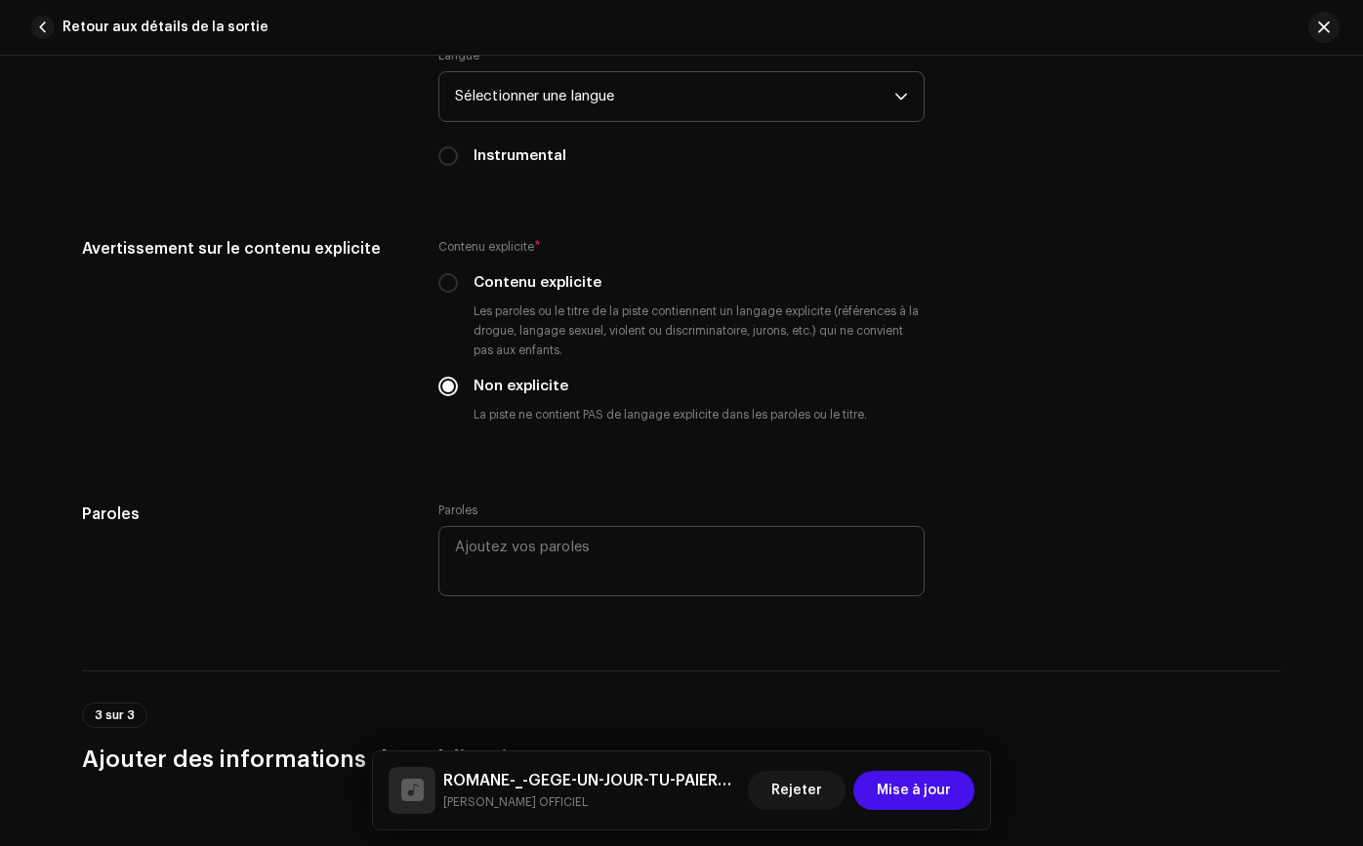
scroll to position [3324, 0]
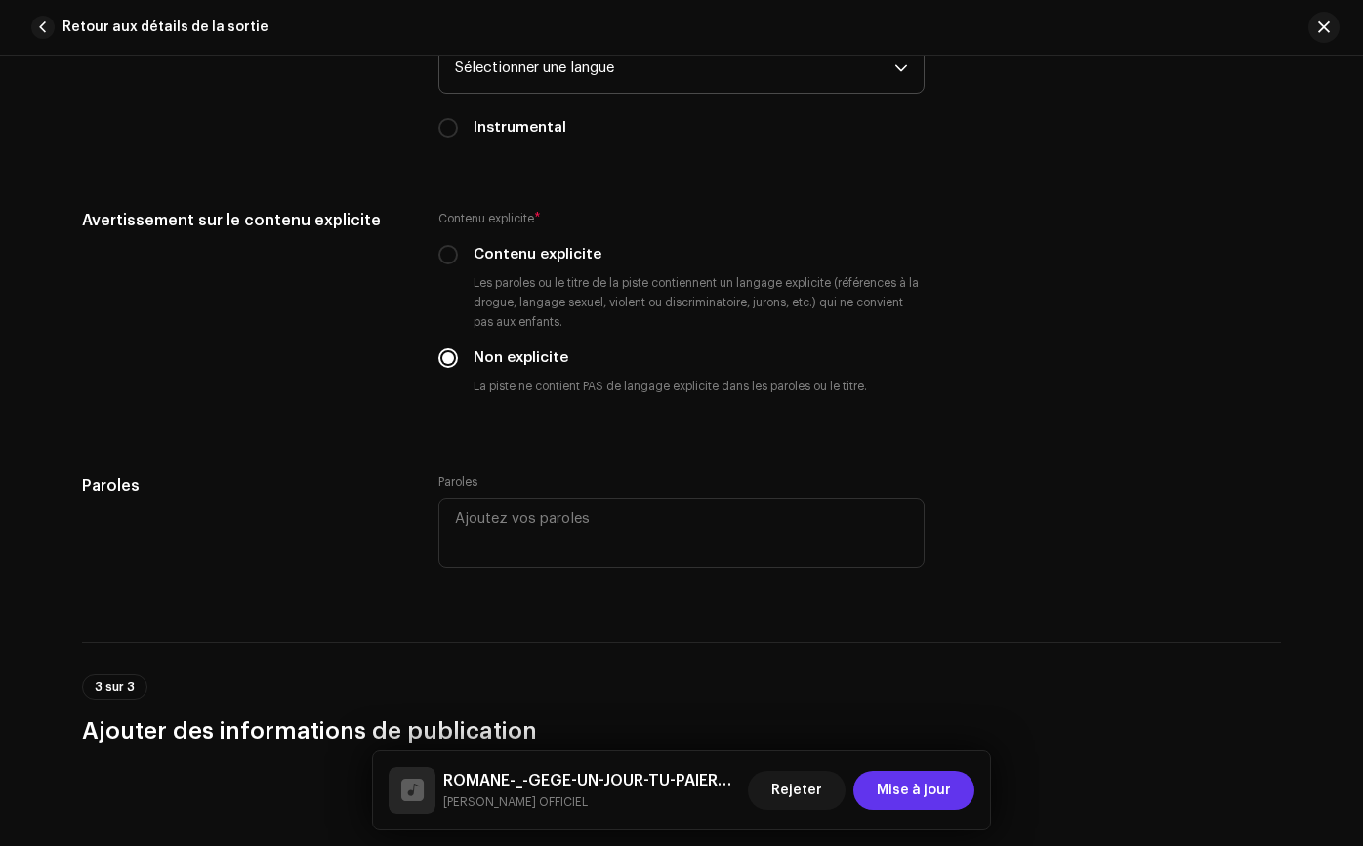
click at [891, 788] on font "Mise à jour" at bounding box center [913, 791] width 74 height 14
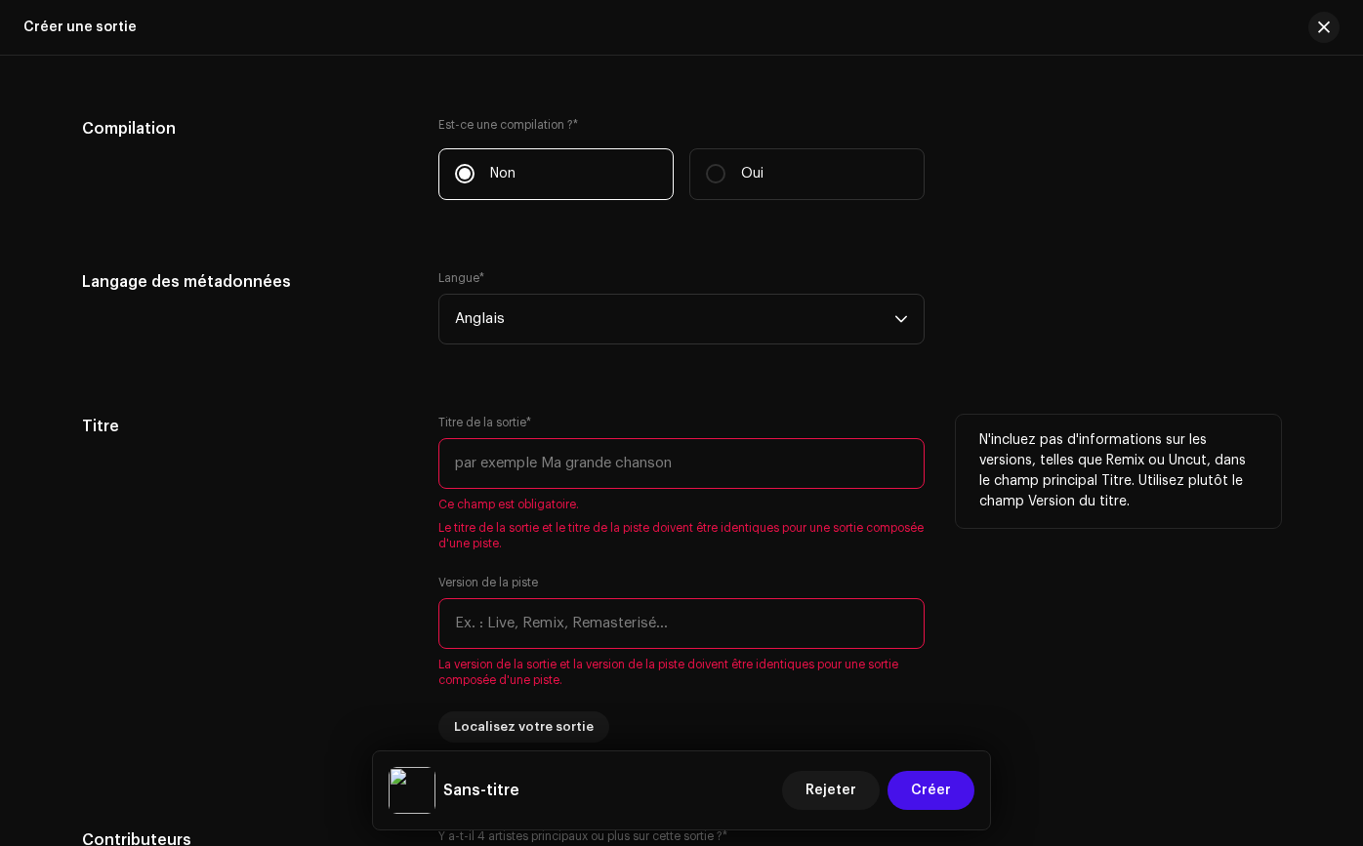
scroll to position [1519, 0]
click at [695, 484] on input "text" at bounding box center [681, 460] width 486 height 51
click at [700, 469] on input "text" at bounding box center [681, 460] width 486 height 51
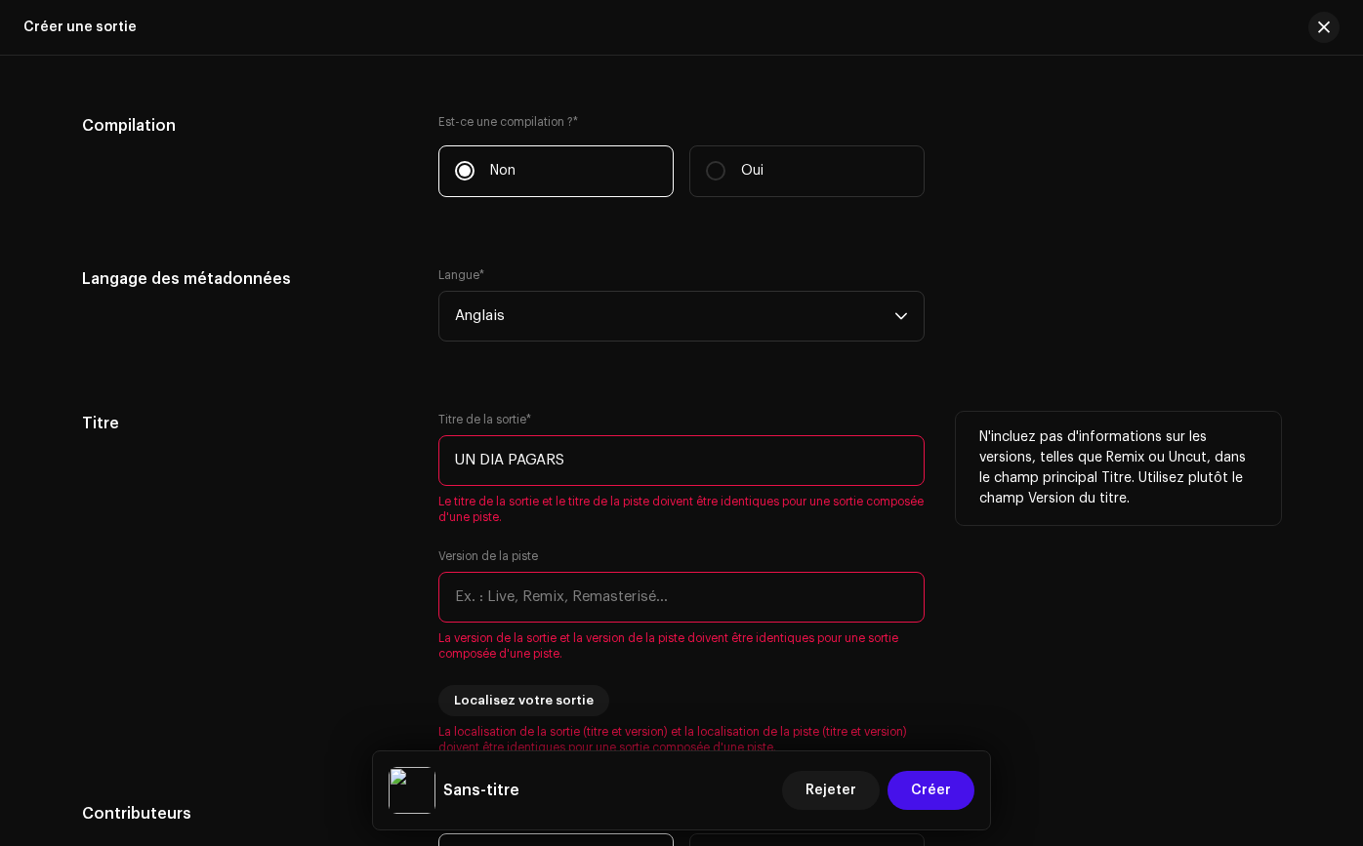
type input "UN DIA PAGARS"
click at [326, 477] on div "Titre" at bounding box center [244, 584] width 325 height 344
click at [502, 589] on input "text" at bounding box center [681, 597] width 486 height 51
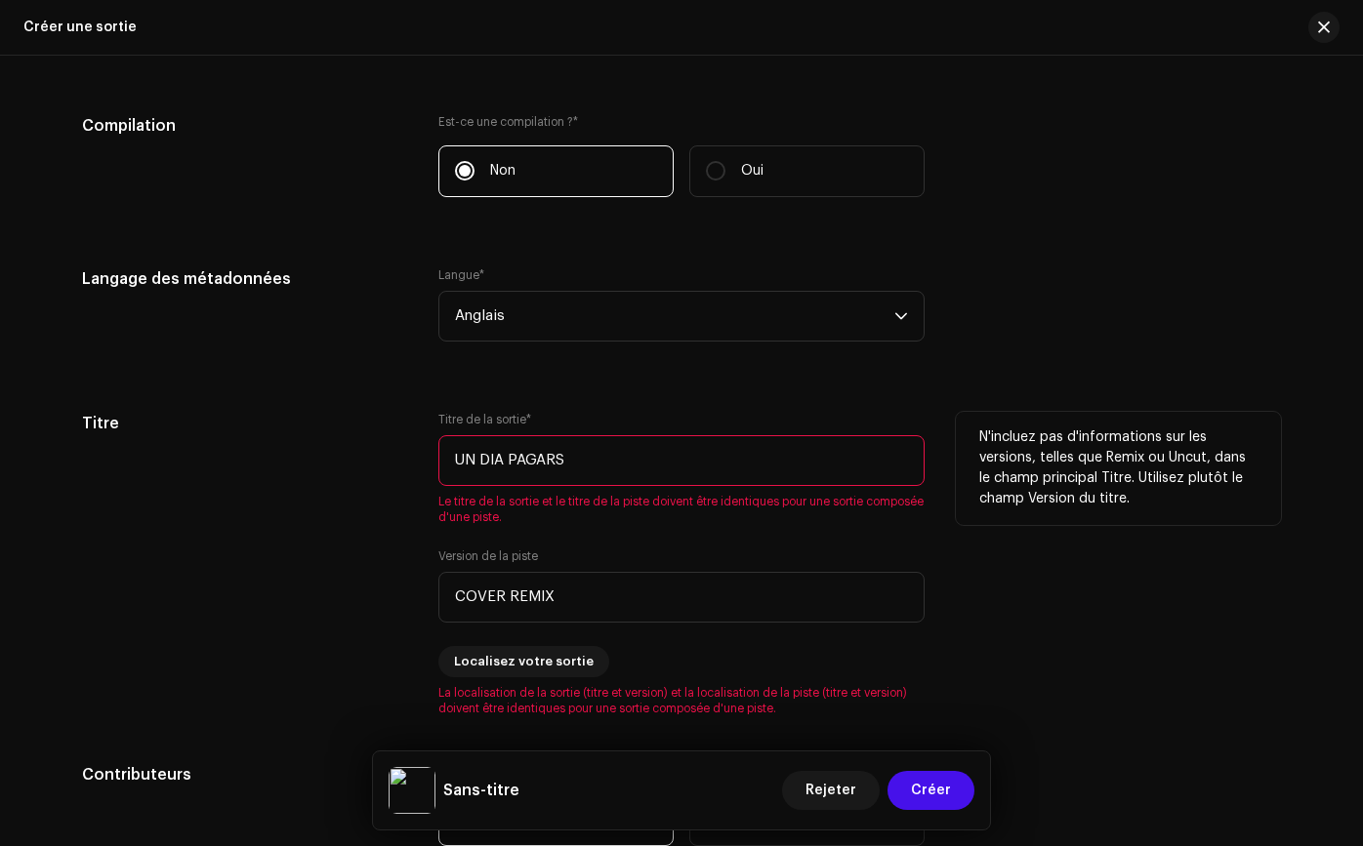
type input "COVER REMIX"
click at [379, 584] on div "Titre" at bounding box center [244, 564] width 325 height 305
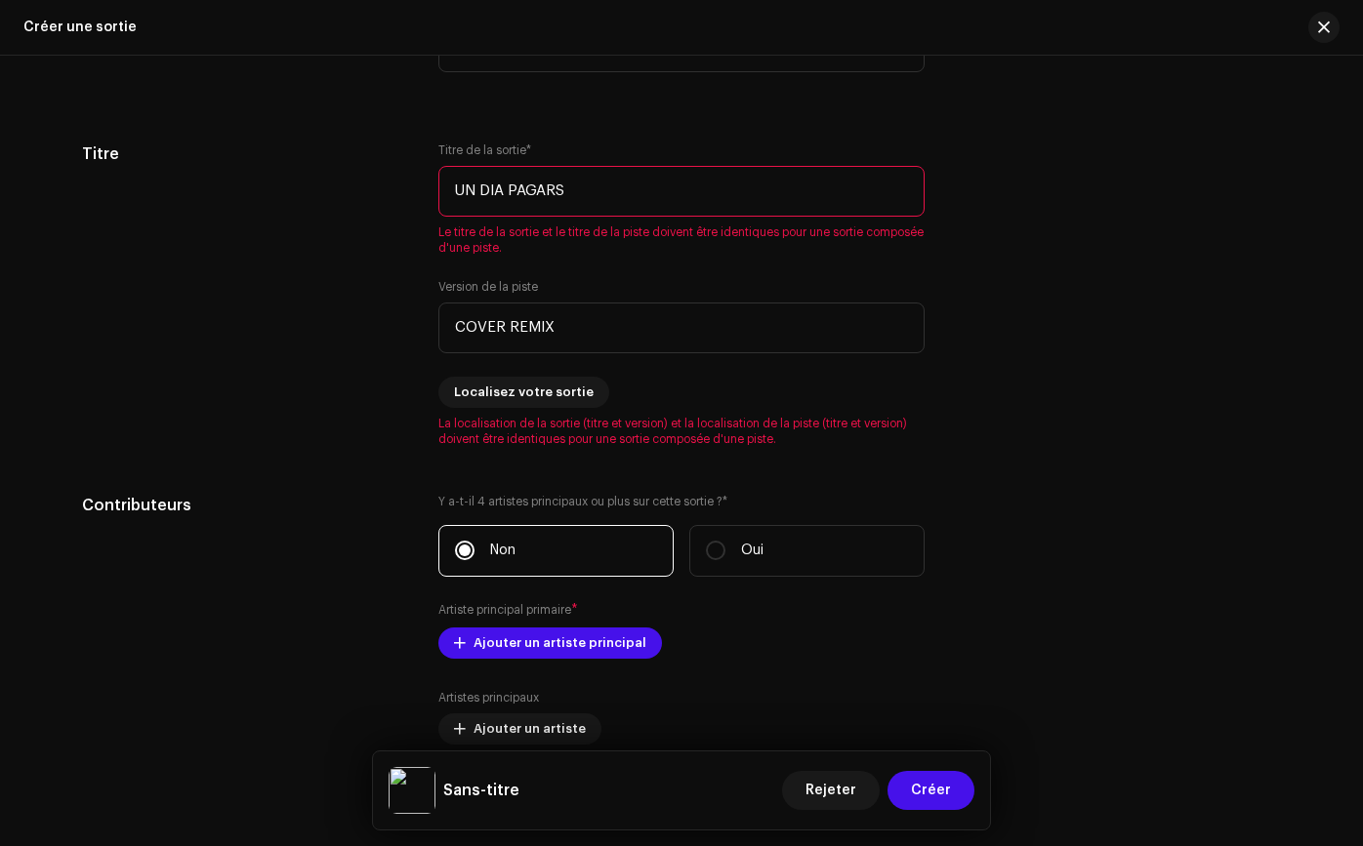
scroll to position [1824, 0]
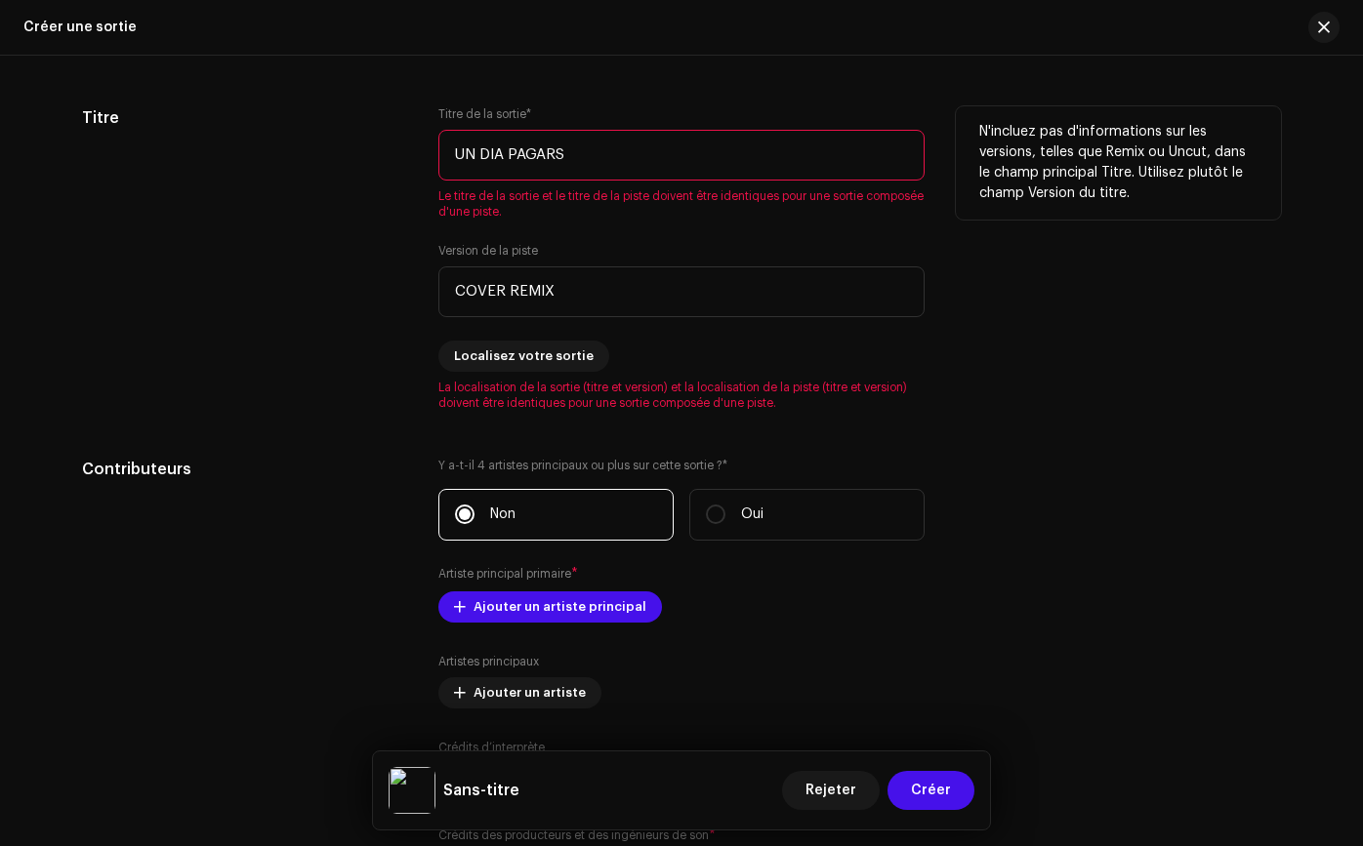
click at [600, 188] on span "Le titre de la sortie et le titre de la piste doivent être identiques pour une …" at bounding box center [681, 203] width 486 height 31
click at [619, 168] on input "UN DIA PAGARS" at bounding box center [681, 155] width 486 height 51
click at [422, 202] on div "Titre Titre de la sortie * UN DIA PAGARS Le titre de la sortie et le titre de l…" at bounding box center [681, 258] width 1199 height 305
click at [475, 160] on input "UN DIA PAGARS" at bounding box center [681, 155] width 486 height 51
click at [500, 166] on input "UNDIA PAGARS" at bounding box center [681, 155] width 486 height 51
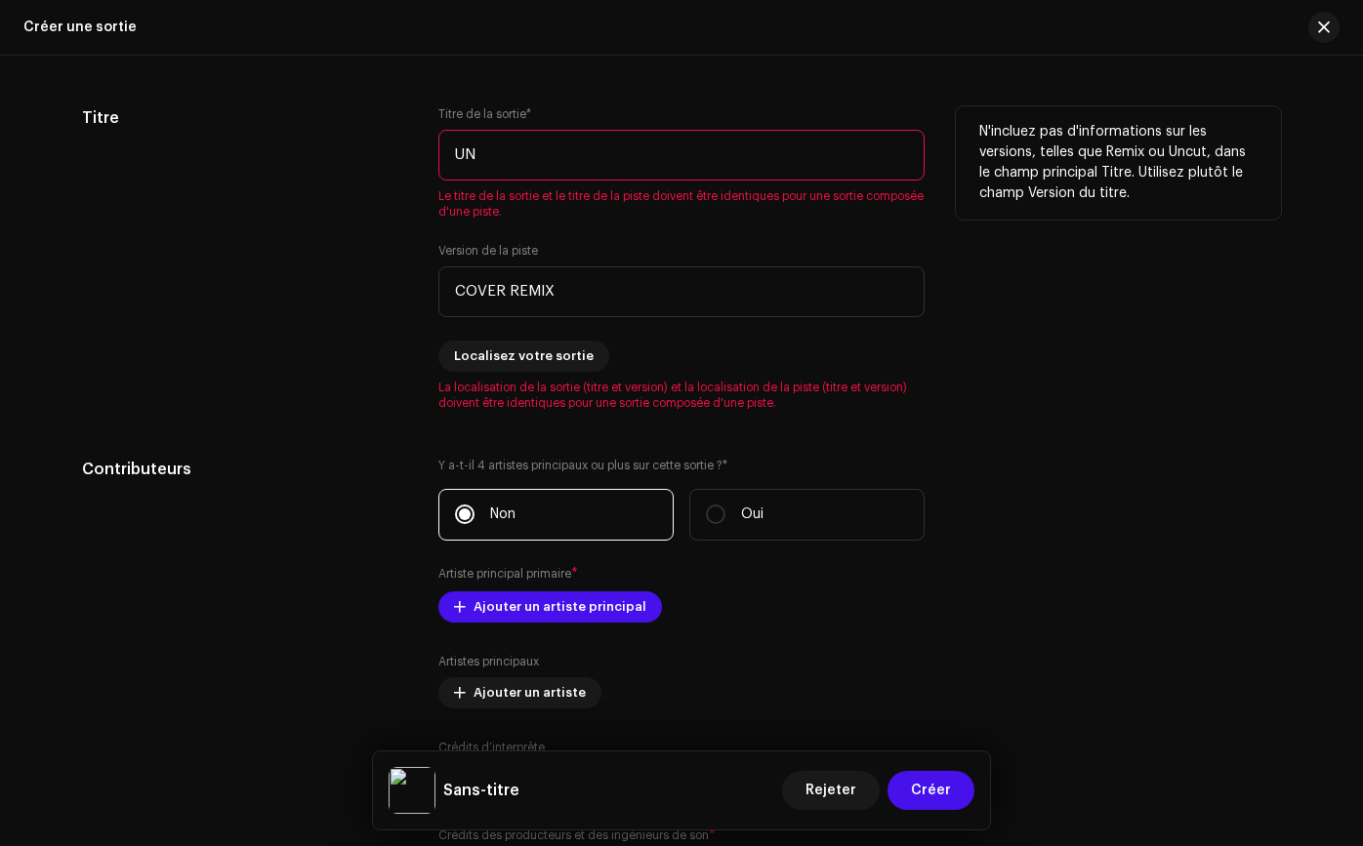
type input "U"
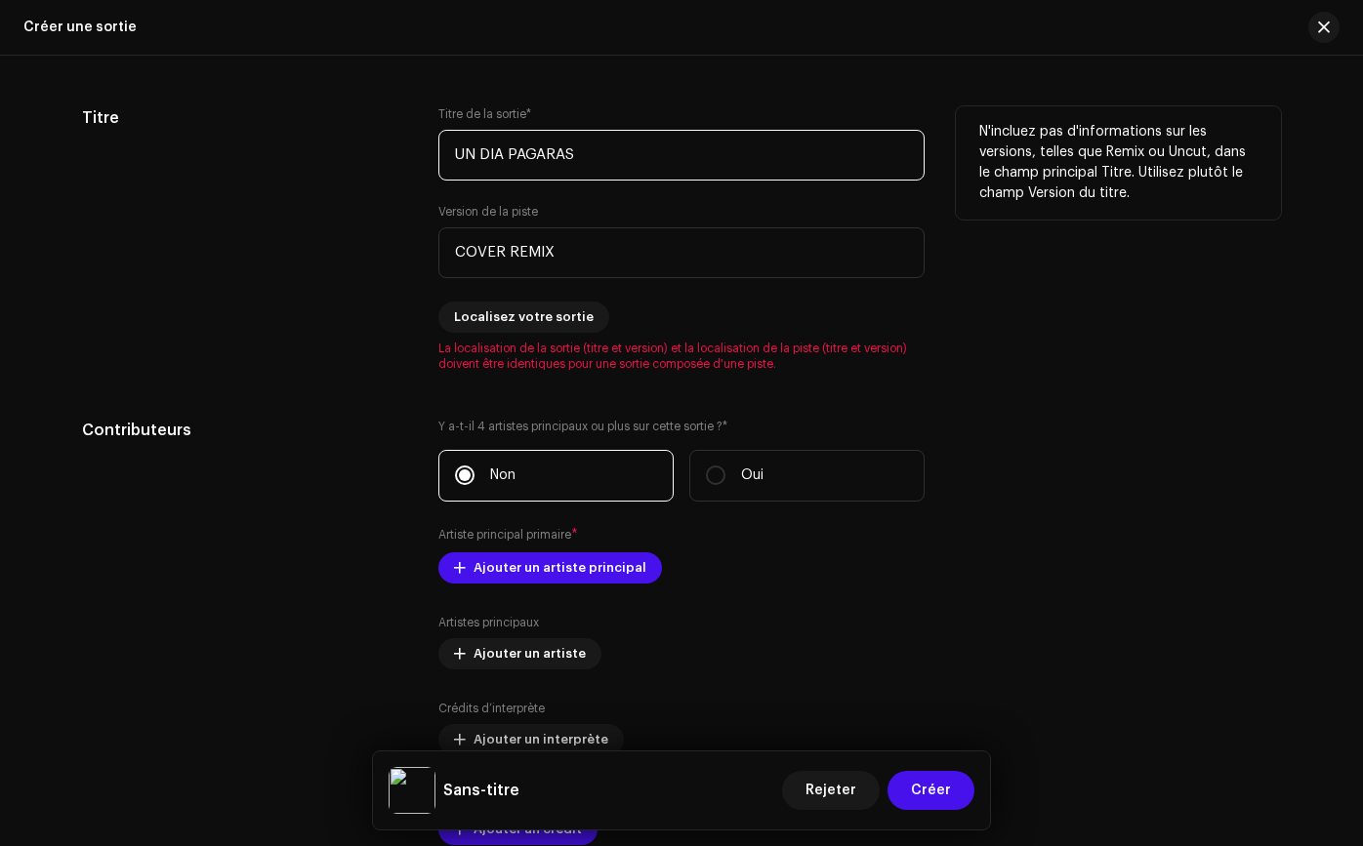
type input "UN DIA PAGARAS"
drag, startPoint x: 349, startPoint y: 199, endPoint x: 370, endPoint y: 214, distance: 25.2
click at [349, 199] on div "Titre" at bounding box center [244, 238] width 325 height 265
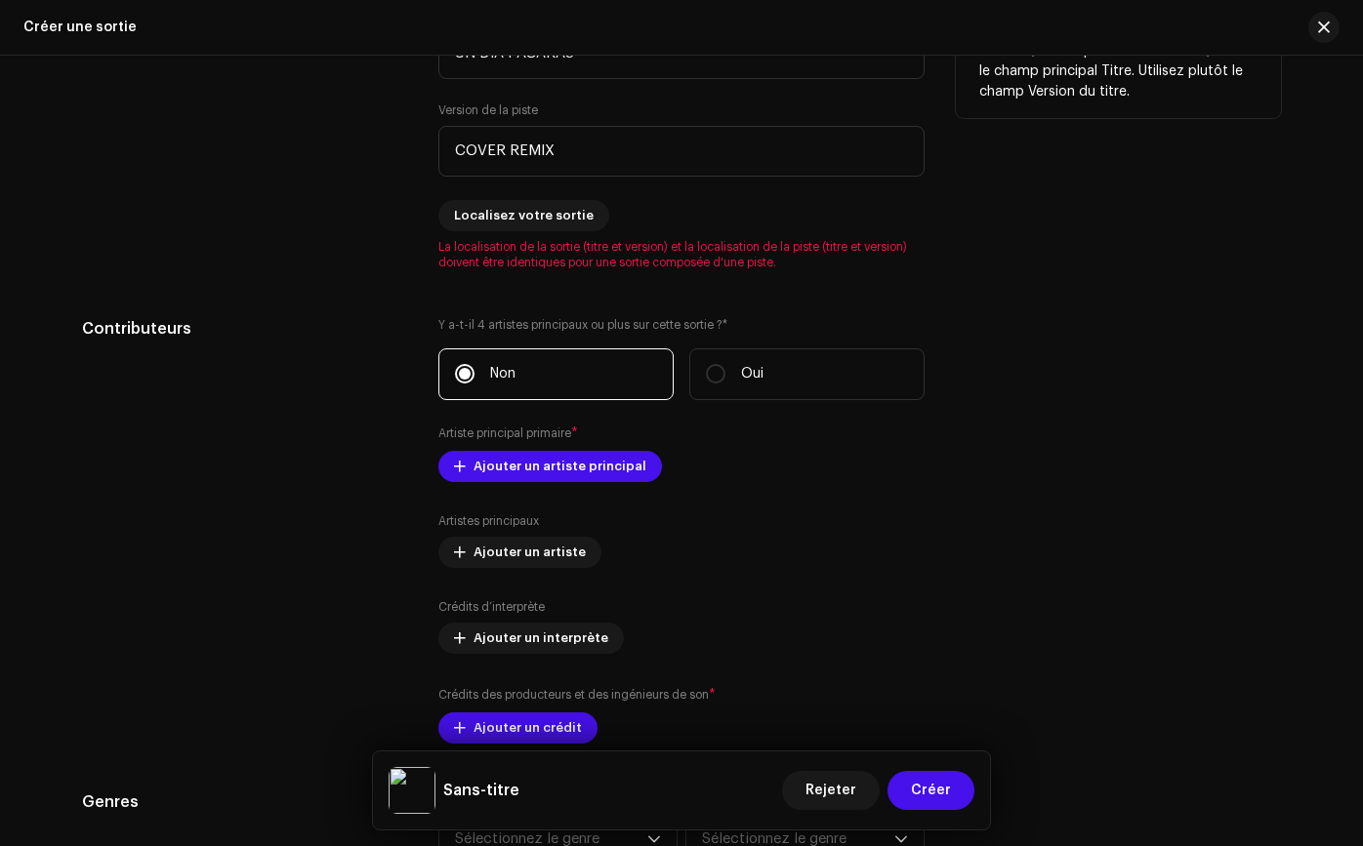
scroll to position [1933, 0]
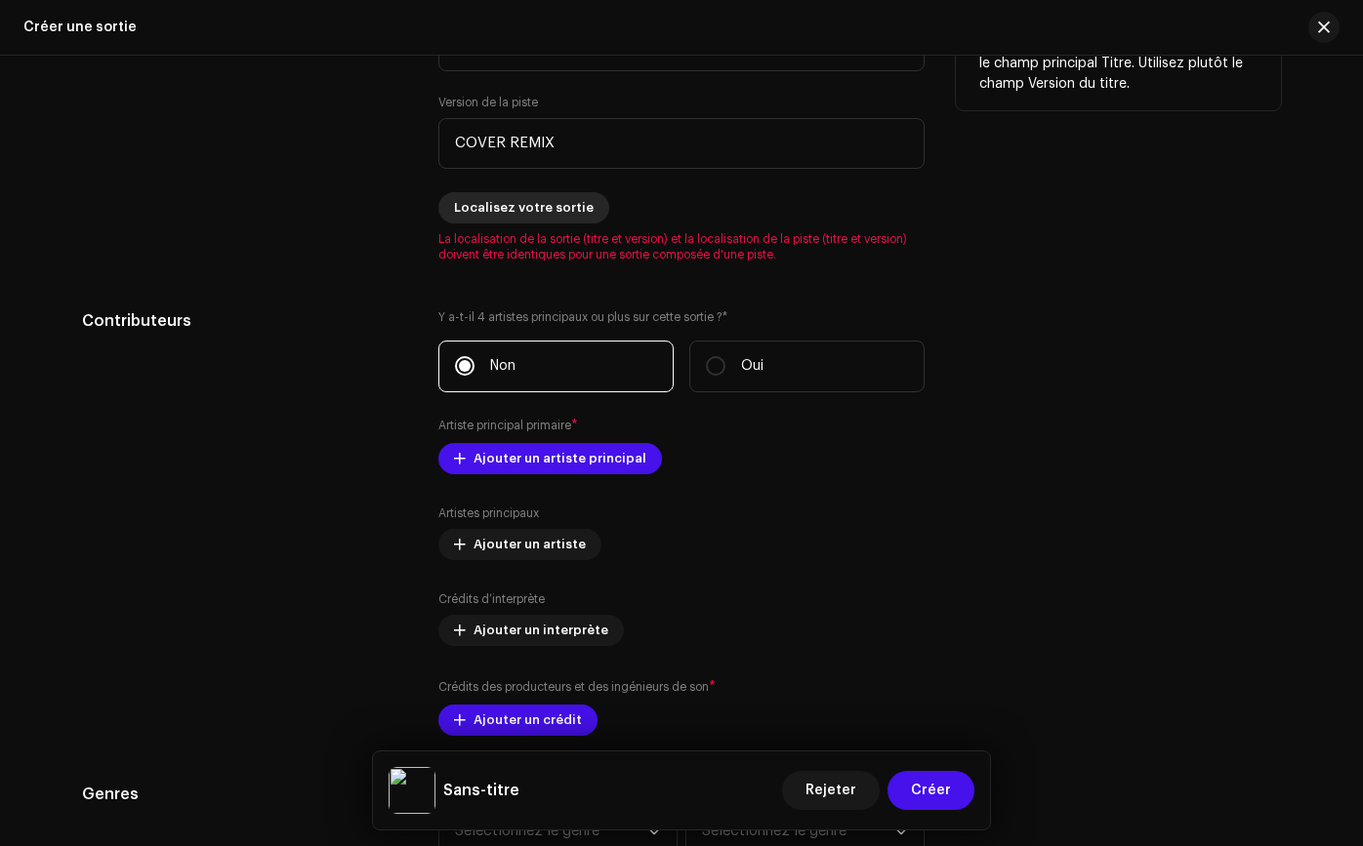
click at [483, 201] on font "Localisez votre sortie" at bounding box center [524, 207] width 140 height 13
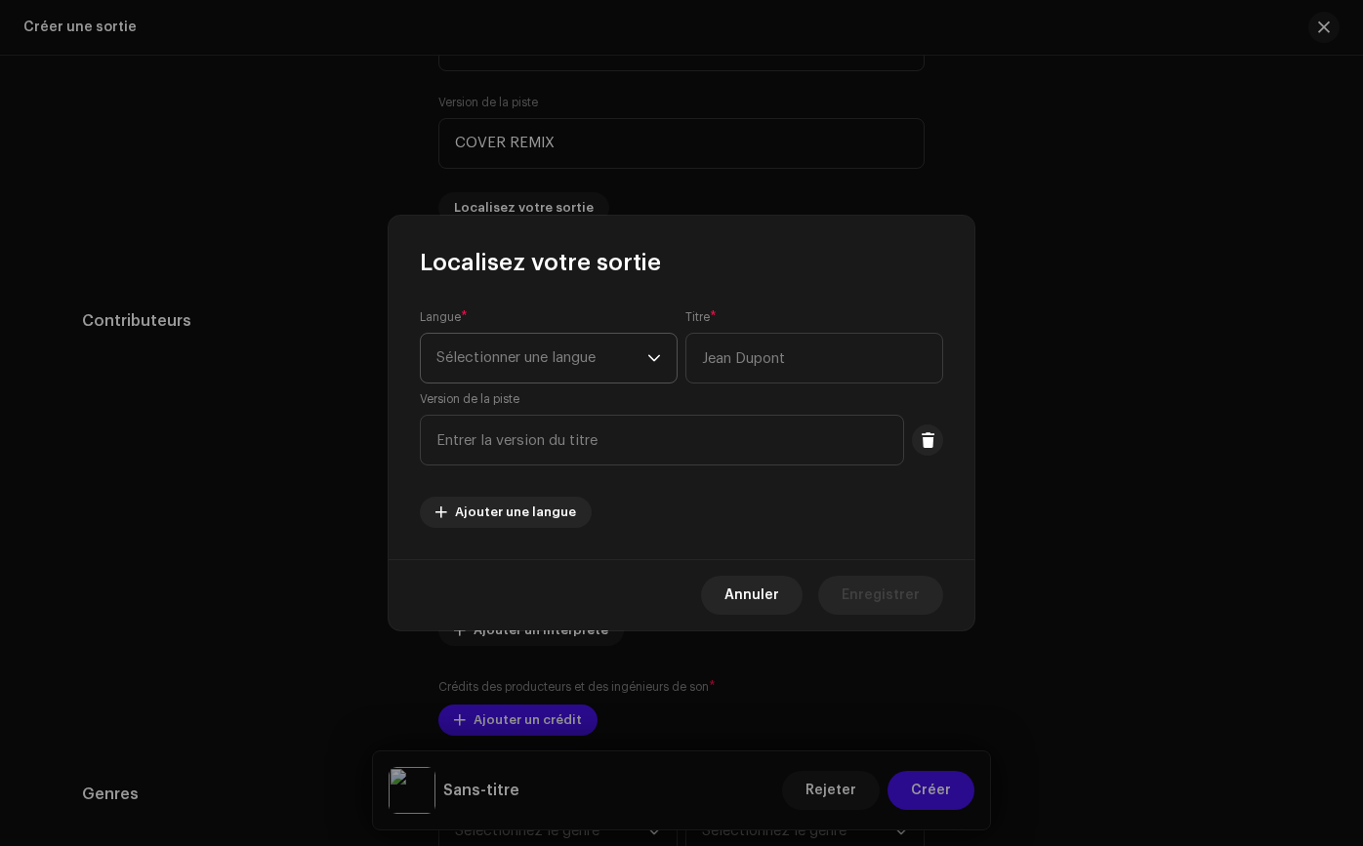
click at [493, 354] on font "Sélectionner une langue" at bounding box center [515, 357] width 159 height 15
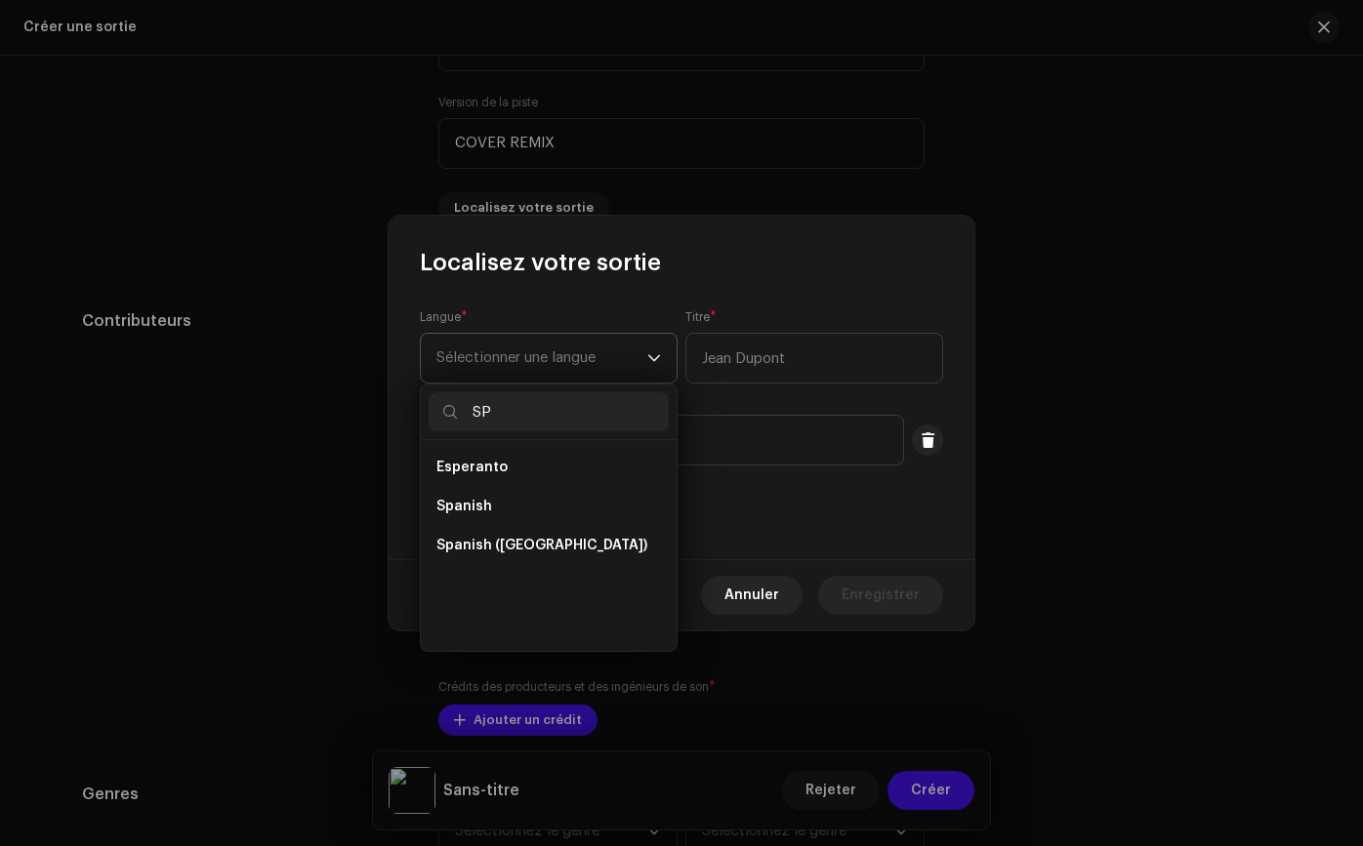
scroll to position [0, 0]
type input "SPA"
click at [549, 478] on li "Spanish" at bounding box center [548, 467] width 240 height 39
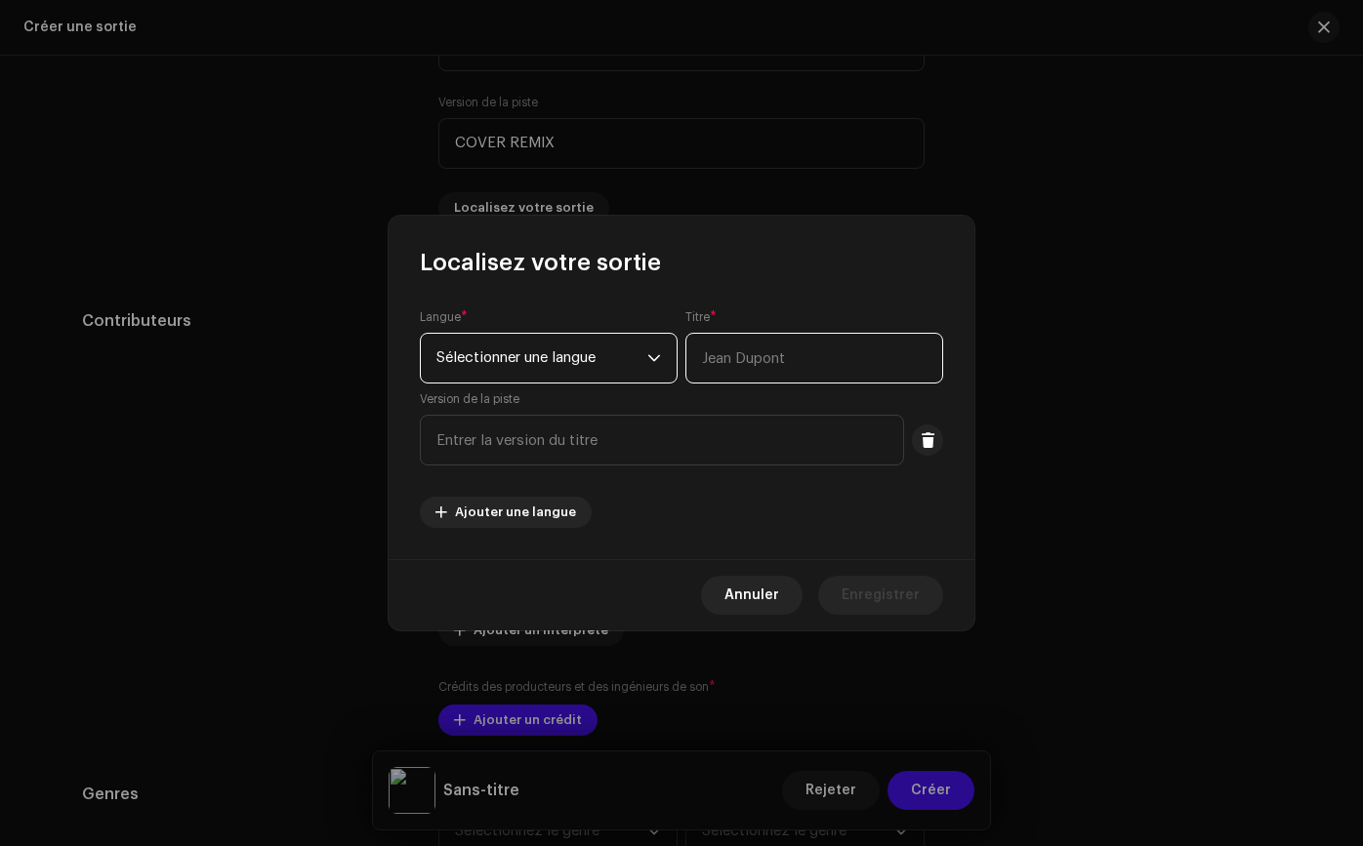
click at [725, 377] on input "text" at bounding box center [814, 358] width 258 height 51
type input "UN DIA PAGARAS"
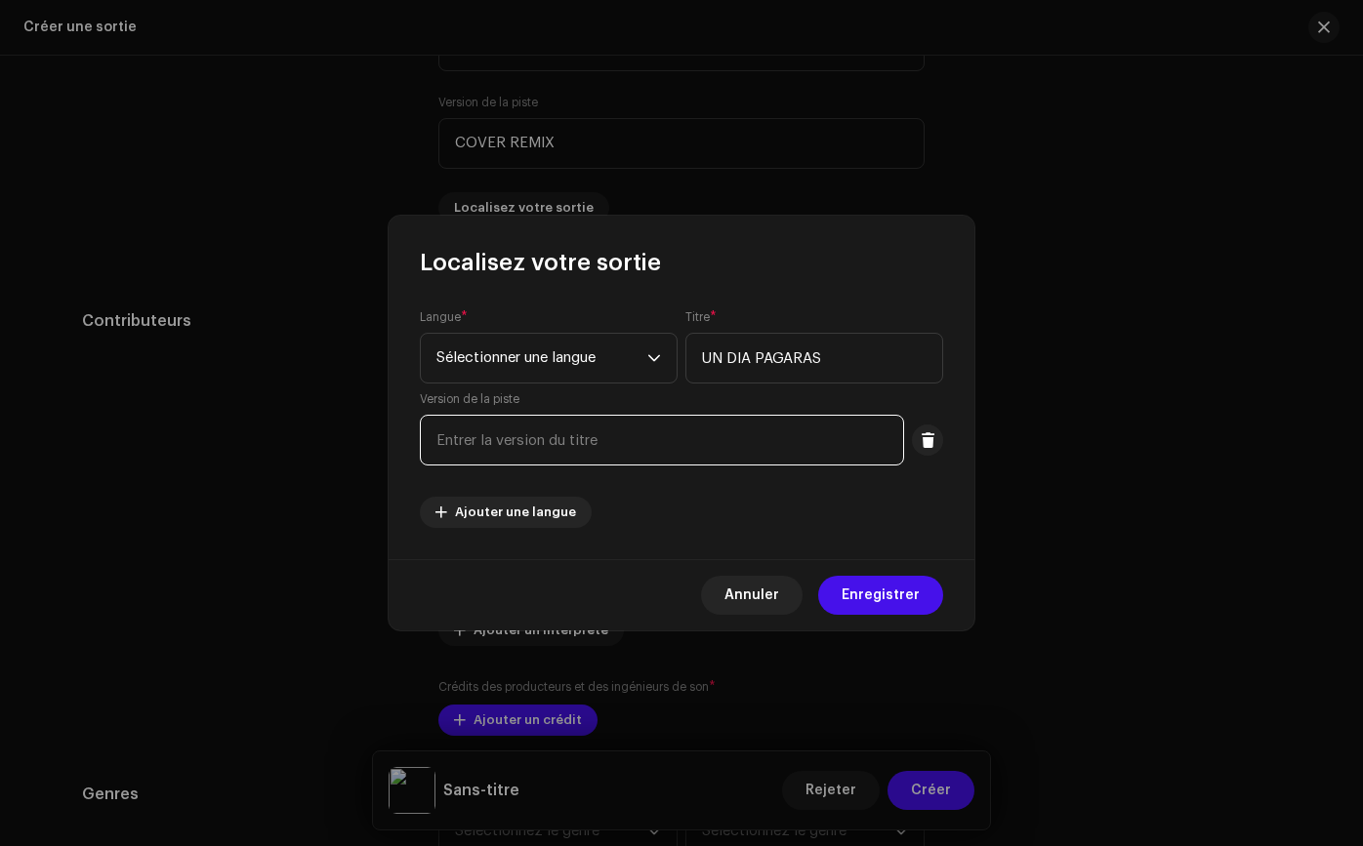
click at [756, 431] on input "text" at bounding box center [662, 440] width 484 height 51
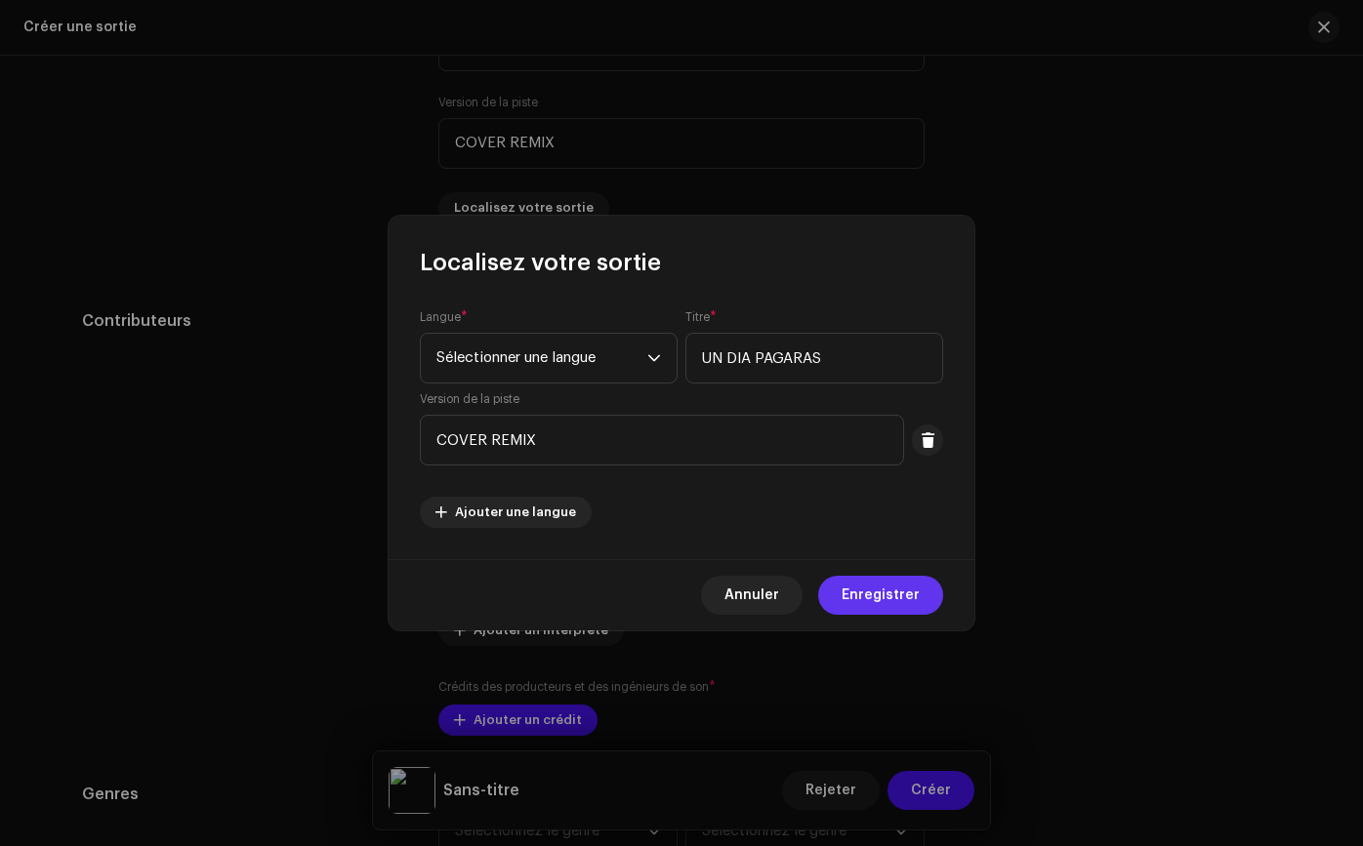
type input "COVER REMIX"
click at [854, 590] on font "Enregistrer" at bounding box center [880, 596] width 78 height 14
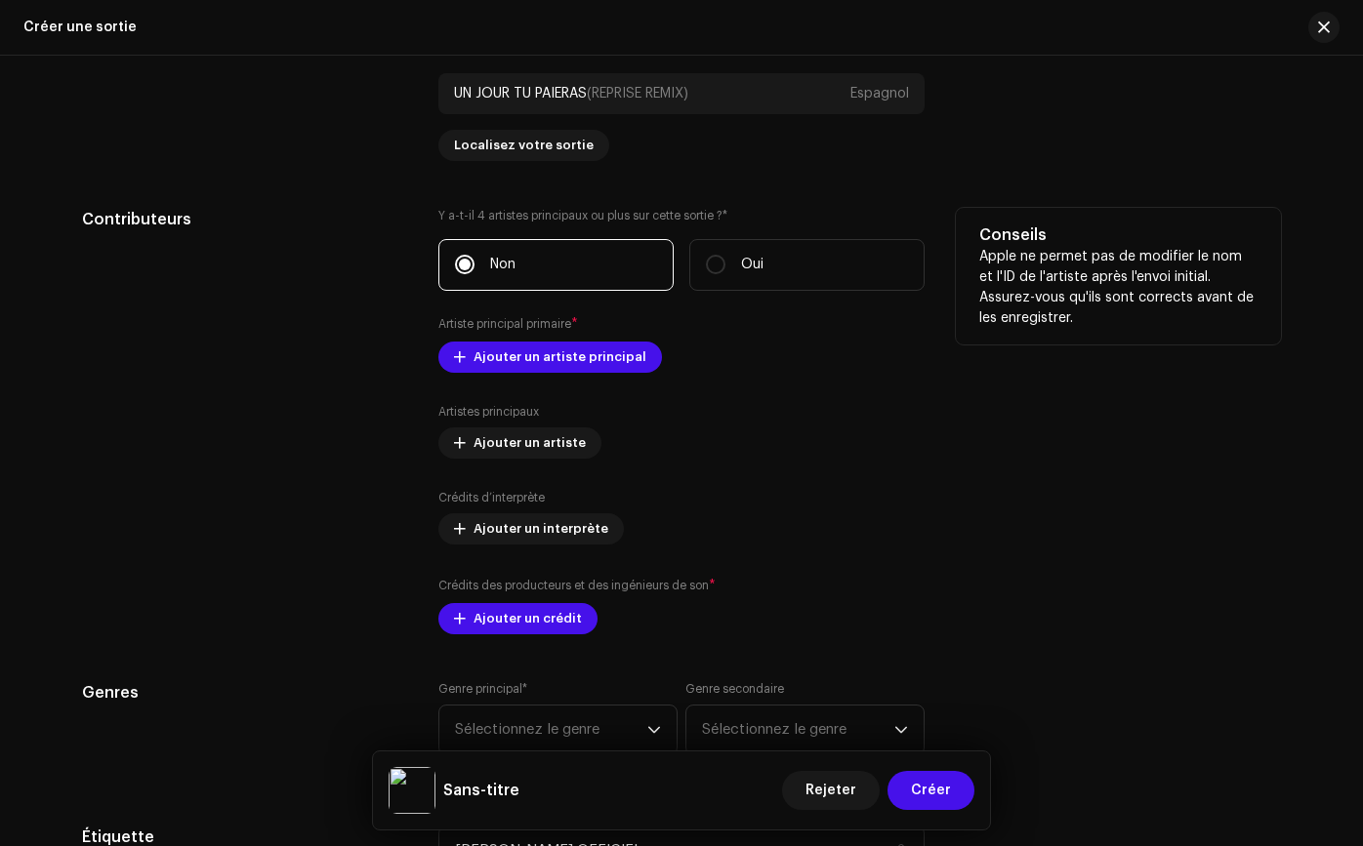
scroll to position [2065, 0]
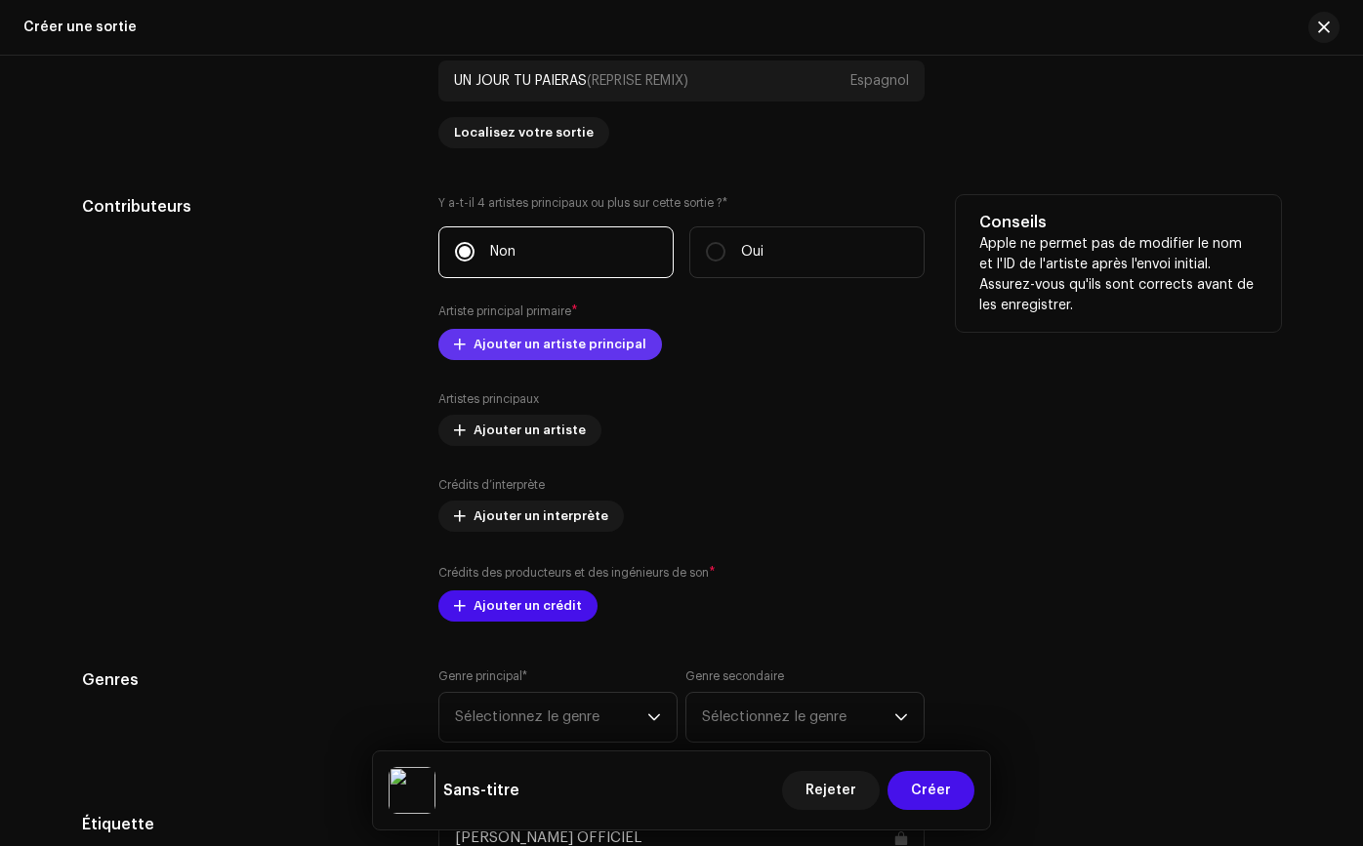
click at [583, 351] on span "Ajouter un artiste principal" at bounding box center [559, 344] width 173 height 39
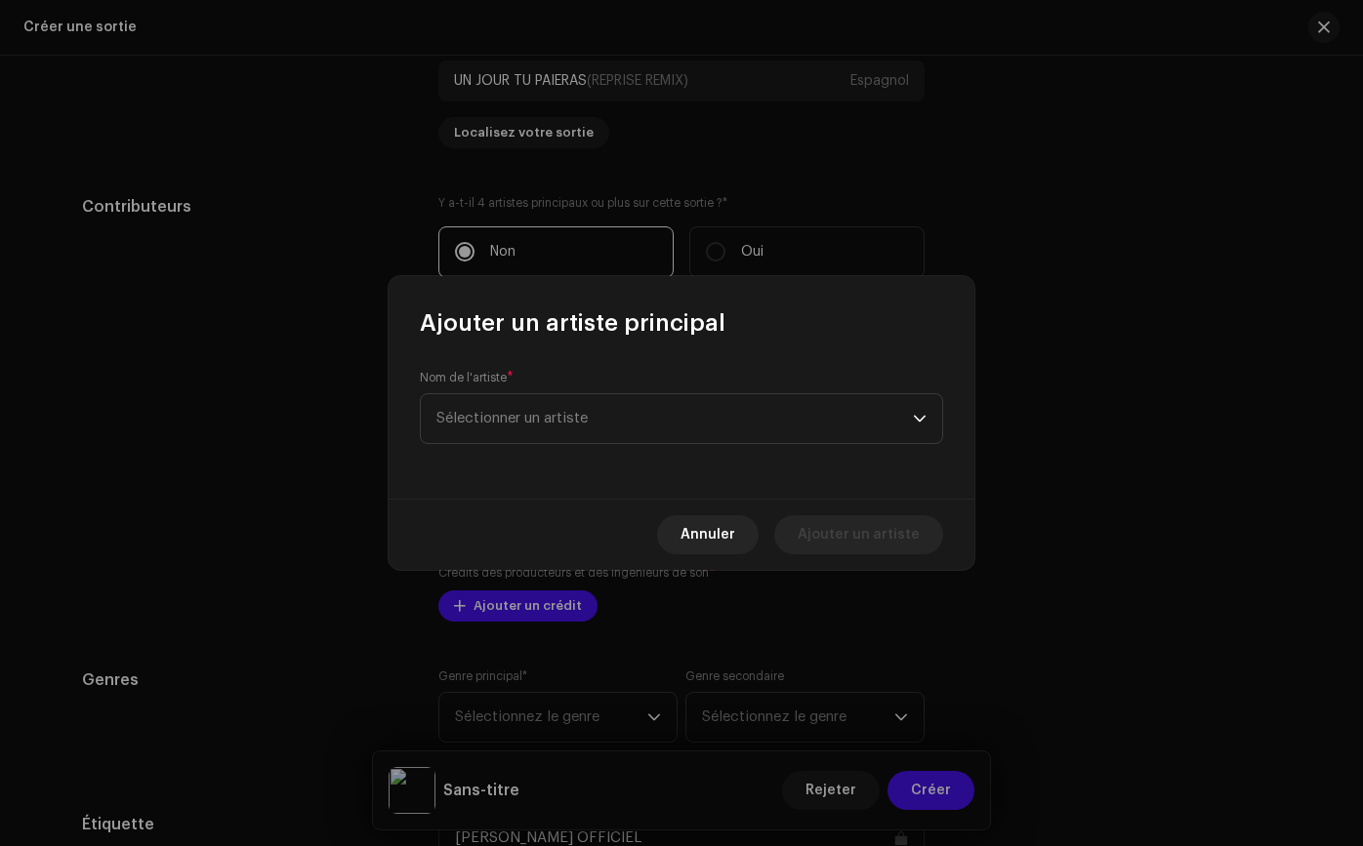
click at [565, 444] on div "Nom de l'artiste * Sélectionner un artiste" at bounding box center [681, 419] width 586 height 160
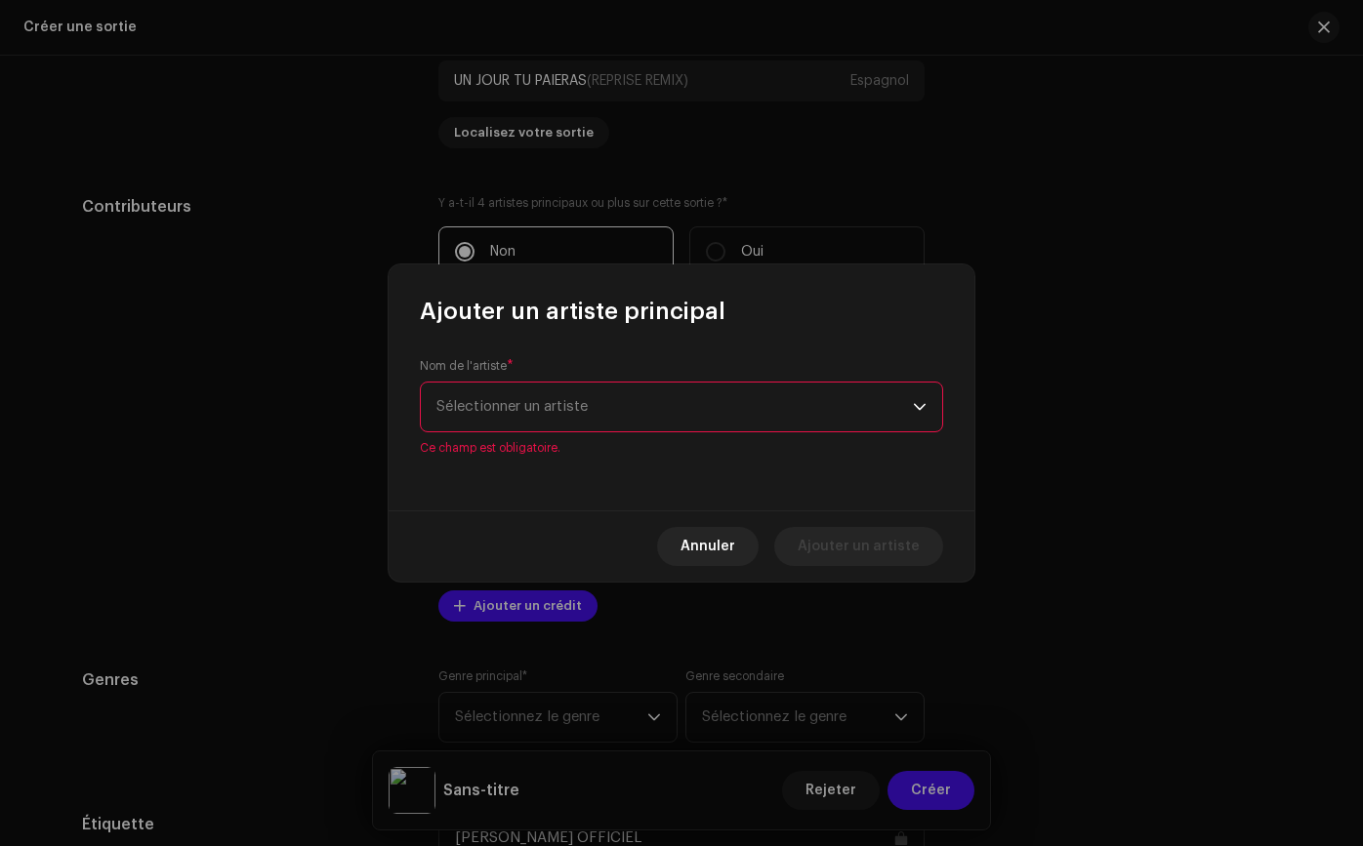
click at [582, 417] on span "Sélectionner un artiste" at bounding box center [674, 407] width 476 height 49
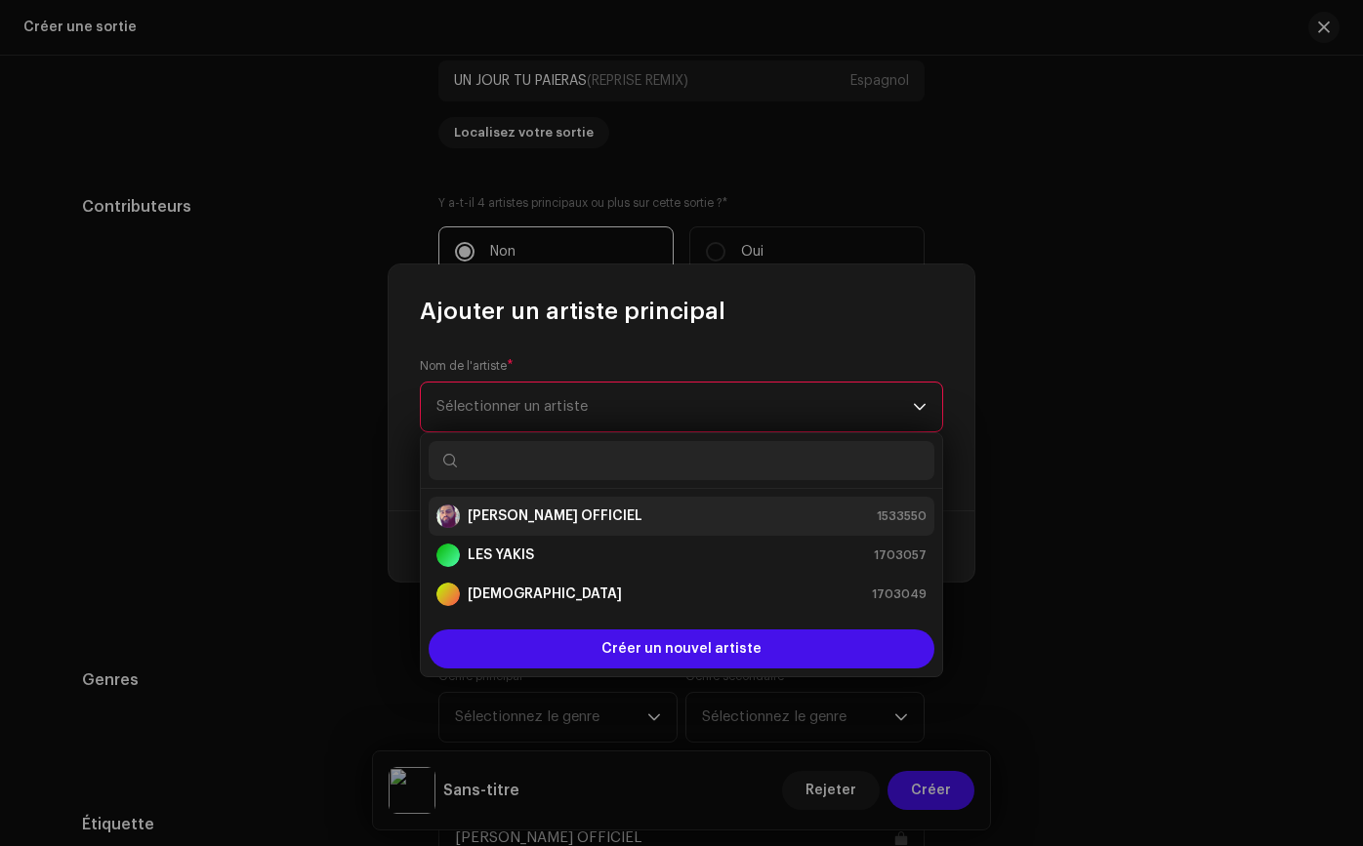
click at [547, 505] on div "[PERSON_NAME] OFFICIEL" at bounding box center [539, 516] width 206 height 23
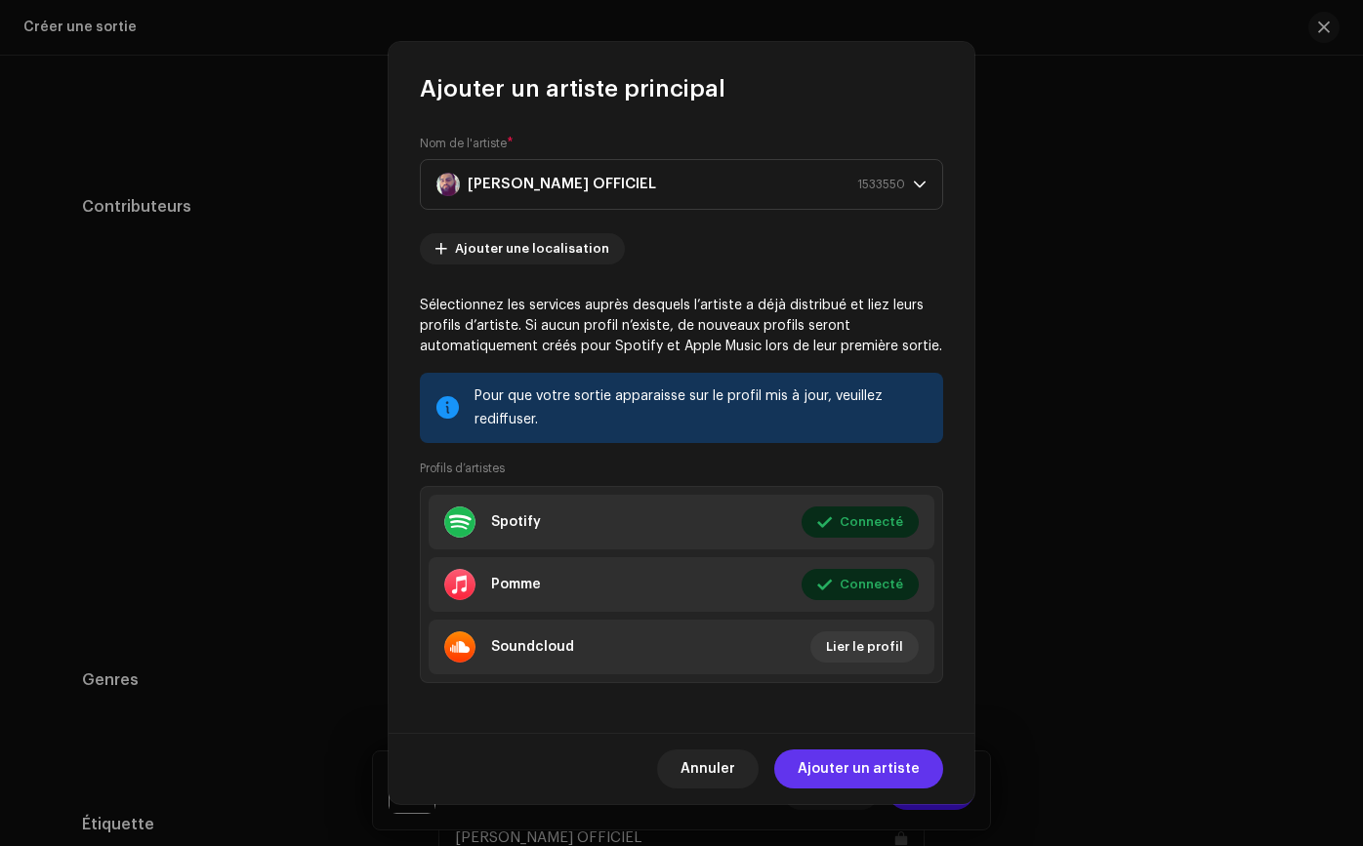
click at [895, 768] on font "Ajouter un artiste" at bounding box center [858, 769] width 122 height 14
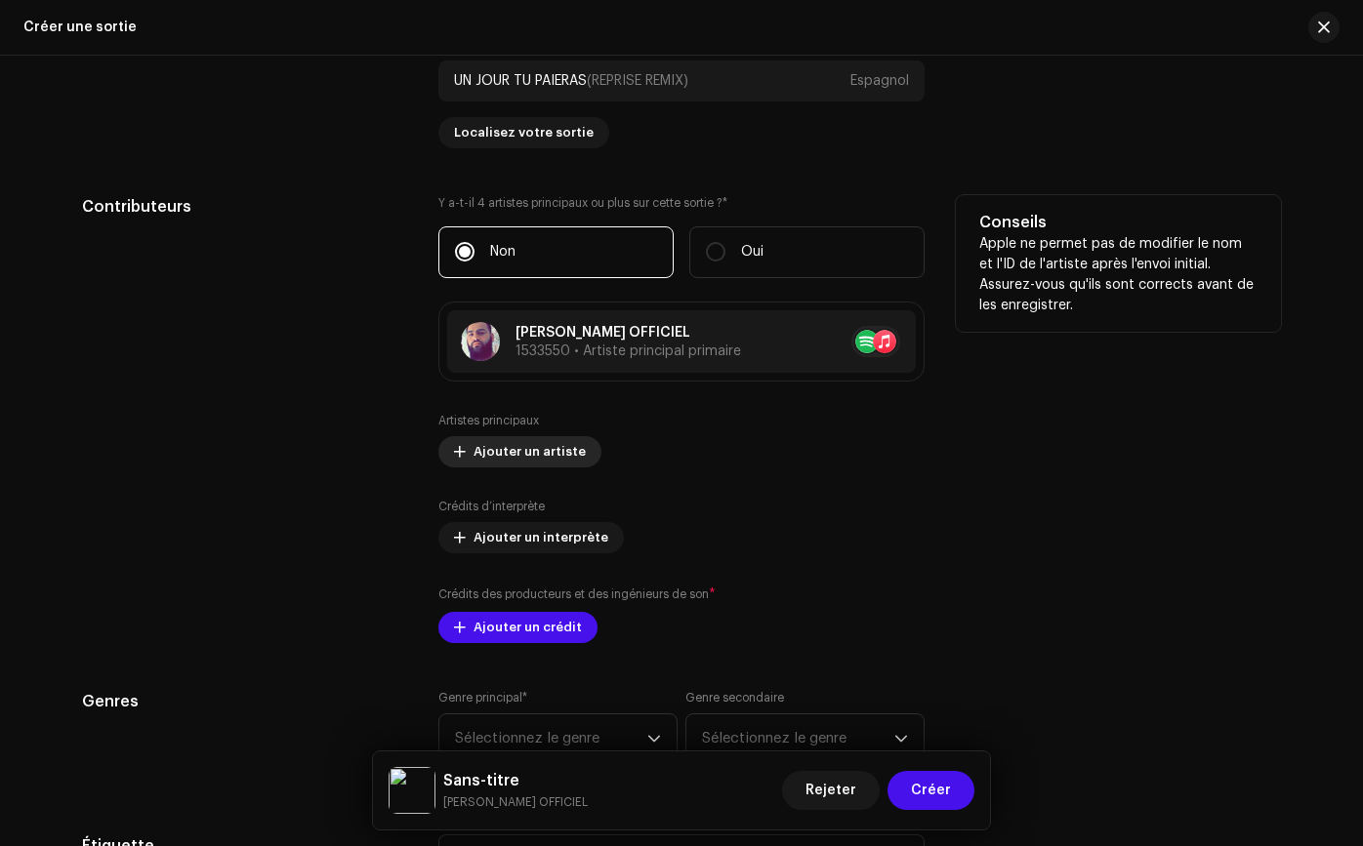
click at [528, 435] on span "Ajouter un artiste" at bounding box center [529, 451] width 112 height 39
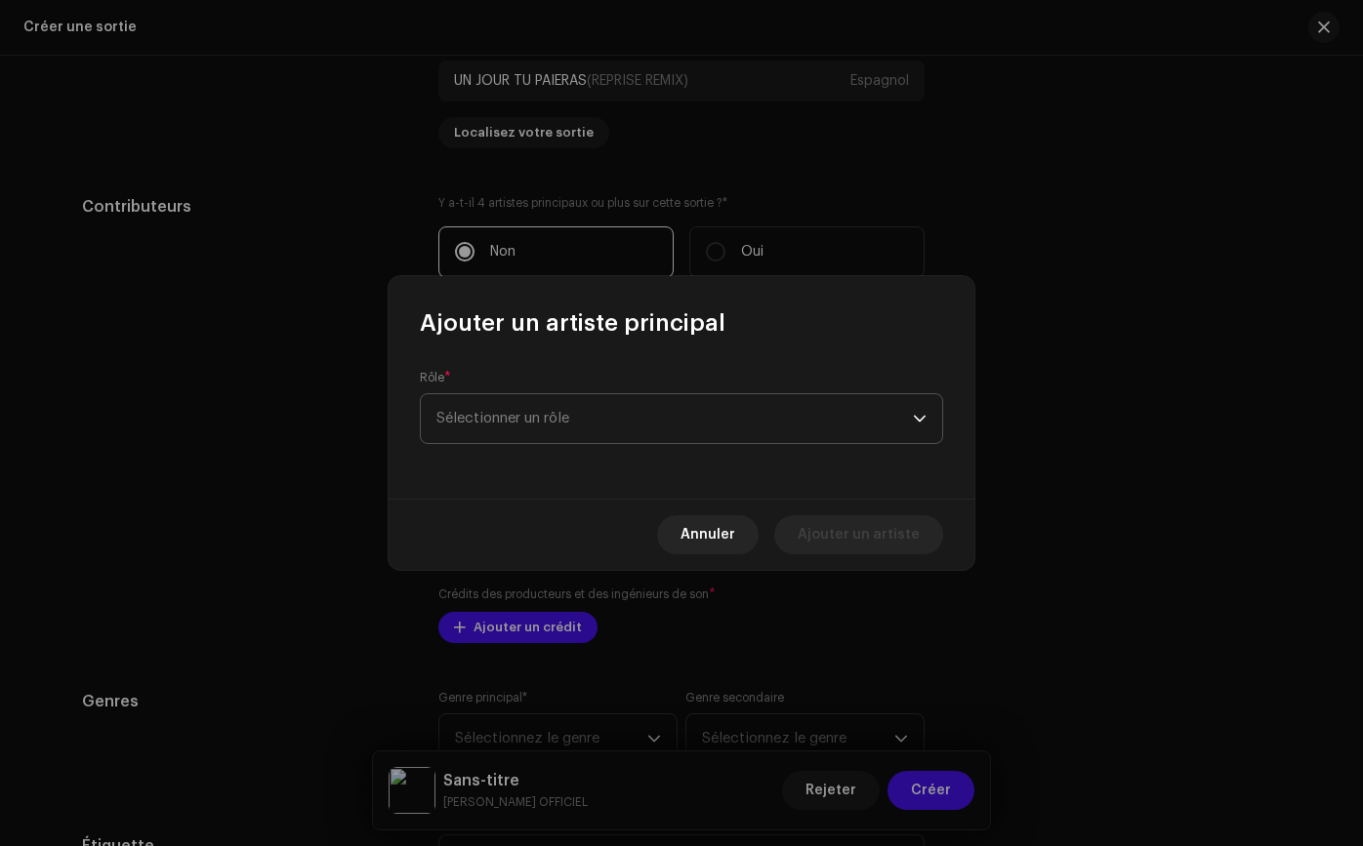
click at [552, 421] on font "Sélectionner un rôle" at bounding box center [502, 418] width 133 height 15
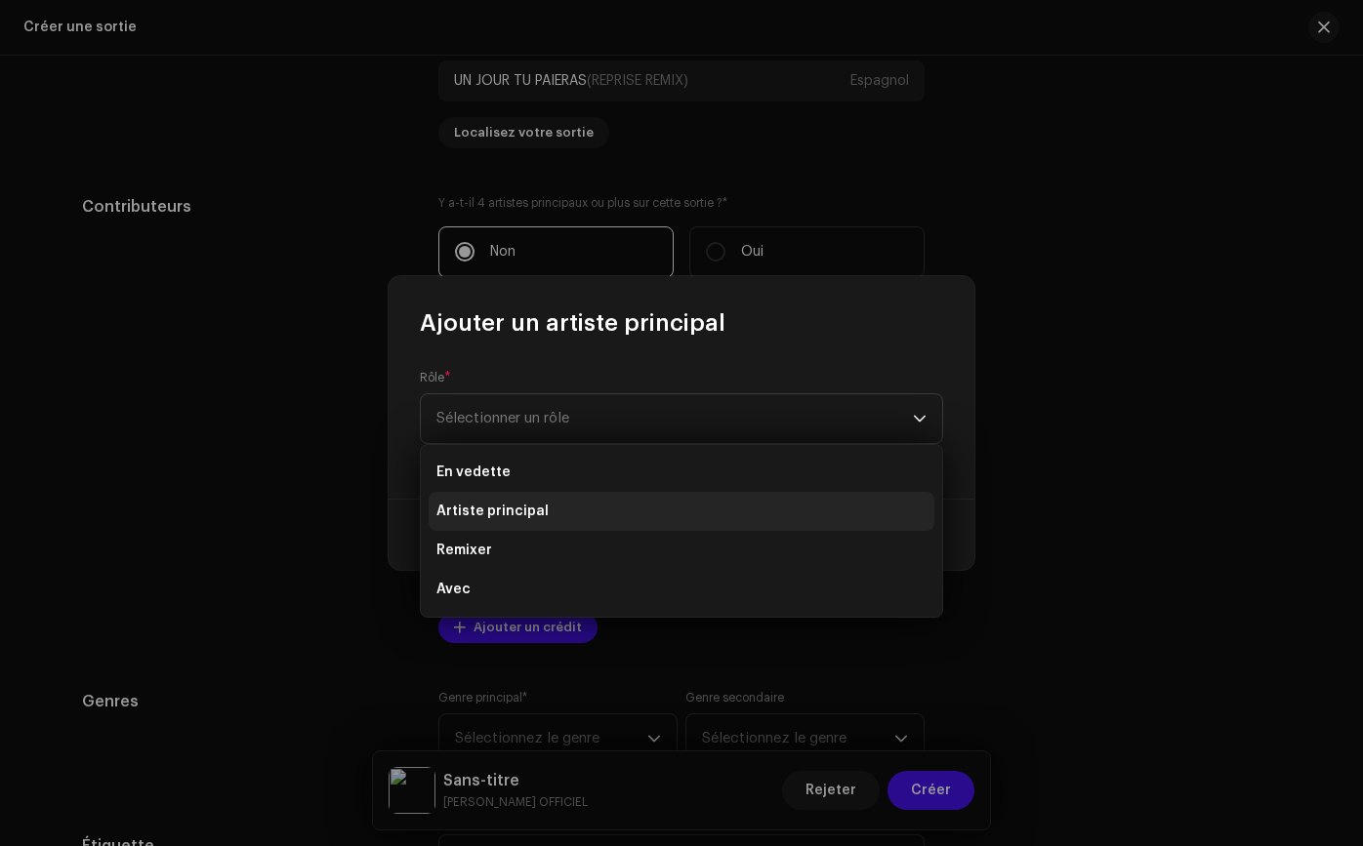
click at [540, 502] on span "Artiste principal" at bounding box center [492, 512] width 112 height 20
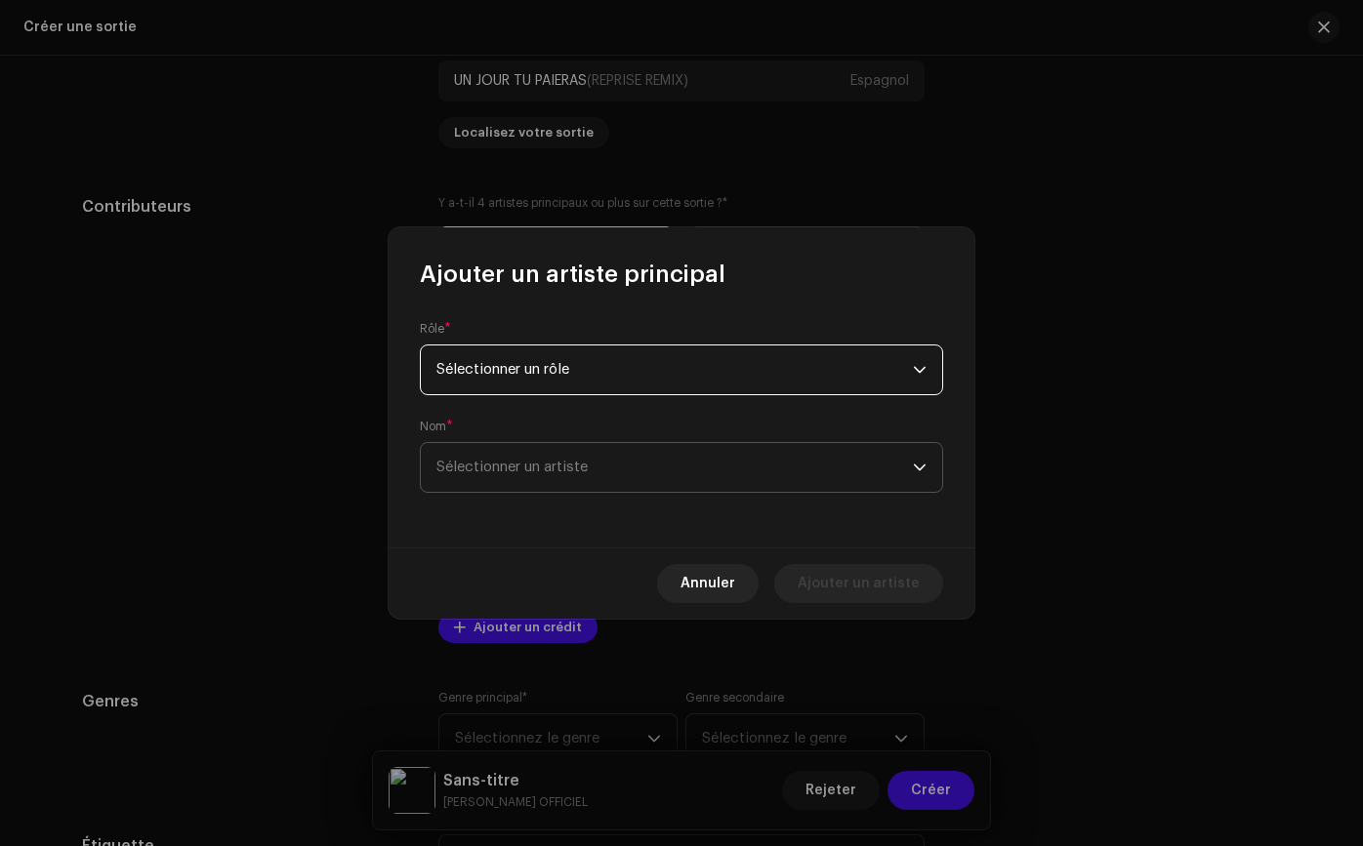
click at [560, 474] on span "Sélectionner un artiste" at bounding box center [674, 467] width 476 height 49
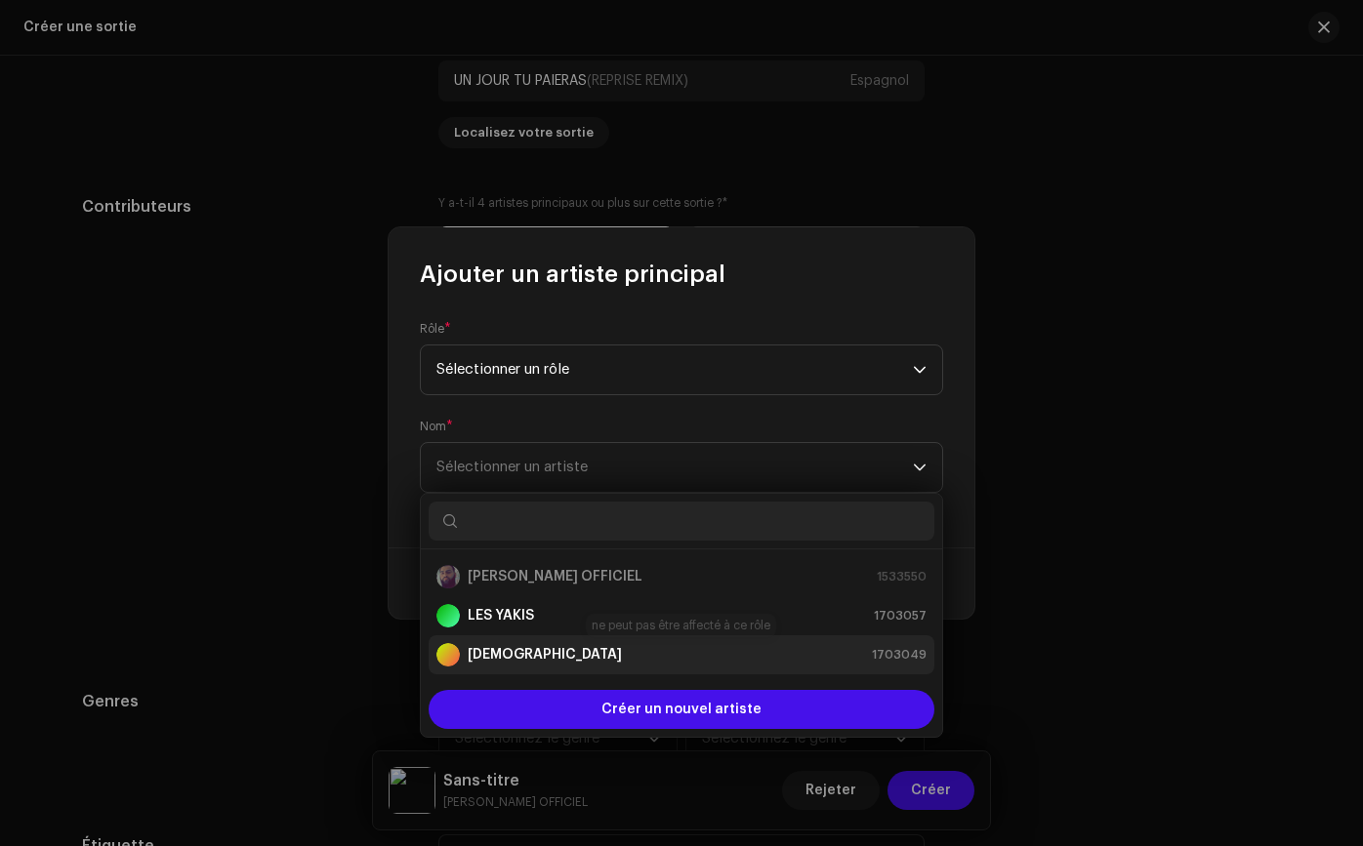
click at [577, 646] on strong "[DEMOGRAPHIC_DATA]" at bounding box center [545, 655] width 154 height 20
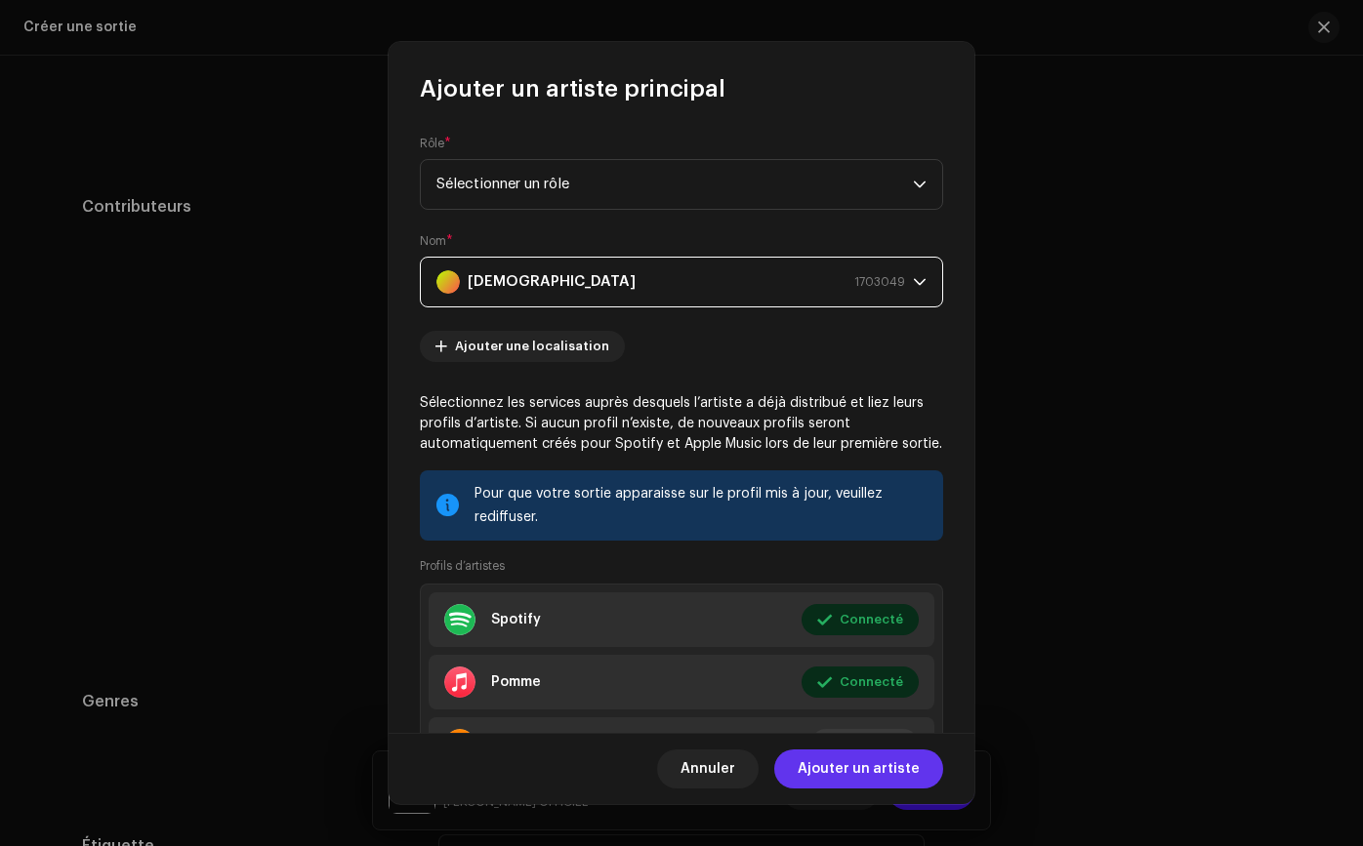
click at [809, 768] on font "Ajouter un artiste" at bounding box center [858, 769] width 122 height 14
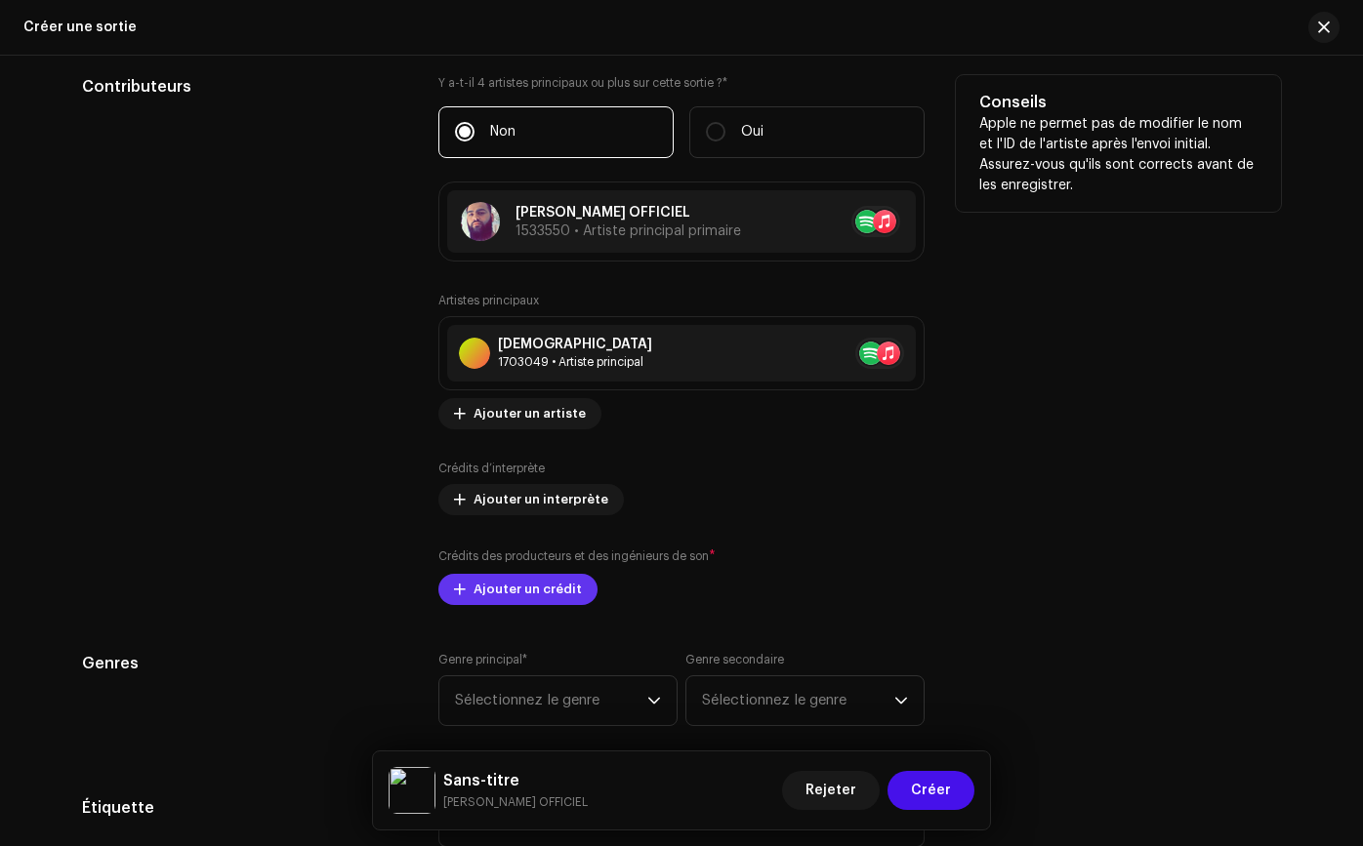
click at [525, 580] on span "Ajouter un crédit" at bounding box center [527, 589] width 108 height 39
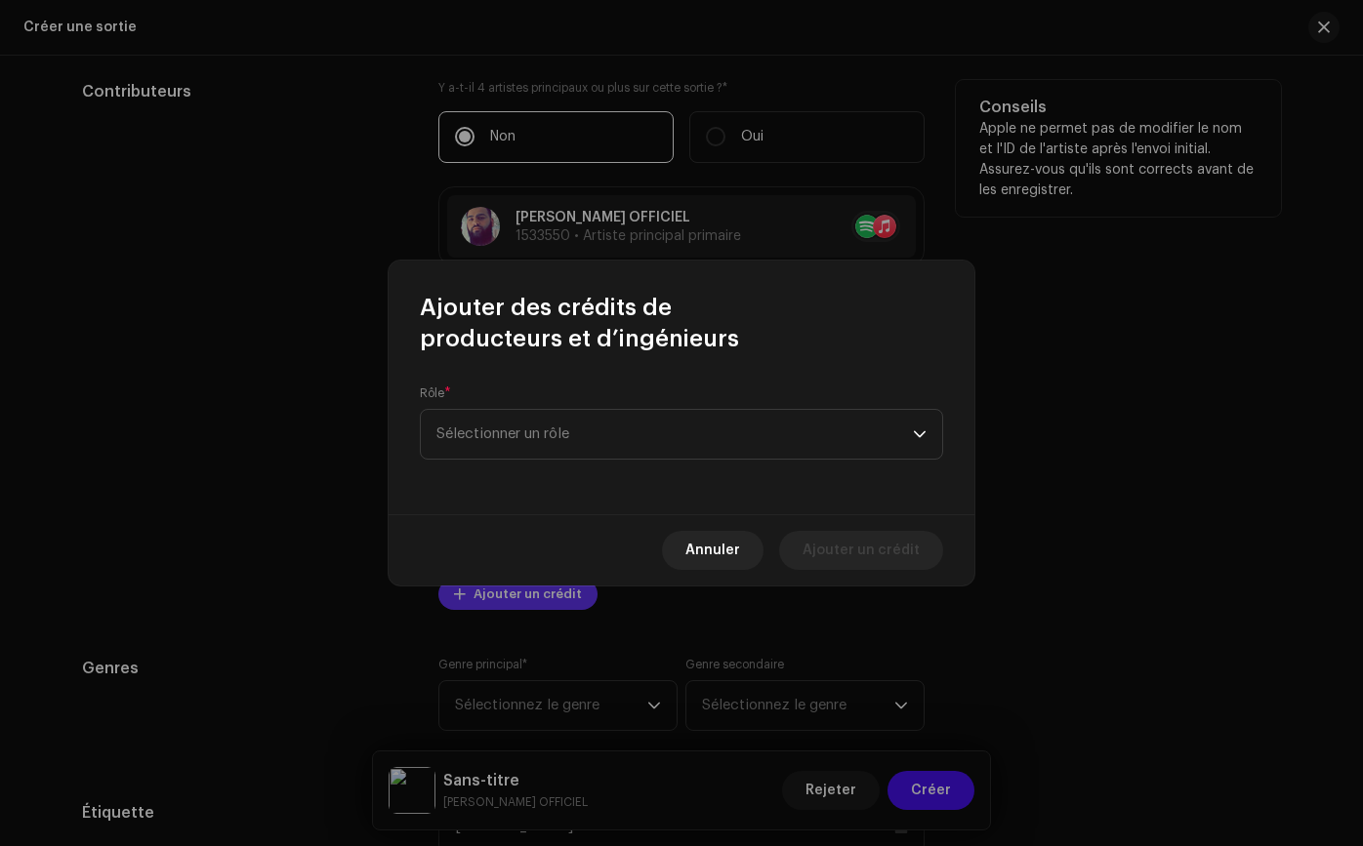
scroll to position [2178, 0]
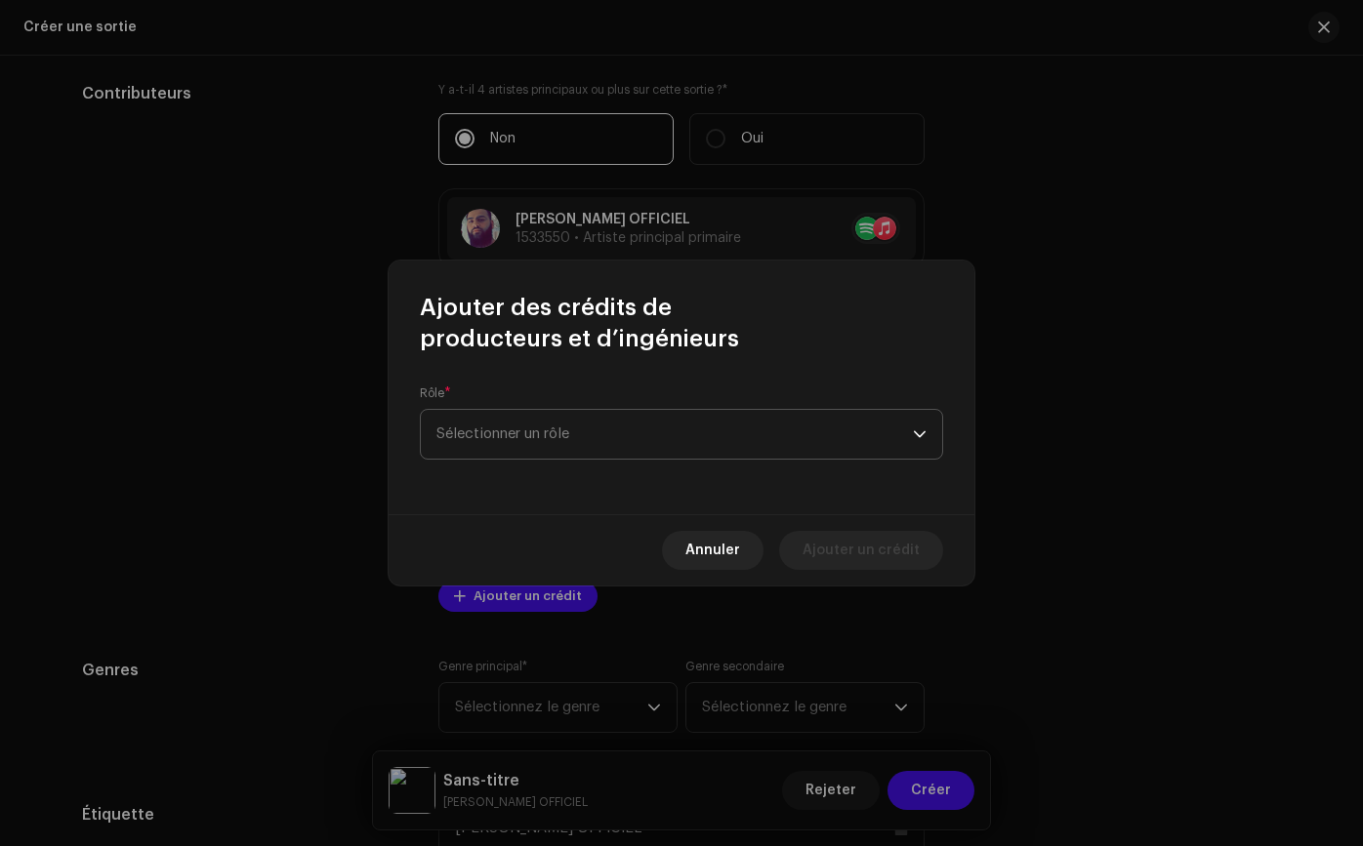
click at [581, 444] on span "Sélectionner un rôle" at bounding box center [674, 434] width 476 height 49
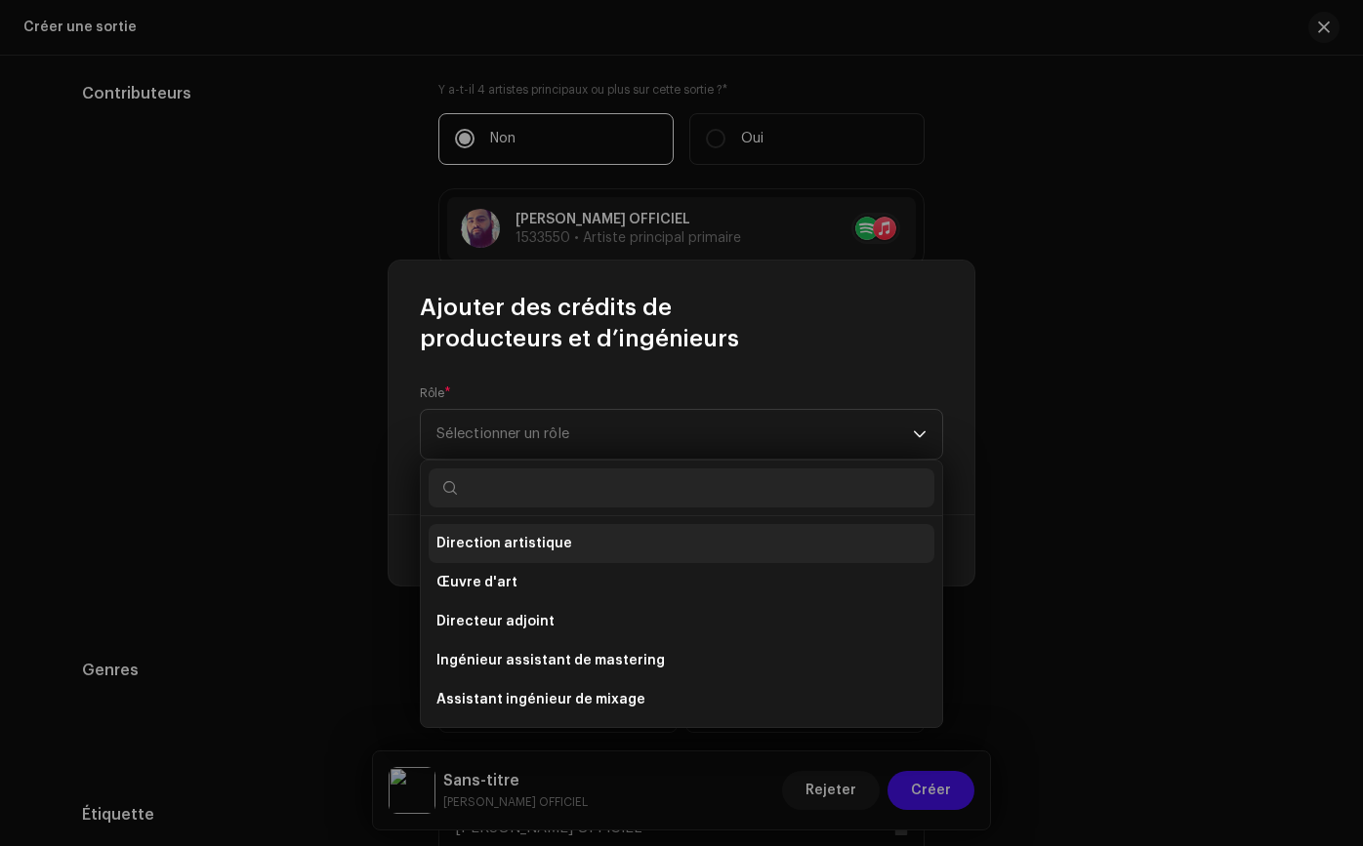
click at [606, 543] on li "Direction artistique" at bounding box center [681, 543] width 506 height 39
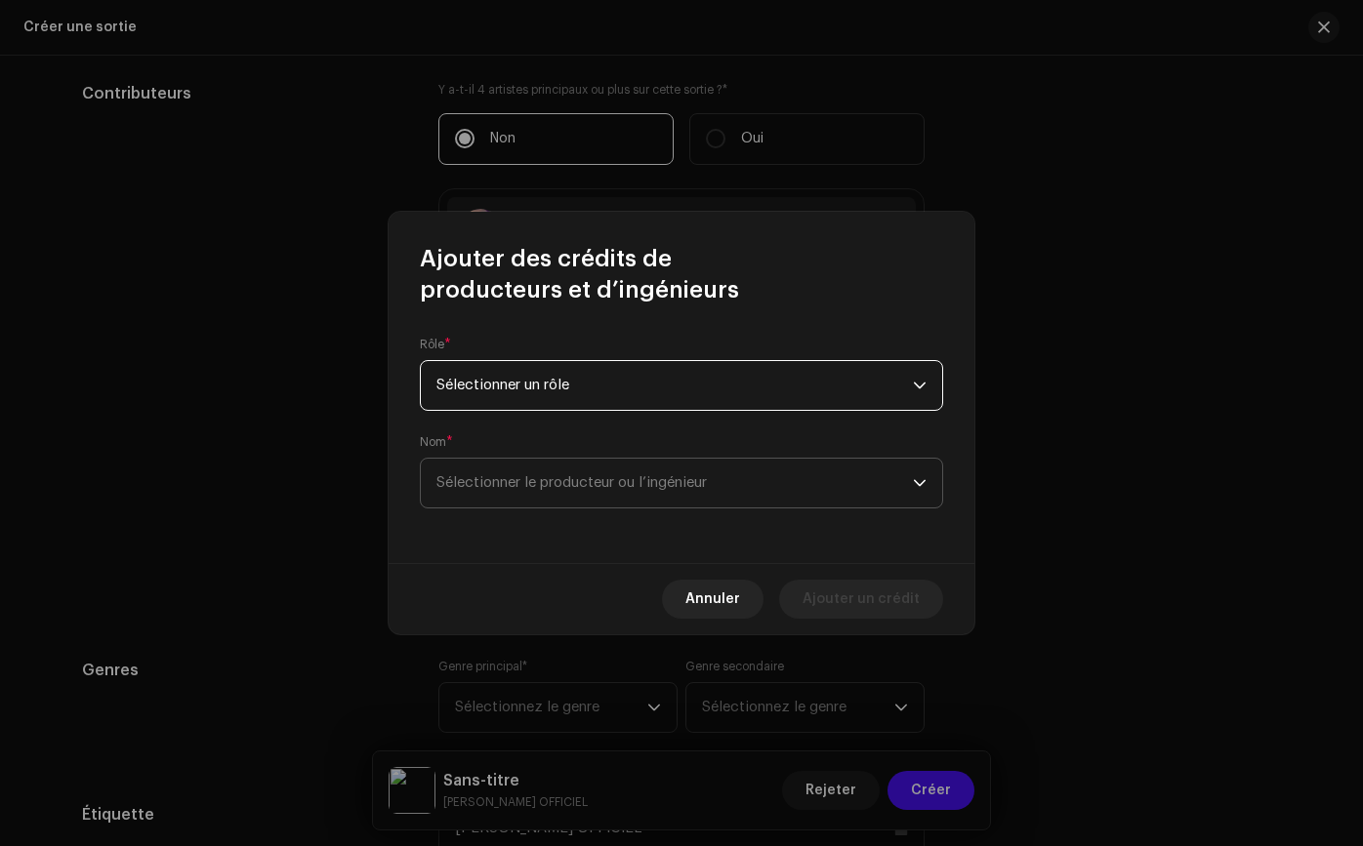
click at [606, 484] on font "Sélectionner le producteur ou l’ingénieur" at bounding box center [571, 482] width 270 height 15
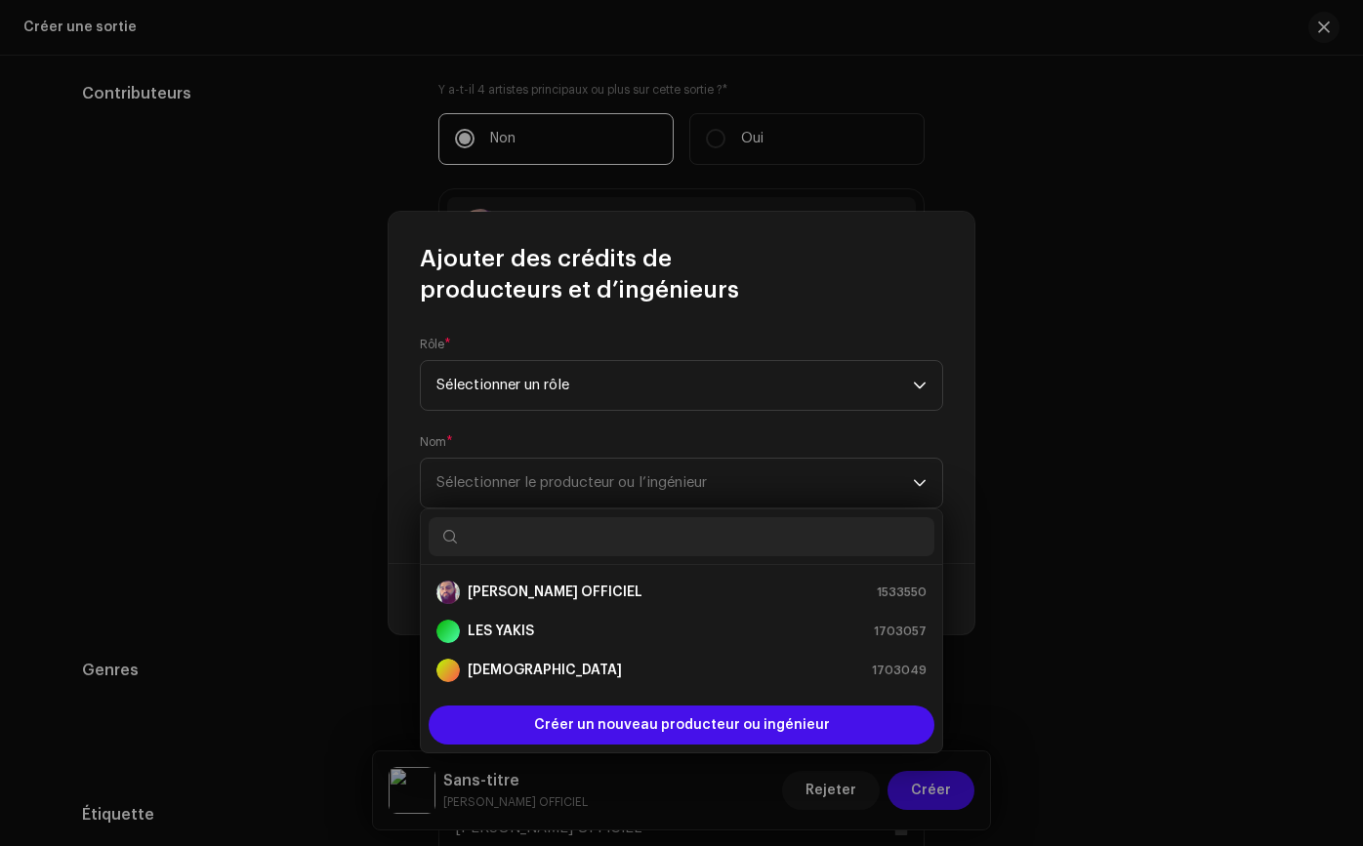
click at [583, 565] on ul "[PERSON_NAME] OFFICIEL 1533550 LES YAKIS 1703057 ROMANEOFICIAL 1703049" at bounding box center [681, 631] width 521 height 133
click at [577, 581] on div "[PERSON_NAME] OFFICIEL" at bounding box center [539, 592] width 206 height 23
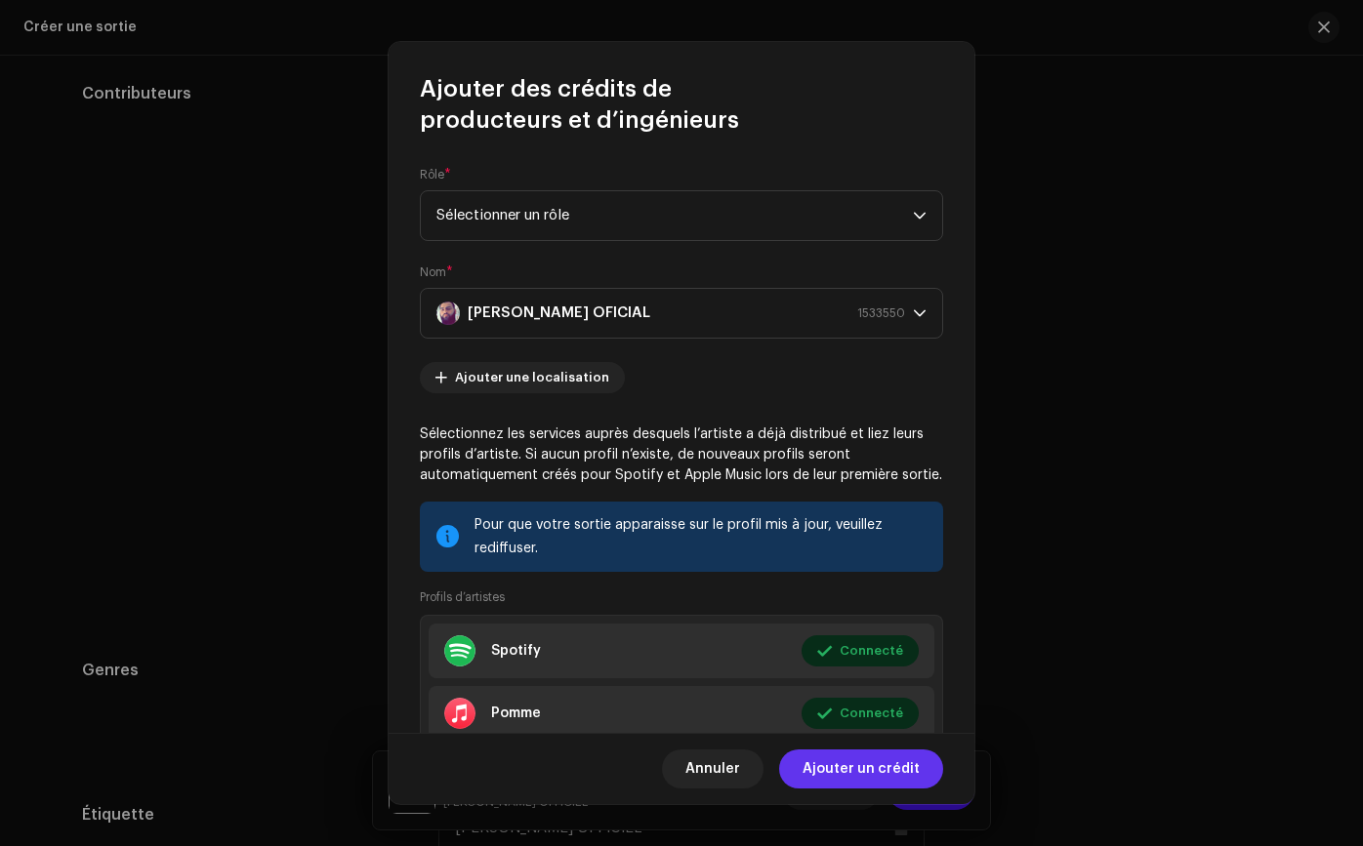
click at [809, 753] on span "Ajouter un crédit" at bounding box center [860, 769] width 117 height 39
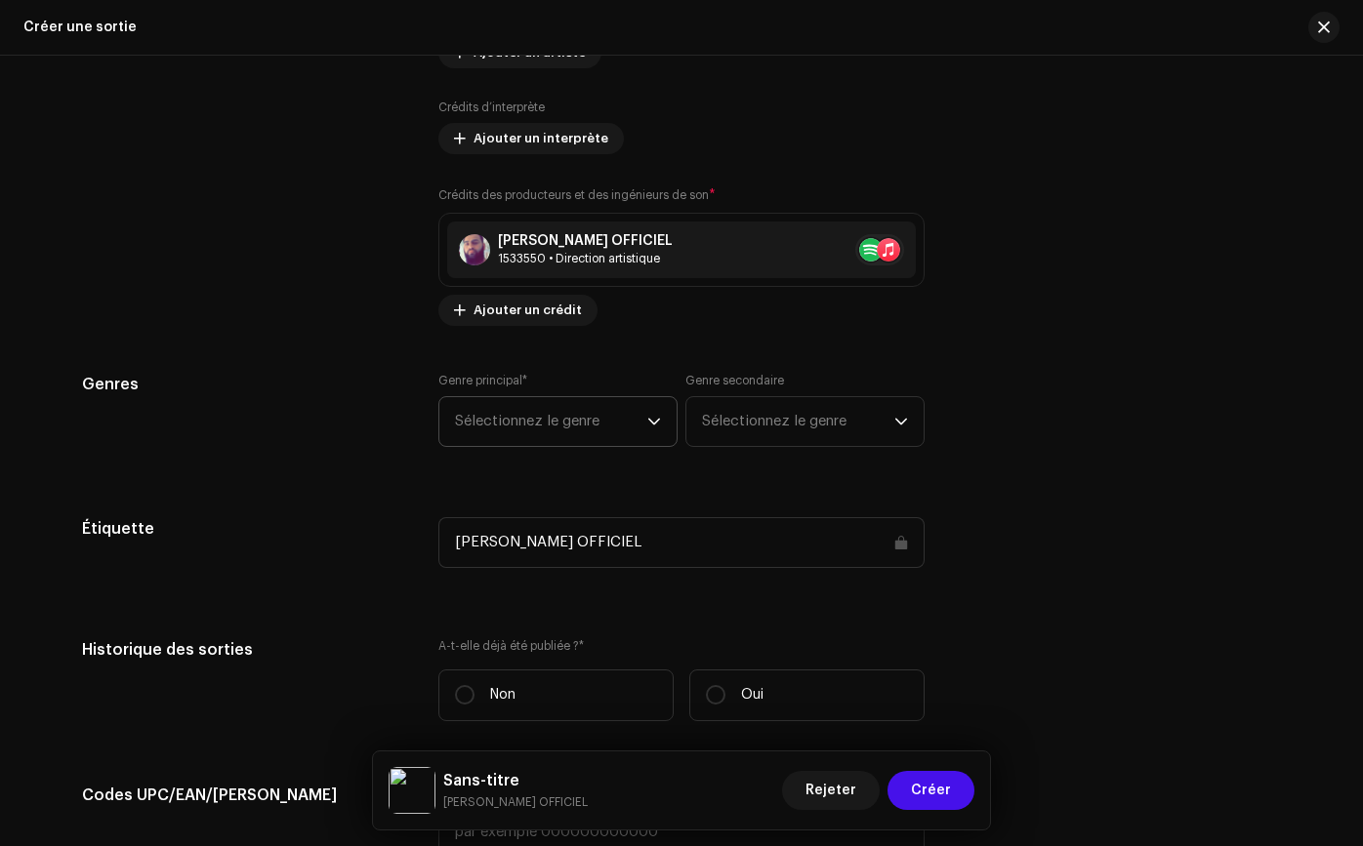
scroll to position [2545, 0]
click at [609, 430] on span "Sélectionnez le genre" at bounding box center [551, 422] width 192 height 49
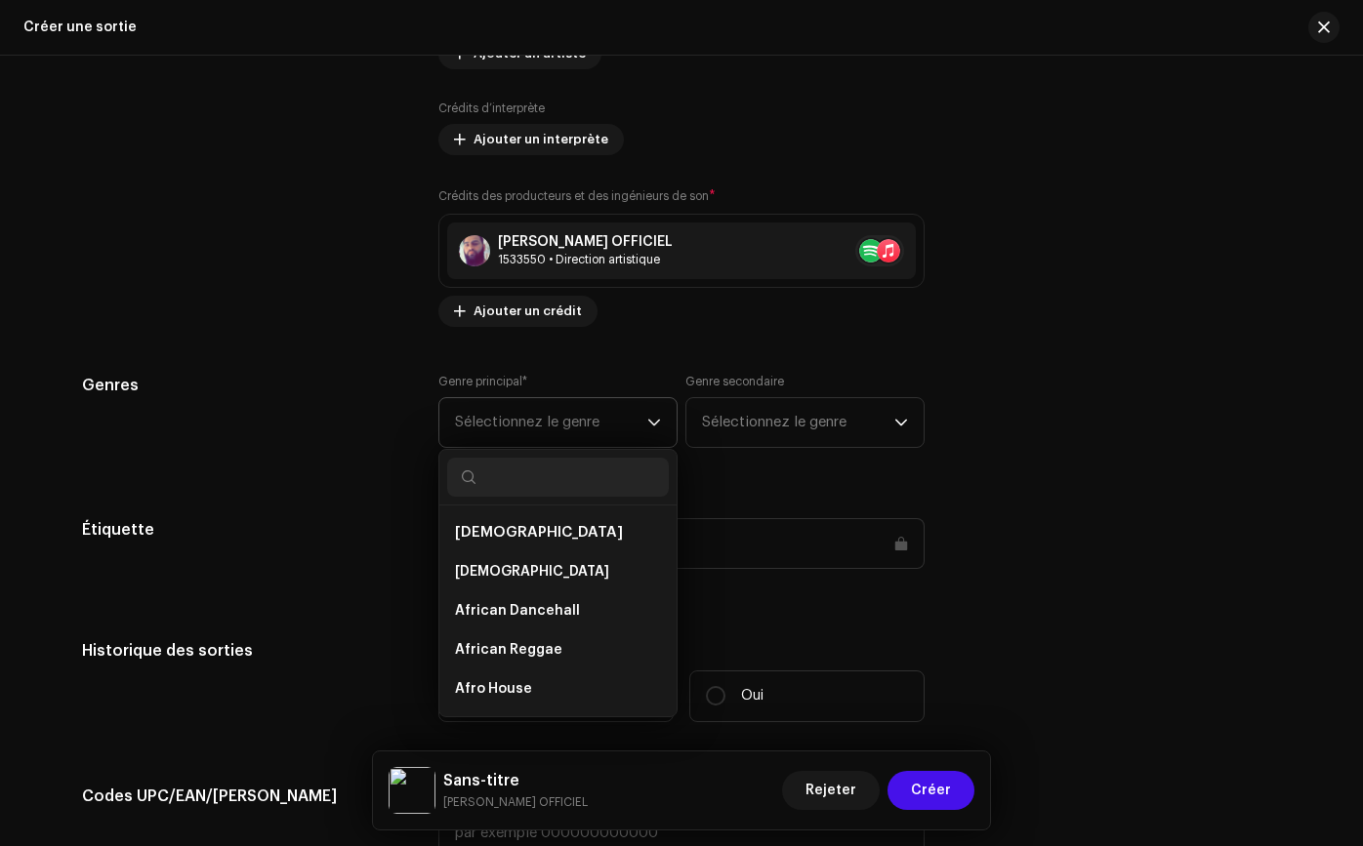
click at [615, 427] on span "Sélectionnez le genre" at bounding box center [551, 422] width 192 height 49
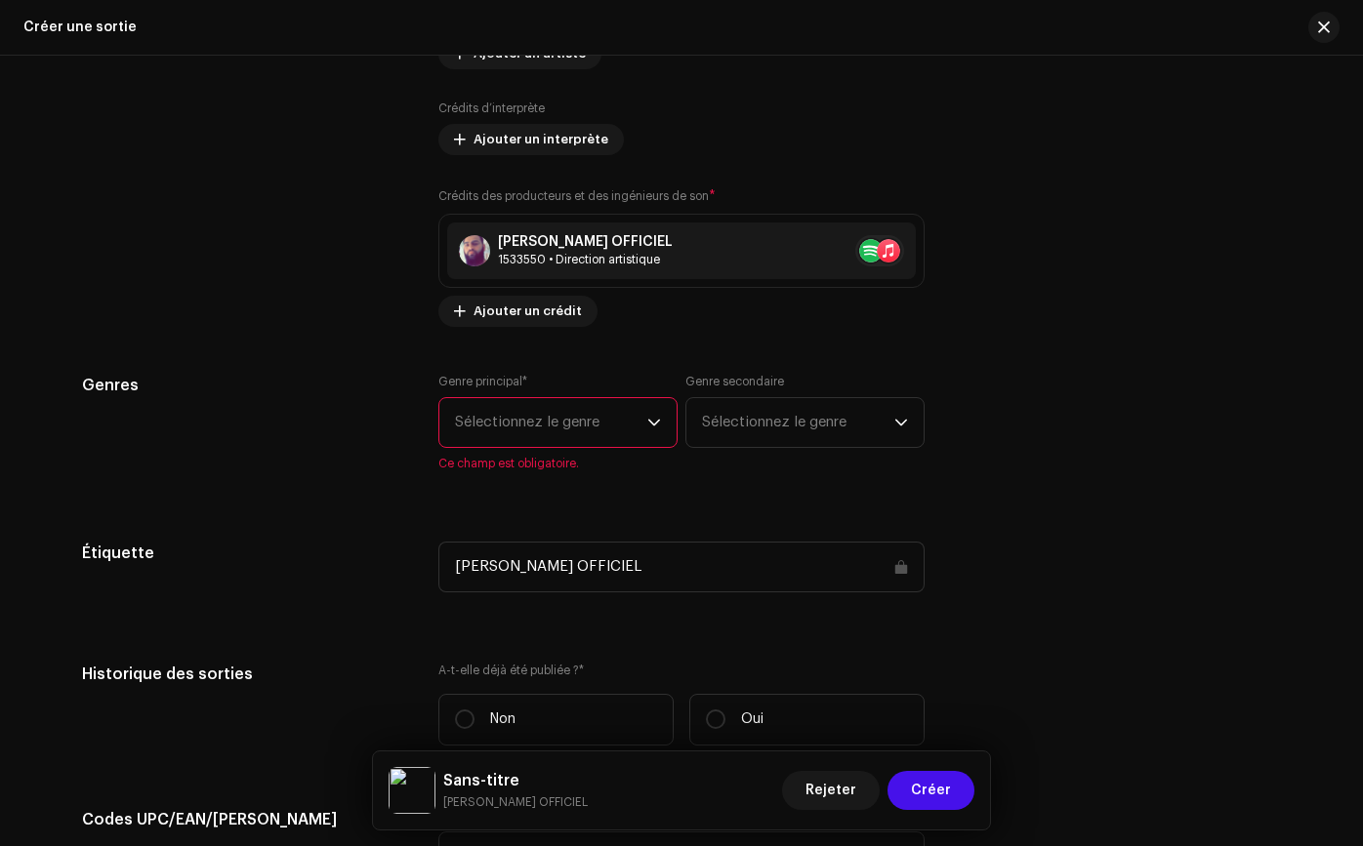
scroll to position [2541, 0]
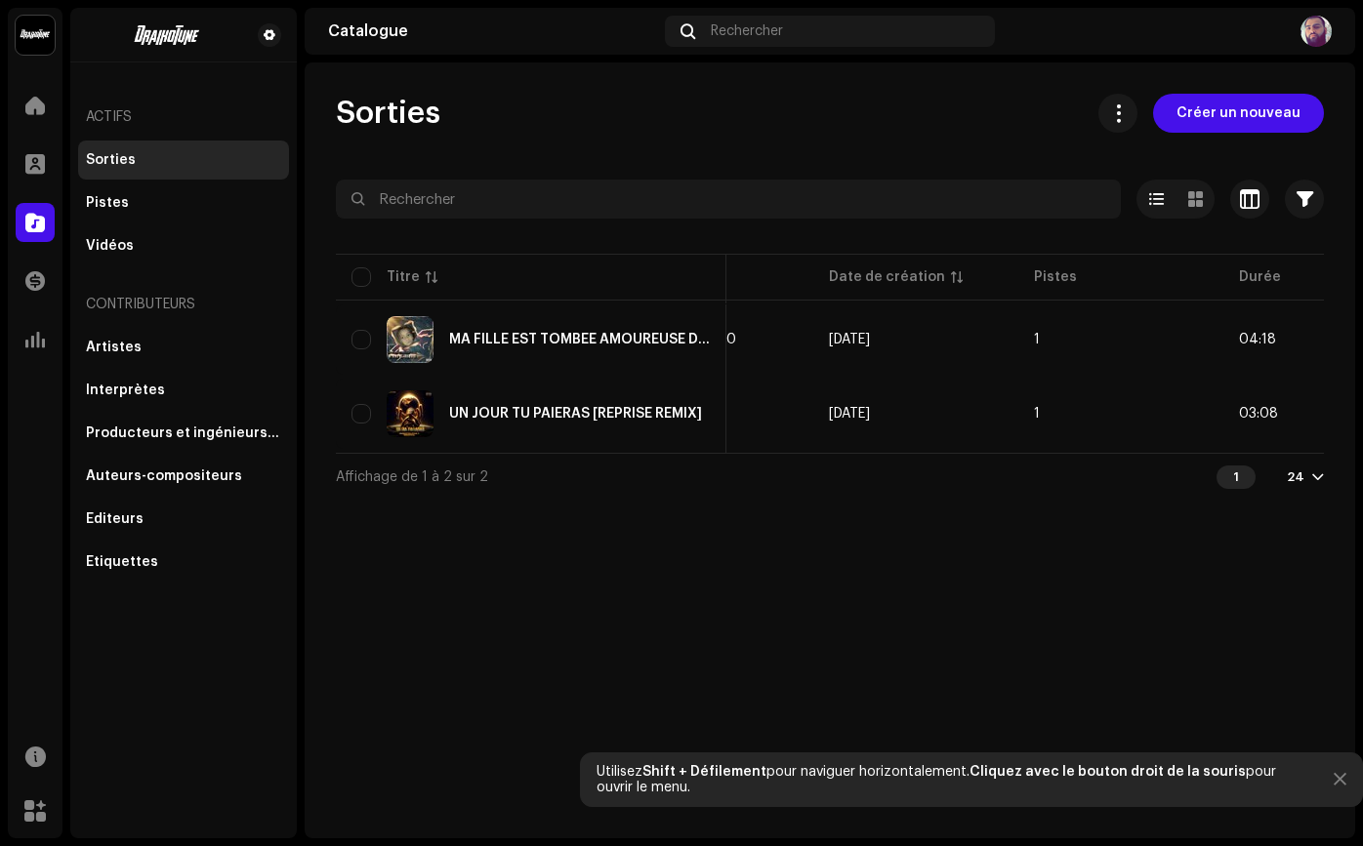
scroll to position [0, 837]
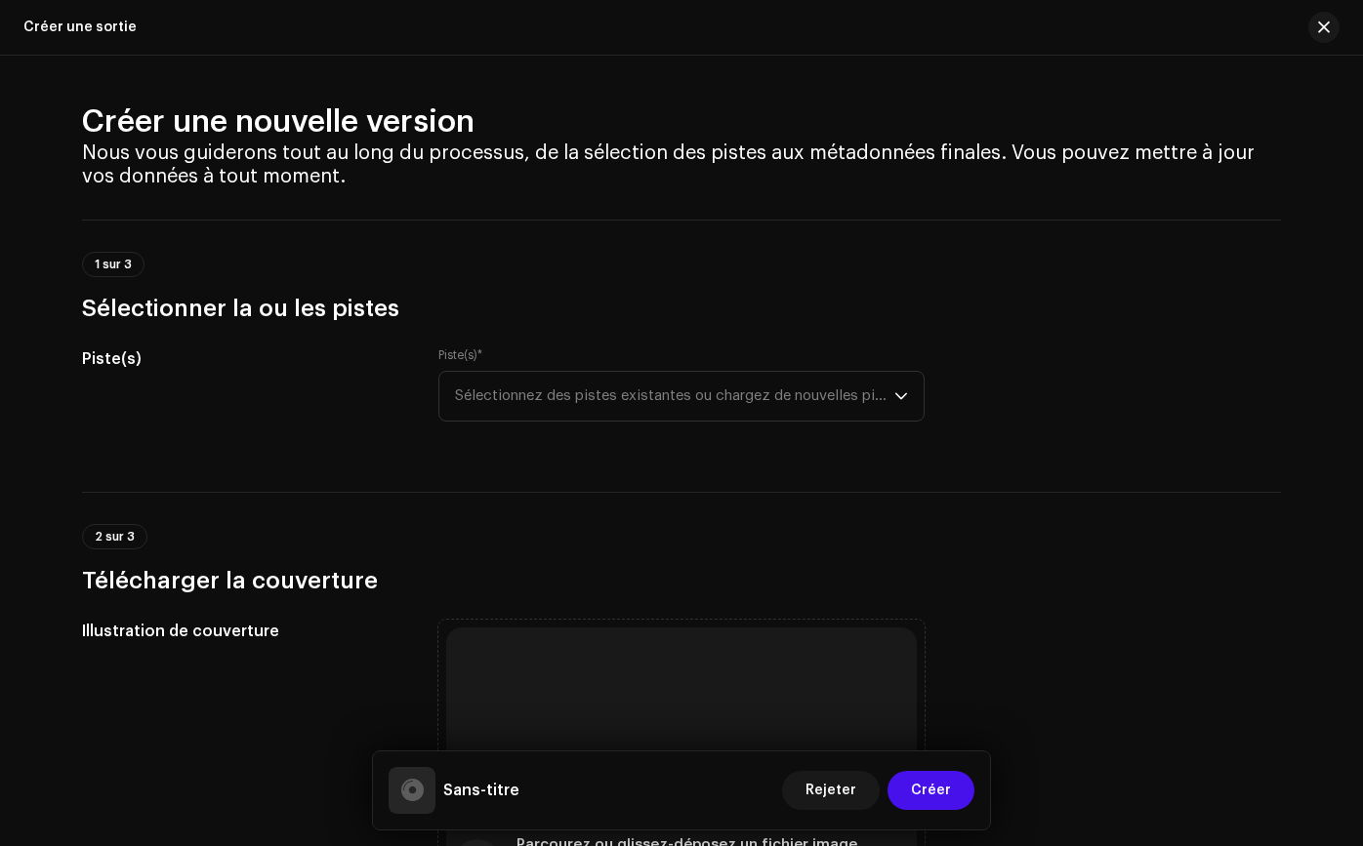
click at [1305, 32] on div at bounding box center [1315, 27] width 47 height 31
click at [1312, 31] on button "button" at bounding box center [1323, 27] width 31 height 31
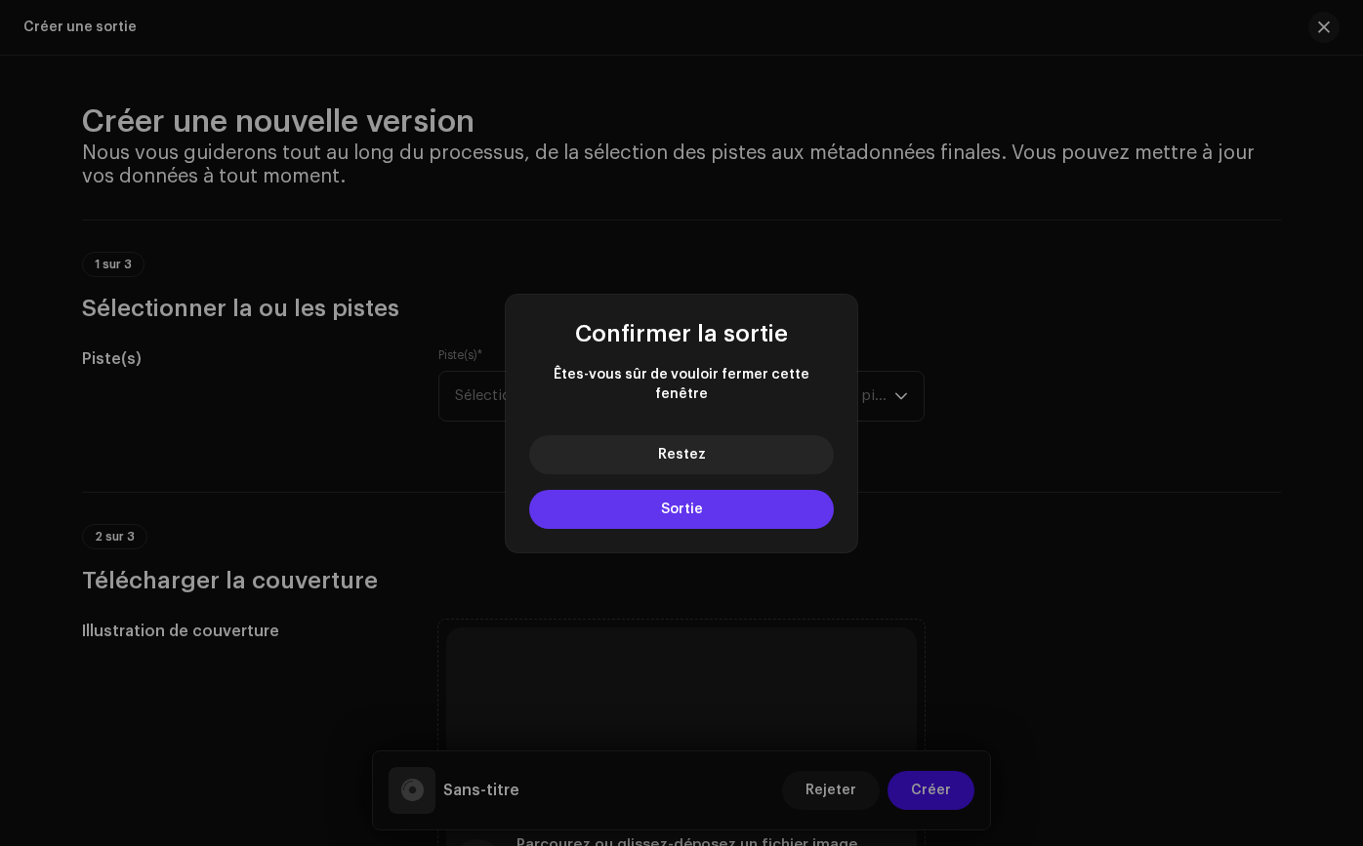
drag, startPoint x: 620, startPoint y: 508, endPoint x: 634, endPoint y: 505, distance: 14.9
click at [620, 508] on button "Sortie" at bounding box center [681, 509] width 305 height 39
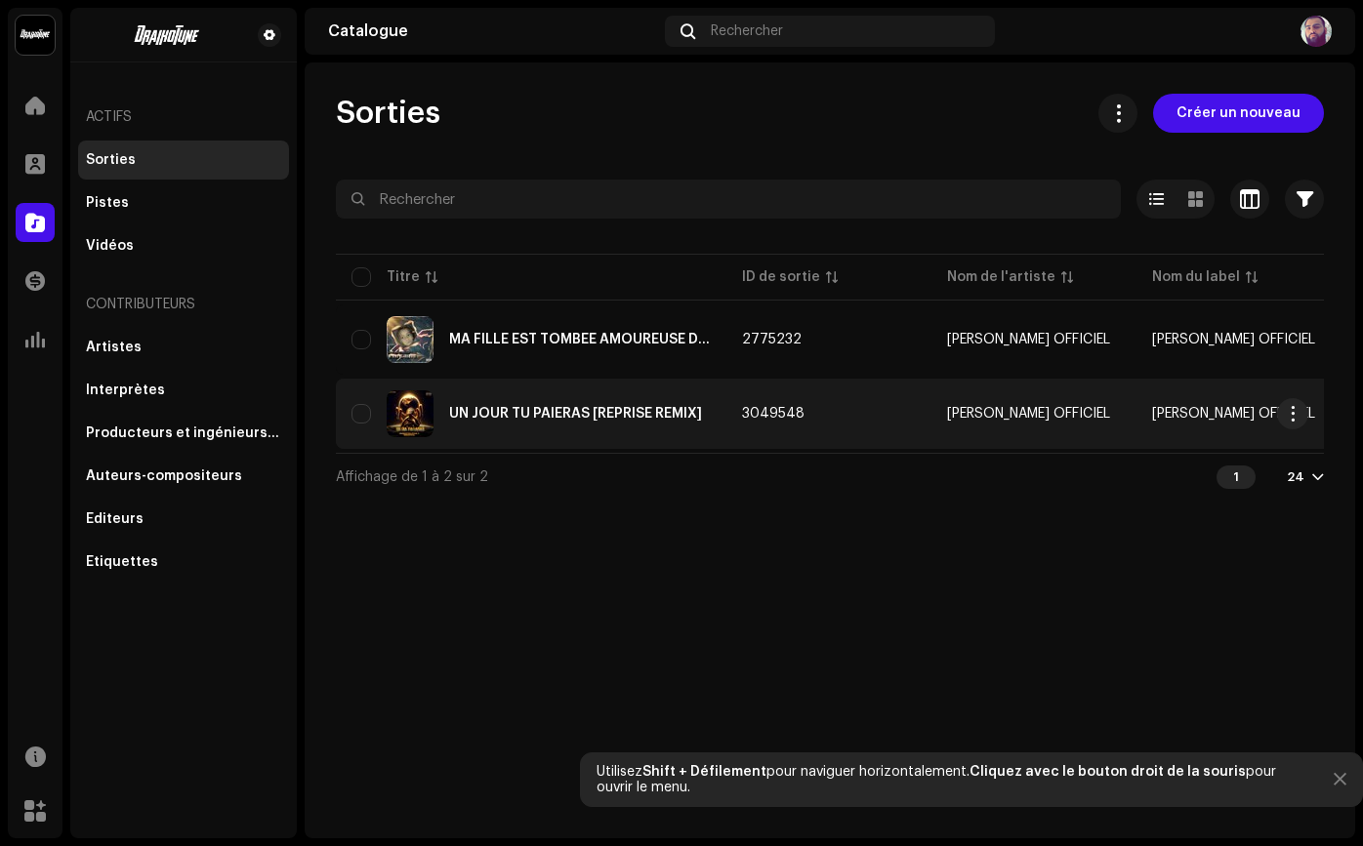
click at [655, 411] on font "UN JOUR TU PAIERAS [REPRISE REMIX]" at bounding box center [575, 414] width 253 height 14
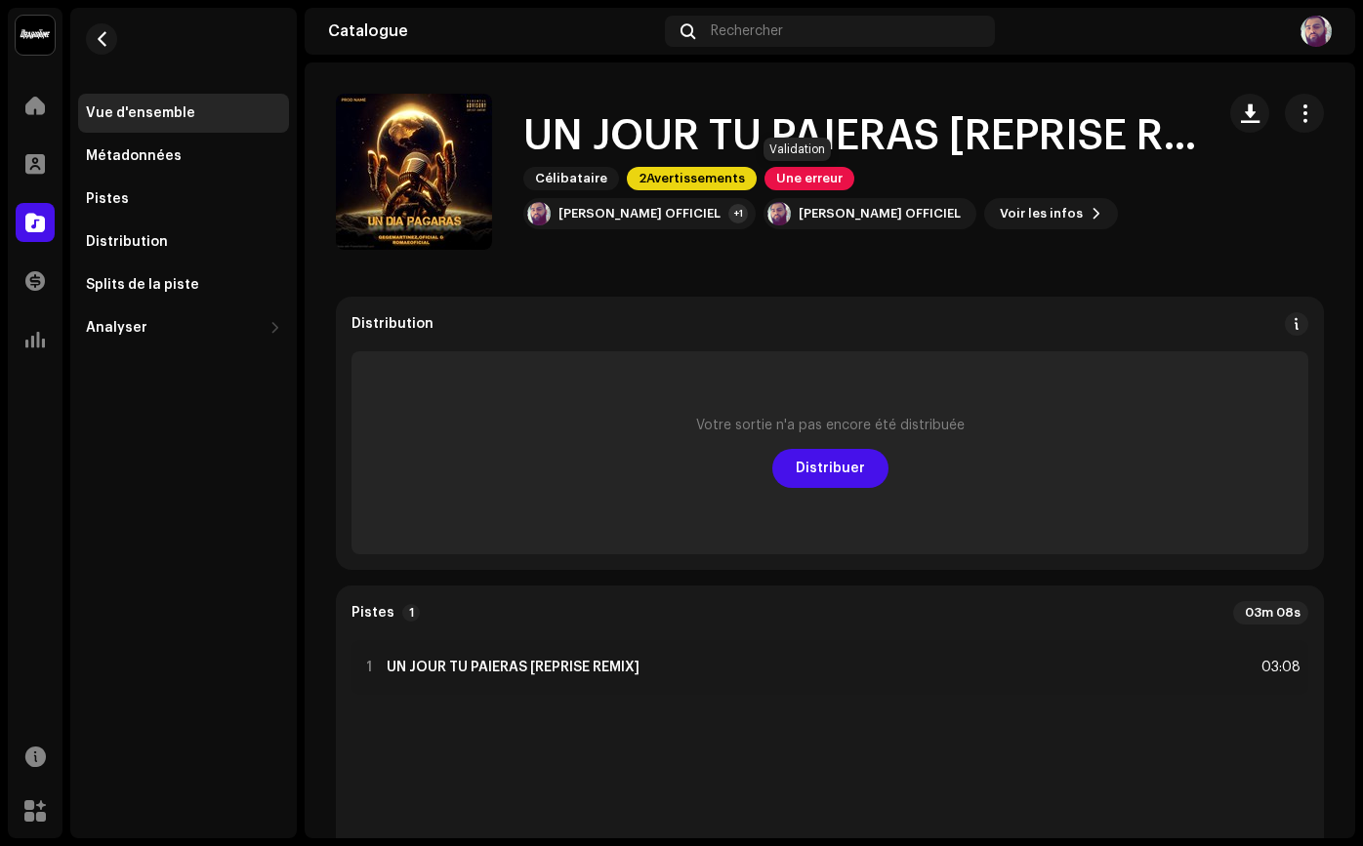
click at [793, 178] on font "Une erreur" at bounding box center [809, 178] width 66 height 13
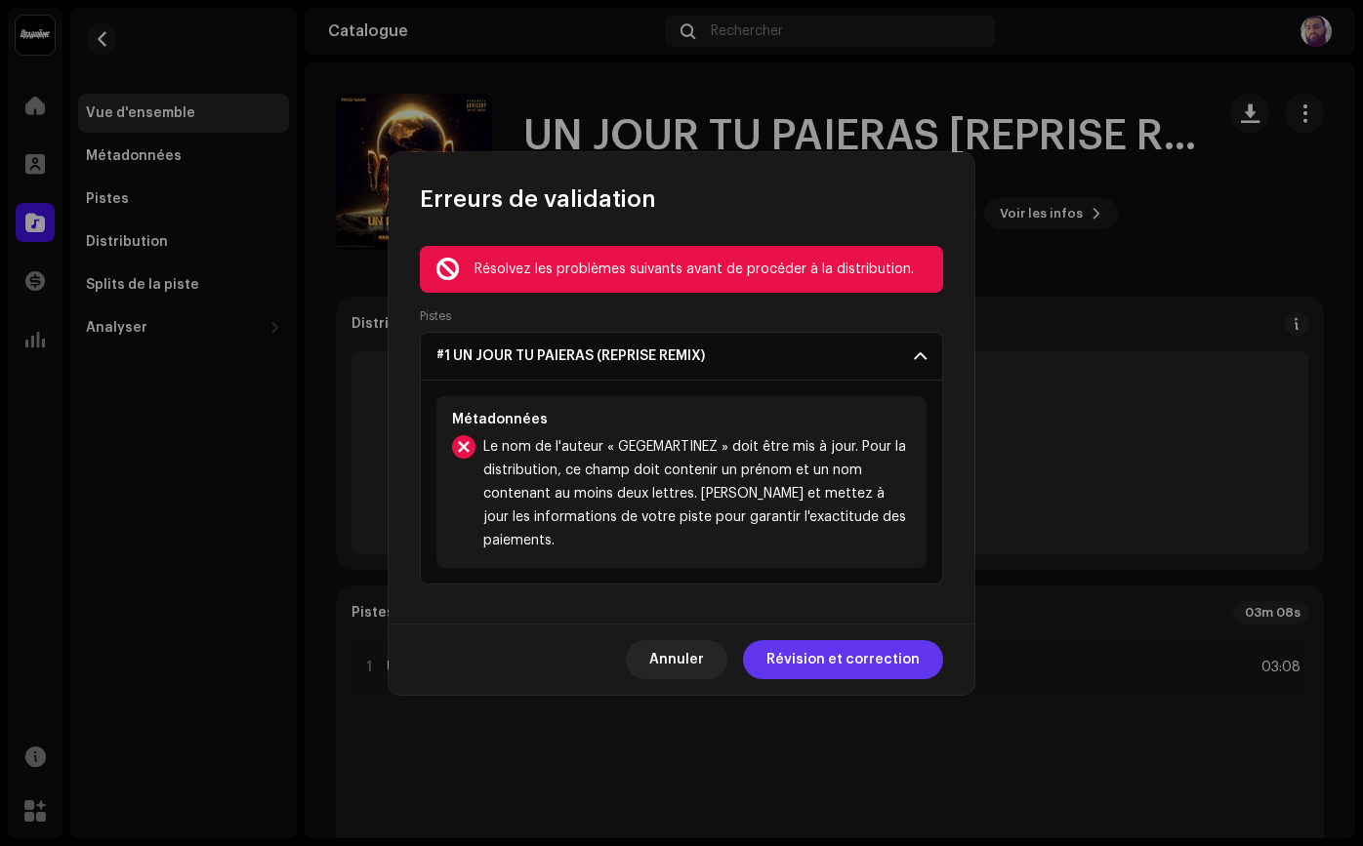
click at [813, 659] on font "Révision et correction" at bounding box center [842, 660] width 153 height 14
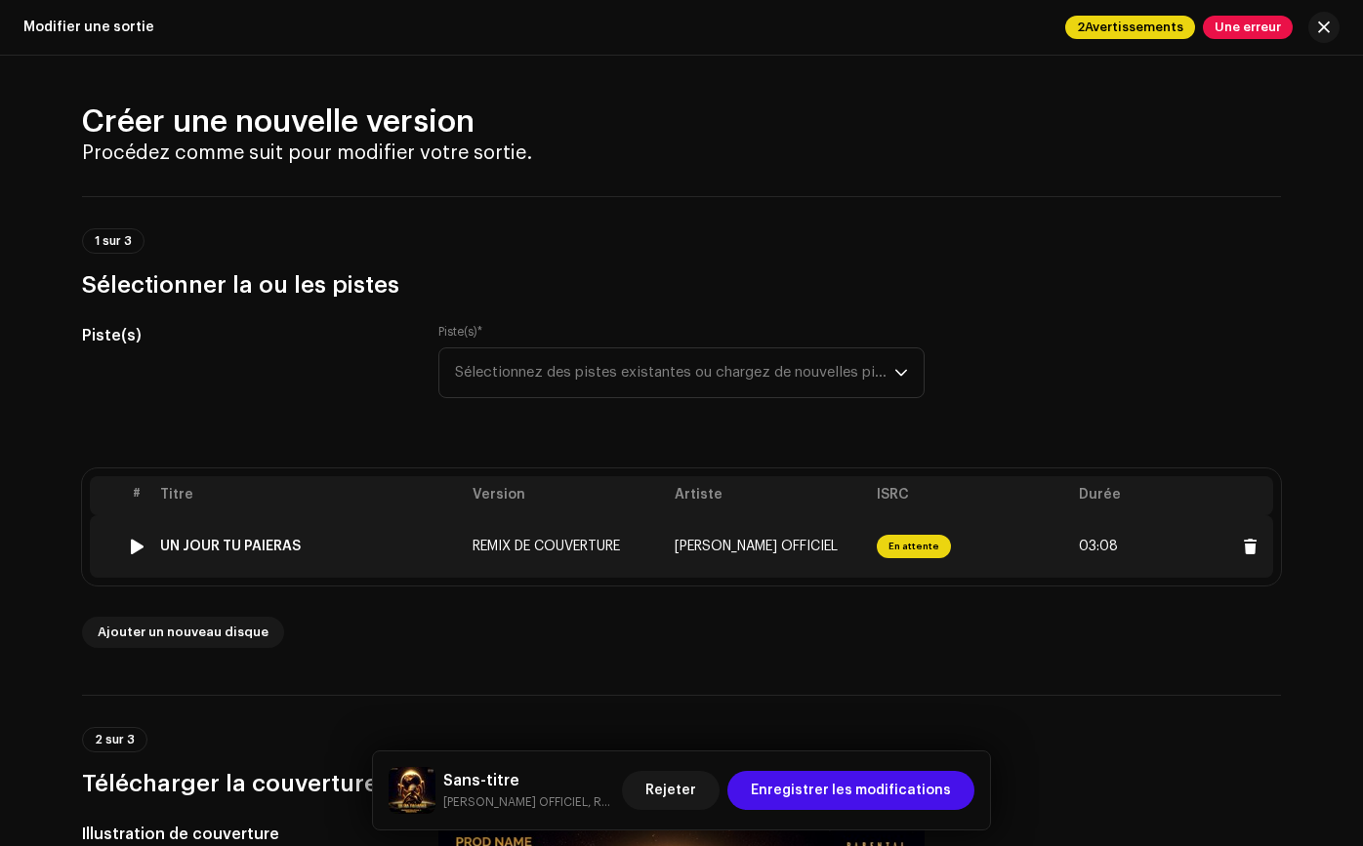
click at [753, 548] on font "[PERSON_NAME] OFFICIEL" at bounding box center [755, 547] width 163 height 14
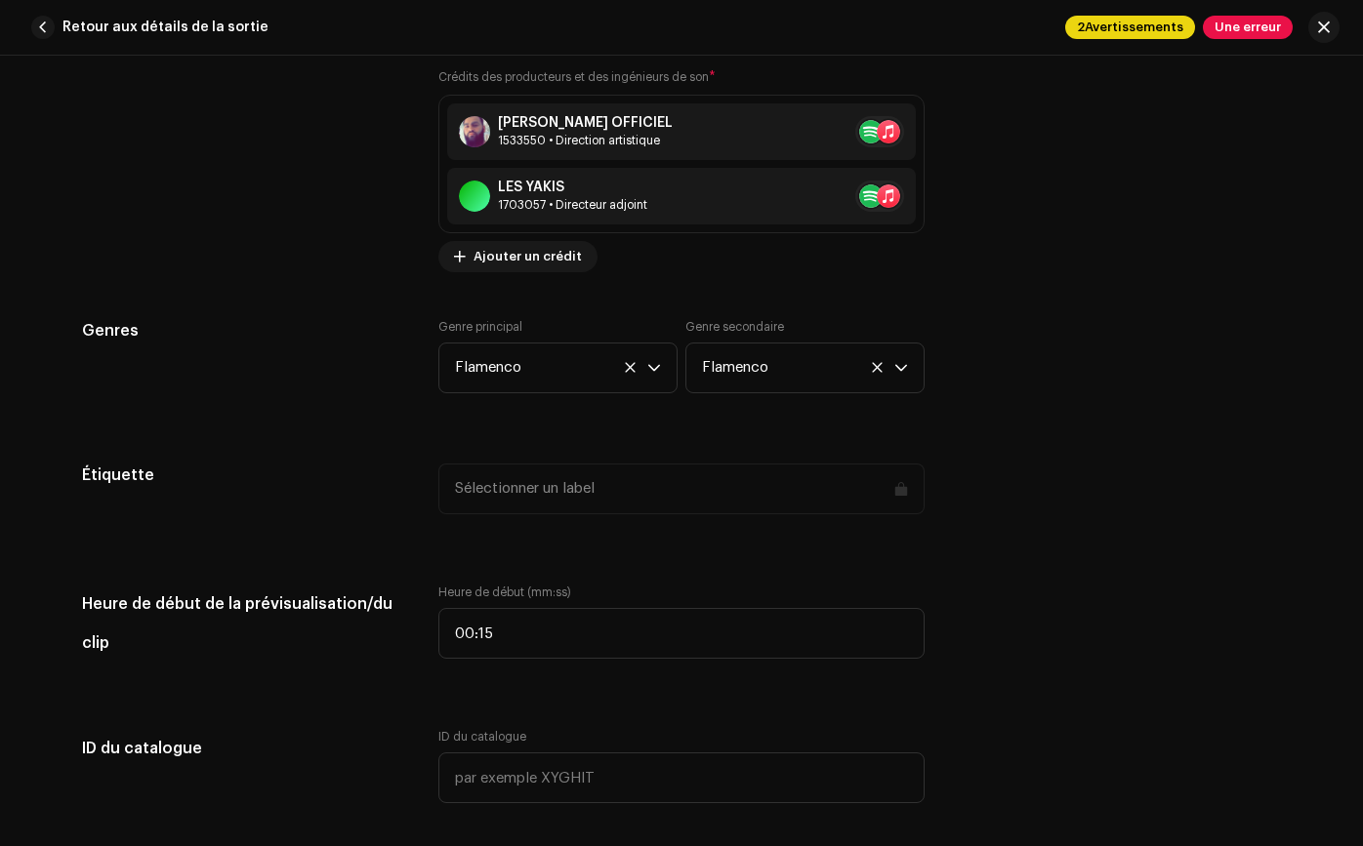
scroll to position [1674, 0]
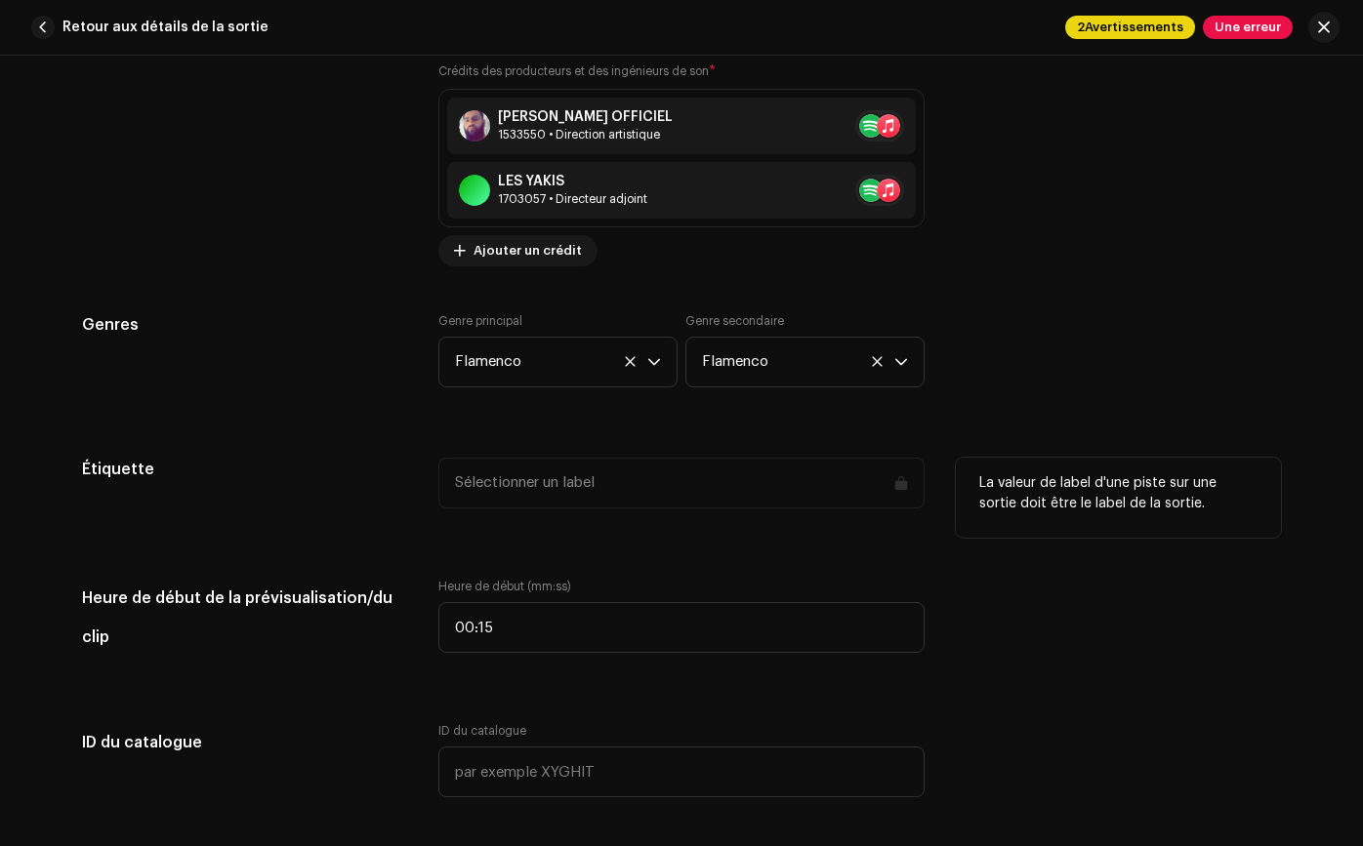
click at [787, 488] on div "Sélectionner un label" at bounding box center [681, 483] width 486 height 51
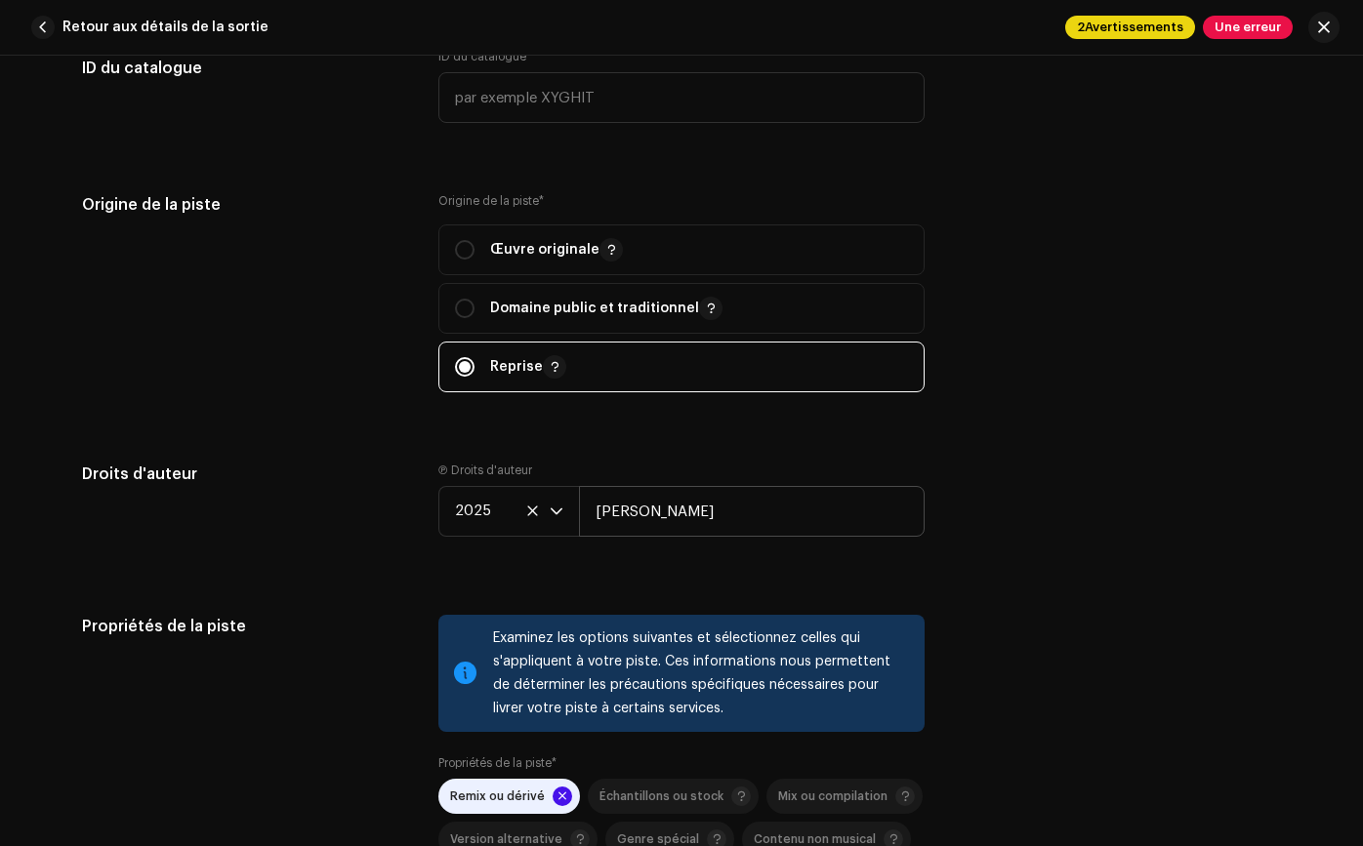
scroll to position [2671, 0]
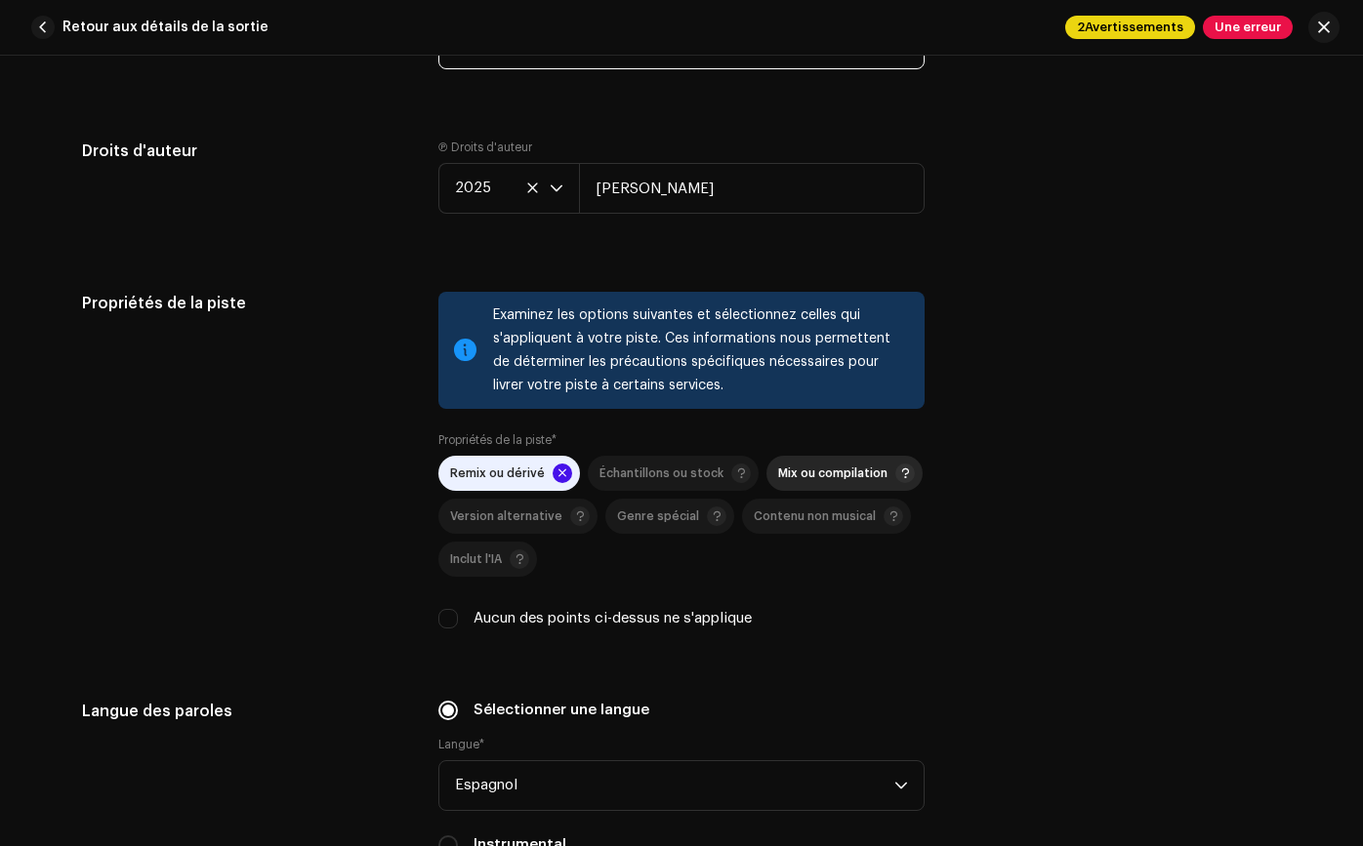
click at [823, 486] on p-togglebutton "Mix ou compilation" at bounding box center [844, 473] width 156 height 35
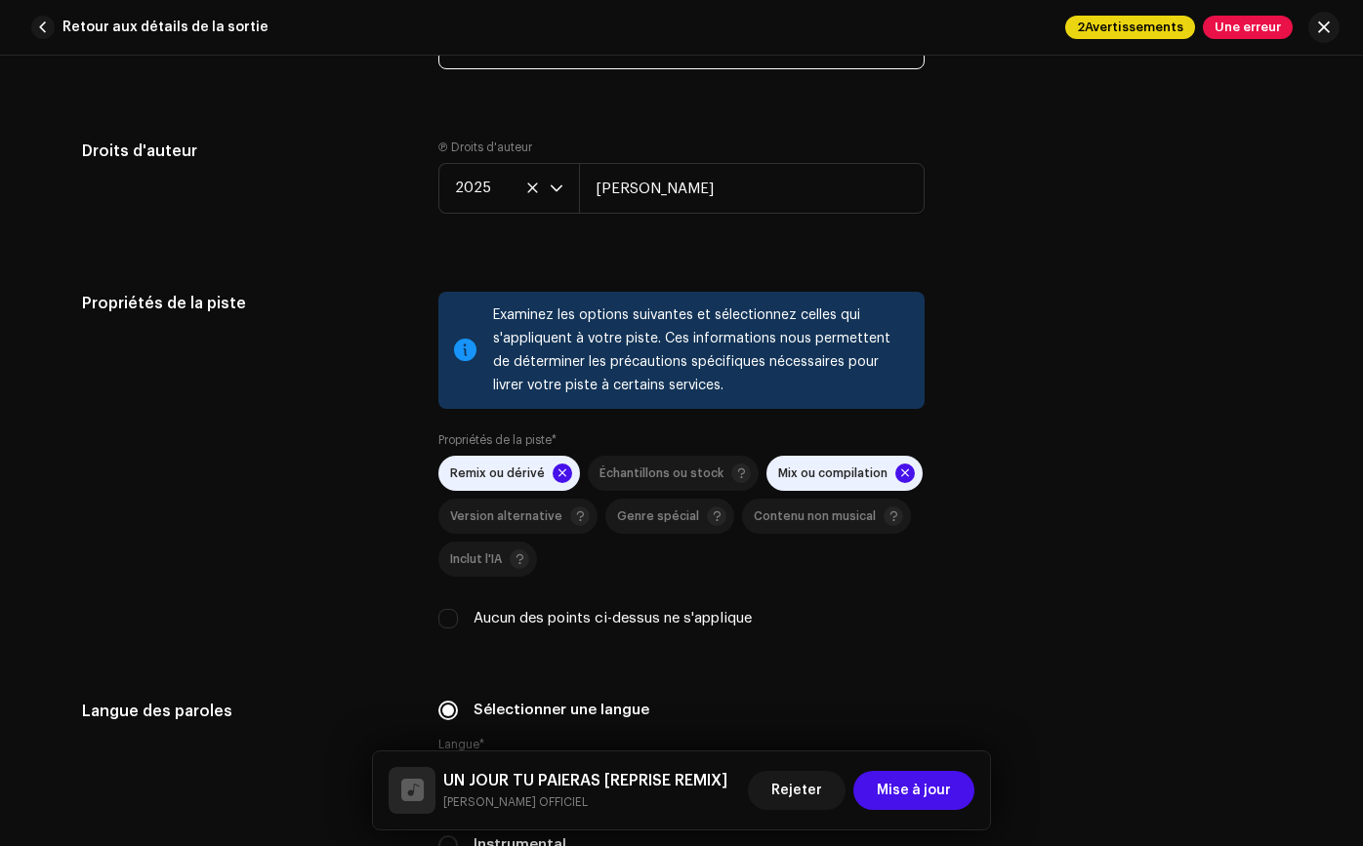
click at [814, 466] on div "Mix ou compilation" at bounding box center [846, 474] width 137 height 20
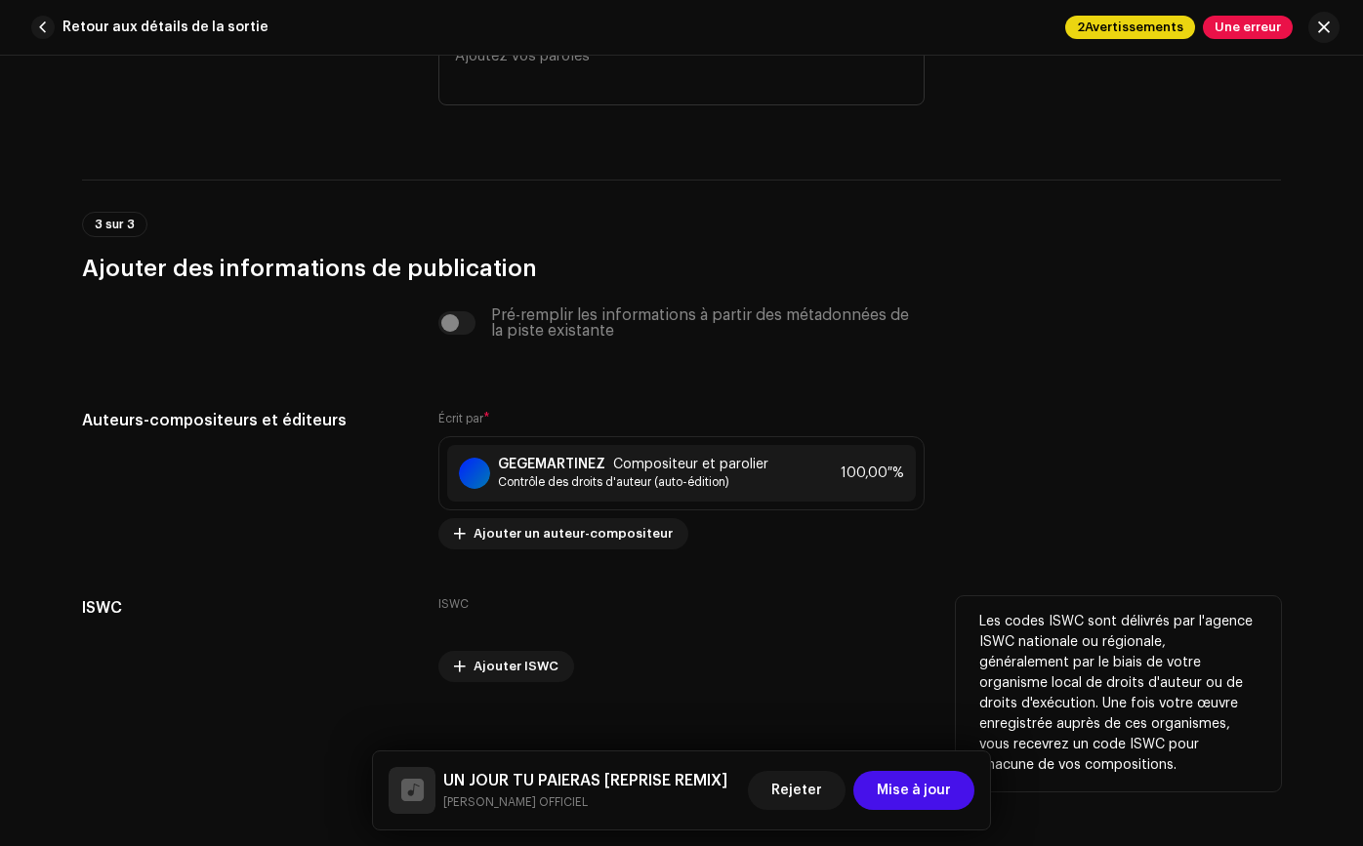
scroll to position [3875, 0]
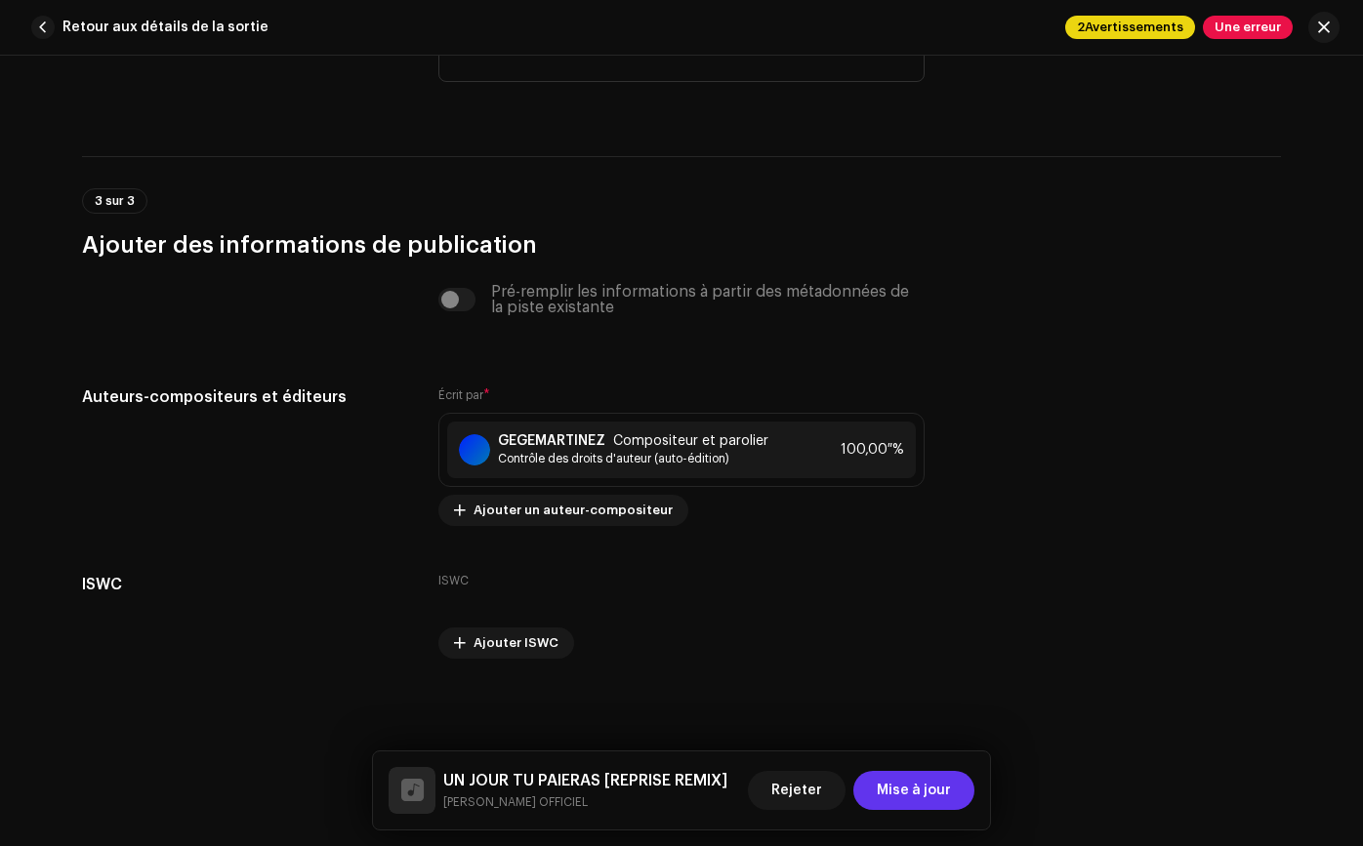
click at [917, 792] on font "Mise à jour" at bounding box center [913, 791] width 74 height 14
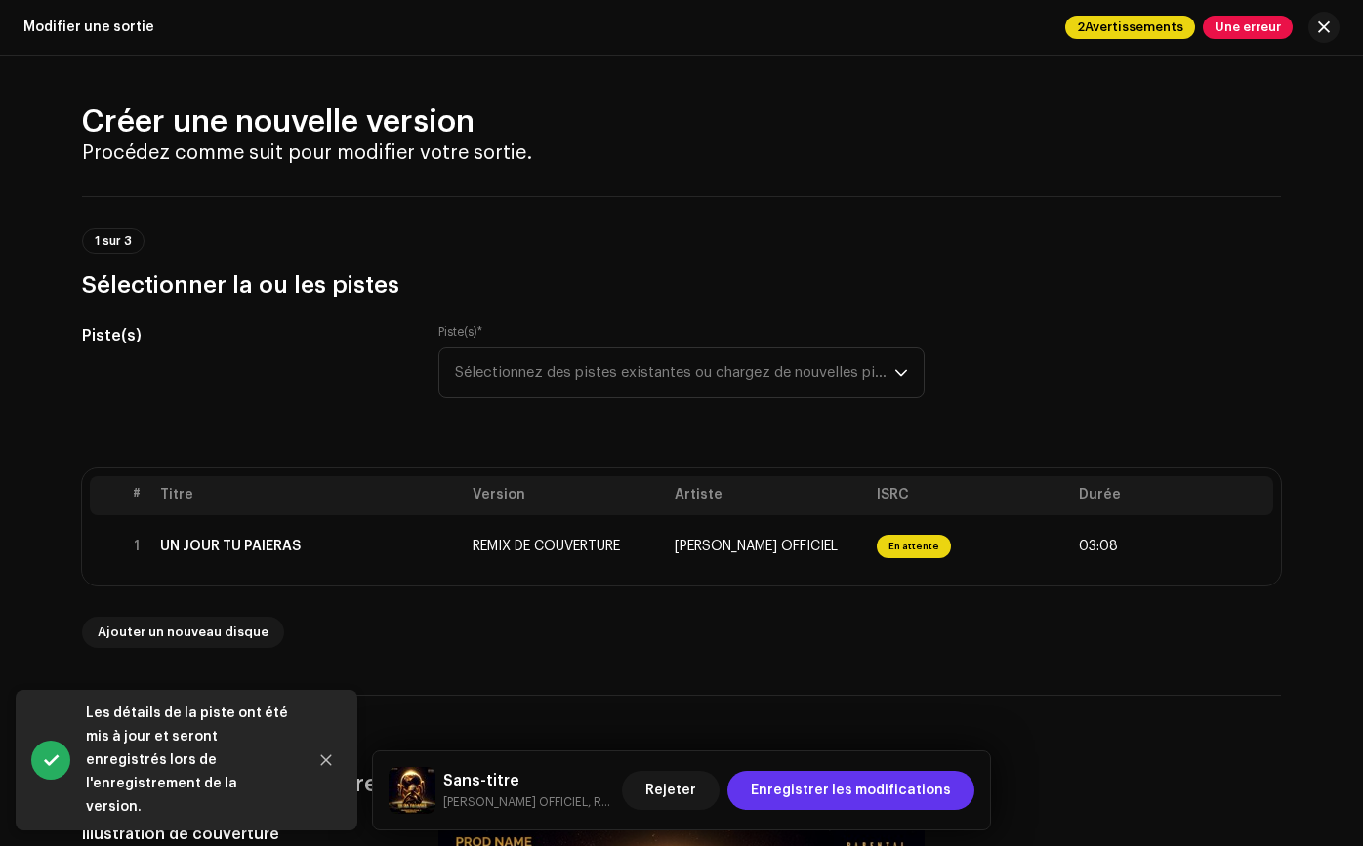
click at [916, 801] on span "Enregistrer les modifications" at bounding box center [851, 790] width 200 height 39
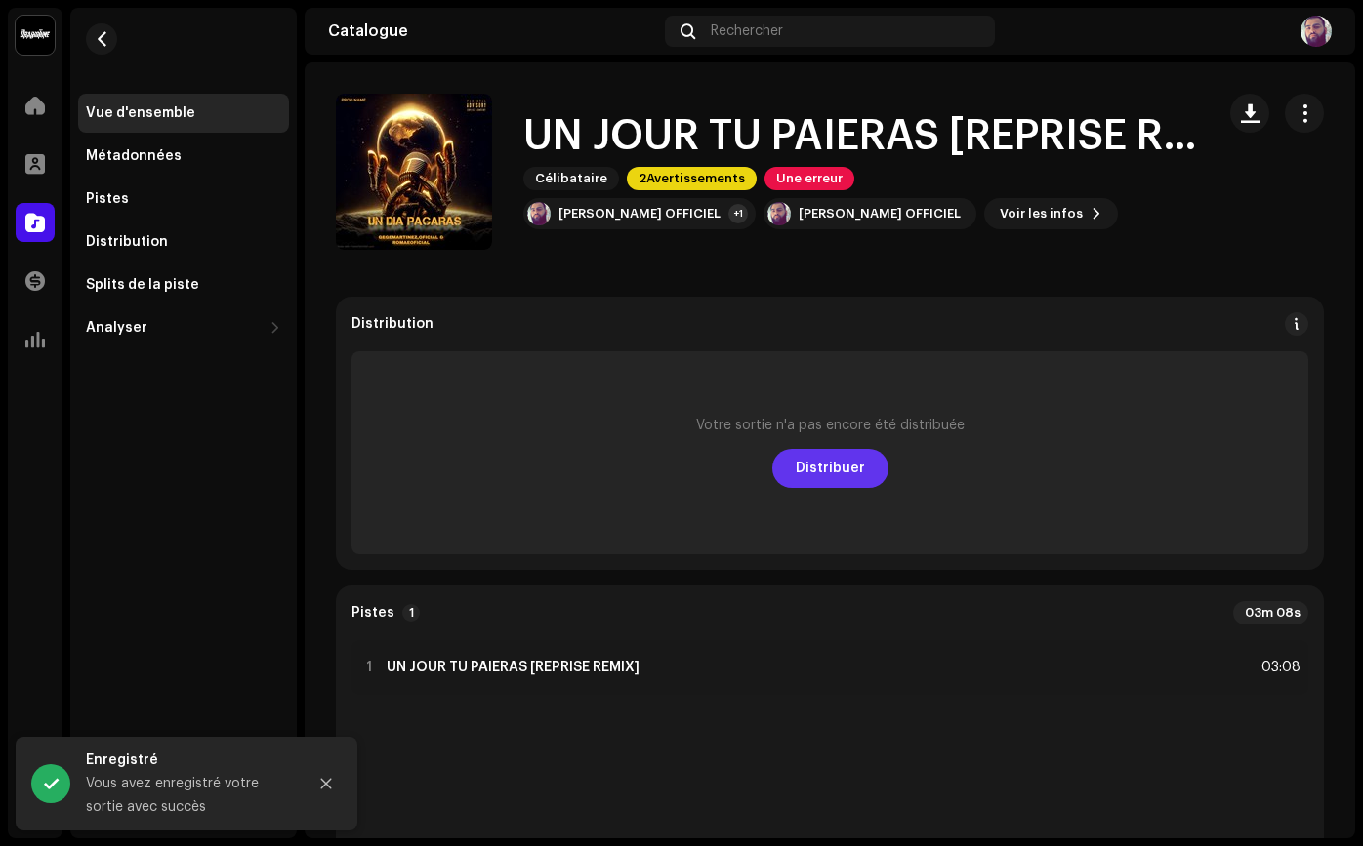
click at [840, 483] on span "Distribuer" at bounding box center [829, 468] width 69 height 39
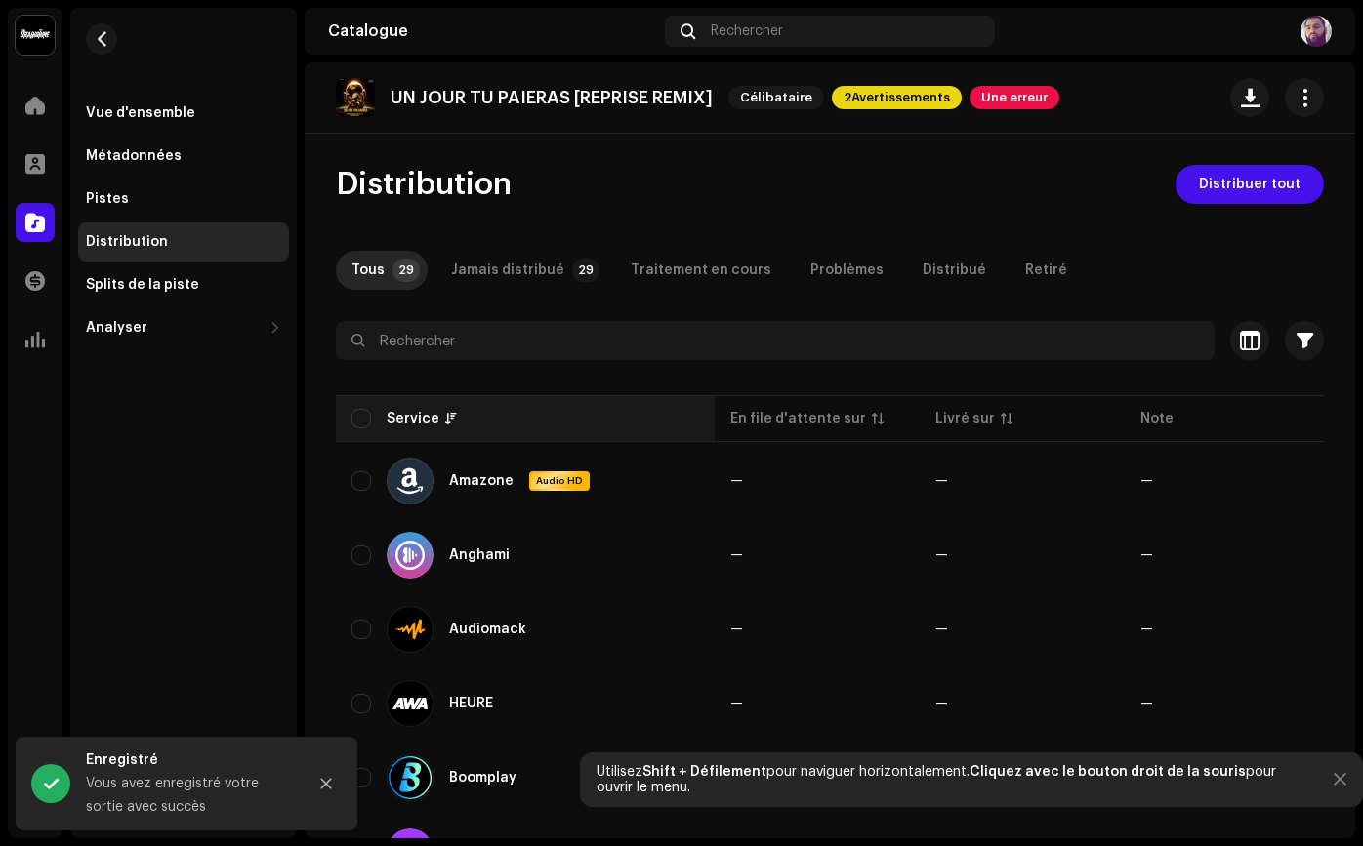
drag, startPoint x: 355, startPoint y: 406, endPoint x: 397, endPoint y: 402, distance: 42.1
click at [355, 406] on th "Service" at bounding box center [525, 418] width 379 height 47
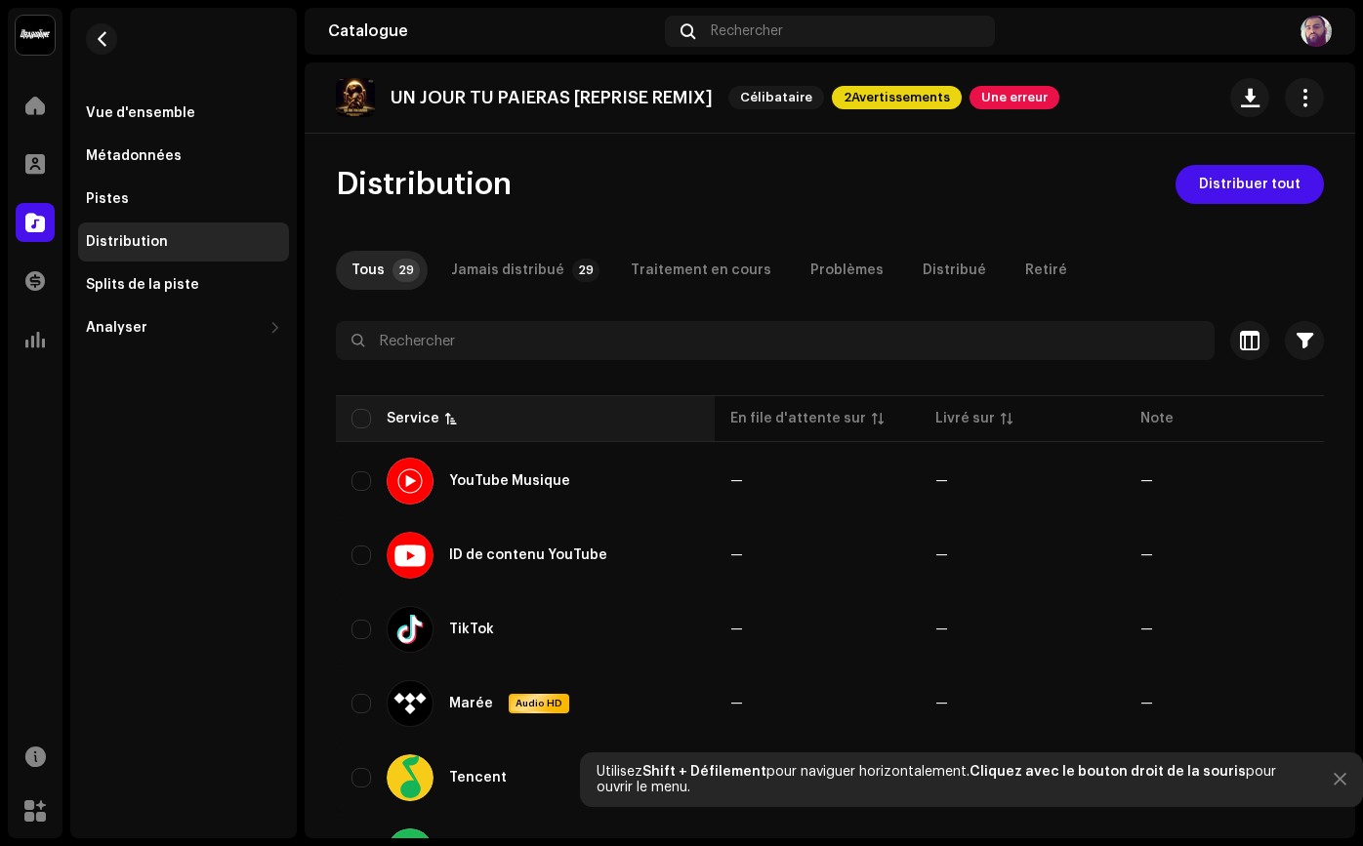
click at [355, 420] on input "checkbox" at bounding box center [361, 419] width 20 height 20
checkbox input "true"
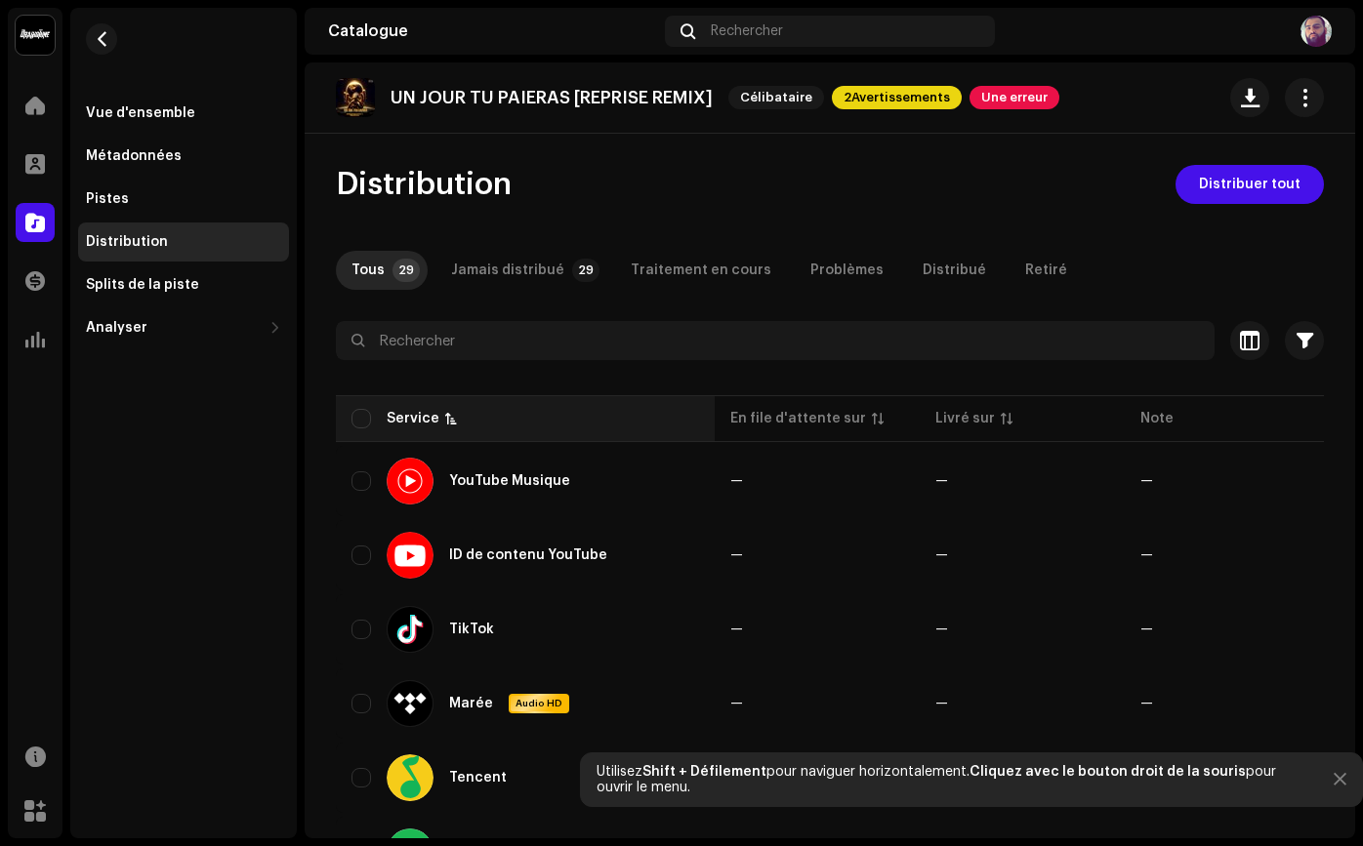
checkbox input "true"
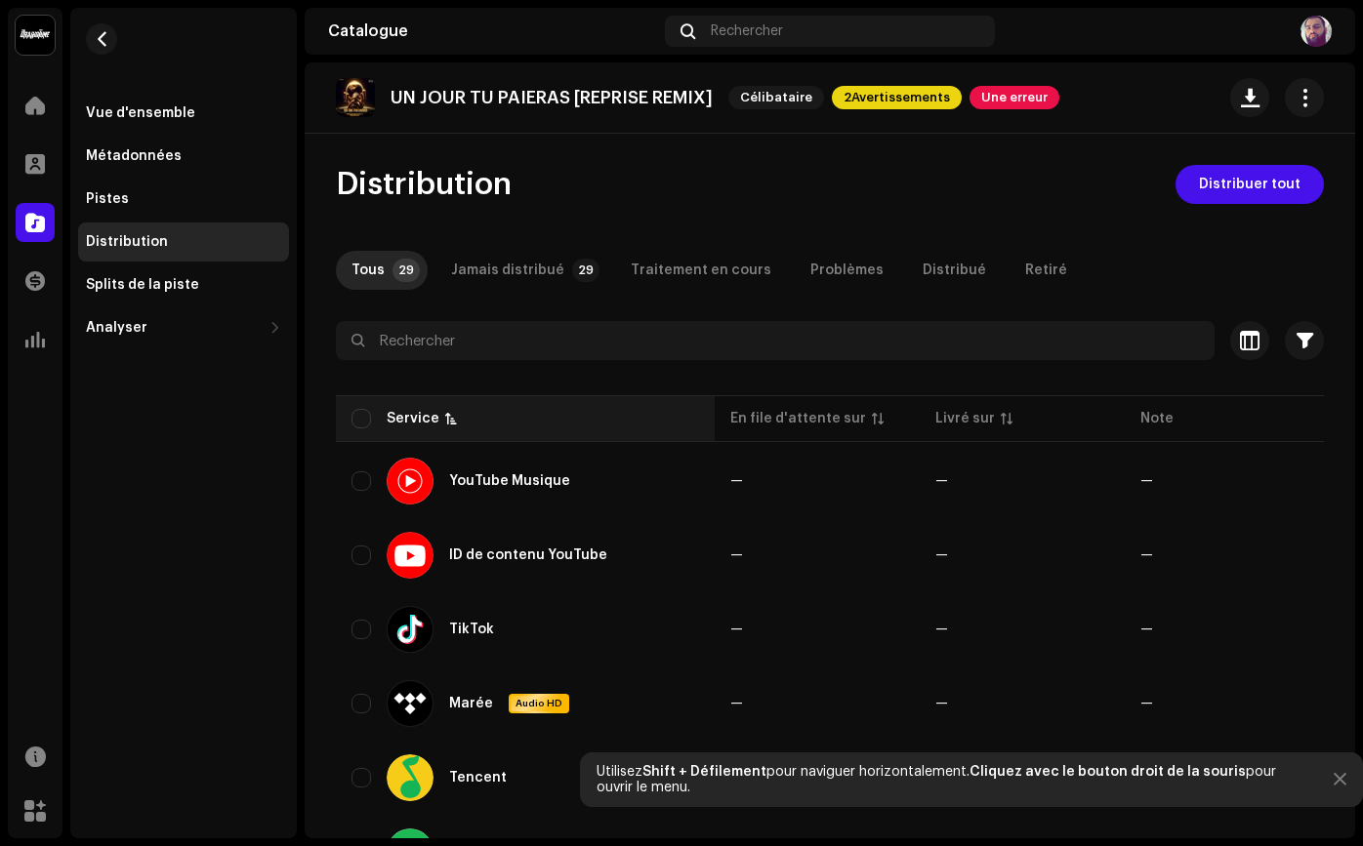
checkbox input "true"
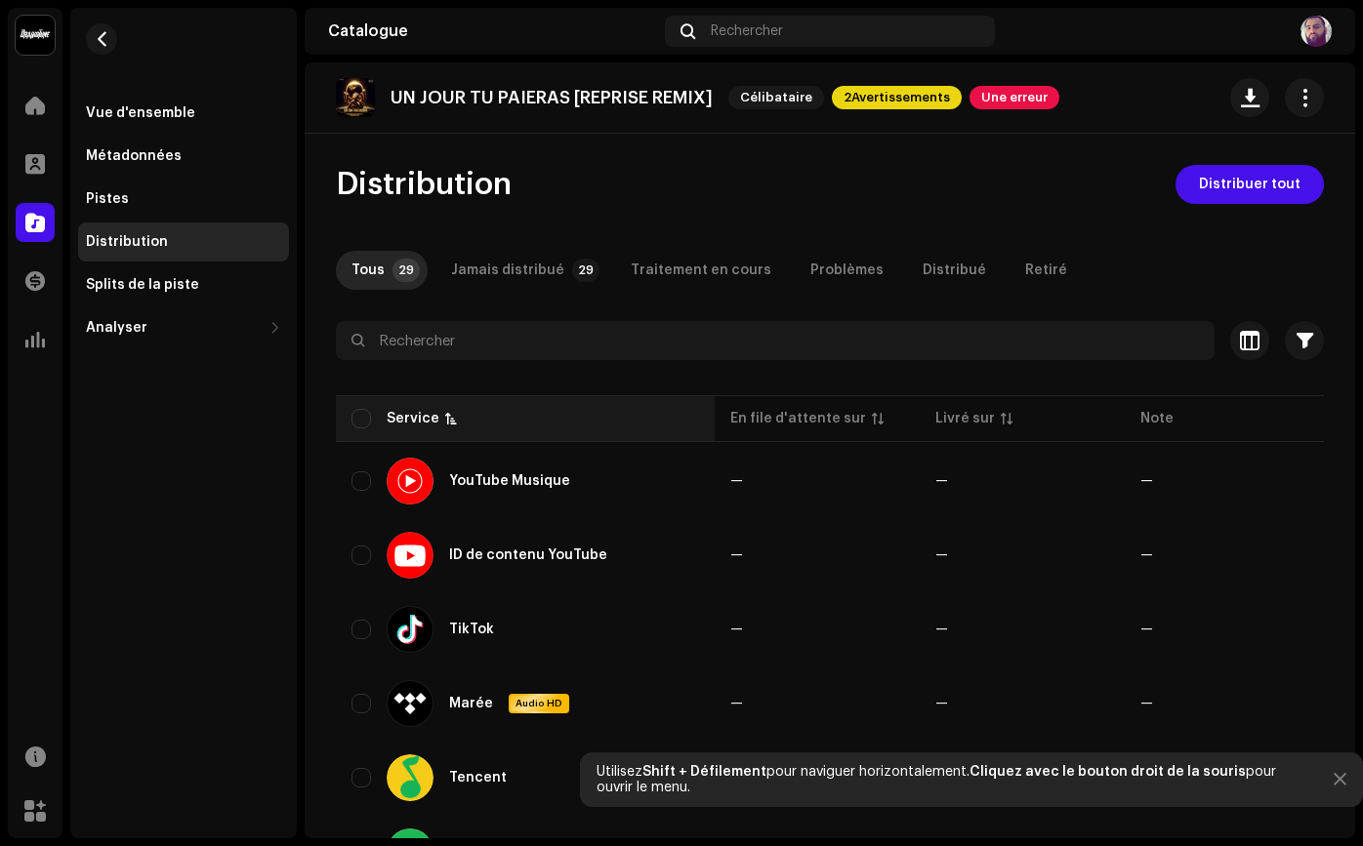
checkbox input "true"
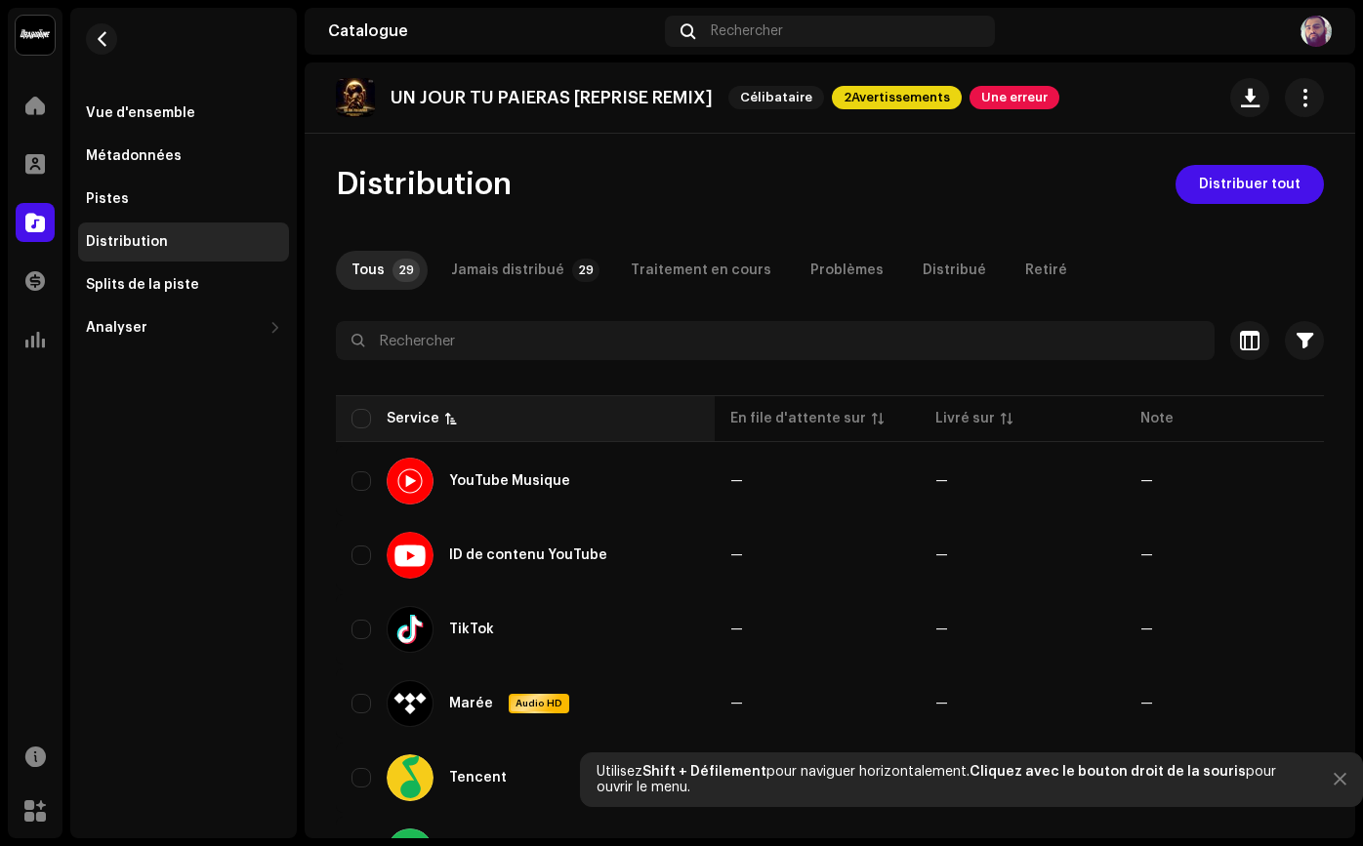
checkbox input "true"
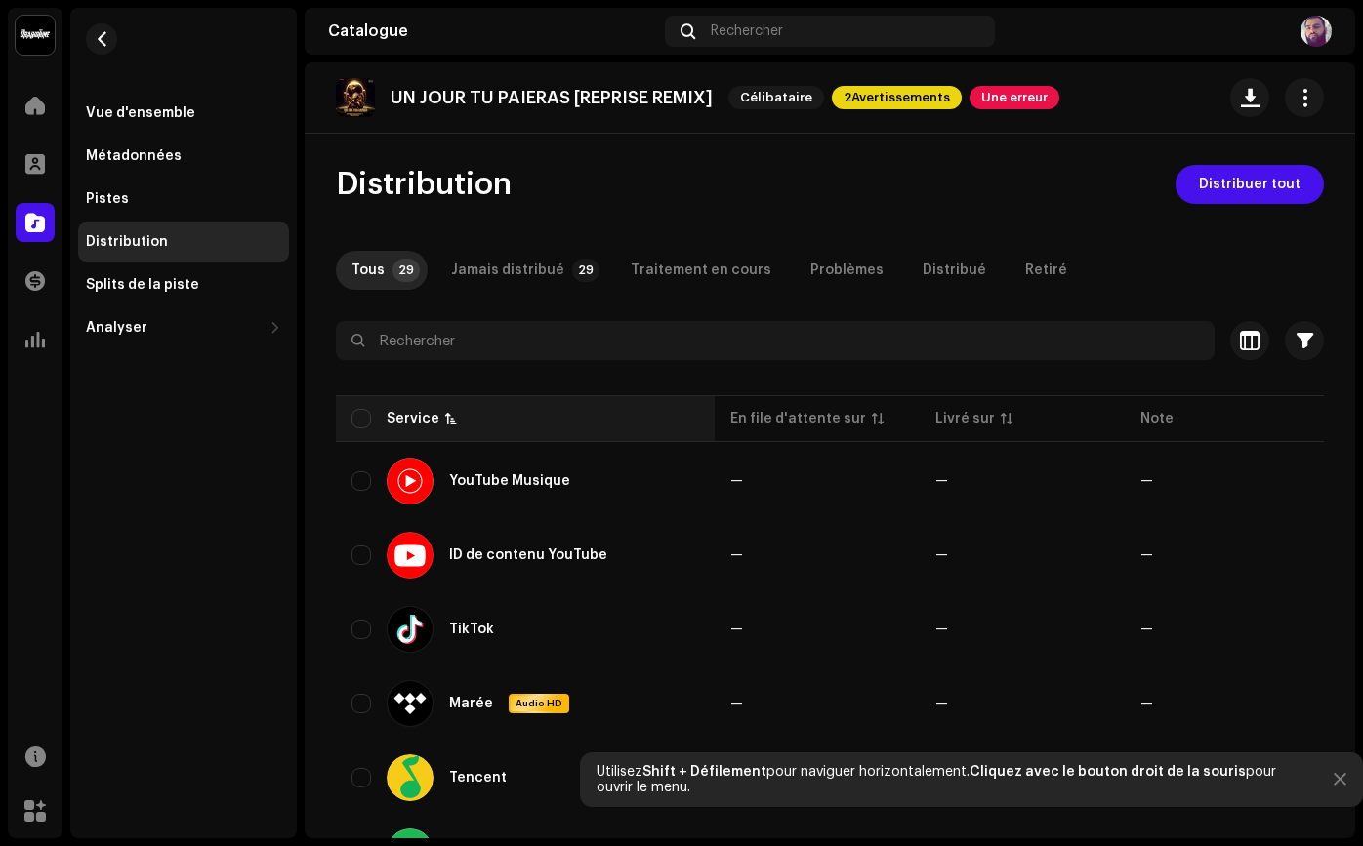
checkbox input "true"
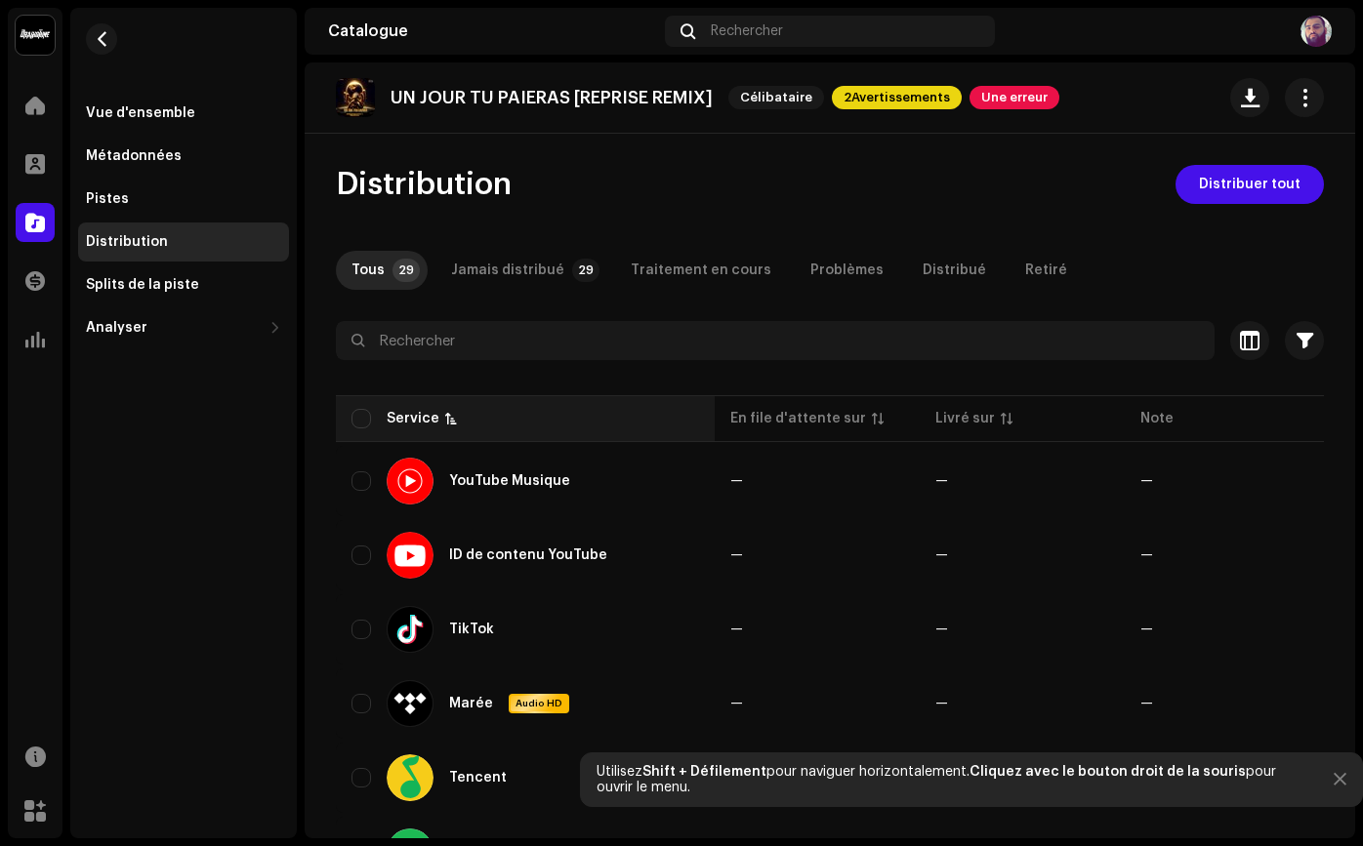
checkbox input "true"
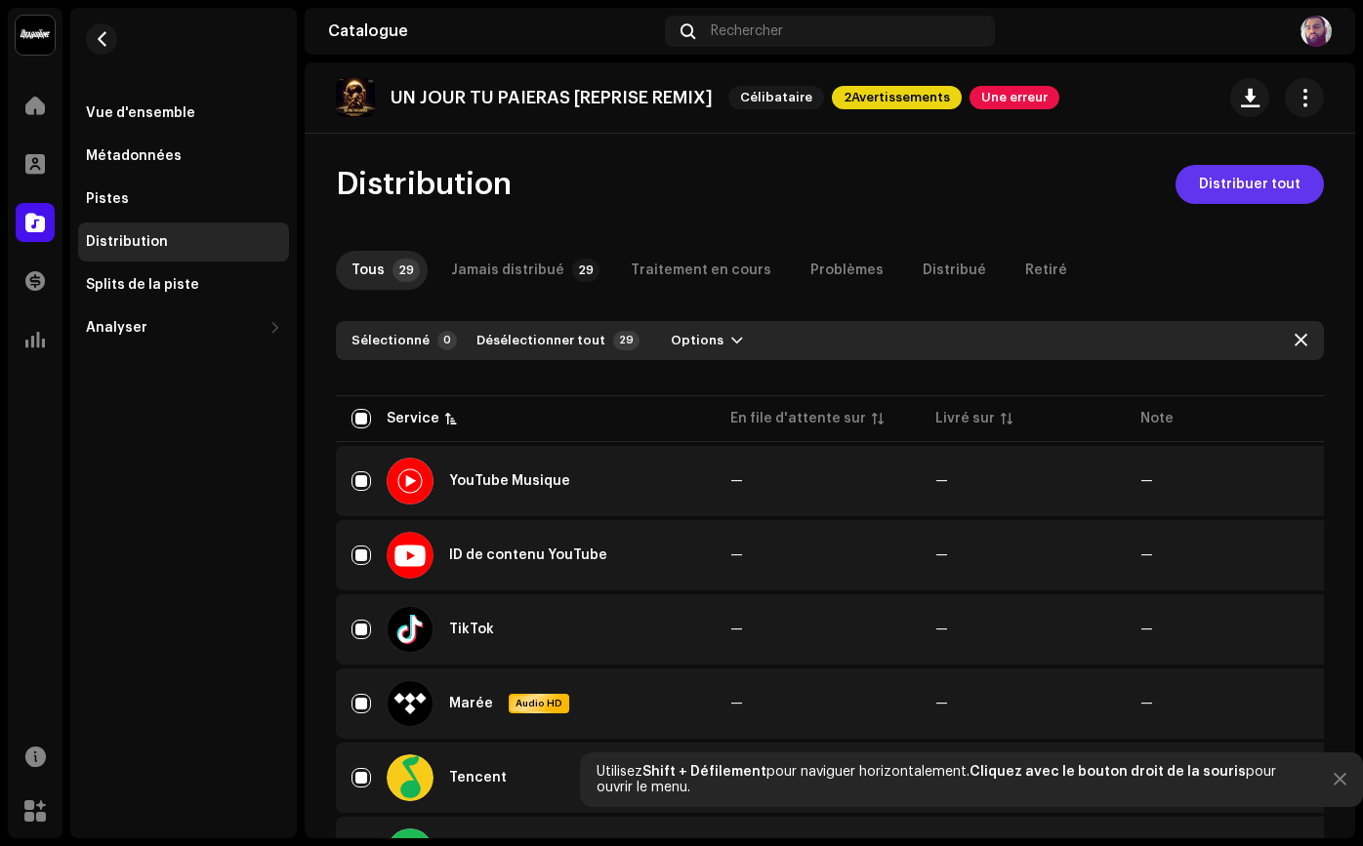
click at [1181, 186] on button "Distribuer tout" at bounding box center [1249, 184] width 148 height 39
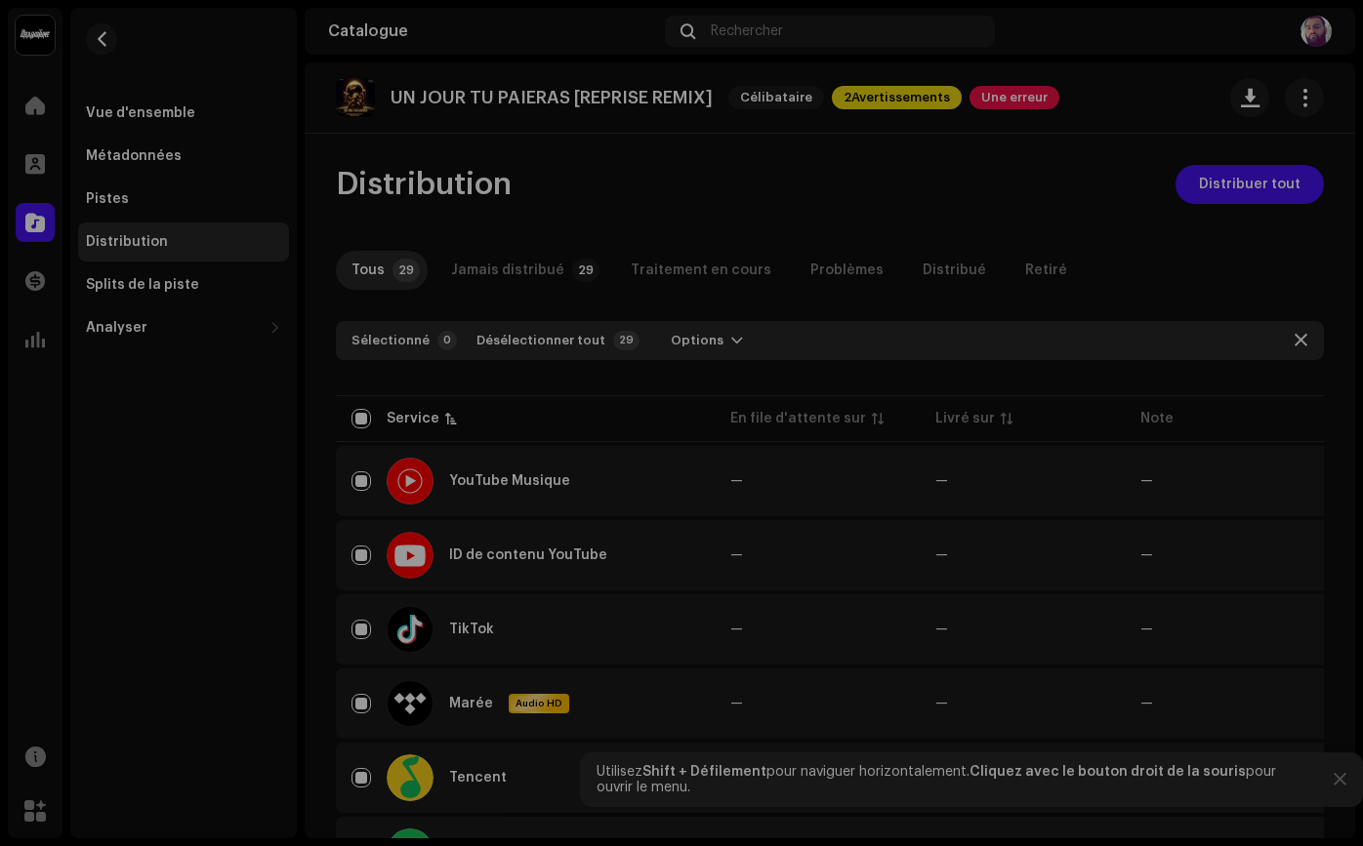
click at [1029, 225] on div "Erreurs et avertissements Erreur 1 Avertissements 2 Résolvez les problèmes suiv…" at bounding box center [681, 423] width 1363 height 846
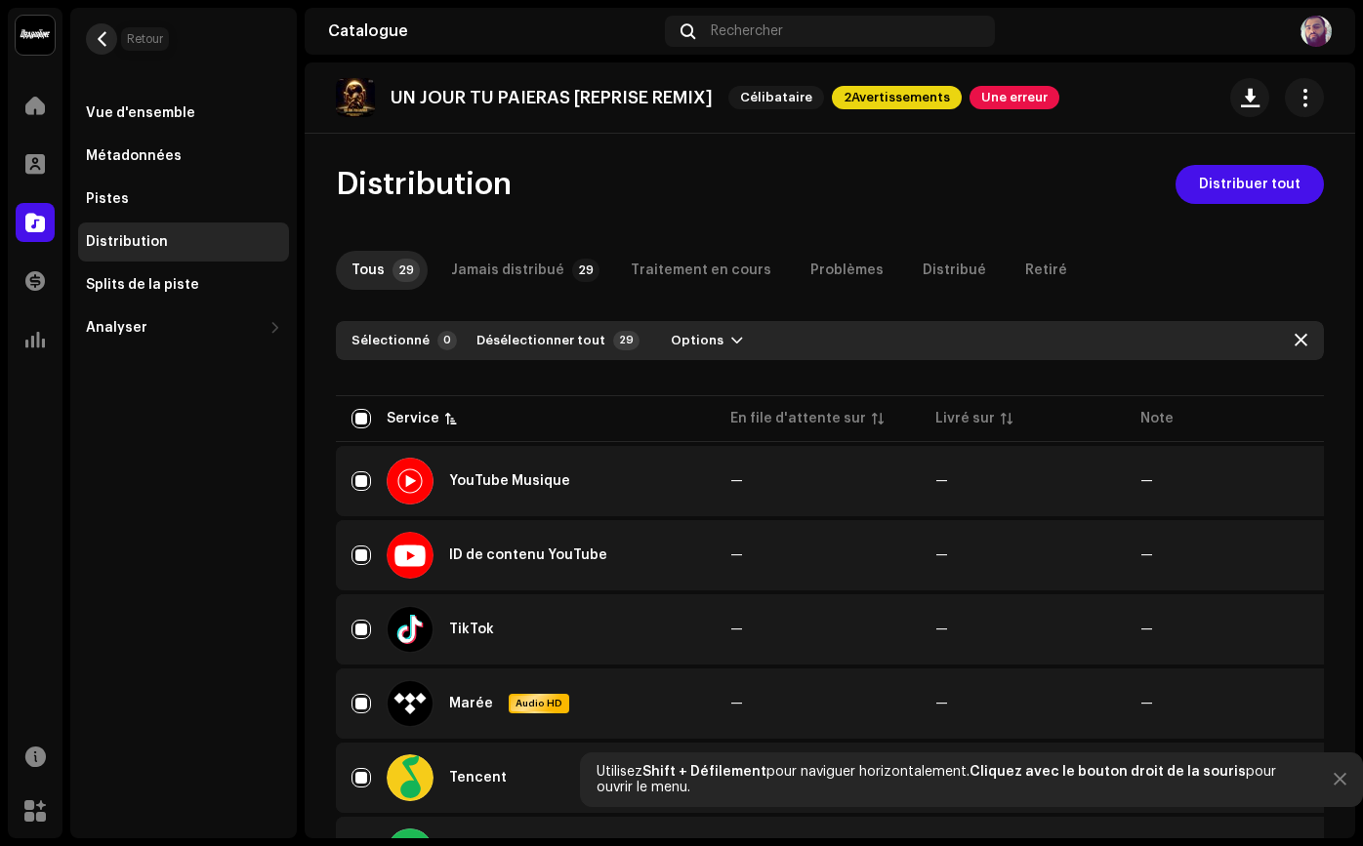
click at [104, 41] on span "button" at bounding box center [102, 39] width 15 height 16
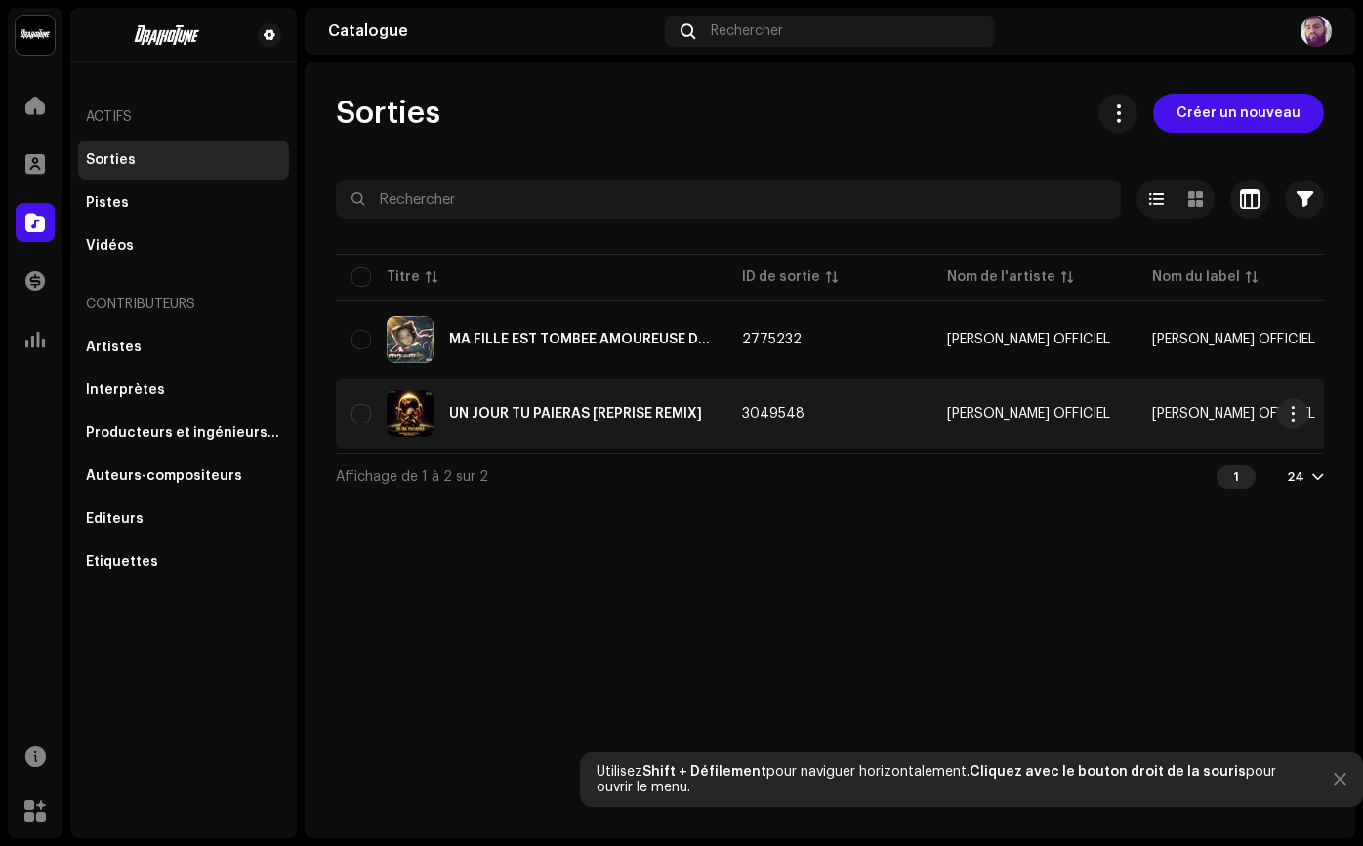
click at [1273, 416] on font "[PERSON_NAME] OFFICIEL" at bounding box center [1233, 414] width 163 height 14
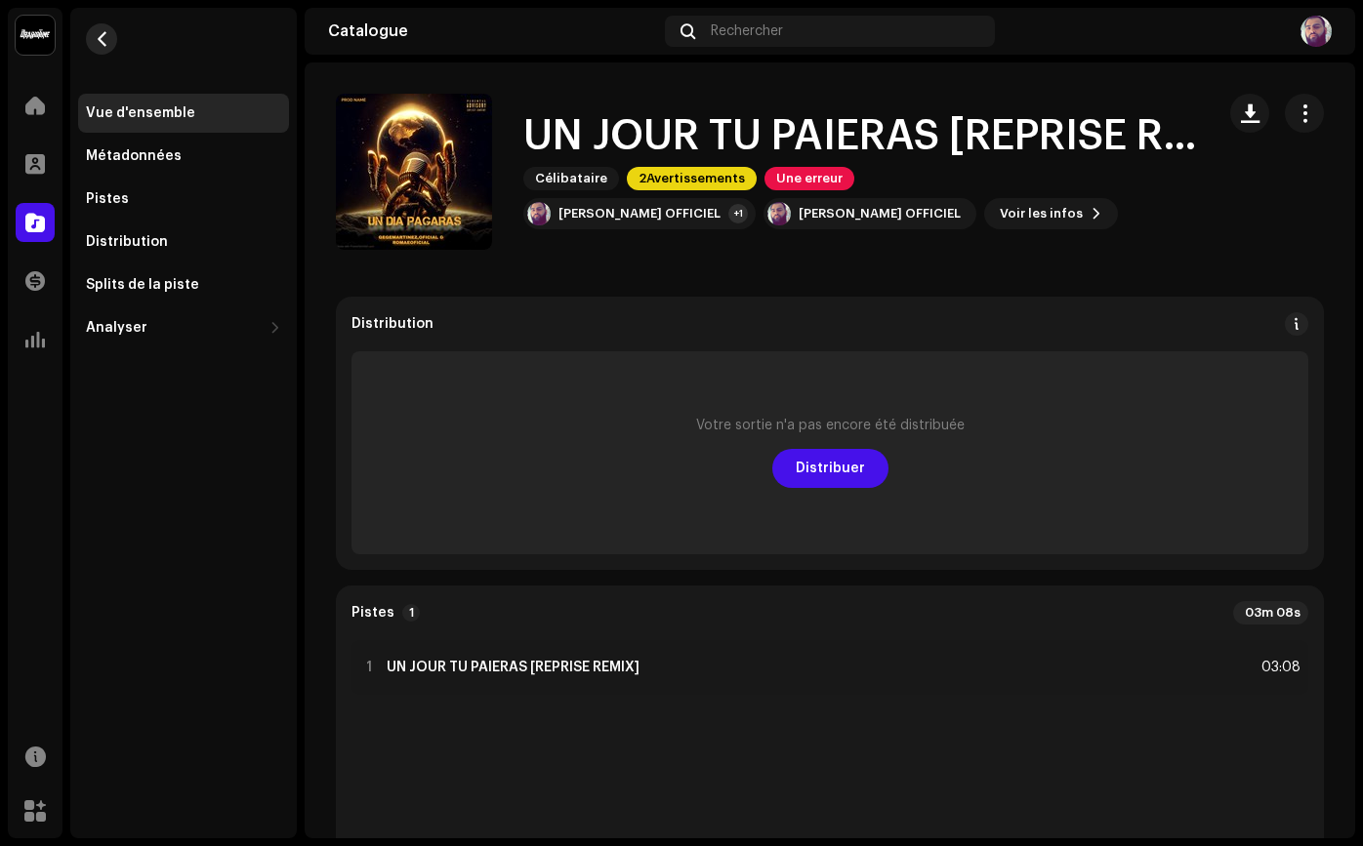
click at [116, 37] on button "button" at bounding box center [101, 38] width 31 height 31
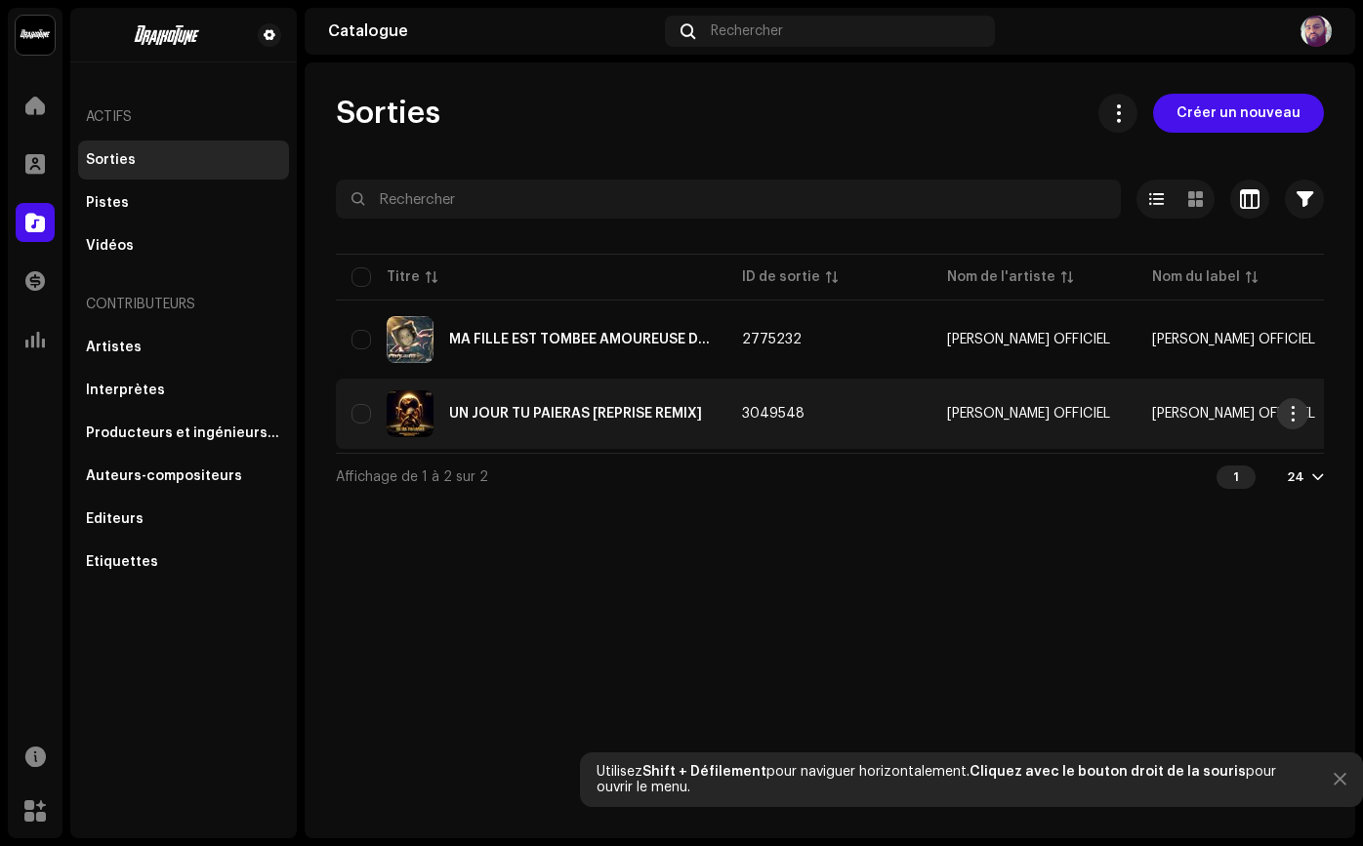
click at [1301, 408] on button "button" at bounding box center [1292, 413] width 31 height 31
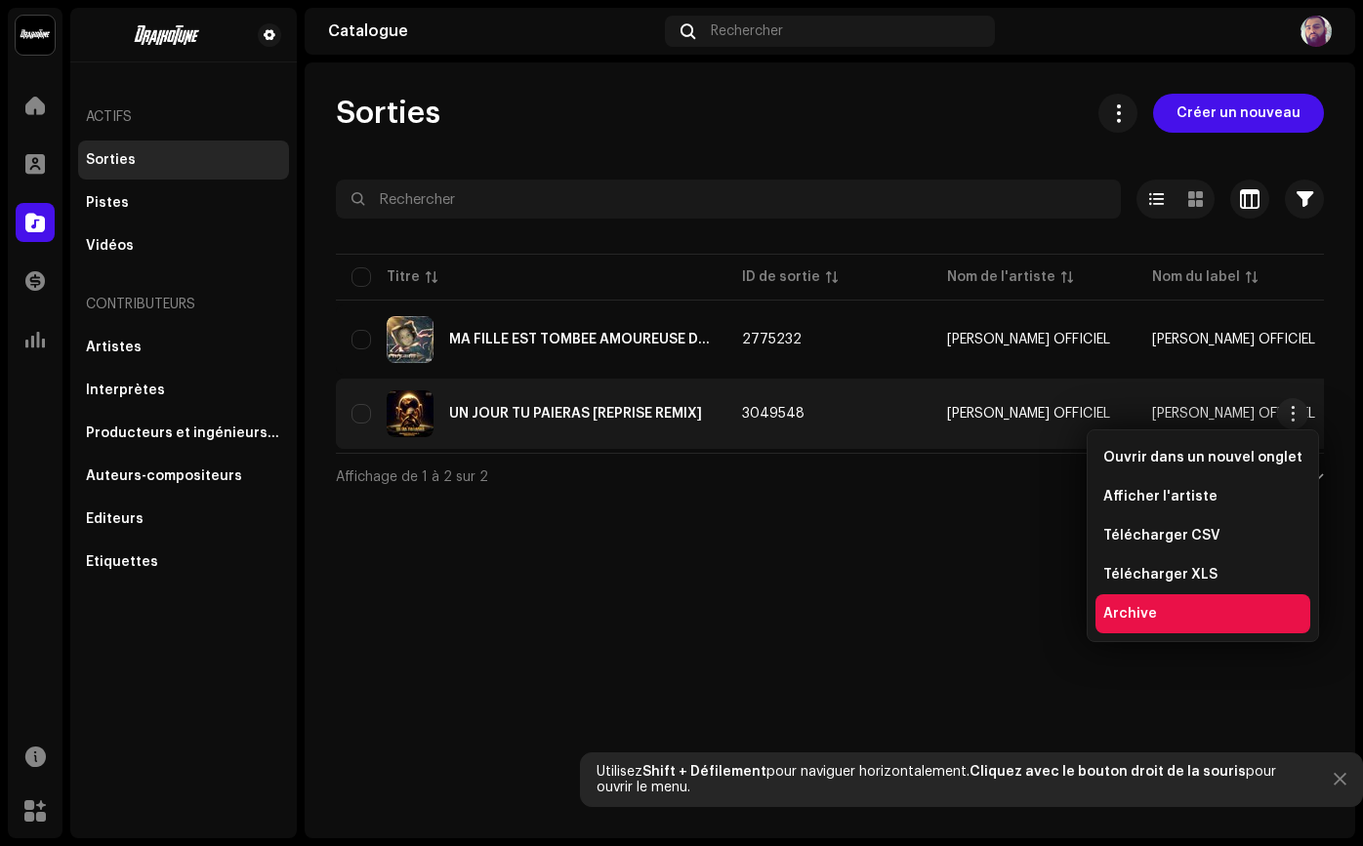
click at [1185, 597] on div "Archive" at bounding box center [1202, 613] width 215 height 39
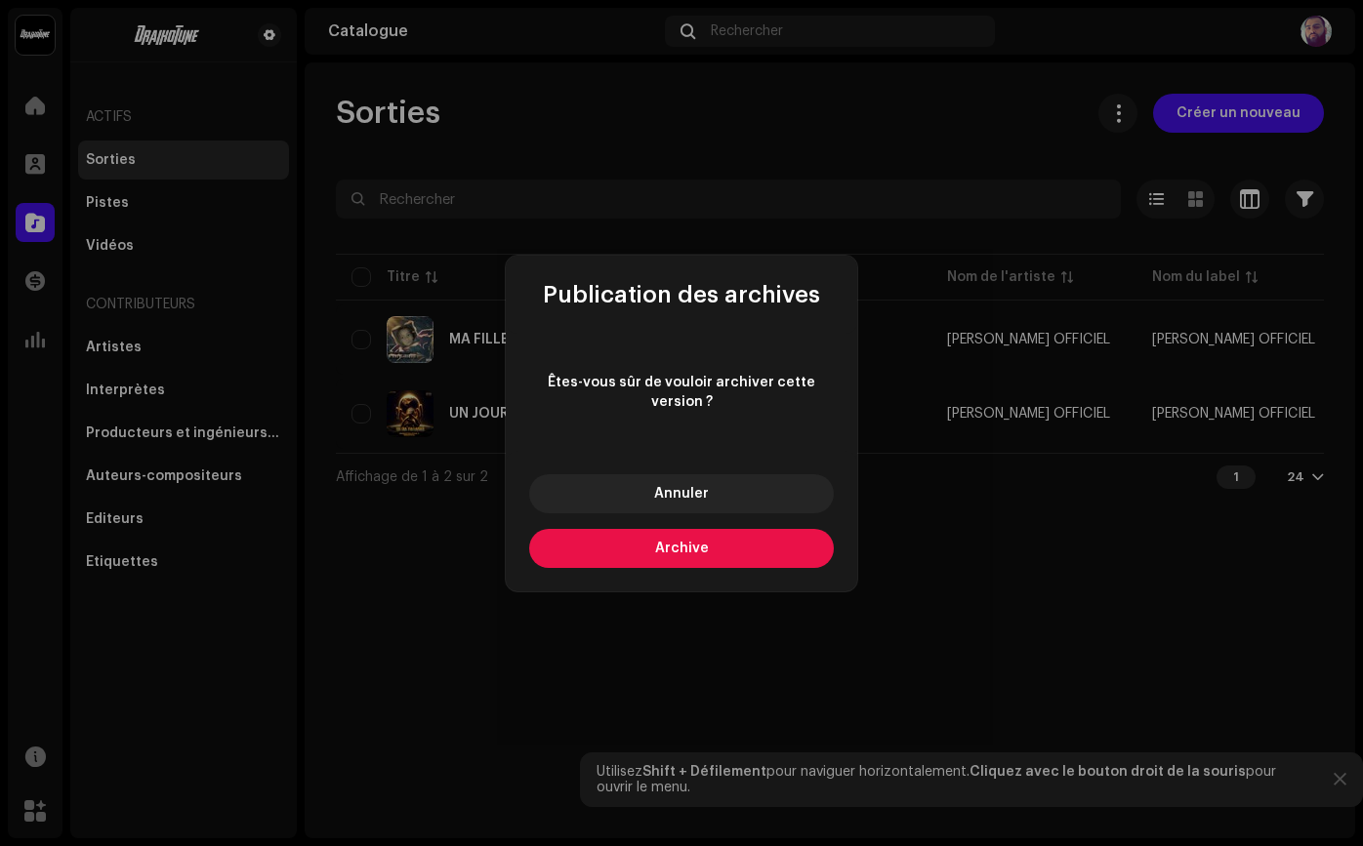
click at [615, 559] on button "Archive" at bounding box center [681, 548] width 305 height 39
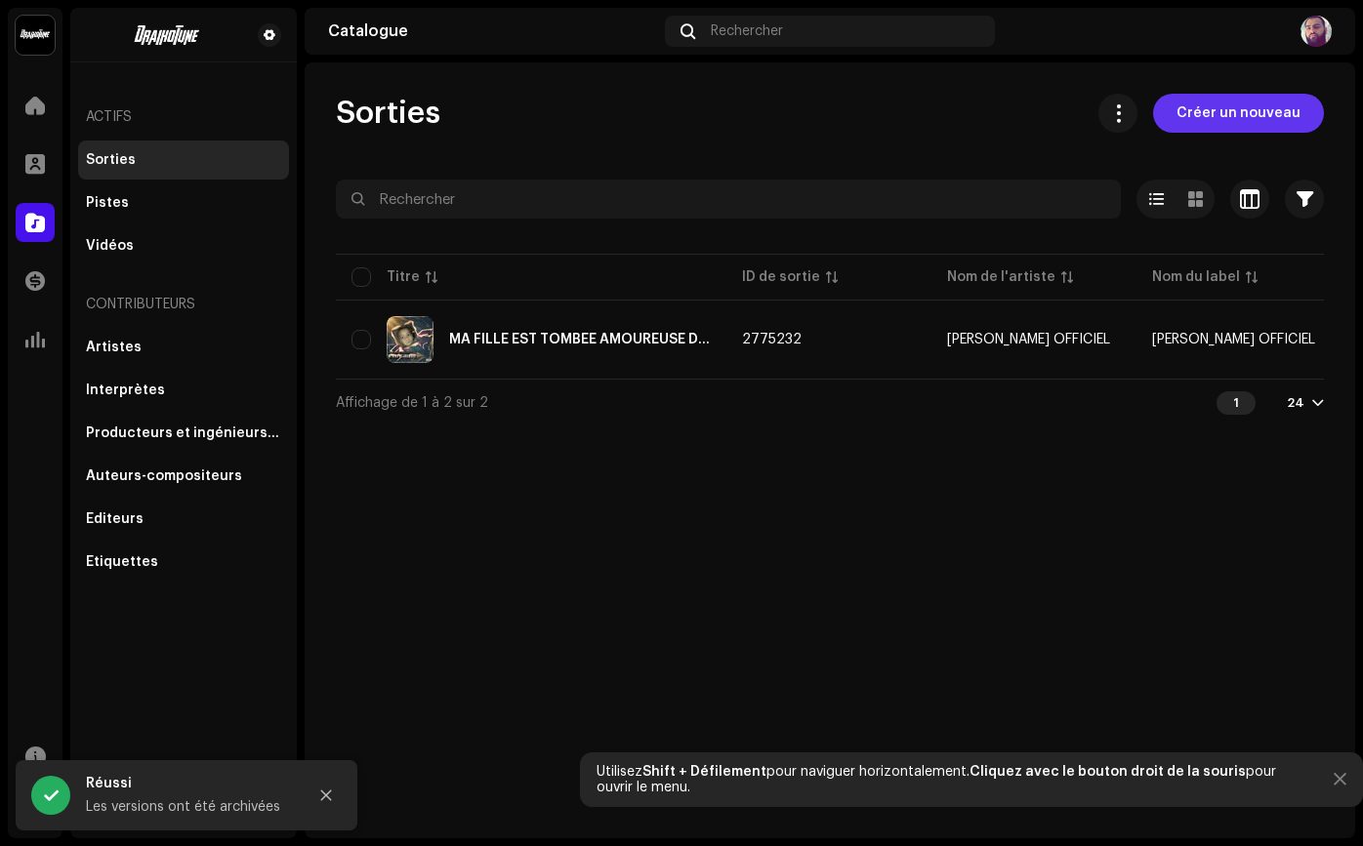
click at [1216, 117] on font "Créer un nouveau" at bounding box center [1238, 113] width 124 height 14
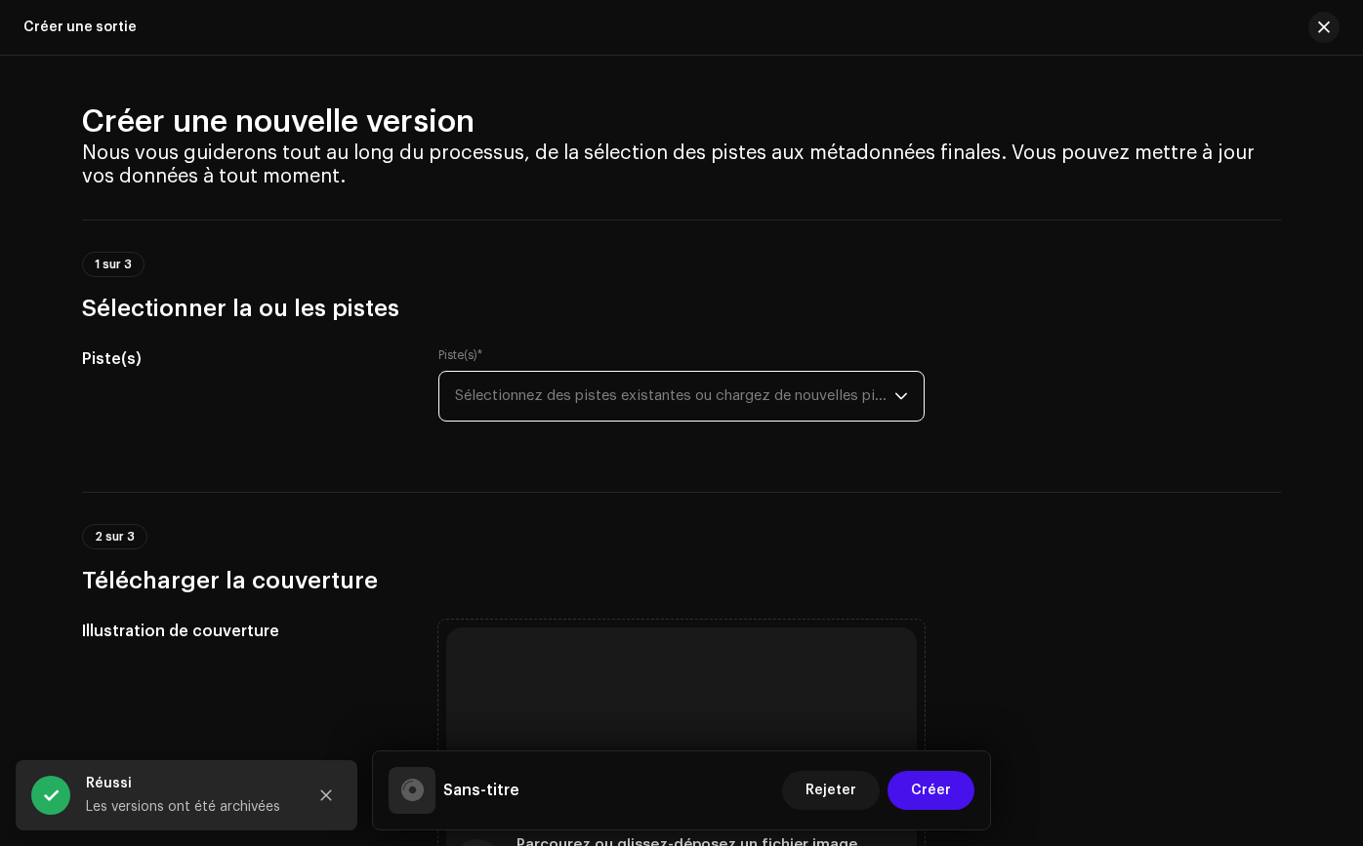
click at [529, 384] on span "Sélectionnez des pistes existantes ou chargez de nouvelles pistes" at bounding box center [674, 396] width 439 height 49
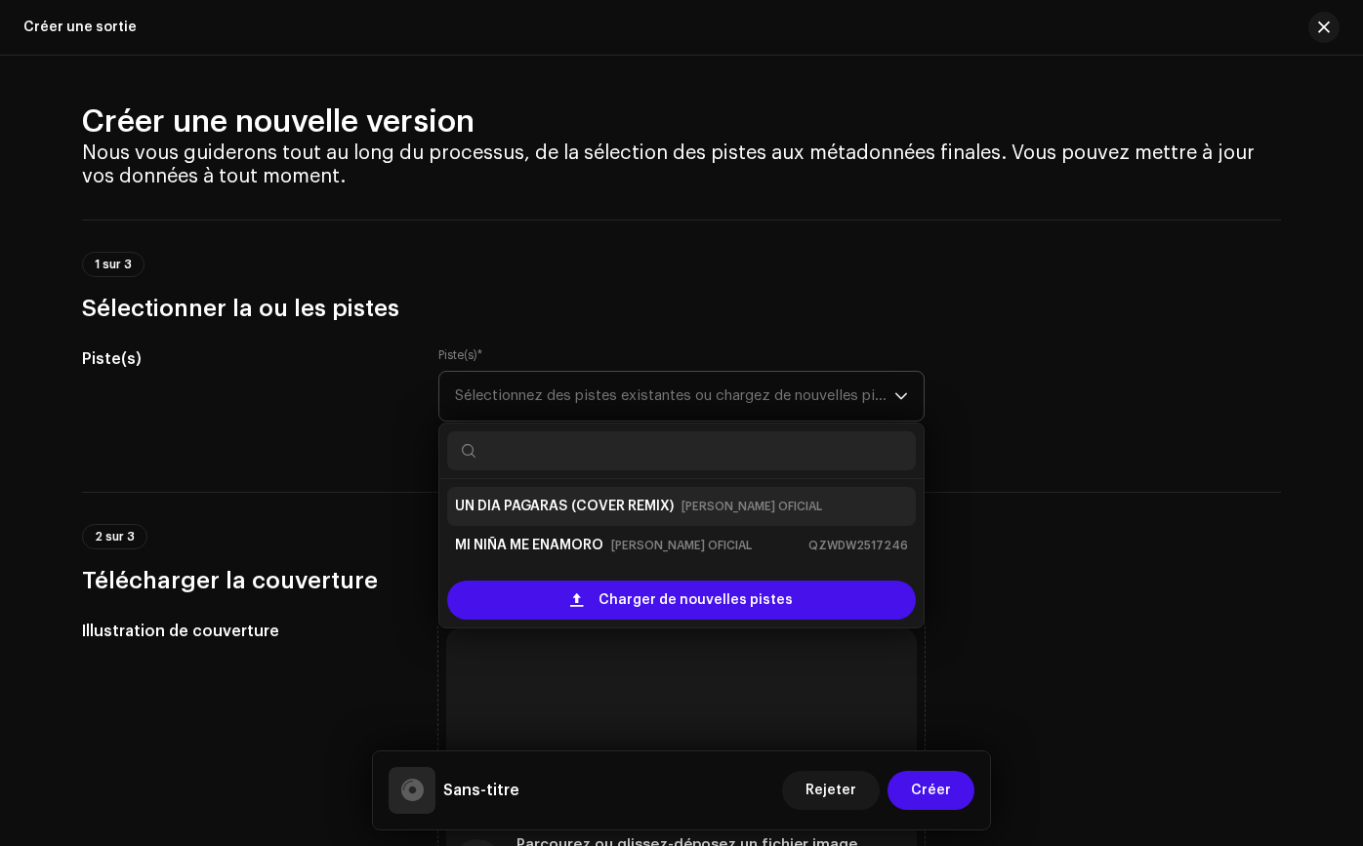
click at [529, 513] on strong "UN DIA PAGARAS" at bounding box center [511, 506] width 112 height 31
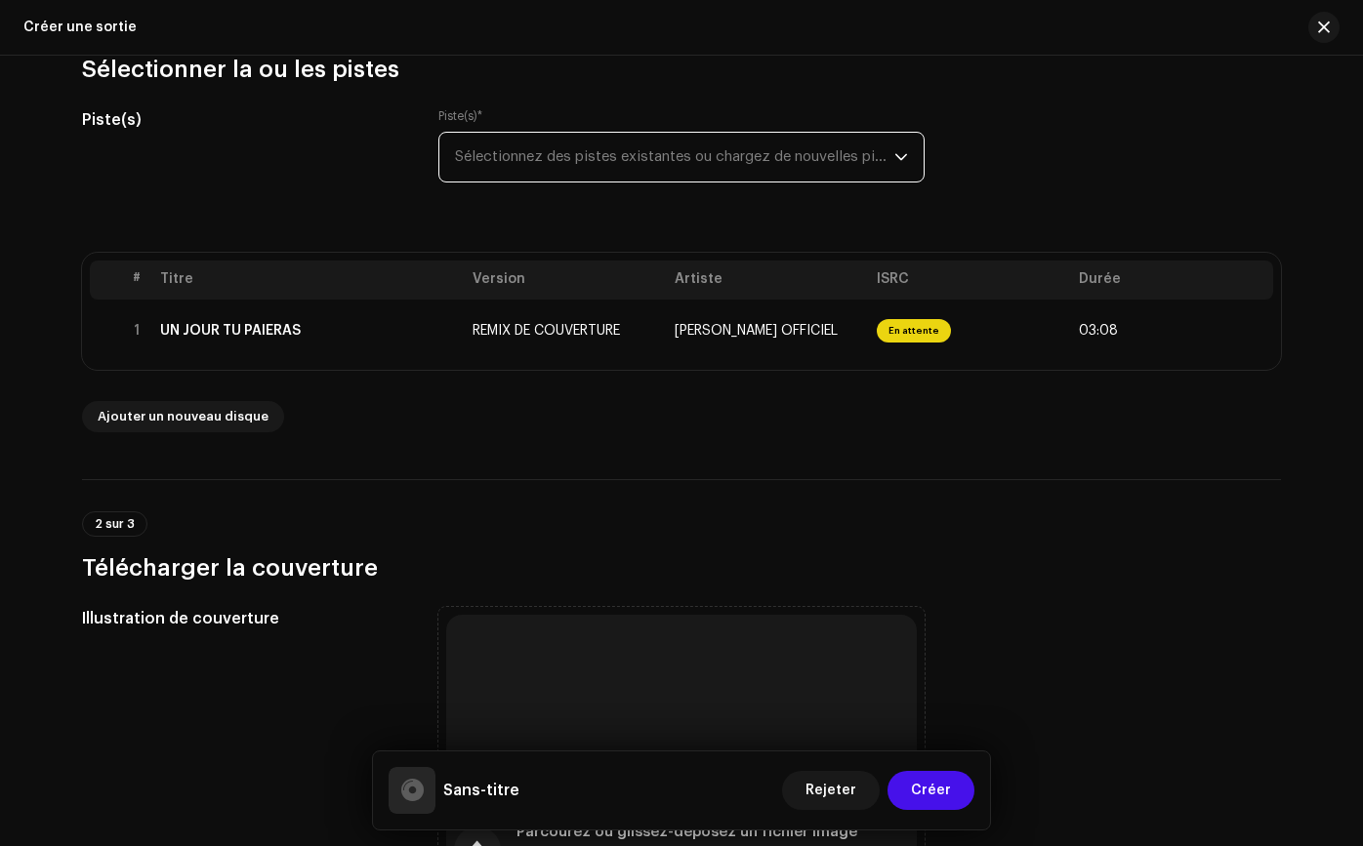
scroll to position [153, 0]
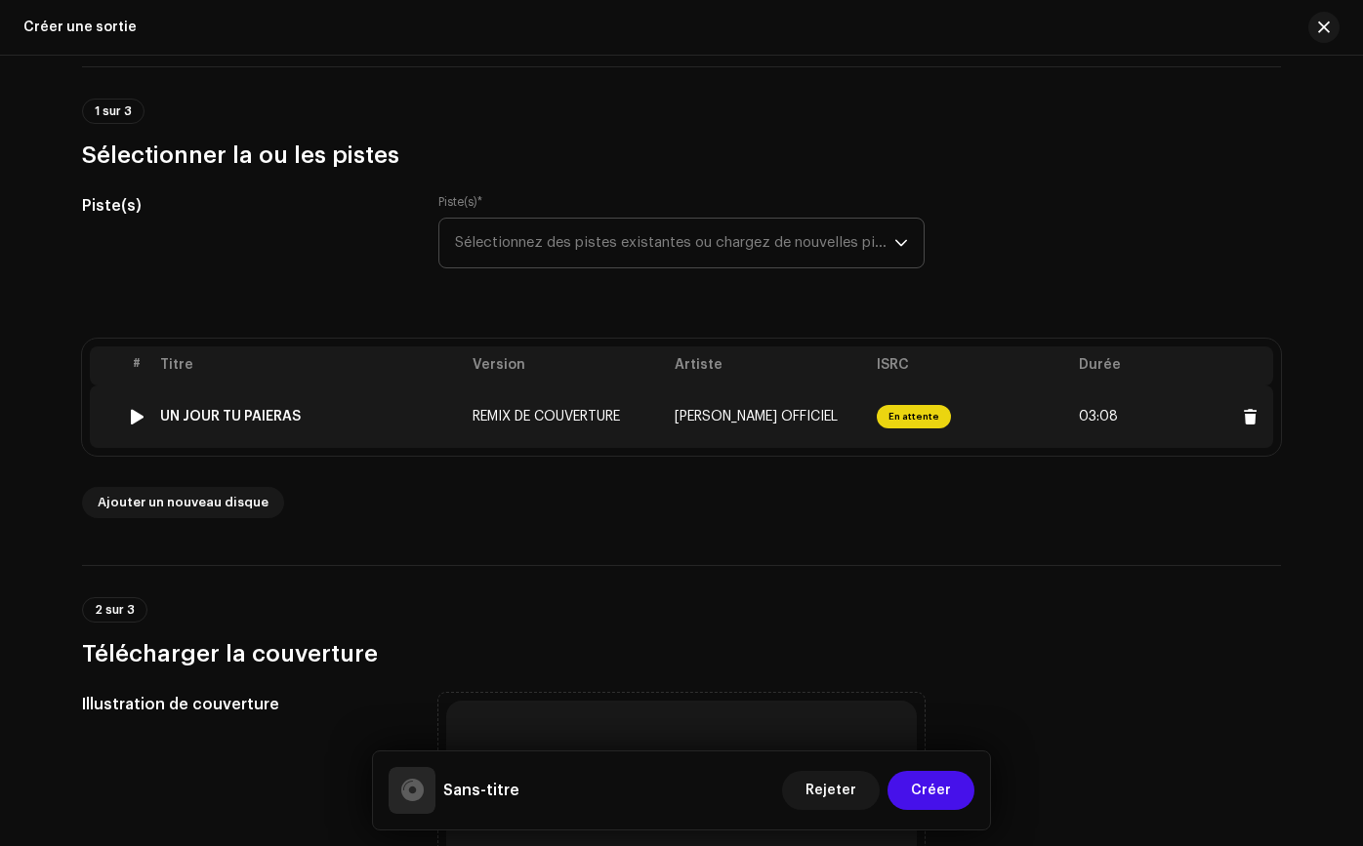
click at [601, 434] on td "REMIX DE COUVERTURE" at bounding box center [566, 417] width 202 height 62
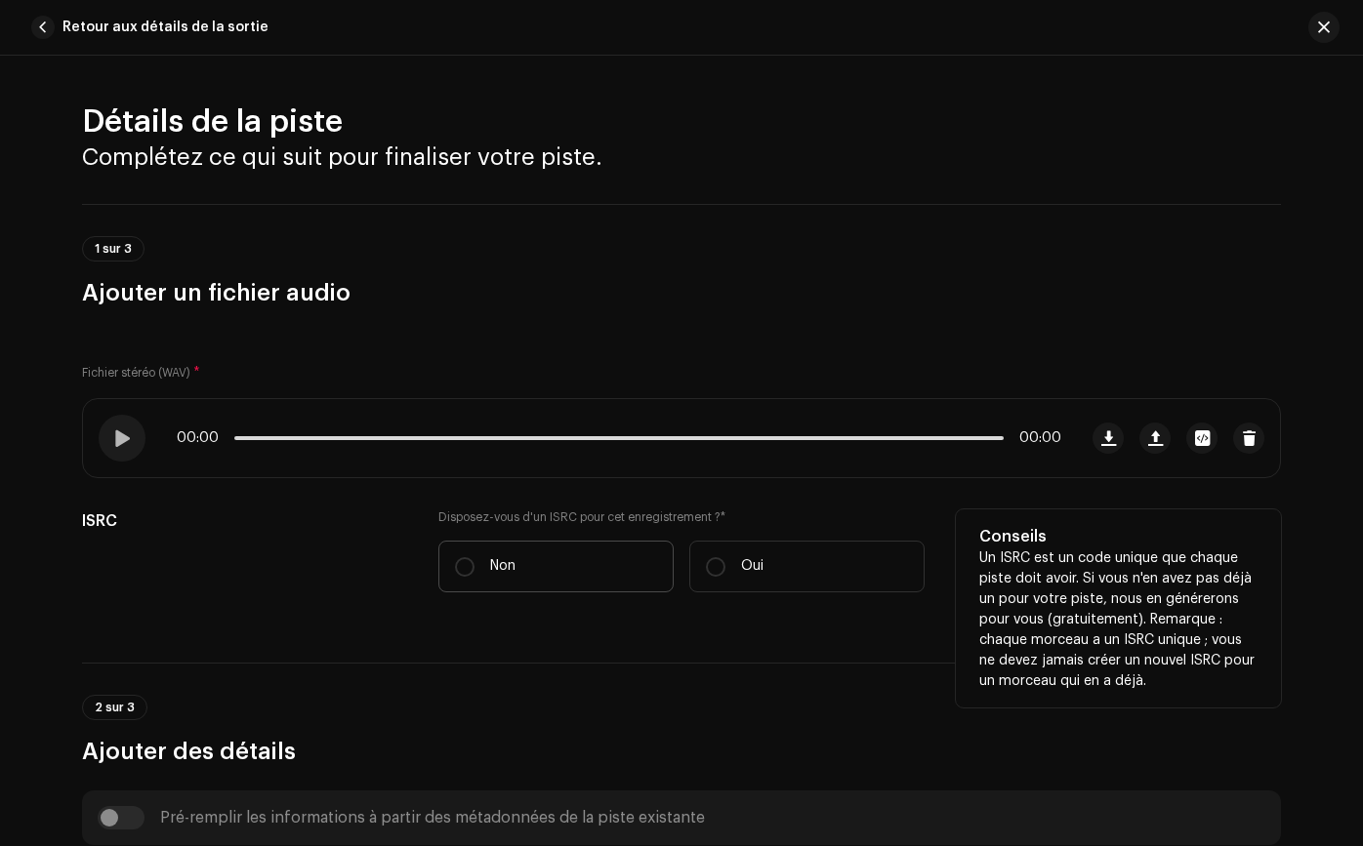
click at [493, 544] on label "Non" at bounding box center [555, 567] width 235 height 52
click at [474, 557] on input "Non" at bounding box center [465, 567] width 20 height 20
radio input "true"
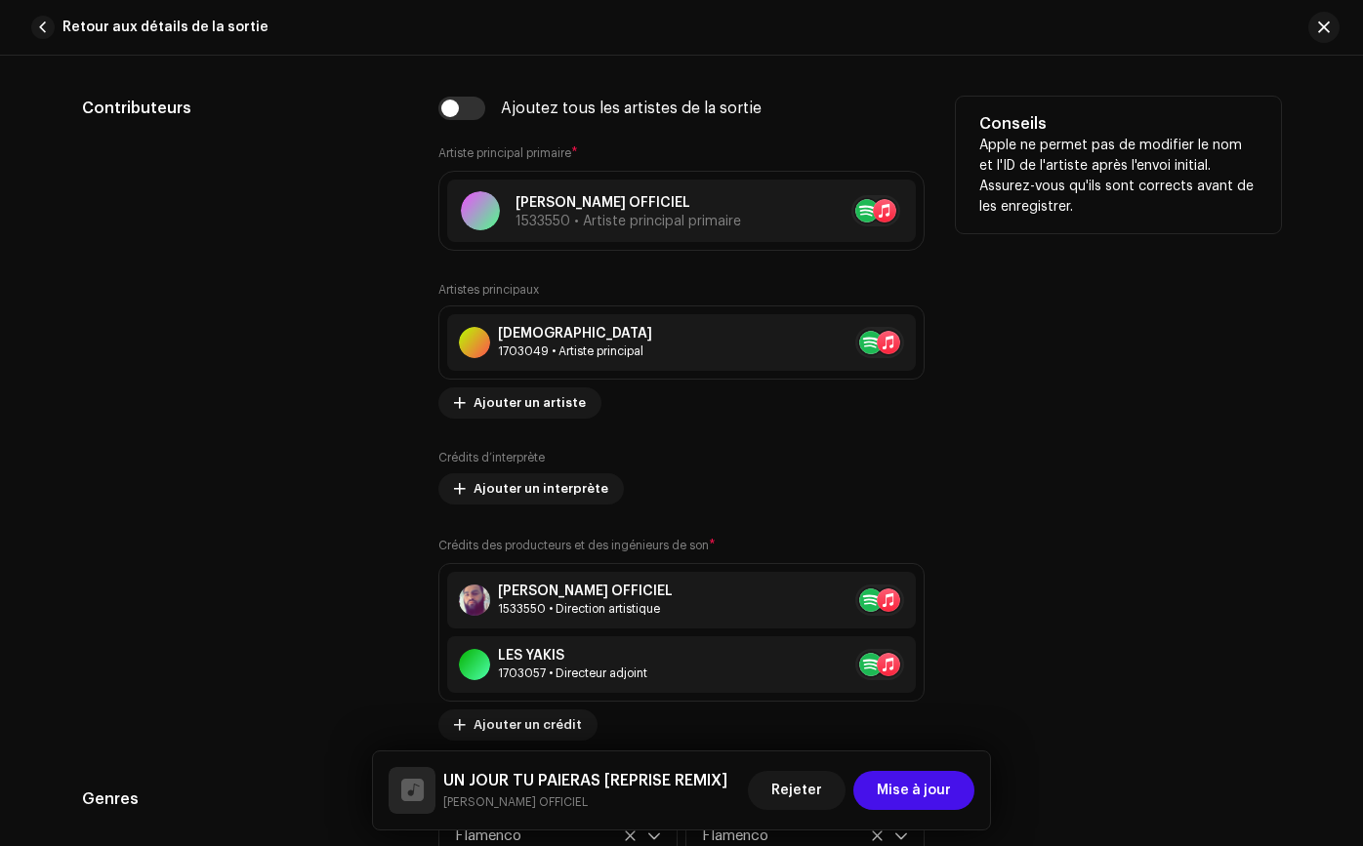
scroll to position [1280, 0]
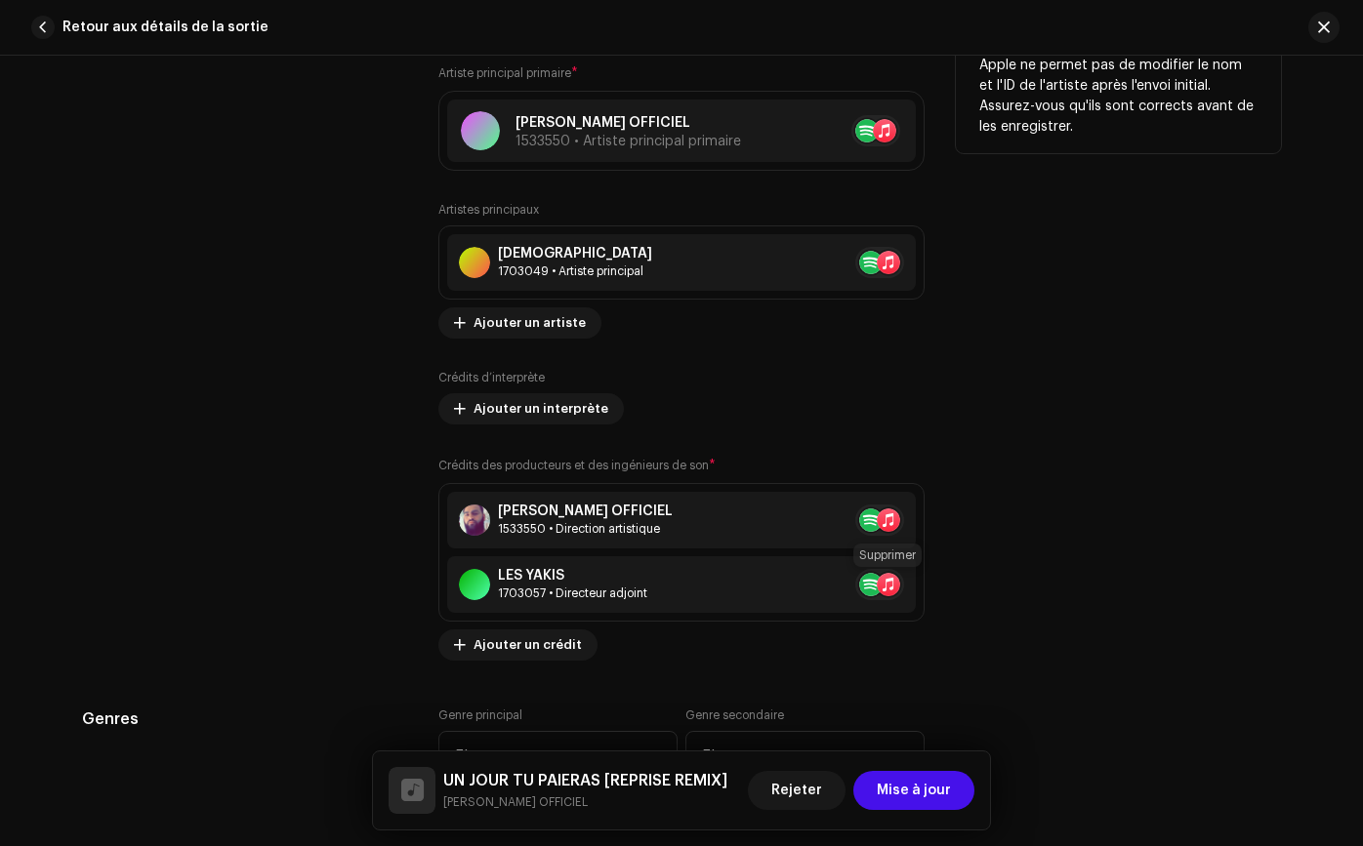
click at [915, 593] on button at bounding box center [926, 584] width 23 height 23
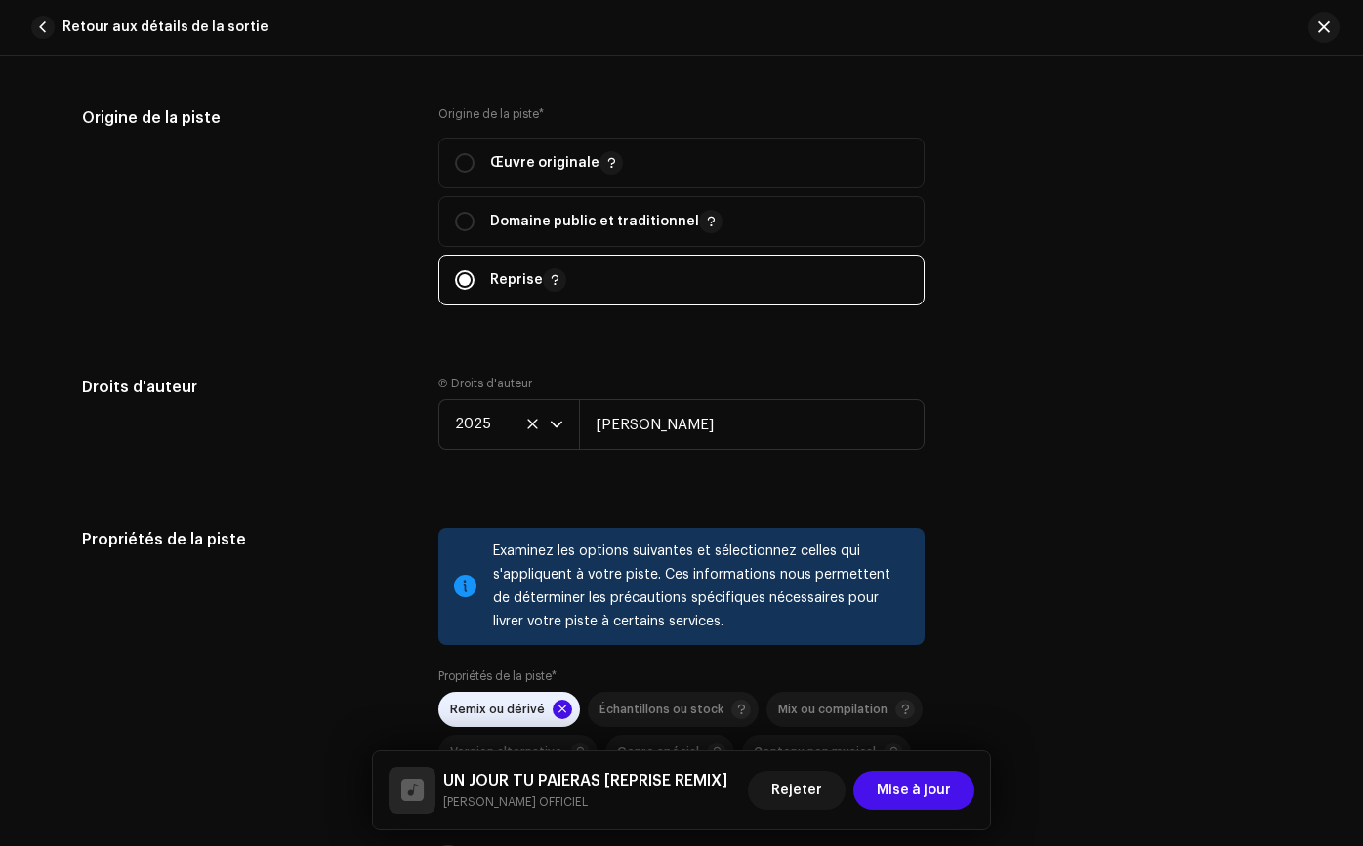
scroll to position [2399, 0]
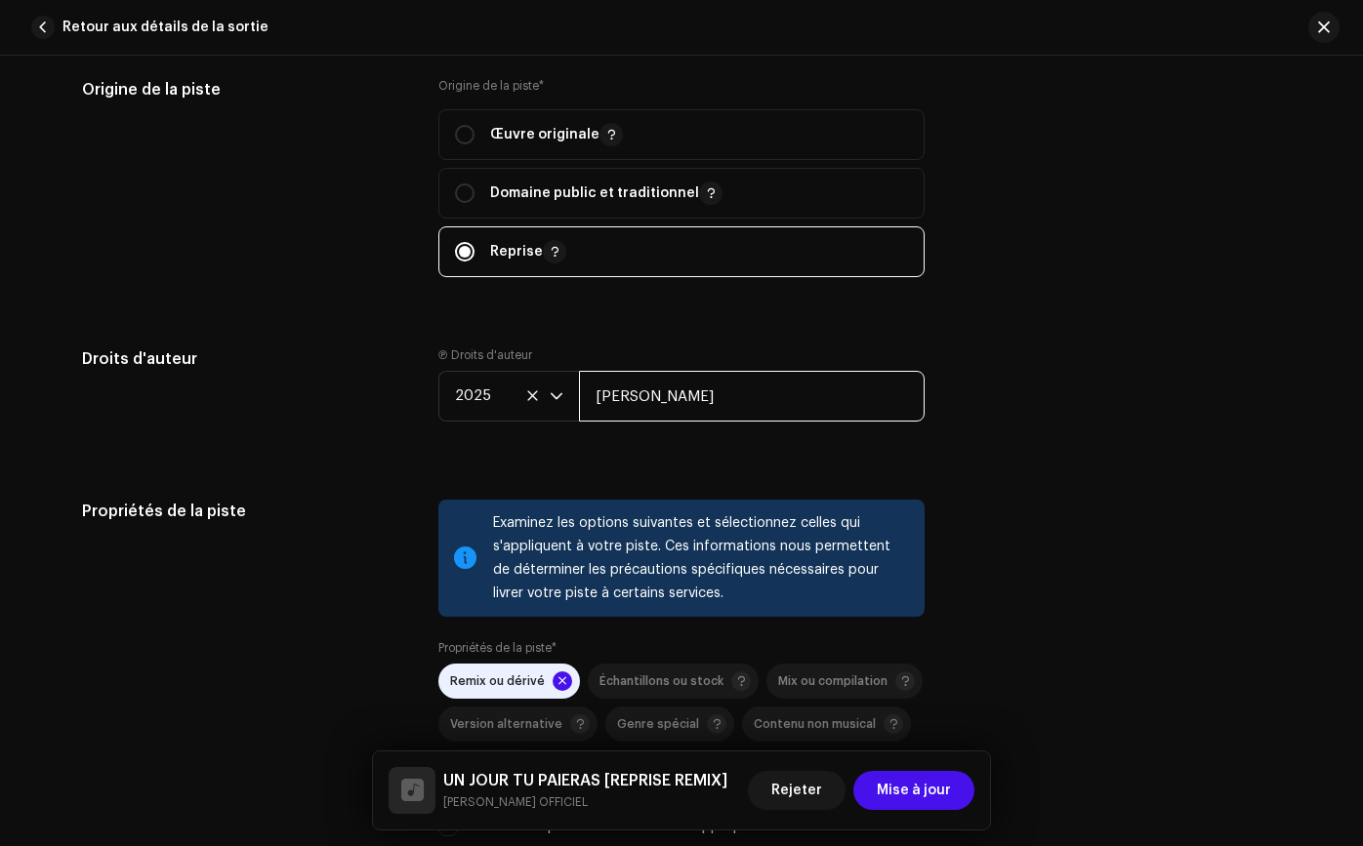
click at [709, 403] on input "[PERSON_NAME]" at bounding box center [752, 396] width 346 height 51
type input "[PERSON_NAME]"
click at [1067, 386] on div "Droits d'auteur Ⓟ Droits d'auteur 2025 [PERSON_NAME]" at bounding box center [681, 399] width 1199 height 105
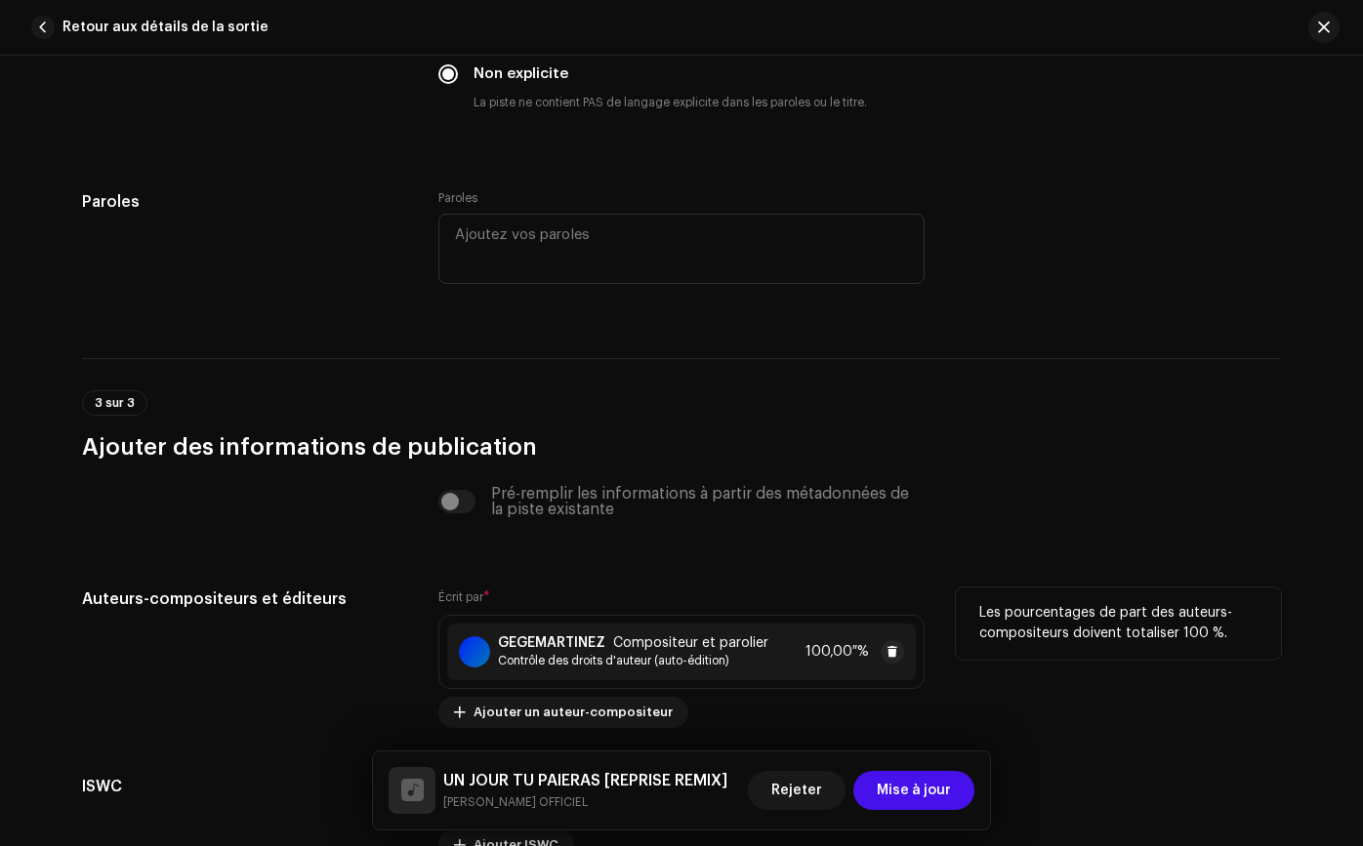
scroll to position [3804, 0]
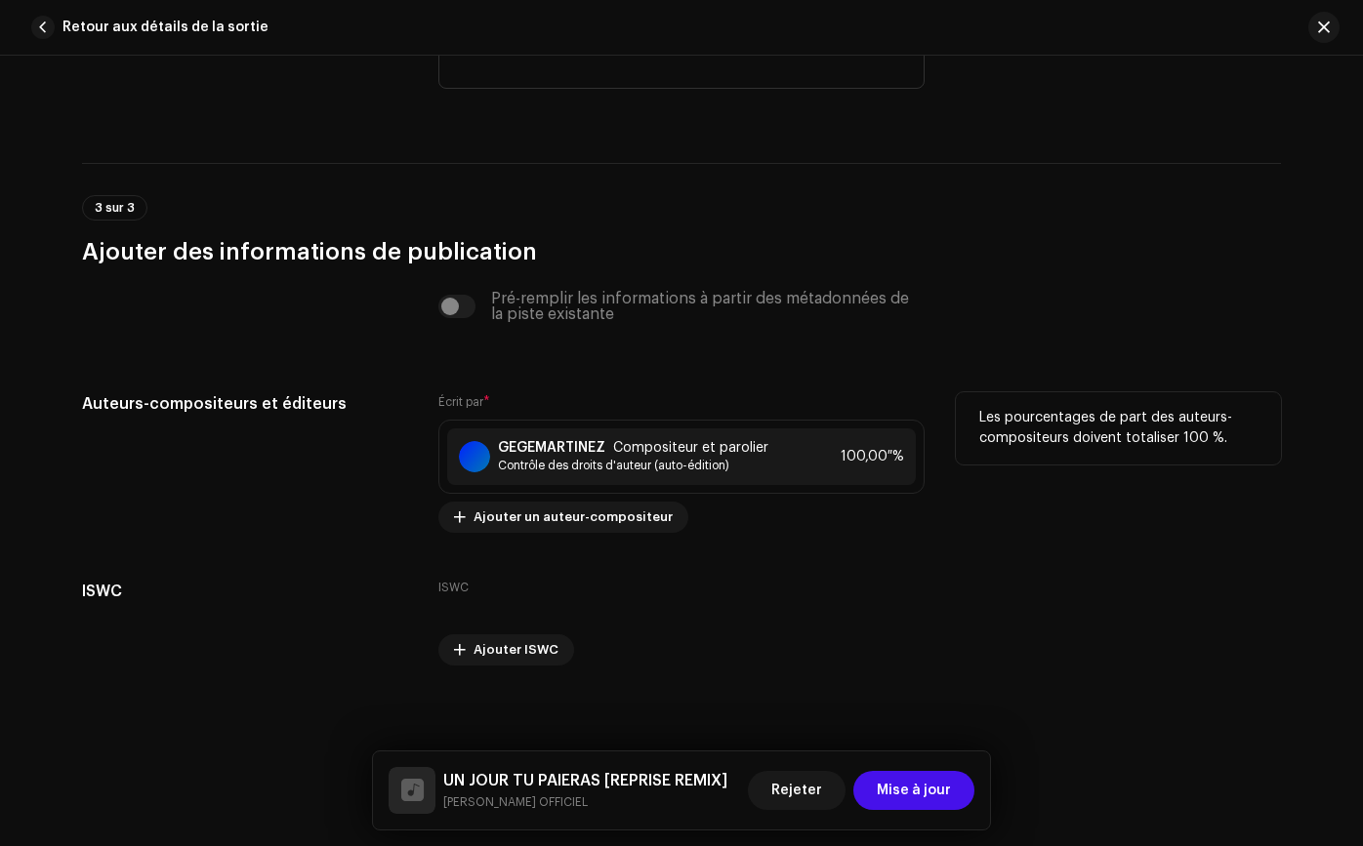
click at [921, 456] on span at bounding box center [927, 457] width 12 height 16
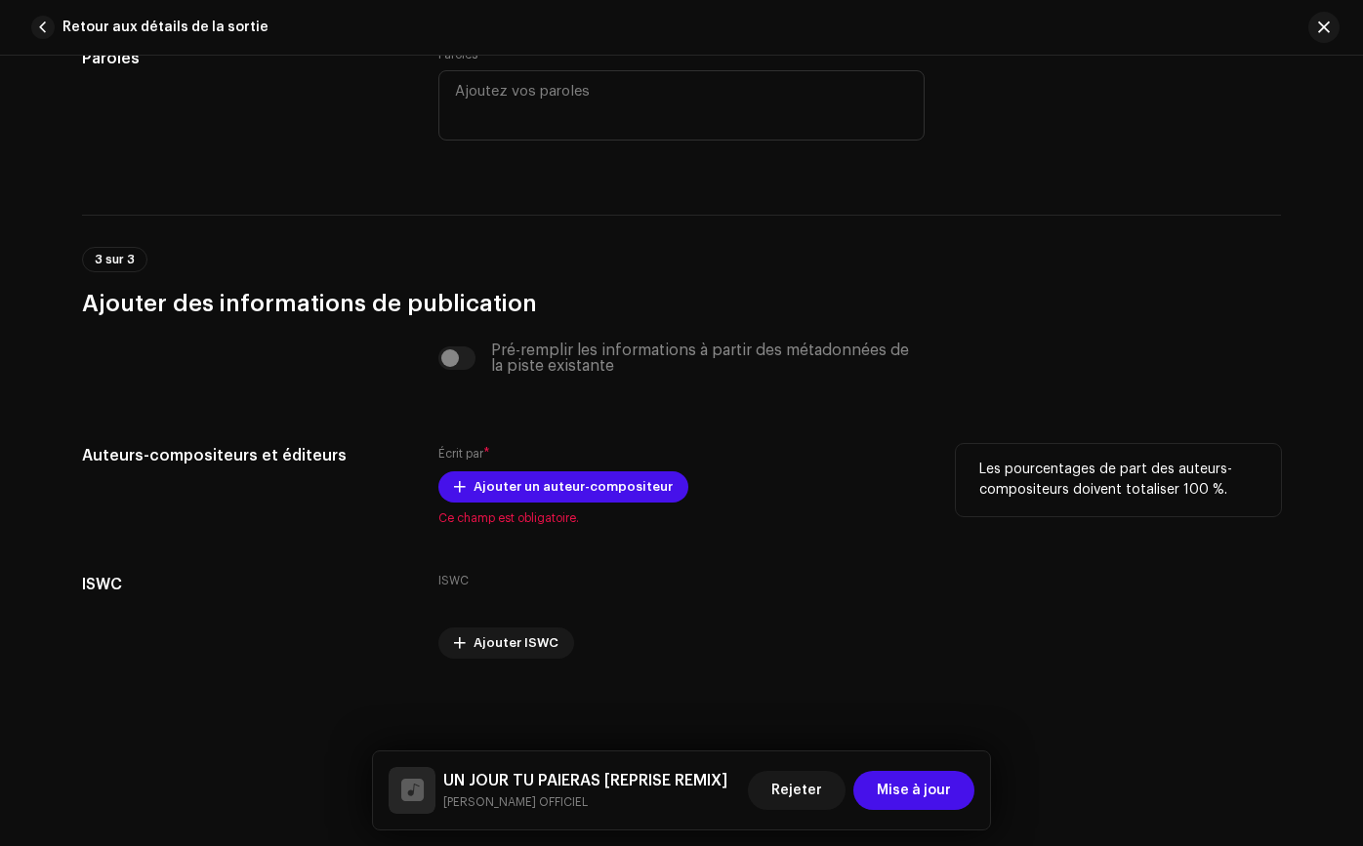
scroll to position [3752, 0]
click at [667, 483] on button "Ajouter un auteur-compositeur" at bounding box center [563, 486] width 250 height 31
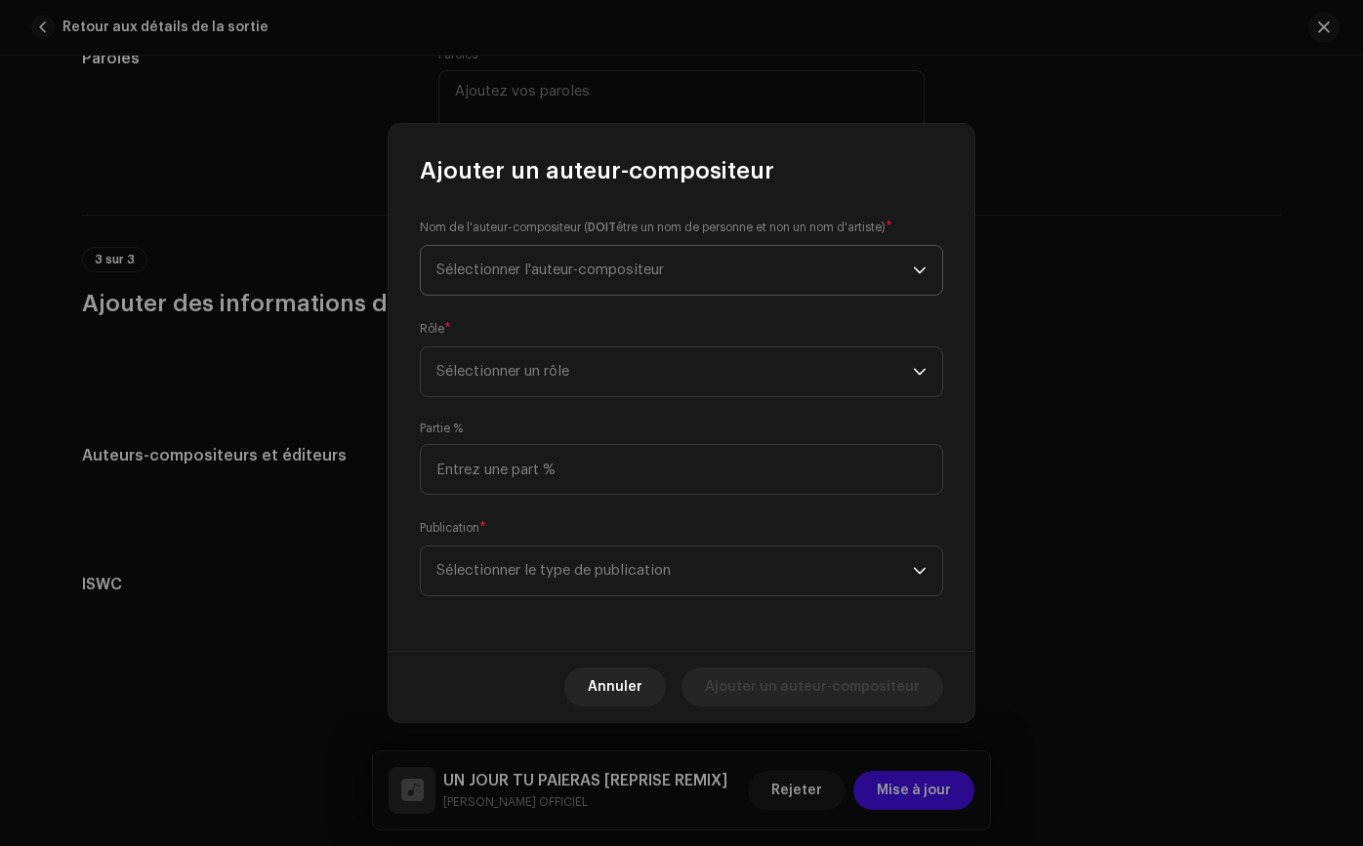
click at [771, 281] on span "Sélectionner l'auteur-compositeur" at bounding box center [674, 270] width 476 height 49
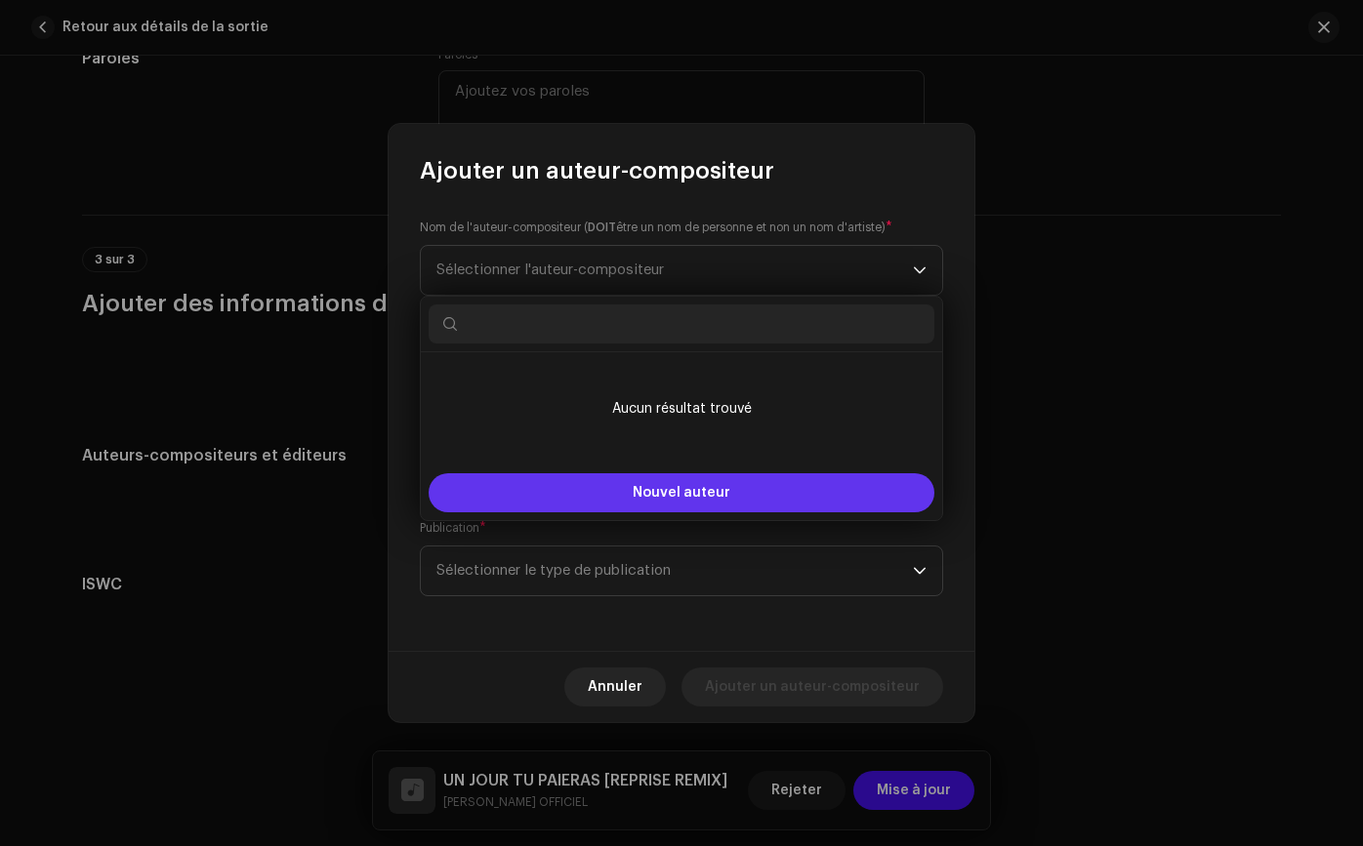
type input "R"
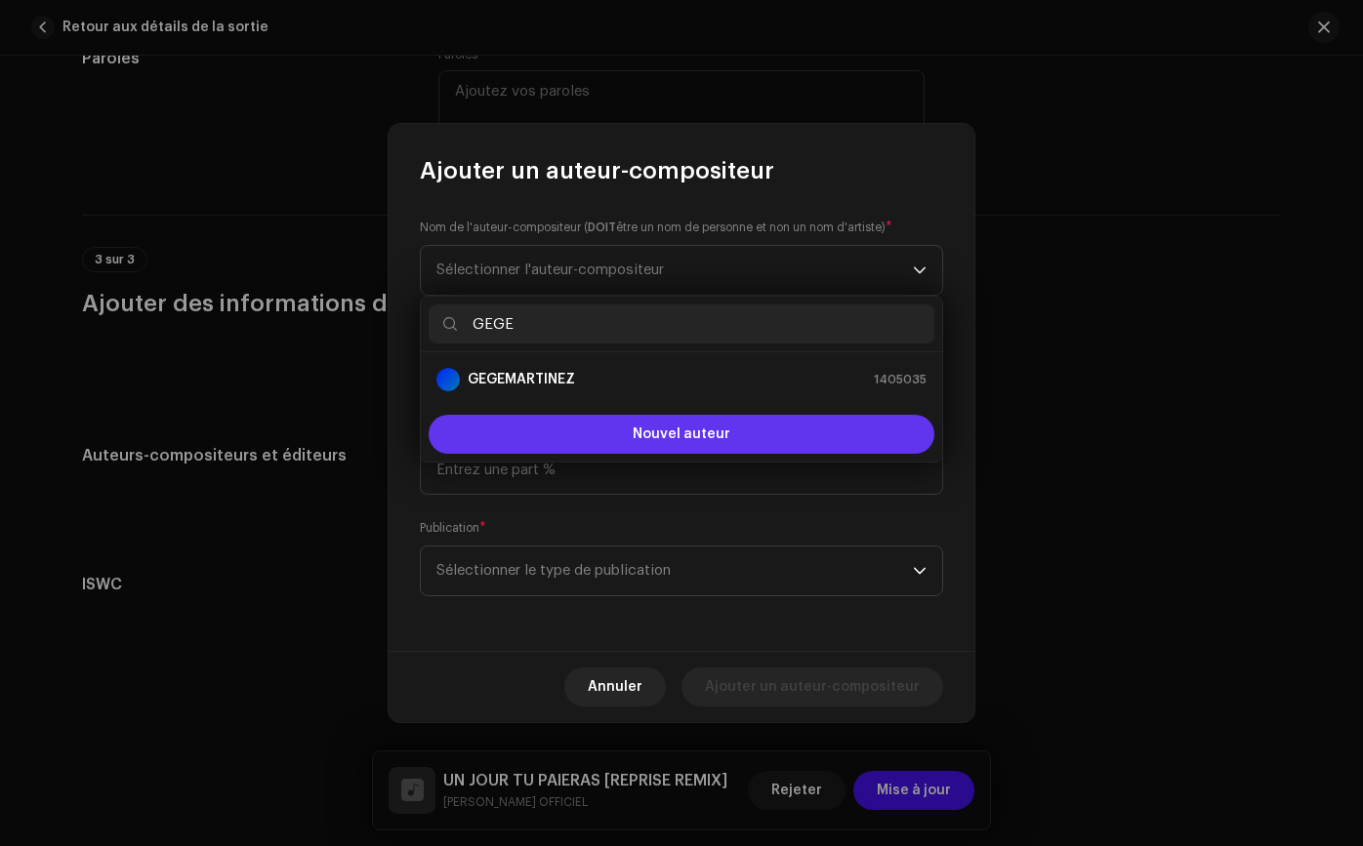
type input "GEGE"
click at [666, 426] on button "Nouvel auteur" at bounding box center [681, 434] width 506 height 39
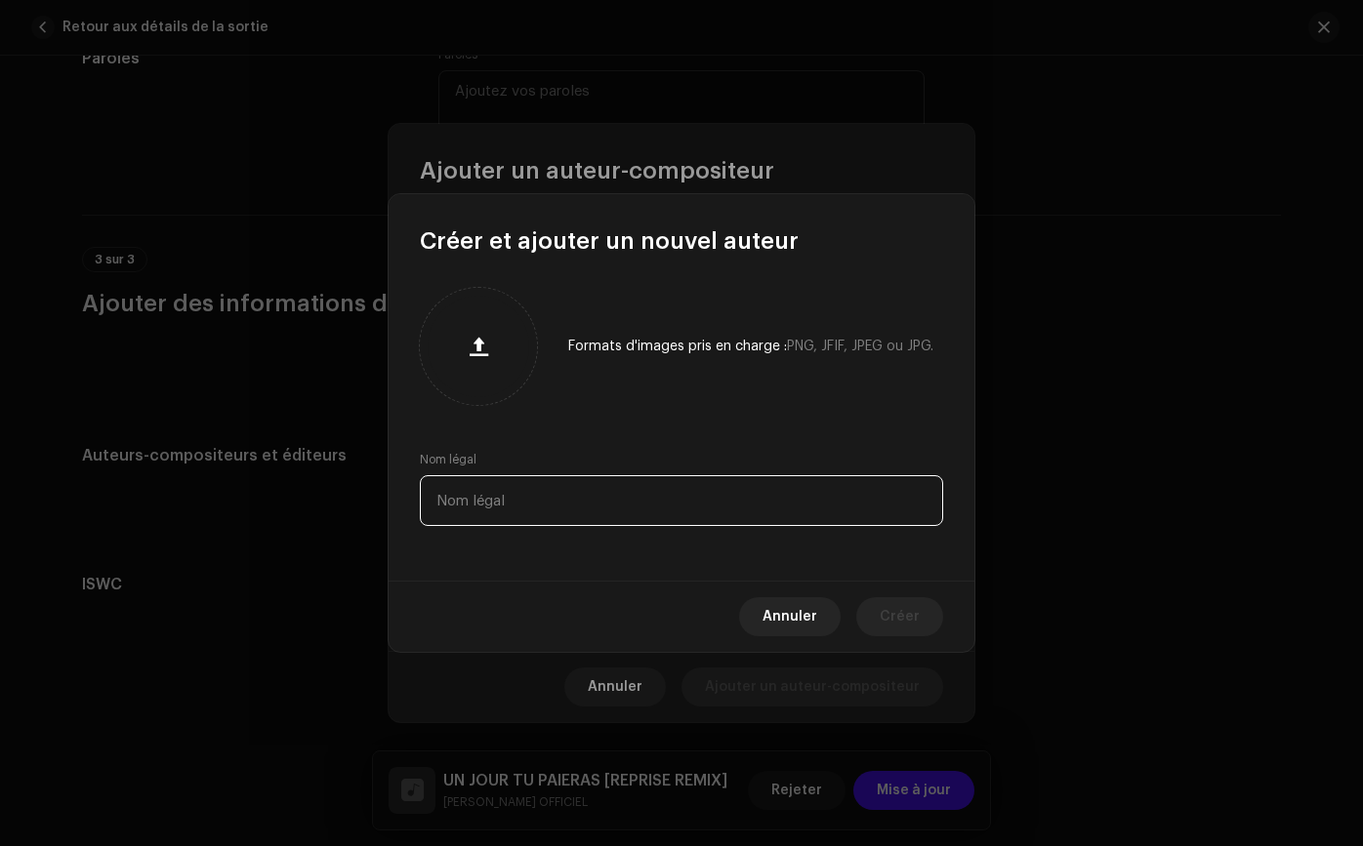
click at [613, 501] on input "text" at bounding box center [681, 500] width 523 height 51
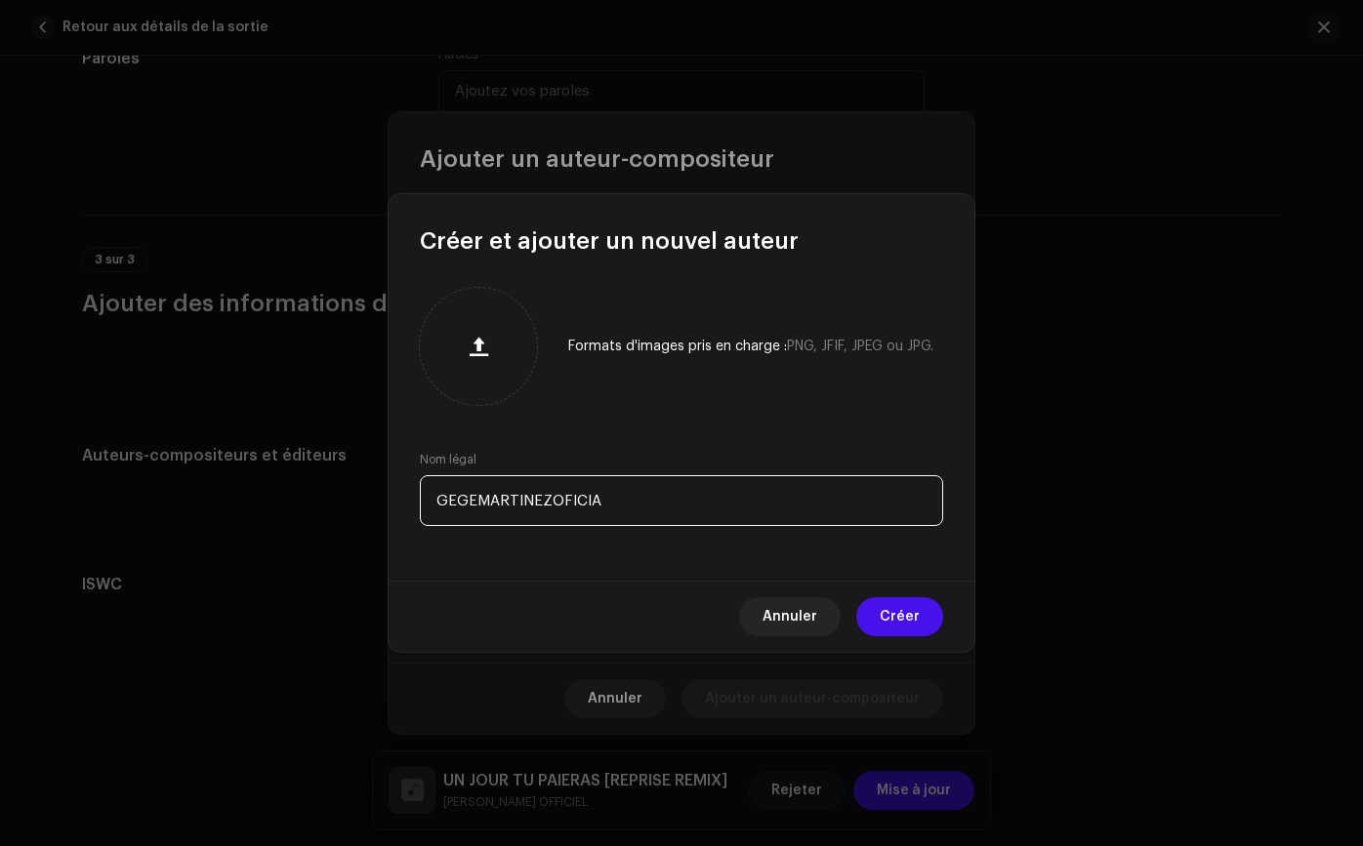
type input "GEGEMARTINEZOFICIAL"
click at [900, 619] on font "Créer" at bounding box center [899, 617] width 40 height 14
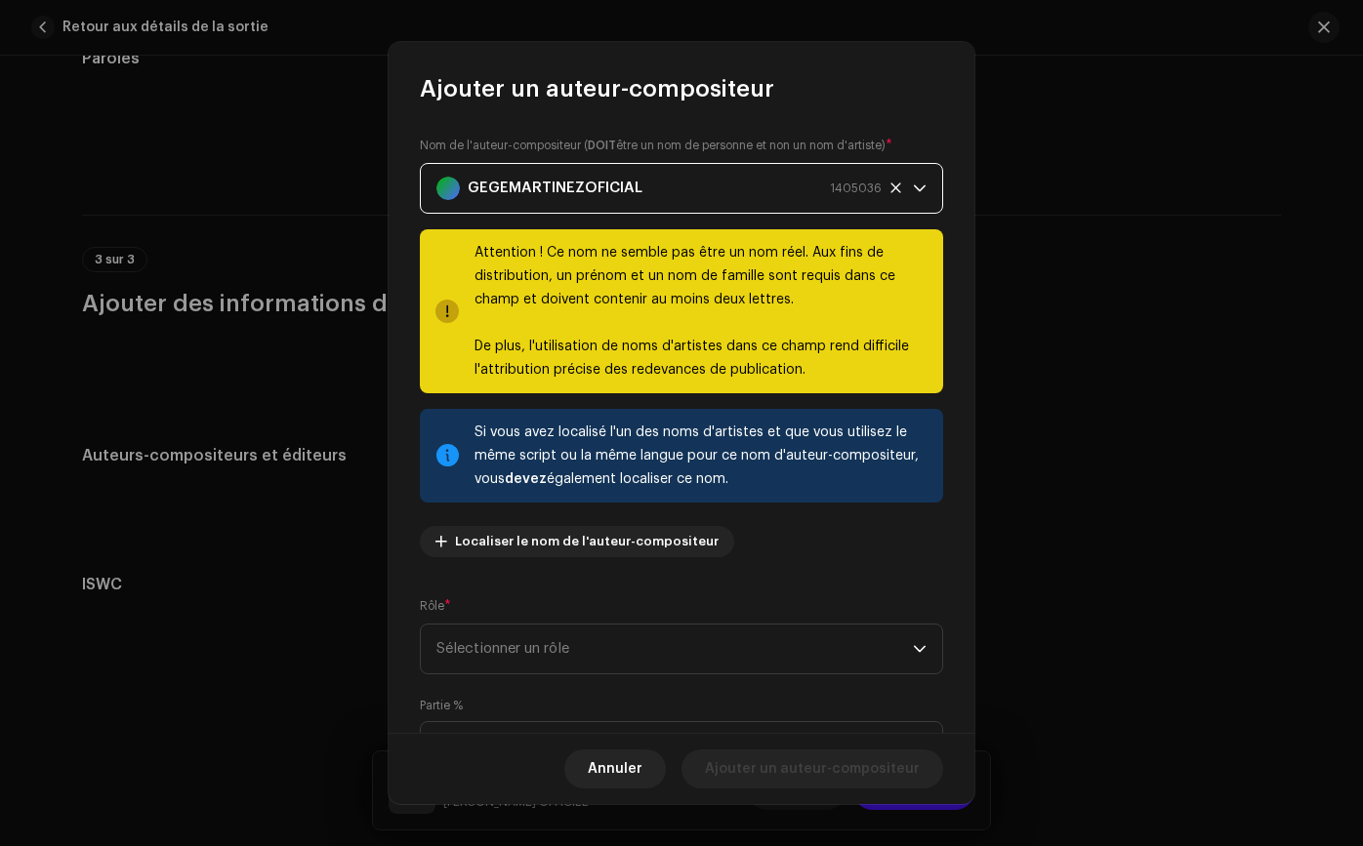
click at [880, 197] on span "GEGEMARTINEZOFICIAL 1405036" at bounding box center [674, 188] width 476 height 49
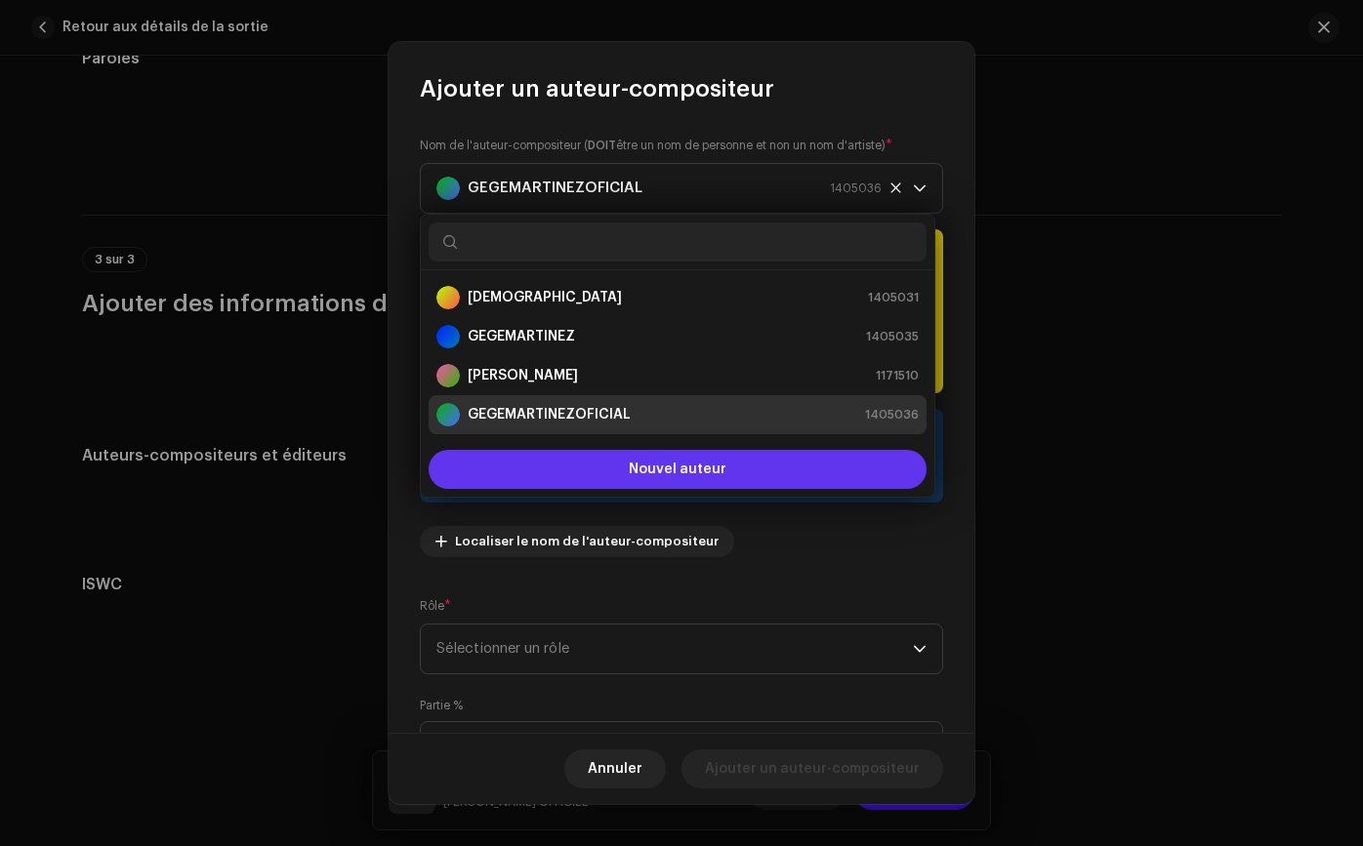
click at [743, 466] on button "Nouvel auteur" at bounding box center [677, 469] width 498 height 39
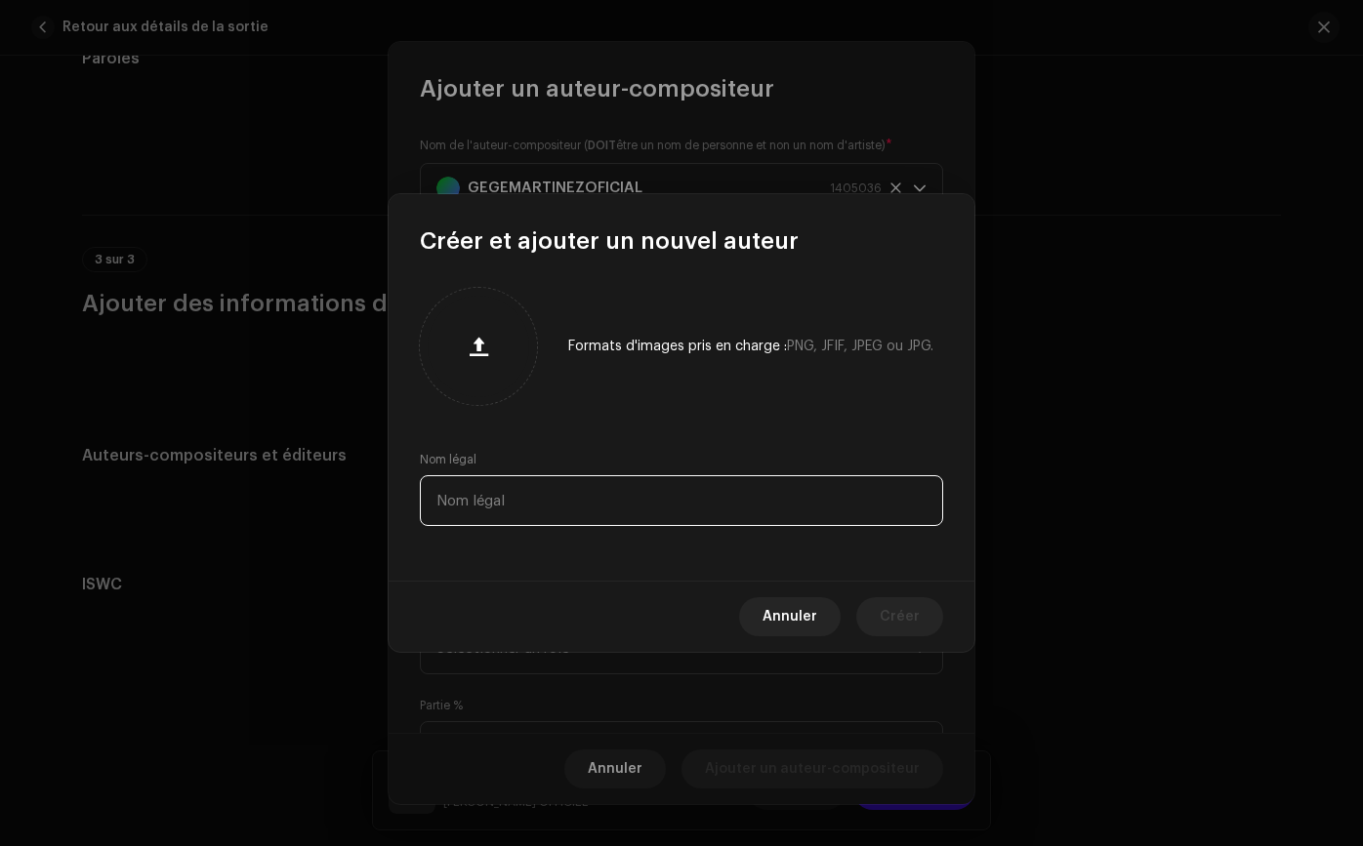
click at [736, 491] on input "text" at bounding box center [681, 500] width 523 height 51
type input "[PERSON_NAME]"
click at [915, 607] on span "Créer" at bounding box center [899, 616] width 40 height 39
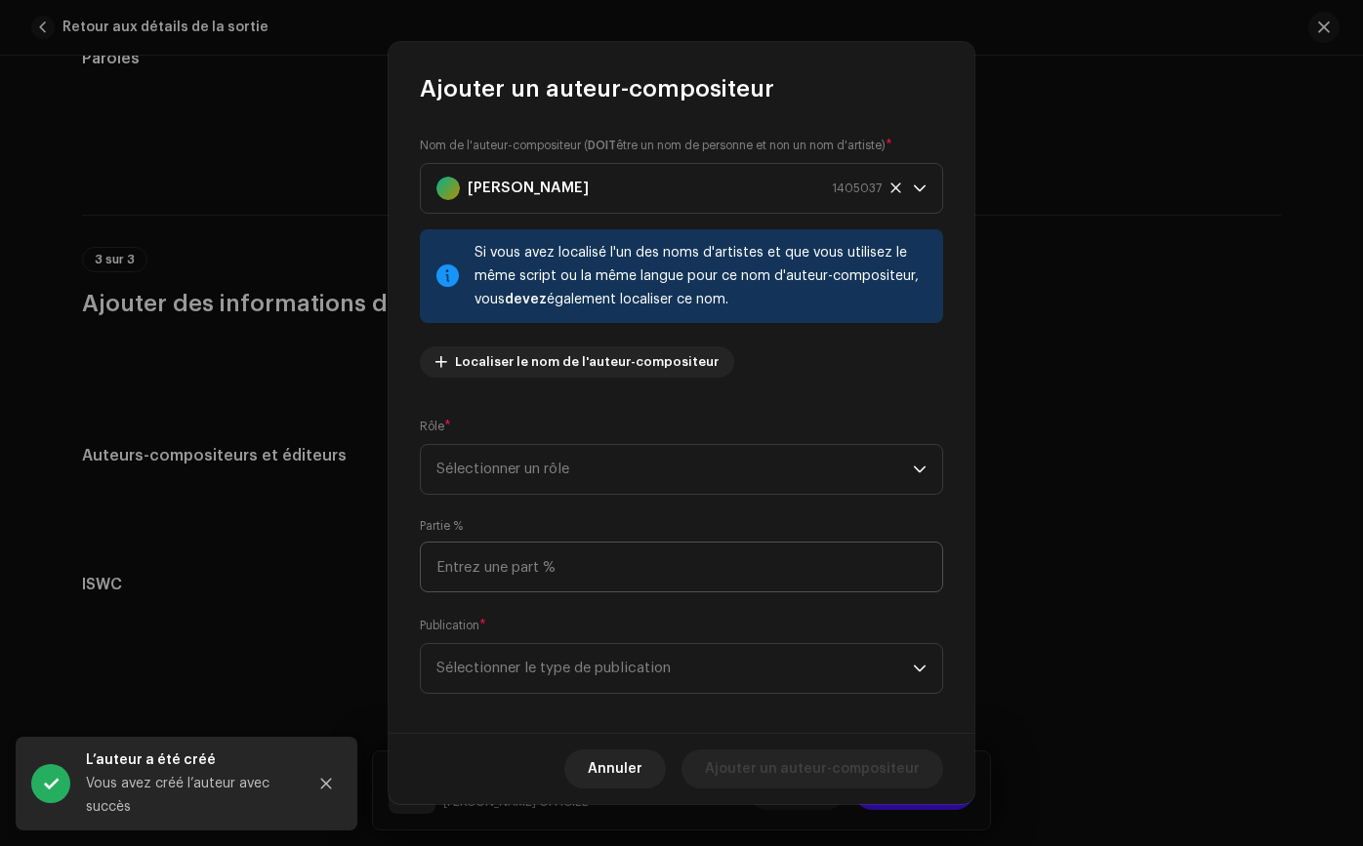
scroll to position [16, 0]
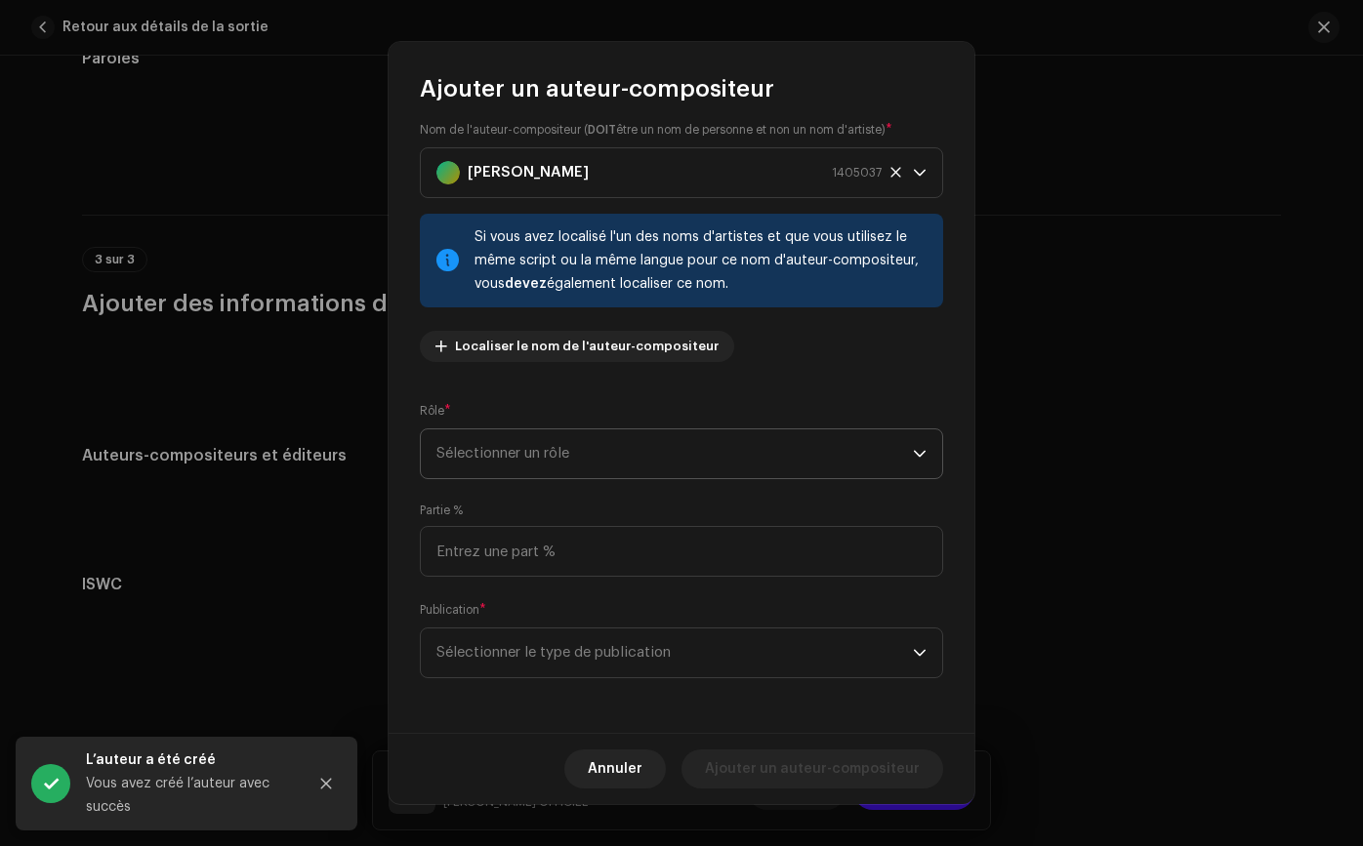
click at [644, 465] on span "Sélectionner un rôle" at bounding box center [674, 453] width 476 height 49
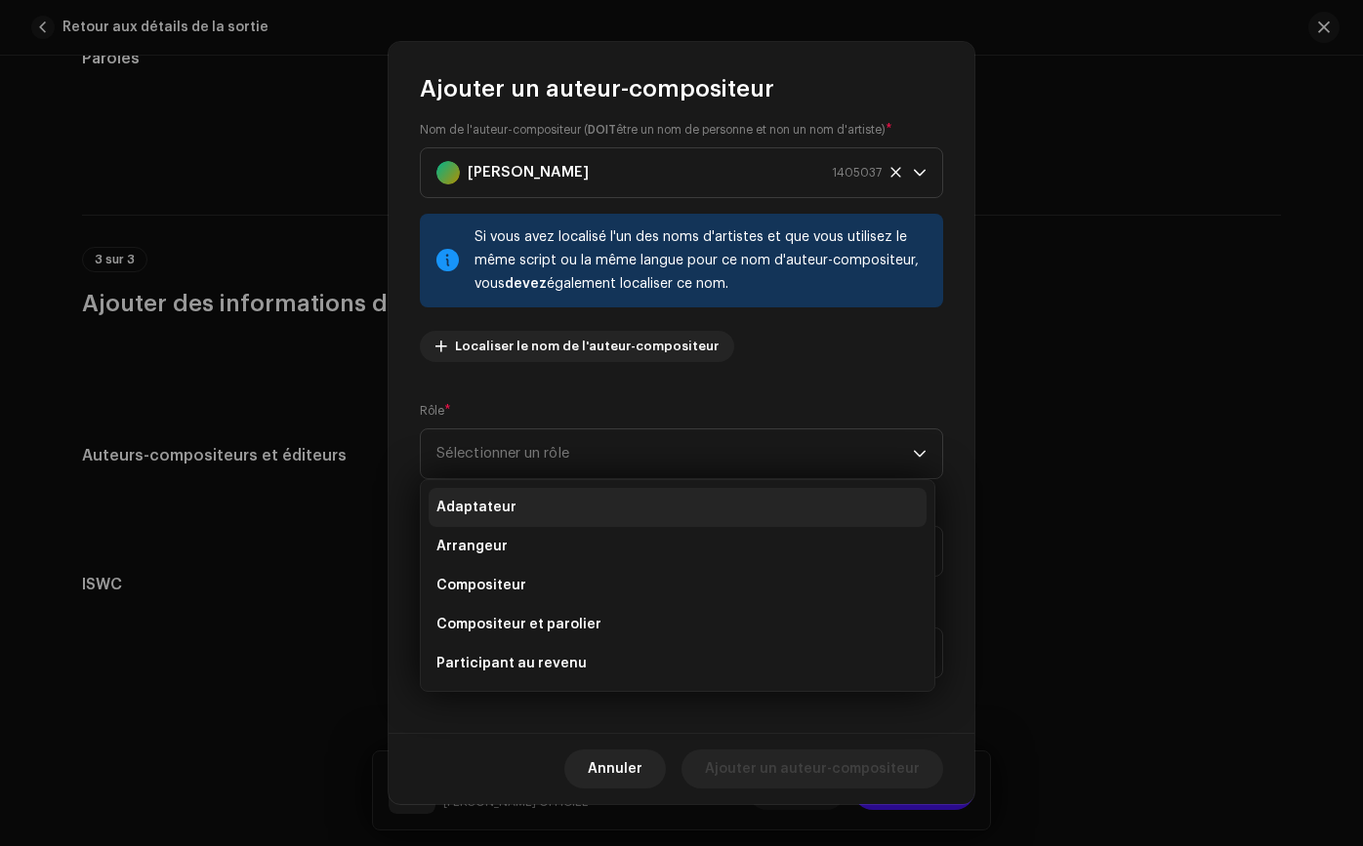
click at [663, 503] on li "Adaptateur" at bounding box center [677, 507] width 498 height 39
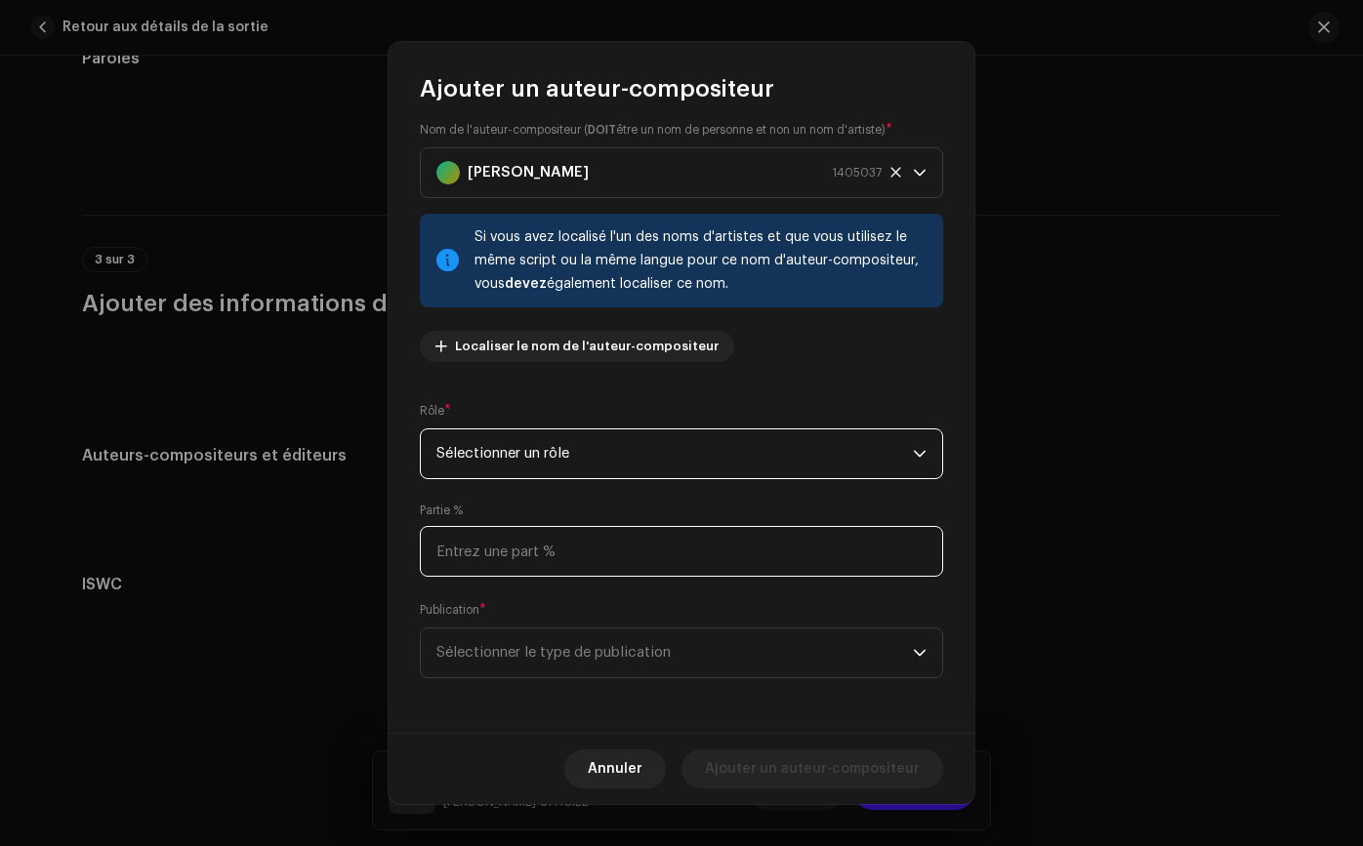
click at [636, 553] on input at bounding box center [681, 551] width 523 height 51
type input "100,00"
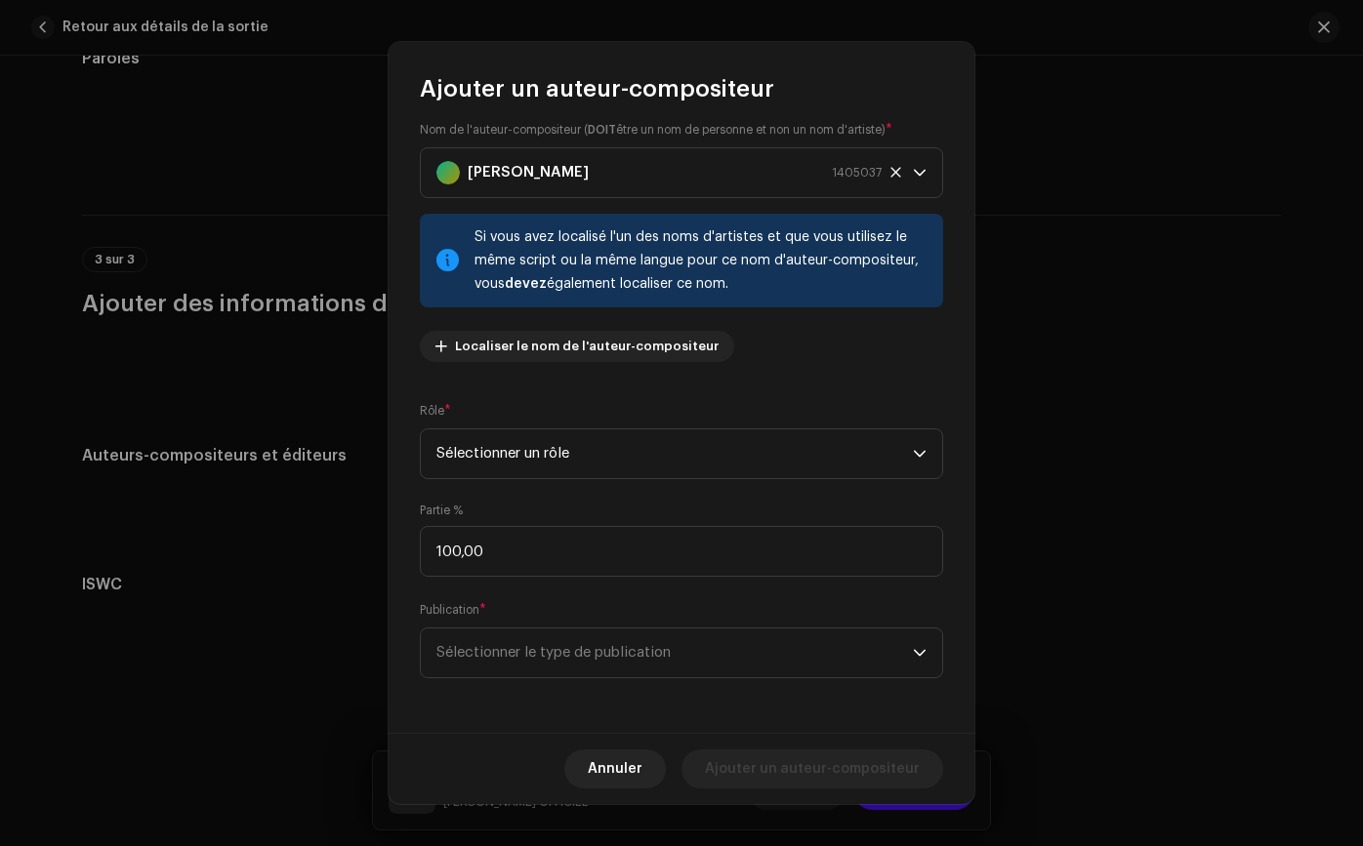
click at [633, 612] on div "Publication * Sélectionner le type de publication" at bounding box center [681, 639] width 523 height 78
click at [748, 669] on span "Sélectionner le type de publication" at bounding box center [674, 653] width 476 height 49
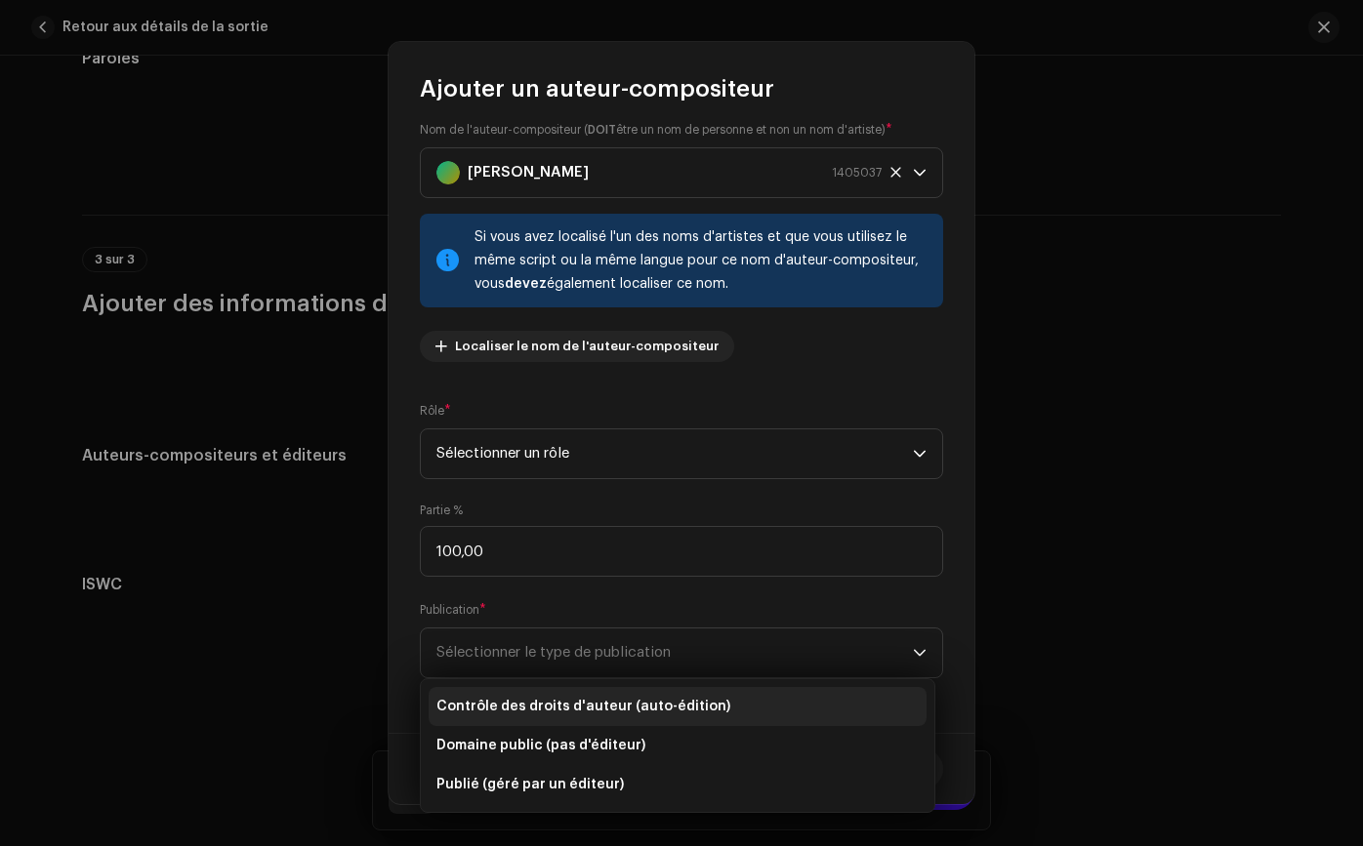
click at [746, 710] on li "Contrôle des droits d'auteur (auto-édition)" at bounding box center [677, 706] width 498 height 39
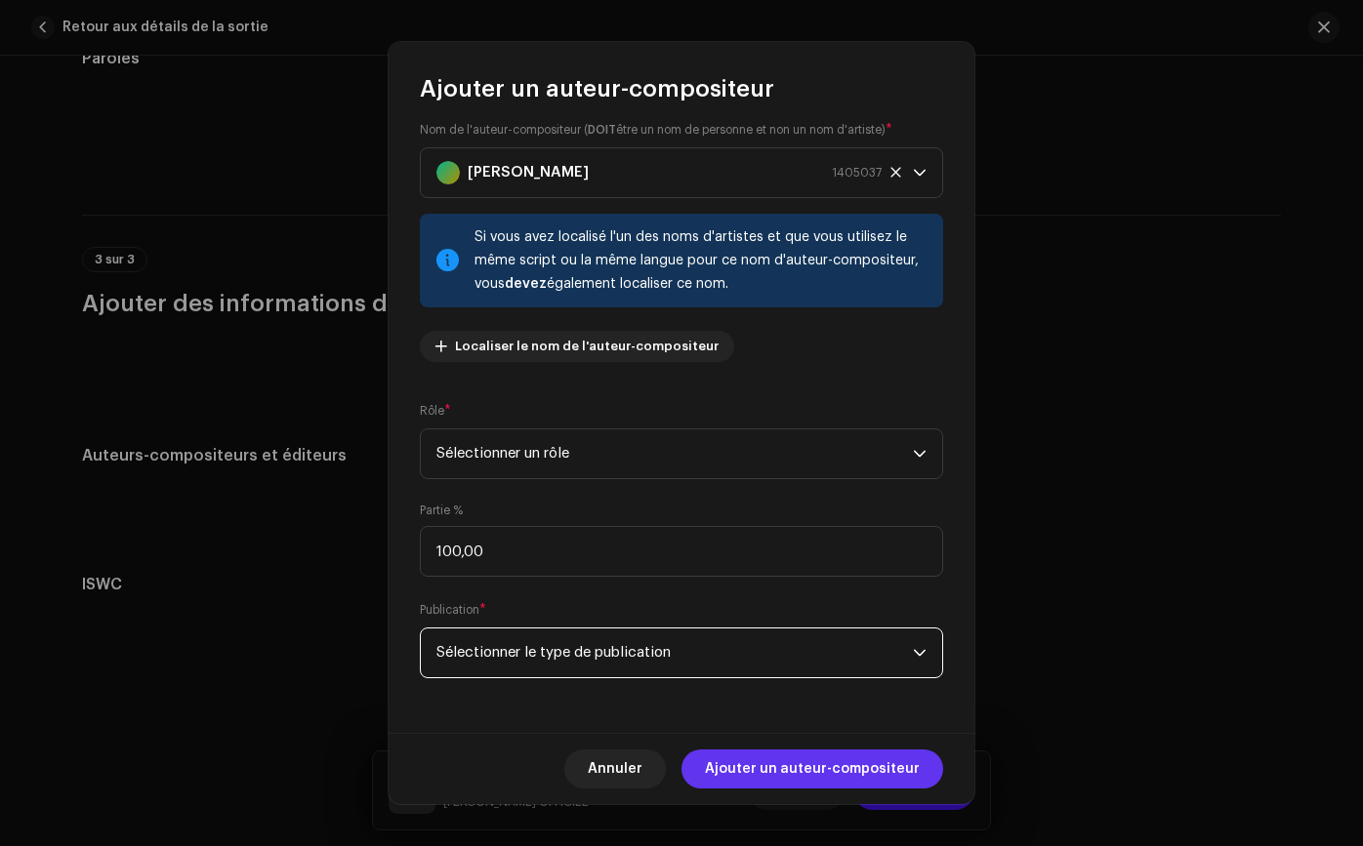
click at [759, 778] on span "Ajouter un auteur-compositeur" at bounding box center [812, 769] width 215 height 39
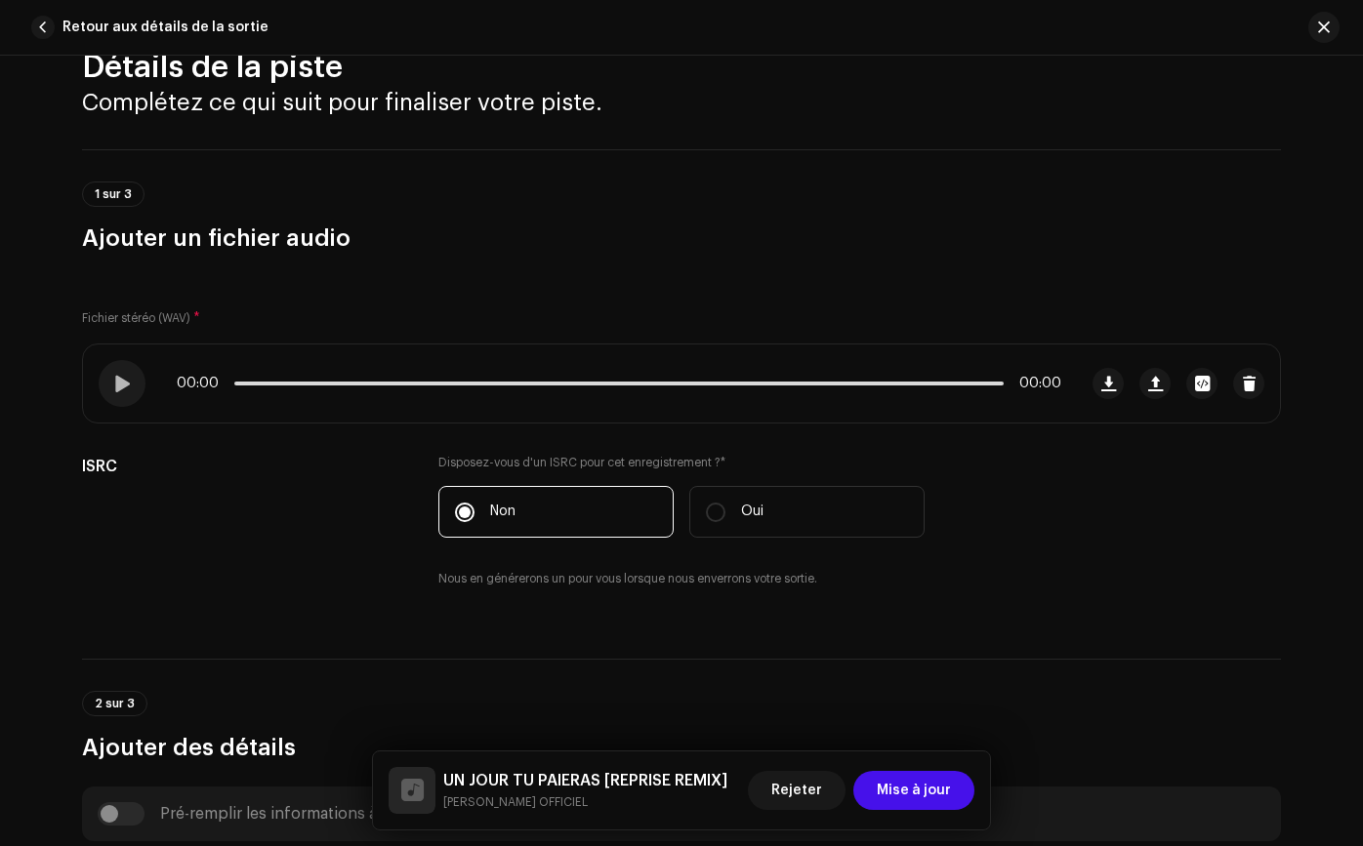
scroll to position [0, 0]
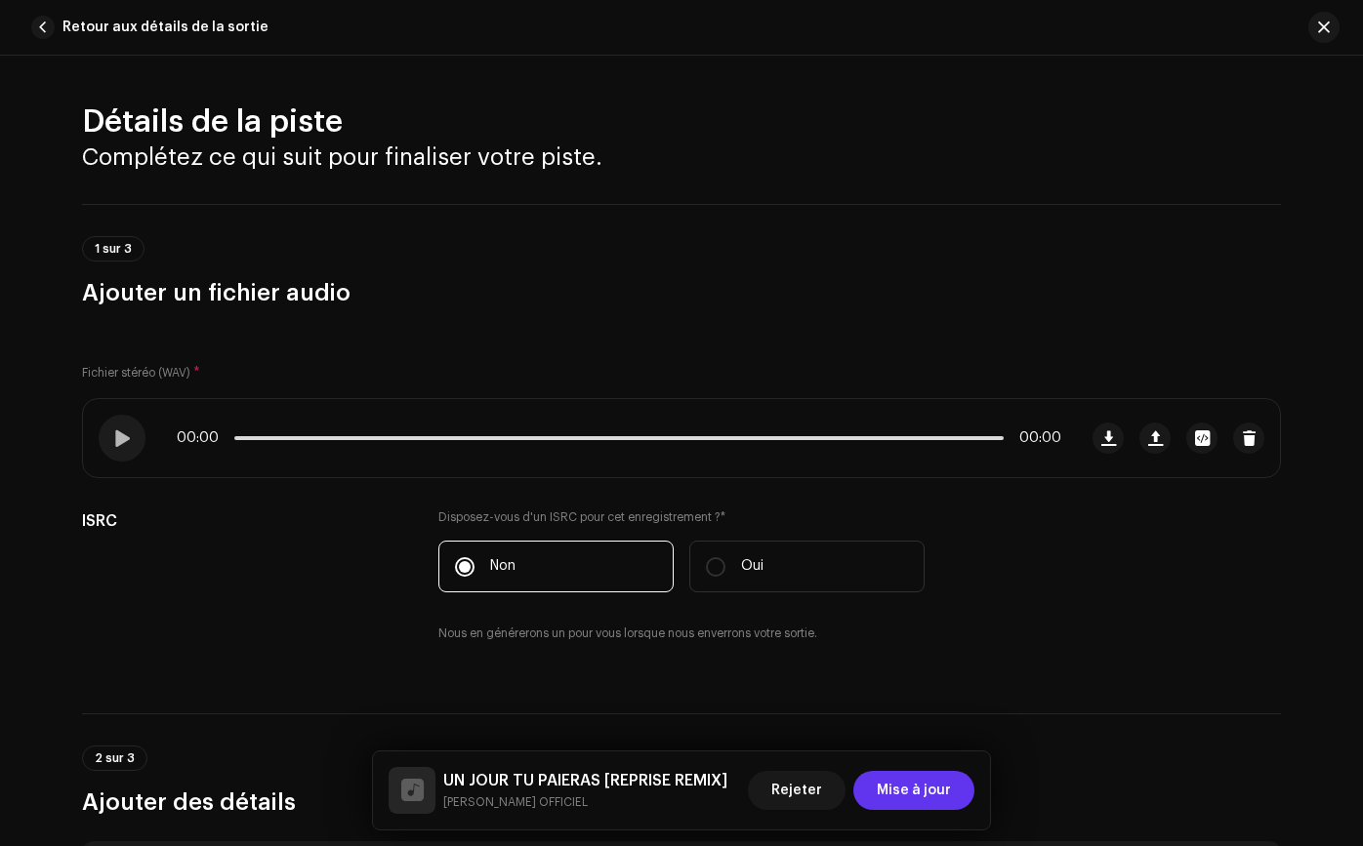
click at [875, 780] on button "Mise à jour" at bounding box center [913, 790] width 121 height 39
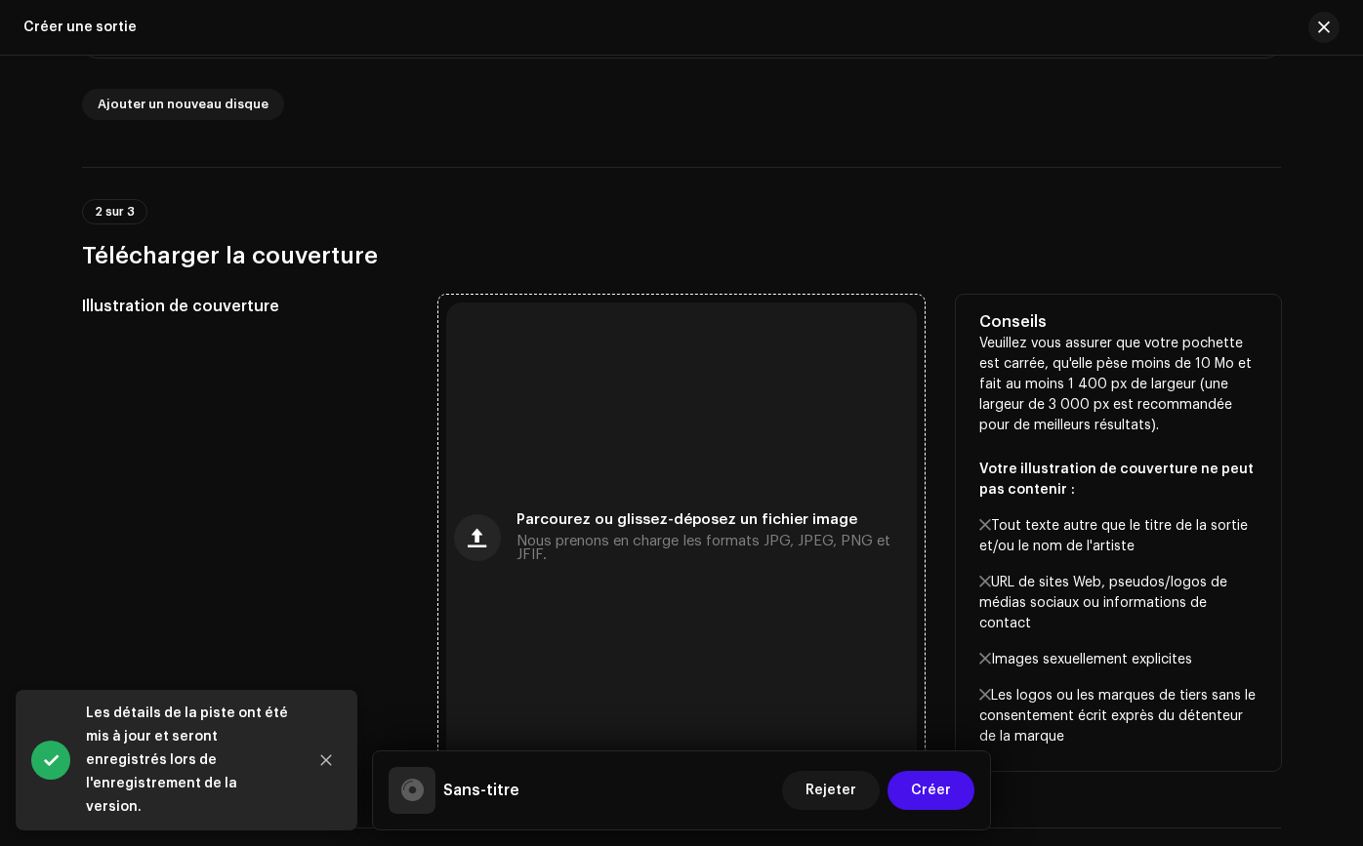
scroll to position [1518, 0]
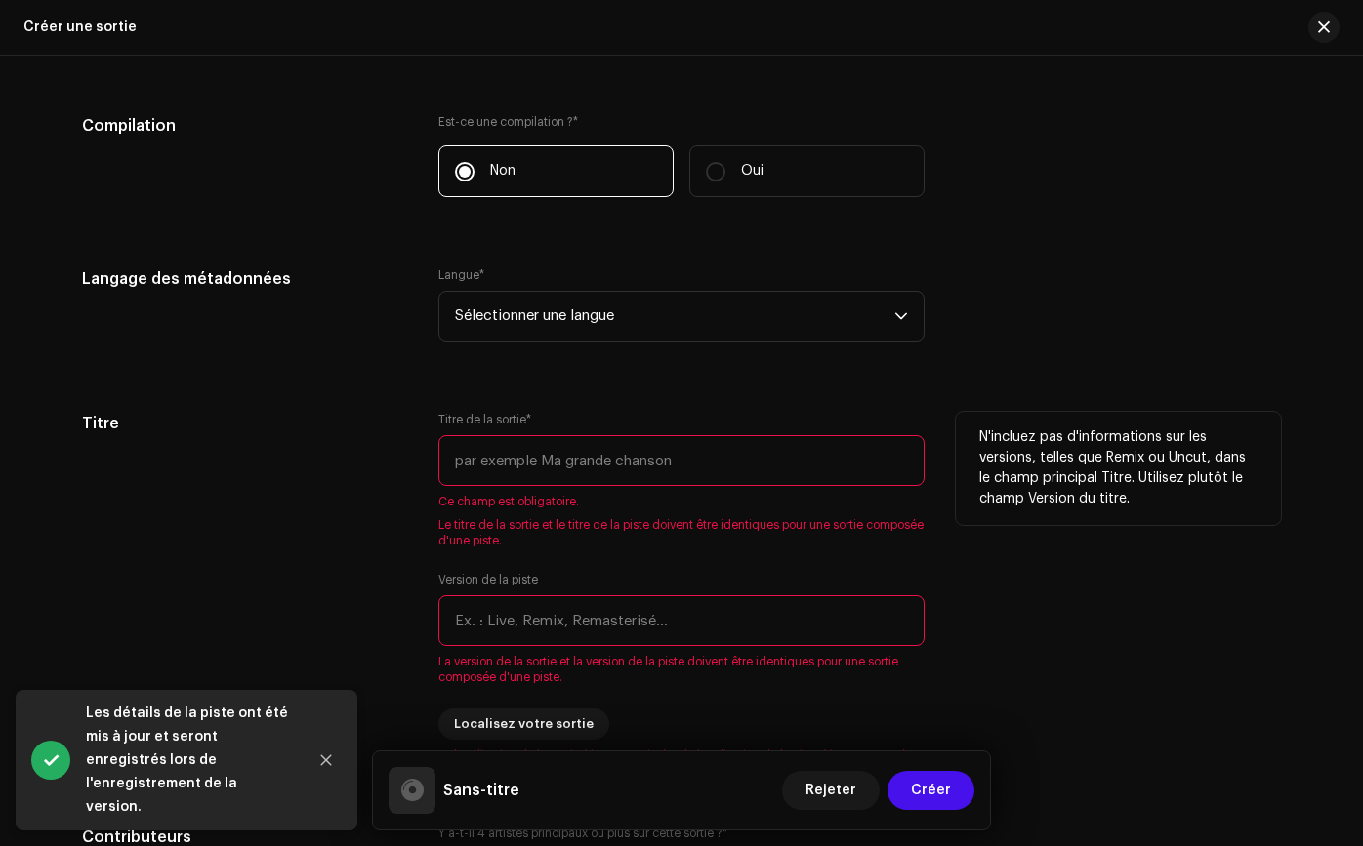
click at [635, 471] on input "text" at bounding box center [681, 460] width 486 height 51
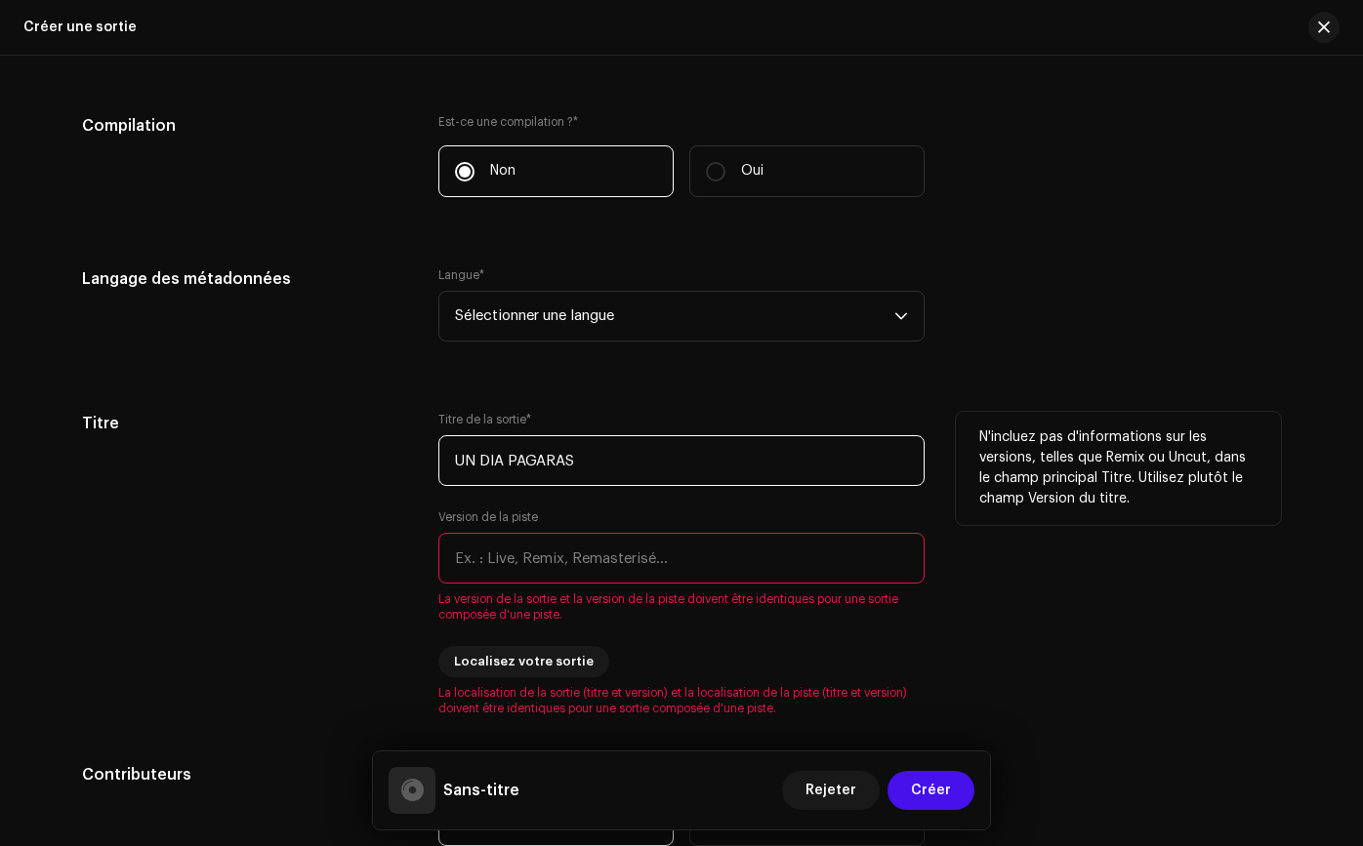
type input "UN DIA PAGARAS"
click at [438, 494] on div "Titre de la sortie * UN DIA PAGARAS Version de la piste La version de la sortie…" at bounding box center [681, 564] width 486 height 305
click at [478, 543] on input "text" at bounding box center [681, 558] width 486 height 51
type input "R"
click at [412, 550] on div "Titre Titre de la sortie * UN DIA PAGARAS Version de la piste COEVR EZMIX La ve…" at bounding box center [681, 564] width 1199 height 305
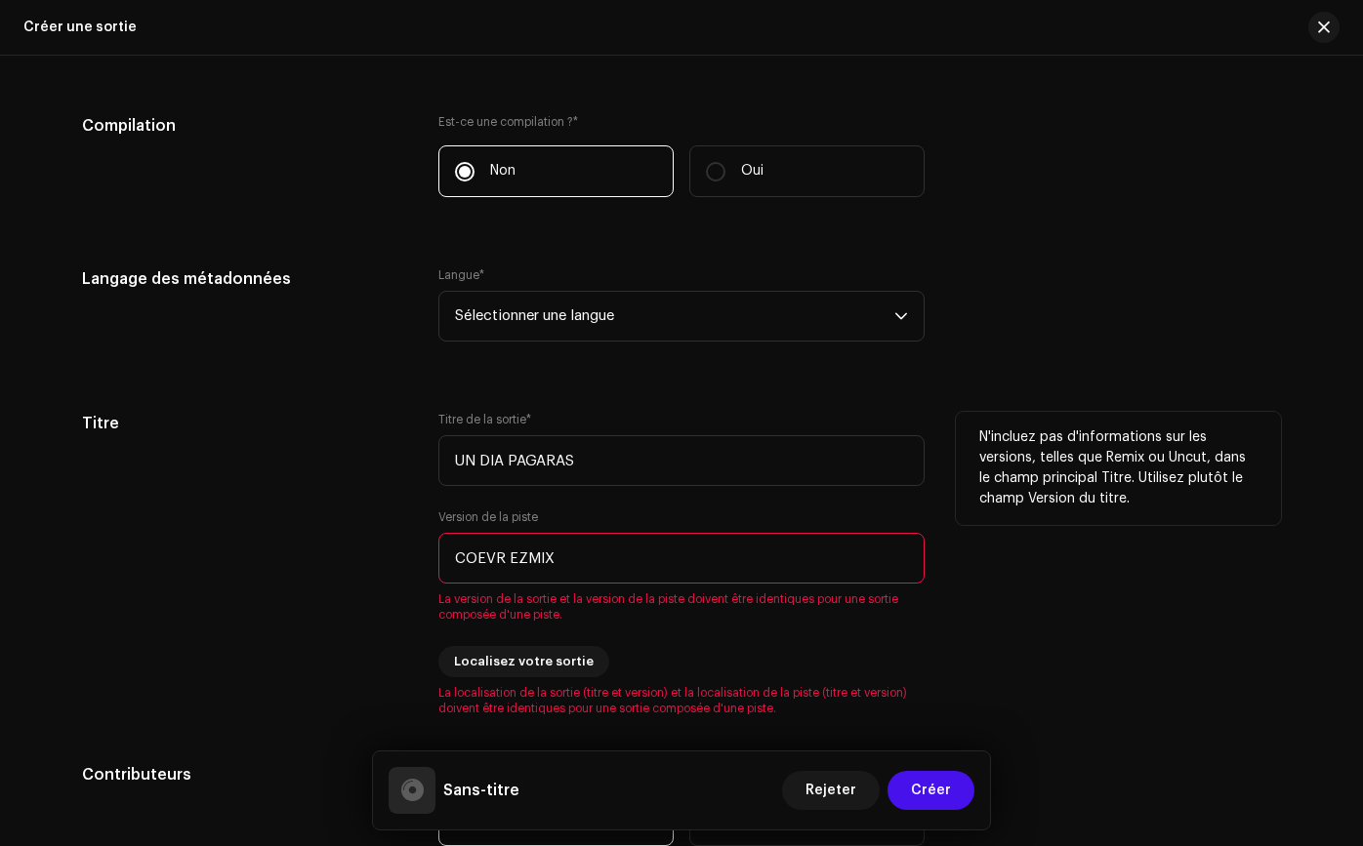
click at [511, 564] on input "COEVR EZMIX" at bounding box center [681, 558] width 486 height 51
click at [431, 613] on div "Titre Titre de la sortie * UN DIA PAGARAS Version de la piste COEVR REMIX La ve…" at bounding box center [681, 564] width 1199 height 305
click at [404, 624] on div "Titre Titre de la sortie * UN DIA PAGARAS Version de la piste COEVR REMIX La ve…" at bounding box center [681, 564] width 1199 height 305
click at [594, 570] on input "COEVR REMIX" at bounding box center [681, 558] width 486 height 51
click at [587, 617] on span "La version de la sortie et la version de la piste doivent être identiques pour …" at bounding box center [681, 606] width 486 height 31
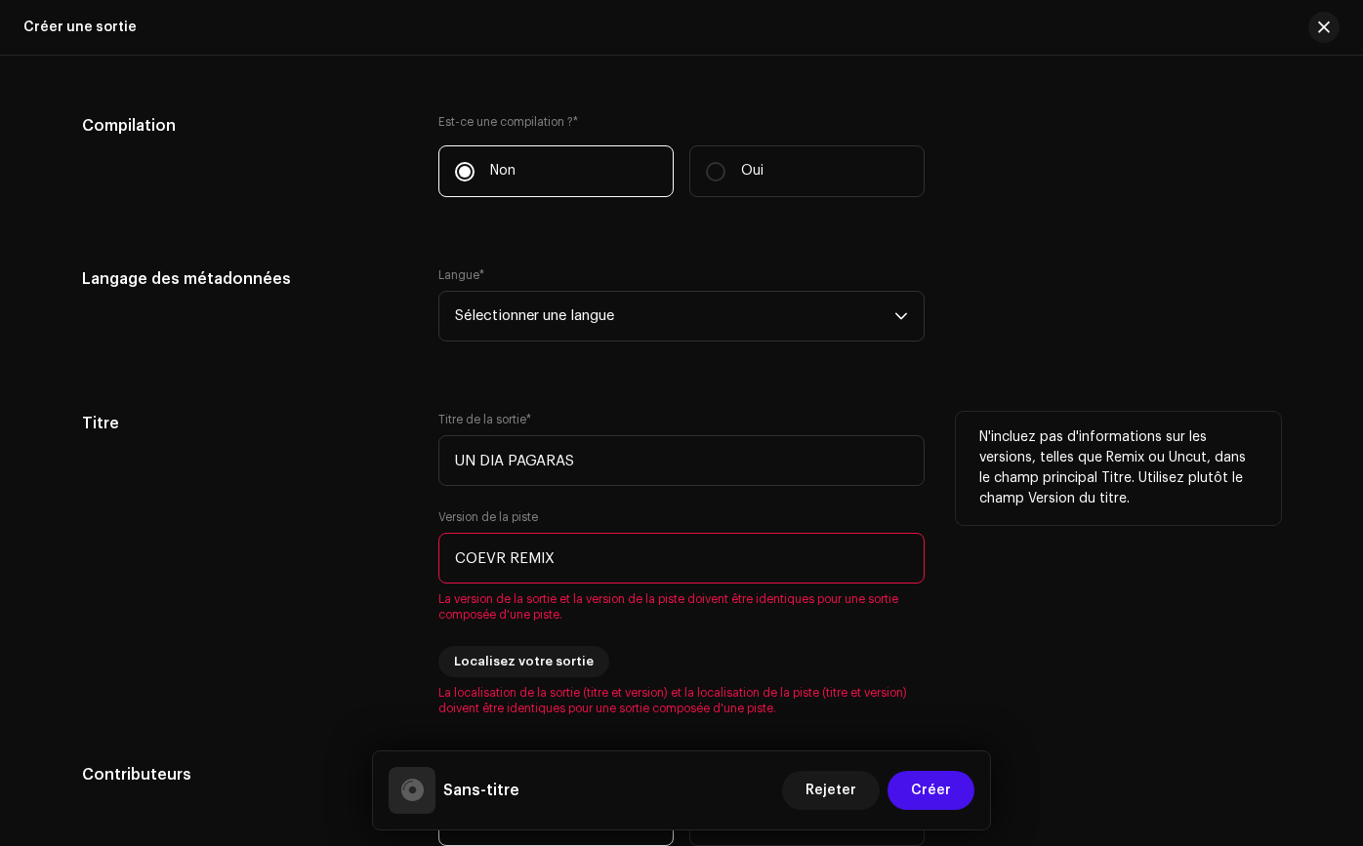
click at [587, 559] on input "COEVR REMIX" at bounding box center [681, 558] width 486 height 51
click at [504, 556] on input "COEVR REMIX" at bounding box center [681, 558] width 486 height 51
type input "COEVRREMIX"
click at [387, 586] on div "Titre" at bounding box center [244, 564] width 325 height 305
drag, startPoint x: 662, startPoint y: 561, endPoint x: 324, endPoint y: 526, distance: 339.5
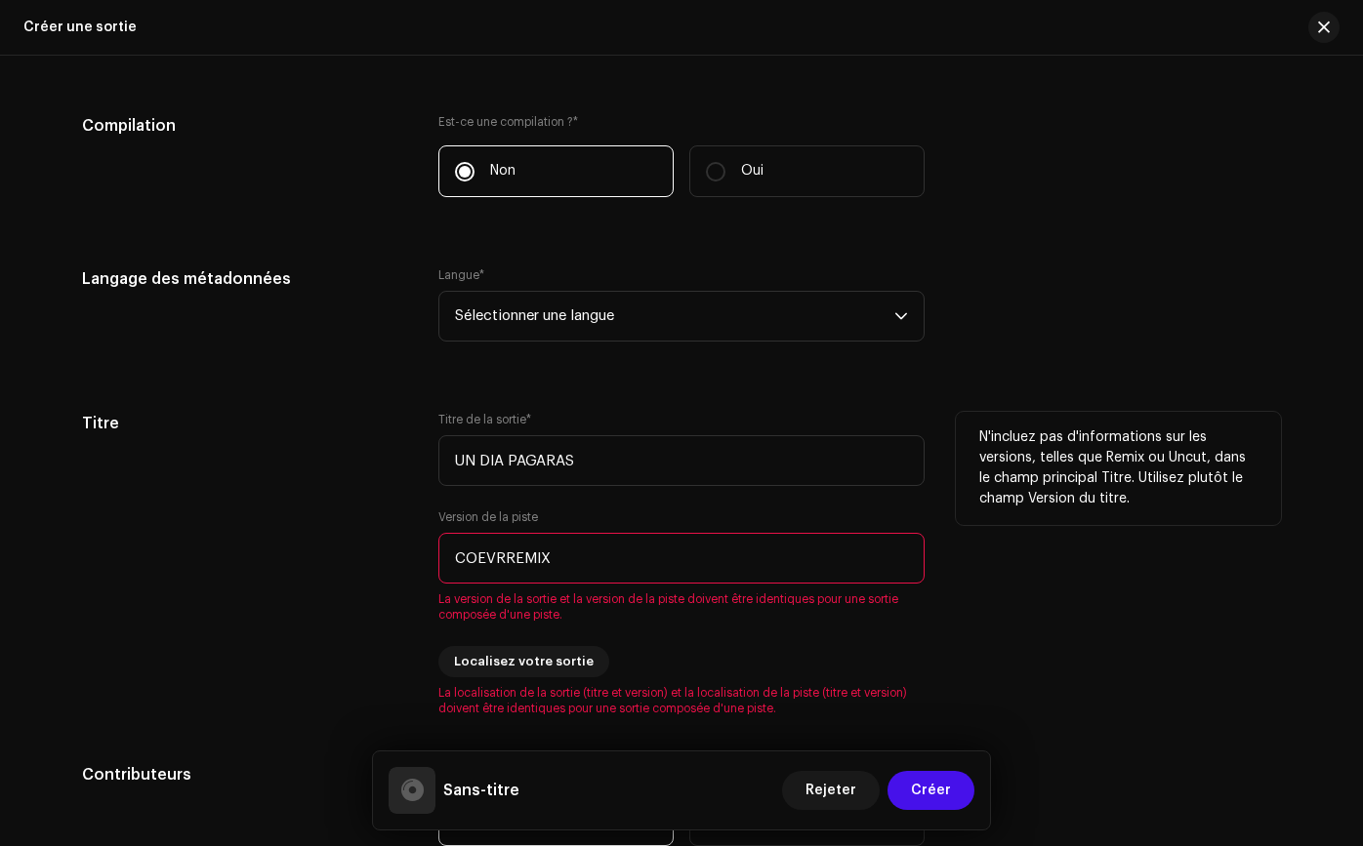
click at [324, 526] on div "Titre Titre de la sortie * UN DIA PAGARAS Version de la piste COEVRREMIX La ver…" at bounding box center [681, 564] width 1199 height 305
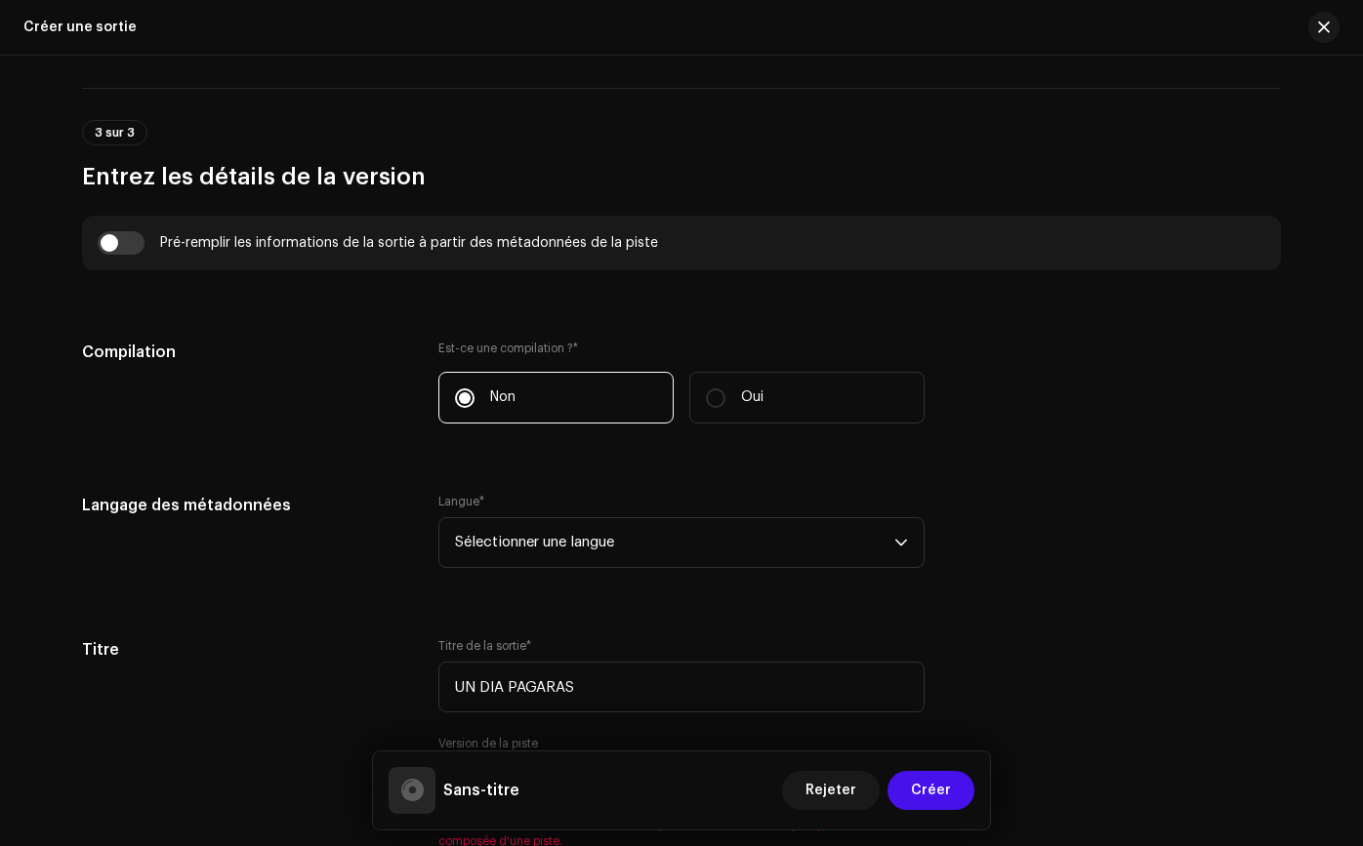
scroll to position [1636, 0]
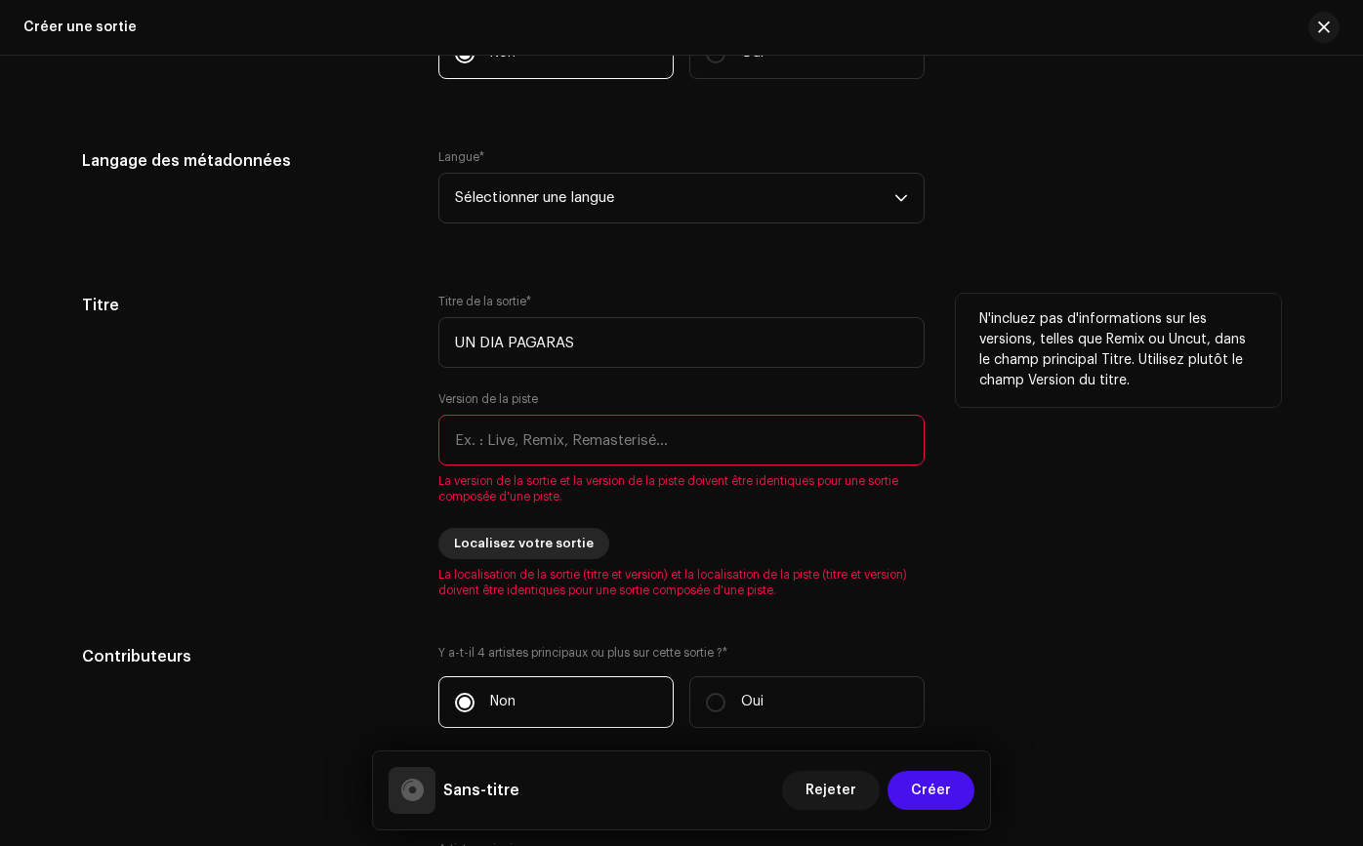
click at [448, 548] on button "Localisez votre sortie" at bounding box center [523, 543] width 171 height 31
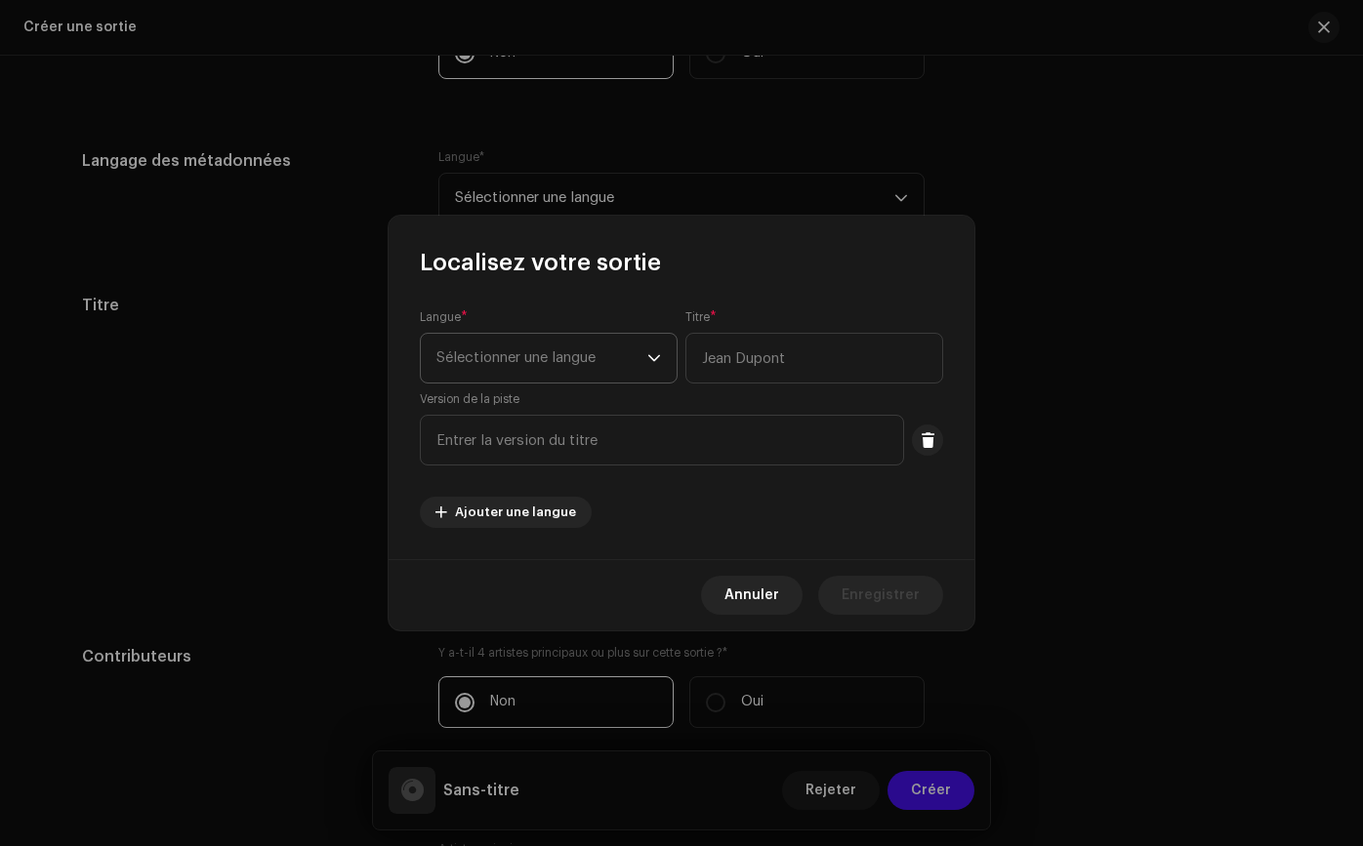
click at [647, 360] on icon "déclencheur déroulant" at bounding box center [654, 358] width 14 height 14
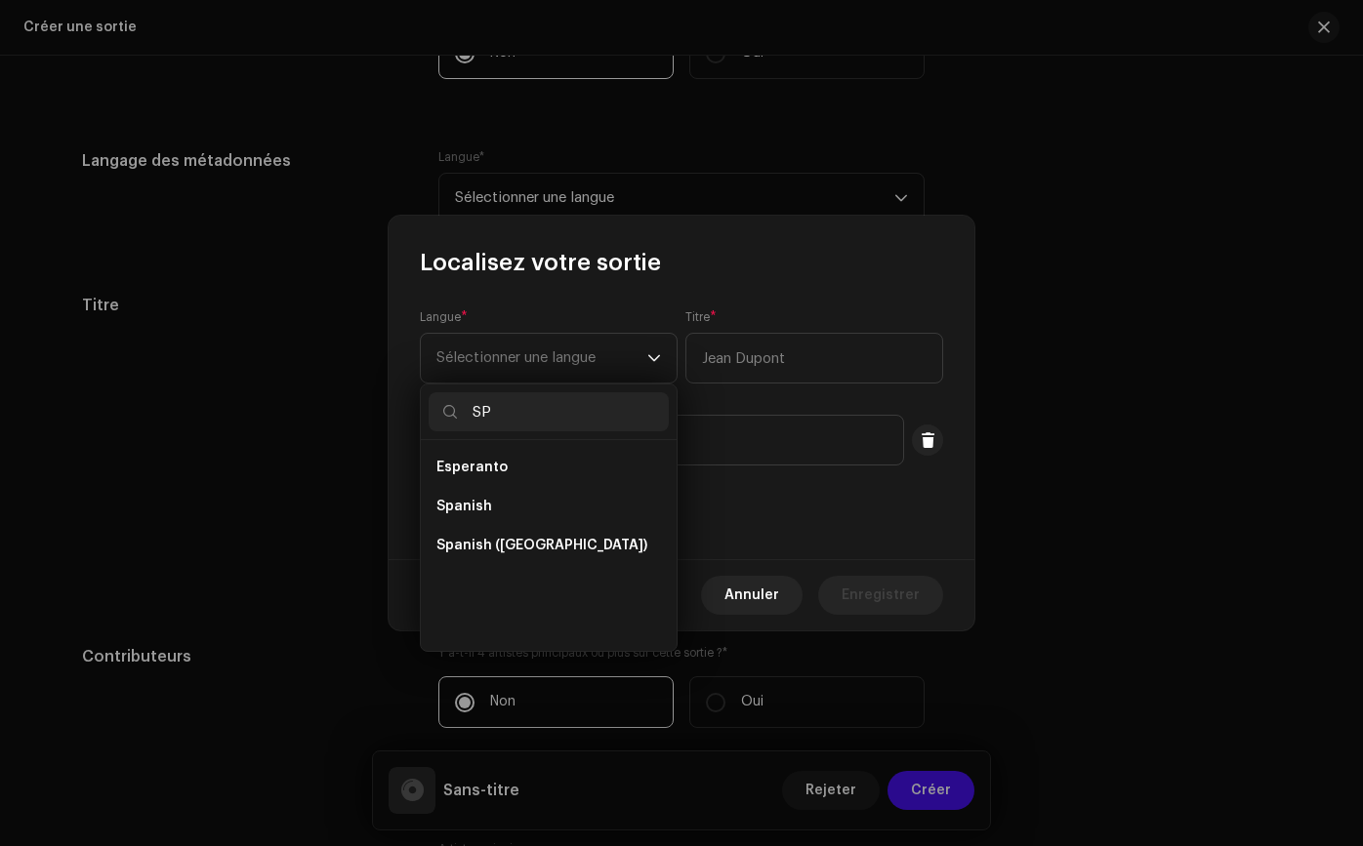
scroll to position [0, 0]
type input "SPA"
click at [582, 466] on li "Spanish" at bounding box center [548, 467] width 240 height 39
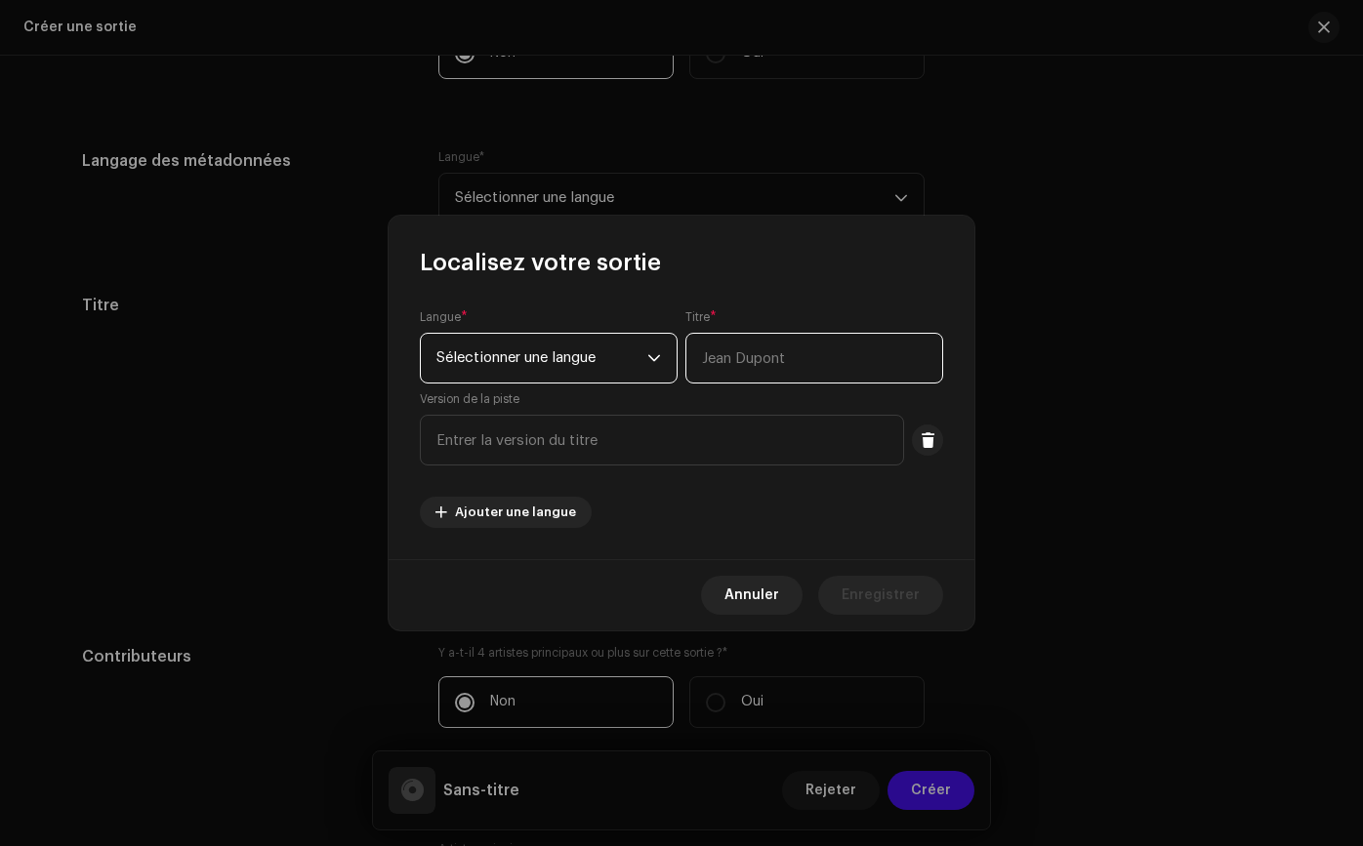
click at [806, 363] on input "text" at bounding box center [814, 358] width 258 height 51
type input "UN DIA PAGARAS"
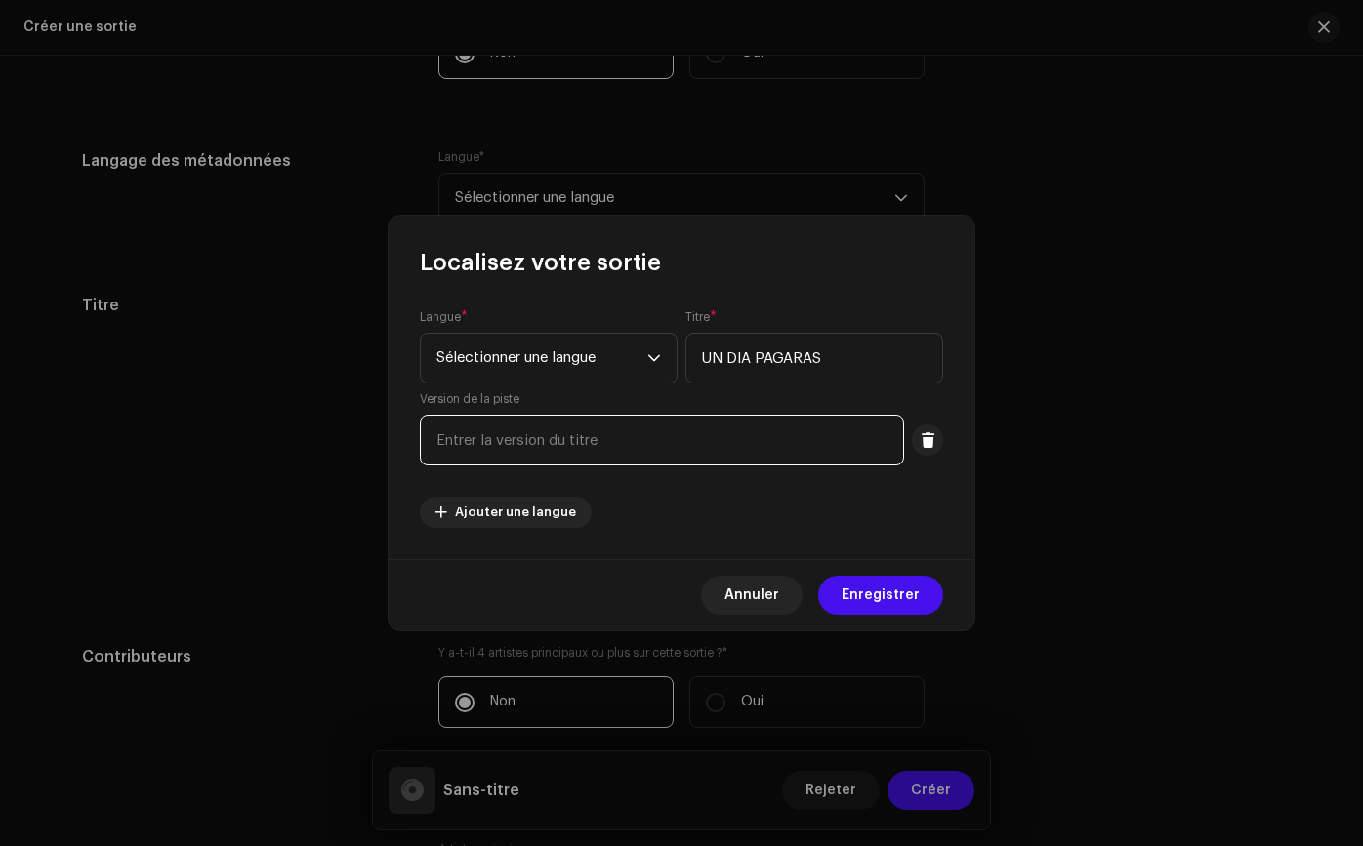
click at [746, 441] on input "text" at bounding box center [662, 440] width 484 height 51
type input "COVER REMIX"
click at [577, 459] on input "COVER REMIX" at bounding box center [662, 440] width 484 height 51
click at [581, 445] on input "COVER REMIX" at bounding box center [662, 440] width 484 height 51
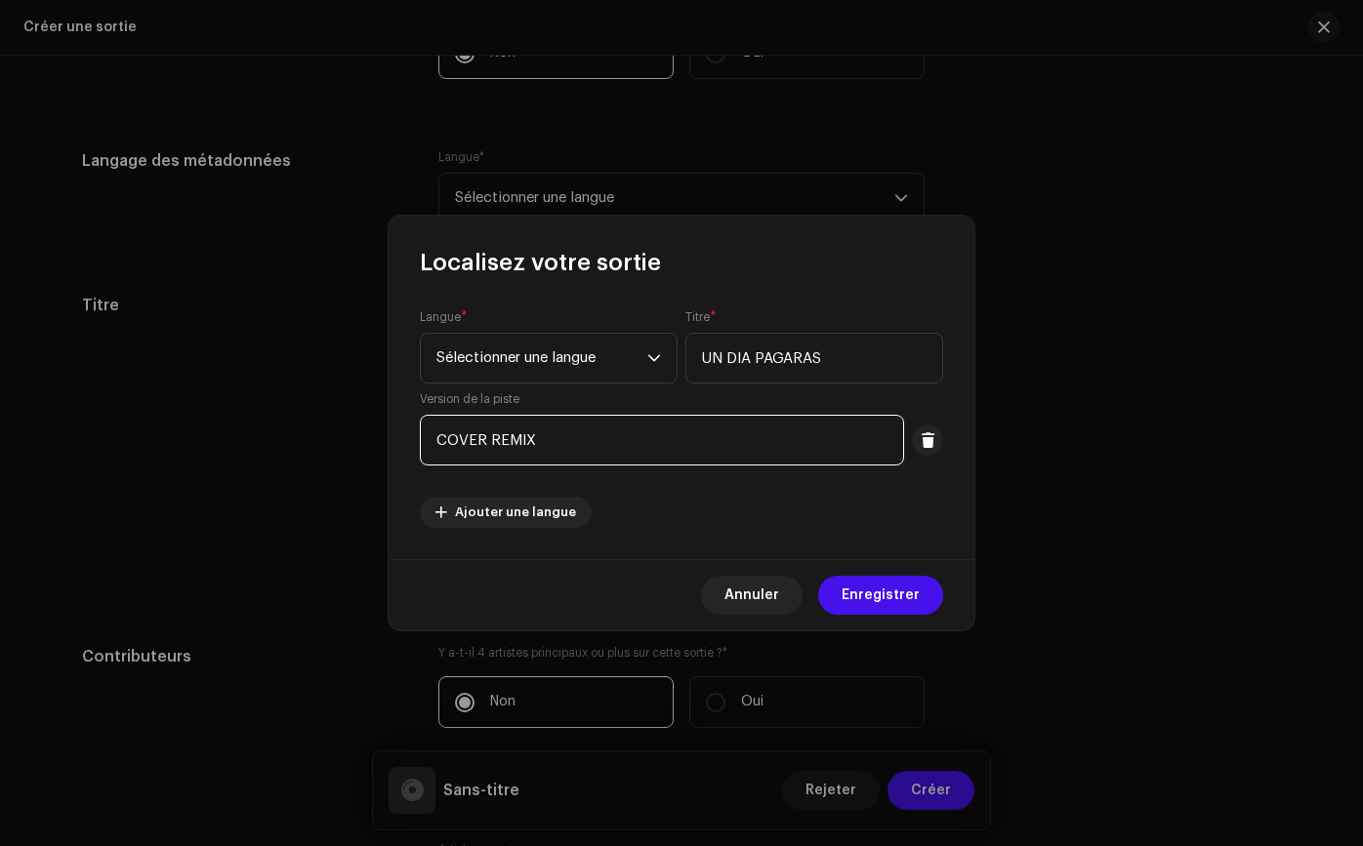
click at [581, 445] on input "COVER REMIX" at bounding box center [662, 440] width 484 height 51
drag, startPoint x: 581, startPoint y: 445, endPoint x: 489, endPoint y: 440, distance: 91.9
click at [489, 440] on input "COVER REMIX" at bounding box center [662, 440] width 484 height 51
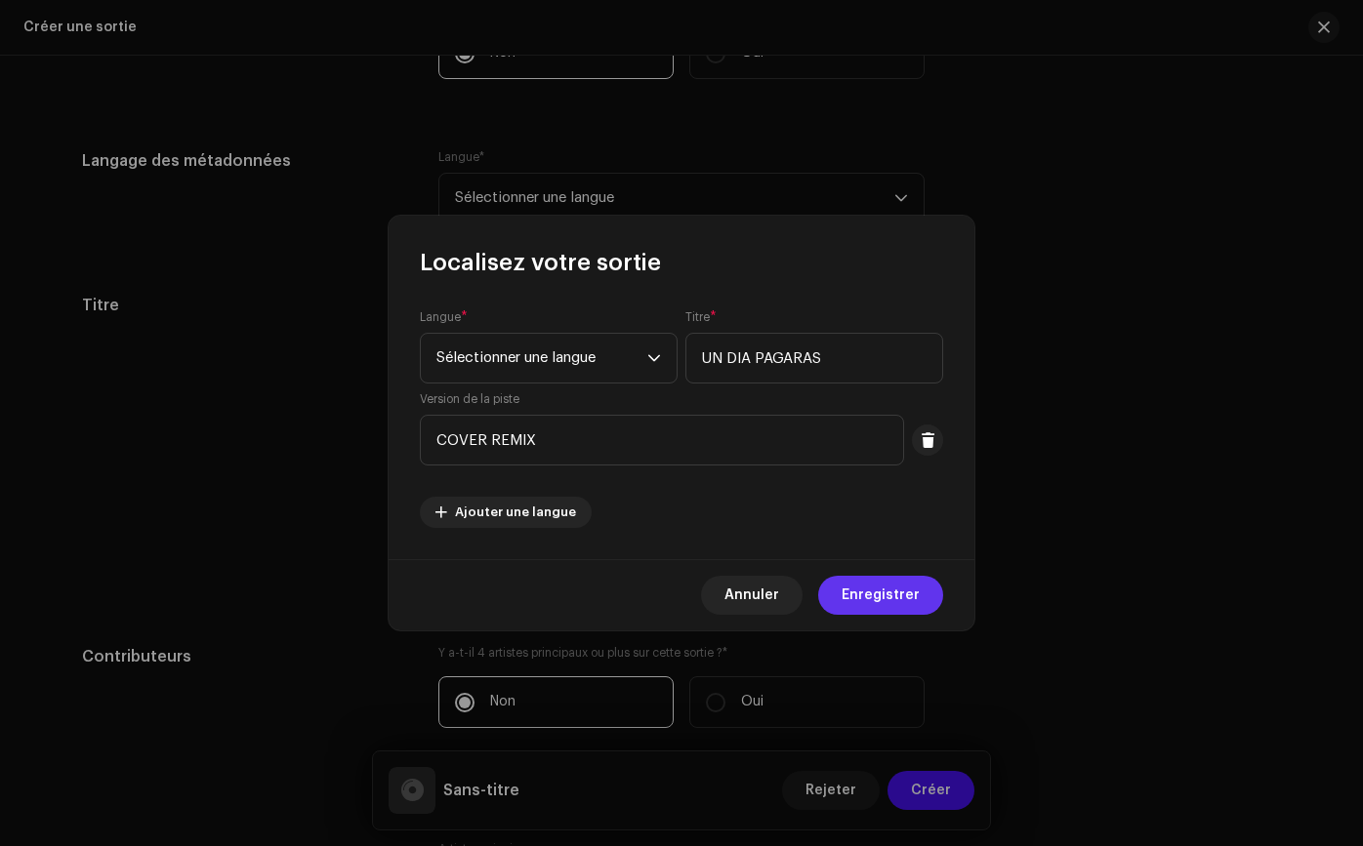
click at [928, 602] on button "Enregistrer" at bounding box center [880, 595] width 125 height 39
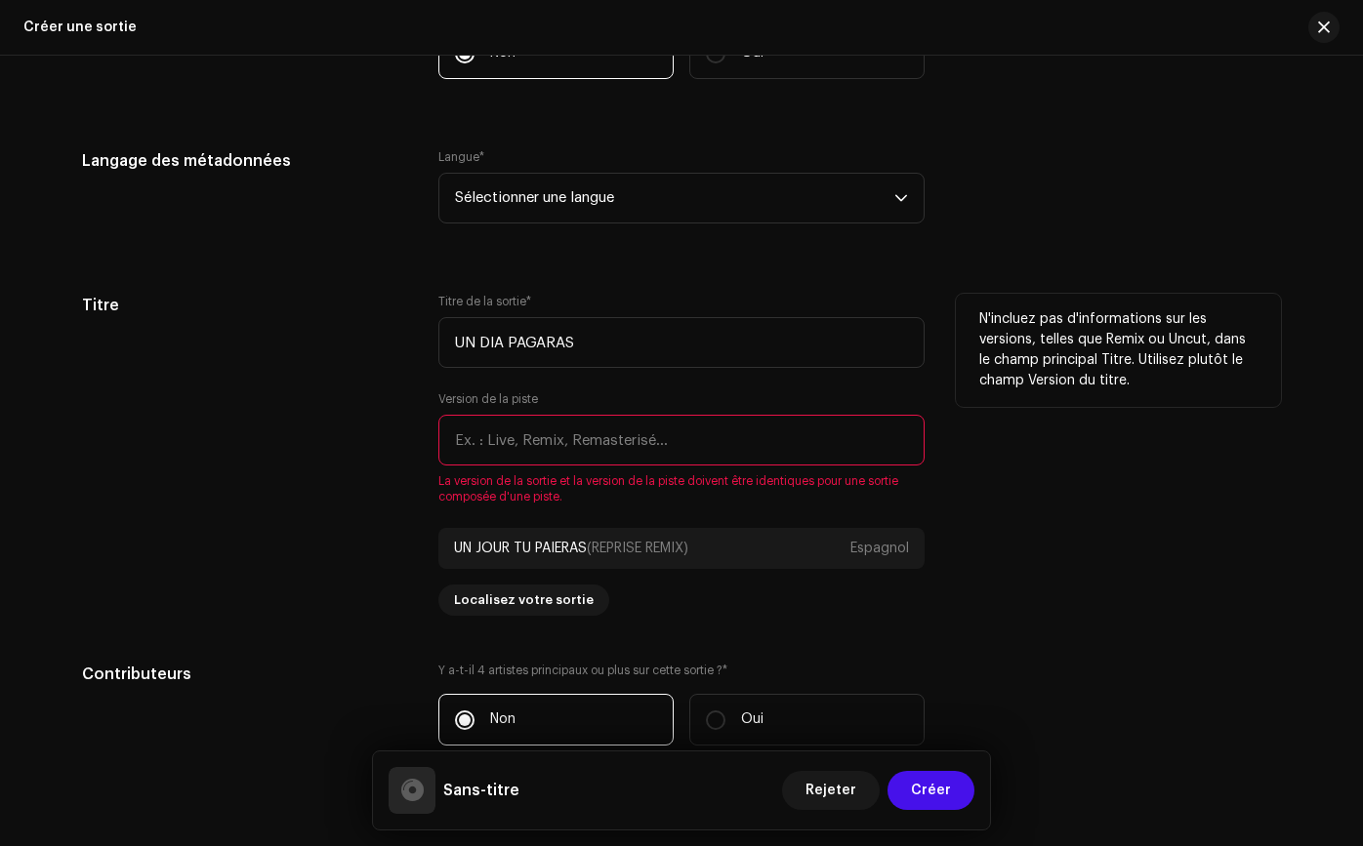
paste input "COVER REMIX"
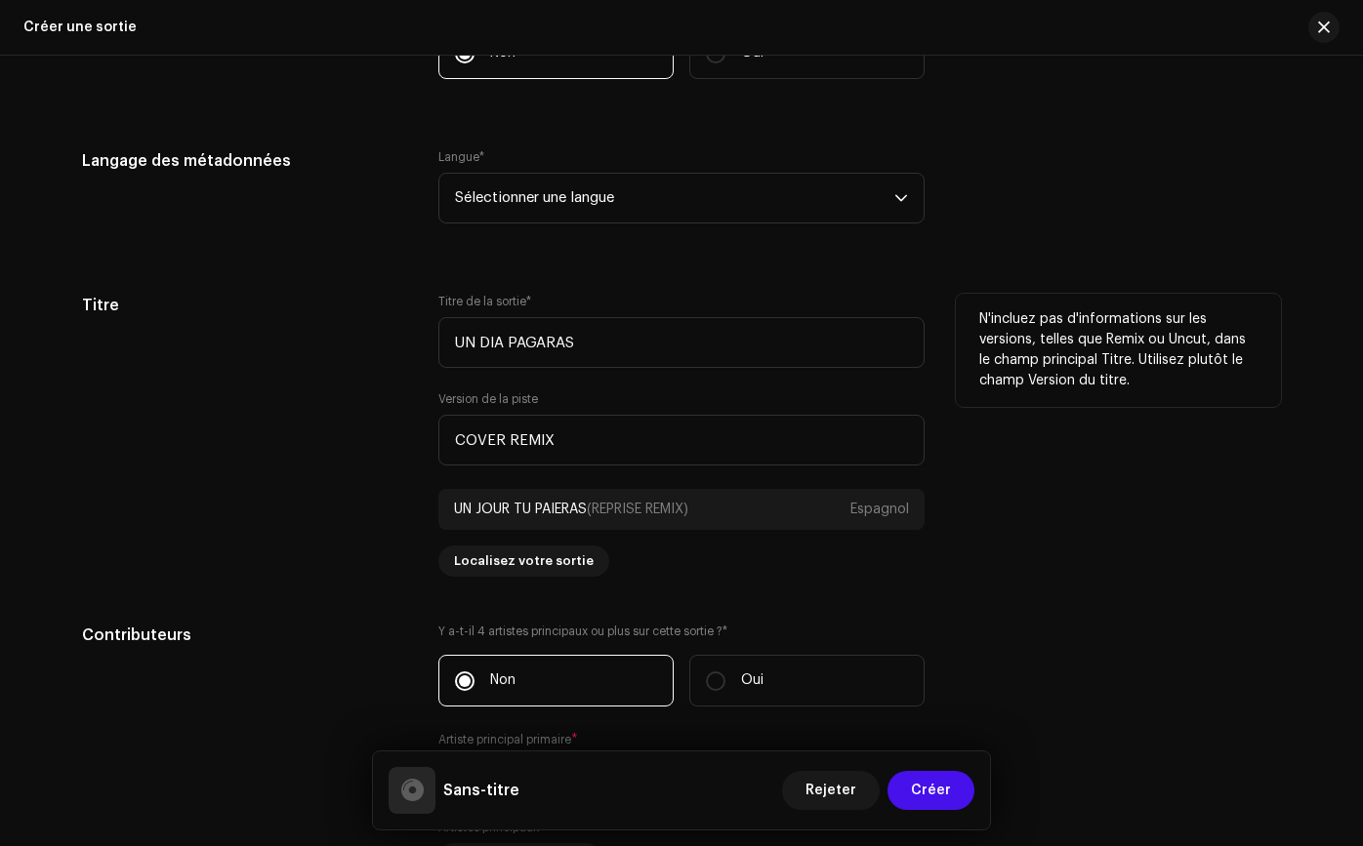
type input "COVER REMIX"
click at [882, 571] on div "Titre de la sortie * UN DIA PAGARAS Version de la piste COVER REMIX UN JOUR TU …" at bounding box center [681, 435] width 486 height 283
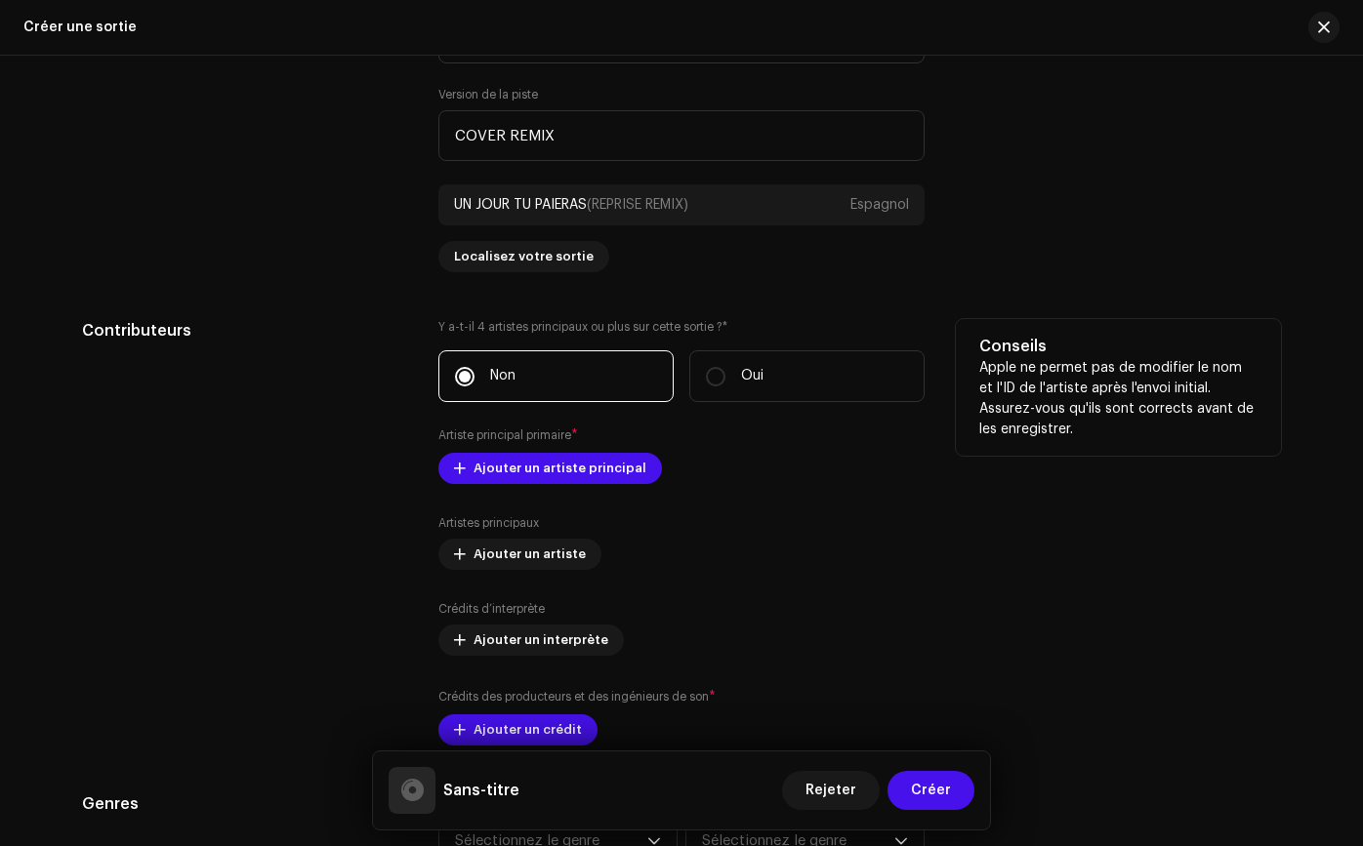
scroll to position [1955, 0]
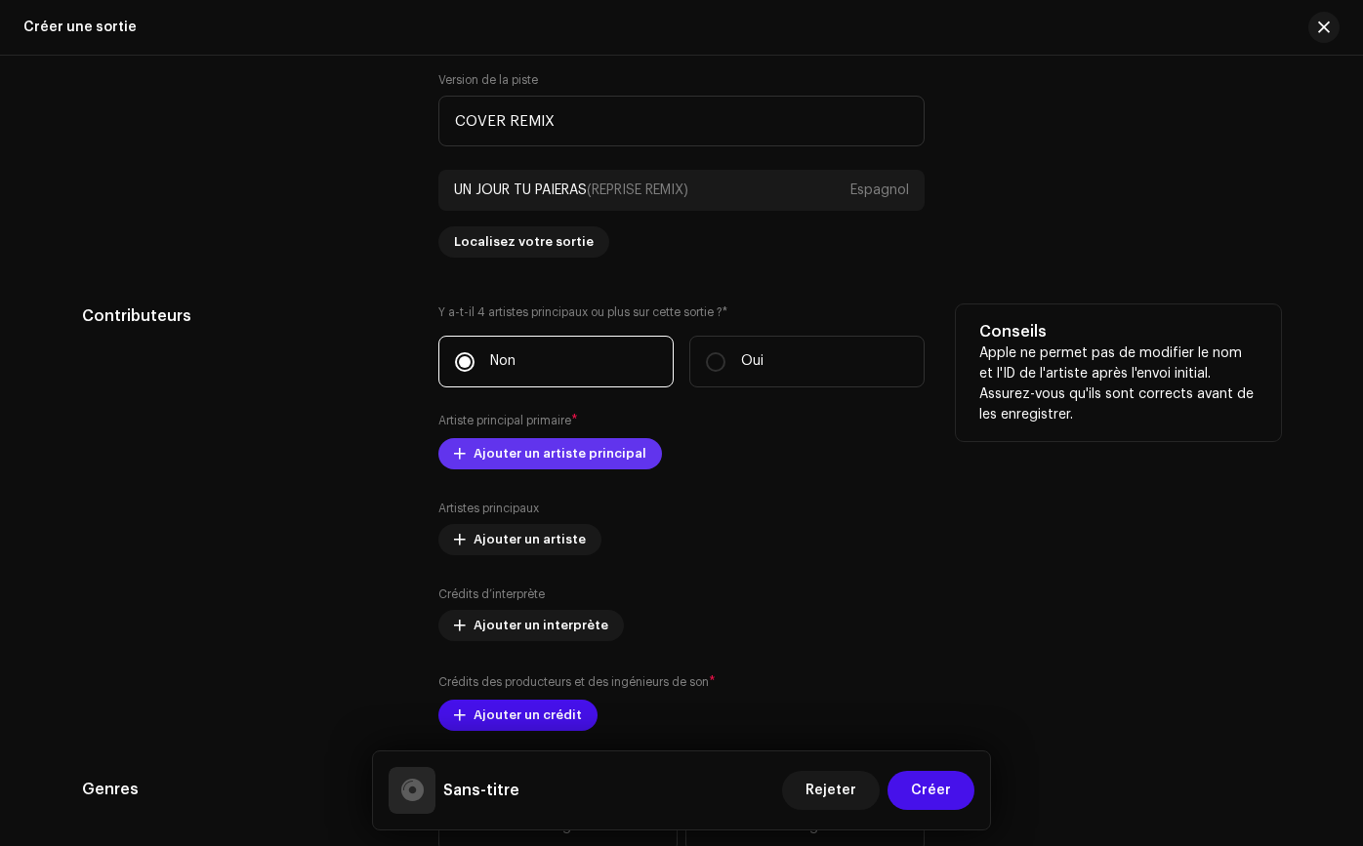
click at [622, 447] on font "Ajouter un artiste principal" at bounding box center [559, 453] width 173 height 13
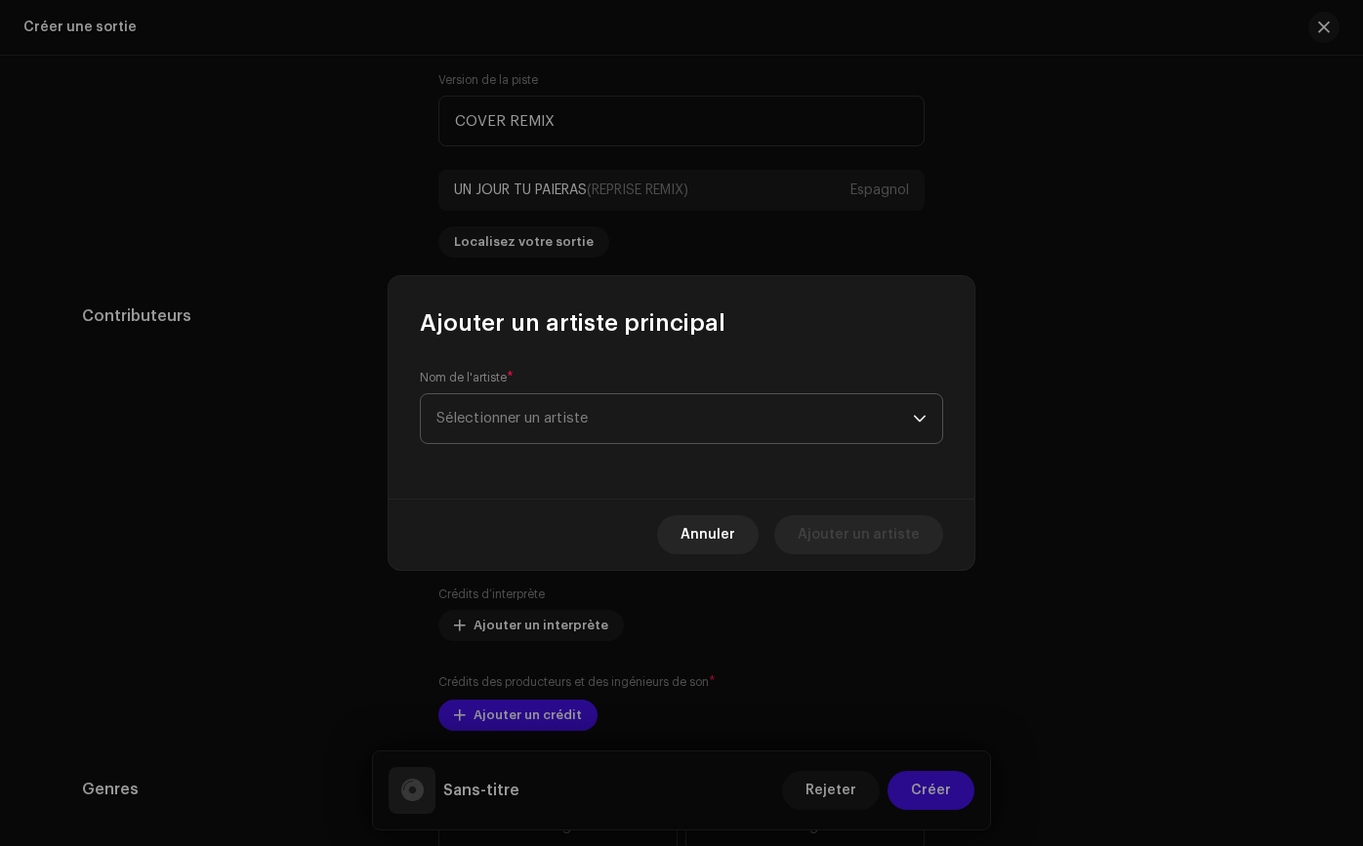
click at [636, 417] on span "Sélectionner un artiste" at bounding box center [674, 418] width 476 height 49
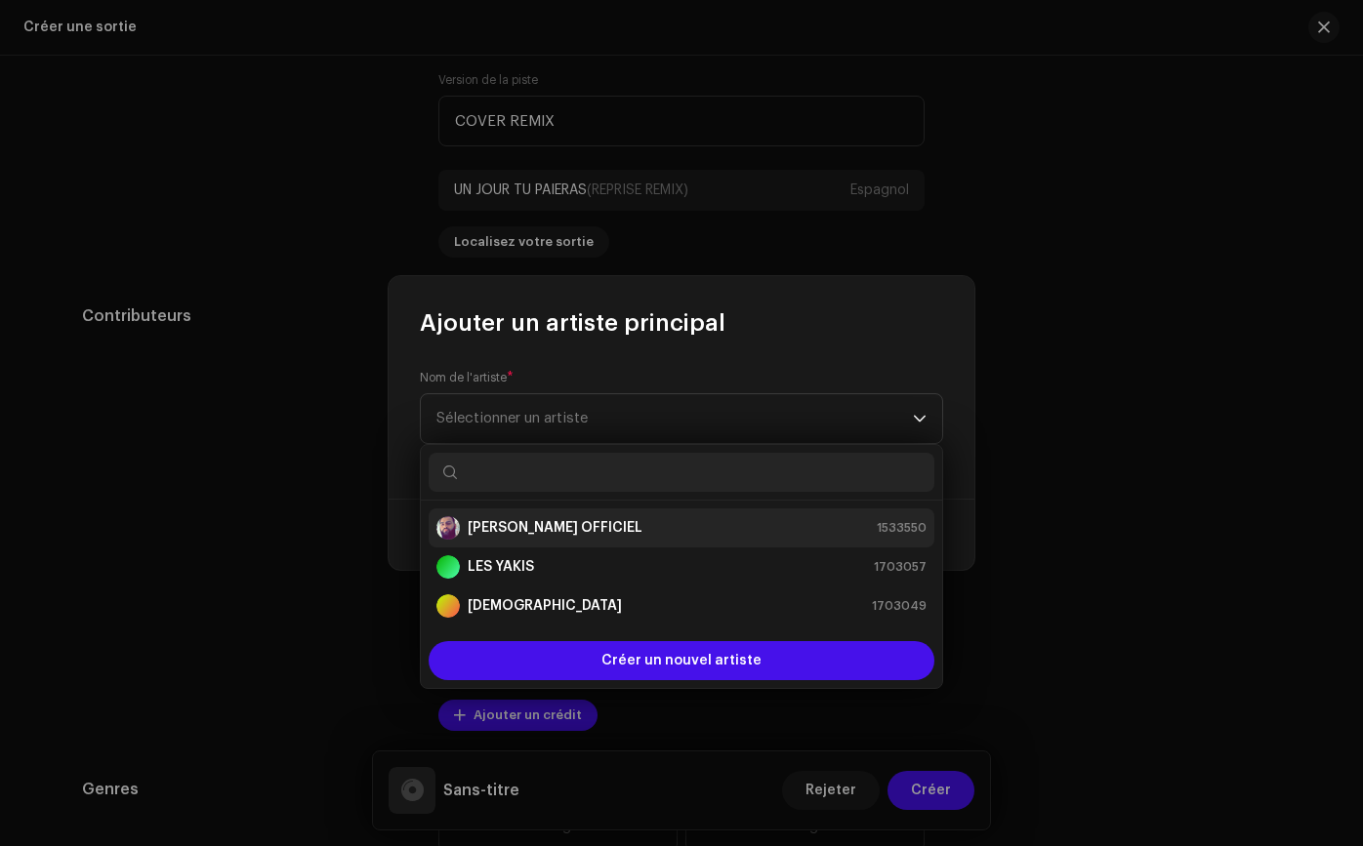
click at [659, 530] on div "[PERSON_NAME] OFFICIEL 1533550" at bounding box center [681, 527] width 490 height 23
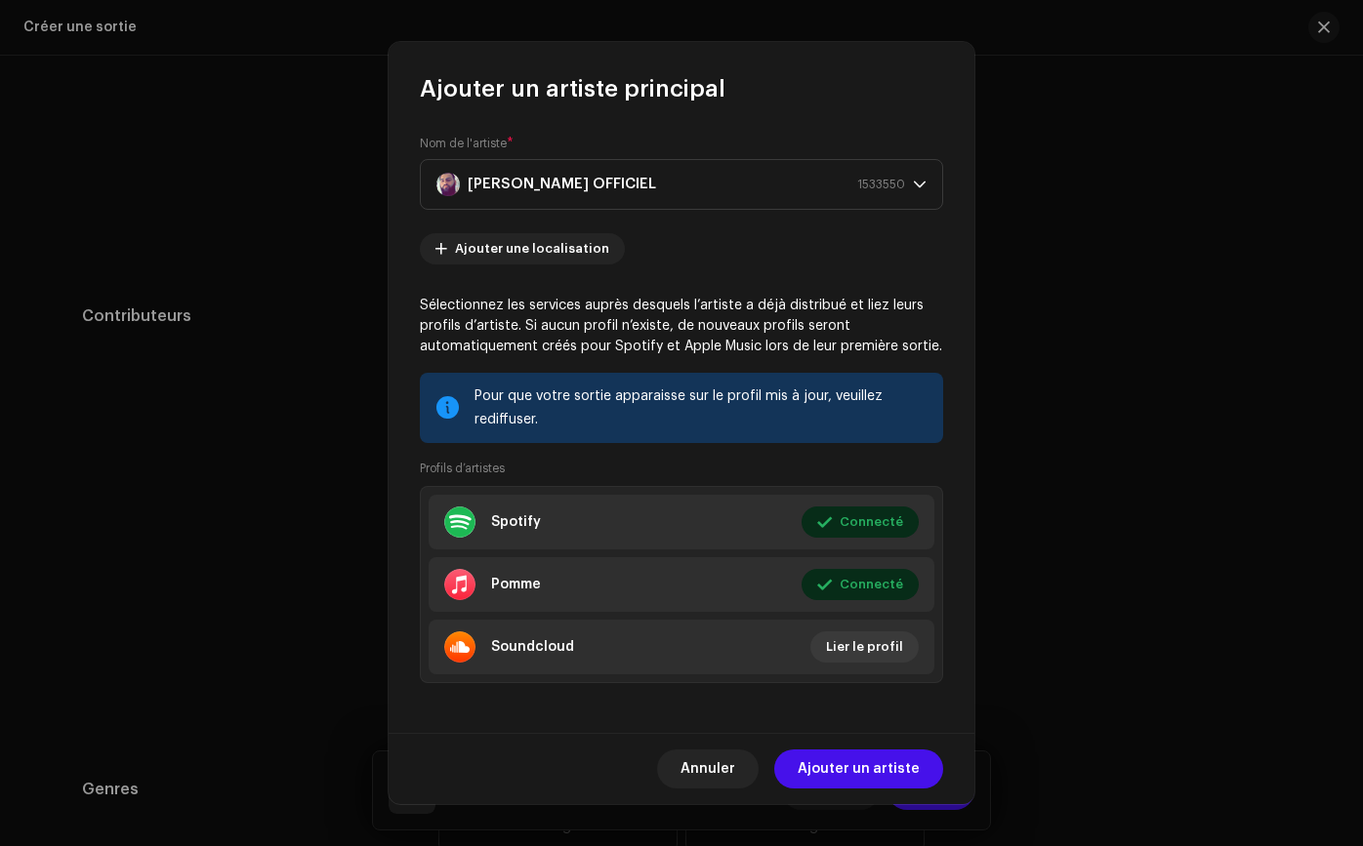
click at [813, 753] on span "Ajouter un artiste" at bounding box center [858, 769] width 122 height 39
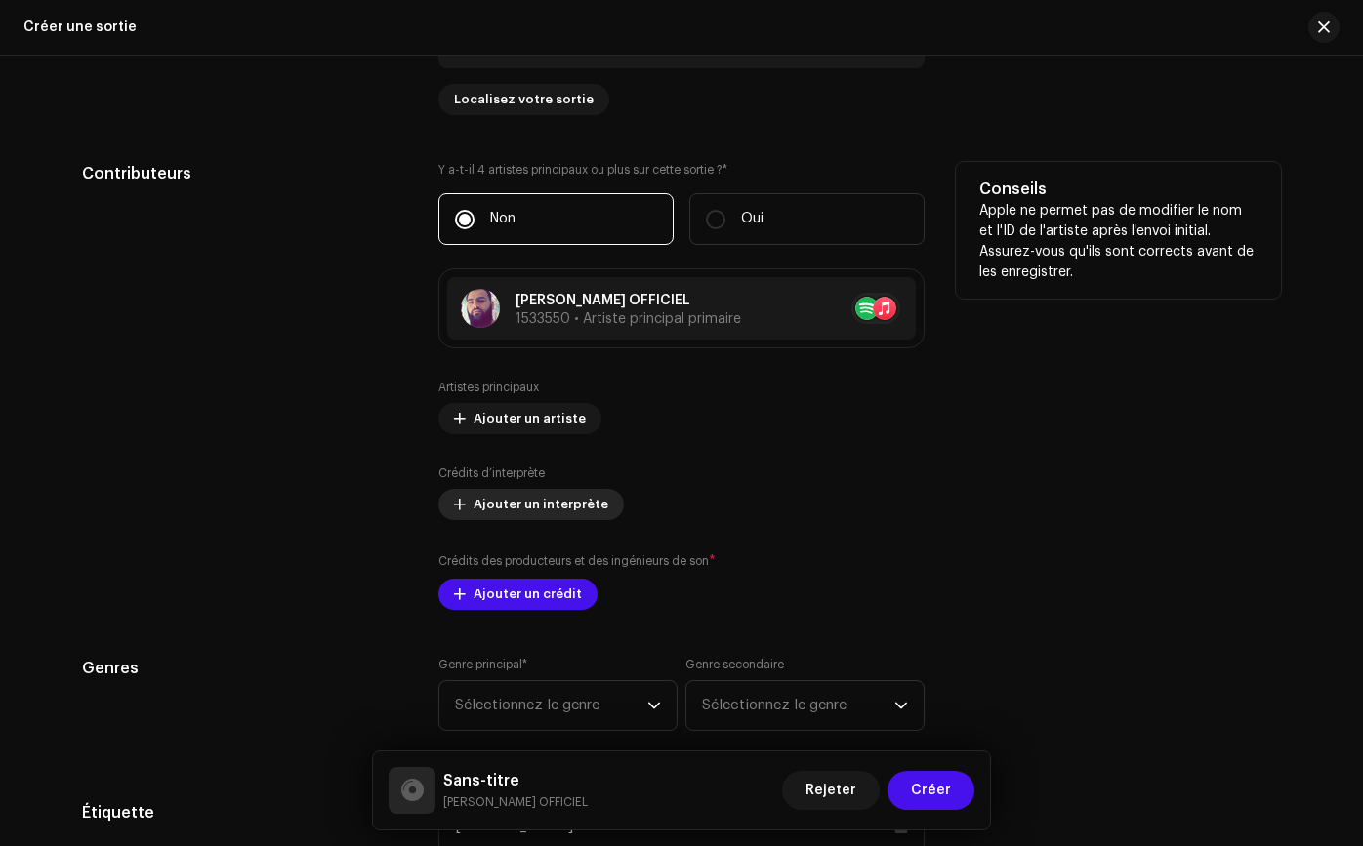
scroll to position [2102, 0]
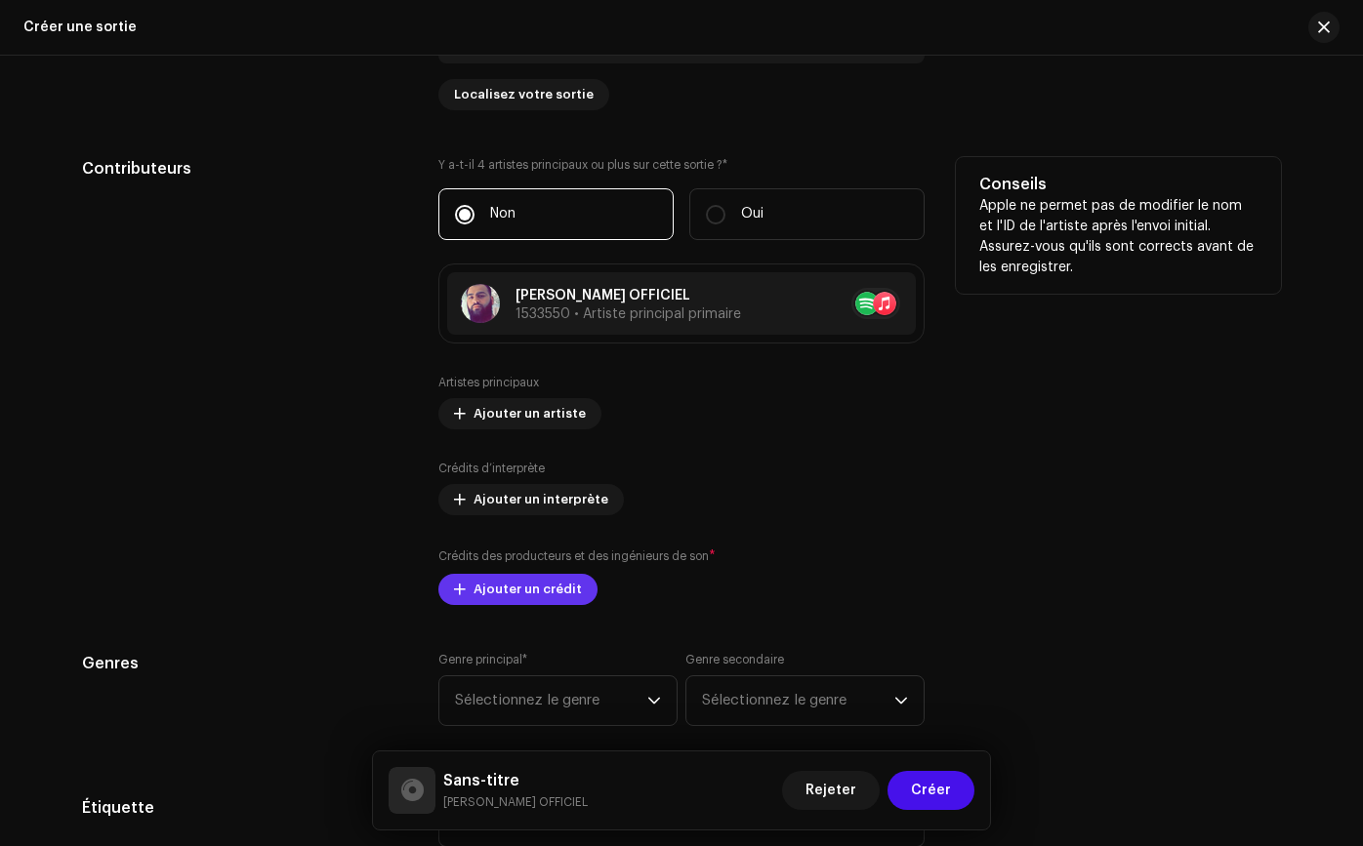
click at [524, 602] on span "Ajouter un crédit" at bounding box center [527, 589] width 108 height 39
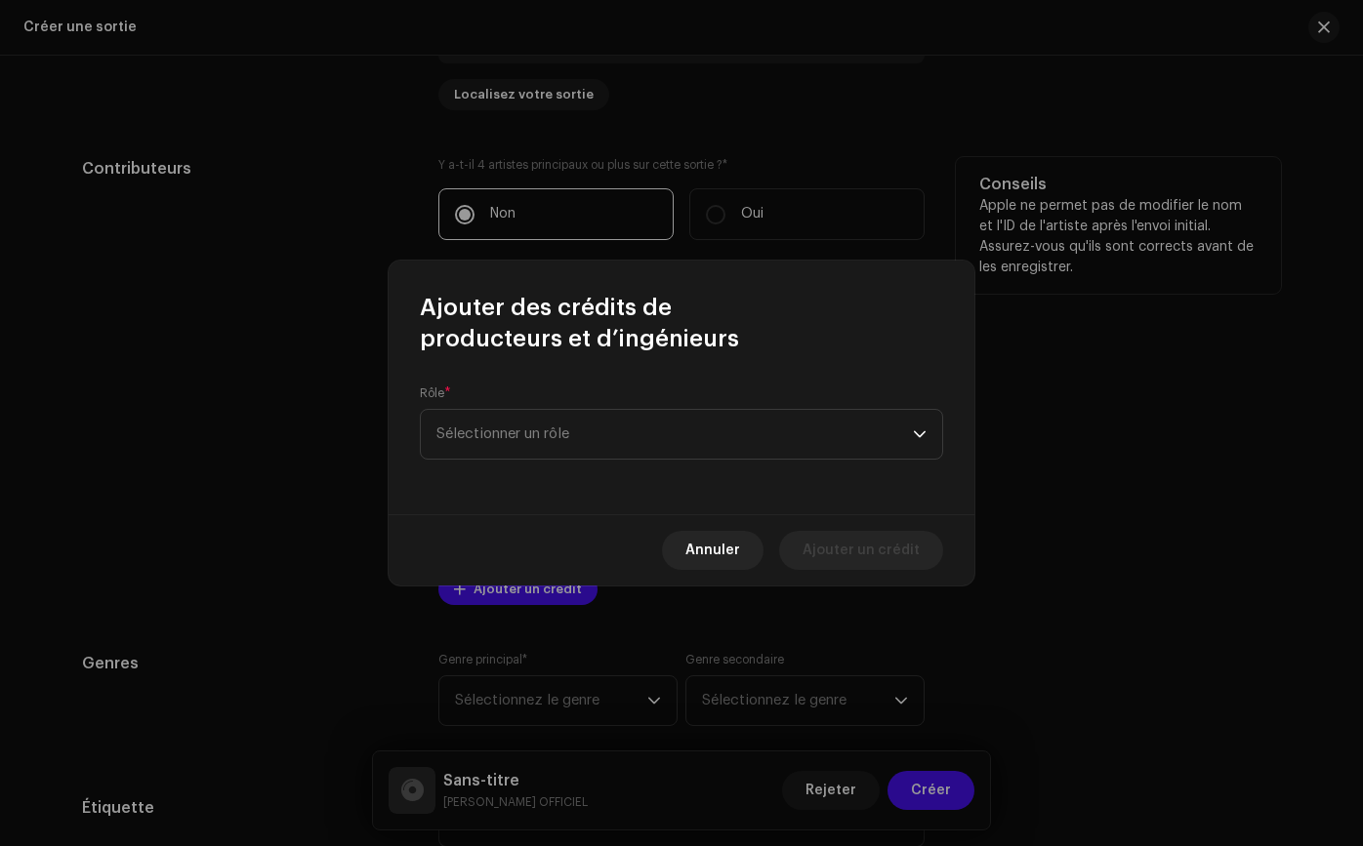
click at [695, 550] on span "Annuler" at bounding box center [712, 550] width 55 height 39
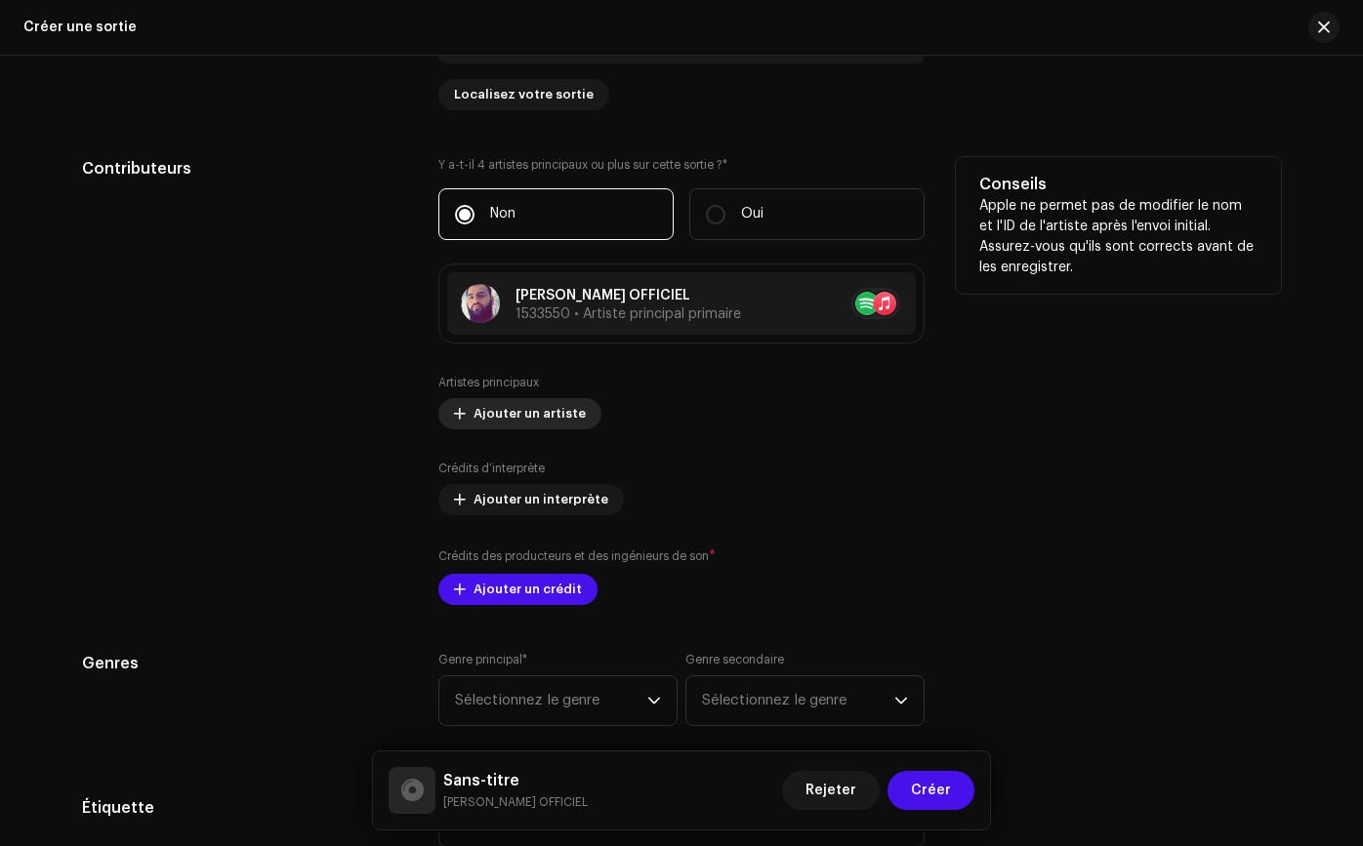
click at [494, 422] on span "Ajouter un artiste" at bounding box center [529, 413] width 112 height 39
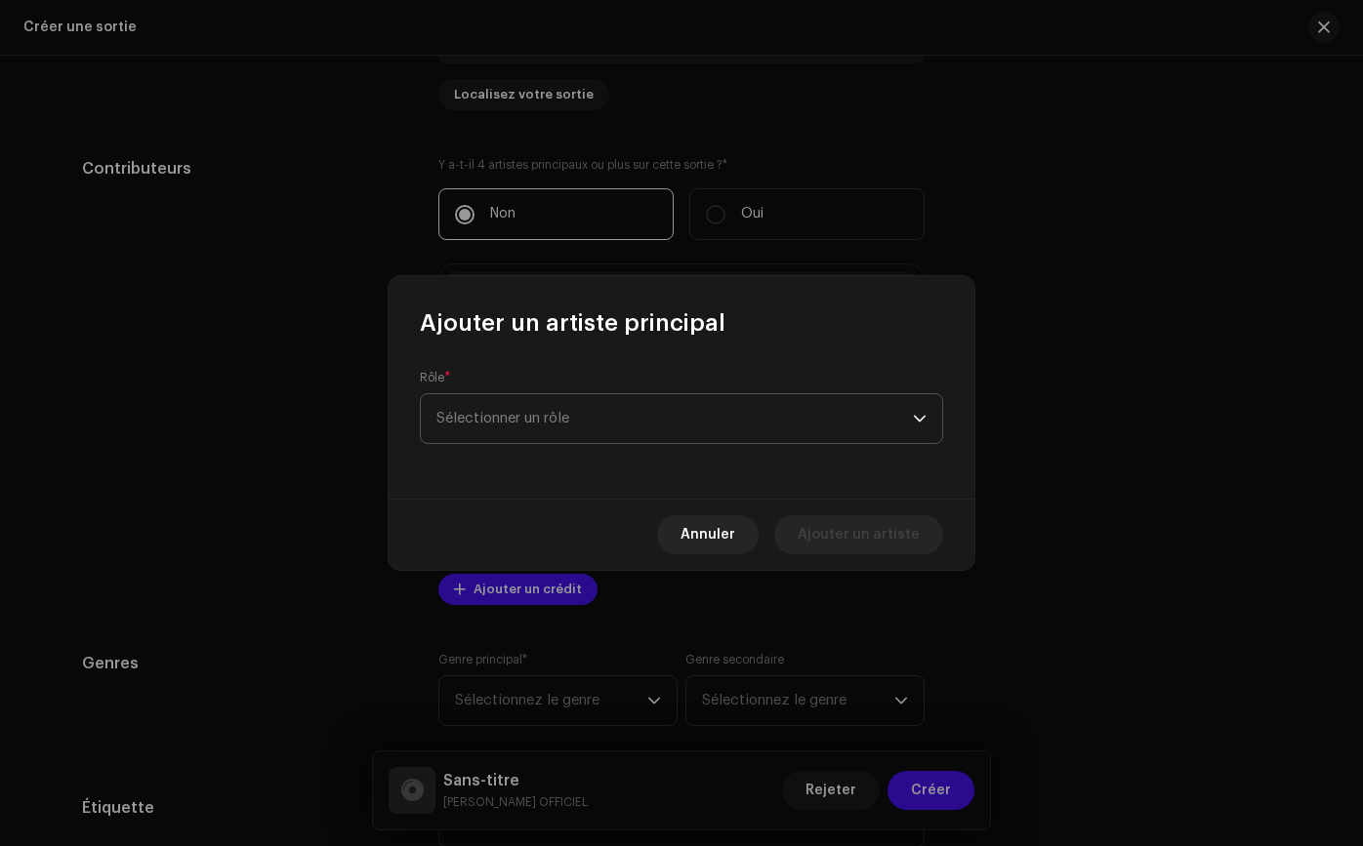
click at [530, 432] on span "Sélectionner un rôle" at bounding box center [674, 418] width 476 height 49
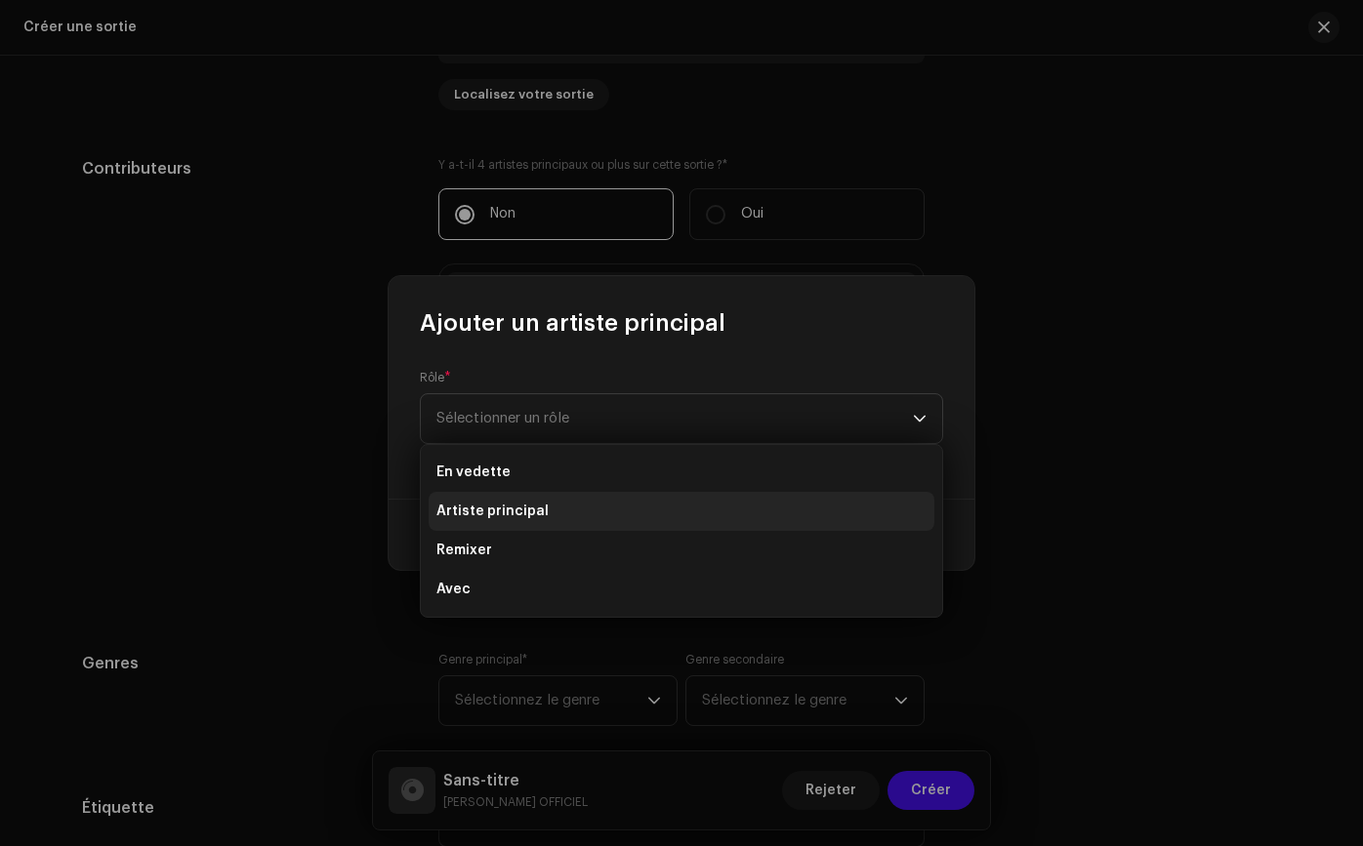
click at [517, 518] on span "Artiste principal" at bounding box center [492, 512] width 112 height 20
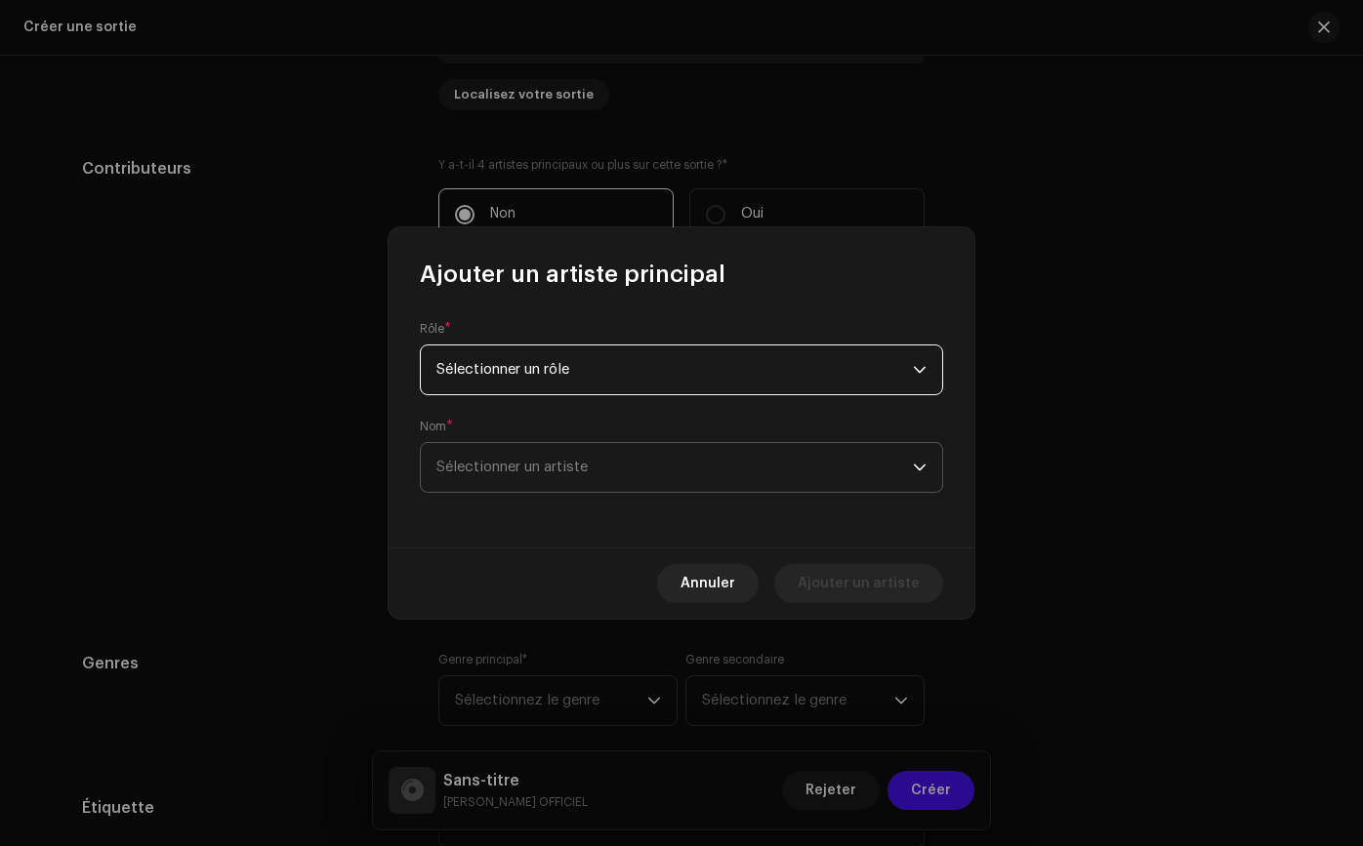
click at [533, 479] on span "Sélectionner un artiste" at bounding box center [674, 467] width 476 height 49
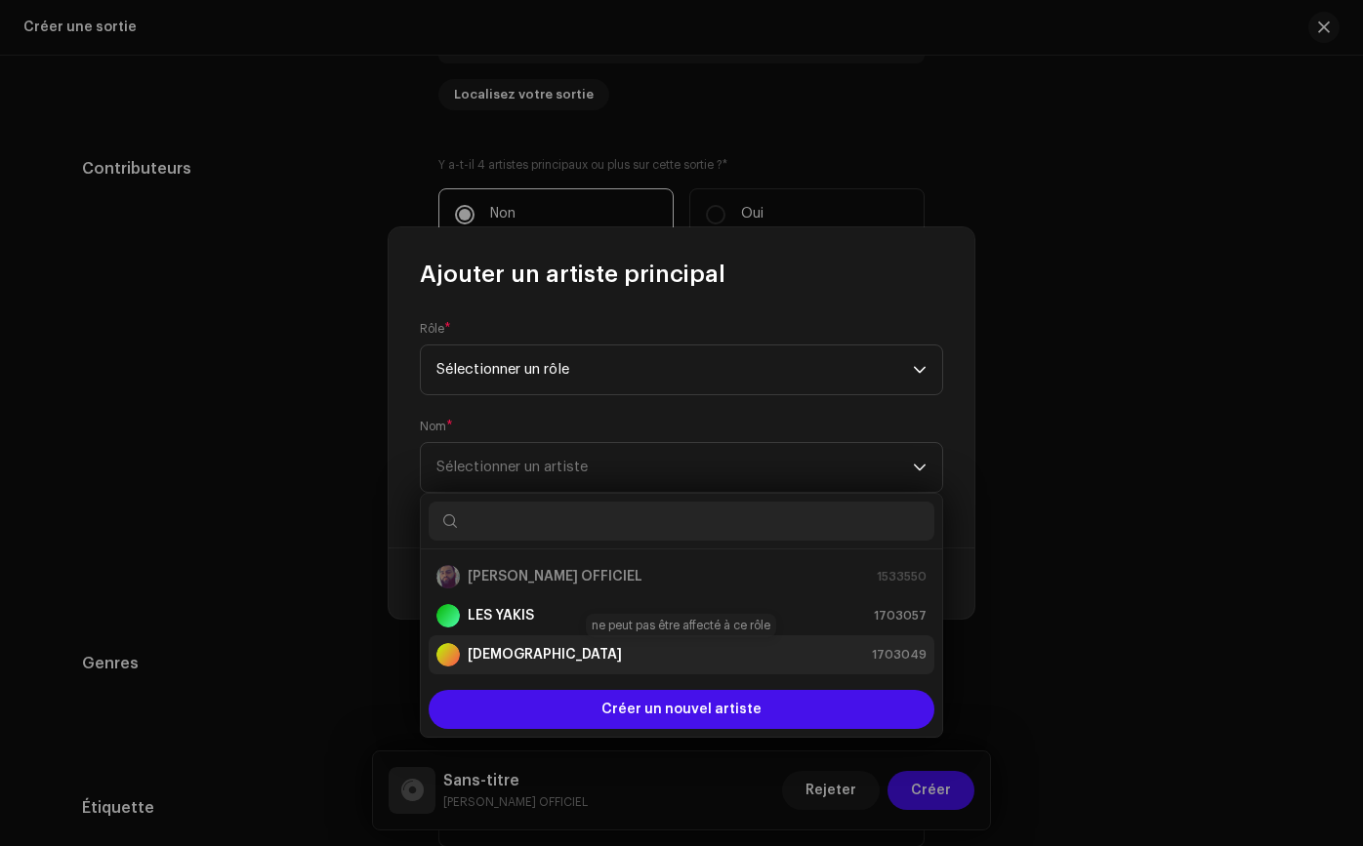
click at [488, 661] on font "[DEMOGRAPHIC_DATA]" at bounding box center [545, 655] width 154 height 14
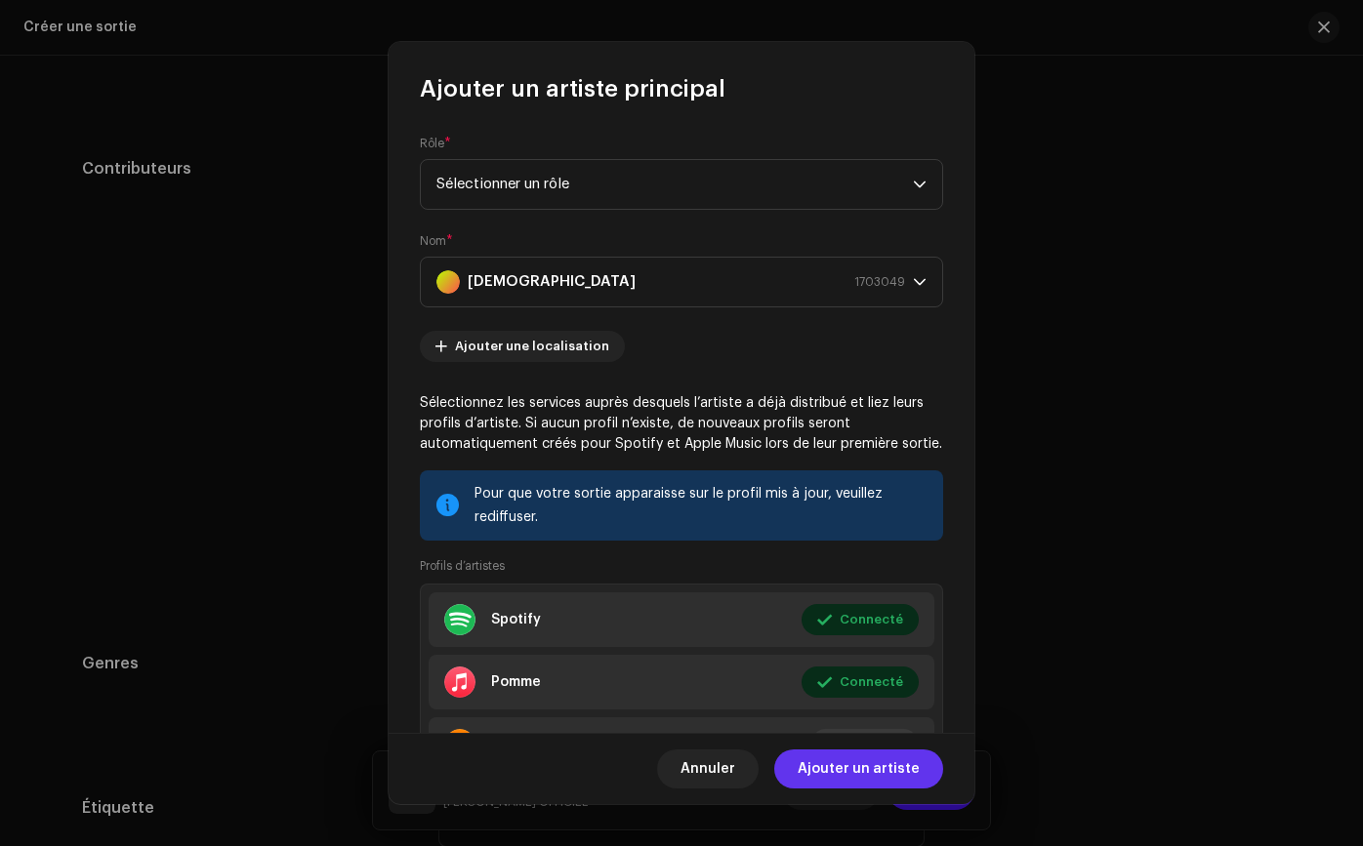
click at [824, 762] on font "Ajouter un artiste" at bounding box center [858, 769] width 122 height 14
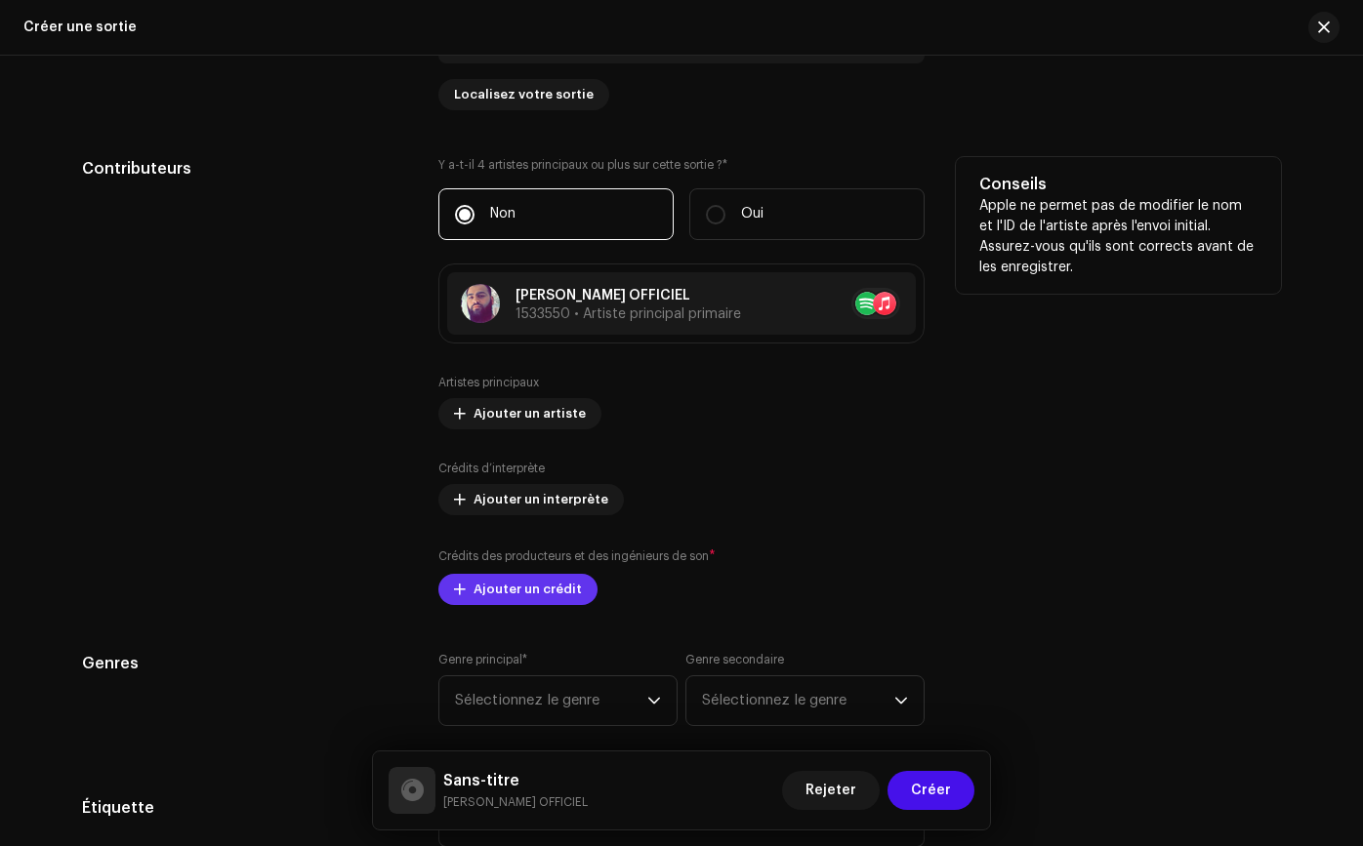
click at [575, 590] on div "Artistes principaux Ajouter un artiste [DEMOGRAPHIC_DATA] d’interprète Ajouter …" at bounding box center [681, 490] width 486 height 230
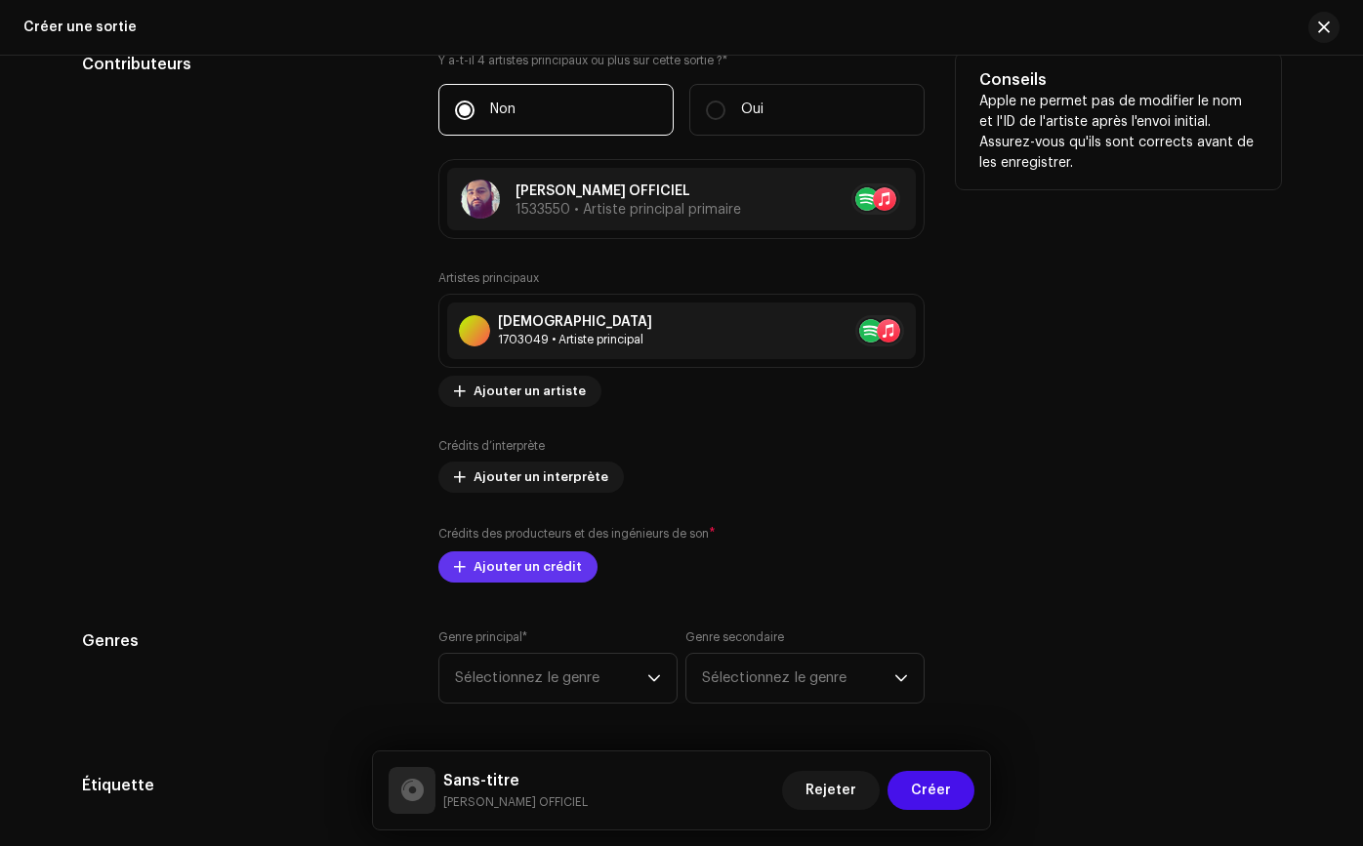
scroll to position [2210, 0]
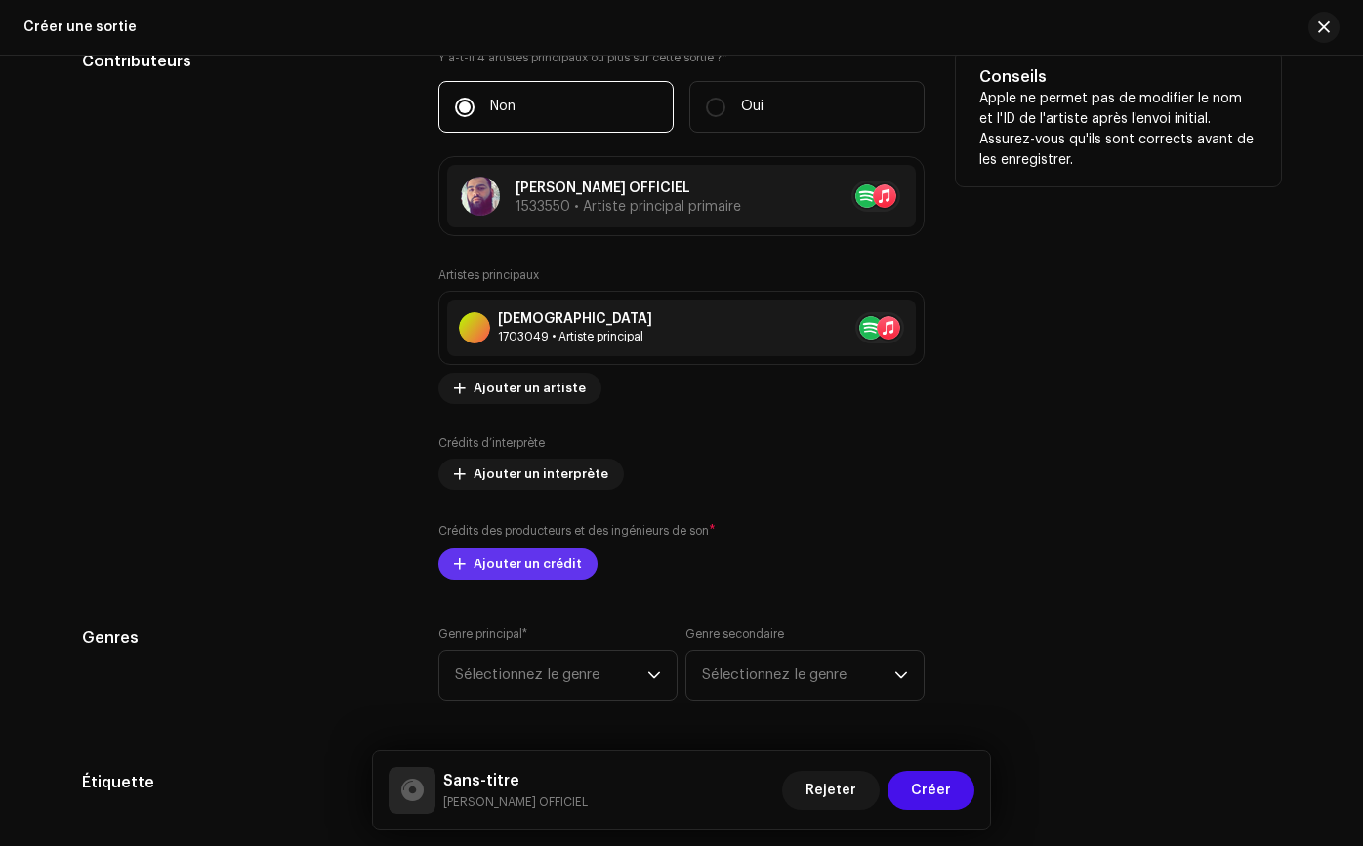
click at [570, 565] on font "Ajouter un crédit" at bounding box center [527, 563] width 108 height 13
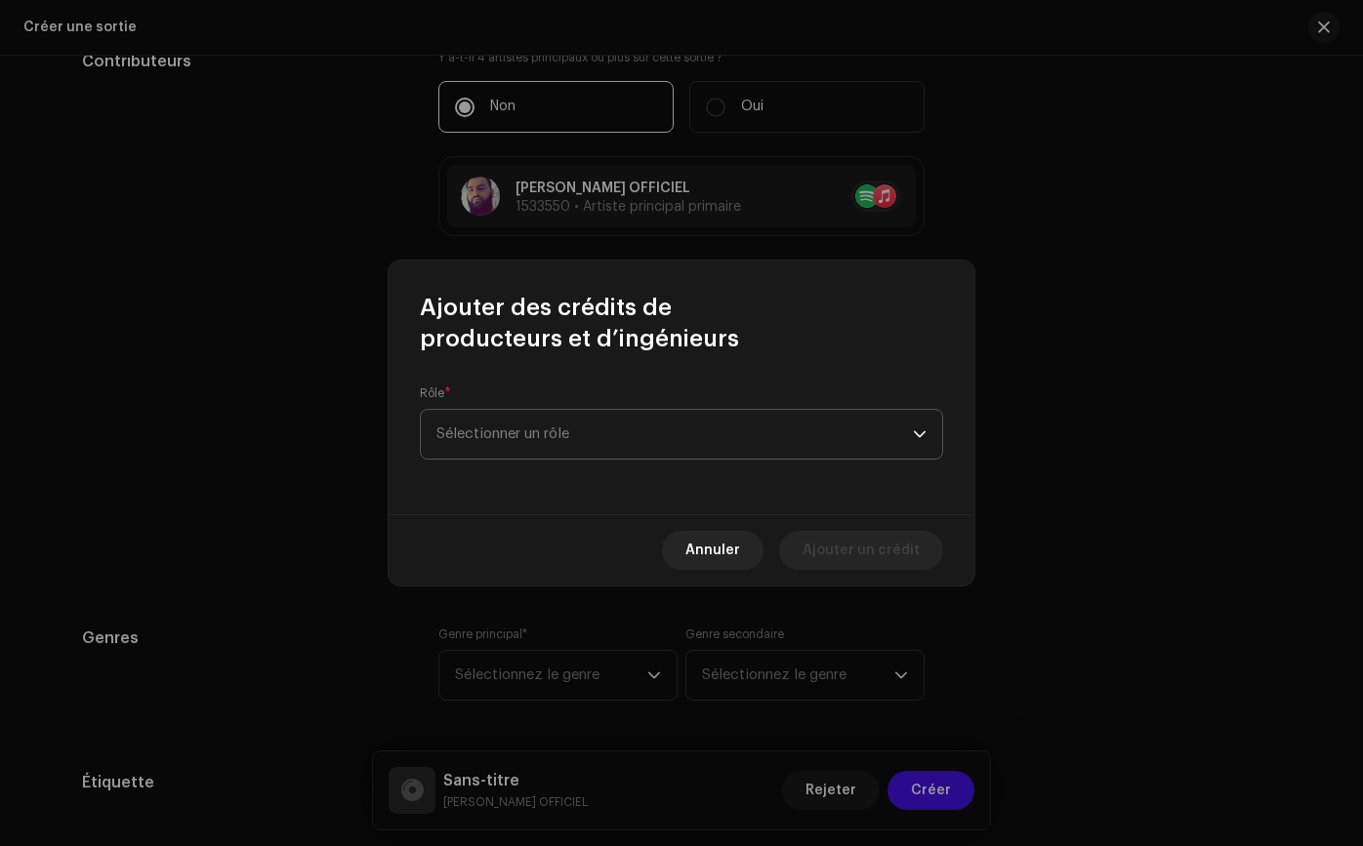
click at [624, 432] on span "Sélectionner un rôle" at bounding box center [674, 434] width 476 height 49
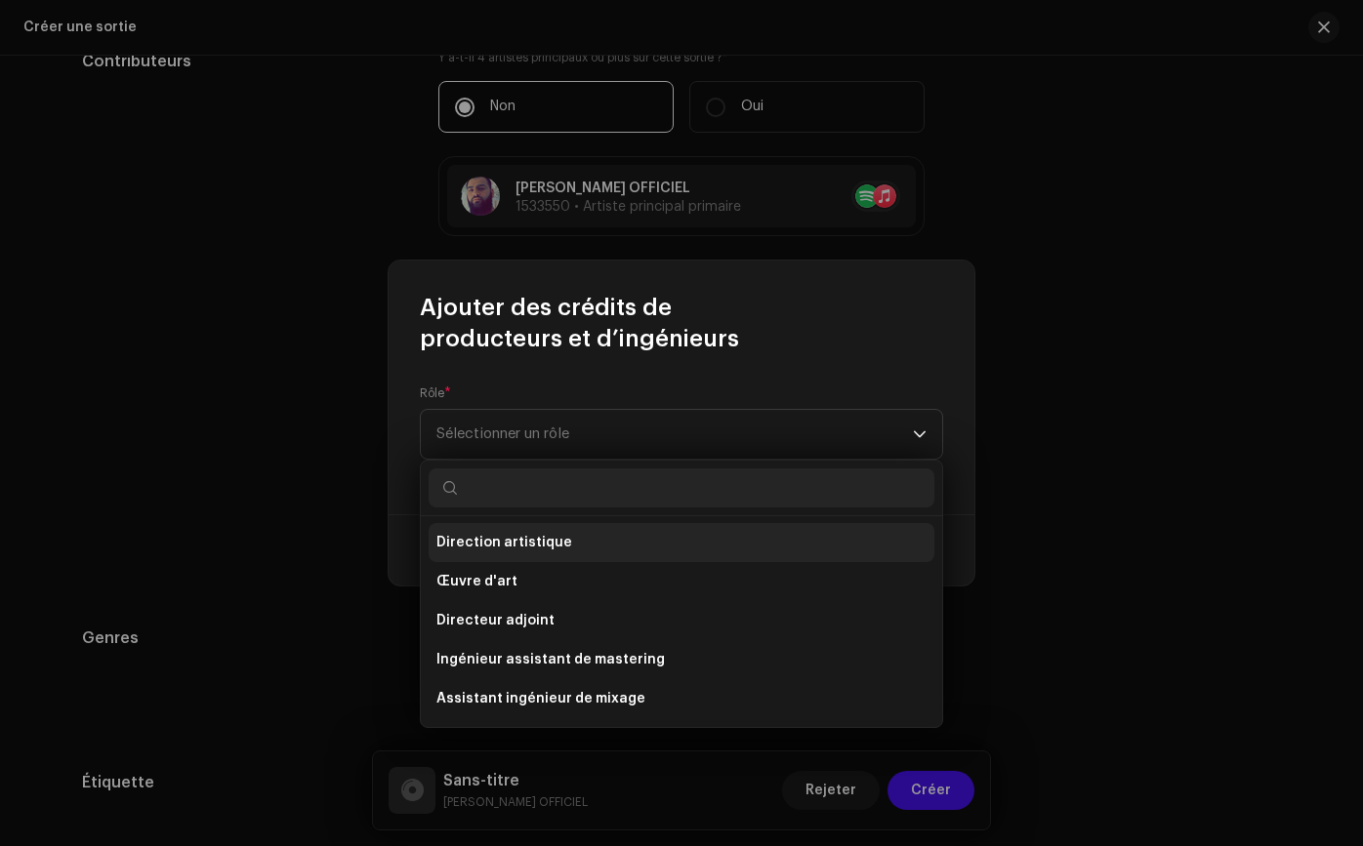
scroll to position [3, 0]
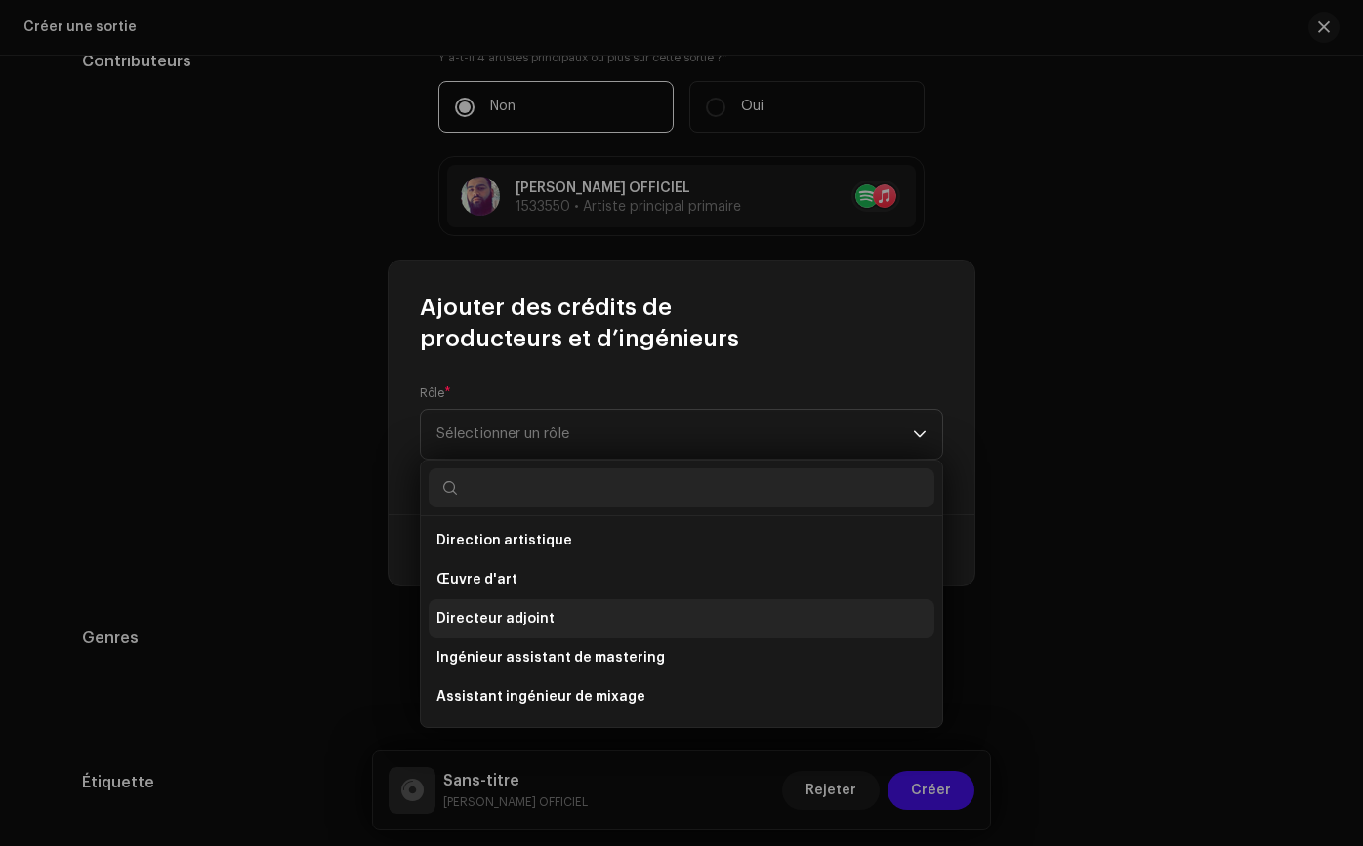
click at [593, 604] on li "Directeur adjoint" at bounding box center [681, 618] width 506 height 39
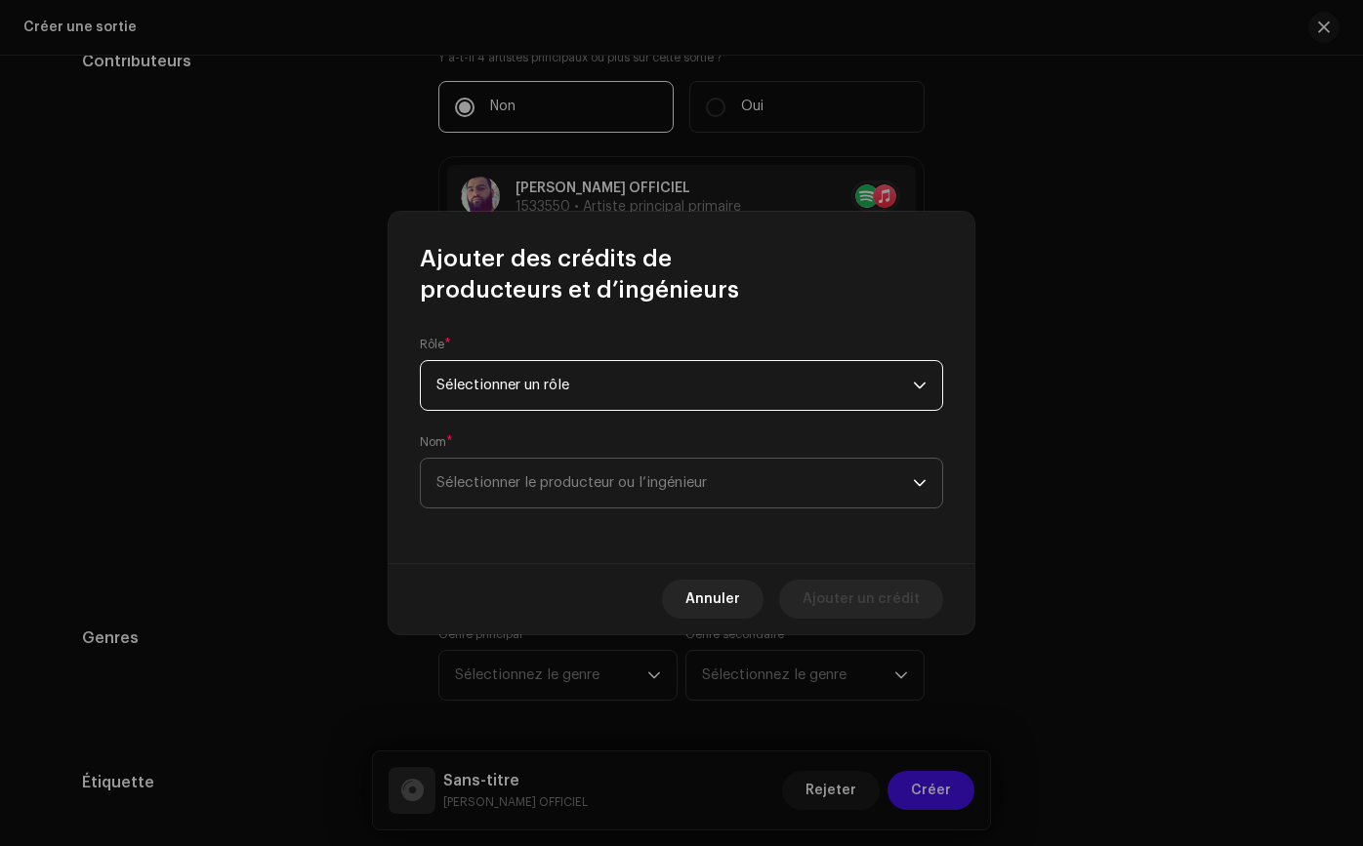
click at [587, 475] on font "Sélectionner le producteur ou l’ingénieur" at bounding box center [571, 482] width 270 height 15
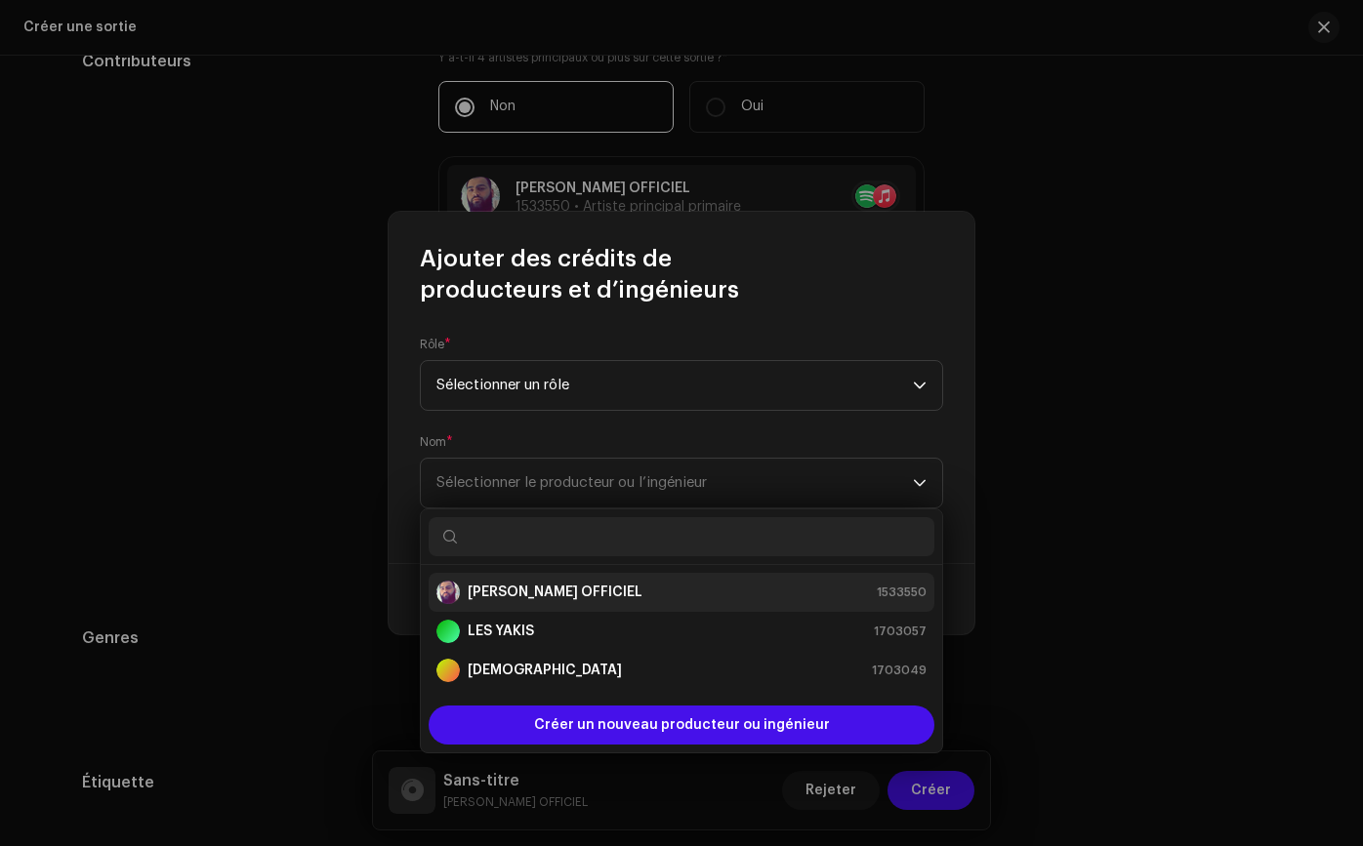
click at [594, 581] on div "[PERSON_NAME] OFFICIEL" at bounding box center [539, 592] width 206 height 23
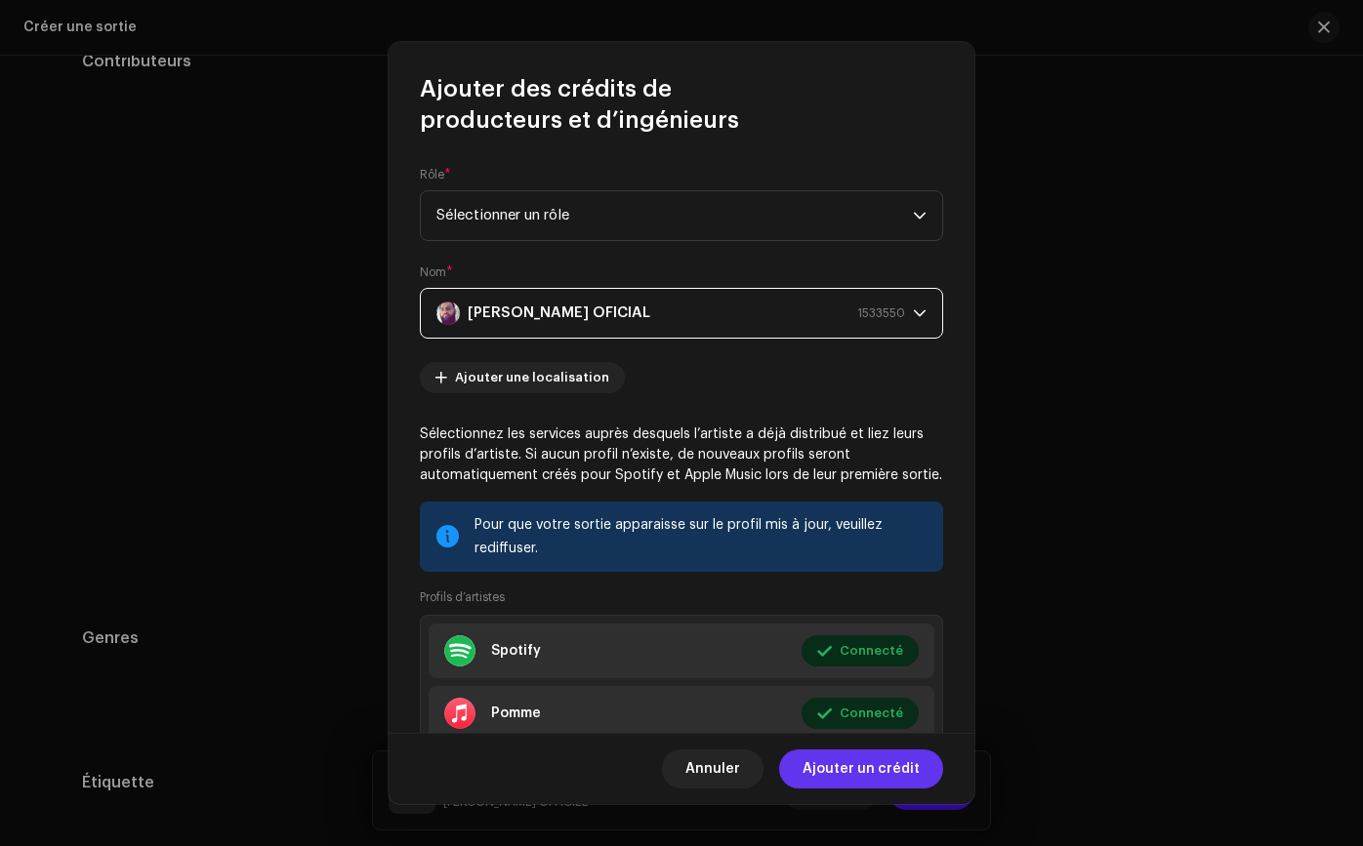
click at [835, 769] on font "Ajouter un crédit" at bounding box center [860, 769] width 117 height 14
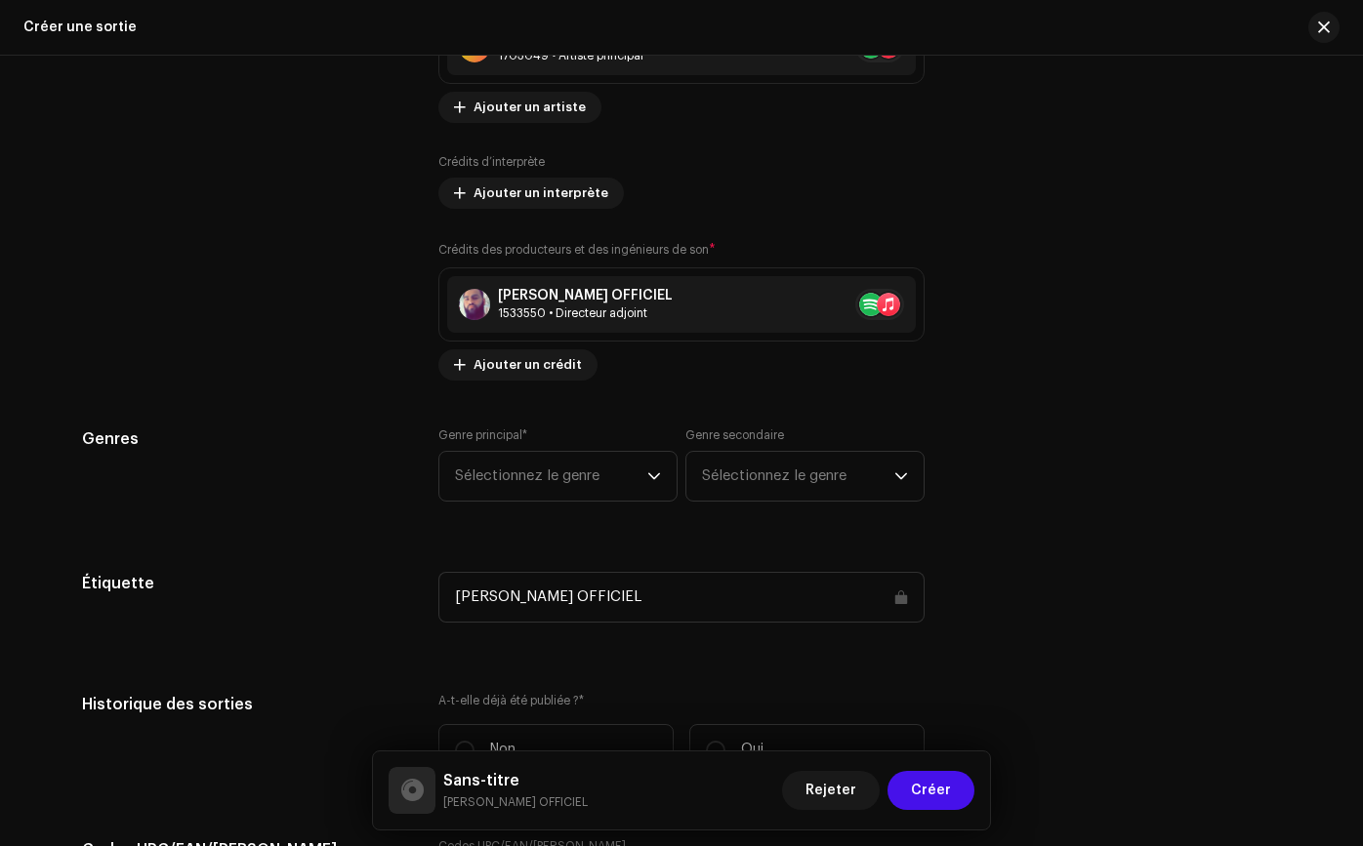
scroll to position [2495, 0]
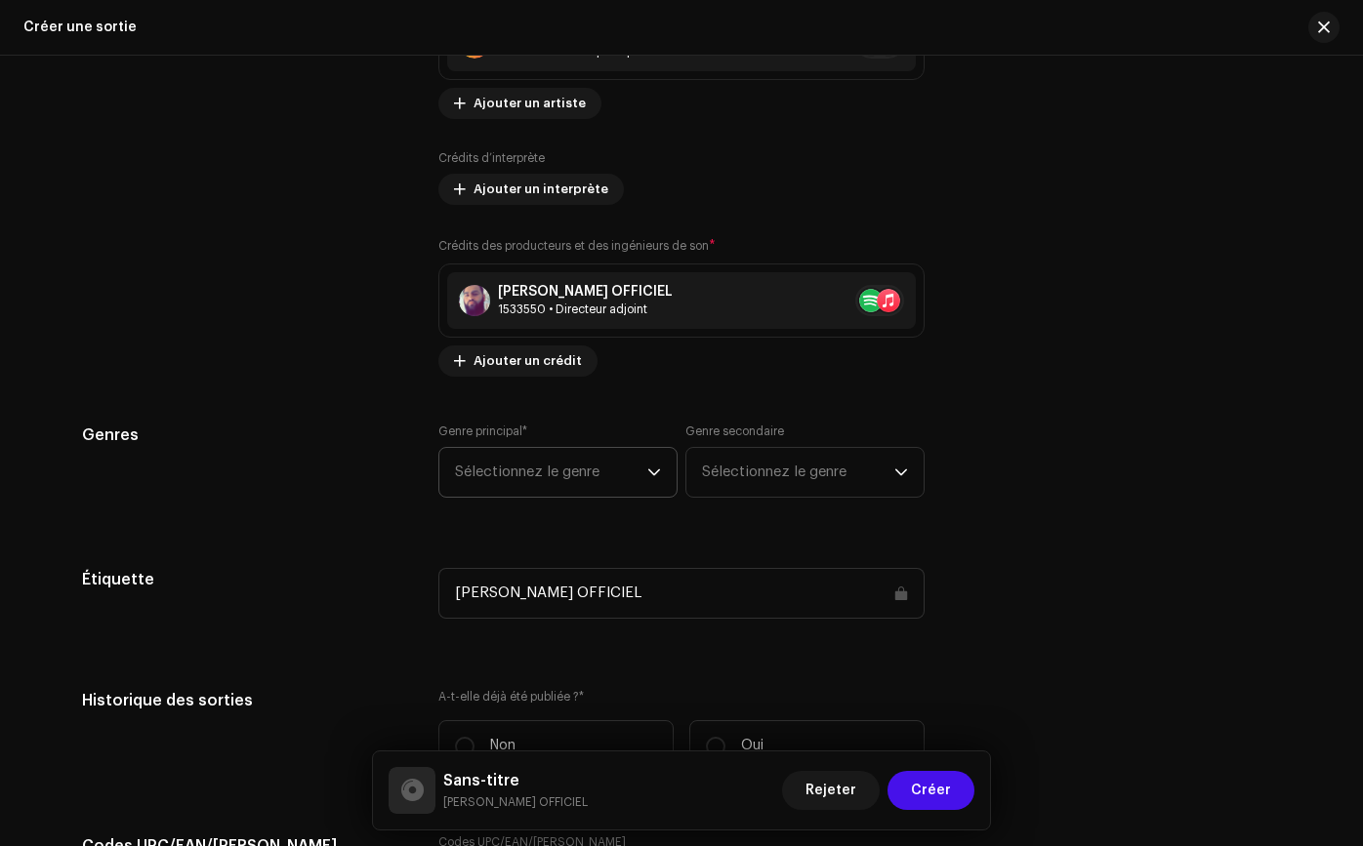
click at [611, 468] on span "Sélectionnez le genre" at bounding box center [551, 472] width 192 height 49
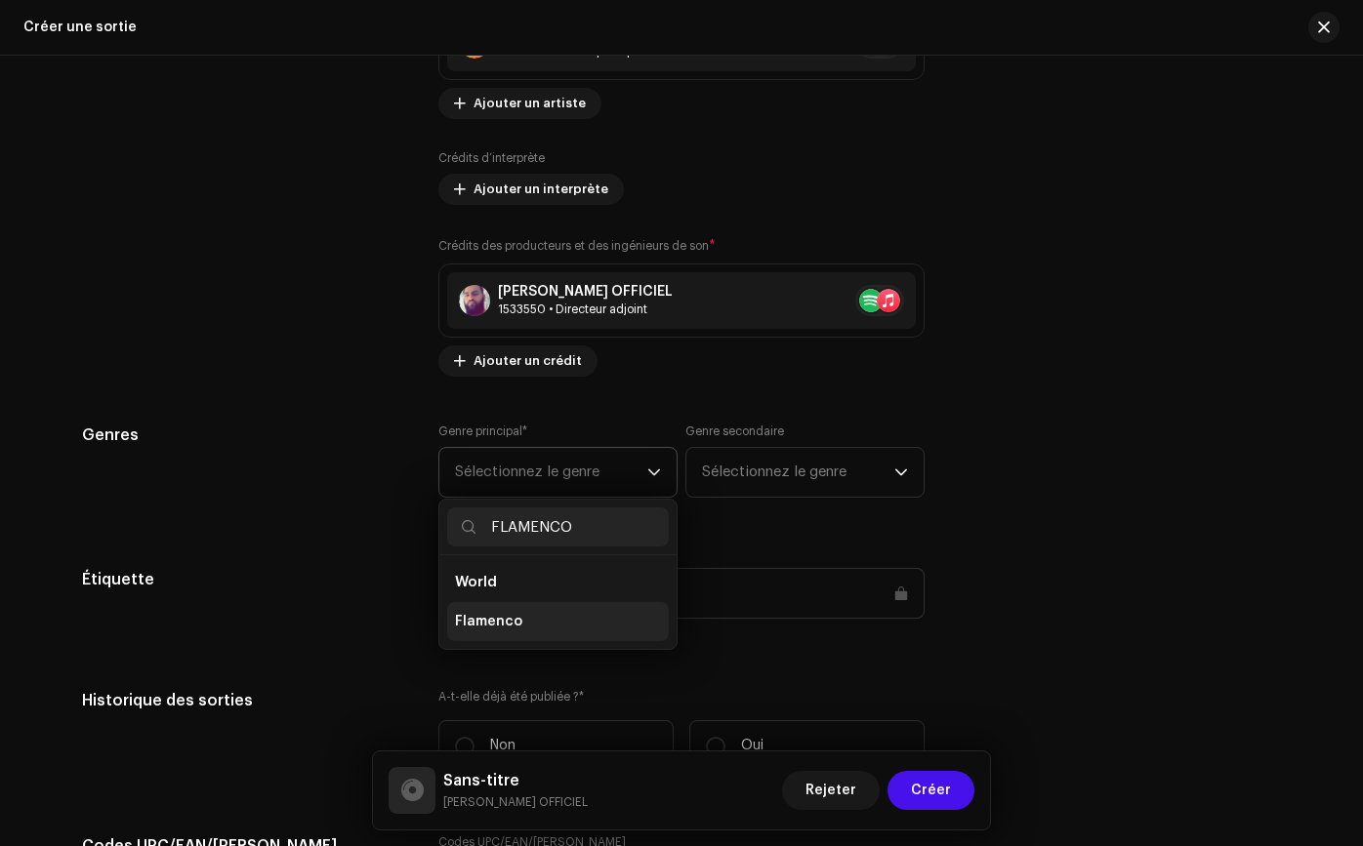
type input "FLAMENCO"
click at [504, 620] on span "Flamenco" at bounding box center [488, 622] width 67 height 20
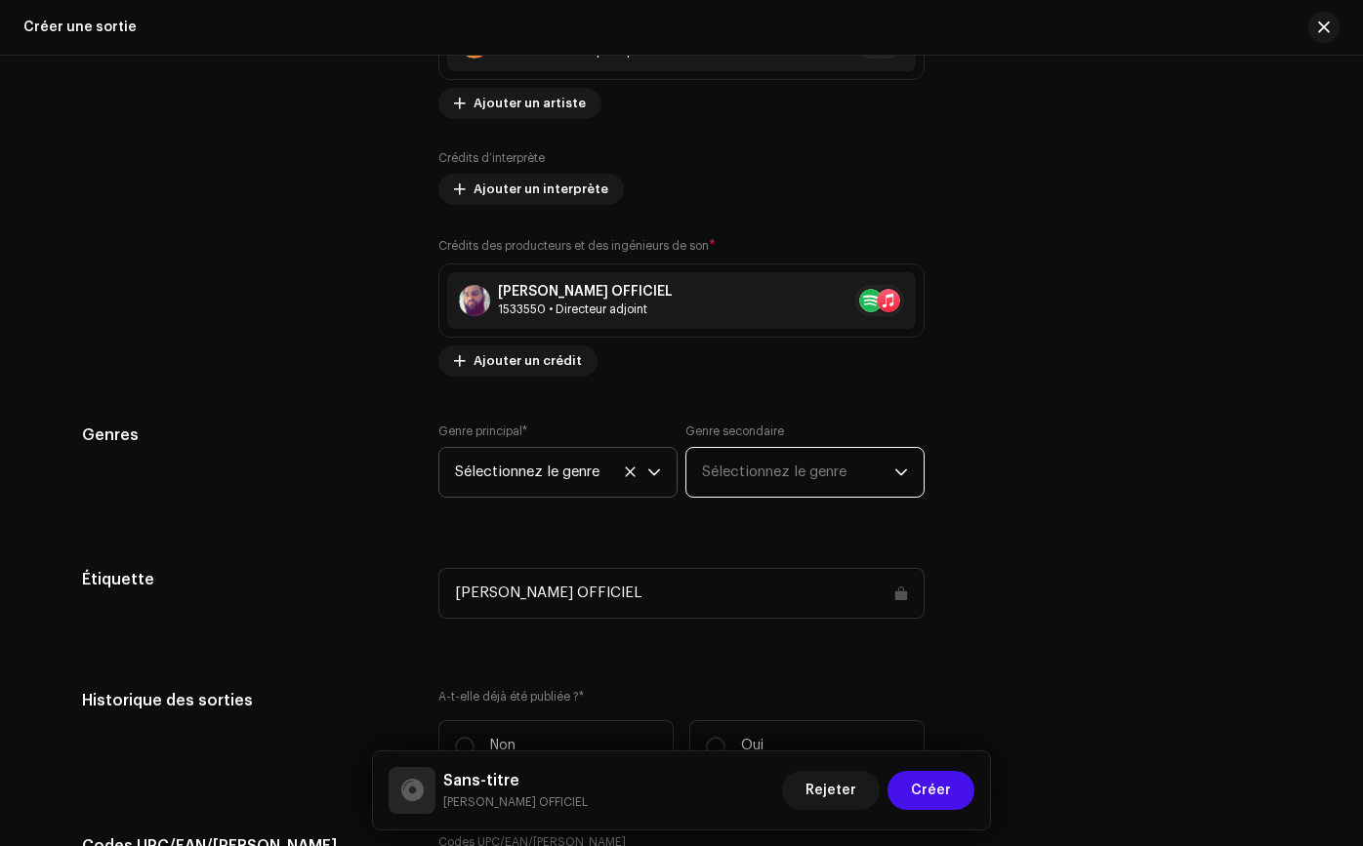
click at [729, 491] on span "Sélectionnez le genre" at bounding box center [798, 472] width 192 height 49
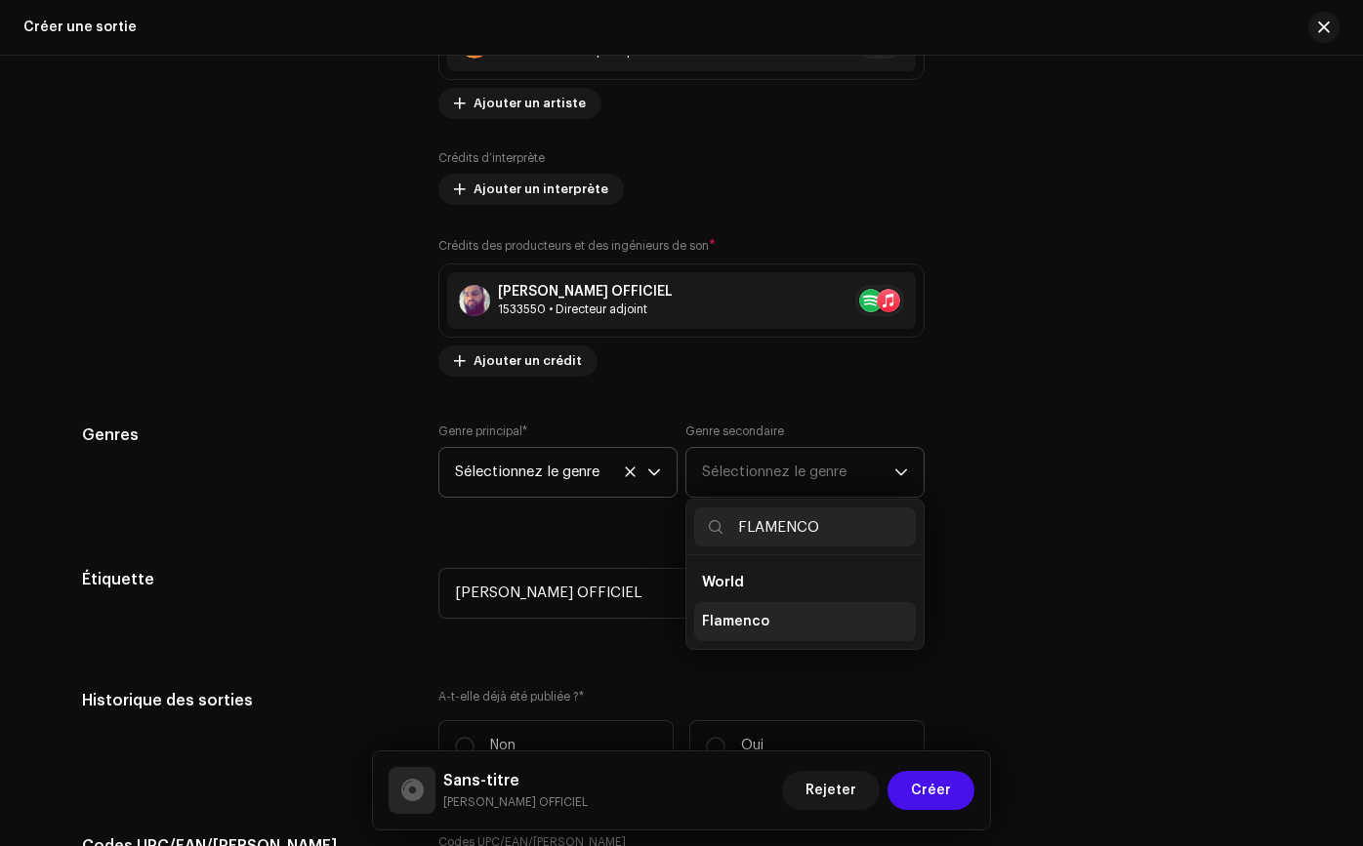
type input "FLAMENCO"
click at [753, 615] on span "Flamenco" at bounding box center [735, 622] width 67 height 20
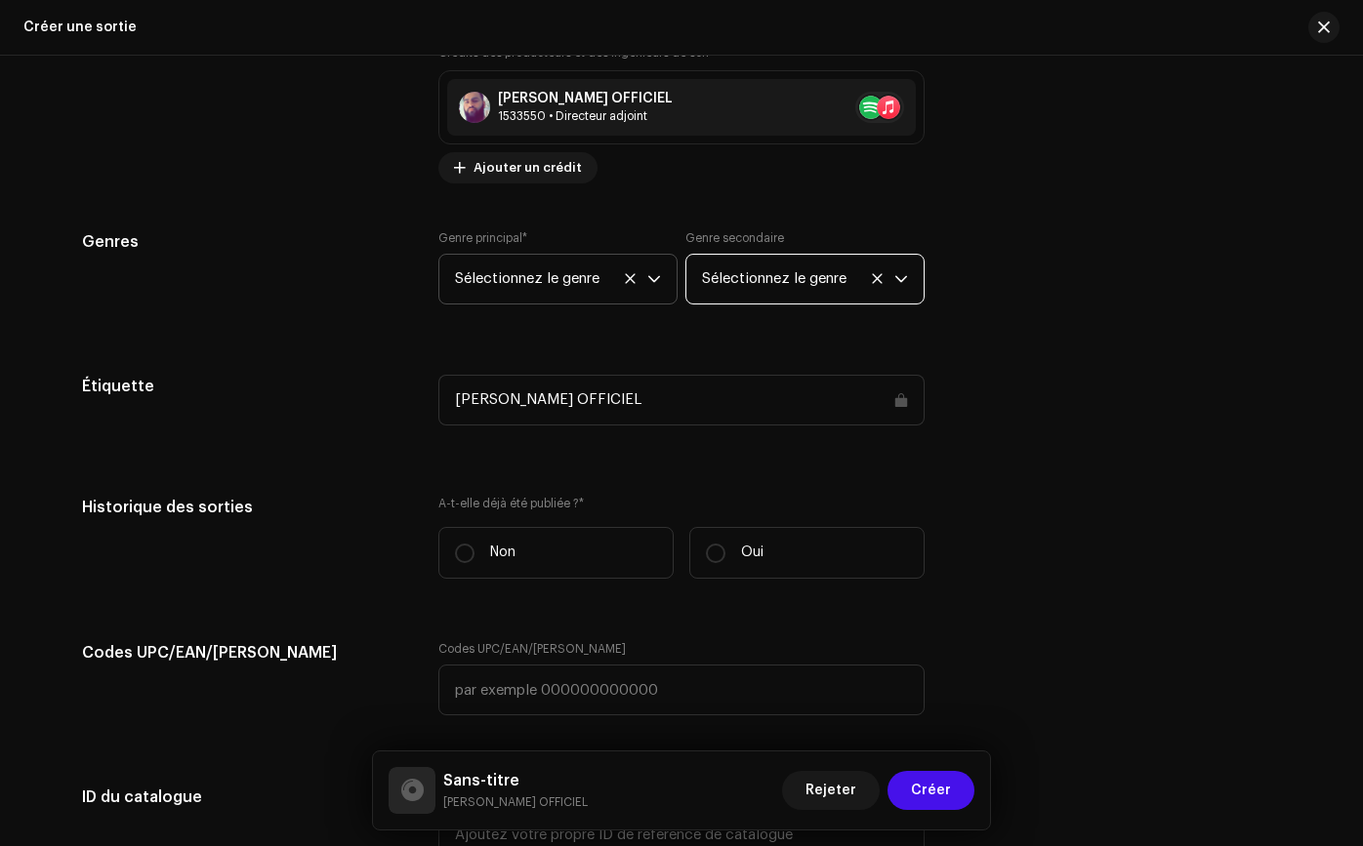
scroll to position [2699, 0]
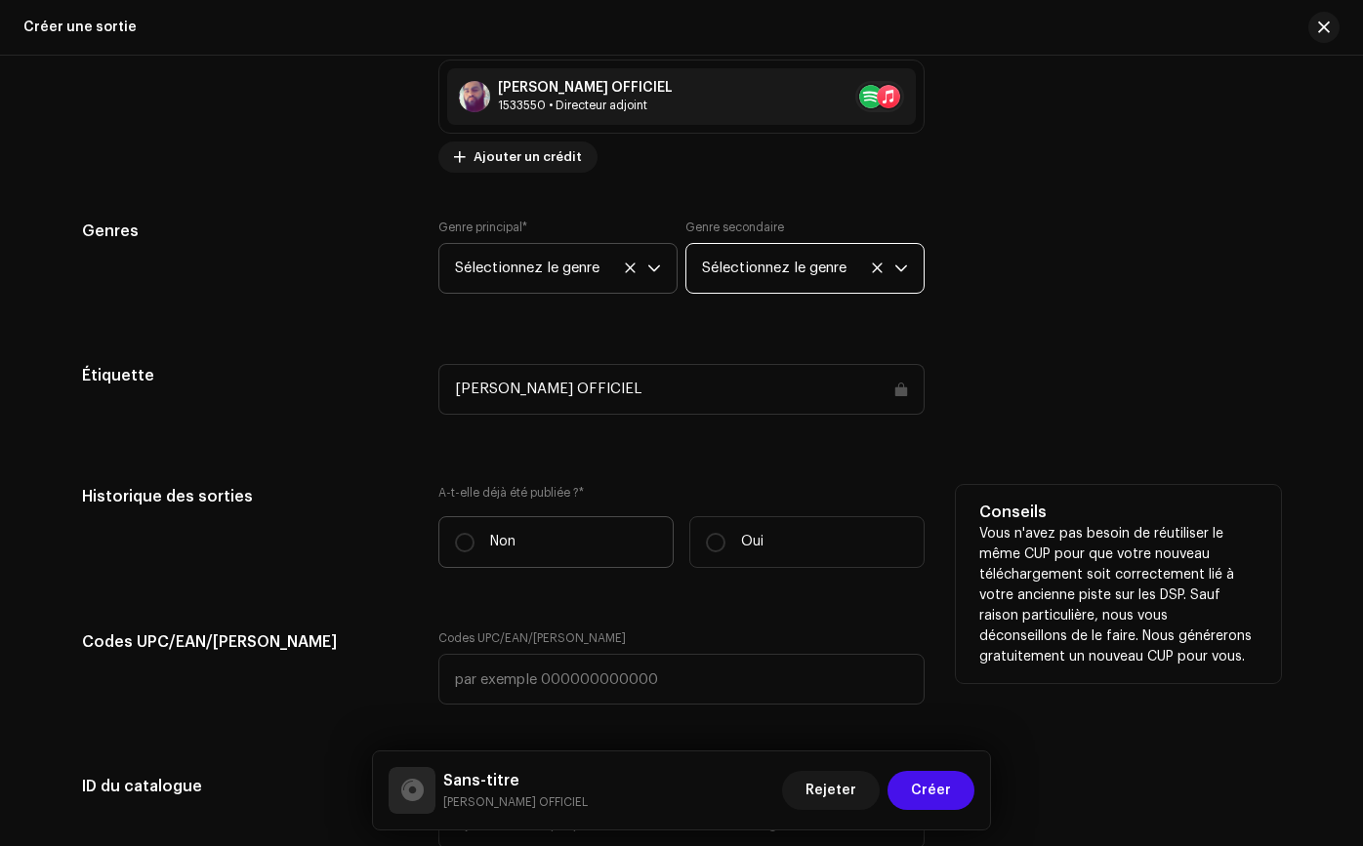
click at [581, 547] on label "Non" at bounding box center [555, 542] width 235 height 52
click at [474, 547] on input "Non" at bounding box center [465, 543] width 20 height 20
radio input "true"
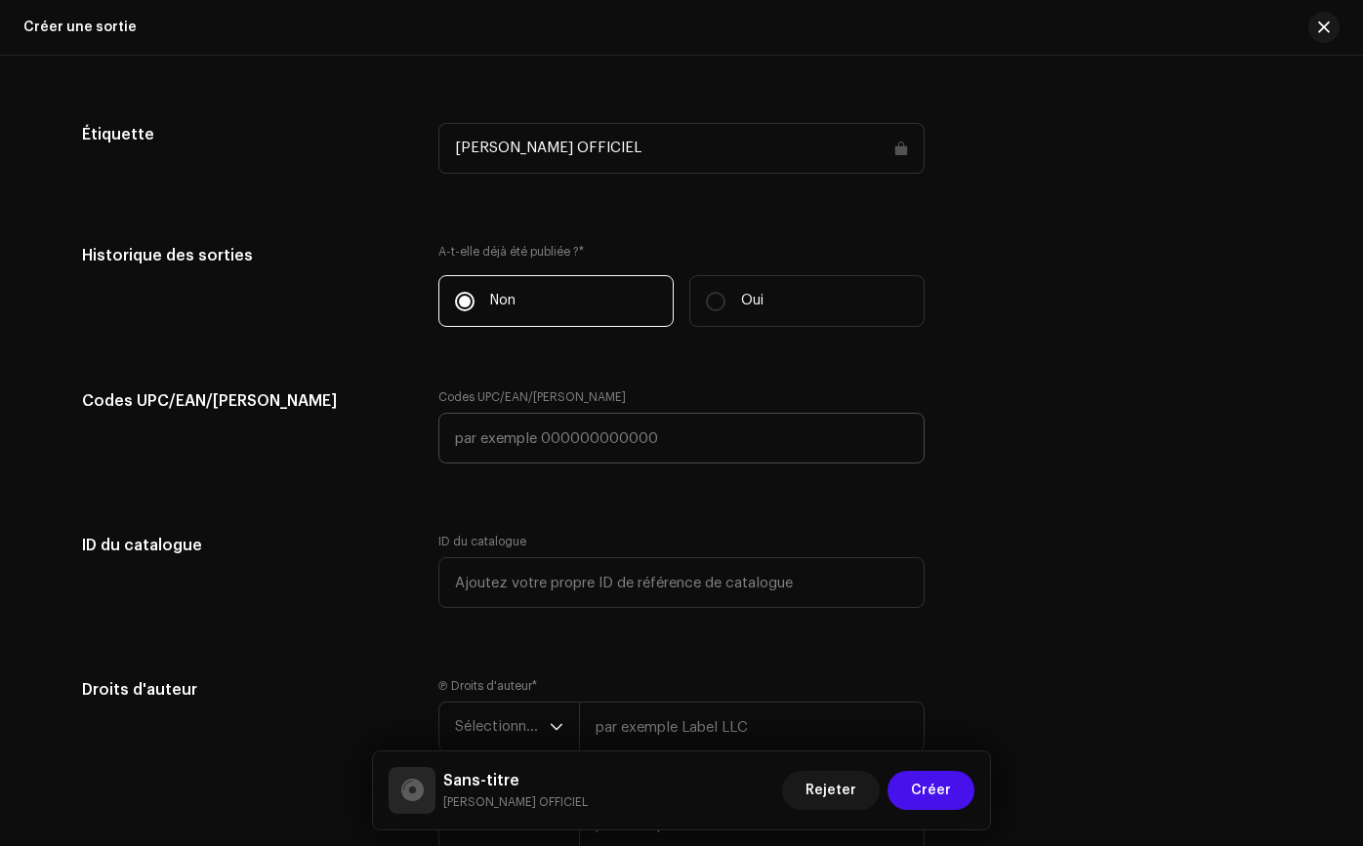
scroll to position [3154, 0]
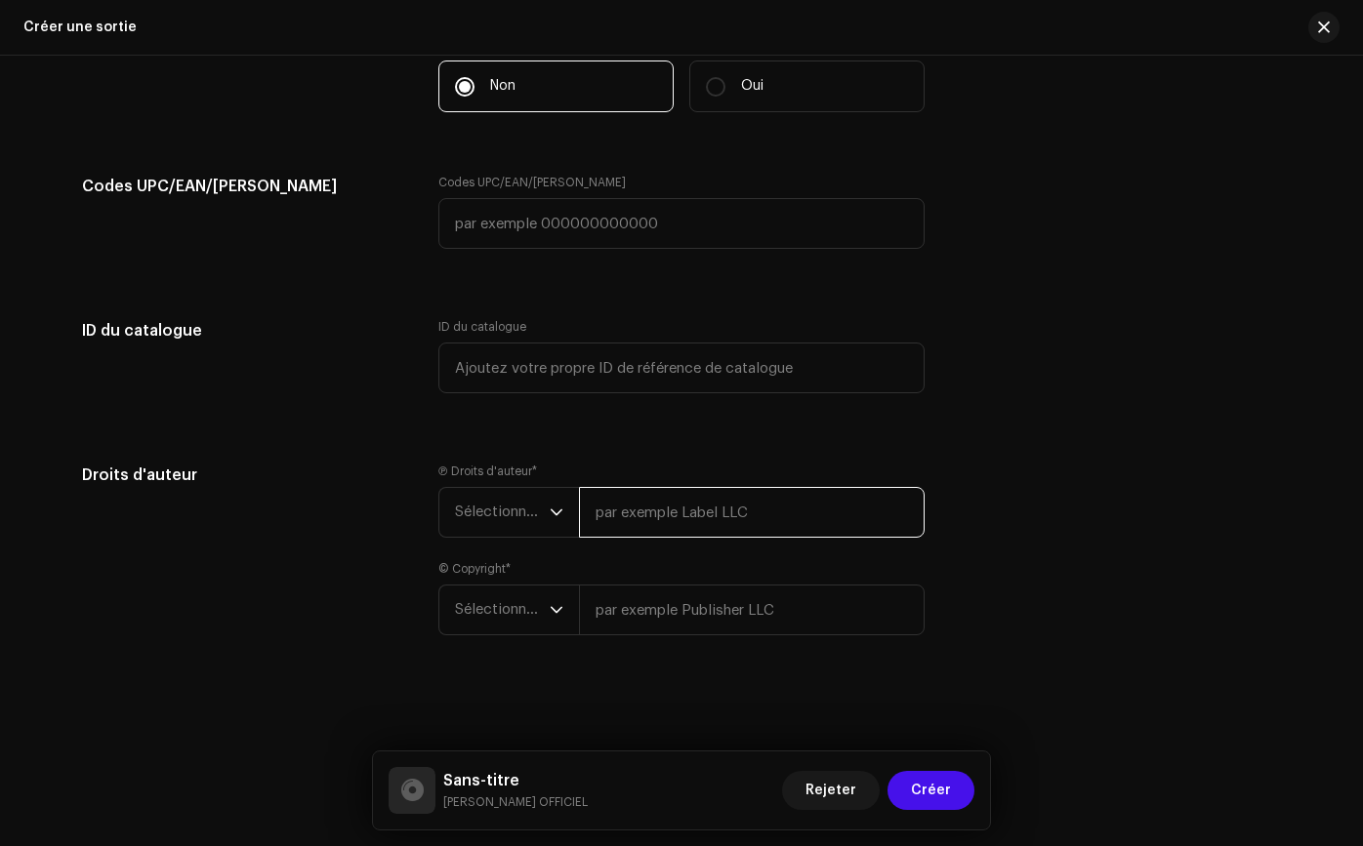
click at [640, 524] on input "text" at bounding box center [752, 512] width 346 height 51
type input "[PERSON_NAME]"
click at [535, 532] on span "Sélectionner une année" at bounding box center [502, 512] width 95 height 49
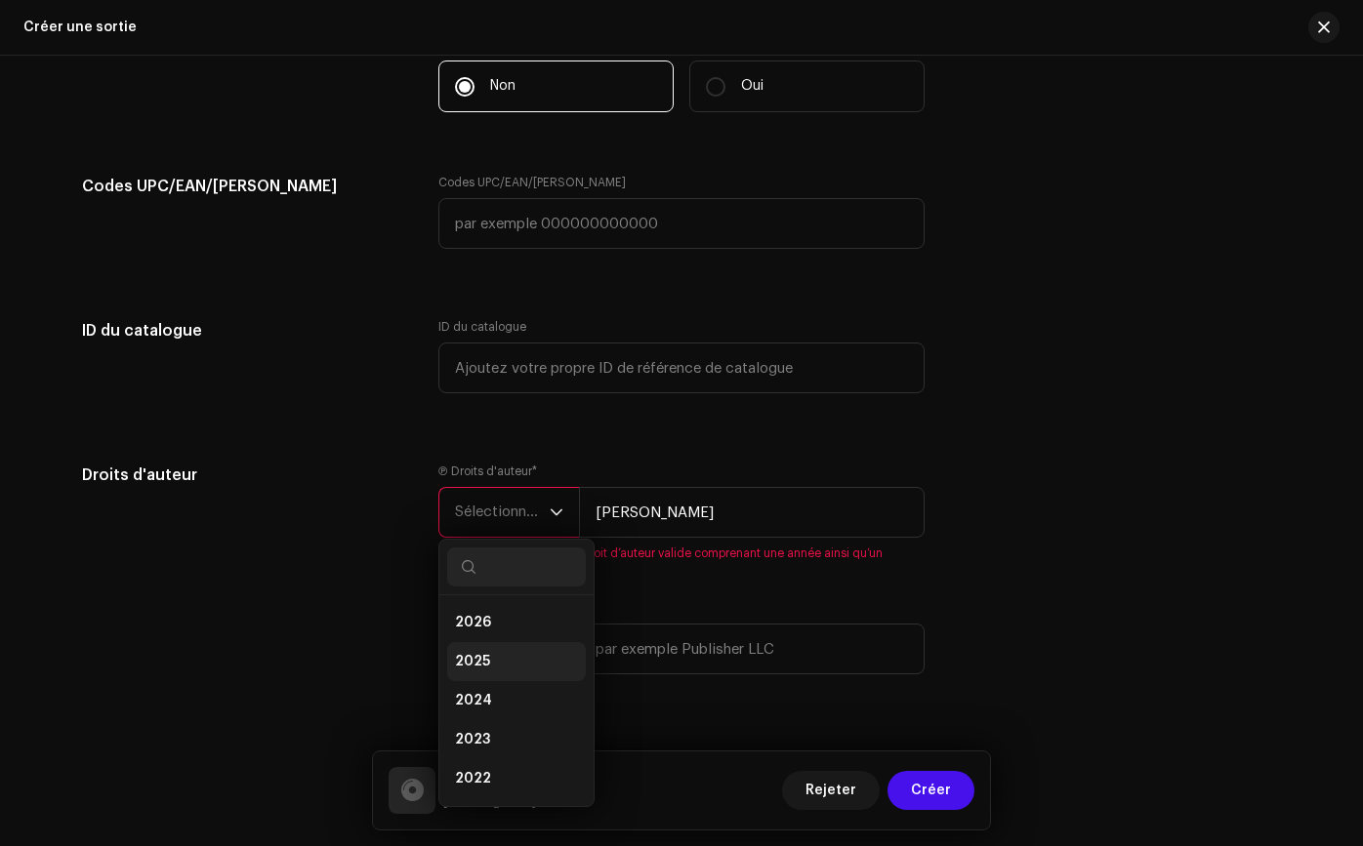
click at [527, 668] on li "2025" at bounding box center [516, 661] width 139 height 39
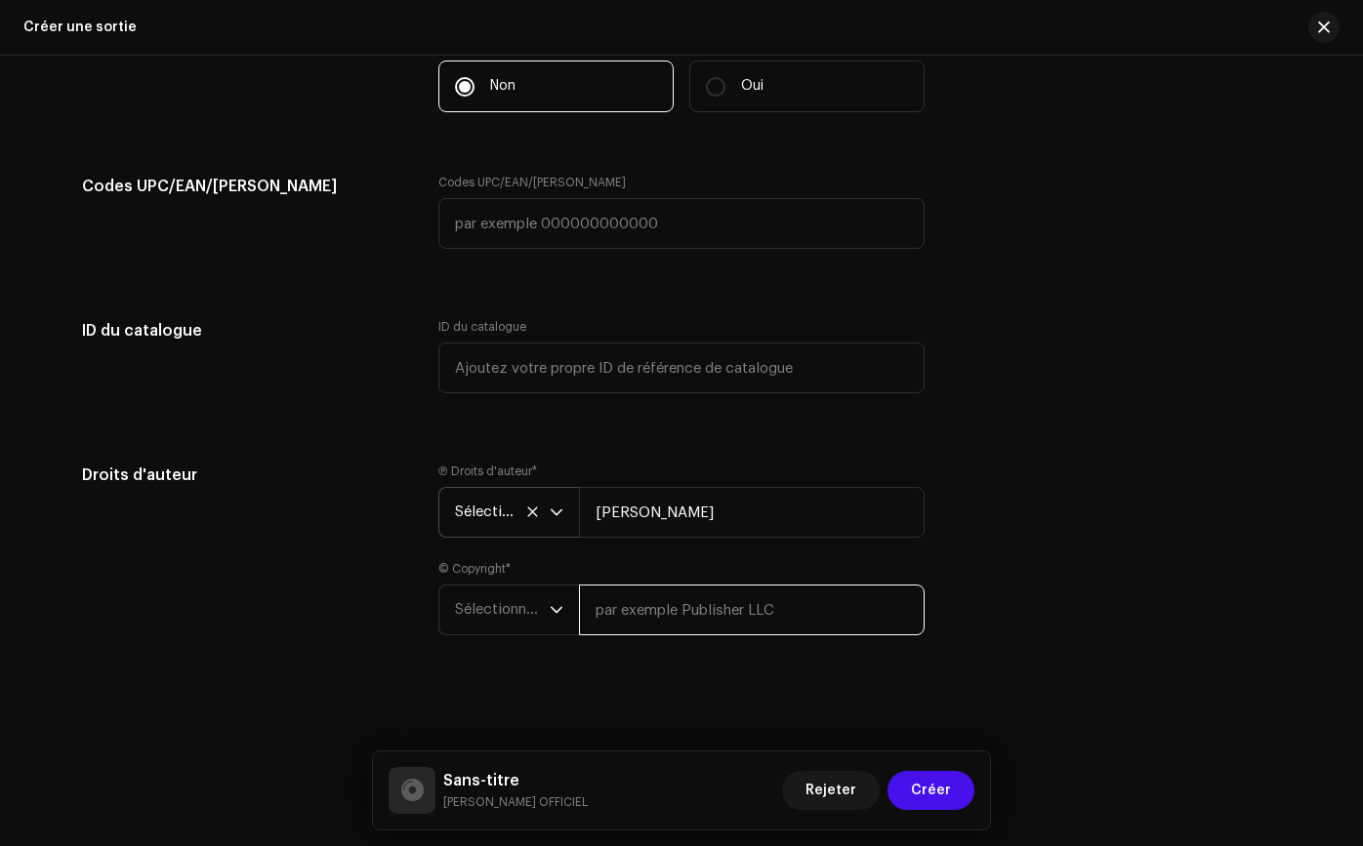
click at [659, 619] on input "text" at bounding box center [752, 610] width 346 height 51
type input "[PERSON_NAME]"
click at [539, 624] on span "Sélectionner une année" at bounding box center [502, 610] width 95 height 49
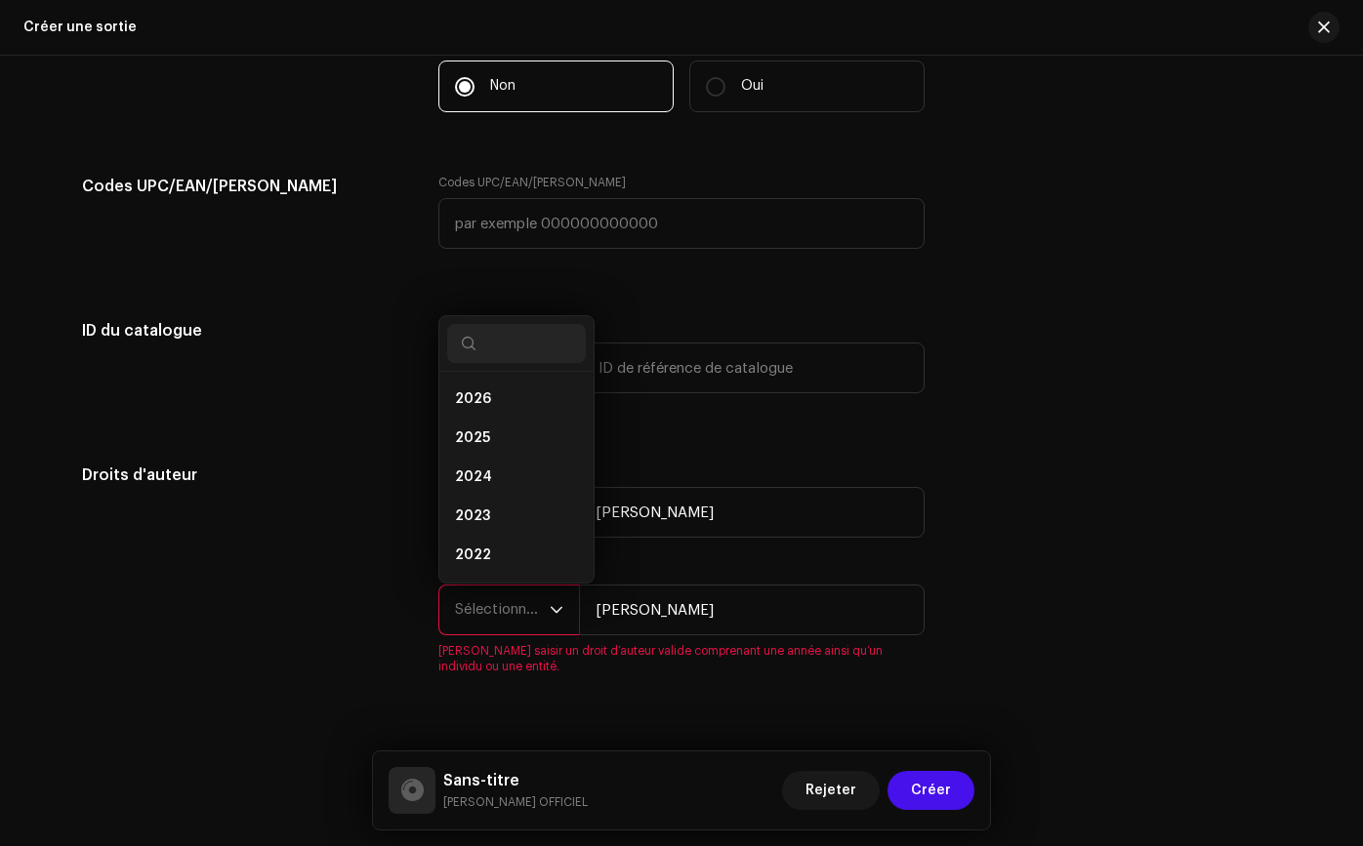
click at [523, 611] on font "Sélectionner une année" at bounding box center [532, 609] width 154 height 15
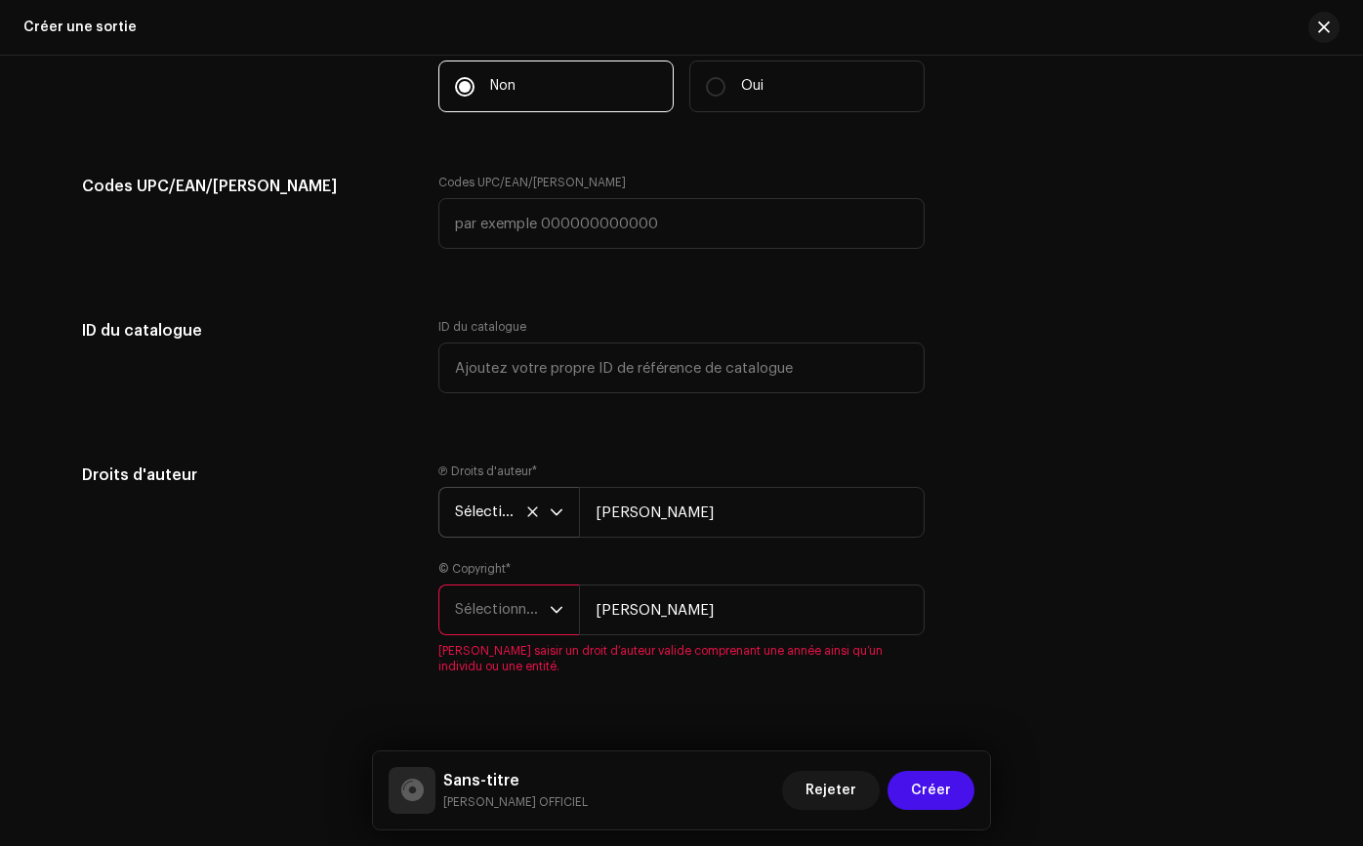
click at [483, 651] on span "[PERSON_NAME] saisir un droit d’auteur valide comprenant une année ainsi qu’un …" at bounding box center [681, 658] width 486 height 31
click at [501, 628] on span "Sélectionner une année" at bounding box center [502, 610] width 95 height 49
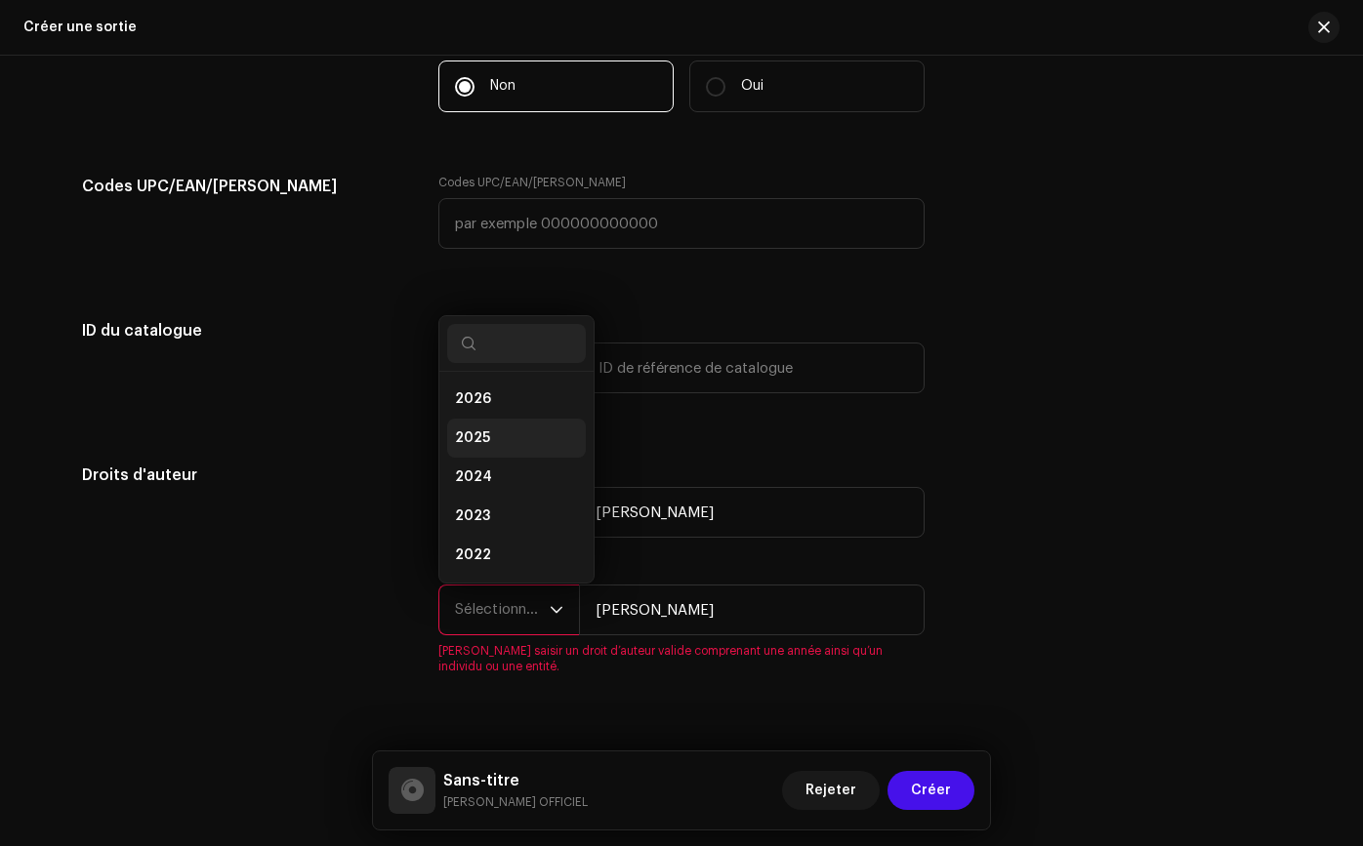
click at [527, 447] on li "2025" at bounding box center [516, 438] width 139 height 39
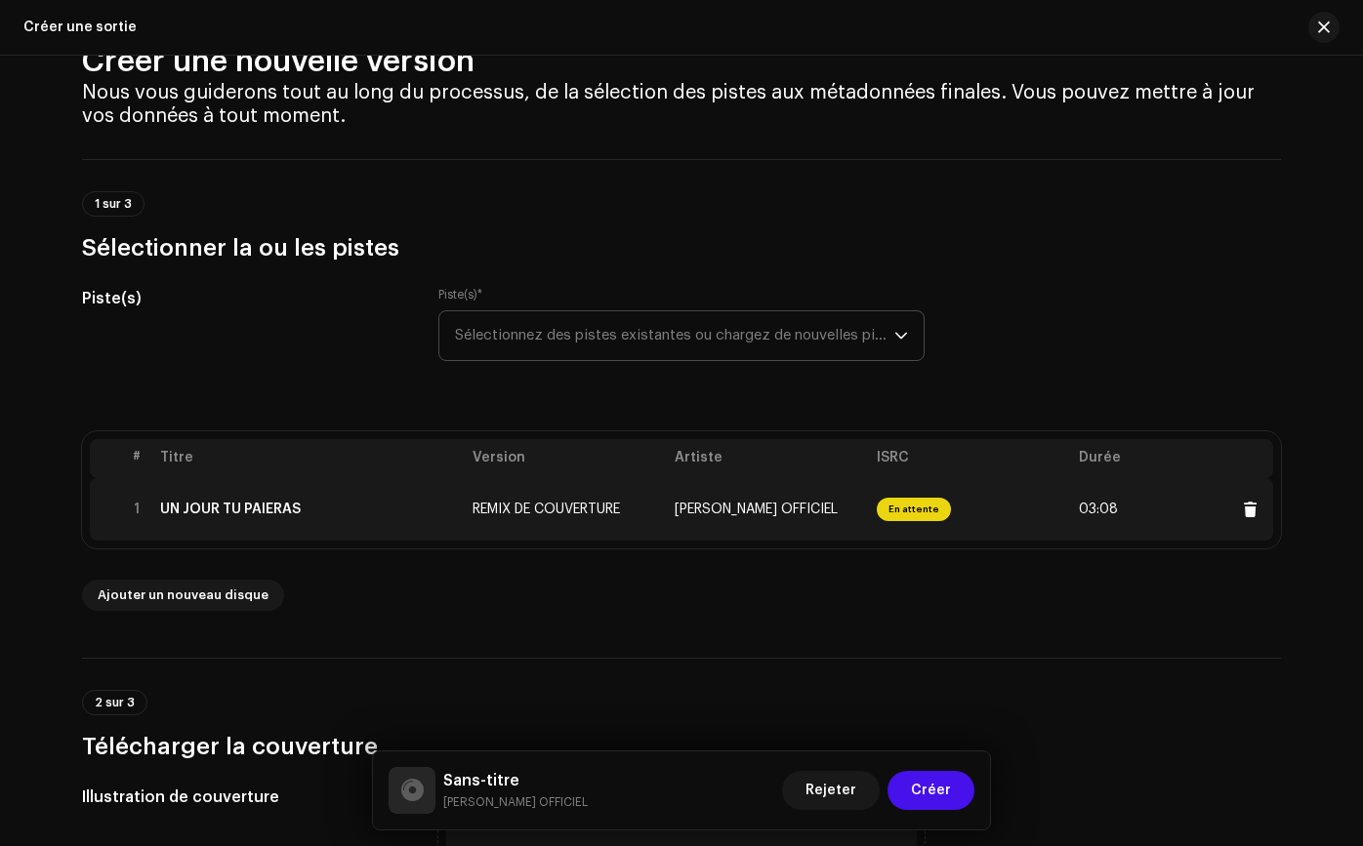
scroll to position [56, 0]
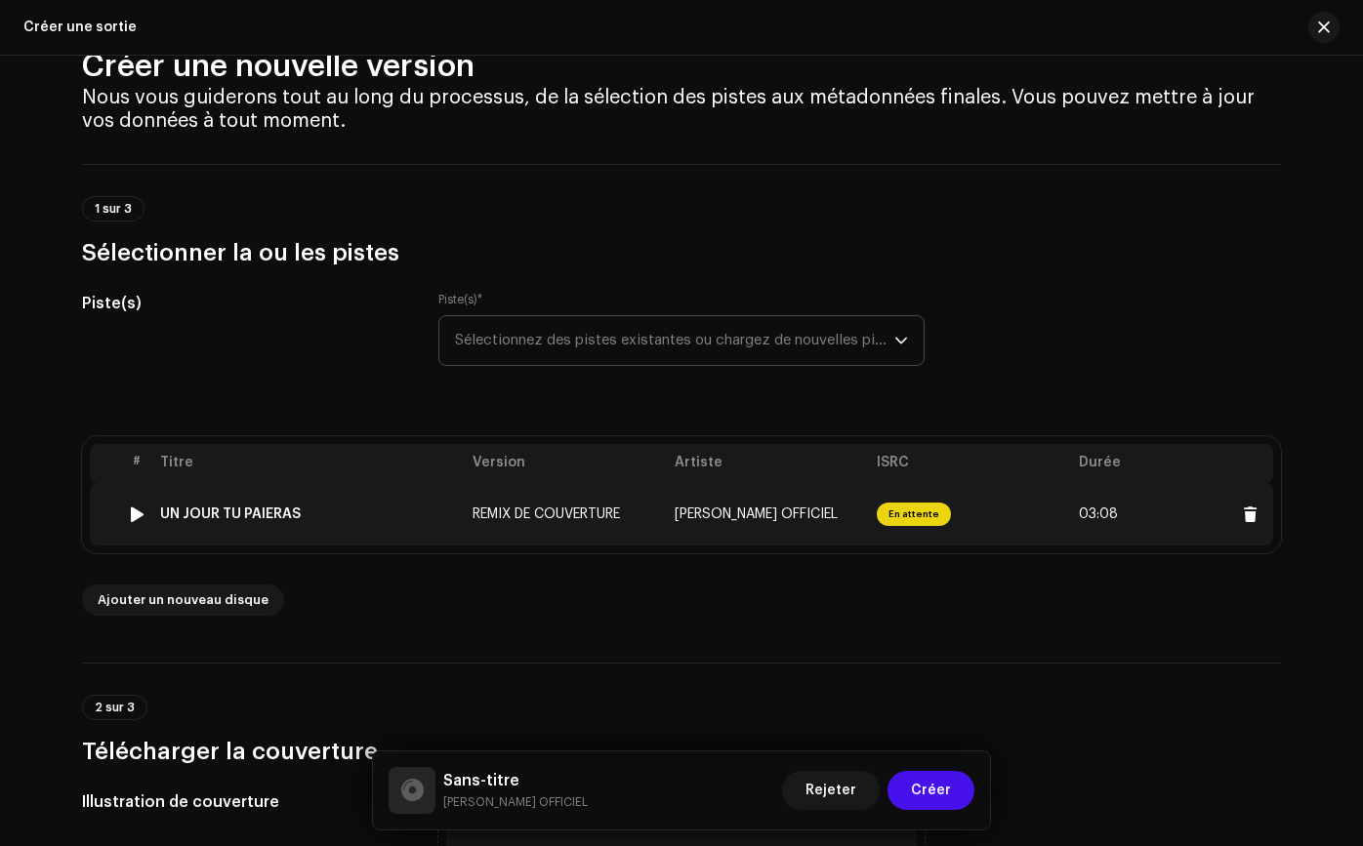
click at [805, 501] on td "[PERSON_NAME] OFFICIEL" at bounding box center [768, 514] width 202 height 62
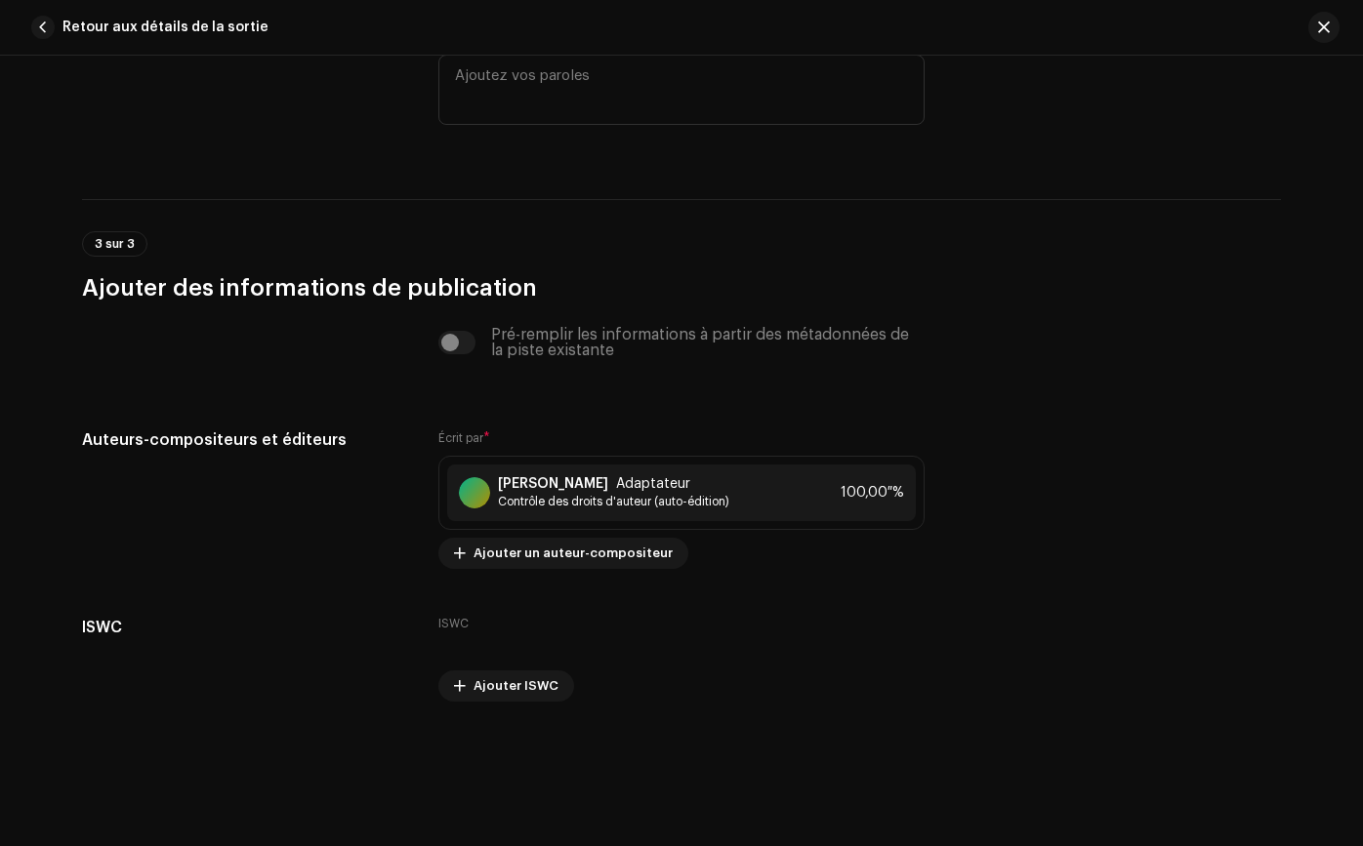
scroll to position [3810, 0]
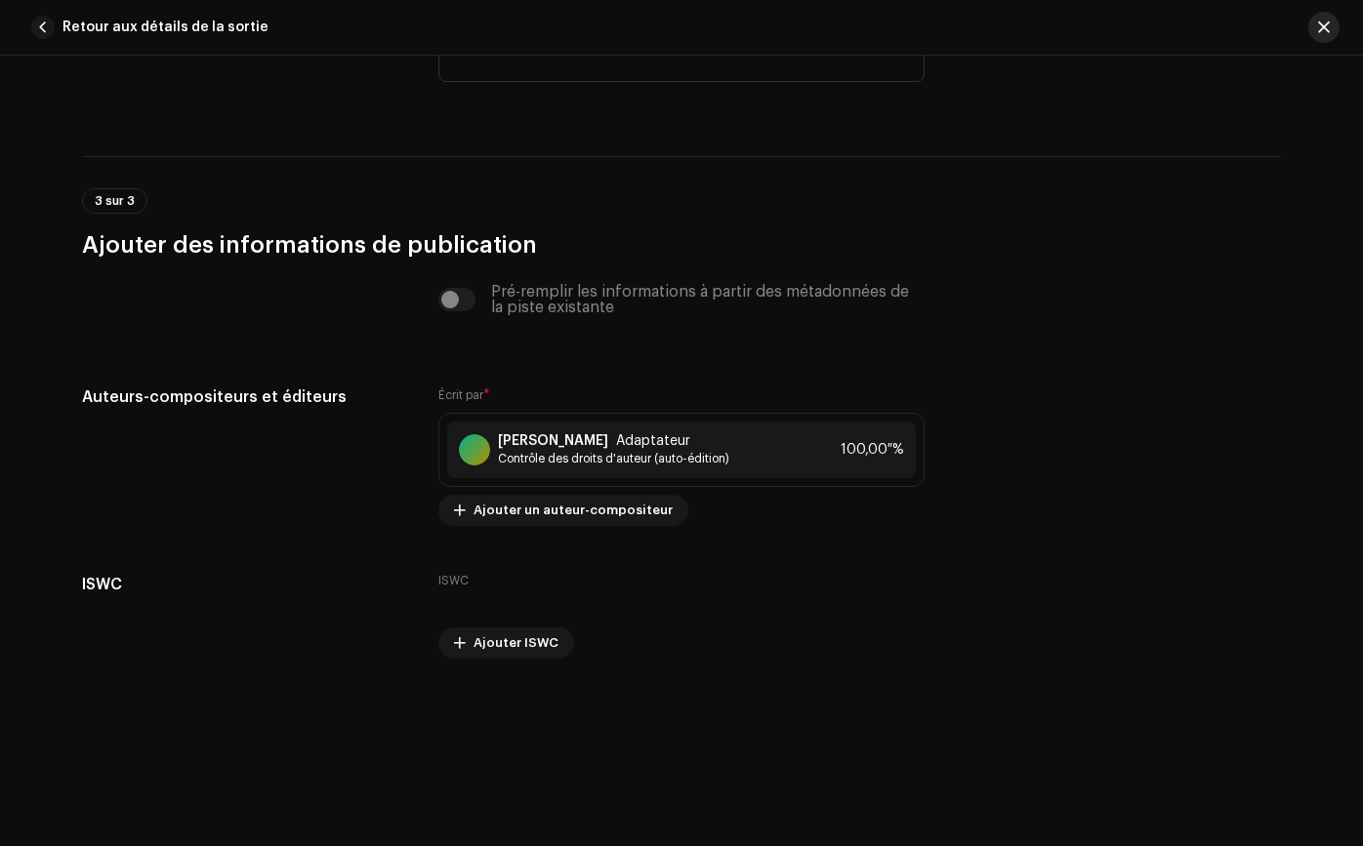
click at [1321, 27] on span "button" at bounding box center [1324, 28] width 12 height 16
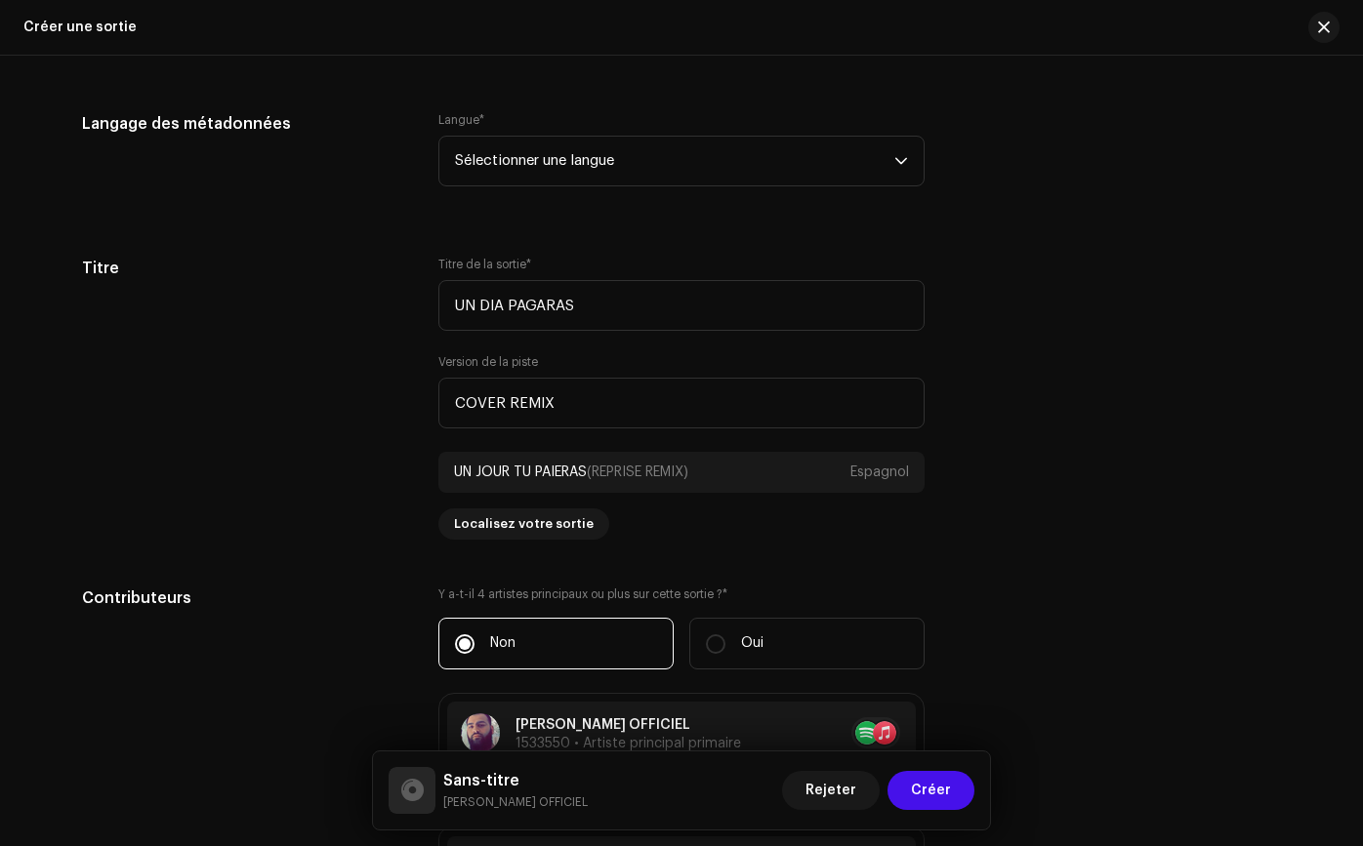
scroll to position [2324, 0]
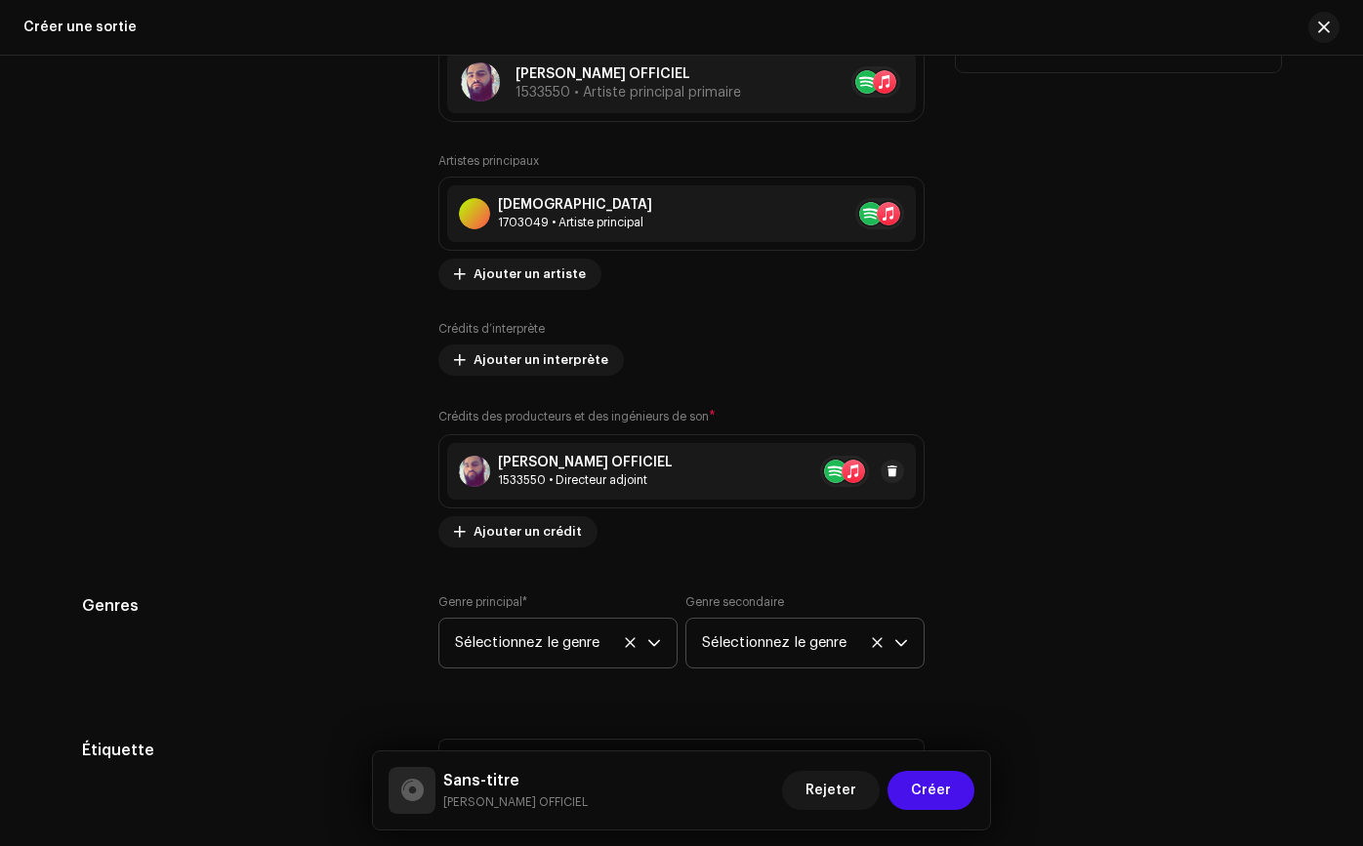
click at [597, 482] on font "1533550 • Directeur adjoint" at bounding box center [572, 480] width 149 height 12
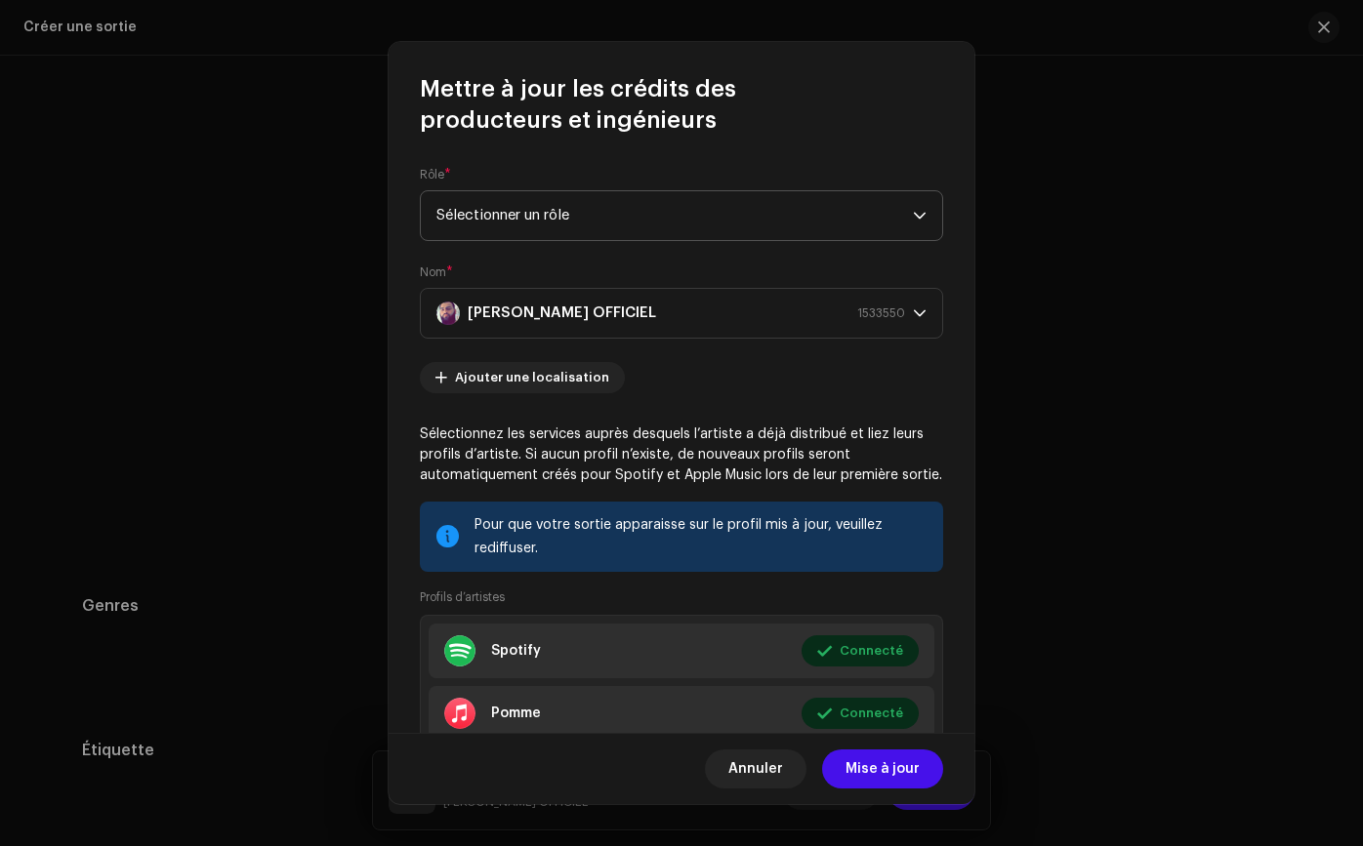
click at [705, 204] on span "Sélectionner un rôle" at bounding box center [674, 215] width 476 height 49
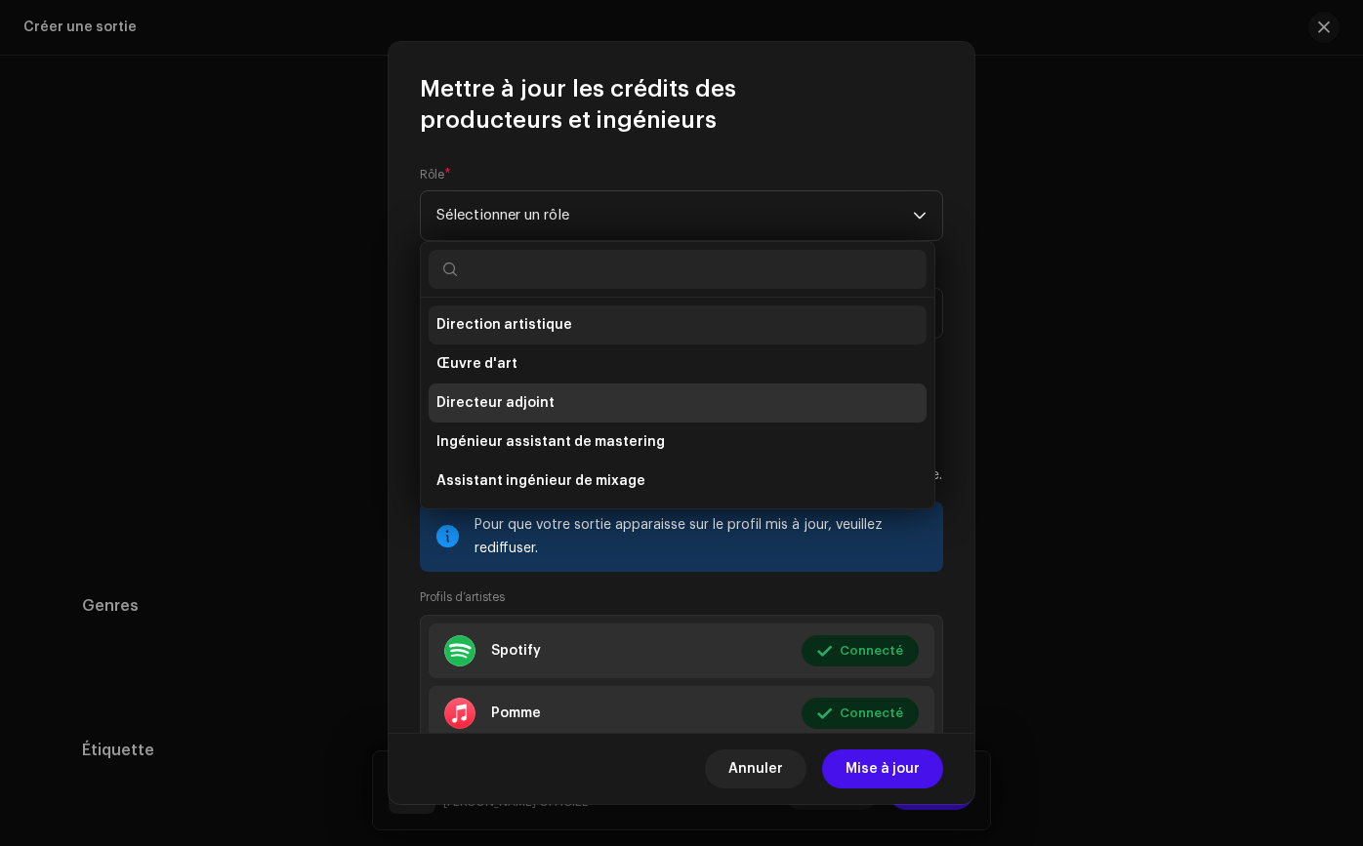
click at [654, 335] on li "Direction artistique" at bounding box center [677, 324] width 498 height 39
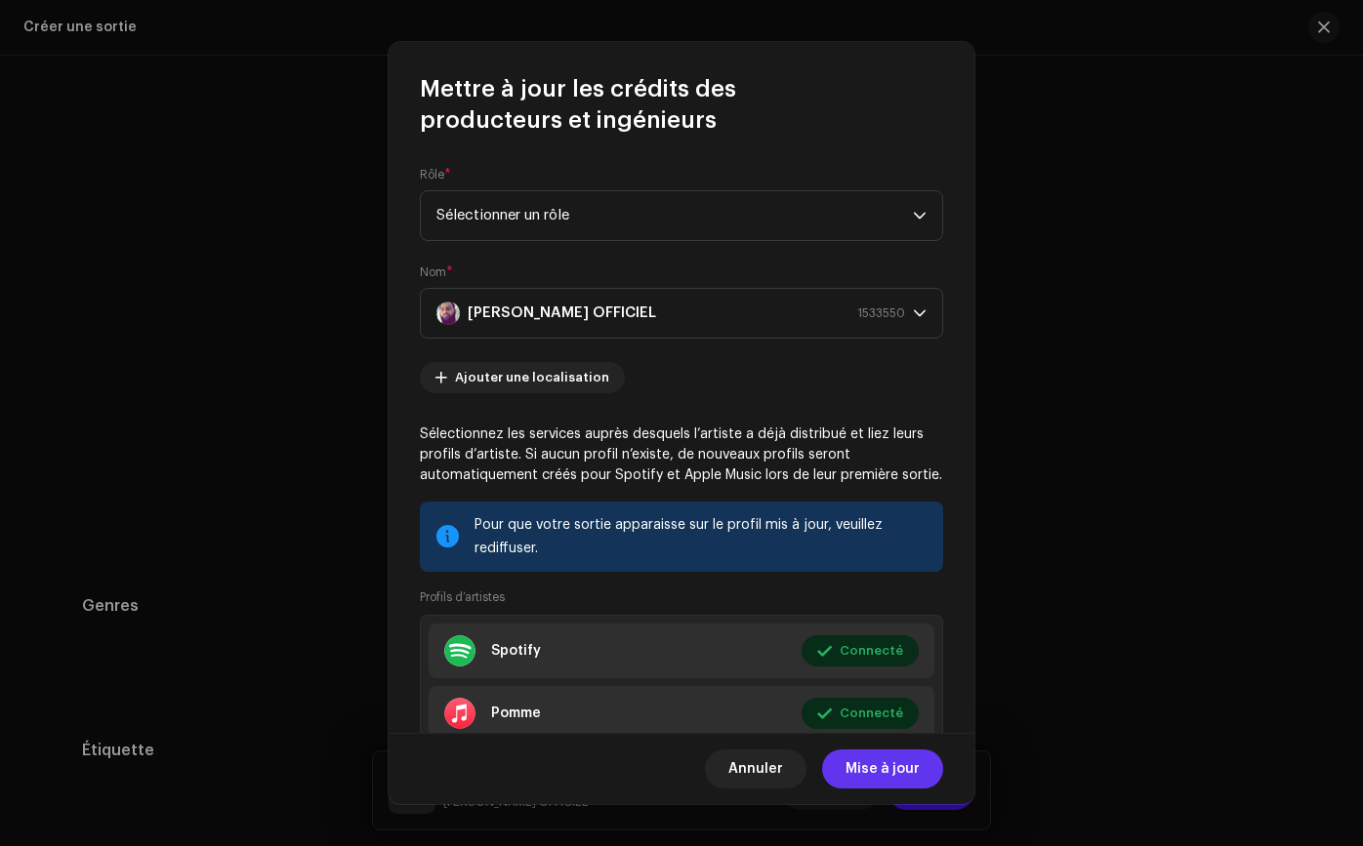
click at [902, 767] on font "Mise à jour" at bounding box center [882, 769] width 74 height 14
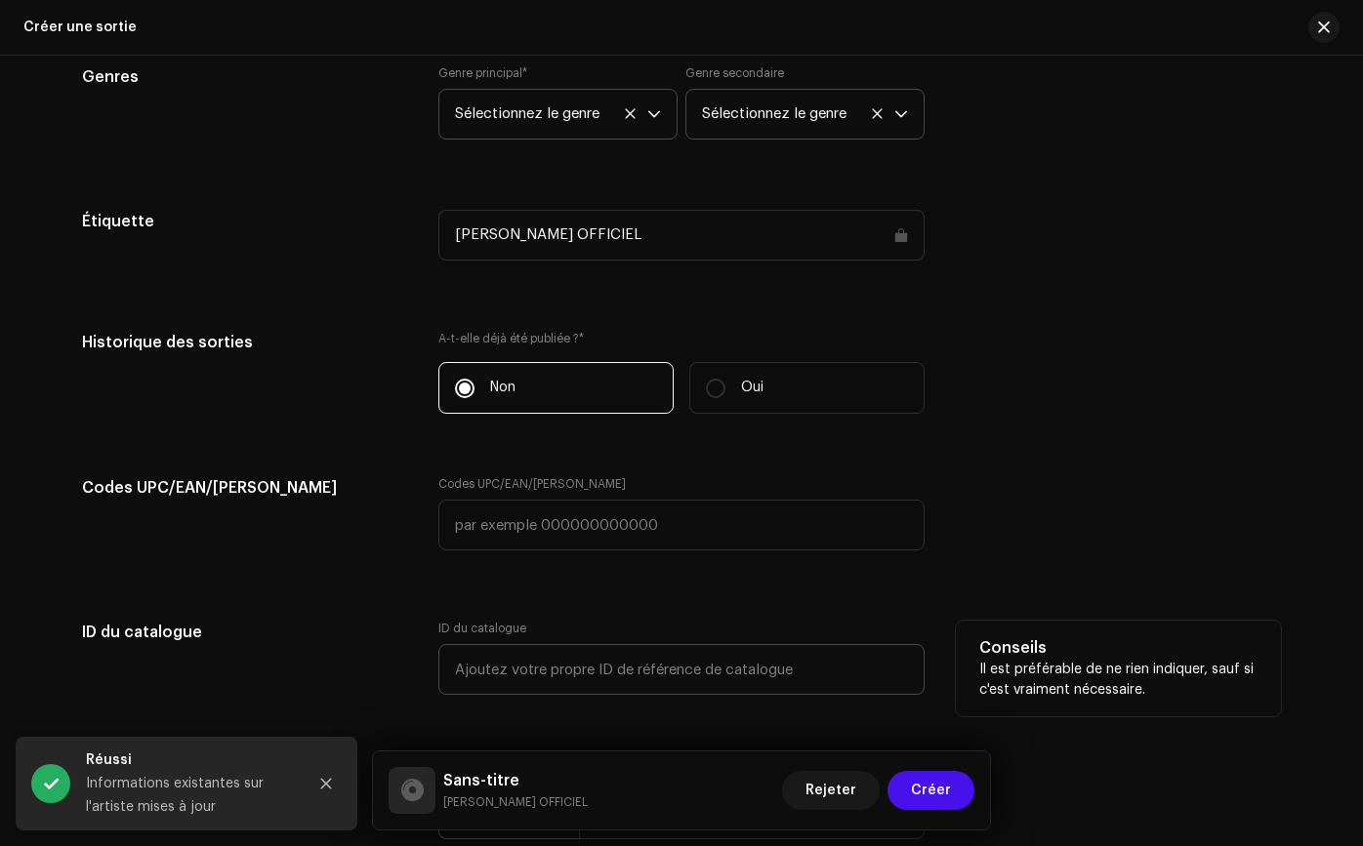
scroll to position [3154, 0]
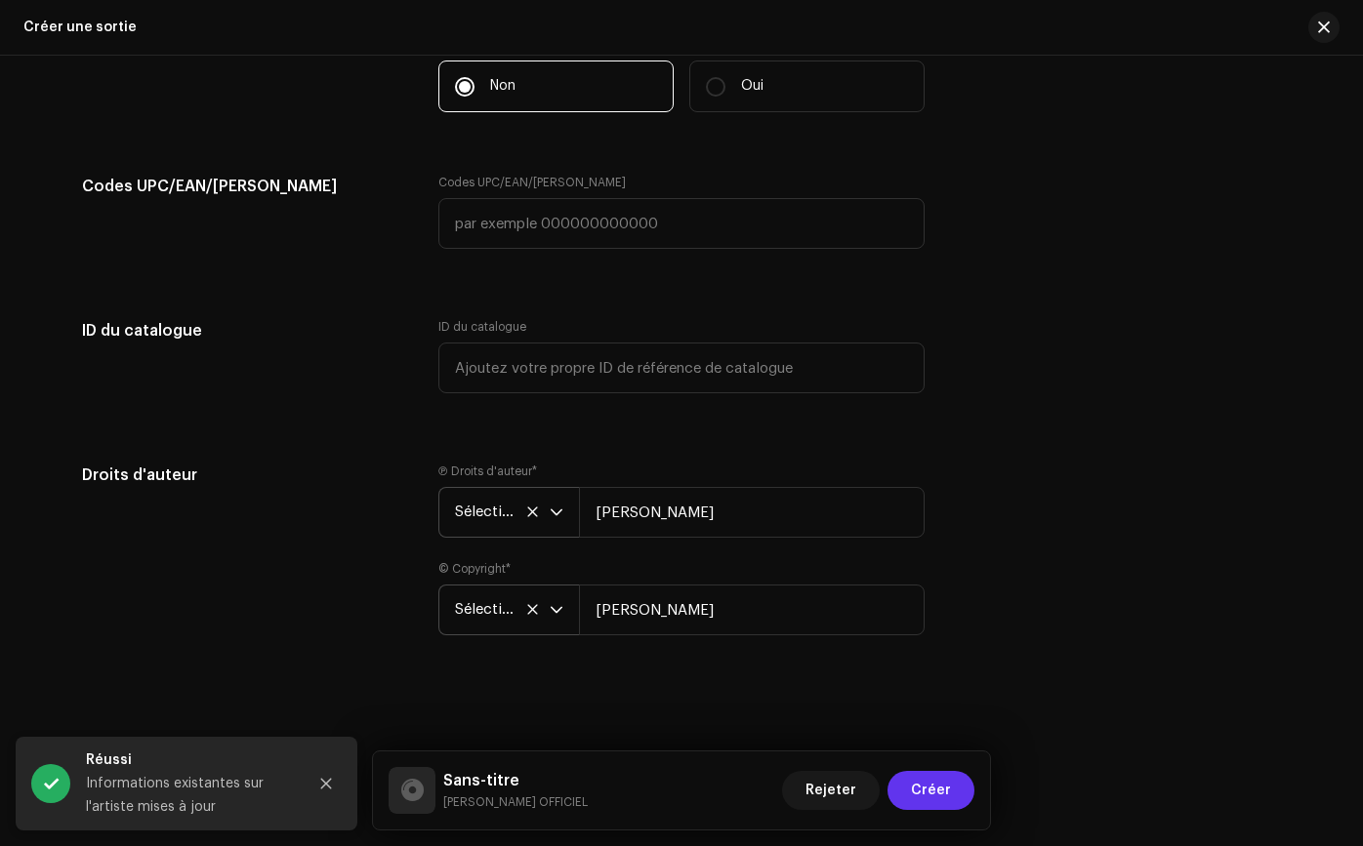
click at [917, 780] on span "Créer" at bounding box center [931, 790] width 40 height 39
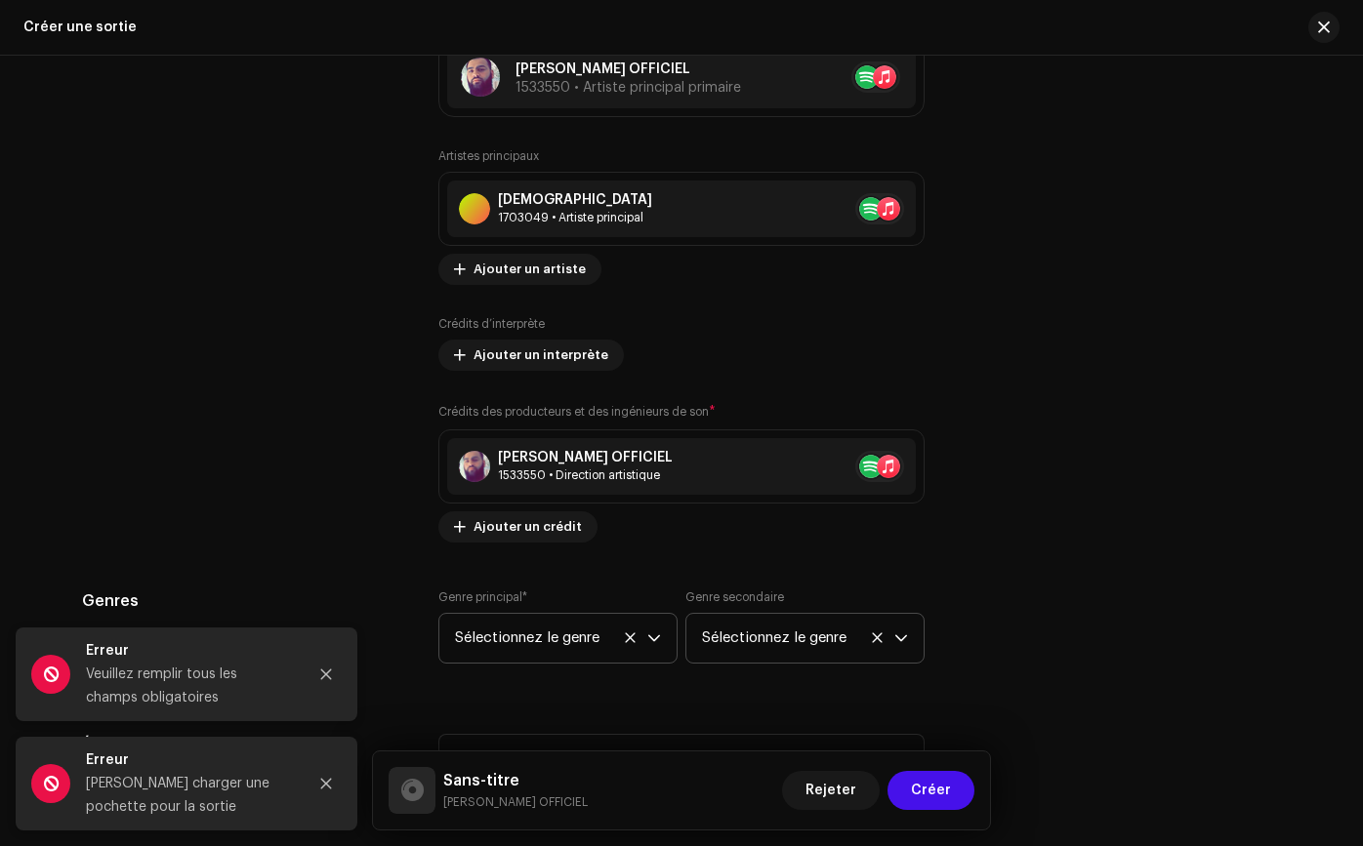
scroll to position [2279, 0]
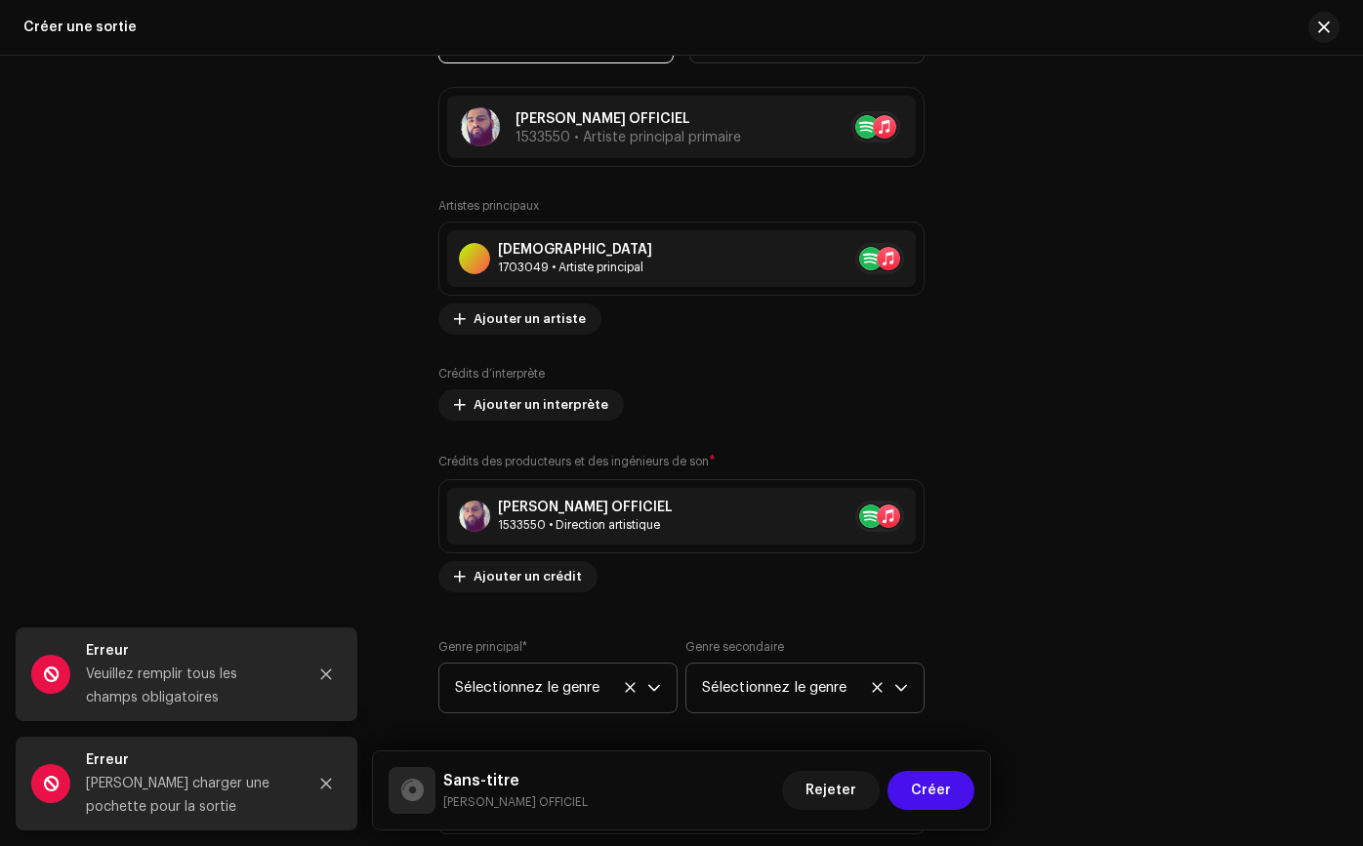
click at [490, 682] on font "Sélectionnez le genre" at bounding box center [527, 687] width 144 height 15
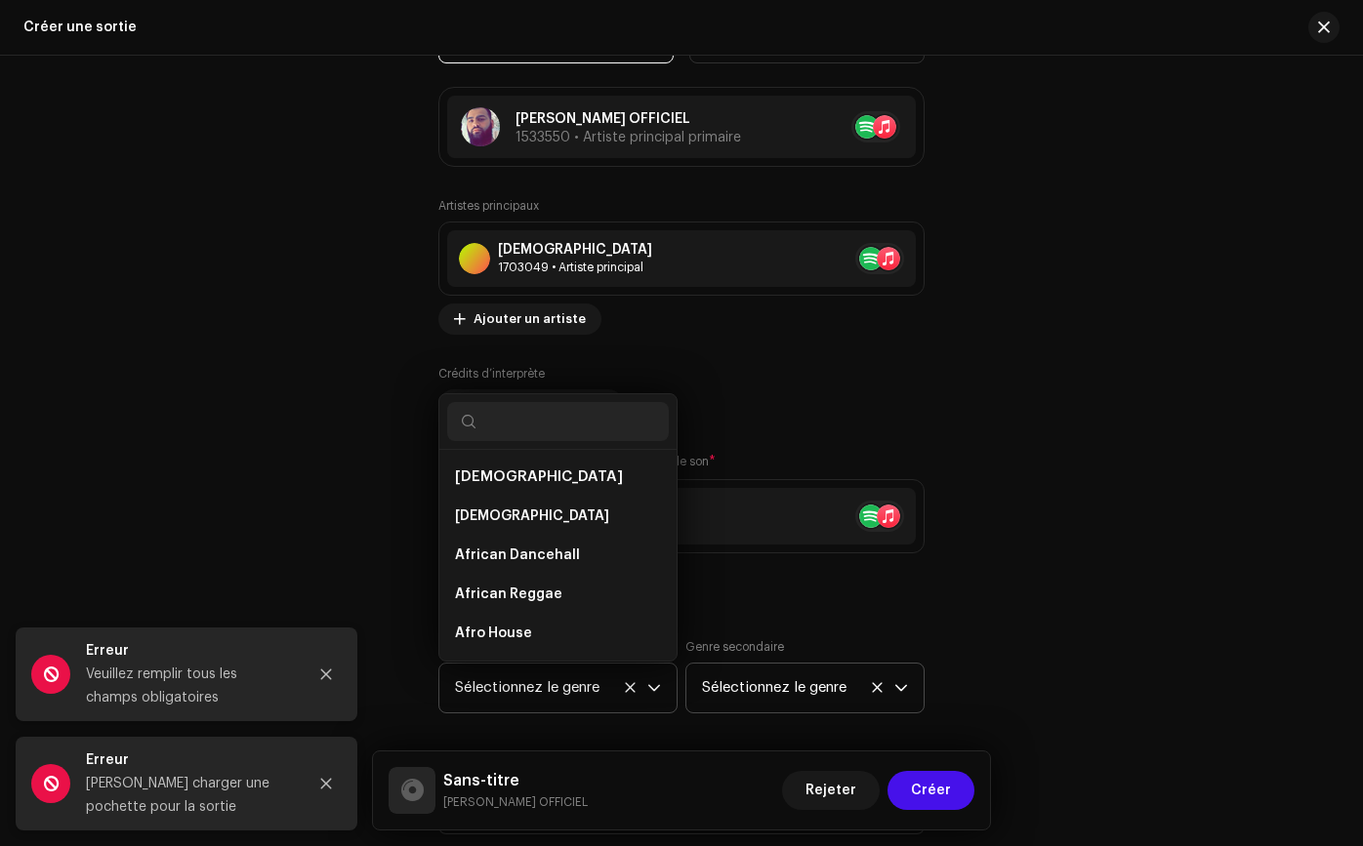
scroll to position [17644, 0]
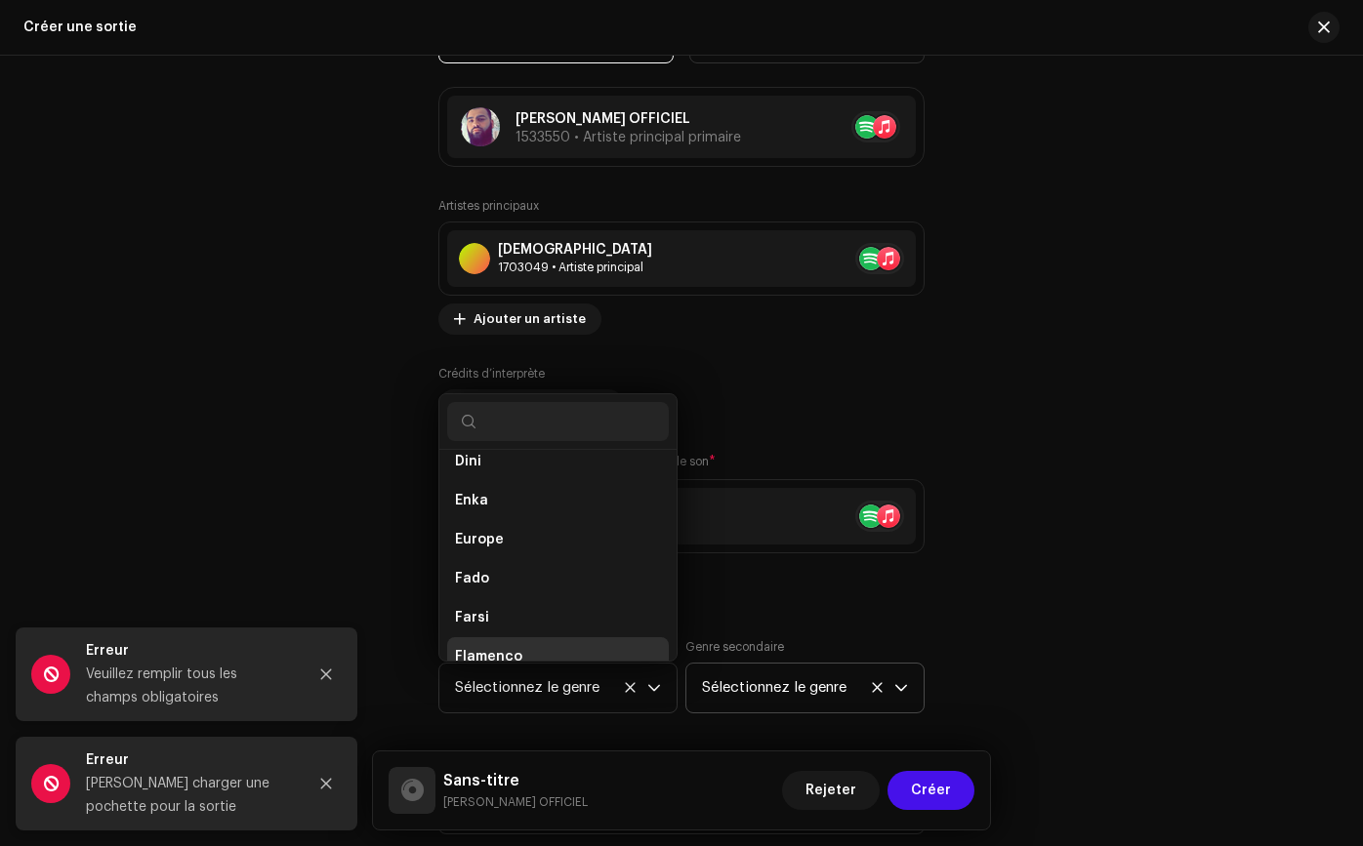
click at [503, 657] on li "Flamenco" at bounding box center [558, 656] width 222 height 39
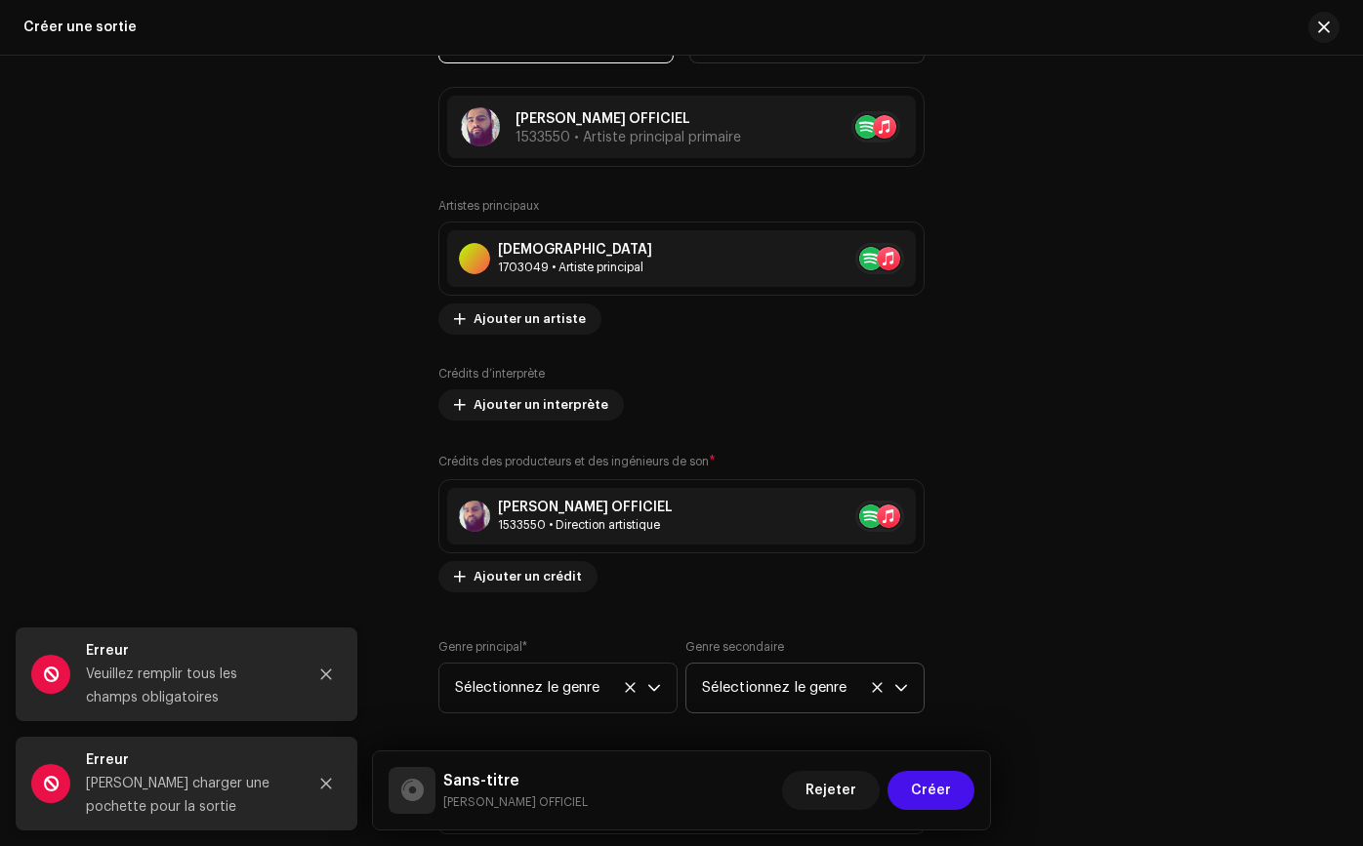
click at [512, 650] on span "Flamenco" at bounding box center [488, 658] width 67 height 16
click at [723, 680] on font "Sélectionnez le genre" at bounding box center [774, 687] width 144 height 15
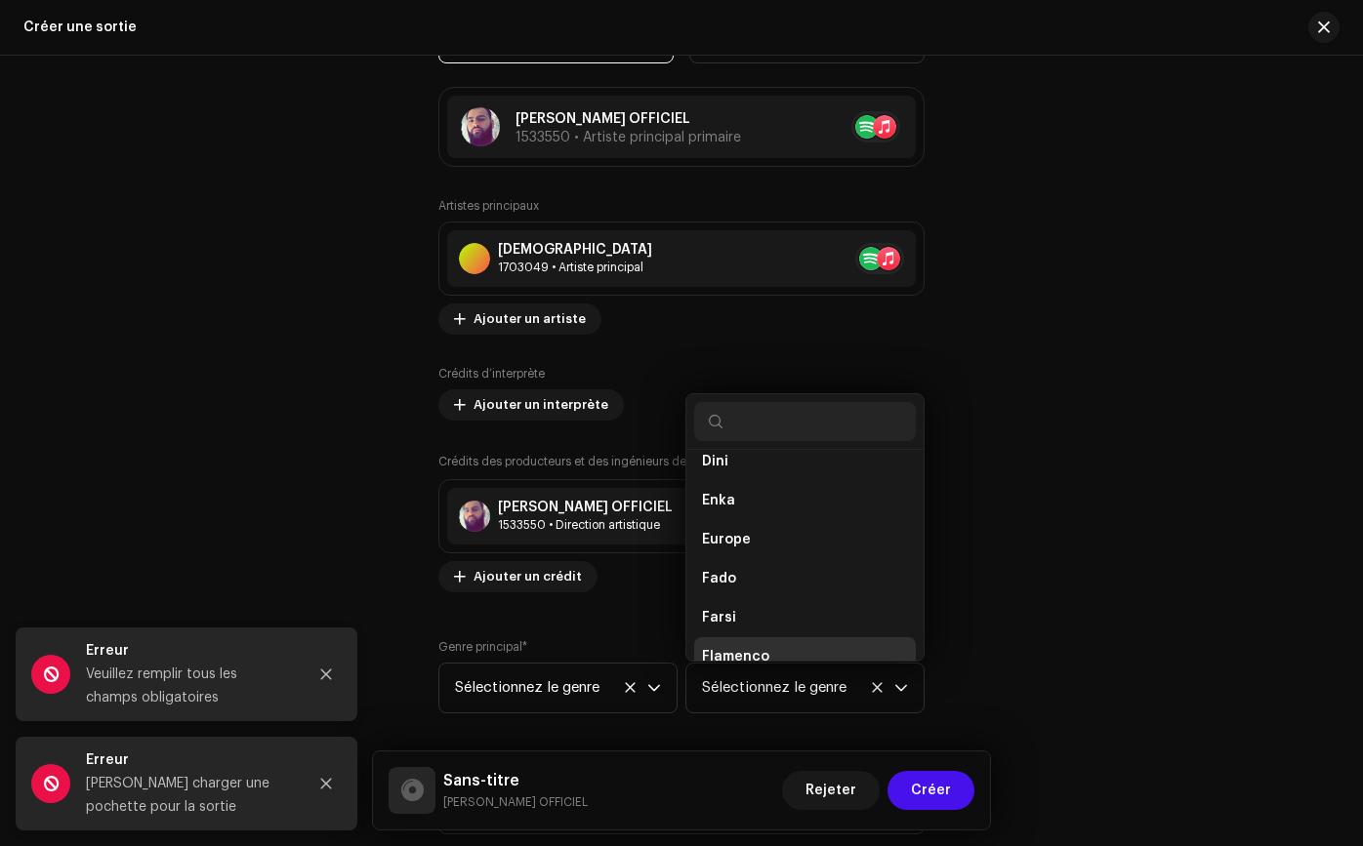
click at [712, 647] on span "Flamenco" at bounding box center [735, 657] width 67 height 20
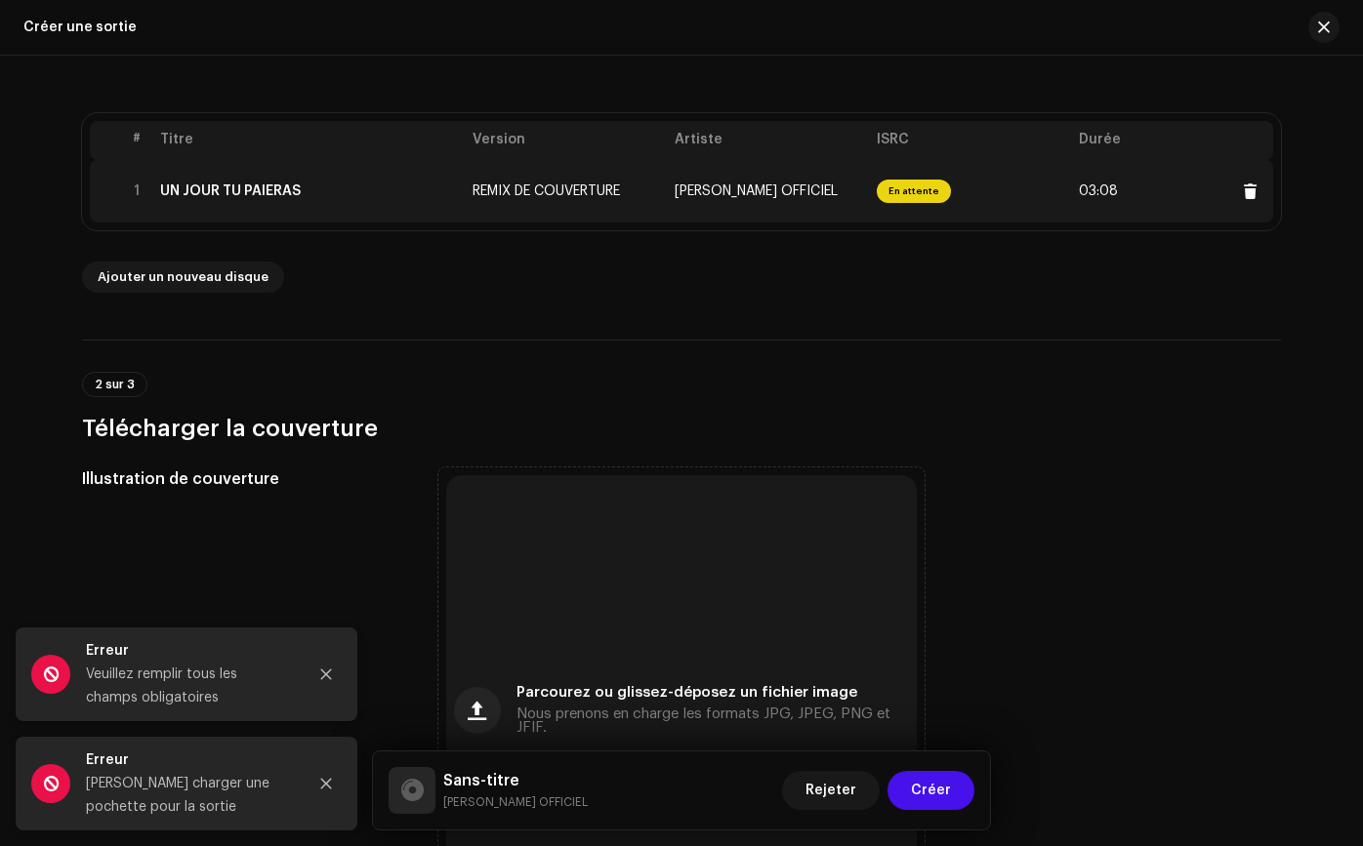
scroll to position [370, 0]
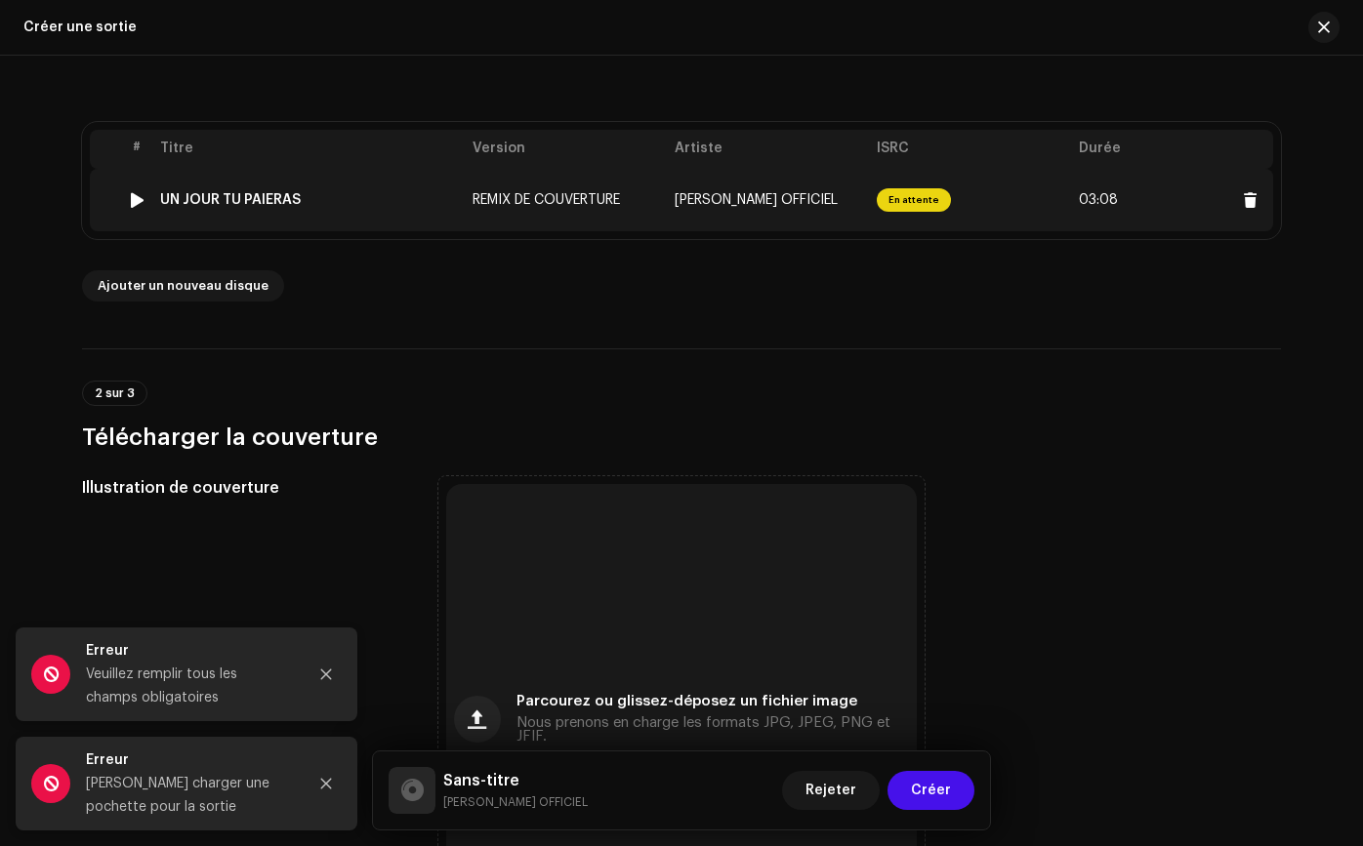
click at [782, 207] on td "[PERSON_NAME] OFFICIEL" at bounding box center [768, 200] width 202 height 62
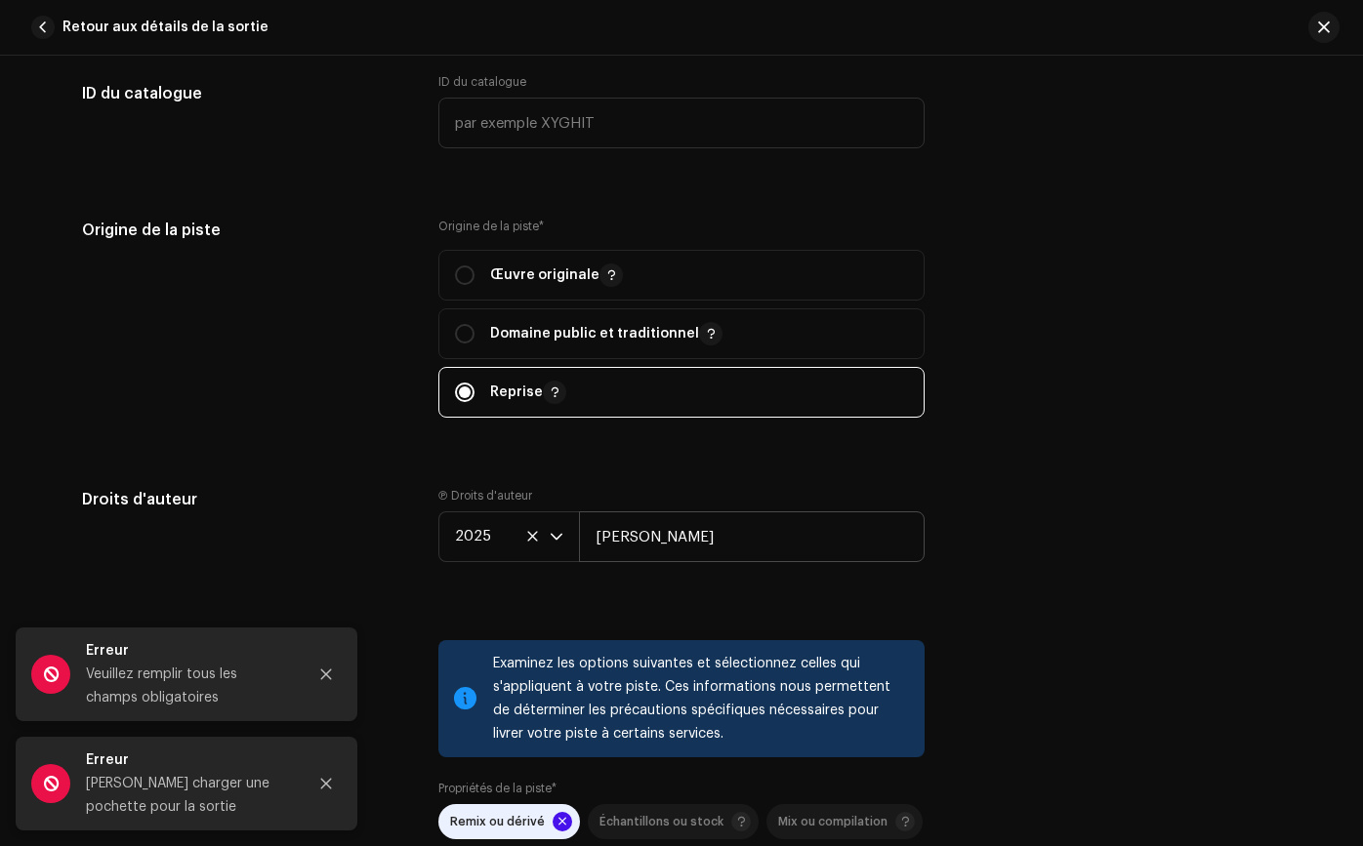
scroll to position [2183, 0]
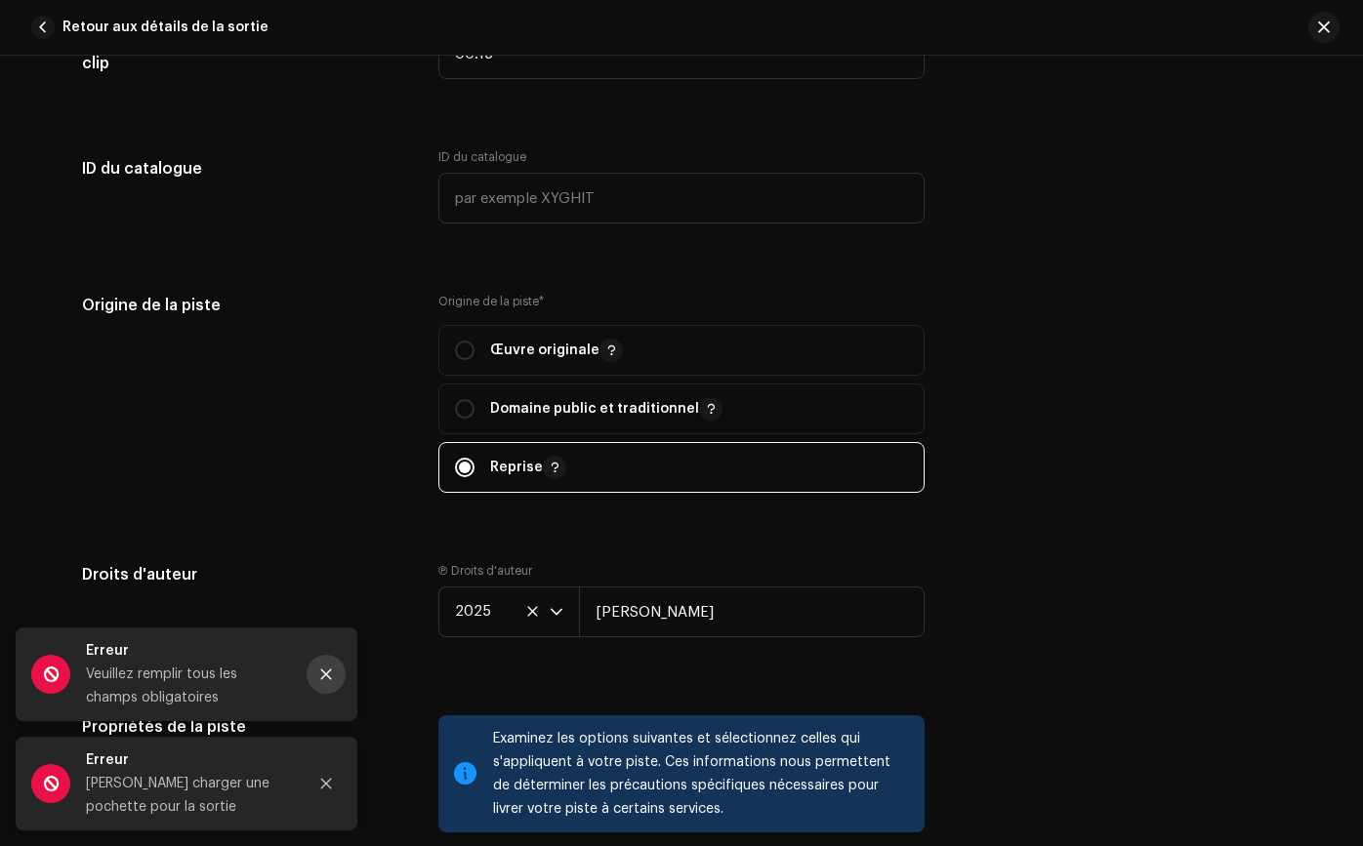
click at [314, 671] on button "Fermer" at bounding box center [325, 674] width 39 height 39
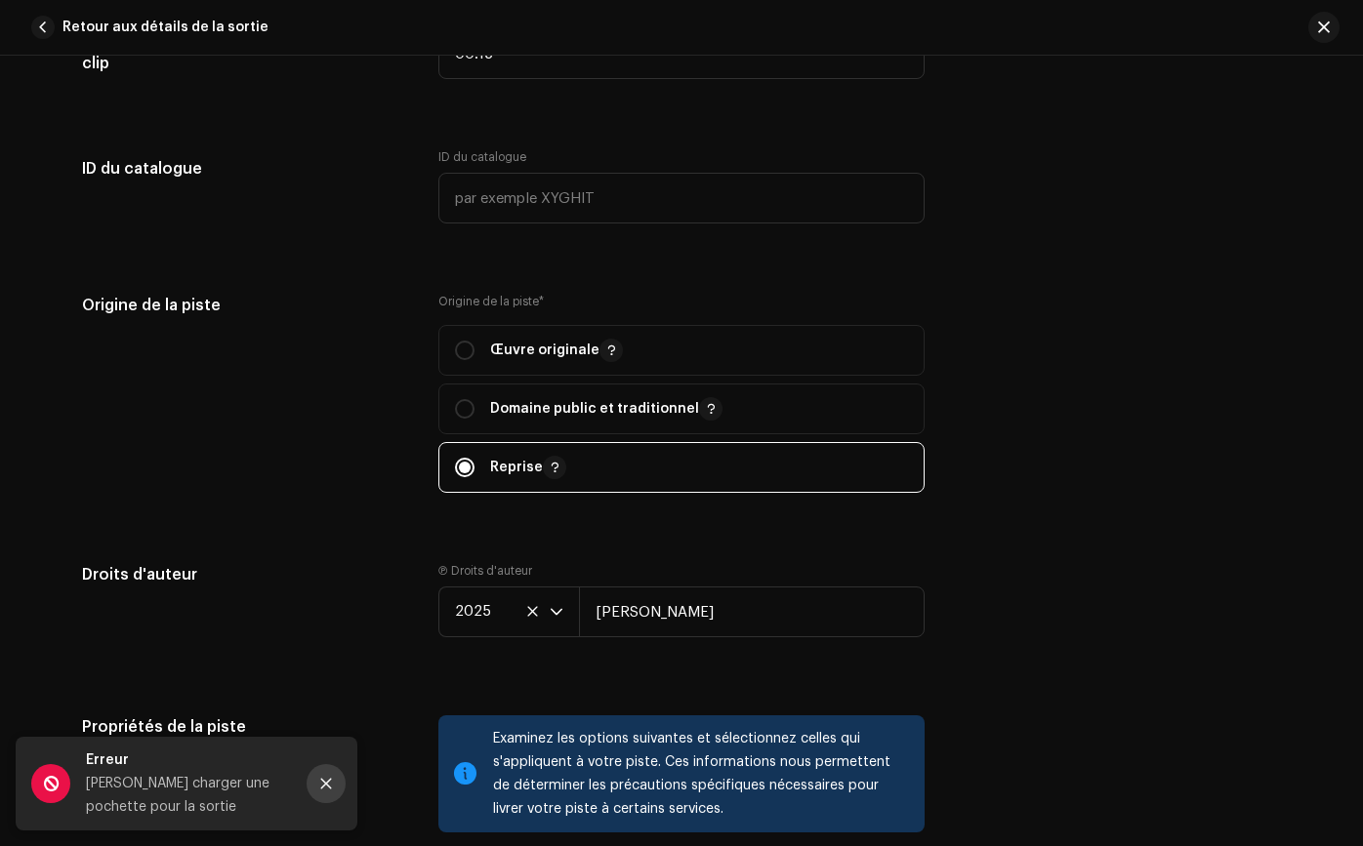
click at [322, 777] on icon "Fermer" at bounding box center [326, 784] width 14 height 14
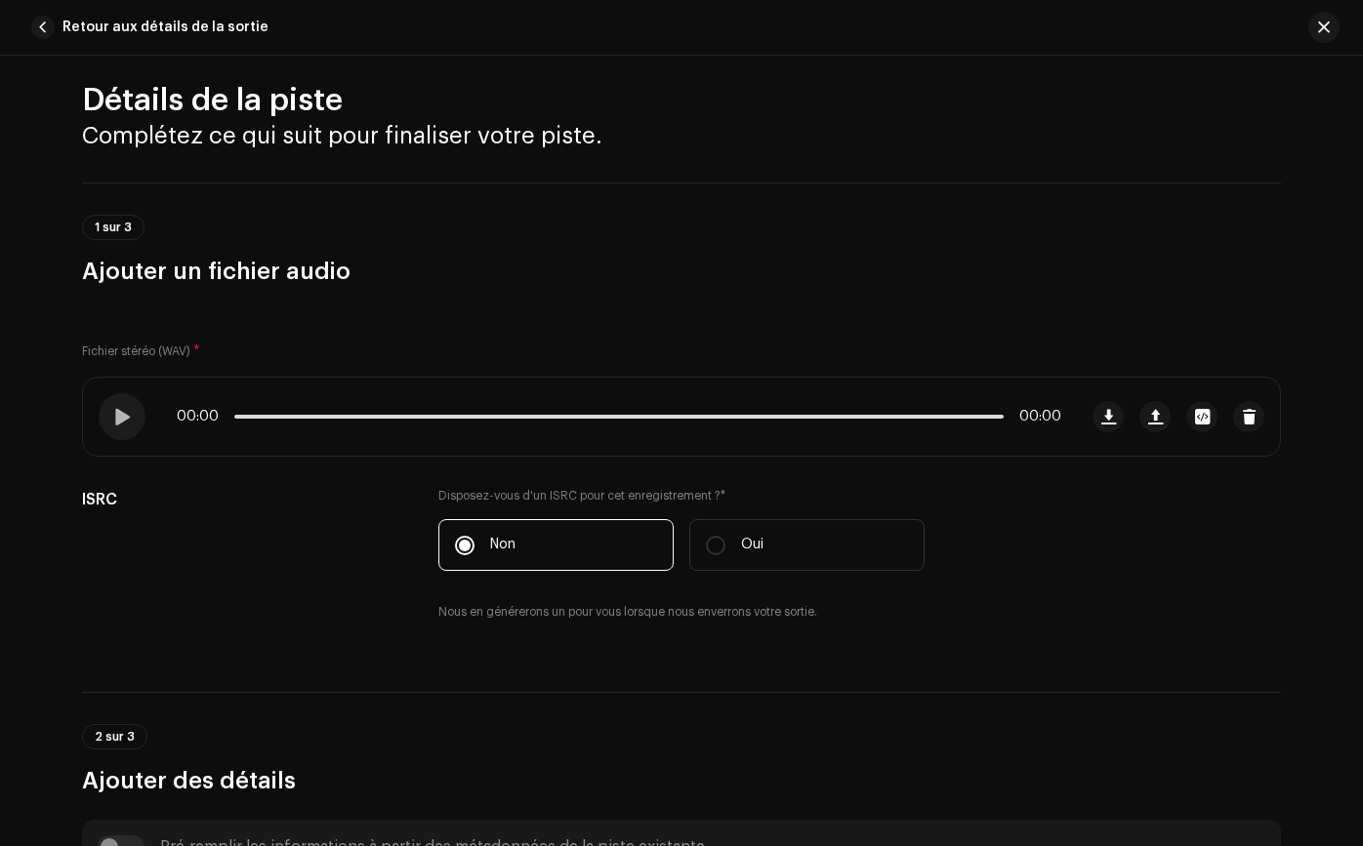
scroll to position [0, 0]
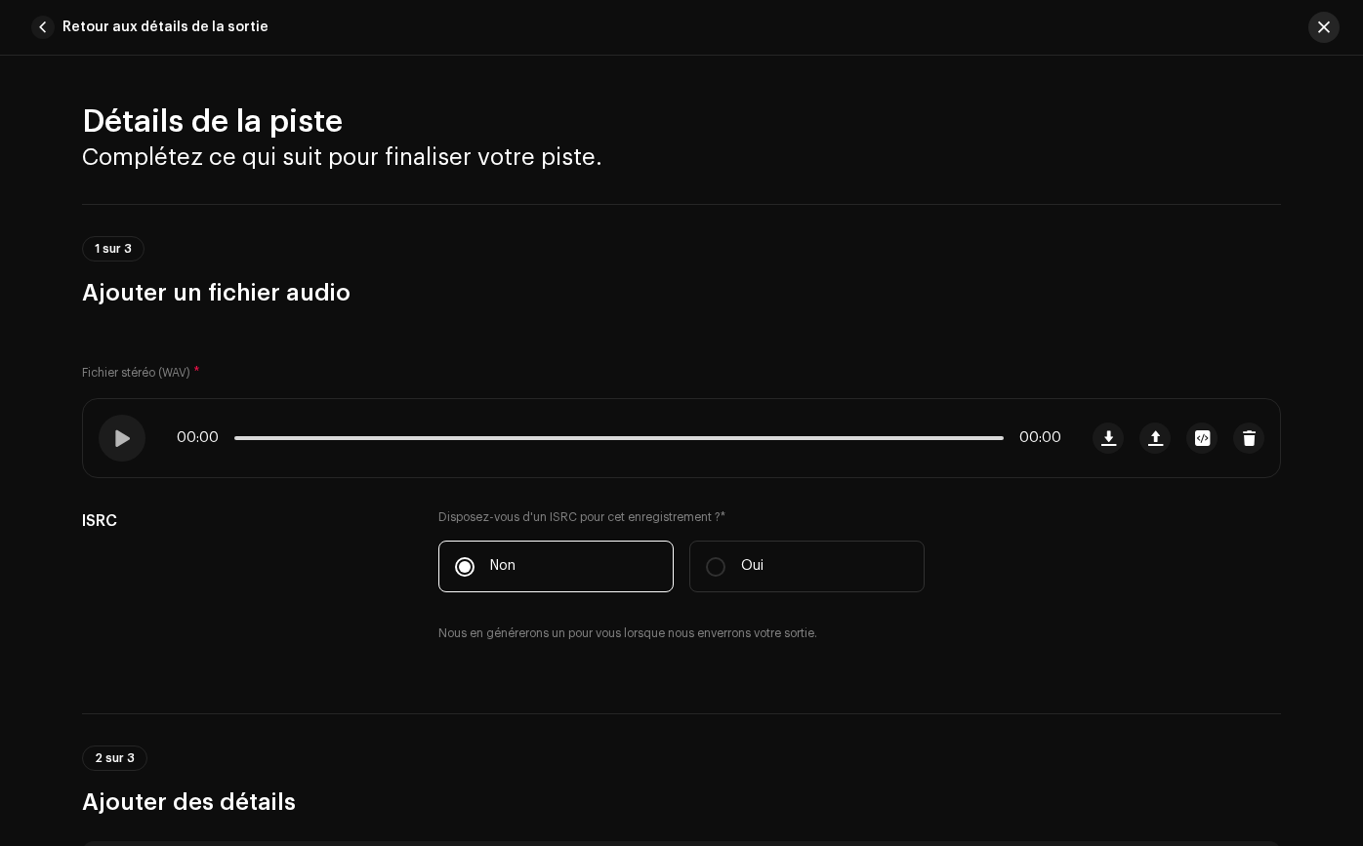
click at [1323, 35] on button "button" at bounding box center [1323, 27] width 31 height 31
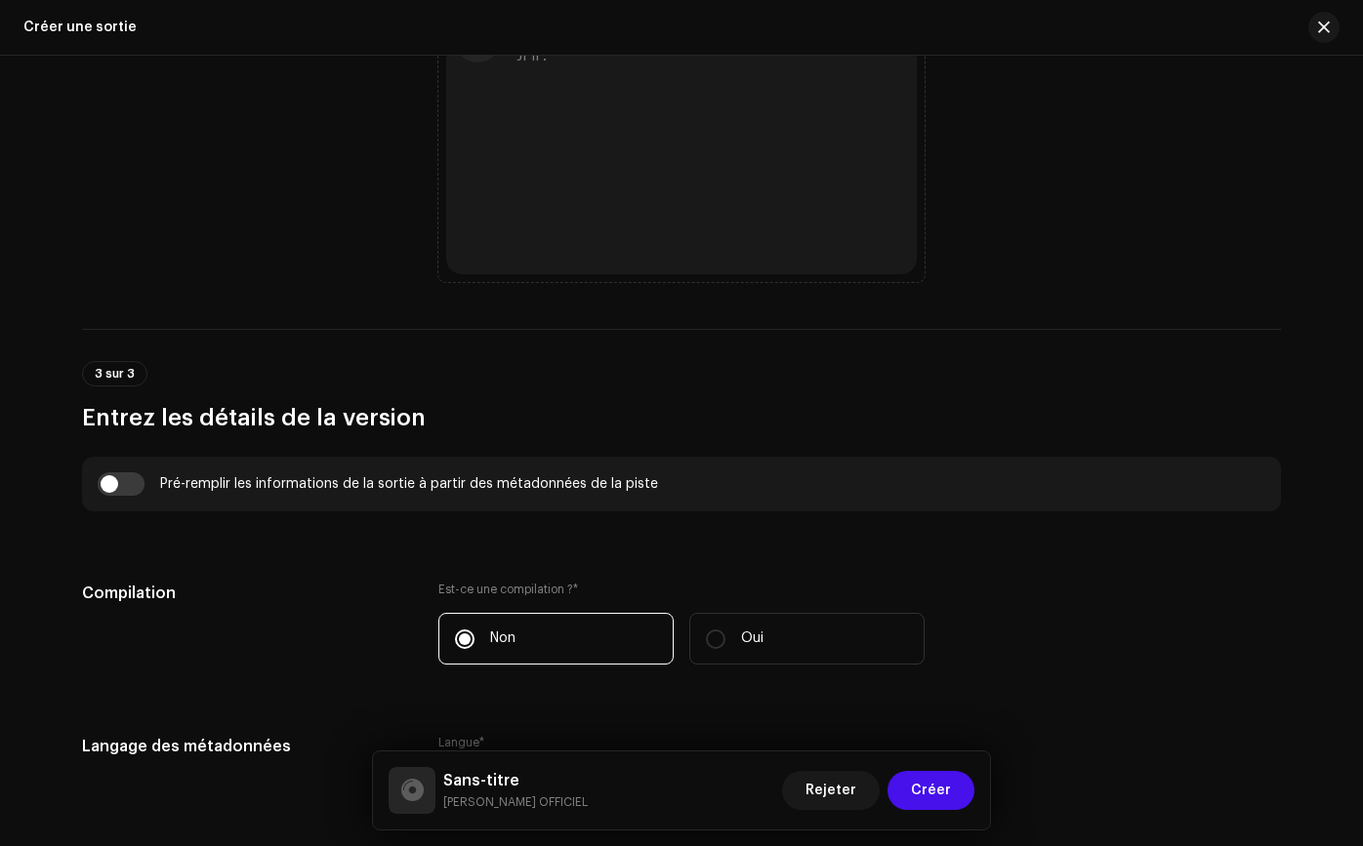
scroll to position [1078, 0]
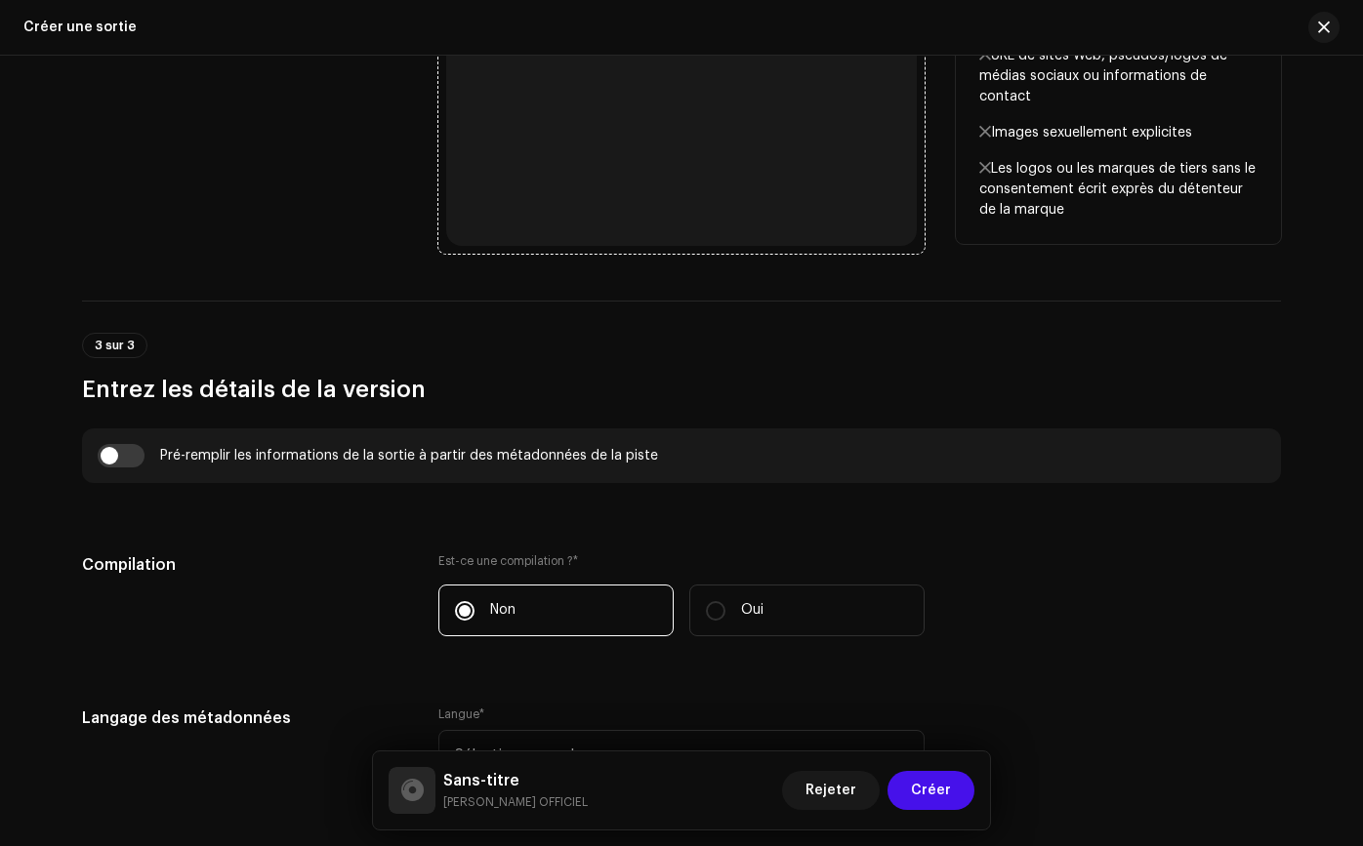
click at [761, 182] on div "Parcourez ou glissez-déposez un fichier image Nous prenons en charge les format…" at bounding box center [681, 11] width 470 height 470
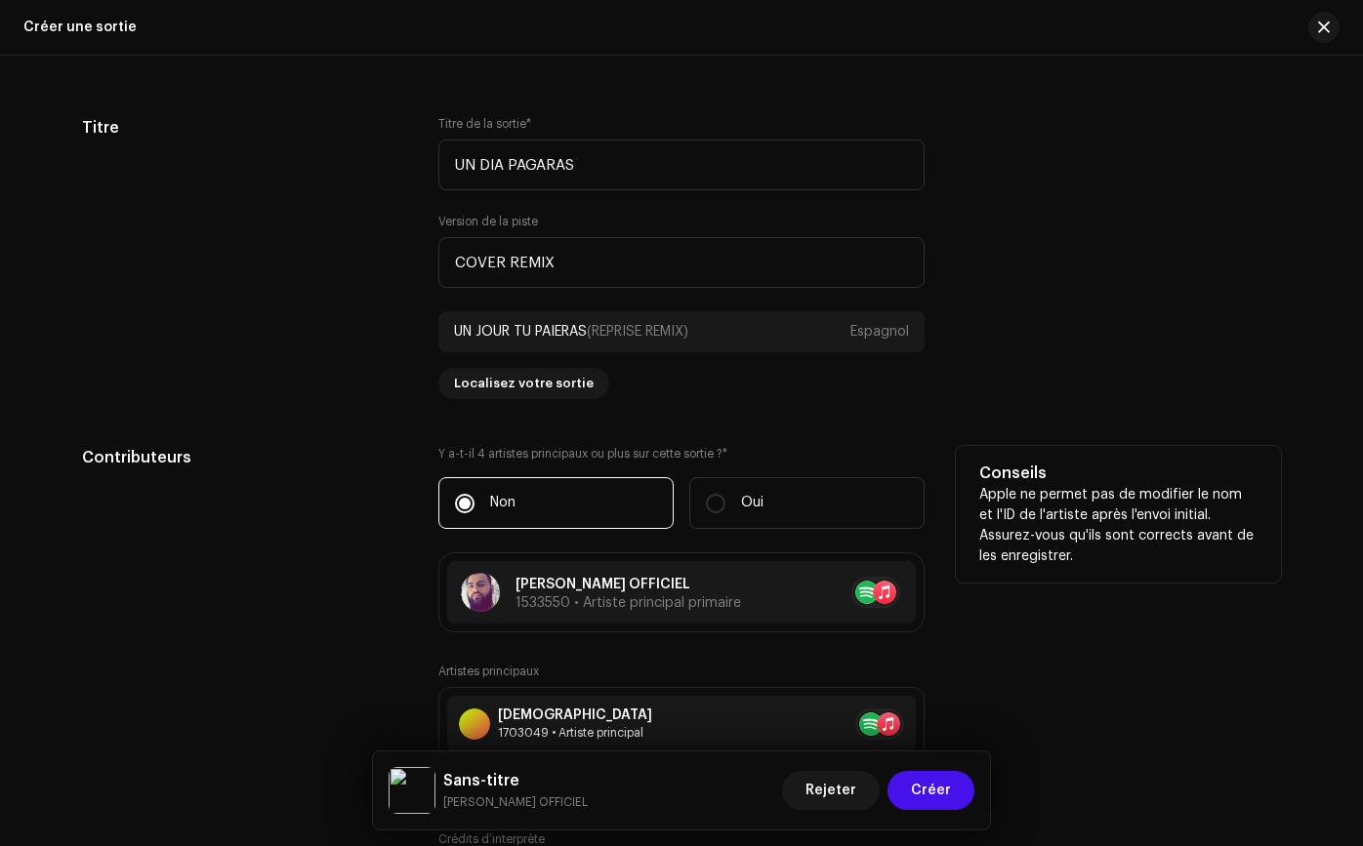
scroll to position [1833, 0]
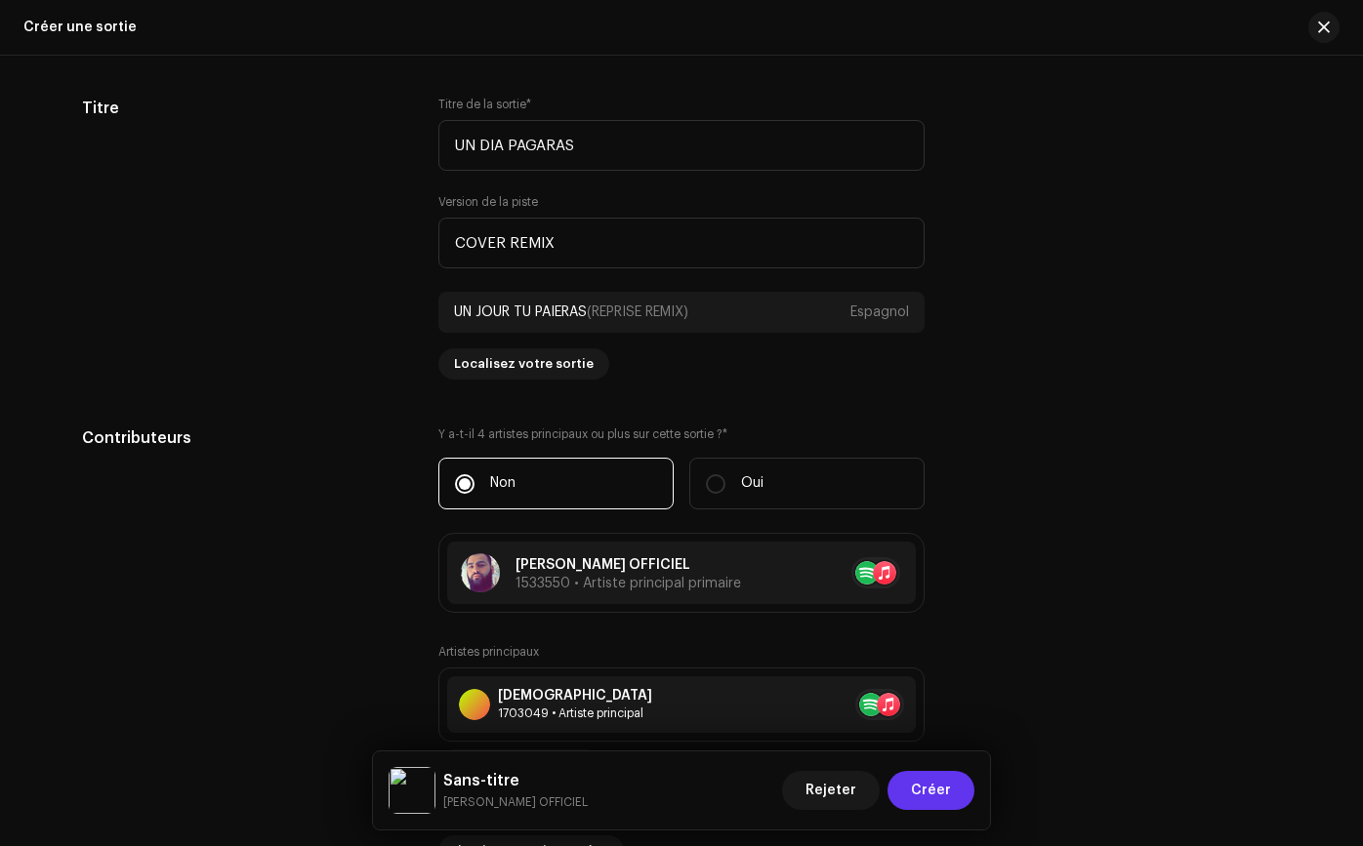
click at [935, 779] on span "Créer" at bounding box center [931, 790] width 40 height 39
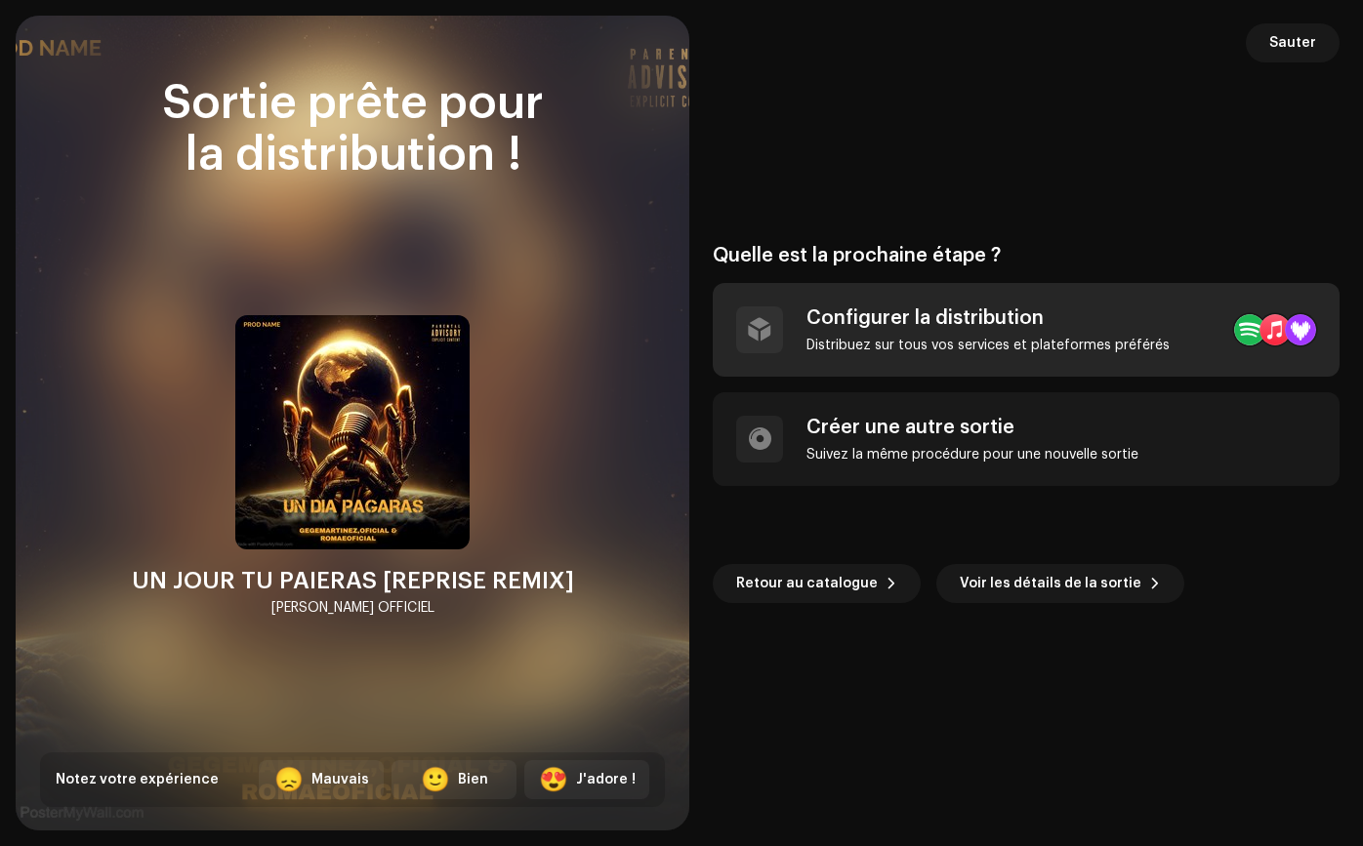
click at [1029, 346] on font "Distribuez sur tous vos services et plateformes préférés" at bounding box center [987, 346] width 363 height 14
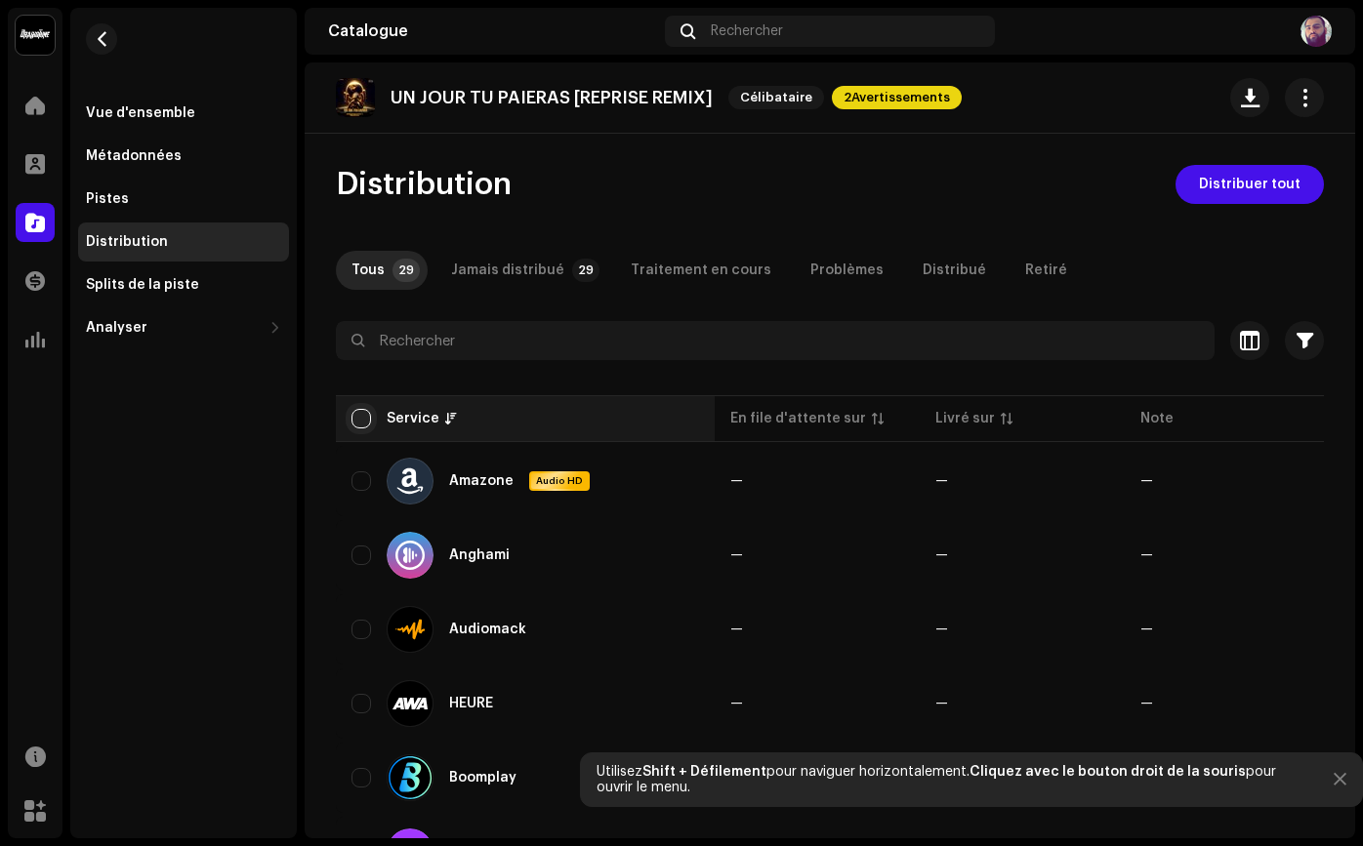
click at [362, 425] on input "checkbox" at bounding box center [361, 419] width 20 height 20
checkbox input "true"
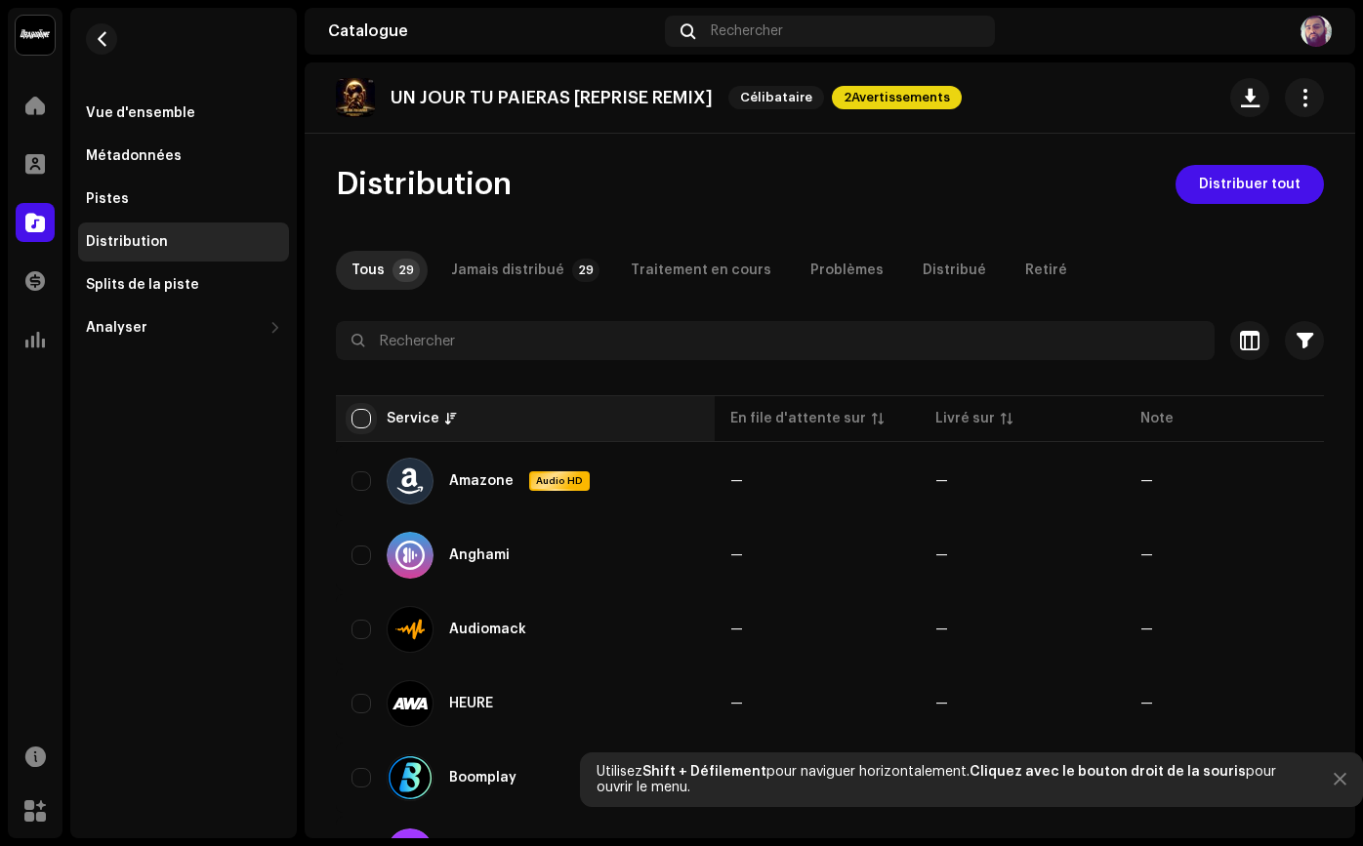
checkbox input "true"
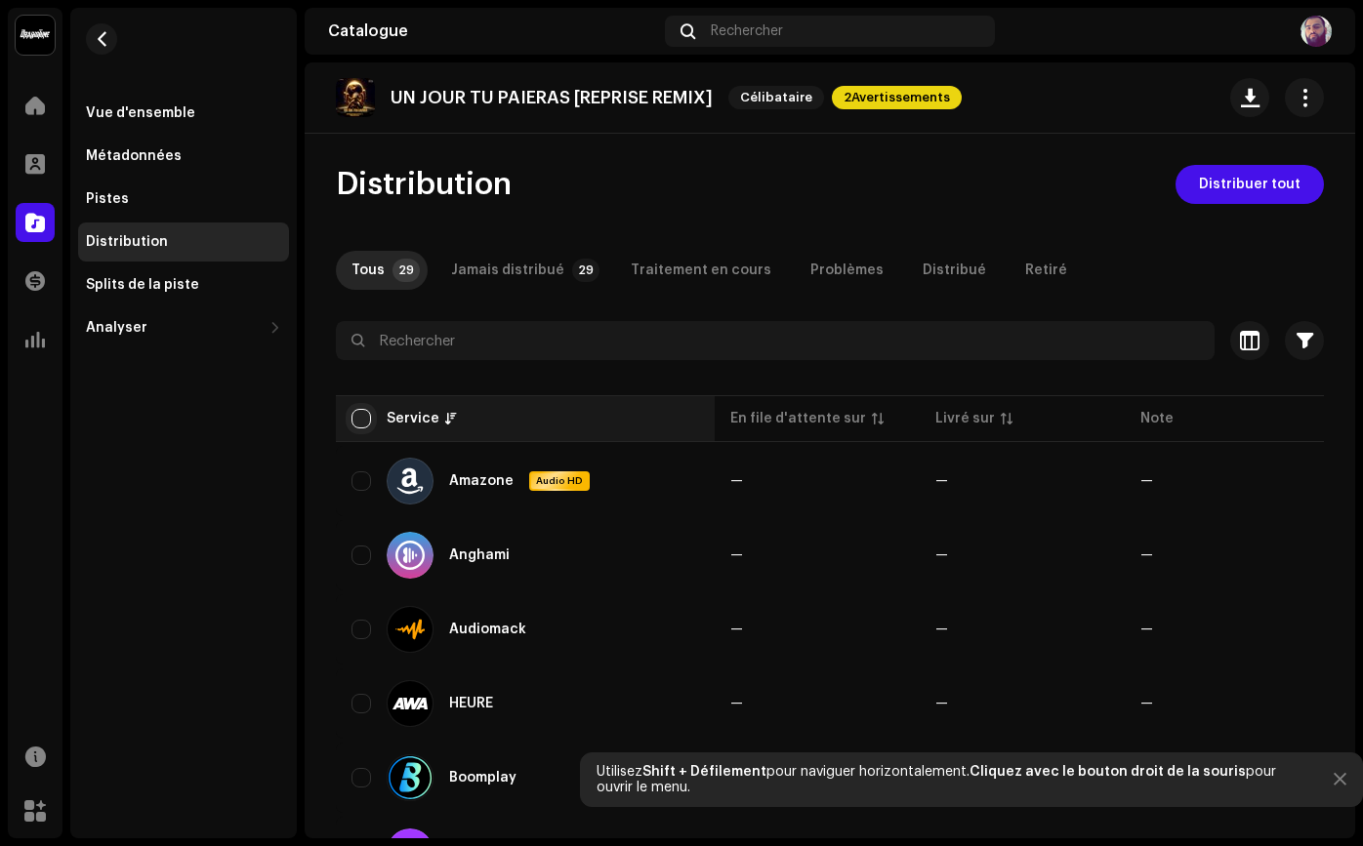
checkbox input "true"
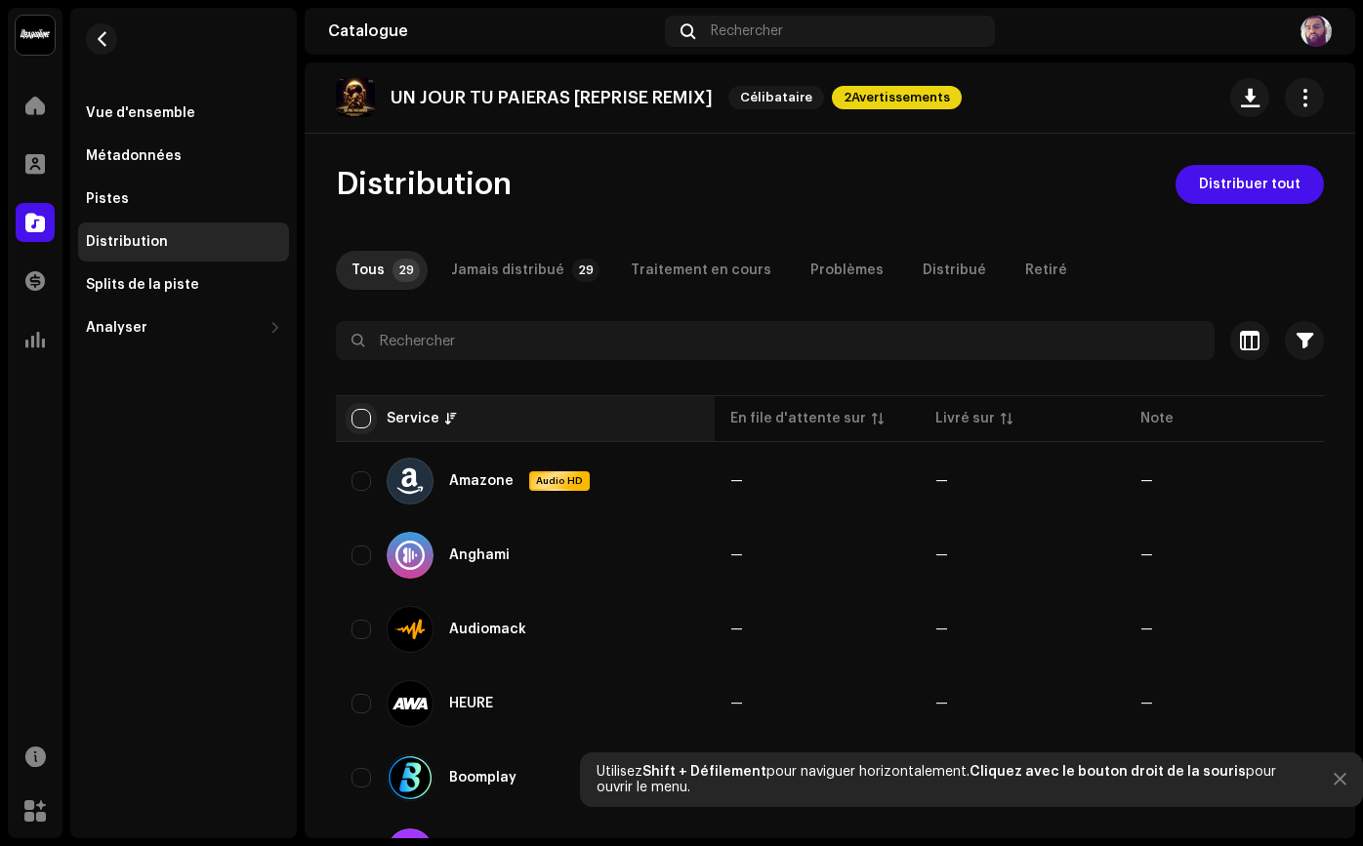
checkbox input "true"
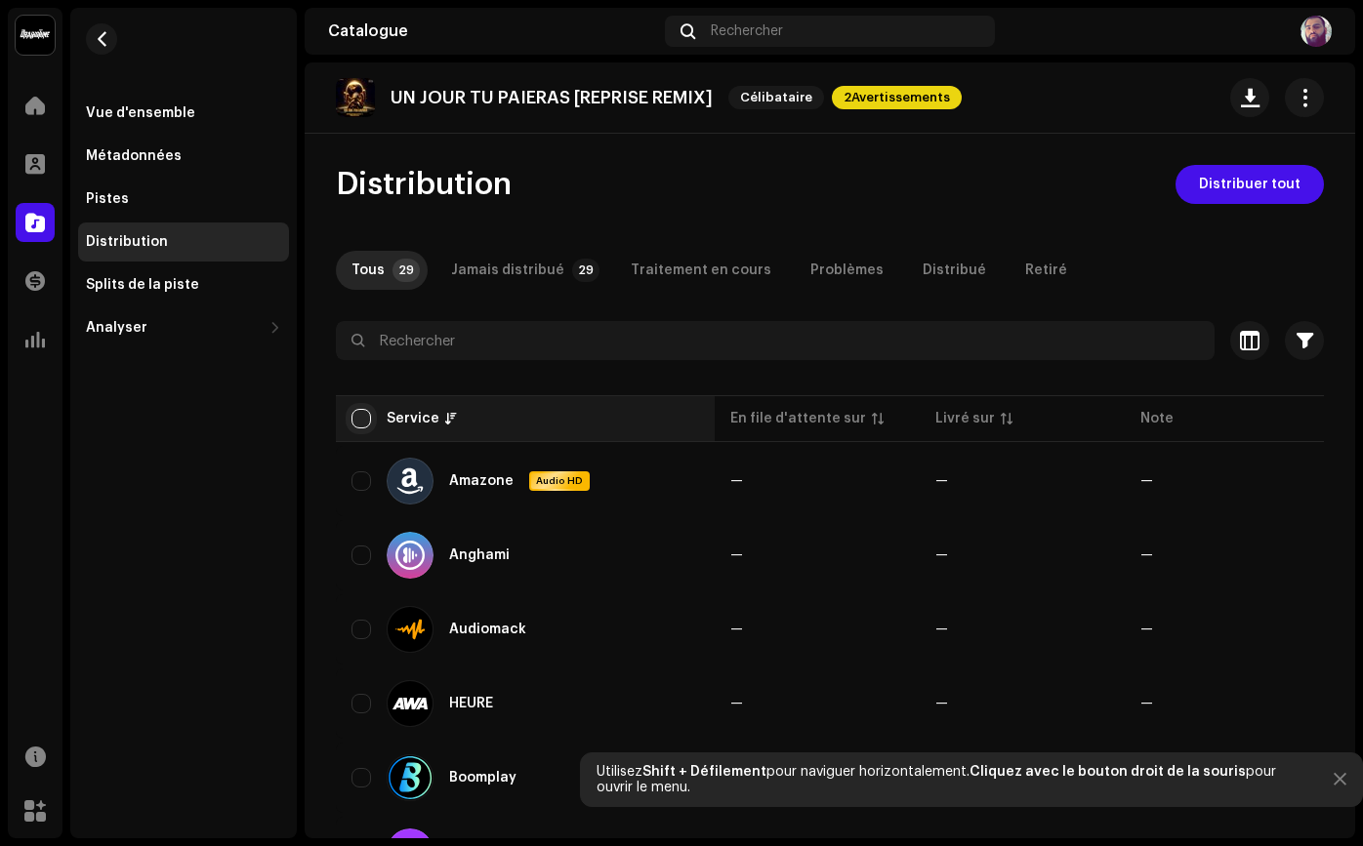
checkbox input "true"
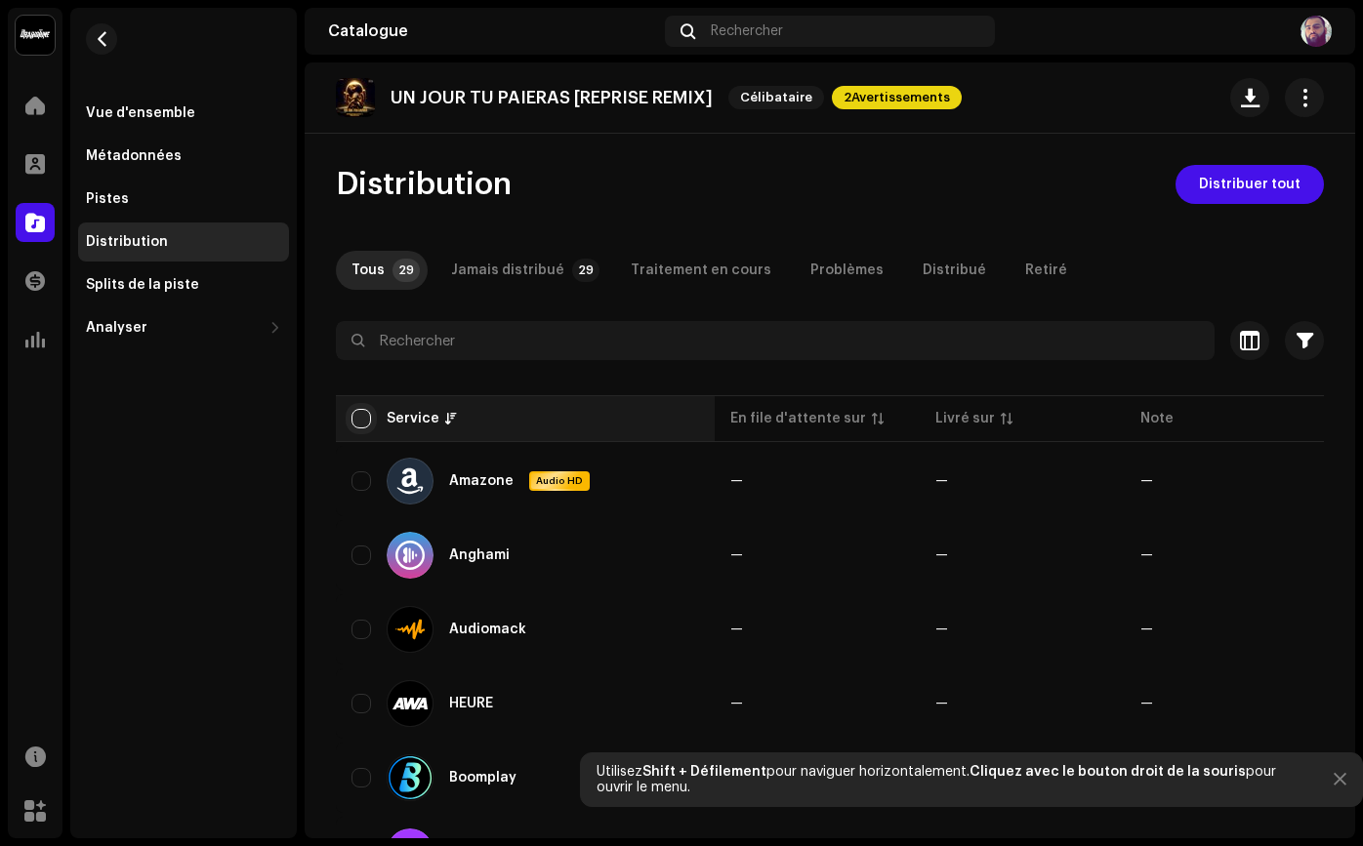
checkbox input "true"
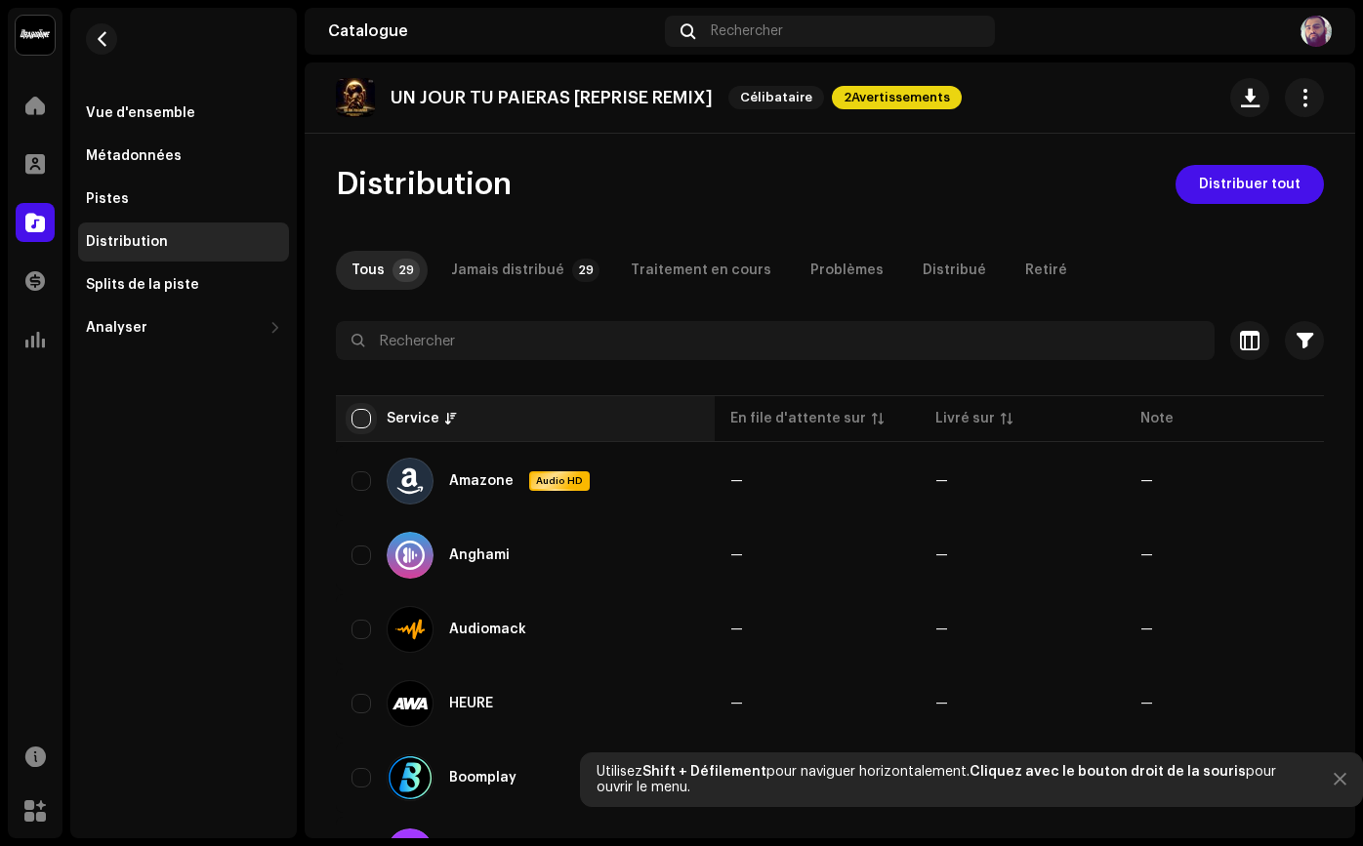
checkbox input "true"
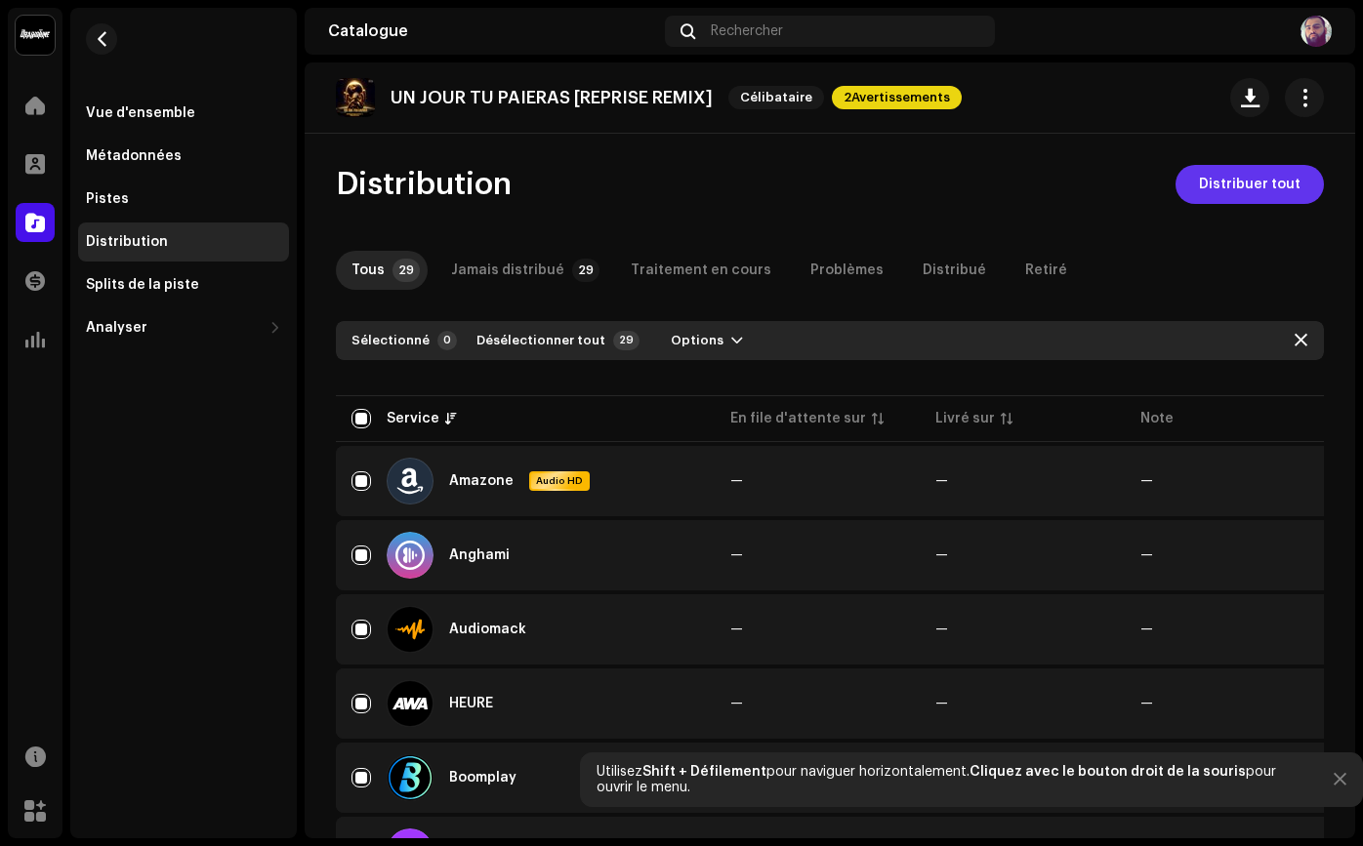
click at [1234, 182] on font "Distribuer tout" at bounding box center [1250, 185] width 102 height 14
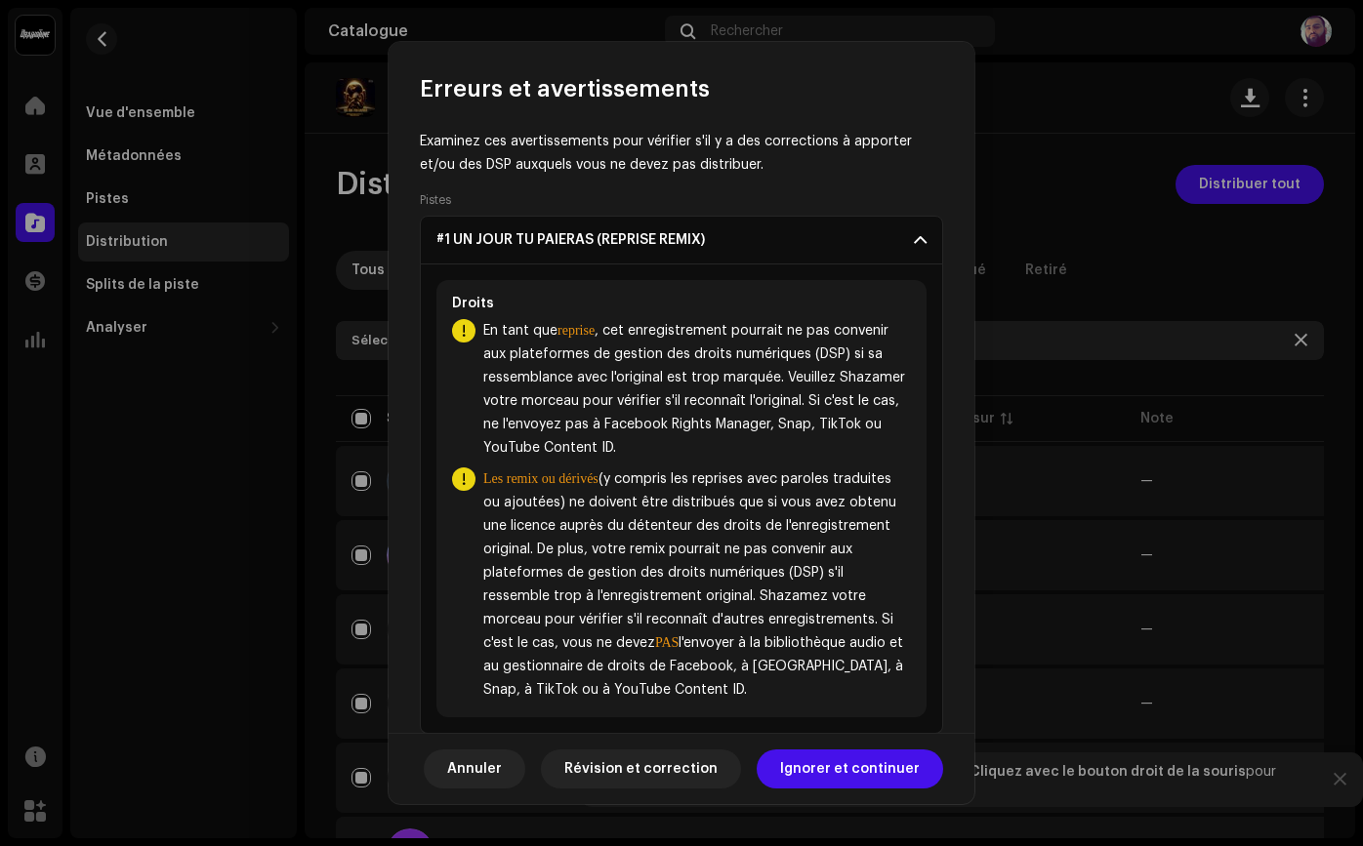
scroll to position [108, 0]
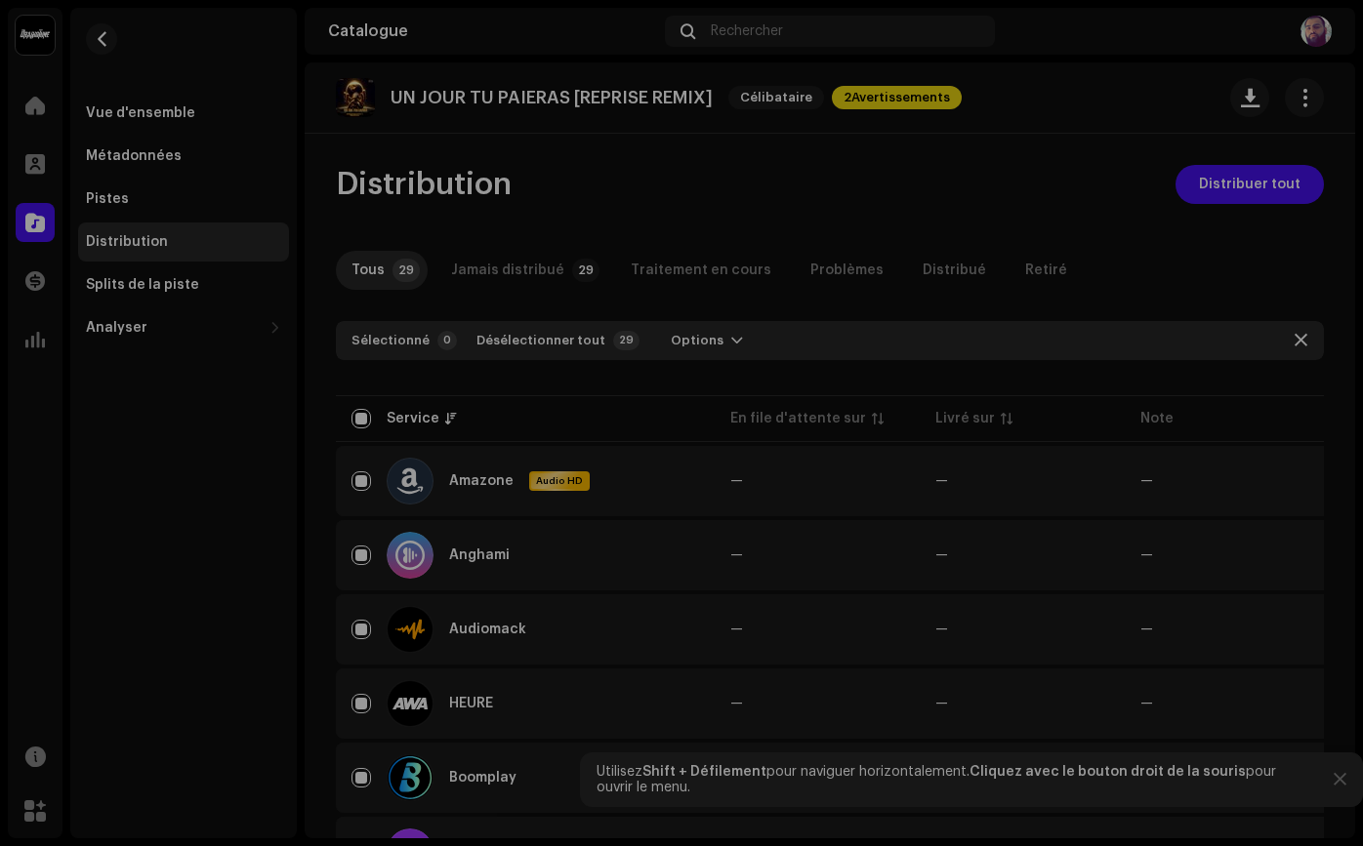
click at [1095, 322] on div "Erreurs et avertissements Erreur Avertissements 2 Examinez ces avertissements p…" at bounding box center [681, 423] width 1363 height 846
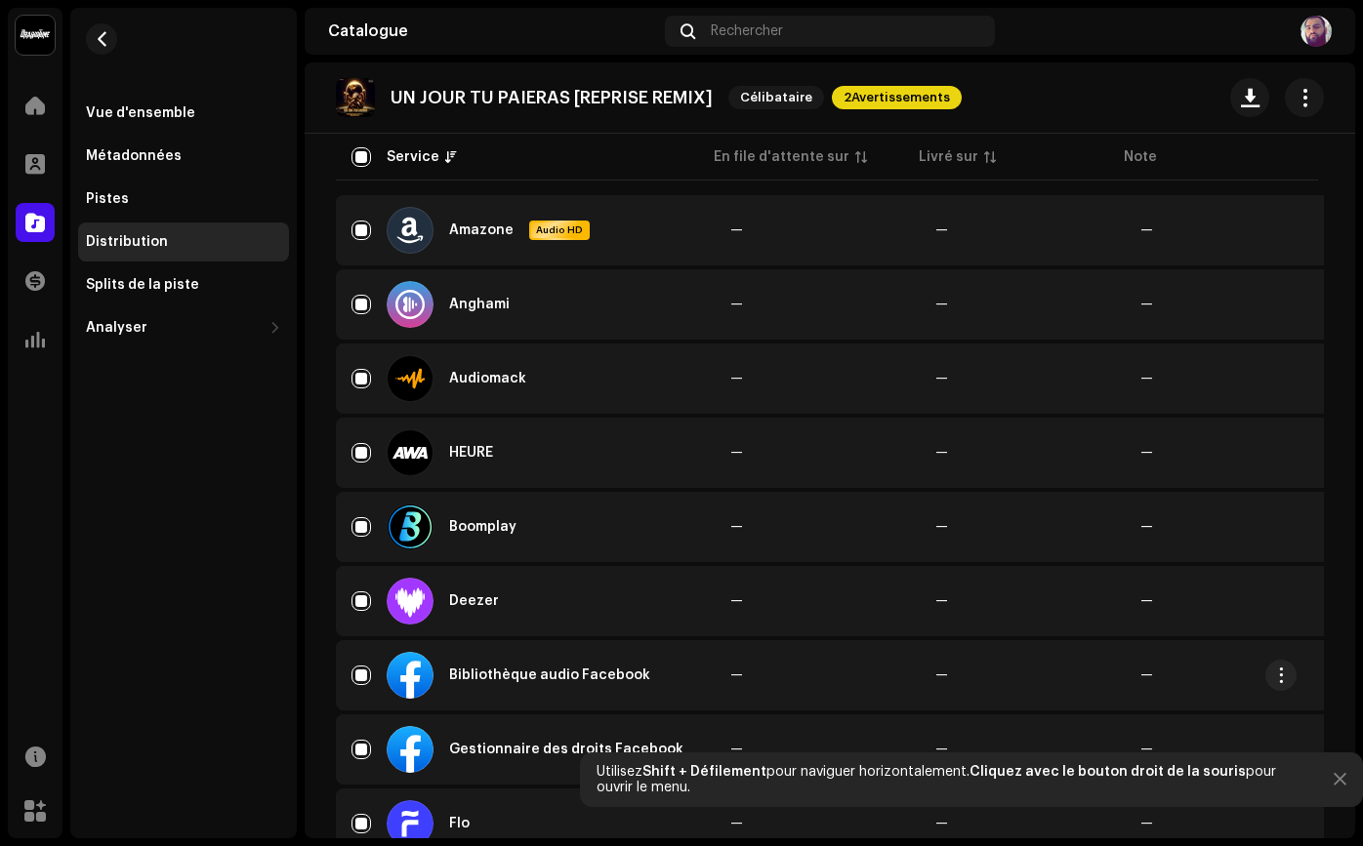
scroll to position [358, 0]
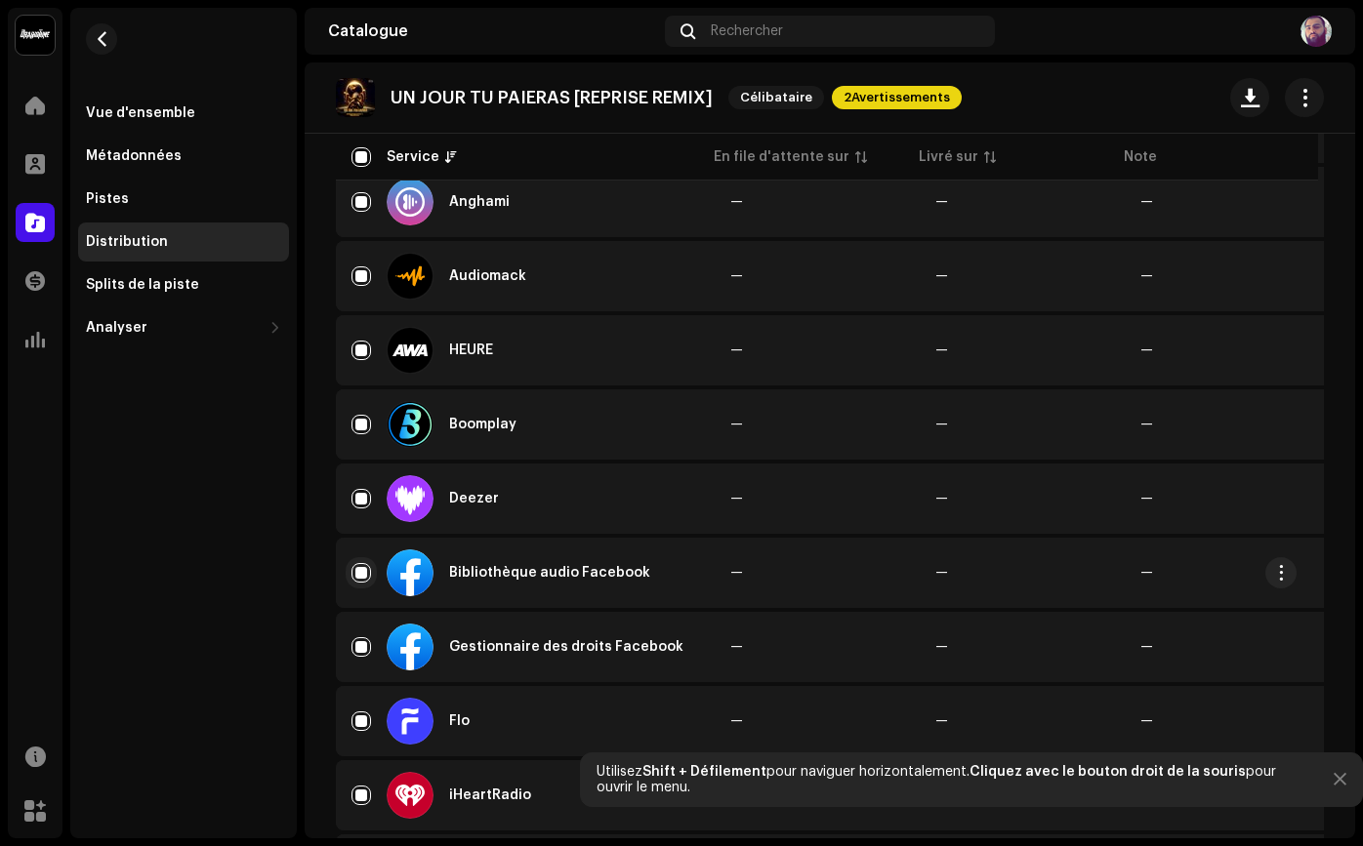
drag, startPoint x: 363, startPoint y: 655, endPoint x: 360, endPoint y: 582, distance: 73.3
click at [363, 653] on input "Ligne sélectionnée" at bounding box center [361, 647] width 20 height 20
checkbox input "false"
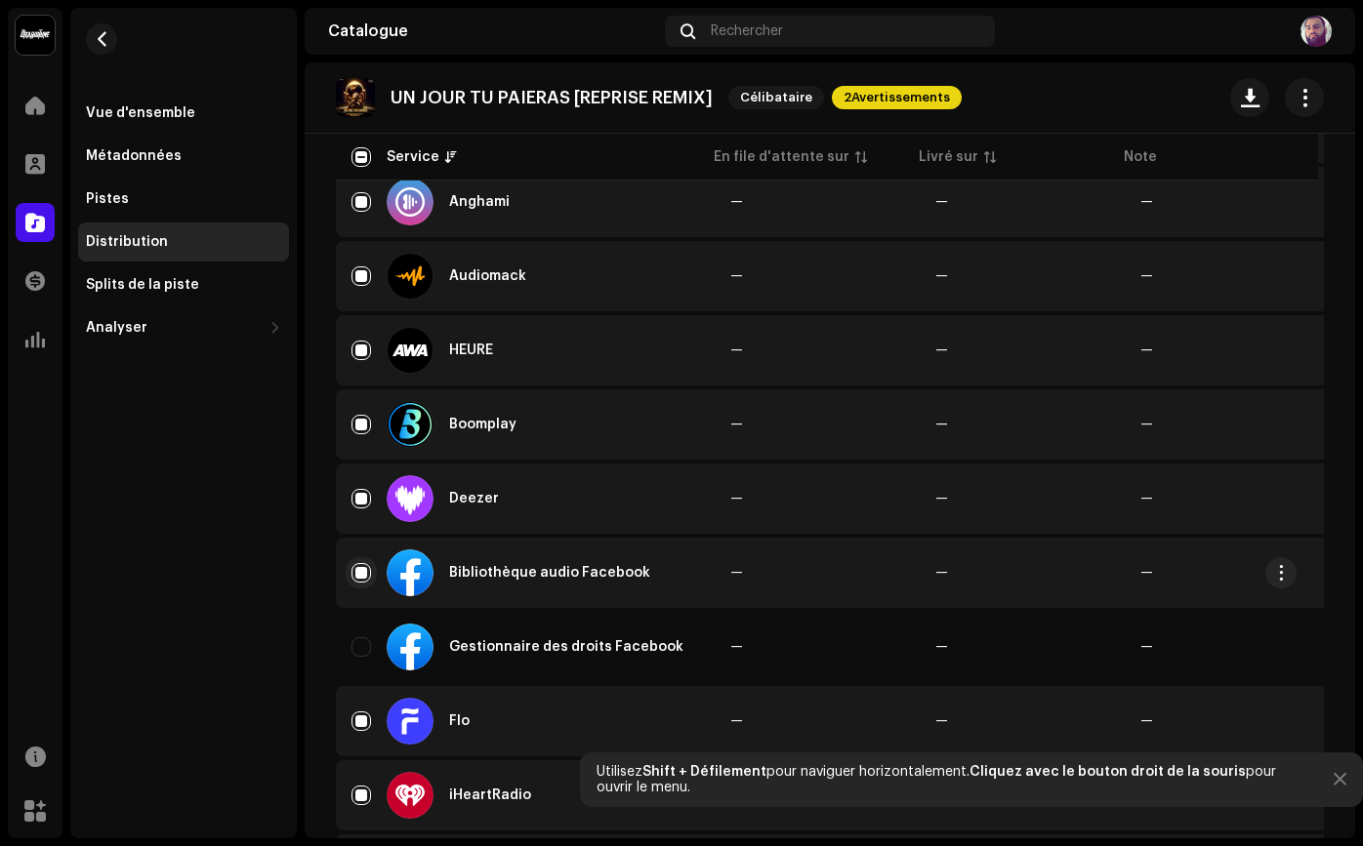
click at [360, 569] on input "Ligne sélectionnée" at bounding box center [361, 573] width 20 height 20
checkbox input "false"
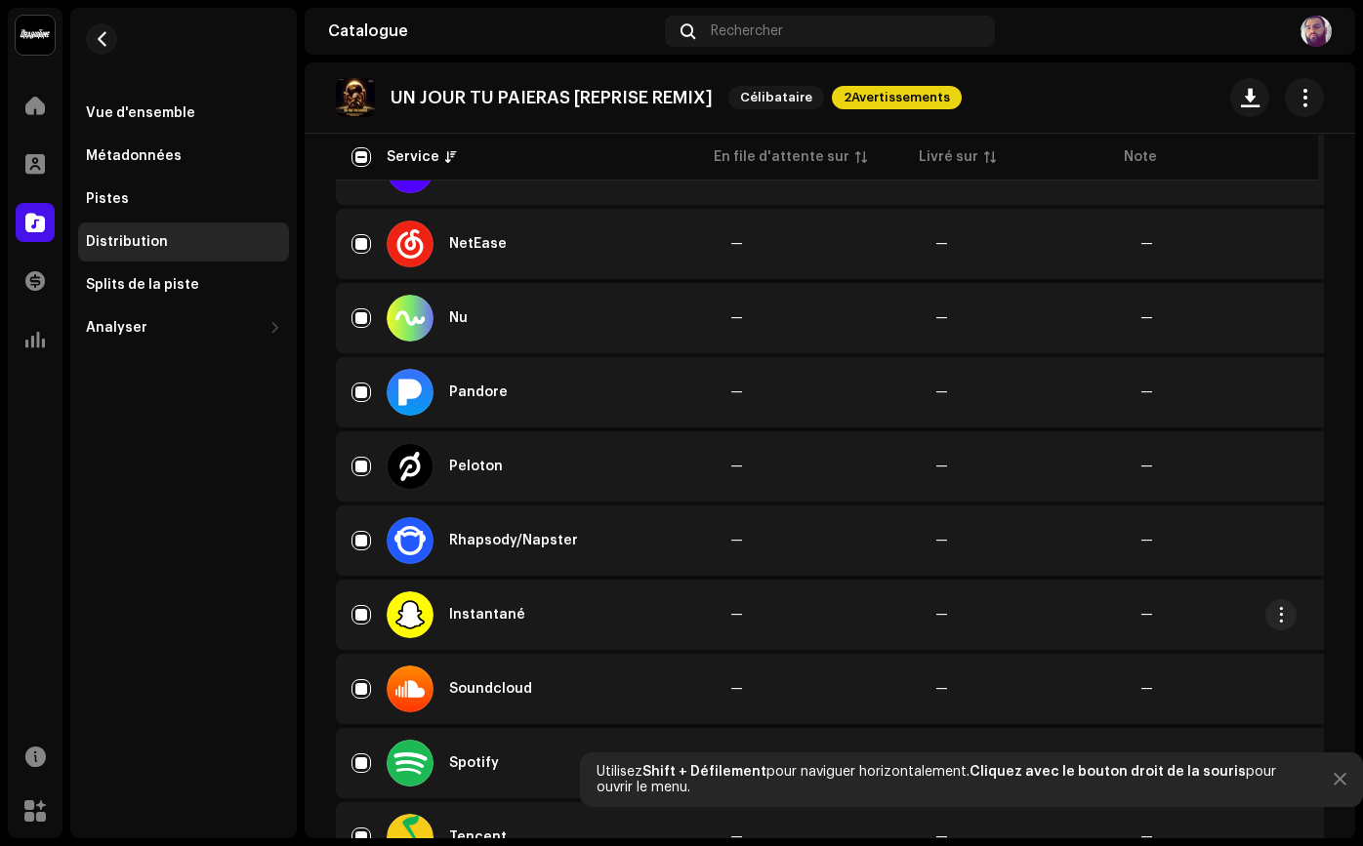
scroll to position [1428, 0]
click at [375, 614] on div "Instantané" at bounding box center [524, 615] width 347 height 47
click at [364, 615] on input "Ligne sélectionnée" at bounding box center [361, 616] width 20 height 20
checkbox input "false"
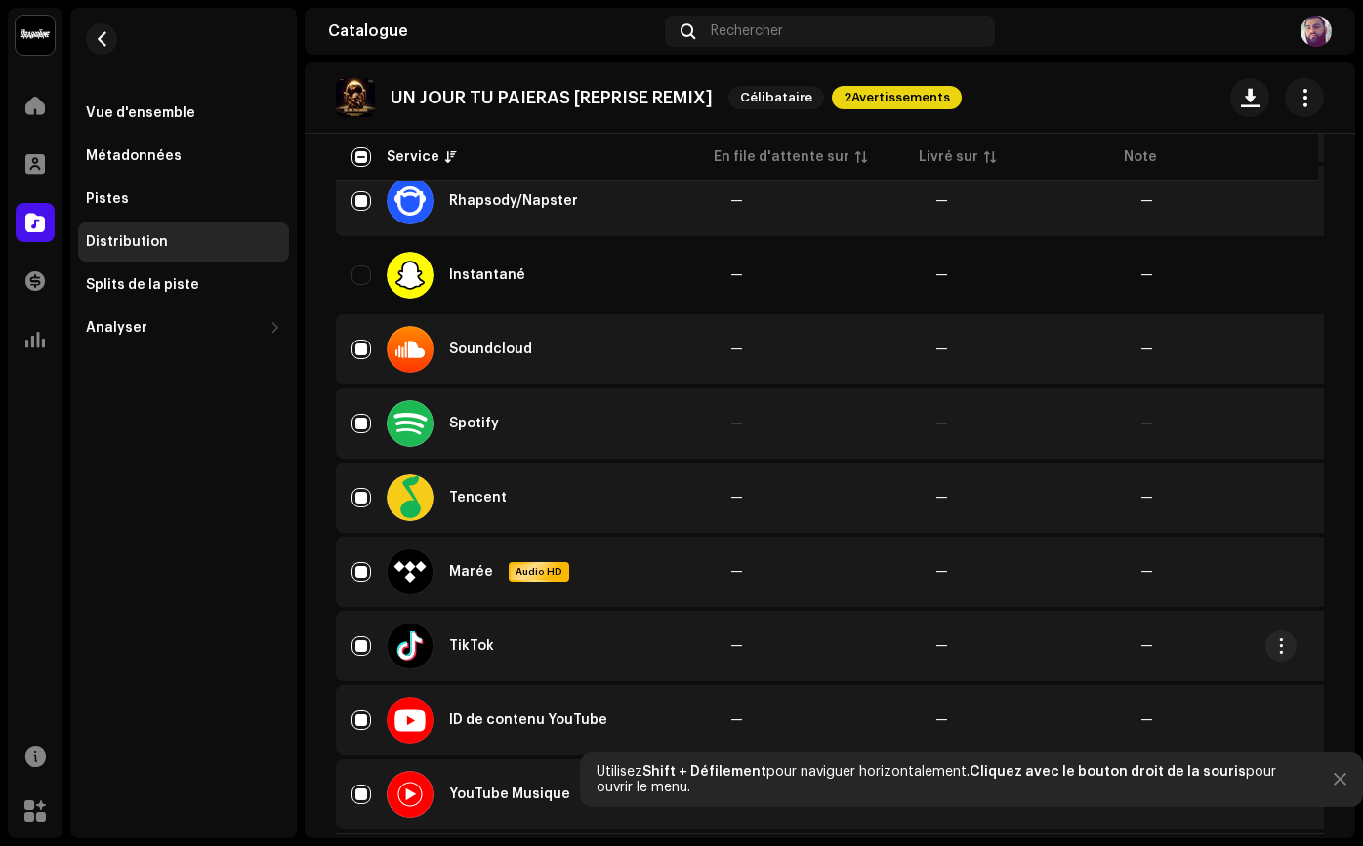
scroll to position [1818, 0]
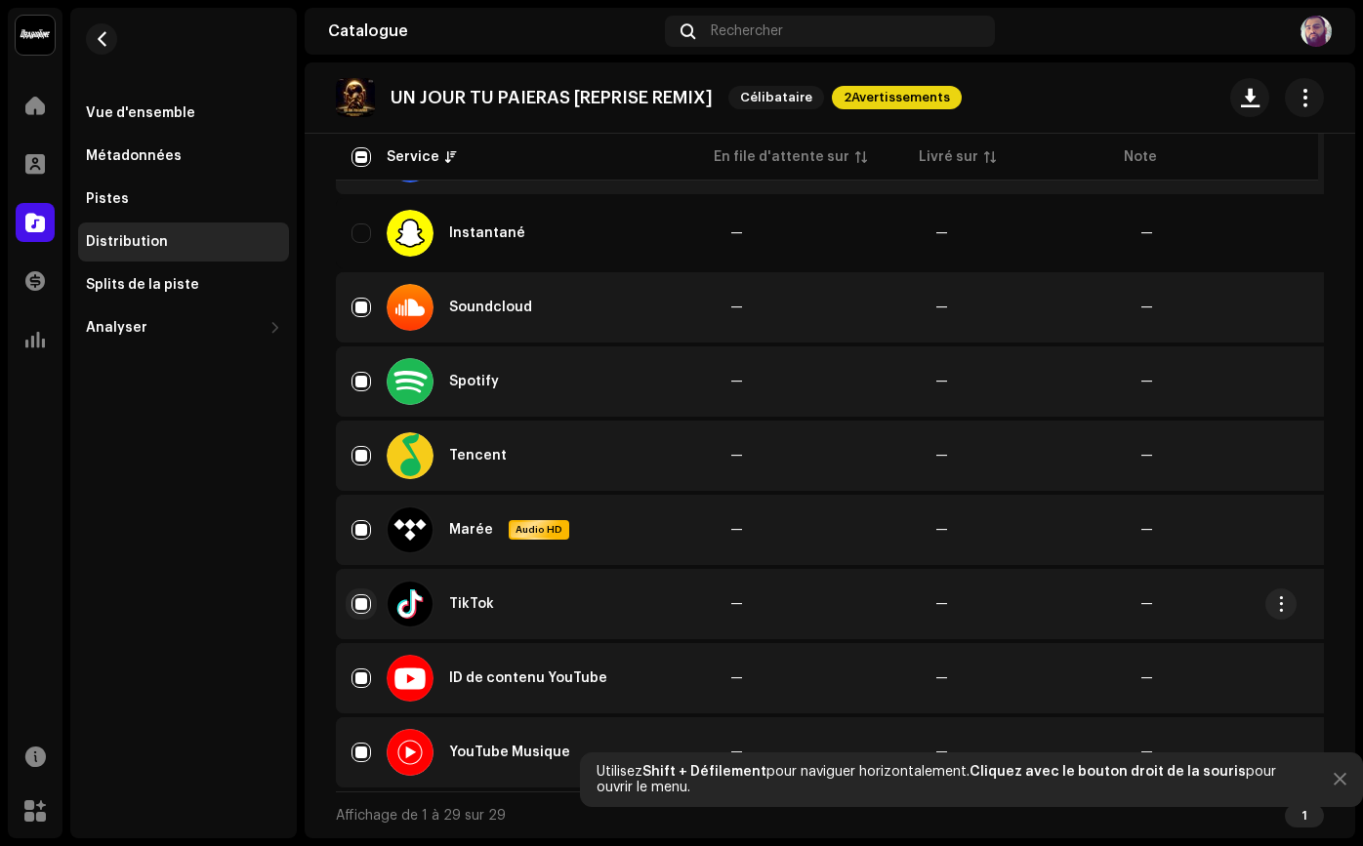
drag, startPoint x: 357, startPoint y: 591, endPoint x: 359, endPoint y: 603, distance: 11.9
click at [357, 594] on input "Ligne sélectionnée" at bounding box center [361, 604] width 20 height 20
checkbox input "false"
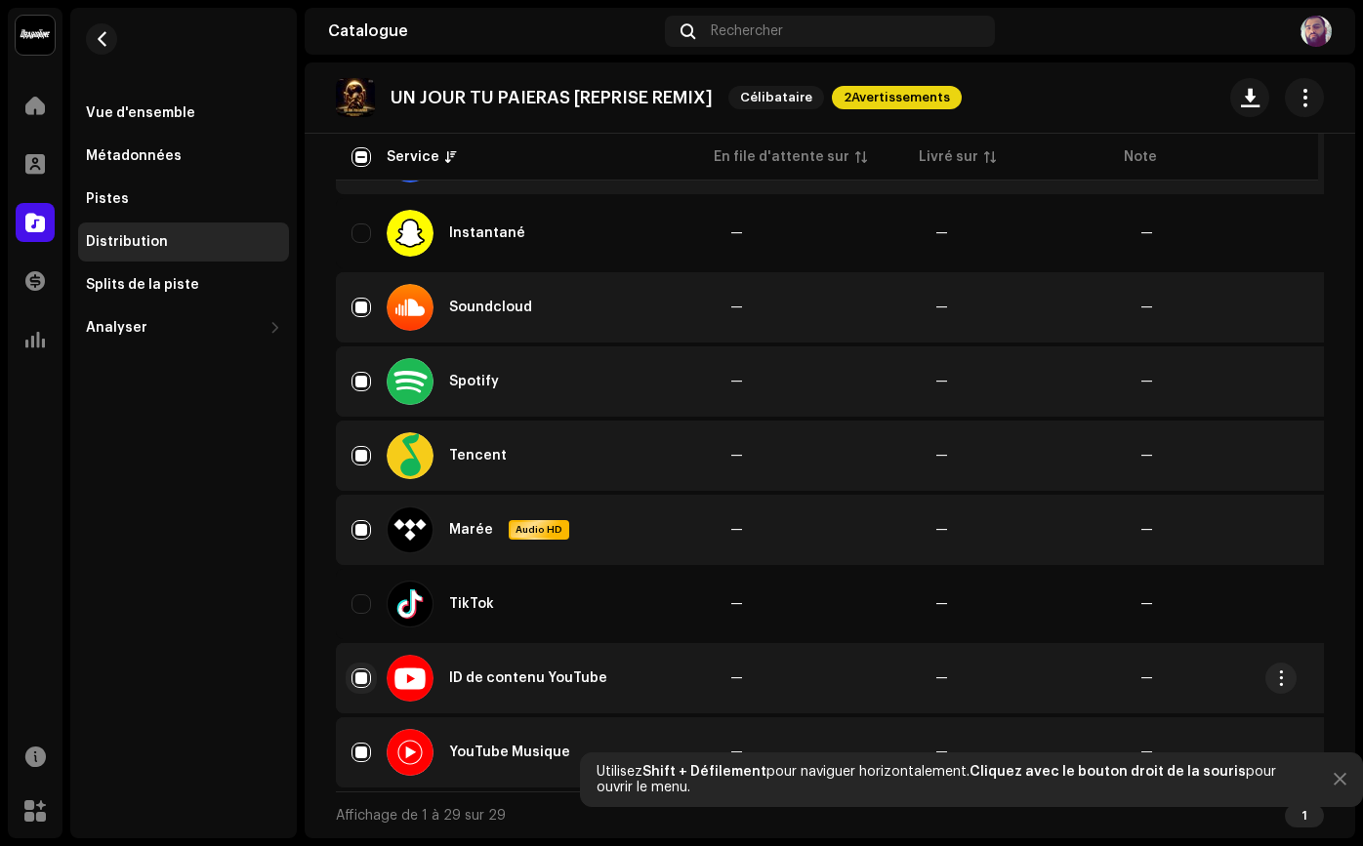
click at [351, 673] on input "Ligne sélectionnée" at bounding box center [361, 679] width 20 height 20
checkbox input "false"
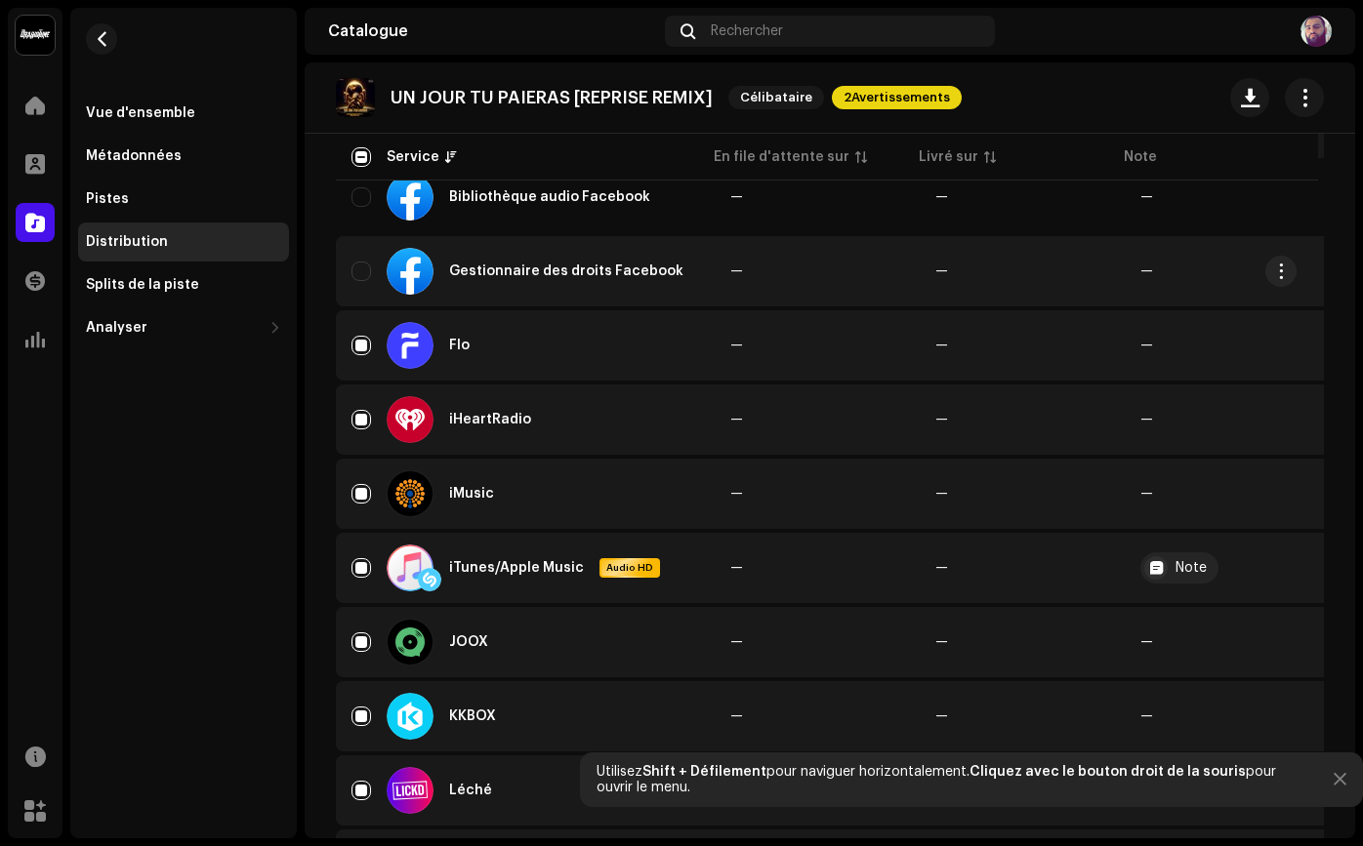
scroll to position [0, 0]
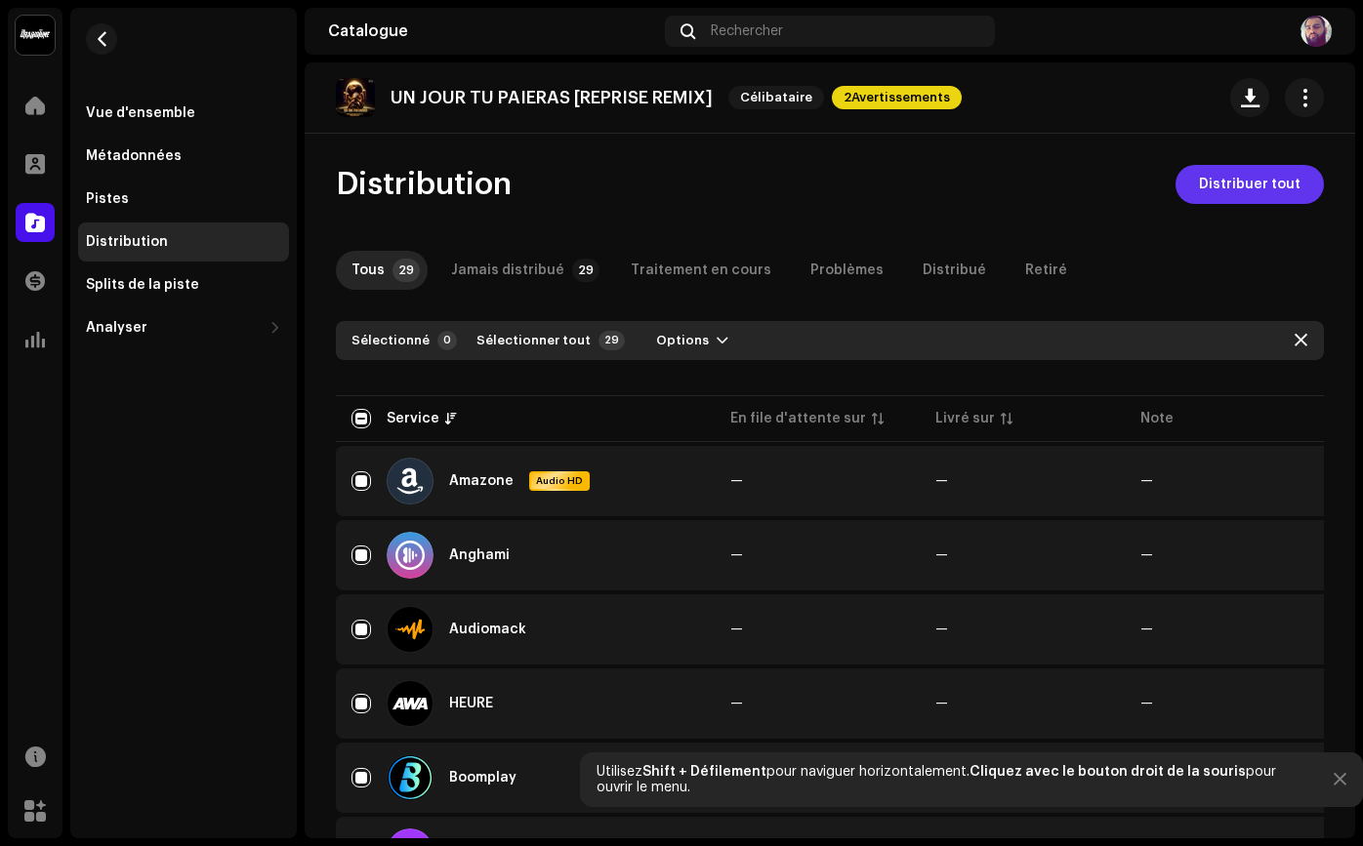
click at [1233, 176] on span "Distribuer tout" at bounding box center [1250, 184] width 102 height 39
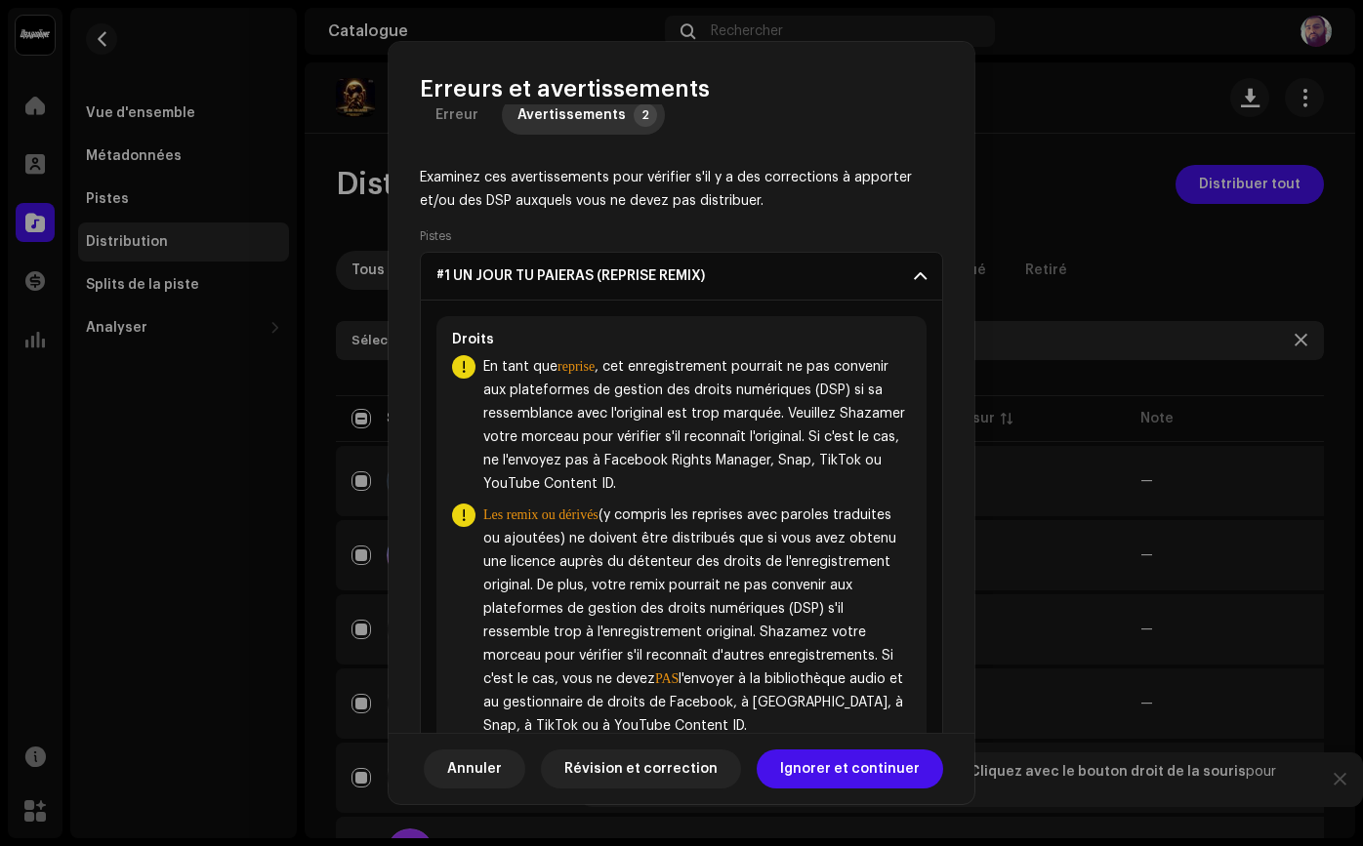
scroll to position [67, 0]
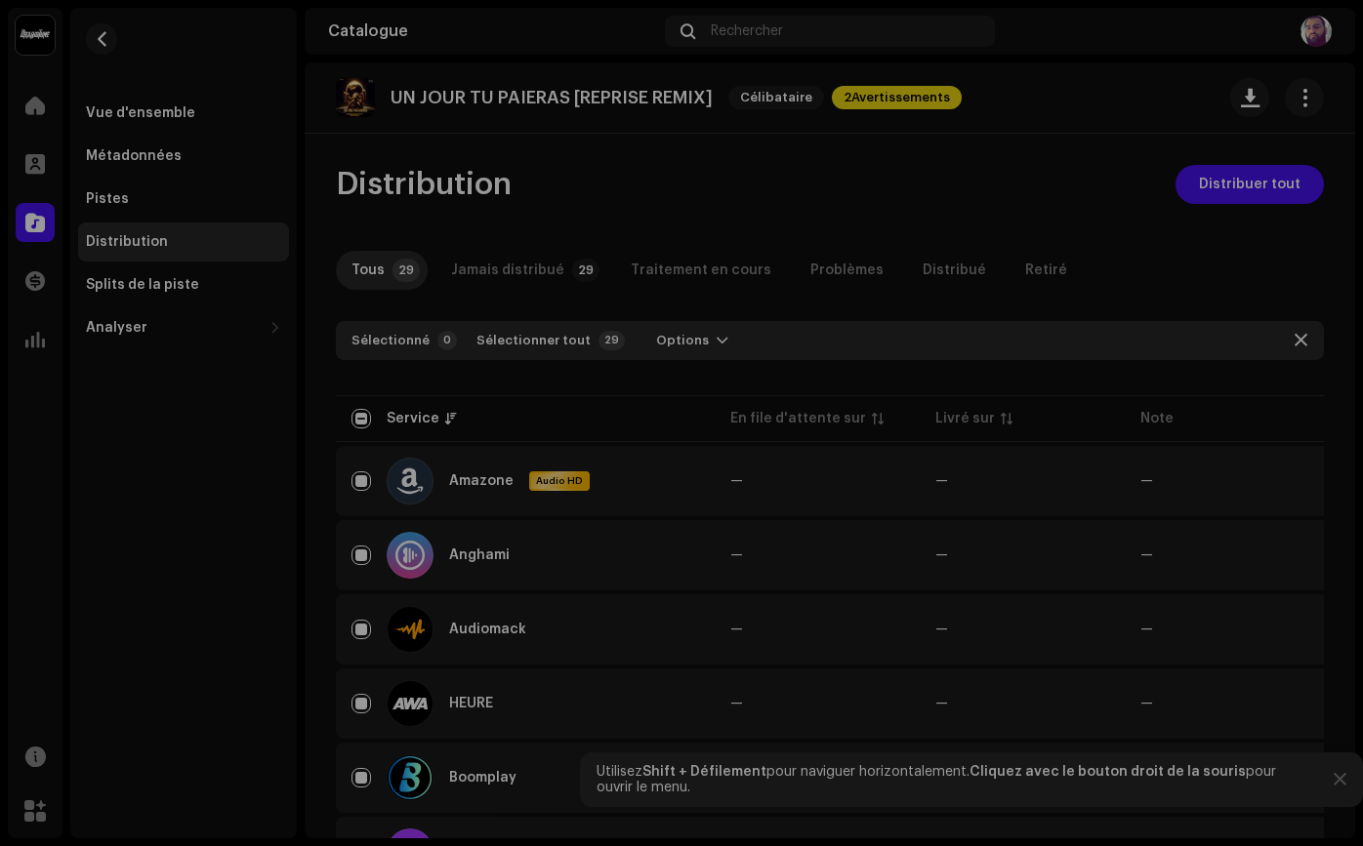
click at [1005, 589] on div "Erreurs et avertissements Erreur Avertissements 2 Examinez ces avertissements p…" at bounding box center [681, 423] width 1363 height 846
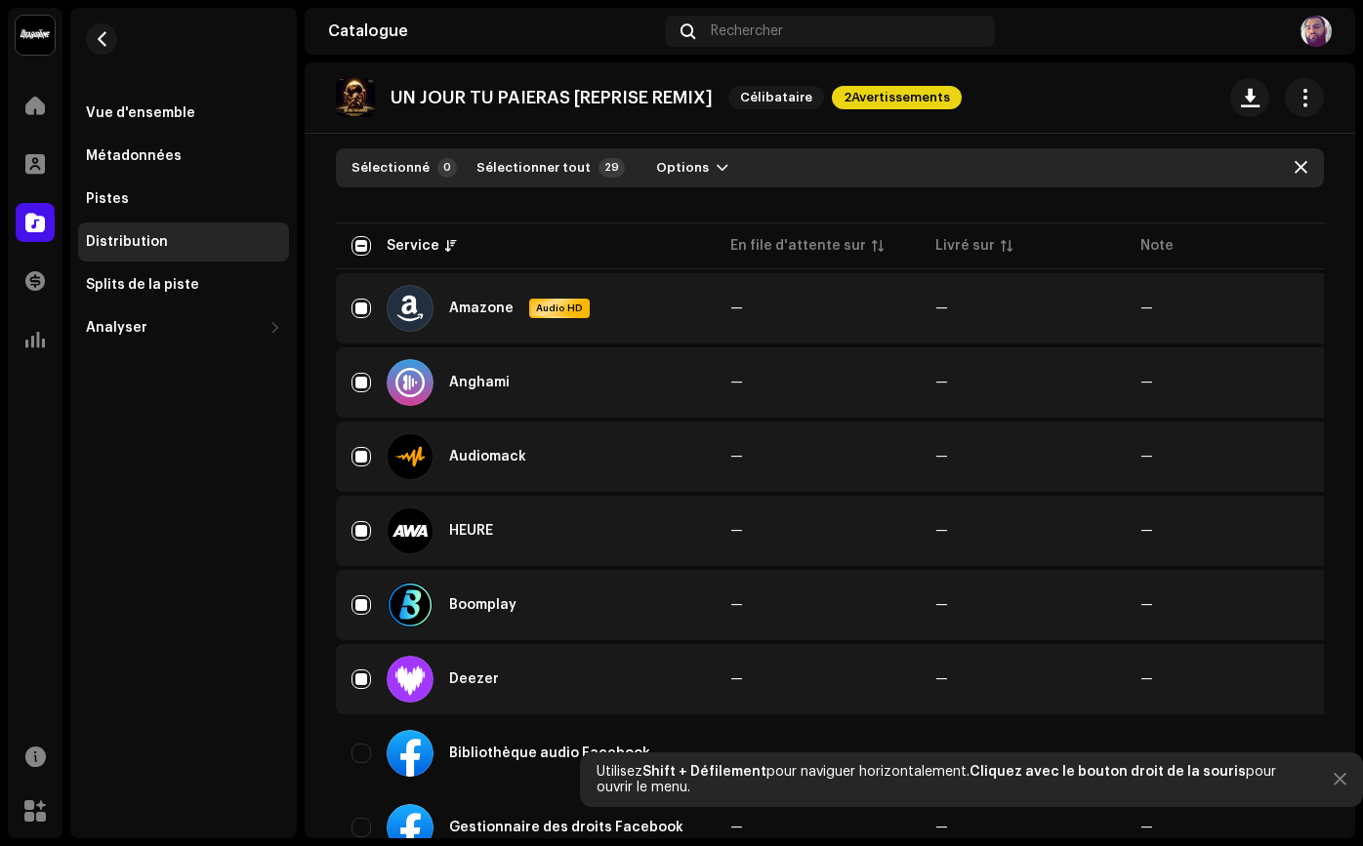
scroll to position [0, 0]
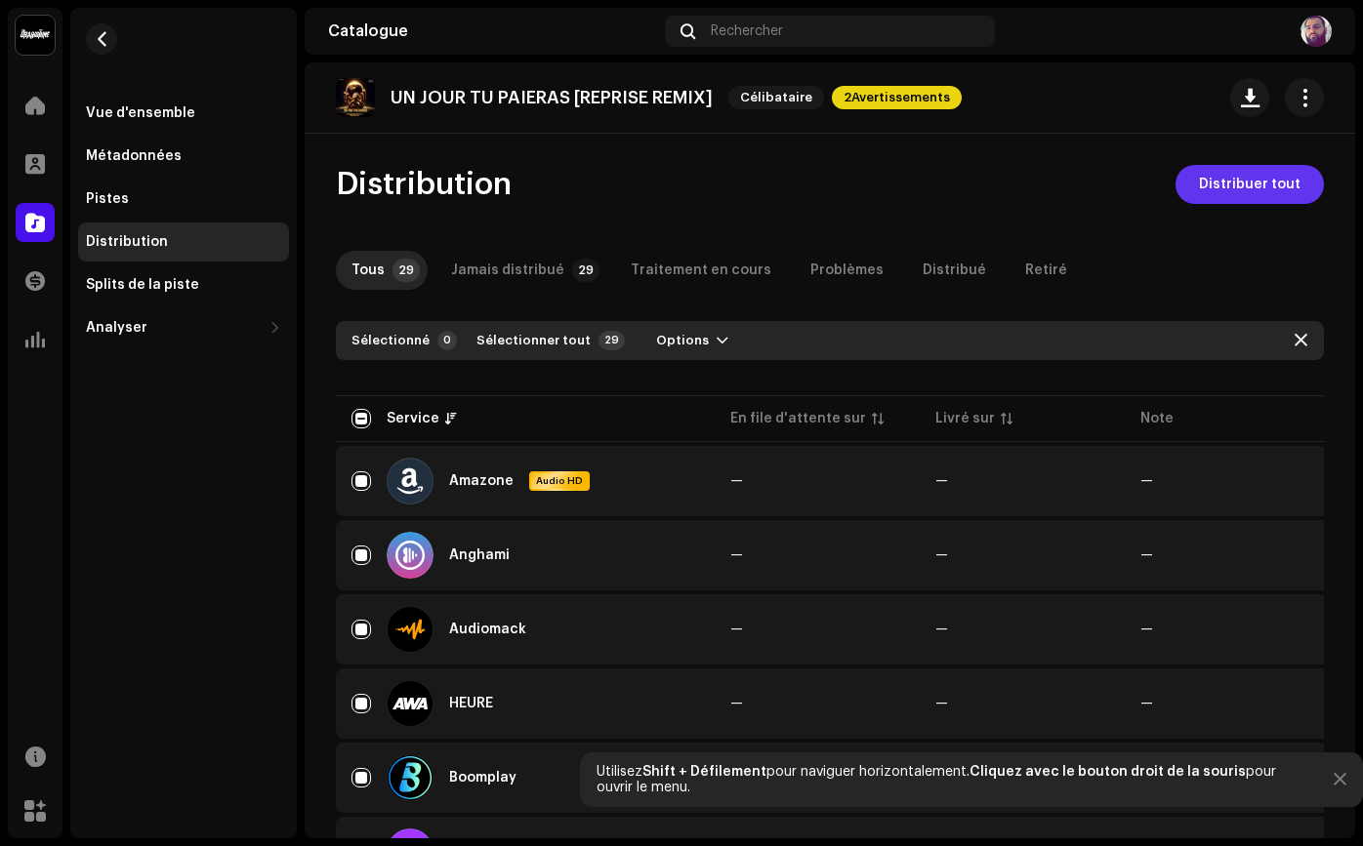
click at [1212, 177] on span "Distribuer tout" at bounding box center [1250, 184] width 102 height 39
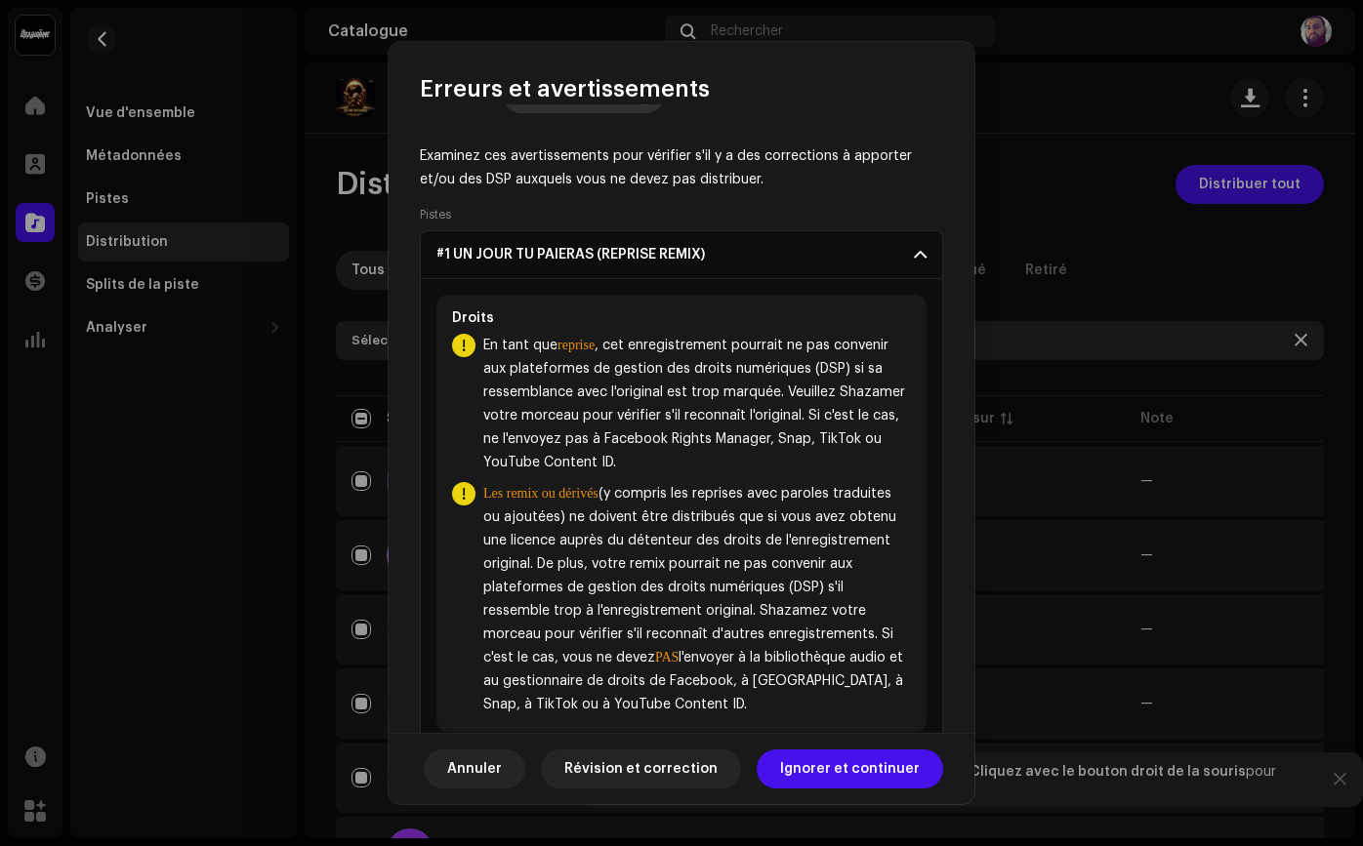
scroll to position [108, 0]
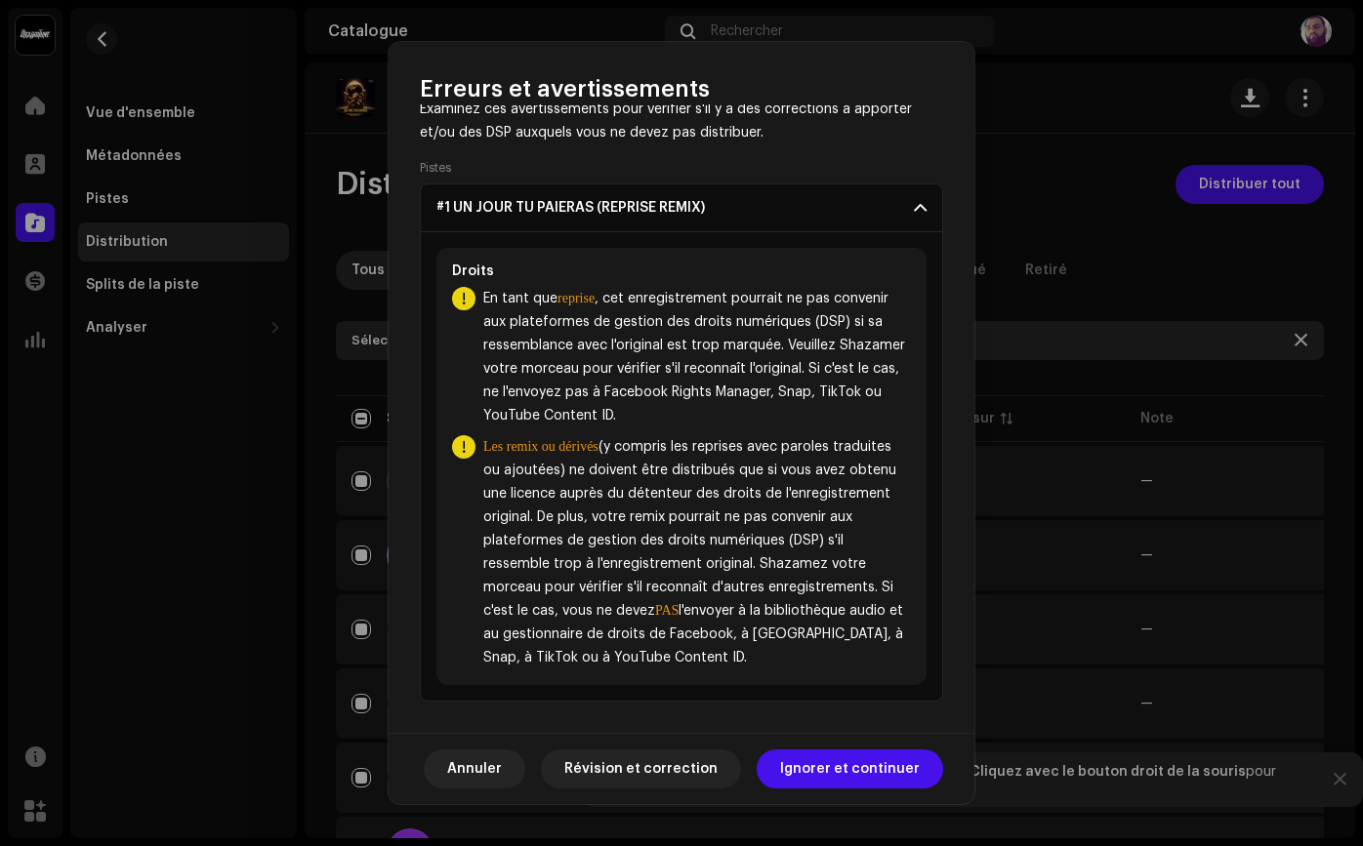
click at [672, 777] on span "Révision et correction" at bounding box center [640, 769] width 153 height 39
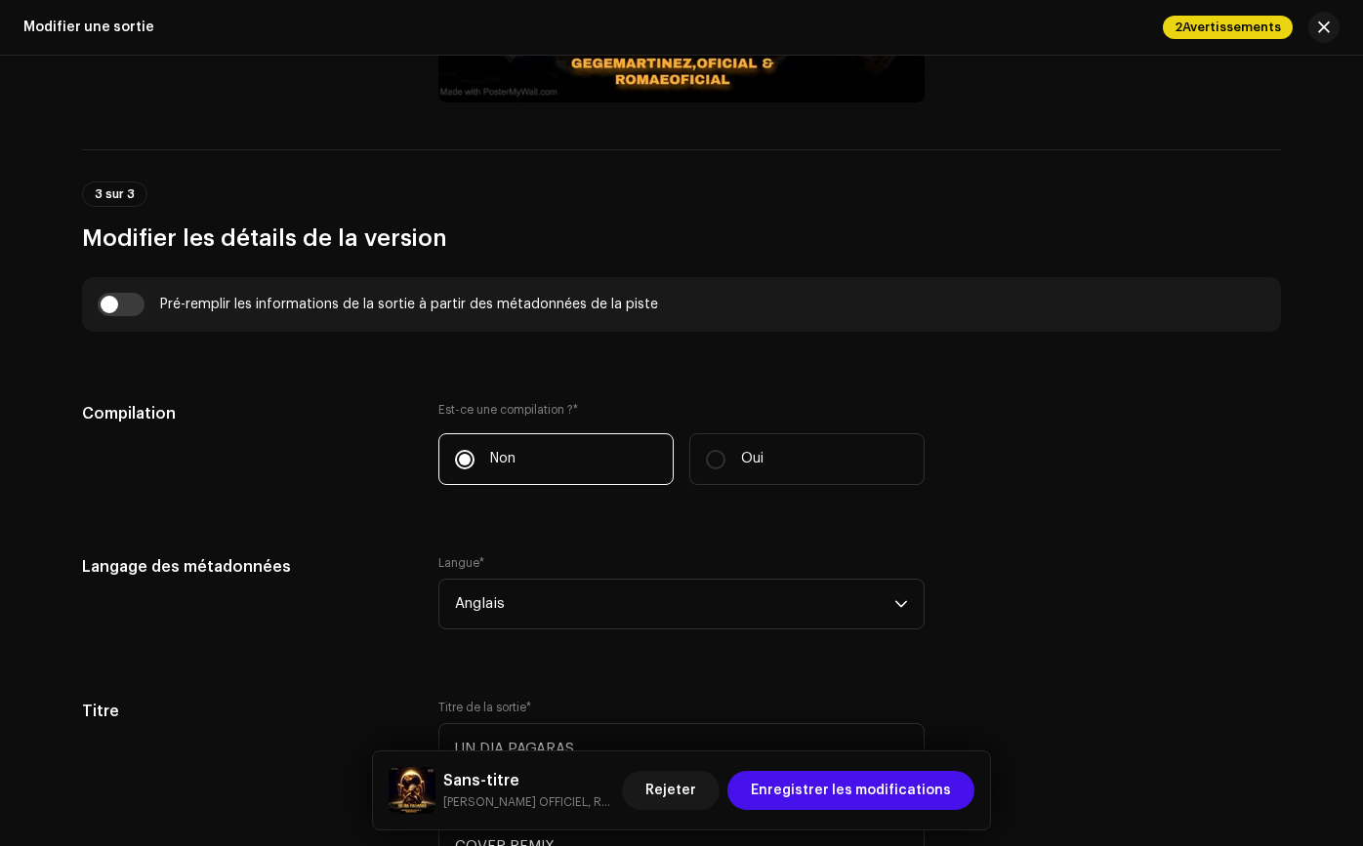
scroll to position [2656, 0]
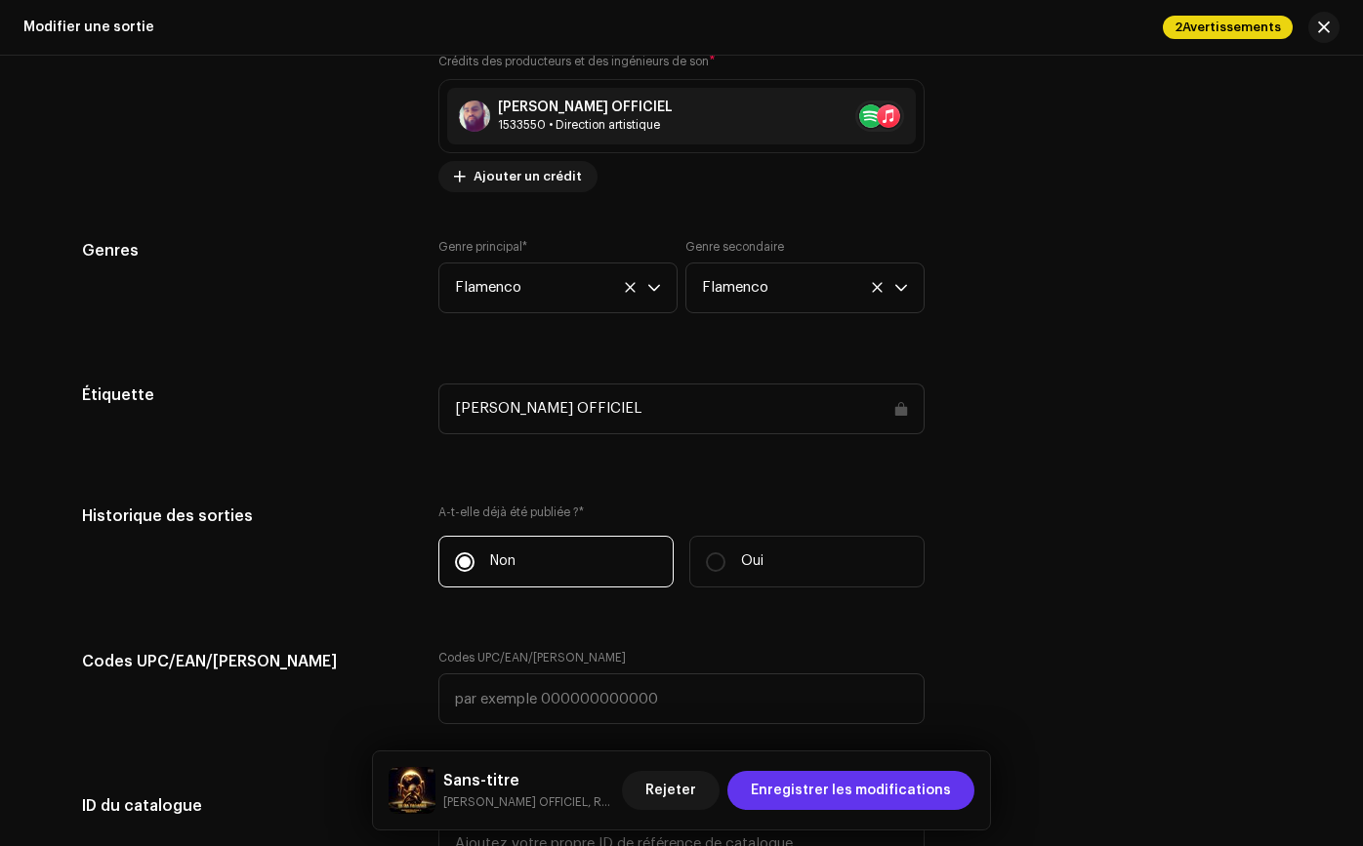
click at [817, 782] on span "Enregistrer les modifications" at bounding box center [851, 790] width 200 height 39
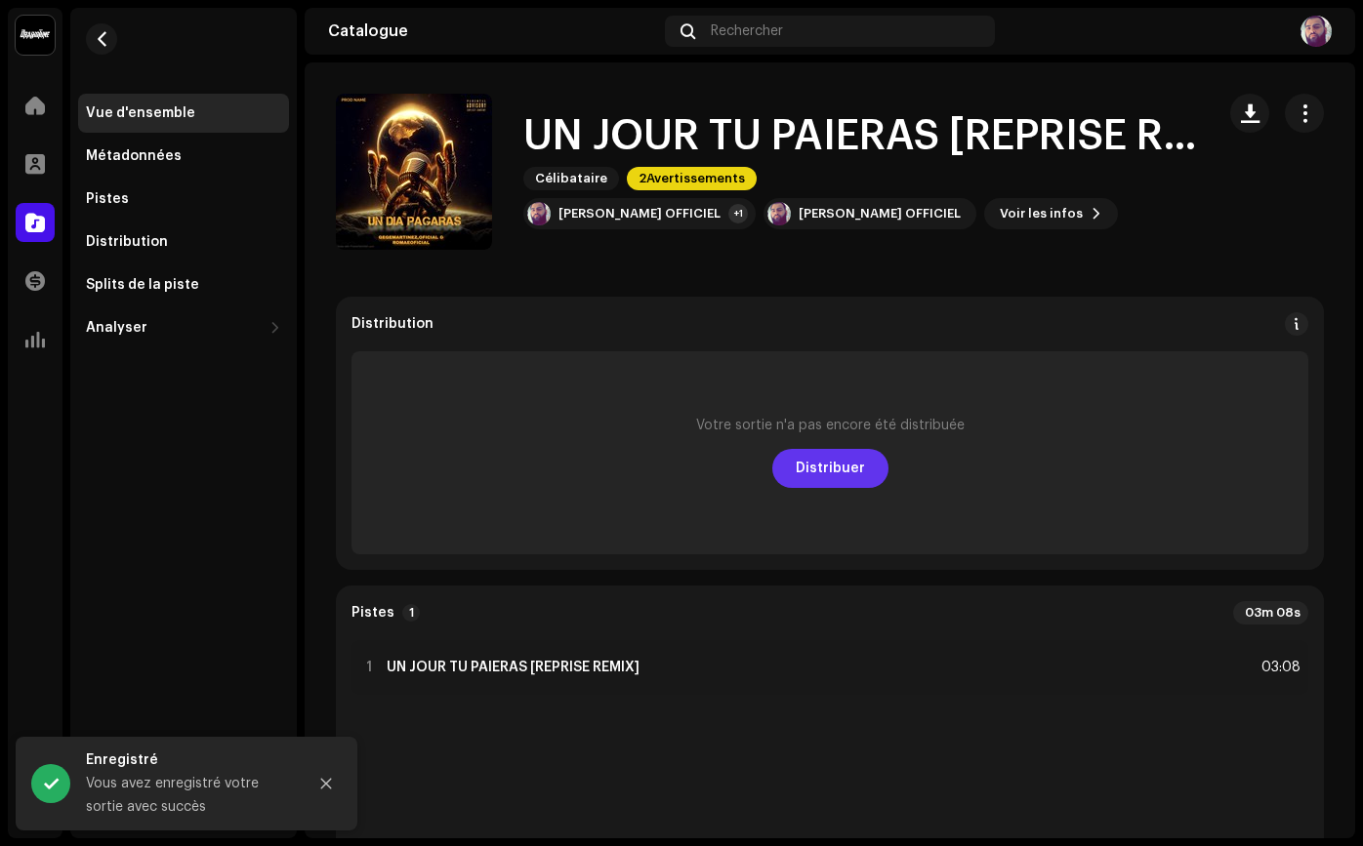
click at [823, 468] on font "Distribuer" at bounding box center [829, 469] width 69 height 14
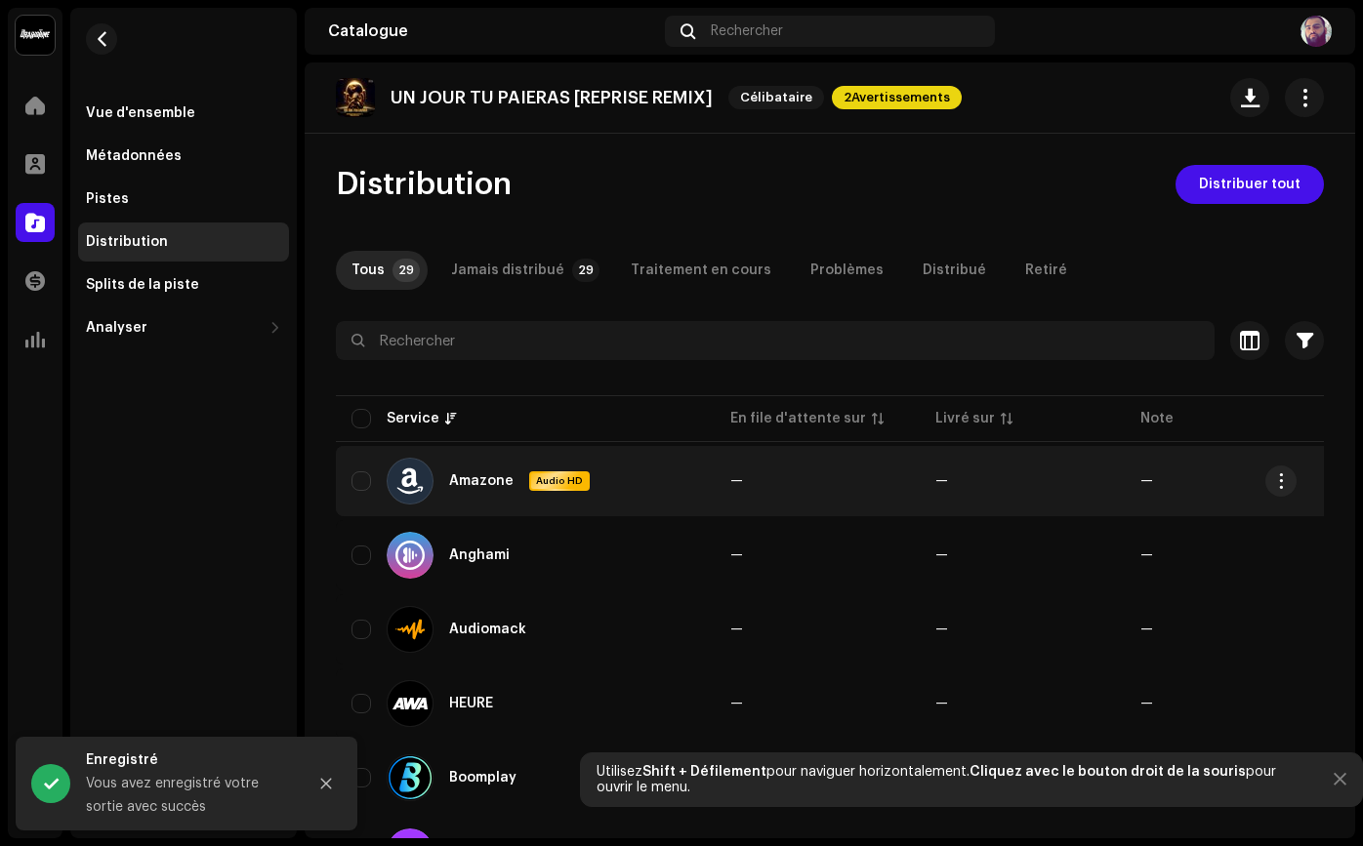
click at [365, 427] on input "checkbox" at bounding box center [361, 419] width 20 height 20
checkbox input "true"
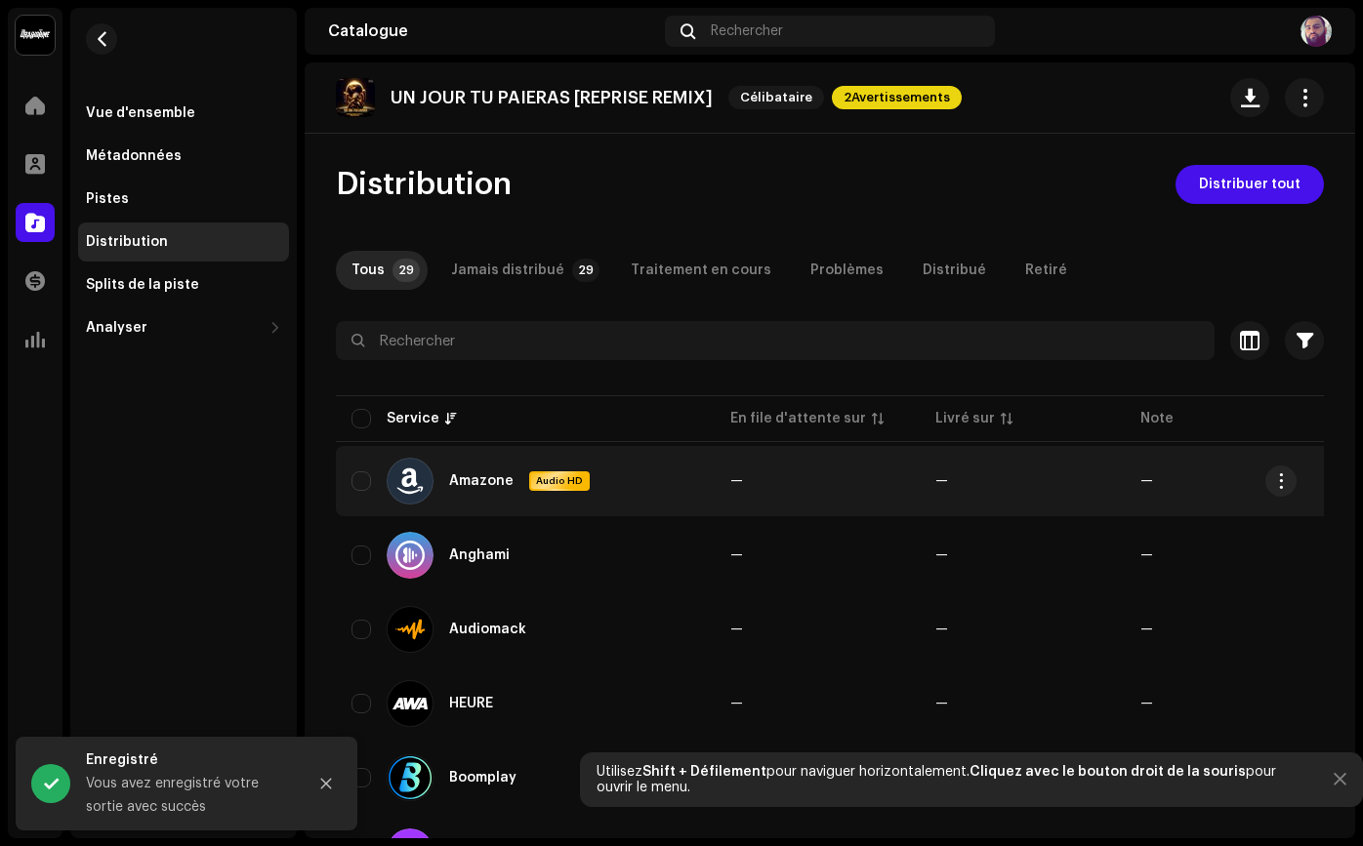
checkbox input "true"
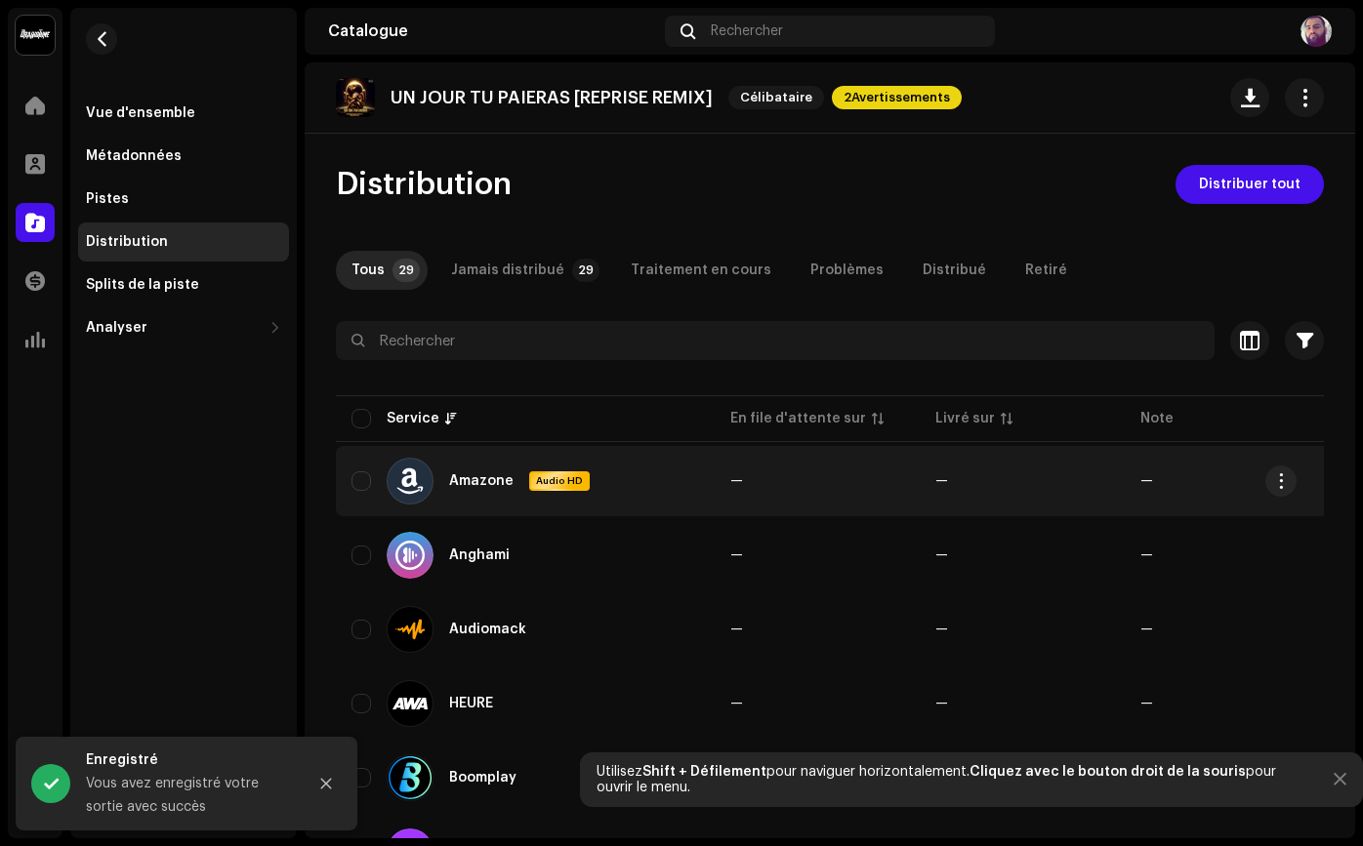
checkbox input "true"
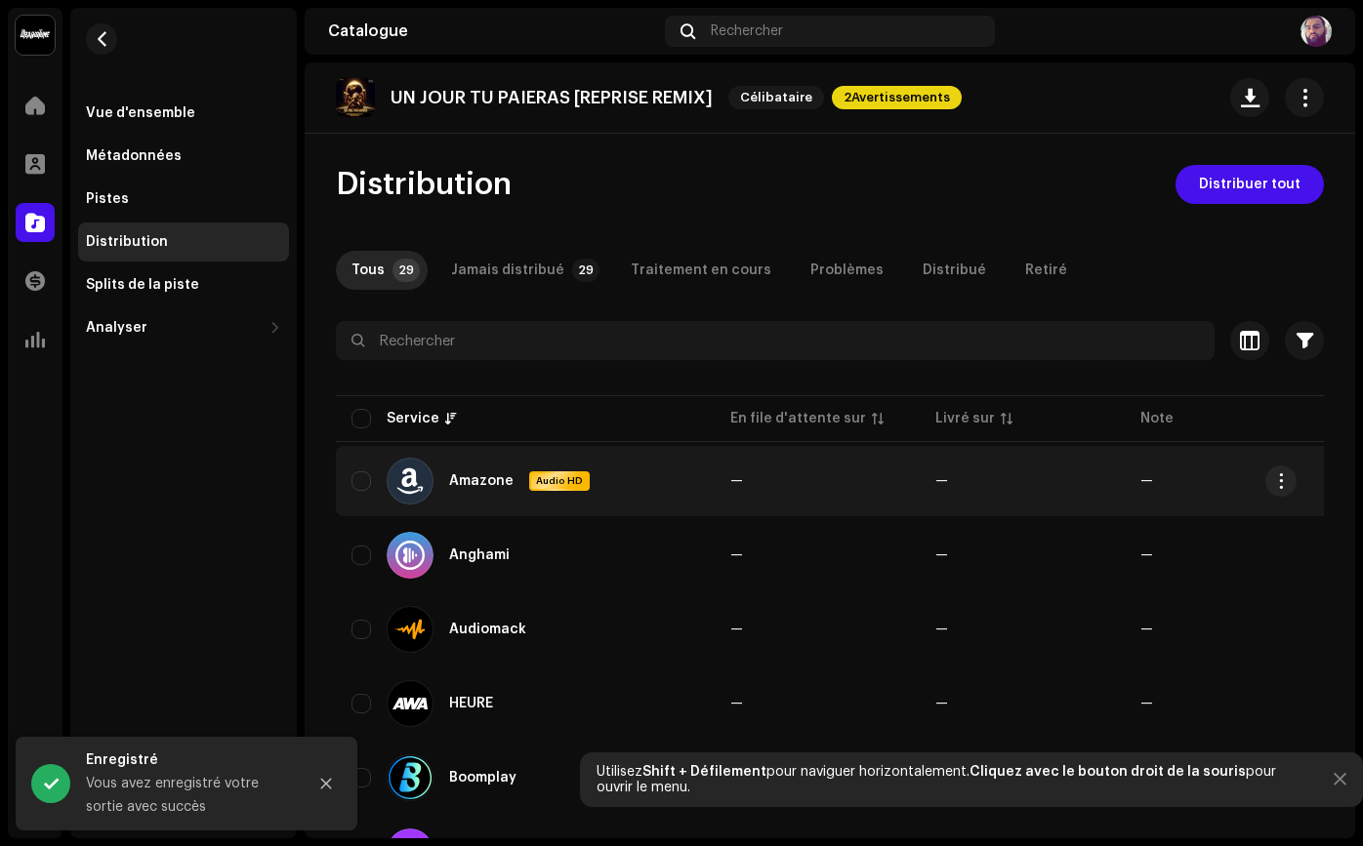
checkbox input "true"
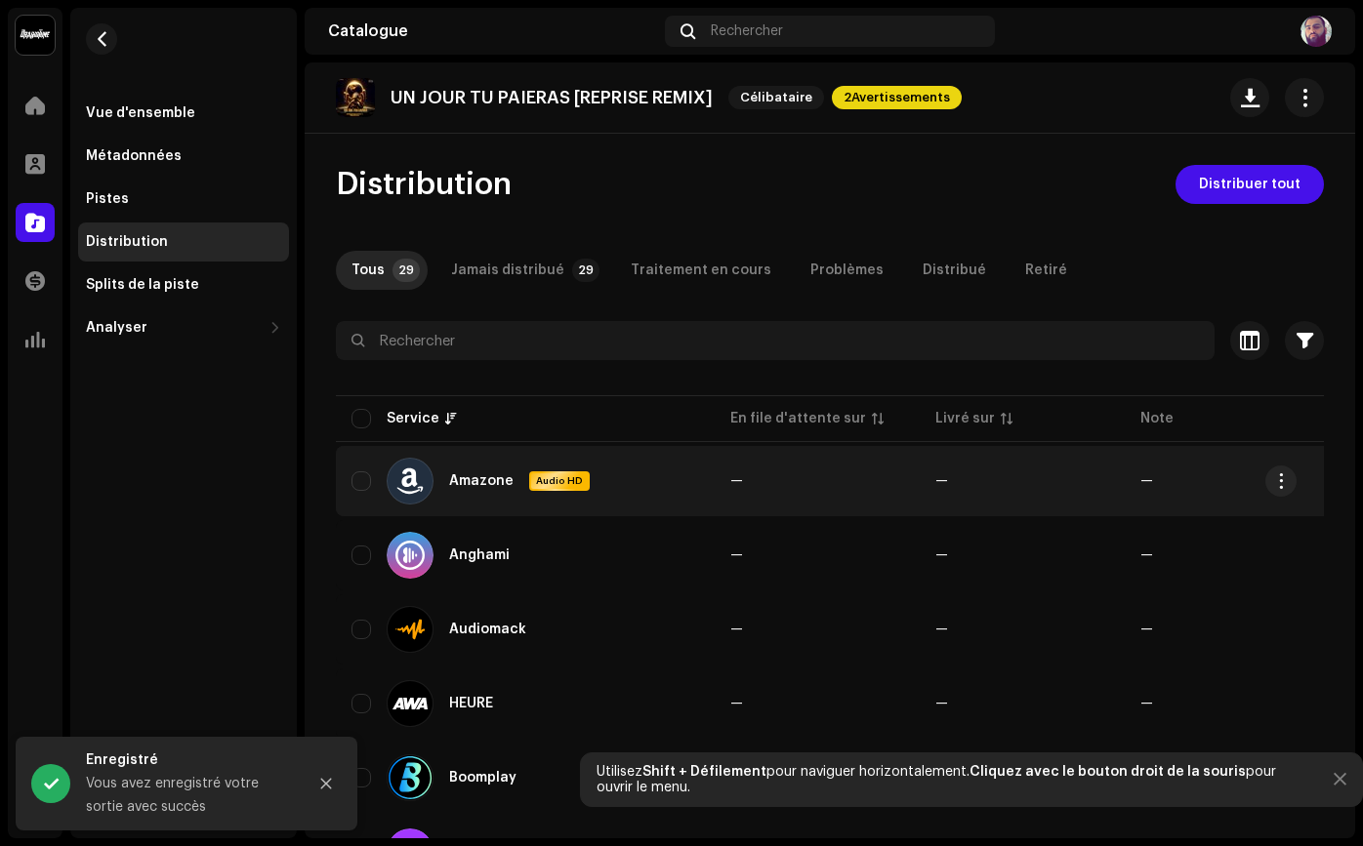
checkbox input "true"
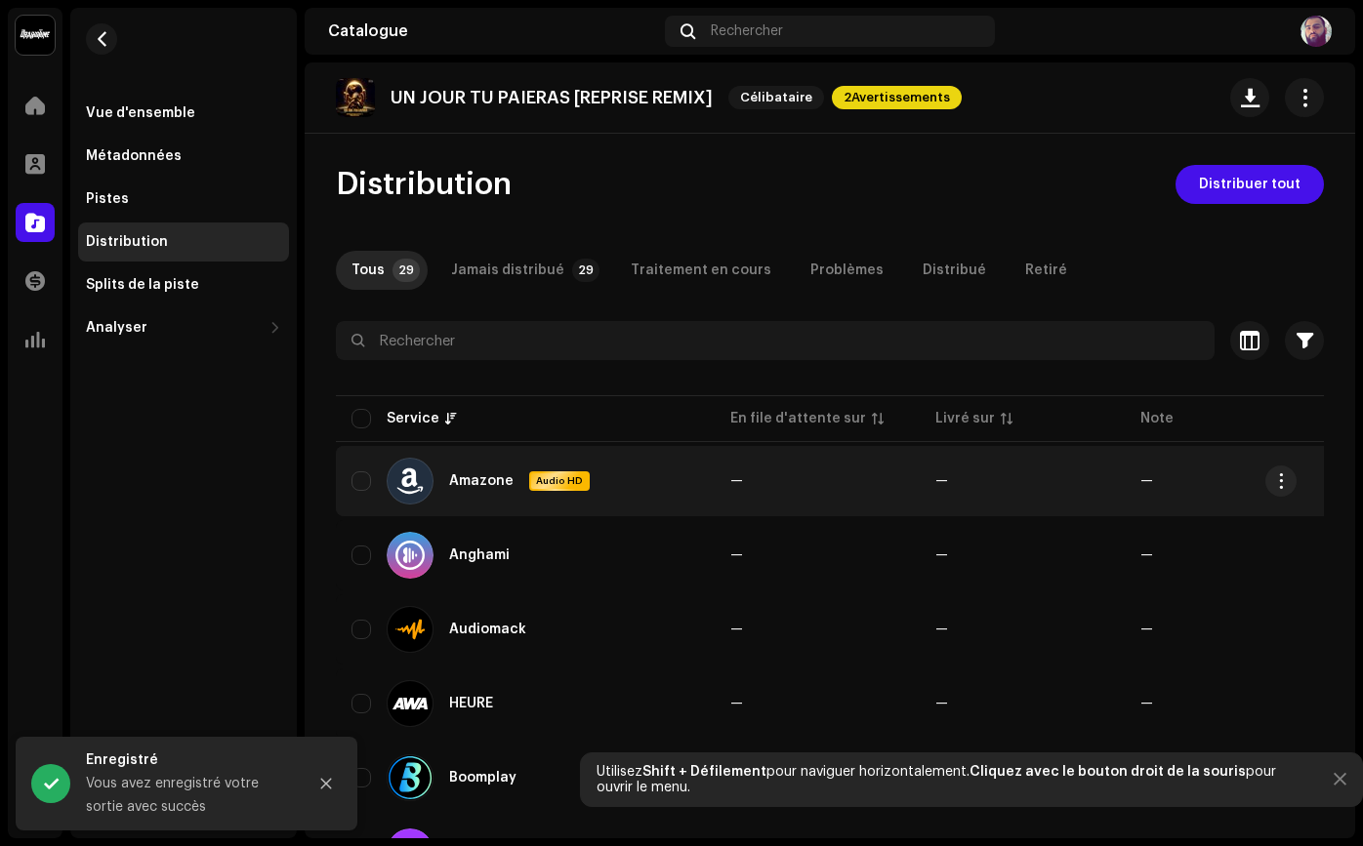
checkbox input "true"
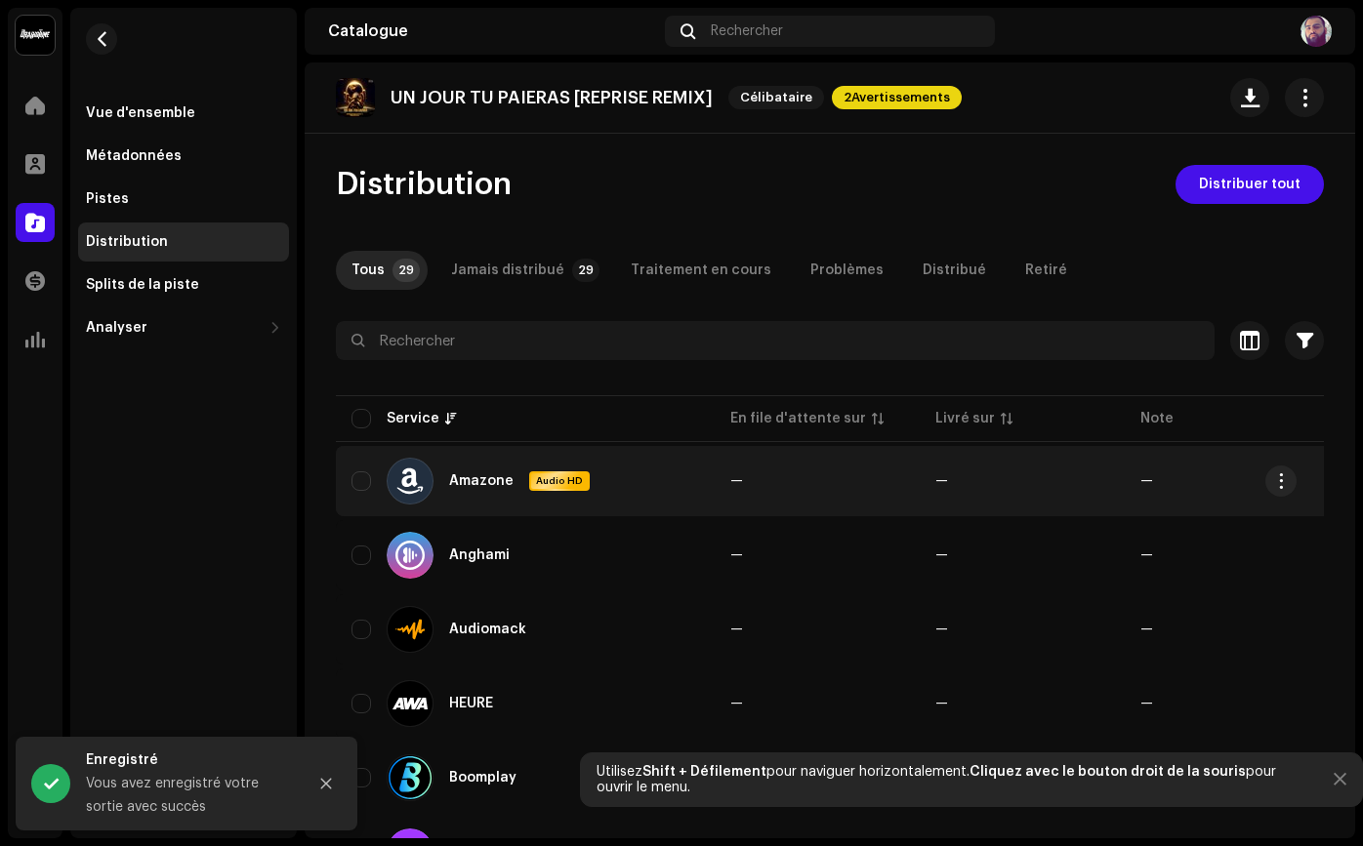
checkbox input "true"
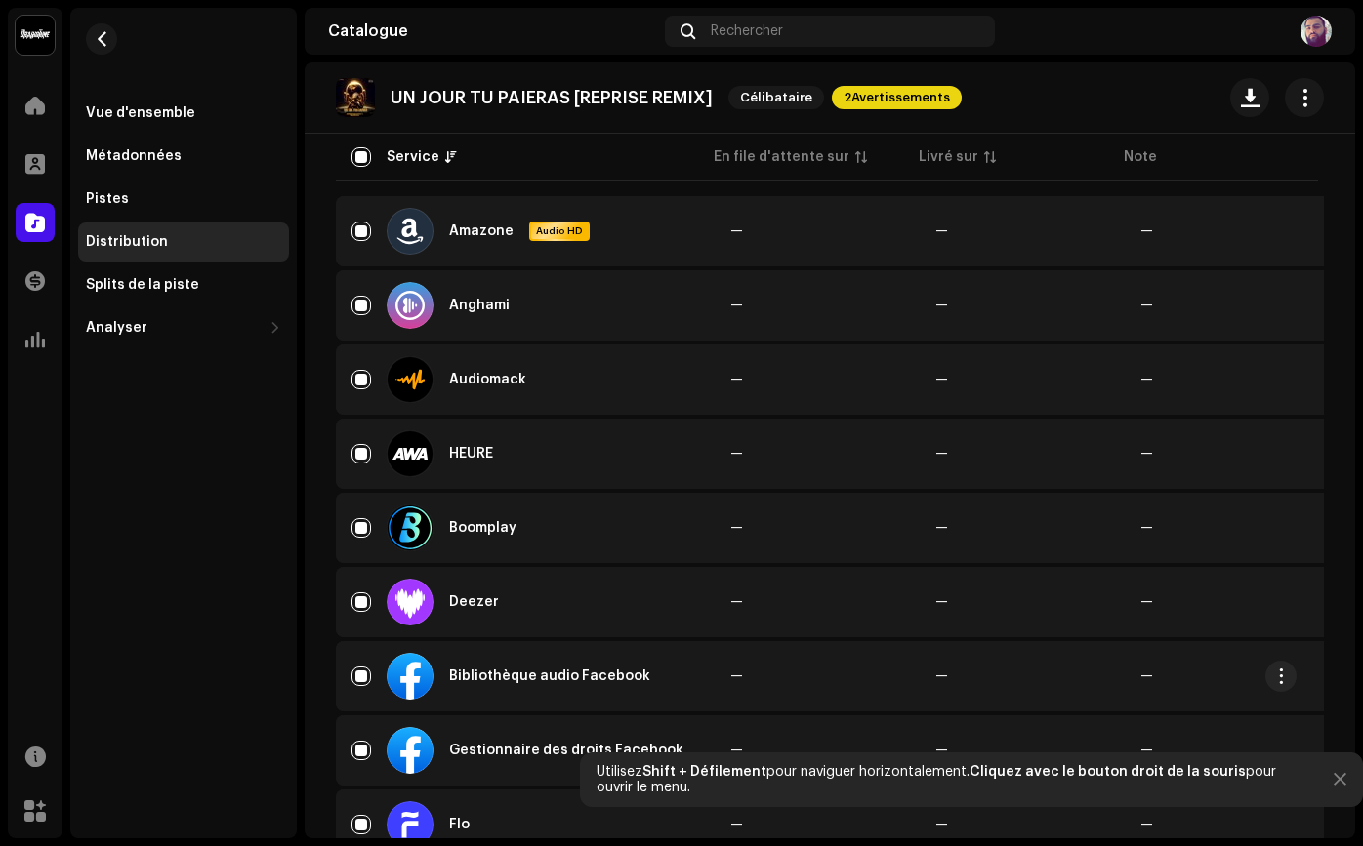
scroll to position [391, 0]
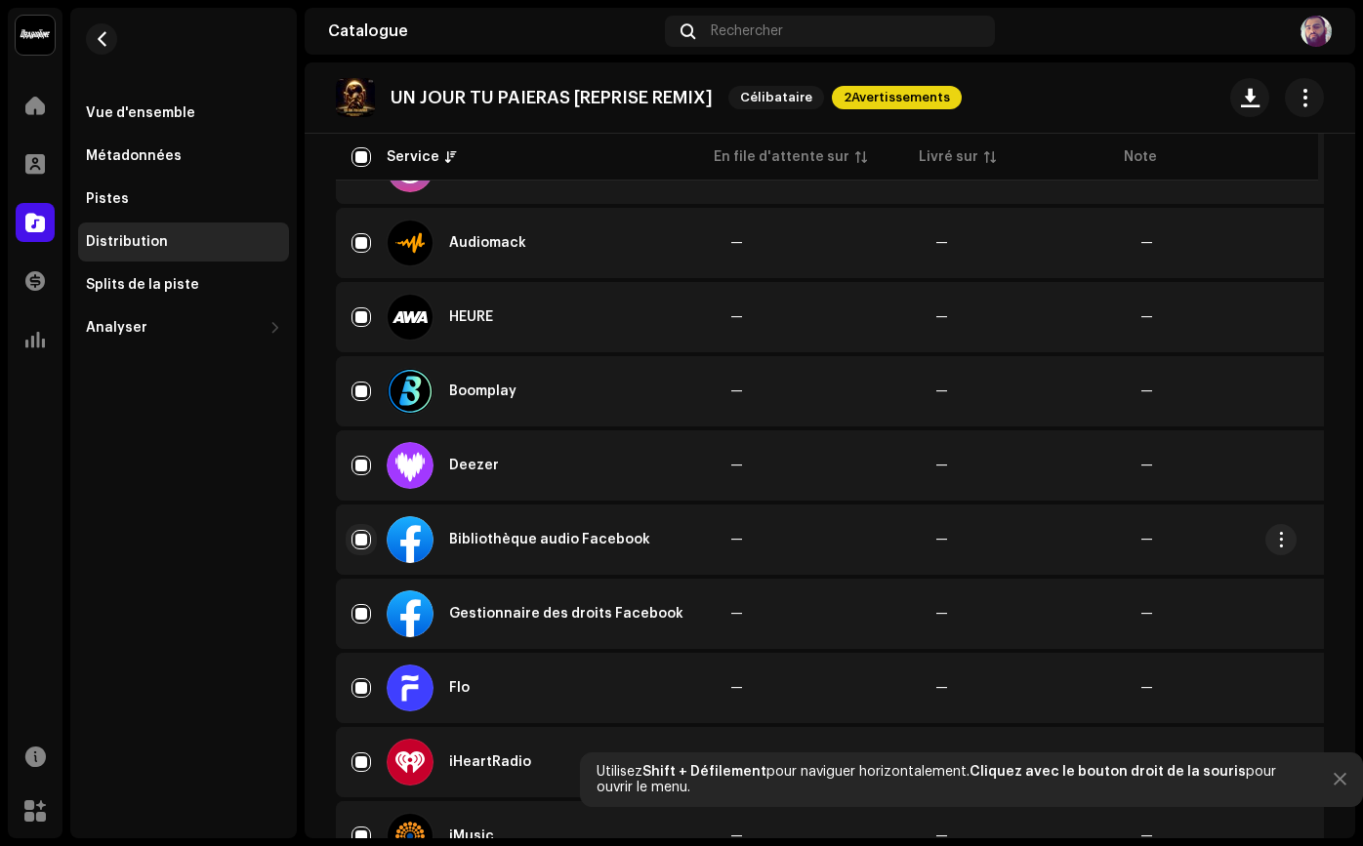
click at [370, 540] on input "Ligne sélectionnée" at bounding box center [361, 540] width 20 height 20
checkbox input "false"
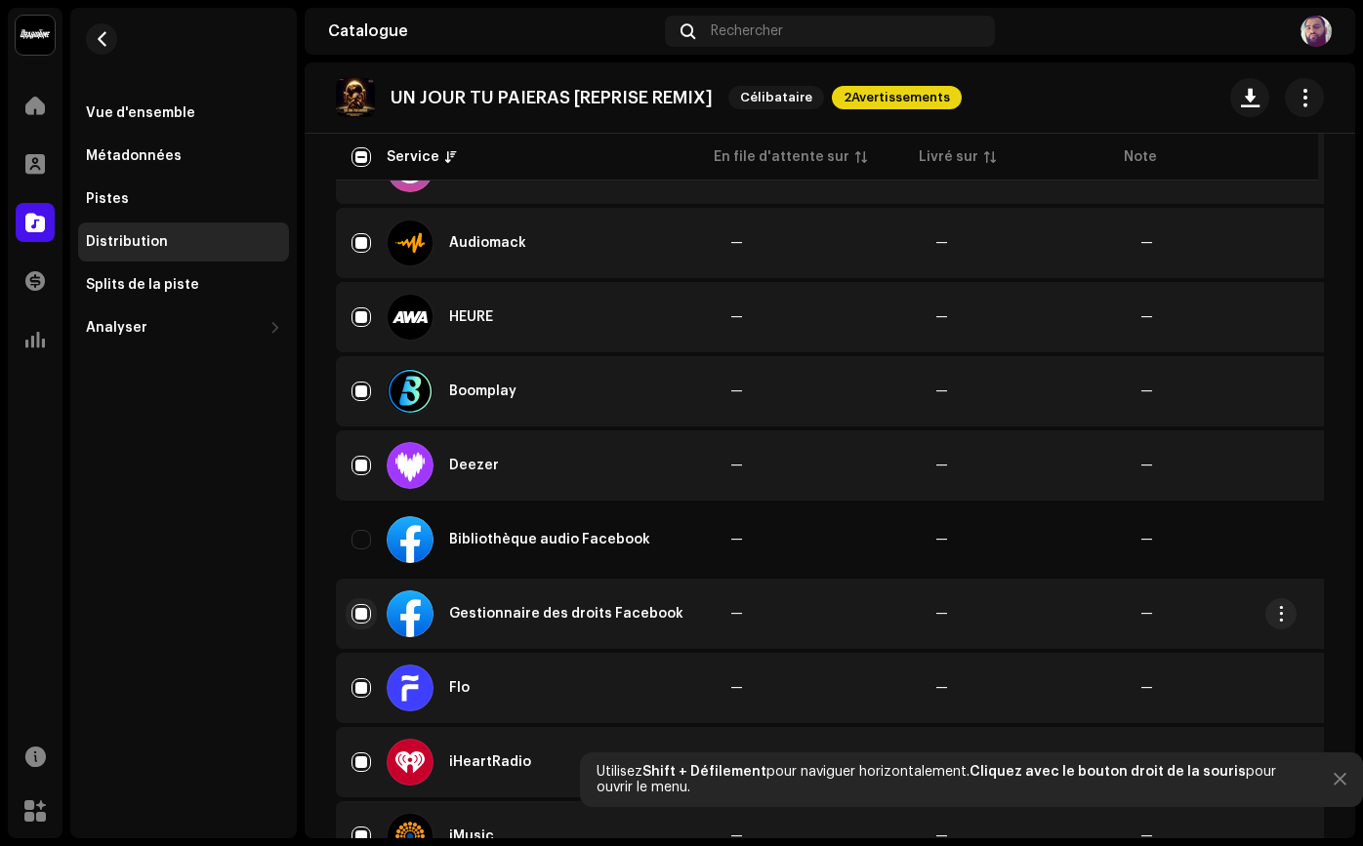
click at [365, 613] on input "Ligne sélectionnée" at bounding box center [361, 614] width 20 height 20
checkbox input "false"
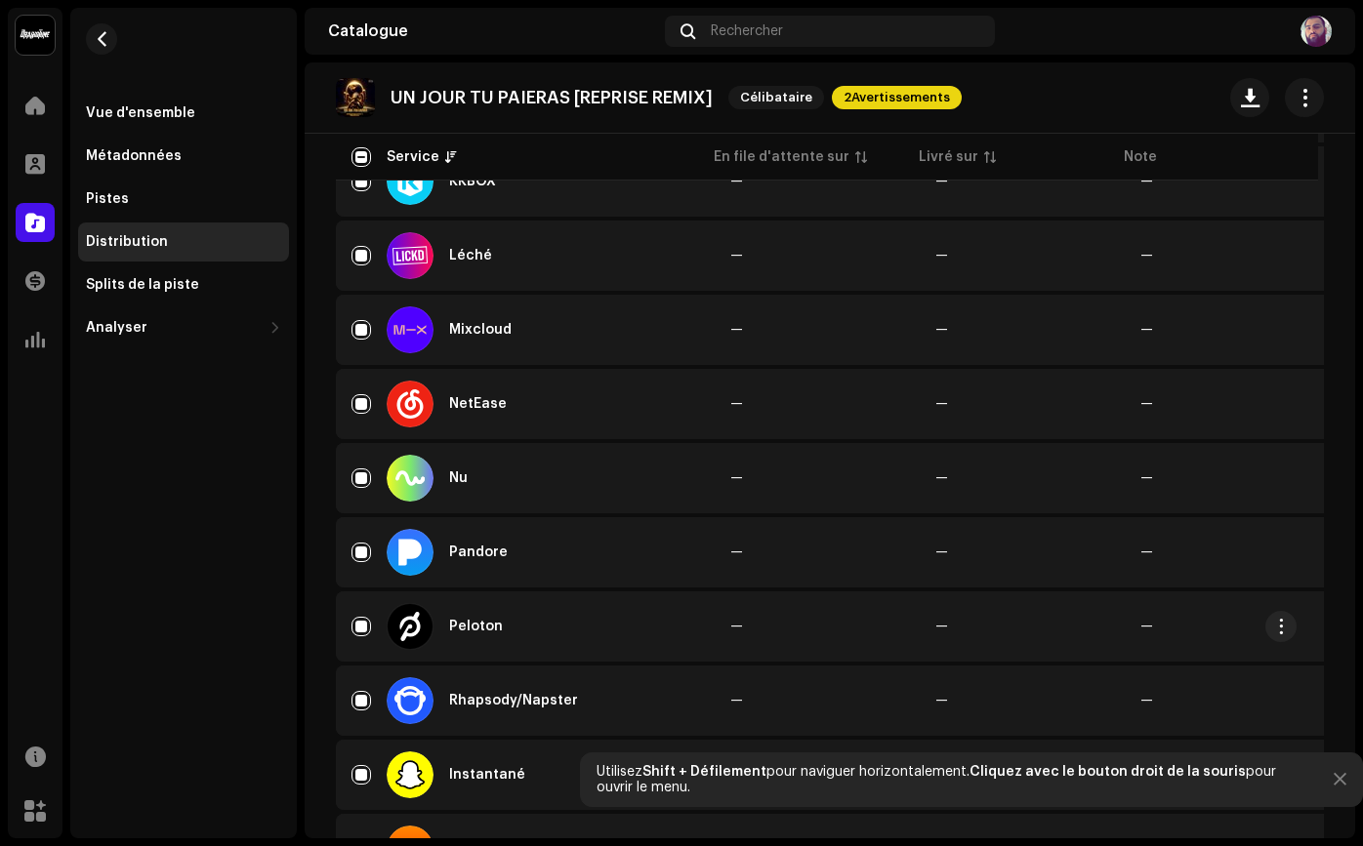
scroll to position [1554, 0]
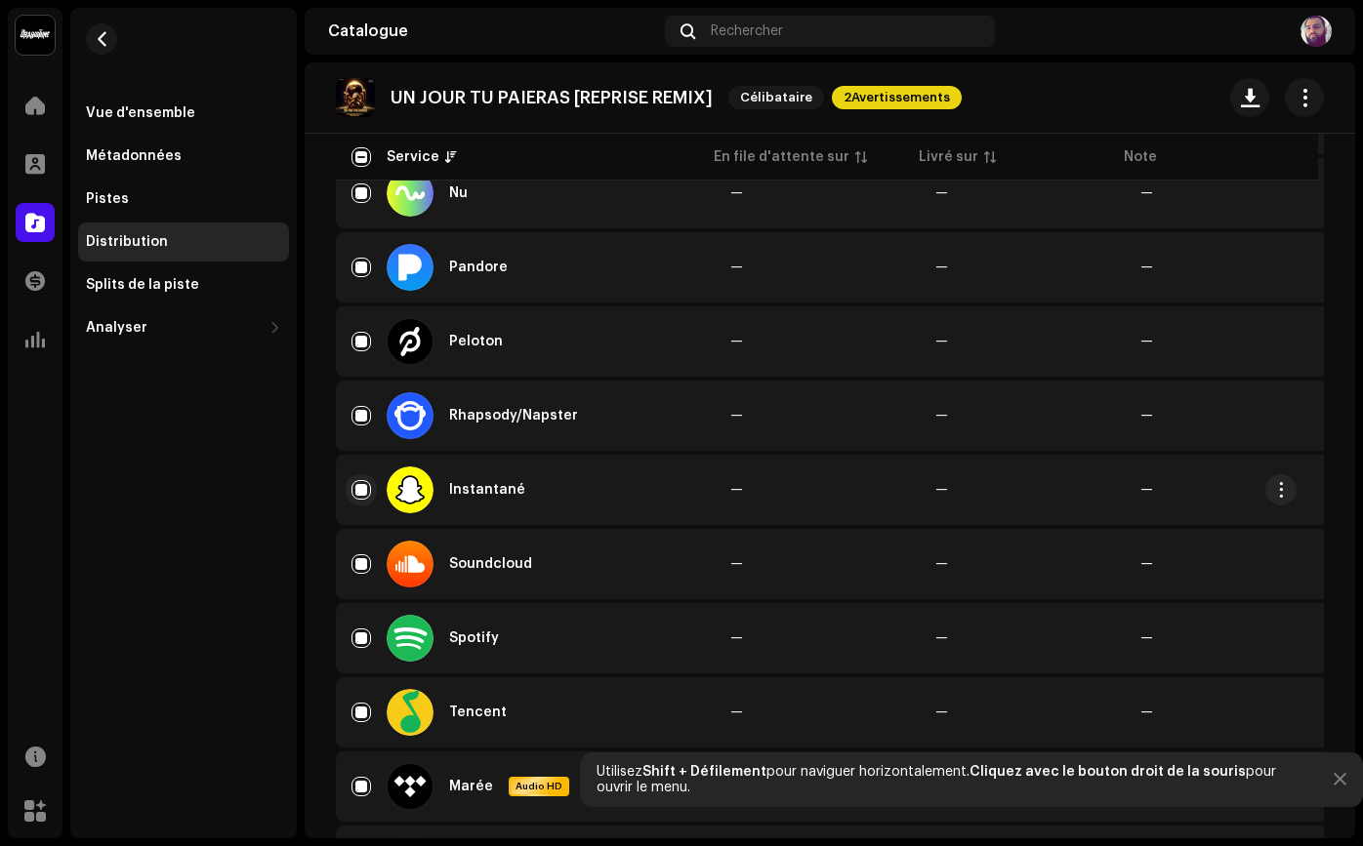
click at [357, 491] on input "Ligne sélectionnée" at bounding box center [361, 490] width 20 height 20
checkbox input "false"
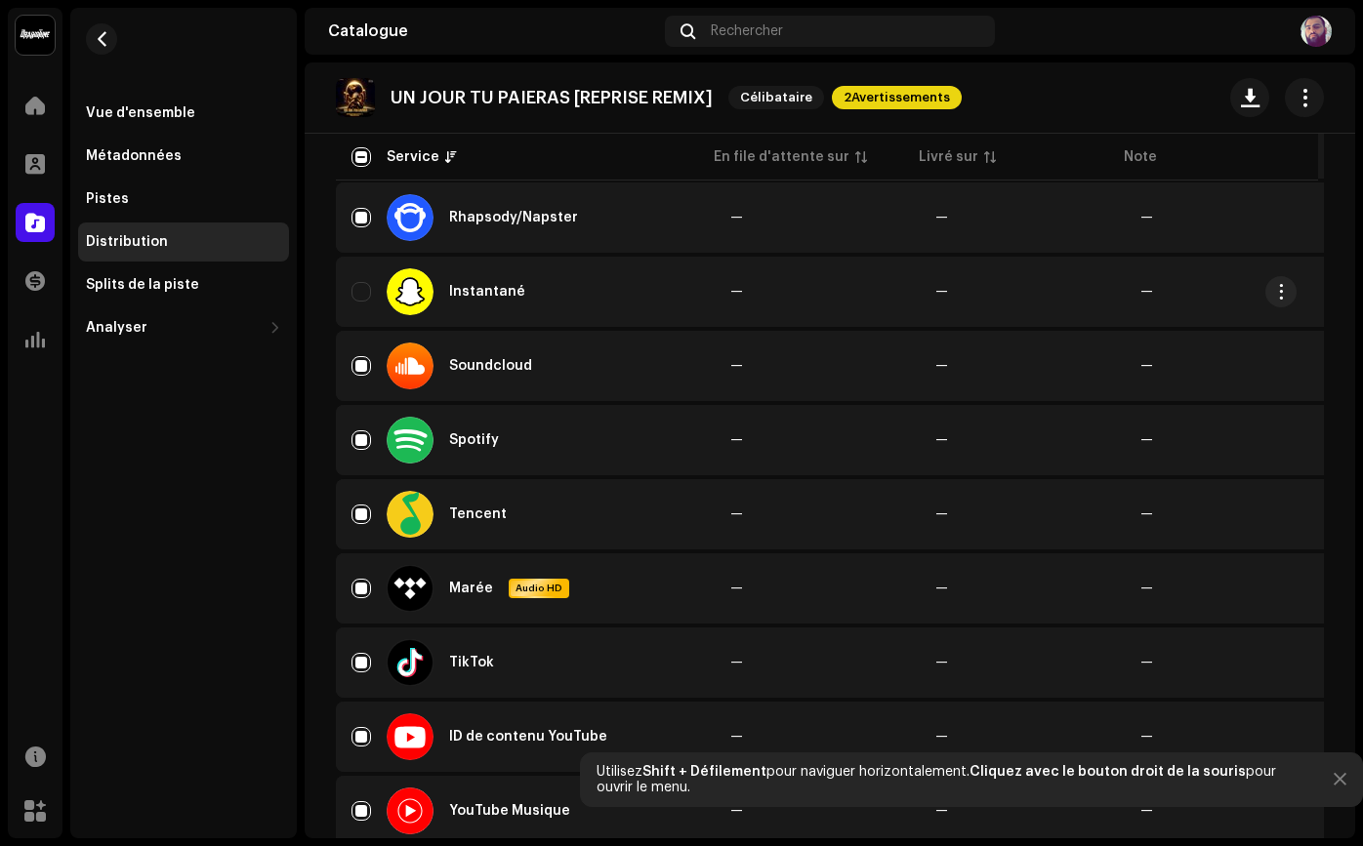
scroll to position [1818, 0]
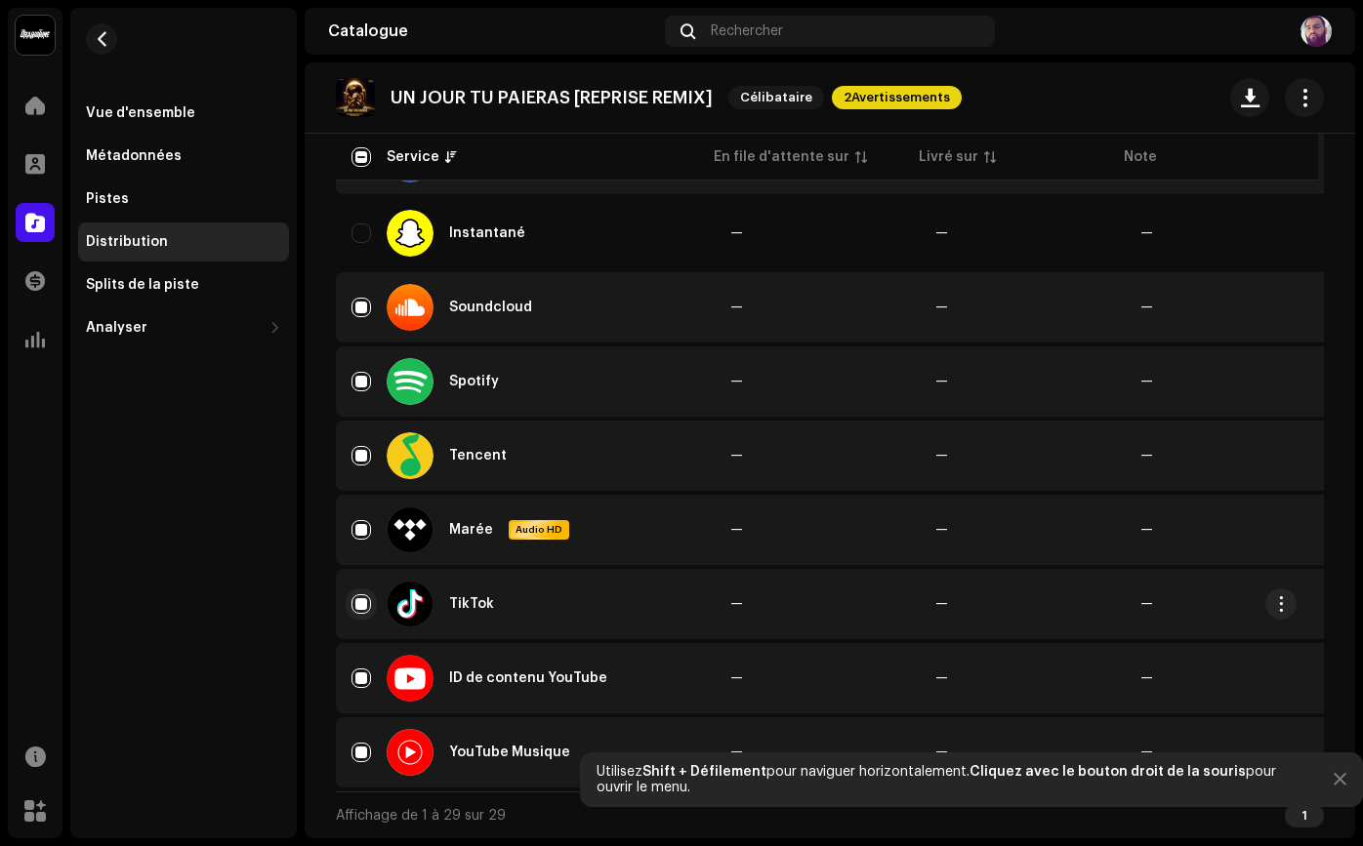
drag, startPoint x: 354, startPoint y: 594, endPoint x: 358, endPoint y: 618, distance: 23.7
click at [354, 596] on input "Ligne sélectionnée" at bounding box center [361, 604] width 20 height 20
checkbox input "false"
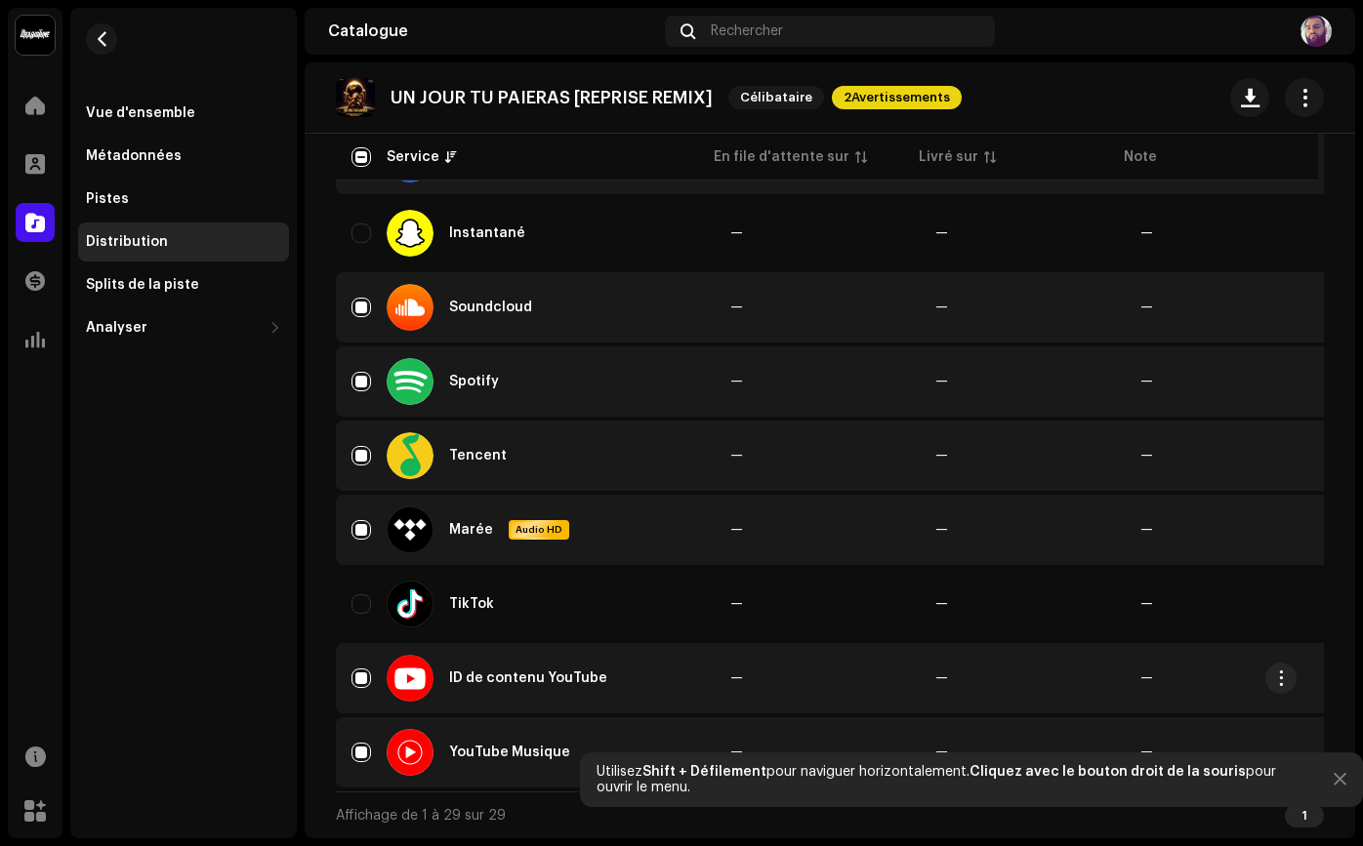
click at [372, 668] on div "ID de contenu YouTube" at bounding box center [524, 678] width 347 height 47
click at [368, 676] on input "Ligne sélectionnée" at bounding box center [361, 679] width 20 height 20
checkbox input "false"
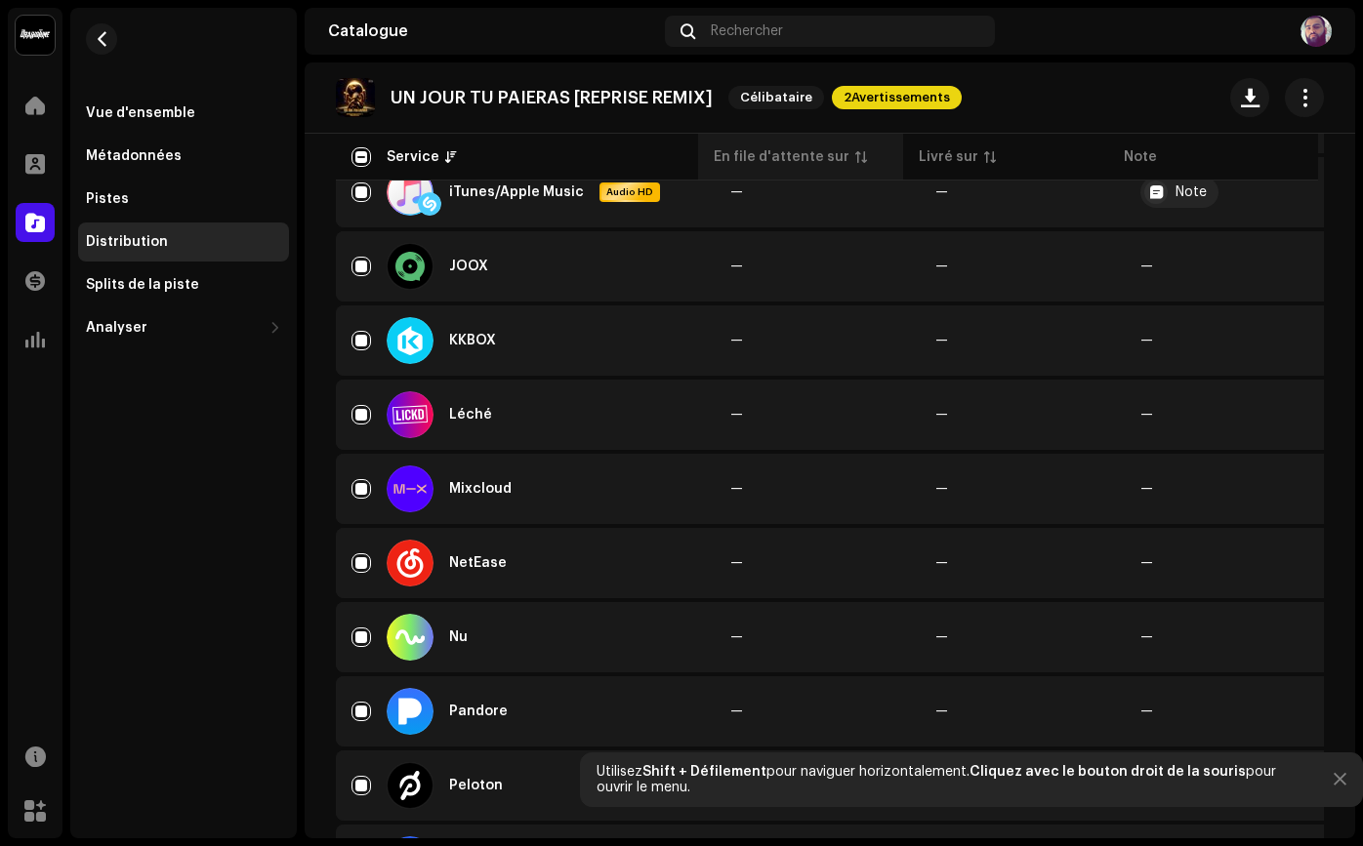
scroll to position [0, 0]
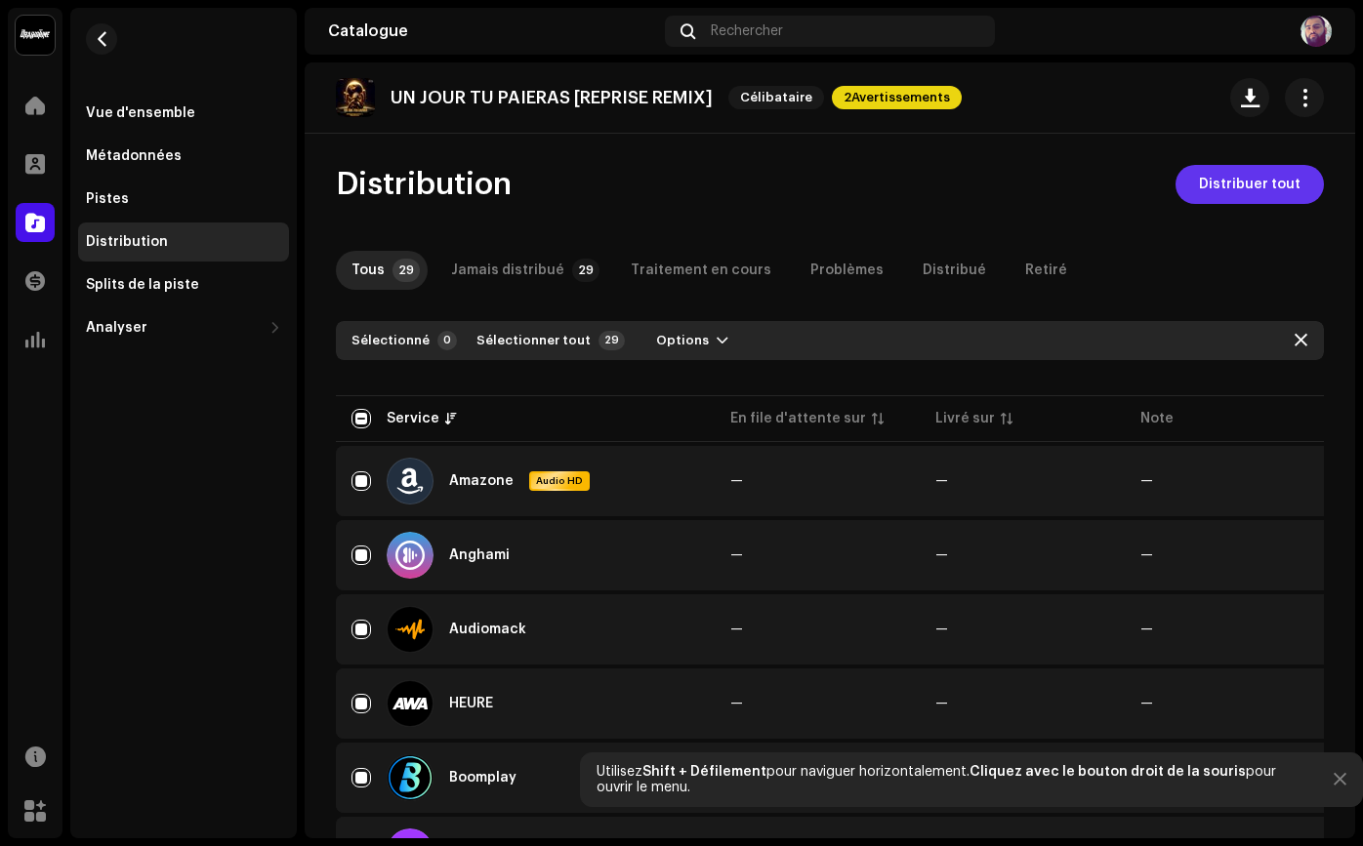
click at [1199, 197] on span "Distribuer tout" at bounding box center [1250, 184] width 102 height 39
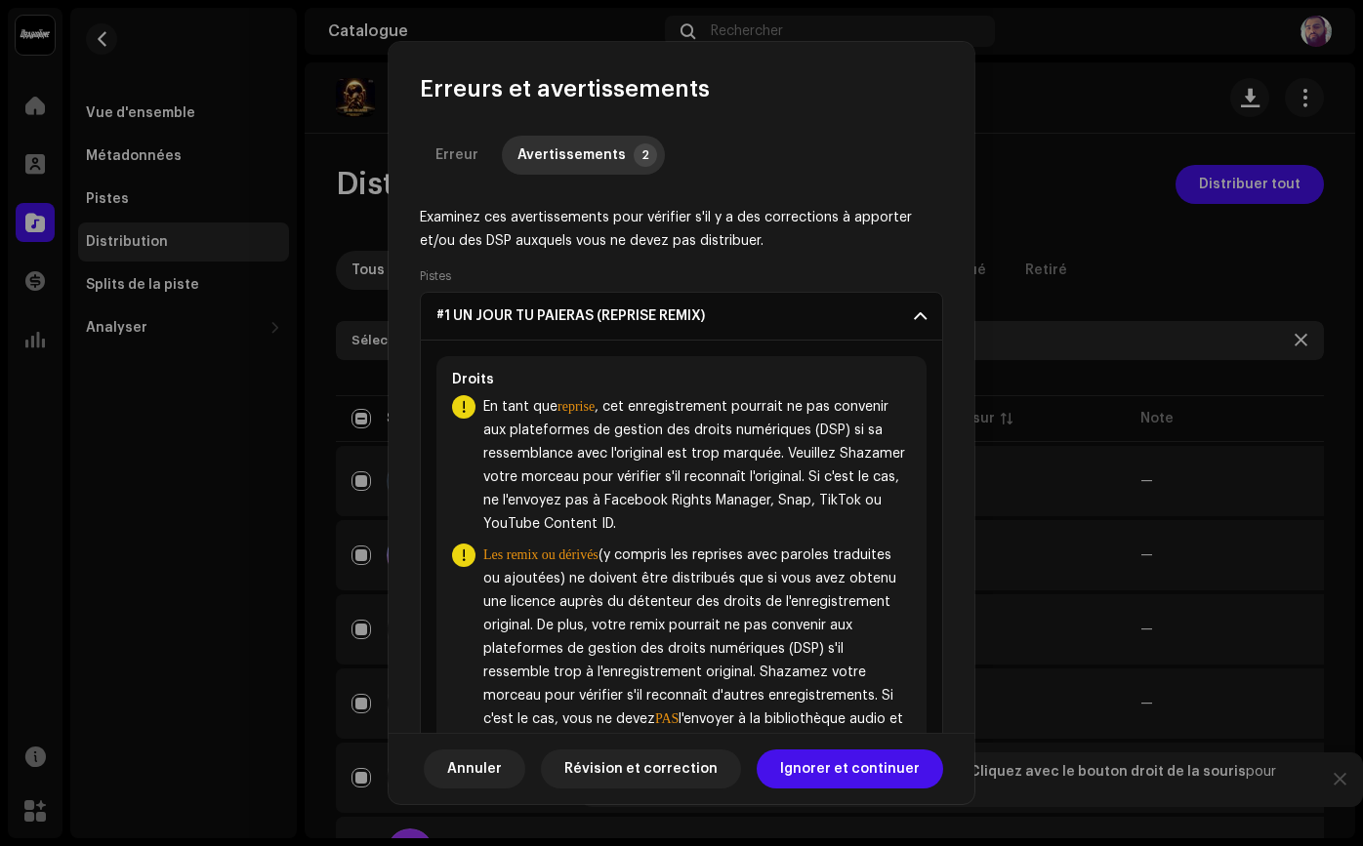
scroll to position [108, 0]
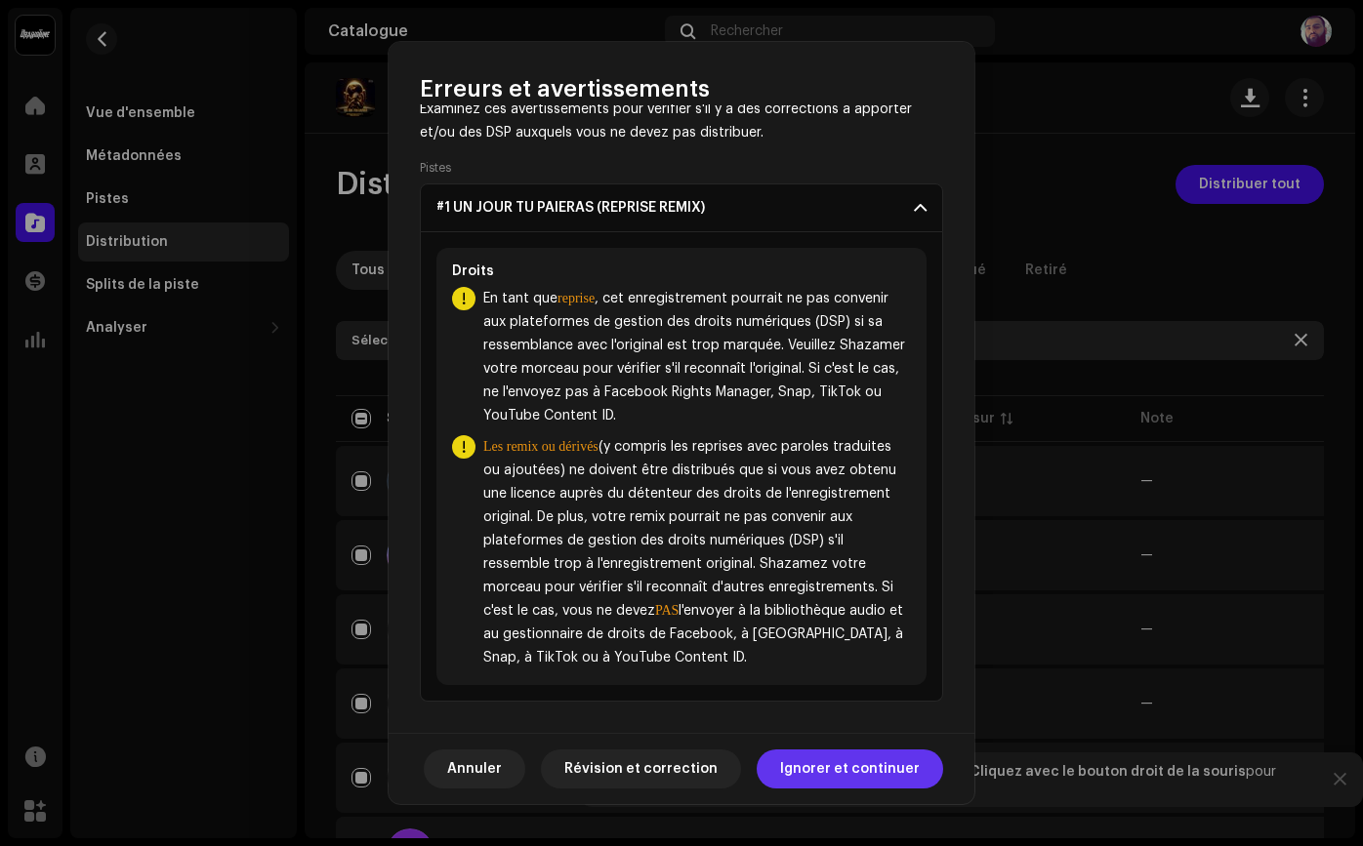
click at [854, 767] on font "Ignorer et continuer" at bounding box center [850, 769] width 140 height 14
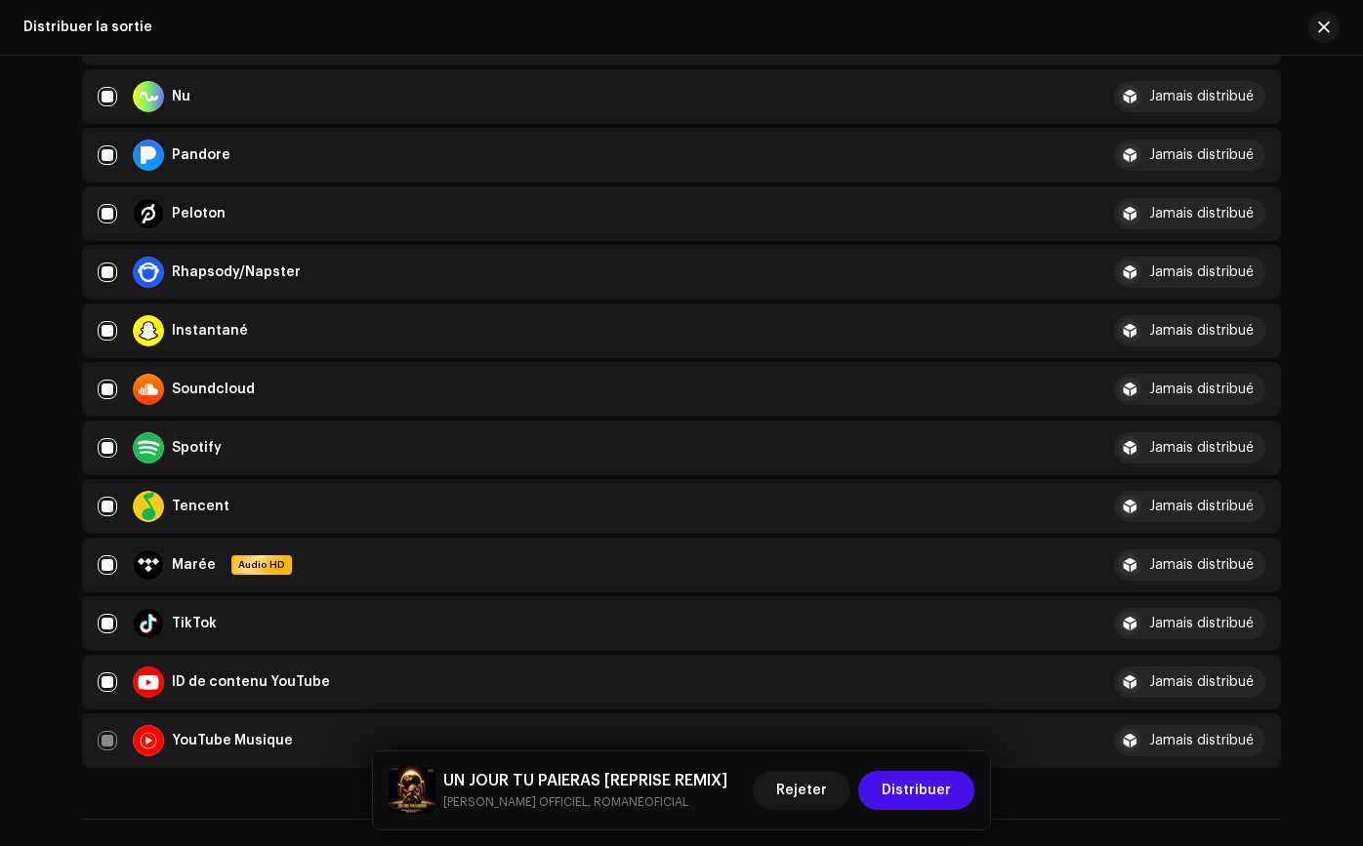
scroll to position [1315, 0]
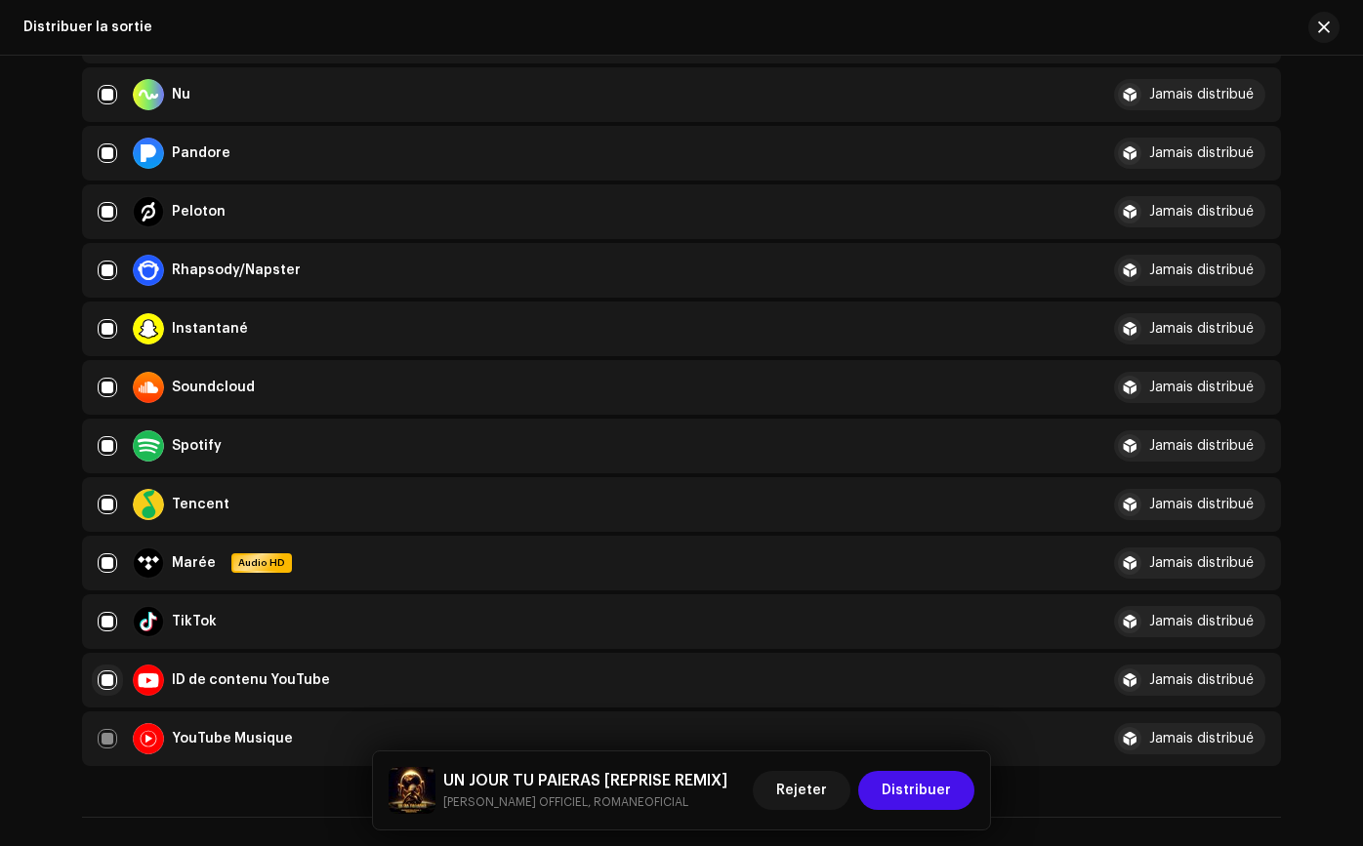
click at [109, 678] on input "checkbox" at bounding box center [108, 681] width 20 height 20
checkbox input "false"
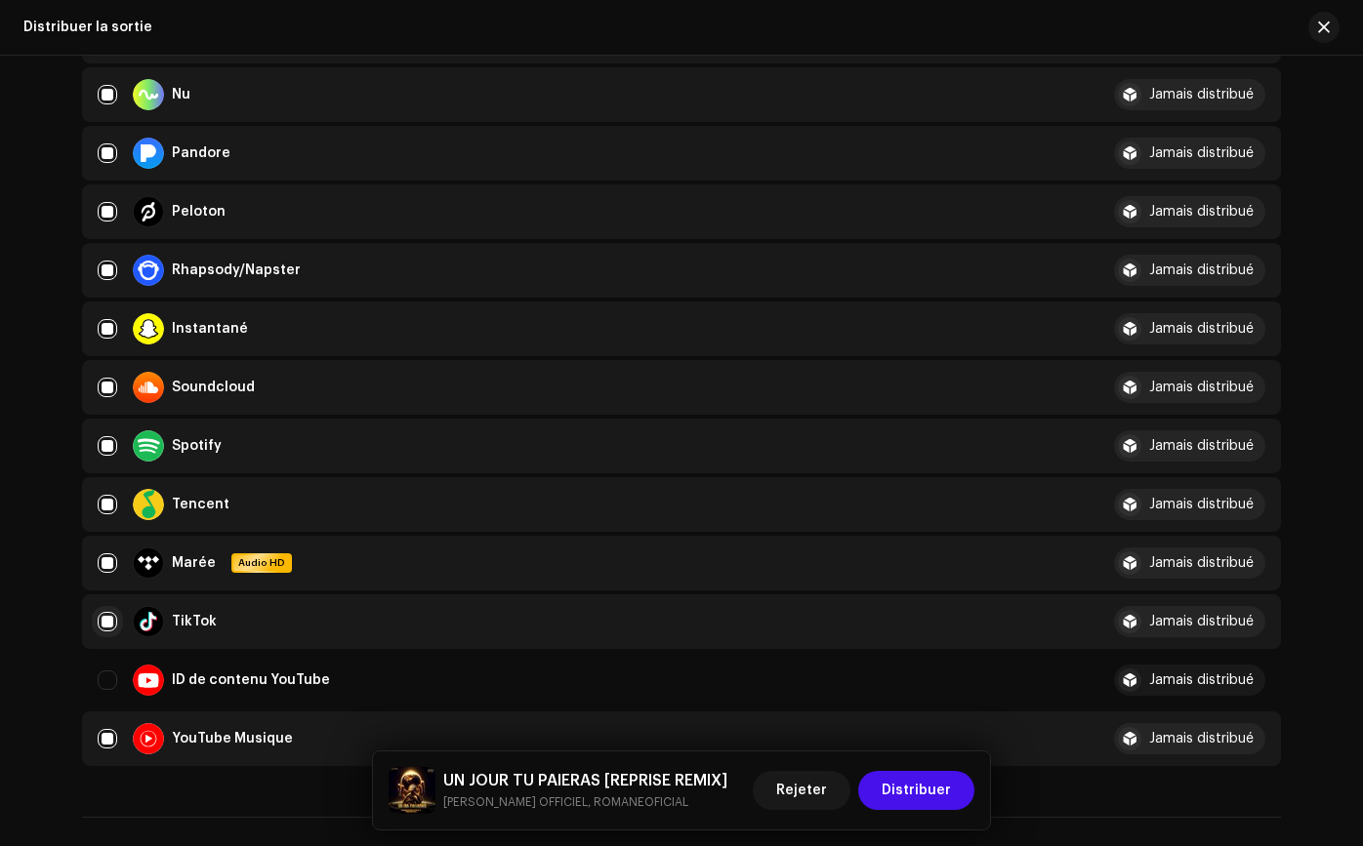
click at [109, 622] on input "Row Selected" at bounding box center [108, 622] width 20 height 20
checkbox input "false"
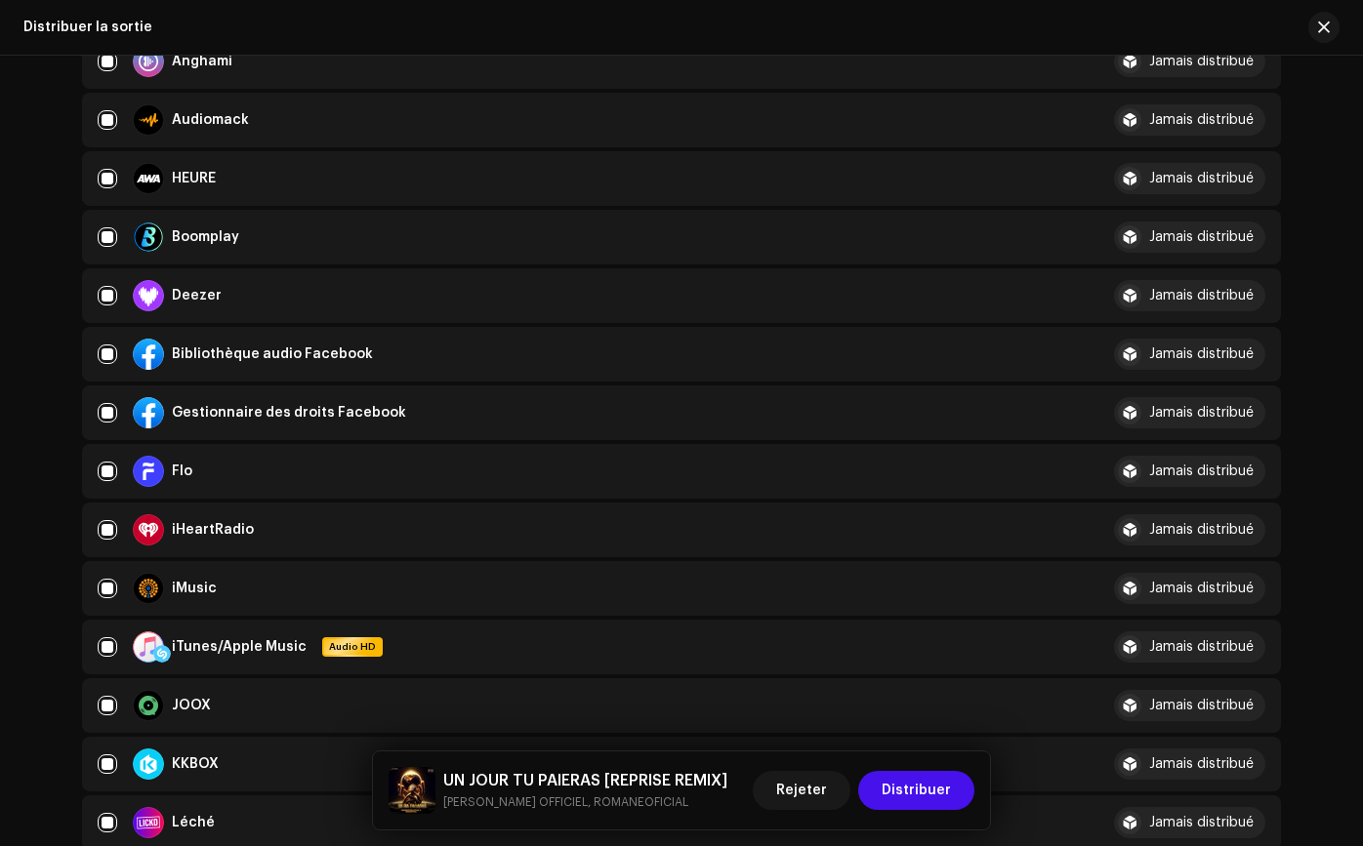
scroll to position [408, 0]
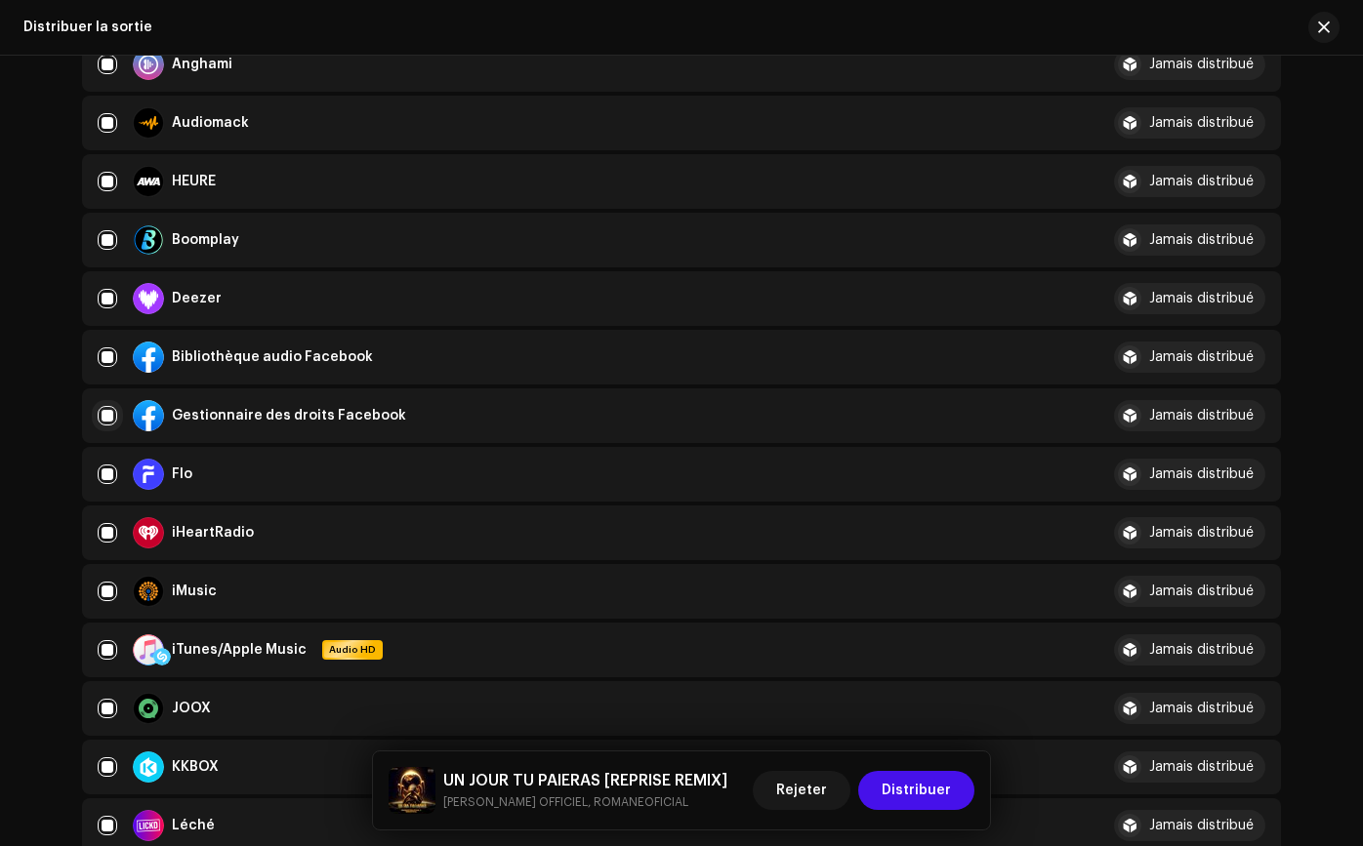
click at [105, 421] on input "Row Selected" at bounding box center [108, 416] width 20 height 20
checkbox input "false"
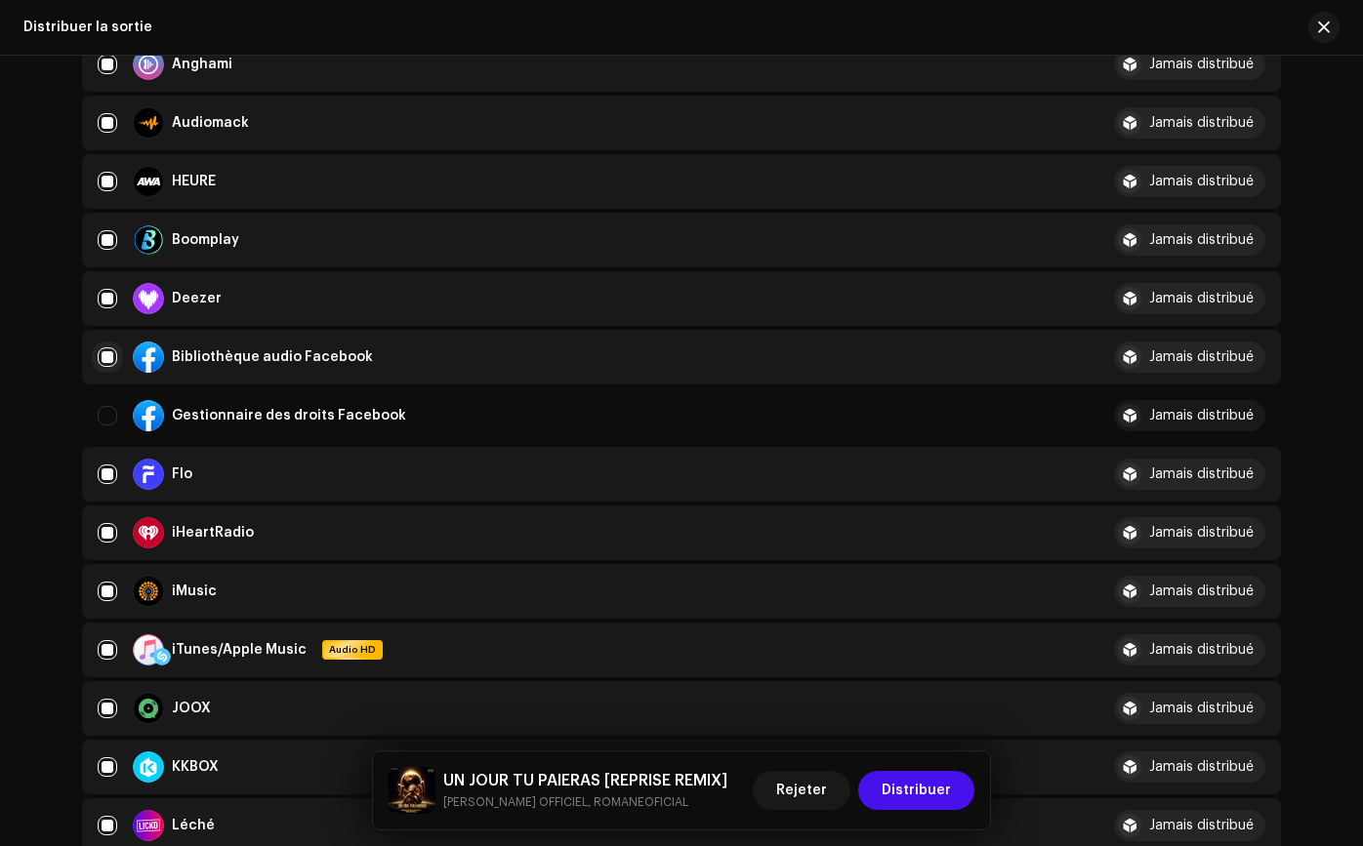
click at [107, 357] on input "Row Selected" at bounding box center [108, 357] width 20 height 20
checkbox input "false"
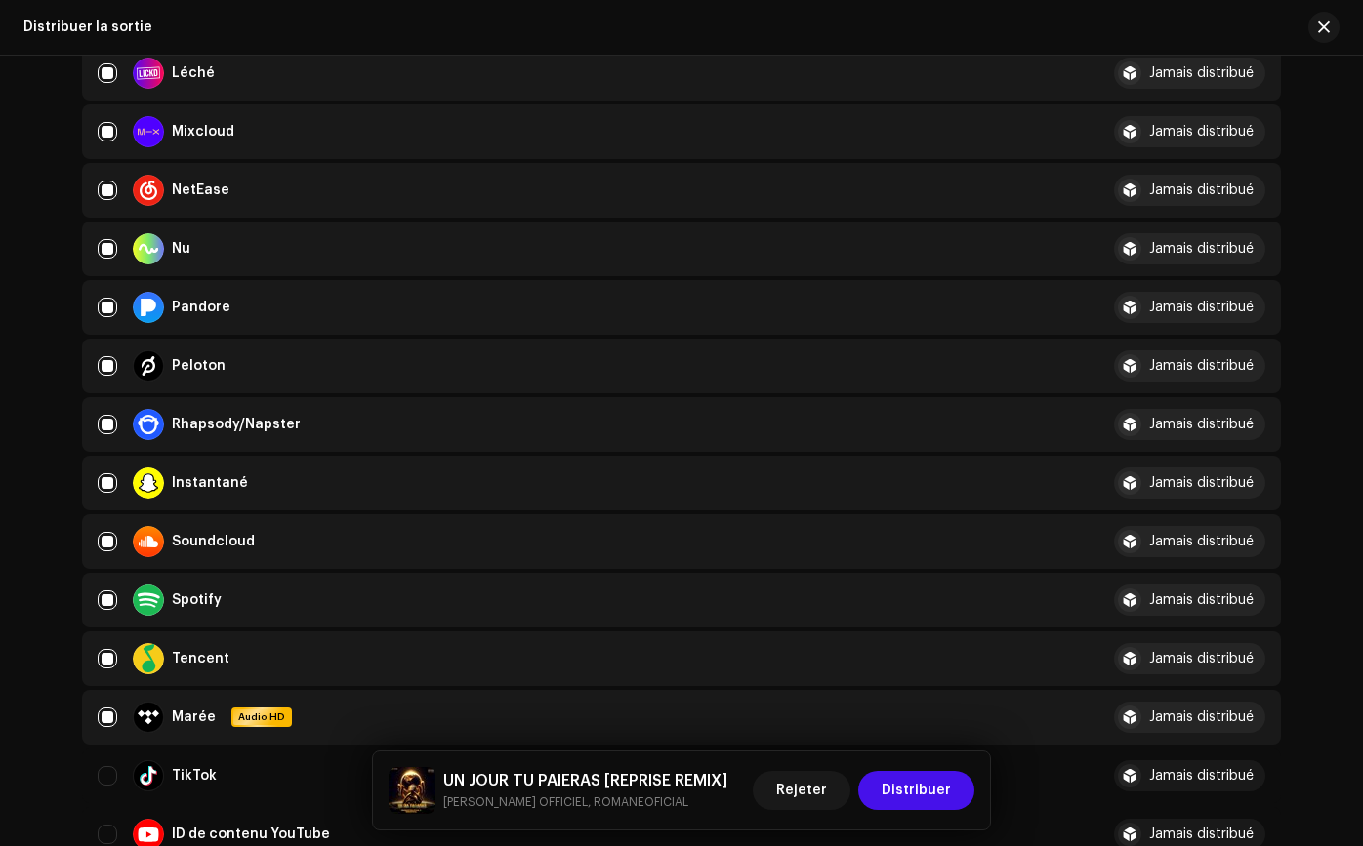
scroll to position [1172, 0]
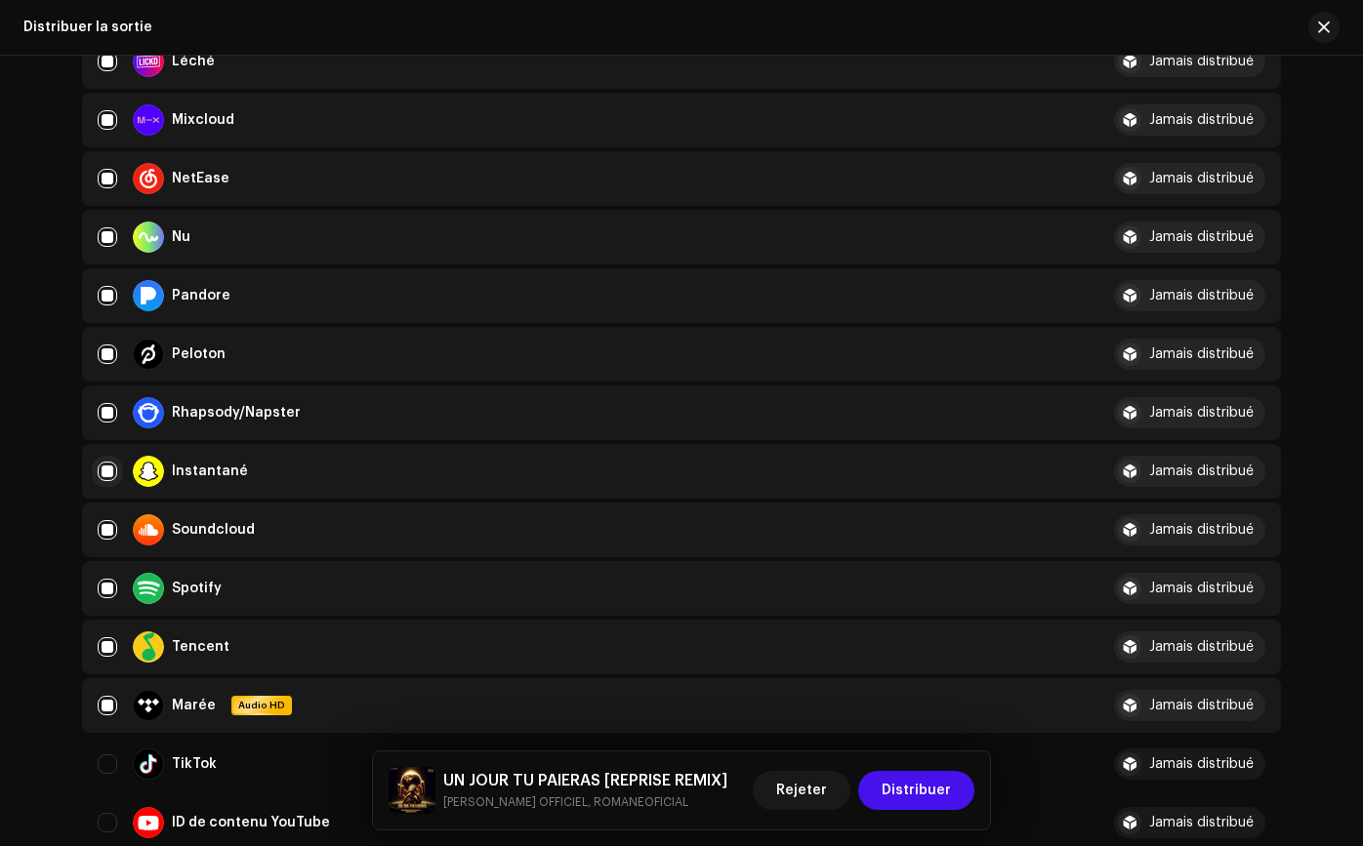
click at [105, 476] on input "Row Selected" at bounding box center [108, 472] width 20 height 20
checkbox input "false"
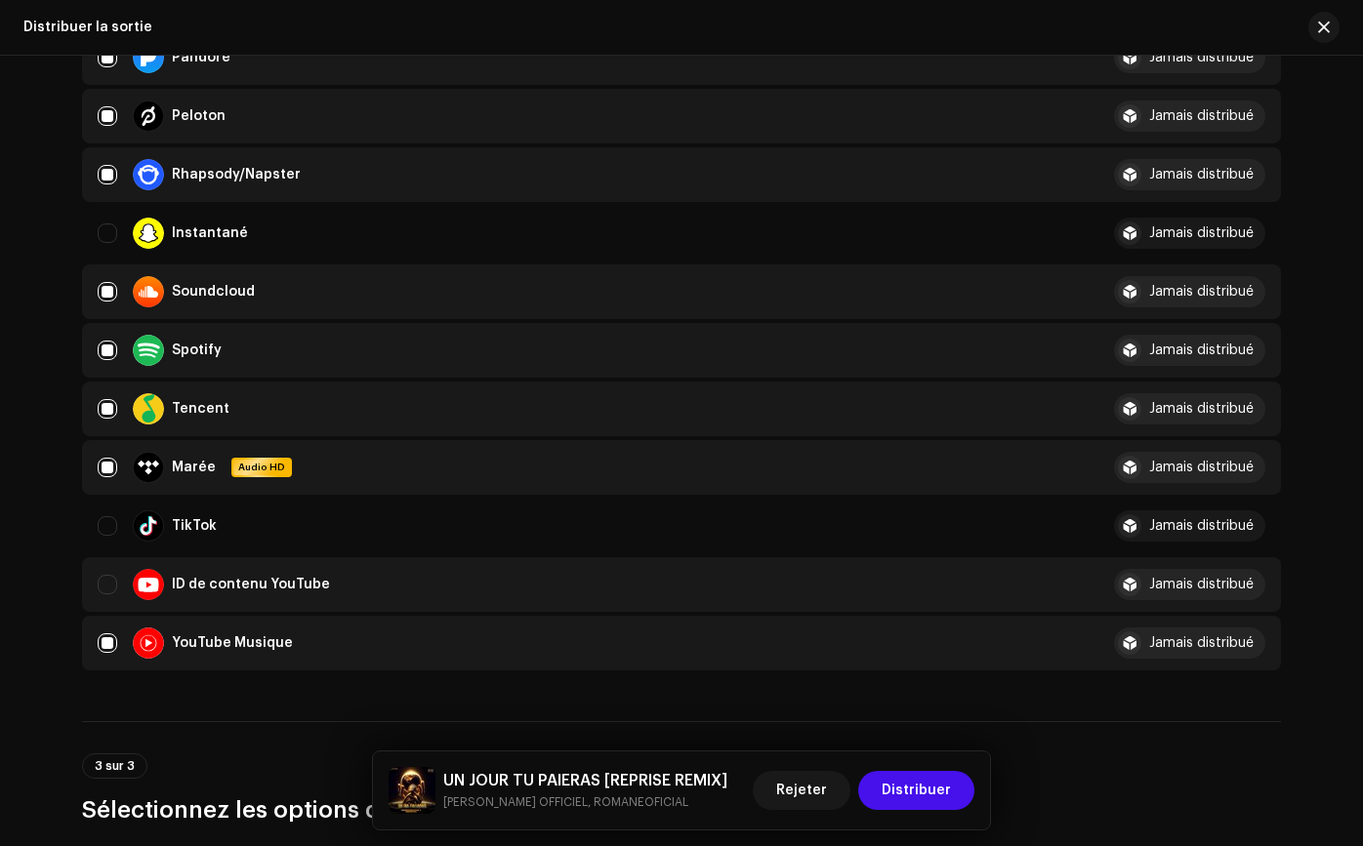
scroll to position [1414, 0]
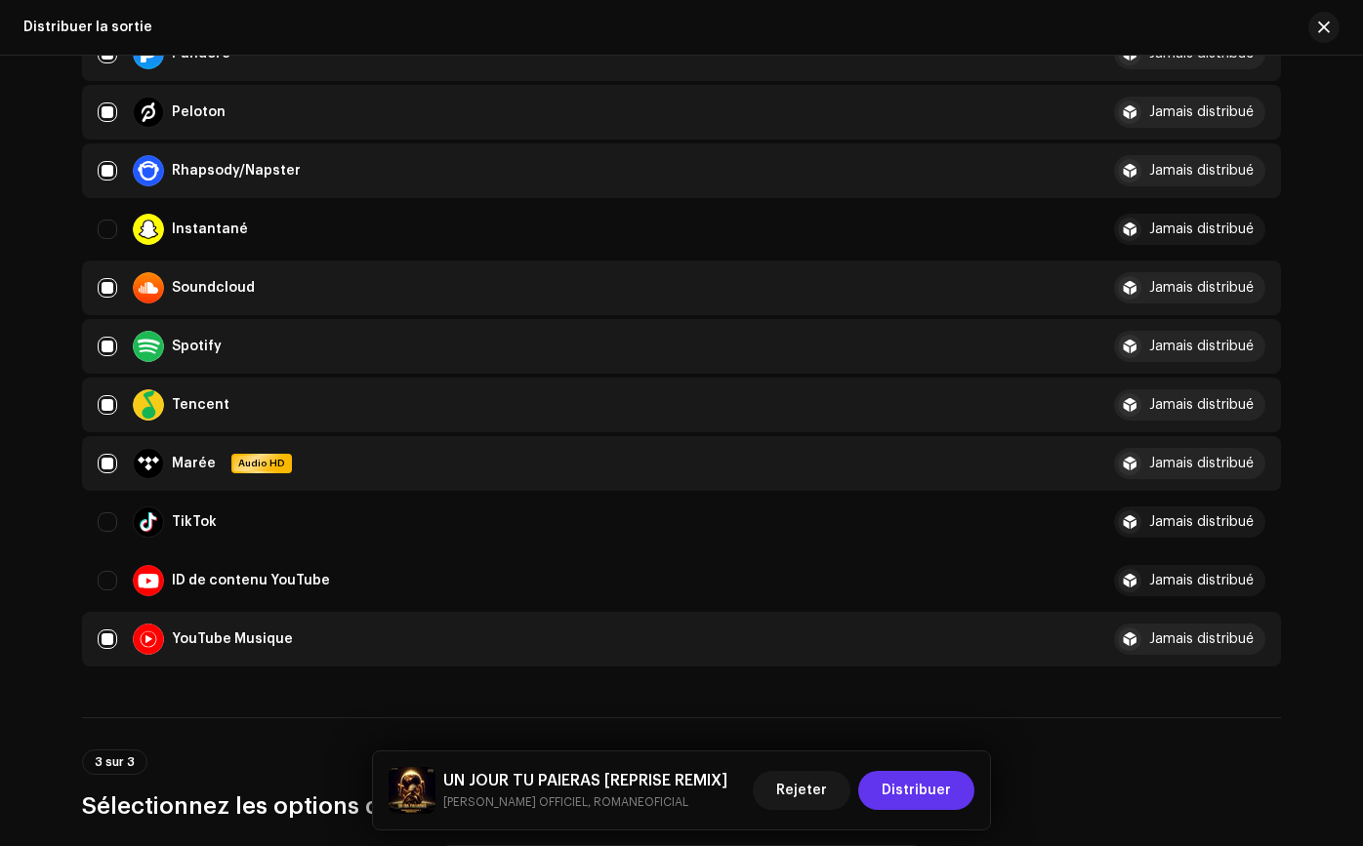
click at [918, 800] on span "Distribuer" at bounding box center [915, 790] width 69 height 39
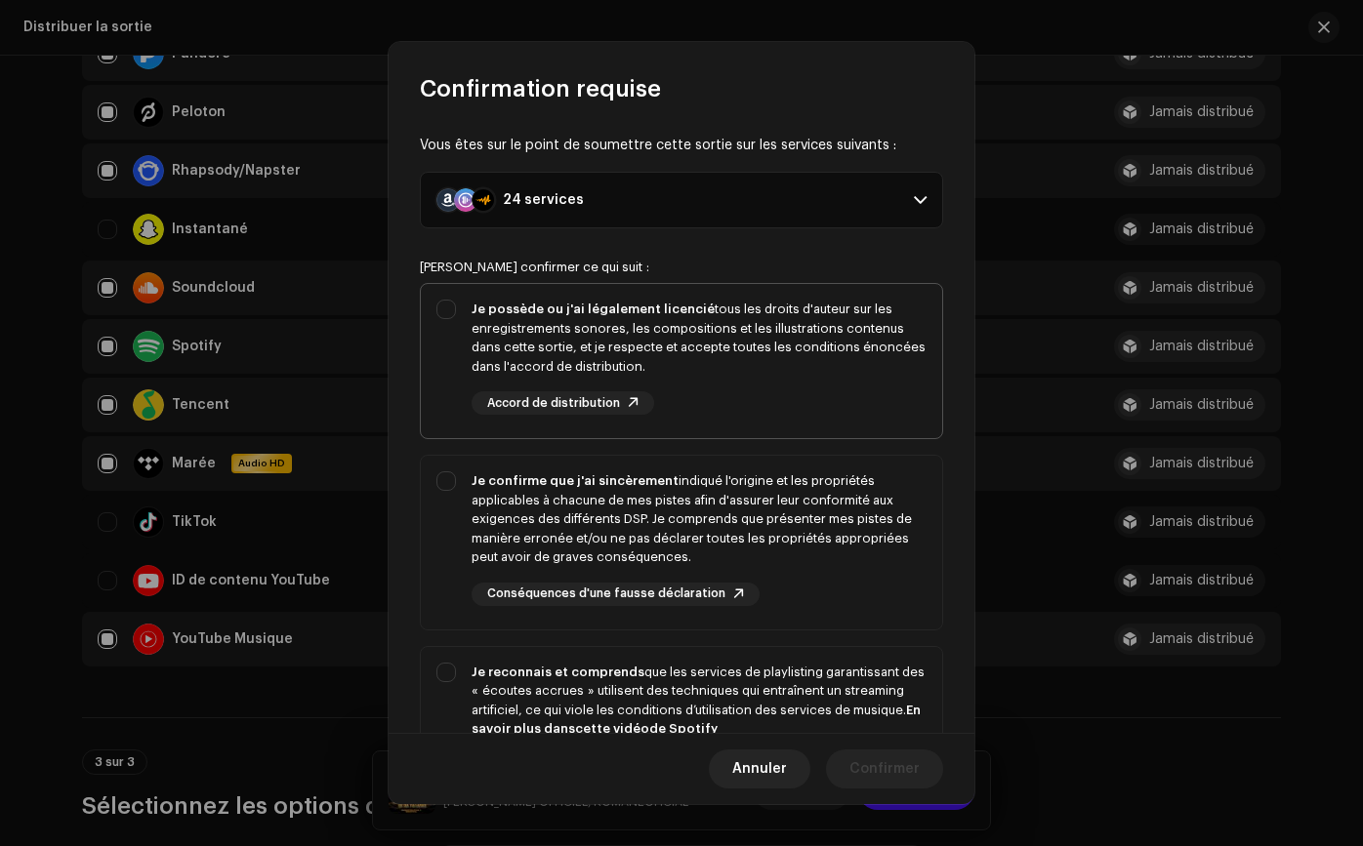
click at [791, 377] on div "Je possède ou j'ai légalement licencié tous les droits d'auteur sur les enregis…" at bounding box center [698, 357] width 455 height 115
checkbox input "true"
click at [764, 511] on div "Je confirme que j'ai sincèrement indiqué l'origine et les propriétés applicable…" at bounding box center [698, 519] width 455 height 96
checkbox input "true"
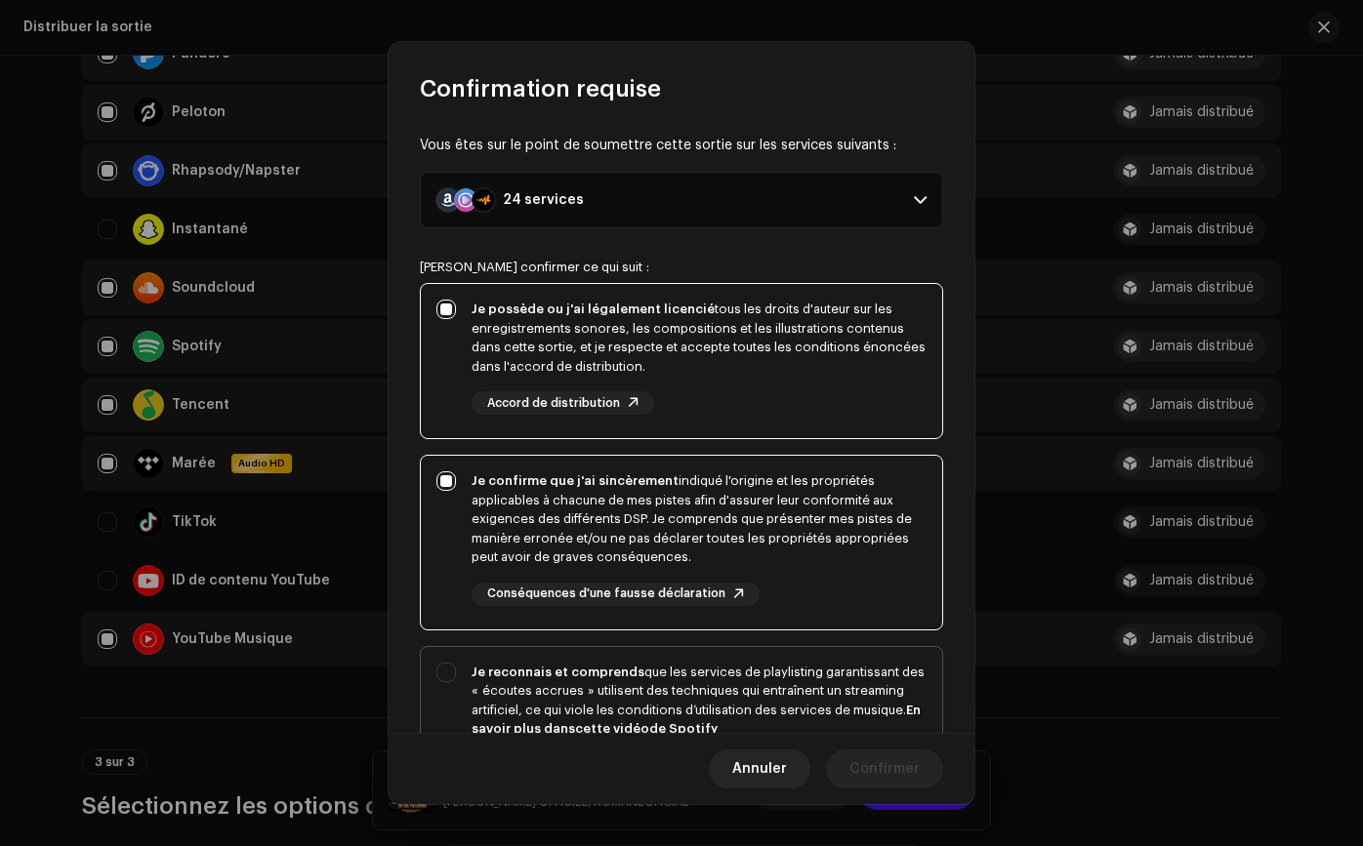
click at [739, 693] on div "Je reconnais et comprends que les services de playlisting garantissant des « éc…" at bounding box center [698, 701] width 455 height 76
checkbox input "true"
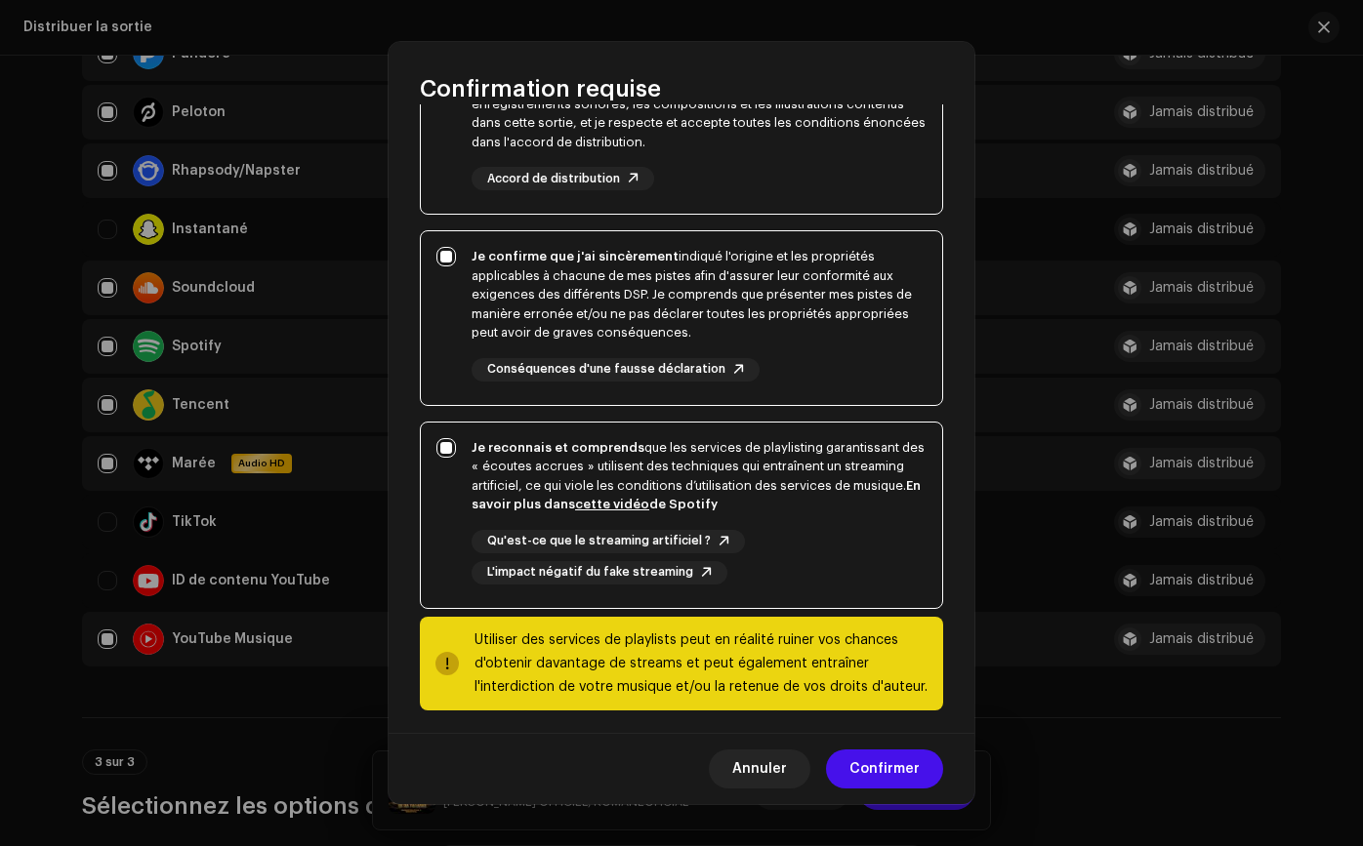
scroll to position [233, 0]
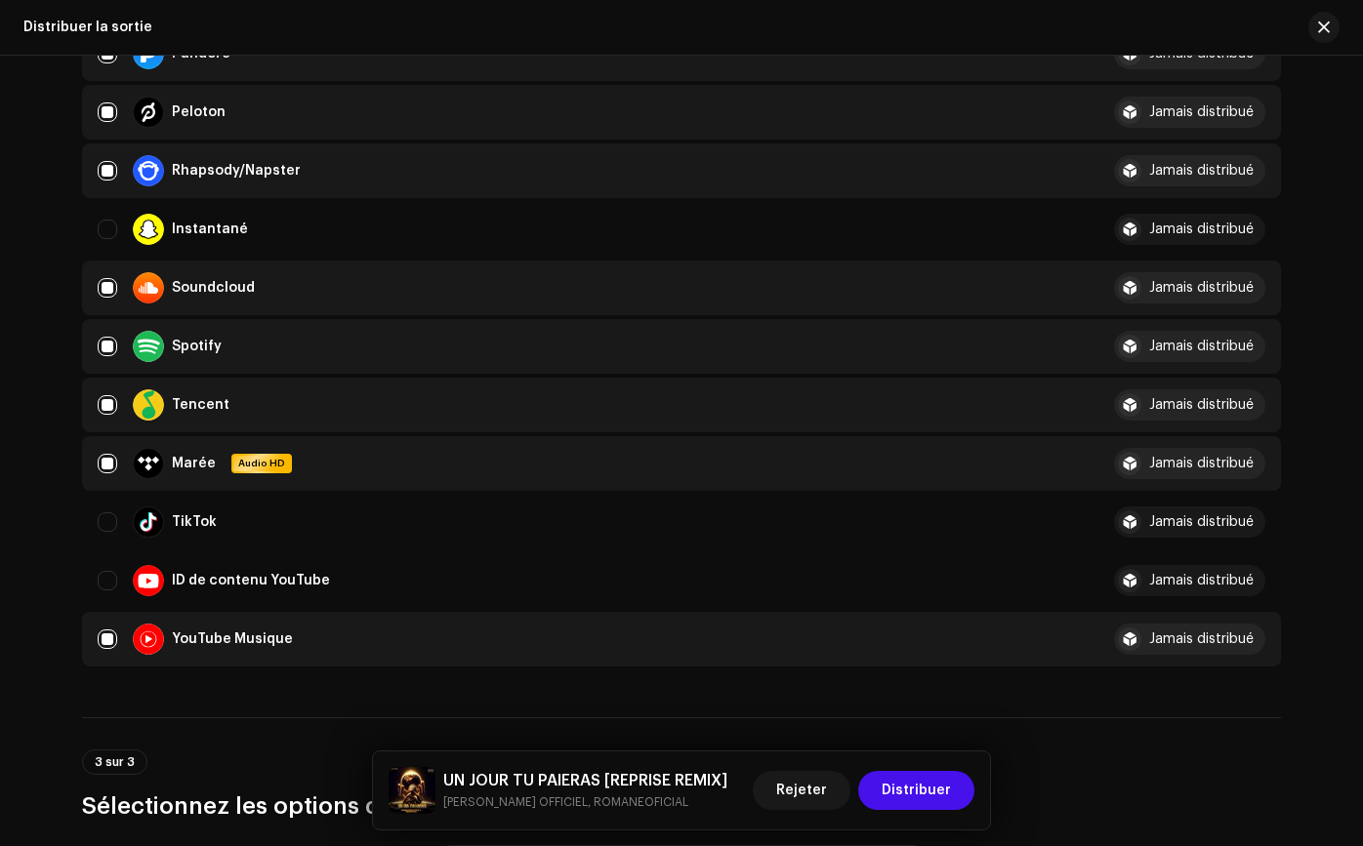
click at [1009, 670] on div "Confirmation requise Vous êtes sur le point de soumettre cette sortie sur les s…" at bounding box center [681, 423] width 1363 height 846
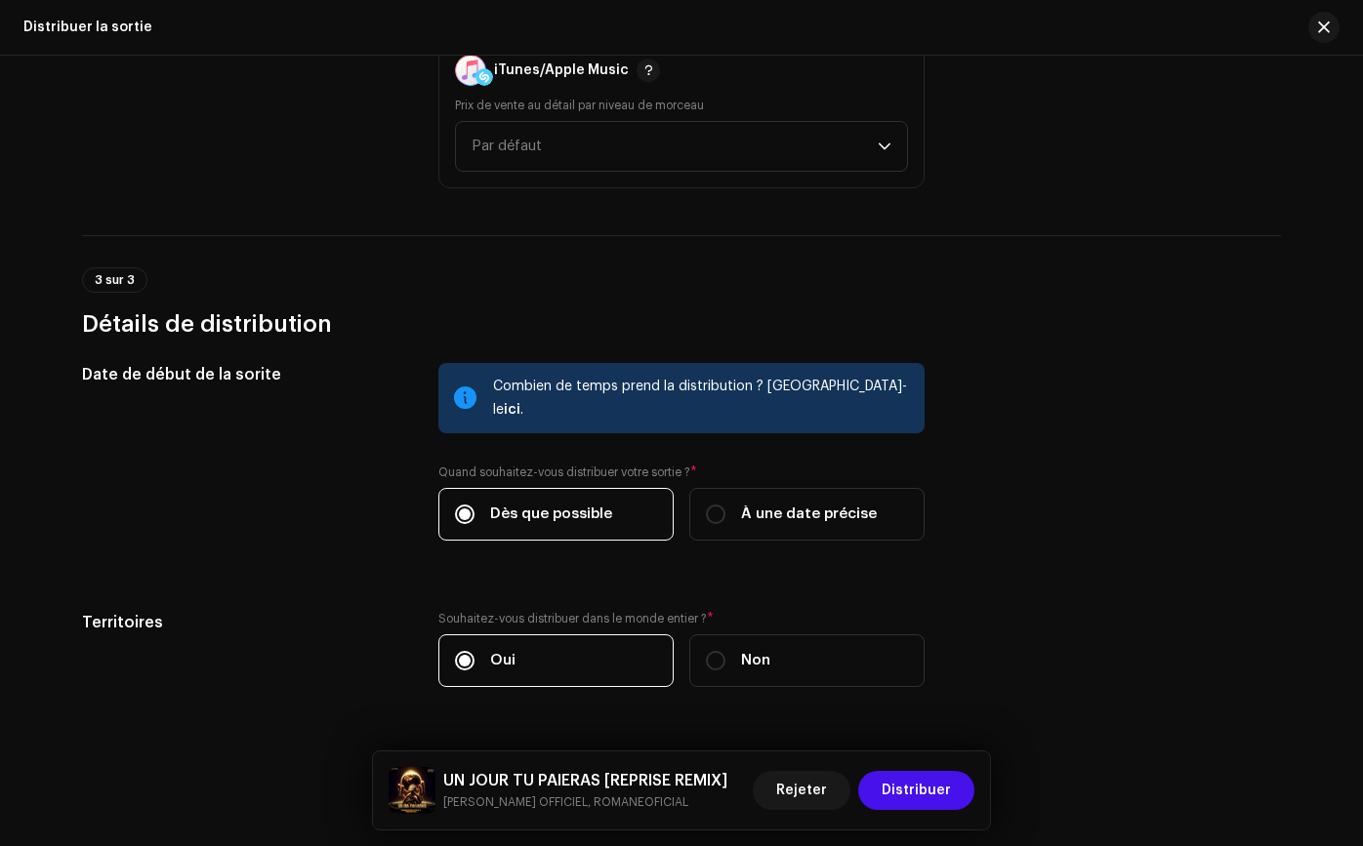
scroll to position [2400, 0]
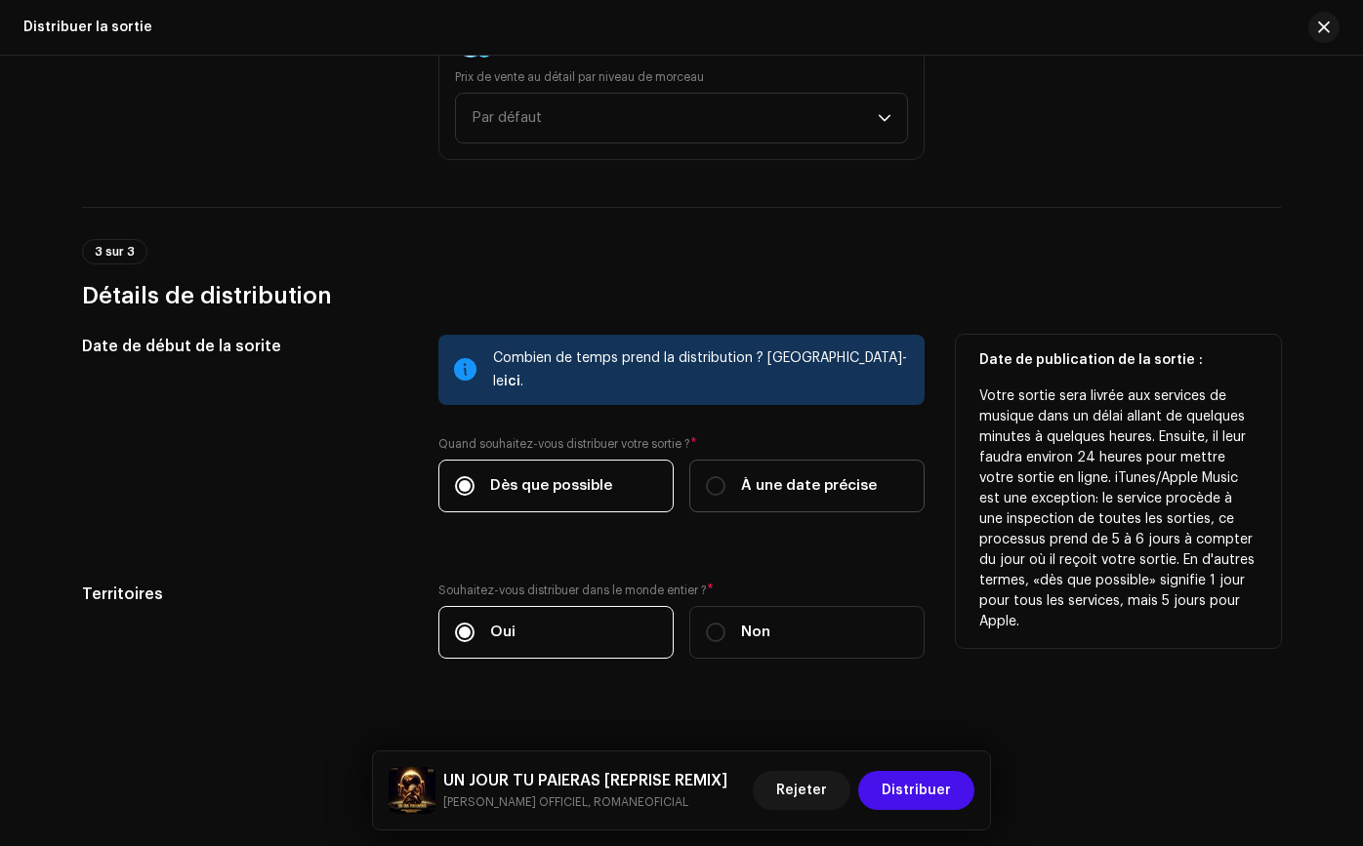
click at [753, 475] on span "À une date précise" at bounding box center [809, 485] width 136 height 21
click at [725, 476] on input "À une date précise" at bounding box center [716, 486] width 20 height 20
radio input "true"
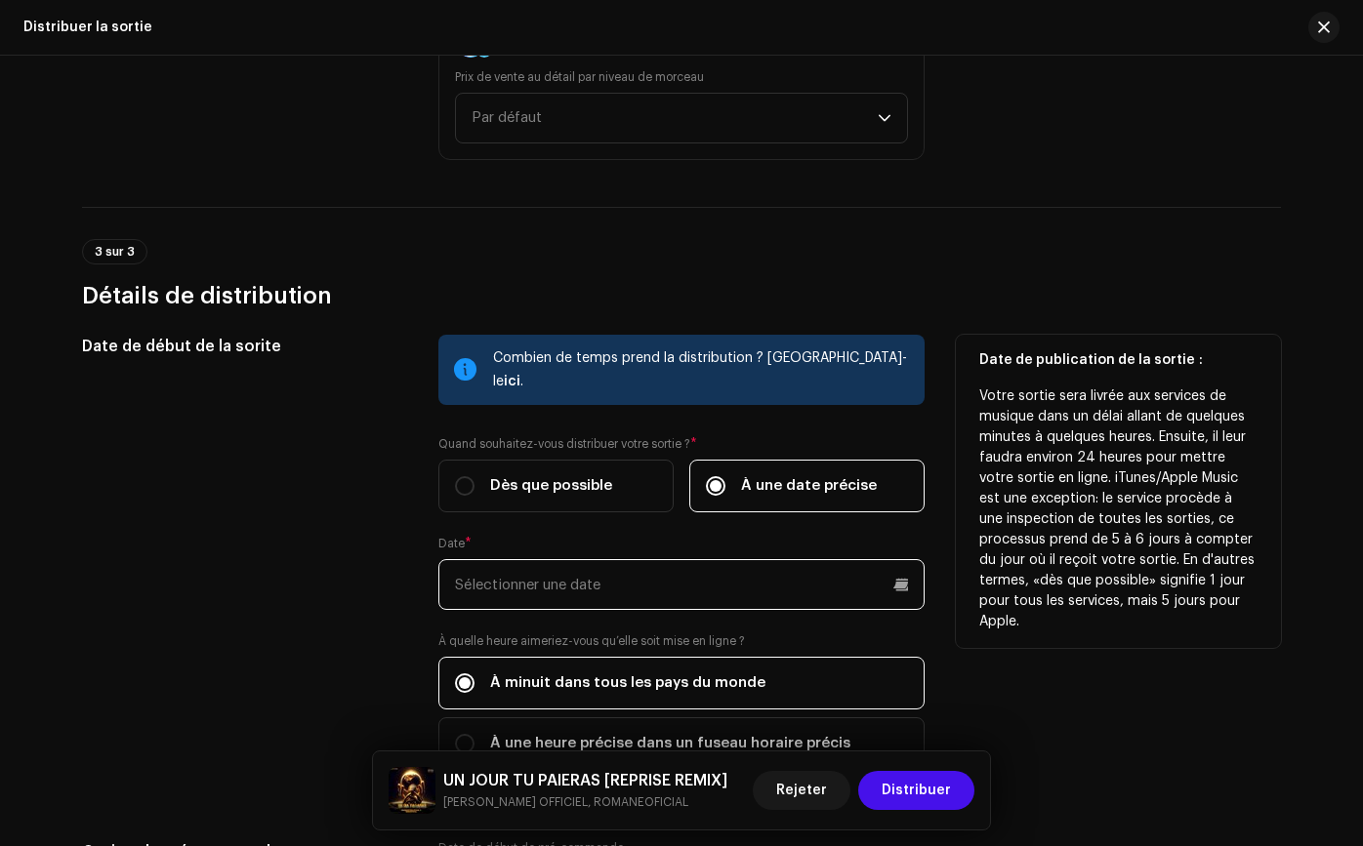
click at [697, 563] on input "text" at bounding box center [681, 584] width 486 height 51
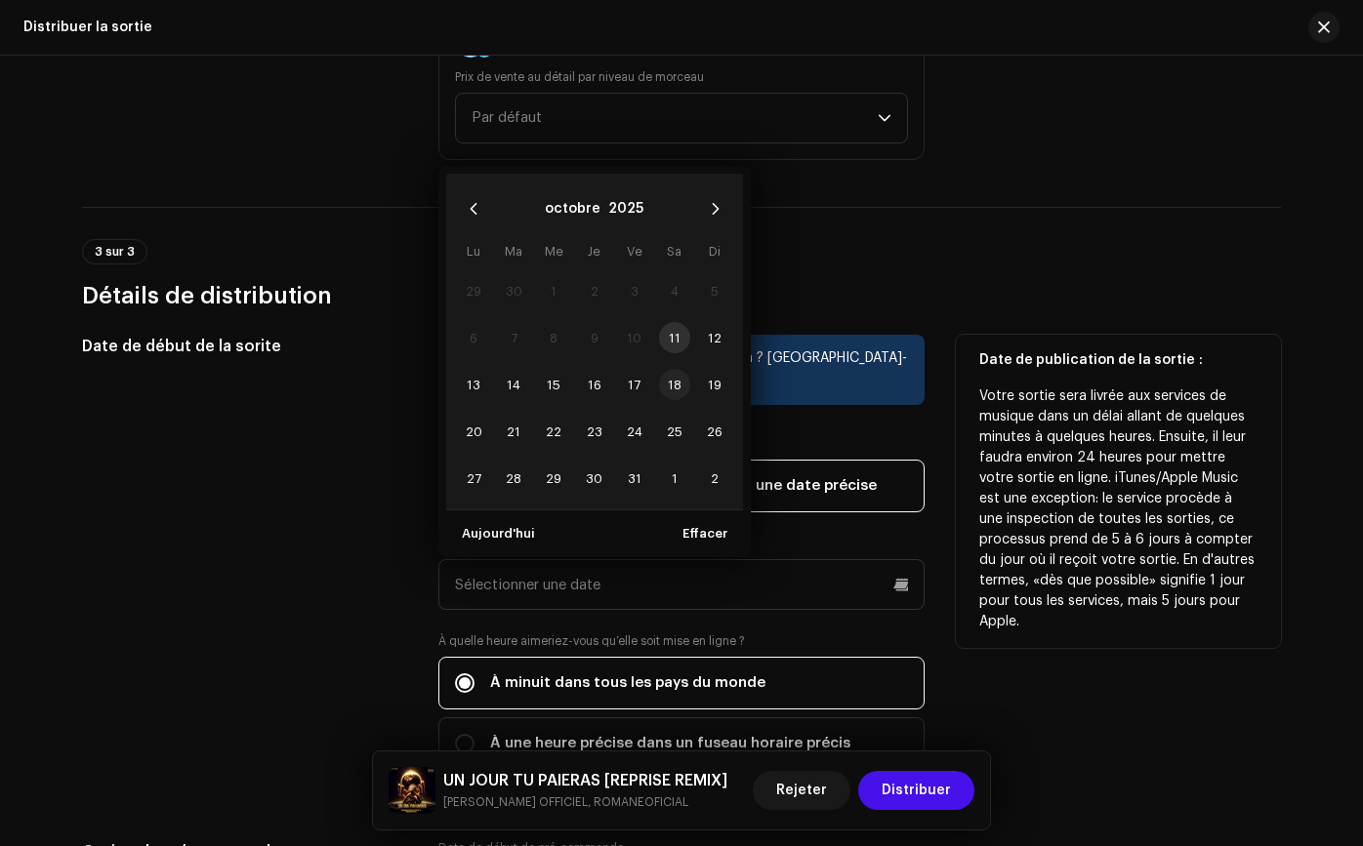
click at [664, 369] on span "18" at bounding box center [674, 384] width 31 height 31
type input "[DATE]"
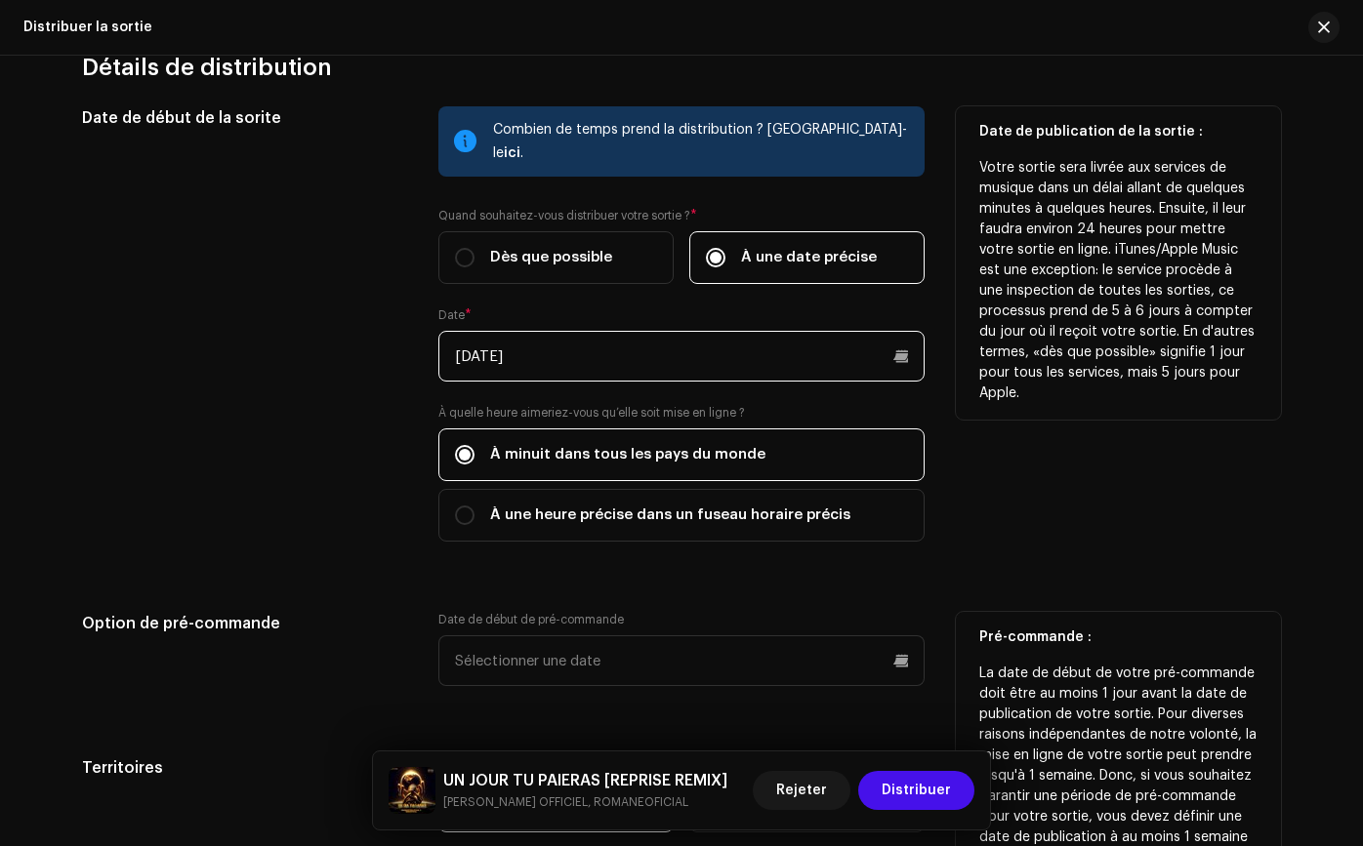
scroll to position [2802, 0]
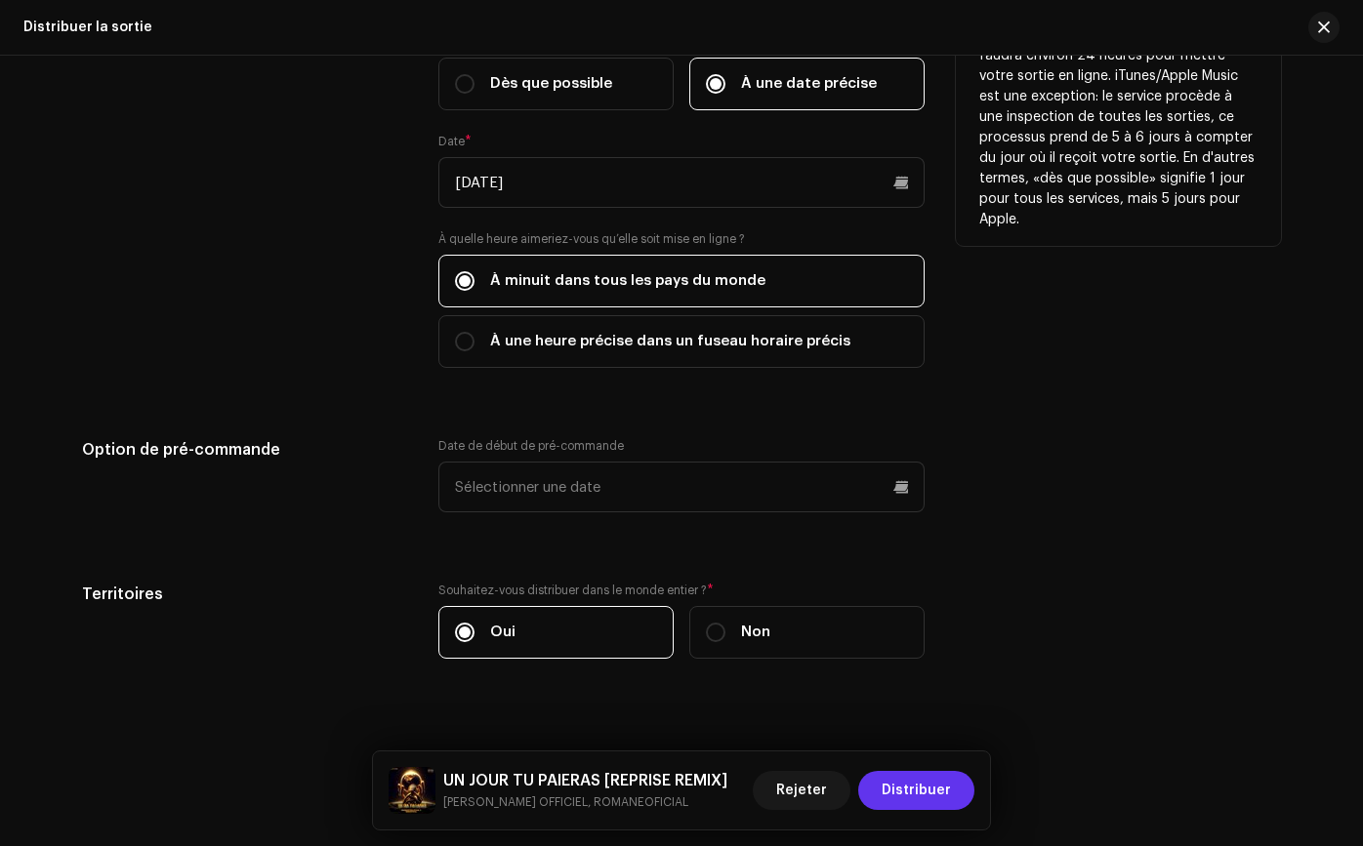
click at [940, 791] on font "Distribuer" at bounding box center [915, 791] width 69 height 14
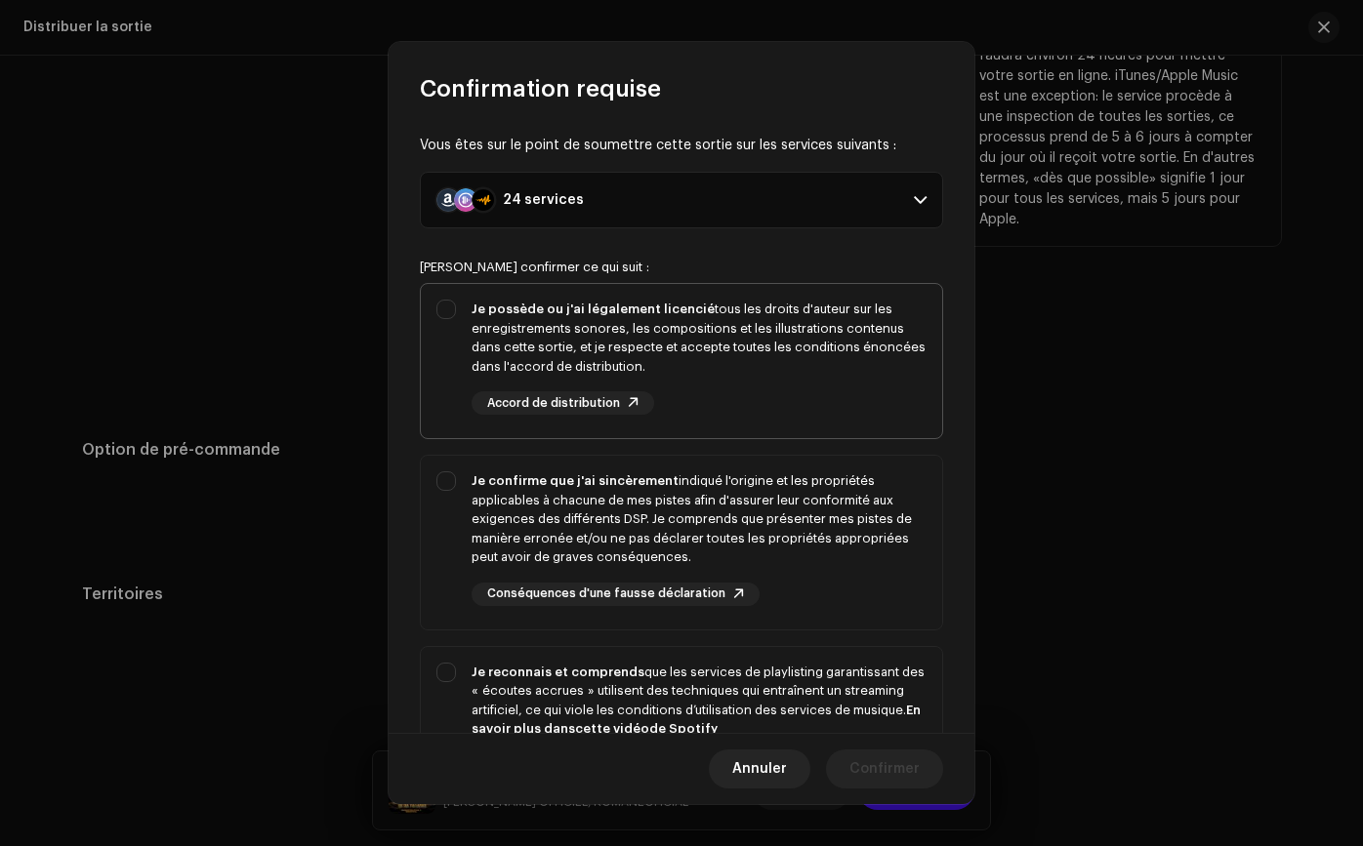
drag, startPoint x: 485, startPoint y: 297, endPoint x: 483, endPoint y: 333, distance: 36.2
click at [485, 297] on div "Je possède ou j'ai légalement licencié tous les droits d'auteur sur les enregis…" at bounding box center [681, 357] width 521 height 146
checkbox input "true"
drag, startPoint x: 477, startPoint y: 488, endPoint x: 476, endPoint y: 556, distance: 68.3
click at [478, 500] on div "Je confirme que j'ai sincèrement indiqué l'origine et les propriétés applicable…" at bounding box center [698, 519] width 455 height 96
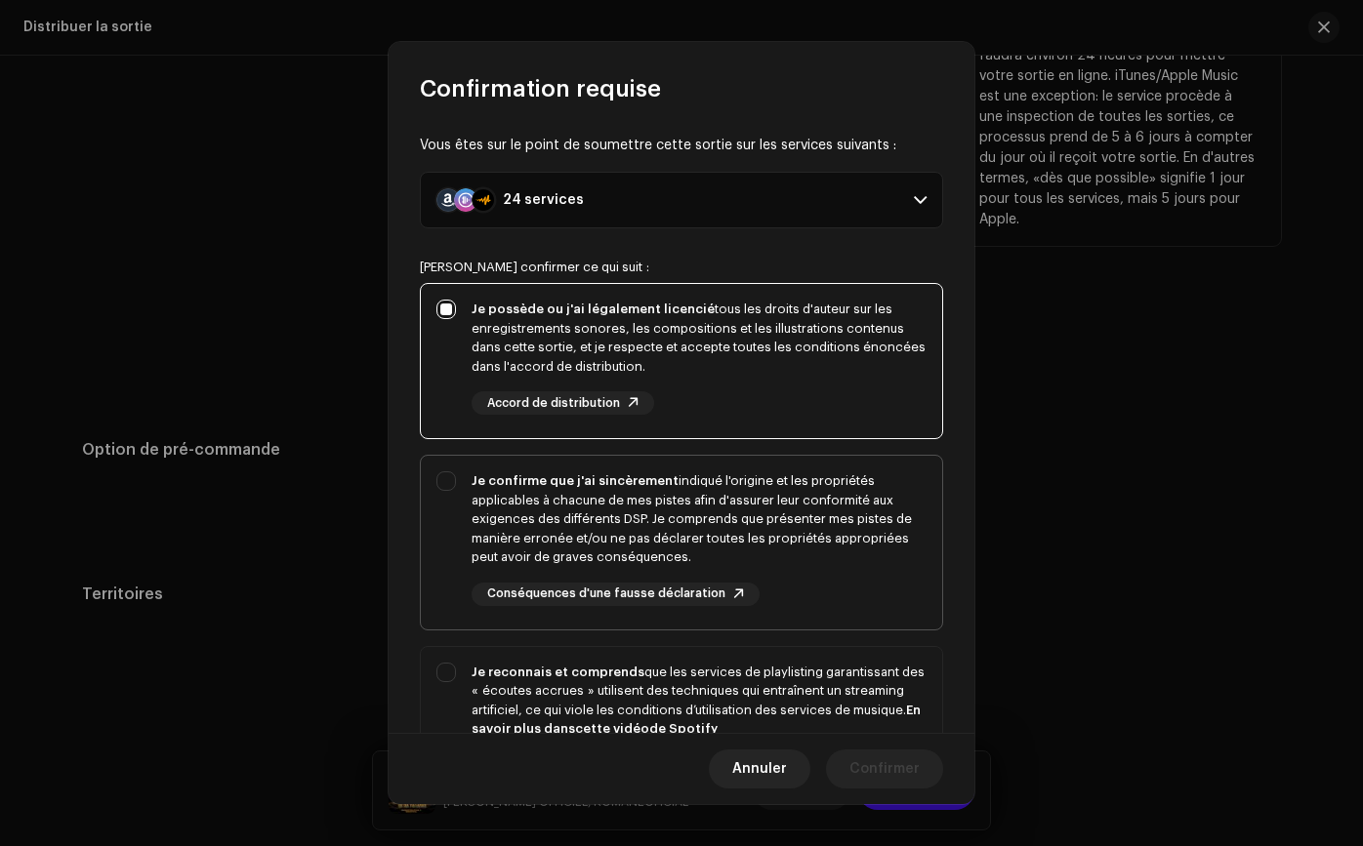
checkbox input "true"
drag, startPoint x: 480, startPoint y: 673, endPoint x: 664, endPoint y: 712, distance: 187.4
click at [480, 673] on font "Je reconnais et comprends" at bounding box center [557, 672] width 173 height 13
checkbox input "true"
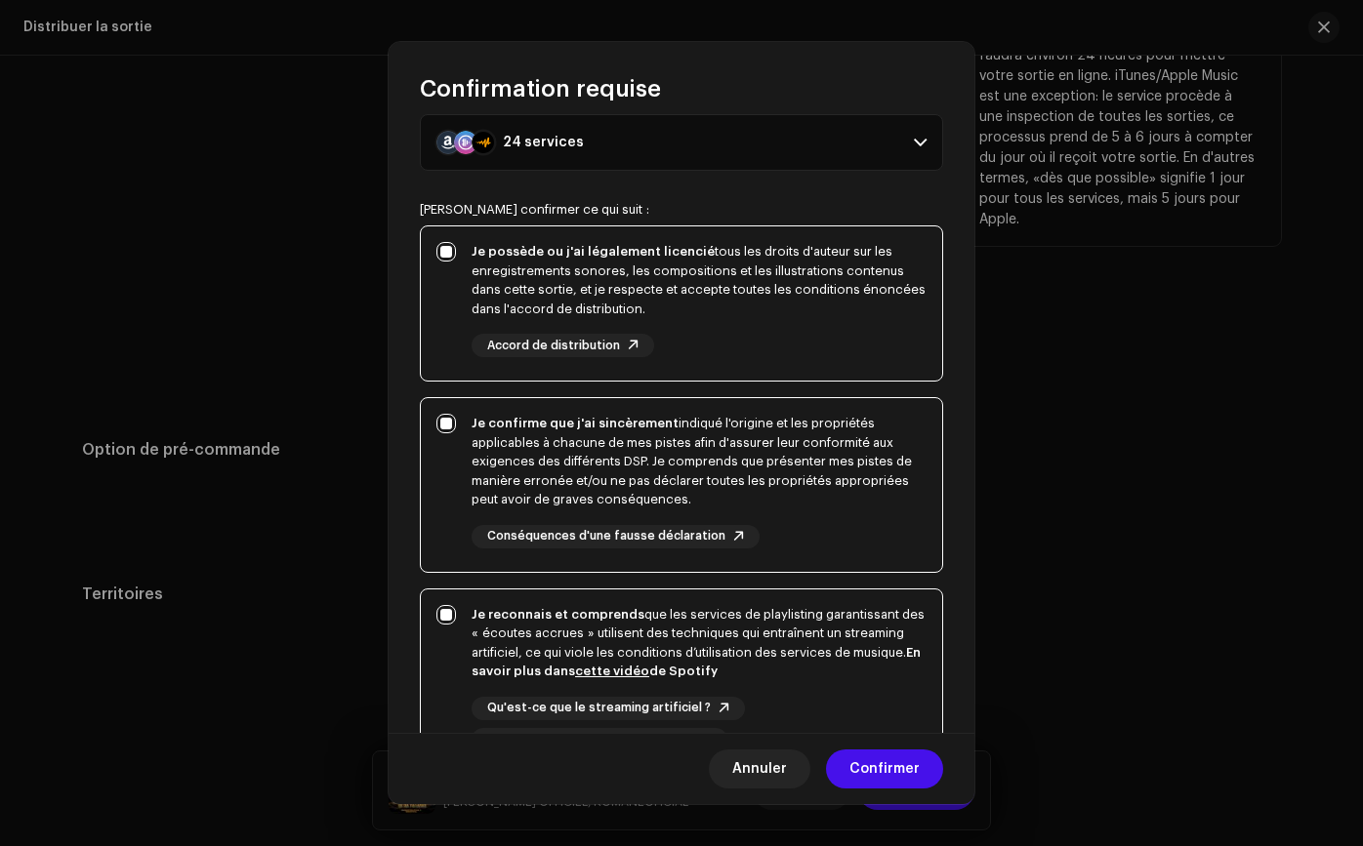
scroll to position [233, 0]
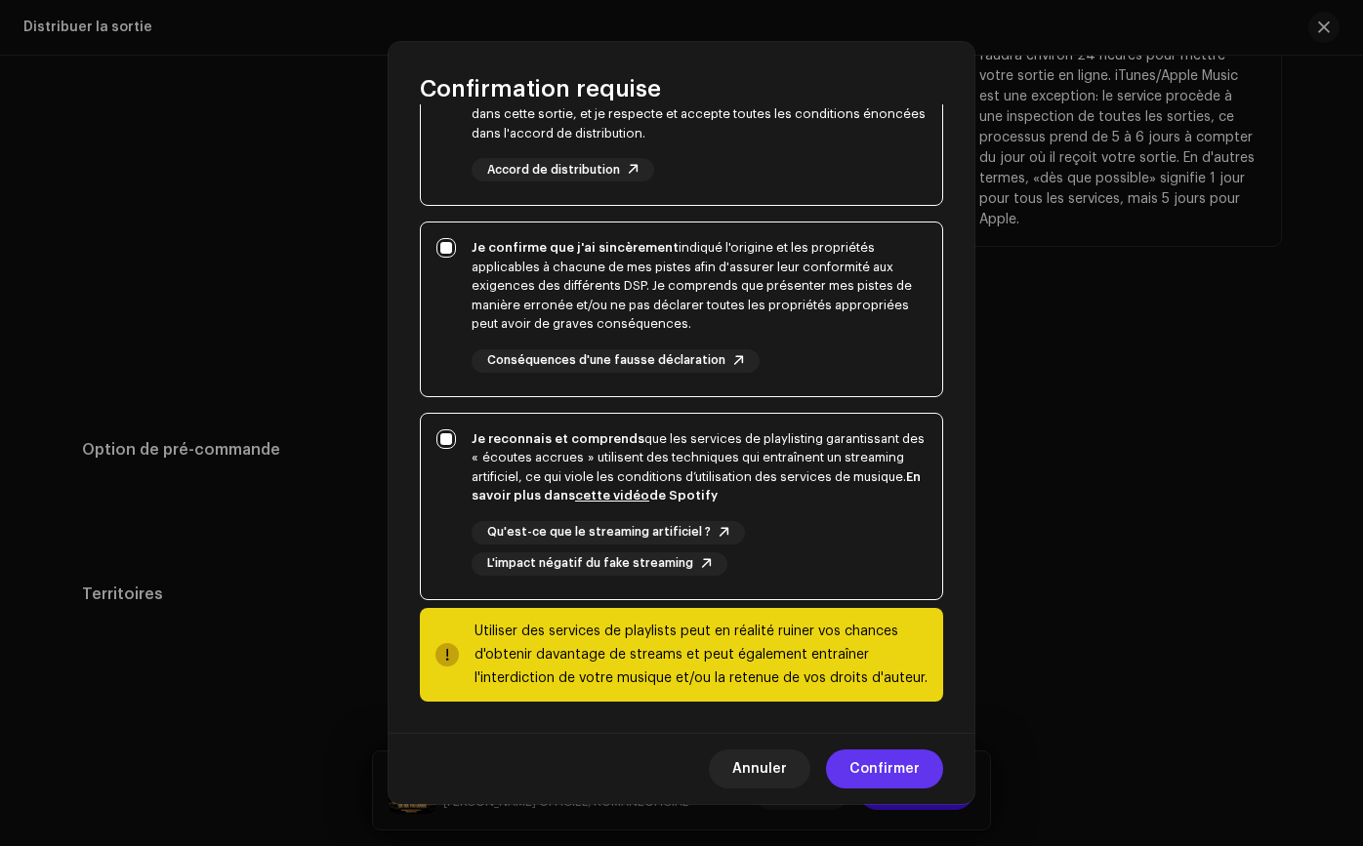
click at [871, 762] on font "Confirmer" at bounding box center [884, 769] width 70 height 14
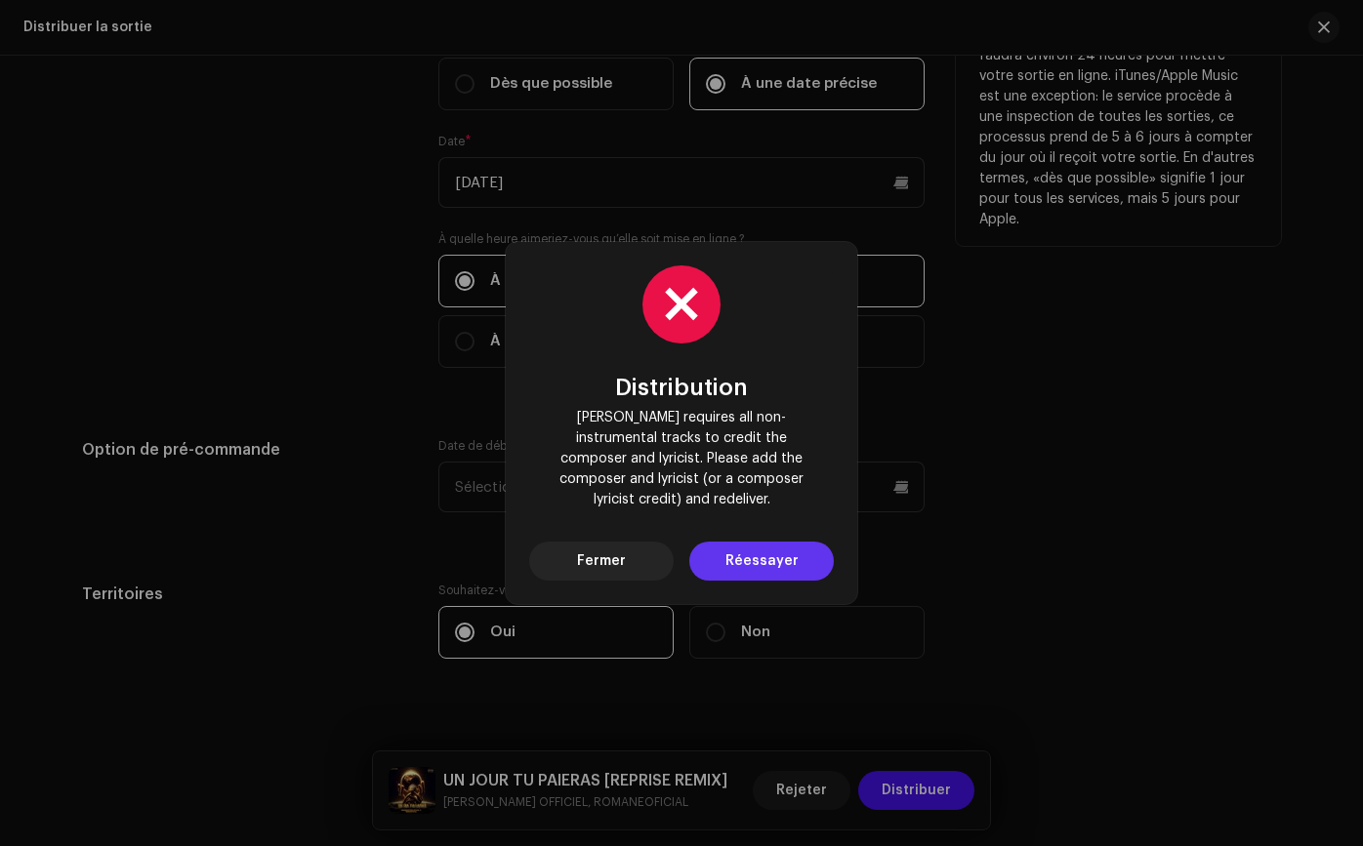
click at [788, 564] on span "Réessayer" at bounding box center [761, 561] width 73 height 39
click at [771, 582] on div "Distribution [PERSON_NAME] requires all non-instrumental tracks to credit the c…" at bounding box center [681, 423] width 351 height 362
click at [663, 572] on div "Distribution [PERSON_NAME] requires all non-instrumental tracks to credit the c…" at bounding box center [681, 423] width 351 height 362
click at [661, 568] on button "Fermer" at bounding box center [601, 561] width 144 height 39
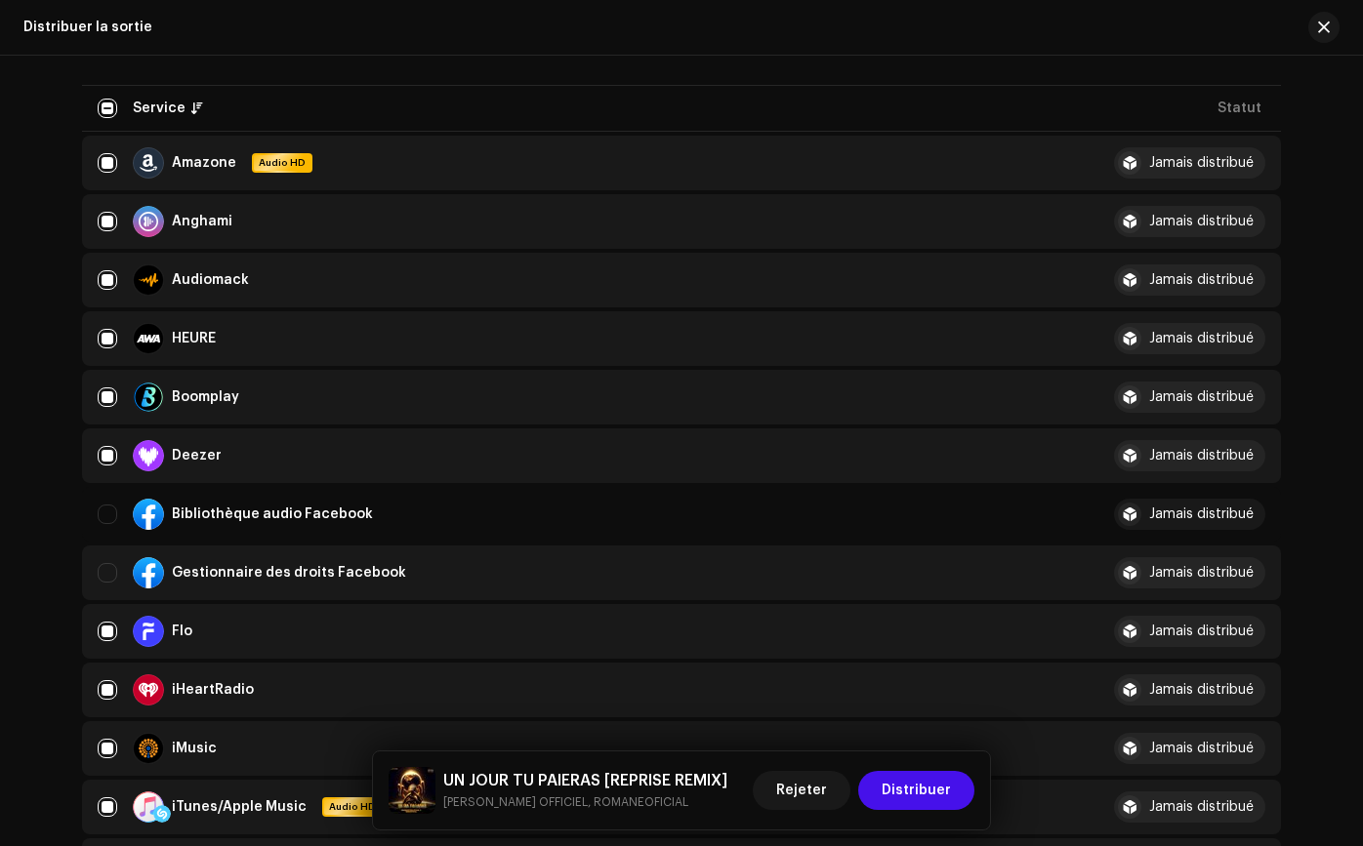
scroll to position [229, 0]
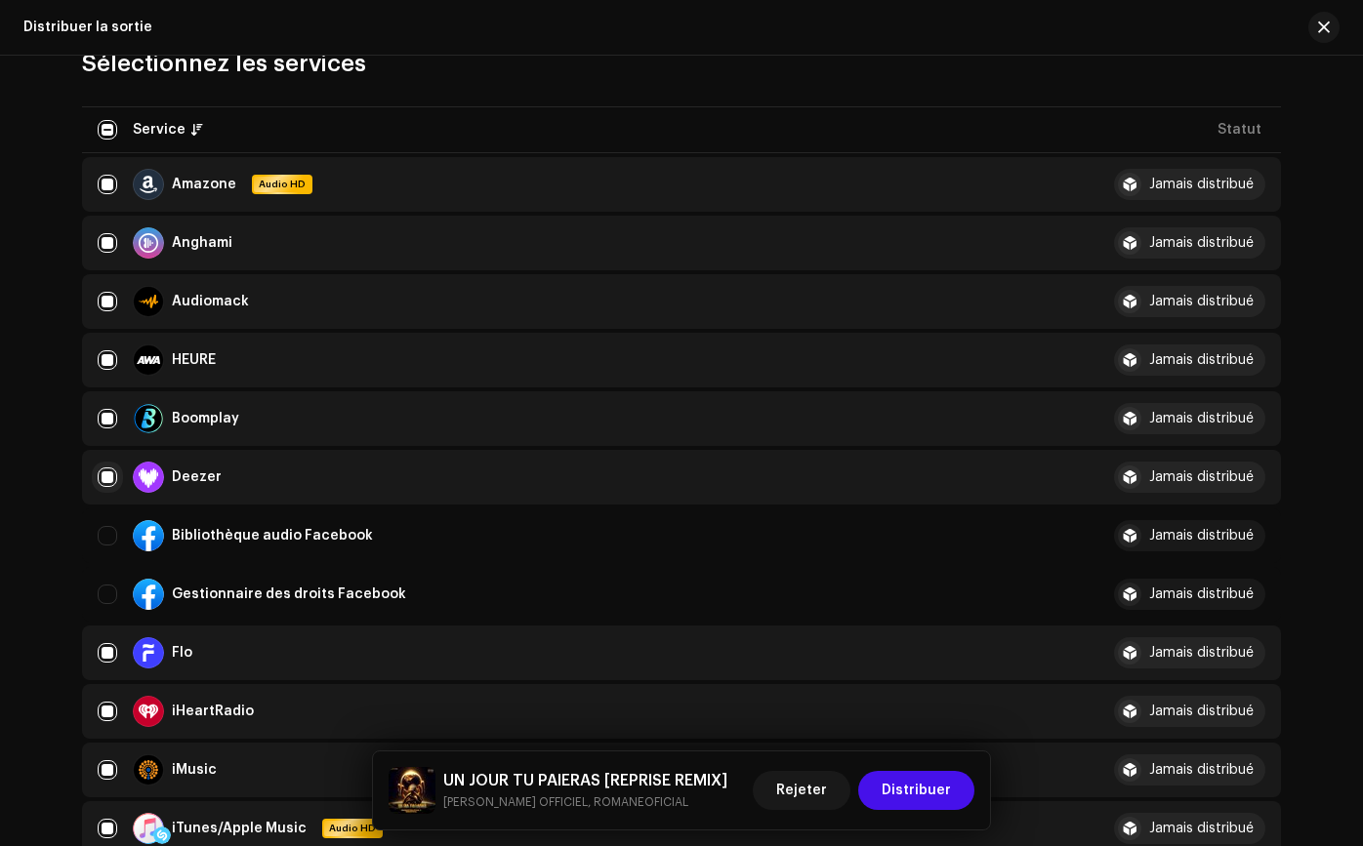
click at [110, 476] on input "Ligne sélectionnée" at bounding box center [108, 478] width 20 height 20
checkbox input "false"
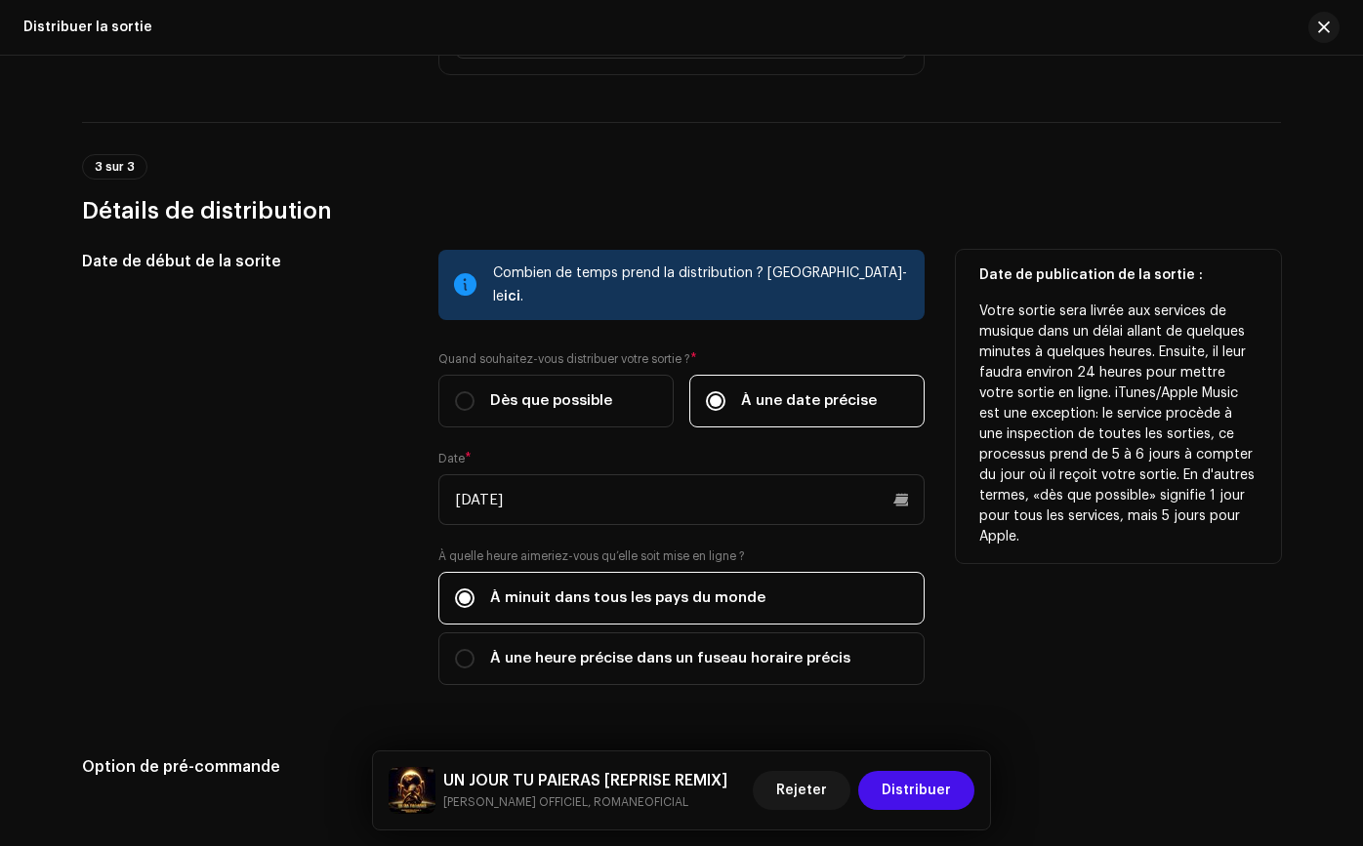
scroll to position [2802, 0]
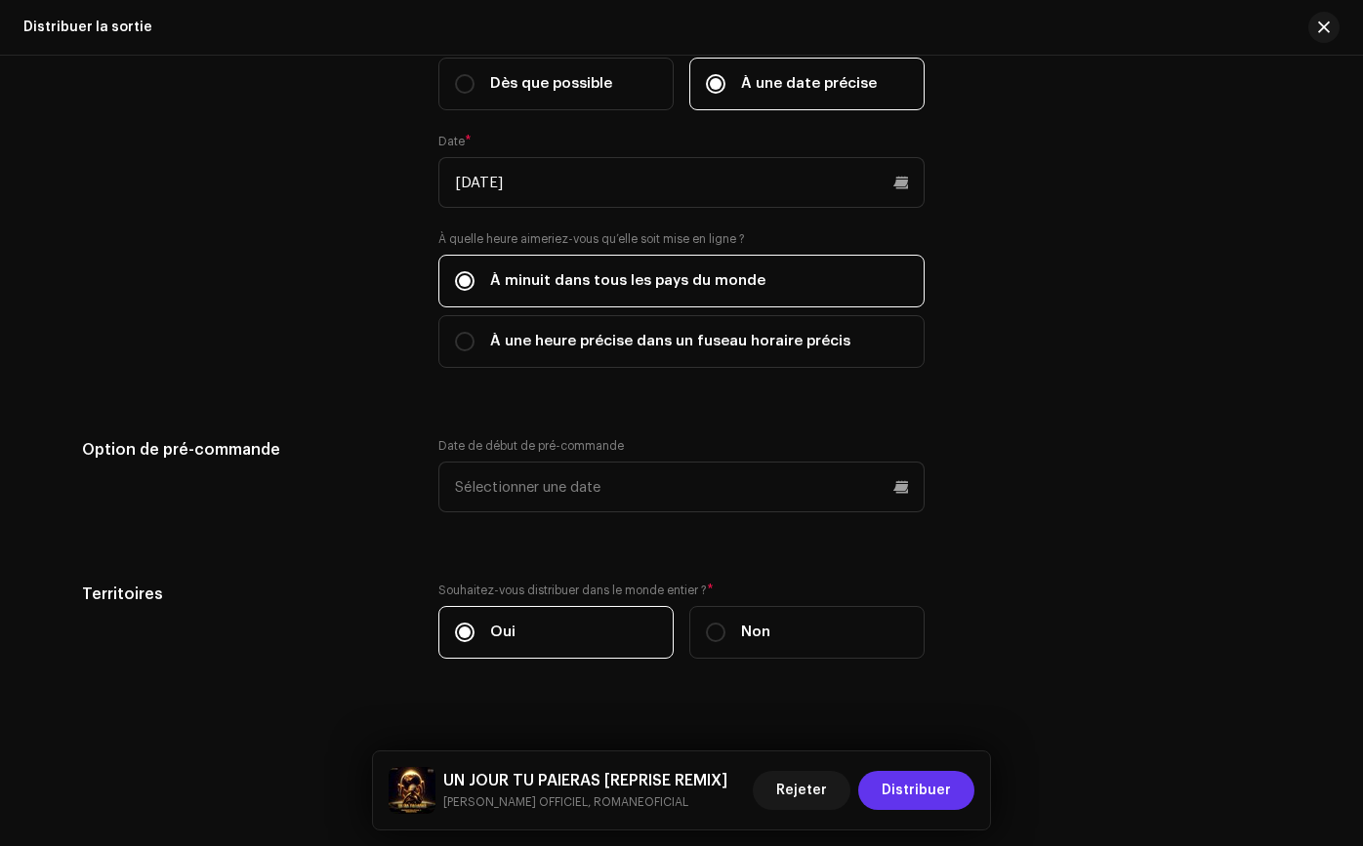
click at [950, 787] on font "Distribuer" at bounding box center [915, 791] width 69 height 14
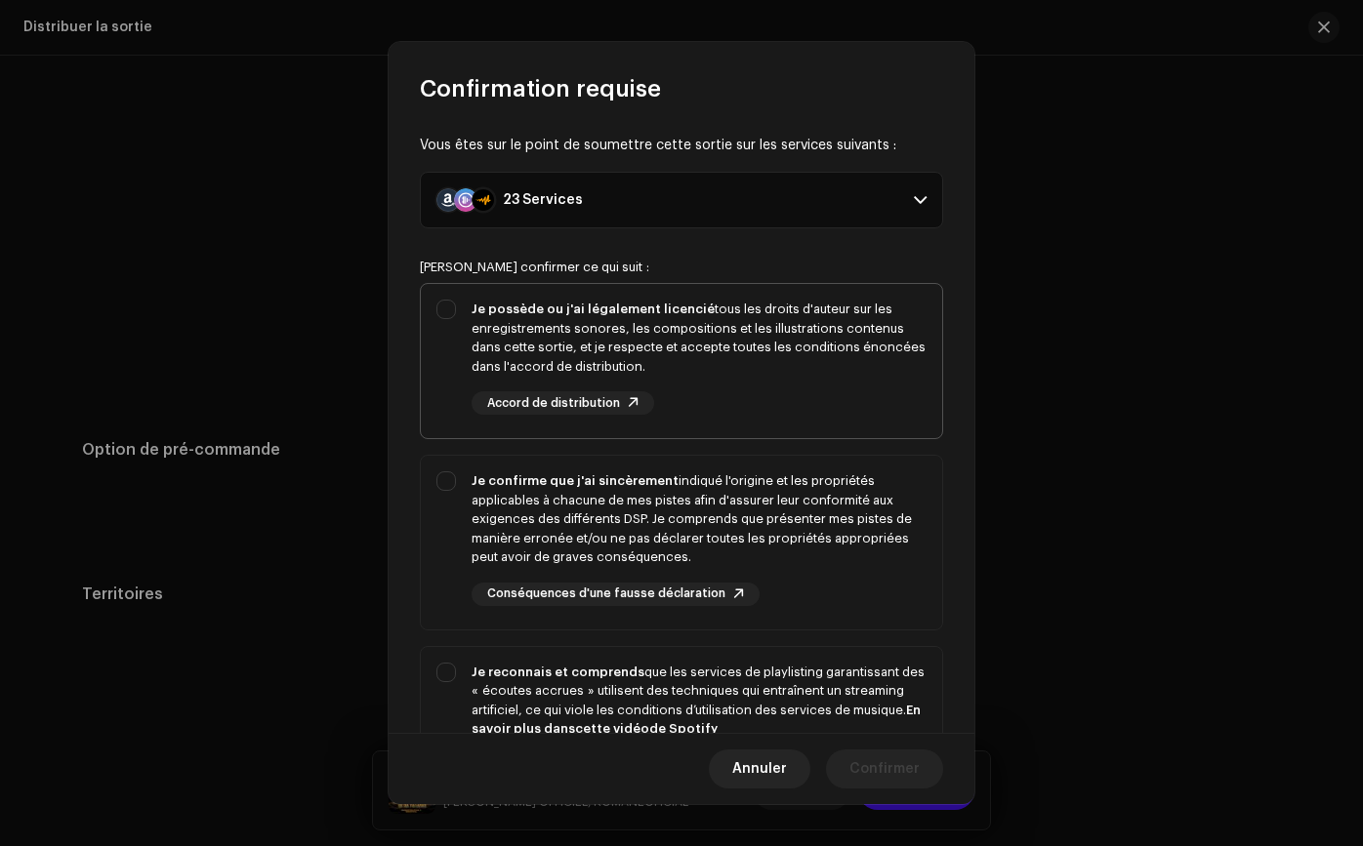
click at [793, 384] on div "Je possède ou j'ai légalement licencié tous les droits d'auteur sur les enregis…" at bounding box center [698, 357] width 455 height 115
checkbox input "true"
click at [713, 499] on font "indiqué l'origine et les propriétés applicables à chacune de mes pistes afin d'…" at bounding box center [691, 518] width 440 height 89
checkbox input "true"
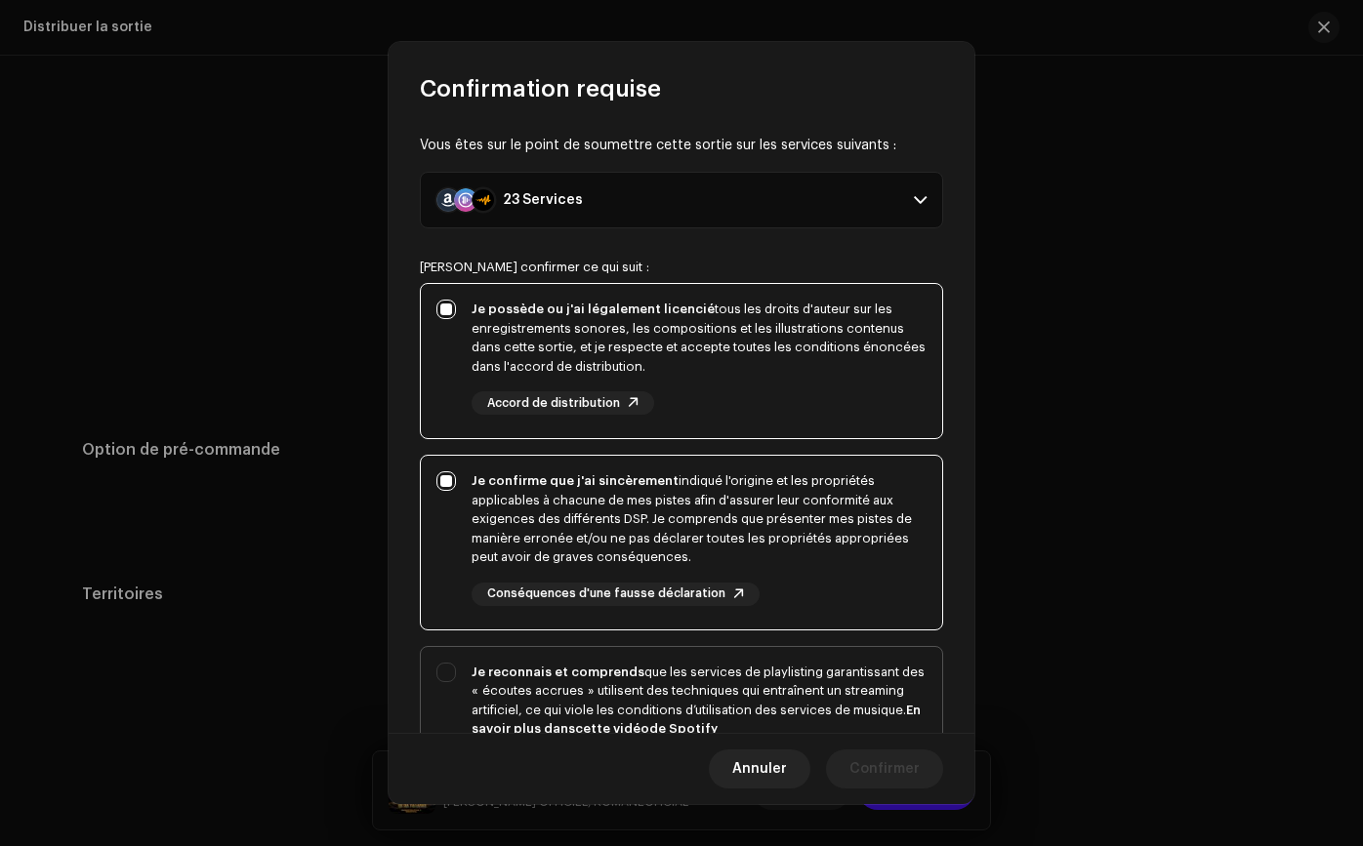
click at [711, 663] on div "Je reconnais et comprends que les services de playlisting garantissant des « éc…" at bounding box center [698, 701] width 455 height 76
checkbox input "true"
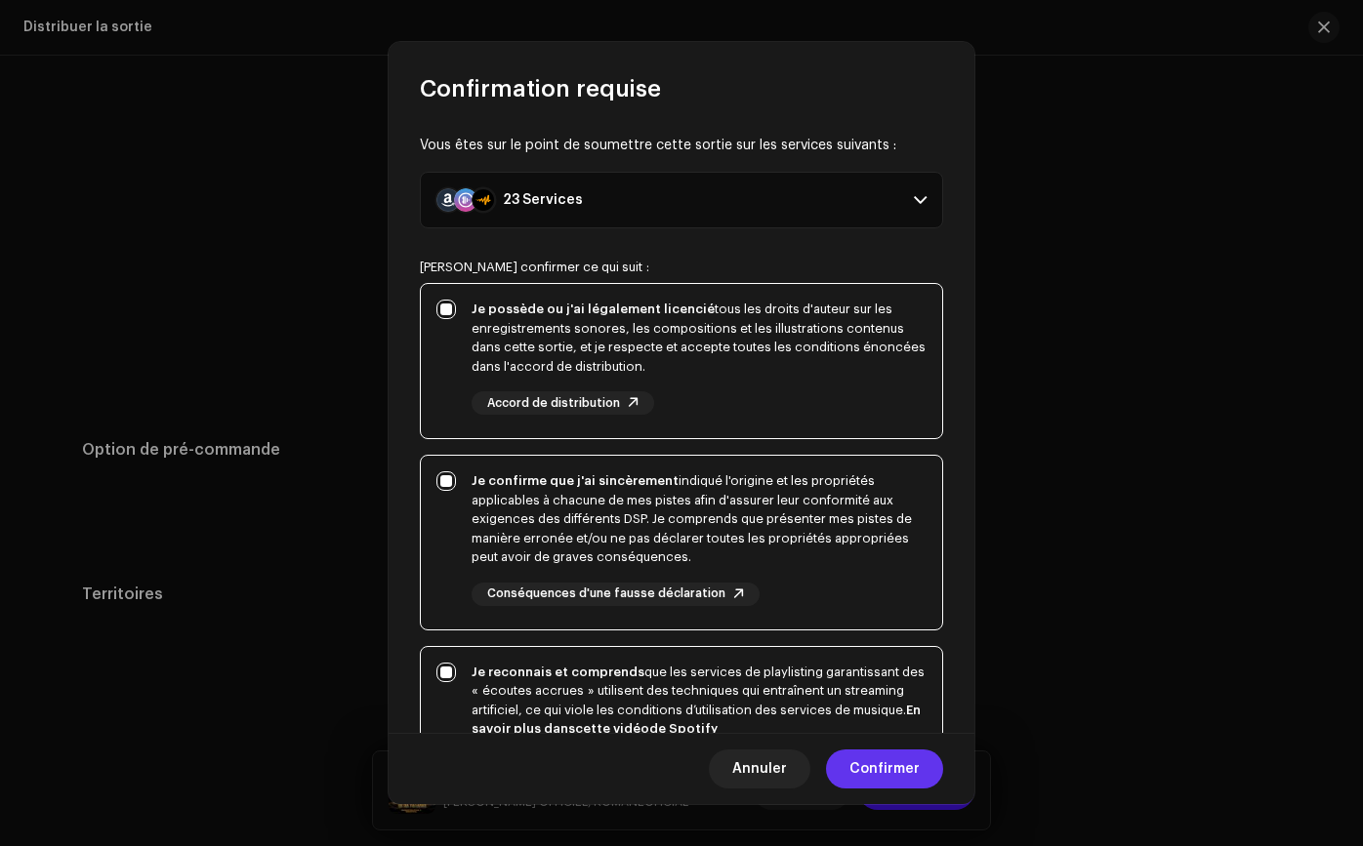
click at [861, 760] on span "Confirmer" at bounding box center [884, 769] width 70 height 39
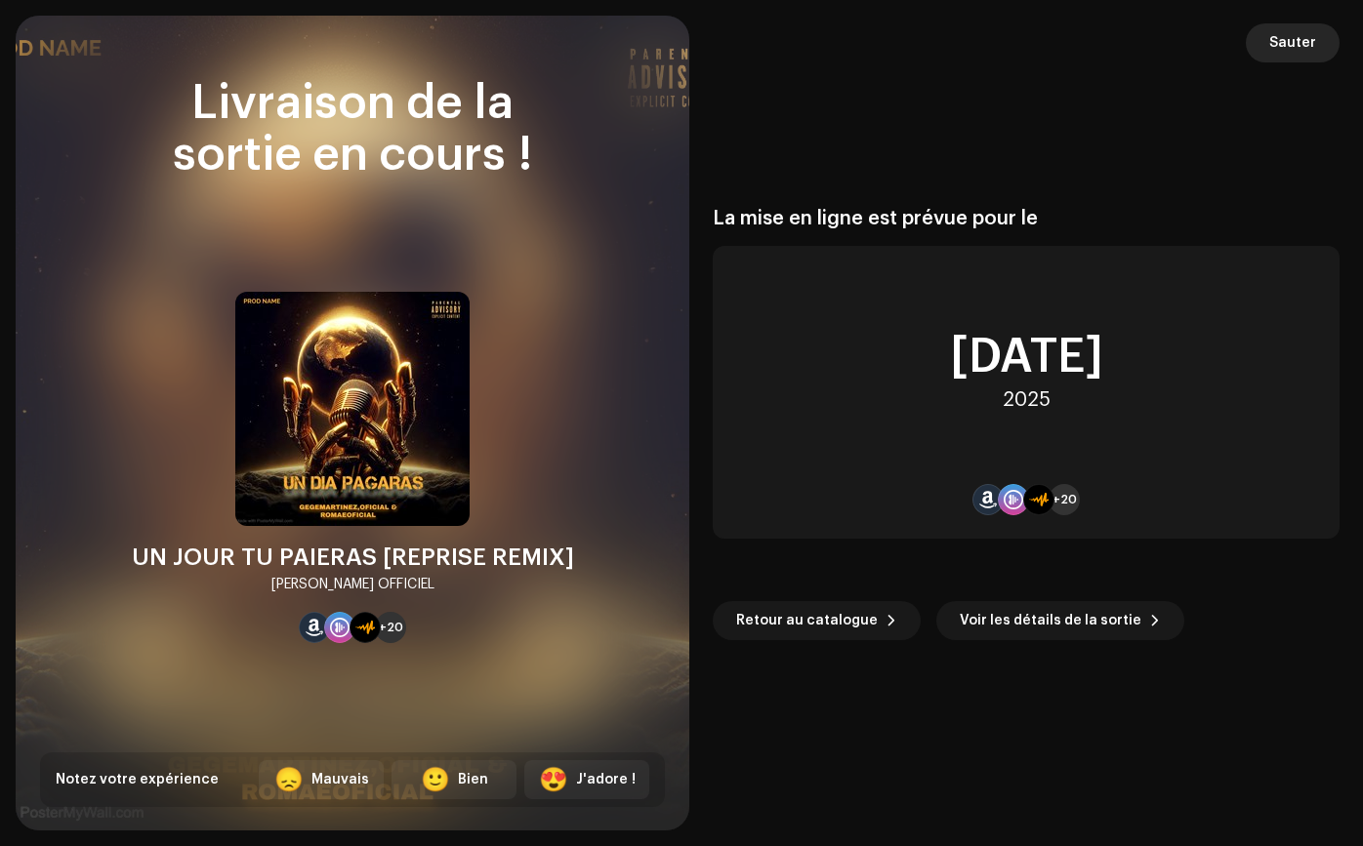
click at [1274, 56] on span "Sauter" at bounding box center [1292, 42] width 47 height 39
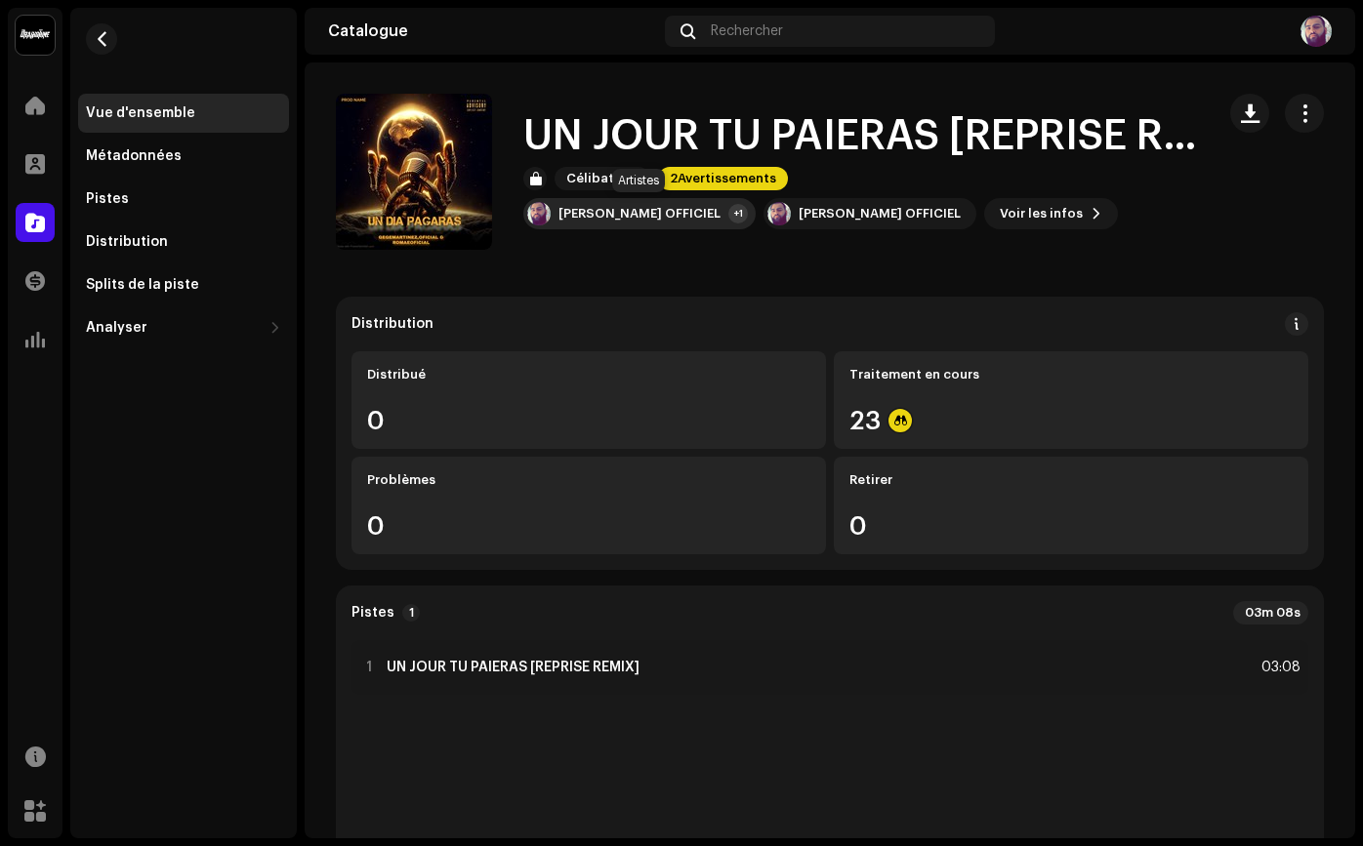
click at [704, 207] on font "[PERSON_NAME] OFFICIEL" at bounding box center [639, 213] width 162 height 13
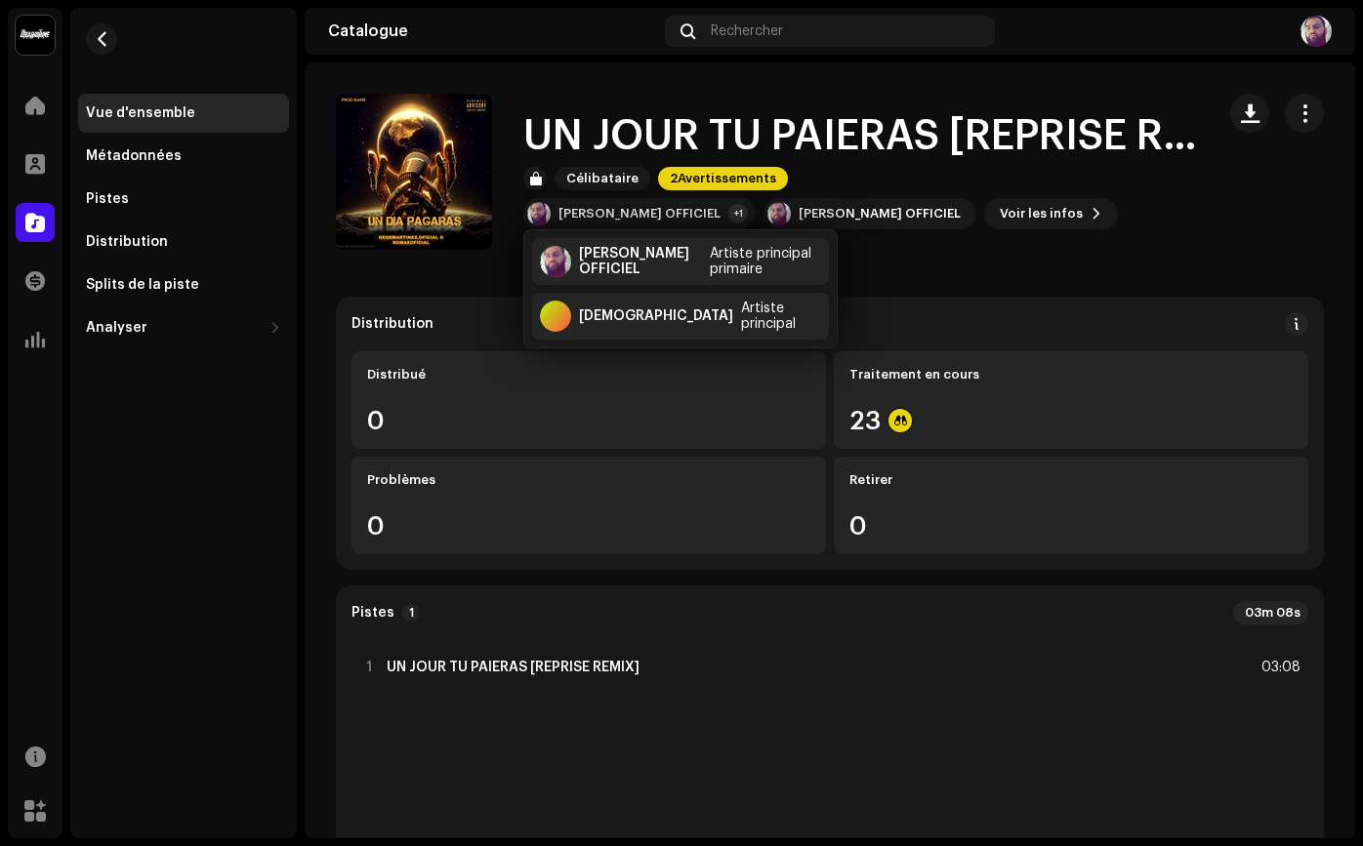
click at [783, 170] on div "UN JOUR TU PAIERAS [REPRISE REMIX] Célibataire 2Avertissements" at bounding box center [860, 152] width 675 height 76
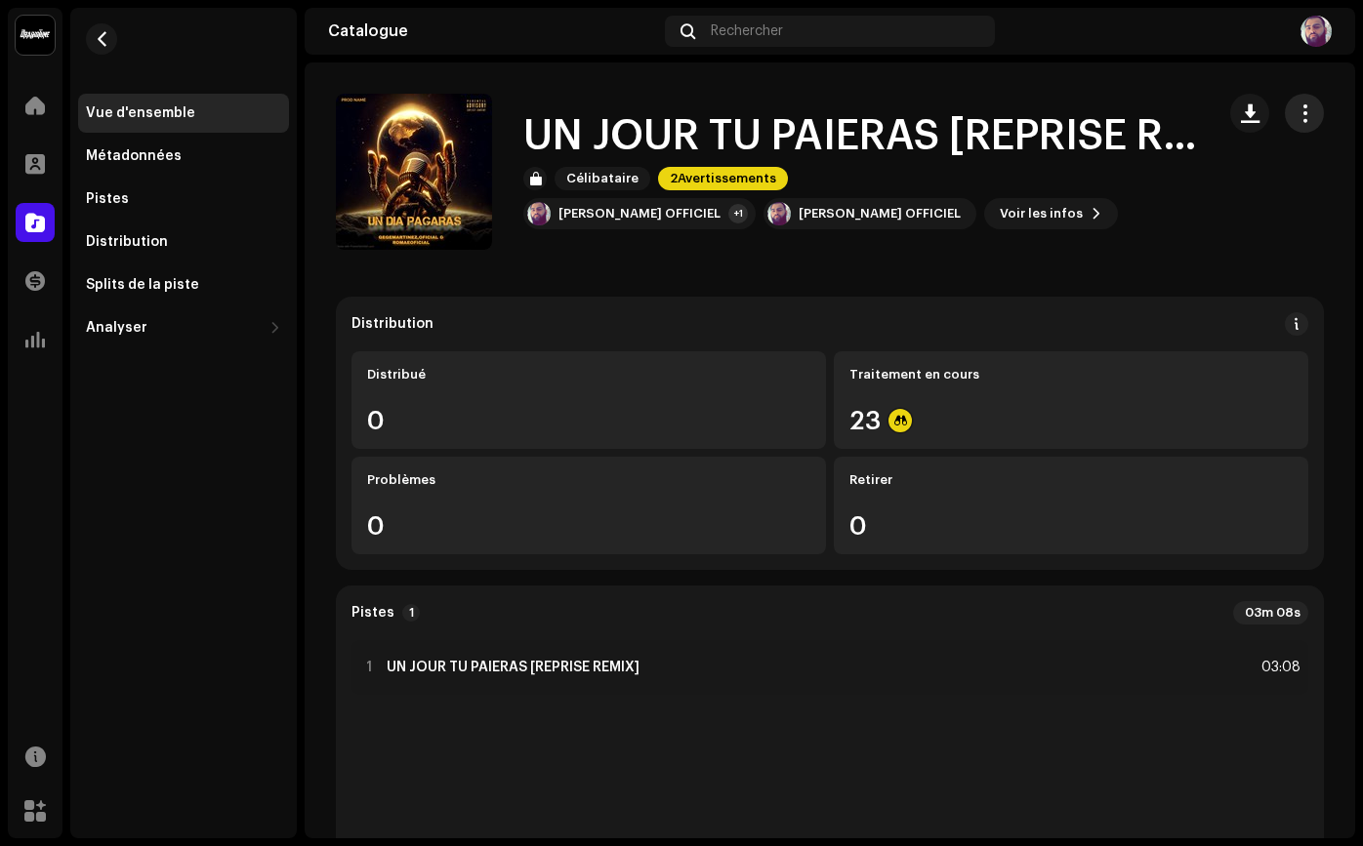
click at [1295, 115] on span "button" at bounding box center [1304, 113] width 19 height 16
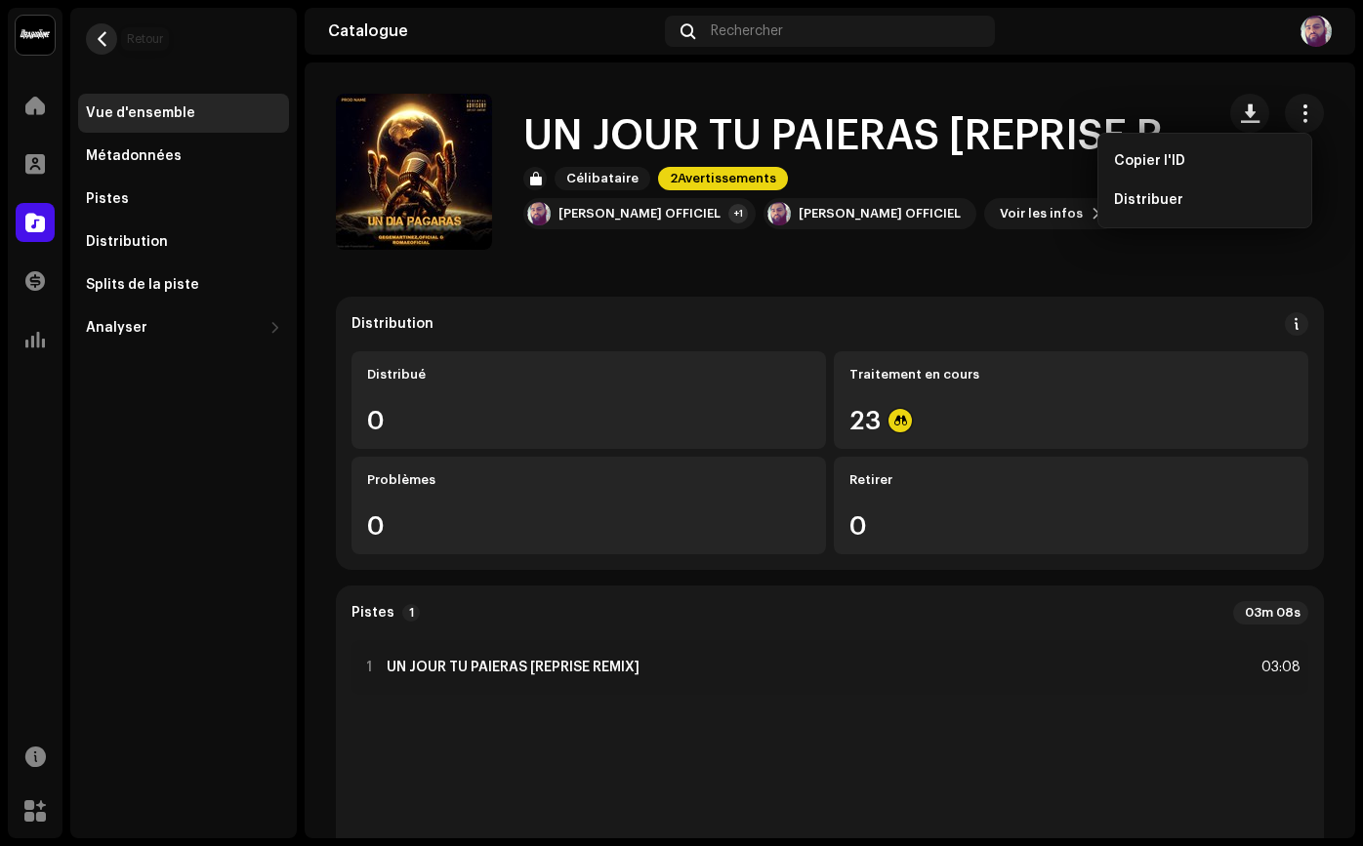
click at [96, 49] on button "button" at bounding box center [101, 38] width 31 height 31
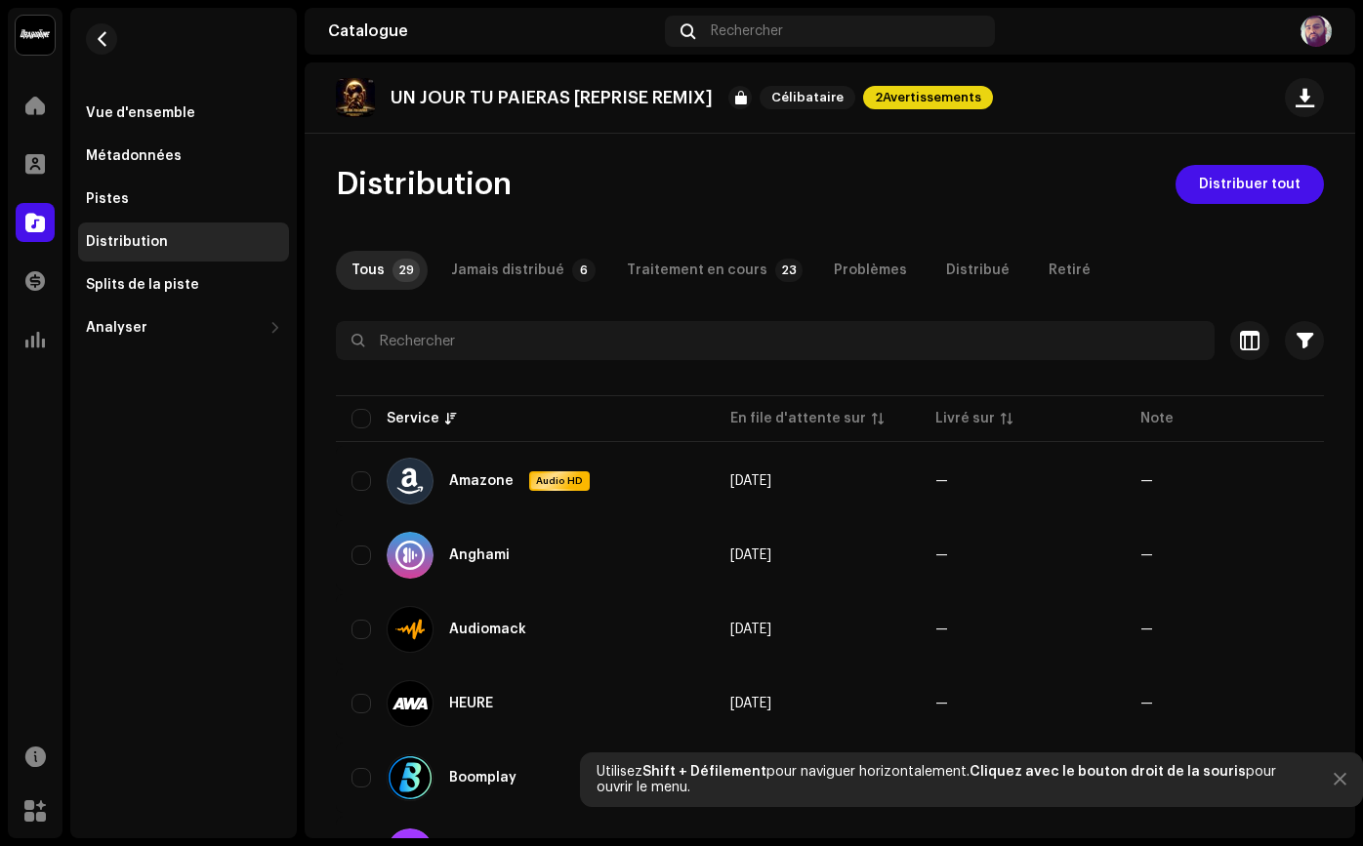
click at [88, 51] on re-m-nav-back at bounding box center [101, 51] width 47 height 86
click at [90, 50] on button "button" at bounding box center [101, 38] width 31 height 31
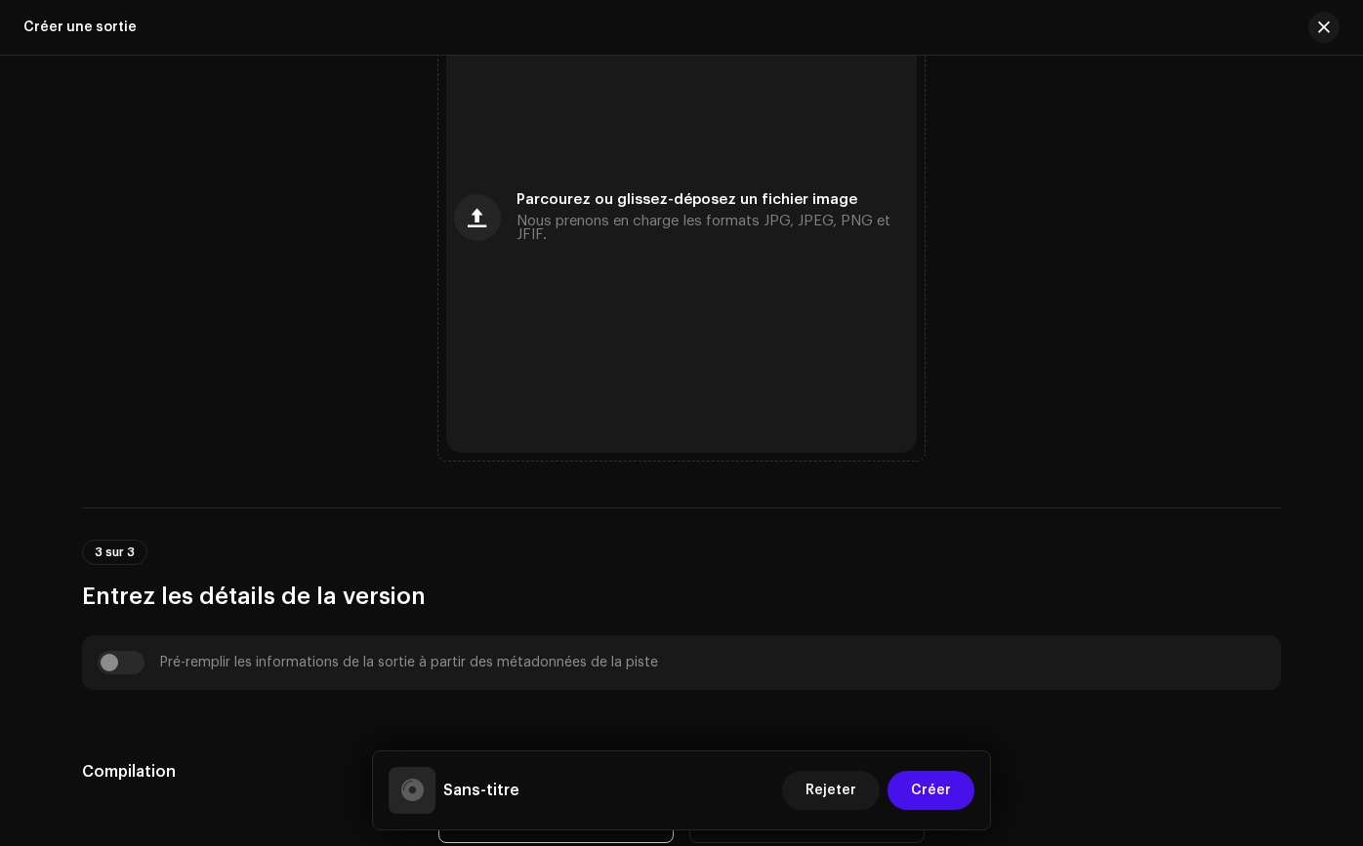
scroll to position [739, 0]
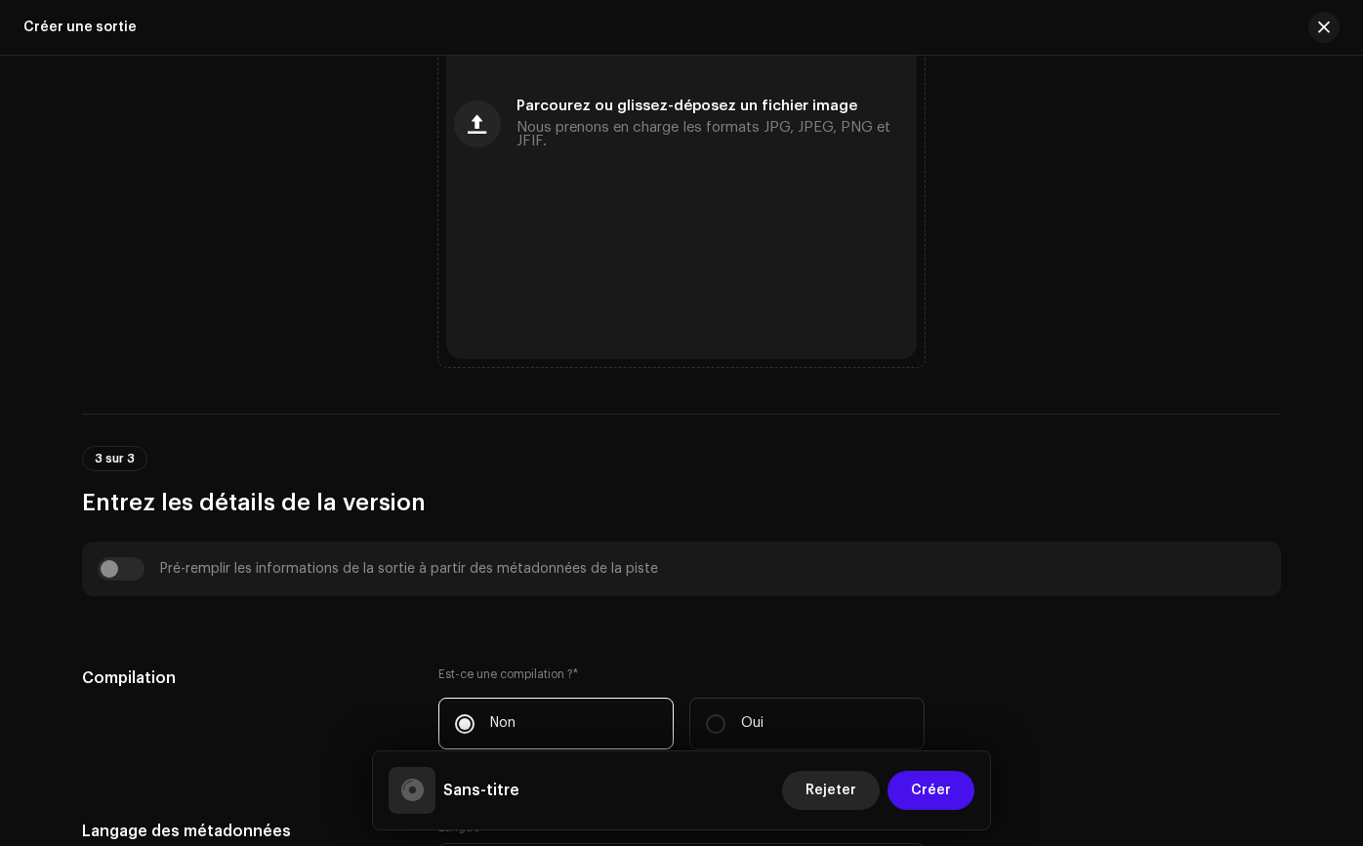
click at [808, 786] on button "Rejeter" at bounding box center [831, 790] width 98 height 39
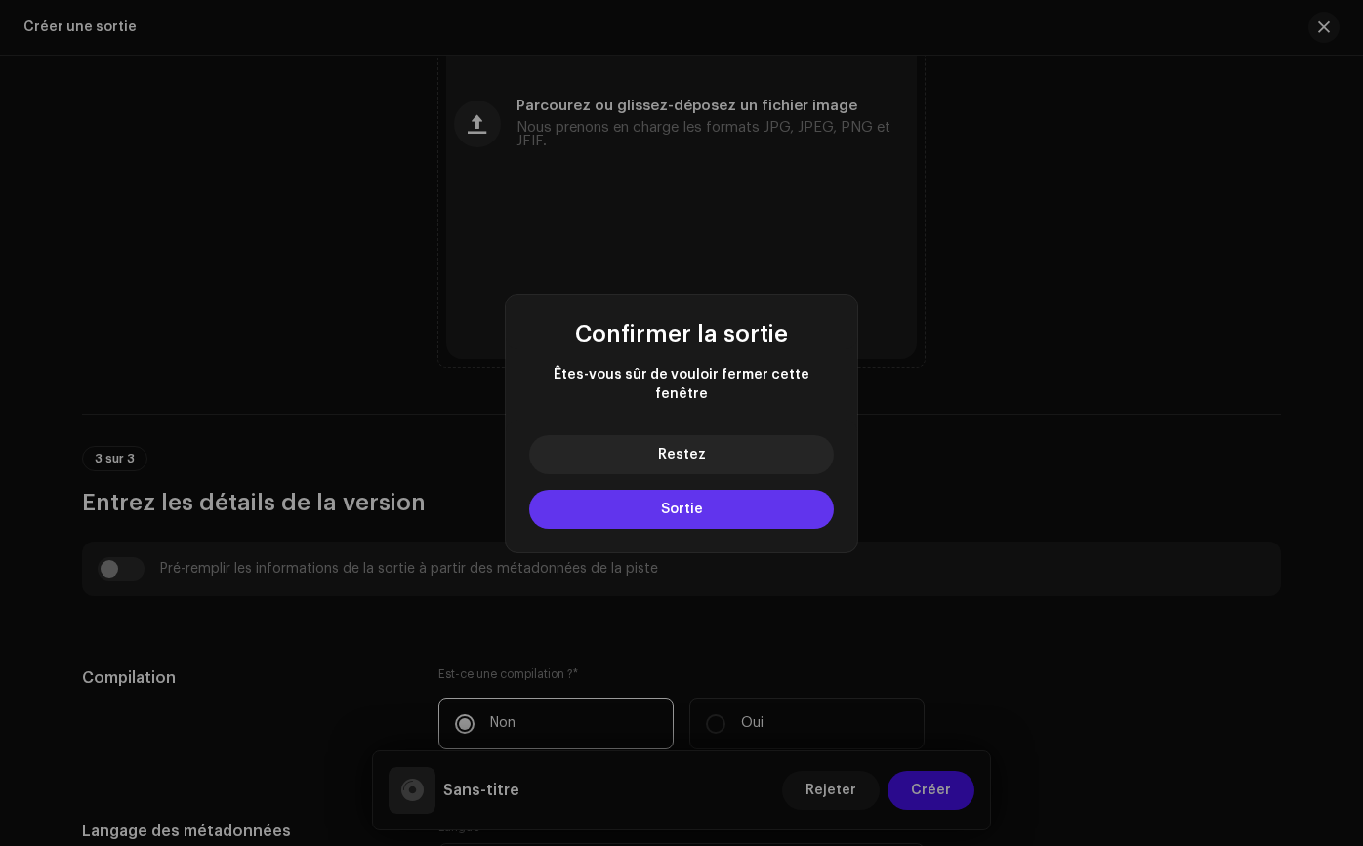
click at [774, 499] on button "Sortie" at bounding box center [681, 509] width 305 height 39
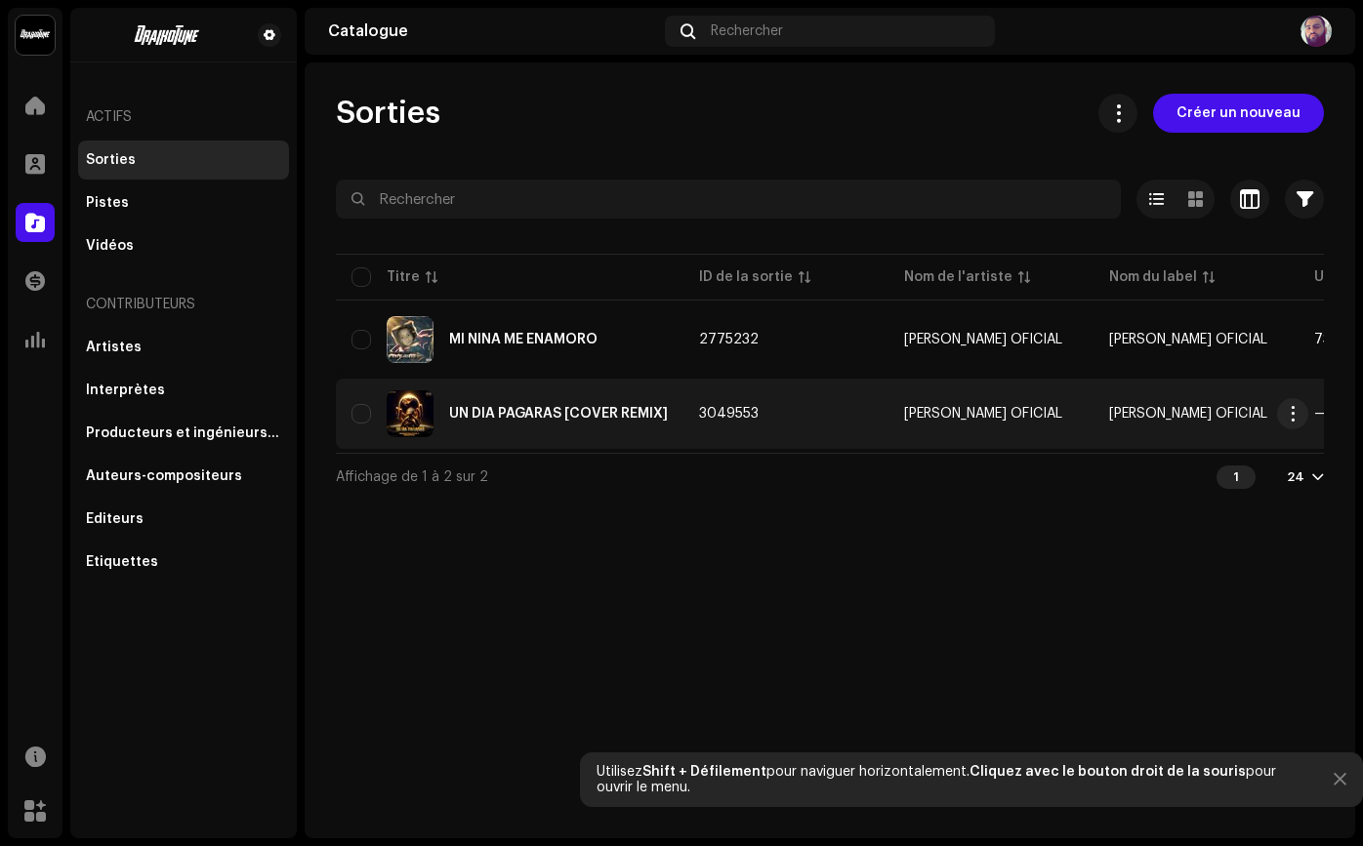
click at [758, 416] on span "3049553" at bounding box center [729, 414] width 60 height 14
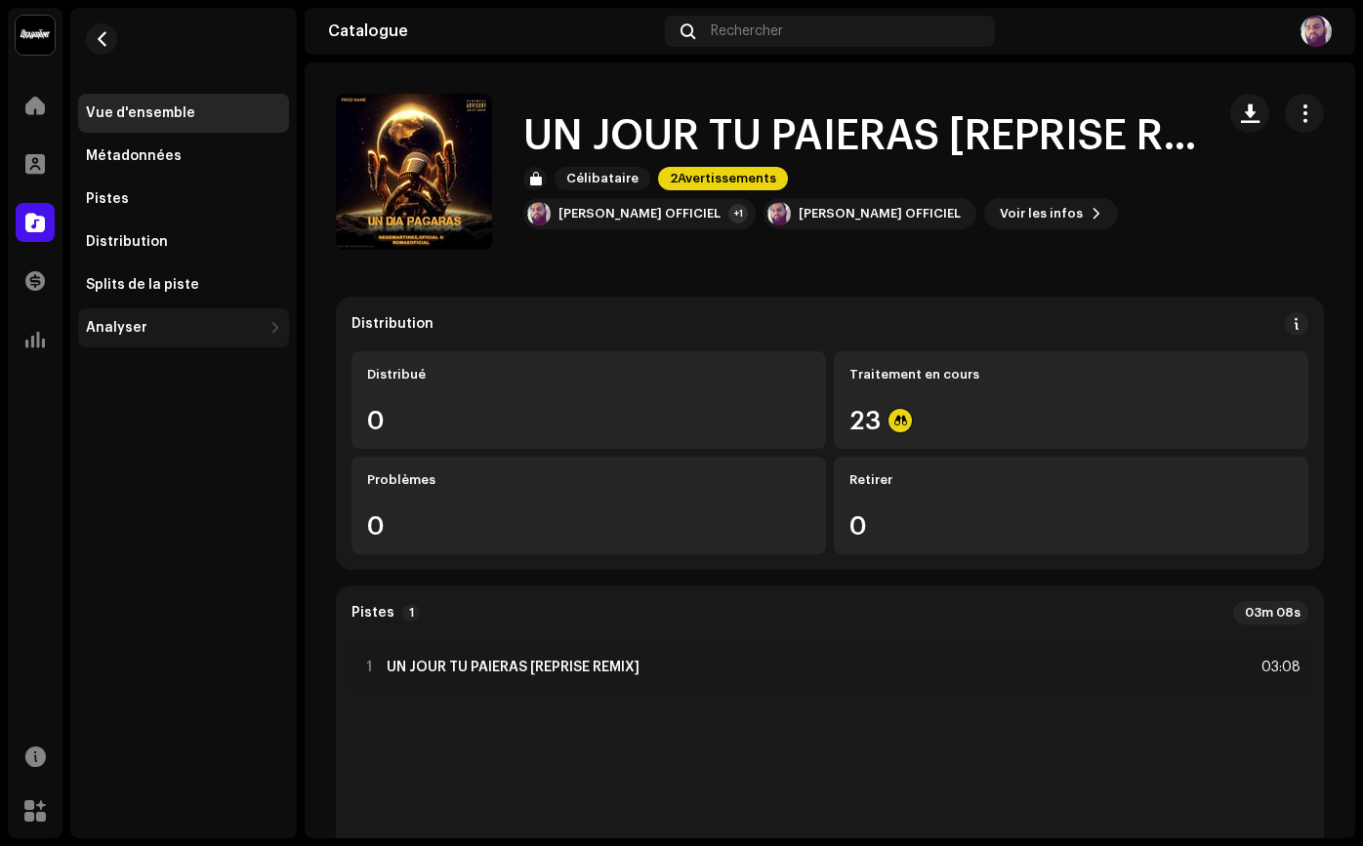
click at [162, 320] on div "Analyser" at bounding box center [174, 328] width 176 height 16
click at [1041, 208] on font "Voir les infos" at bounding box center [1040, 213] width 83 height 13
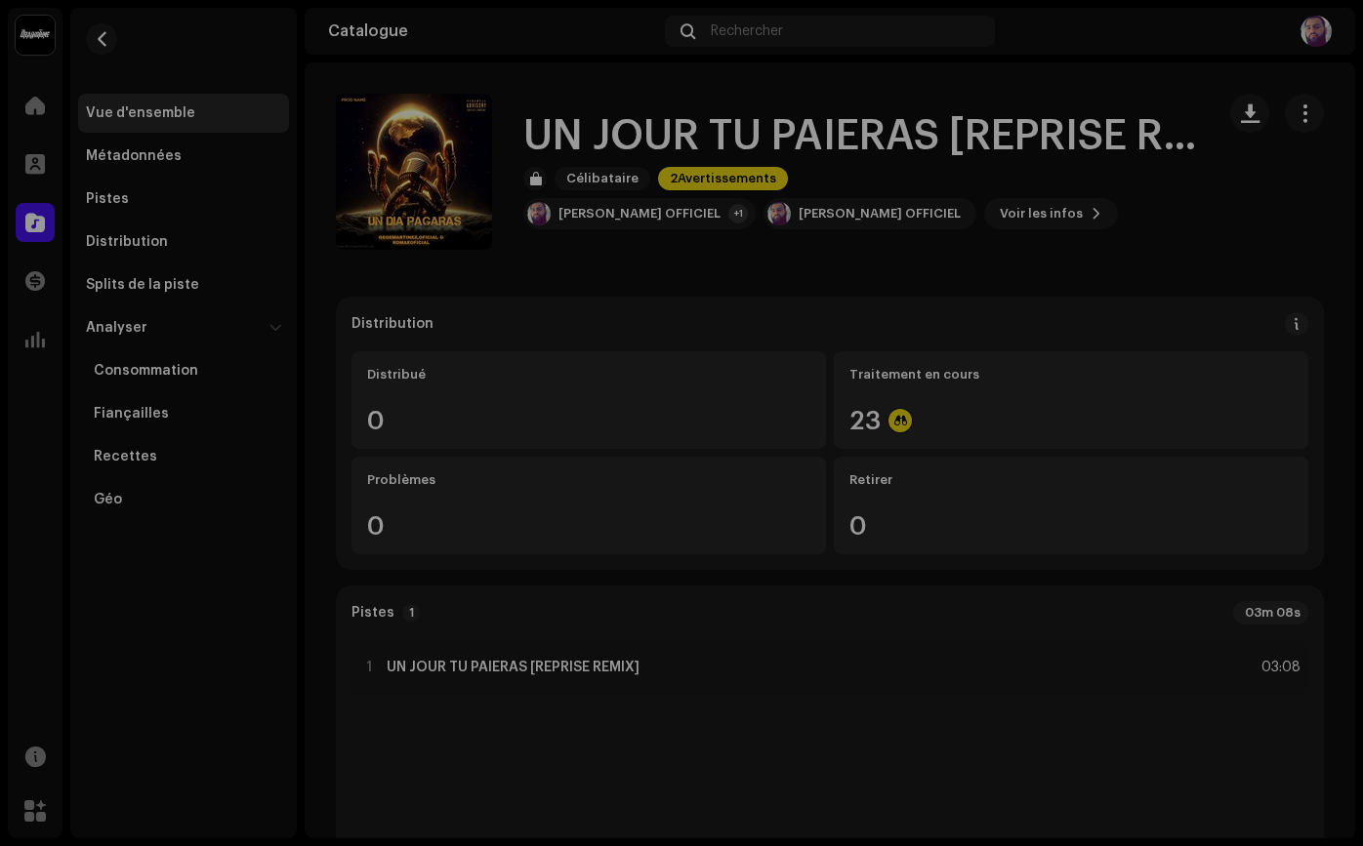
click at [1059, 85] on div "UN JOUR TU PAIERAS [REPRISE REMIX] 3049553 Métadonnées Distribution Langage des…" at bounding box center [681, 423] width 1363 height 846
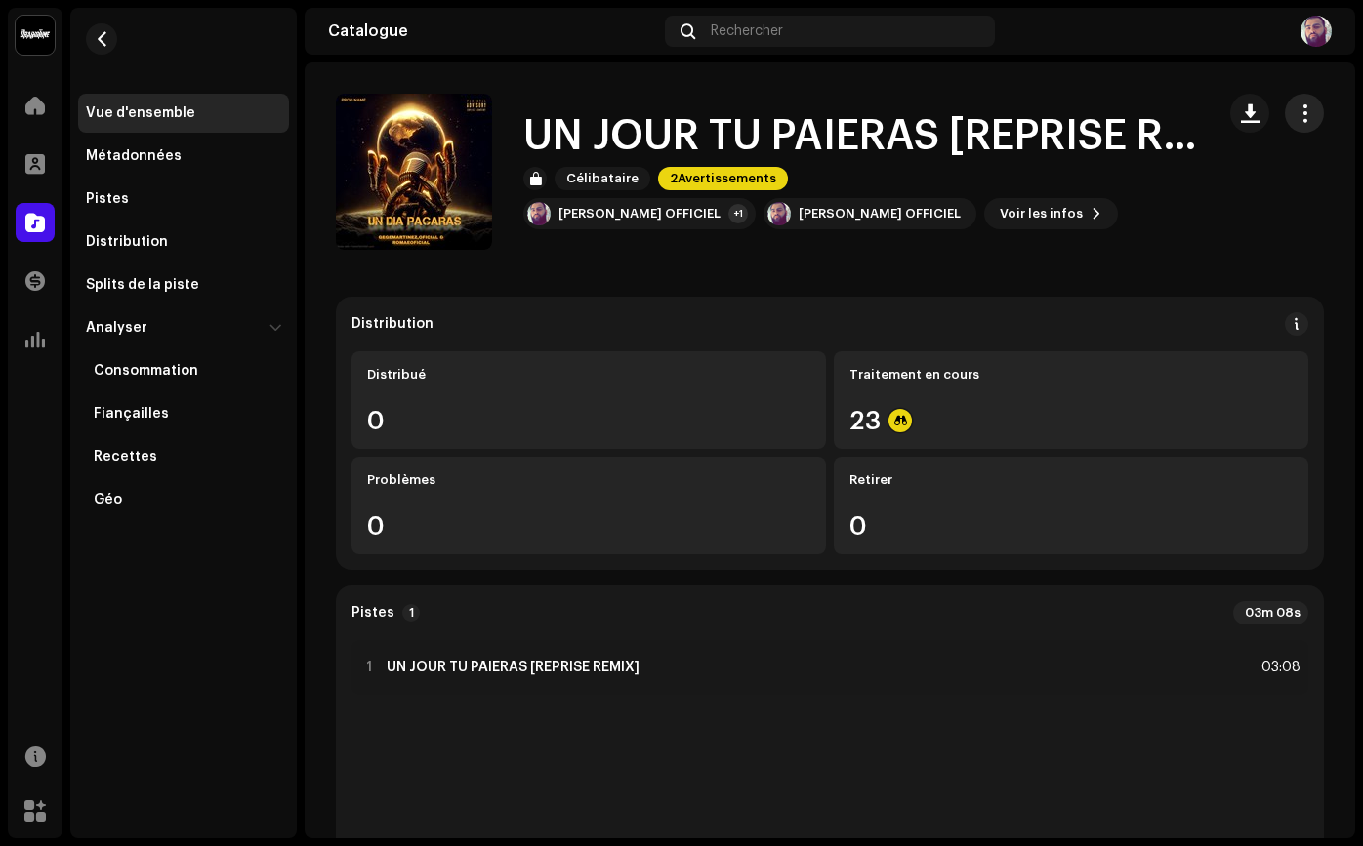
click at [1284, 112] on button "button" at bounding box center [1303, 113] width 39 height 39
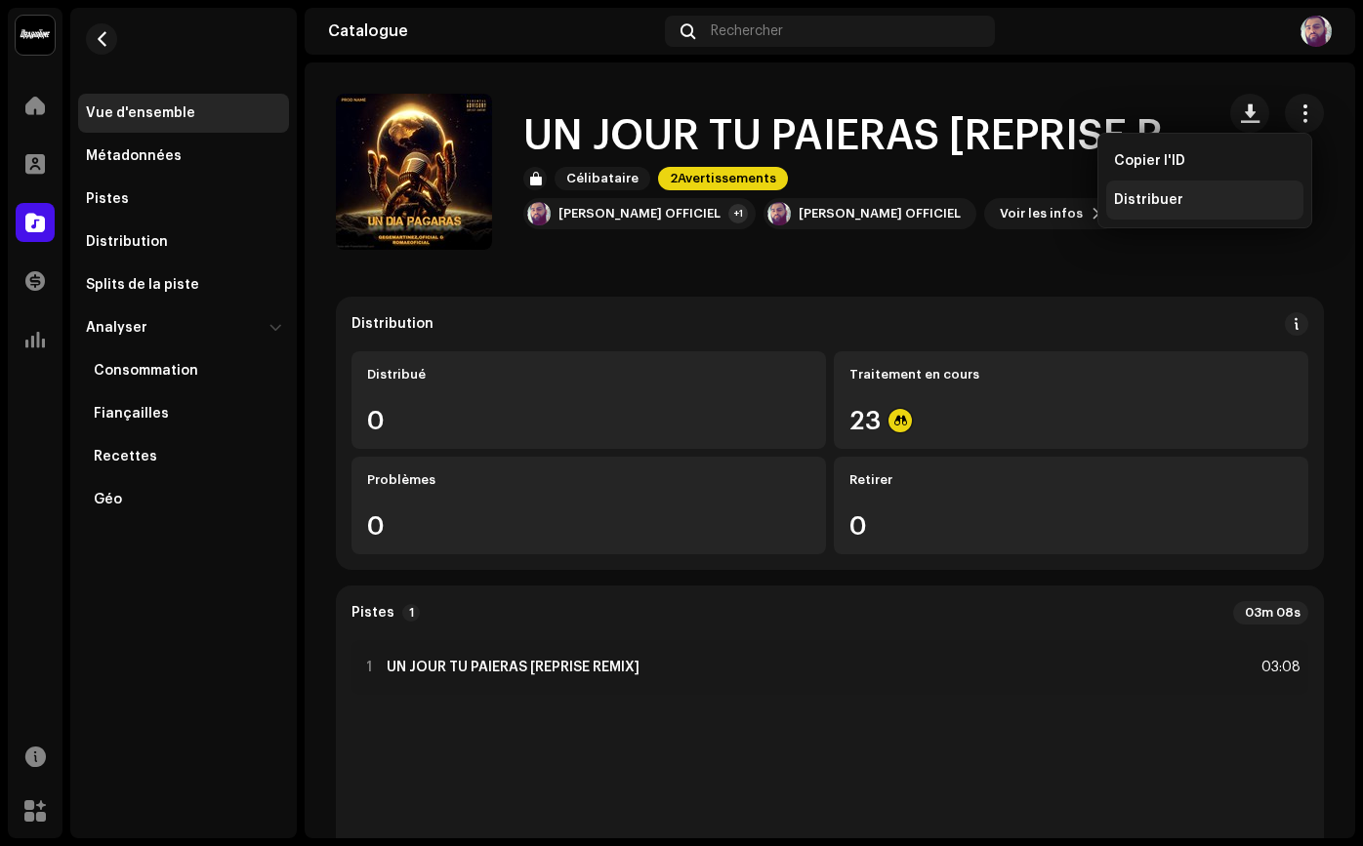
click at [1151, 186] on div "Distribuer" at bounding box center [1204, 200] width 197 height 39
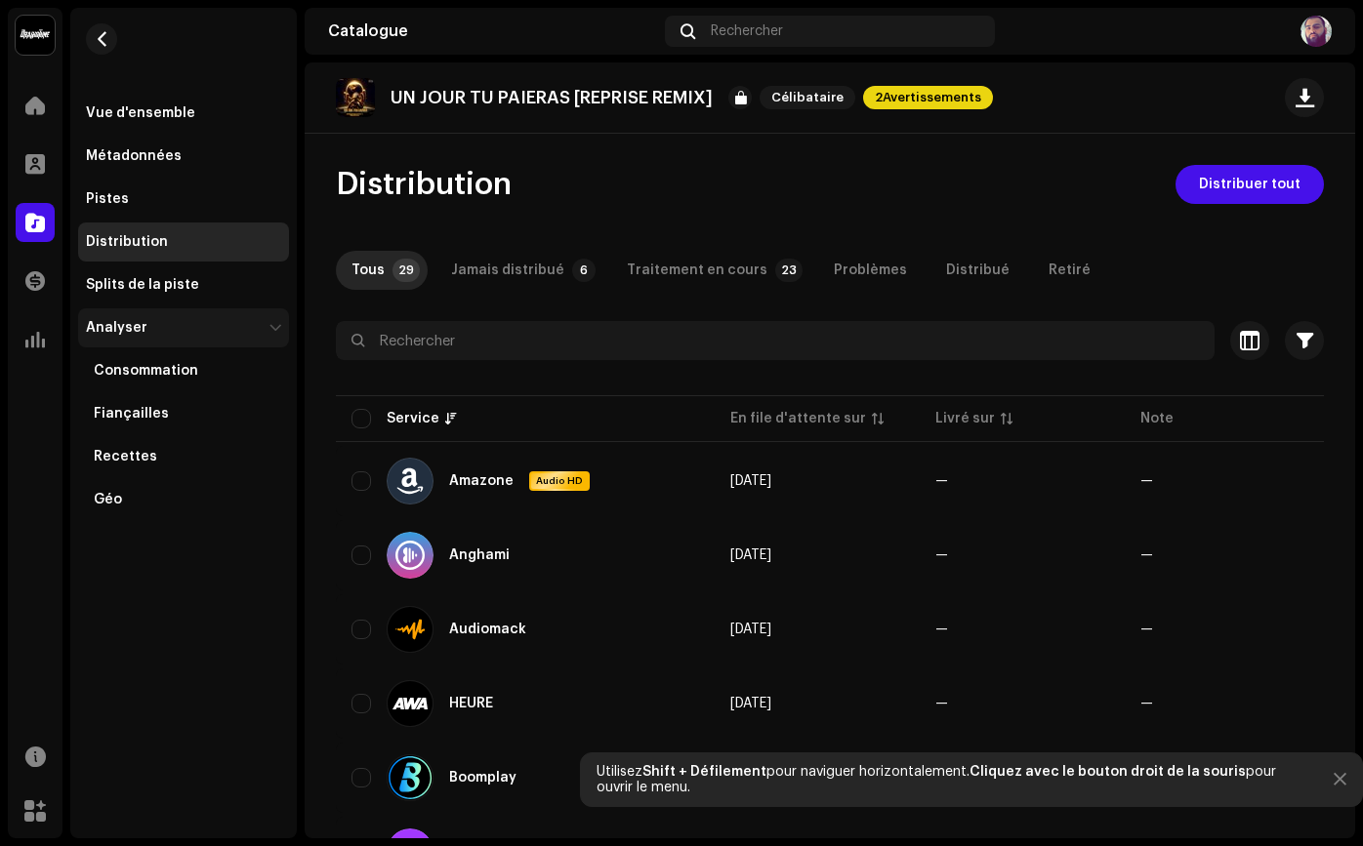
click at [119, 319] on div "Analyser" at bounding box center [183, 327] width 211 height 39
click at [119, 317] on div "Analyser" at bounding box center [183, 327] width 211 height 39
click at [131, 364] on font "Consommation" at bounding box center [146, 371] width 104 height 14
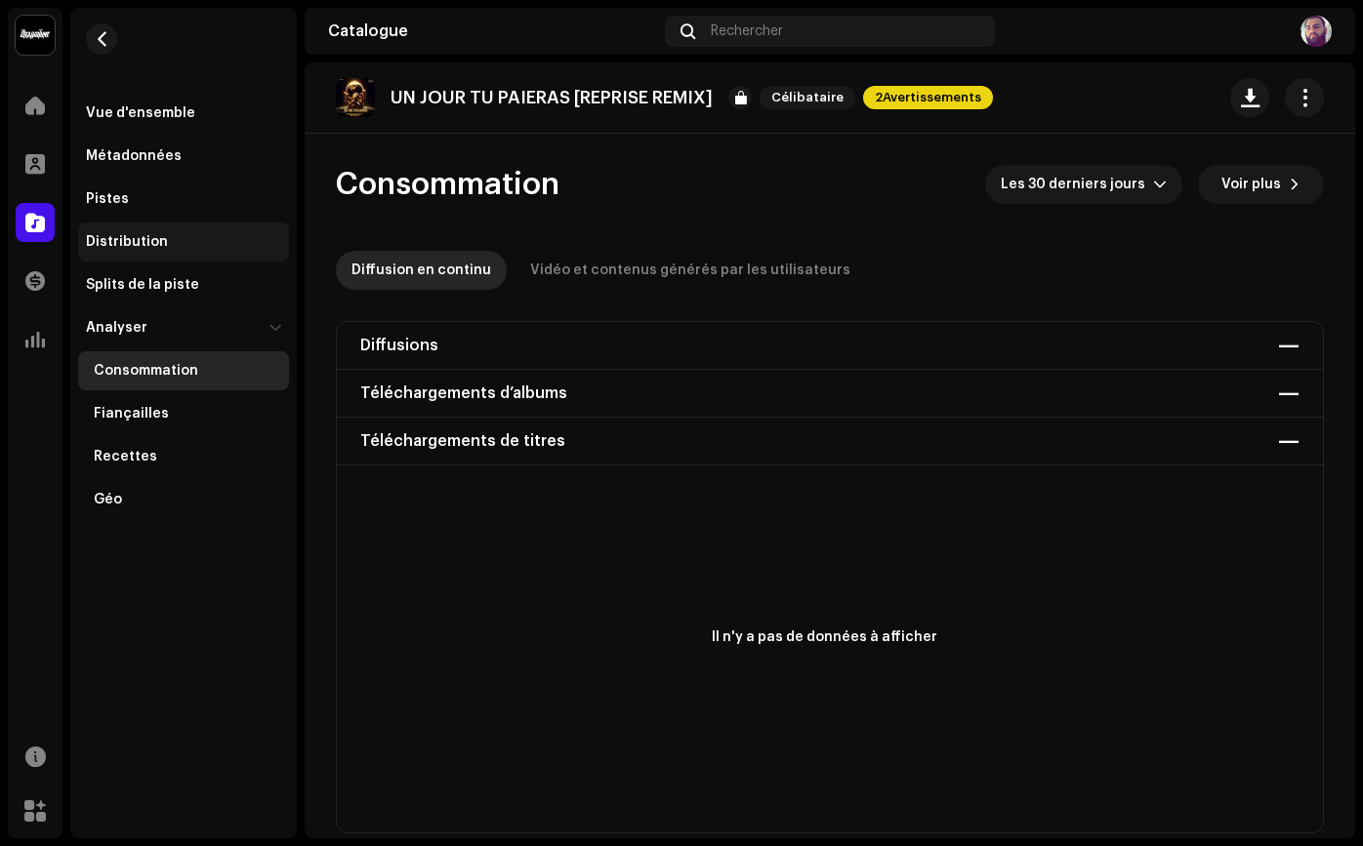
click at [217, 246] on div "Distribution" at bounding box center [183, 242] width 195 height 16
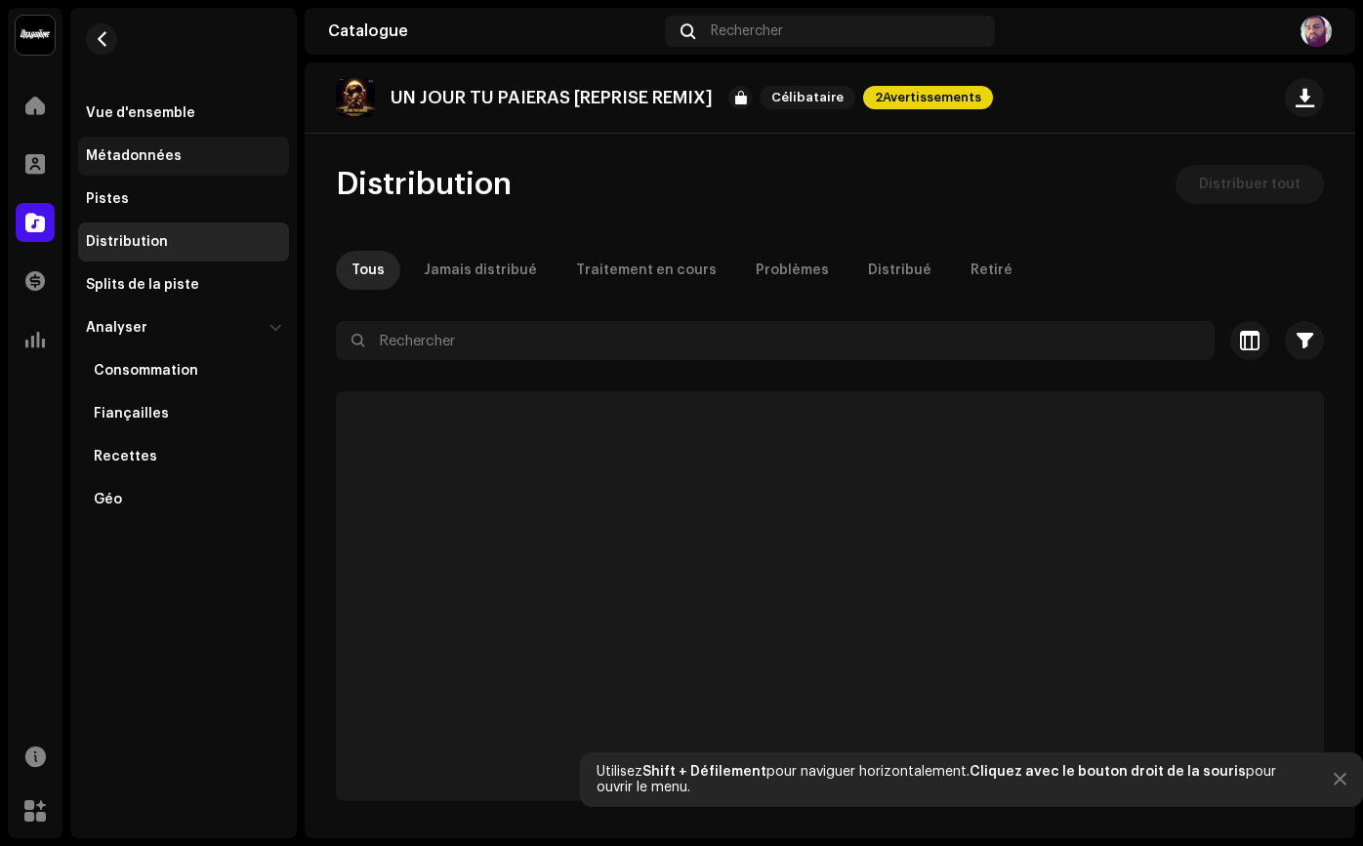
click at [219, 170] on div "Métadonnées" at bounding box center [183, 156] width 211 height 39
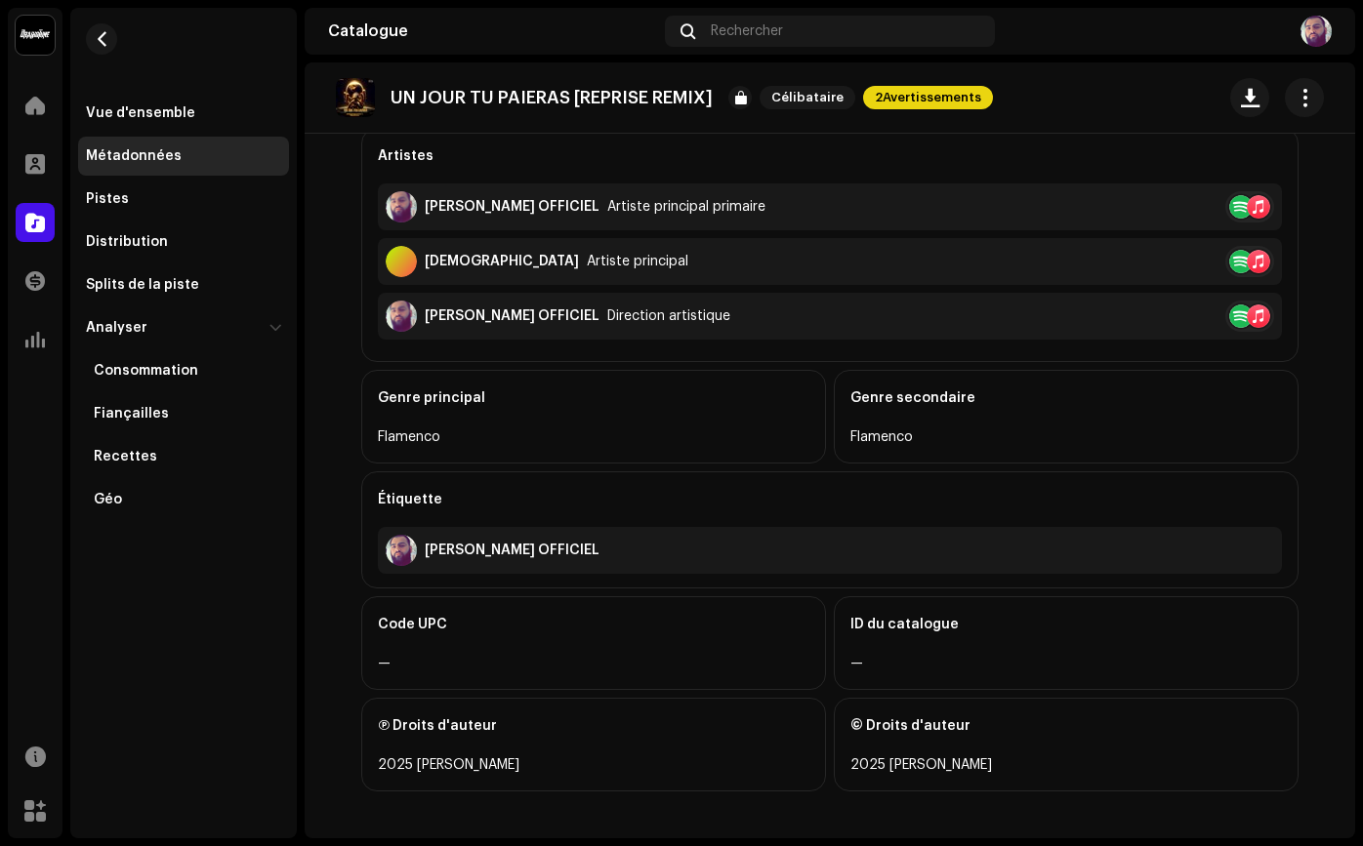
drag, startPoint x: 682, startPoint y: 398, endPoint x: 687, endPoint y: 425, distance: 26.8
click at [682, 398] on div "Genre principal" at bounding box center [593, 398] width 431 height 55
click at [687, 435] on div "Flamenco" at bounding box center [593, 438] width 431 height 23
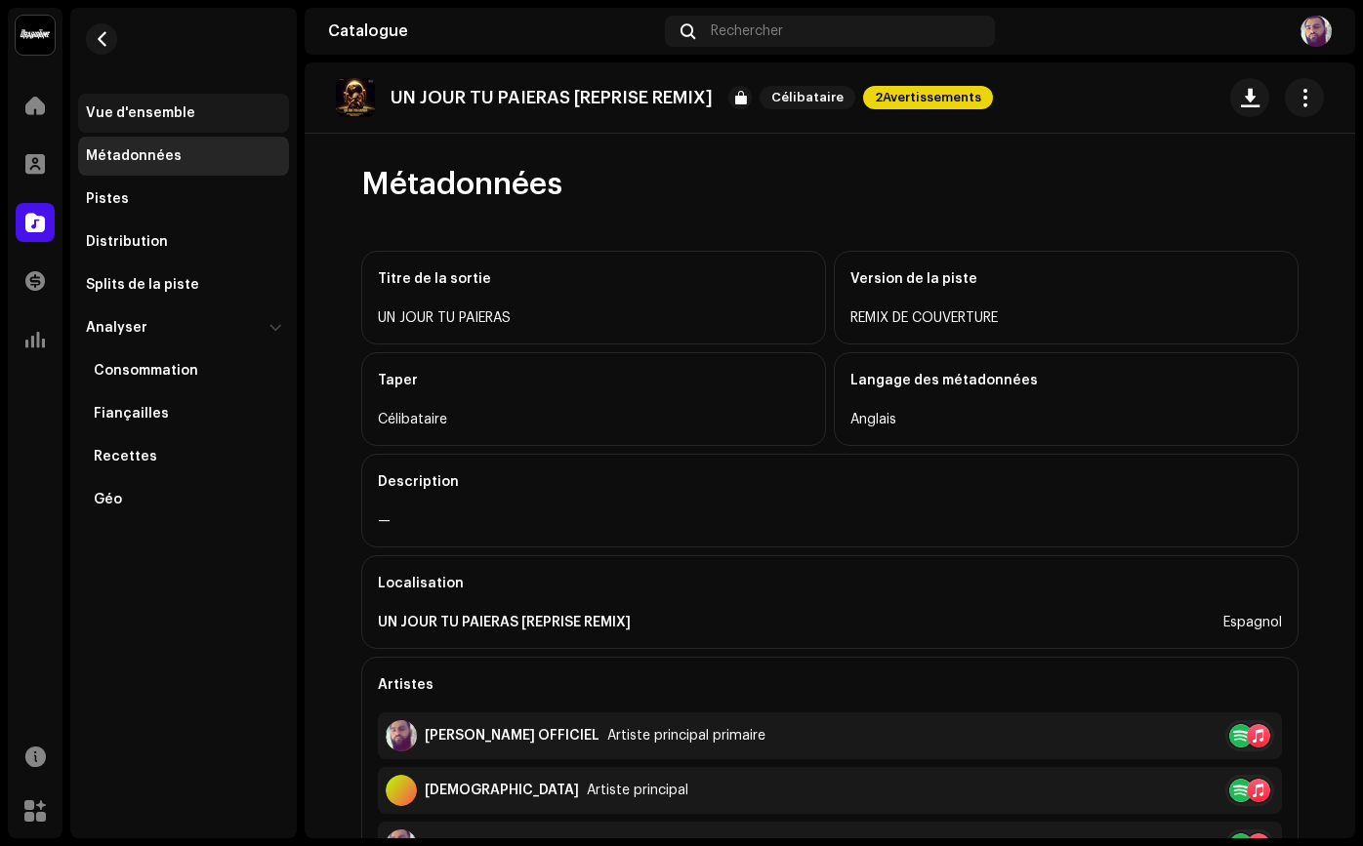
click at [126, 123] on div "Vue d'ensemble" at bounding box center [183, 113] width 211 height 39
